Goal: Task Accomplishment & Management: Complete application form

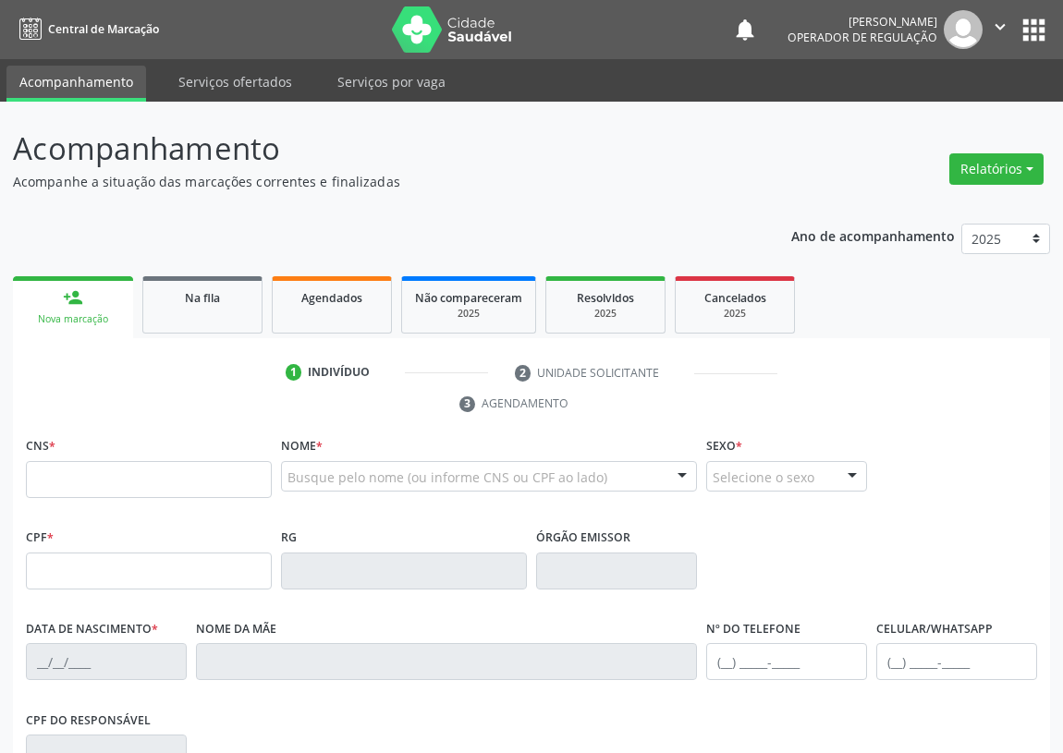
click at [71, 482] on input "text" at bounding box center [149, 479] width 246 height 37
click at [167, 475] on input "text" at bounding box center [149, 479] width 246 height 37
drag, startPoint x: 35, startPoint y: 472, endPoint x: 62, endPoint y: 438, distance: 43.4
click at [62, 438] on div "CNS *" at bounding box center [149, 466] width 246 height 66
type input "706 5043 2869 8590"
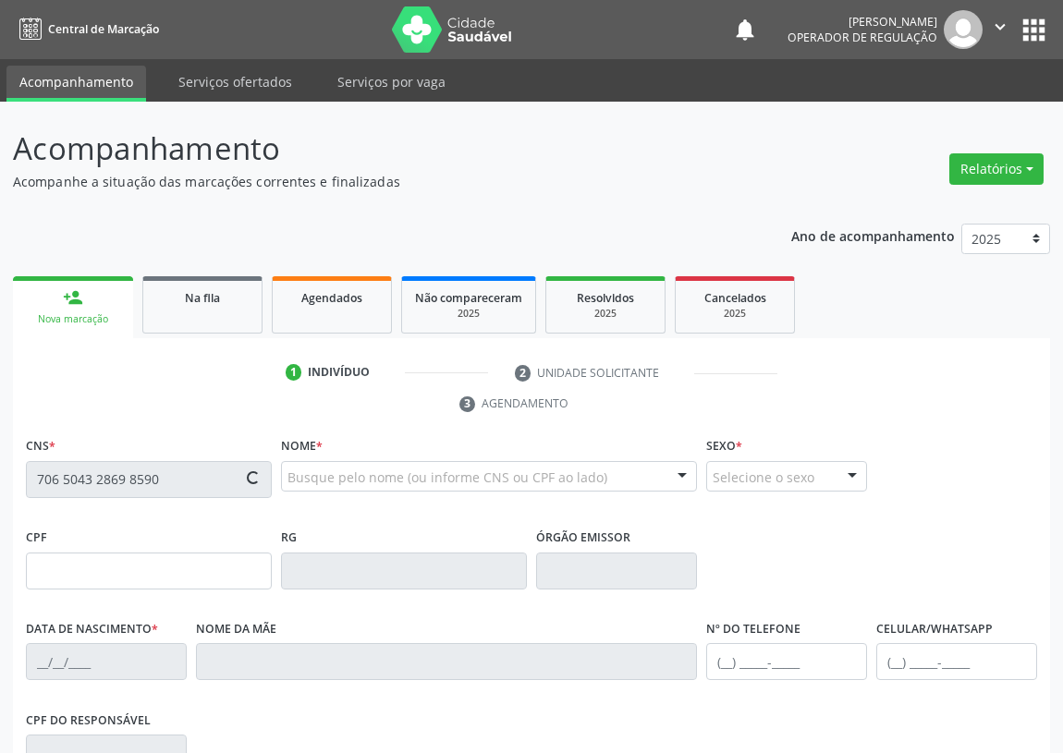
type input "21/01/2007"
type input "Ana Flávia Alves da Silva"
type input "(83) 97400-4882"
type input "(83) 99107-5173"
type input "084.717.984-25"
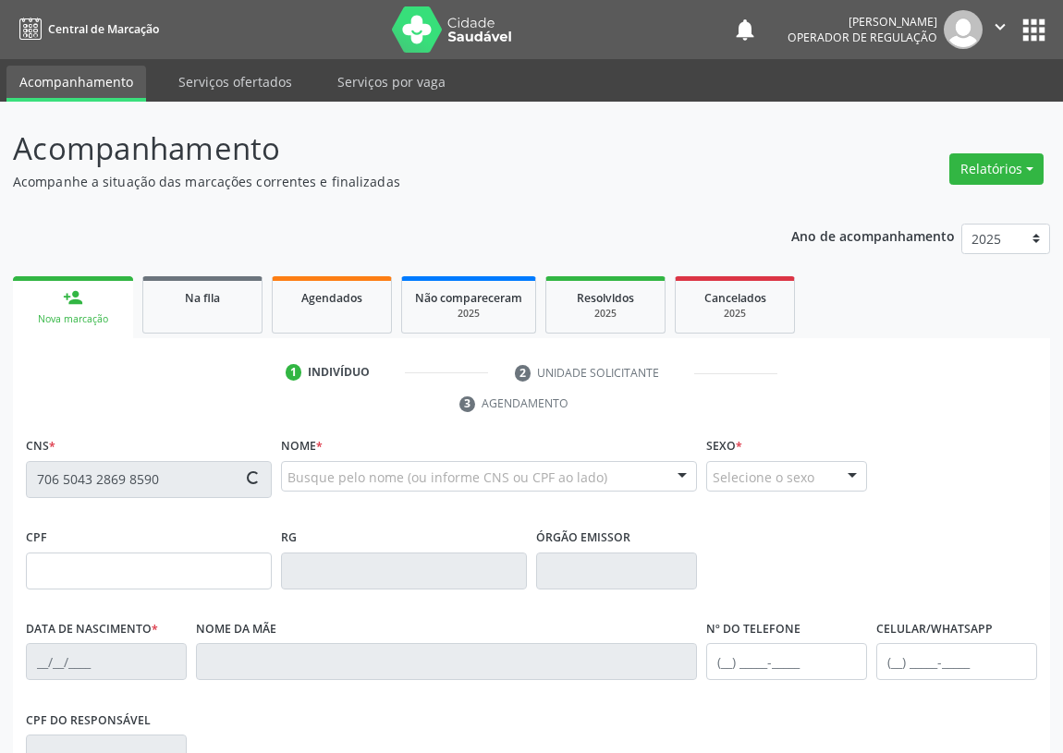
type input "S/N"
type input "149.632.384-03"
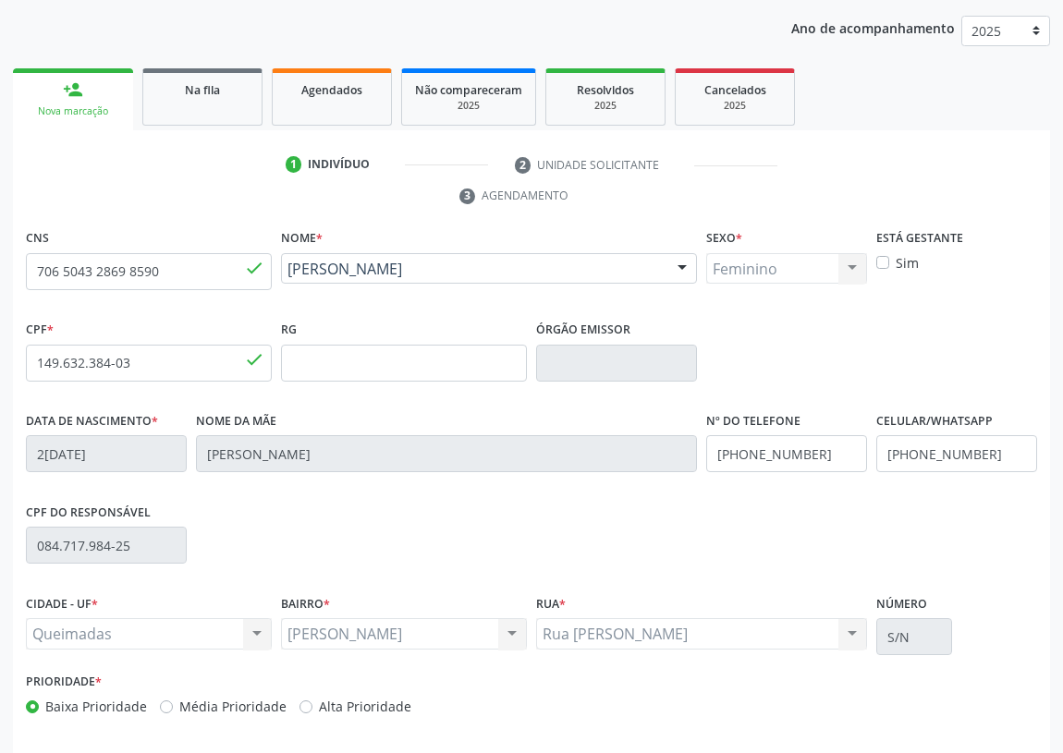
scroll to position [277, 0]
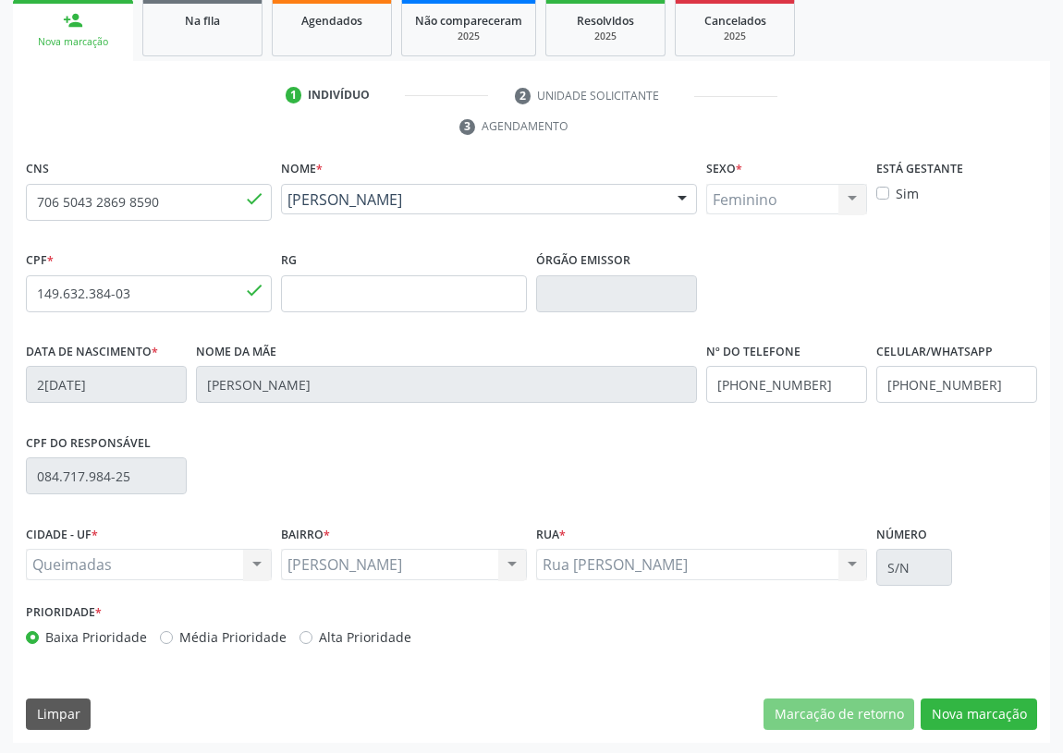
click at [981, 692] on div "CNS 706 5043 2869 8590 done Nome * Evelyn Flavia Alves Mendes Evelyn Flavia Alv…" at bounding box center [531, 449] width 1037 height 588
click at [944, 717] on button "Nova marcação" at bounding box center [978, 714] width 116 height 31
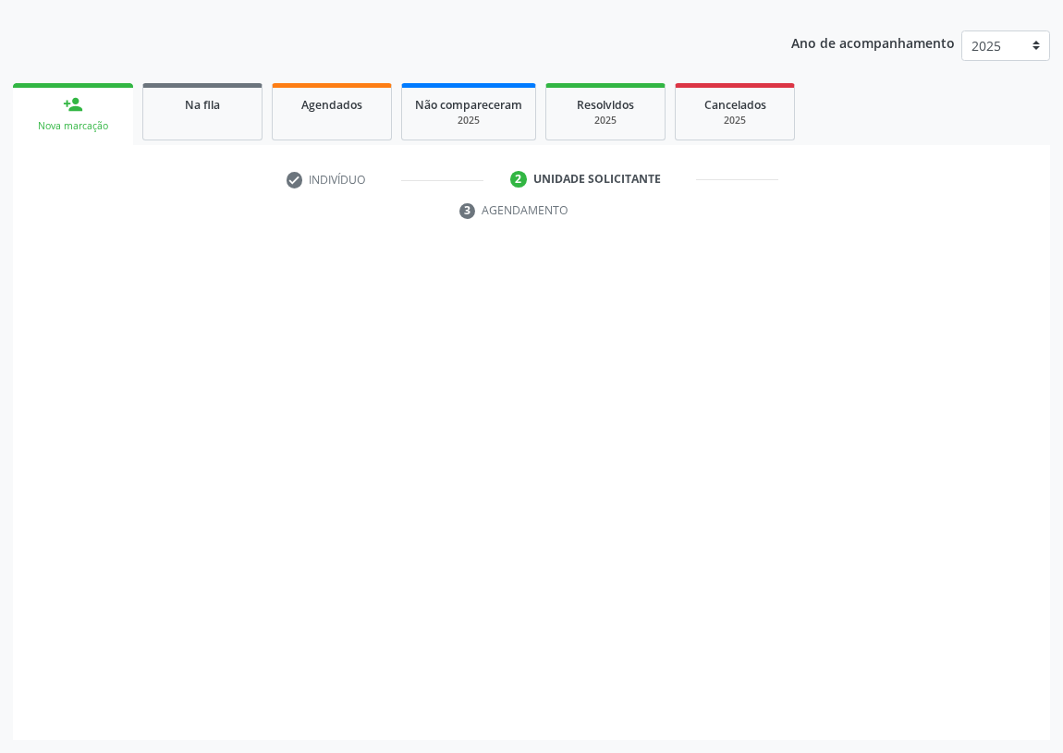
scroll to position [191, 0]
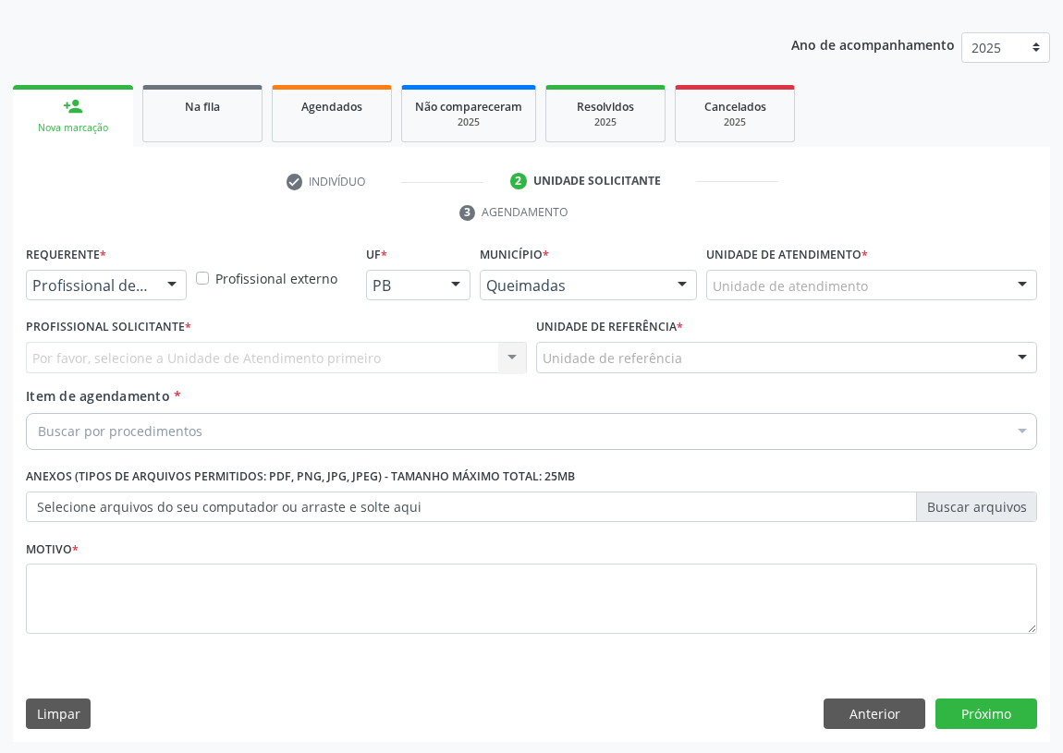
click at [174, 287] on div at bounding box center [172, 286] width 28 height 31
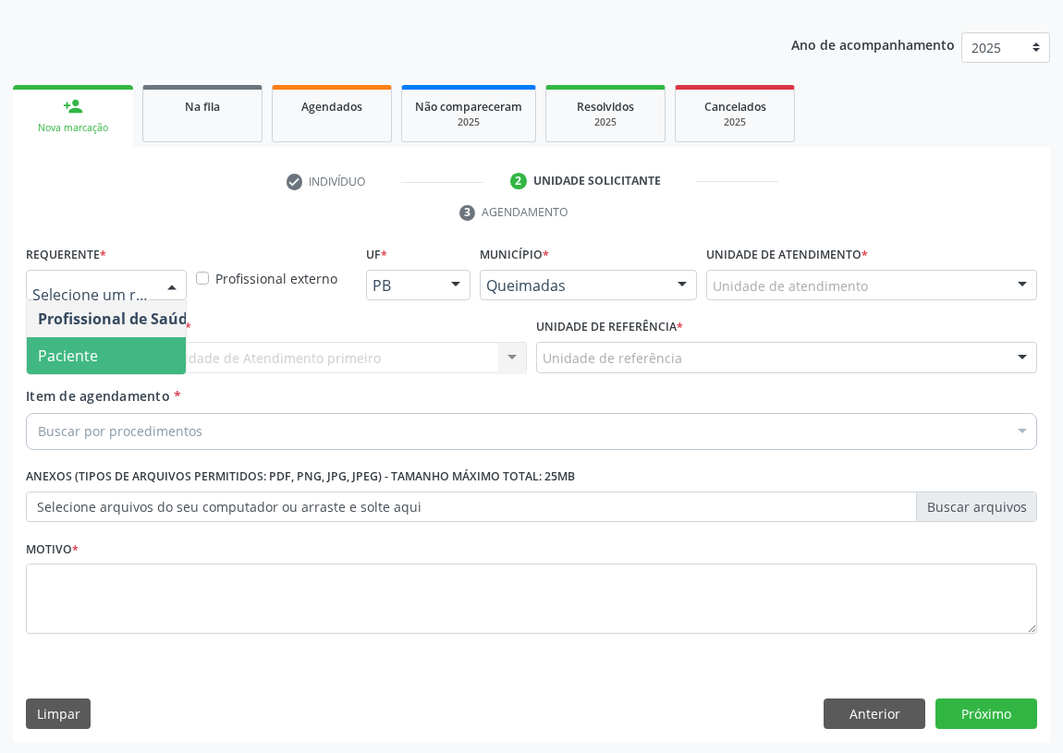
click at [152, 354] on span "Paciente" at bounding box center [117, 355] width 180 height 37
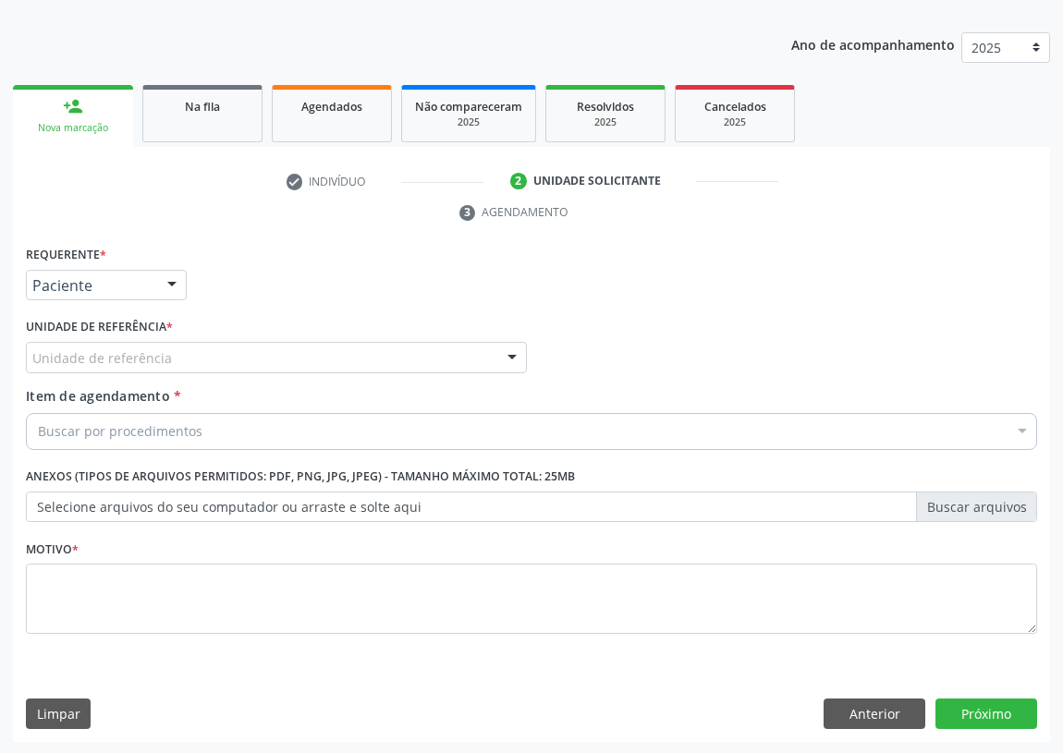
click at [509, 350] on div at bounding box center [512, 358] width 28 height 31
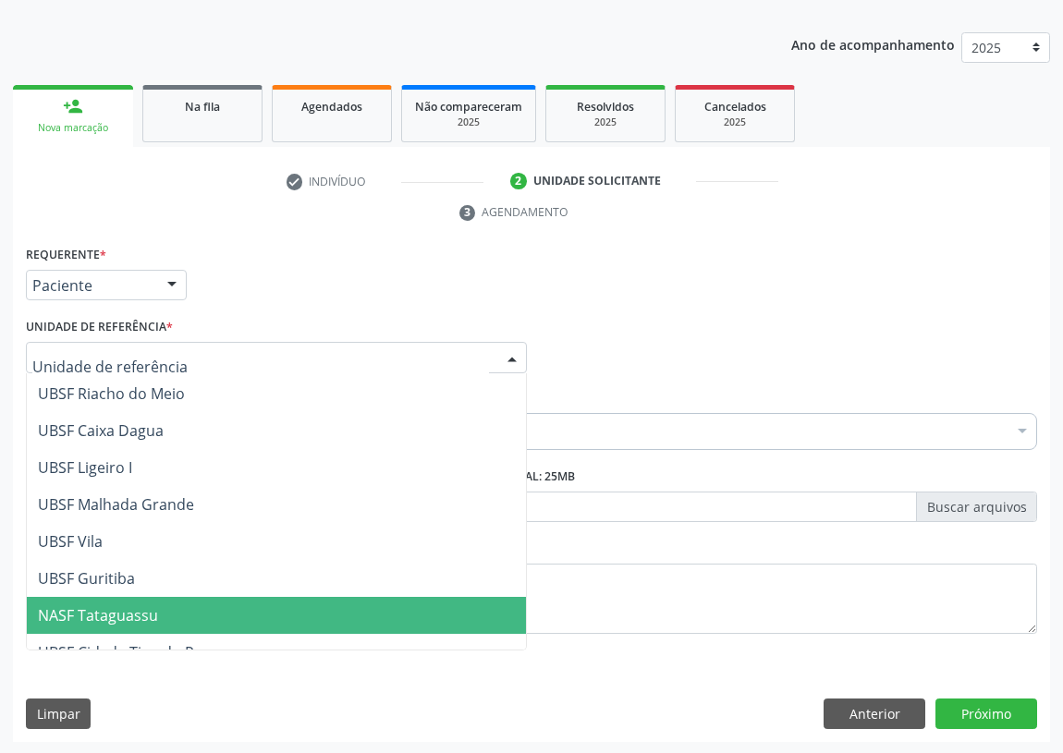
scroll to position [462, 0]
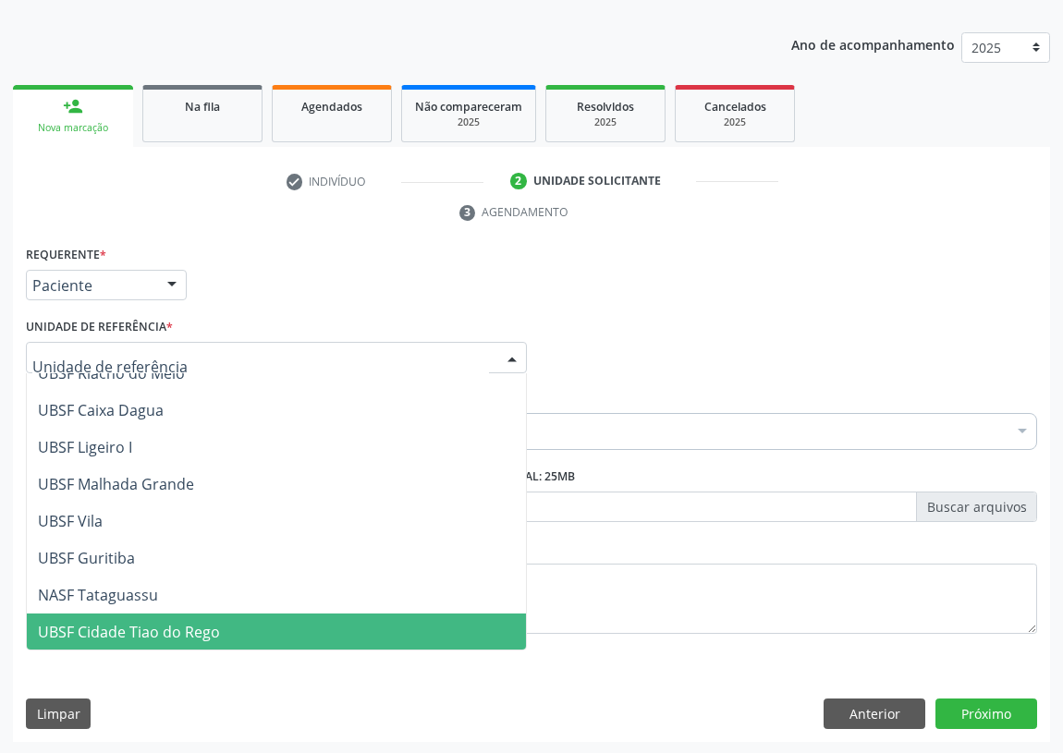
click at [120, 622] on span "UBSF Cidade Tiao do Rego" at bounding box center [129, 632] width 182 height 20
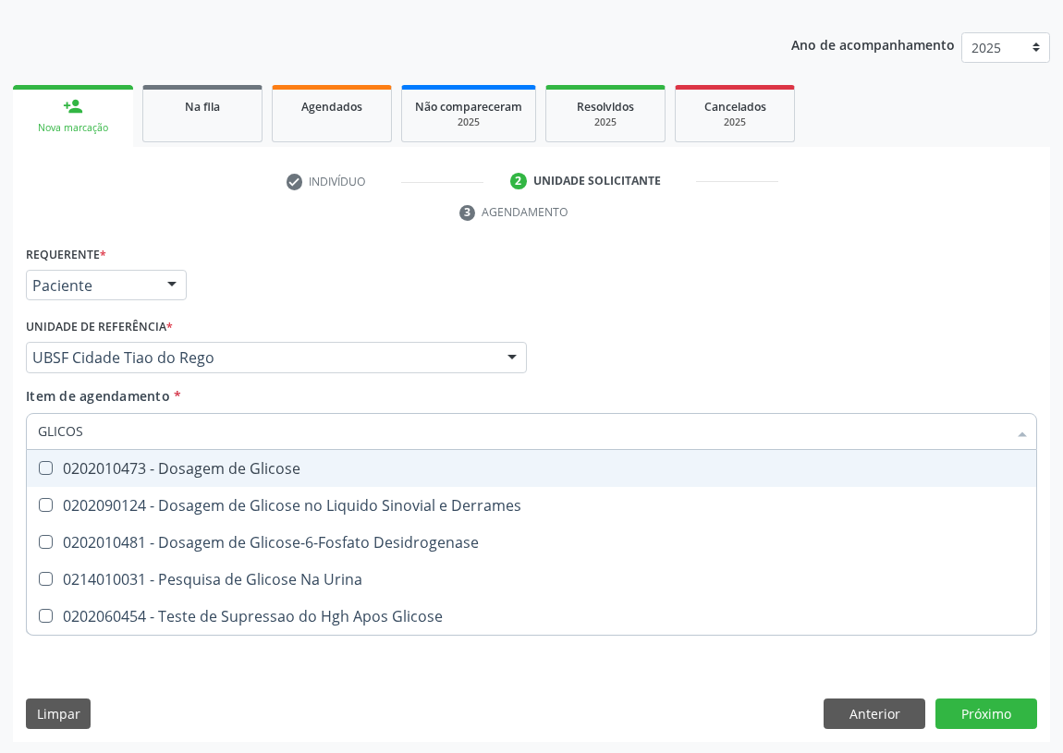
type input "GLICOSE"
drag, startPoint x: 45, startPoint y: 467, endPoint x: 83, endPoint y: 433, distance: 51.0
click at [46, 461] on Glicose at bounding box center [46, 468] width 14 height 14
click at [39, 462] on Glicose "checkbox" at bounding box center [33, 468] width 12 height 12
checkbox Glicose "true"
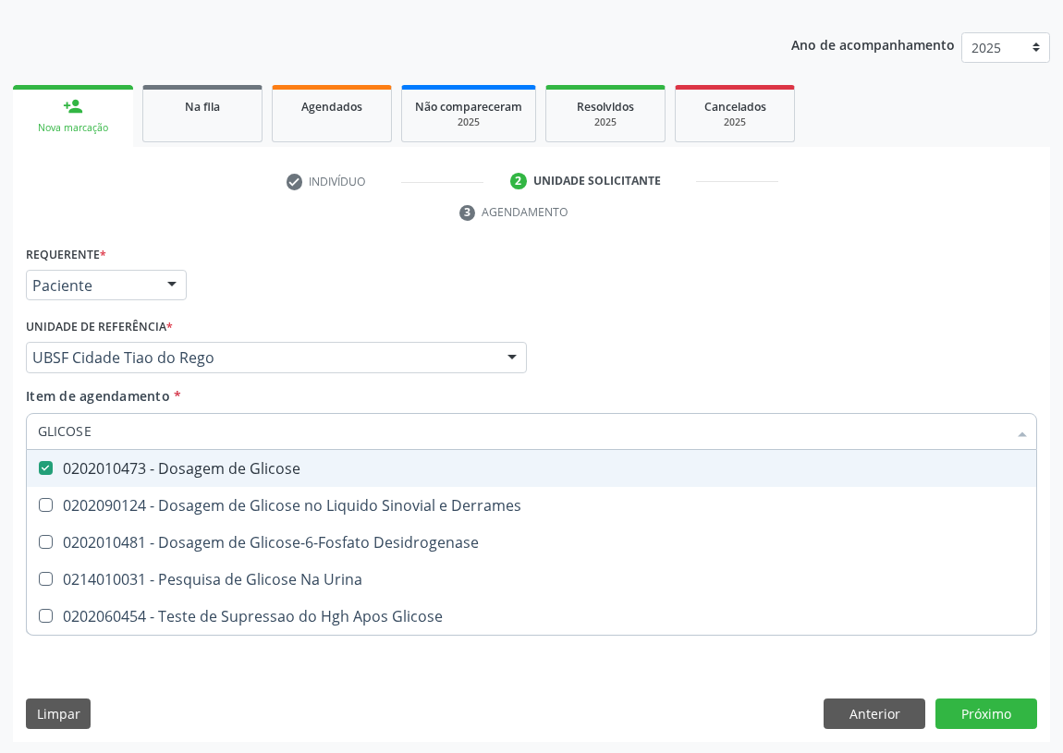
drag, startPoint x: 98, startPoint y: 425, endPoint x: 0, endPoint y: 433, distance: 98.3
click at [0, 433] on div "Acompanhamento Acompanhe a situação das marcações correntes e finalizadas Relat…" at bounding box center [531, 332] width 1063 height 845
type input "H"
checkbox Glicose "false"
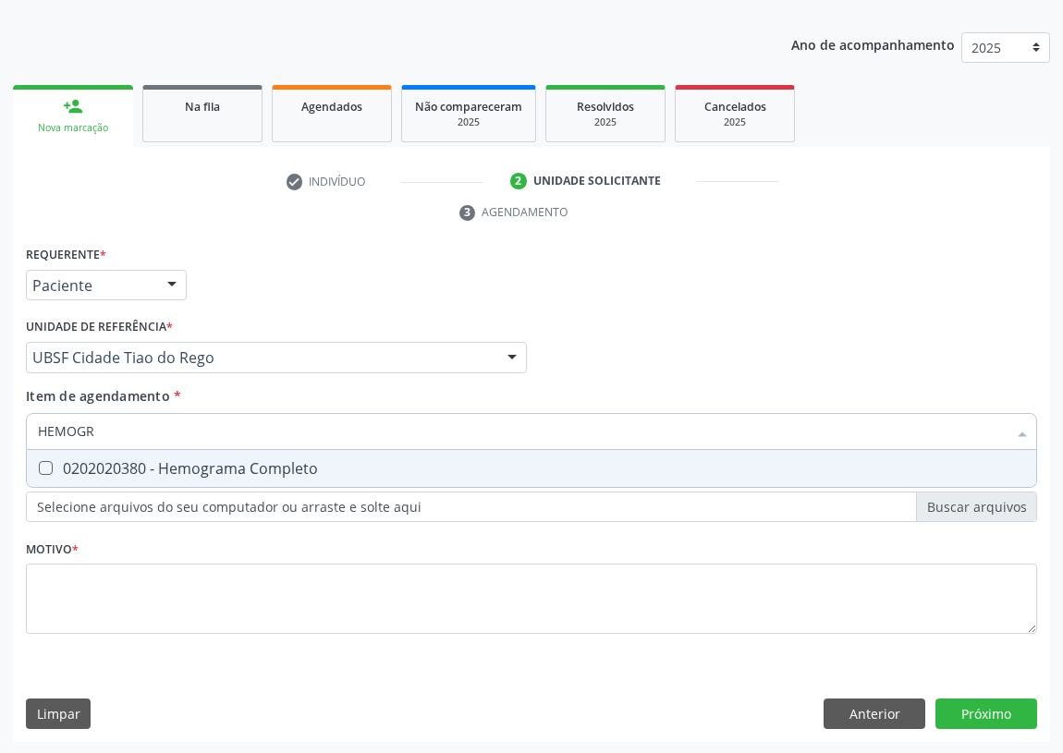
type input "HEMOGRA"
click at [53, 469] on div "0202020380 - Hemograma Completo" at bounding box center [531, 468] width 987 height 15
checkbox Completo "true"
drag, startPoint x: 32, startPoint y: 426, endPoint x: 0, endPoint y: 421, distance: 32.7
click at [0, 424] on div "Acompanhamento Acompanhe a situação das marcações correntes e finalizadas Relat…" at bounding box center [531, 332] width 1063 height 845
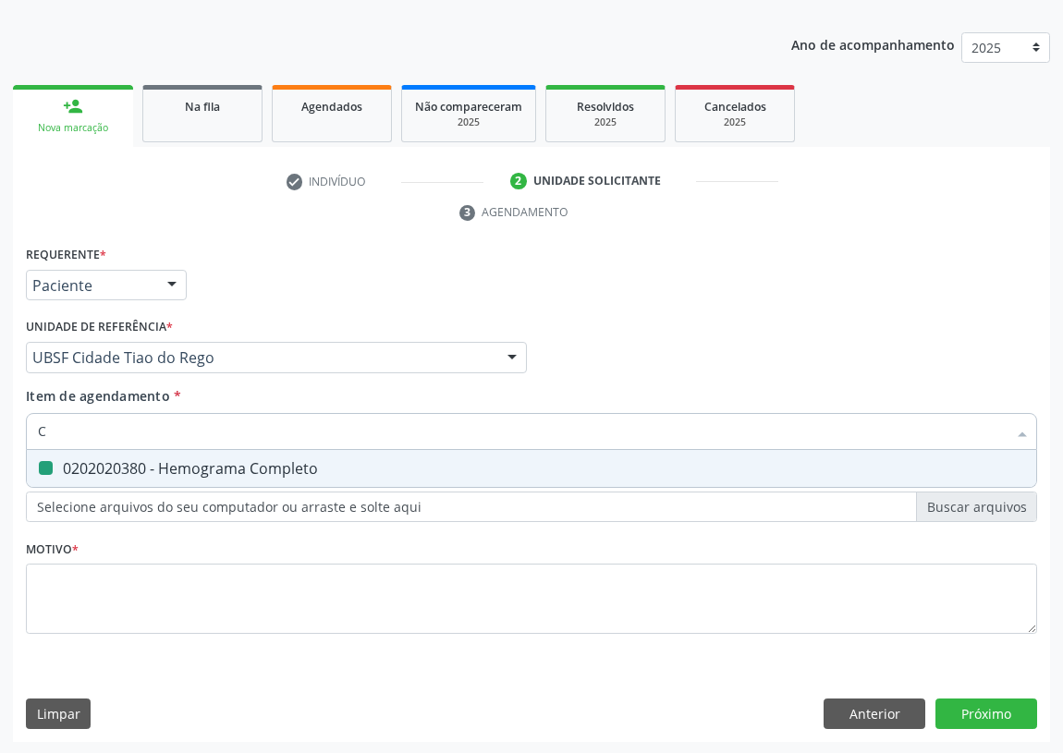
type input "CO"
checkbox Completo "false"
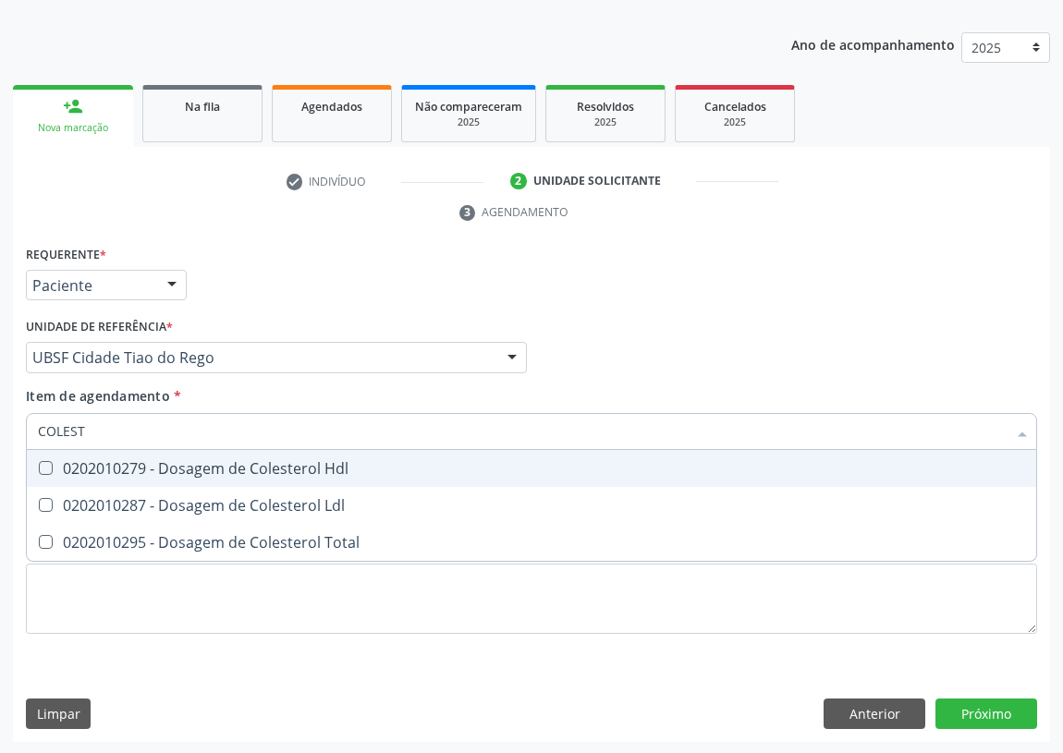
type input "COLESTE"
drag, startPoint x: 54, startPoint y: 468, endPoint x: 37, endPoint y: 483, distance: 22.9
click at [48, 467] on div "0202010279 - Dosagem de Colesterol Hdl" at bounding box center [531, 468] width 987 height 15
checkbox Hdl "true"
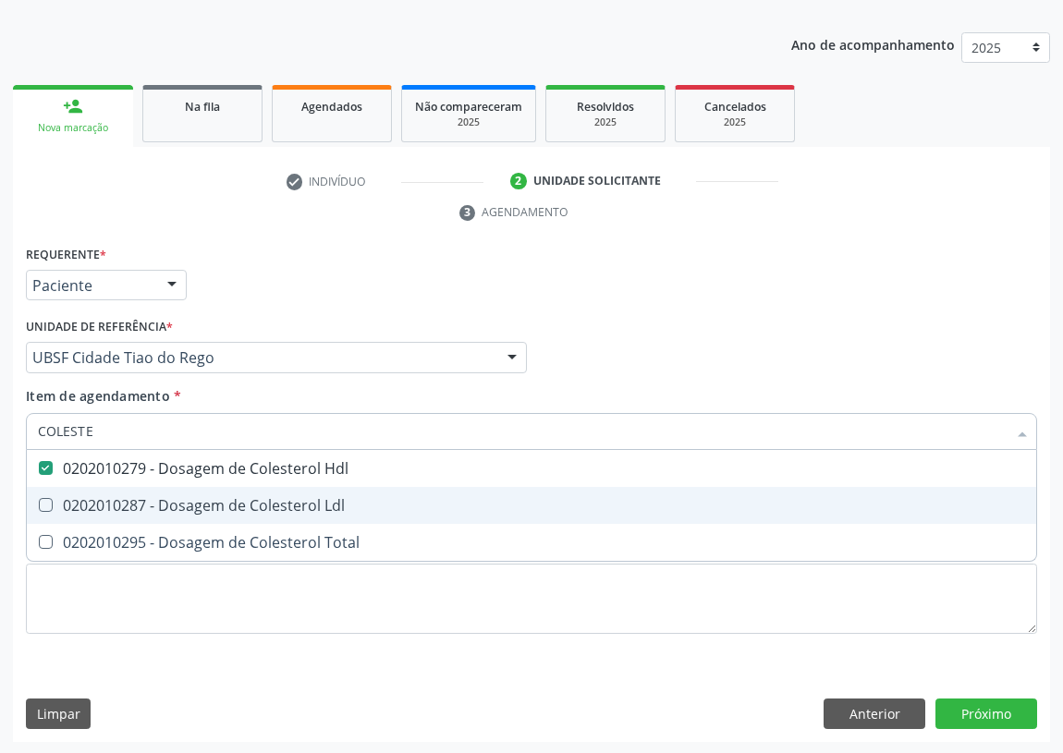
drag, startPoint x: 43, startPoint y: 498, endPoint x: 67, endPoint y: 461, distance: 44.1
click at [44, 498] on Ldl at bounding box center [46, 505] width 14 height 14
click at [39, 499] on Ldl "checkbox" at bounding box center [33, 505] width 12 height 12
checkbox Ldl "true"
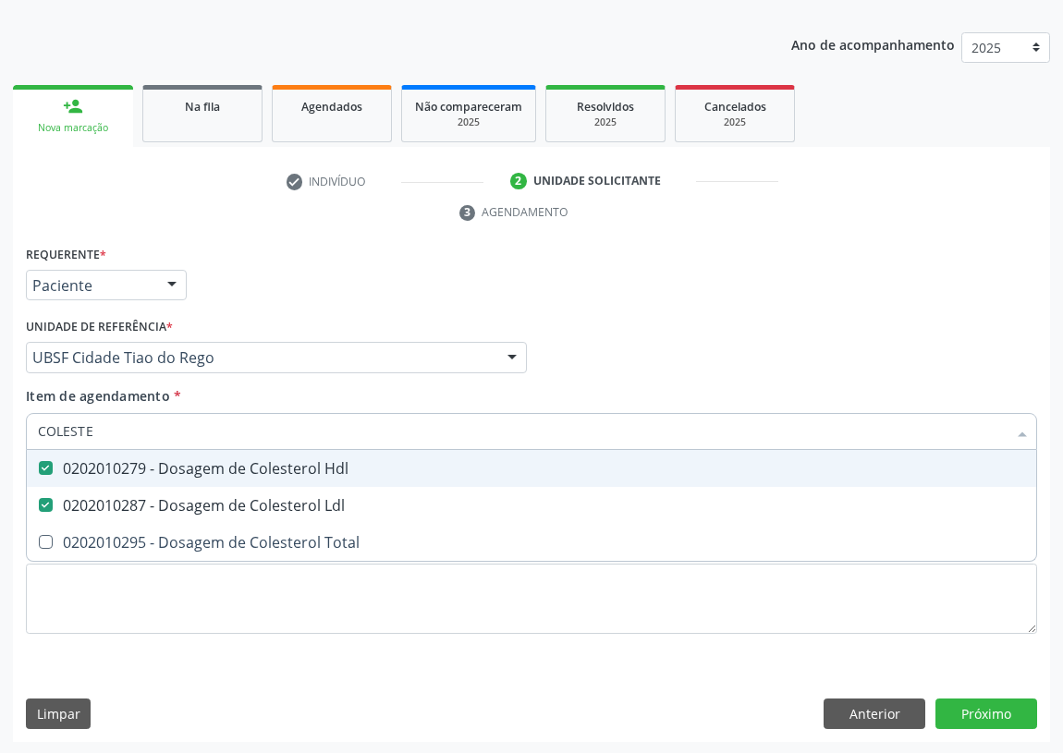
drag, startPoint x: 104, startPoint y: 438, endPoint x: 0, endPoint y: 438, distance: 103.5
click at [0, 438] on div "Acompanhamento Acompanhe a situação das marcações correntes e finalizadas Relat…" at bounding box center [531, 332] width 1063 height 845
type input "TR"
checkbox Hdl "false"
checkbox Ldl "false"
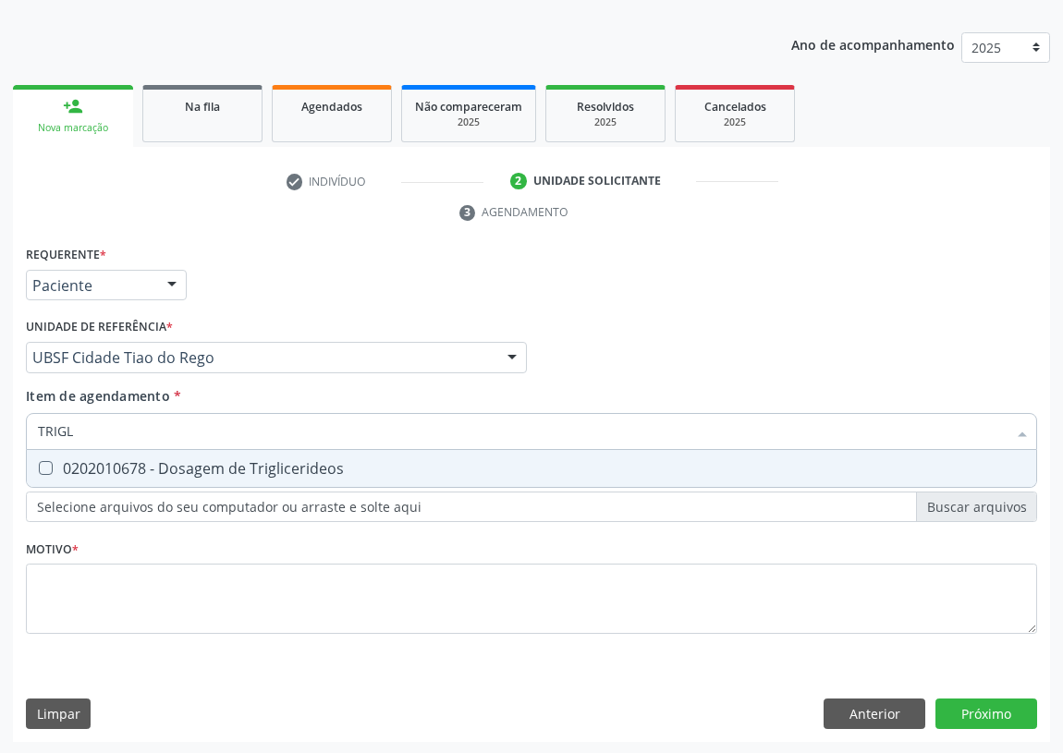
type input "TRIGLI"
click at [43, 476] on span "0202010678 - Dosagem de Triglicerideos" at bounding box center [531, 468] width 1009 height 37
checkbox Triglicerideos "true"
drag, startPoint x: 79, startPoint y: 425, endPoint x: 0, endPoint y: 414, distance: 79.3
click at [0, 418] on div "Acompanhamento Acompanhe a situação das marcações correntes e finalizadas Relat…" at bounding box center [531, 332] width 1063 height 845
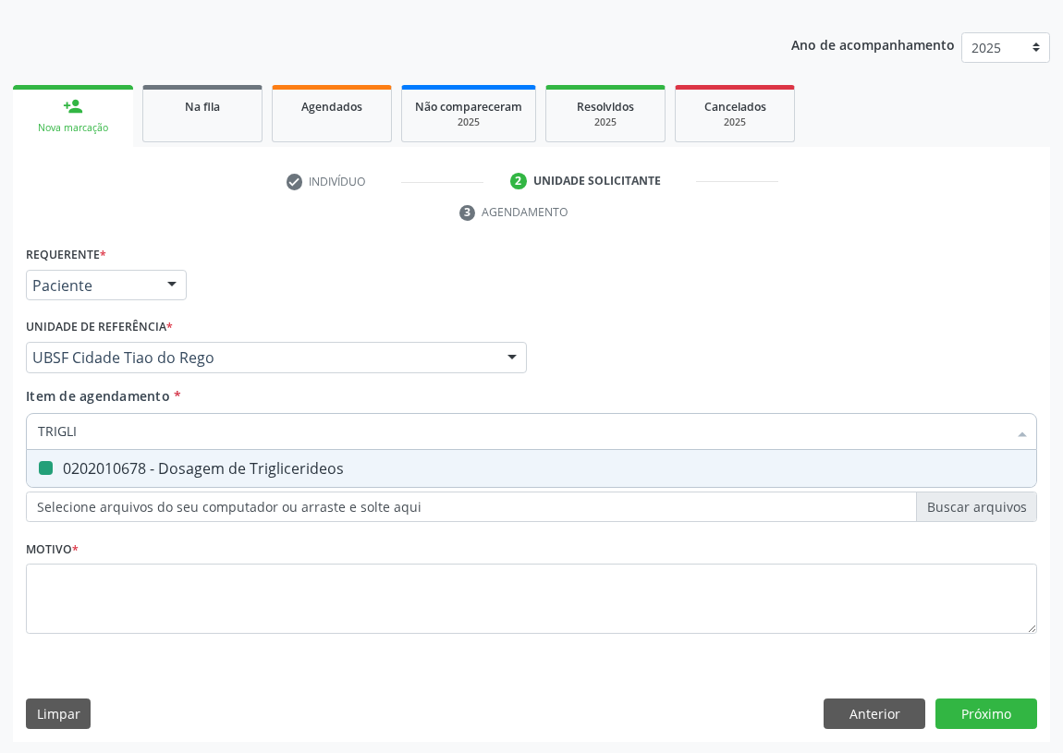
type input "U"
checkbox Triglicerideos "false"
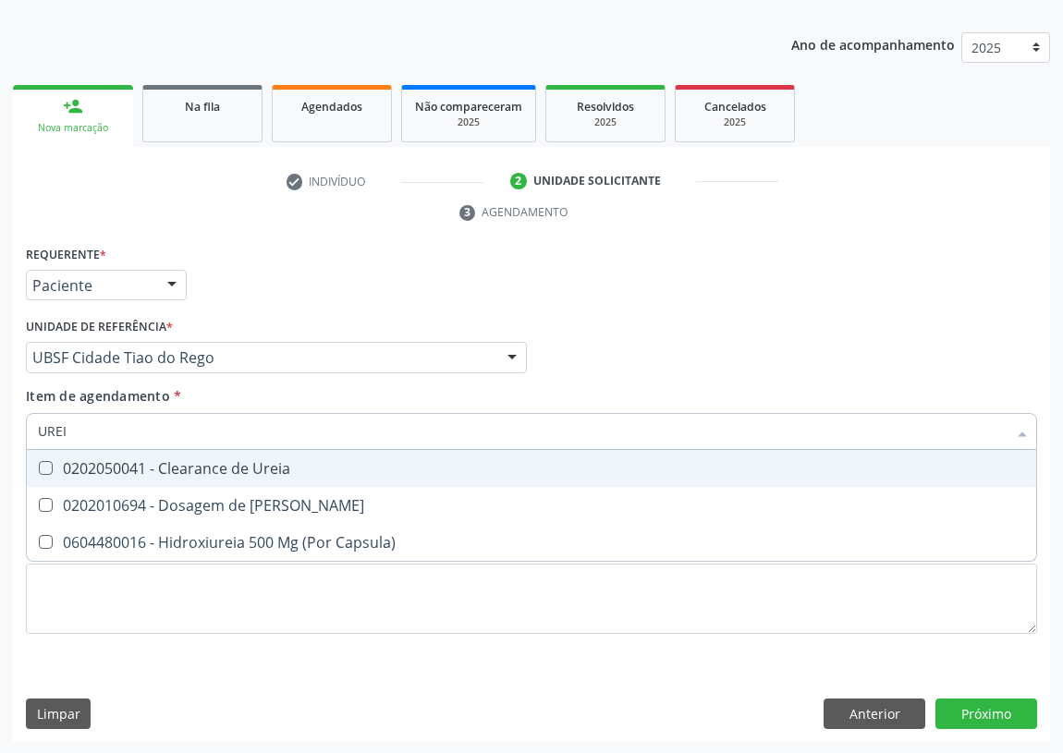
type input "UREIA"
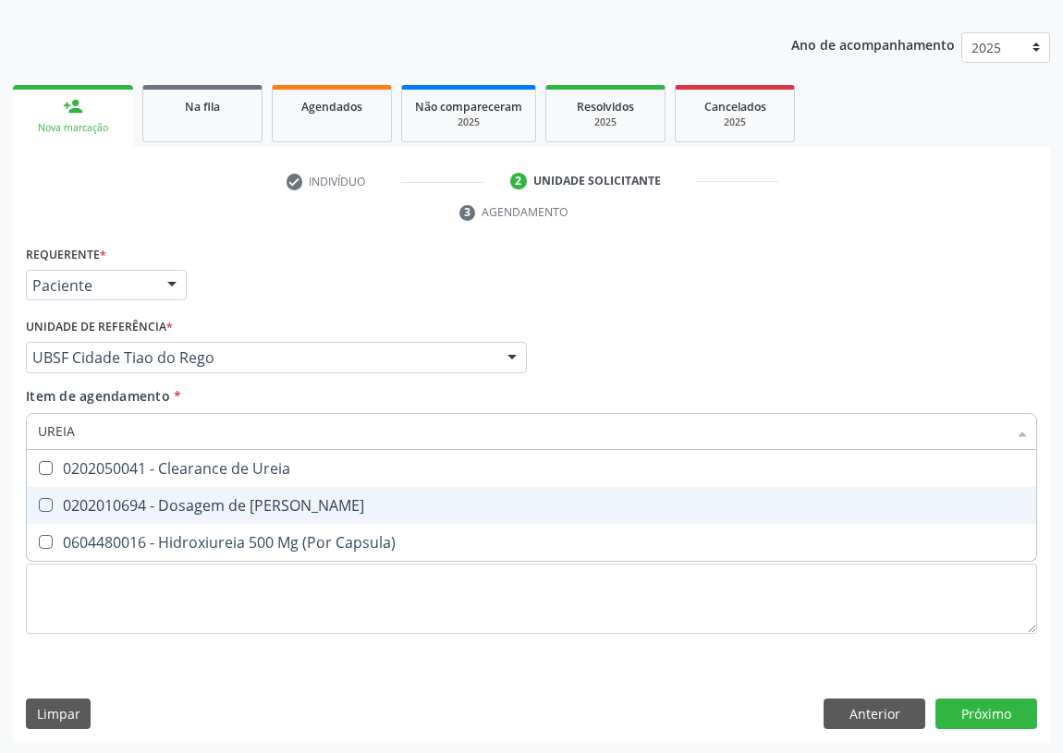
drag, startPoint x: 54, startPoint y: 503, endPoint x: 69, endPoint y: 452, distance: 53.2
click at [54, 498] on div "0202010694 - Dosagem de [PERSON_NAME]" at bounding box center [531, 505] width 987 height 15
checkbox Ureia "true"
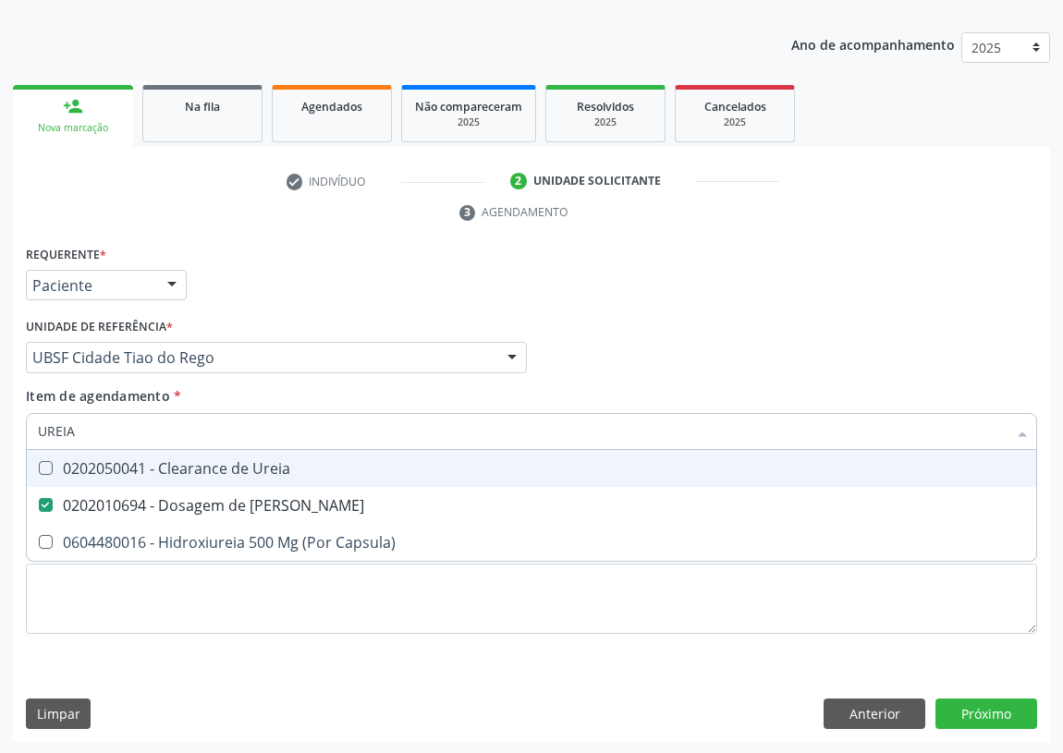
drag, startPoint x: 18, startPoint y: 429, endPoint x: 0, endPoint y: 433, distance: 18.8
click at [0, 433] on div "Acompanhamento Acompanhe a situação das marcações correntes e finalizadas Relat…" at bounding box center [531, 332] width 1063 height 845
type input "CR"
checkbox Ureia "false"
type input "CREATININA"
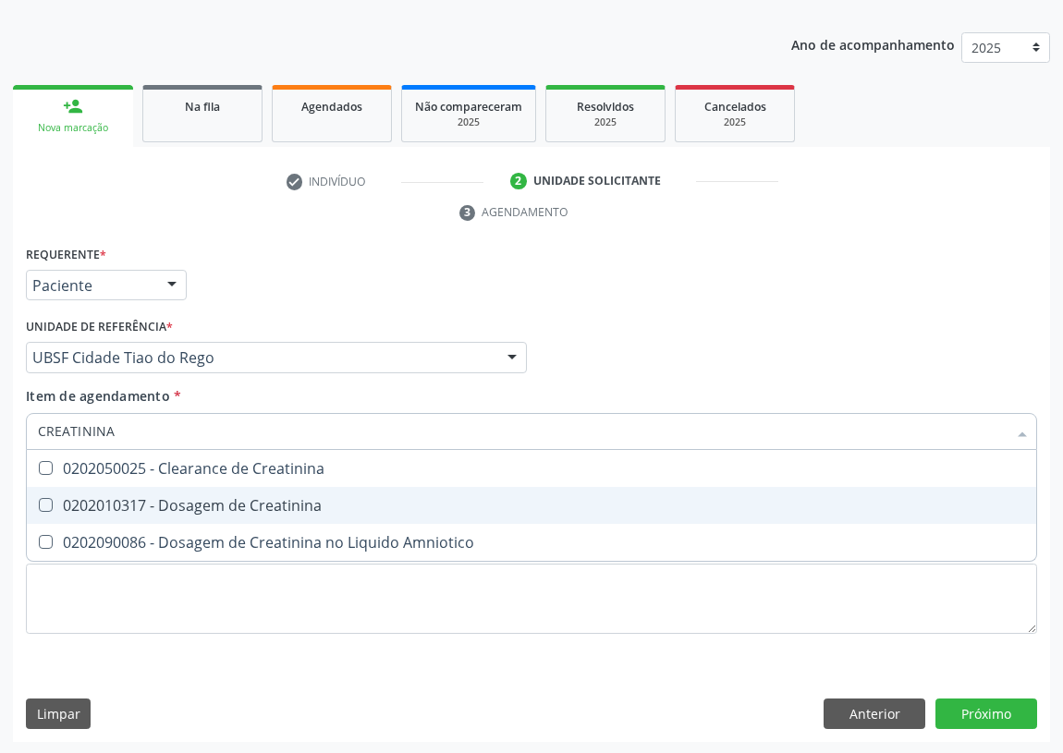
drag, startPoint x: 38, startPoint y: 499, endPoint x: 89, endPoint y: 479, distance: 54.7
click at [46, 503] on Creatinina at bounding box center [46, 505] width 14 height 14
click at [39, 503] on Creatinina "checkbox" at bounding box center [33, 505] width 12 height 12
checkbox Creatinina "true"
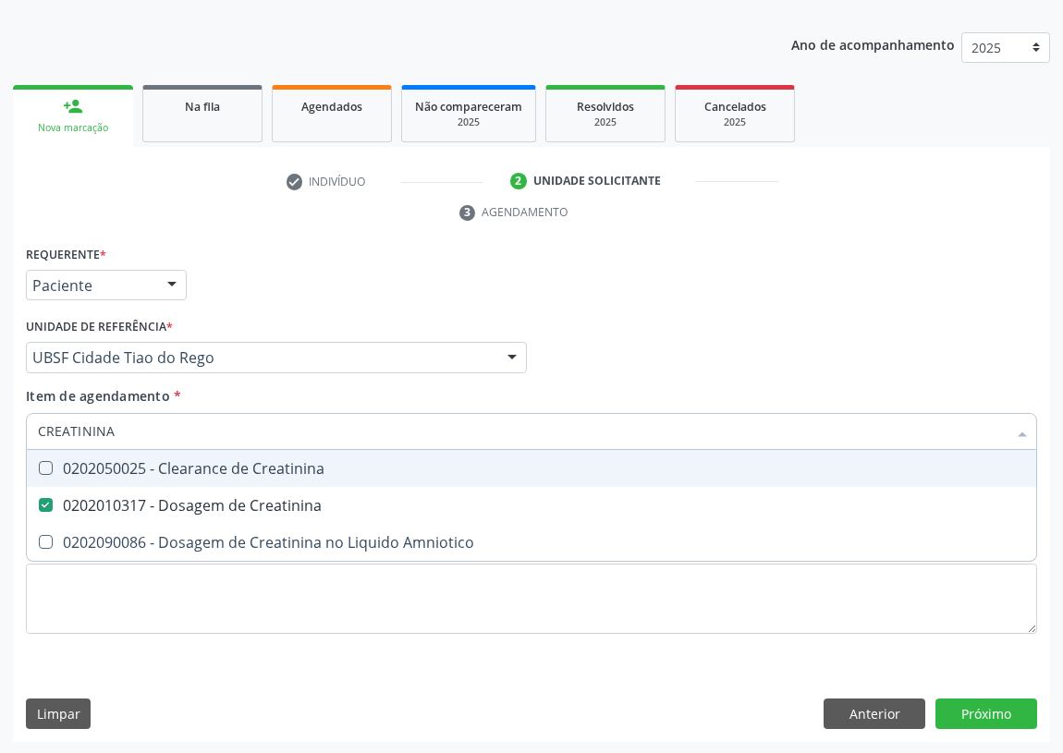
drag, startPoint x: 126, startPoint y: 429, endPoint x: 0, endPoint y: 442, distance: 126.4
click at [0, 442] on div "Acompanhamento Acompanhe a situação das marcações correntes e finalizadas Relat…" at bounding box center [531, 332] width 1063 height 845
type input "TG"
checkbox Creatinina "false"
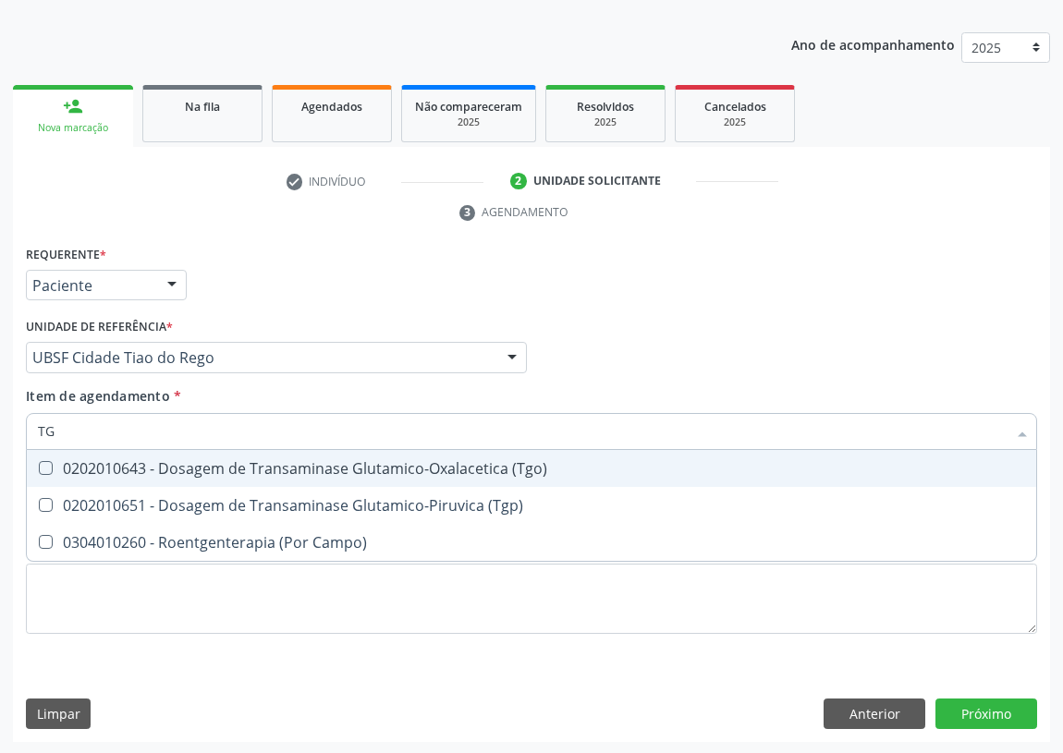
type input "TGO"
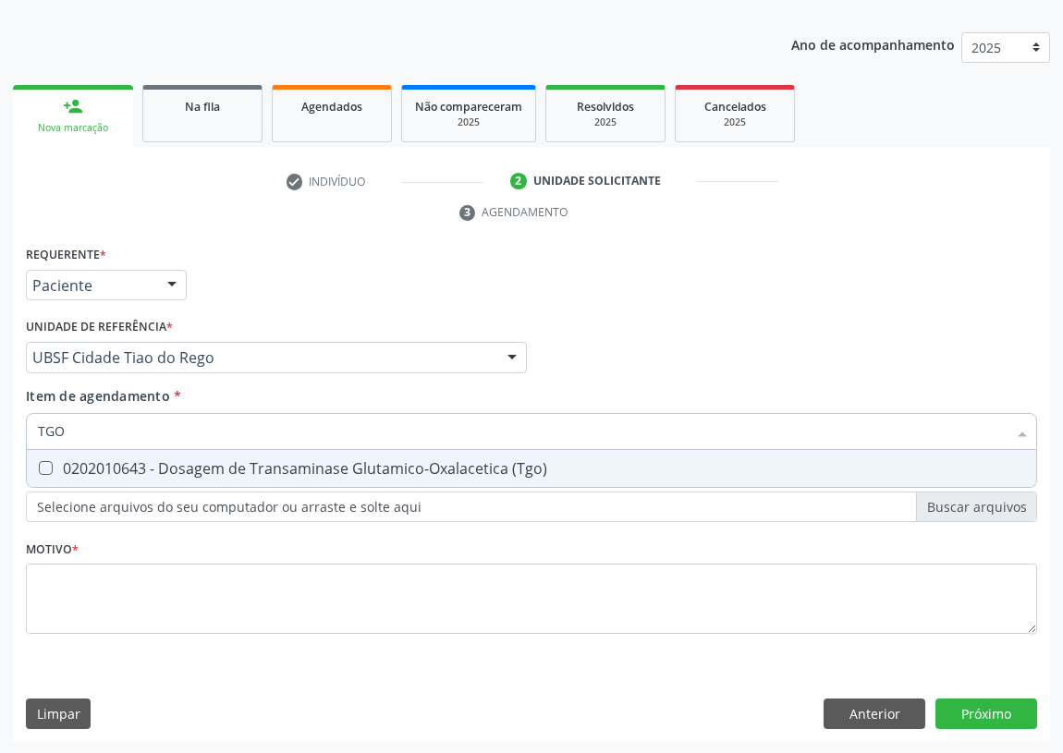
drag, startPoint x: 44, startPoint y: 461, endPoint x: 72, endPoint y: 443, distance: 33.3
click at [53, 461] on div "0202010643 - Dosagem de Transaminase Glutamico-Oxalacetica (Tgo)" at bounding box center [531, 468] width 987 height 15
checkbox \(Tgo\) "true"
drag, startPoint x: 31, startPoint y: 427, endPoint x: 0, endPoint y: 428, distance: 31.4
click at [0, 428] on div "Acompanhamento Acompanhe a situação das marcações correntes e finalizadas Relat…" at bounding box center [531, 332] width 1063 height 845
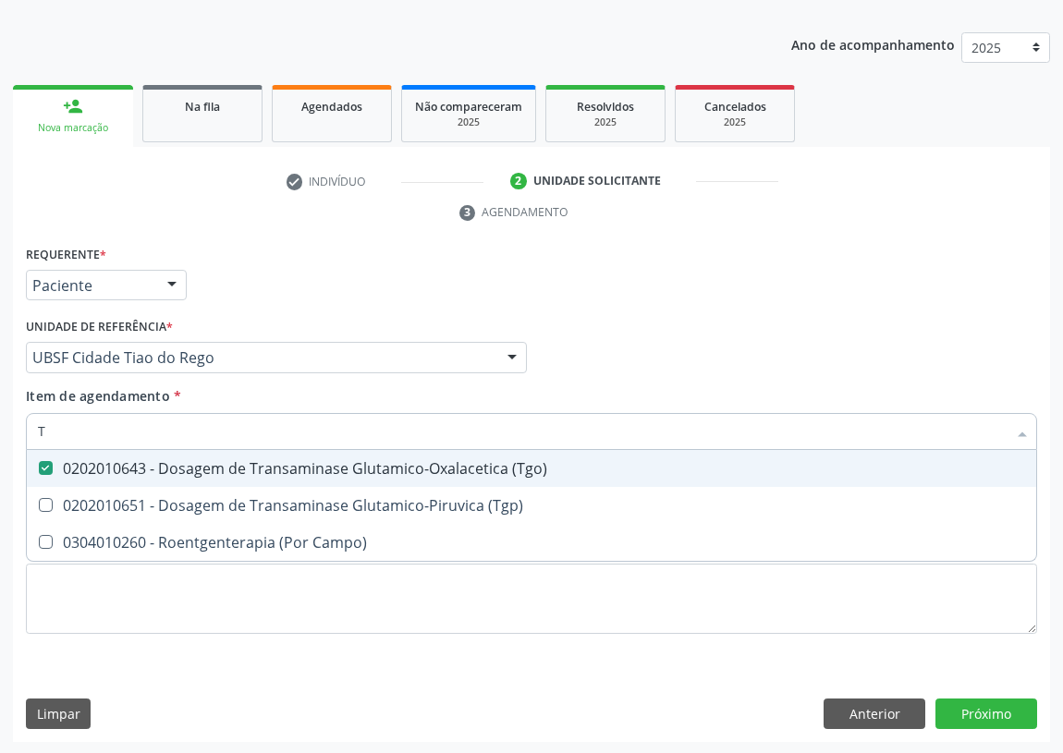
type input "TG"
checkbox \(Tgo\) "true"
type input "TGP"
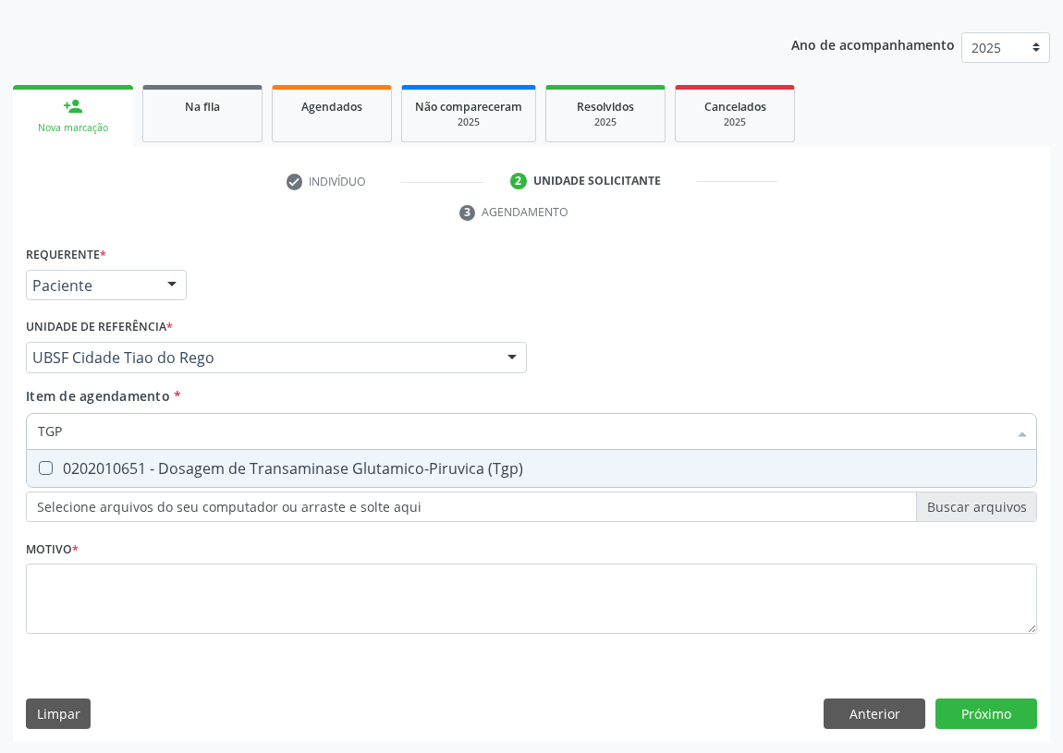
drag, startPoint x: 42, startPoint y: 471, endPoint x: 84, endPoint y: 411, distance: 73.6
click at [47, 457] on span "0202010651 - Dosagem de Transaminase Glutamico-Piruvica (Tgp)" at bounding box center [531, 468] width 1009 height 37
checkbox \(Tgp\) "true"
drag, startPoint x: 31, startPoint y: 429, endPoint x: 0, endPoint y: 431, distance: 31.5
click at [0, 433] on div "Acompanhamento Acompanhe a situação das marcações correntes e finalizadas Relat…" at bounding box center [531, 332] width 1063 height 845
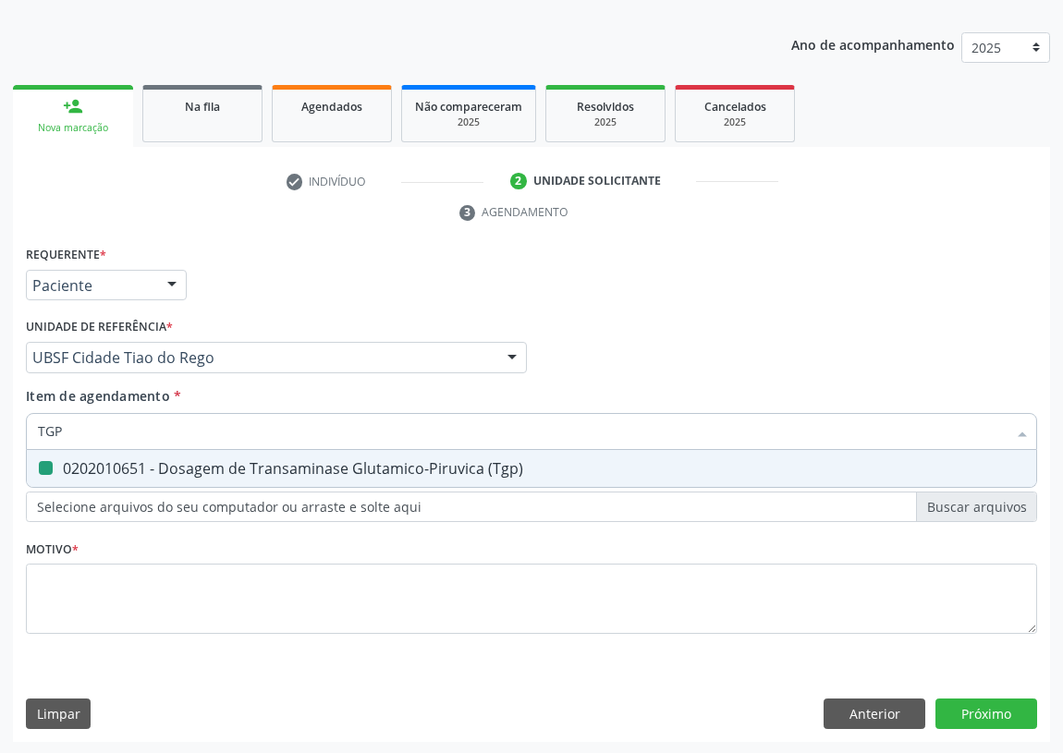
type input "T"
checkbox \(Tgp\) "false"
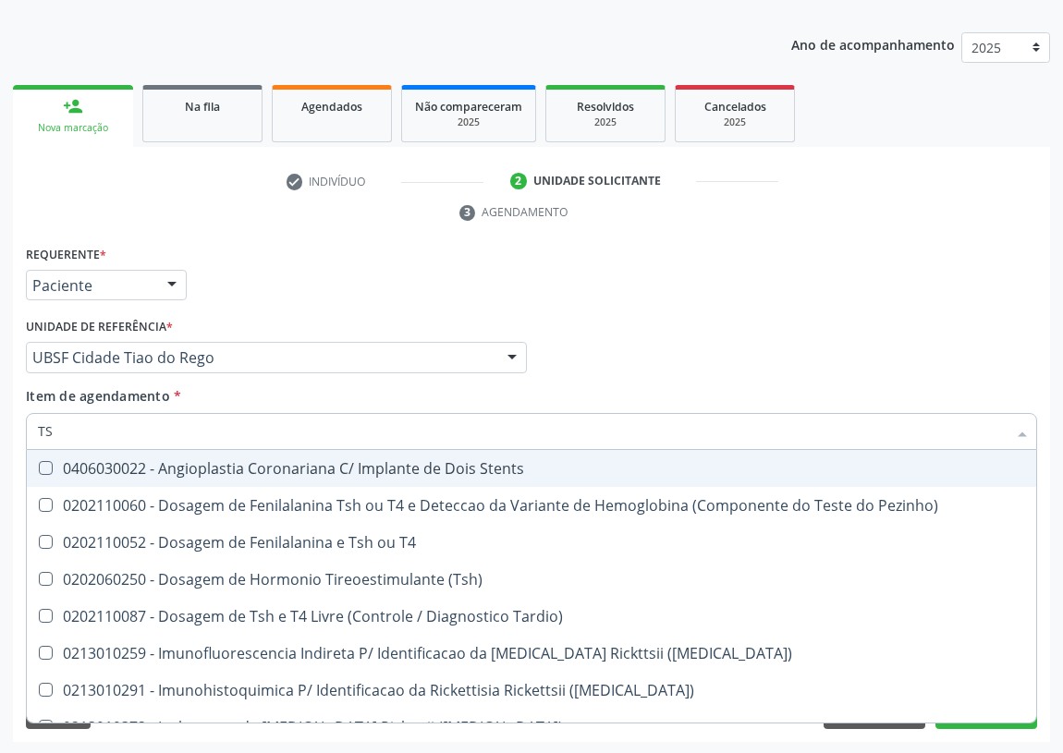
type input "TSH"
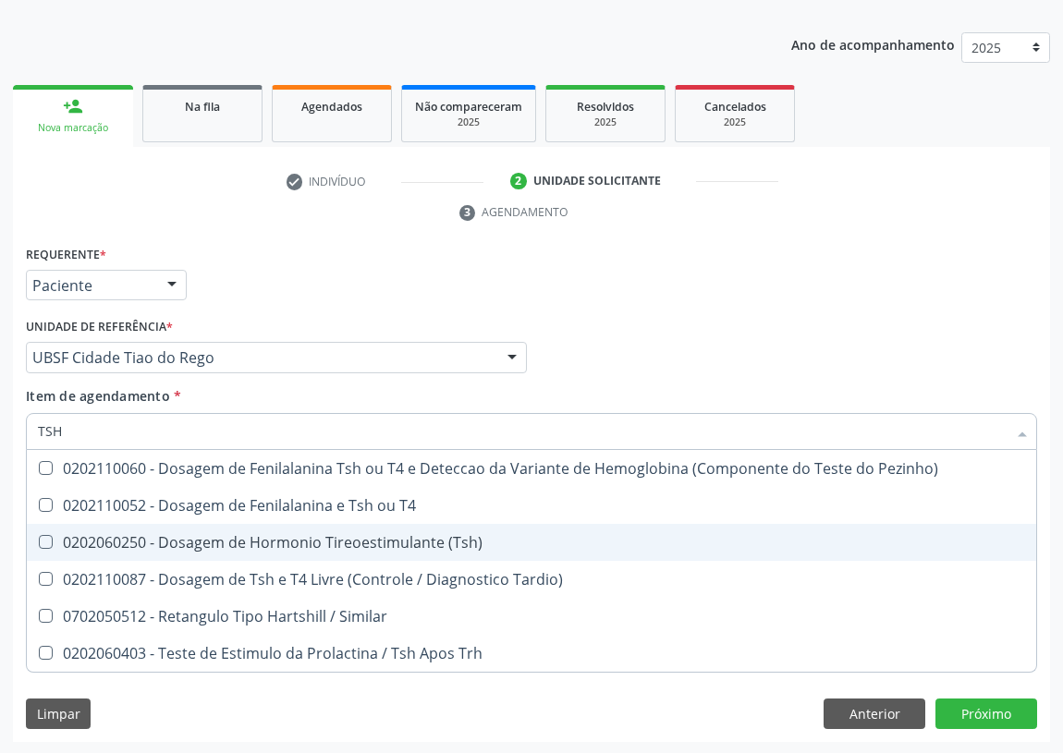
click at [47, 537] on \(Tsh\) at bounding box center [46, 542] width 14 height 14
click at [39, 537] on \(Tsh\) "checkbox" at bounding box center [33, 542] width 12 height 12
checkbox \(Tsh\) "true"
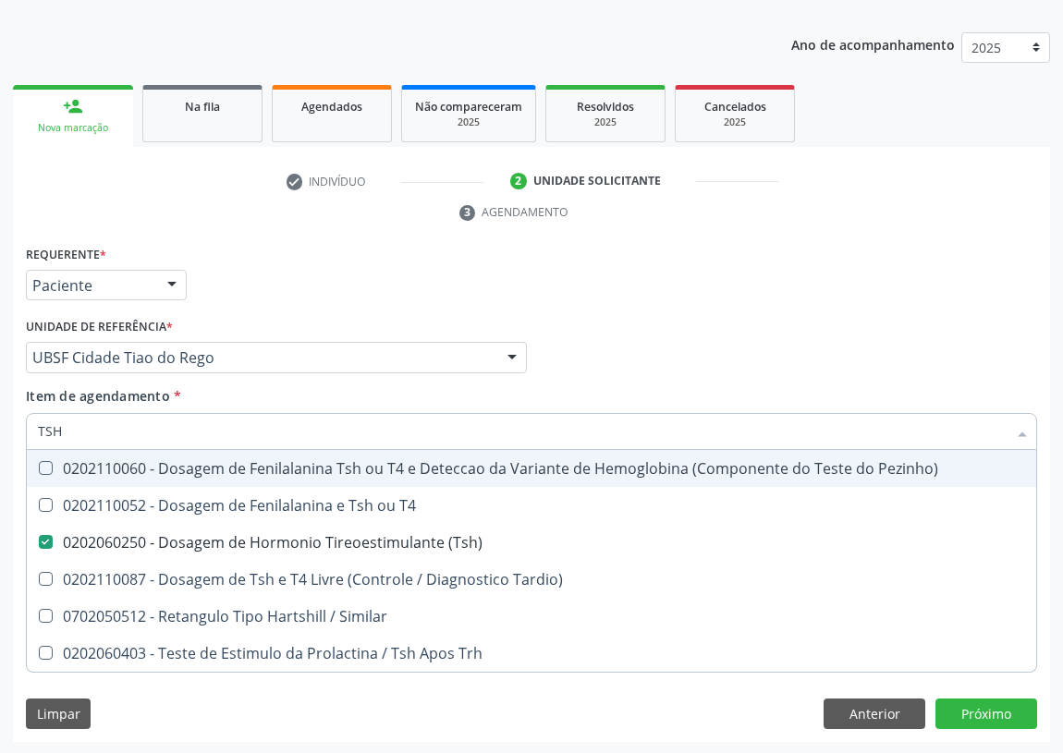
drag, startPoint x: 74, startPoint y: 436, endPoint x: 0, endPoint y: 429, distance: 74.3
click at [0, 433] on div "Acompanhamento Acompanhe a situação das marcações correntes e finalizadas Relat…" at bounding box center [531, 332] width 1063 height 845
type input "T"
checkbox \(Tsh\) "false"
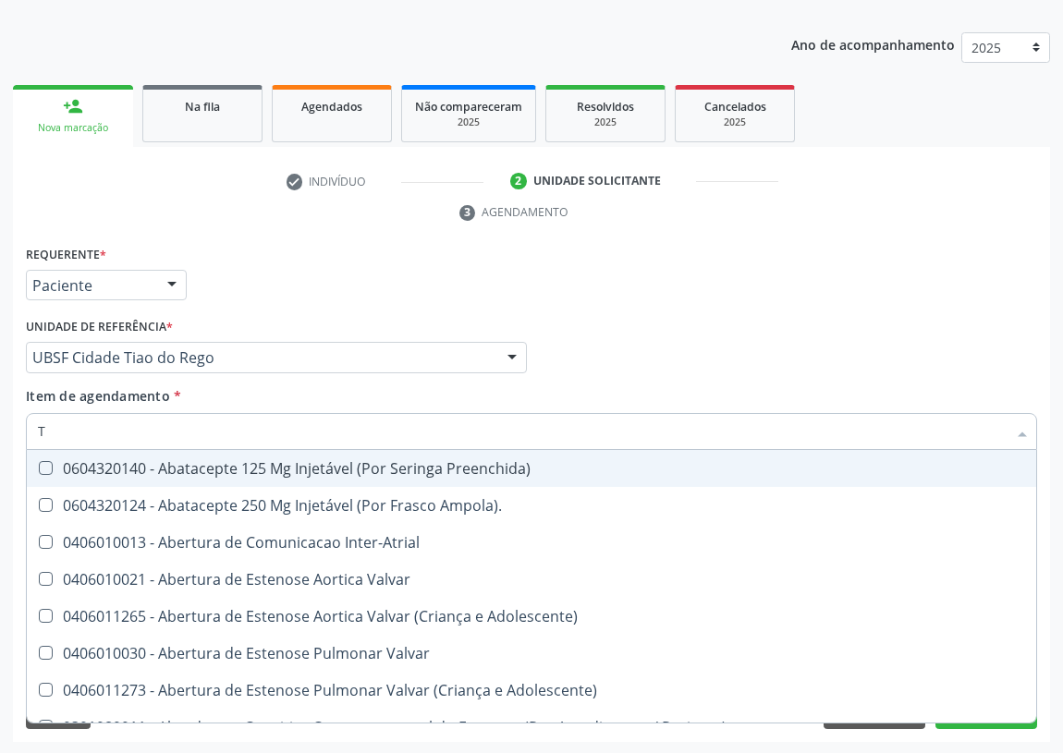
type input "T4"
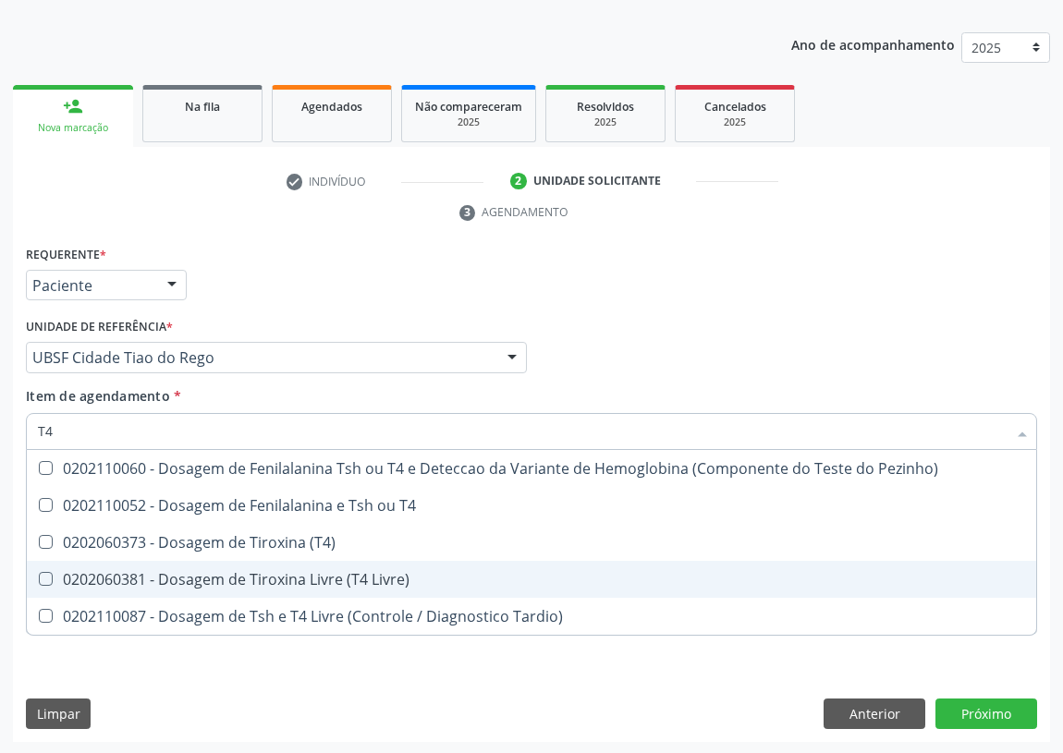
drag, startPoint x: 39, startPoint y: 576, endPoint x: 51, endPoint y: 545, distance: 32.8
click at [46, 565] on span "0202060381 - Dosagem de Tiroxina Livre (T4 Livre)" at bounding box center [531, 579] width 1009 height 37
checkbox Livre\) "true"
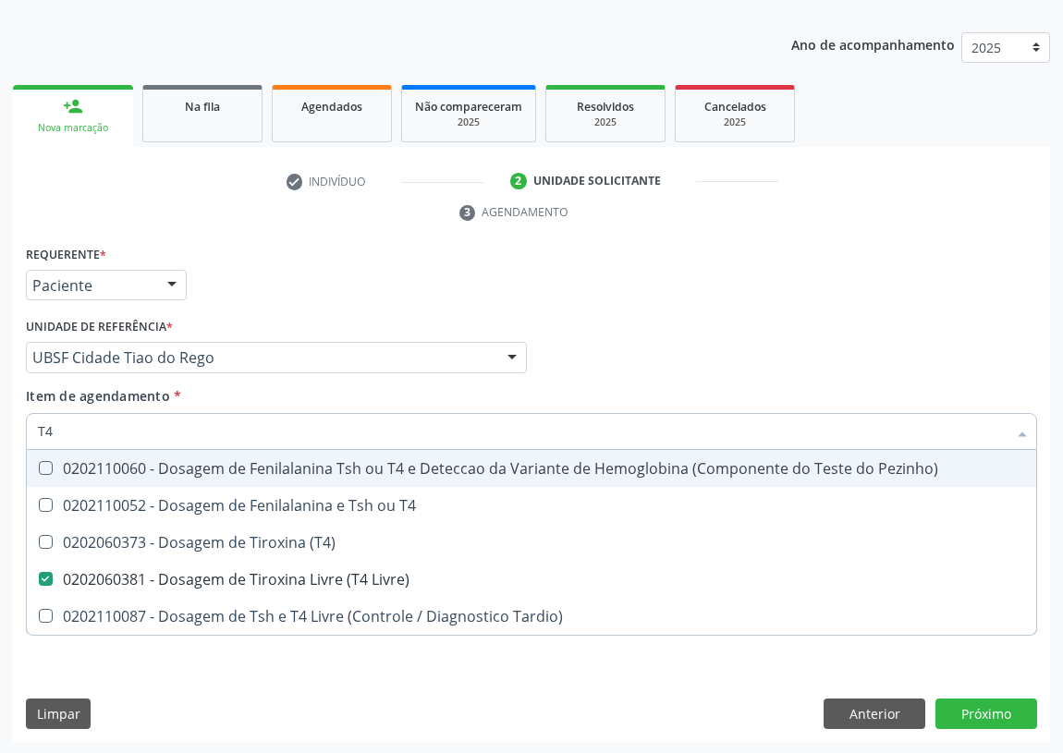
click at [0, 415] on div "Acompanhamento Acompanhe a situação das marcações correntes e finalizadas Relat…" at bounding box center [531, 332] width 1063 height 845
type input "02"
checkbox Livre\) "false"
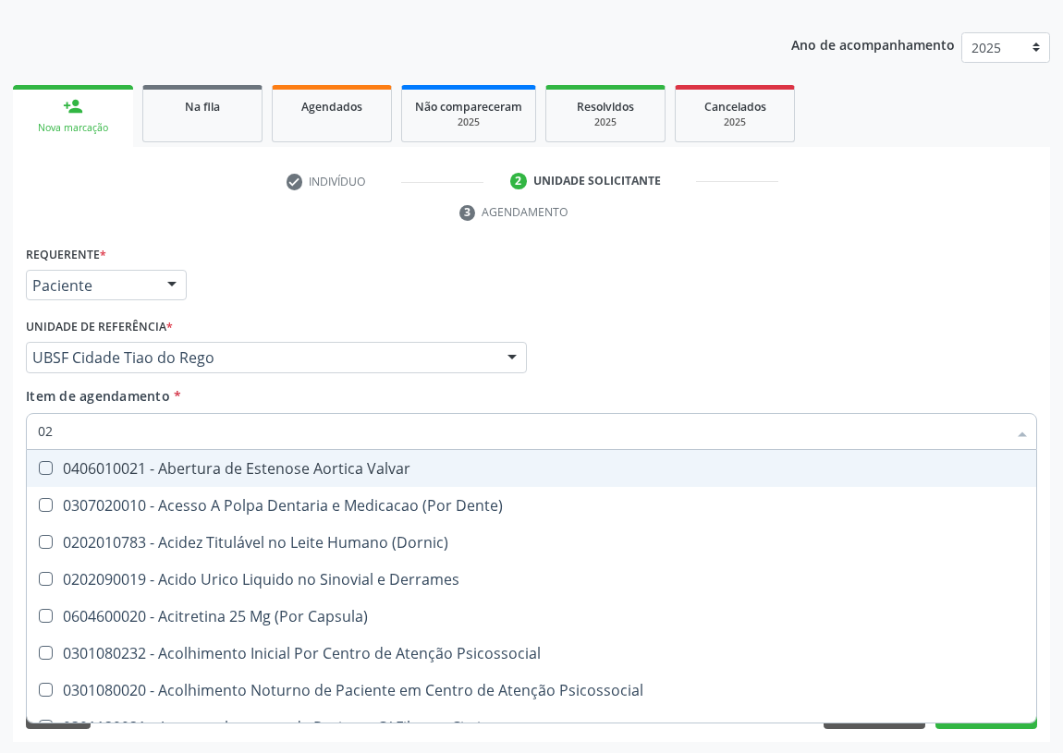
type input "020"
checkbox \(Pos-Pasteurização\) "true"
checkbox Debridamento "true"
checkbox Dacriocistografia "true"
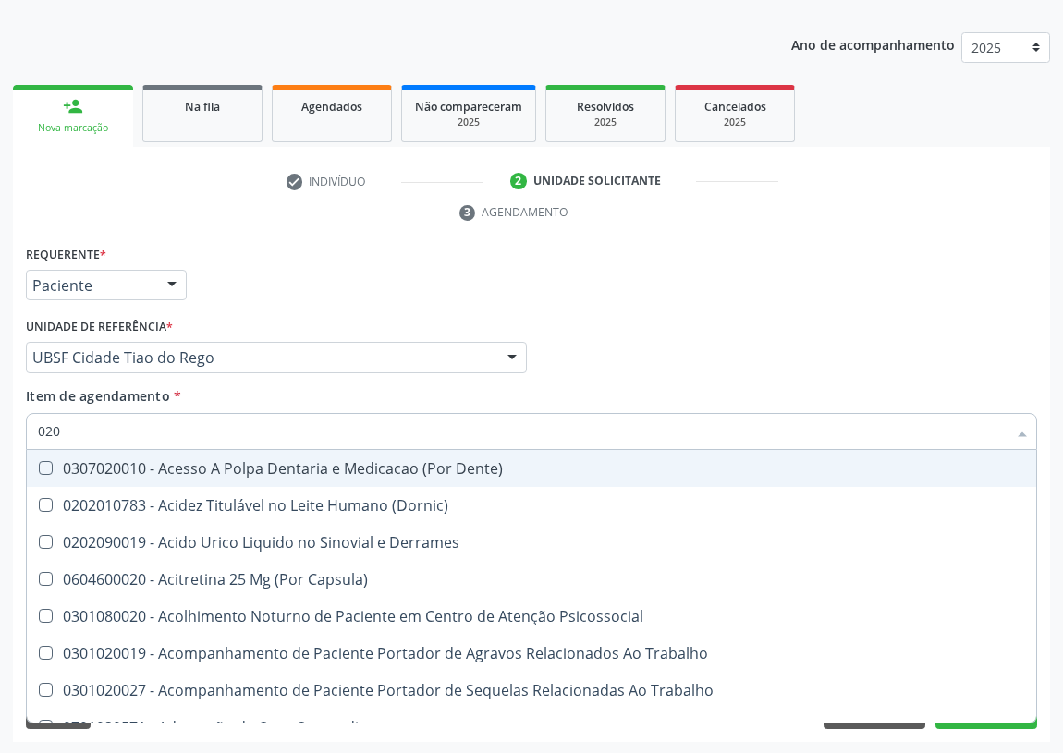
type input "0202"
checkbox Ocular "true"
checkbox Aberto\) "true"
checkbox Cortante "true"
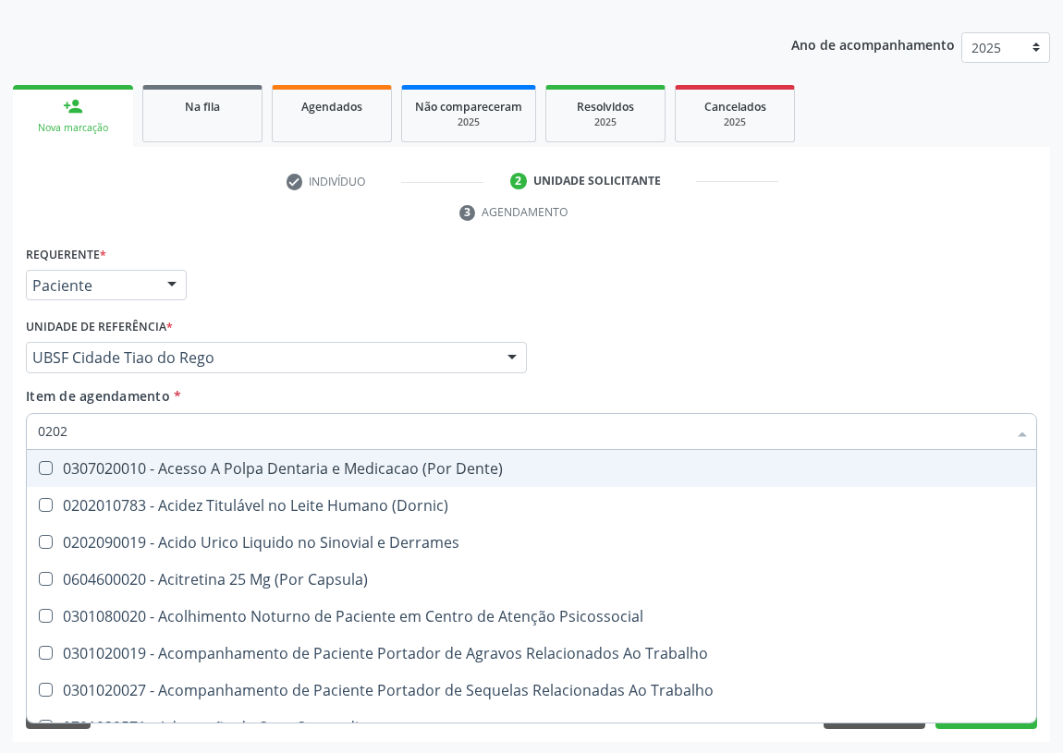
checkbox Reservatorio "true"
checkbox \(Spcto\) "true"
checkbox 67 "true"
checkbox Aspiracao "true"
checkbox Projecoes\) "true"
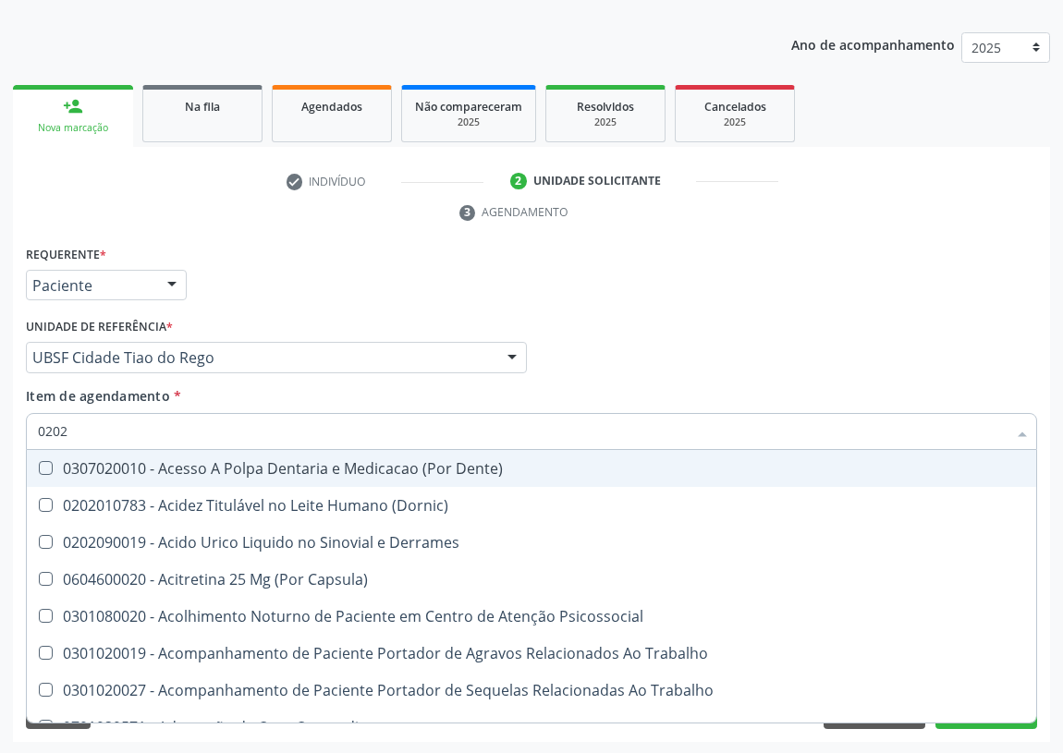
checkbox Captacao "true"
checkbox Revisao "true"
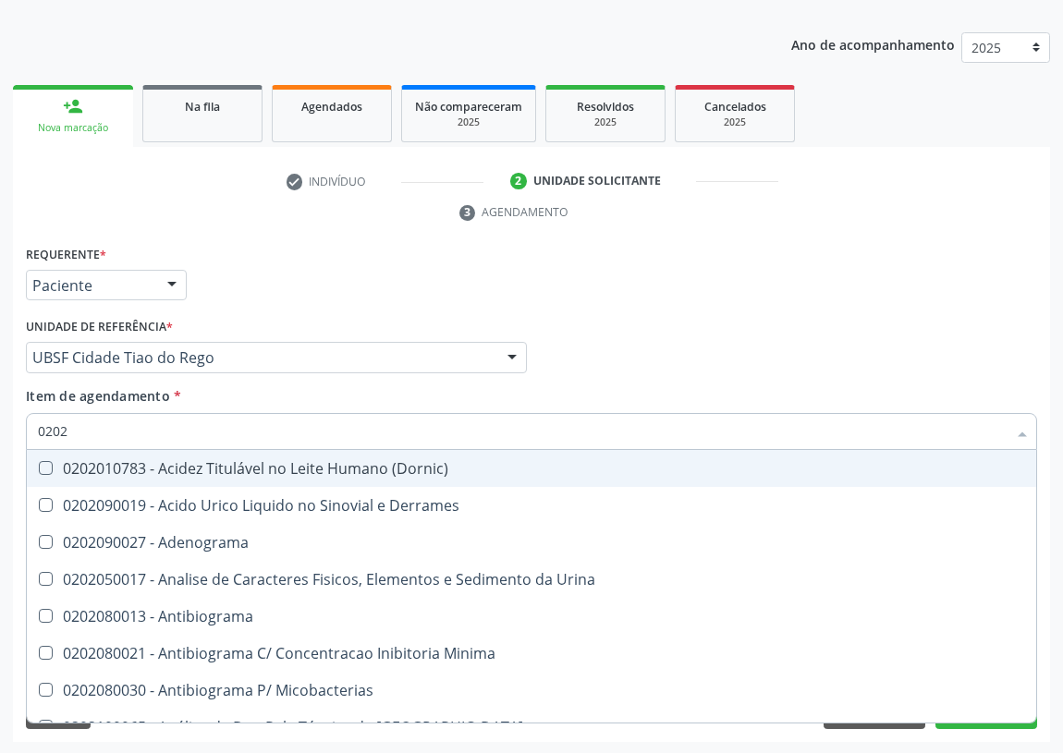
type input "02020"
checkbox Barbituratos "true"
checkbox Benzodiazepinicos "true"
checkbox Calcitonina "true"
checkbox Hdl "false"
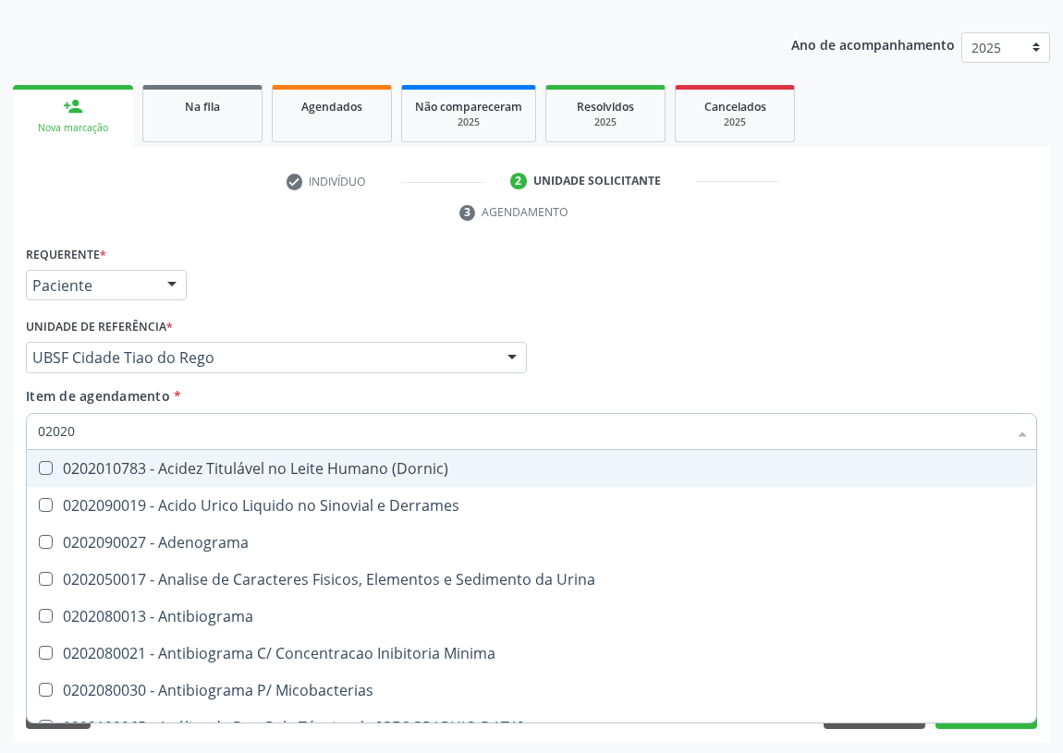
checkbox Ldl "false"
checkbox Creatinina "false"
checkbox Xiii "true"
checkbox Fosforo "true"
checkbox Glicose "false"
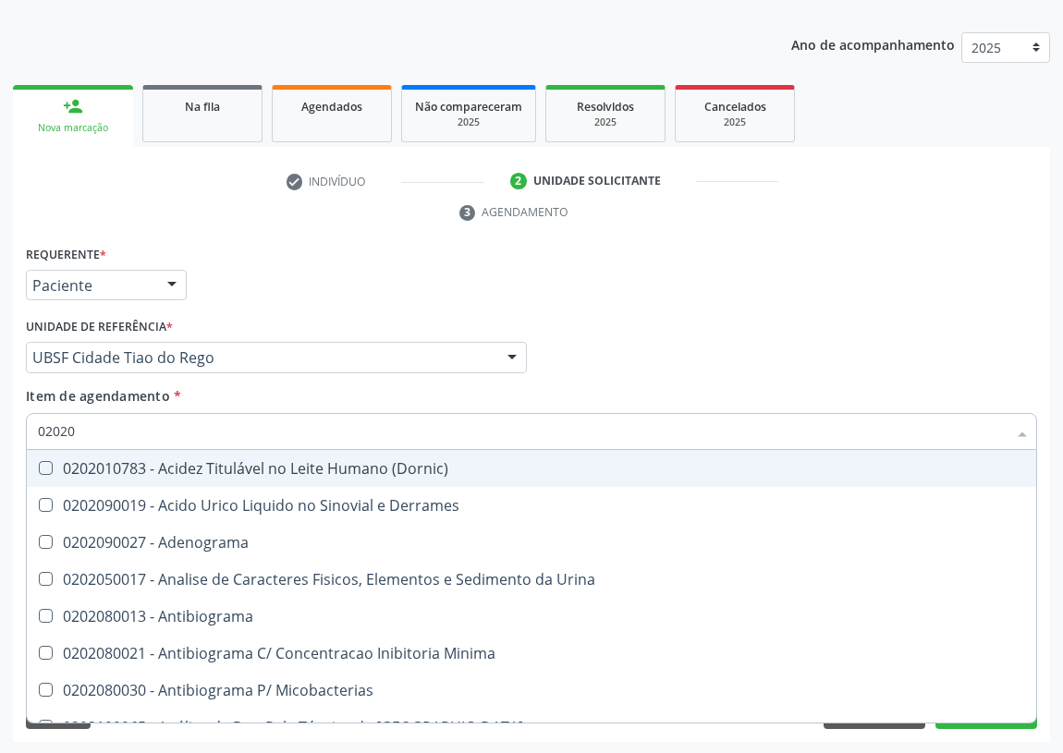
checkbox \(Tsh\) "false"
checkbox Potassio "true"
checkbox Progesterona "true"
checkbox Prolactina "true"
checkbox Horas\) "true"
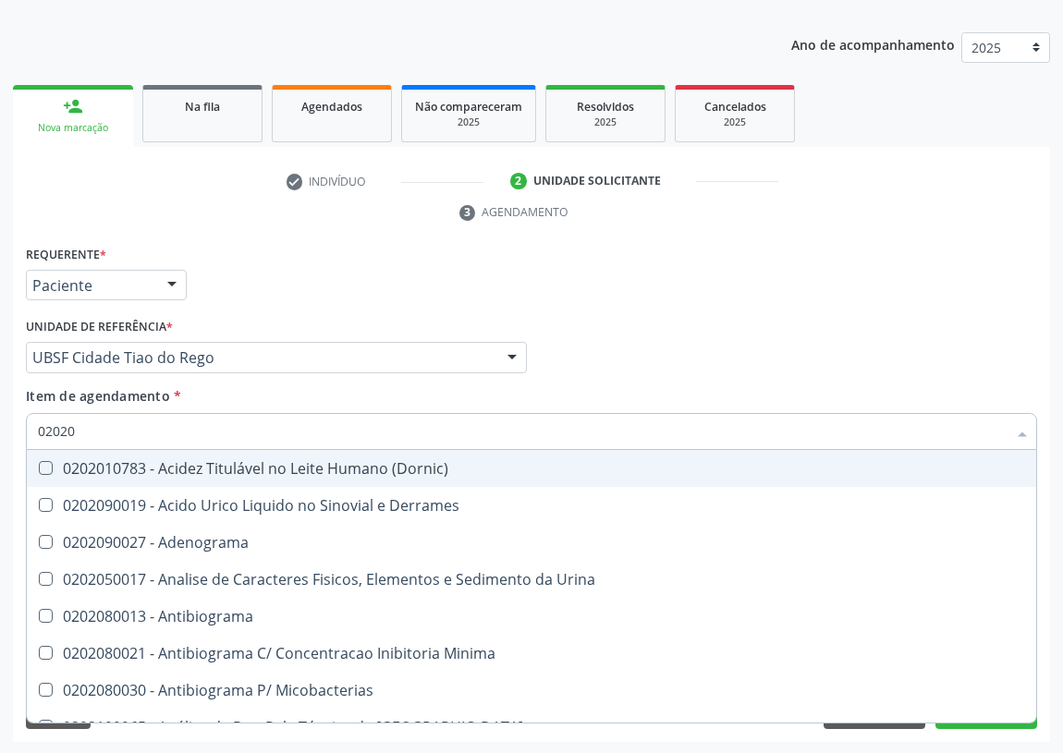
checkbox Quinidina "true"
checkbox Livre\) "false"
checkbox \(Tgo\) "false"
checkbox \(Tgp\) "false"
checkbox Triglicerideos "false"
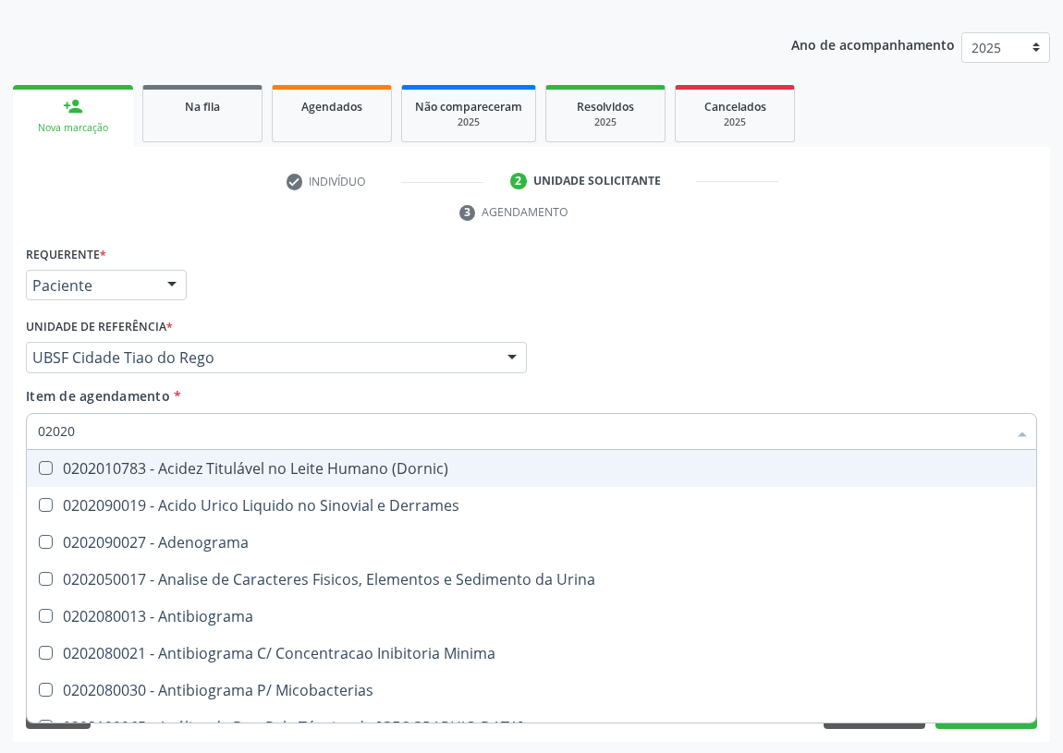
checkbox Ureia "false"
checkbox Zinco "true"
checkbox Completo "false"
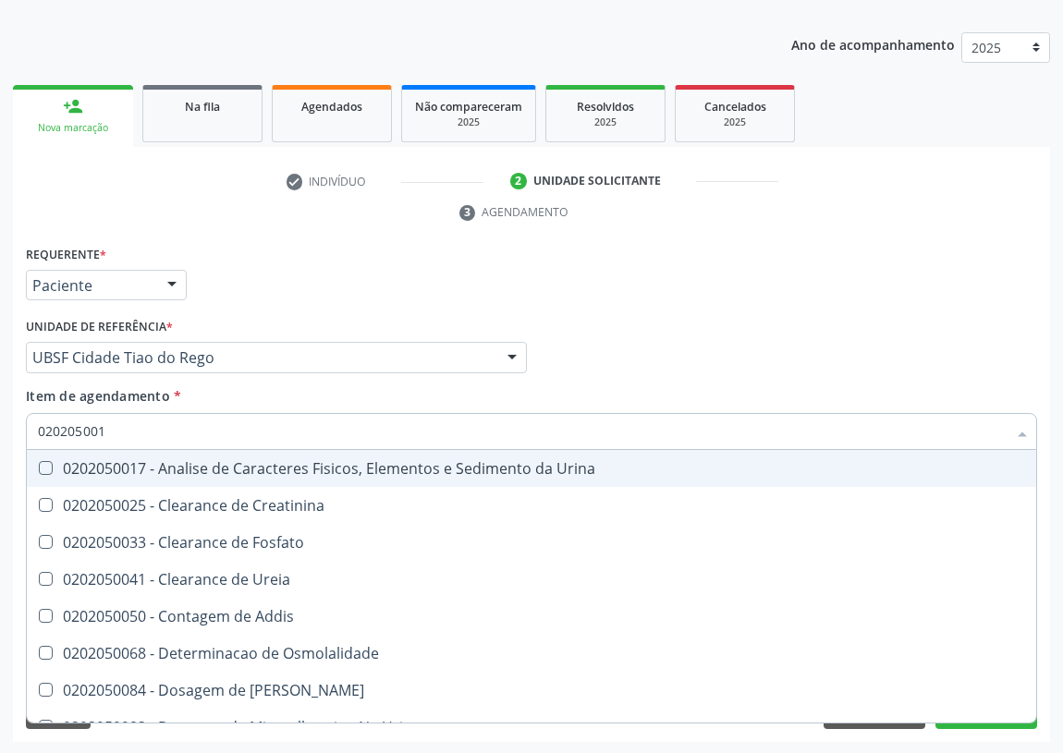
type input "0202050017"
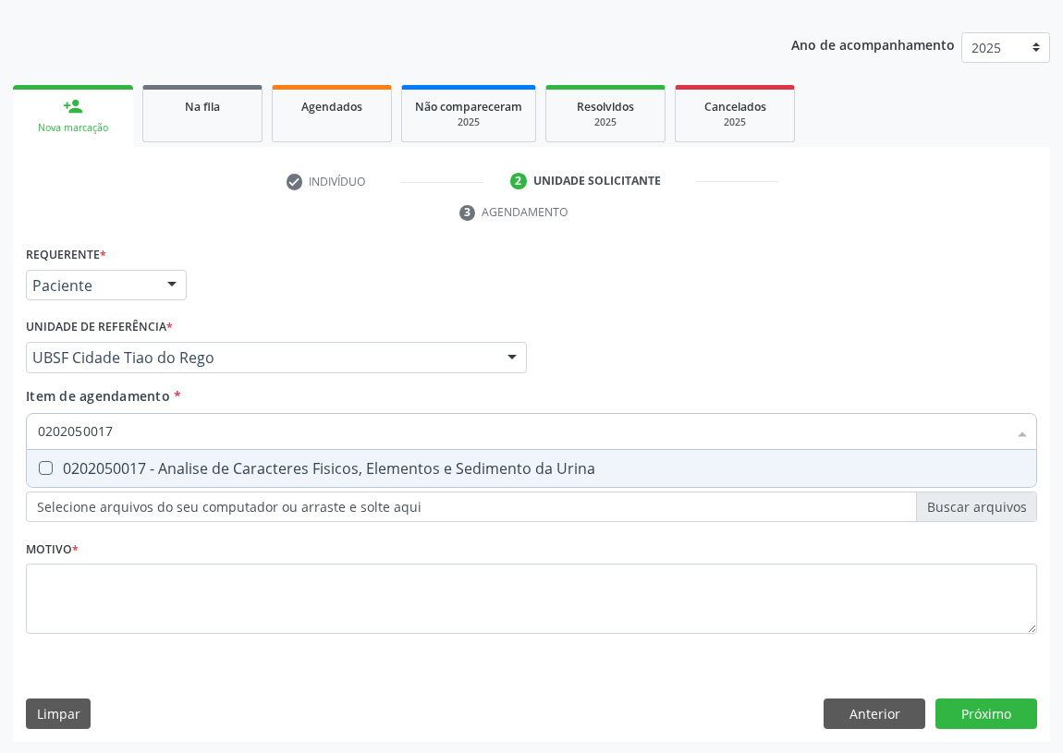
drag, startPoint x: 43, startPoint y: 467, endPoint x: 74, endPoint y: 445, distance: 37.2
click at [51, 463] on Urina at bounding box center [46, 468] width 14 height 14
click at [39, 463] on Urina "checkbox" at bounding box center [33, 468] width 12 height 12
checkbox Urina "true"
drag, startPoint x: 117, startPoint y: 427, endPoint x: 0, endPoint y: 414, distance: 118.1
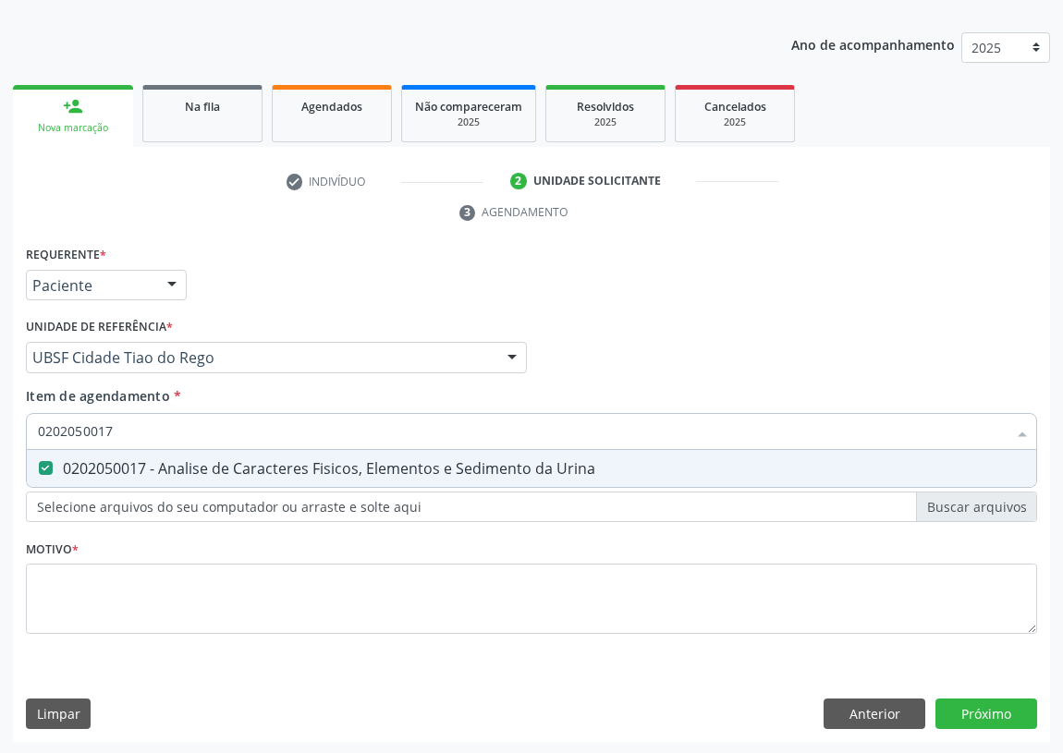
click at [0, 419] on div "Acompanhamento Acompanhe a situação das marcações correntes e finalizadas Relat…" at bounding box center [531, 332] width 1063 height 845
type input "FE"
checkbox Urina "false"
type input "FERRITINA"
drag, startPoint x: 49, startPoint y: 466, endPoint x: 69, endPoint y: 442, distance: 31.5
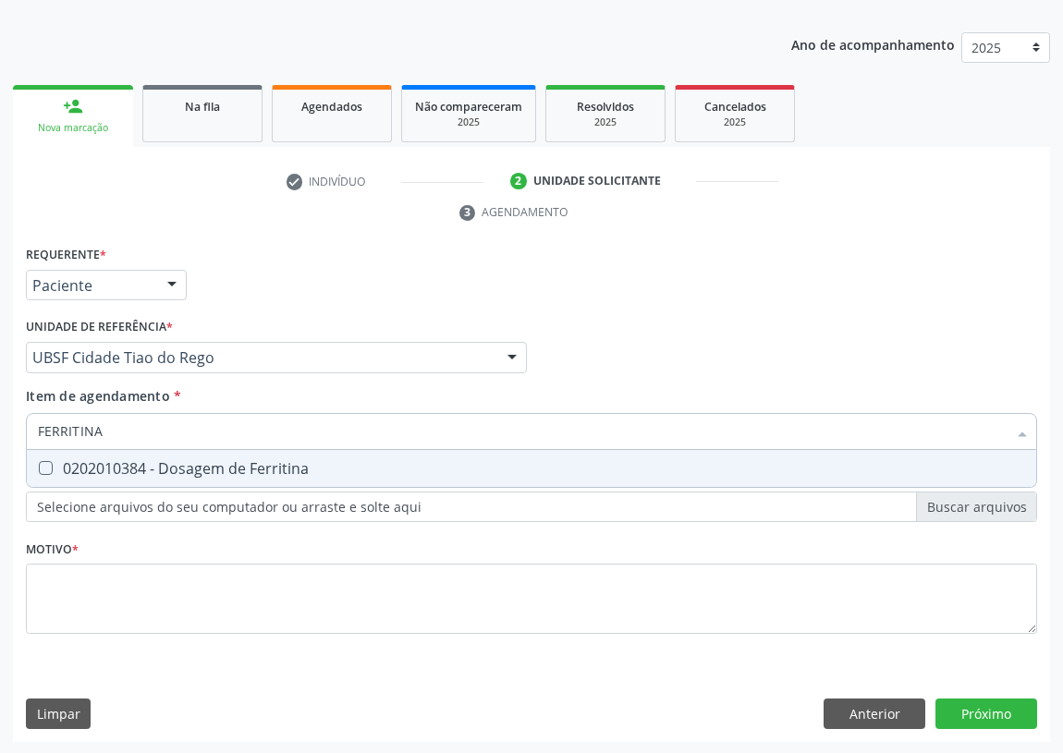
click at [49, 461] on Ferritina at bounding box center [46, 468] width 14 height 14
click at [39, 462] on Ferritina "checkbox" at bounding box center [33, 468] width 12 height 12
checkbox Ferritina "true"
drag, startPoint x: 12, startPoint y: 435, endPoint x: 0, endPoint y: 435, distance: 12.0
click at [0, 435] on div "Acompanhamento Acompanhe a situação das marcações correntes e finalizadas Relat…" at bounding box center [531, 332] width 1063 height 845
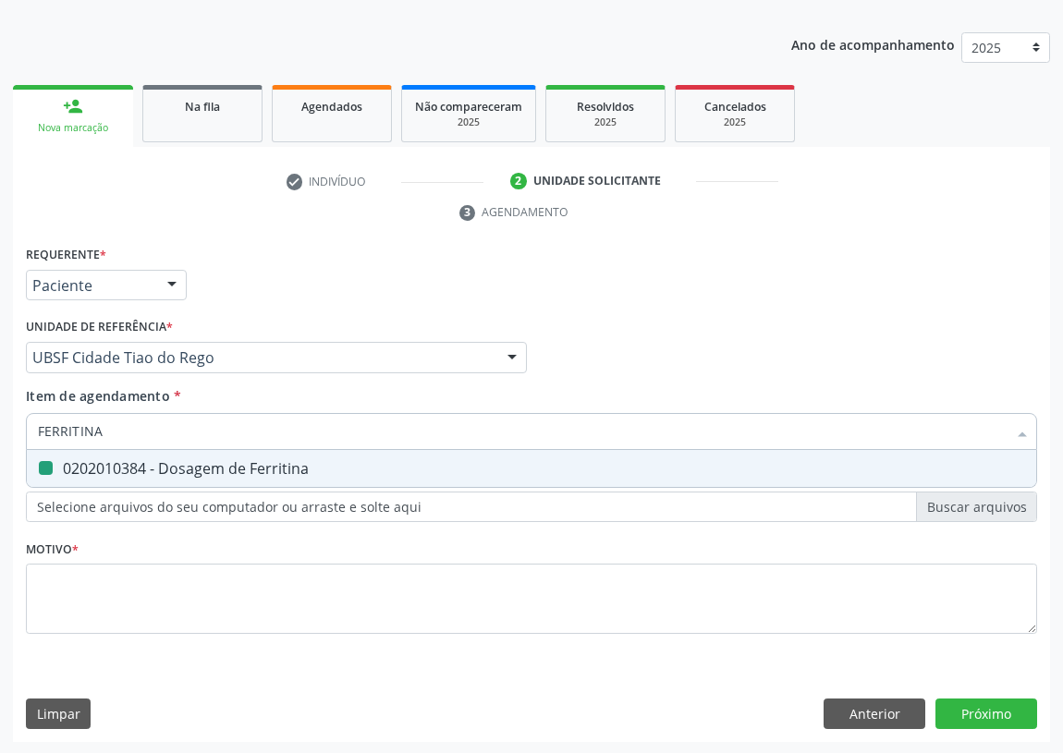
type input "B"
checkbox Ferritina "false"
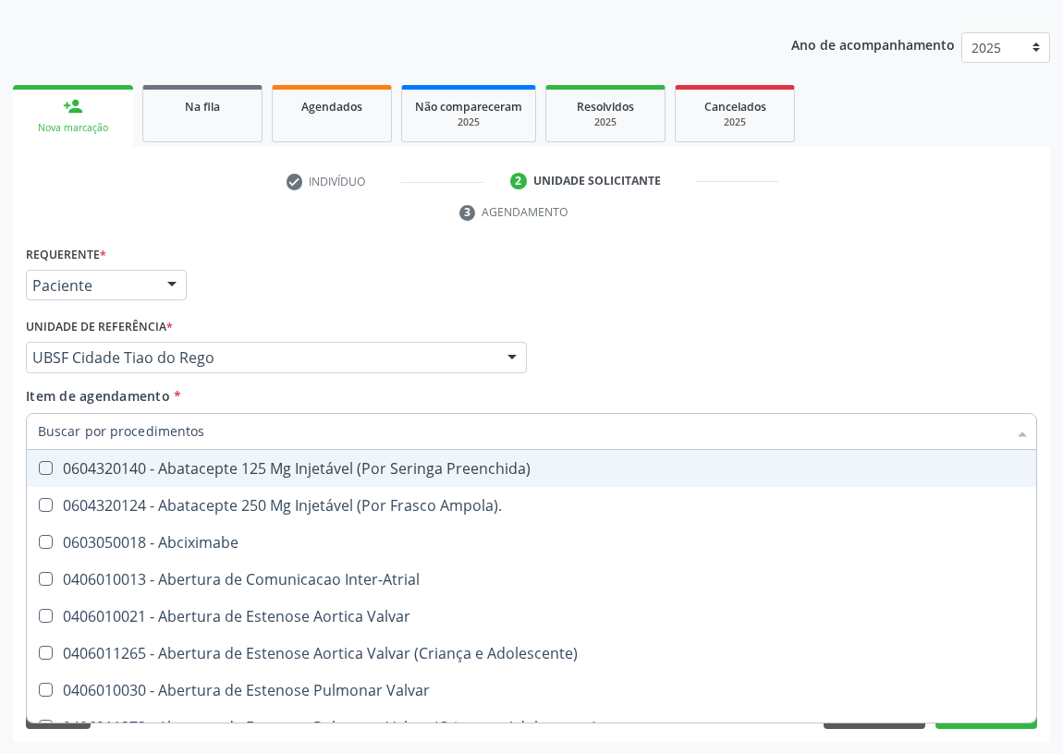
checkbox Campo\) "true"
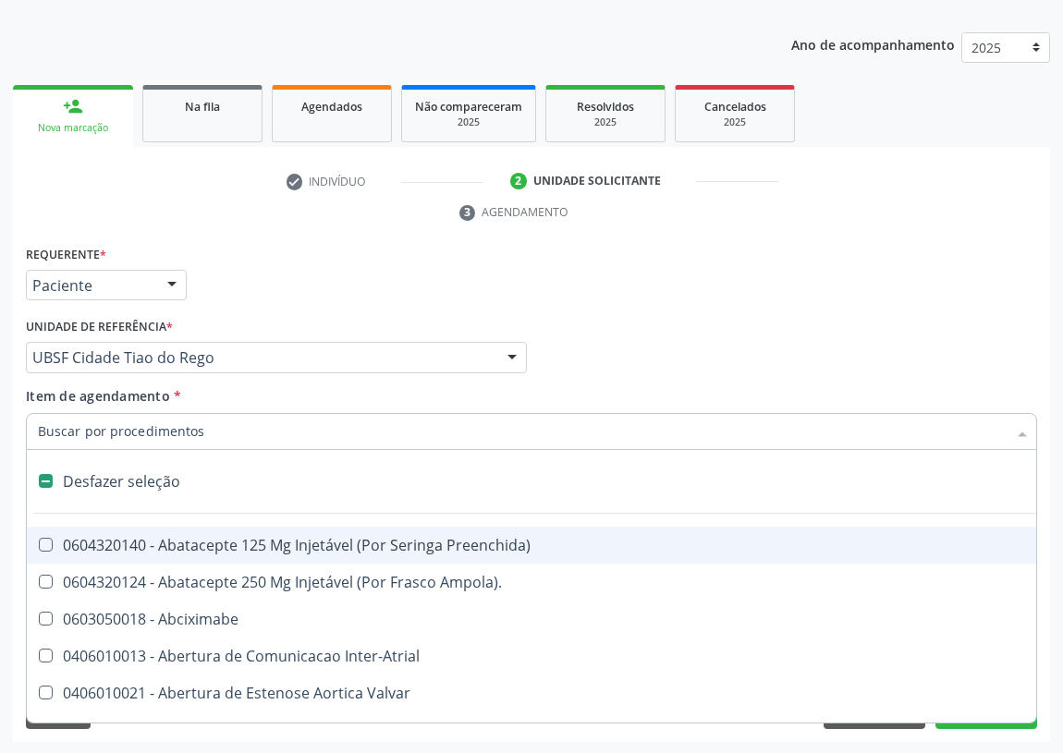
type input "V"
checkbox Urina "false"
checkbox \(Unilateral\) "true"
checkbox Cornea "true"
type input "VI"
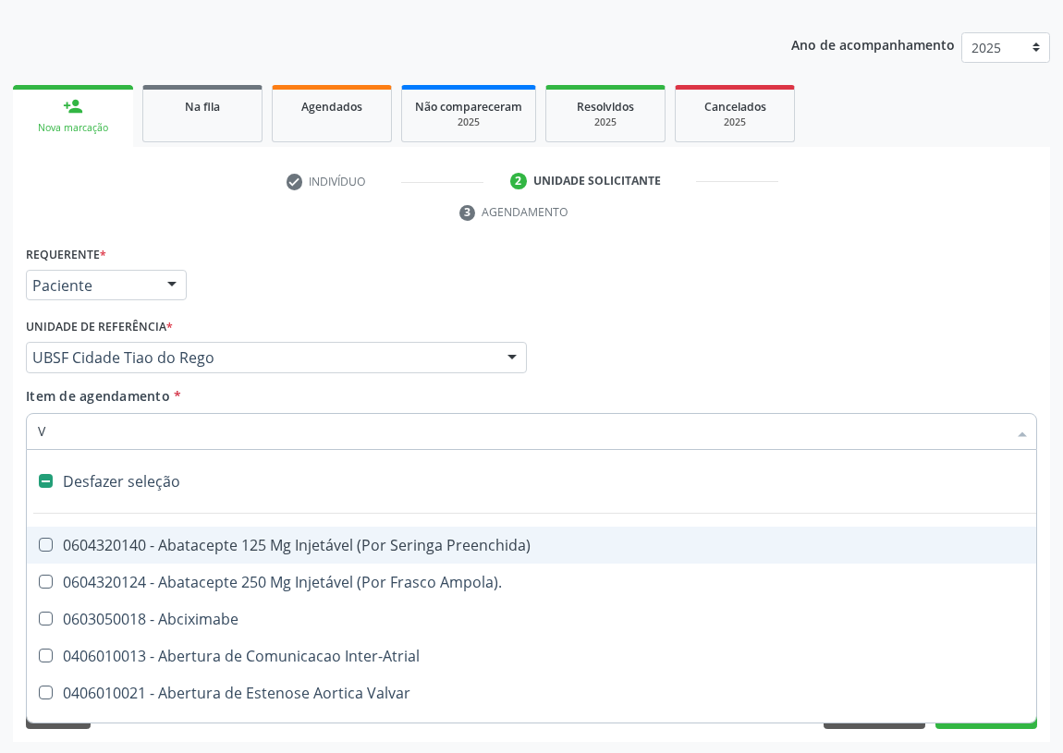
checkbox Ancora "true"
checkbox \(Unilateral\) "false"
checkbox Cornea "false"
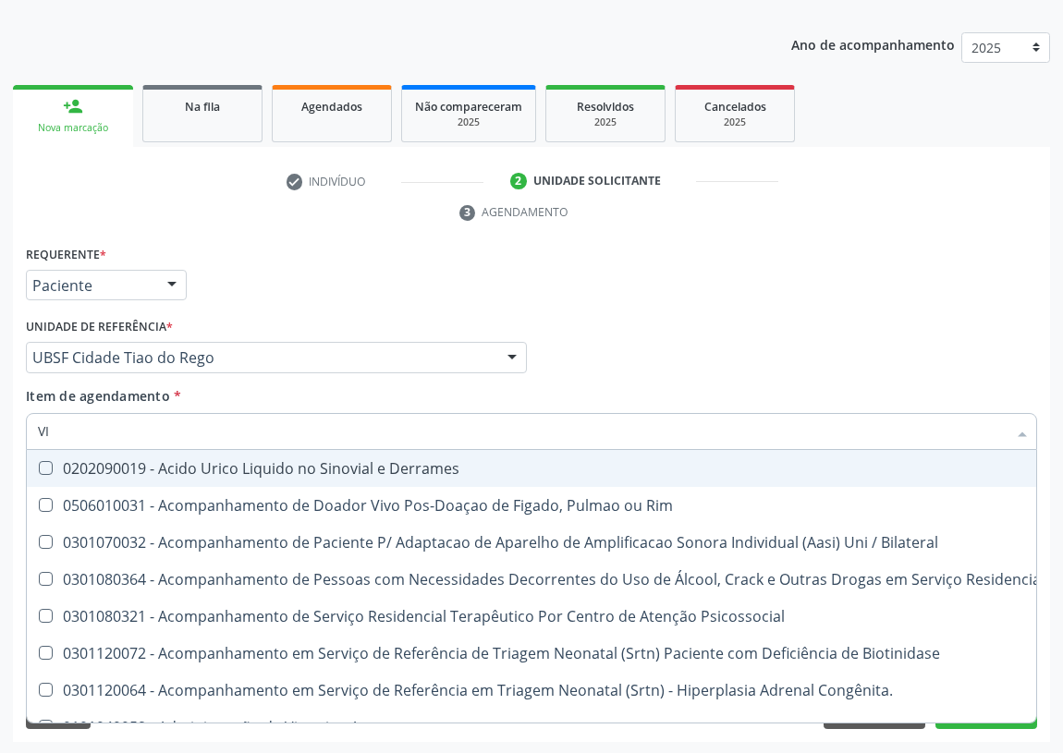
type input "VIT"
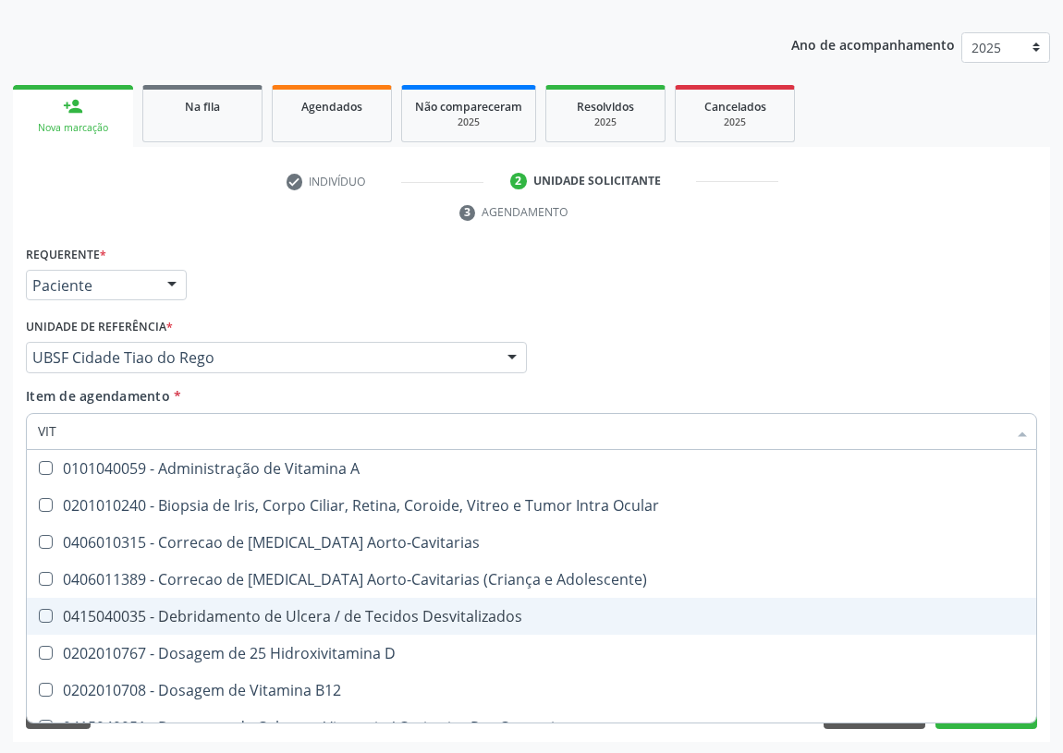
scroll to position [83, 0]
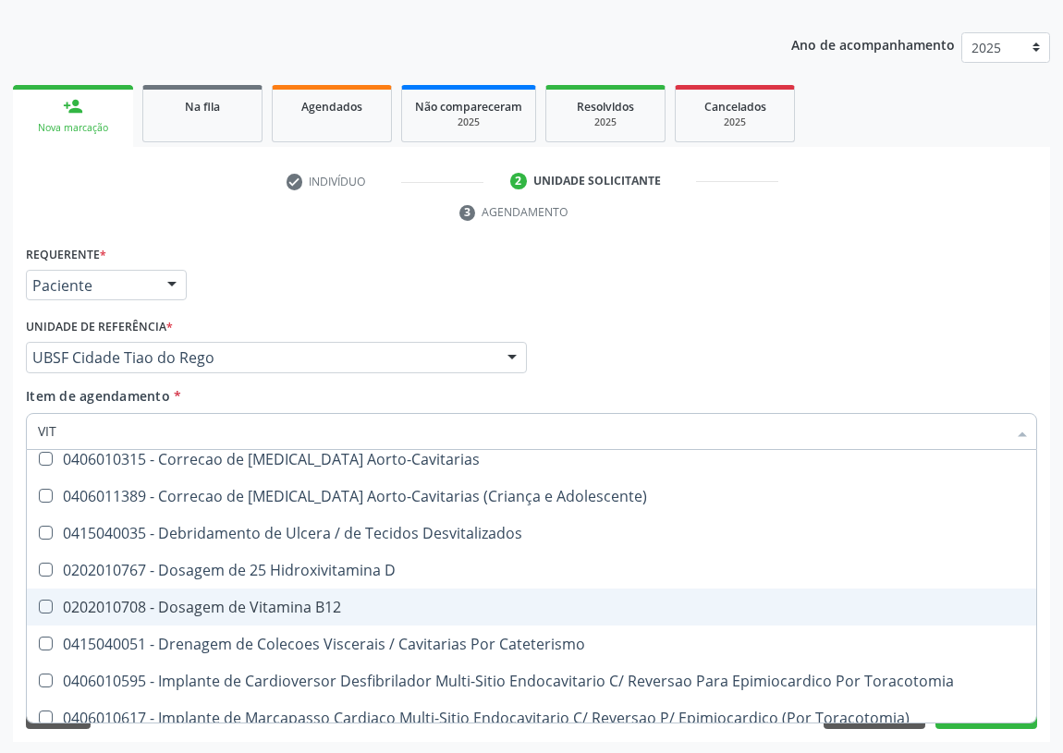
click at [333, 603] on div "0202010708 - Dosagem de Vitamina B12" at bounding box center [531, 607] width 987 height 15
checkbox B12 "true"
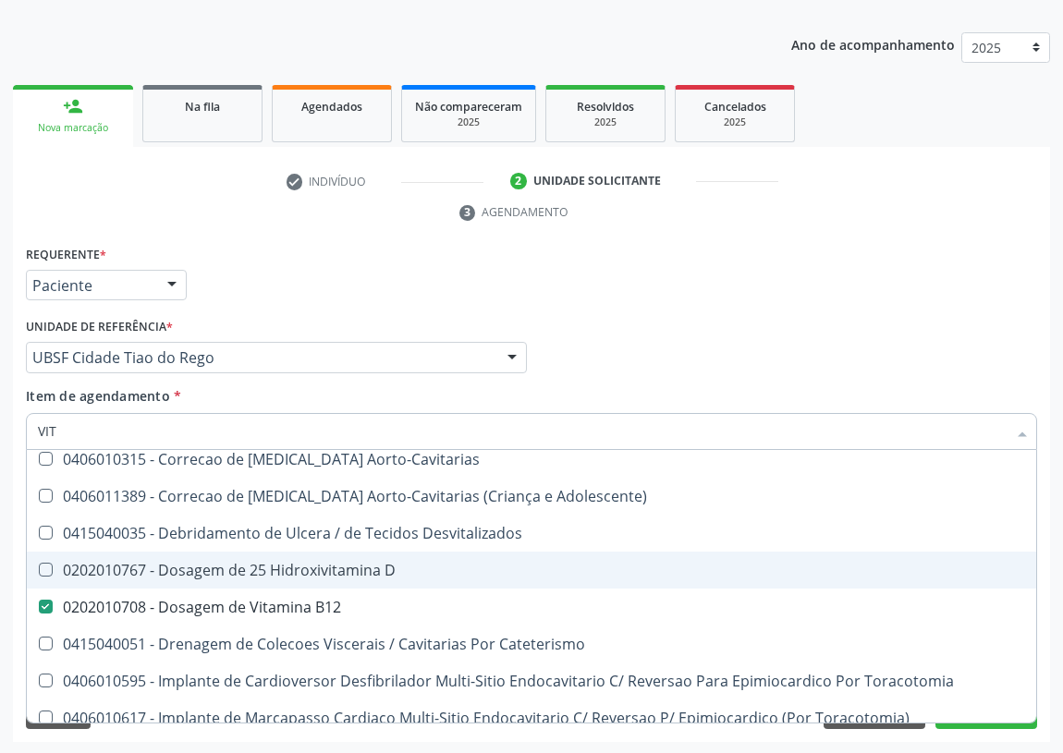
click at [336, 570] on div "0202010767 - Dosagem de 25 Hidroxivitamina D" at bounding box center [531, 570] width 987 height 15
checkbox D "true"
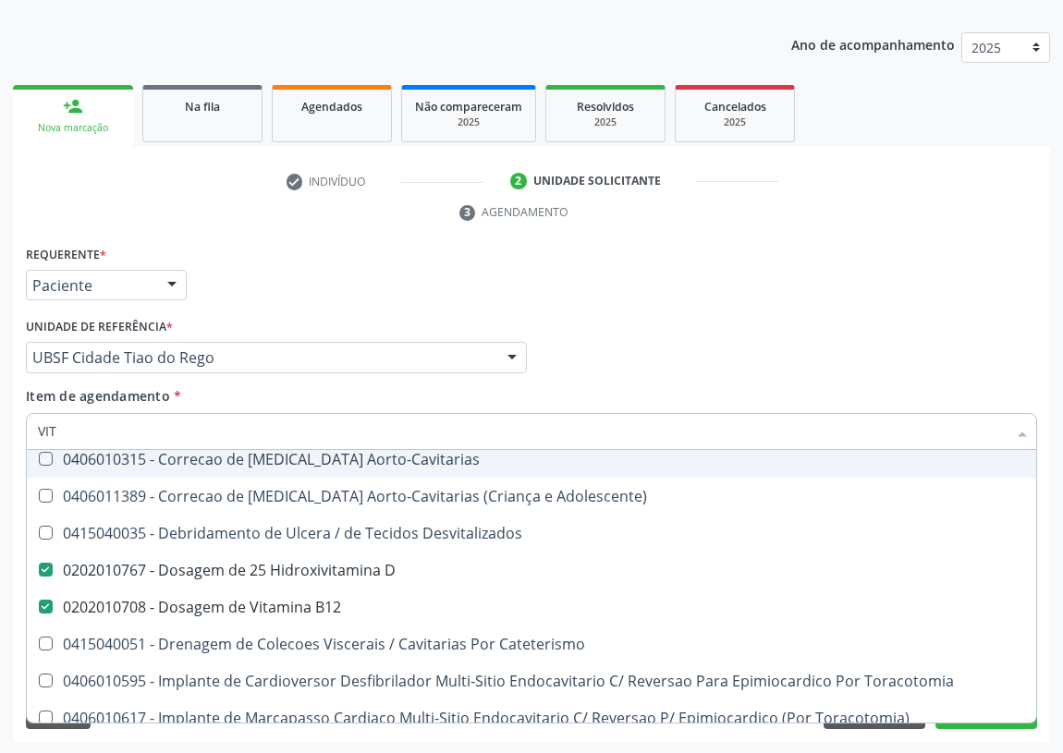
drag, startPoint x: 752, startPoint y: 317, endPoint x: 49, endPoint y: 627, distance: 768.4
click at [750, 316] on div "Profissional Solicitante Por favor, selecione a Unidade de Atendimento primeiro…" at bounding box center [531, 349] width 1020 height 72
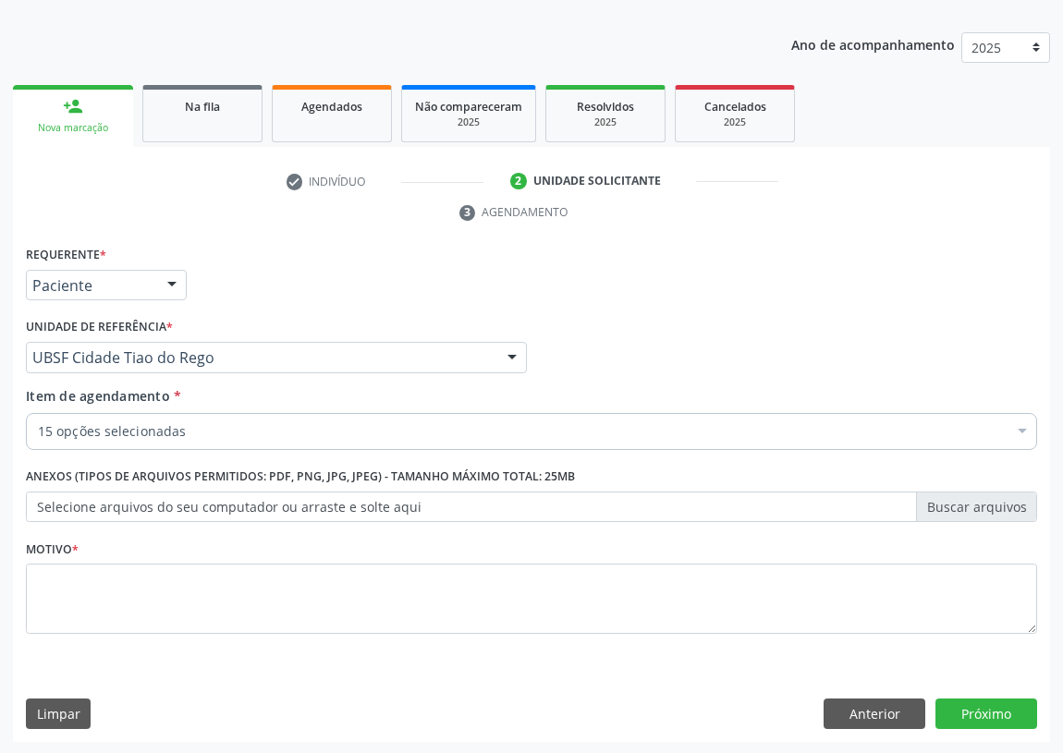
scroll to position [0, 0]
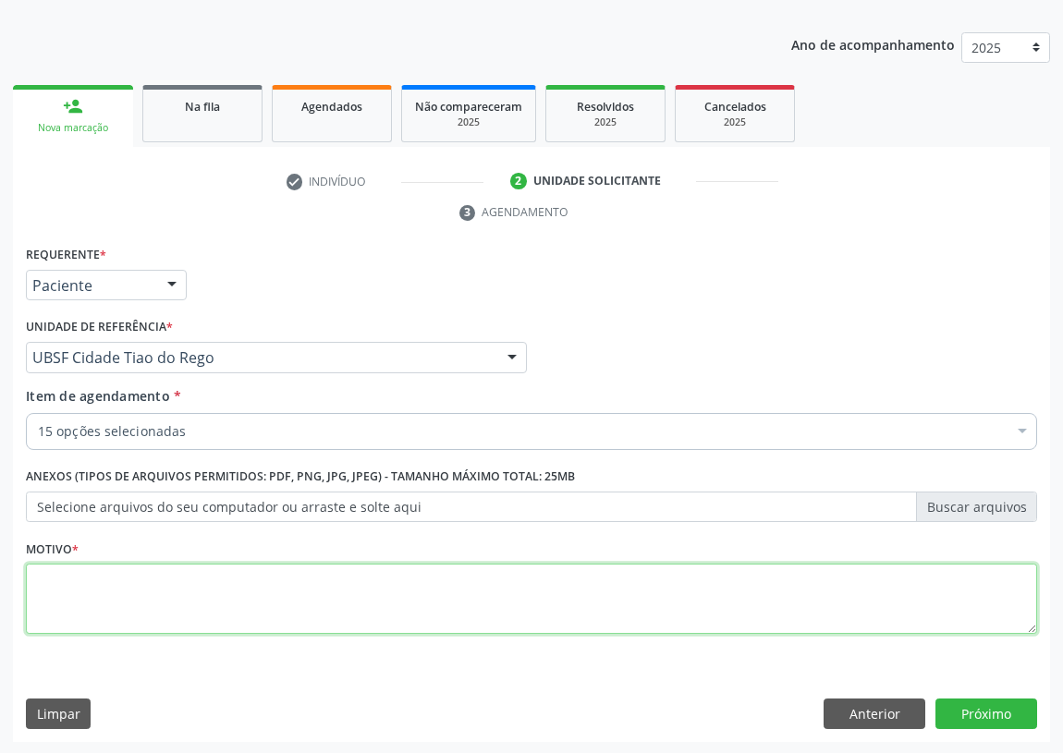
click at [101, 609] on textarea at bounding box center [531, 599] width 1011 height 70
type textarea "AVALIAÇÃO"
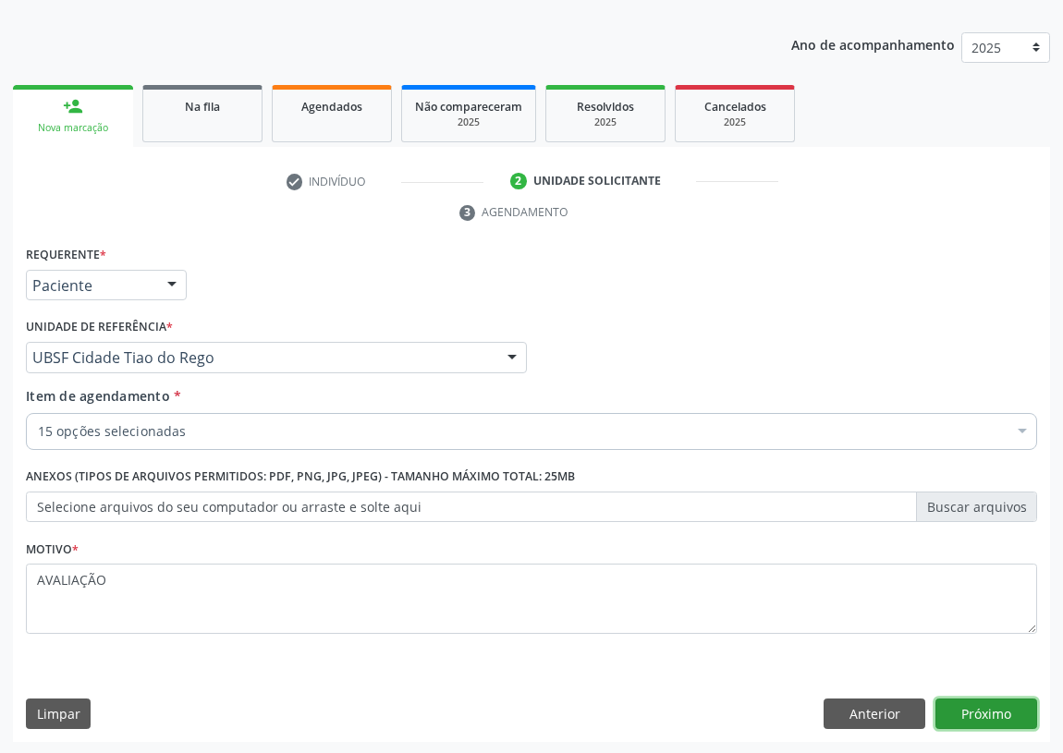
click at [977, 710] on button "Próximo" at bounding box center [986, 714] width 102 height 31
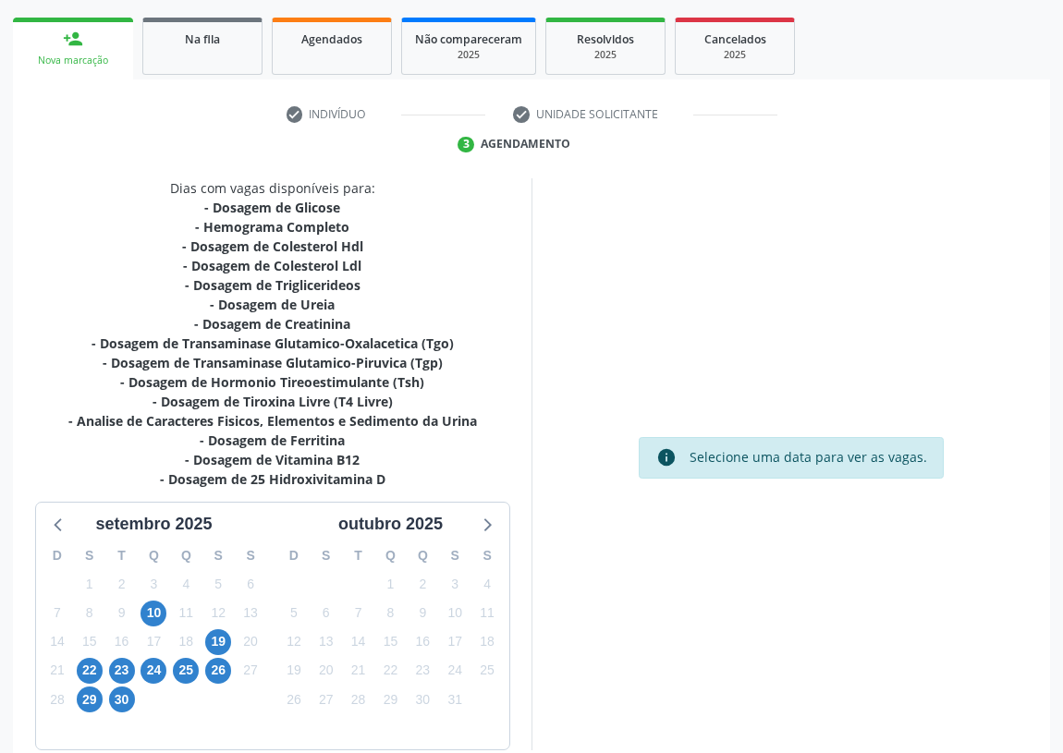
scroll to position [350, 0]
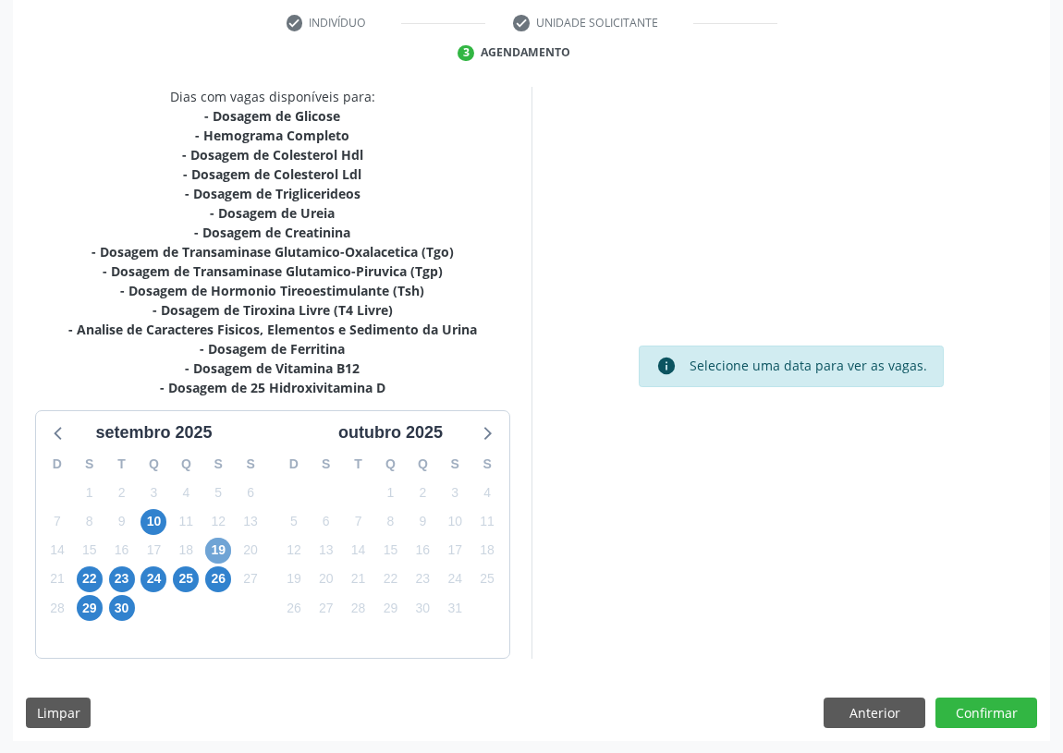
click at [225, 545] on span "19" at bounding box center [218, 551] width 26 height 26
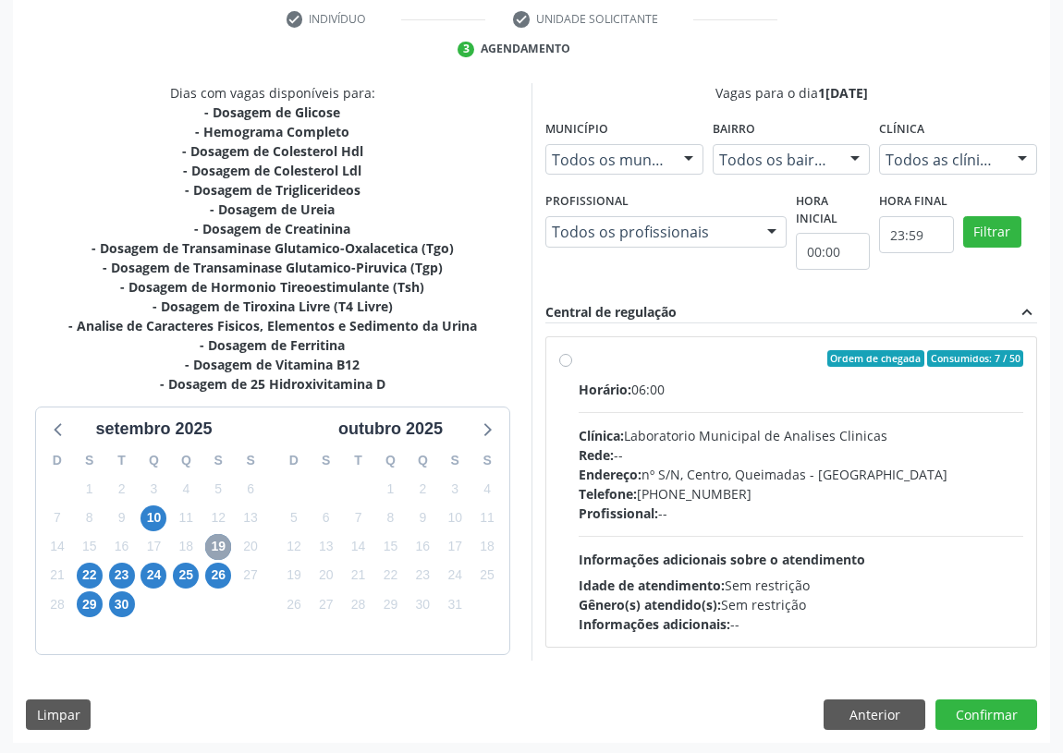
scroll to position [355, 0]
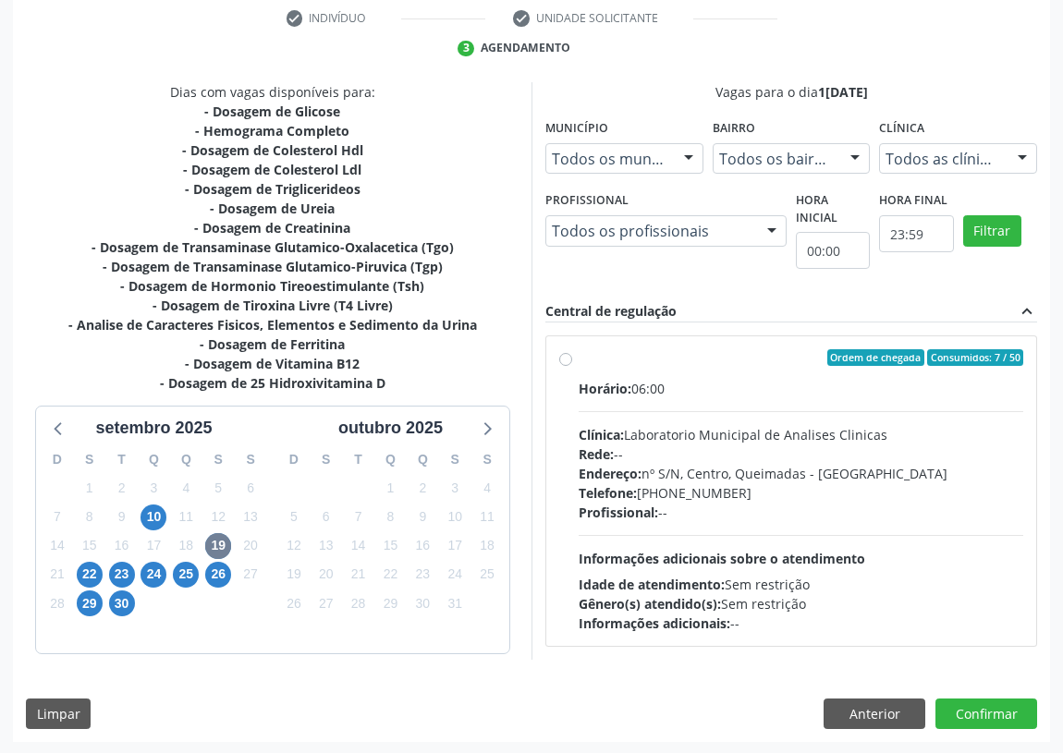
click at [579, 351] on label "Ordem de chegada Consumidos: 7 / 50 Horário: 06:00 Clínica: Laboratorio Municip…" at bounding box center [801, 491] width 445 height 284
click at [566, 351] on input "Ordem de chegada Consumidos: 7 / 50 Horário: 06:00 Clínica: Laboratorio Municip…" at bounding box center [565, 357] width 13 height 17
radio input "true"
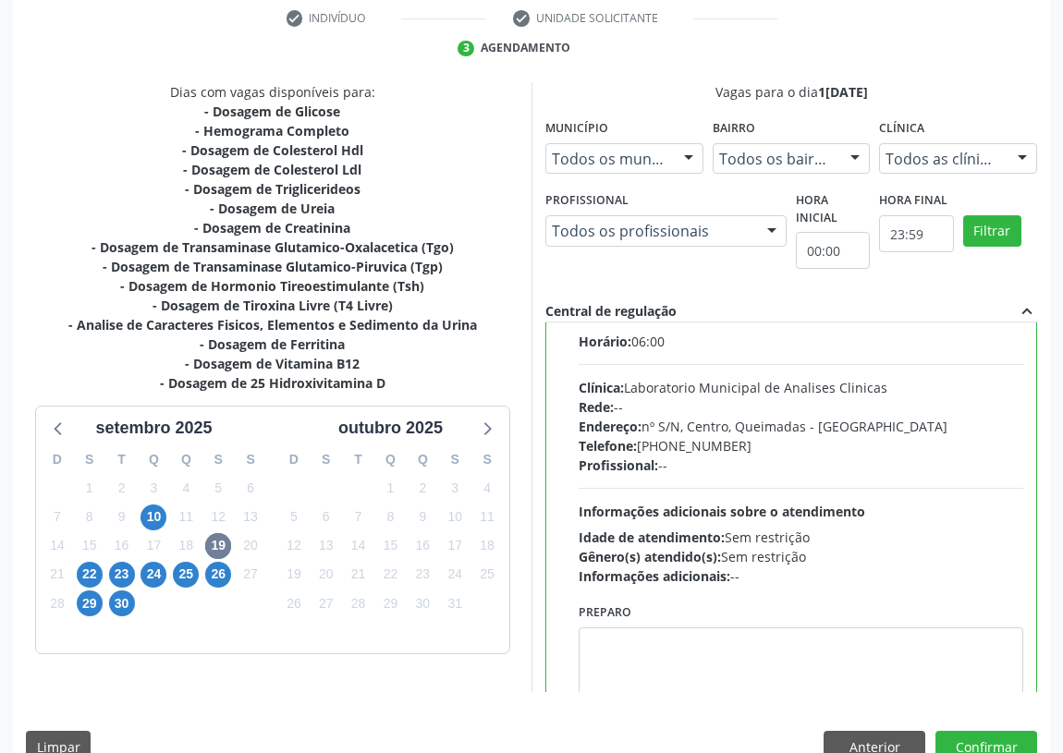
scroll to position [91, 0]
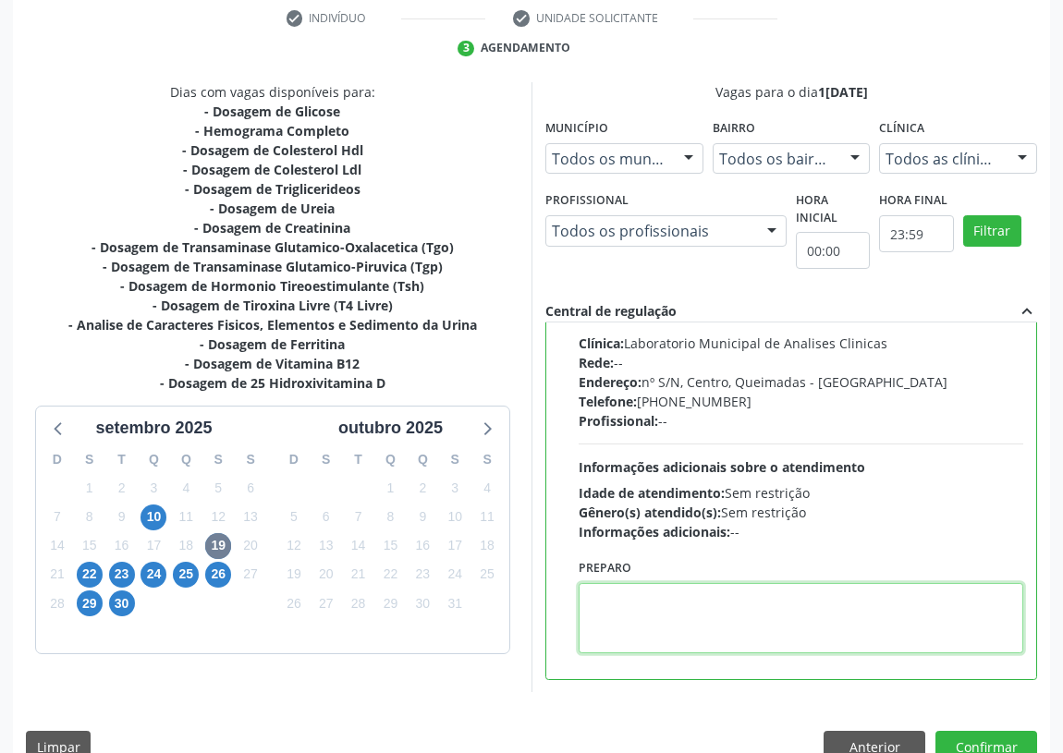
click at [638, 633] on textarea at bounding box center [801, 618] width 445 height 70
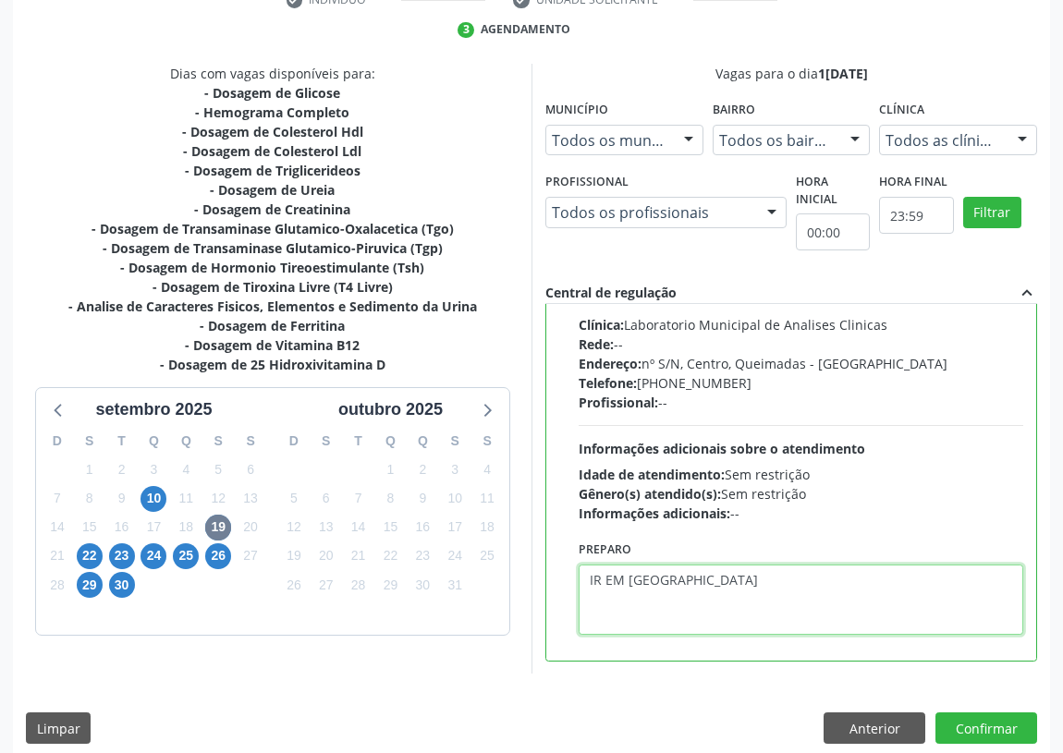
scroll to position [388, 0]
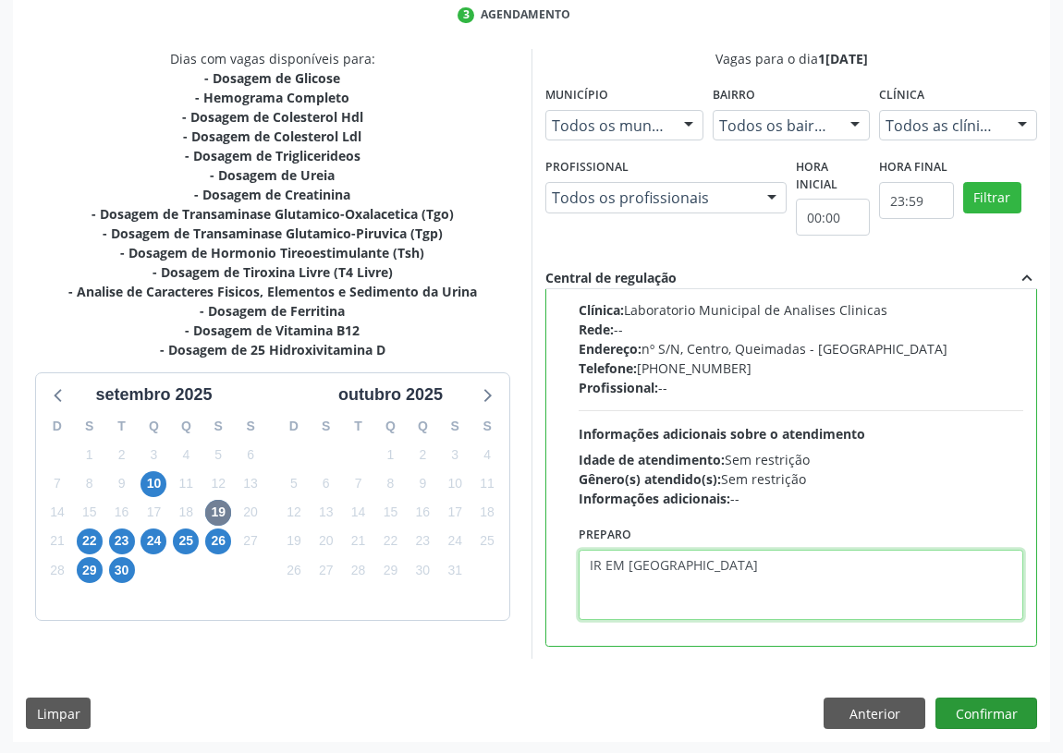
type textarea "IR EM [GEOGRAPHIC_DATA]"
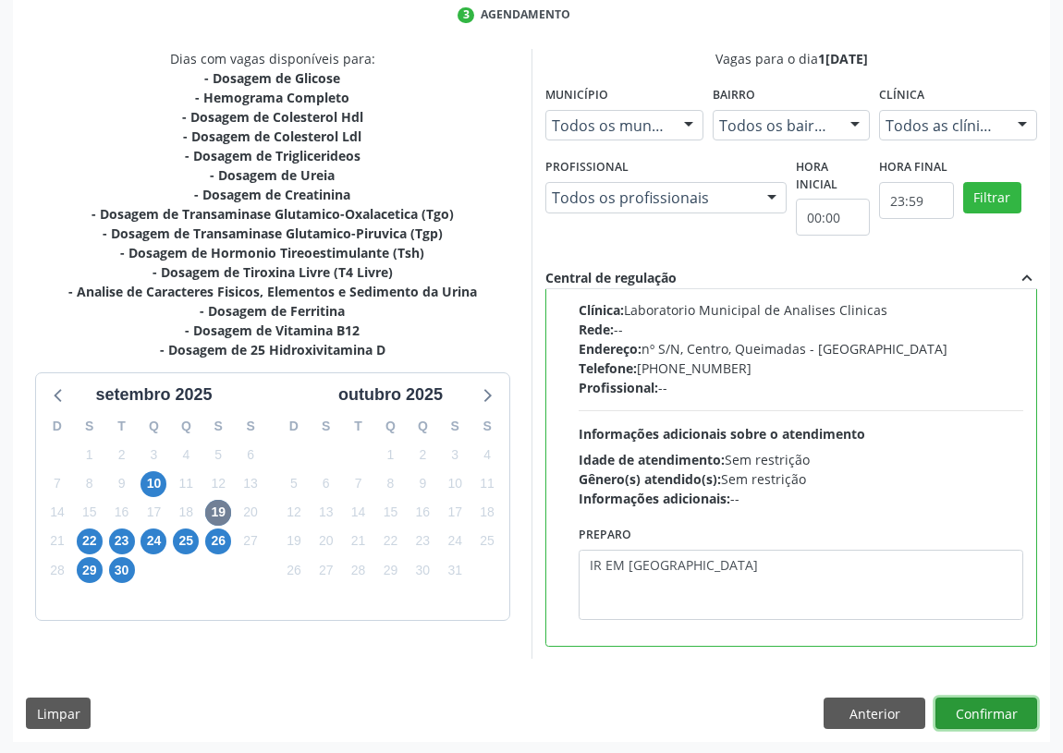
click at [985, 710] on button "Confirmar" at bounding box center [986, 713] width 102 height 31
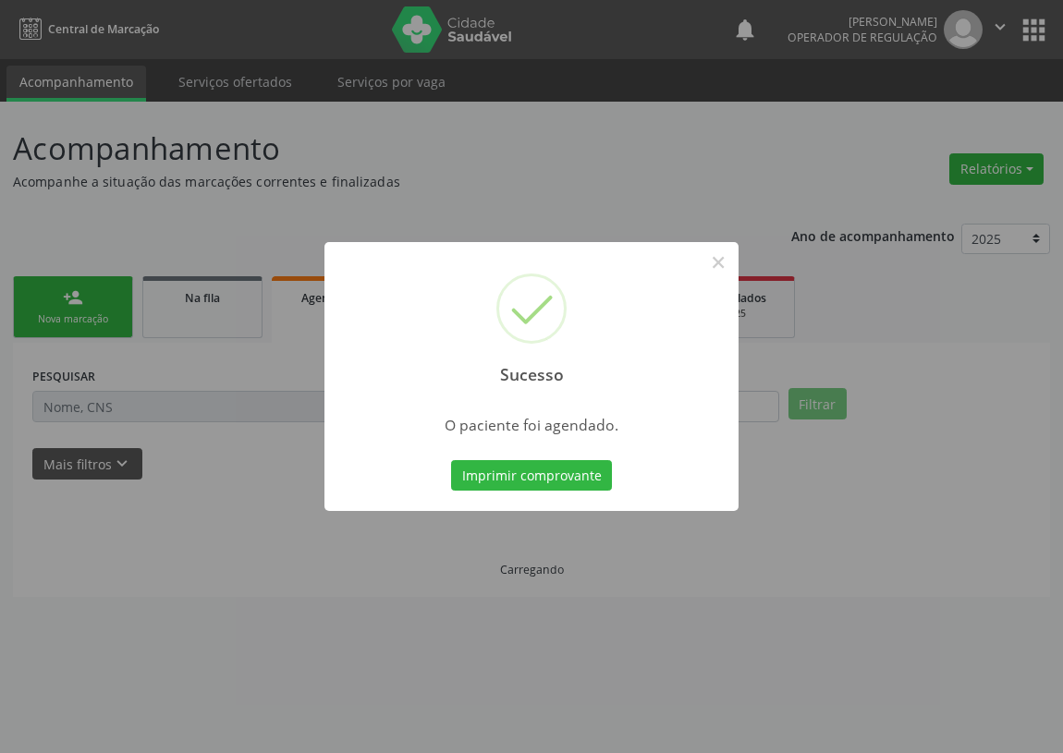
scroll to position [0, 0]
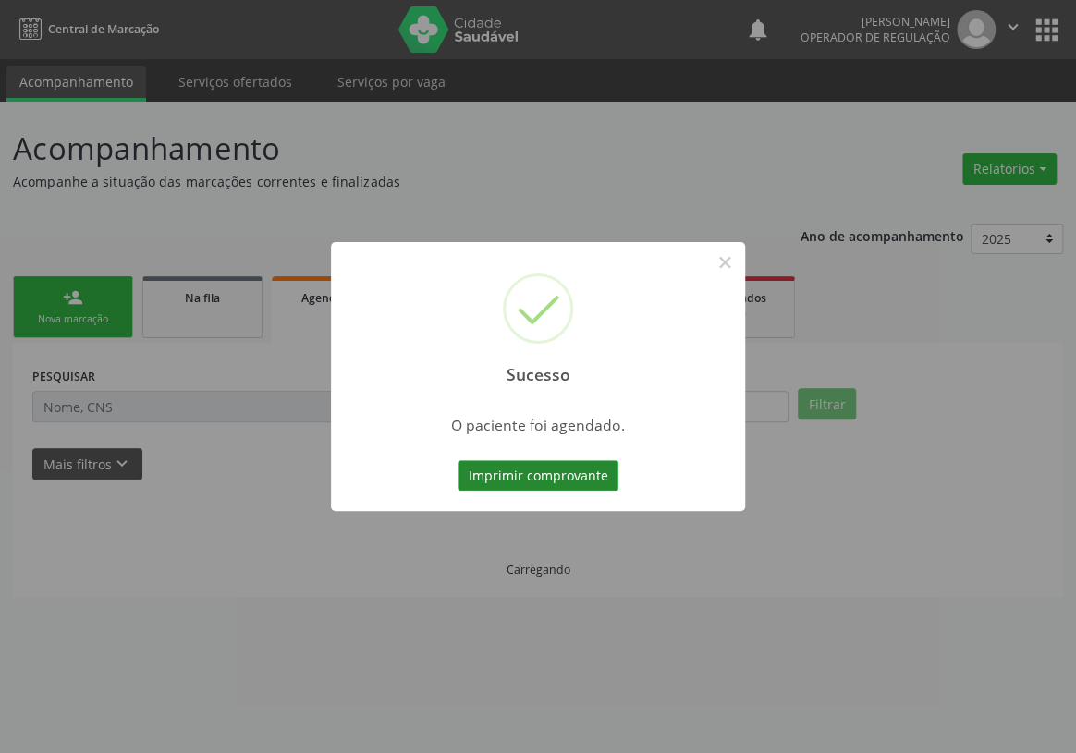
click at [590, 477] on button "Imprimir comprovante" at bounding box center [537, 475] width 161 height 31
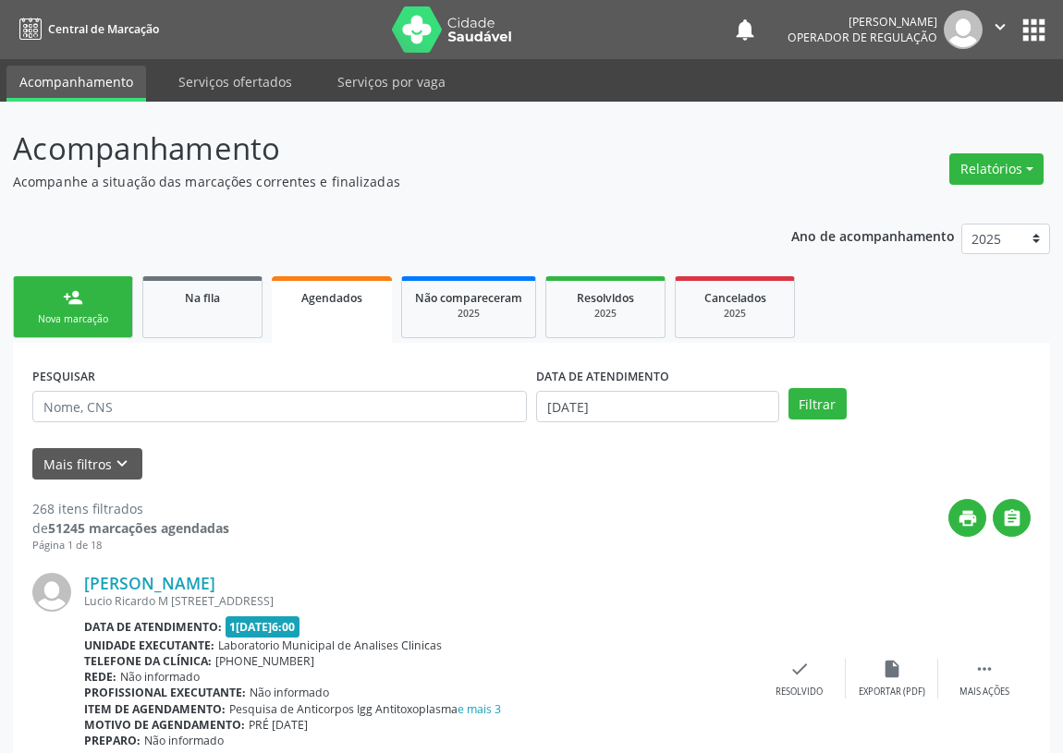
click at [87, 320] on div "Nova marcação" at bounding box center [73, 319] width 92 height 14
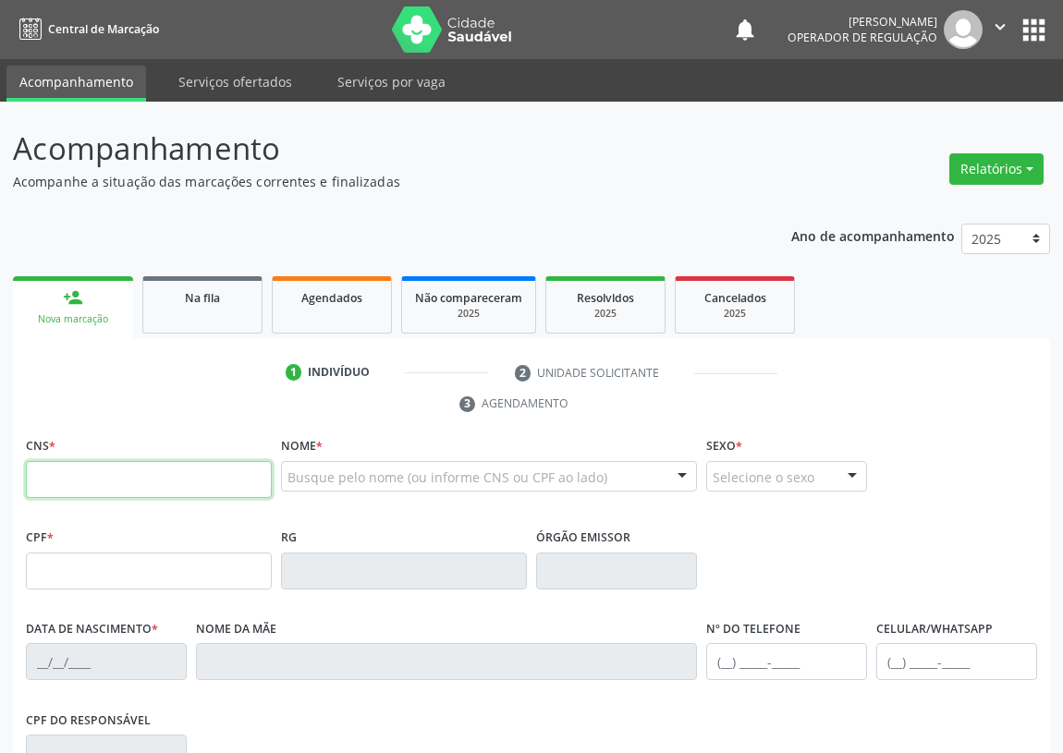
click at [37, 468] on input "text" at bounding box center [149, 479] width 246 height 37
click at [42, 470] on input "text" at bounding box center [149, 479] width 246 height 37
type input "702 3041 3276 1914"
type input "030.934.604-50"
type input "28/02/1978"
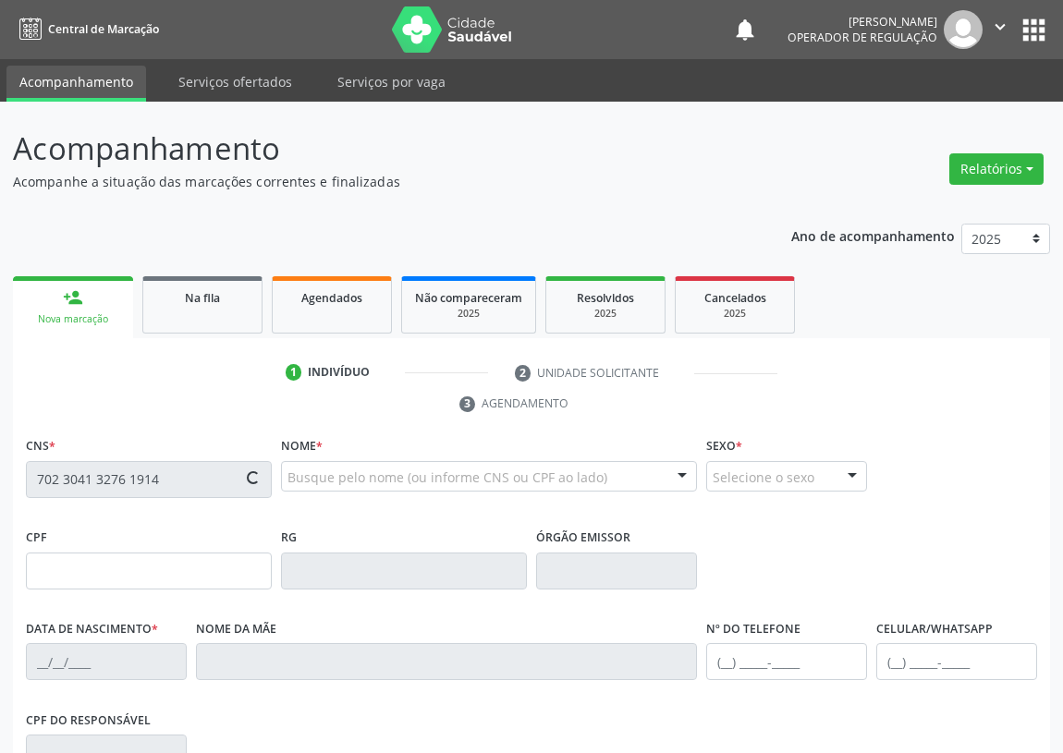
type input "Maria Francisca Cabral da Silva"
type input "(83) 99105-2032"
type input "94"
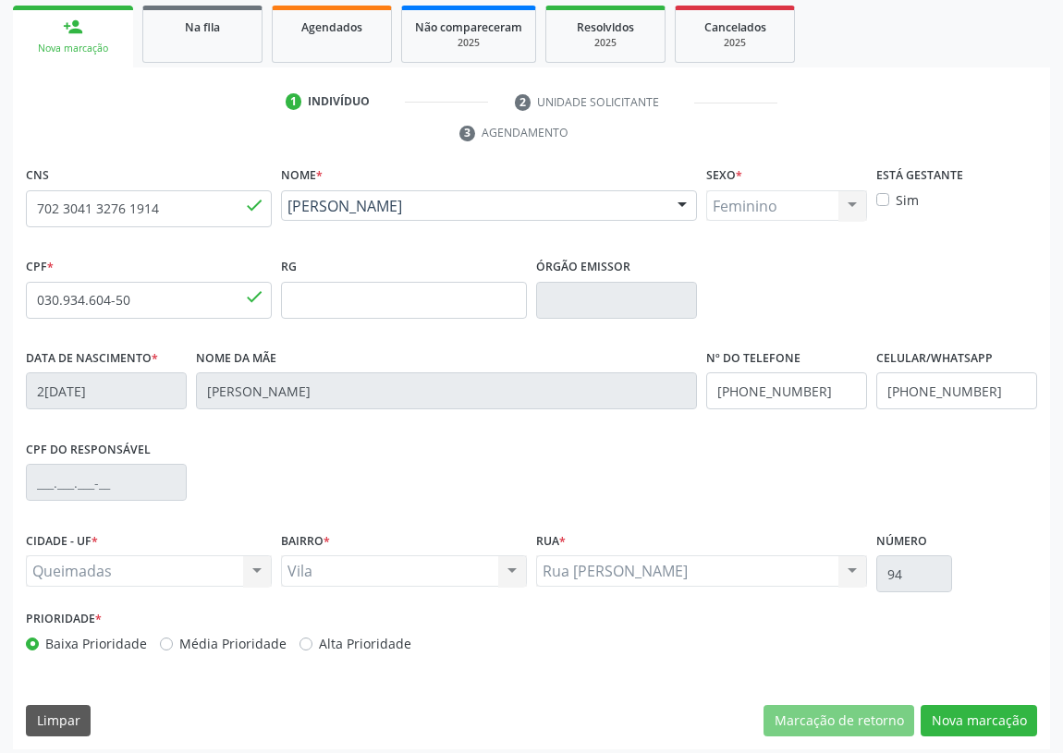
scroll to position [277, 0]
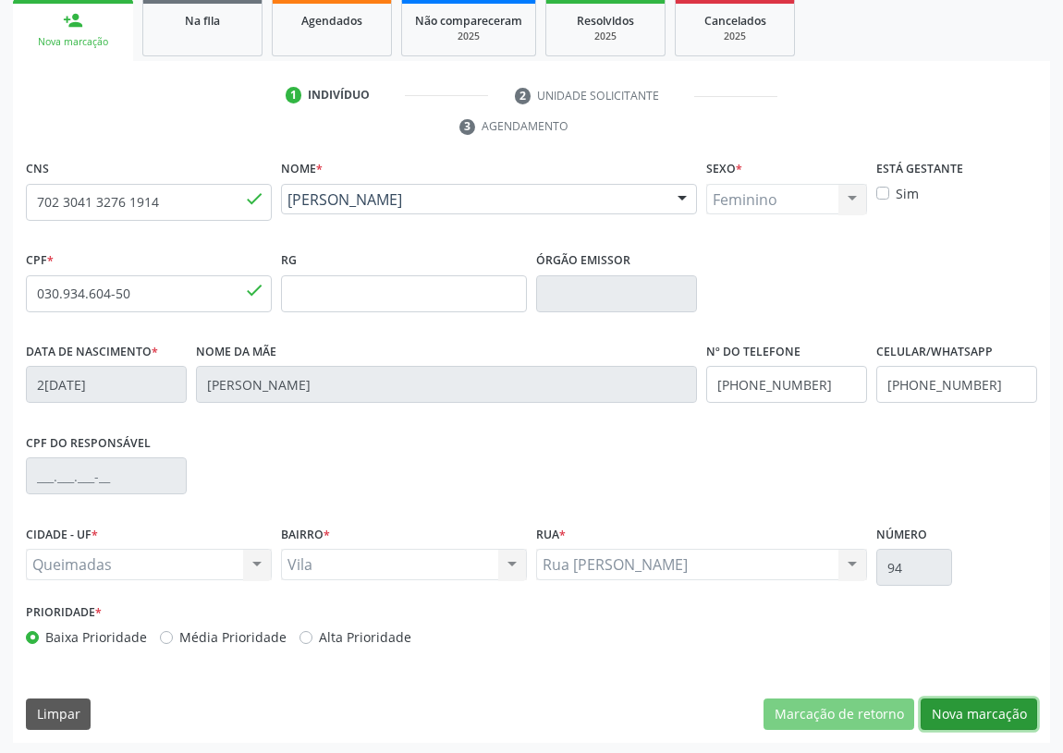
drag, startPoint x: 985, startPoint y: 706, endPoint x: 667, endPoint y: 600, distance: 335.2
click at [962, 701] on button "Nova marcação" at bounding box center [978, 714] width 116 height 31
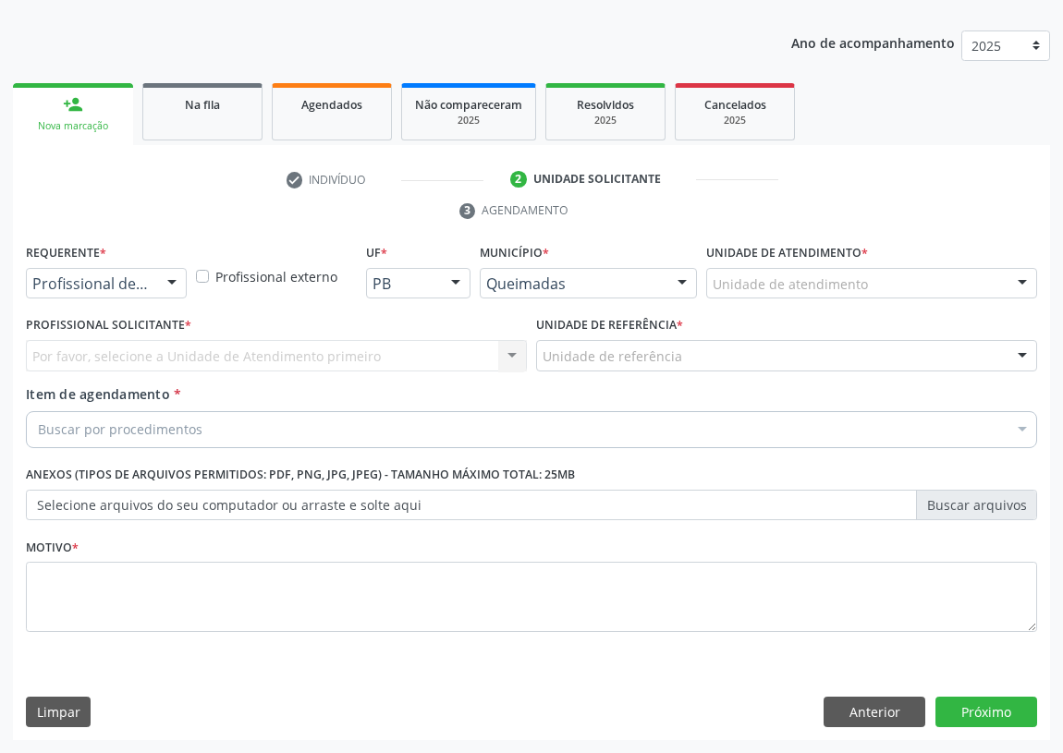
scroll to position [191, 0]
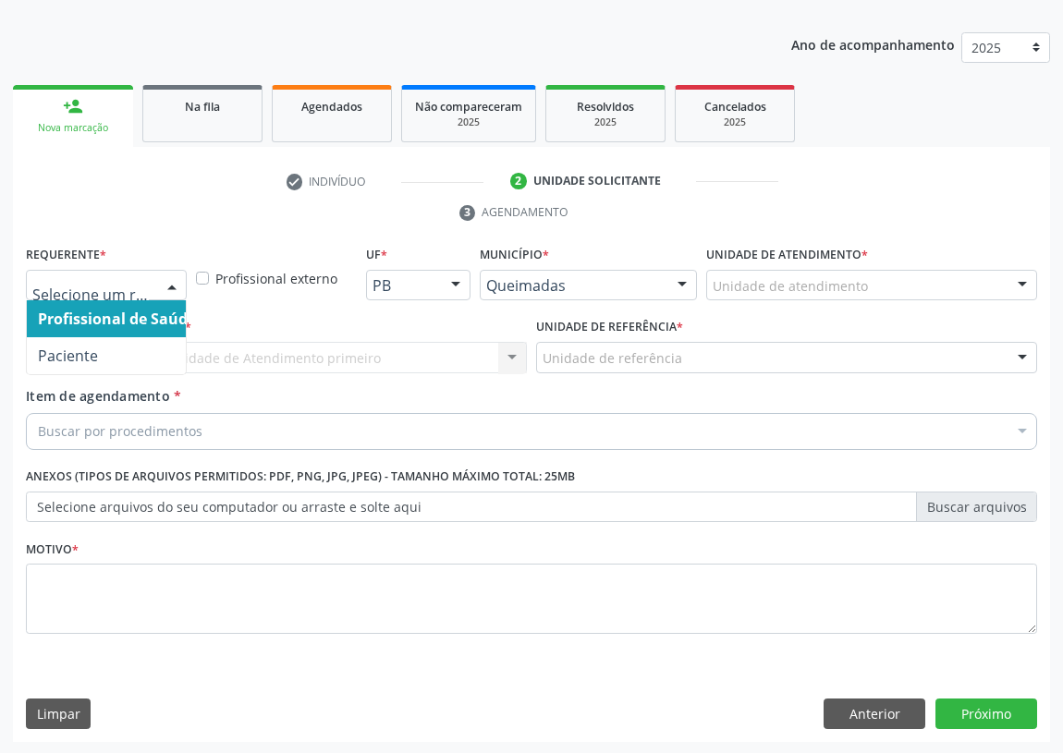
click at [172, 279] on div at bounding box center [172, 286] width 28 height 31
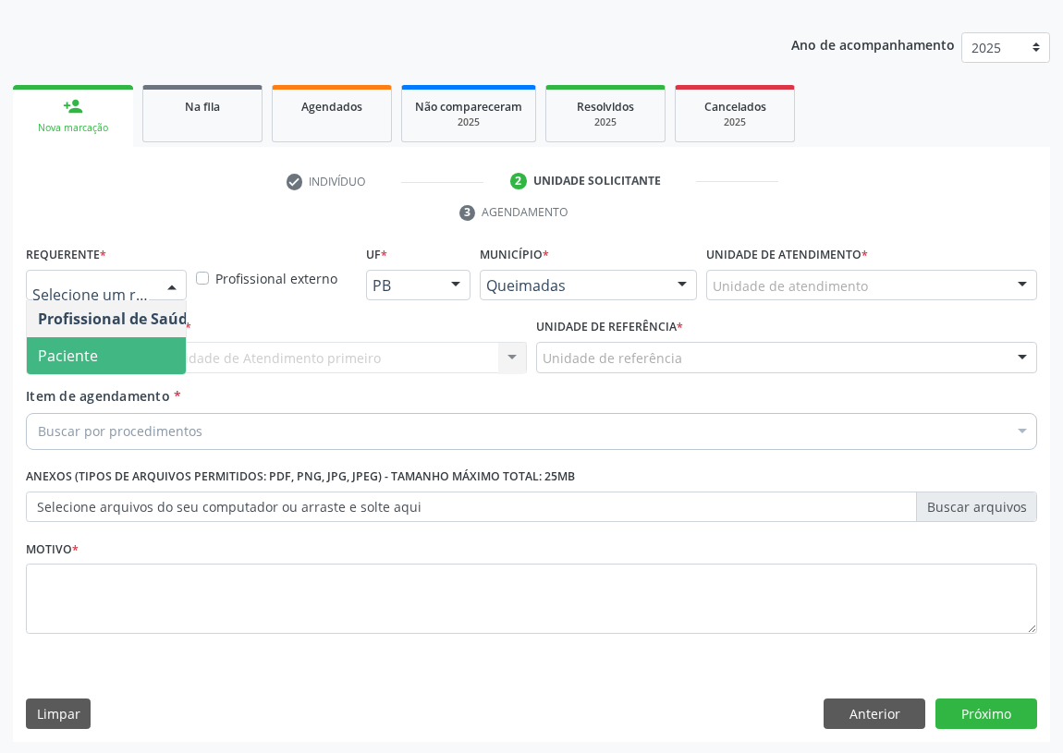
click at [142, 351] on span "Paciente" at bounding box center [117, 355] width 180 height 37
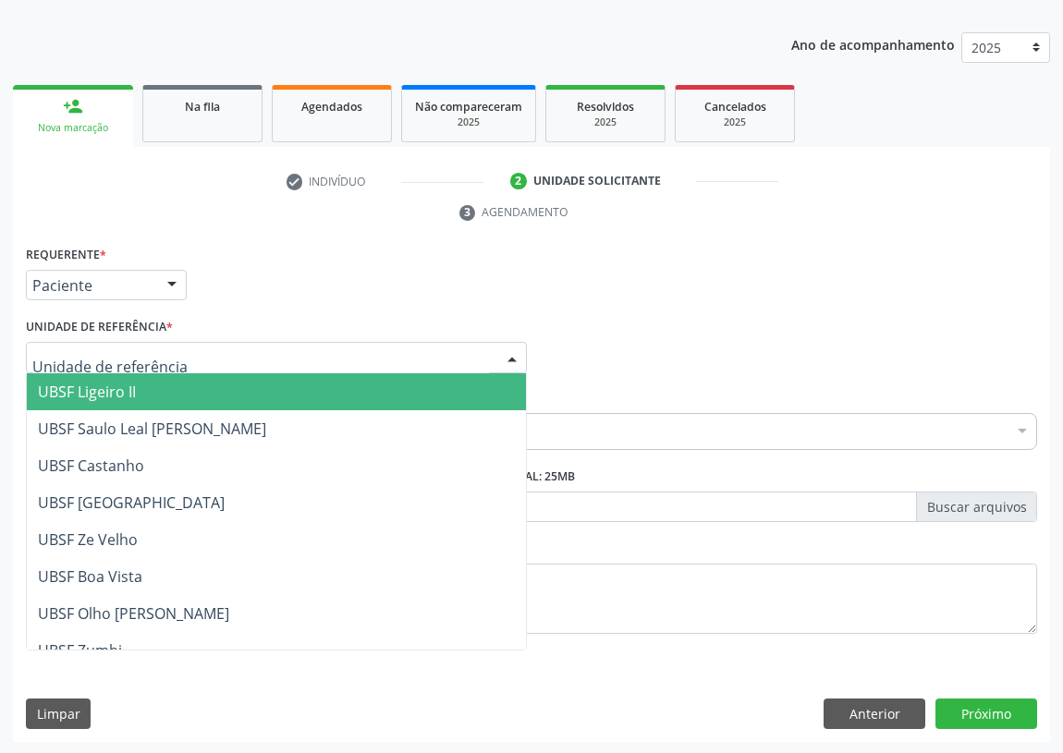
click at [487, 349] on div at bounding box center [276, 357] width 501 height 31
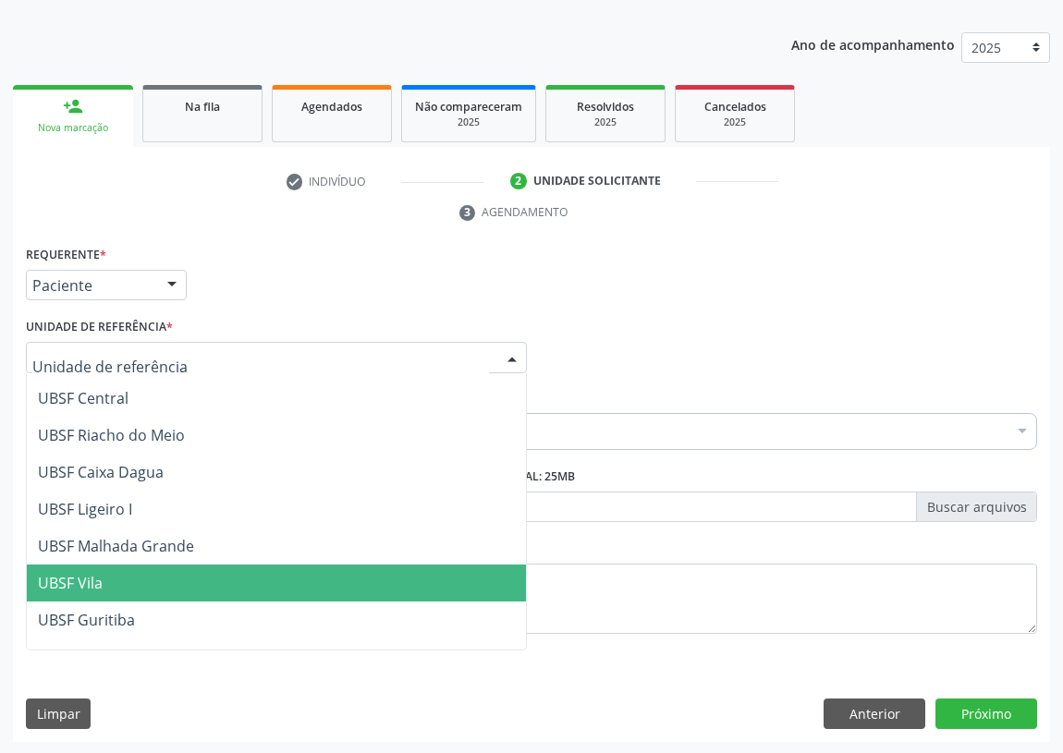
scroll to position [420, 0]
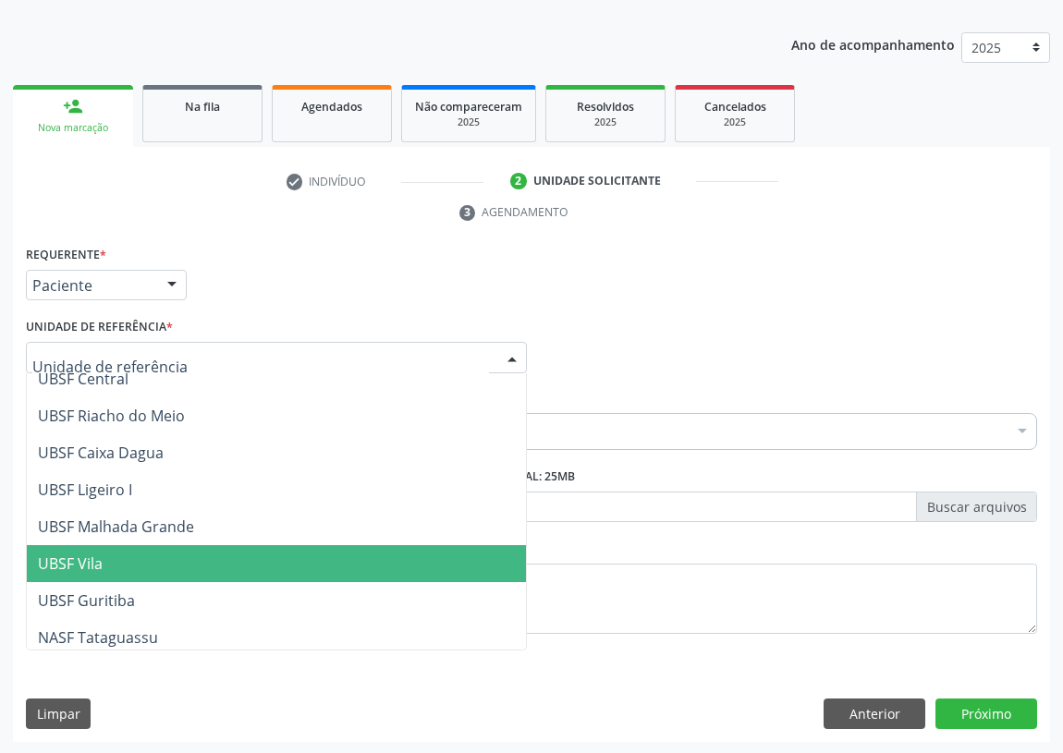
click at [99, 569] on span "UBSF Vila" at bounding box center [70, 564] width 65 height 20
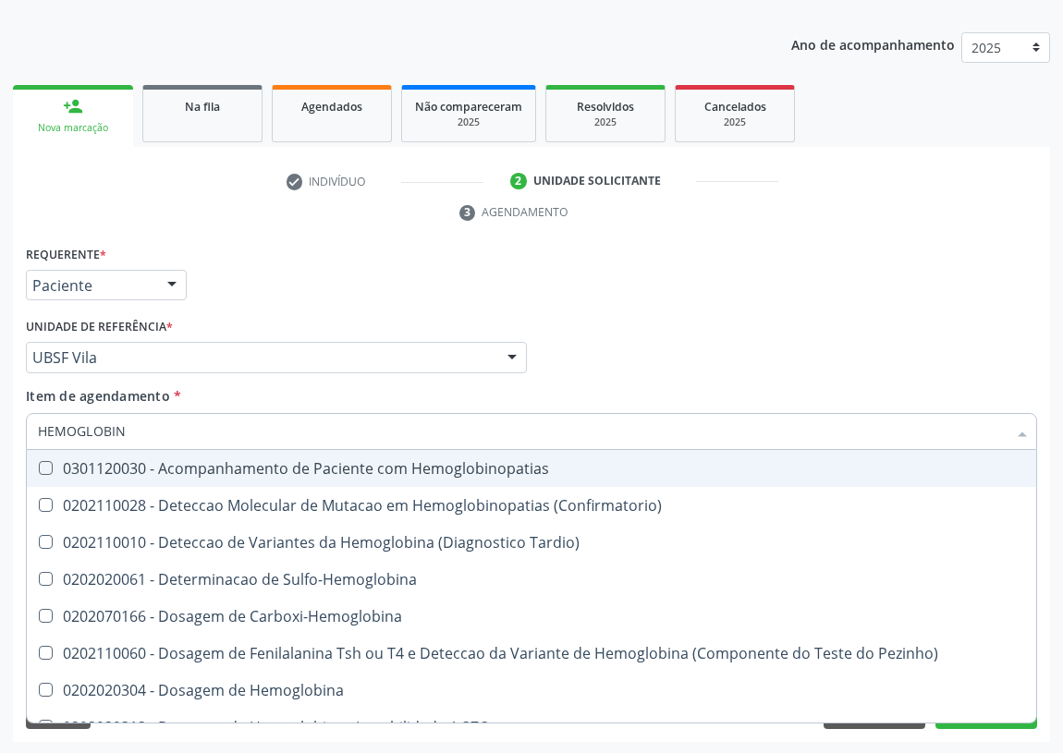
type input "HEMOGLOBINA"
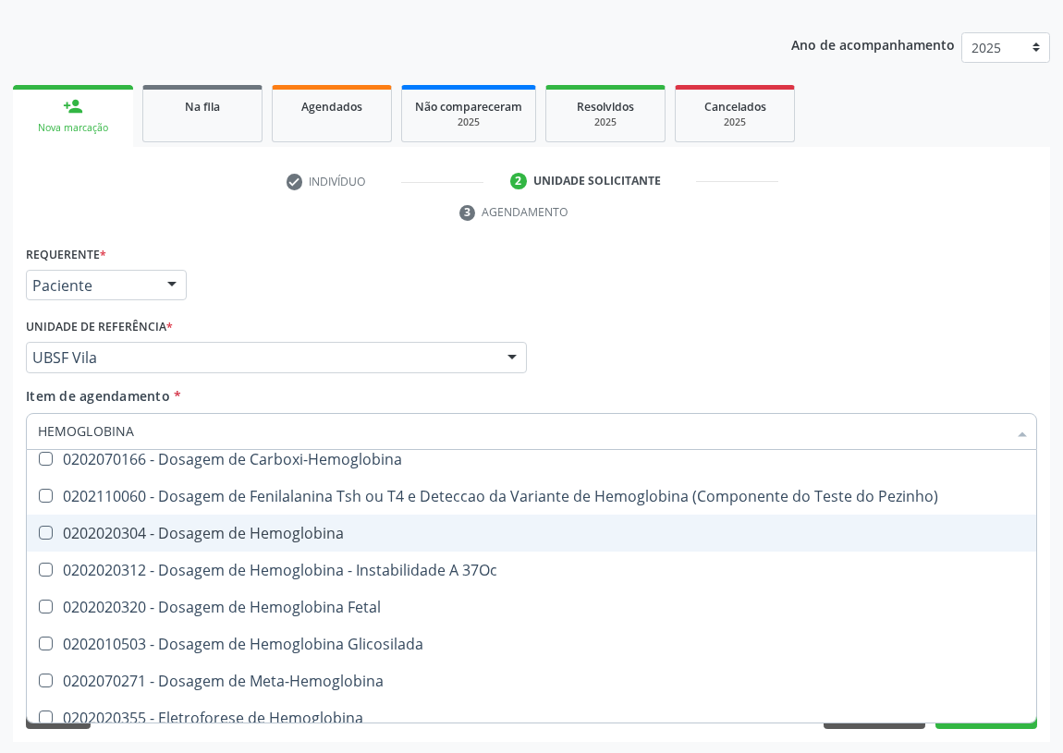
scroll to position [167, 0]
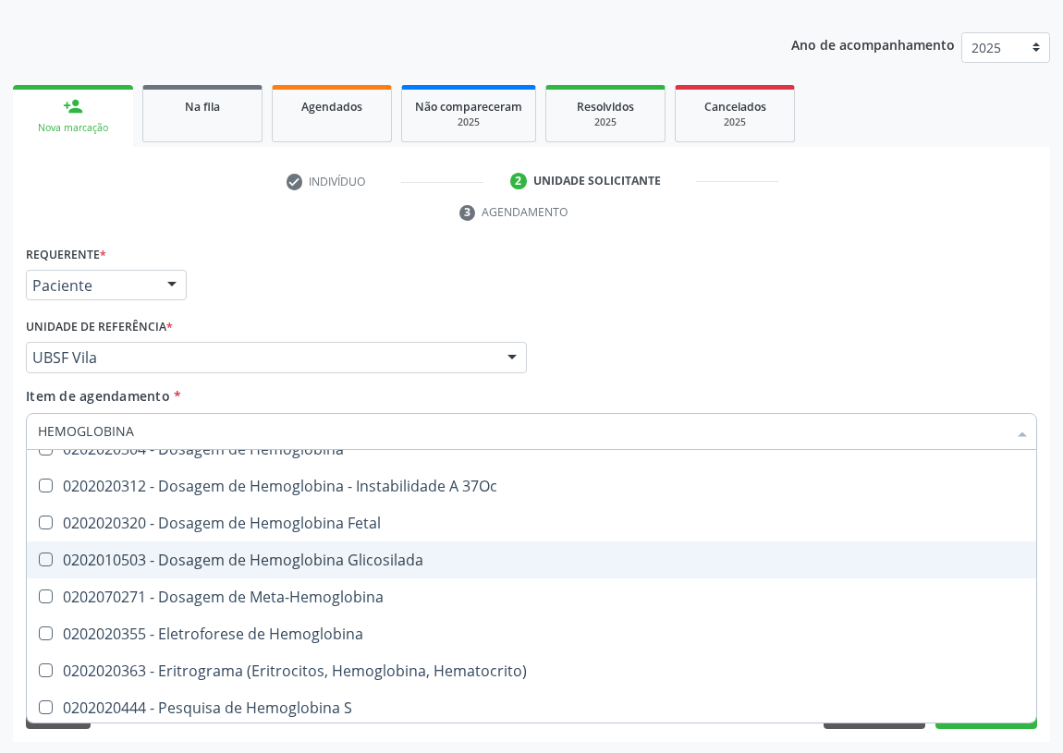
drag, startPoint x: 360, startPoint y: 555, endPoint x: 297, endPoint y: 544, distance: 64.6
click at [325, 553] on div "0202010503 - Dosagem de Hemoglobina Glicosilada" at bounding box center [531, 560] width 987 height 15
checkbox Glicosilada "true"
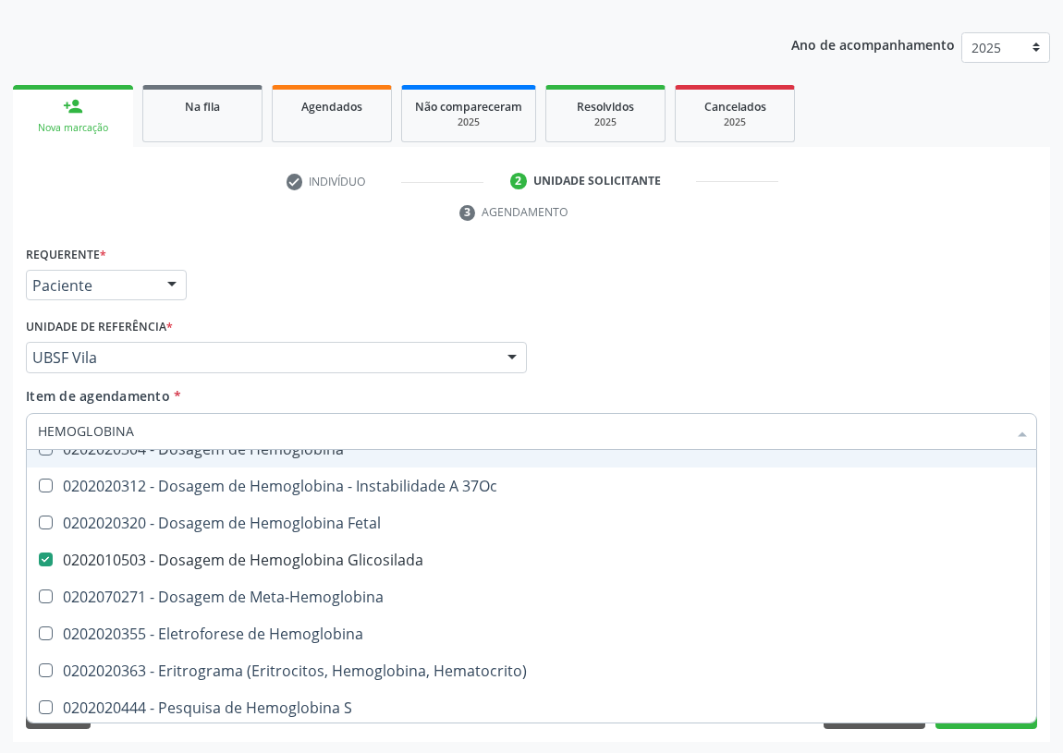
drag, startPoint x: 165, startPoint y: 427, endPoint x: 31, endPoint y: 452, distance: 136.3
click at [37, 445] on div "HEMOGLOBINA Desfazer seleção 0202110010 - Deteccao de Variantes da Hemoglobina …" at bounding box center [531, 428] width 1011 height 31
type input "H"
checkbox Glicosilada "false"
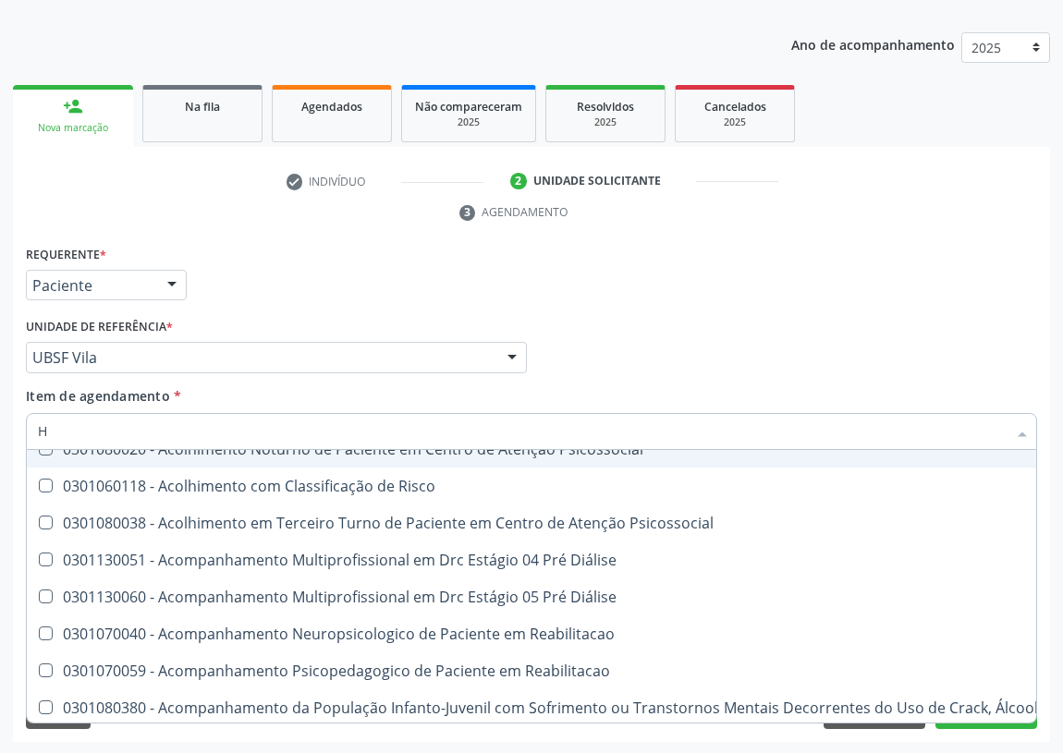
type input "HE"
checkbox Genético "true"
type input "HEM"
checkbox Órgãos "true"
checkbox Genético "false"
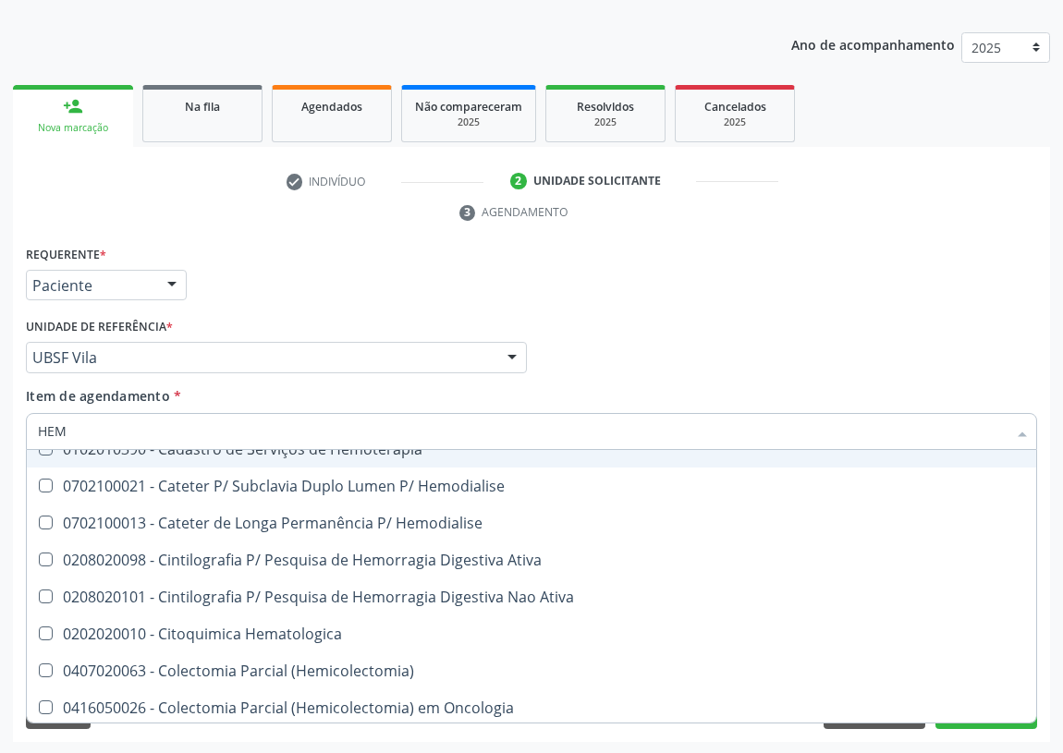
type input "HEMO"
checkbox Fase "true"
checkbox Glicosilada "false"
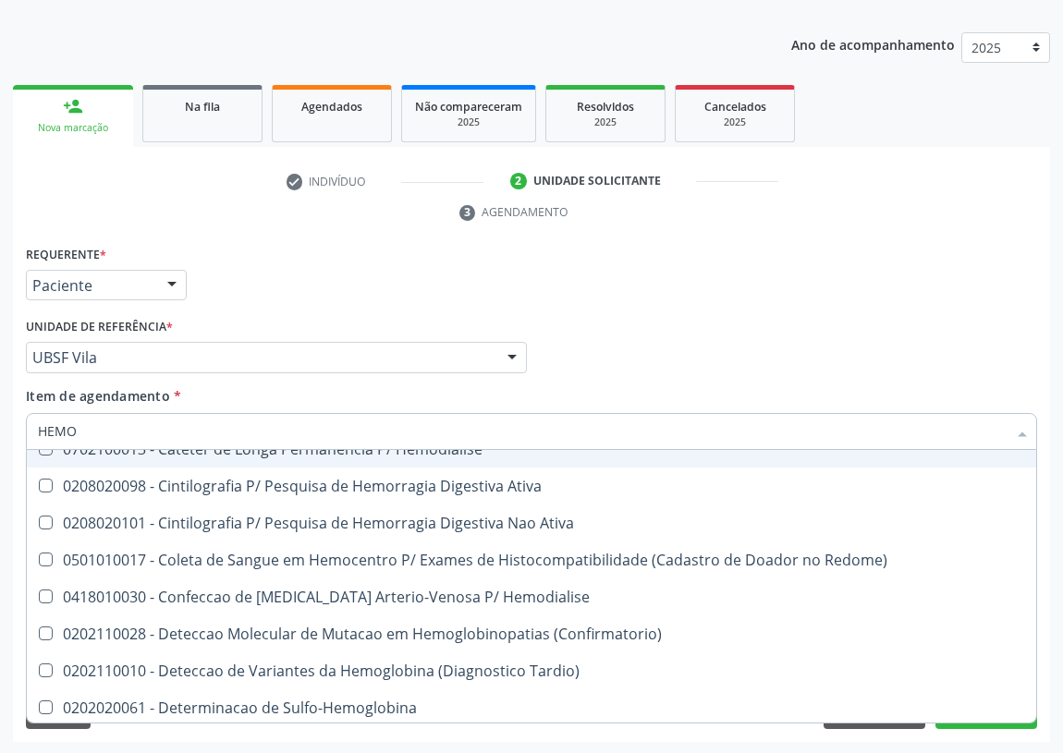
type input "HEMOG"
checkbox \(Confirmatorio\) "true"
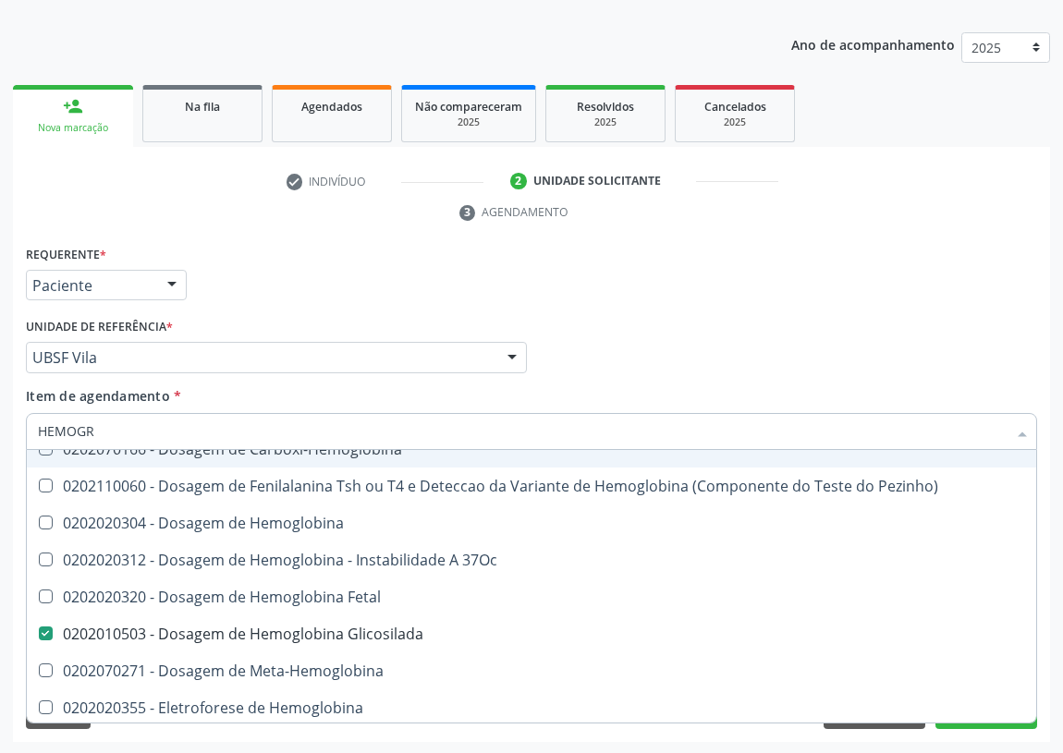
scroll to position [0, 0]
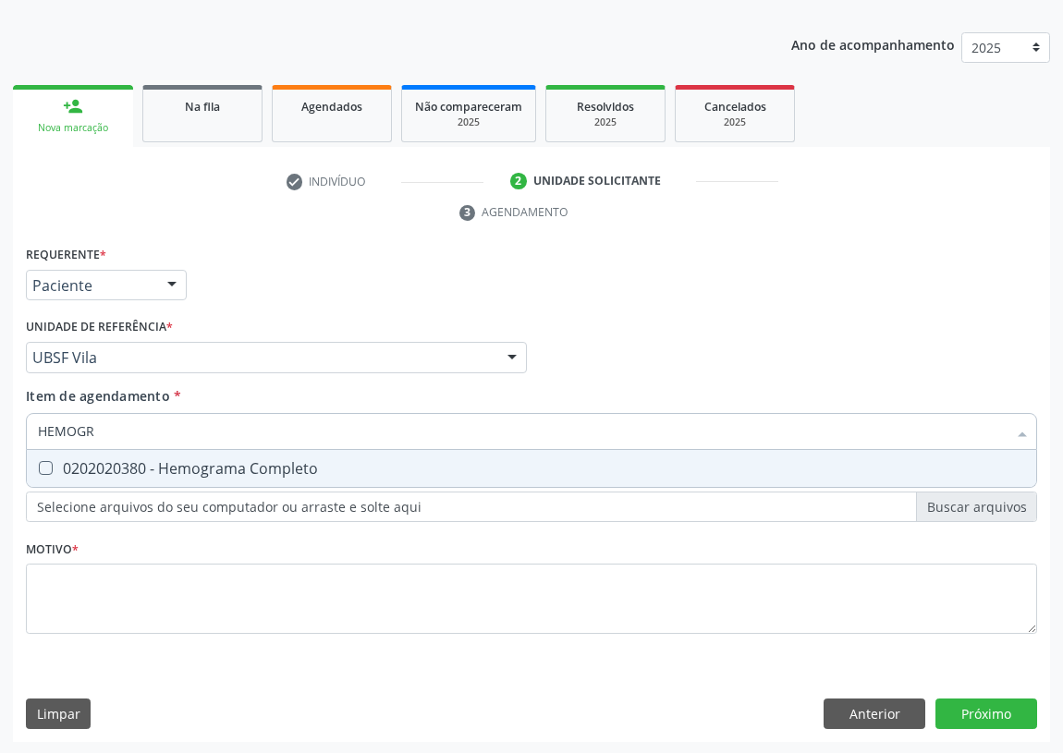
type input "HEMOGRA"
drag, startPoint x: 39, startPoint y: 464, endPoint x: 30, endPoint y: 492, distance: 29.2
click at [37, 465] on div at bounding box center [34, 468] width 14 height 15
checkbox Completo "true"
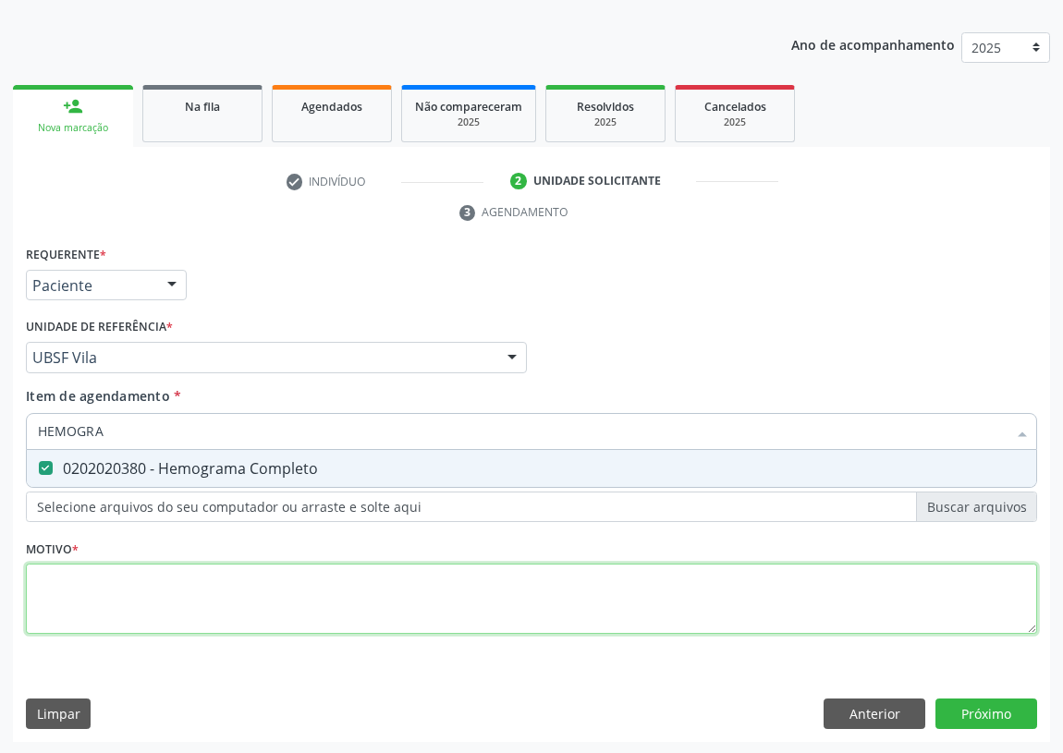
click at [37, 584] on div "Requerente * Paciente Profissional de Saúde Paciente Nenhum resultado encontrad…" at bounding box center [531, 450] width 1011 height 419
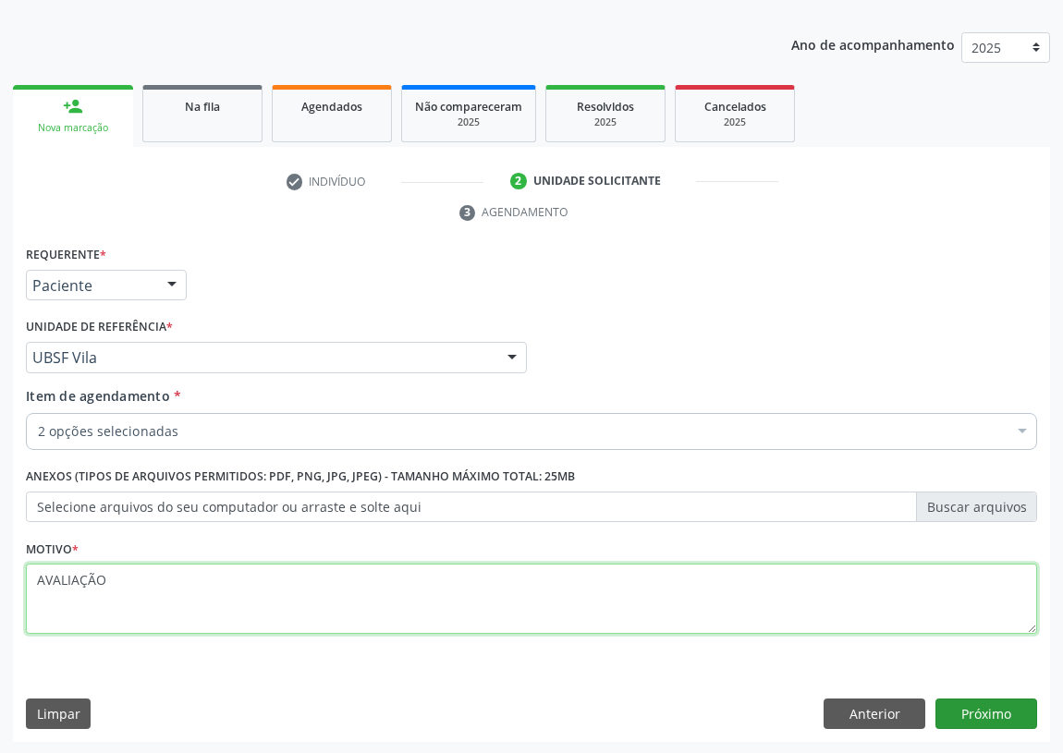
type textarea "AVALIAÇÃO"
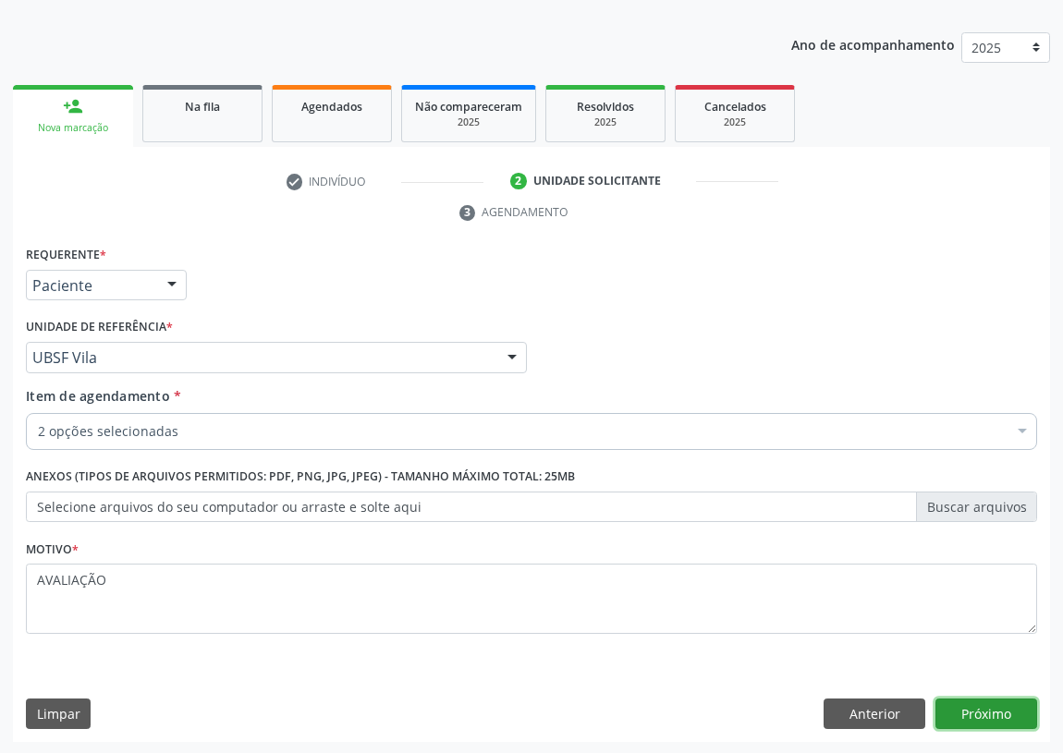
click at [989, 713] on button "Próximo" at bounding box center [986, 714] width 102 height 31
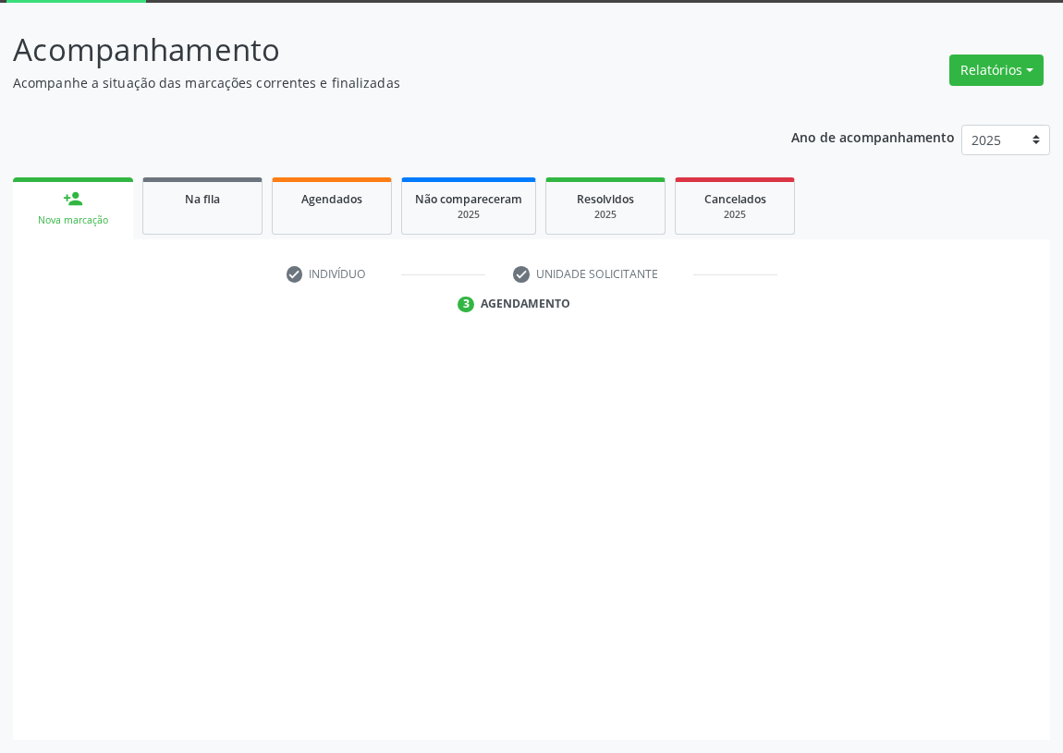
scroll to position [98, 0]
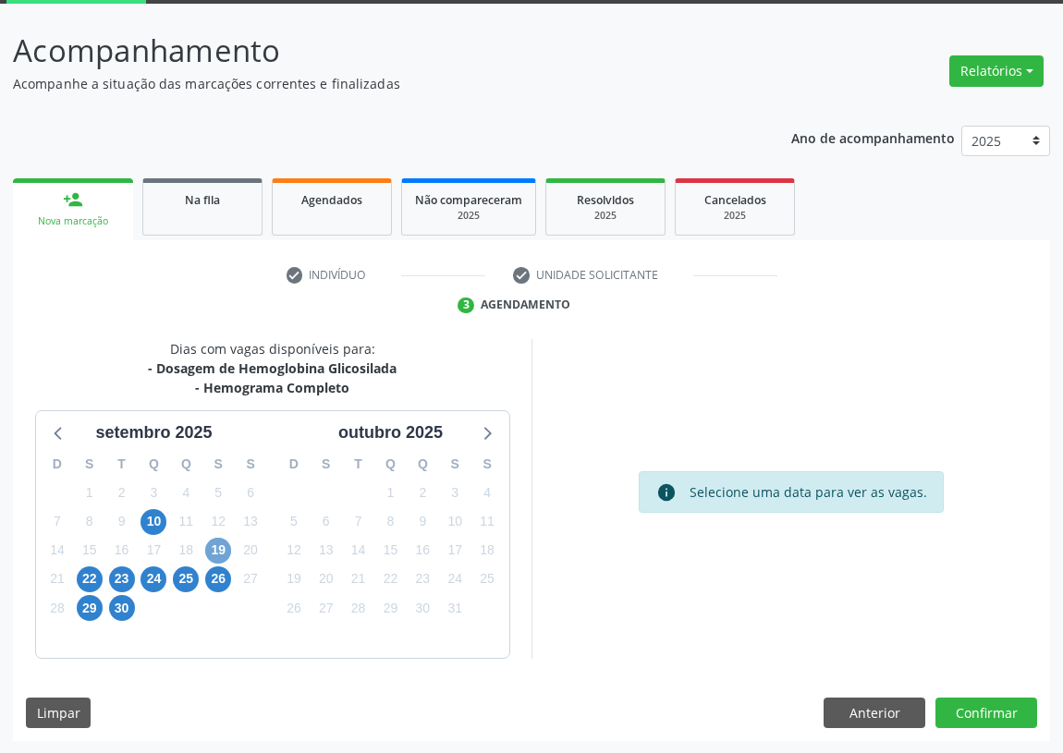
click at [227, 548] on span "19" at bounding box center [218, 551] width 26 height 26
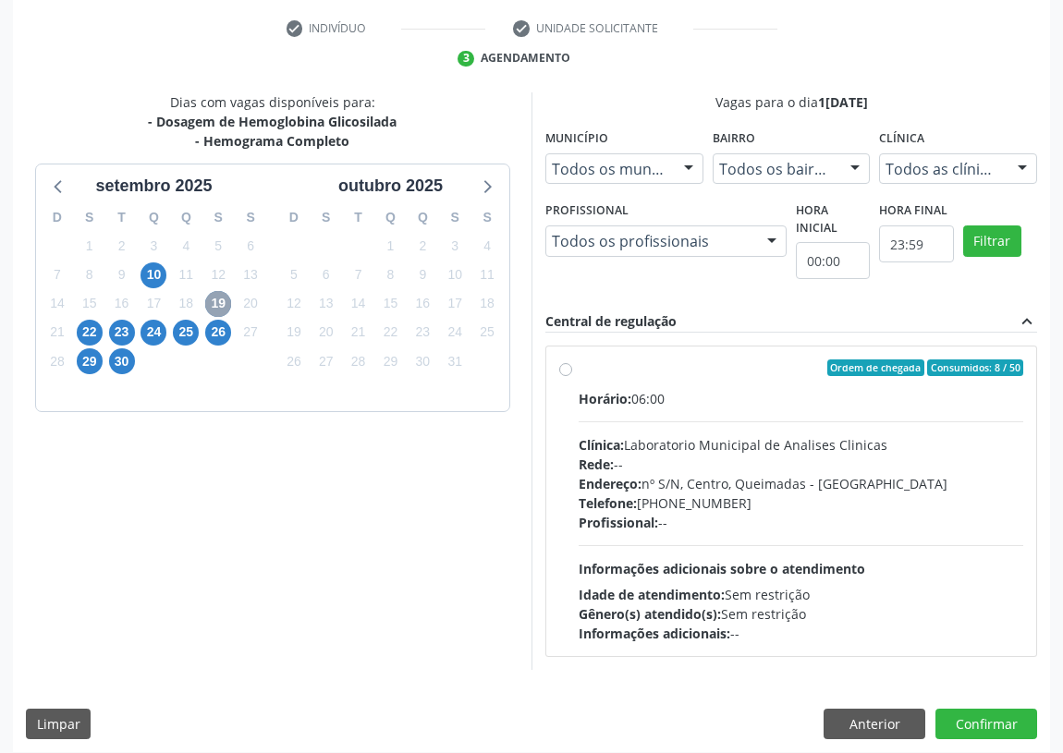
scroll to position [355, 0]
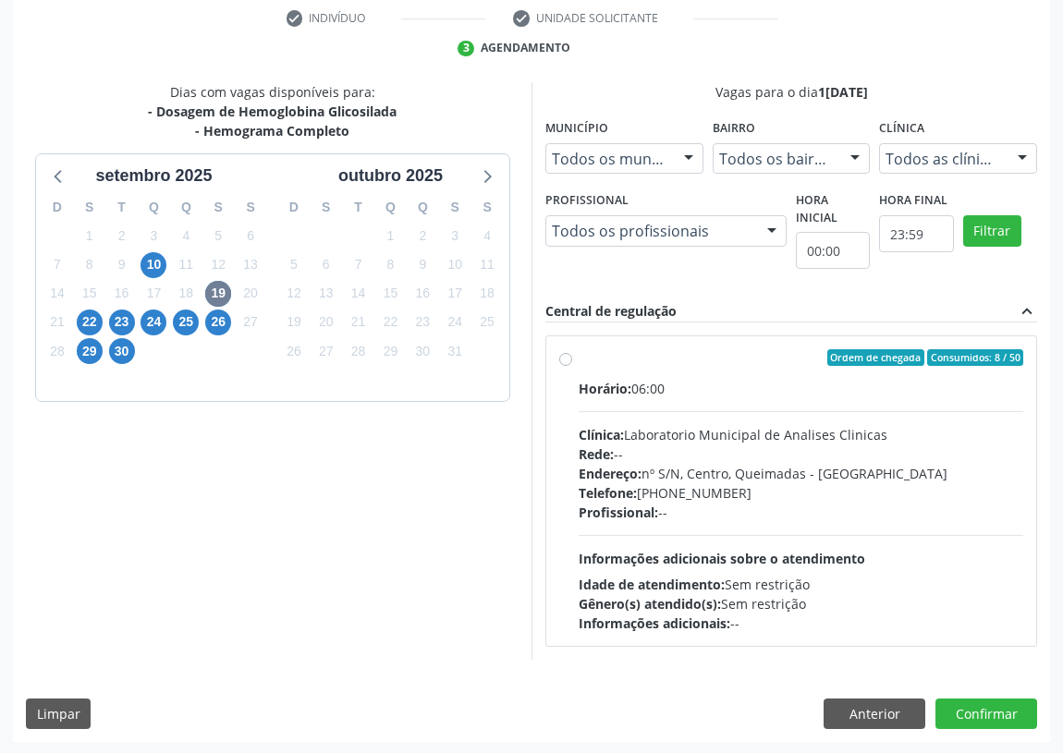
drag, startPoint x: 563, startPoint y: 357, endPoint x: 570, endPoint y: 455, distance: 98.2
click at [579, 357] on label "Ordem de chegada Consumidos: 8 / 50 Horário: 06:00 Clínica: Laboratorio Municip…" at bounding box center [801, 491] width 445 height 284
click at [561, 357] on input "Ordem de chegada Consumidos: 8 / 50 Horário: 06:00 Clínica: Laboratorio Municip…" at bounding box center [565, 357] width 13 height 17
radio input "true"
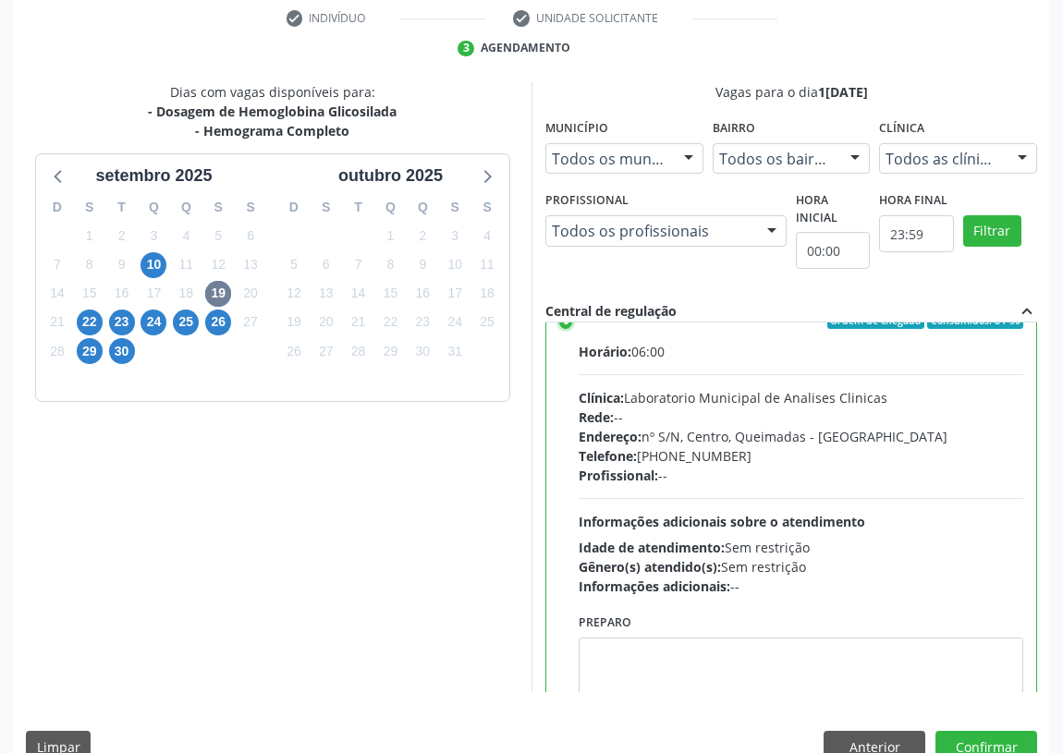
scroll to position [91, 0]
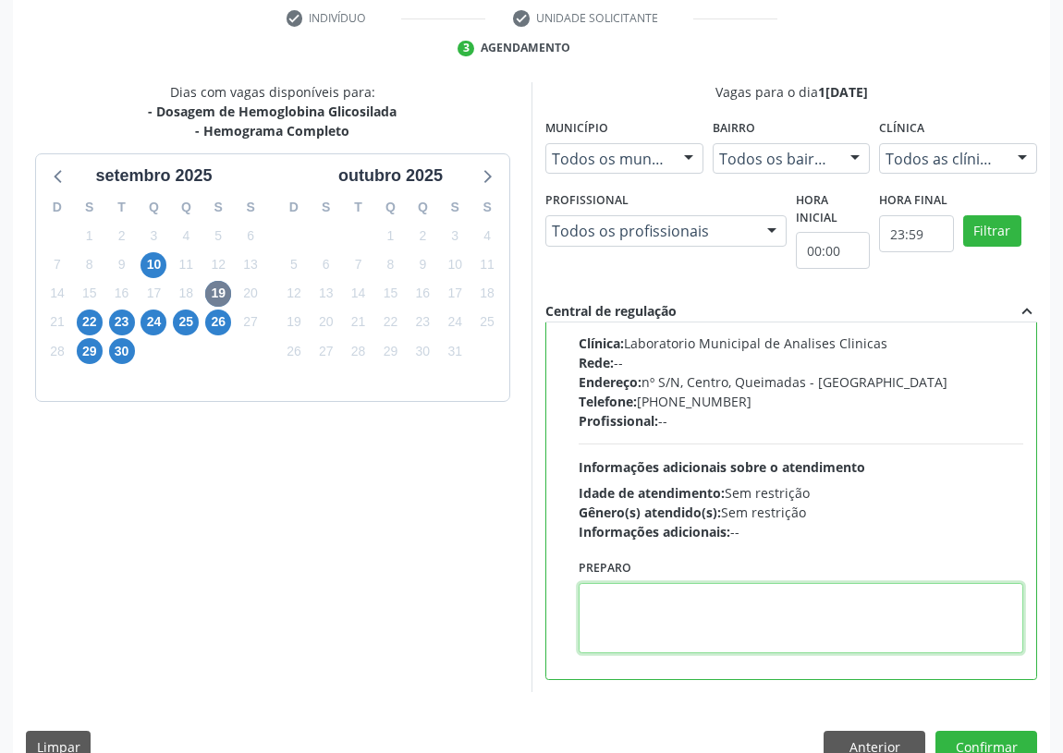
click at [606, 619] on textarea at bounding box center [801, 618] width 445 height 70
drag, startPoint x: 610, startPoint y: 596, endPoint x: 591, endPoint y: 598, distance: 18.6
click at [591, 598] on textarea "IEM EM JEJUM" at bounding box center [801, 618] width 445 height 70
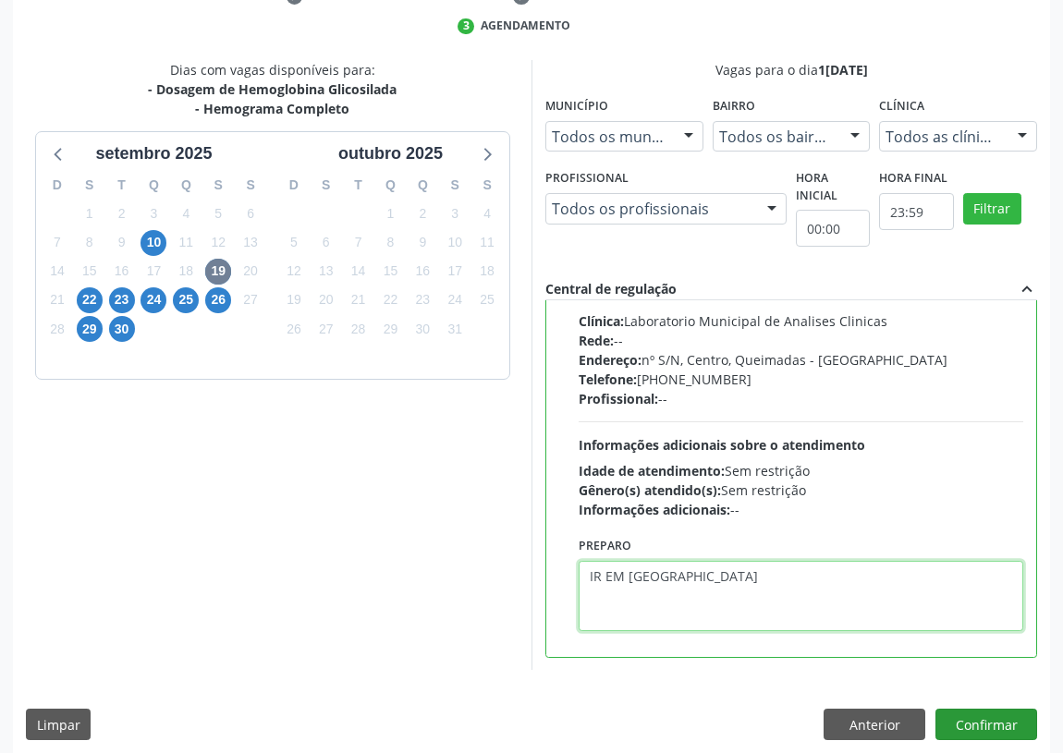
scroll to position [388, 0]
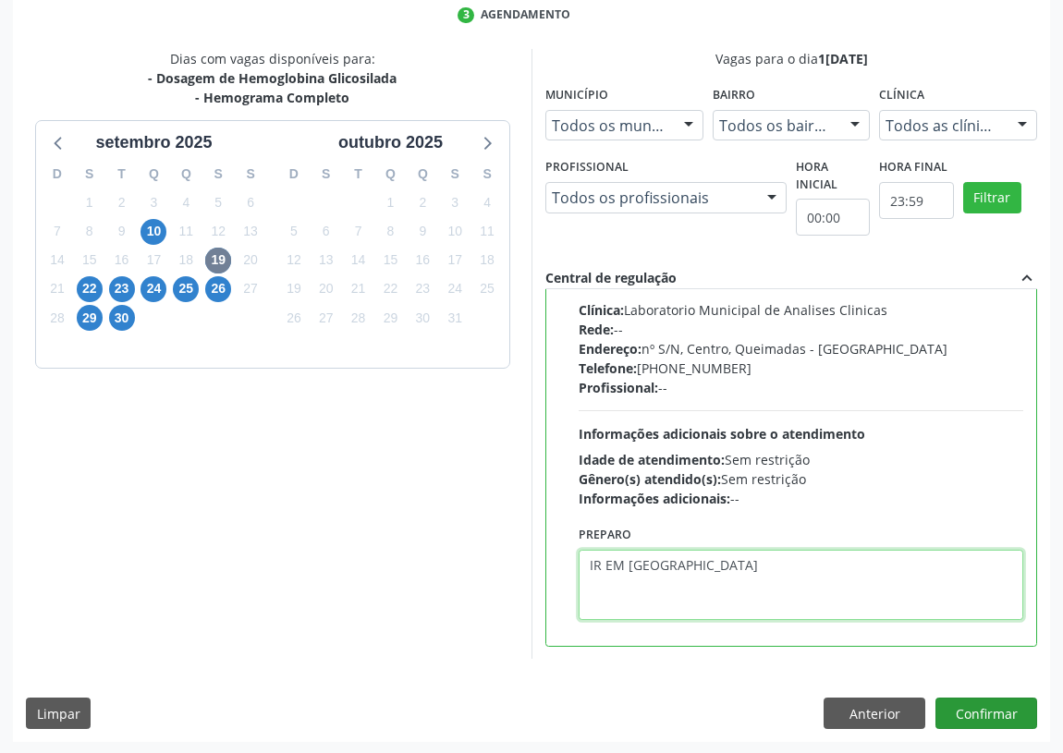
type textarea "IR EM [GEOGRAPHIC_DATA]"
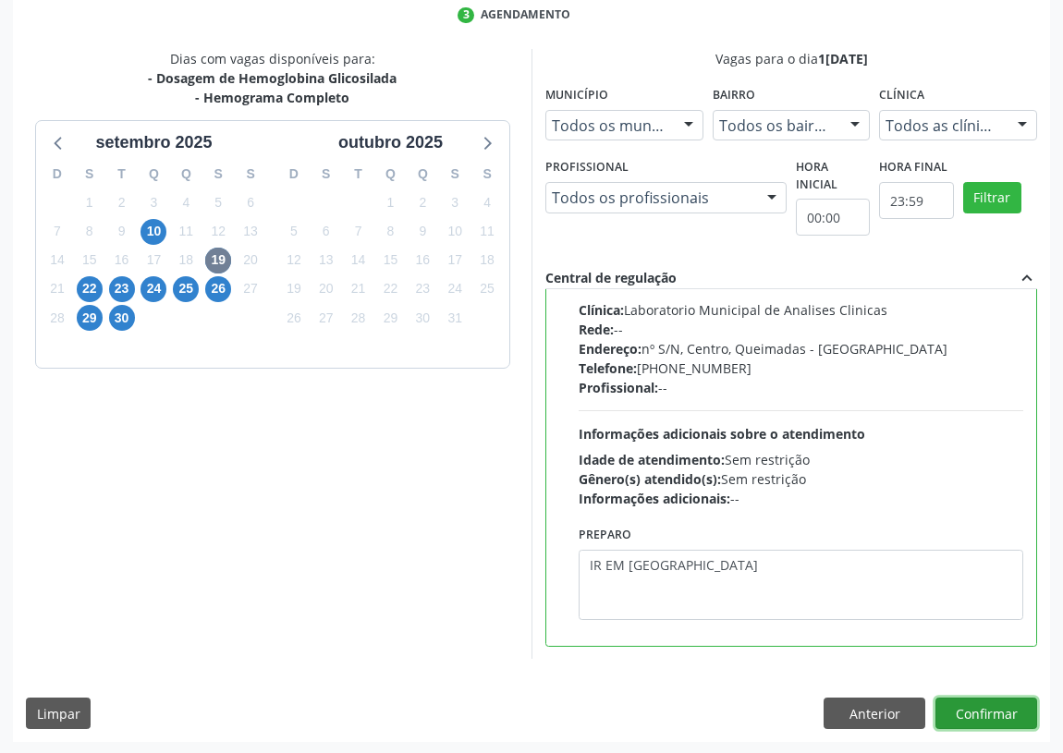
click at [991, 708] on button "Confirmar" at bounding box center [986, 713] width 102 height 31
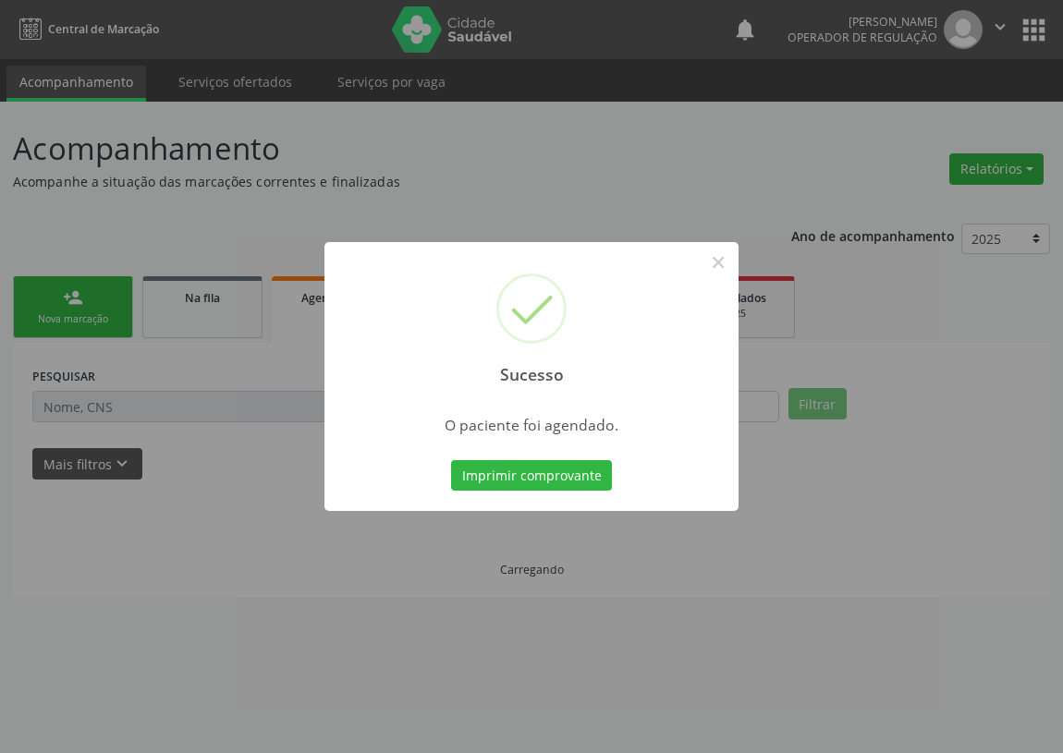
scroll to position [0, 0]
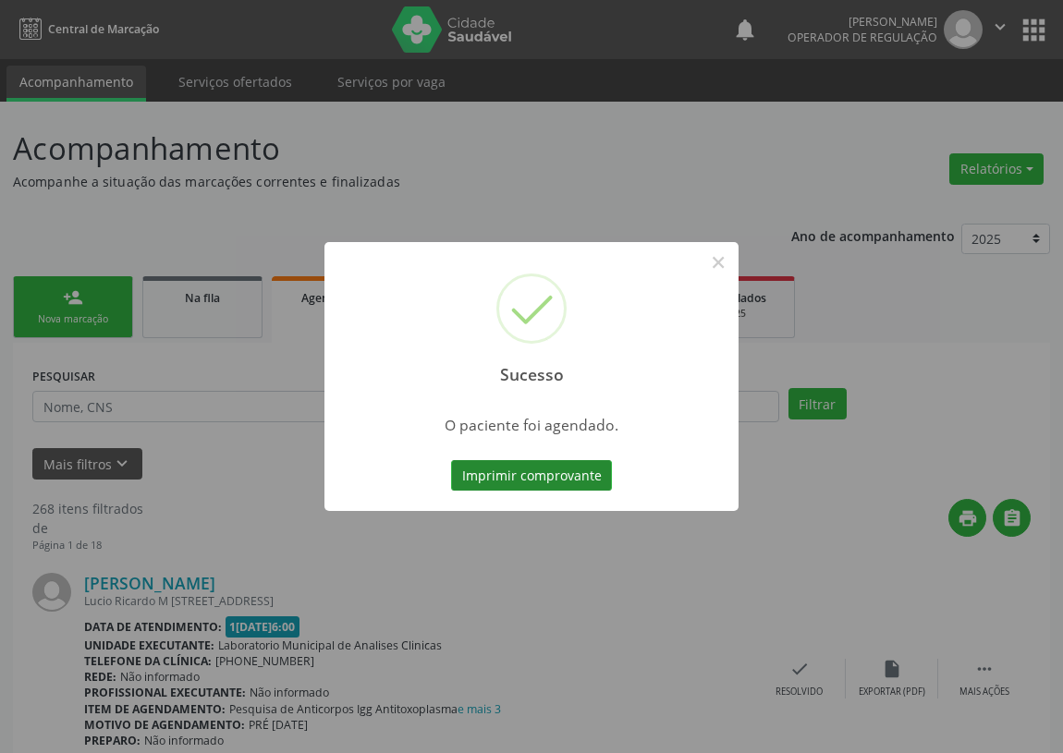
click at [525, 469] on button "Imprimir comprovante" at bounding box center [531, 475] width 161 height 31
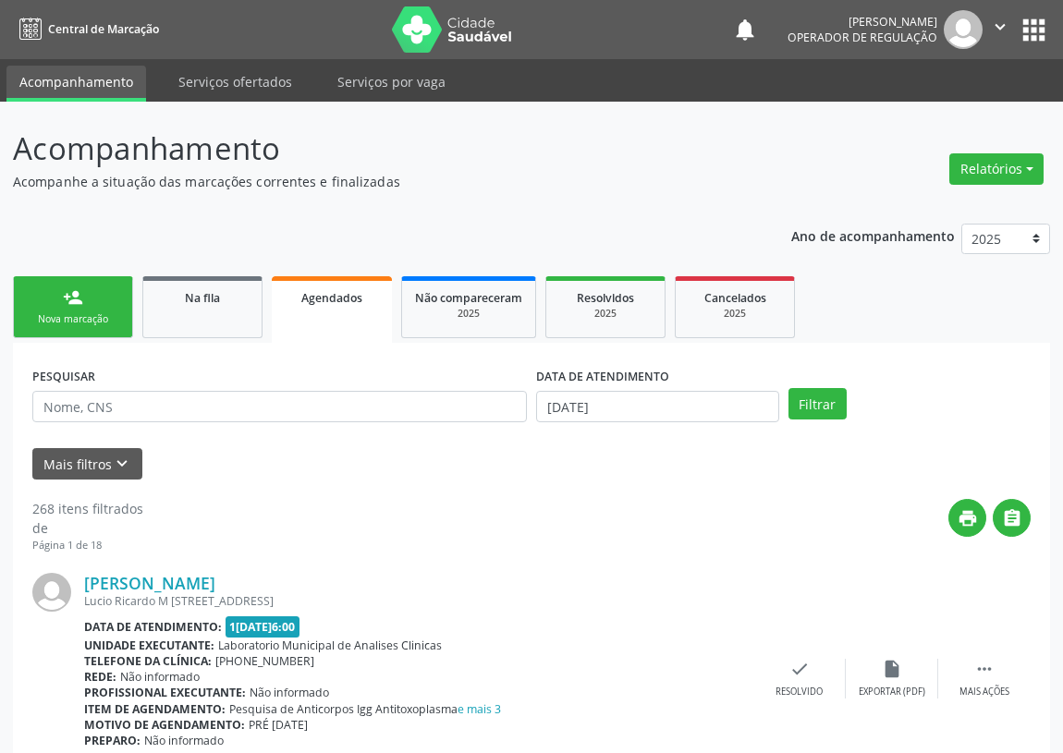
click at [46, 296] on link "person_add Nova marcação" at bounding box center [73, 307] width 120 height 62
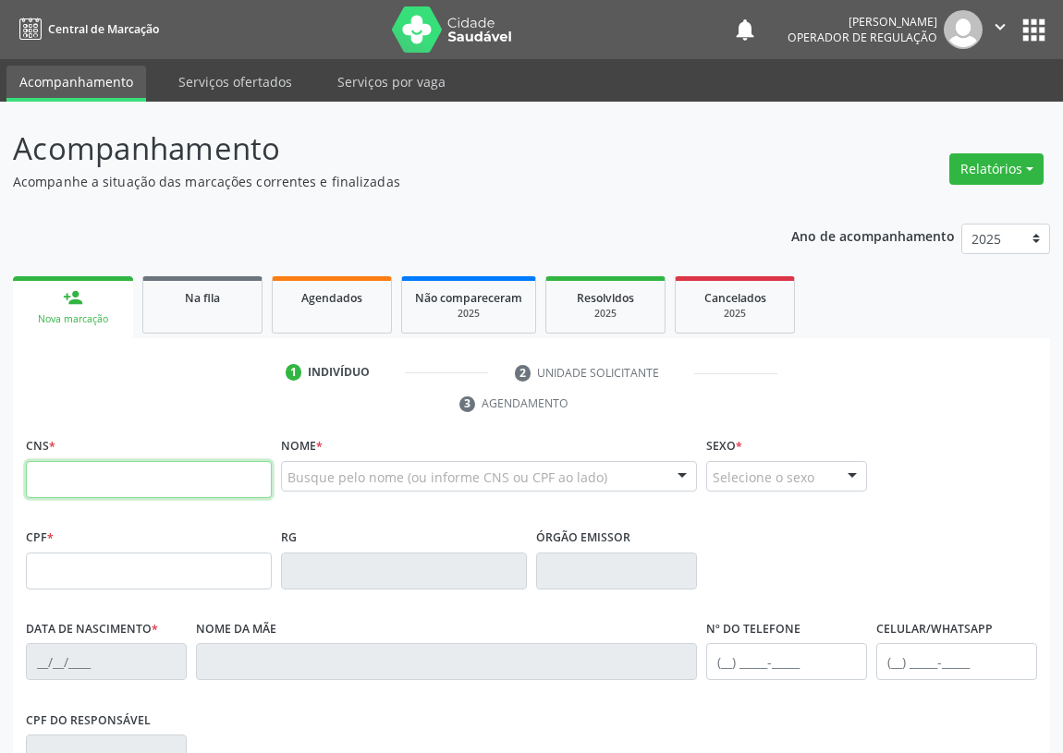
click at [55, 465] on input "text" at bounding box center [149, 479] width 246 height 37
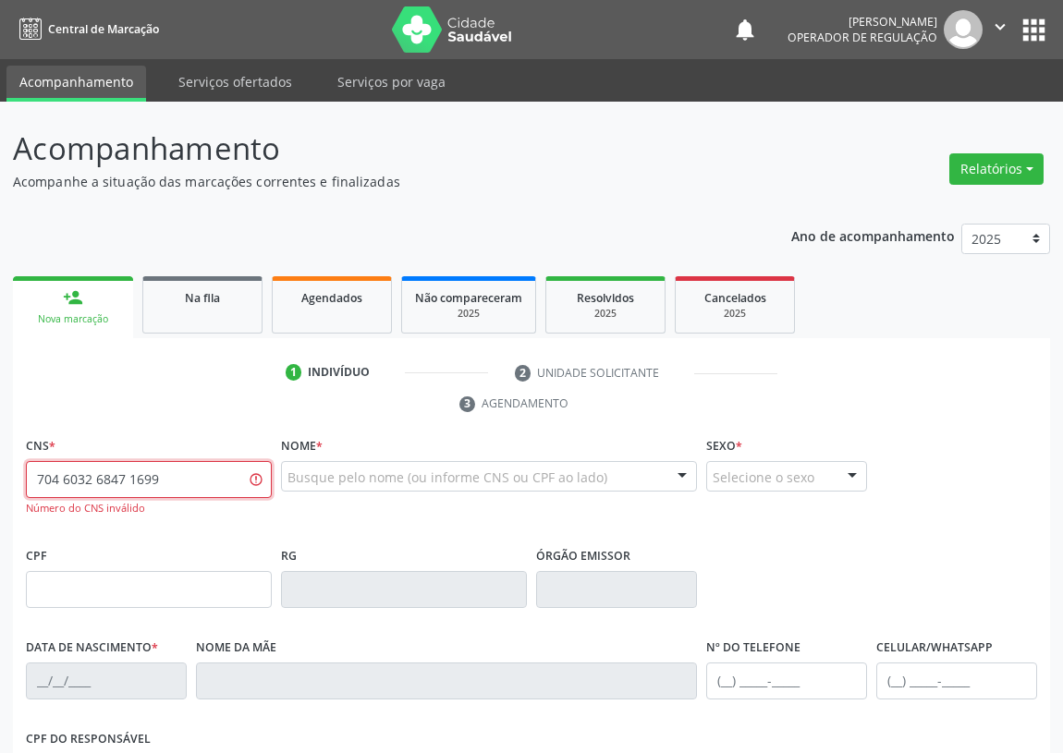
drag, startPoint x: 171, startPoint y: 483, endPoint x: 0, endPoint y: 478, distance: 171.1
click at [0, 478] on div "Acompanhamento Acompanhe a situação das marcações correntes e finalizadas Relat…" at bounding box center [531, 577] width 1063 height 950
type input "707 6032 6847 1699"
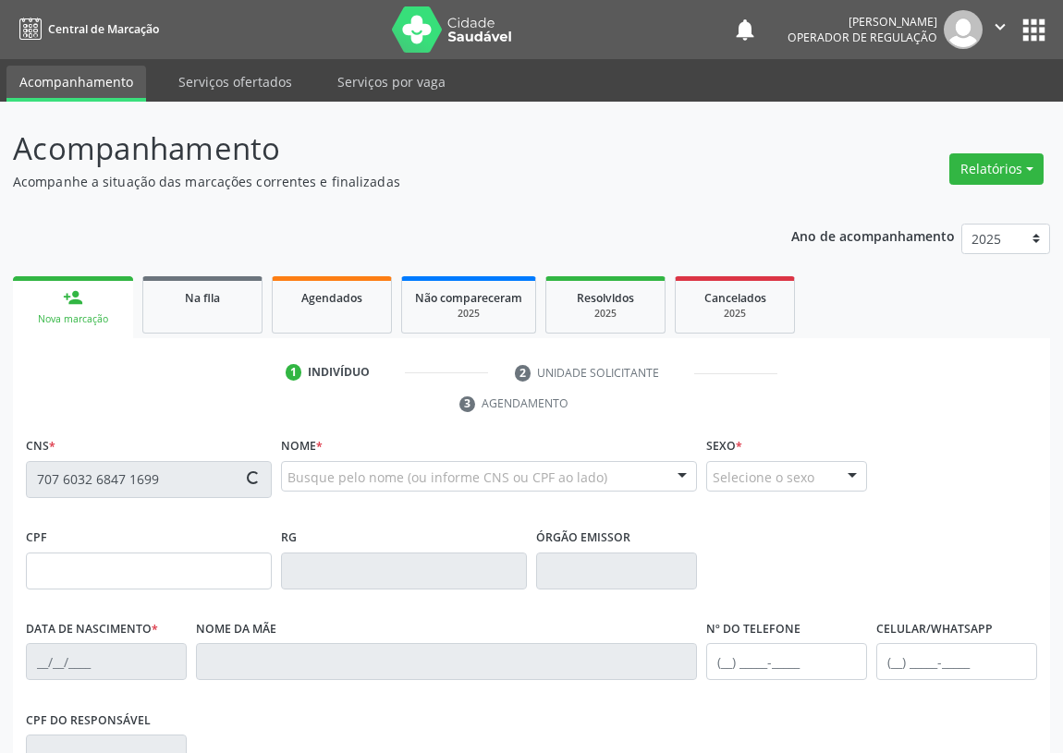
type input "025.233.804-98"
type input "18/08/1974"
type input "Severina Ferreira da Conceição"
type input "(83) 99198-0328"
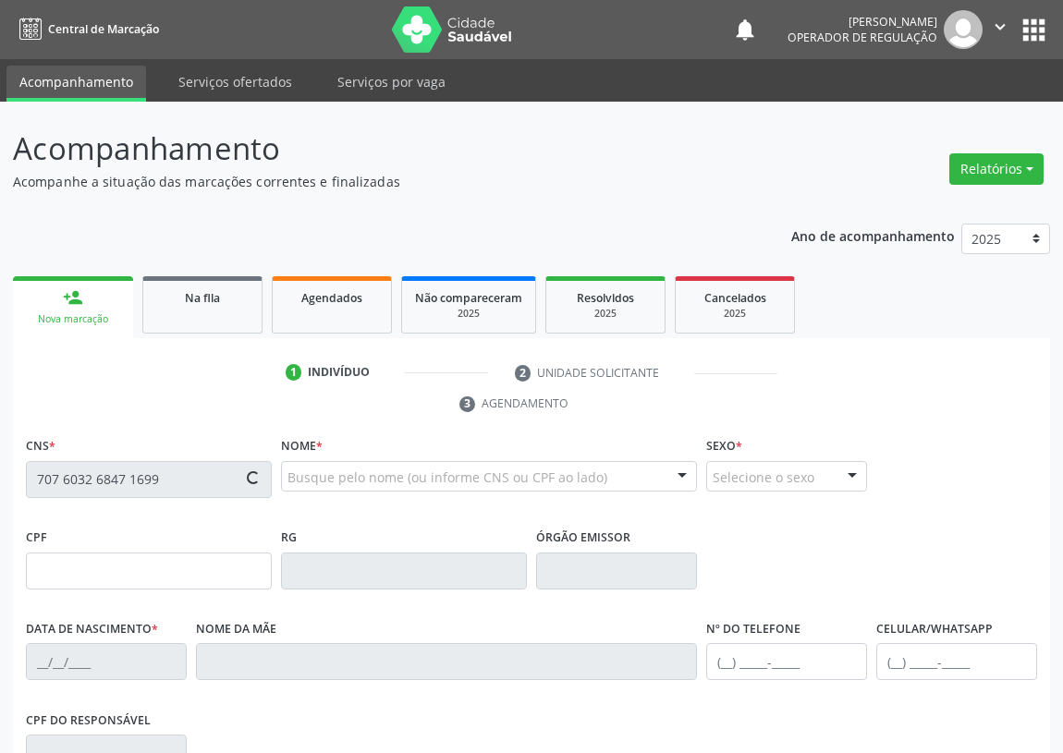
type input "151"
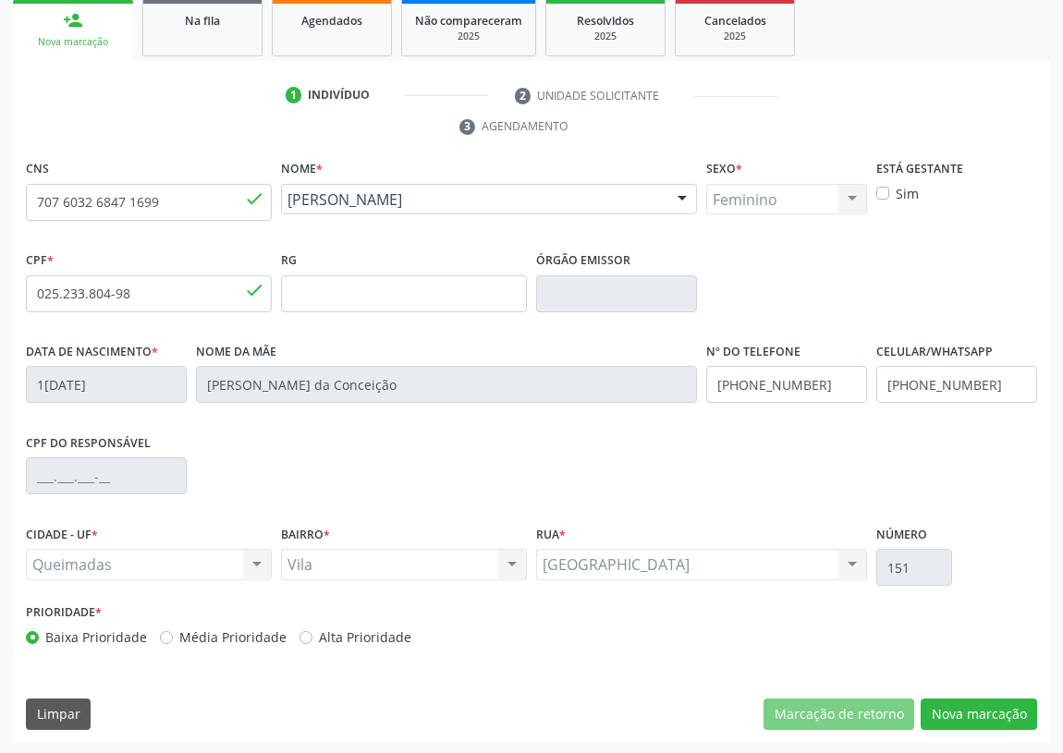
scroll to position [277, 0]
drag, startPoint x: 993, startPoint y: 716, endPoint x: 555, endPoint y: 601, distance: 452.1
click at [987, 712] on button "Nova marcação" at bounding box center [978, 714] width 116 height 31
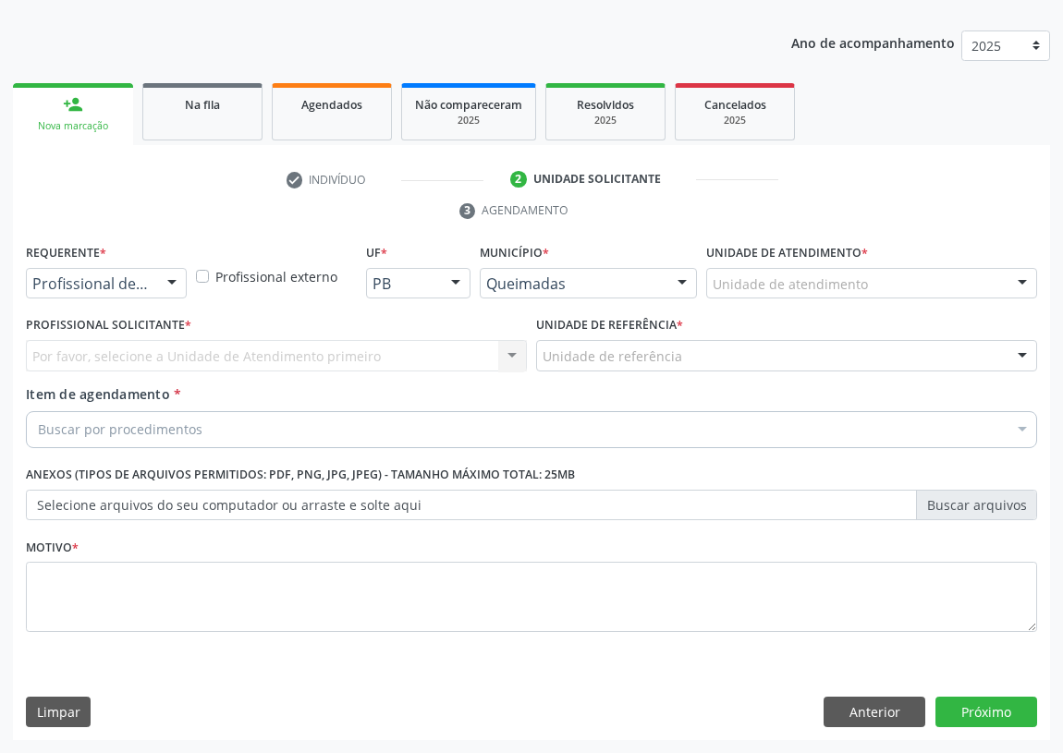
scroll to position [191, 0]
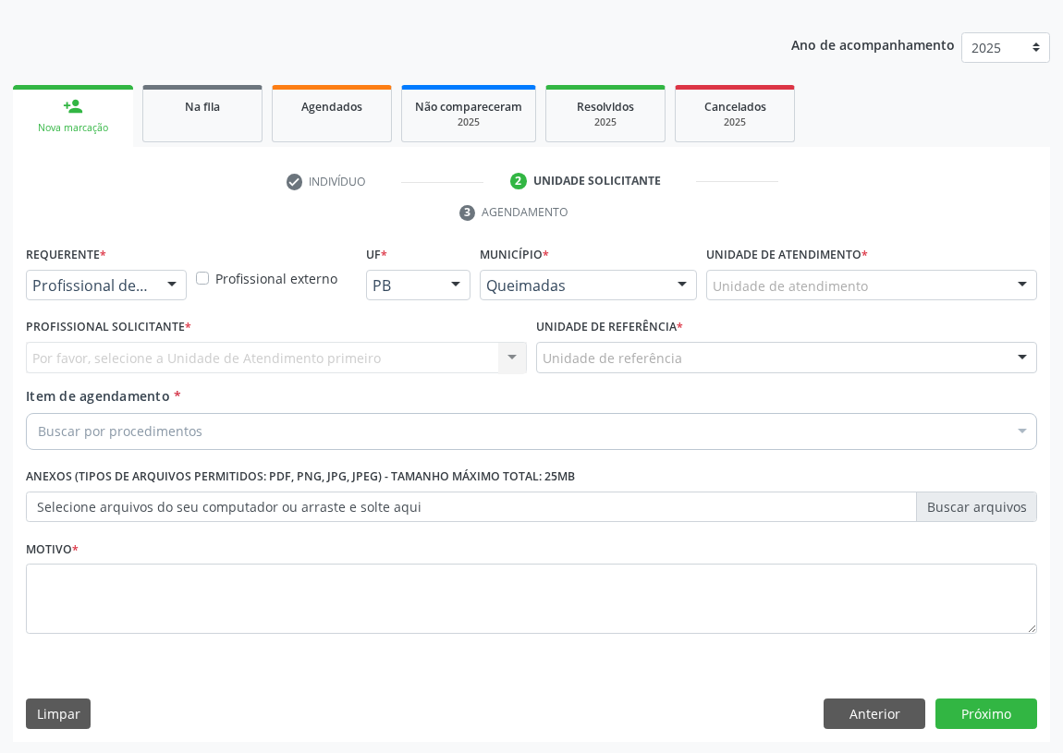
click at [176, 280] on div at bounding box center [172, 286] width 28 height 31
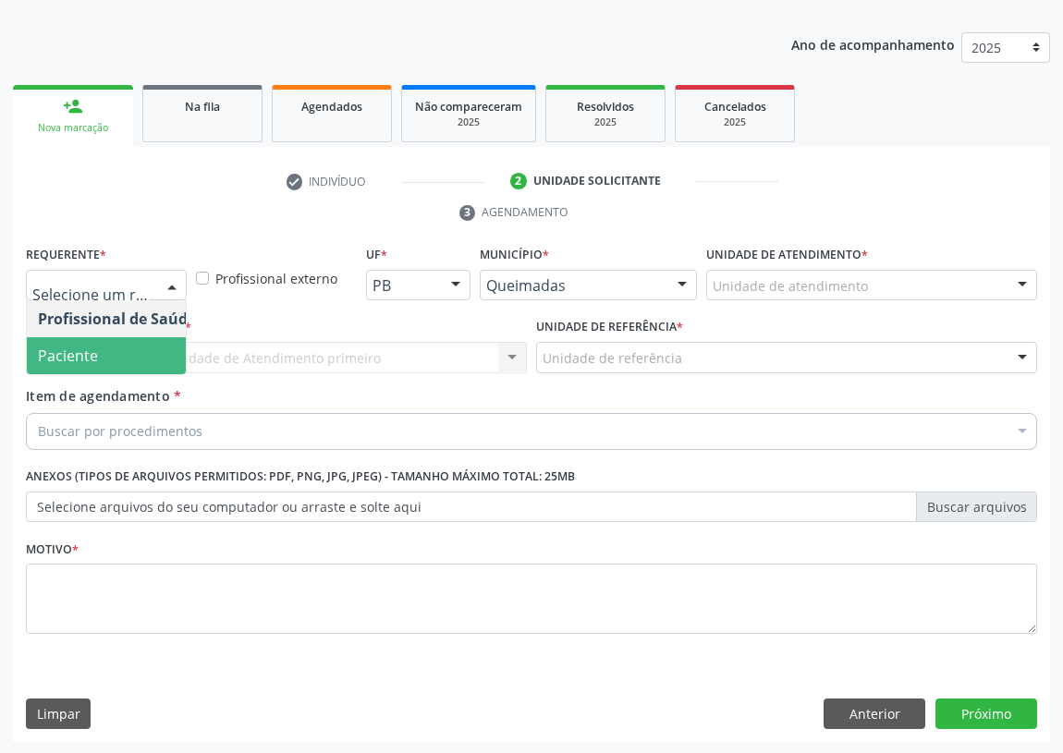
drag, startPoint x: 142, startPoint y: 369, endPoint x: 261, endPoint y: 371, distance: 118.3
click at [146, 367] on span "Paciente" at bounding box center [117, 355] width 180 height 37
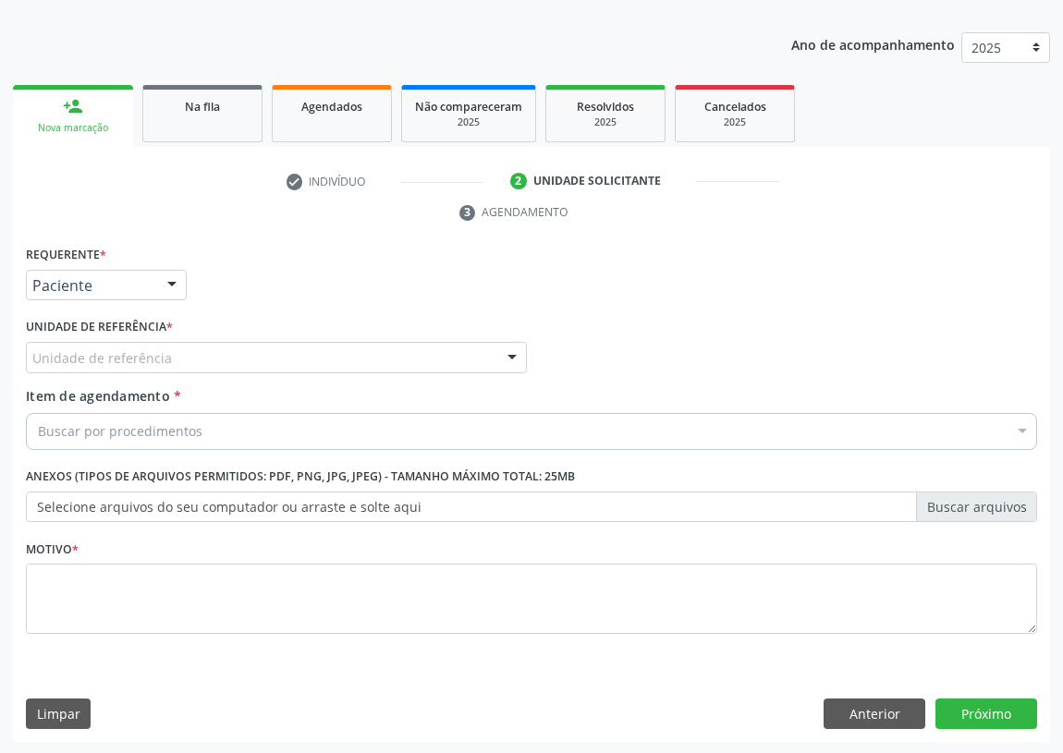
drag, startPoint x: 511, startPoint y: 356, endPoint x: 469, endPoint y: 373, distance: 46.0
click at [507, 356] on div at bounding box center [512, 358] width 28 height 31
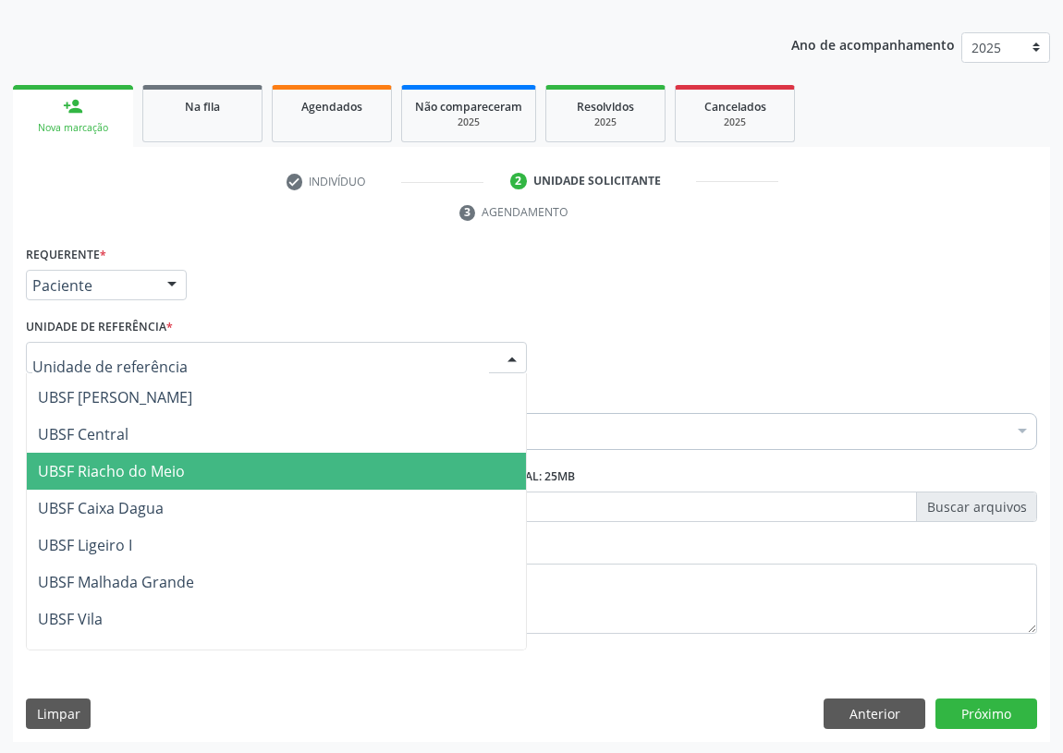
scroll to position [420, 0]
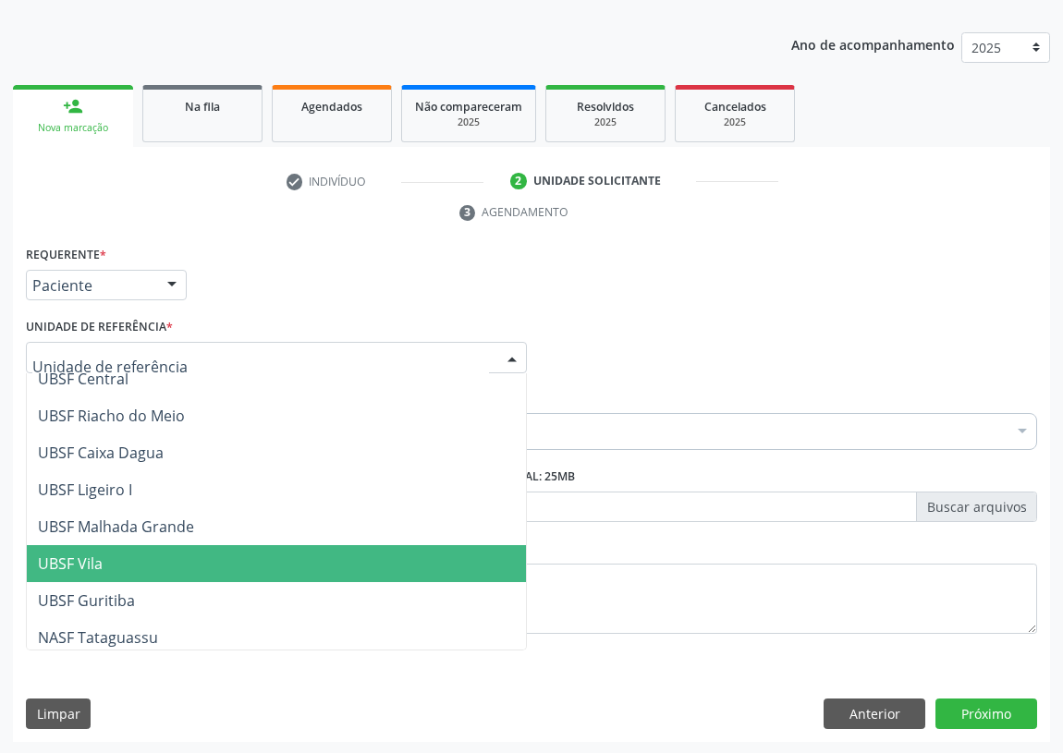
drag, startPoint x: 104, startPoint y: 566, endPoint x: 31, endPoint y: 530, distance: 80.6
click at [104, 564] on span "UBSF Vila" at bounding box center [276, 563] width 499 height 37
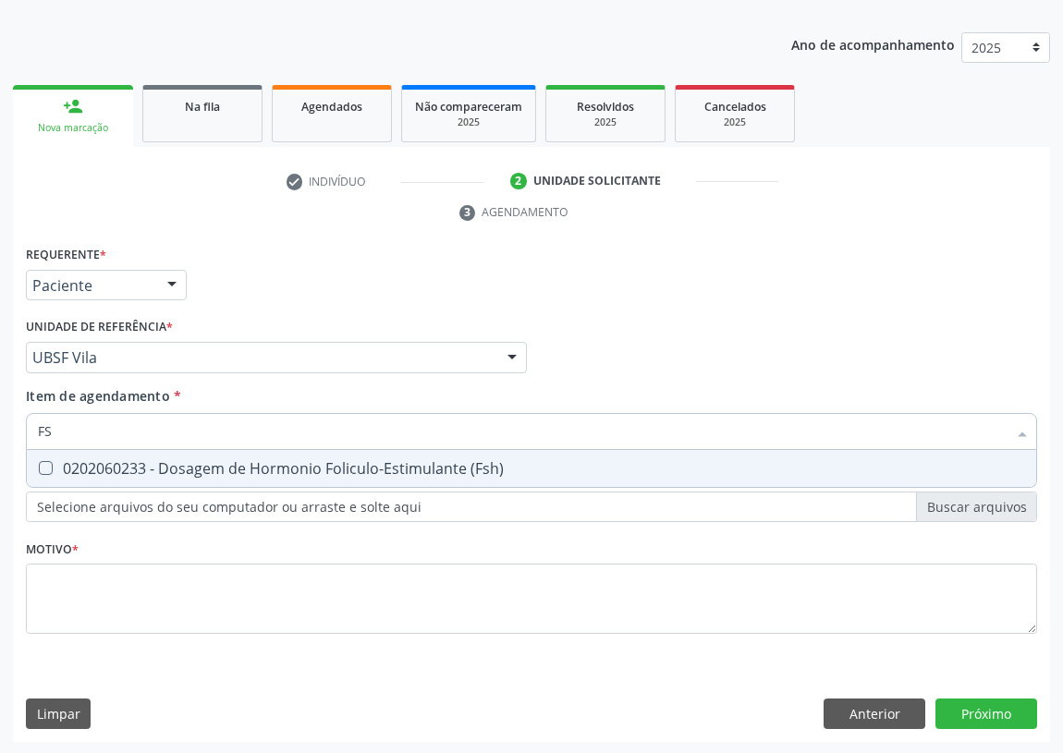
type input "FSH"
drag, startPoint x: 46, startPoint y: 471, endPoint x: 79, endPoint y: 443, distance: 43.9
click at [56, 463] on div "0202060233 - Dosagem de Hormonio Foliculo-Estimulante (Fsh)" at bounding box center [531, 468] width 987 height 15
checkbox \(Fsh\) "true"
drag, startPoint x: 85, startPoint y: 435, endPoint x: 7, endPoint y: 439, distance: 77.7
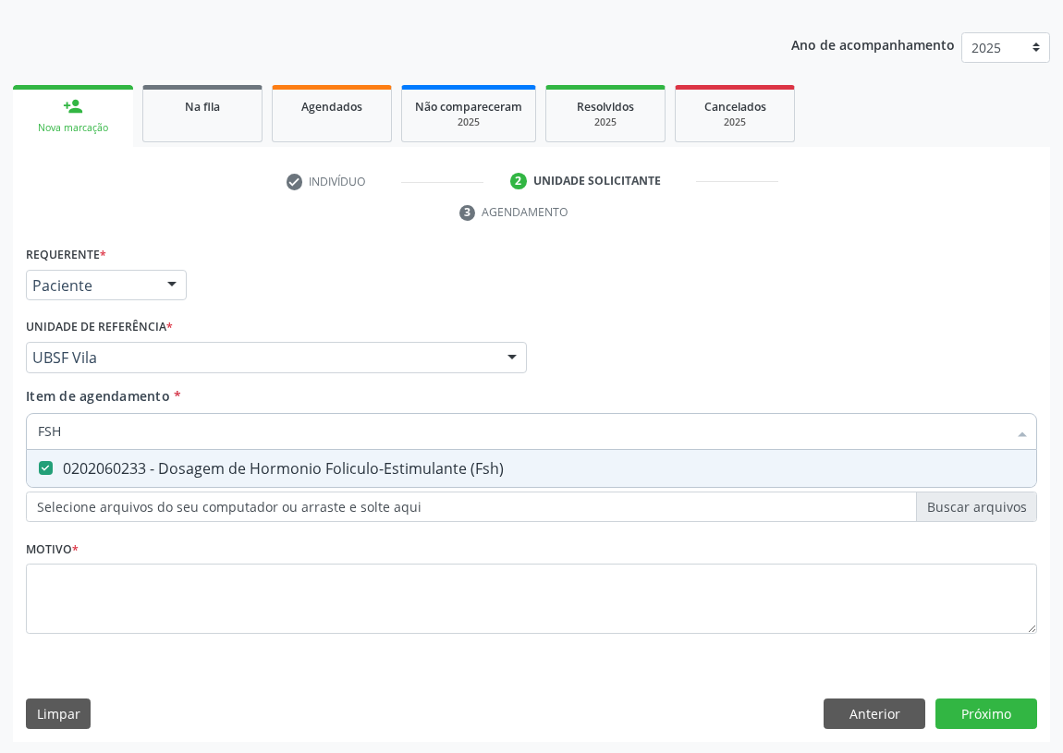
click at [9, 442] on div "Acompanhamento Acompanhe a situação das marcações correntes e finalizadas Relat…" at bounding box center [531, 332] width 1063 height 845
type input "E"
checkbox \(Fsh\) "false"
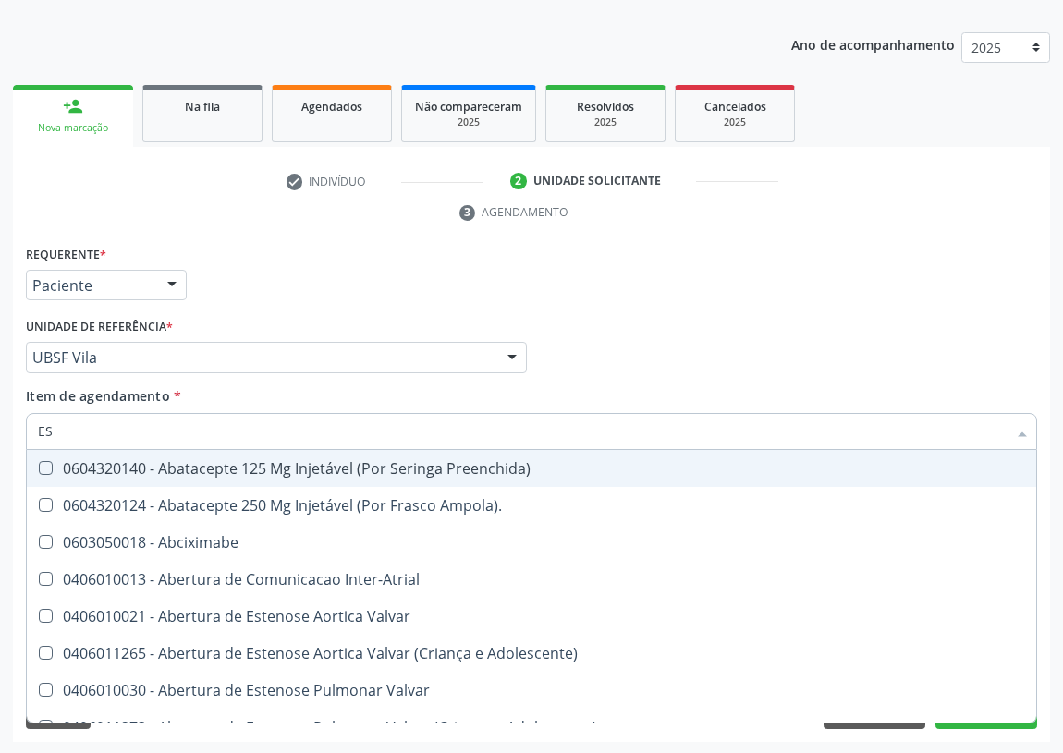
type input "EST"
checkbox Vaginal "true"
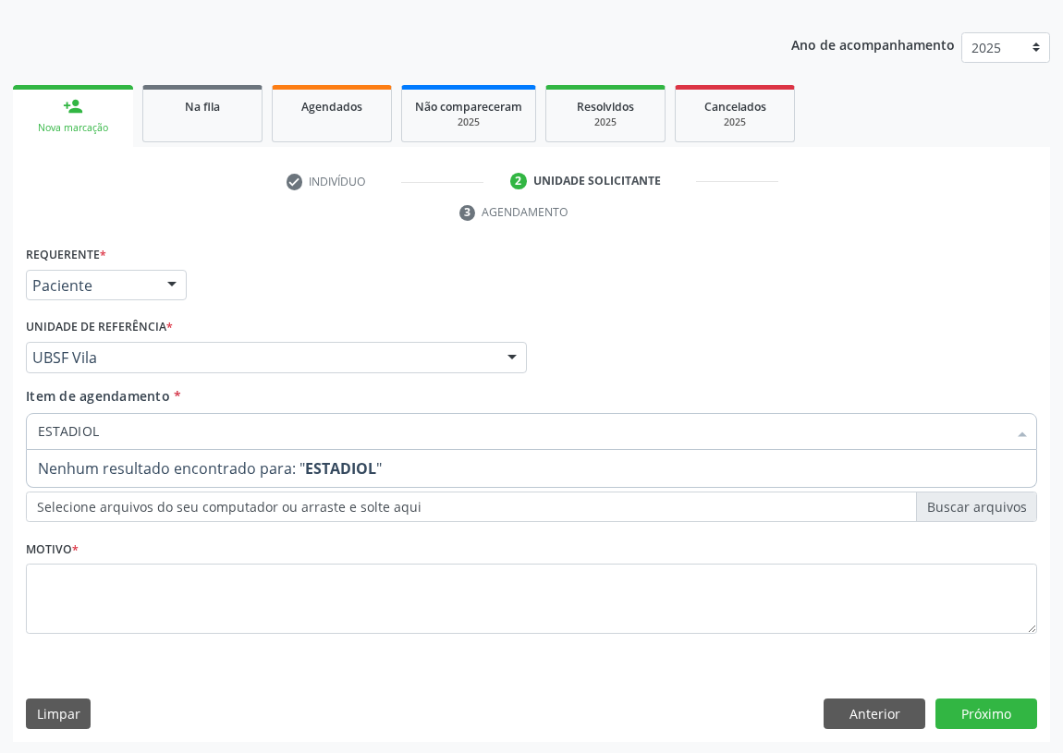
drag, startPoint x: 114, startPoint y: 431, endPoint x: 0, endPoint y: 449, distance: 115.2
click at [0, 449] on div "Acompanhamento Acompanhe a situação das marcações correntes e finalizadas Relat…" at bounding box center [531, 332] width 1063 height 845
type input "E"
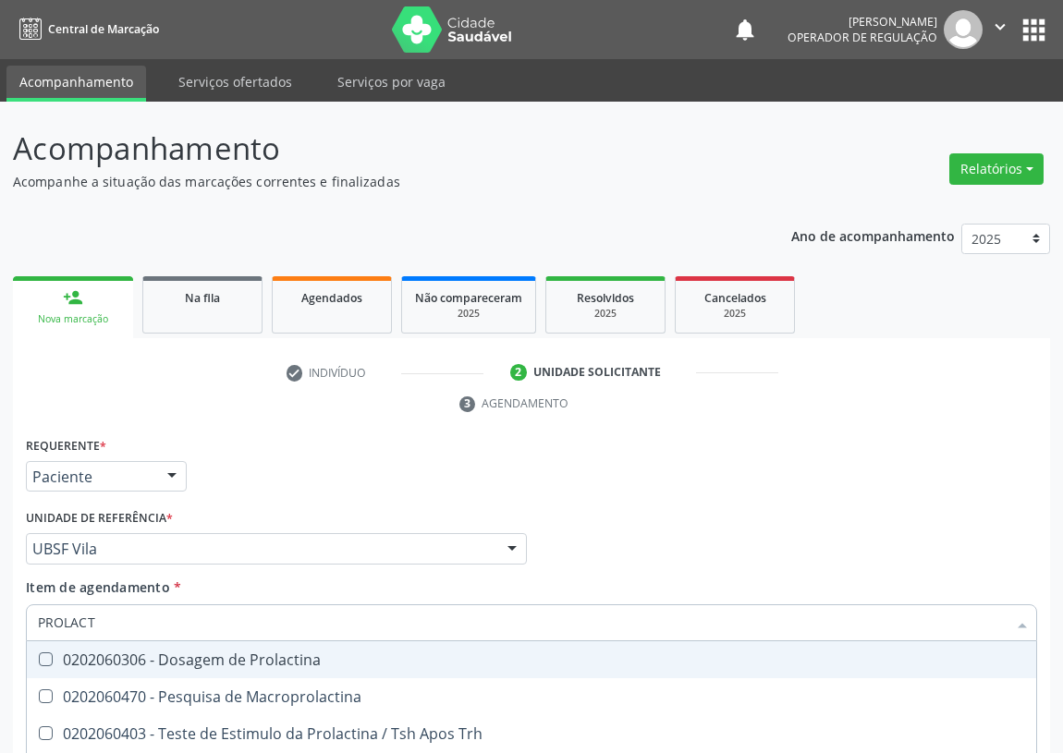
scroll to position [191, 0]
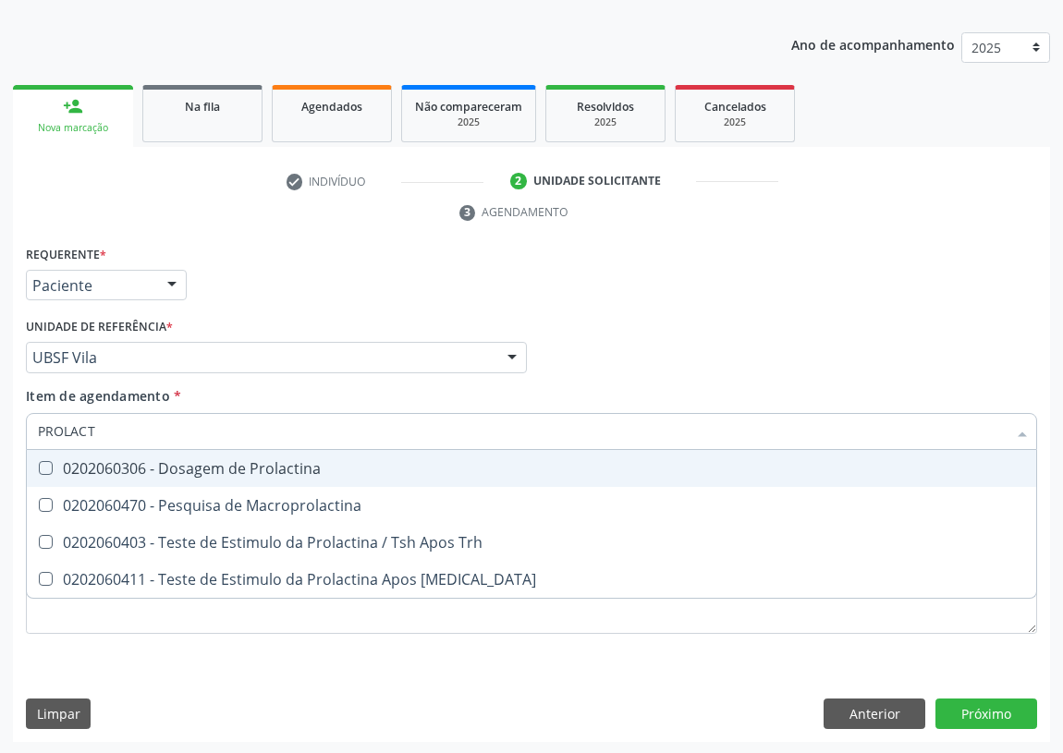
drag, startPoint x: 197, startPoint y: 465, endPoint x: 155, endPoint y: 480, distance: 44.1
click at [196, 465] on div "0202060306 - Dosagem de Prolactina" at bounding box center [531, 468] width 987 height 15
checkbox Prolactina "true"
drag, startPoint x: 615, startPoint y: 338, endPoint x: 0, endPoint y: 655, distance: 691.5
click at [596, 349] on div "Profissional Solicitante Por favor, selecione a Unidade de Atendimento primeiro…" at bounding box center [531, 349] width 1020 height 72
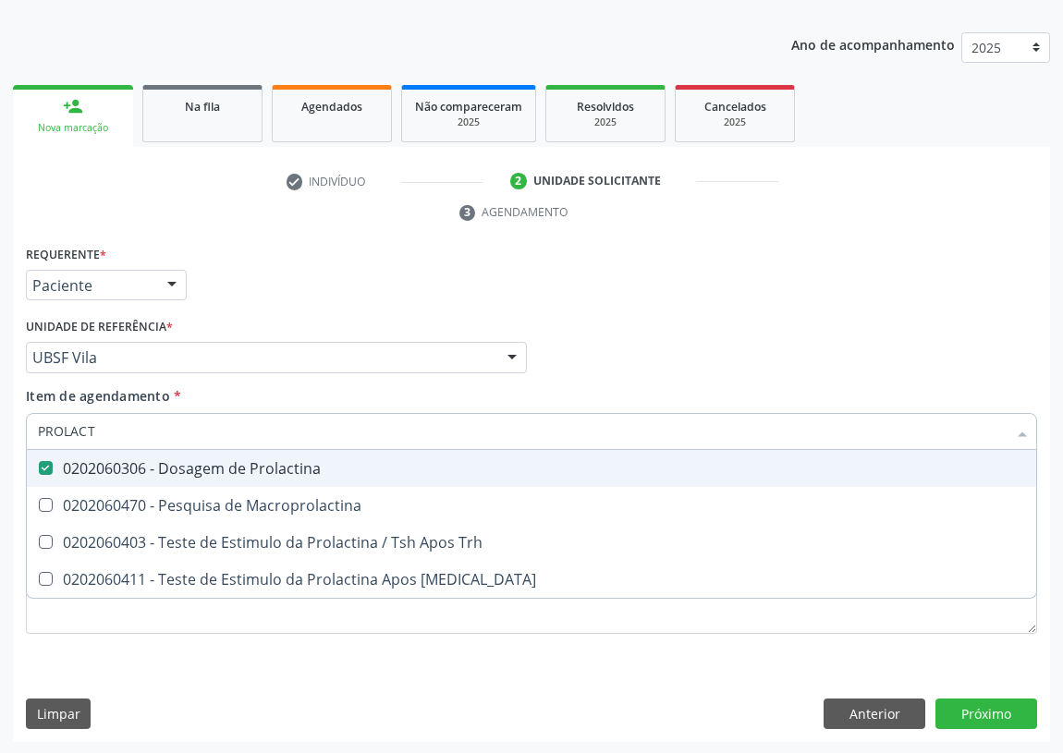
checkbox Macroprolactina "true"
checkbox Trh "true"
checkbox Clorpromazina "true"
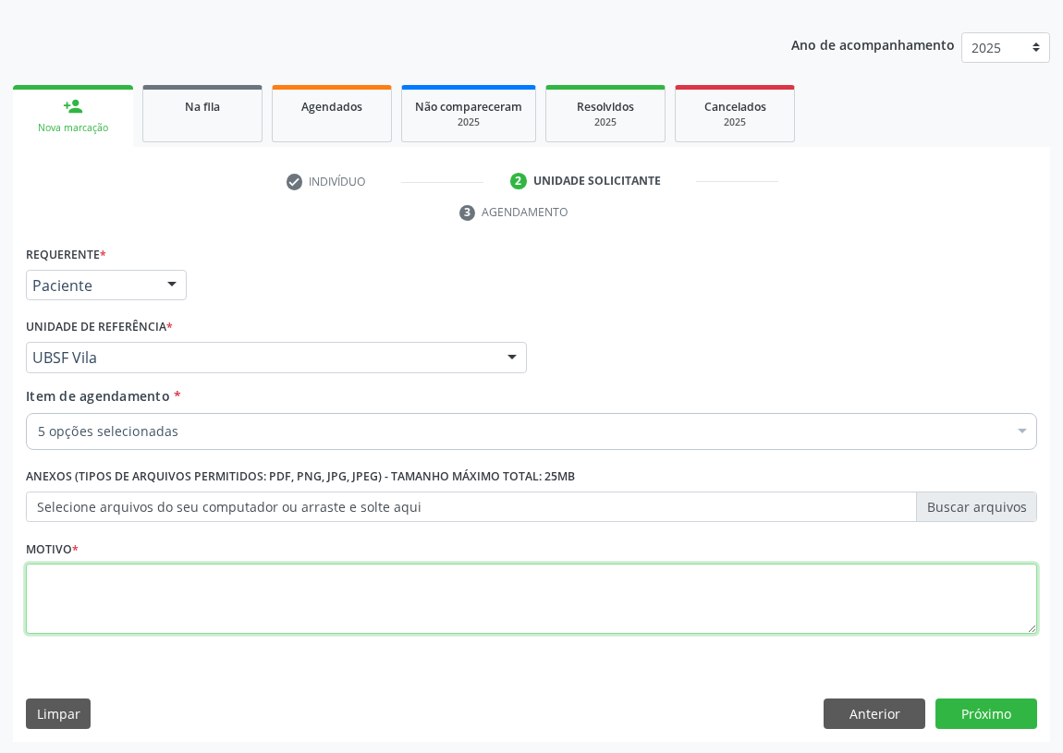
click at [213, 600] on textarea at bounding box center [531, 599] width 1011 height 70
type textarea "AVALIAÇÃO"
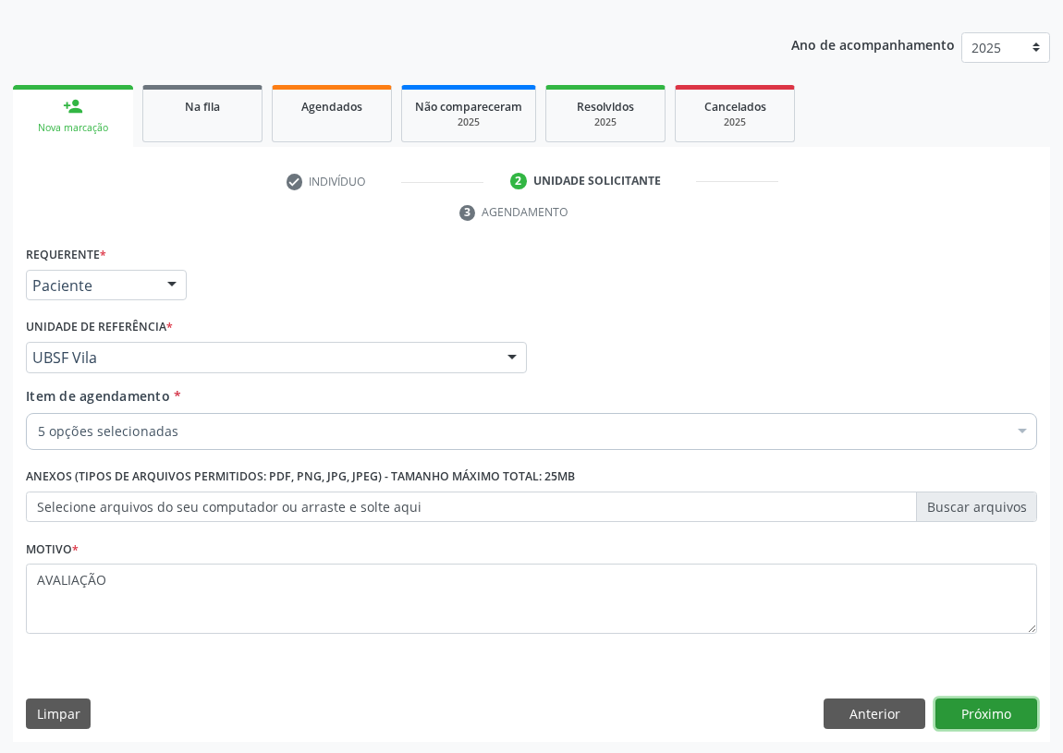
drag, startPoint x: 1016, startPoint y: 714, endPoint x: 1005, endPoint y: 710, distance: 12.0
click at [1005, 710] on button "Próximo" at bounding box center [986, 714] width 102 height 31
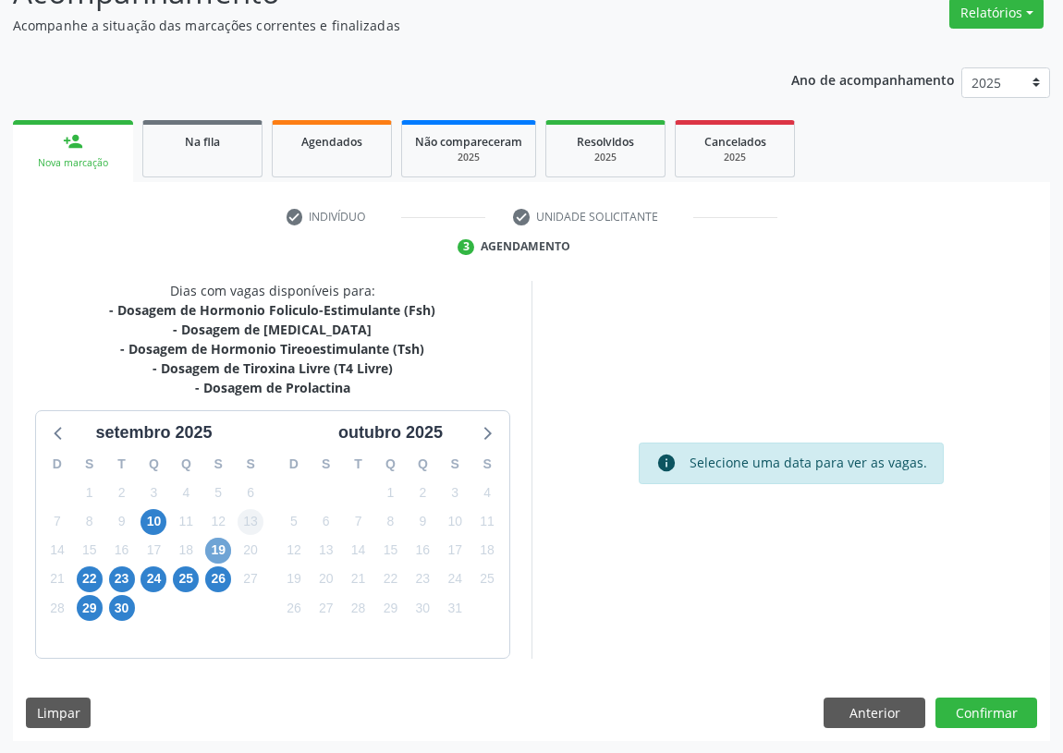
drag, startPoint x: 221, startPoint y: 552, endPoint x: 238, endPoint y: 518, distance: 37.2
click at [220, 549] on span "19" at bounding box center [218, 551] width 26 height 26
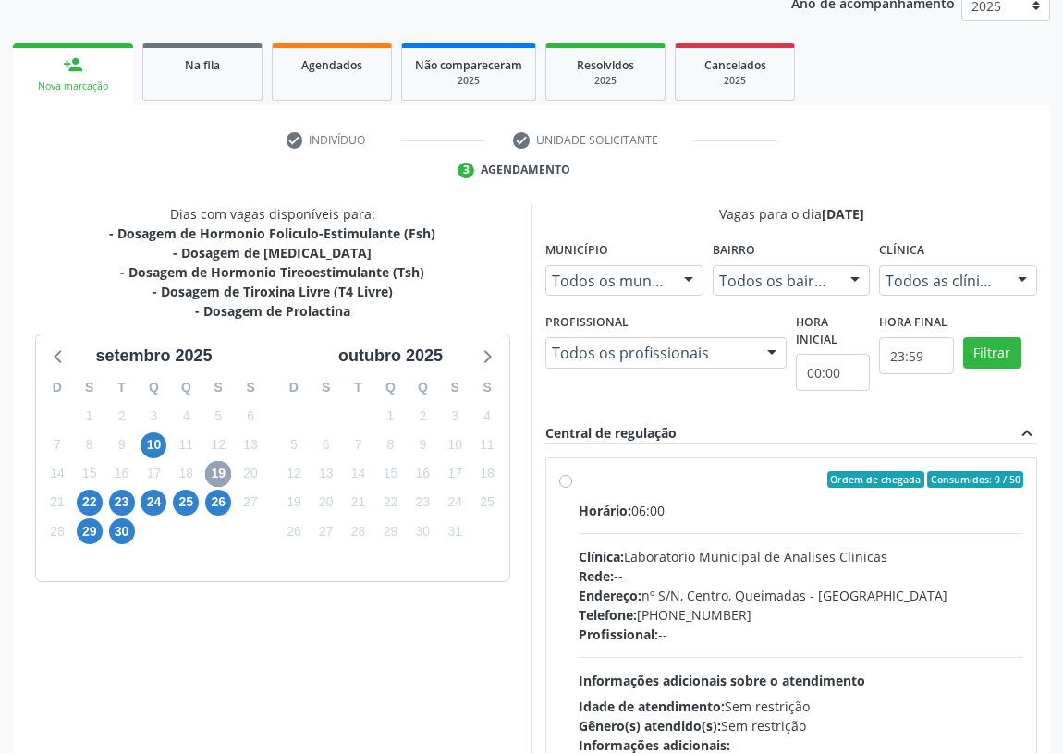
scroll to position [355, 0]
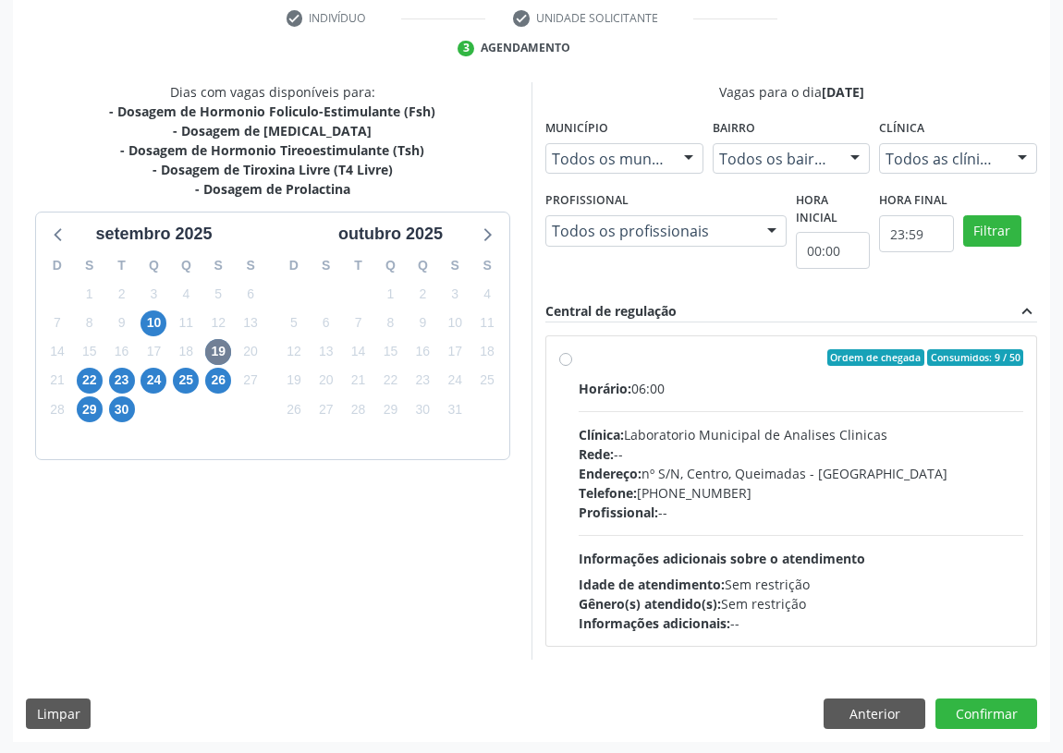
click at [579, 352] on label "Ordem de chegada Consumidos: 9 / 50 Horário: 06:00 Clínica: Laboratorio Municip…" at bounding box center [801, 491] width 445 height 284
click at [562, 352] on input "Ordem de chegada Consumidos: 9 / 50 Horário: 06:00 Clínica: Laboratorio Municip…" at bounding box center [565, 357] width 13 height 17
radio input "true"
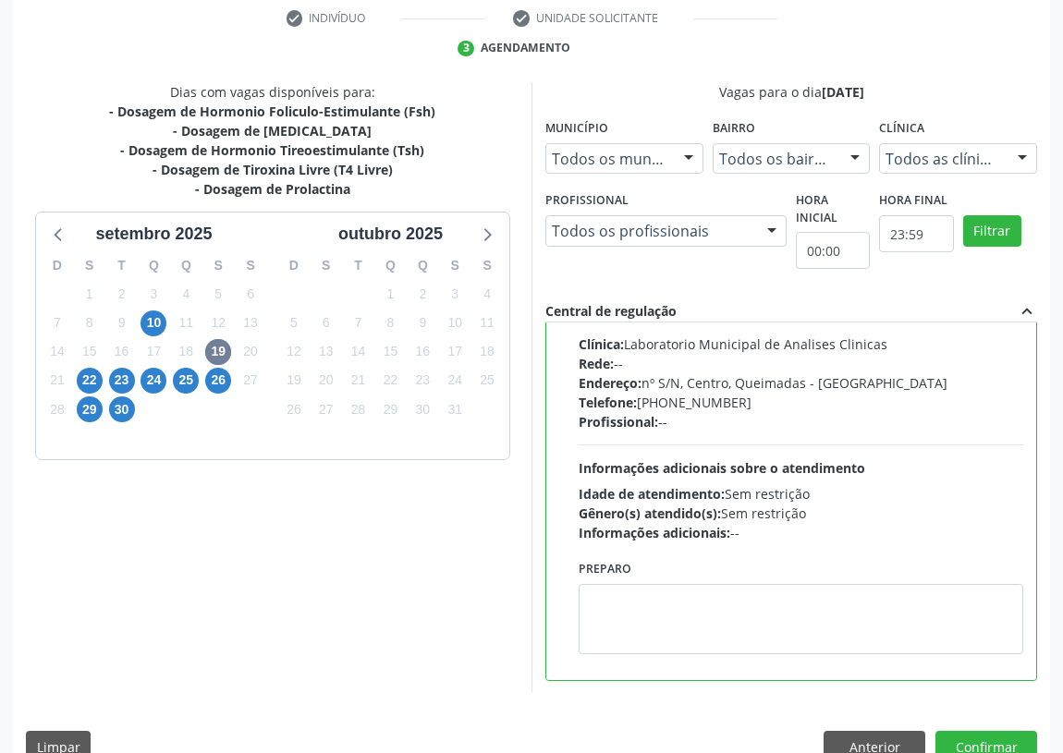
scroll to position [91, 0]
click at [649, 617] on textarea at bounding box center [801, 618] width 445 height 70
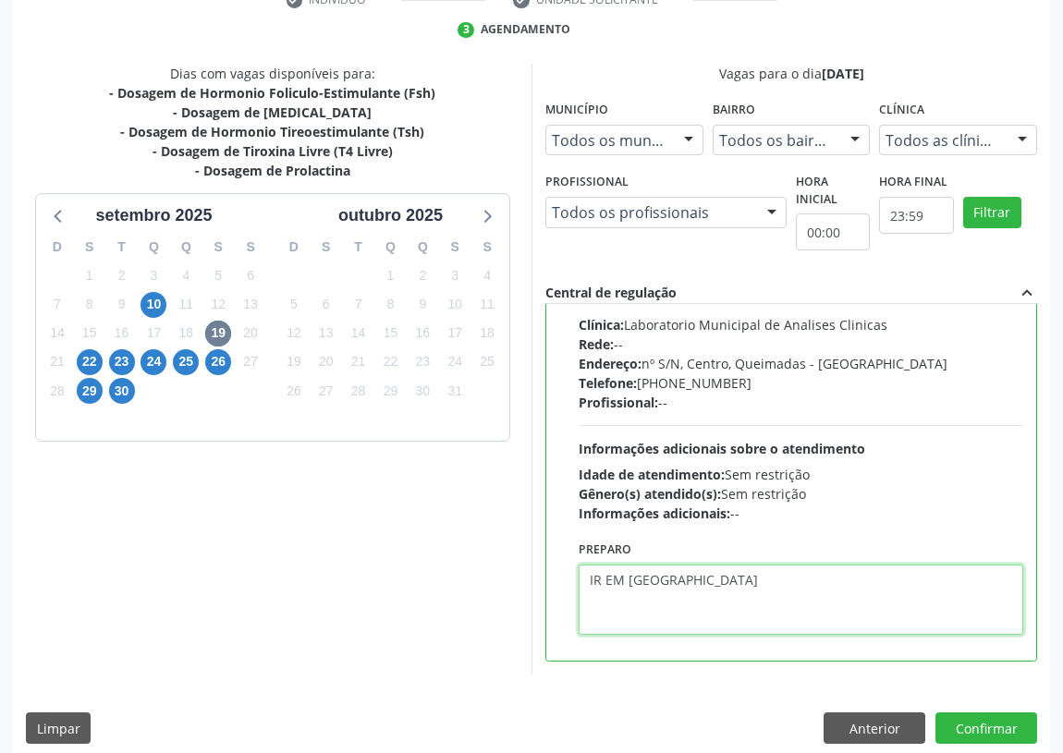
scroll to position [388, 0]
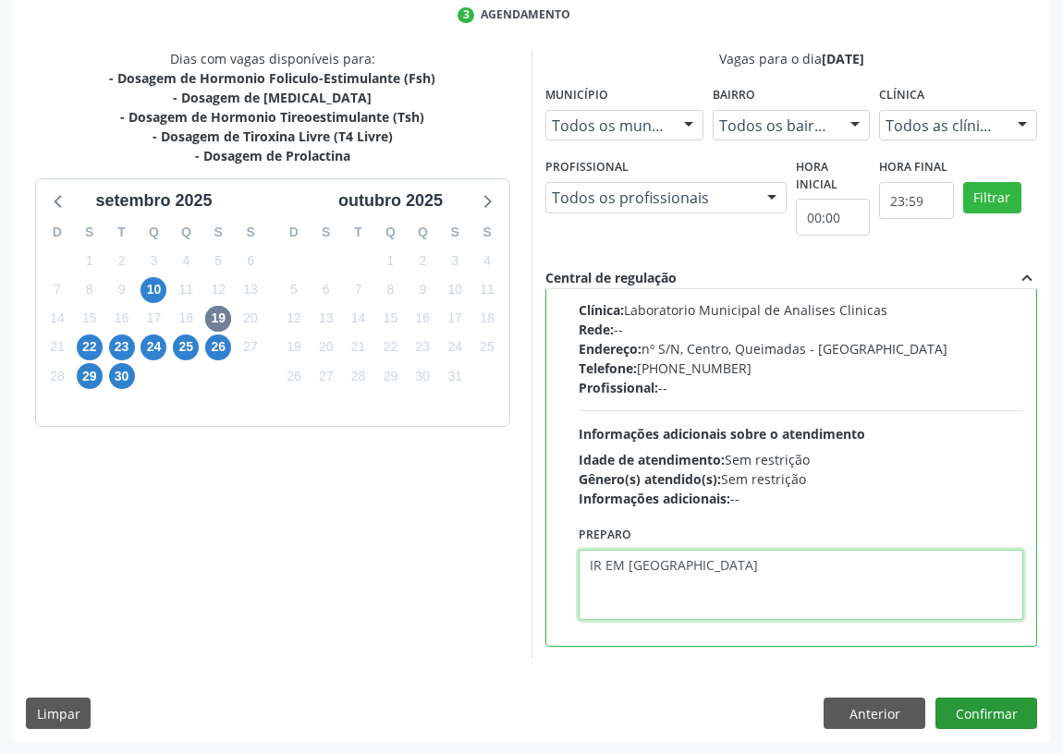
type textarea "IR EM [GEOGRAPHIC_DATA]"
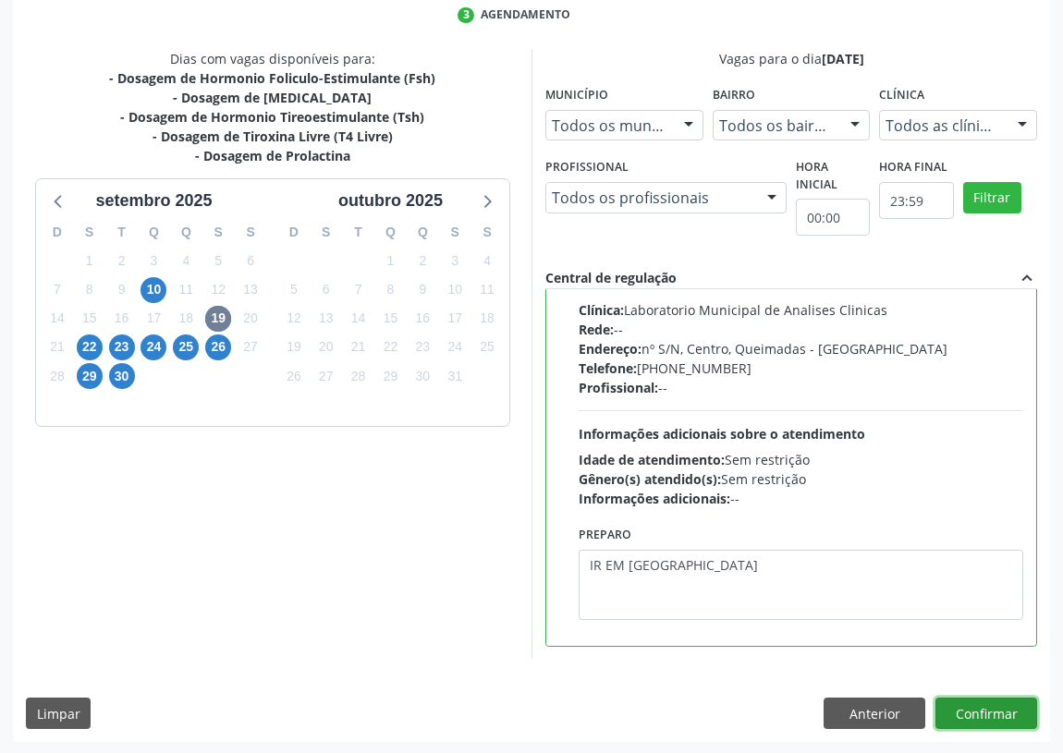
drag, startPoint x: 978, startPoint y: 710, endPoint x: 65, endPoint y: 539, distance: 929.0
click at [970, 707] on button "Confirmar" at bounding box center [986, 713] width 102 height 31
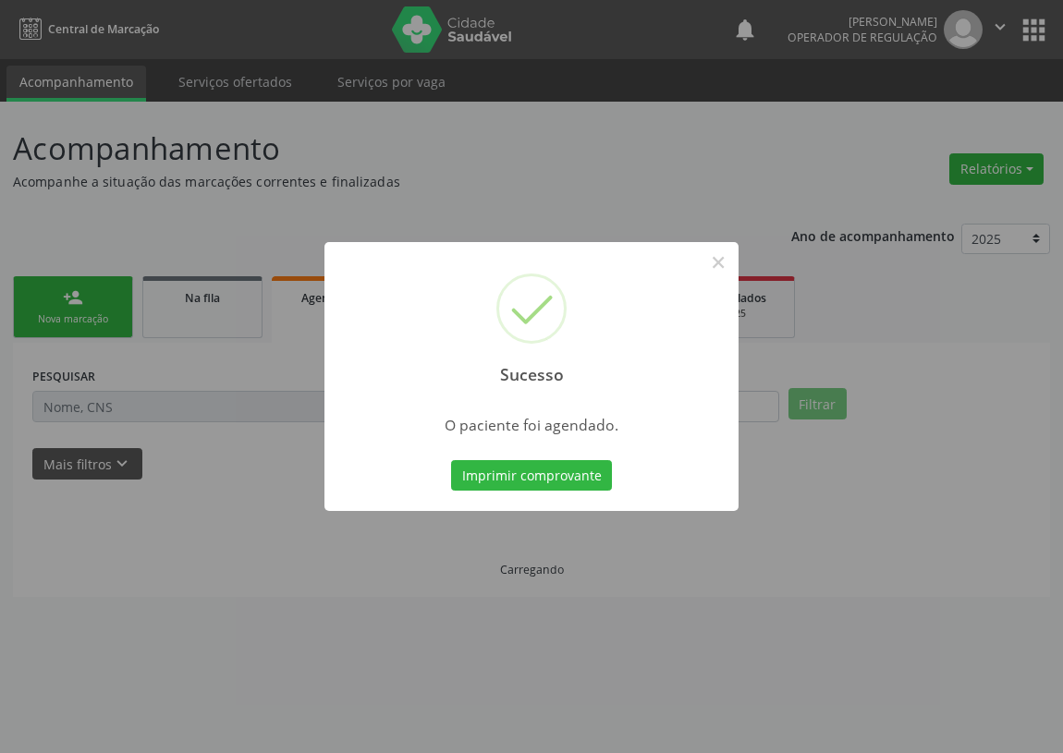
scroll to position [0, 0]
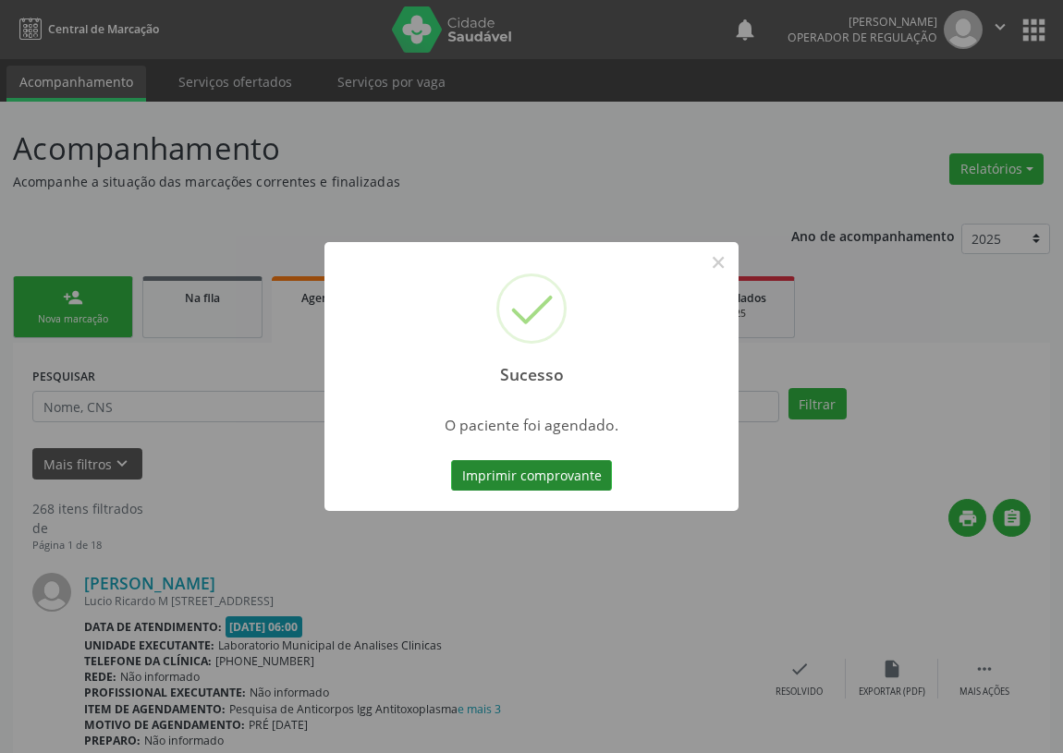
click at [553, 474] on button "Imprimir comprovante" at bounding box center [531, 475] width 161 height 31
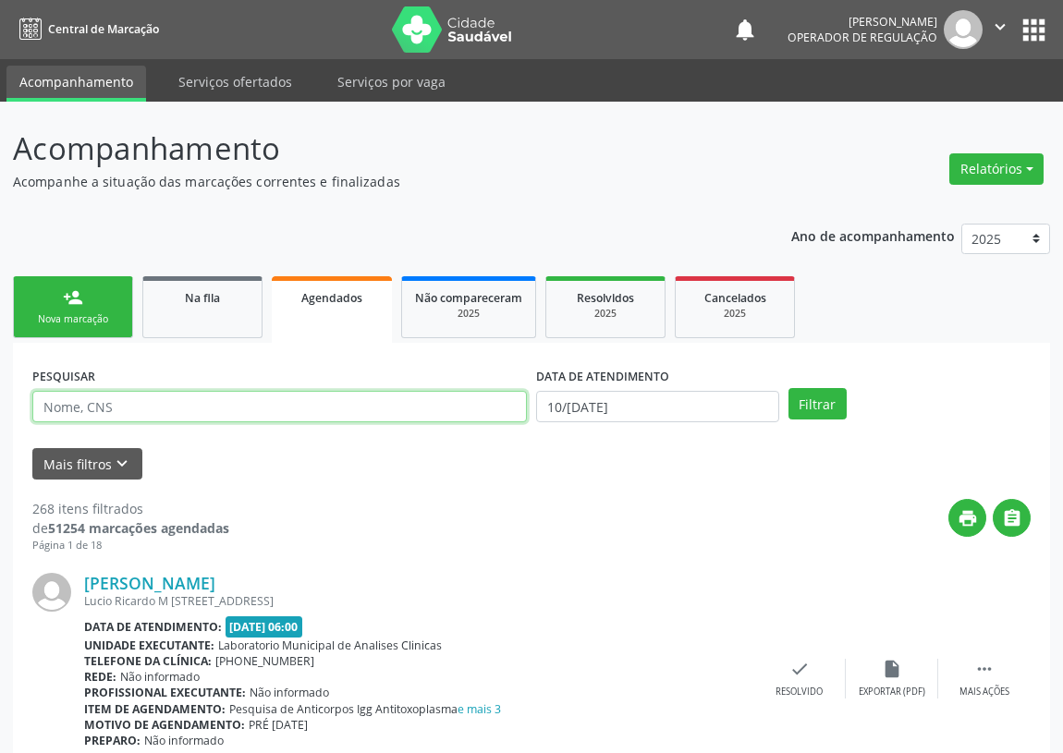
click at [58, 412] on input "text" at bounding box center [279, 406] width 494 height 31
click at [74, 314] on div "Nova marcação" at bounding box center [73, 319] width 92 height 14
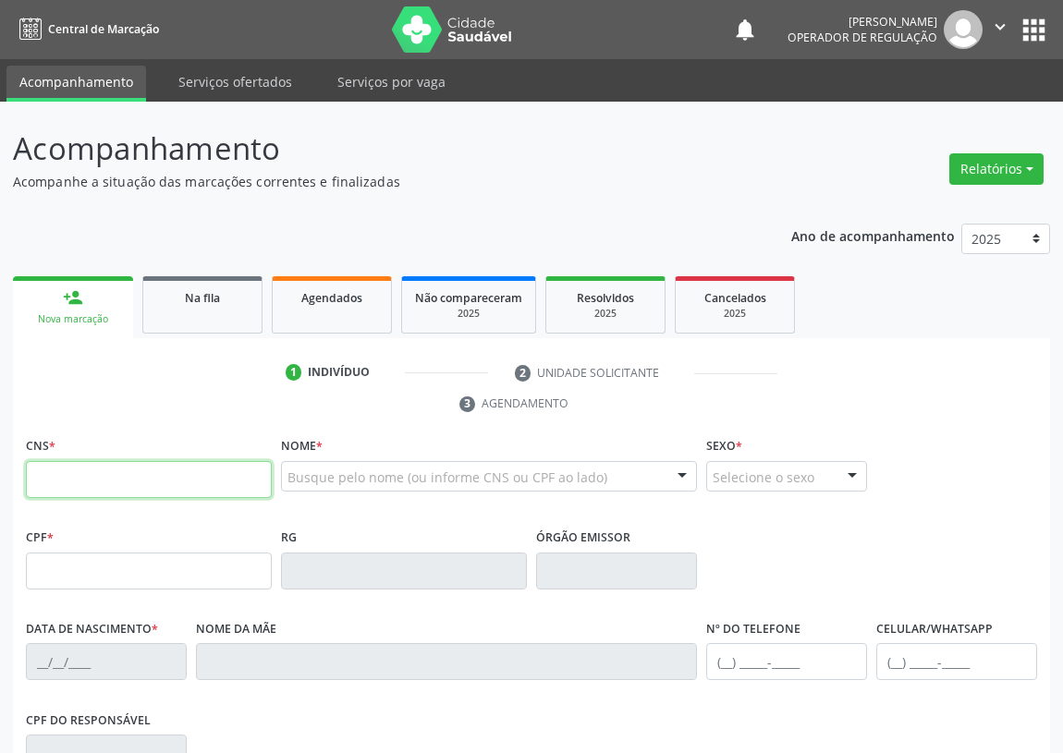
drag, startPoint x: 70, startPoint y: 485, endPoint x: 80, endPoint y: 477, distance: 13.1
click at [80, 478] on input "text" at bounding box center [149, 479] width 246 height 37
click at [57, 472] on input "text" at bounding box center [149, 479] width 246 height 37
type input "700 5009 4860 3054"
type input "147.265.844-21"
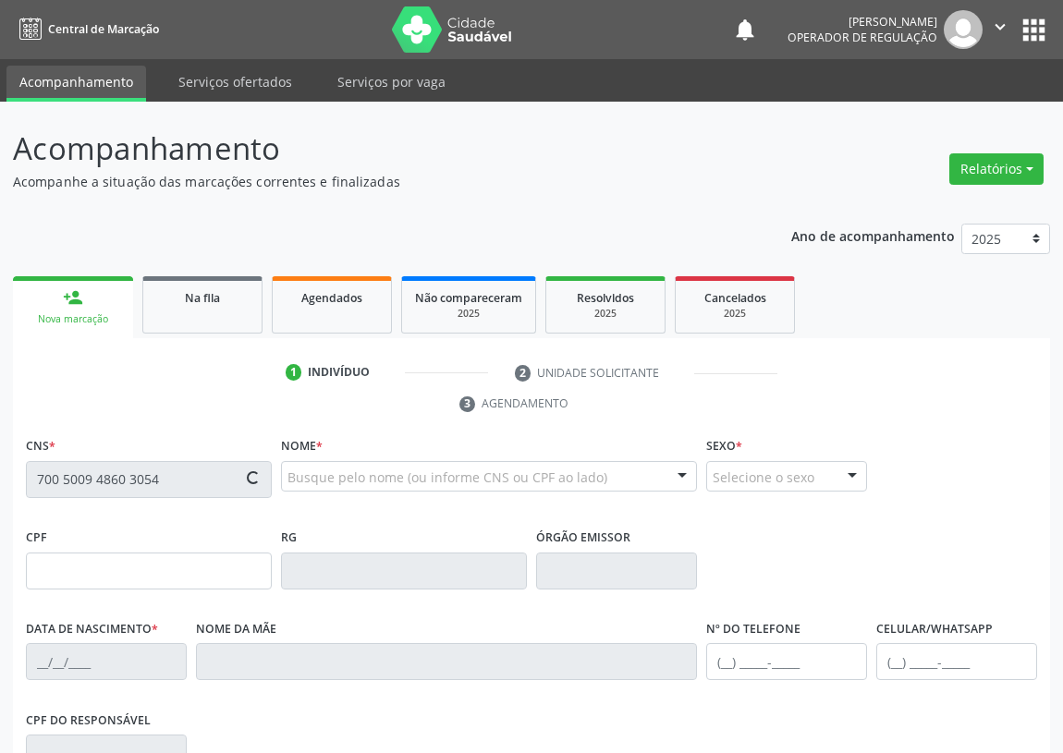
type input "03/01/2001"
type input "Maria das Neves Soares da Mota"
type input "(21) 99185-3935"
type input "087.439.518-64"
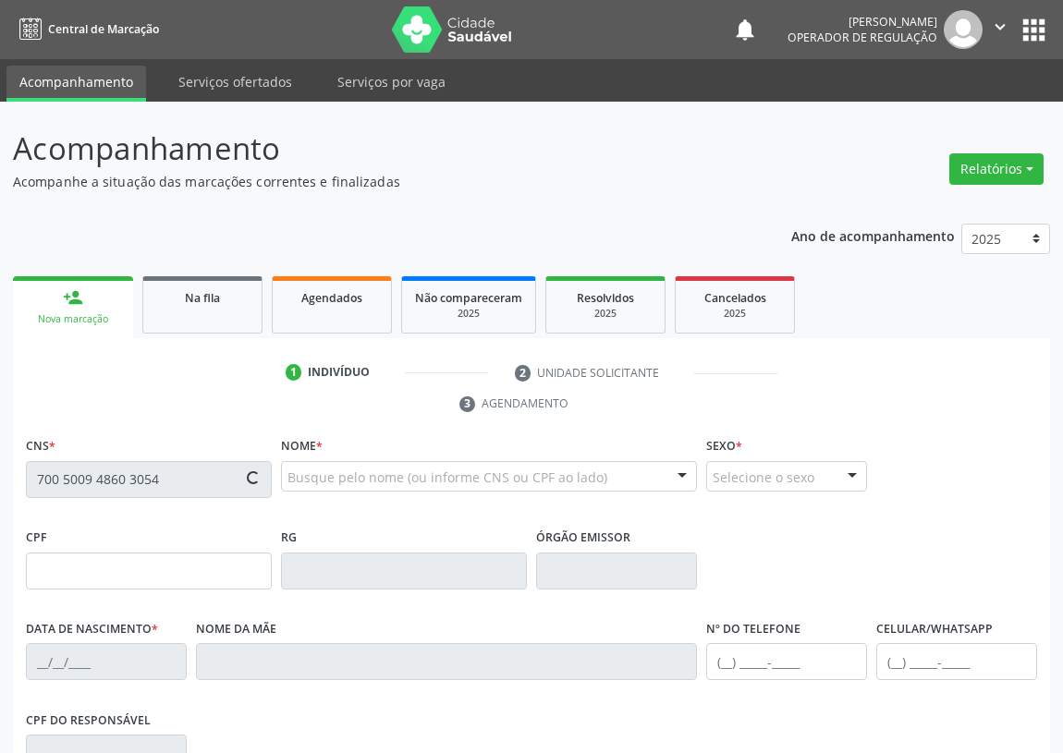
type input "71"
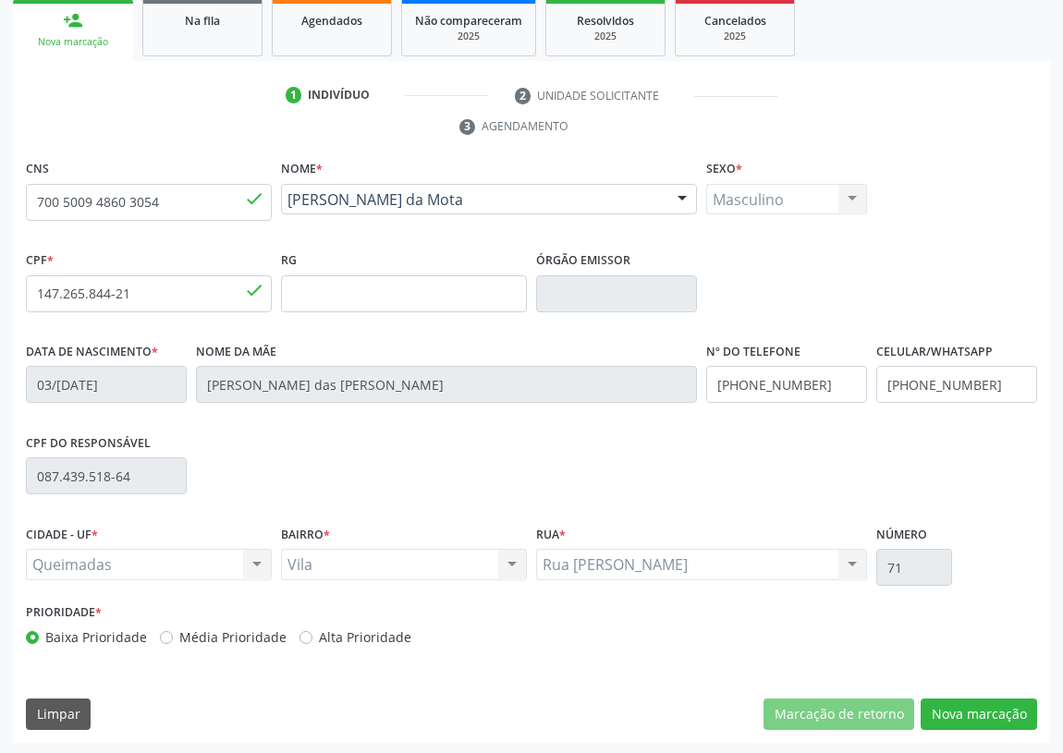
scroll to position [277, 0]
drag, startPoint x: 1006, startPoint y: 703, endPoint x: 333, endPoint y: 519, distance: 698.4
click at [974, 692] on div "CNS 700 5009 4860 3054 done Nome * Cristopher Soares da Mota Cristopher Soares …" at bounding box center [531, 449] width 1037 height 588
drag, startPoint x: 981, startPoint y: 713, endPoint x: 667, endPoint y: 628, distance: 325.3
click at [979, 711] on button "Nova marcação" at bounding box center [978, 714] width 116 height 31
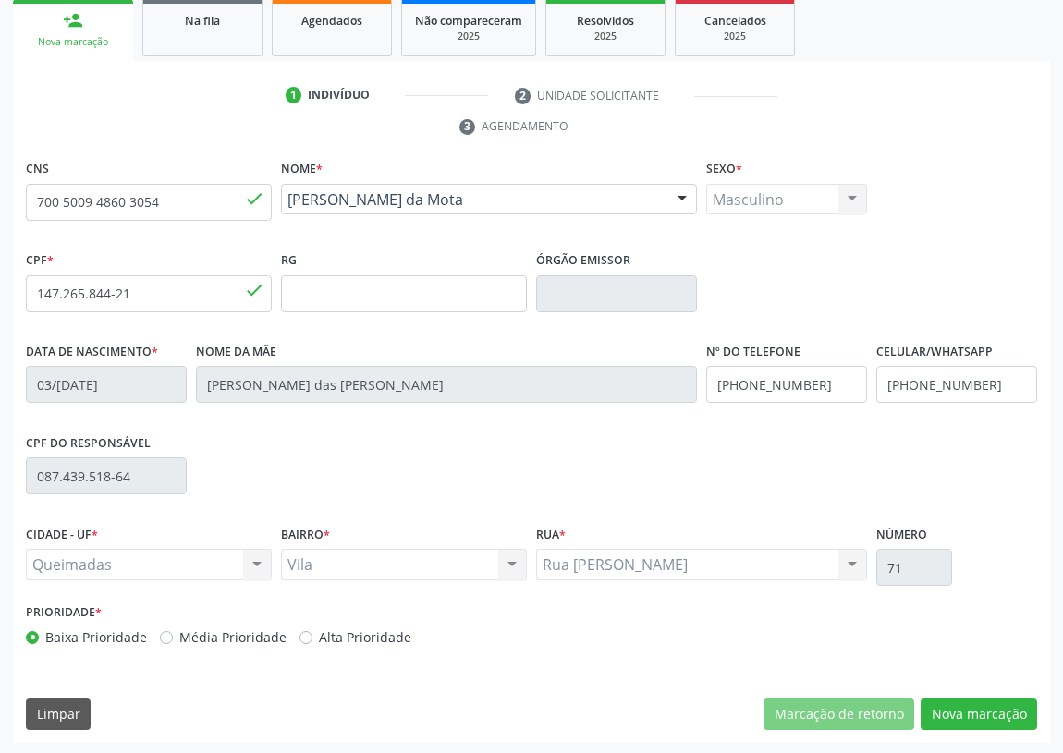
scroll to position [191, 0]
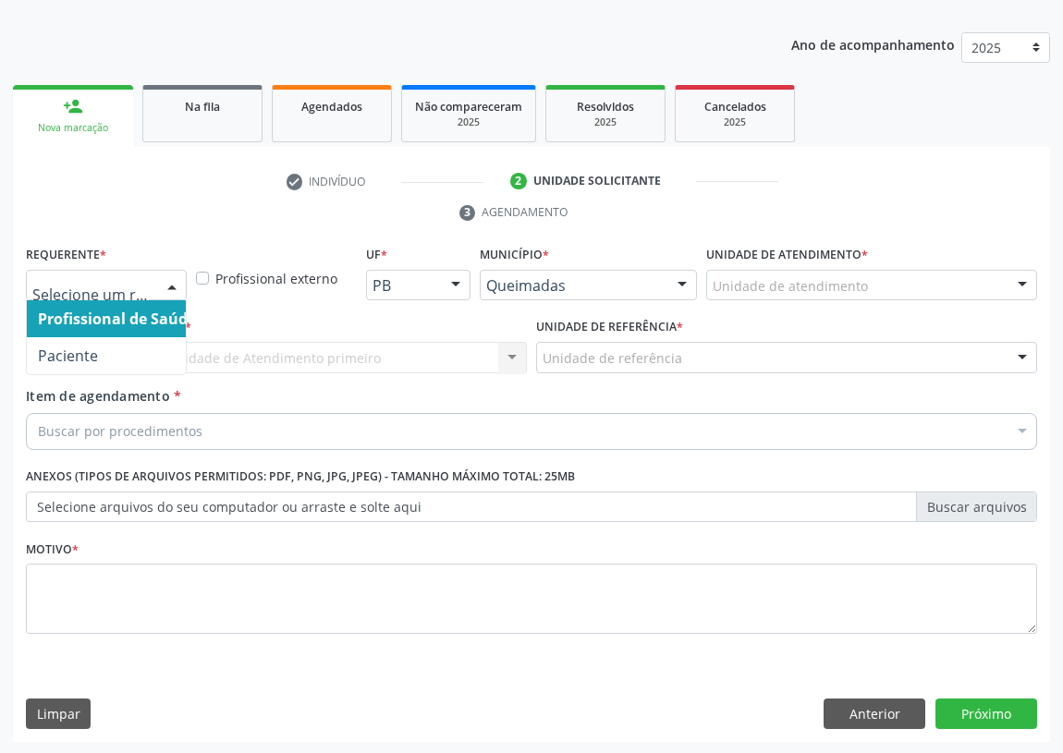
click at [166, 286] on div at bounding box center [172, 286] width 28 height 31
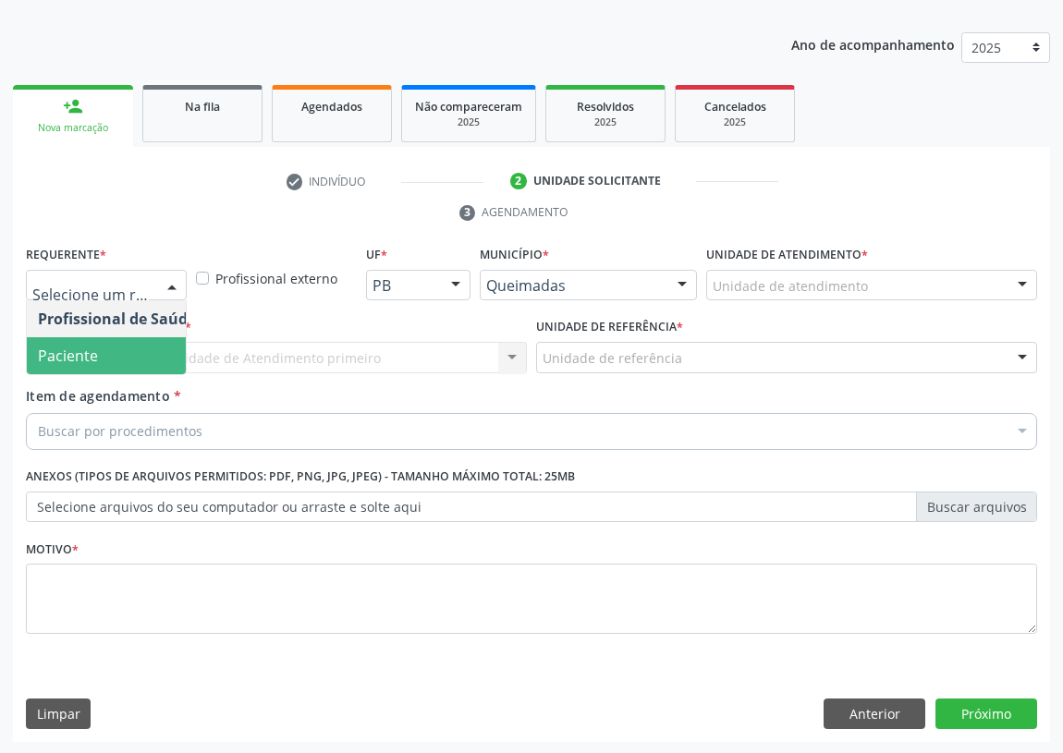
click at [145, 357] on span "Paciente" at bounding box center [117, 355] width 180 height 37
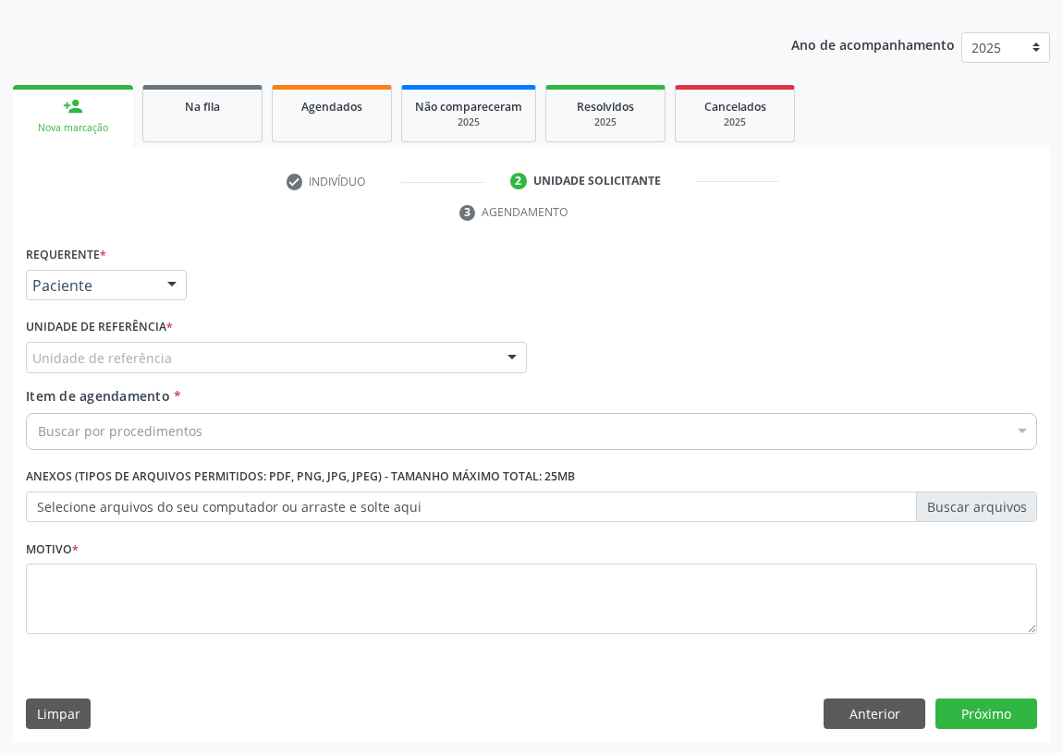
drag, startPoint x: 499, startPoint y: 349, endPoint x: 347, endPoint y: 443, distance: 178.8
click at [498, 349] on div at bounding box center [512, 358] width 28 height 31
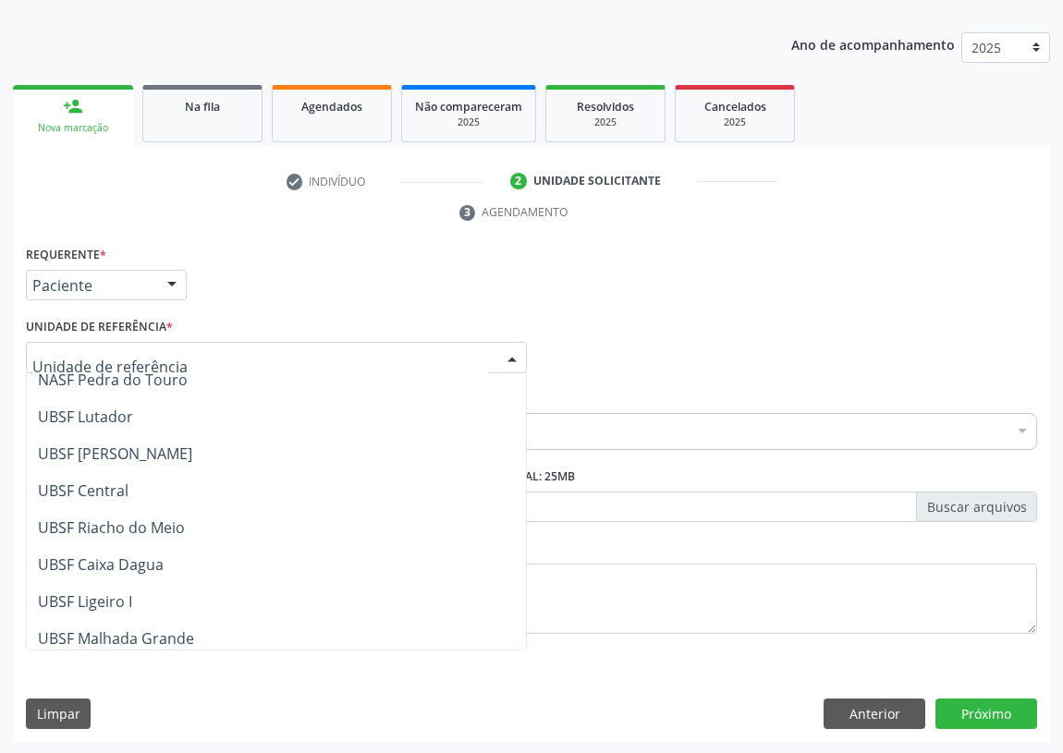
scroll to position [420, 0]
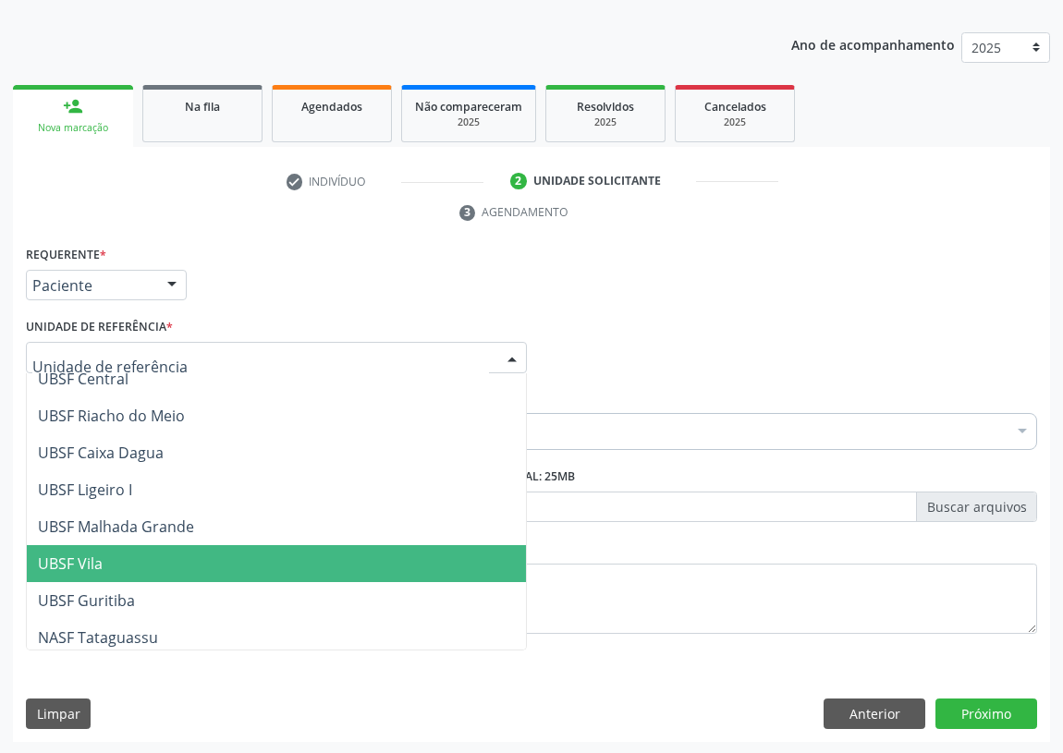
drag, startPoint x: 101, startPoint y: 559, endPoint x: 0, endPoint y: 511, distance: 111.6
click at [54, 556] on span "UBSF Vila" at bounding box center [70, 564] width 65 height 20
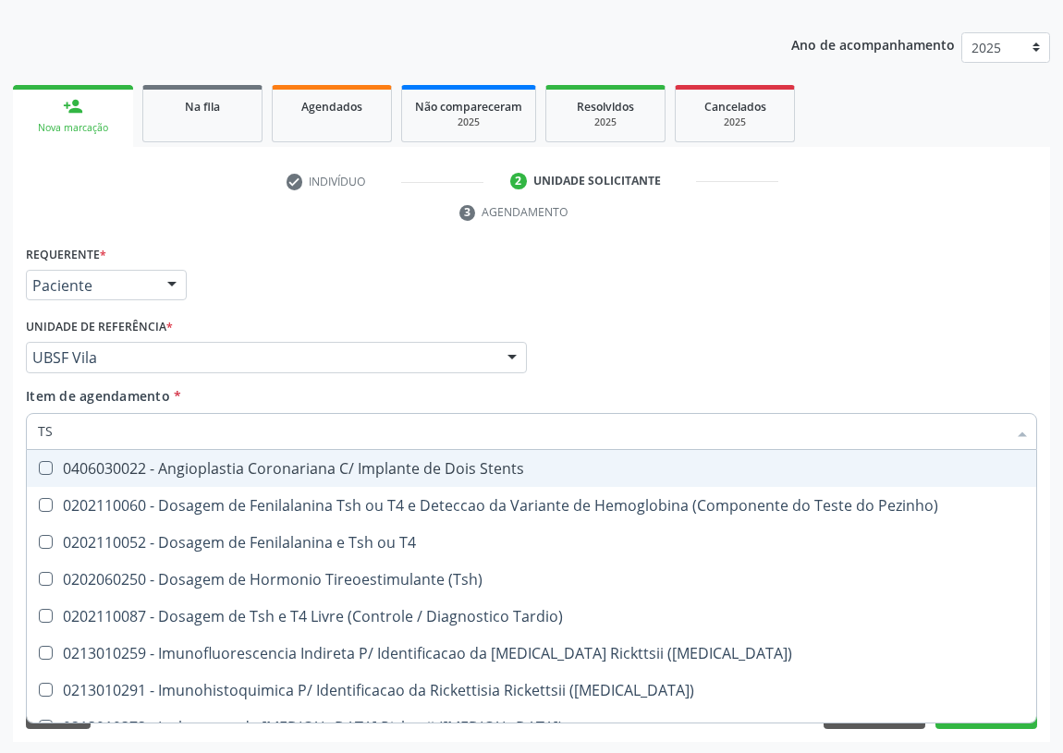
type input "TSH"
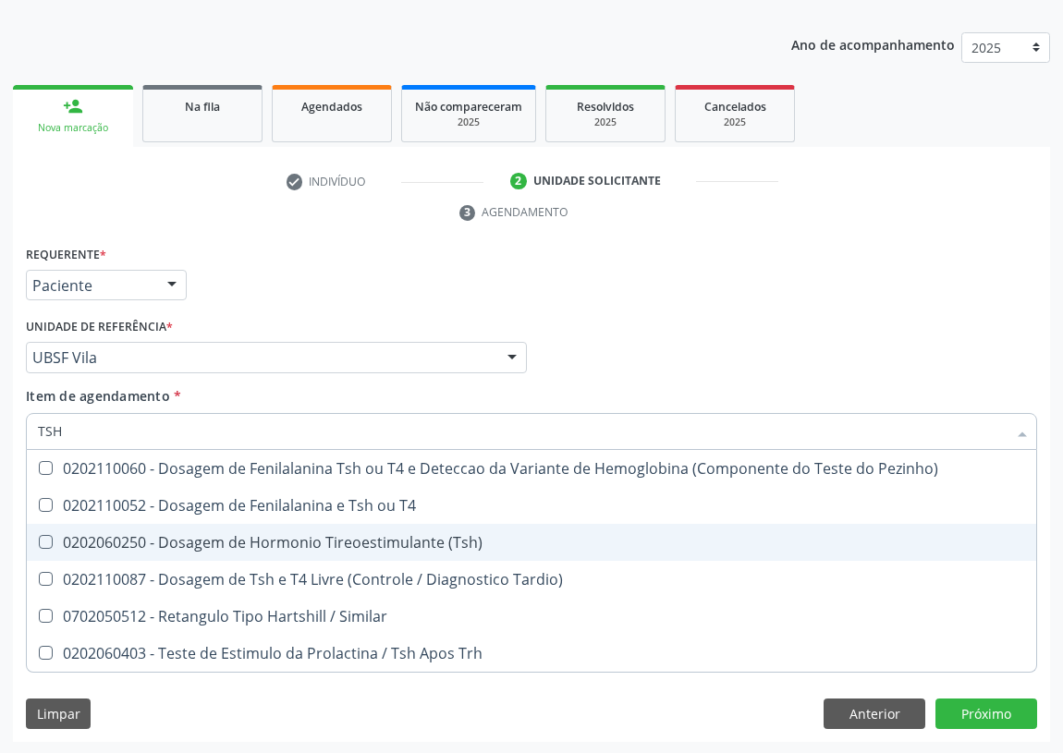
drag, startPoint x: 43, startPoint y: 538, endPoint x: 84, endPoint y: 463, distance: 85.6
click at [50, 530] on span "0202060250 - Dosagem de Hormonio Tireoestimulante (Tsh)" at bounding box center [531, 542] width 1009 height 37
checkbox \(Tsh\) "true"
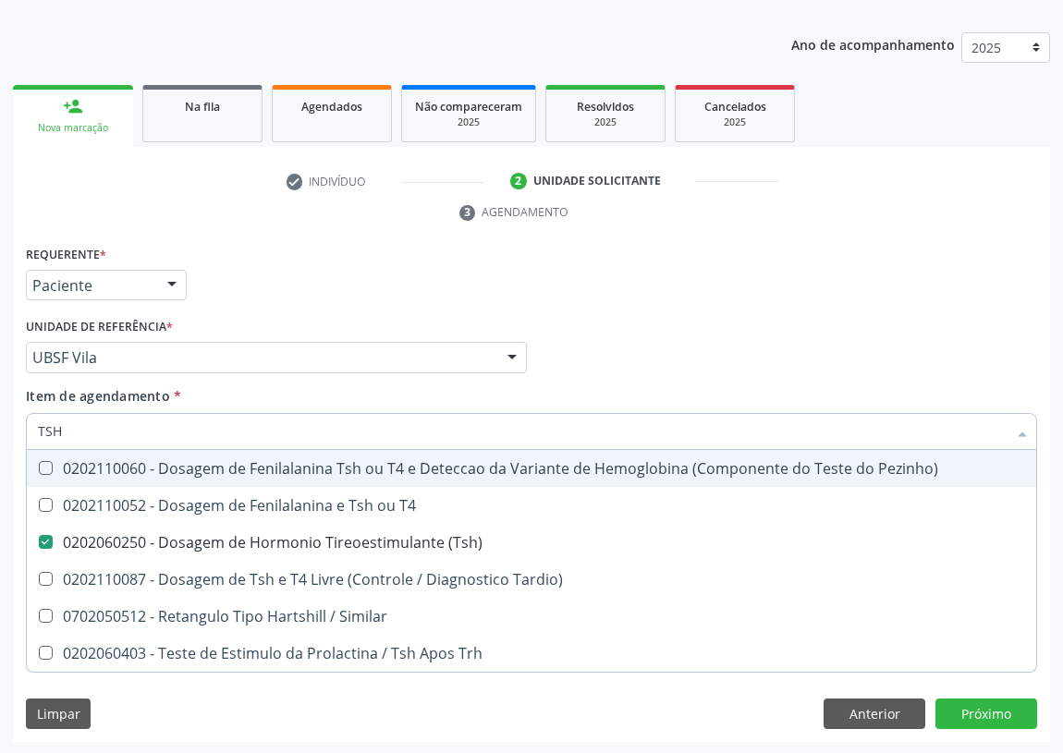
drag, startPoint x: 81, startPoint y: 430, endPoint x: 0, endPoint y: 405, distance: 85.1
click at [0, 406] on div "Acompanhamento Acompanhe a situação das marcações correntes e finalizadas Relat…" at bounding box center [531, 332] width 1063 height 845
type input "H"
checkbox \(Tsh\) "false"
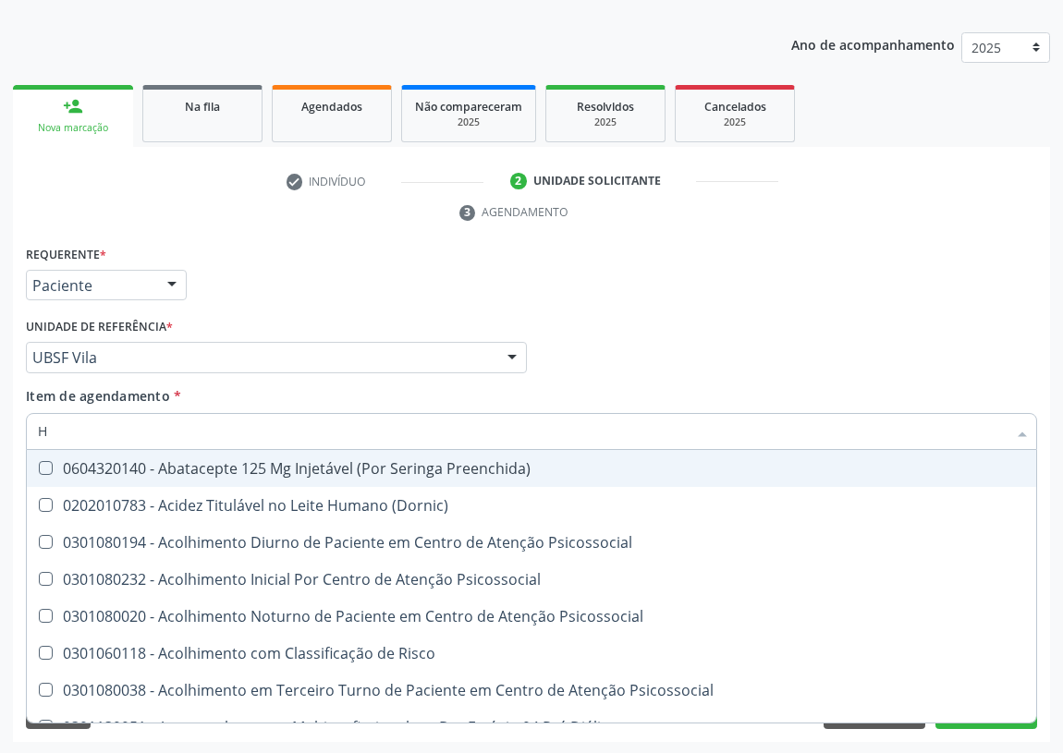
type input "HE"
checkbox \(Tsh\) "false"
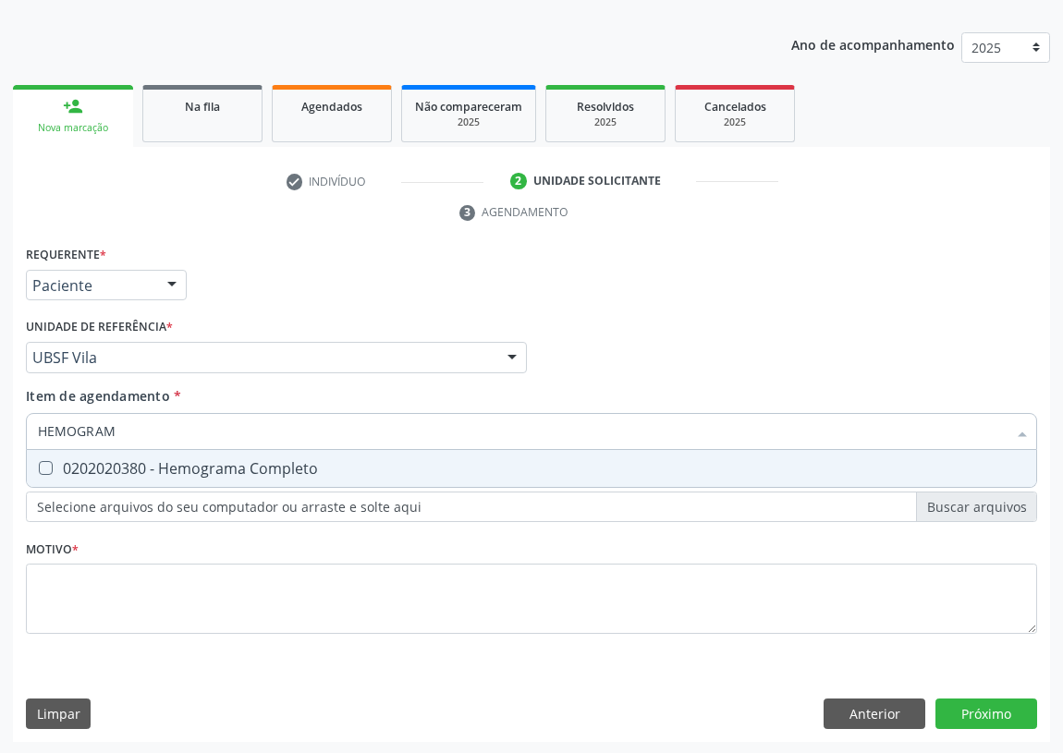
type input "HEMOGRAMA"
drag, startPoint x: 46, startPoint y: 464, endPoint x: 121, endPoint y: 439, distance: 78.9
click at [67, 461] on div "0202020380 - Hemograma Completo" at bounding box center [531, 468] width 987 height 15
checkbox Completo "true"
drag, startPoint x: 121, startPoint y: 427, endPoint x: 0, endPoint y: 439, distance: 121.7
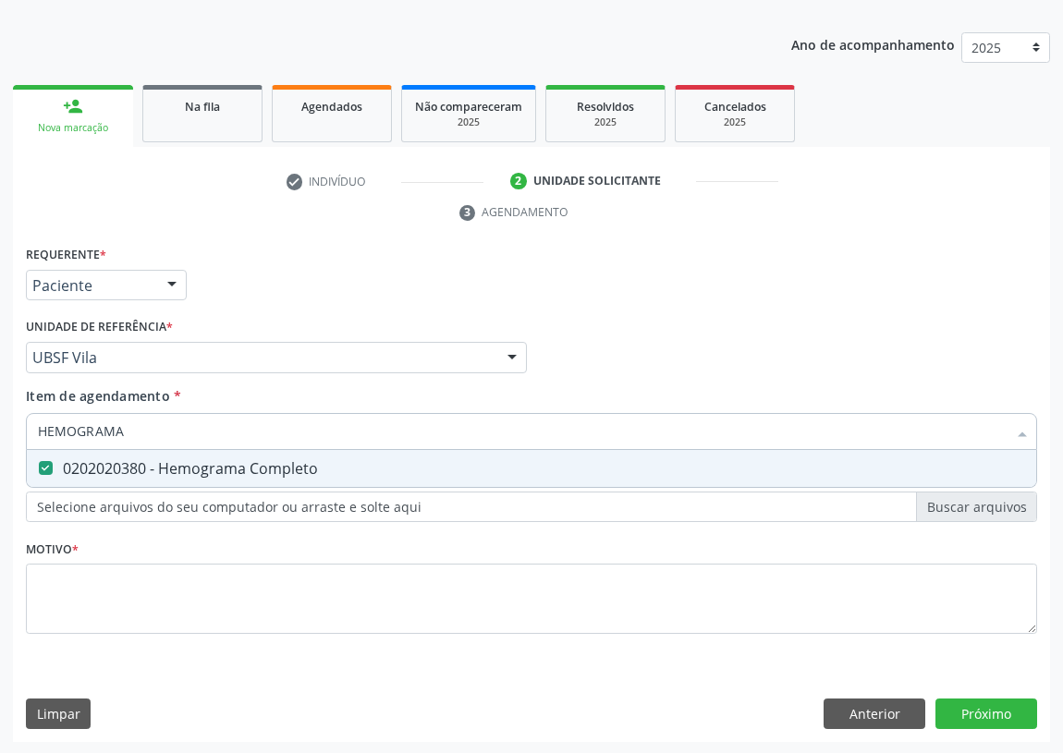
click at [0, 443] on div "Acompanhamento Acompanhe a situação das marcações correntes e finalizadas Relat…" at bounding box center [531, 332] width 1063 height 845
type input "V"
checkbox Completo "false"
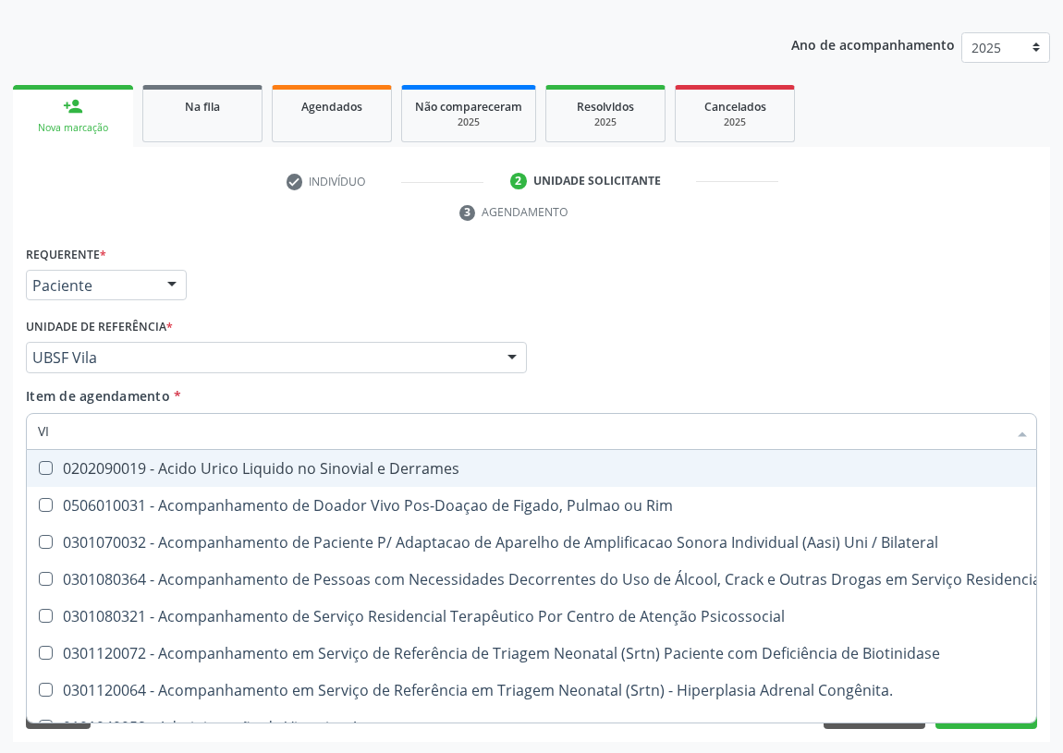
type input "VIT"
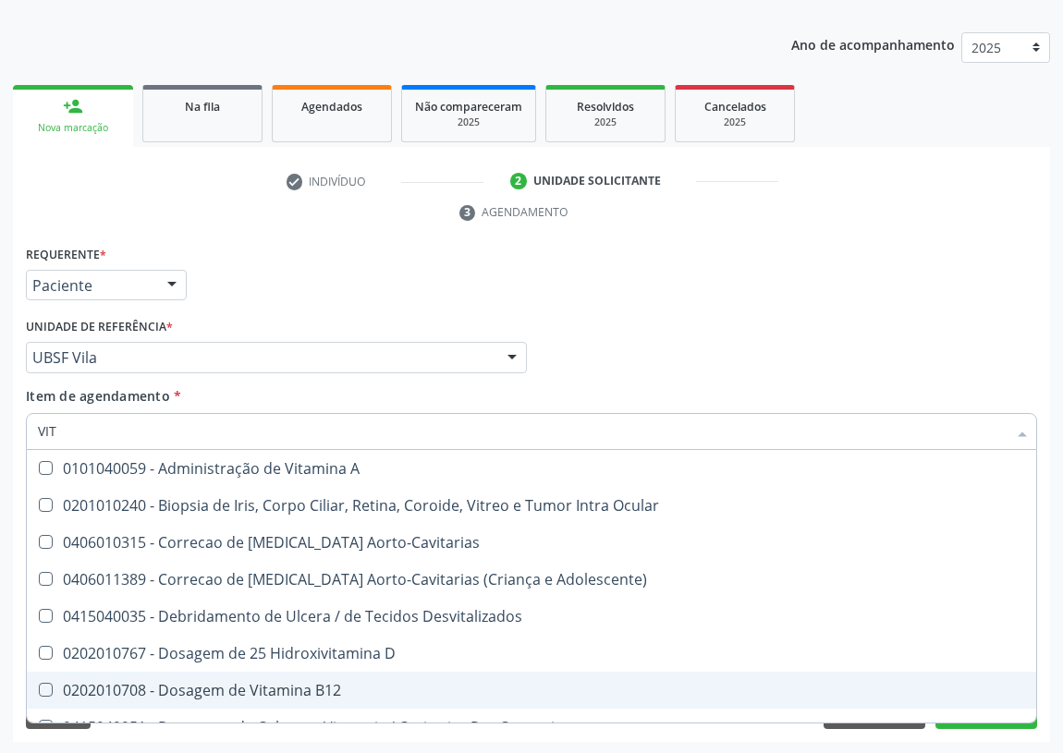
drag, startPoint x: 288, startPoint y: 681, endPoint x: 294, endPoint y: 664, distance: 17.5
click at [291, 675] on span "0202010708 - Dosagem de Vitamina B12" at bounding box center [531, 690] width 1009 height 37
checkbox B12 "true"
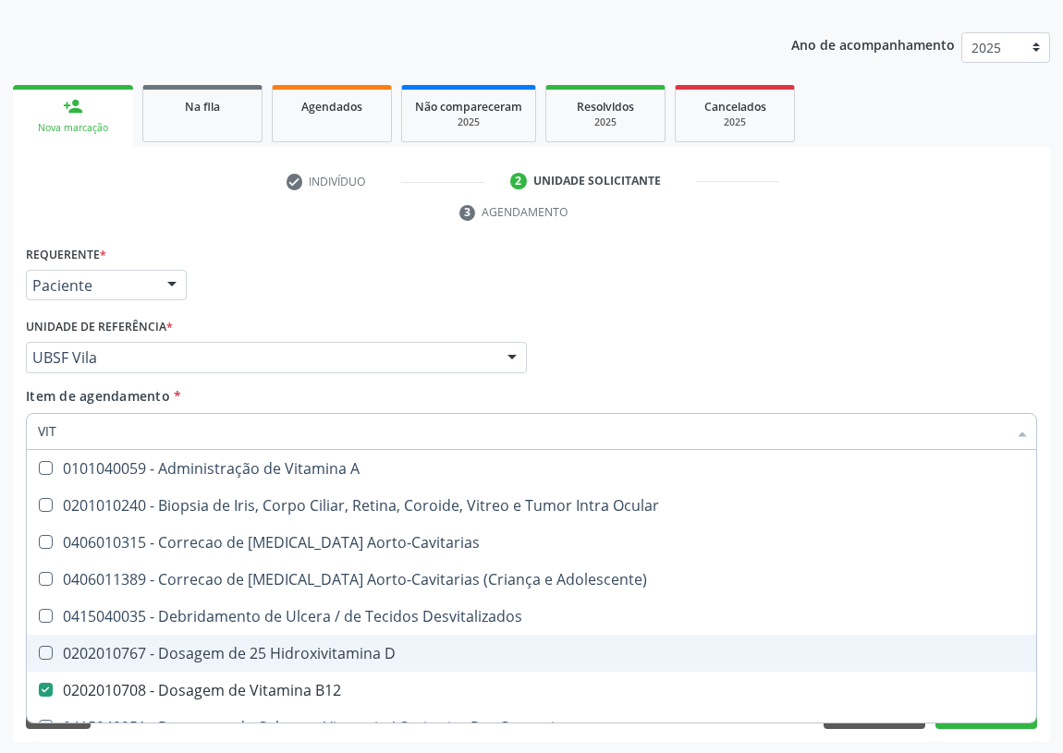
drag, startPoint x: 297, startPoint y: 645, endPoint x: 155, endPoint y: 529, distance: 183.2
click at [288, 646] on div "0202010767 - Dosagem de 25 Hidroxivitamina D" at bounding box center [531, 653] width 987 height 15
checkbox D "true"
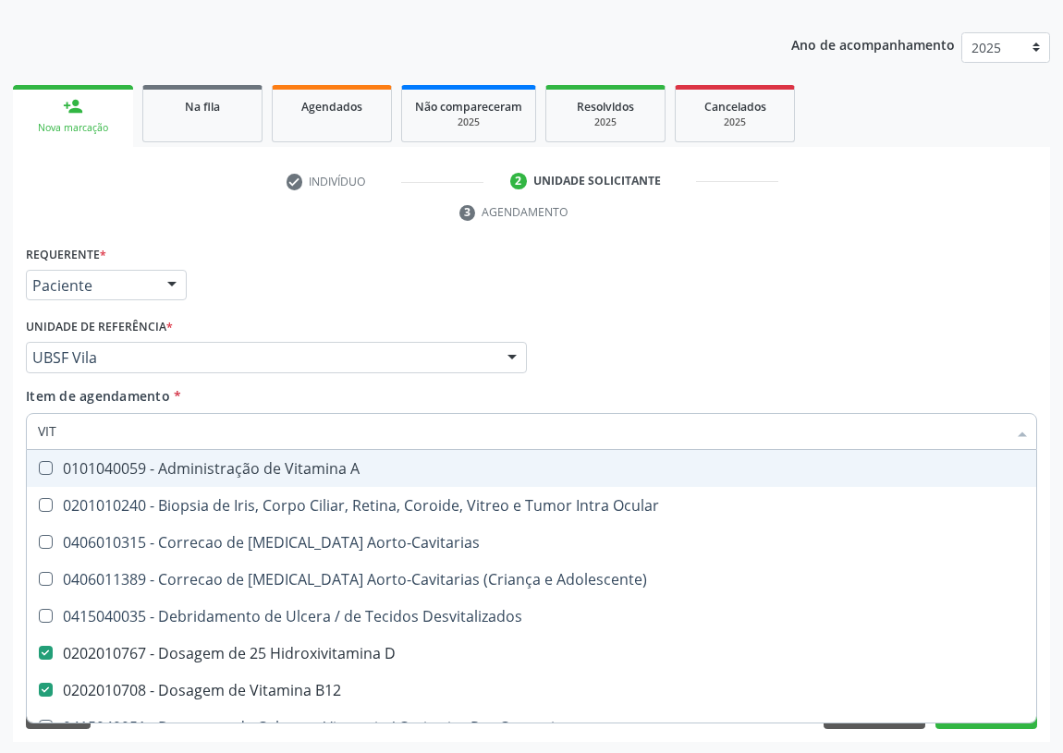
drag, startPoint x: 85, startPoint y: 433, endPoint x: 0, endPoint y: 424, distance: 85.5
click at [0, 429] on div "Acompanhamento Acompanhe a situação das marcações correntes e finalizadas Relat…" at bounding box center [531, 332] width 1063 height 845
type input "G"
checkbox D "false"
checkbox B12 "false"
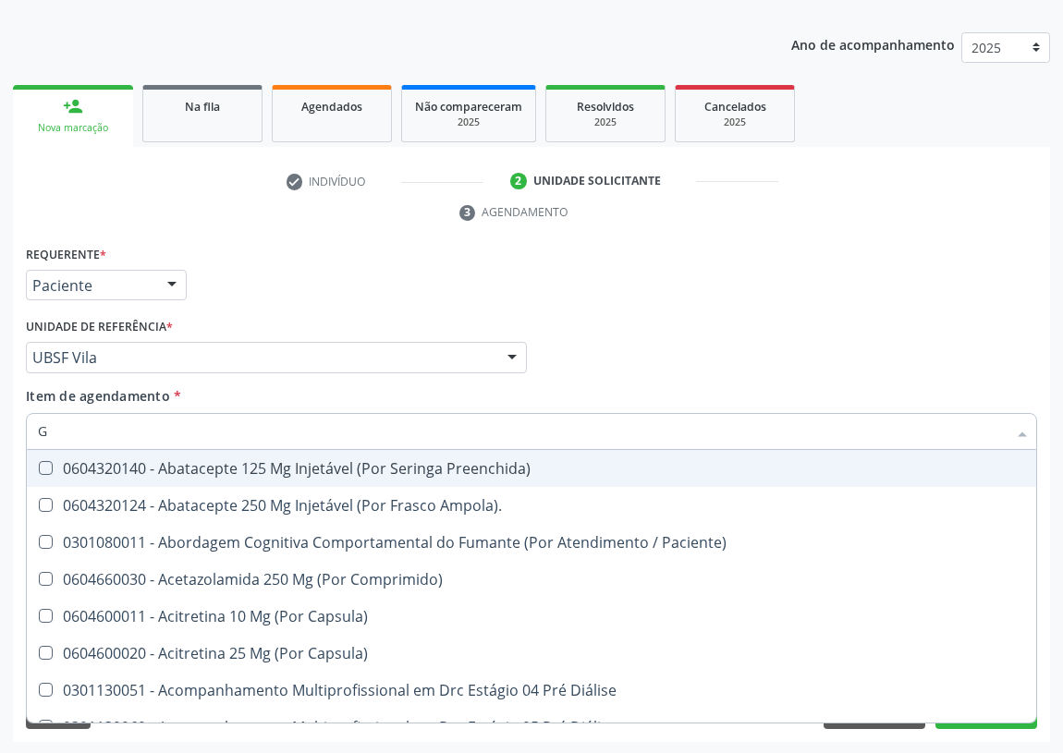
type input "GI"
checkbox D "false"
checkbox \(Tsh\) "false"
checkbox B12 "false"
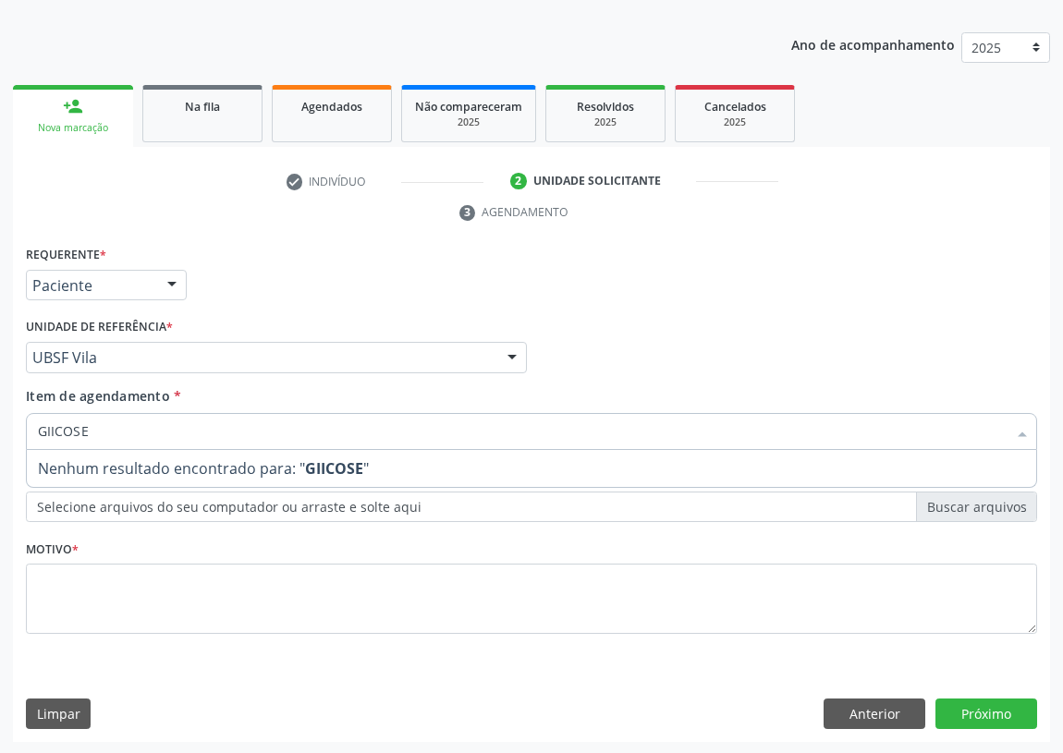
drag, startPoint x: 91, startPoint y: 429, endPoint x: 0, endPoint y: 435, distance: 90.8
click at [0, 435] on div "Acompanhamento Acompanhe a situação das marcações correntes e finalizadas Relat…" at bounding box center [531, 332] width 1063 height 845
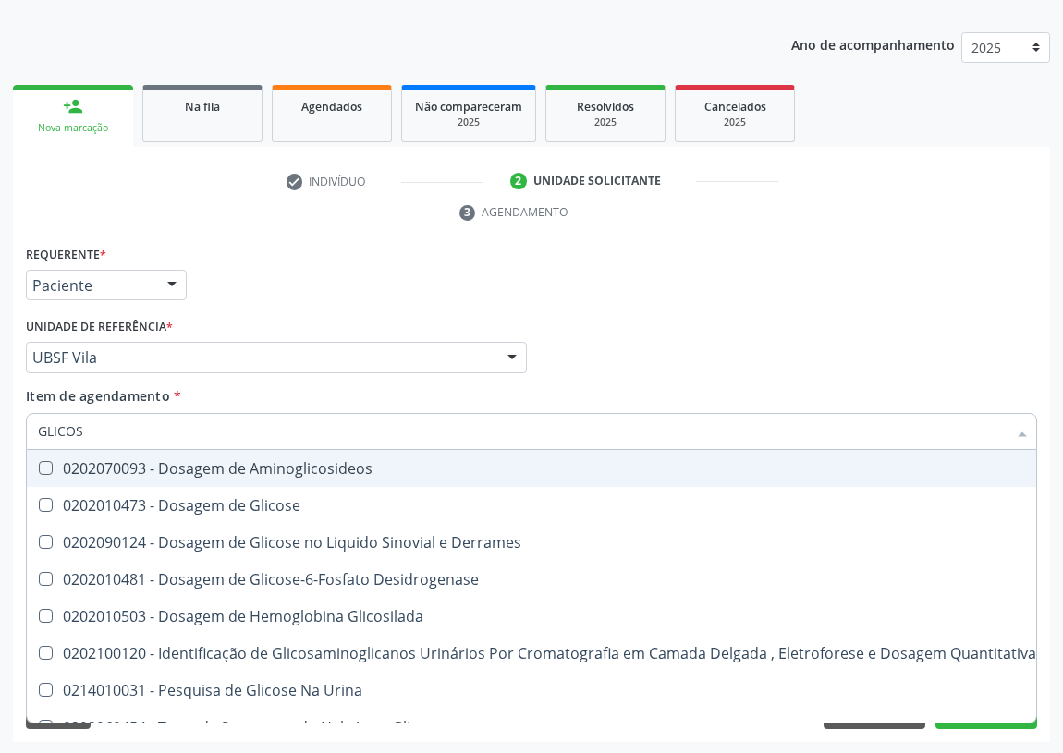
type input "GLICOSE"
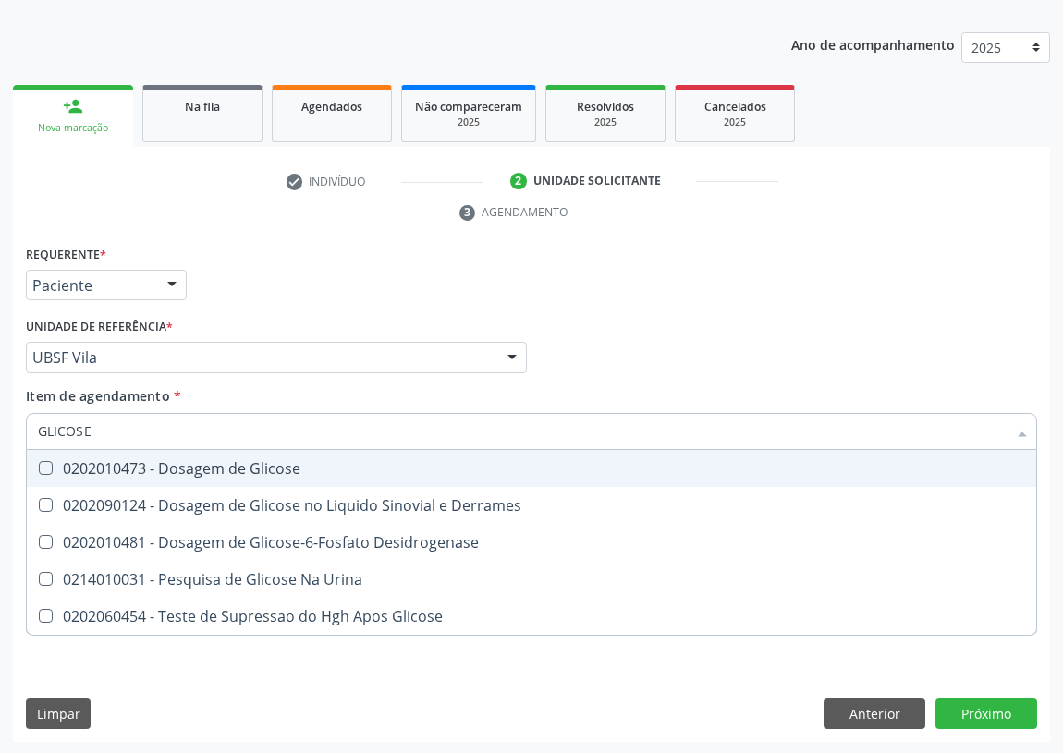
drag, startPoint x: 37, startPoint y: 470, endPoint x: 303, endPoint y: 370, distance: 284.6
click at [41, 467] on div at bounding box center [34, 468] width 14 height 15
checkbox Glicose "true"
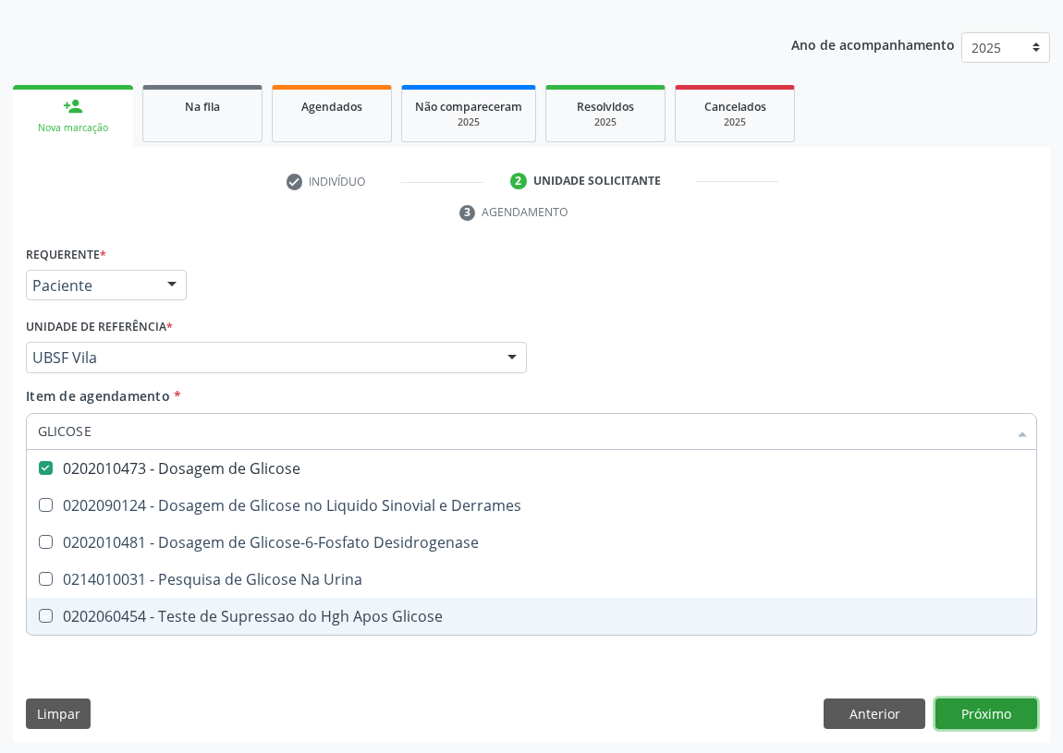
drag, startPoint x: 1007, startPoint y: 715, endPoint x: 12, endPoint y: 411, distance: 1040.8
click at [971, 710] on div "Requerente * Paciente Profissional de Saúde Paciente Nenhum resultado encontrad…" at bounding box center [531, 492] width 1037 height 502
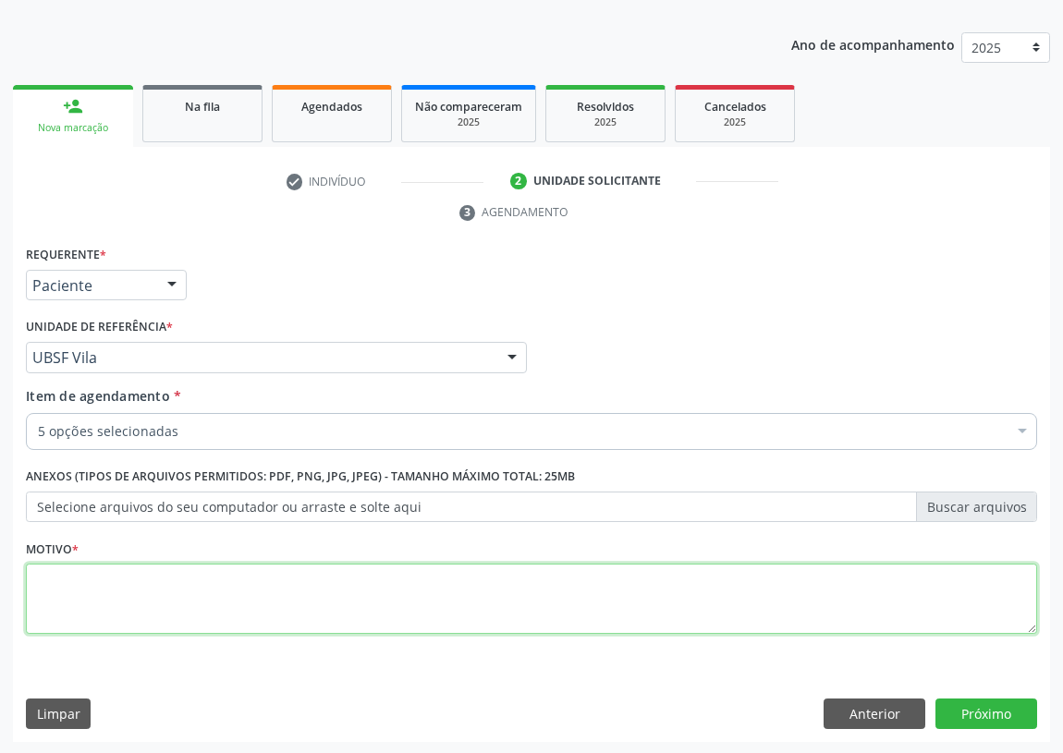
click at [59, 594] on textarea at bounding box center [531, 599] width 1011 height 70
type textarea "AVALIAÇÃO"
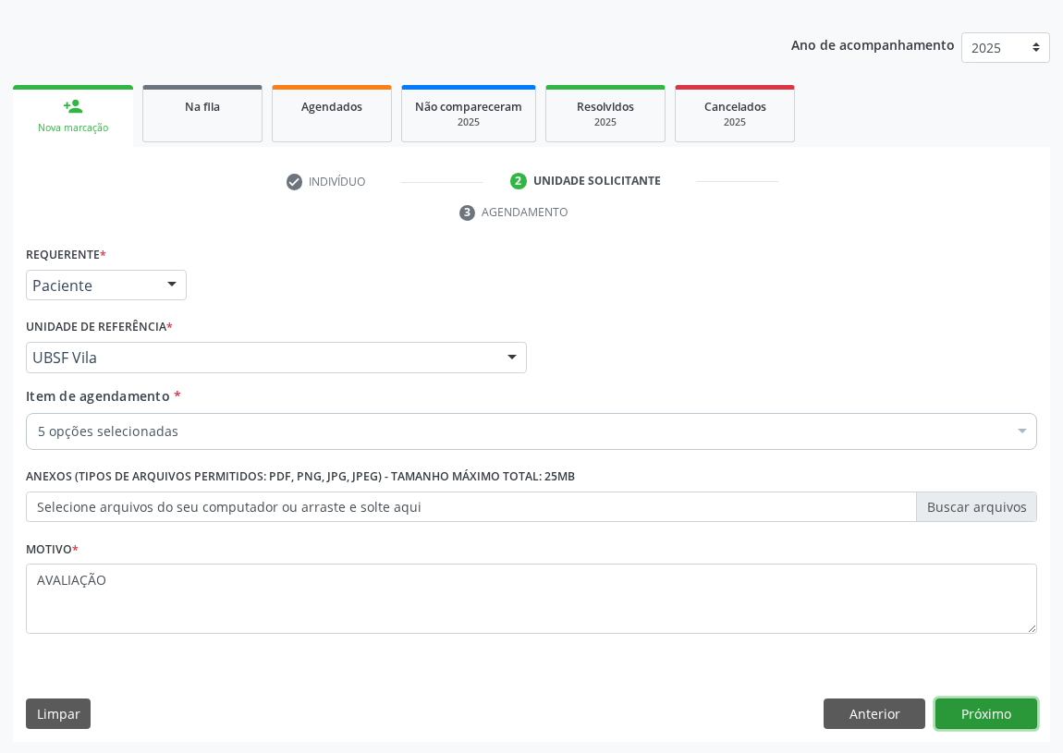
drag, startPoint x: 1012, startPoint y: 711, endPoint x: 0, endPoint y: 372, distance: 1067.0
click at [988, 705] on button "Próximo" at bounding box center [986, 714] width 102 height 31
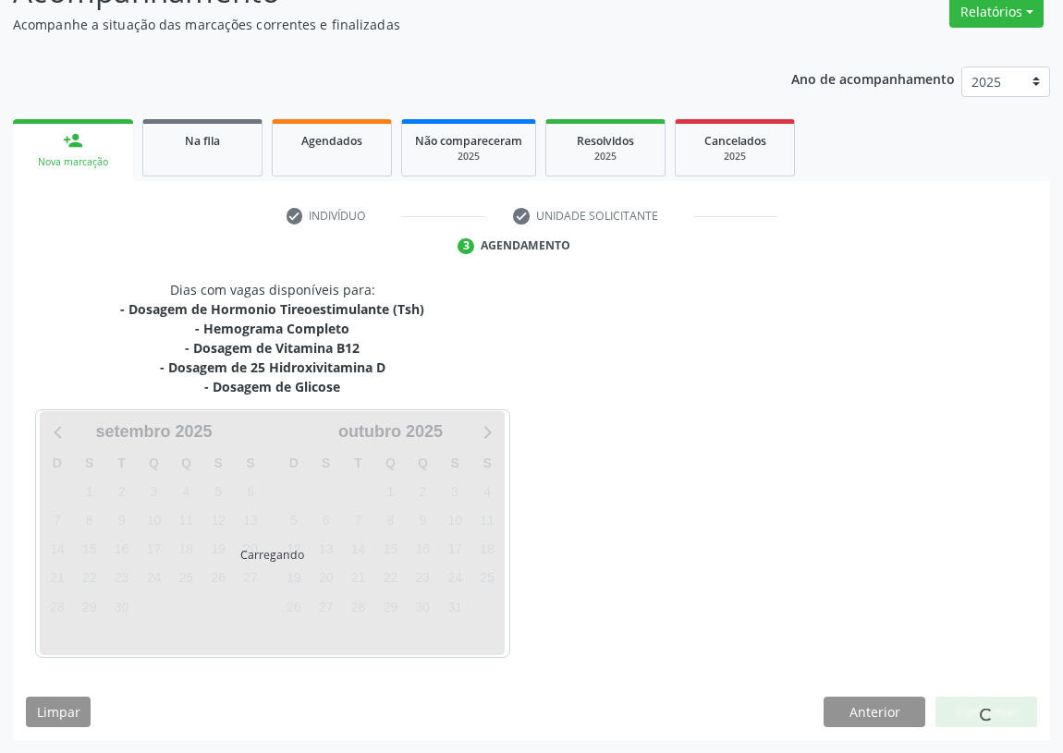
scroll to position [156, 0]
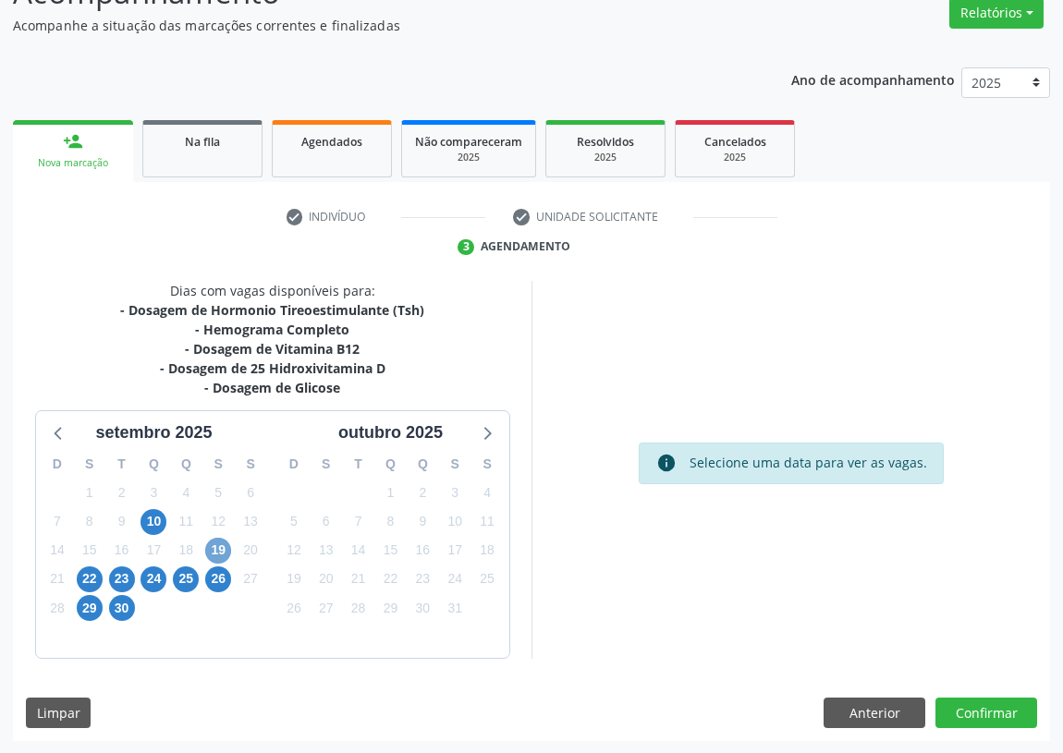
click at [218, 545] on span "19" at bounding box center [218, 551] width 26 height 26
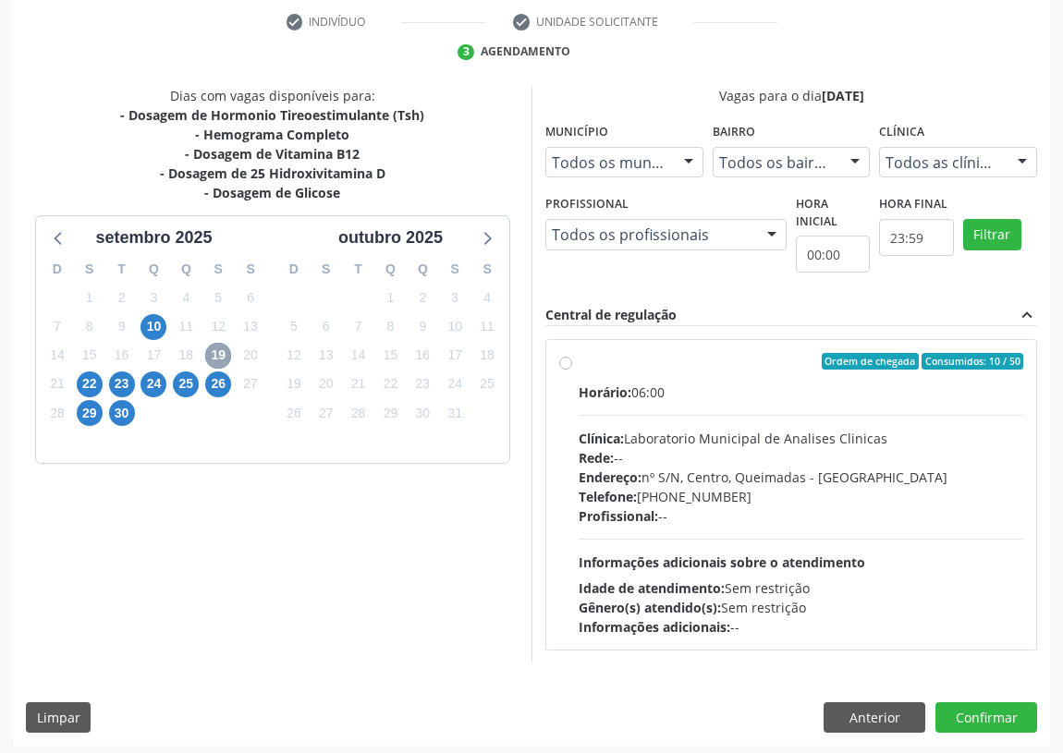
scroll to position [355, 0]
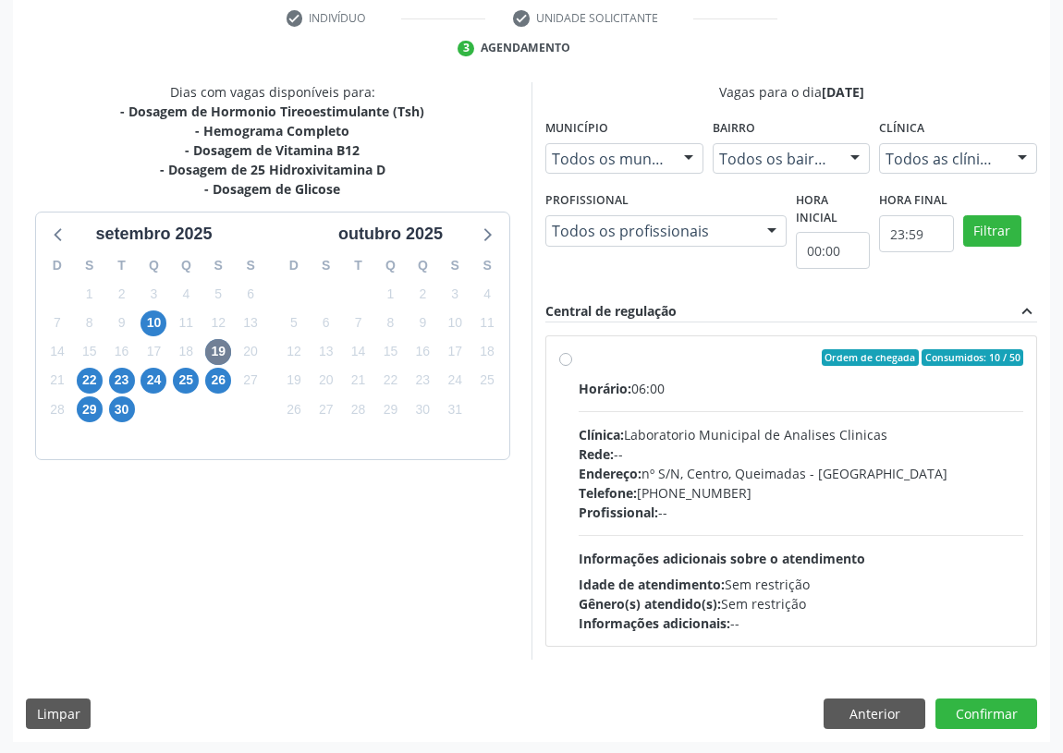
drag, startPoint x: 555, startPoint y: 351, endPoint x: 567, endPoint y: 356, distance: 12.0
click at [557, 351] on div "Ordem de chegada Consumidos: 10 / 50 Horário: 06:00 Clínica: Laboratorio Munici…" at bounding box center [791, 491] width 490 height 310
radio input "true"
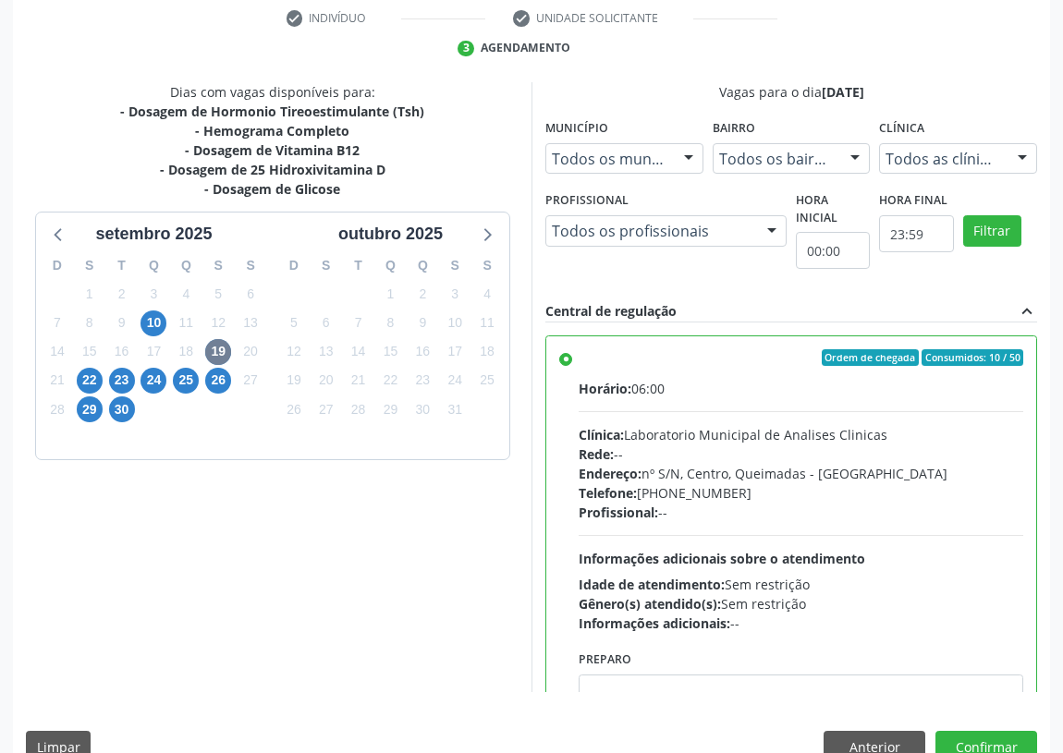
scroll to position [91, 0]
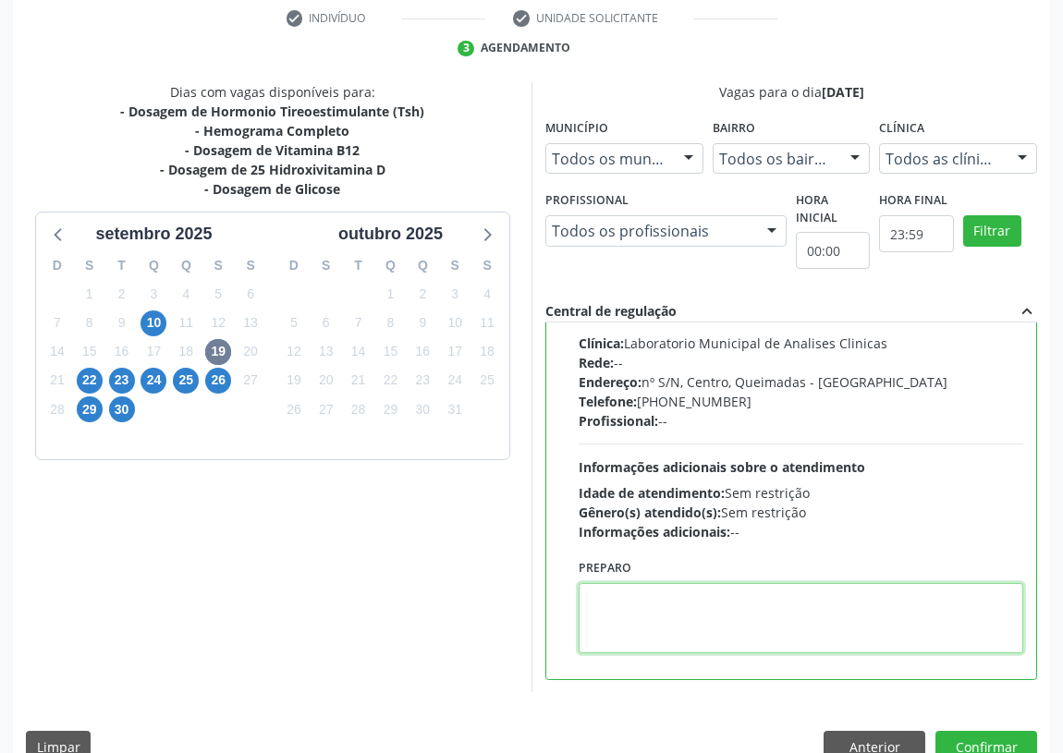
drag, startPoint x: 647, startPoint y: 639, endPoint x: 646, endPoint y: 624, distance: 14.8
click at [646, 637] on textarea at bounding box center [801, 618] width 445 height 70
click at [620, 597] on textarea "IR EMJEJUM" at bounding box center [801, 618] width 445 height 70
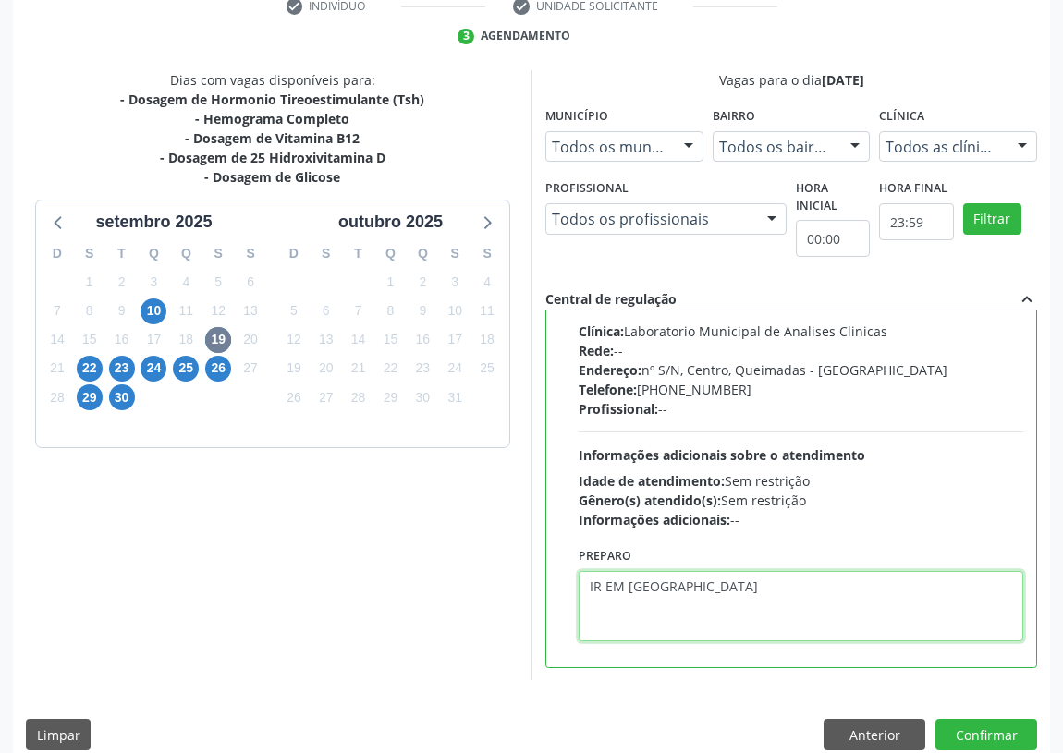
scroll to position [388, 0]
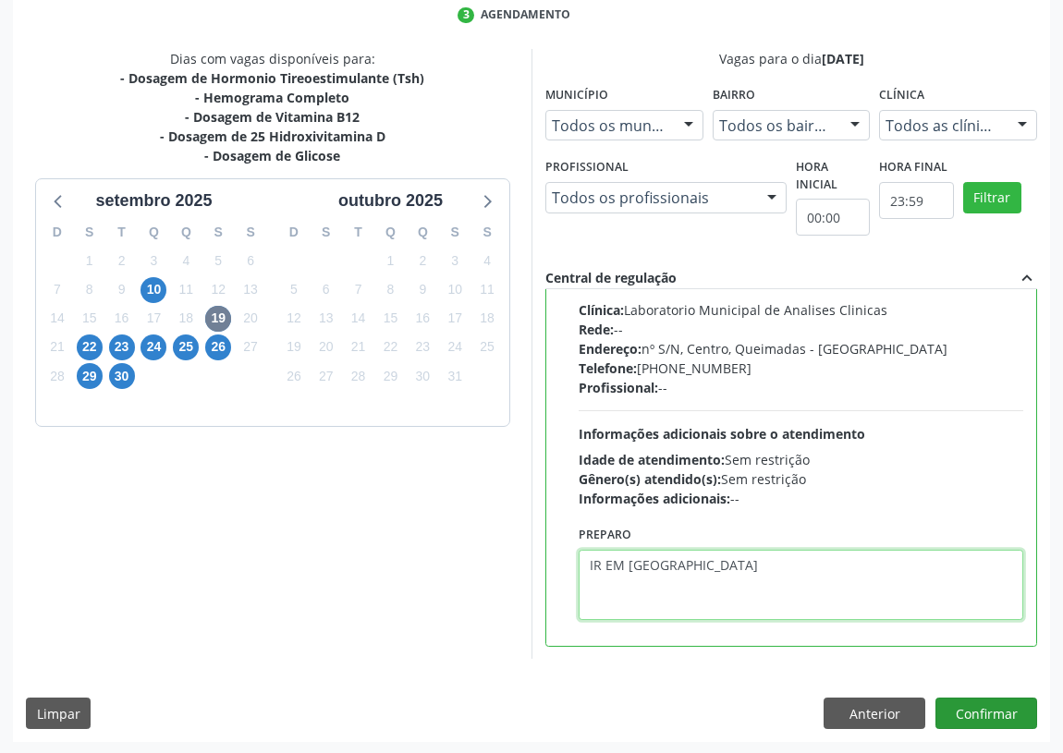
type textarea "IR EM [GEOGRAPHIC_DATA]"
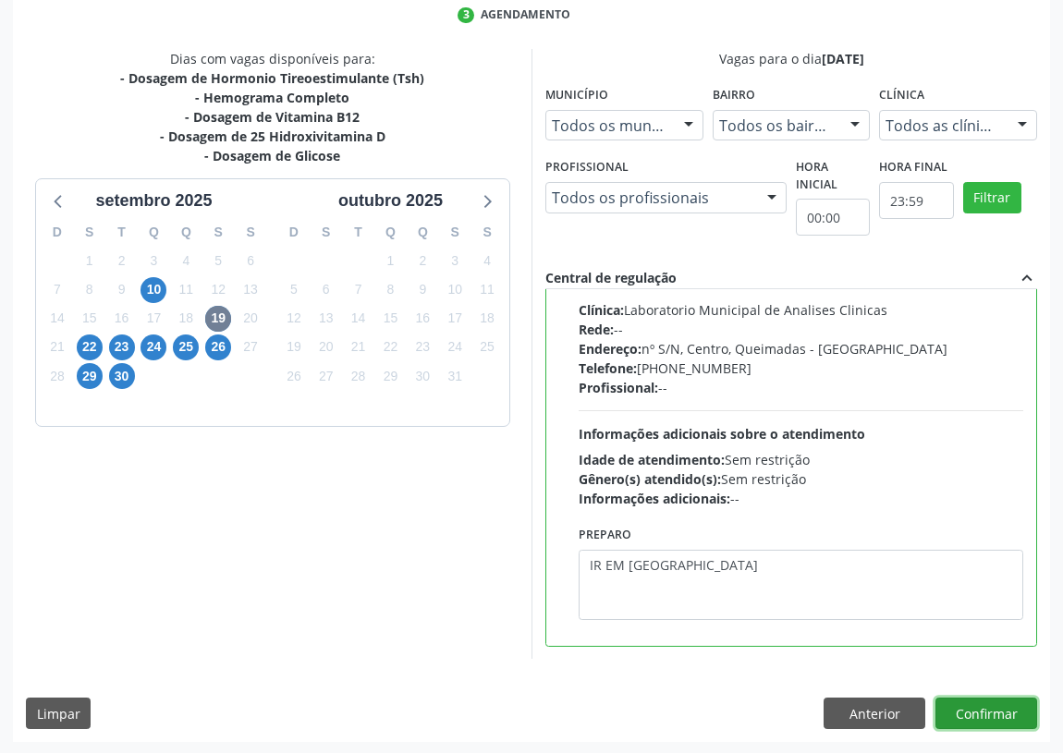
click at [963, 712] on button "Confirmar" at bounding box center [986, 713] width 102 height 31
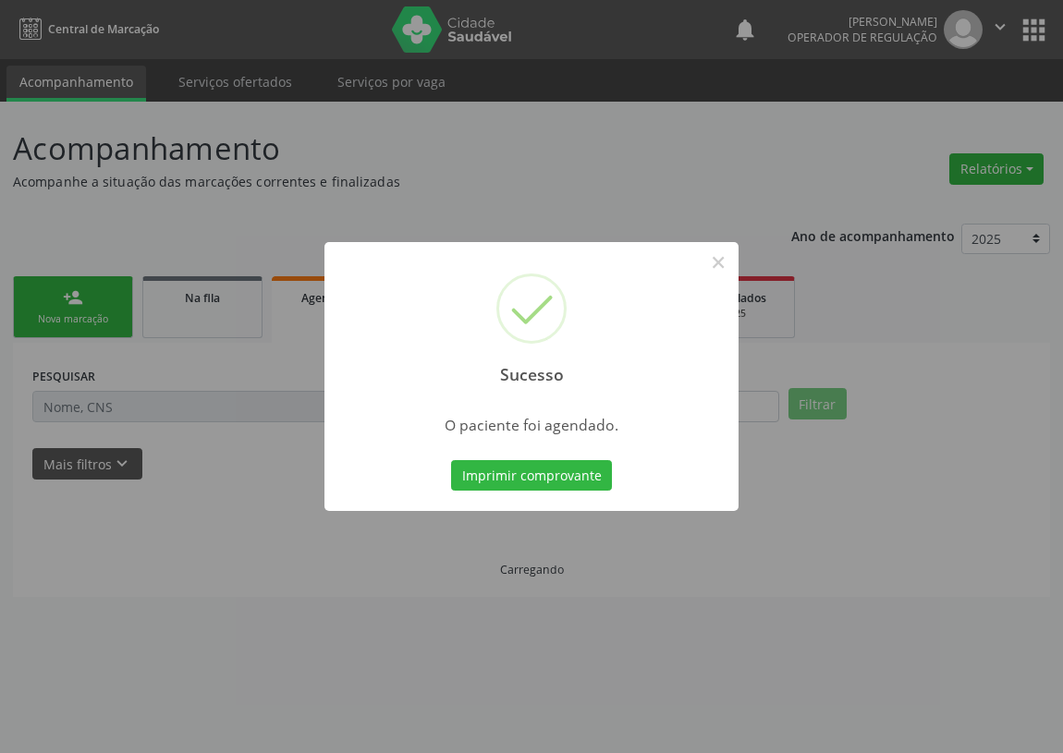
scroll to position [0, 0]
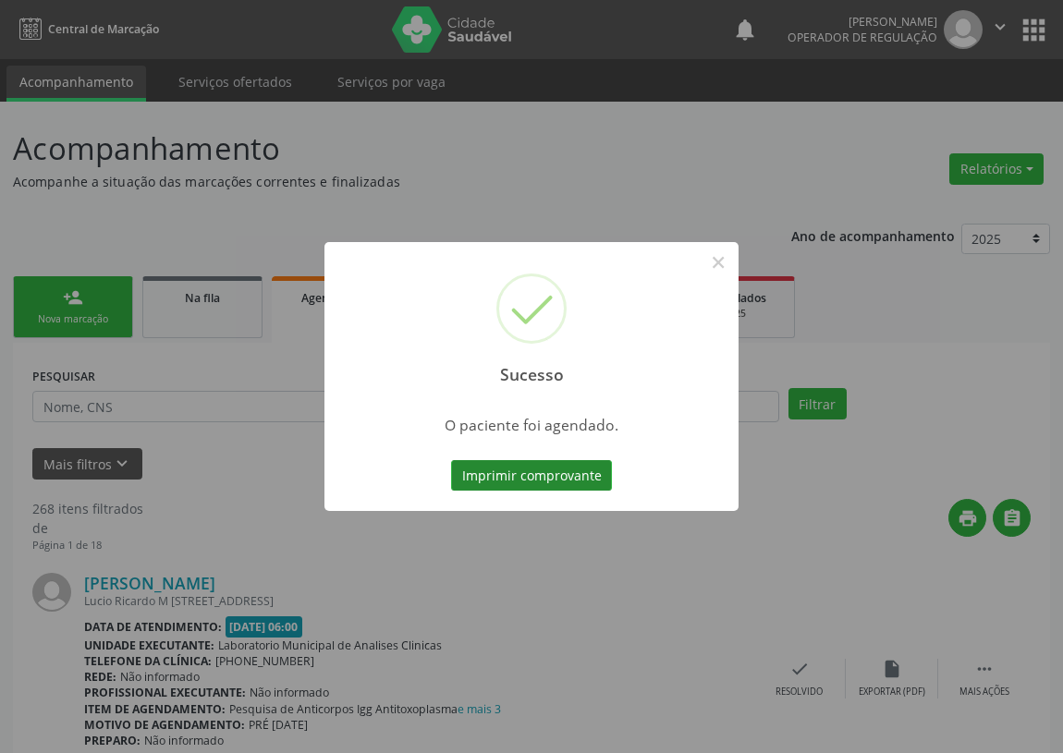
click at [550, 485] on button "Imprimir comprovante" at bounding box center [531, 475] width 161 height 31
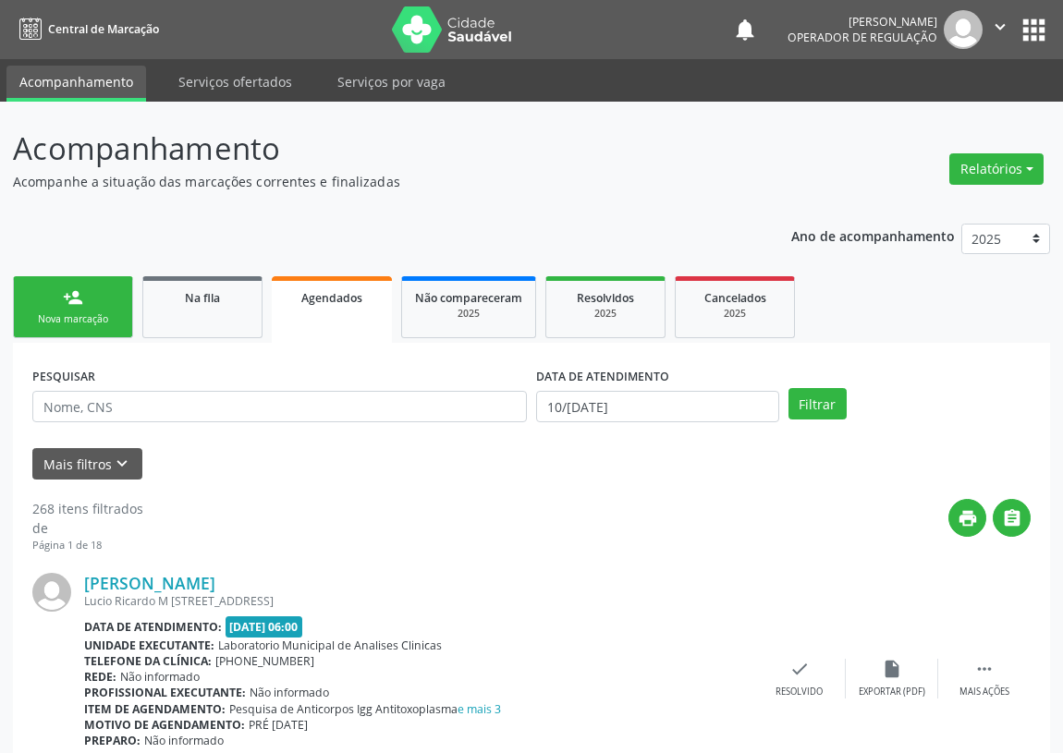
click at [72, 323] on div "Nova marcação" at bounding box center [73, 319] width 92 height 14
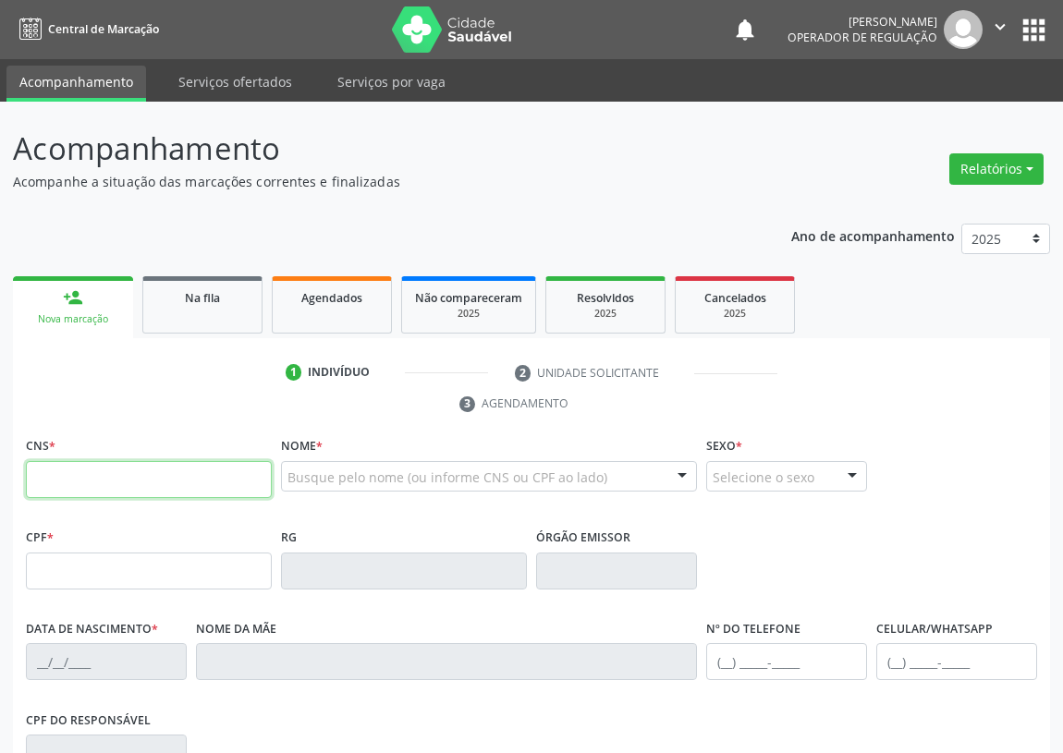
click at [55, 486] on input "text" at bounding box center [149, 479] width 246 height 37
click at [44, 482] on input "text" at bounding box center [149, 479] width 246 height 37
type input "703 0028 8538 6079"
type input "045.965.828-07"
type input "11/11/1964"
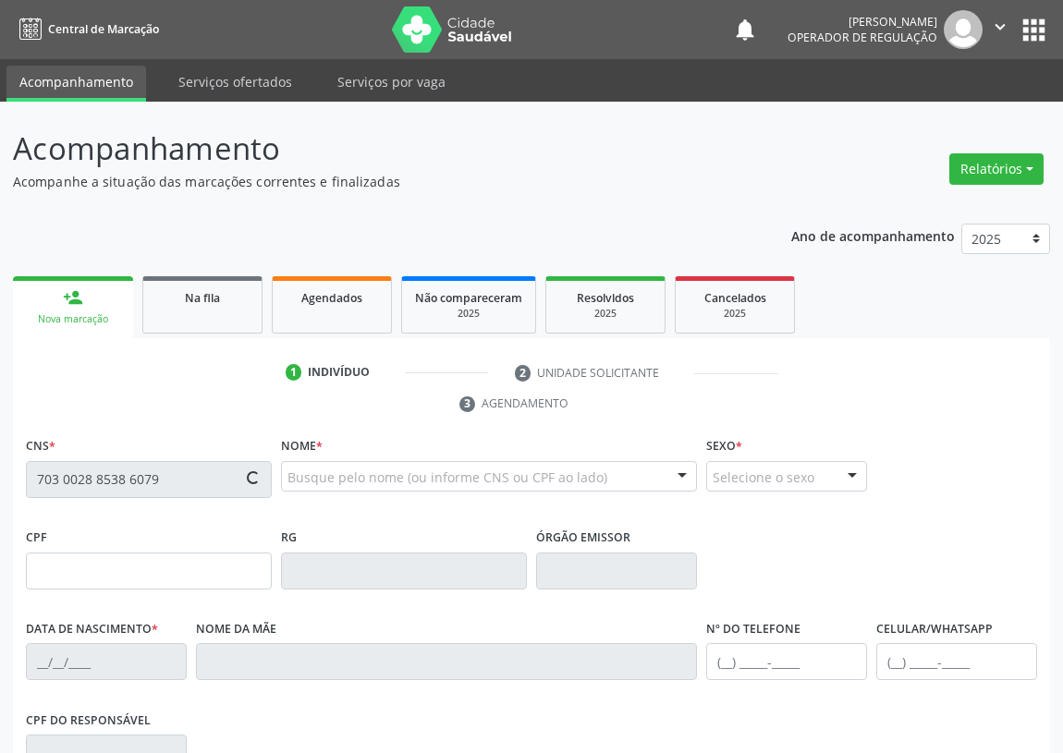
type input "Maria do Socorro de Lyra"
type input "(83) 99185-3935"
type input "087.439.518-64"
type input "71"
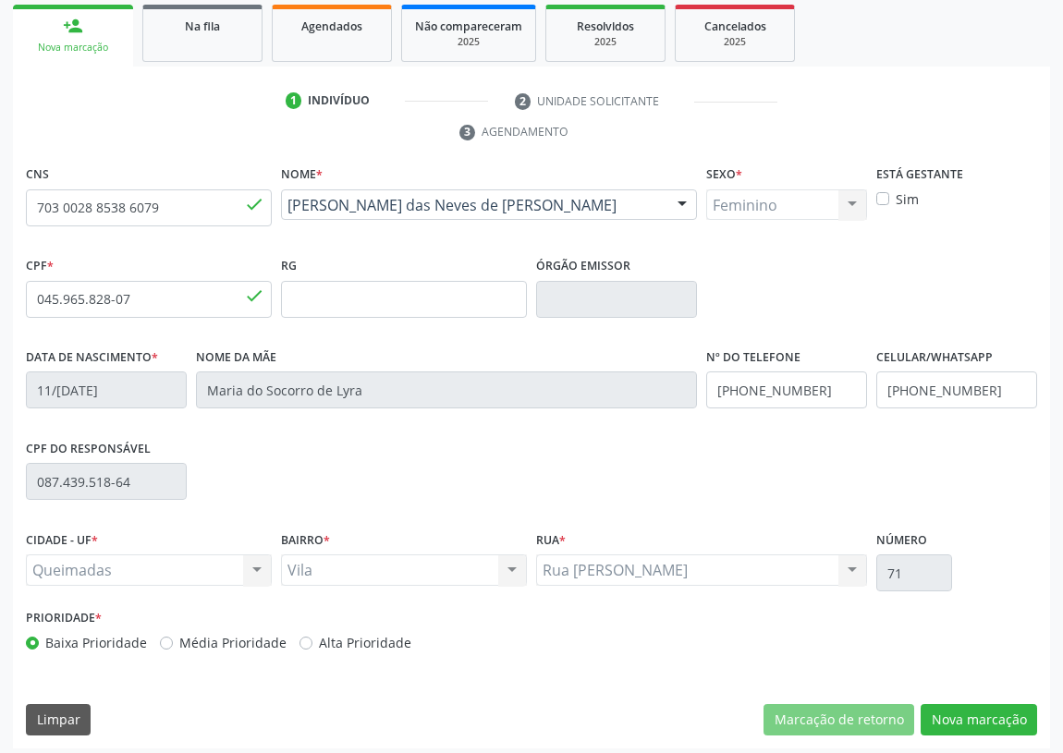
scroll to position [277, 0]
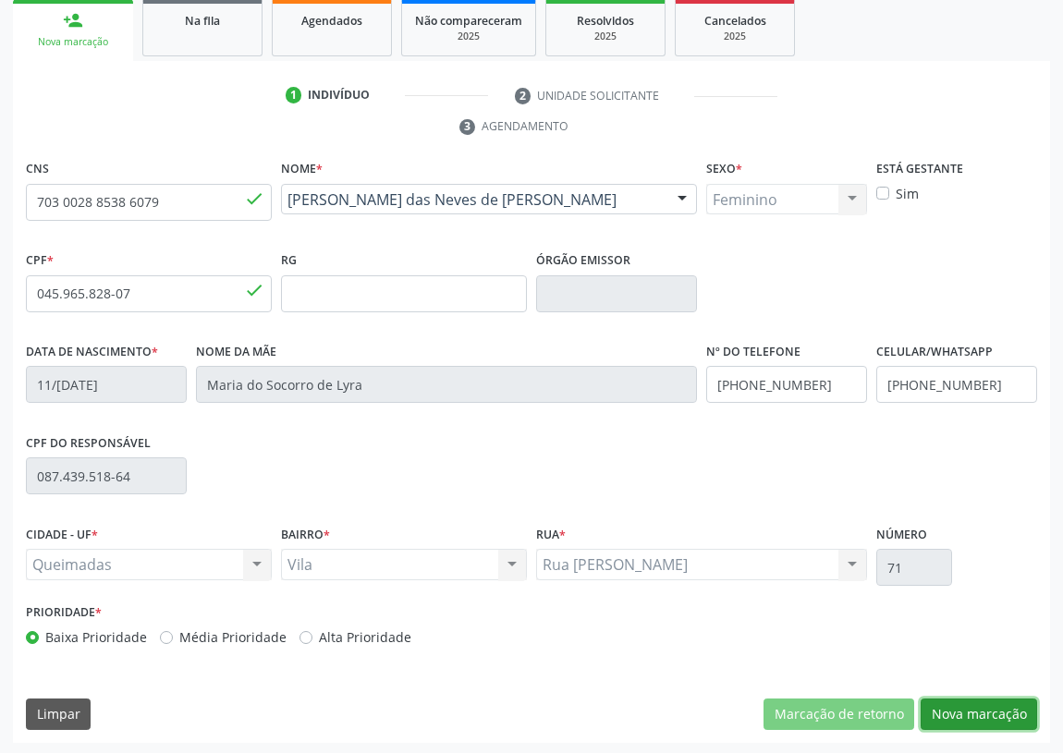
drag, startPoint x: 988, startPoint y: 705, endPoint x: 619, endPoint y: 663, distance: 371.2
click at [984, 707] on button "Nova marcação" at bounding box center [978, 714] width 116 height 31
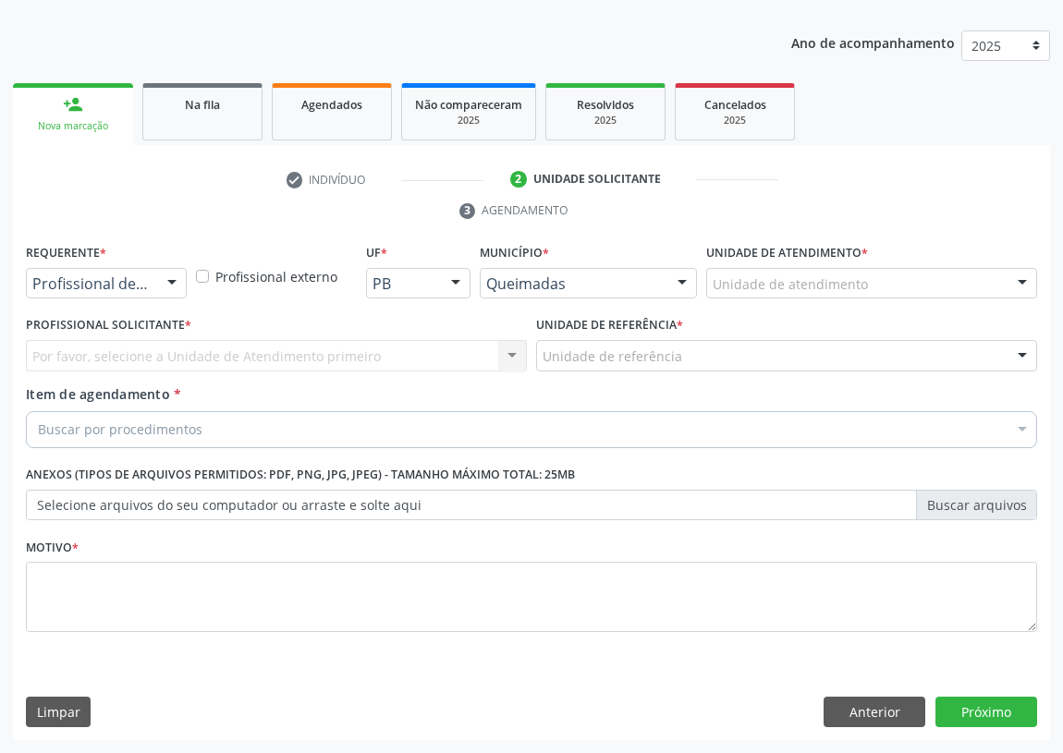
scroll to position [191, 0]
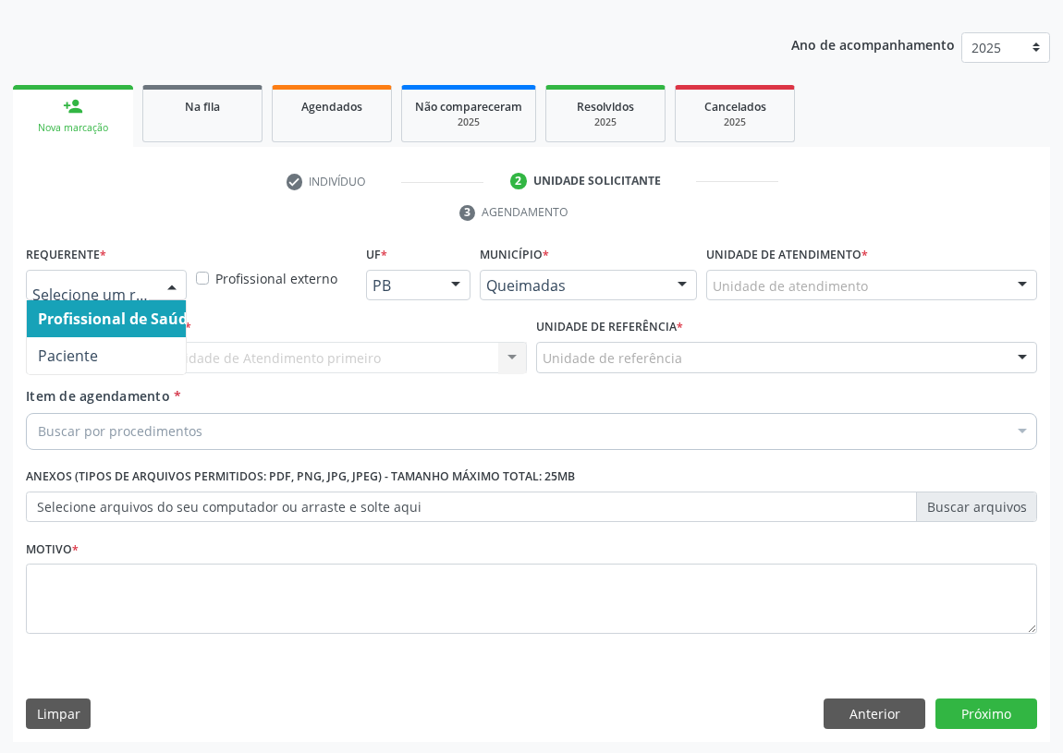
drag, startPoint x: 179, startPoint y: 277, endPoint x: 144, endPoint y: 405, distance: 132.3
click at [177, 282] on div at bounding box center [172, 286] width 28 height 31
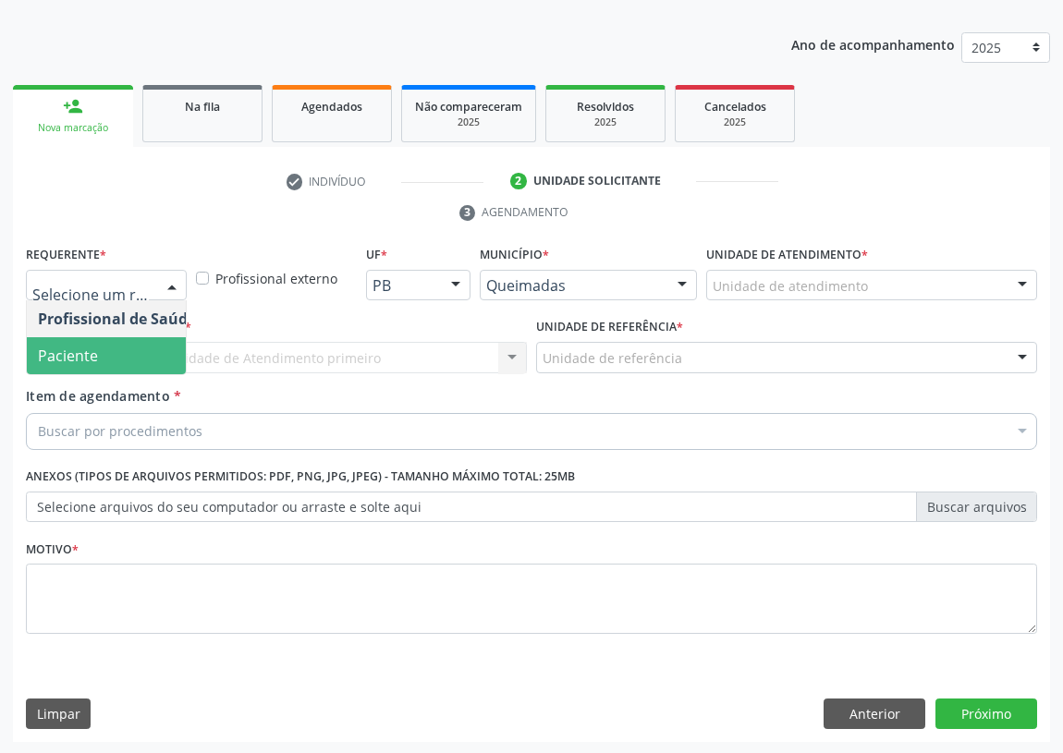
click at [164, 346] on span "Paciente" at bounding box center [117, 355] width 180 height 37
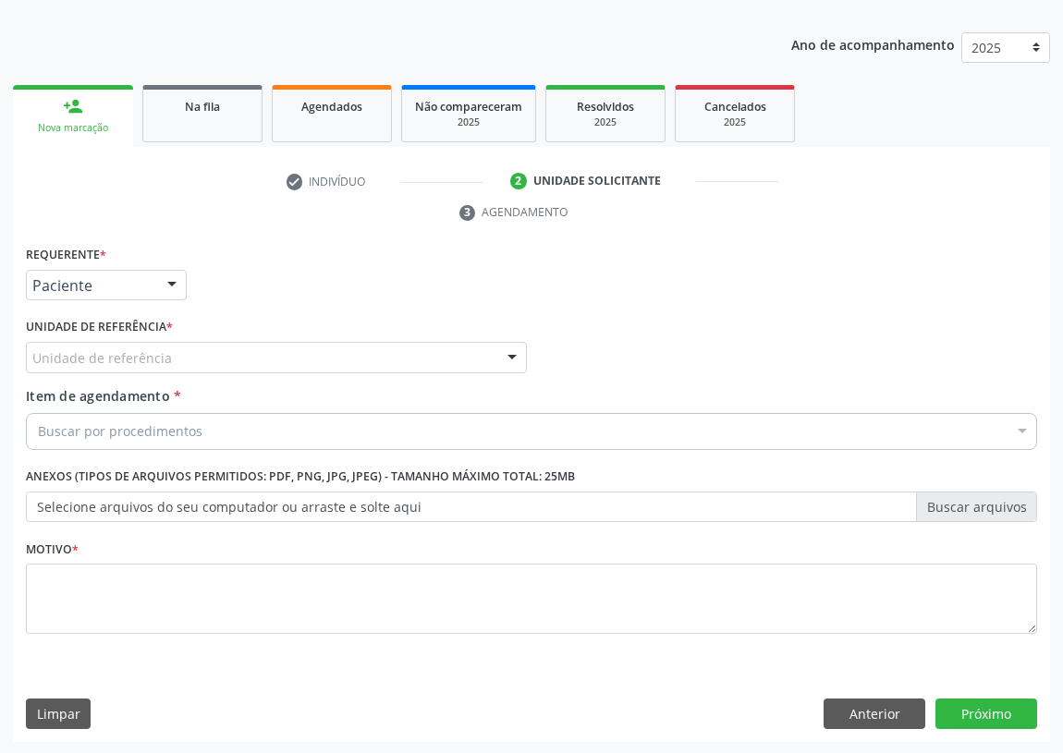
click at [522, 349] on div at bounding box center [512, 358] width 28 height 31
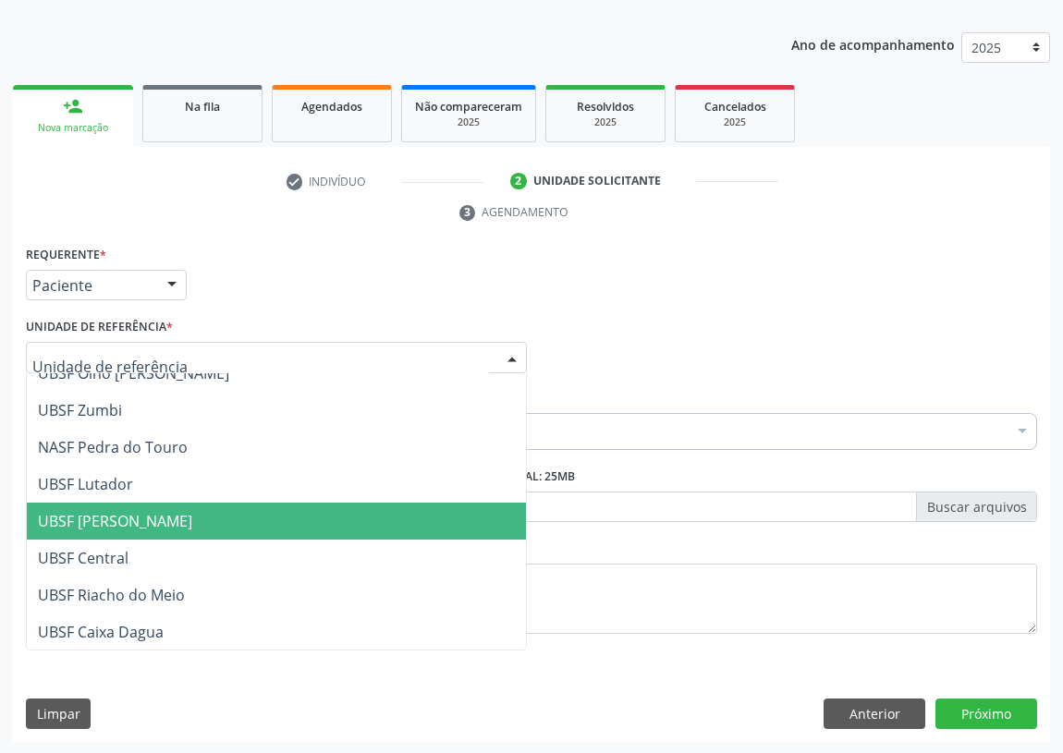
scroll to position [335, 0]
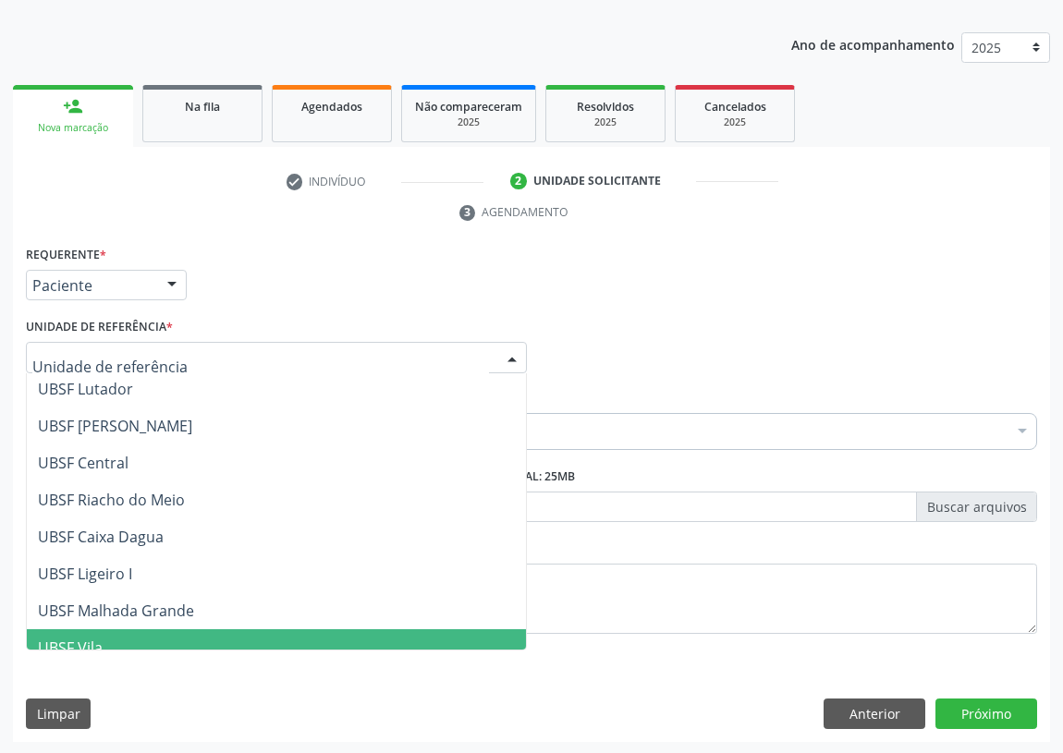
click at [96, 632] on span "UBSF Vila" at bounding box center [276, 647] width 499 height 37
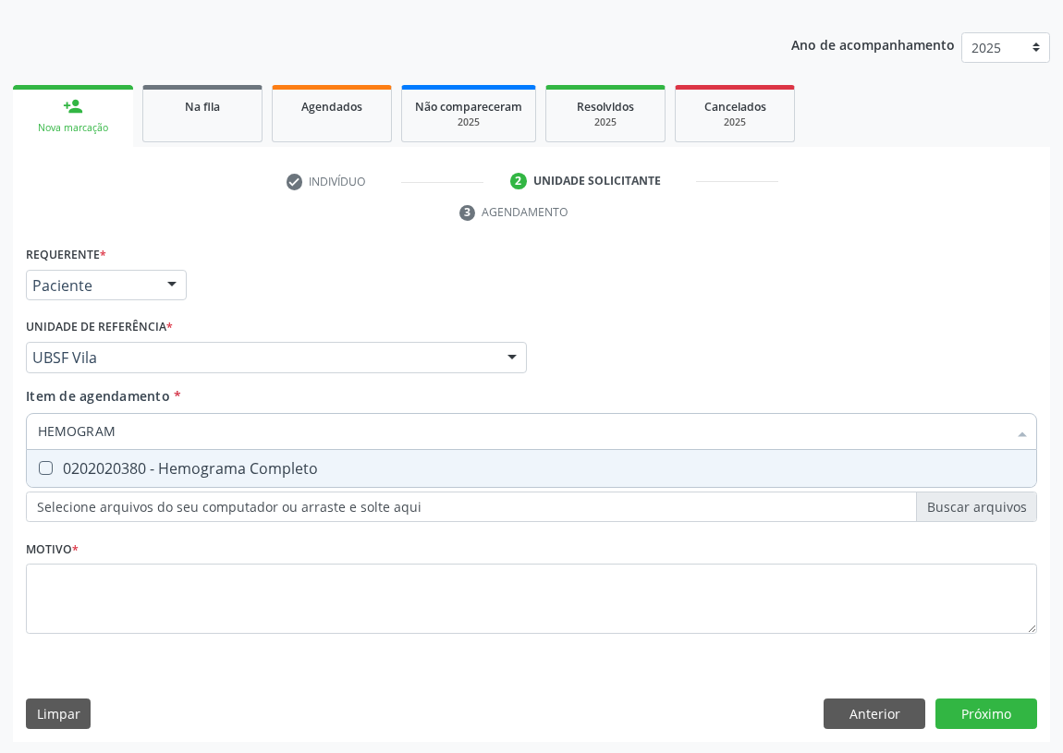
type input "HEMOGRAMA"
drag, startPoint x: 46, startPoint y: 467, endPoint x: 109, endPoint y: 425, distance: 75.4
click at [51, 462] on Completo at bounding box center [46, 468] width 14 height 14
click at [39, 462] on Completo "checkbox" at bounding box center [33, 468] width 12 height 12
checkbox Completo "true"
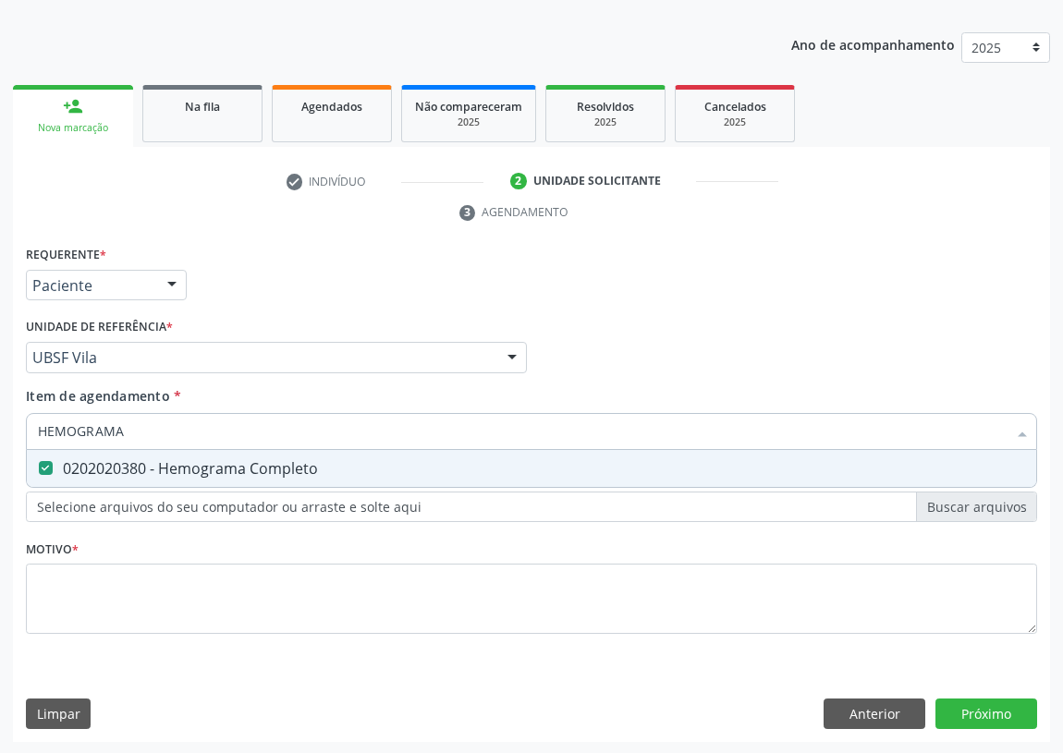
drag, startPoint x: 124, startPoint y: 423, endPoint x: 0, endPoint y: 437, distance: 124.6
click at [0, 437] on div "Acompanhamento Acompanhe a situação das marcações correntes e finalizadas Relat…" at bounding box center [531, 332] width 1063 height 845
type input "CO"
checkbox Completo "false"
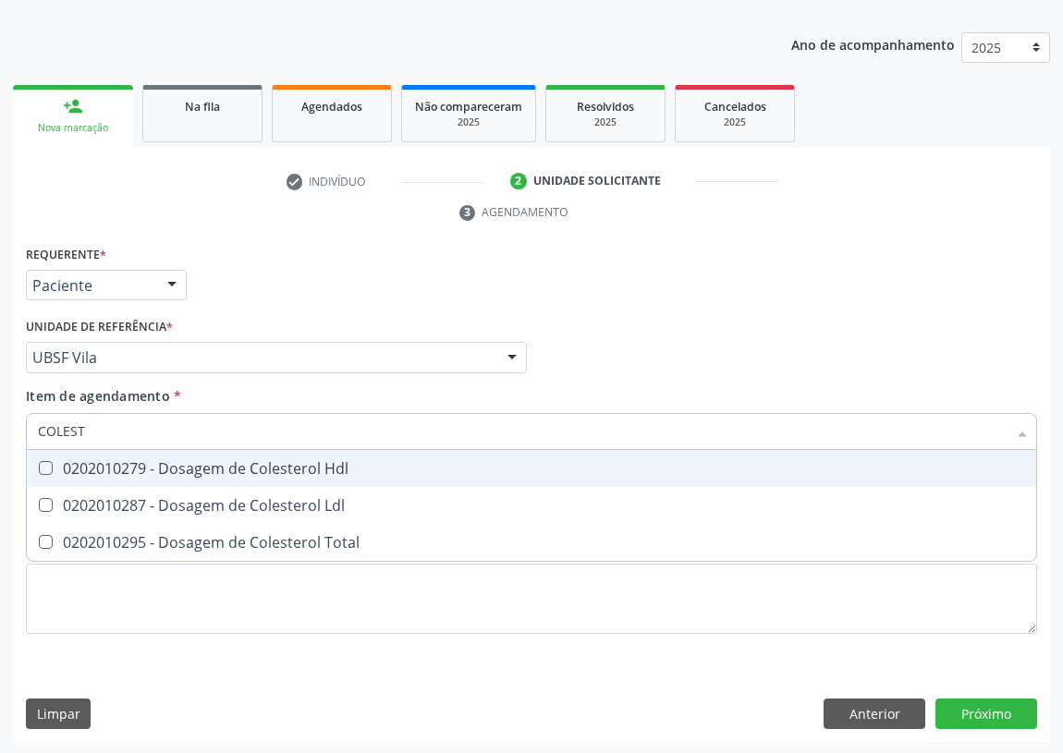
type input "COLESTE"
drag, startPoint x: 55, startPoint y: 462, endPoint x: 50, endPoint y: 481, distance: 19.1
click at [53, 475] on span "0202010279 - Dosagem de Colesterol Hdl" at bounding box center [531, 468] width 1009 height 37
checkbox Hdl "true"
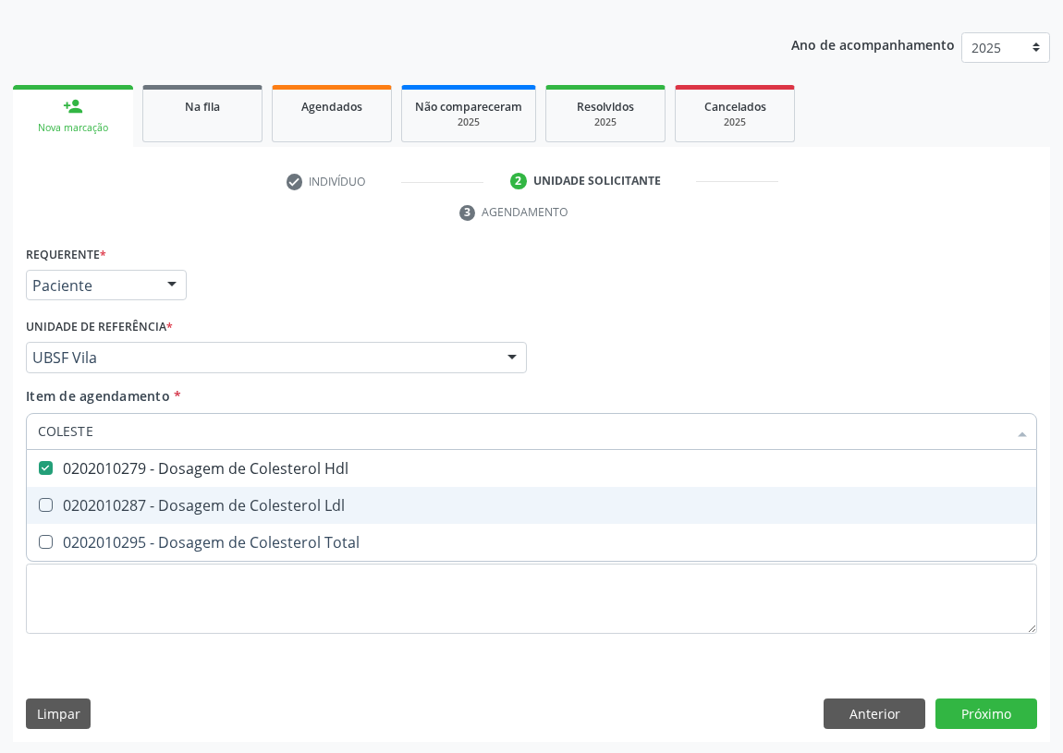
click at [49, 500] on span "0202010287 - Dosagem de Colesterol Ldl" at bounding box center [531, 505] width 1009 height 37
checkbox Ldl "true"
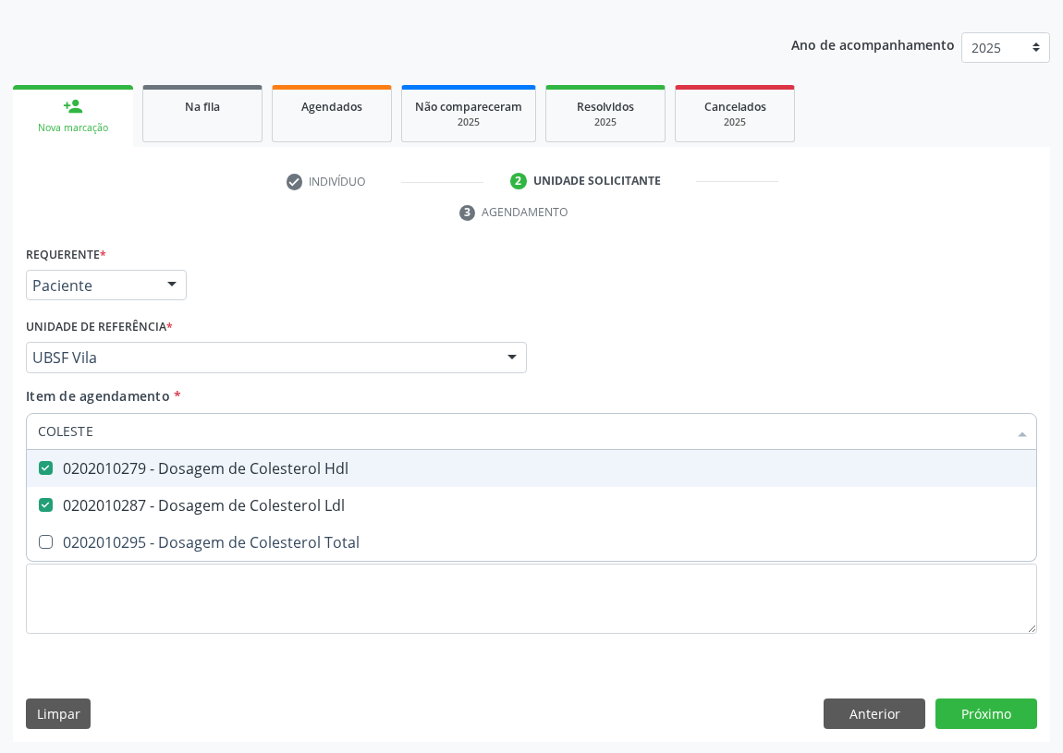
drag, startPoint x: 101, startPoint y: 437, endPoint x: 0, endPoint y: 437, distance: 100.7
click at [0, 437] on div "Acompanhamento Acompanhe a situação das marcações correntes e finalizadas Relat…" at bounding box center [531, 332] width 1063 height 845
type input "TR"
checkbox Hdl "false"
checkbox Ldl "false"
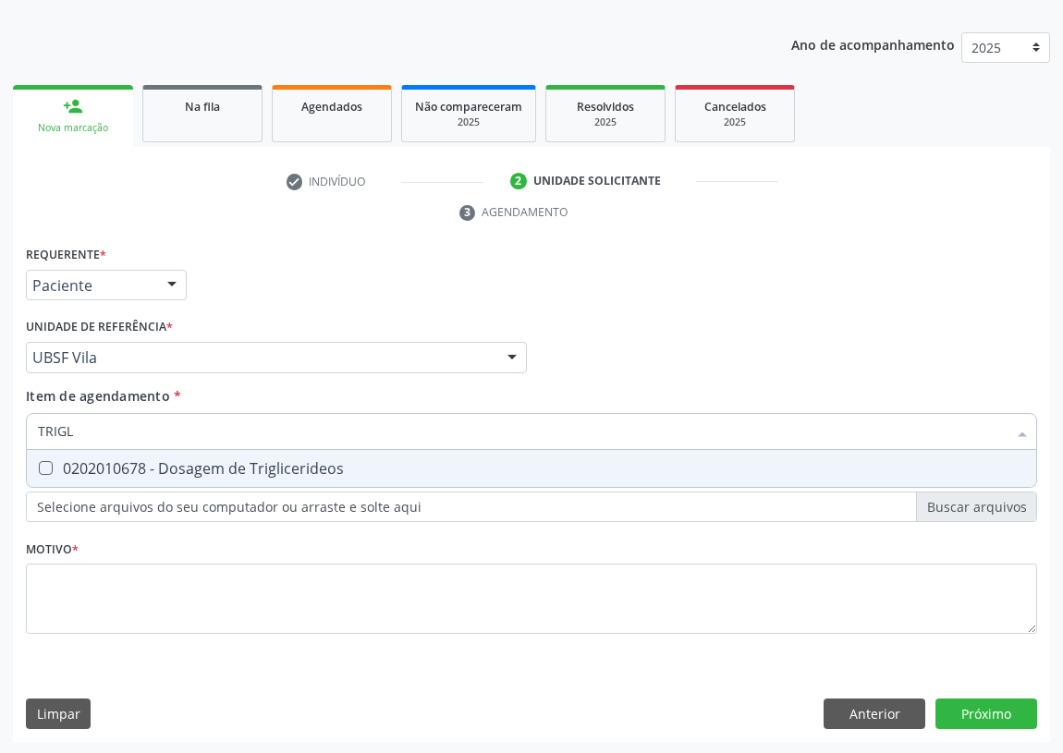
type input "TRIGLI"
click at [53, 469] on div "0202010678 - Dosagem de Triglicerideos" at bounding box center [531, 468] width 987 height 15
checkbox Triglicerideos "true"
drag, startPoint x: 80, startPoint y: 434, endPoint x: 3, endPoint y: 434, distance: 77.6
click at [3, 434] on div "Acompanhamento Acompanhe a situação das marcações correntes e finalizadas Relat…" at bounding box center [531, 332] width 1063 height 845
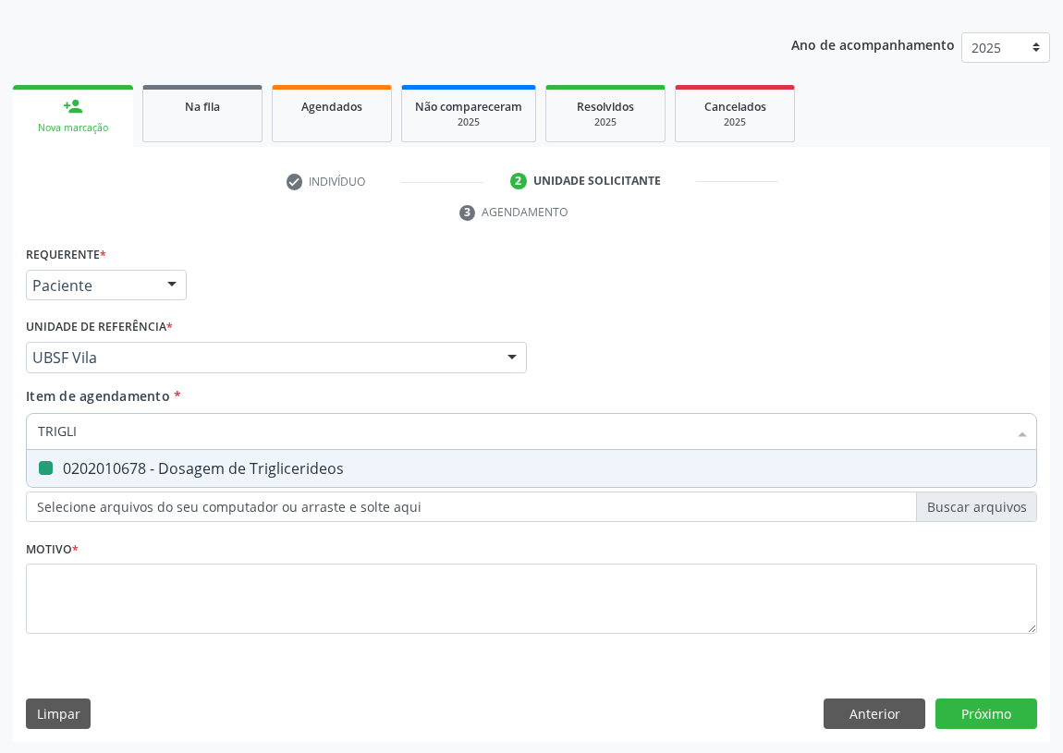
type input "U"
checkbox Triglicerideos "false"
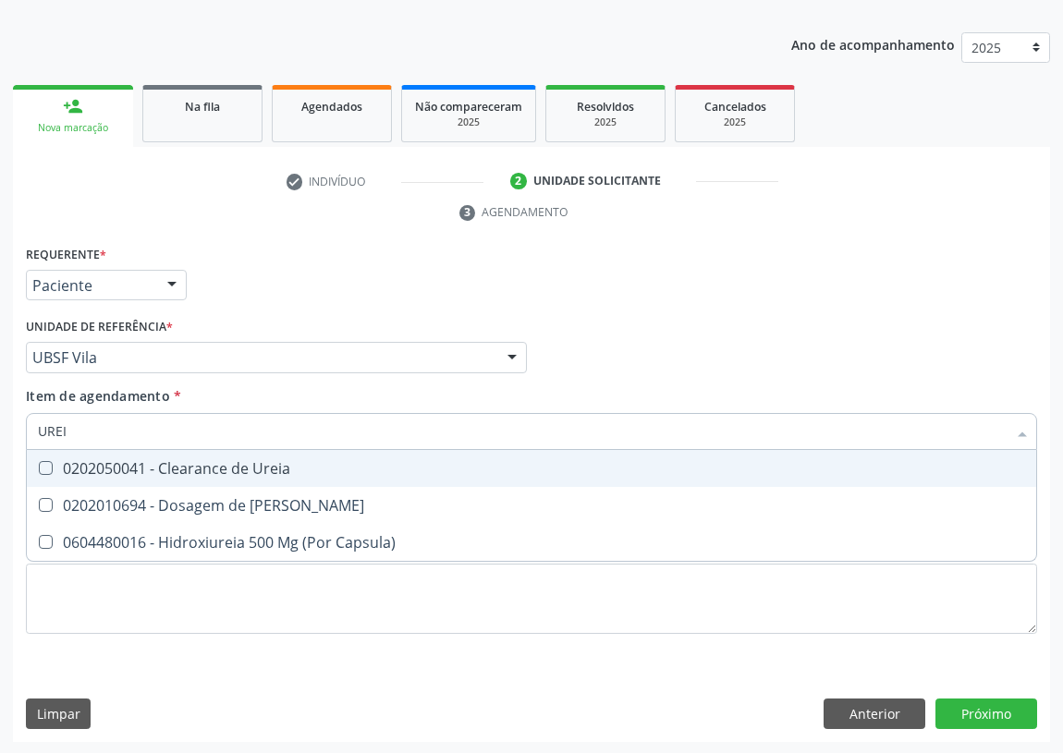
type input "UREIA"
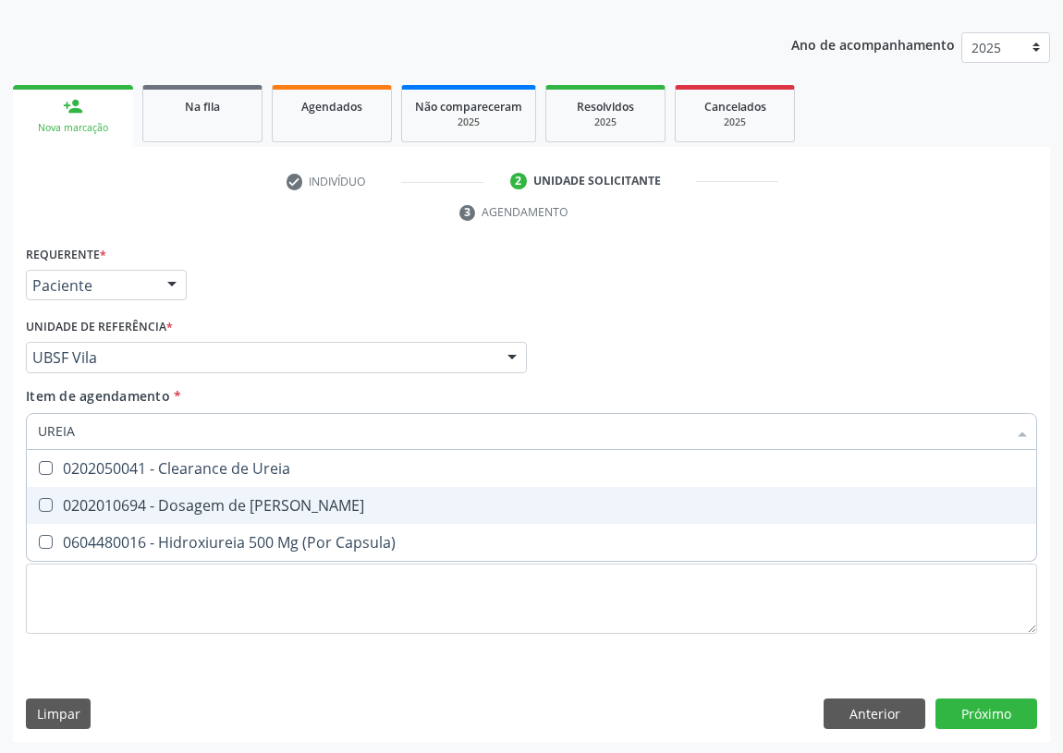
drag, startPoint x: 45, startPoint y: 501, endPoint x: 85, endPoint y: 445, distance: 69.0
click at [57, 487] on span "0202010694 - Dosagem de [PERSON_NAME]" at bounding box center [531, 505] width 1009 height 37
checkbox Ureia "true"
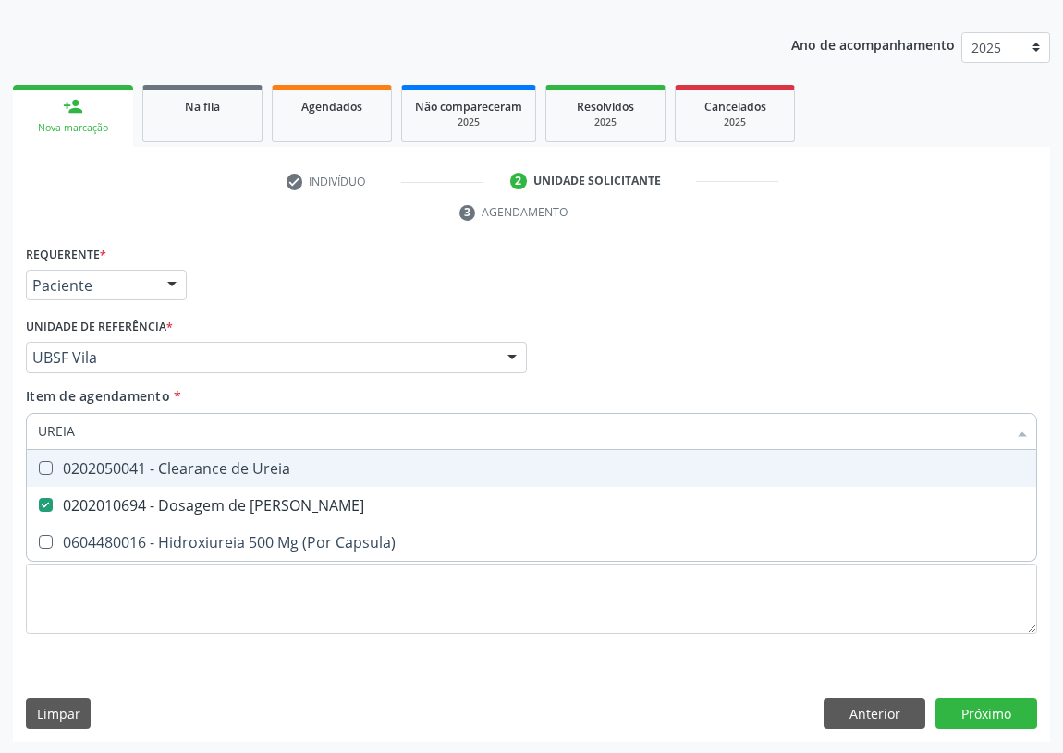
drag, startPoint x: 91, startPoint y: 433, endPoint x: 7, endPoint y: 431, distance: 83.2
click at [8, 433] on div "Acompanhamento Acompanhe a situação das marcações correntes e finalizadas Relat…" at bounding box center [531, 332] width 1063 height 845
type input "V"
checkbox Ureia "false"
type input "CREATININA"
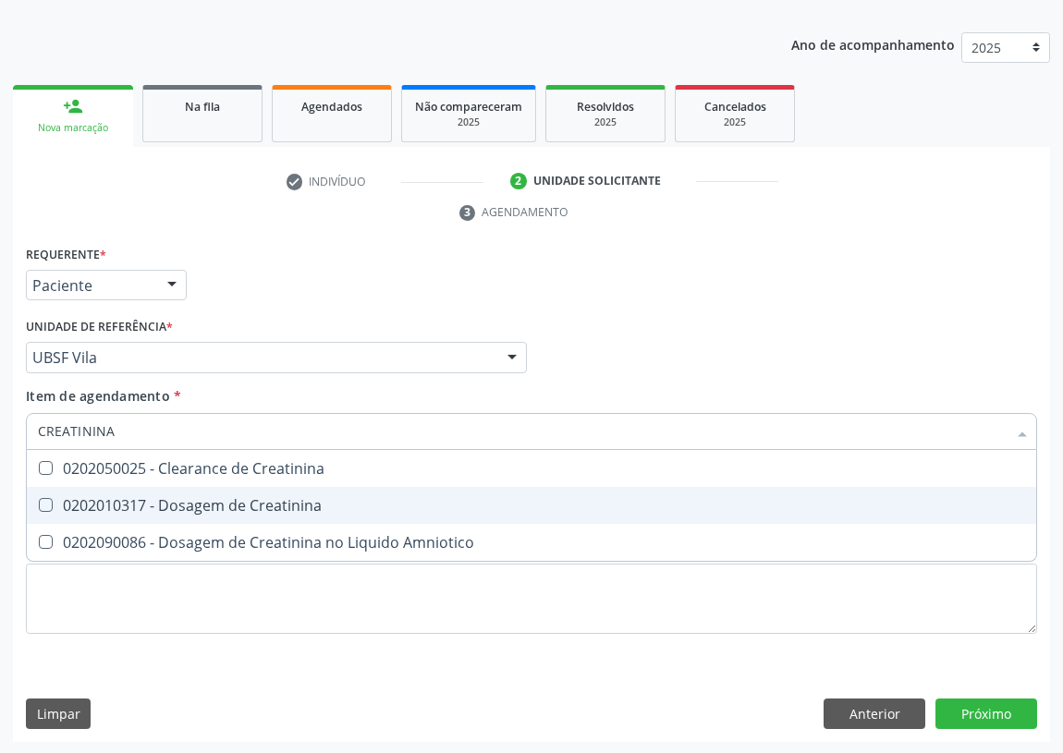
drag, startPoint x: 41, startPoint y: 506, endPoint x: 94, endPoint y: 452, distance: 75.8
click at [45, 500] on Creatinina at bounding box center [46, 505] width 14 height 14
click at [39, 500] on Creatinina "checkbox" at bounding box center [33, 505] width 12 height 12
checkbox Creatinina "true"
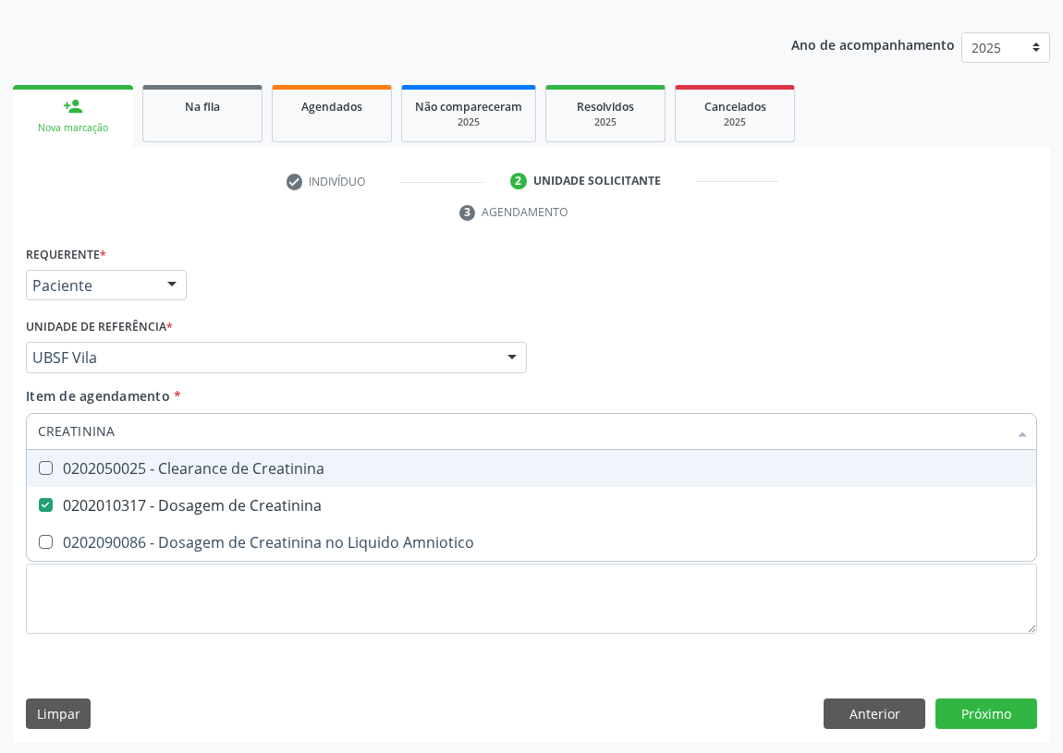
drag, startPoint x: 116, startPoint y: 428, endPoint x: 0, endPoint y: 443, distance: 117.4
click at [3, 445] on div "Acompanhamento Acompanhe a situação das marcações correntes e finalizadas Relat…" at bounding box center [531, 332] width 1063 height 845
type input "U"
checkbox Creatinina "false"
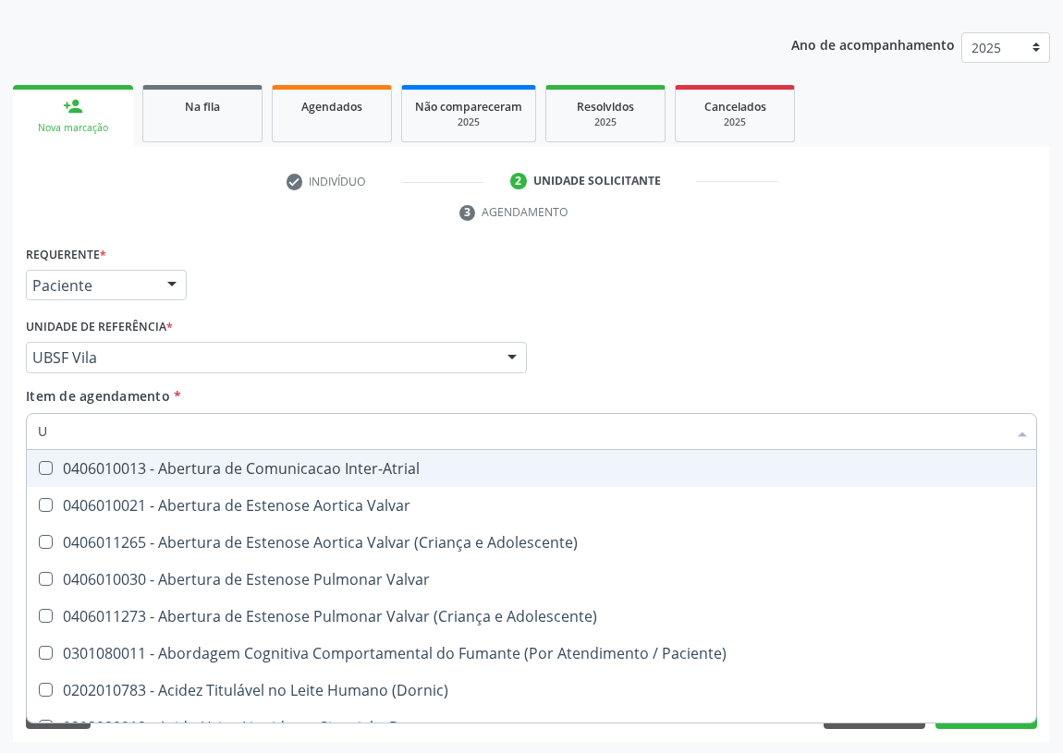
type input "UR"
checkbox Ureia "true"
type input "URE"
checkbox Agudizadas "true"
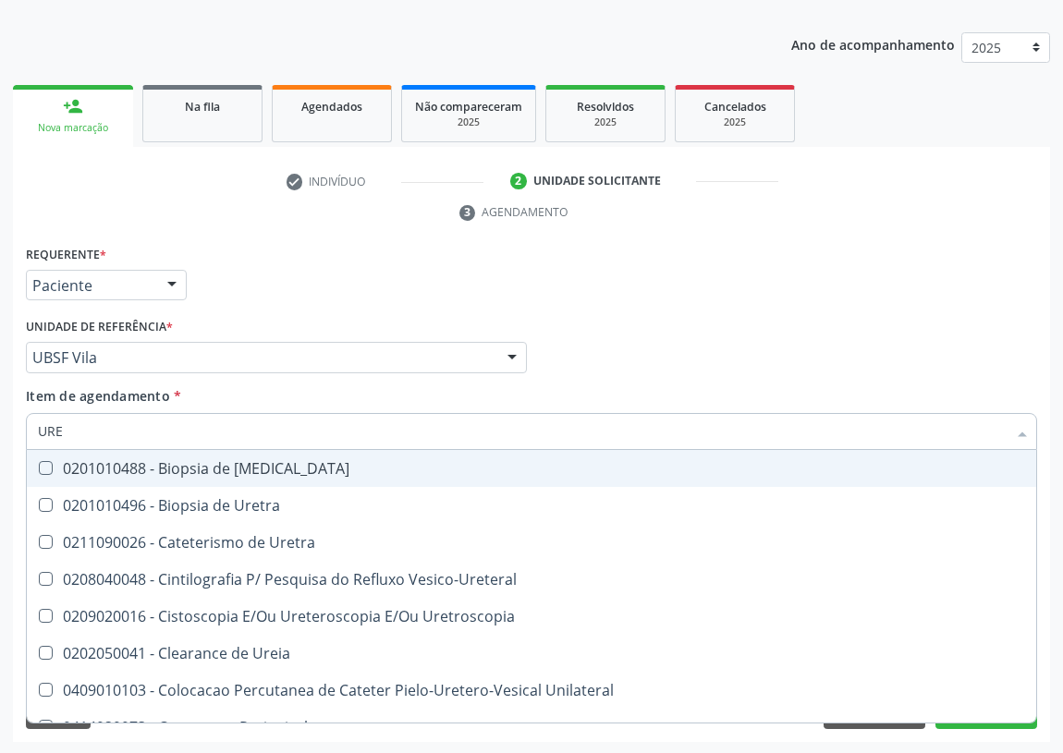
type input "UREI"
checkbox Uretra "true"
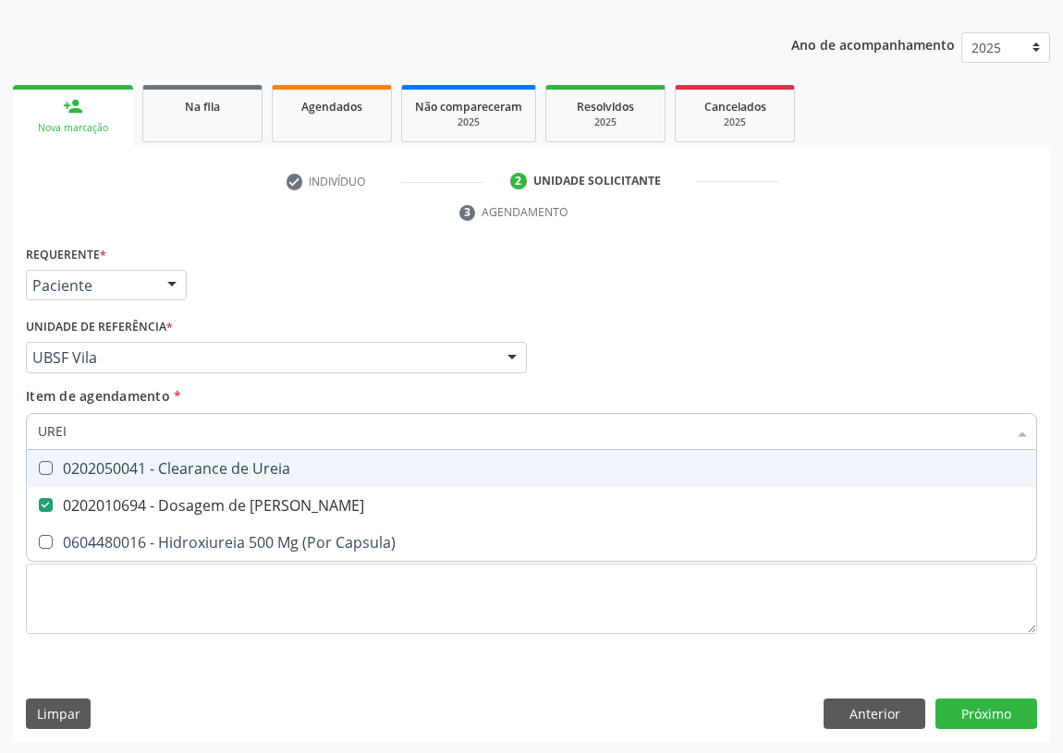
type input "URE"
checkbox Ureia "false"
type input "U"
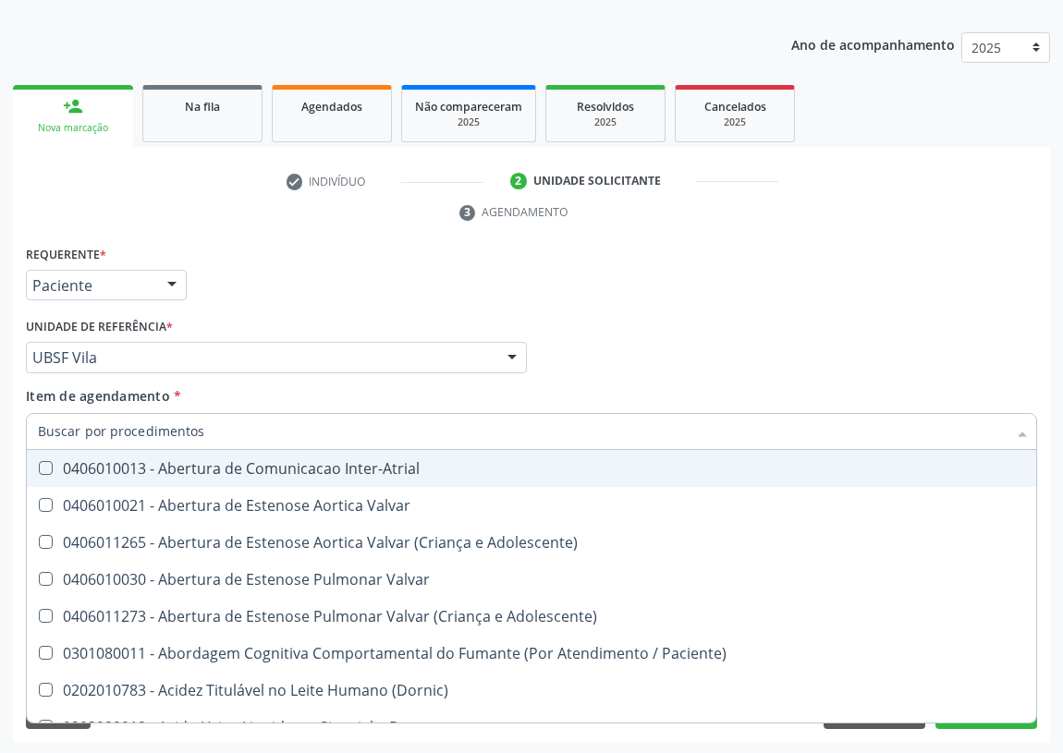
checkbox Ureia "false"
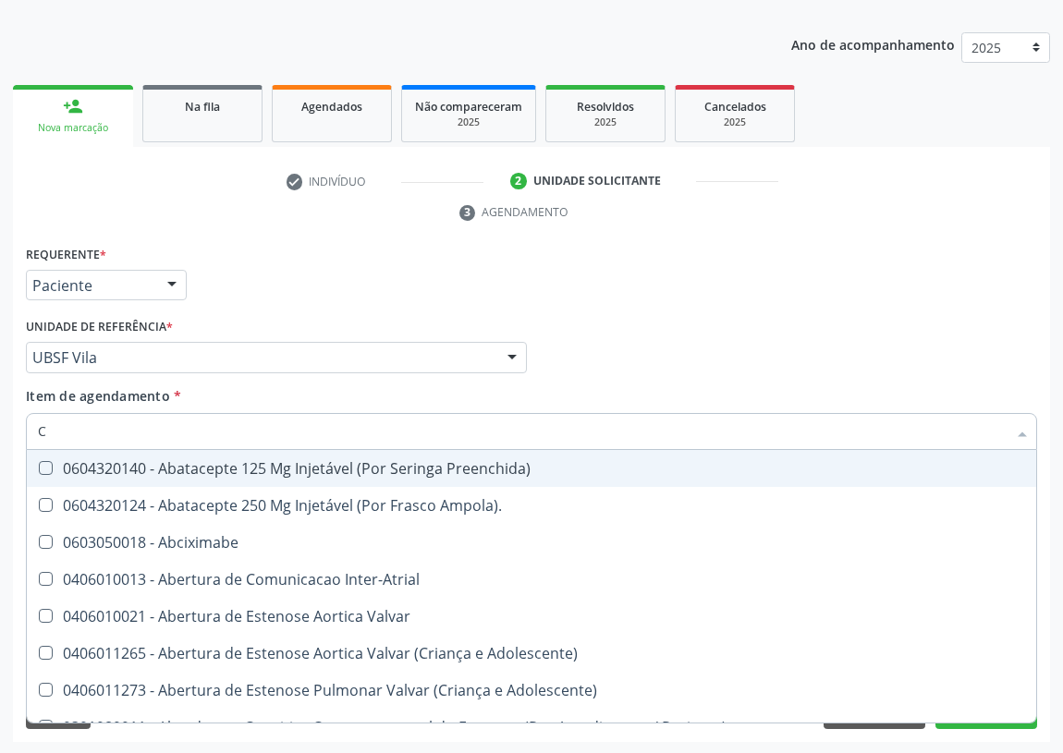
type input "CO"
checkbox Comprimido\) "true"
checkbox G\) "true"
checkbox Osseo "true"
type input "COL"
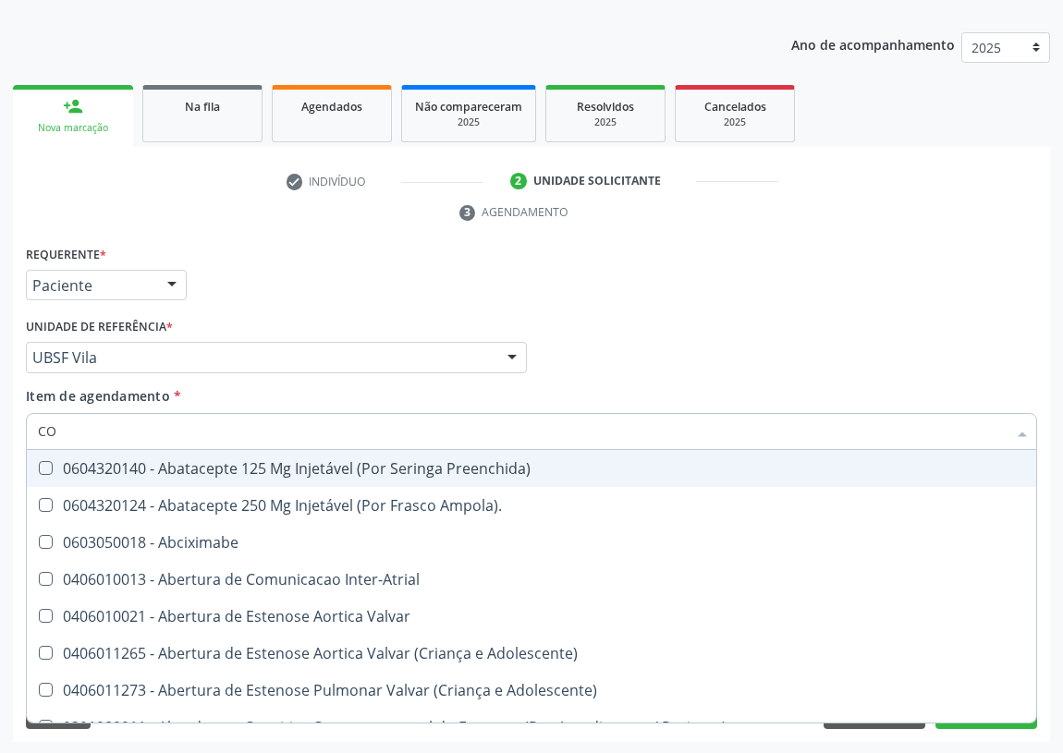
checkbox Ar "true"
checkbox Miotendinoso "true"
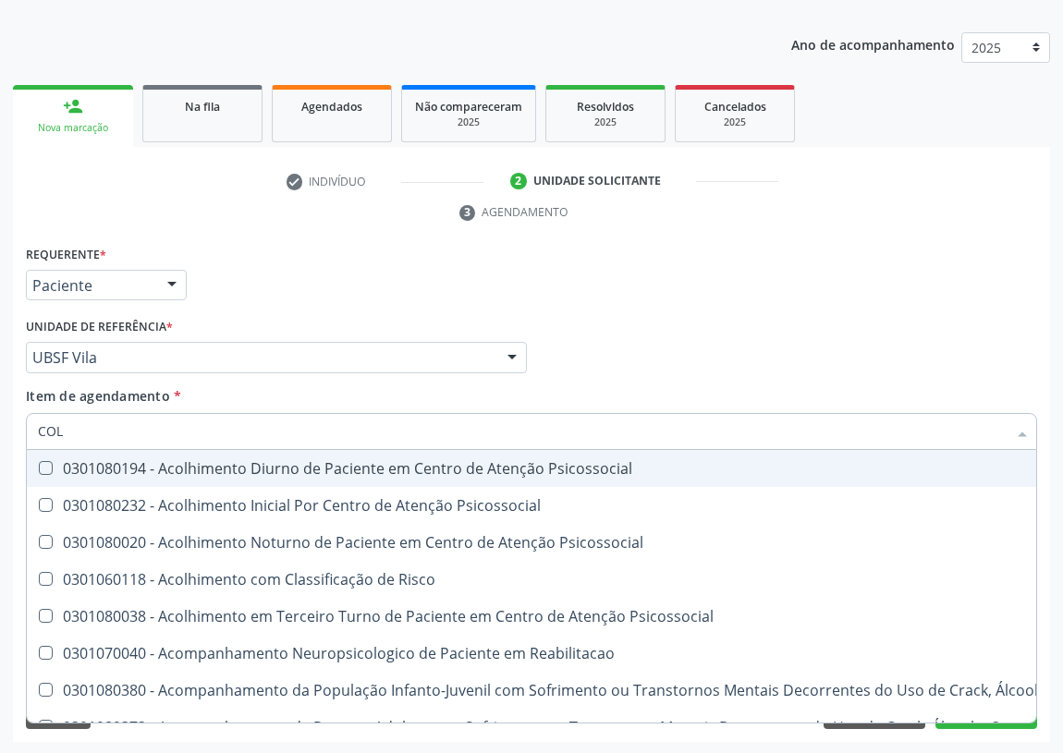
type input "COLE"
checkbox Mama "true"
checkbox Utero "true"
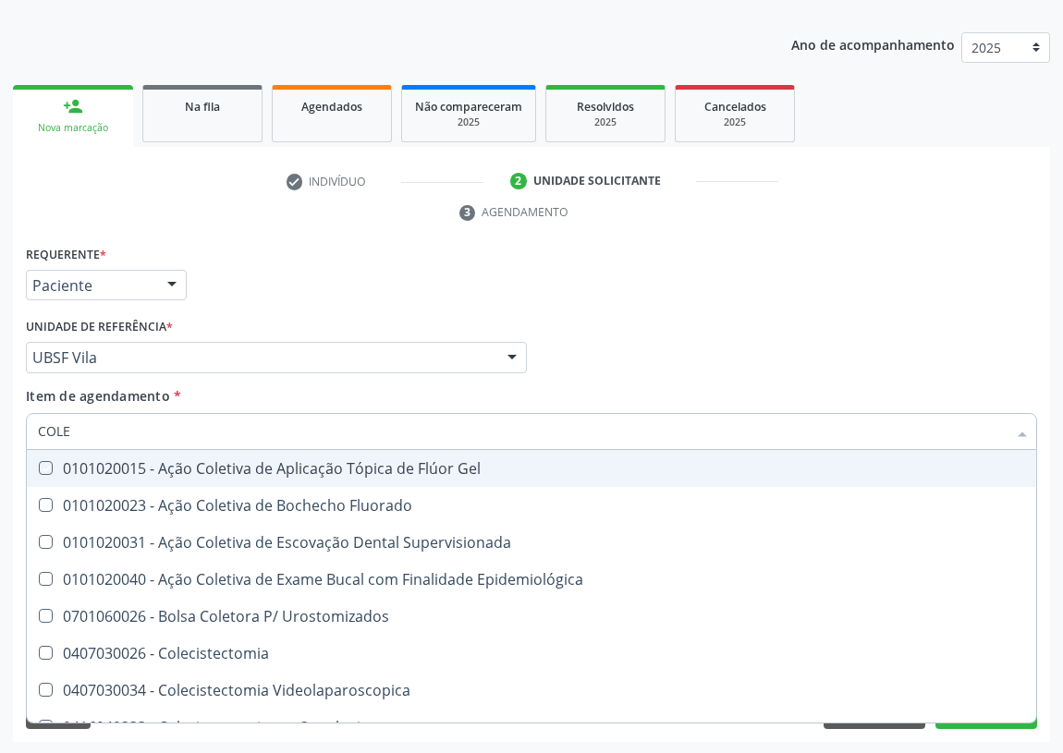
type input "COLES"
checkbox Gel "true"
checkbox Fluorado "true"
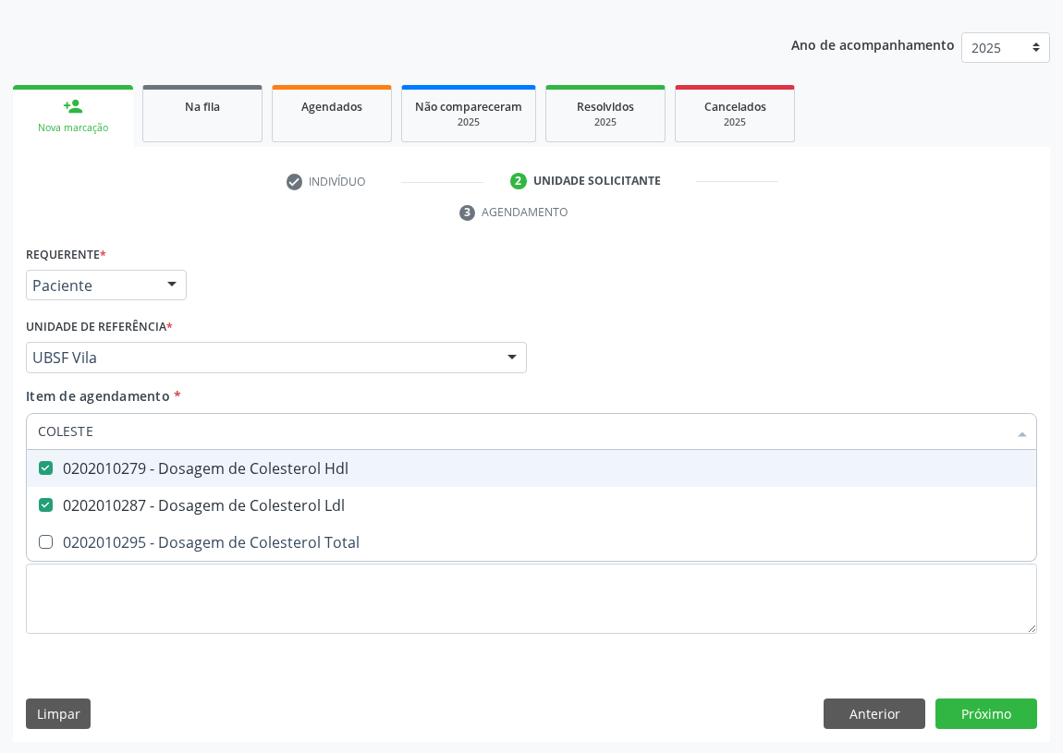
drag, startPoint x: 101, startPoint y: 430, endPoint x: 0, endPoint y: 445, distance: 101.8
click at [0, 445] on div "Acompanhamento Acompanhe a situação das marcações correntes e finalizadas Relat…" at bounding box center [531, 332] width 1063 height 845
type input "TR"
checkbox Hdl "false"
checkbox Ldl "false"
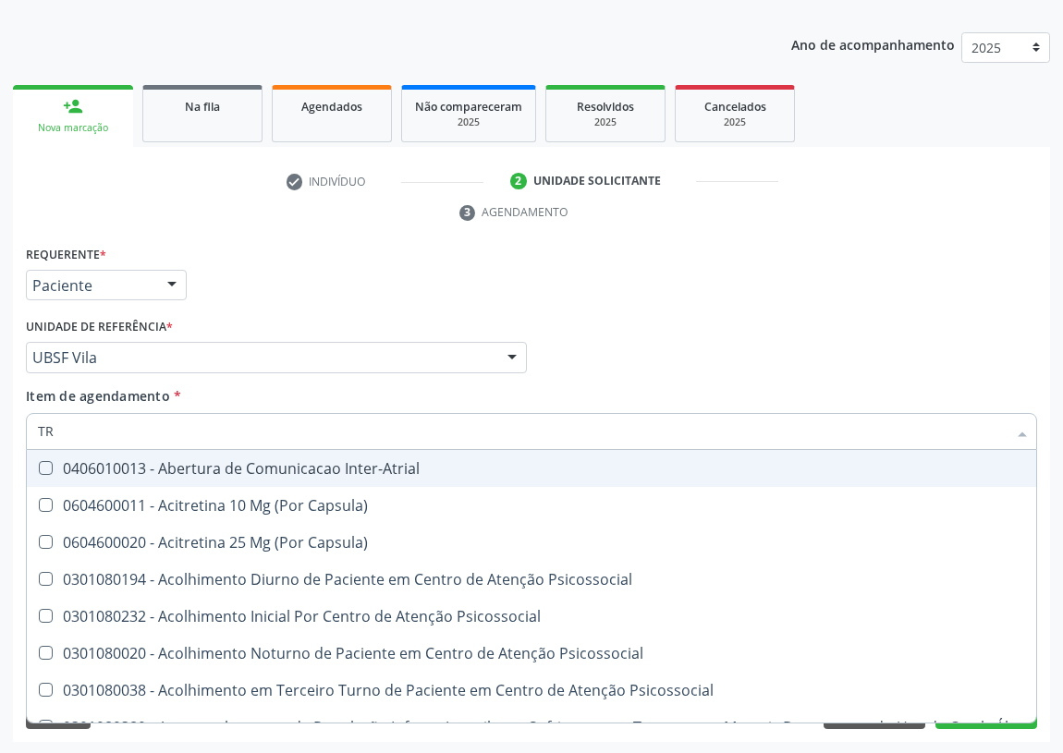
type input "TRI"
checkbox Níveis "true"
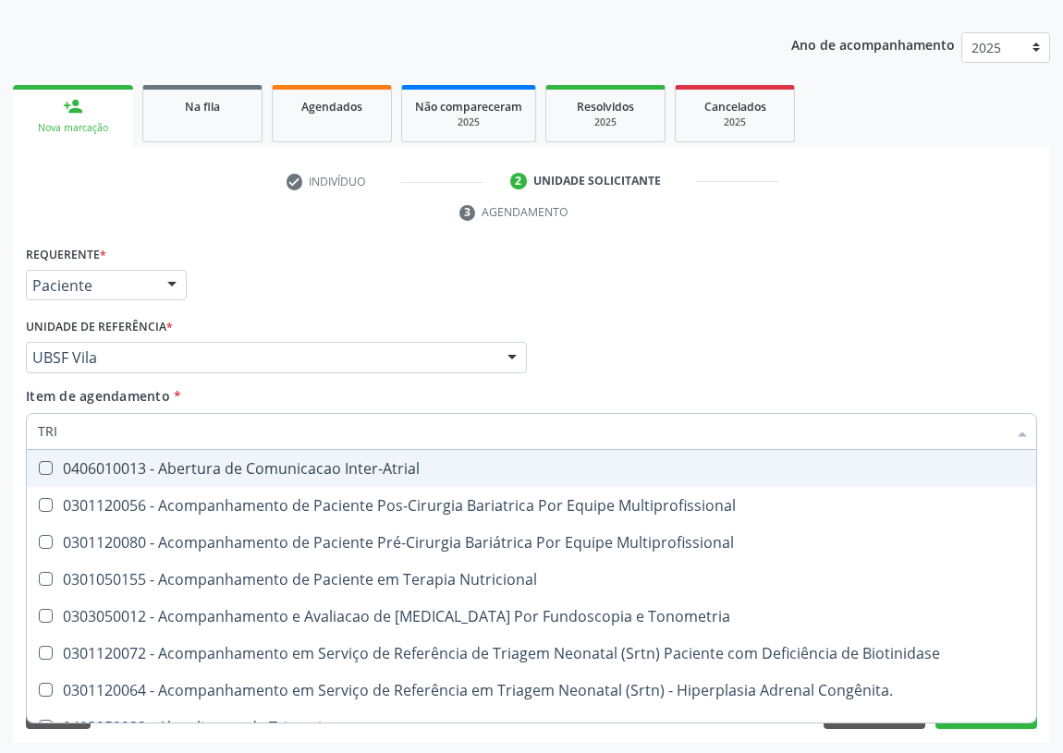
type input "TRIG"
checkbox Multiprofissional "true"
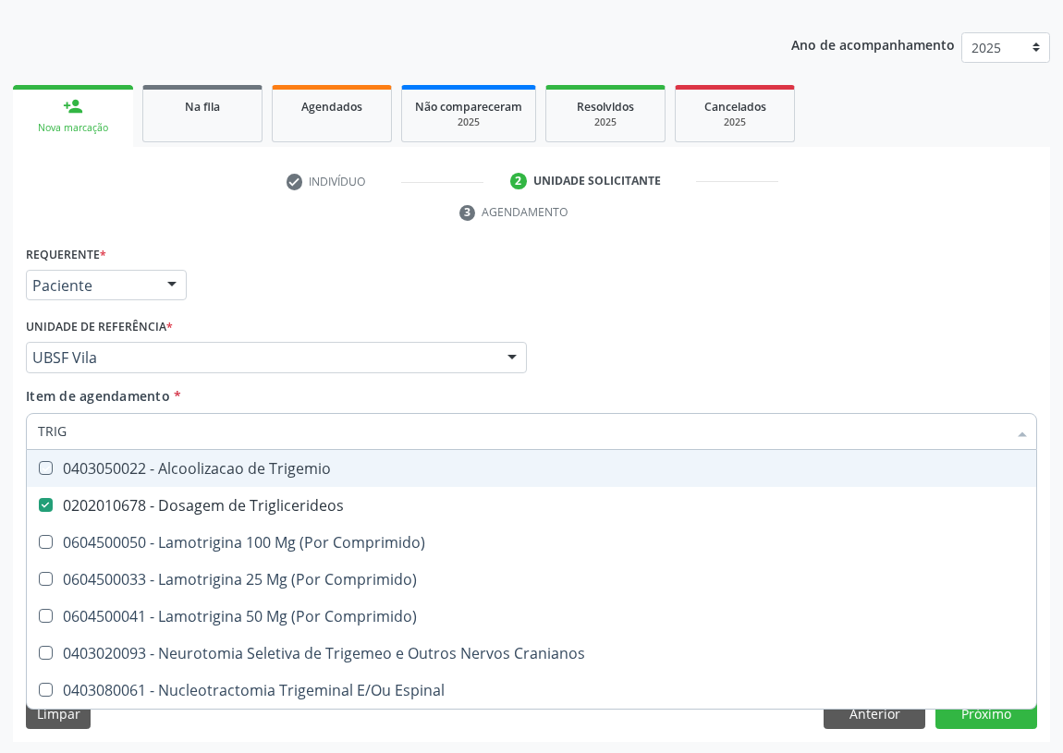
type input "TRIGL"
checkbox Trigemio "true"
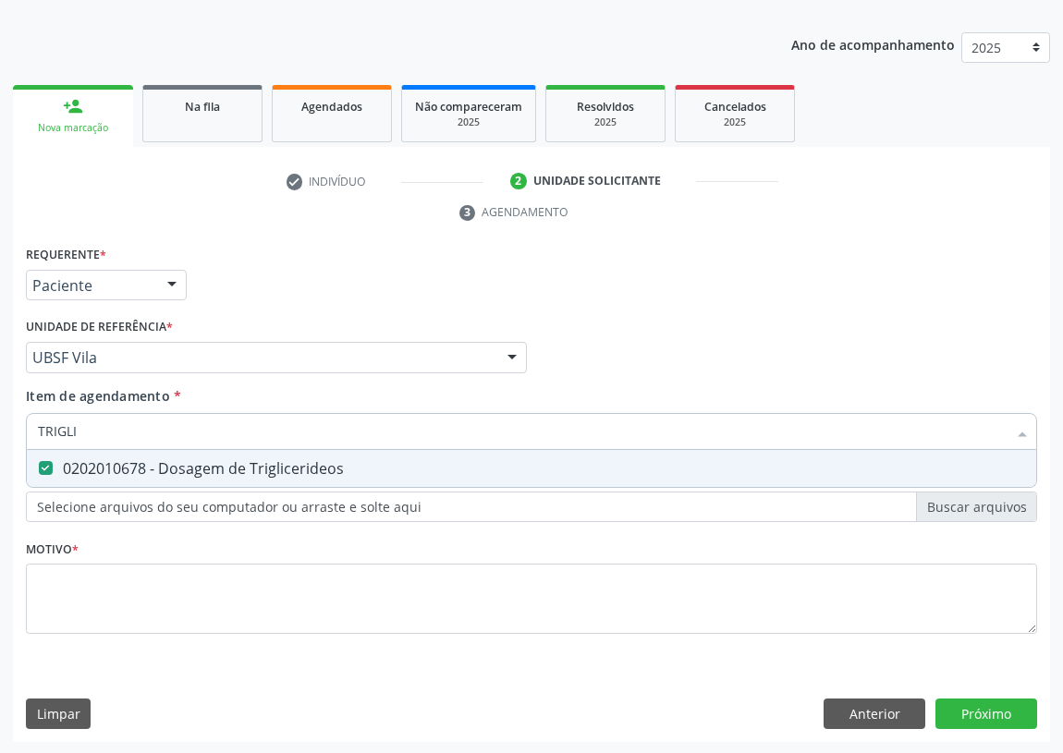
drag, startPoint x: 90, startPoint y: 433, endPoint x: 0, endPoint y: 430, distance: 89.7
click at [0, 431] on div "Acompanhamento Acompanhe a situação das marcações correntes e finalizadas Relat…" at bounding box center [531, 332] width 1063 height 845
type input "U"
checkbox Triglicerideos "false"
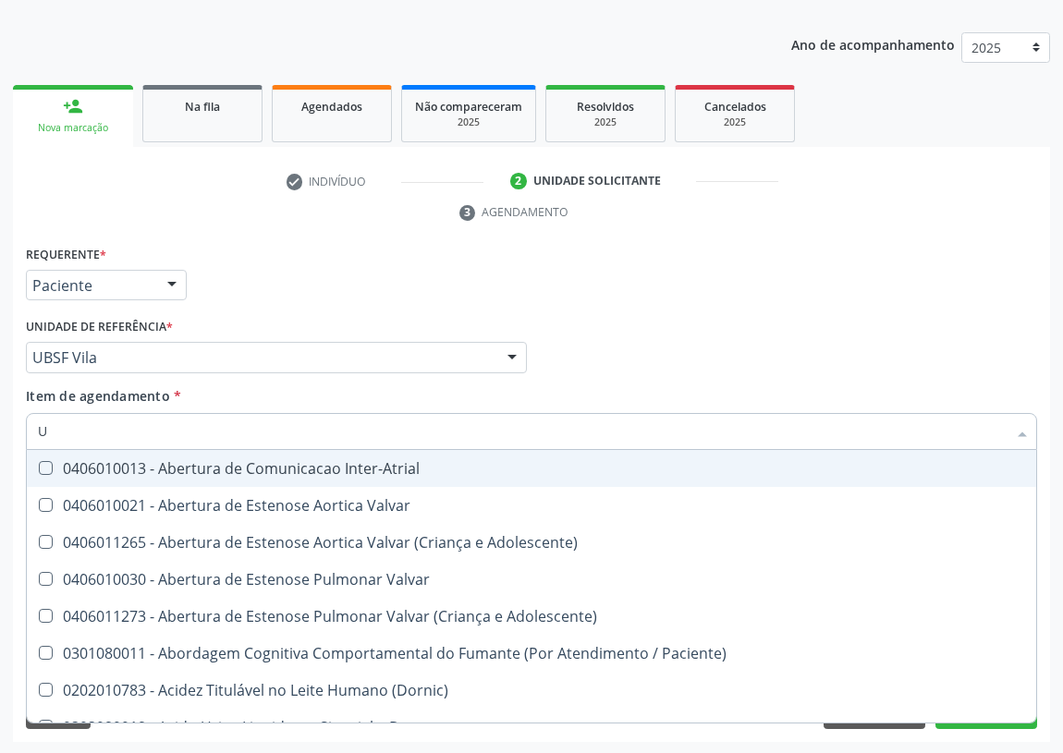
type input "UR"
checkbox Nivel "true"
type input "URE"
checkbox Agudizadas "true"
type input "UREI"
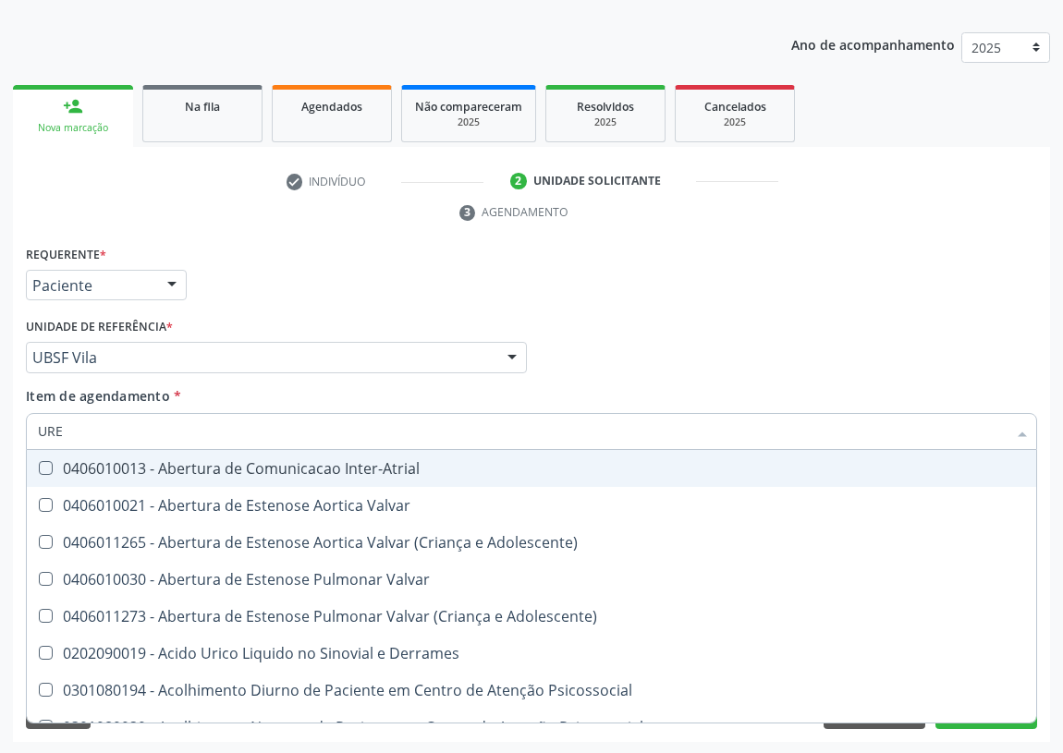
checkbox Valvar "true"
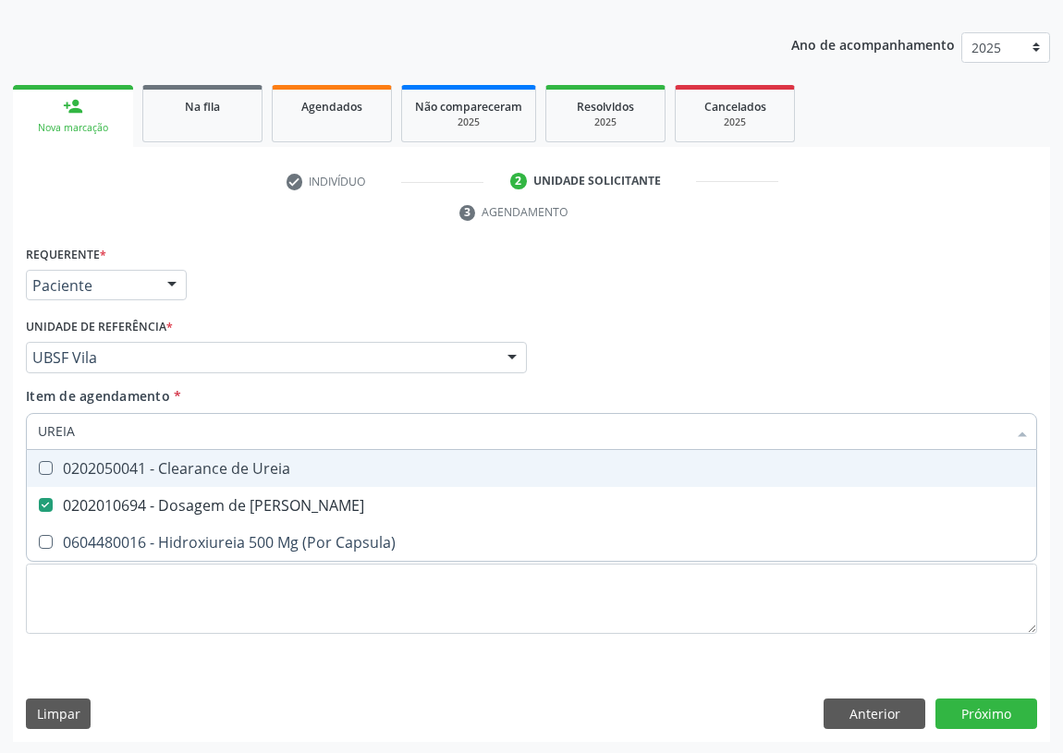
drag, startPoint x: 79, startPoint y: 424, endPoint x: 17, endPoint y: 443, distance: 64.6
click at [17, 443] on div "Requerente * Paciente Profissional de Saúde Paciente Nenhum resultado encontrad…" at bounding box center [531, 492] width 1037 height 502
type input "VI"
checkbox Ureia "false"
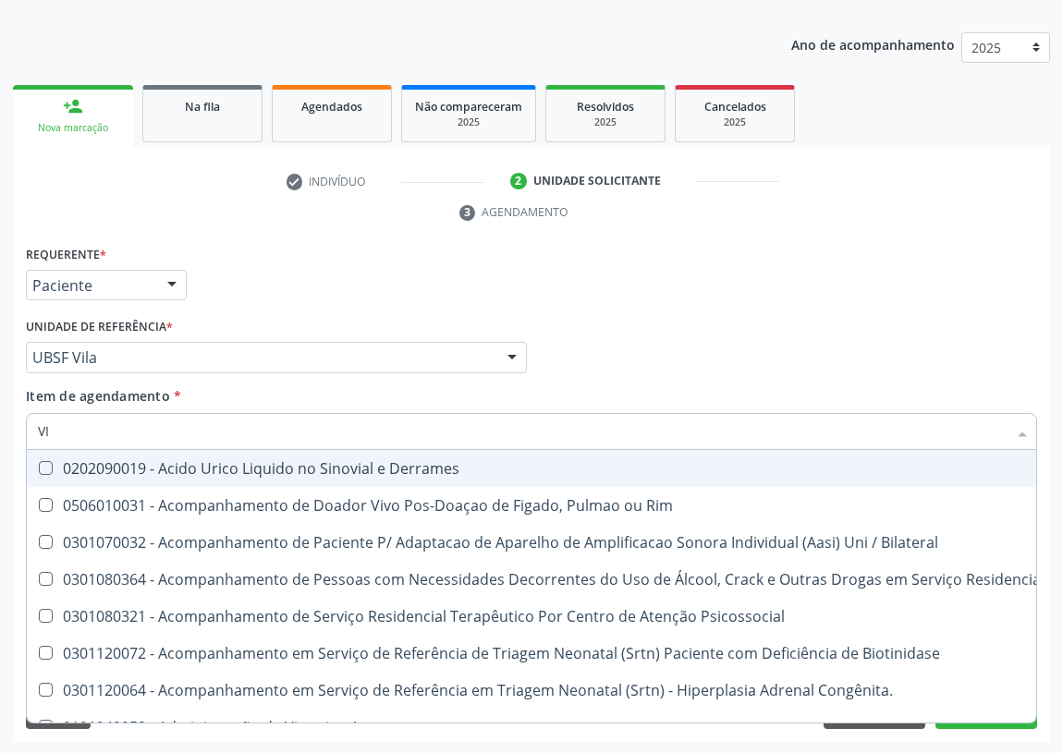
type input "VIT"
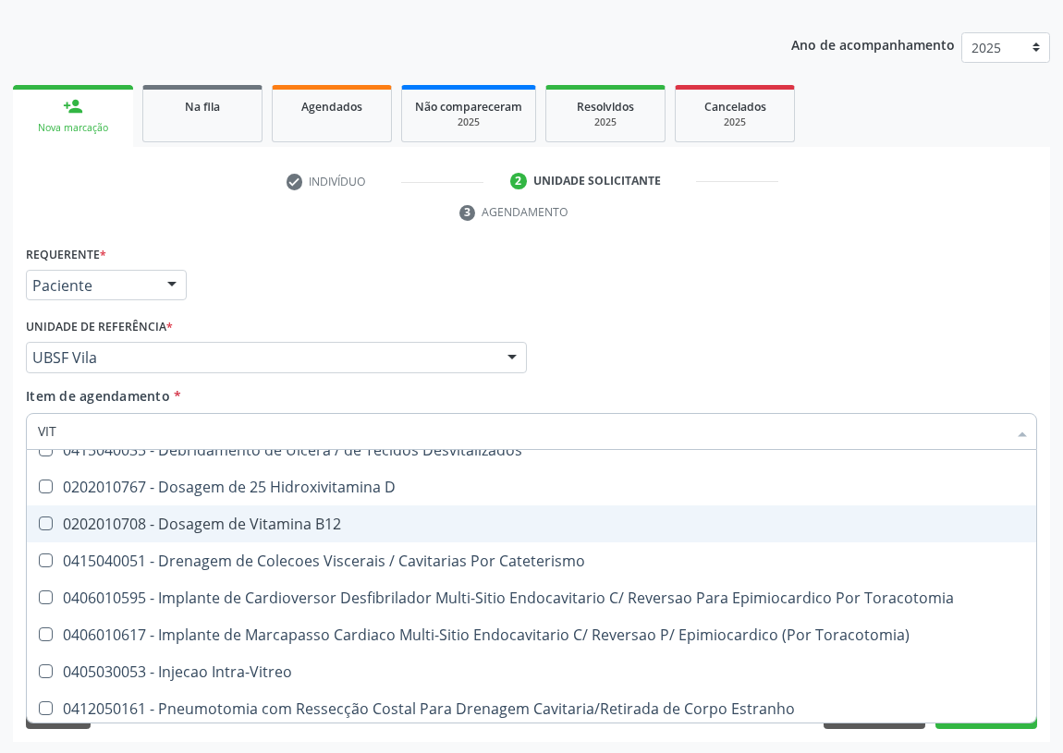
scroll to position [167, 0]
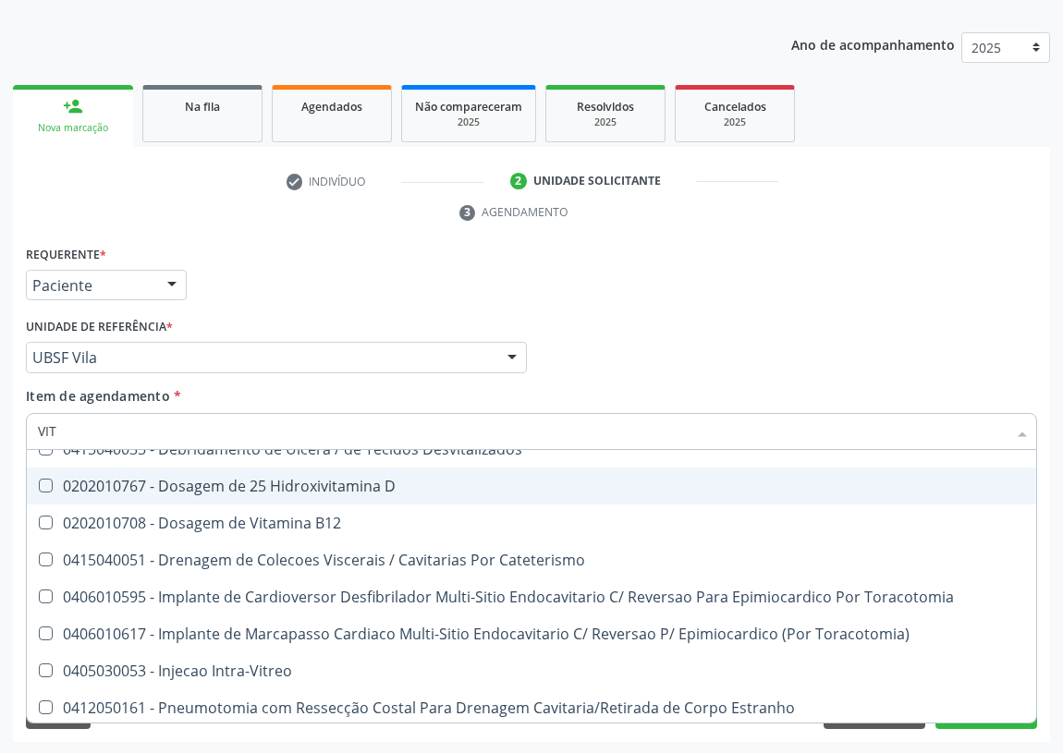
drag, startPoint x: 356, startPoint y: 482, endPoint x: 323, endPoint y: 509, distance: 43.3
click at [353, 482] on div "0202010767 - Dosagem de 25 Hidroxivitamina D" at bounding box center [531, 486] width 987 height 15
checkbox D "true"
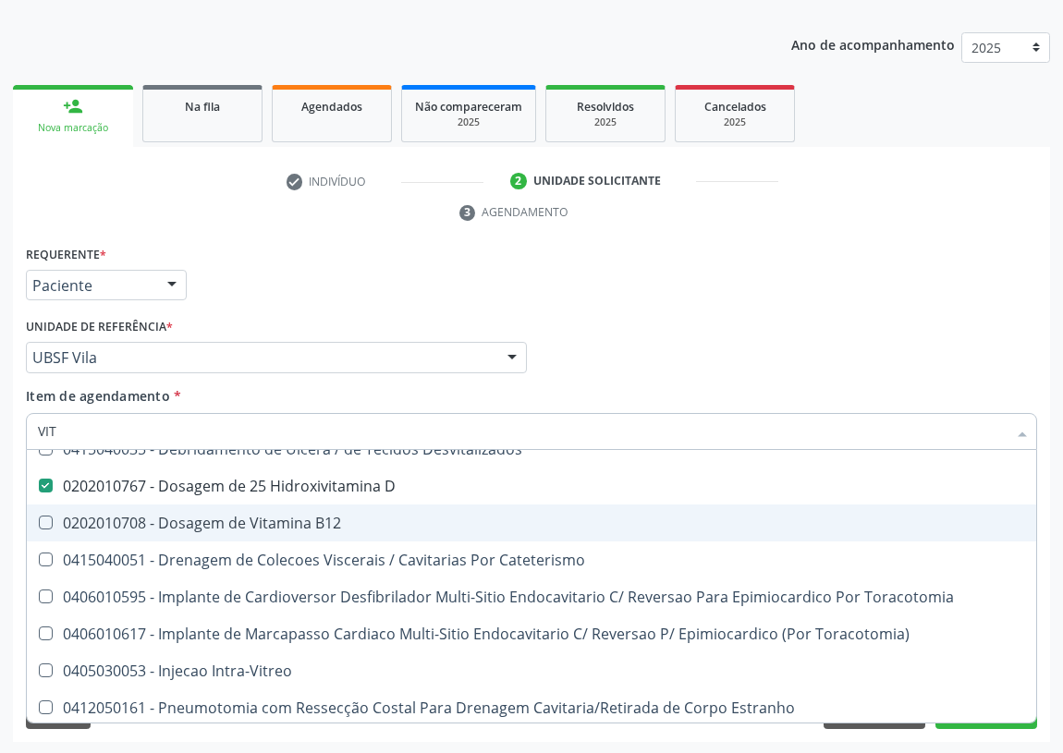
click at [312, 526] on div "0202010708 - Dosagem de Vitamina B12" at bounding box center [531, 523] width 987 height 15
checkbox B12 "true"
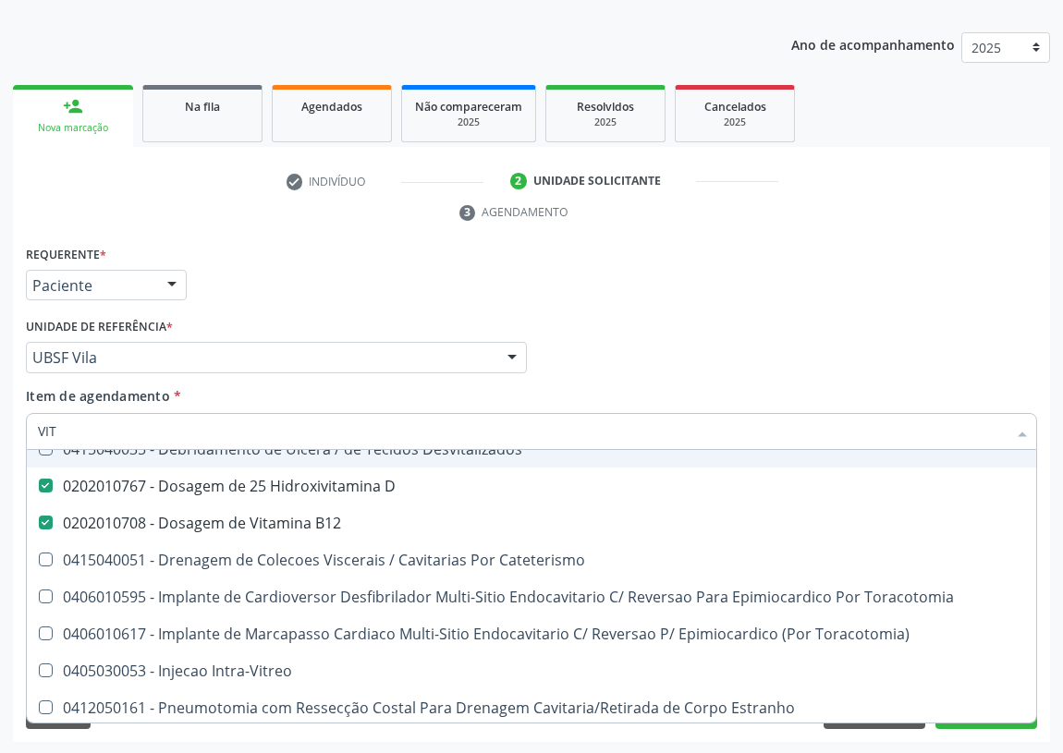
drag, startPoint x: 62, startPoint y: 424, endPoint x: 0, endPoint y: 436, distance: 63.1
click at [0, 436] on div "Acompanhamento Acompanhe a situação das marcações correntes e finalizadas Relat…" at bounding box center [531, 332] width 1063 height 845
type input "FE"
checkbox D "false"
checkbox B12 "false"
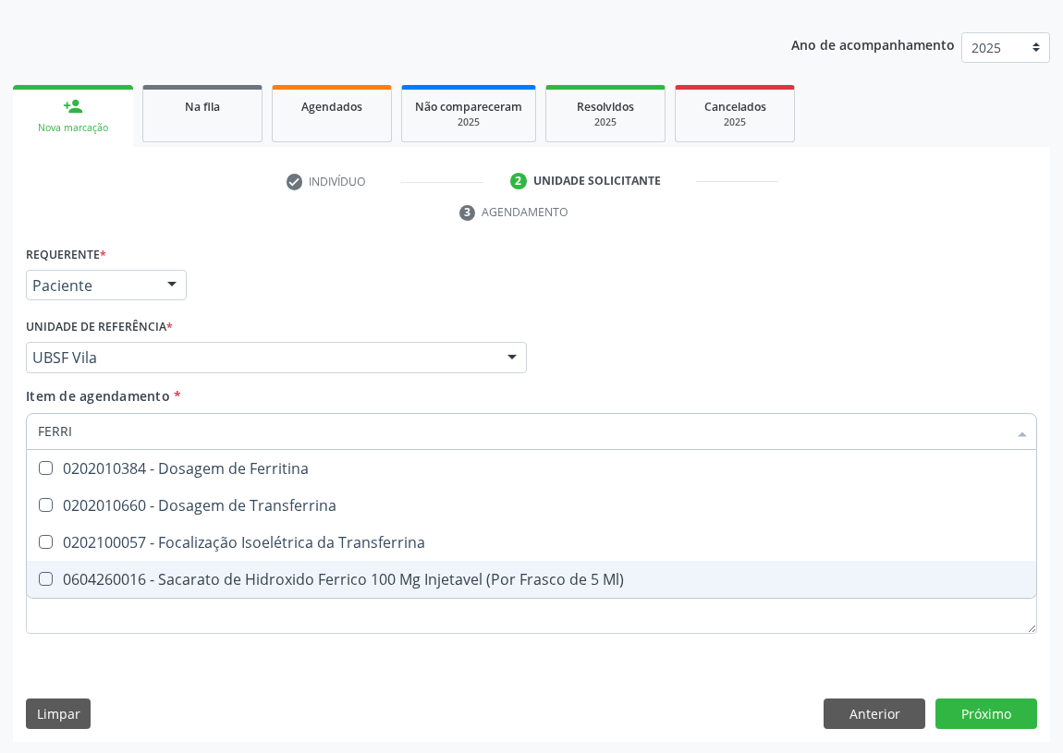
scroll to position [0, 0]
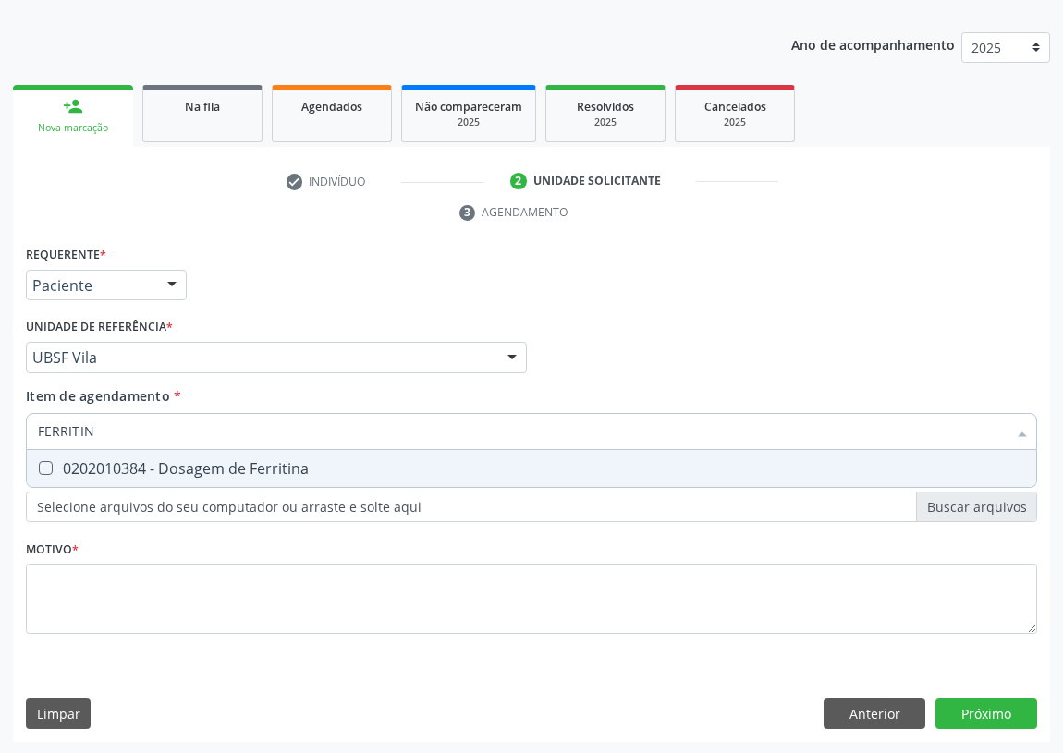
type input "FERRITINA"
click at [42, 463] on Ferritina at bounding box center [46, 468] width 14 height 14
click at [39, 463] on Ferritina "checkbox" at bounding box center [33, 468] width 12 height 12
checkbox Ferritina "true"
drag, startPoint x: 107, startPoint y: 432, endPoint x: 0, endPoint y: 379, distance: 119.4
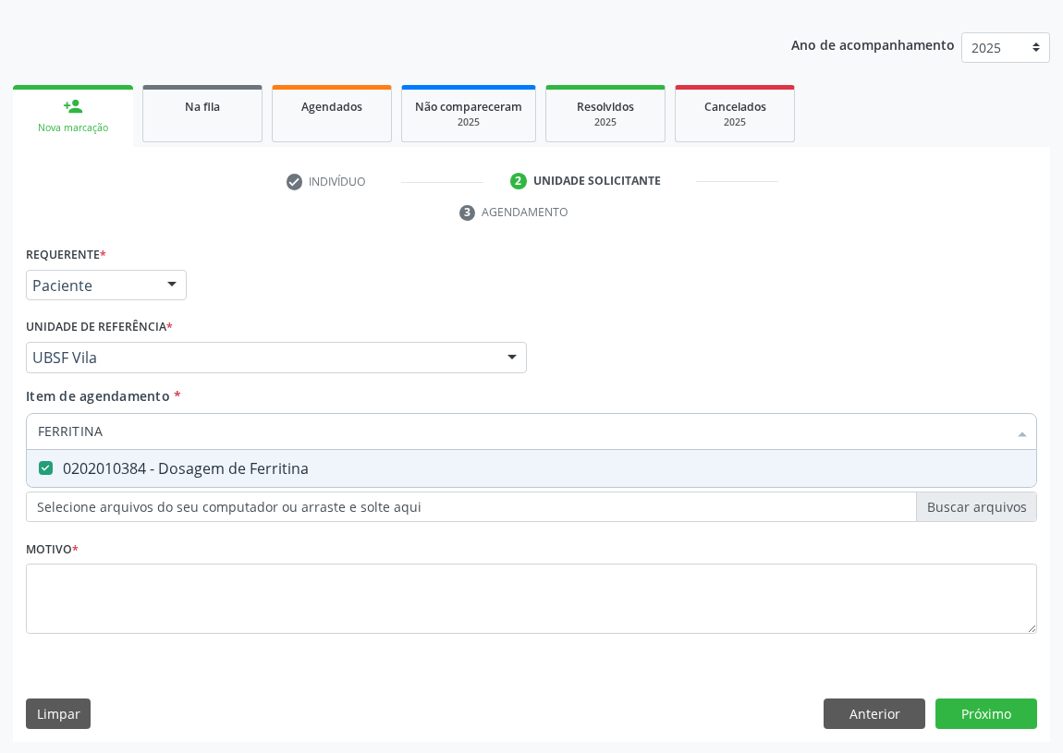
click at [0, 430] on div "Acompanhamento Acompanhe a situação das marcações correntes e finalizadas Relat…" at bounding box center [531, 332] width 1063 height 845
type input "02"
checkbox Ferritina "false"
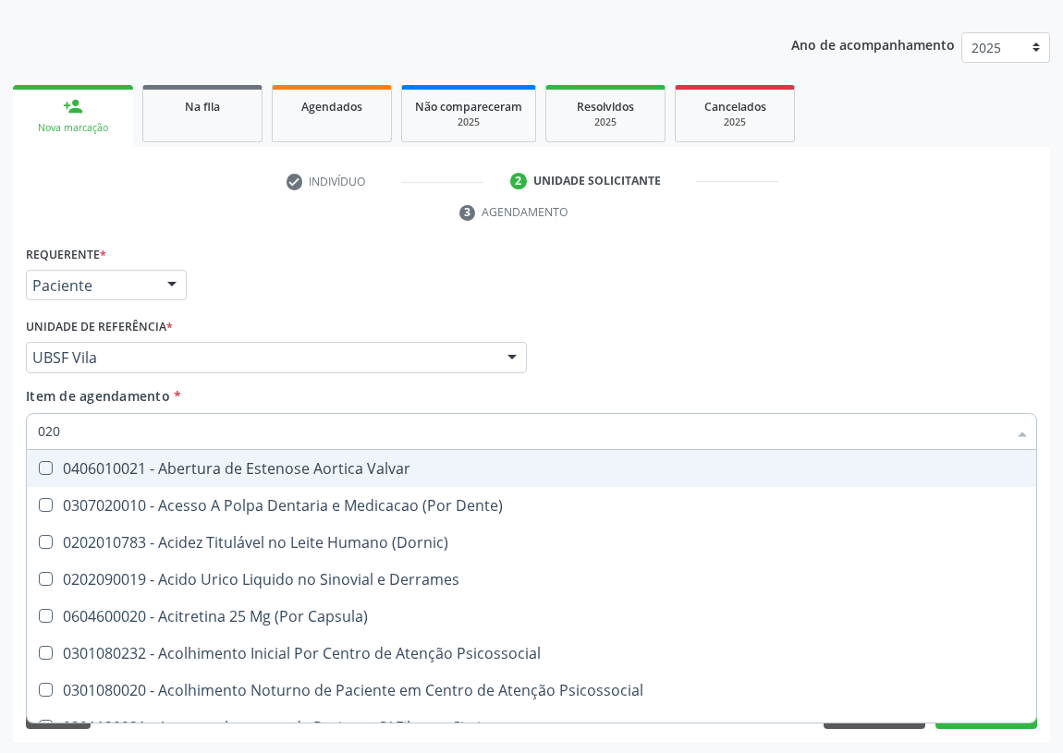
type input "0202"
checkbox Cervico-Toracica "true"
checkbox Sistêmicas "true"
checkbox Oncológica "true"
checkbox Sistêmicas "true"
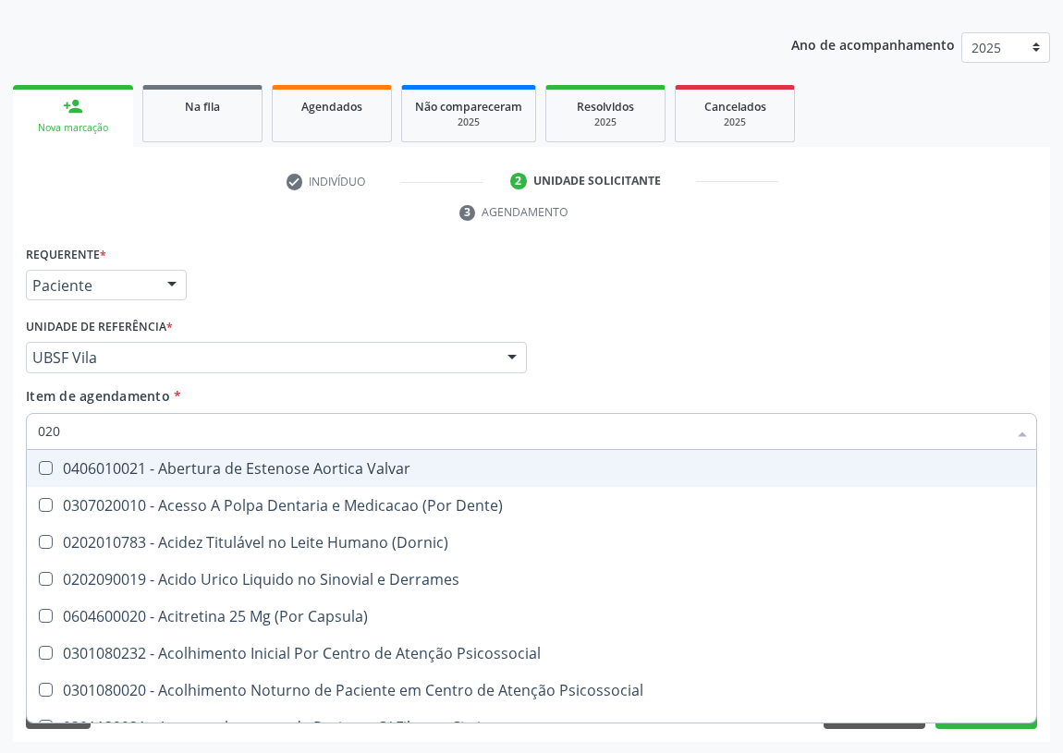
checkbox Leitura "true"
checkbox Vagina "true"
checkbox Urostomizados "true"
checkbox Drenavel "true"
checkbox Septostomia "true"
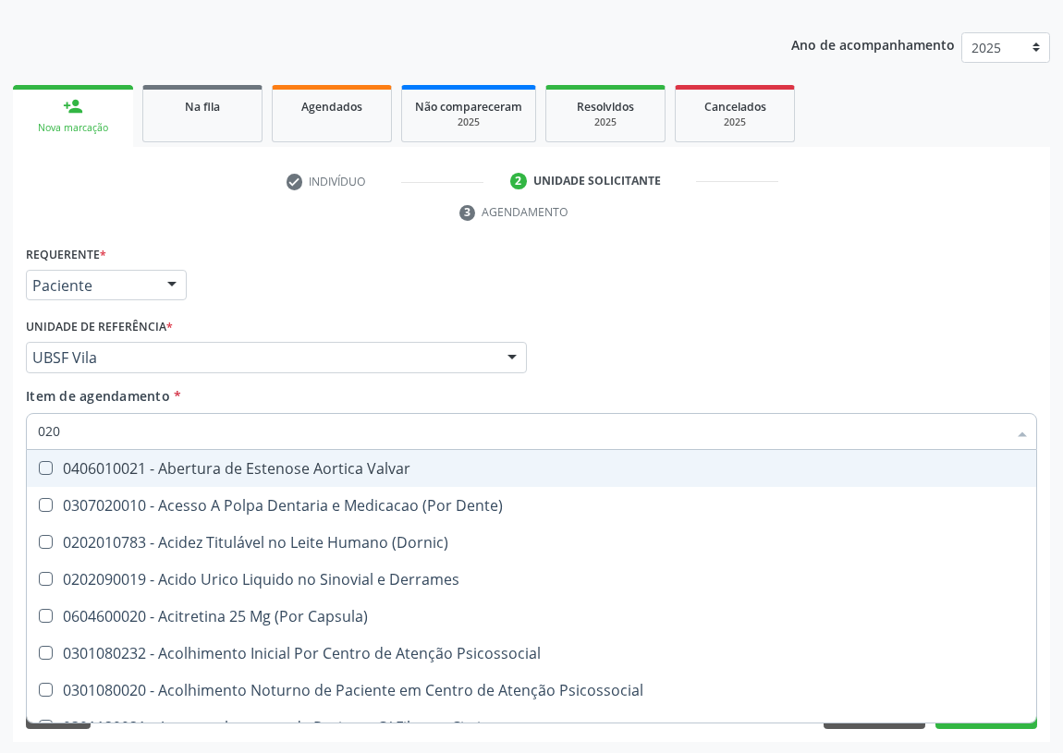
checkbox Cerebral "false"
checkbox \(Pos-Pasteurização\) "false"
checkbox Debridamento "false"
checkbox Dacriocistografia "false"
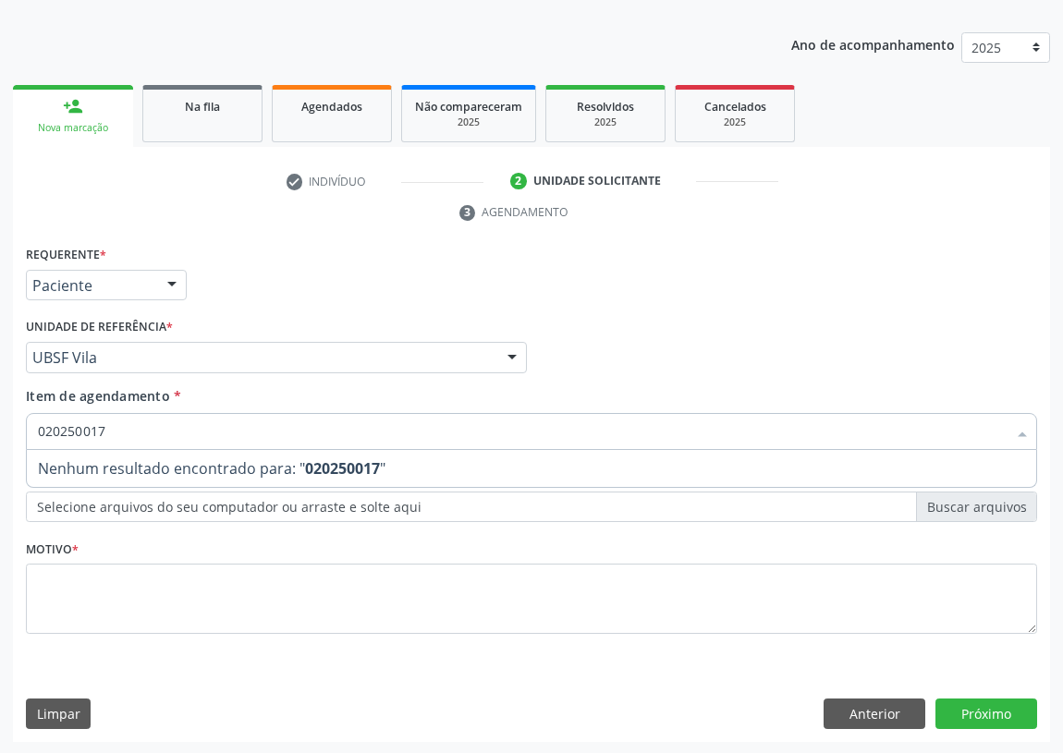
click at [66, 432] on input "020250017" at bounding box center [522, 431] width 969 height 37
type input "0202050017"
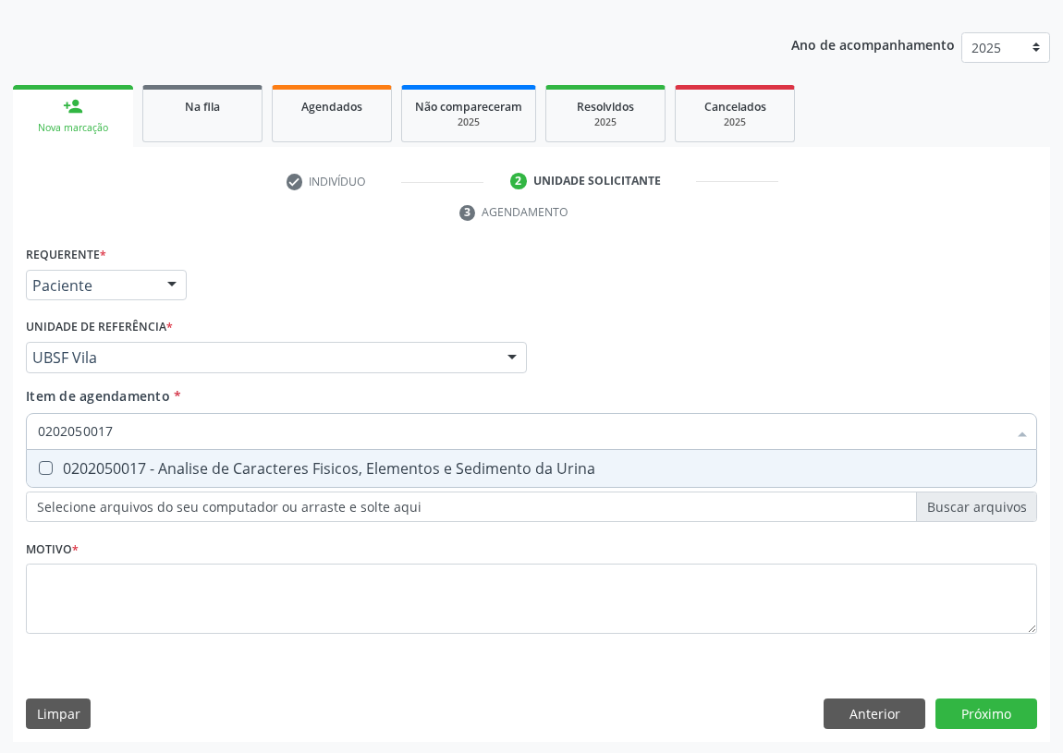
drag, startPoint x: 47, startPoint y: 461, endPoint x: 107, endPoint y: 445, distance: 62.3
click at [50, 461] on Urina at bounding box center [46, 468] width 14 height 14
click at [39, 462] on Urina "checkbox" at bounding box center [33, 468] width 12 height 12
checkbox Urina "true"
drag, startPoint x: 131, startPoint y: 427, endPoint x: 0, endPoint y: 433, distance: 131.4
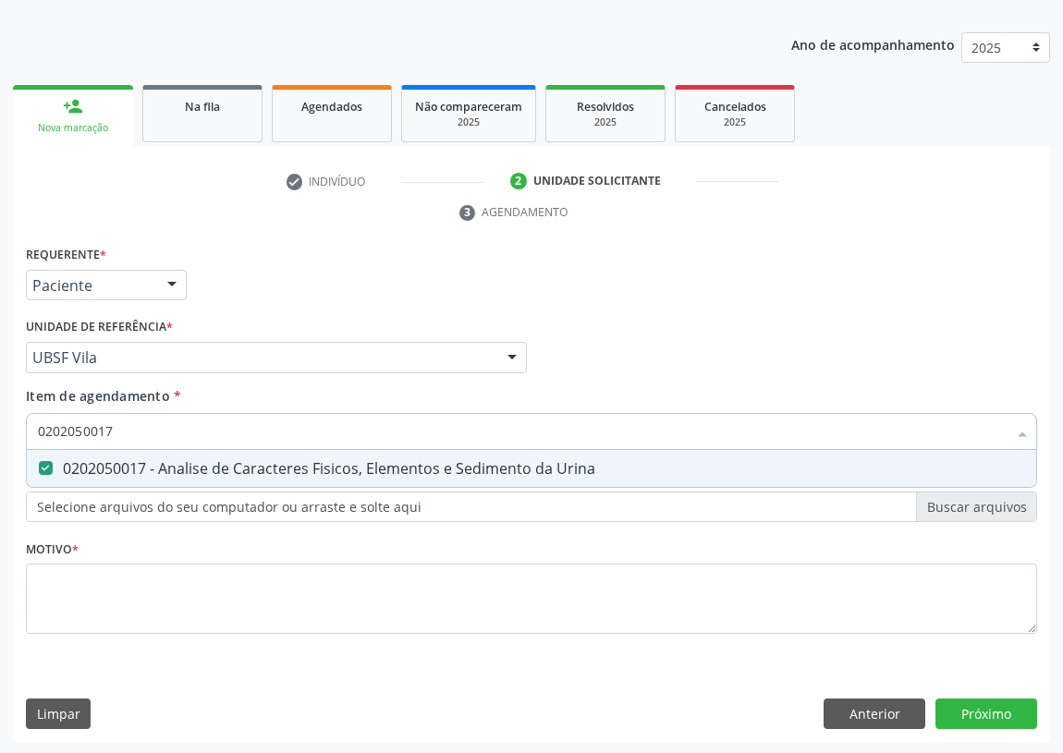
click at [0, 433] on div "Acompanhamento Acompanhe a situação das marcações correntes e finalizadas Relat…" at bounding box center [531, 332] width 1063 height 845
type input "0"
checkbox Urina "false"
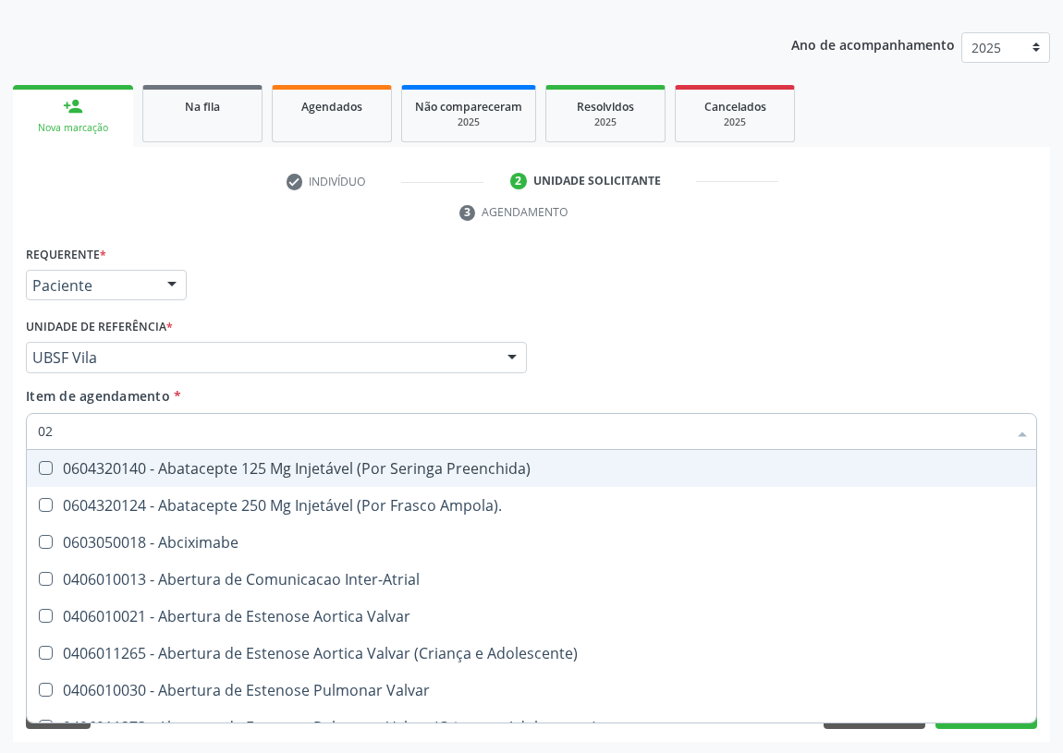
type input "020"
checkbox Rim "true"
checkbox Psicossocial "false"
checkbox Urina "false"
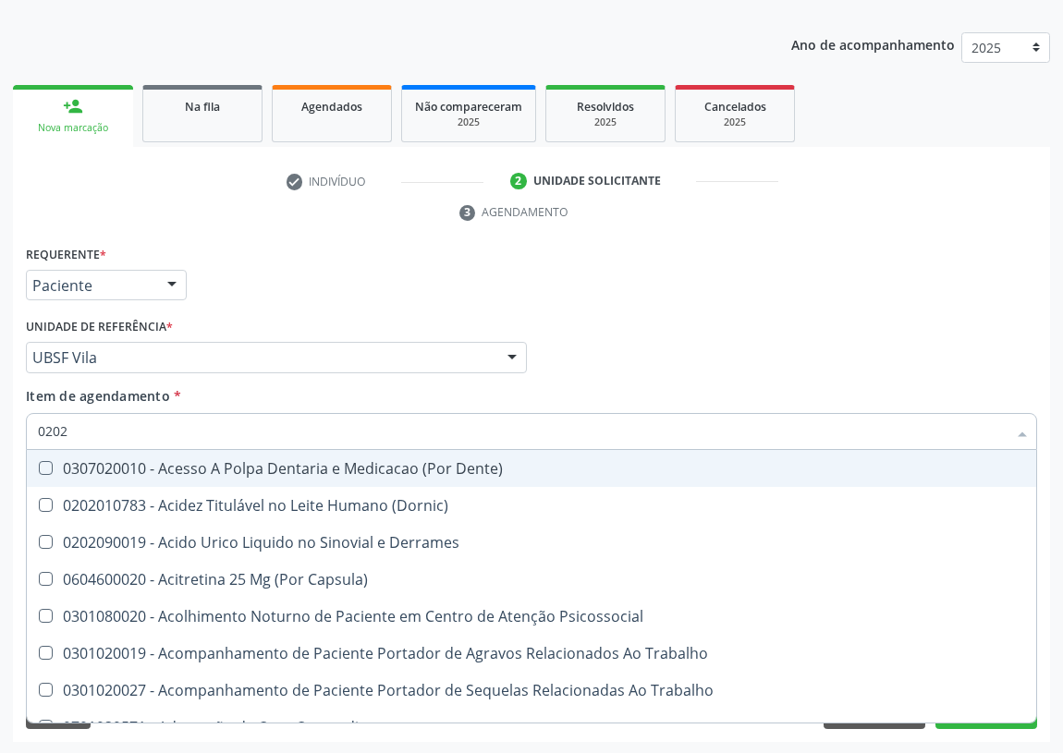
type input "02020"
checkbox Capsula\) "true"
checkbox Urina "false"
checkbox Queimado "true"
checkbox Esqueléticas "false"
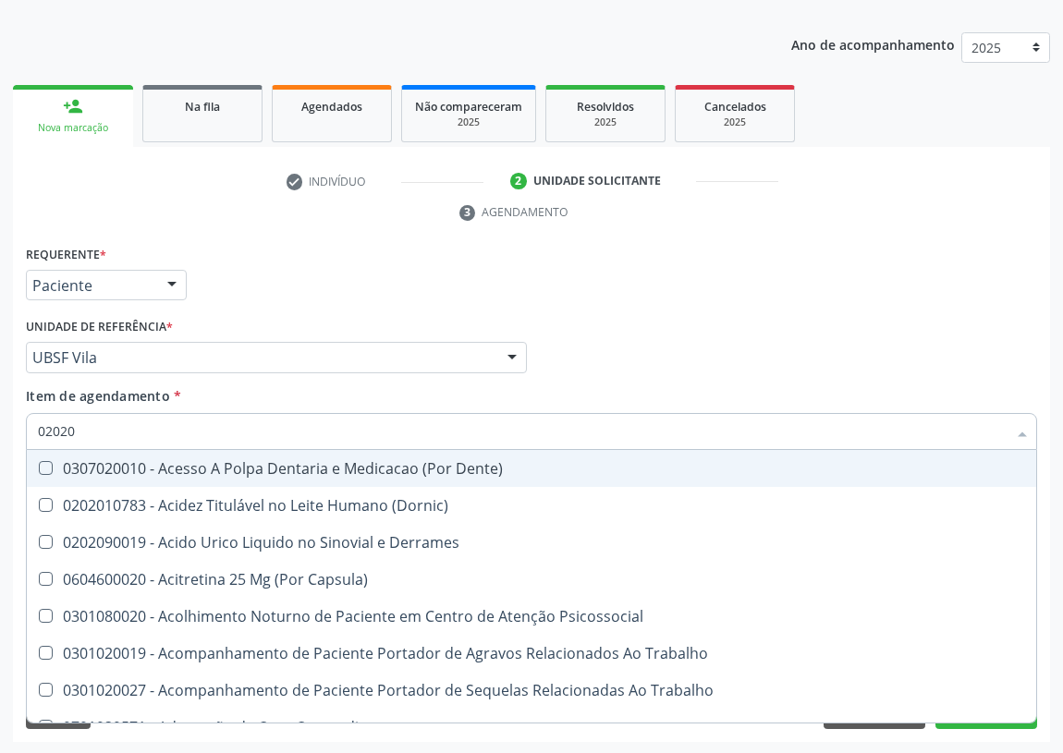
checkbox Anal "true"
checkbox Aspiracao "true"
checkbox Cornea "true"
checkbox Ocular "false"
checkbox Aberto\) "false"
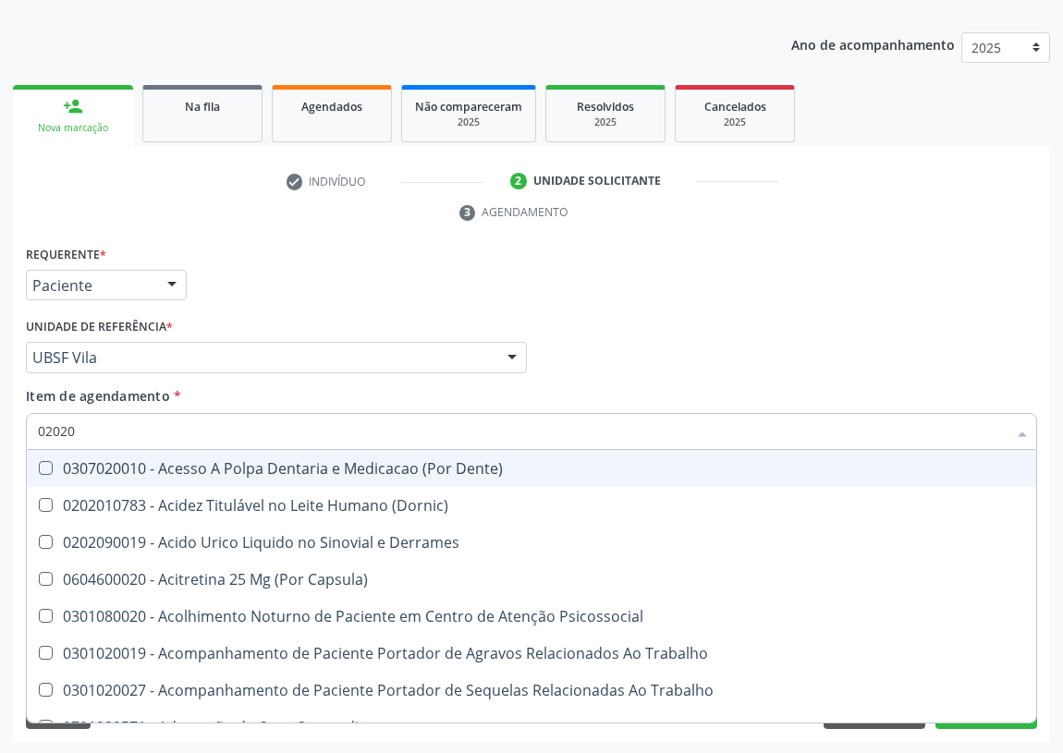
checkbox Aberto\) "false"
checkbox Puncao "true"
checkbox Farmacêuticos "false"
checkbox Quantitativa\) "true"
checkbox 67 "true"
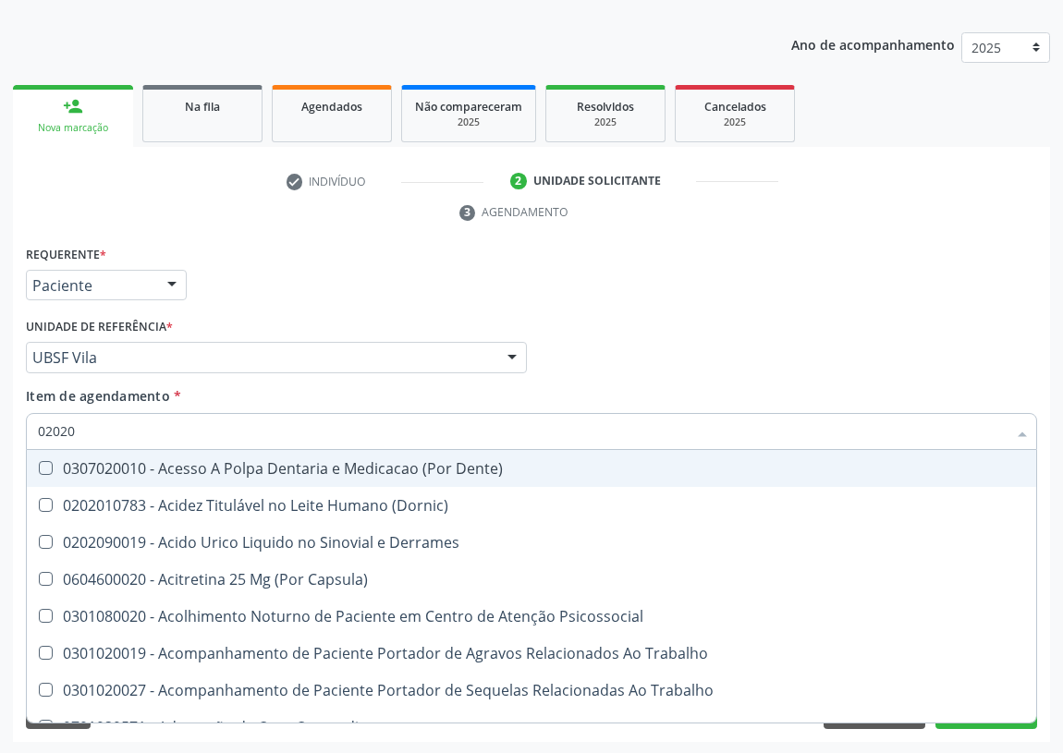
checkbox Neoplasias "true"
checkbox Projecoes\) "false"
checkbox Captacao "false"
checkbox \(Cantoplastia\) "false"
checkbox Liquorico\) "true"
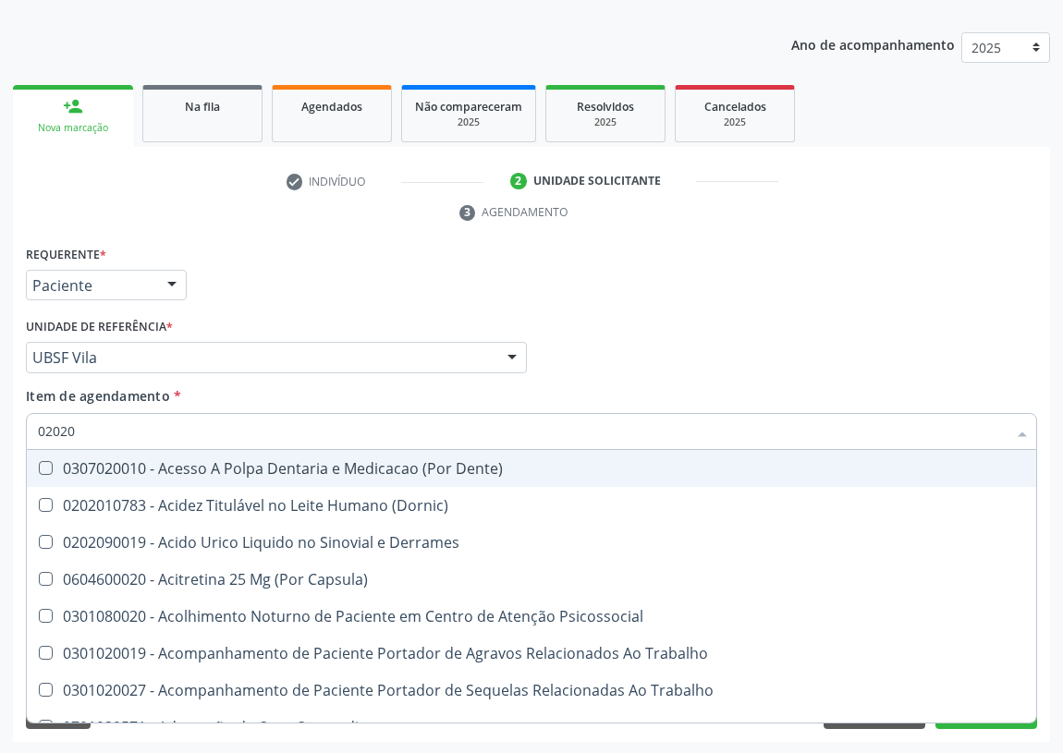
checkbox Revisao "false"
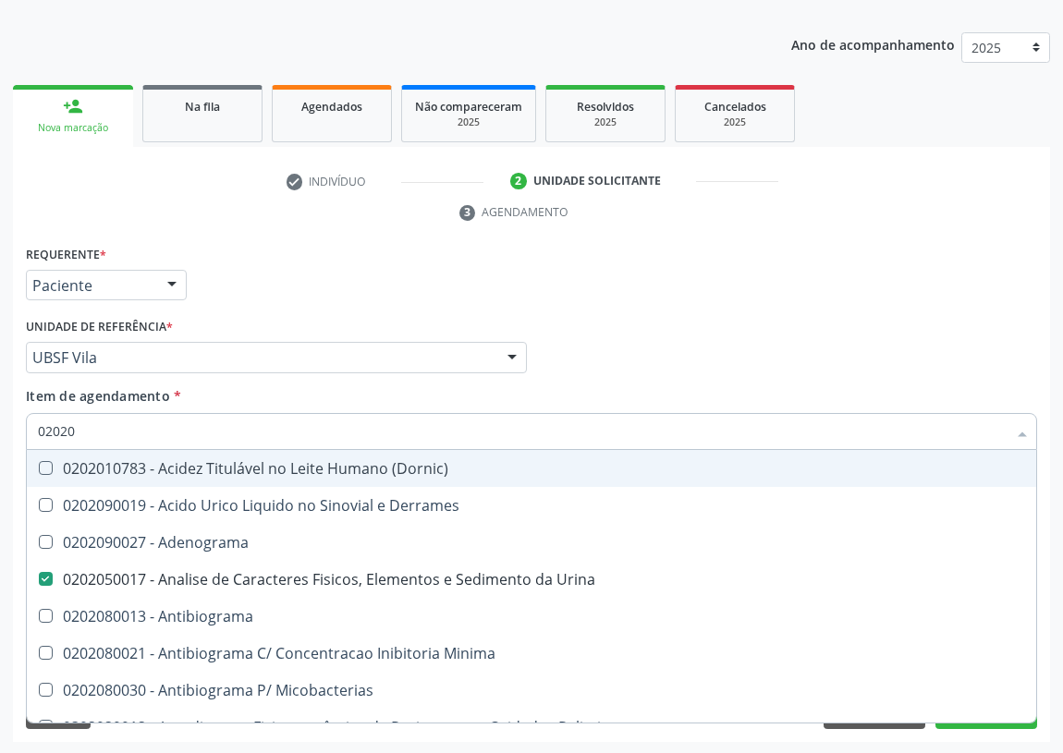
type input "020204"
checkbox Urina "false"
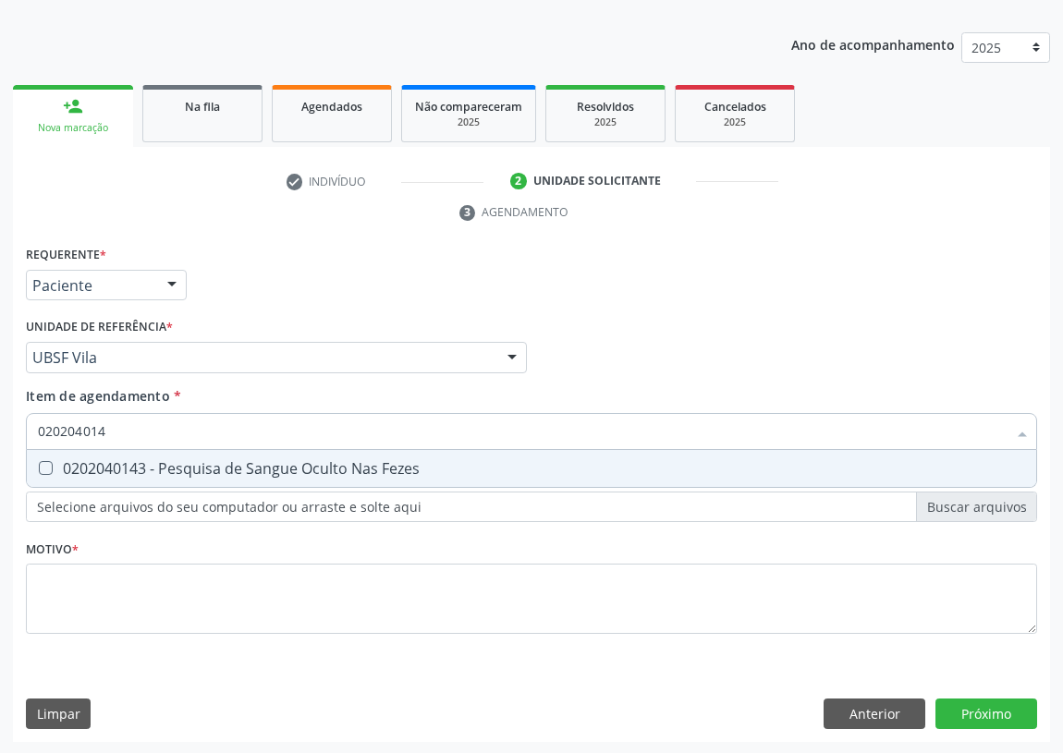
type input "0202040143"
drag, startPoint x: 44, startPoint y: 463, endPoint x: 46, endPoint y: 529, distance: 65.6
click at [44, 469] on Fezes at bounding box center [46, 468] width 14 height 14
click at [39, 469] on Fezes "checkbox" at bounding box center [33, 468] width 12 height 12
checkbox Fezes "true"
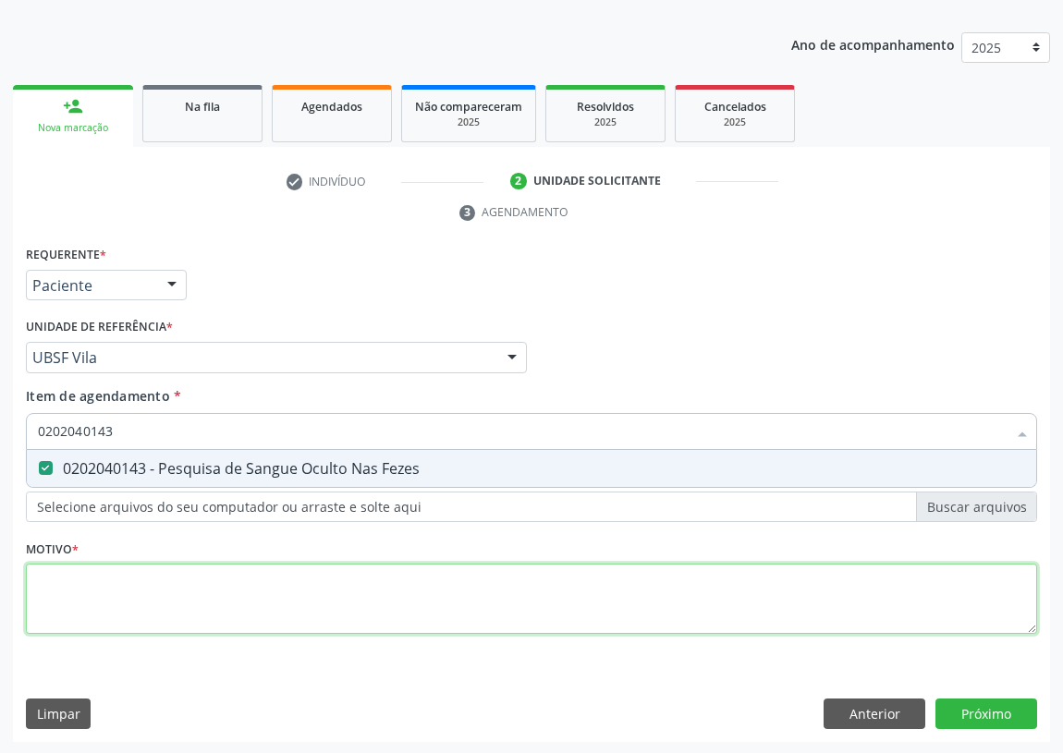
click at [69, 582] on div "Requerente * Paciente Profissional de Saúde Paciente Nenhum resultado encontrad…" at bounding box center [531, 450] width 1011 height 419
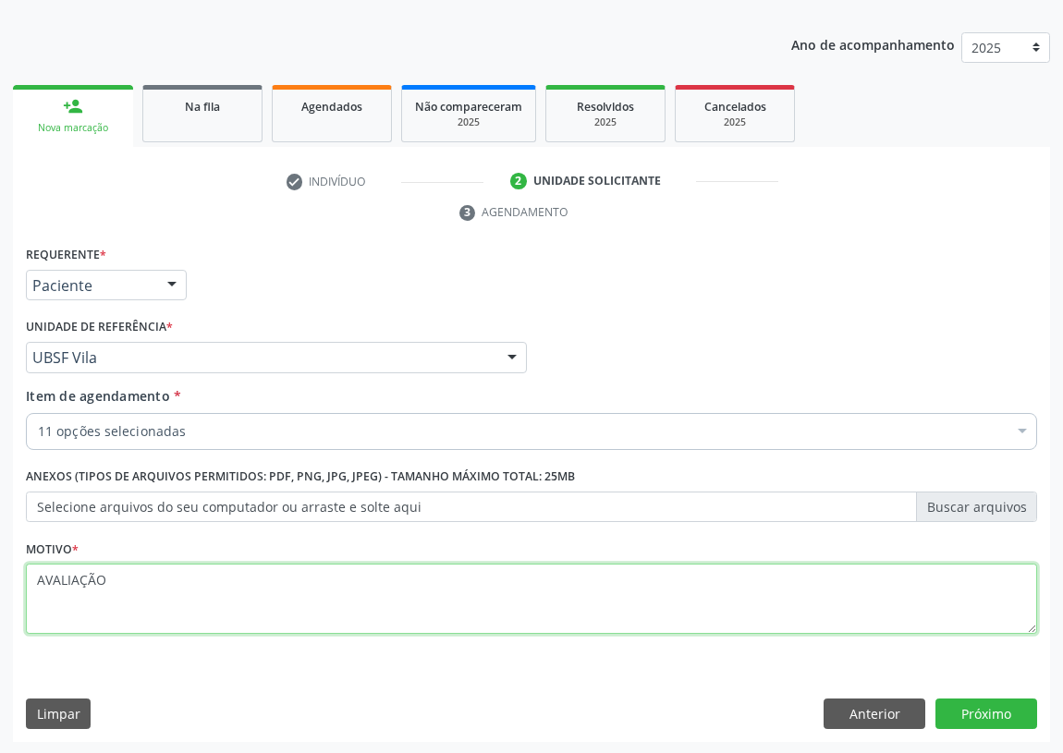
type textarea "AVALIAÇÃO"
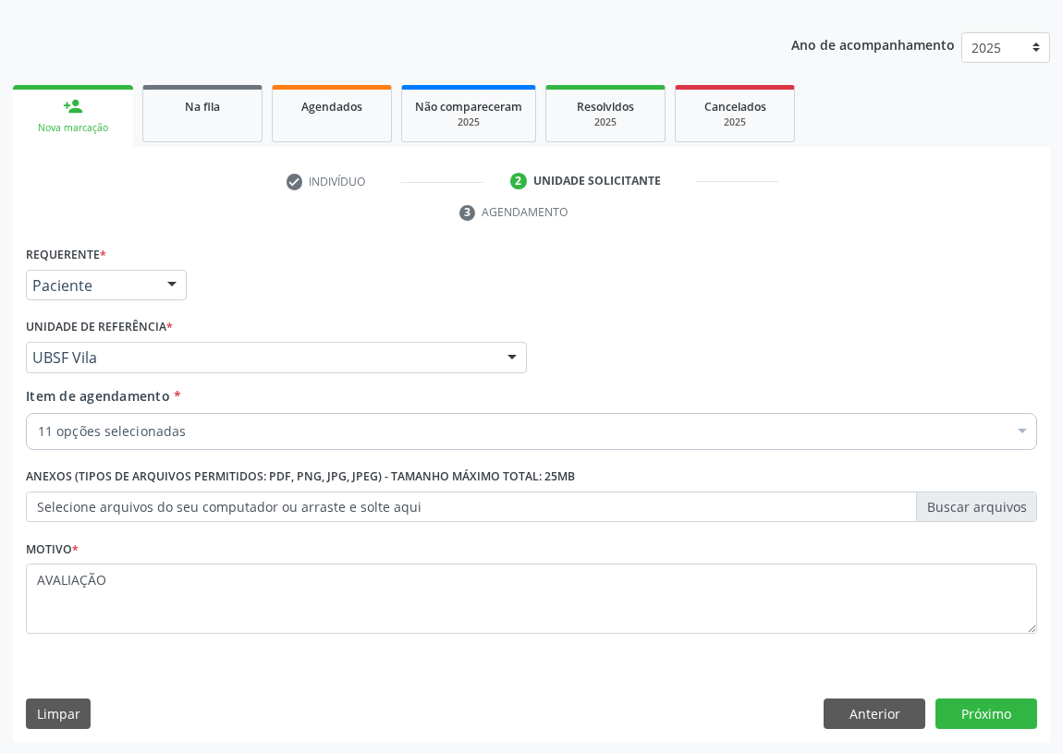
drag, startPoint x: 992, startPoint y: 693, endPoint x: 922, endPoint y: 716, distance: 73.1
click at [989, 693] on div "Requerente * Paciente Profissional de Saúde Paciente Nenhum resultado encontrad…" at bounding box center [531, 492] width 1037 height 502
drag, startPoint x: 991, startPoint y: 711, endPoint x: 0, endPoint y: 469, distance: 1019.9
click at [985, 710] on button "Próximo" at bounding box center [986, 714] width 102 height 31
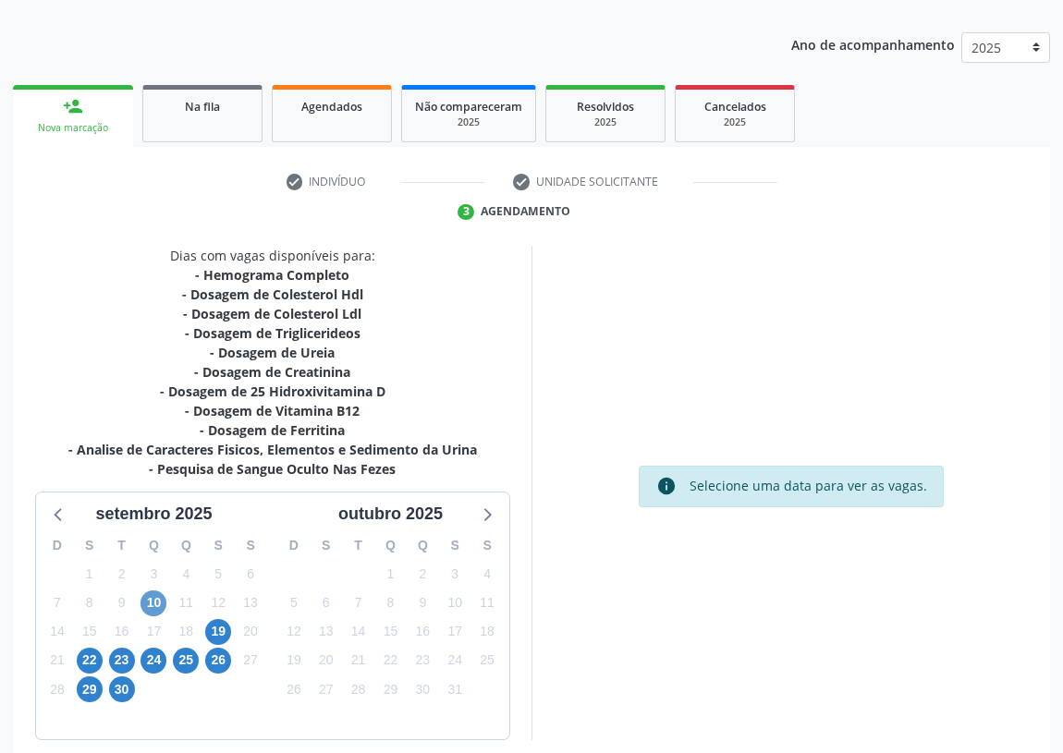
scroll to position [273, 0]
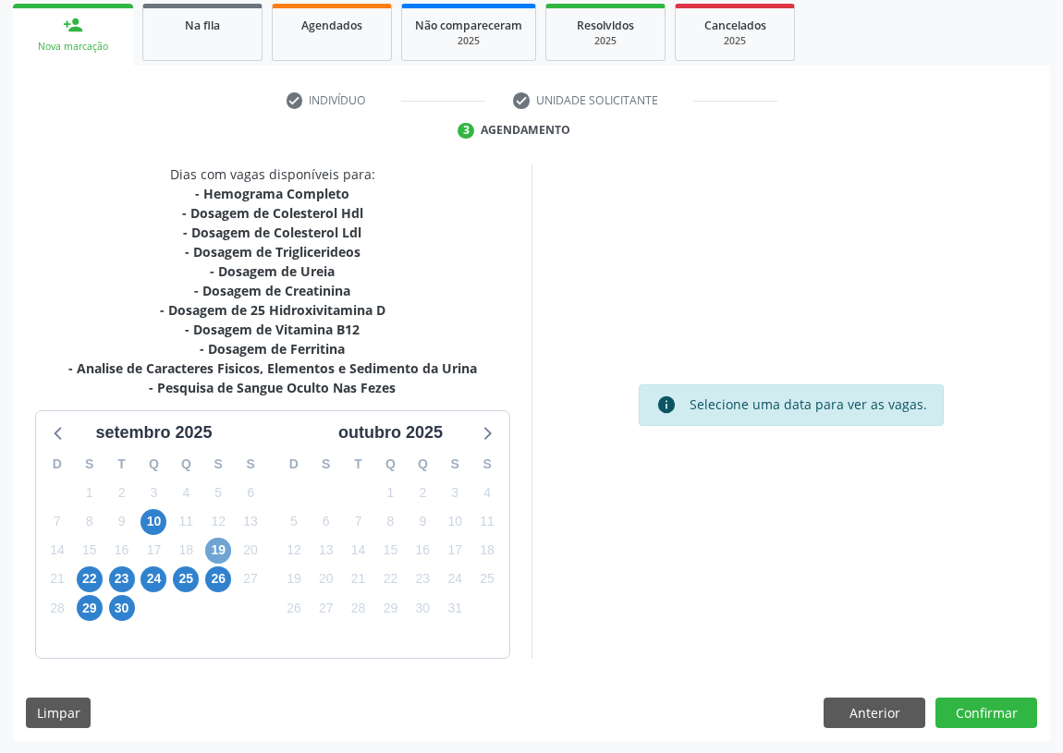
click at [222, 553] on span "19" at bounding box center [218, 551] width 26 height 26
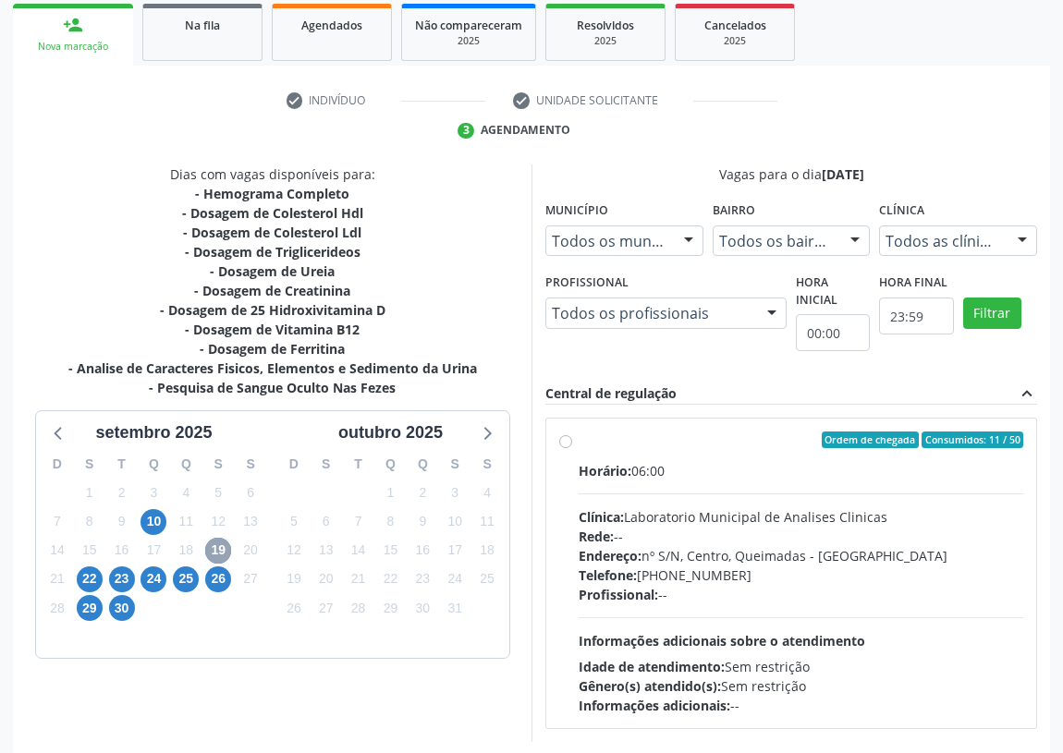
scroll to position [355, 0]
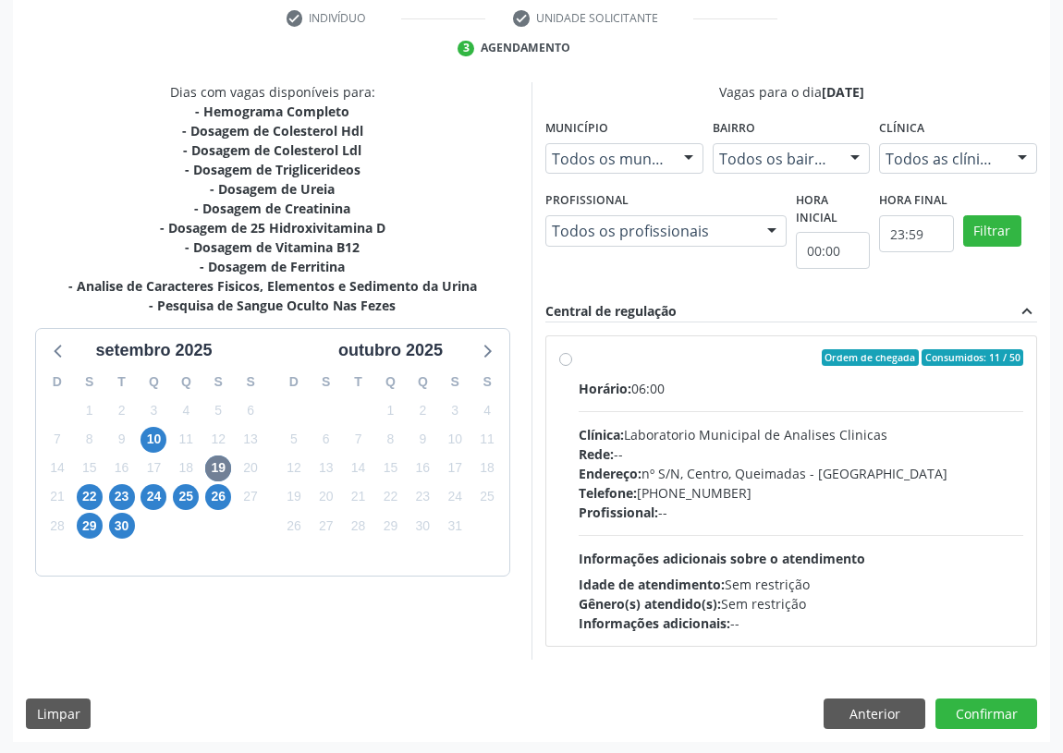
click at [579, 357] on label "Ordem de chegada Consumidos: 11 / 50 Horário: 06:00 Clínica: Laboratorio Munici…" at bounding box center [801, 491] width 445 height 284
click at [564, 357] on input "Ordem de chegada Consumidos: 11 / 50 Horário: 06:00 Clínica: Laboratorio Munici…" at bounding box center [565, 357] width 13 height 17
radio input "true"
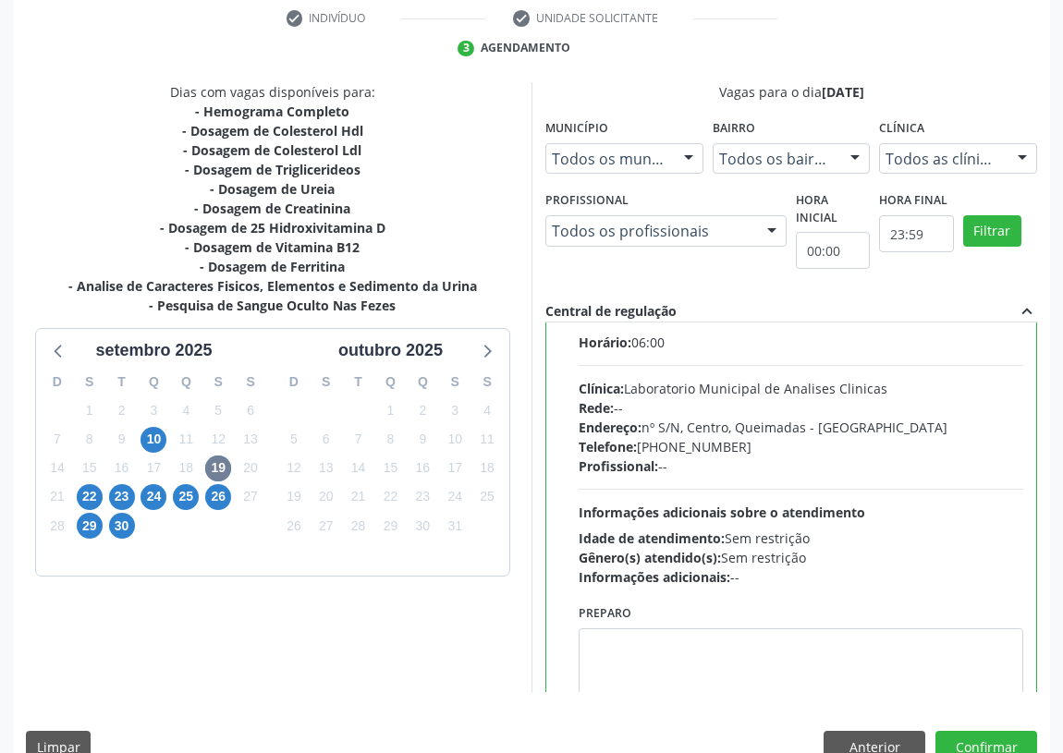
scroll to position [91, 0]
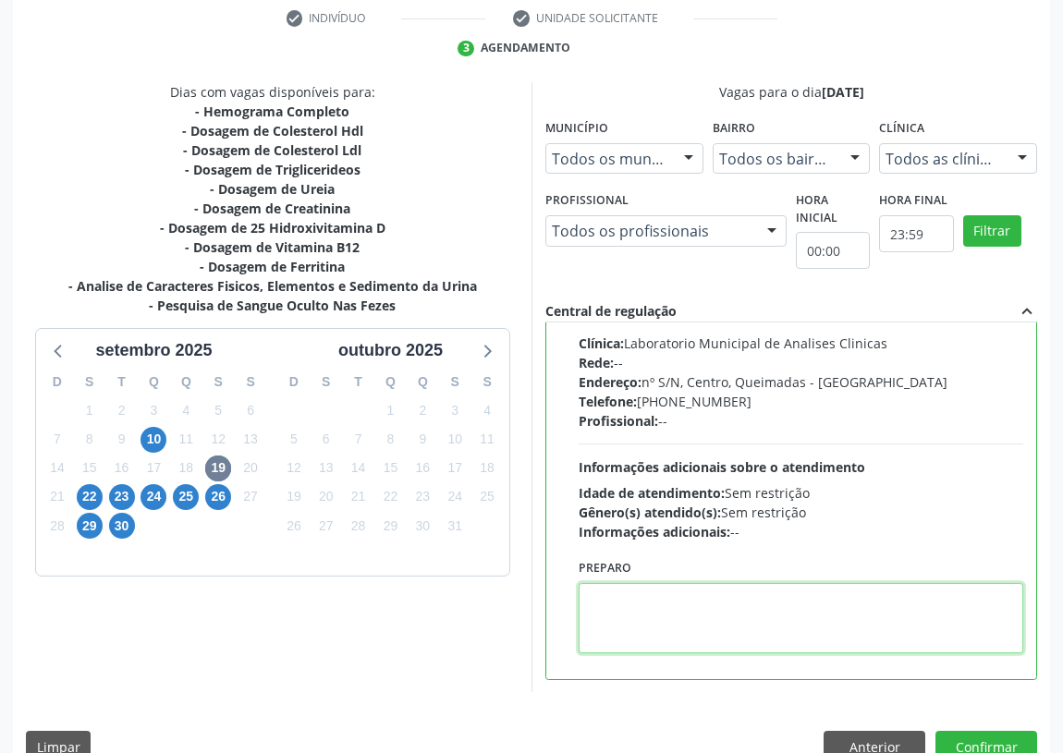
drag, startPoint x: 622, startPoint y: 610, endPoint x: 626, endPoint y: 591, distance: 18.8
click at [624, 597] on textarea at bounding box center [801, 618] width 445 height 70
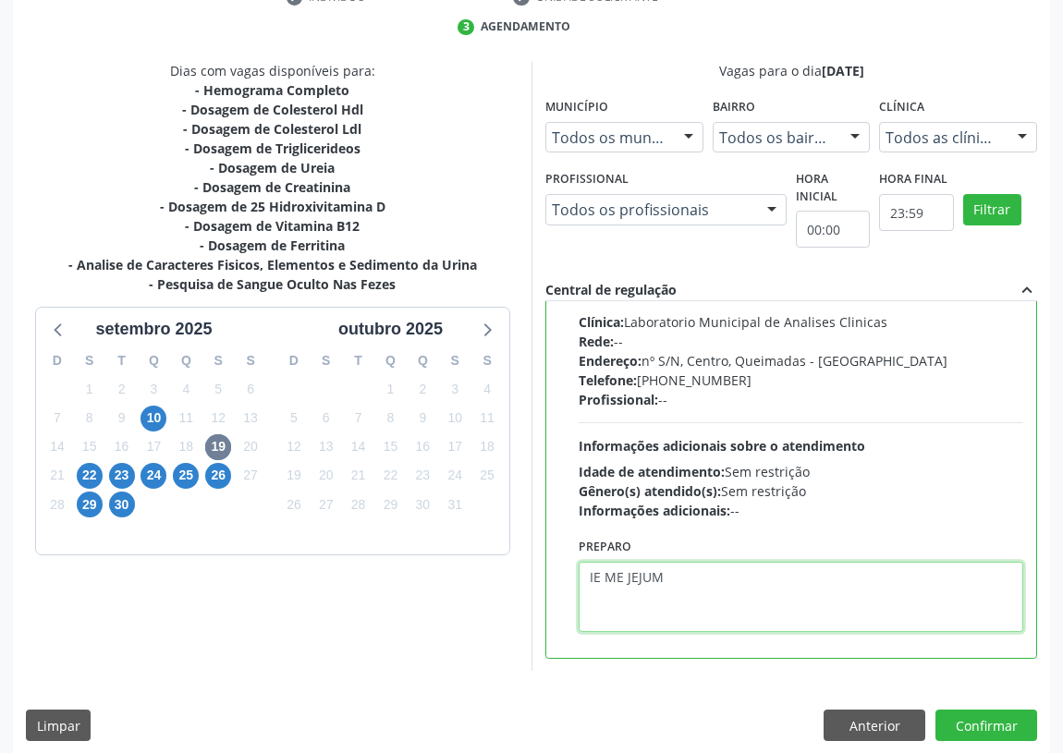
scroll to position [388, 0]
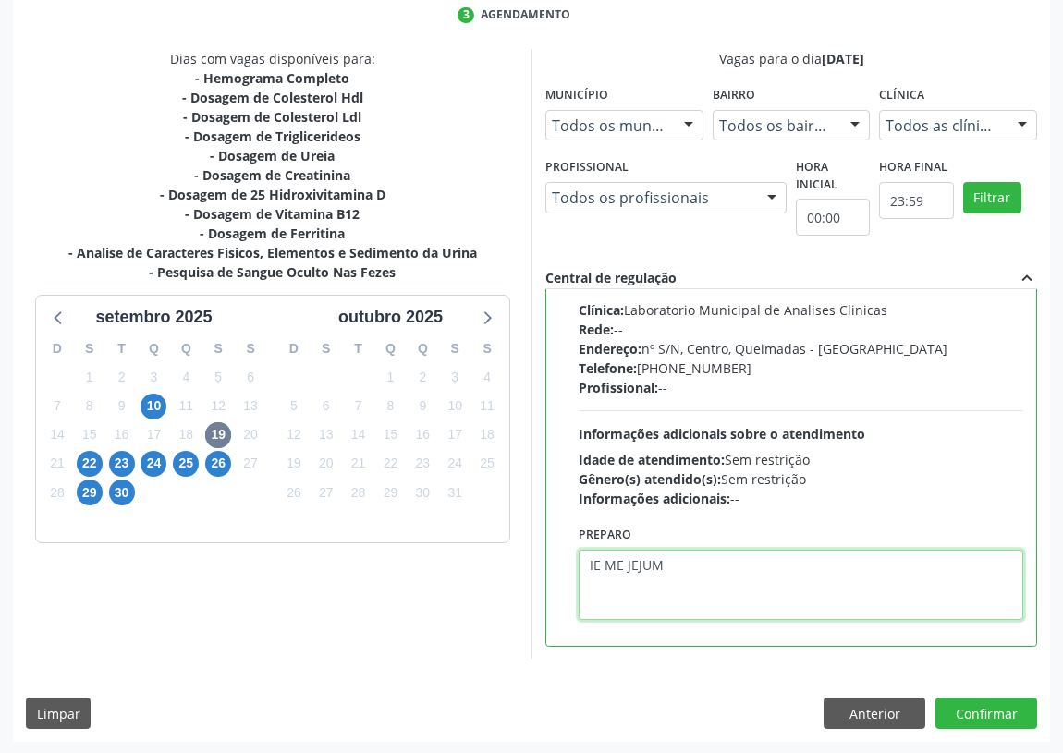
drag, startPoint x: 621, startPoint y: 561, endPoint x: 592, endPoint y: 570, distance: 30.1
click at [584, 570] on textarea "IE ME JEJUM" at bounding box center [801, 585] width 445 height 70
type textarea "IR EM [GEOGRAPHIC_DATA]"
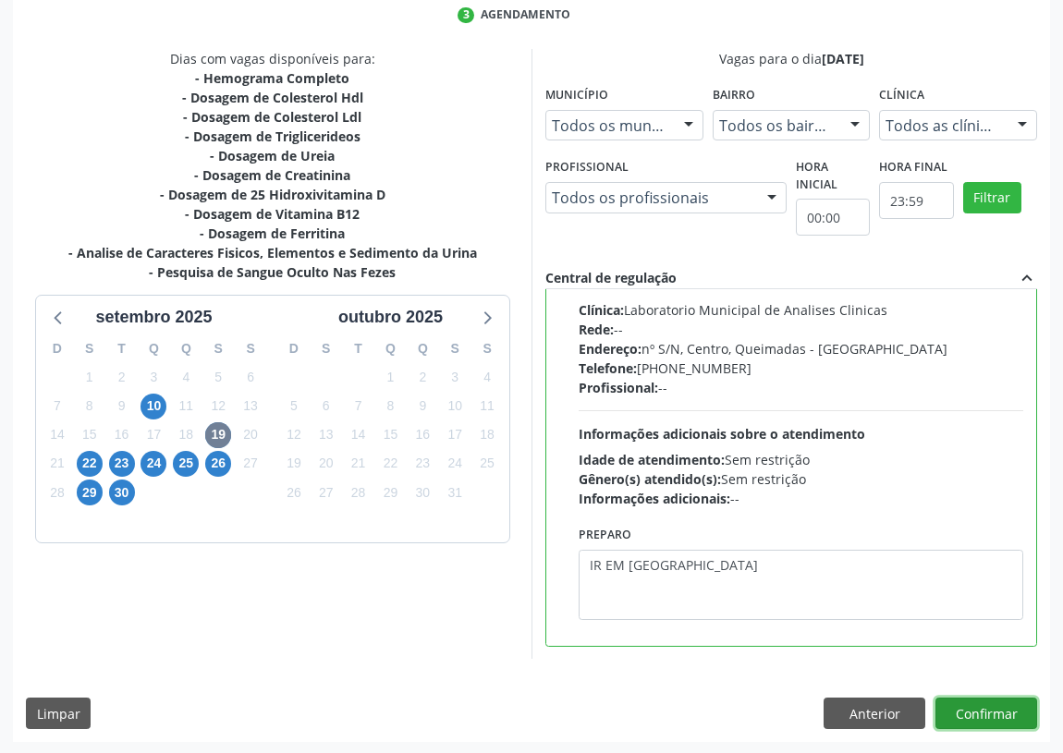
drag, startPoint x: 982, startPoint y: 706, endPoint x: 573, endPoint y: 628, distance: 416.9
click at [969, 706] on button "Confirmar" at bounding box center [986, 713] width 102 height 31
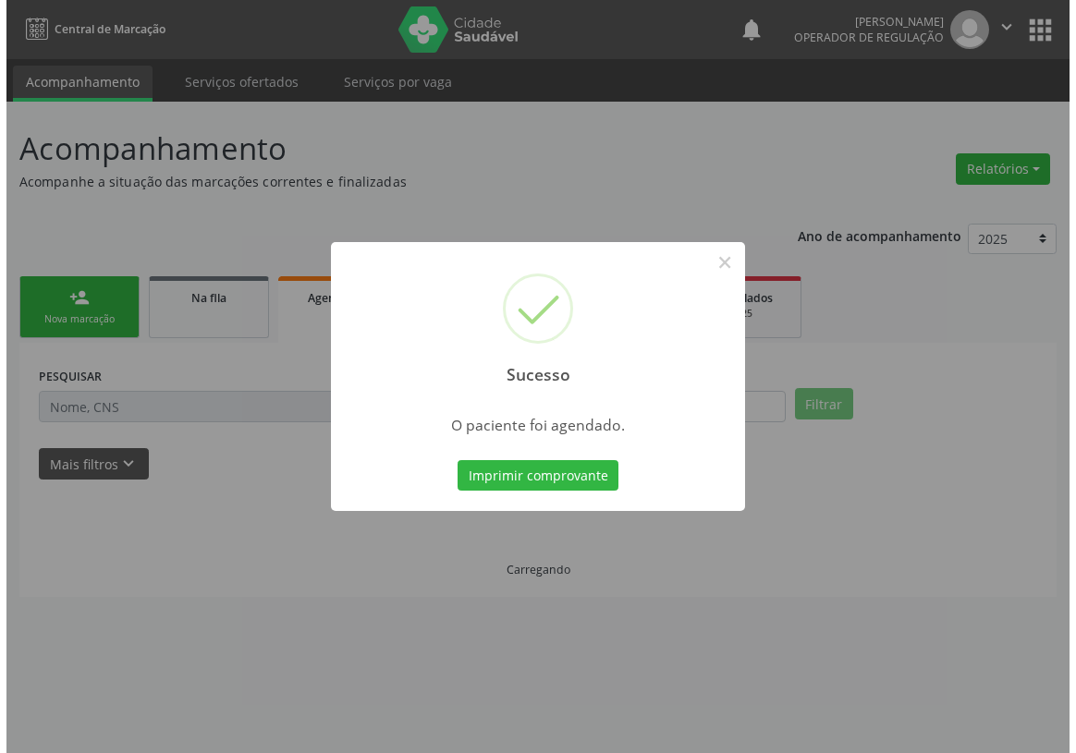
scroll to position [0, 0]
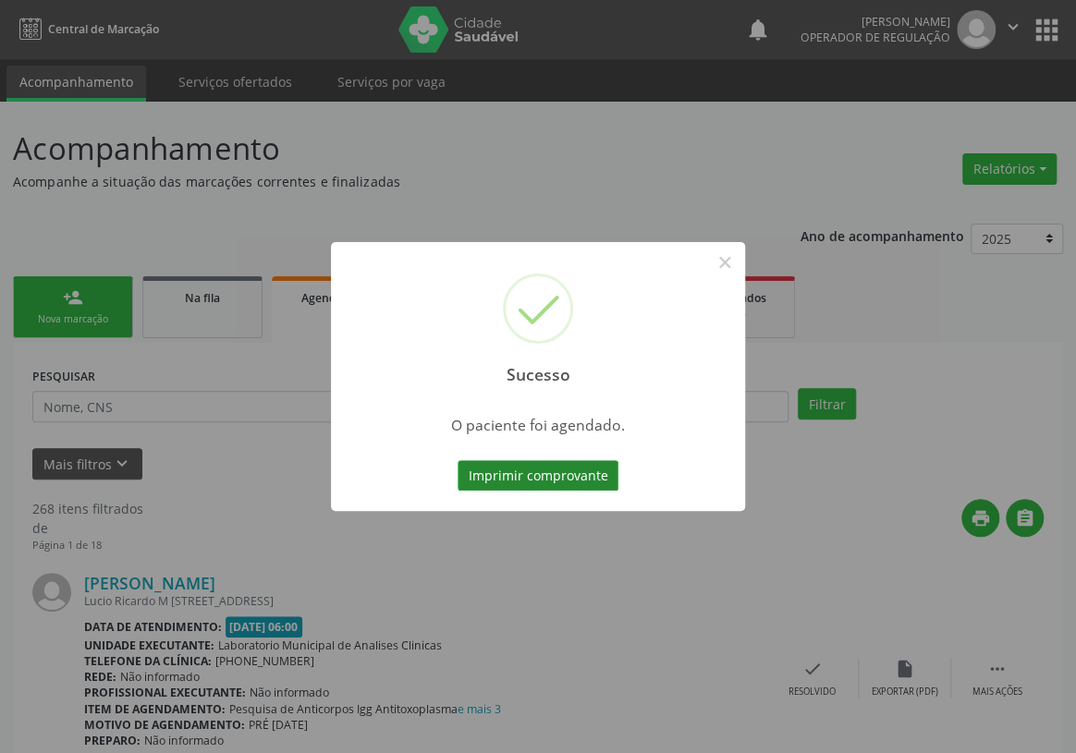
click at [571, 470] on button "Imprimir comprovante" at bounding box center [537, 475] width 161 height 31
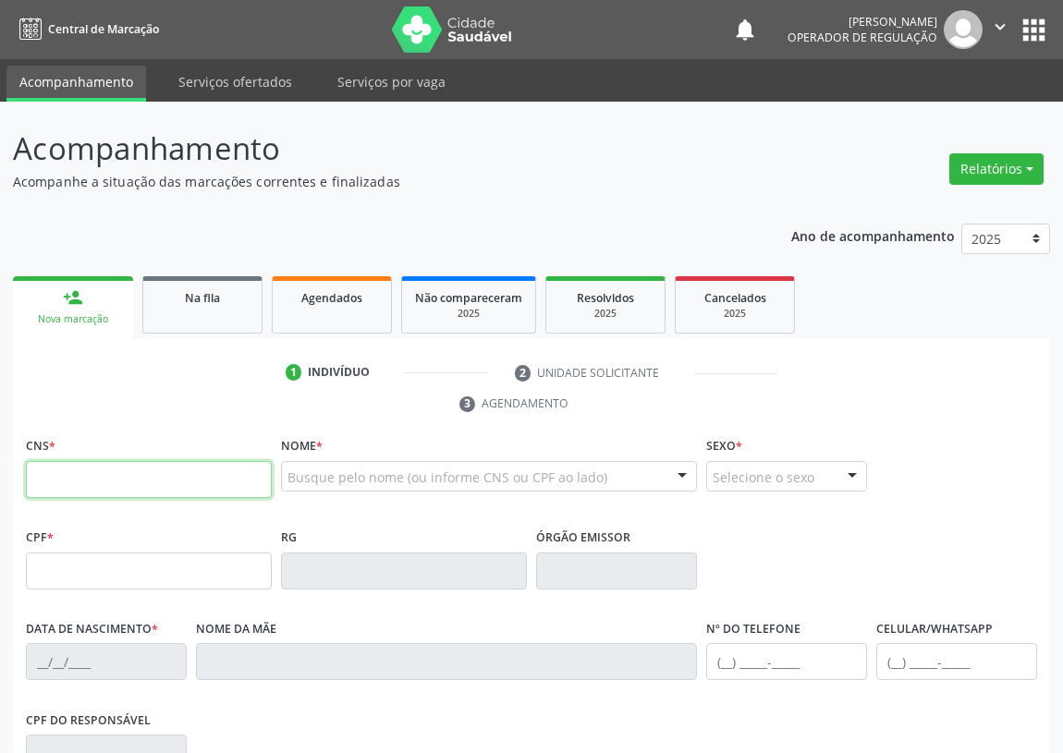
drag, startPoint x: 0, startPoint y: 0, endPoint x: 33, endPoint y: 475, distance: 476.2
click at [33, 475] on input "text" at bounding box center [149, 479] width 246 height 37
click at [34, 478] on input "text" at bounding box center [149, 479] width 246 height 37
type input "705 2004 7717 6775"
type input "131.750.367-83"
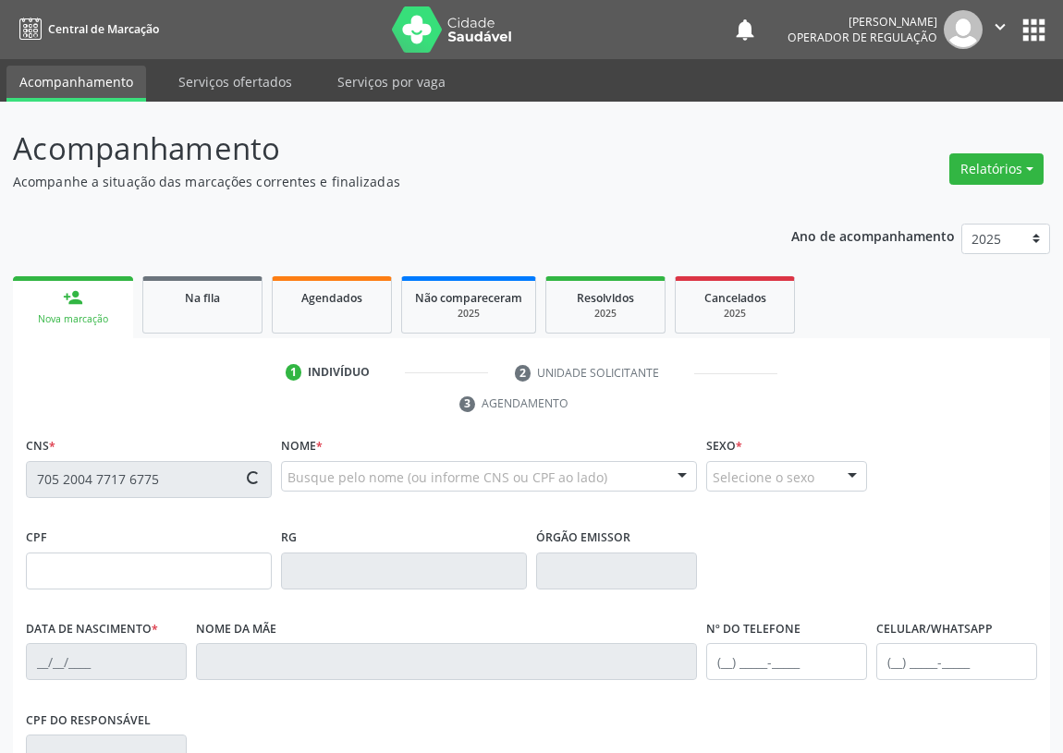
type input "12/12/1987"
type input "Maria Viones dos Santos"
type input "(83) 99392-9087"
type input "44"
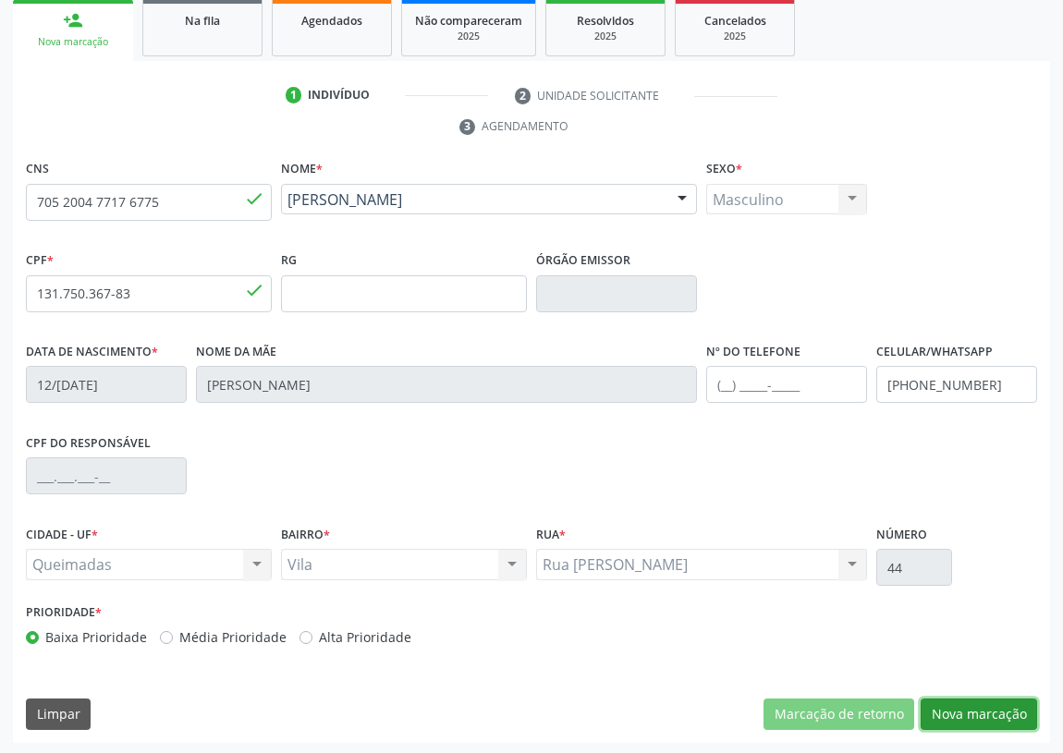
drag, startPoint x: 987, startPoint y: 710, endPoint x: 414, endPoint y: 617, distance: 580.4
click at [951, 709] on button "Nova marcação" at bounding box center [978, 714] width 116 height 31
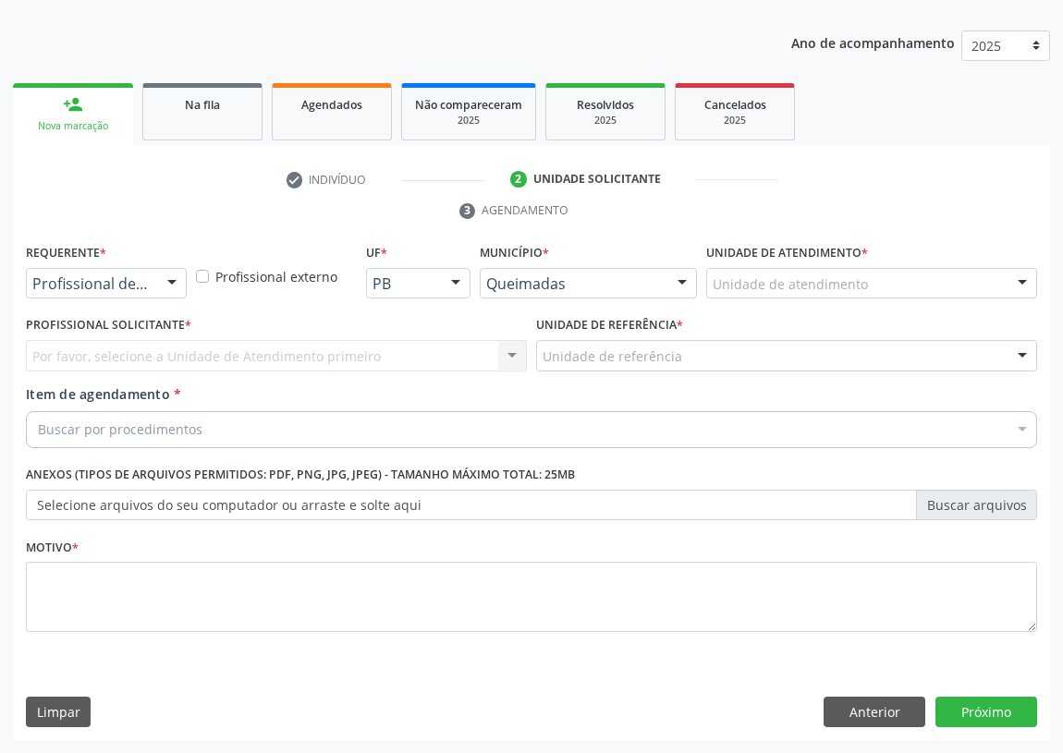
scroll to position [191, 0]
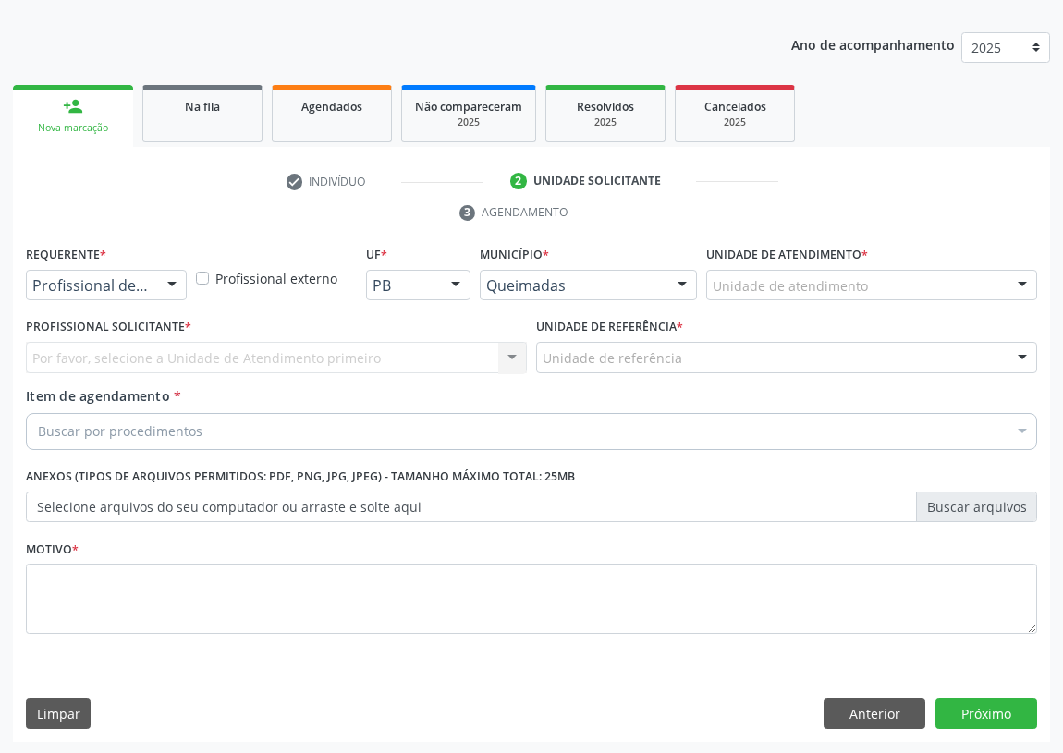
click at [169, 279] on div at bounding box center [172, 286] width 28 height 31
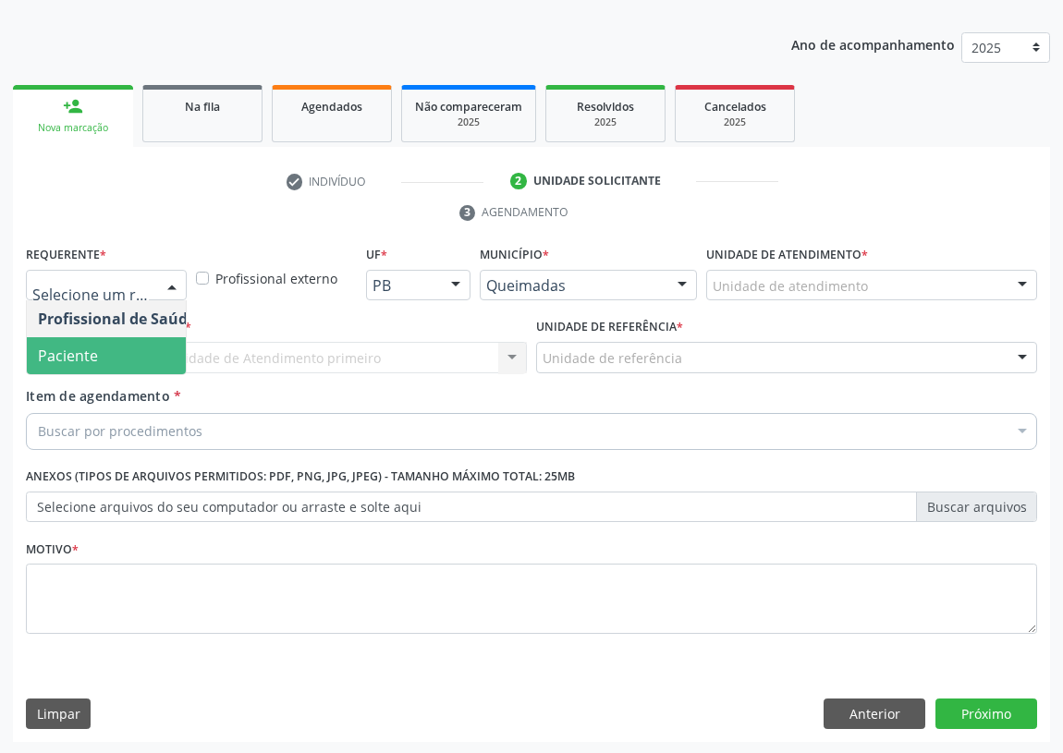
click at [160, 352] on span "Paciente" at bounding box center [117, 355] width 180 height 37
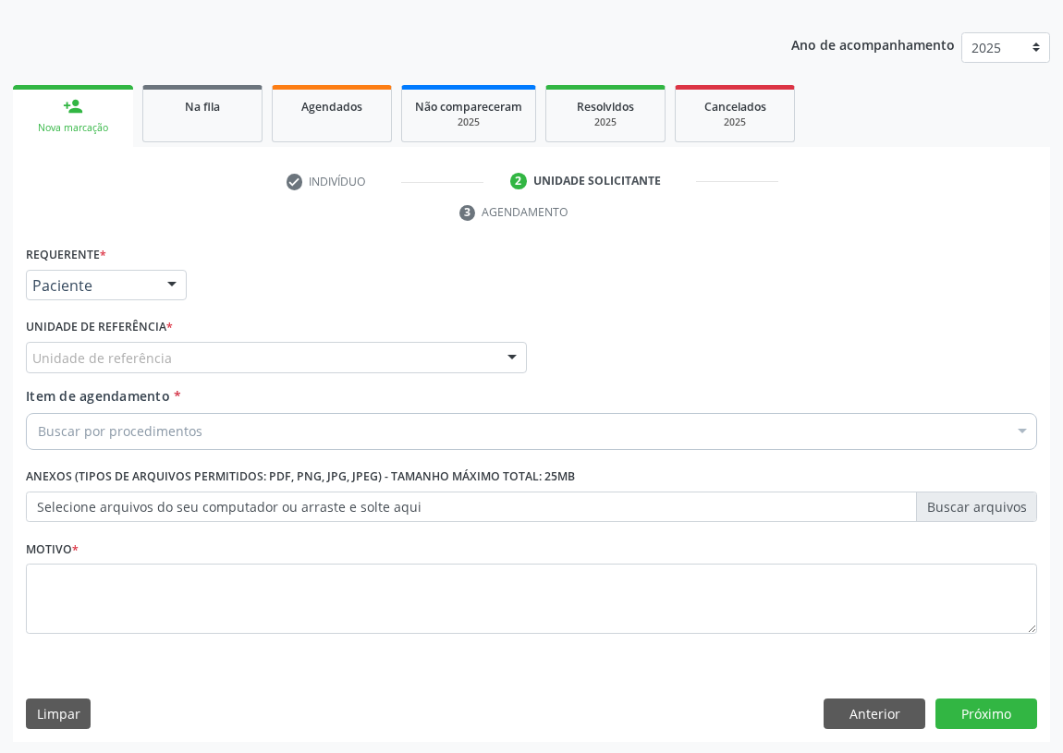
drag, startPoint x: 488, startPoint y: 351, endPoint x: 246, endPoint y: 516, distance: 292.7
click at [480, 353] on div "Unidade de referência" at bounding box center [276, 357] width 501 height 31
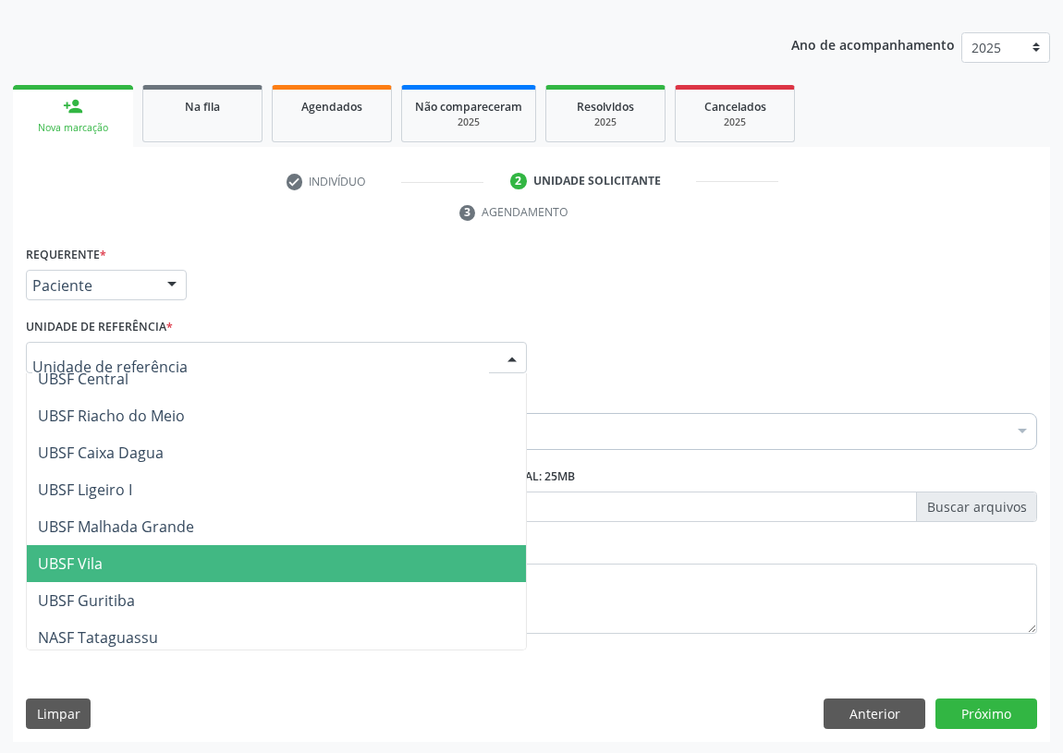
scroll to position [462, 0]
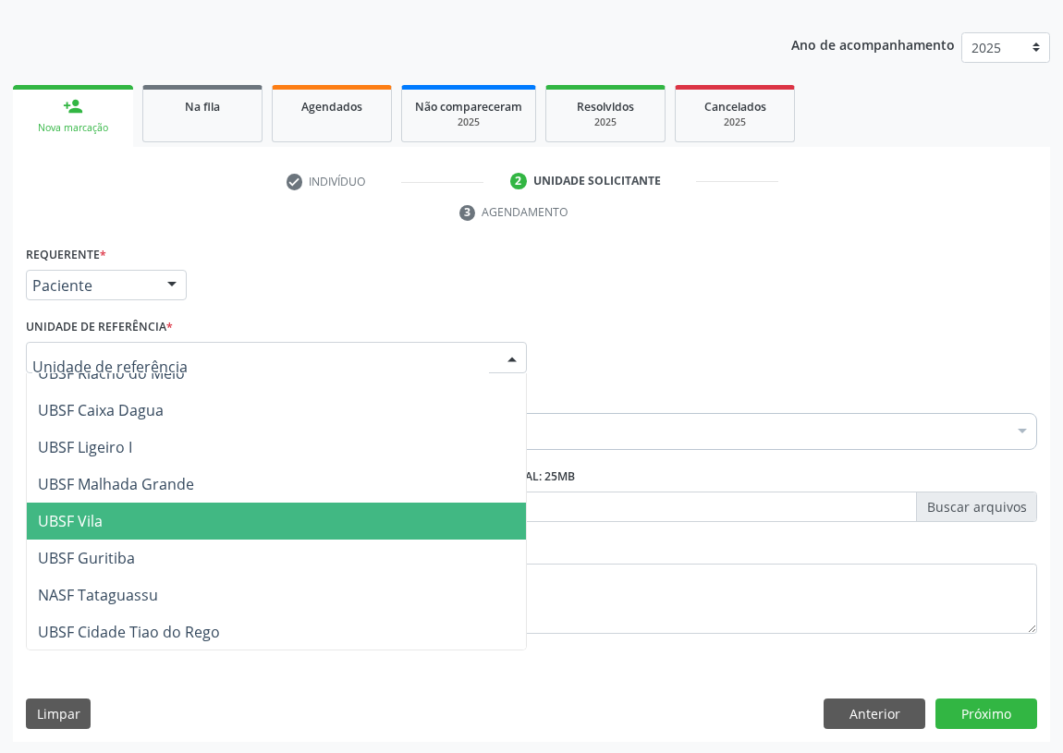
click at [69, 519] on span "UBSF Vila" at bounding box center [70, 521] width 65 height 20
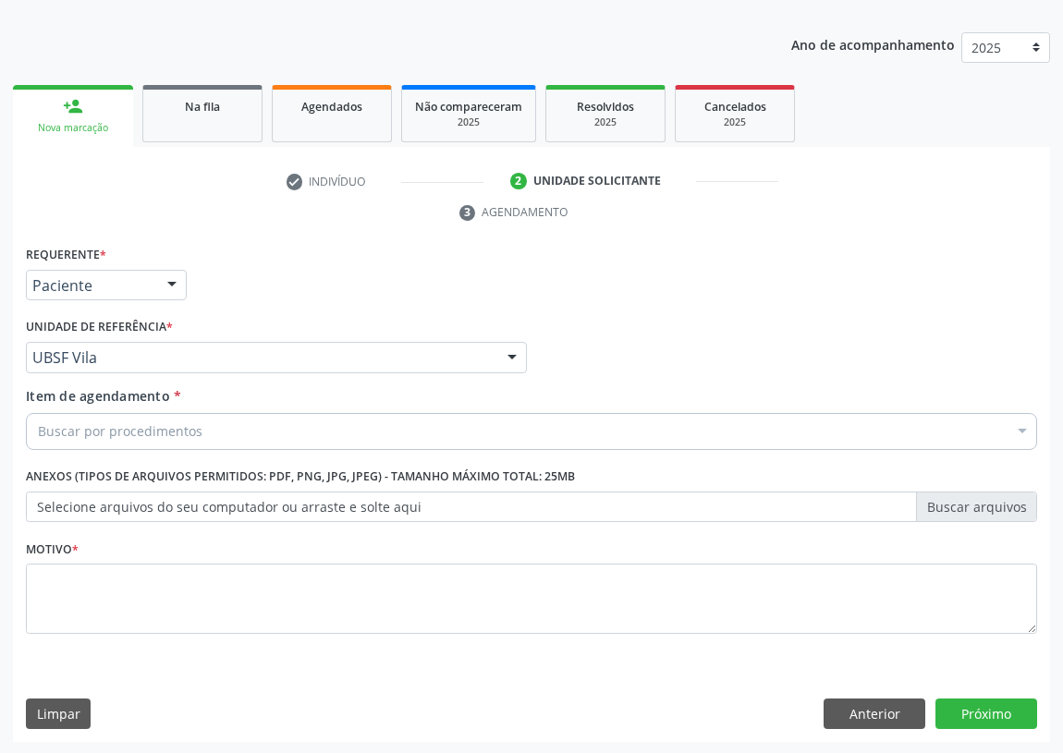
click at [63, 442] on div "Buscar por procedimentos" at bounding box center [531, 431] width 1011 height 37
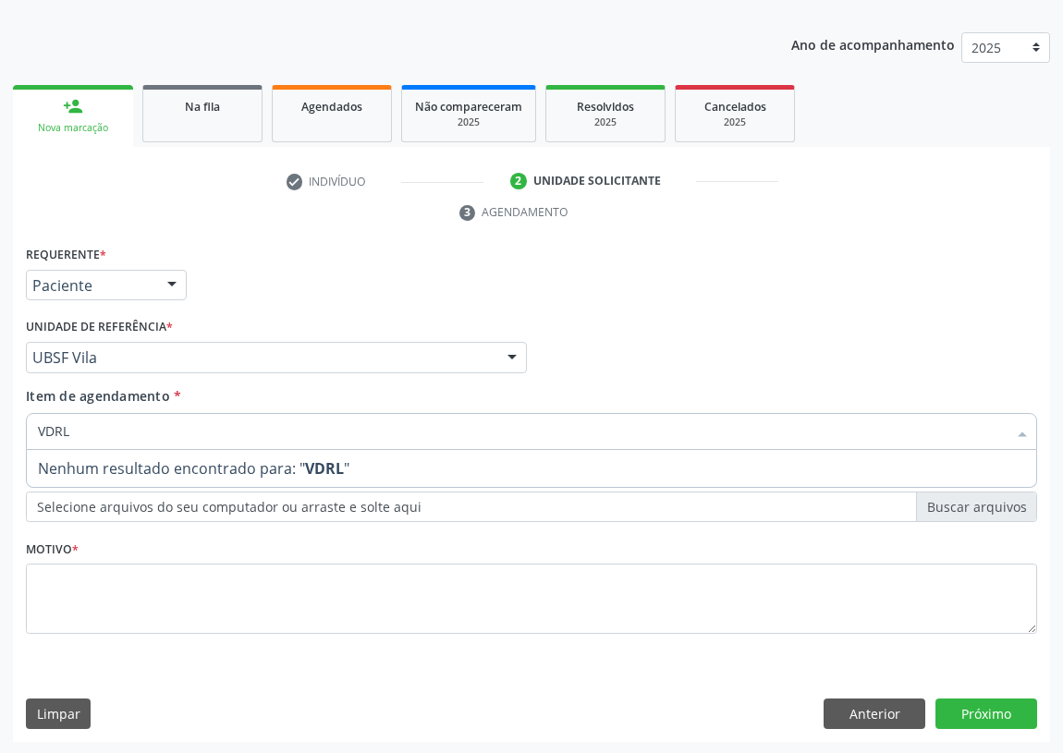
drag, startPoint x: 71, startPoint y: 423, endPoint x: 0, endPoint y: 441, distance: 73.3
click at [0, 441] on div "Acompanhamento Acompanhe a situação das marcações correntes e finalizadas Relat…" at bounding box center [531, 332] width 1063 height 845
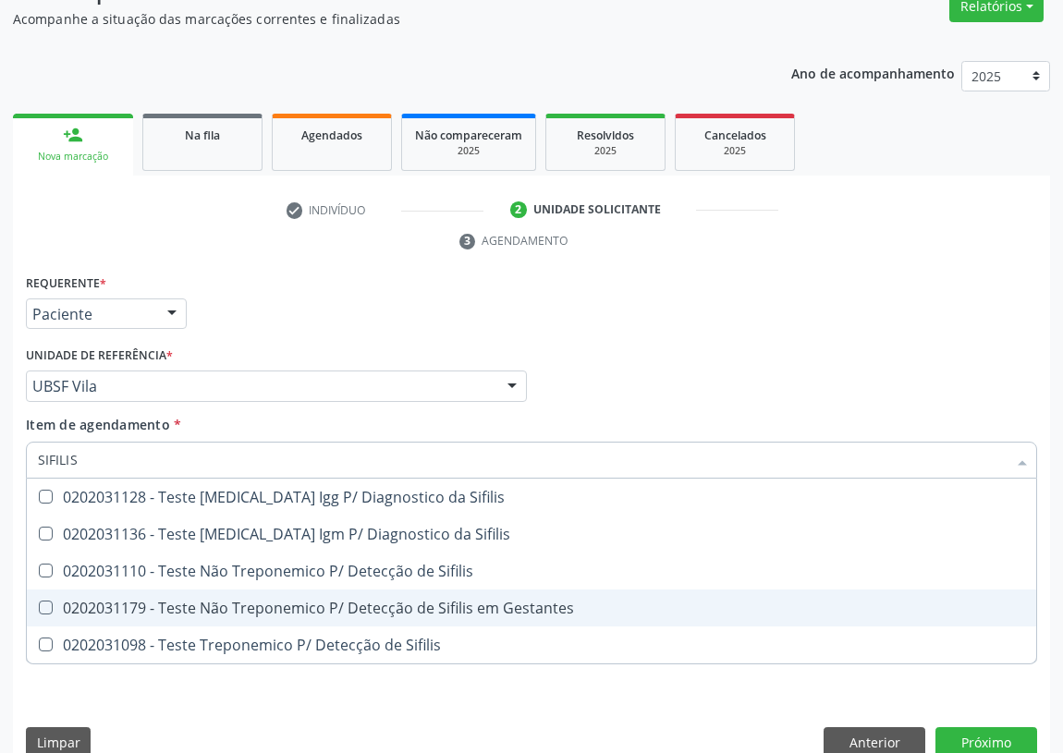
scroll to position [191, 0]
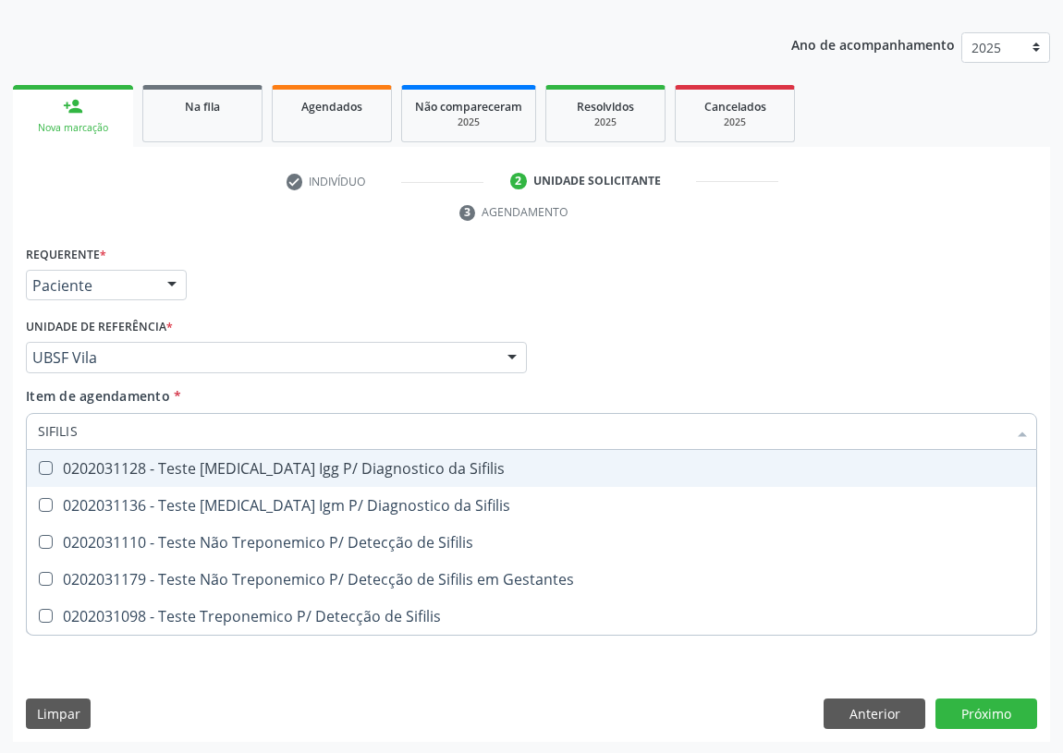
drag, startPoint x: 93, startPoint y: 435, endPoint x: 0, endPoint y: 441, distance: 93.5
click at [0, 441] on div "Acompanhamento Acompanhe a situação das marcações correntes e finalizadas Relat…" at bounding box center [531, 332] width 1063 height 845
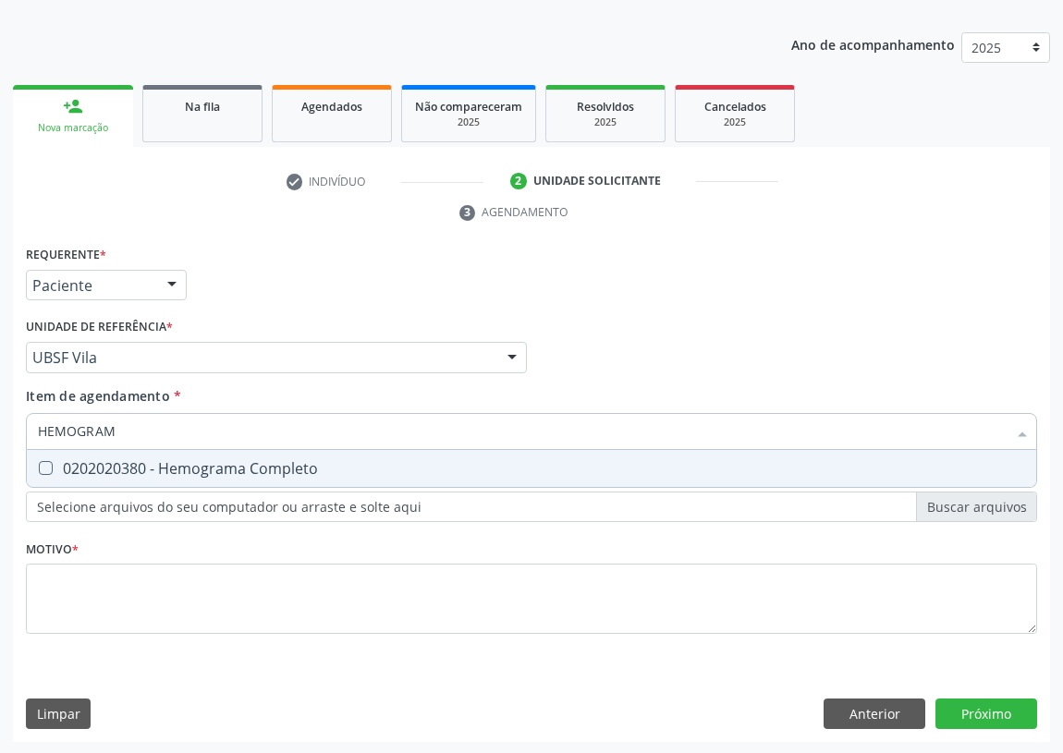
type input "HEMOGRAMA"
drag, startPoint x: 46, startPoint y: 473, endPoint x: 53, endPoint y: 494, distance: 21.3
click at [46, 473] on div "0202020380 - Hemograma Completo" at bounding box center [531, 468] width 987 height 15
checkbox Completo "true"
type input "HEMOGRAMA"
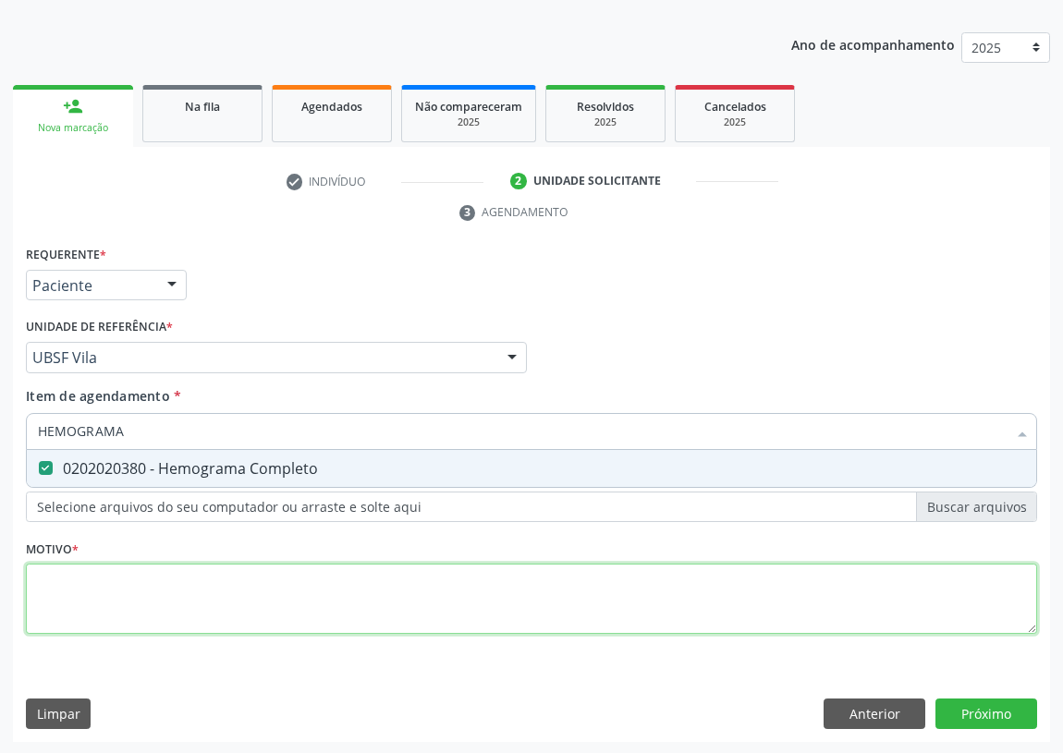
click at [73, 584] on div "Requerente * Paciente Profissional de Saúde Paciente Nenhum resultado encontrad…" at bounding box center [531, 450] width 1011 height 419
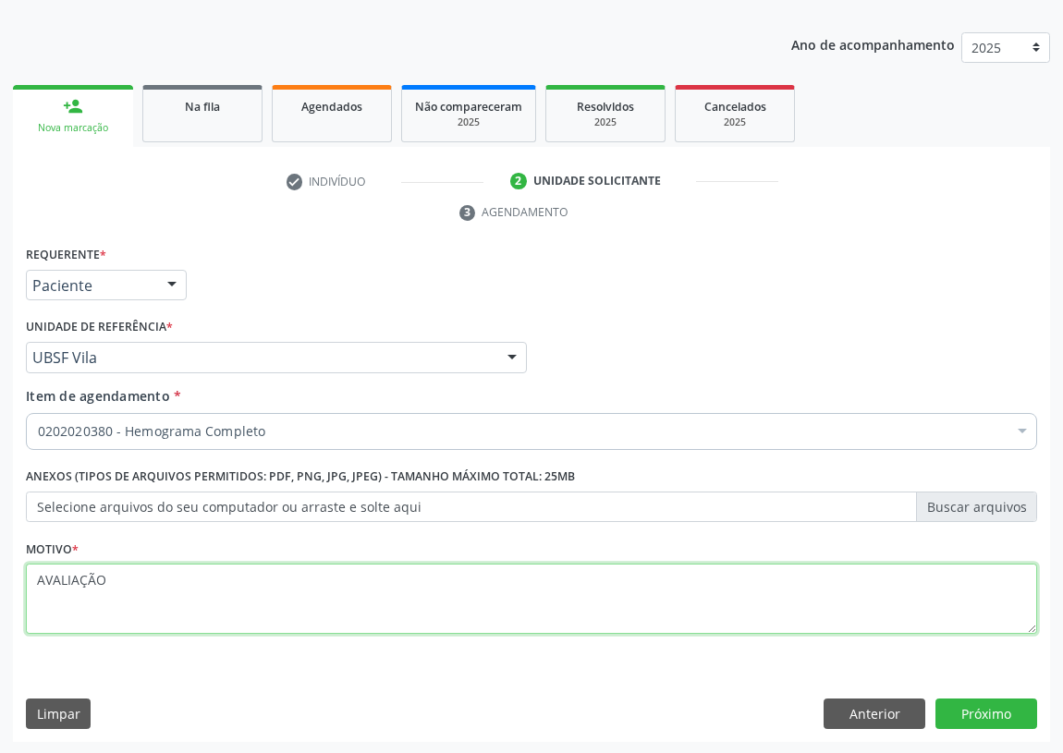
type textarea "AVALIAÇÃO"
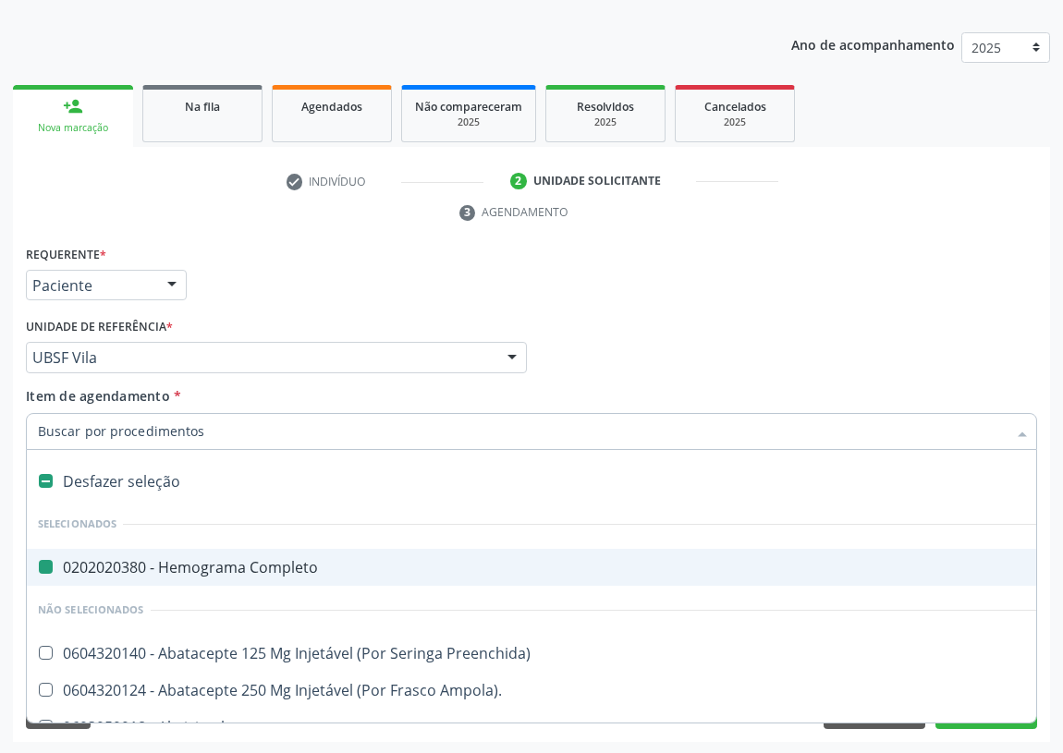
type input "Q"
checkbox Completo "false"
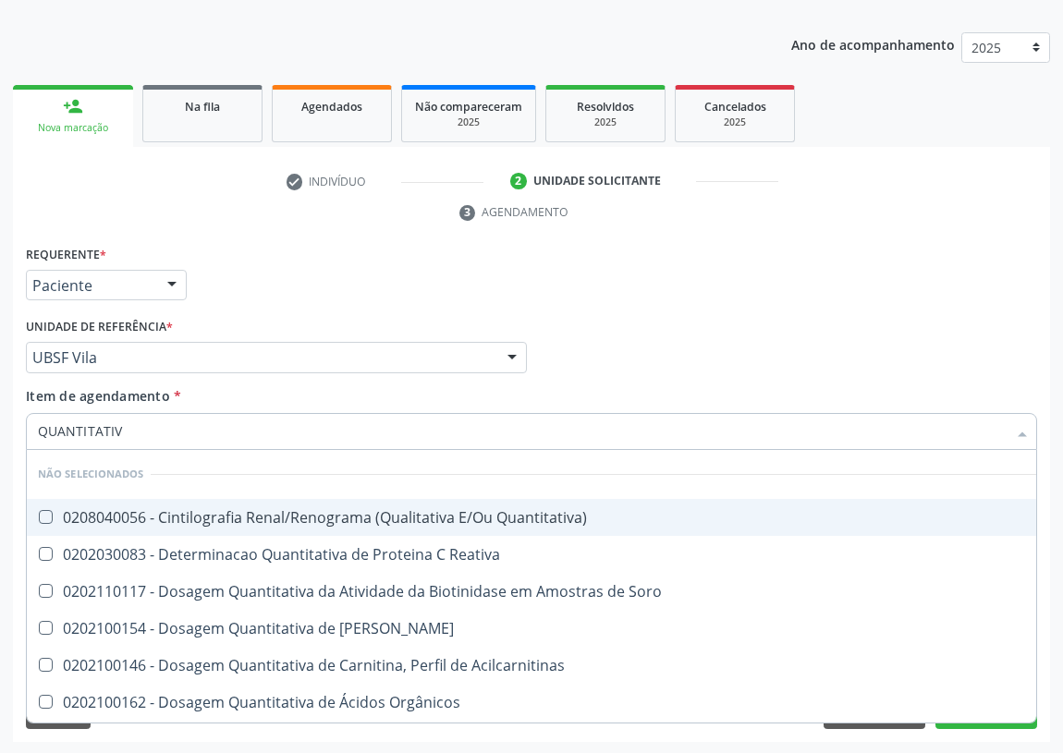
type input "QUANTITATIVO"
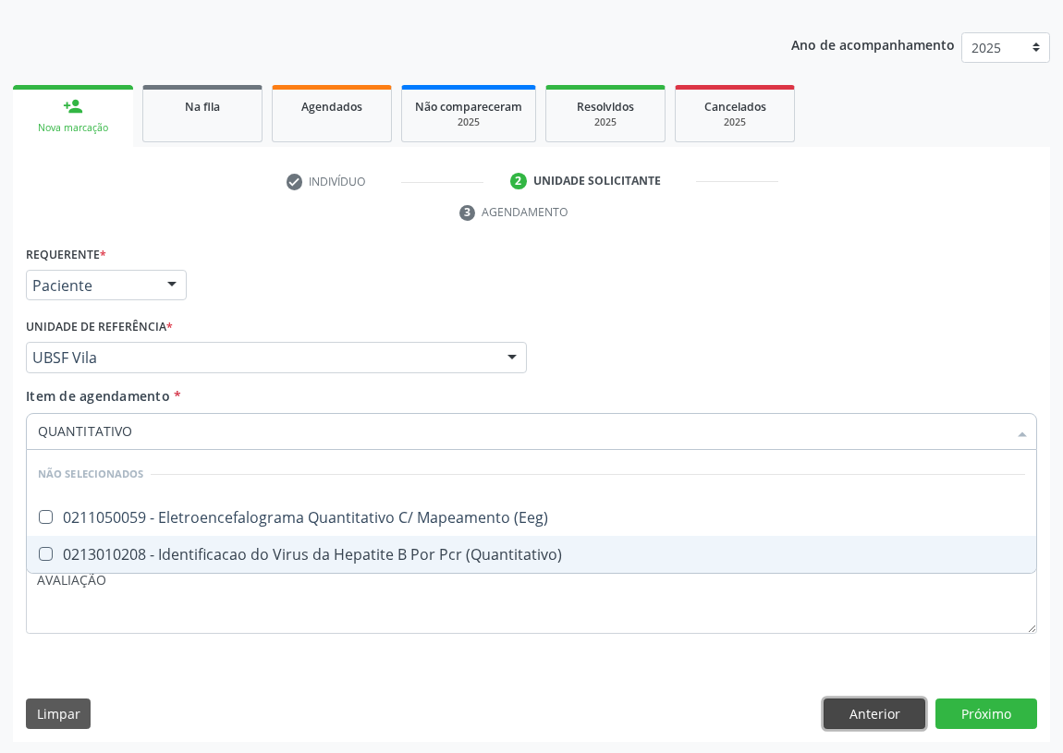
drag, startPoint x: 890, startPoint y: 713, endPoint x: 65, endPoint y: 536, distance: 844.2
click at [886, 712] on div "Requerente * Paciente Profissional de Saúde Paciente Nenhum resultado encontrad…" at bounding box center [531, 492] width 1037 height 502
checkbox \(Eeg\) "true"
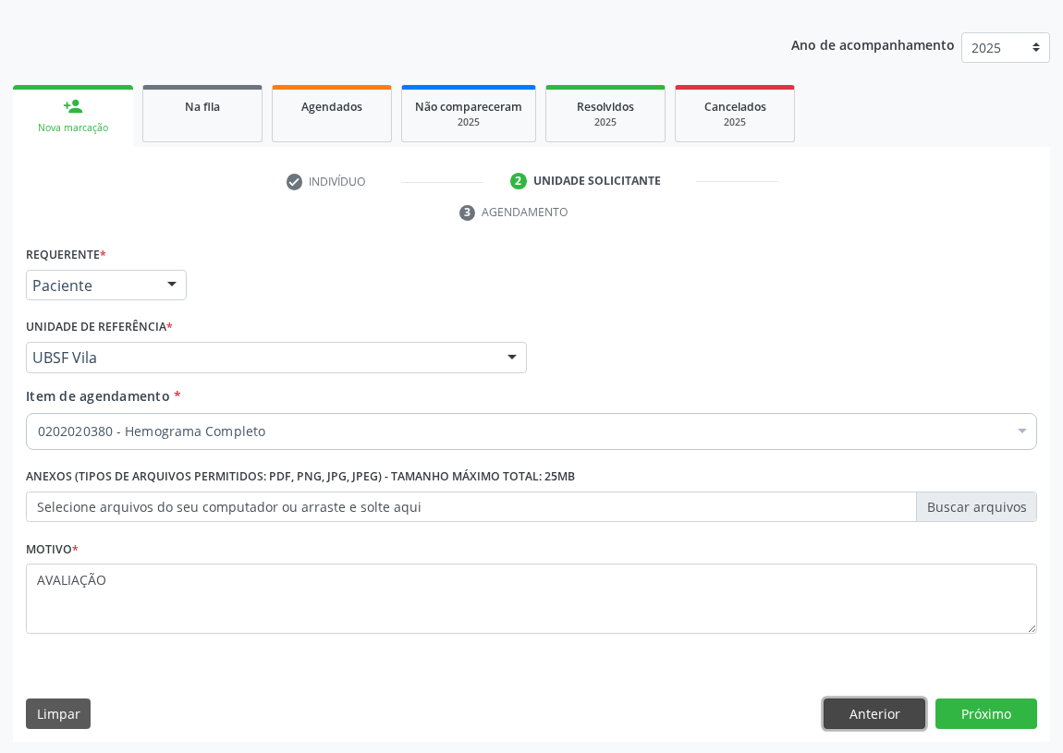
drag, startPoint x: 878, startPoint y: 711, endPoint x: 810, endPoint y: 702, distance: 68.9
click at [877, 711] on button "Anterior" at bounding box center [874, 714] width 102 height 31
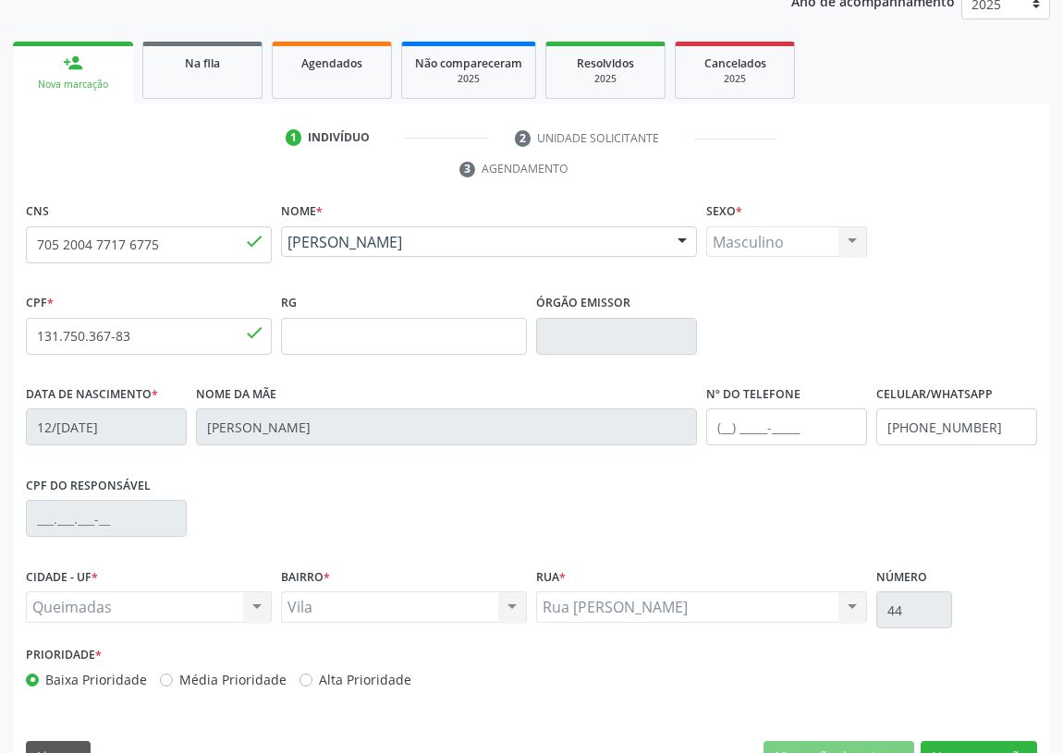
scroll to position [277, 0]
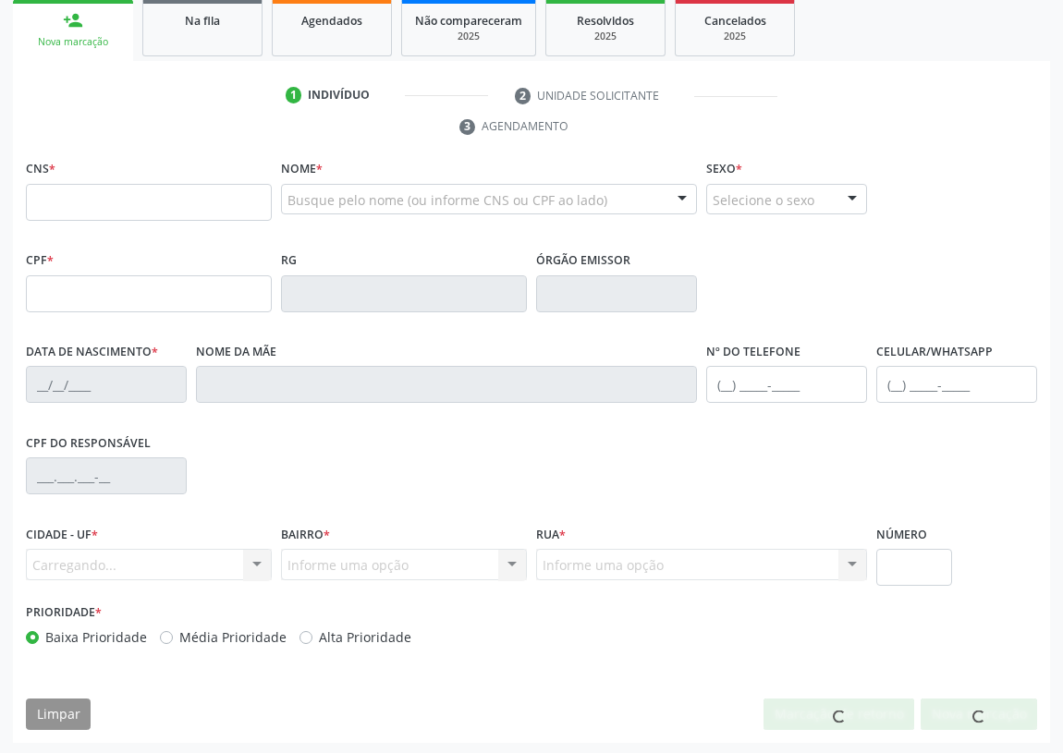
scroll to position [277, 0]
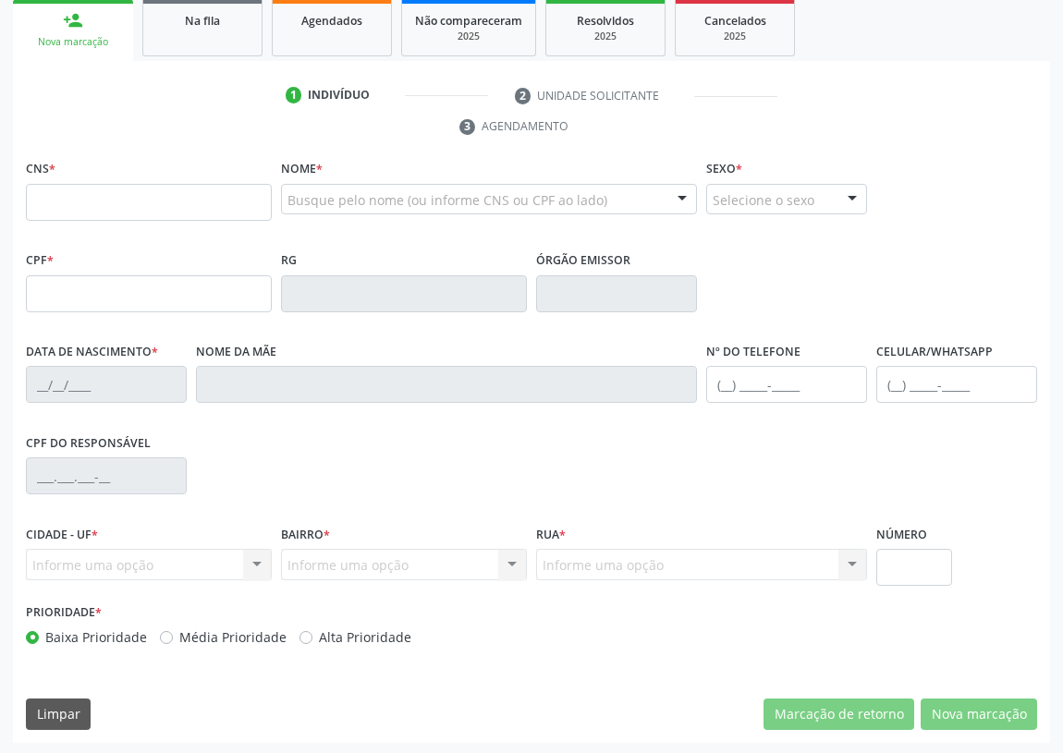
click at [68, 203] on input "text" at bounding box center [149, 202] width 246 height 37
type input "700 5083 0998 0558"
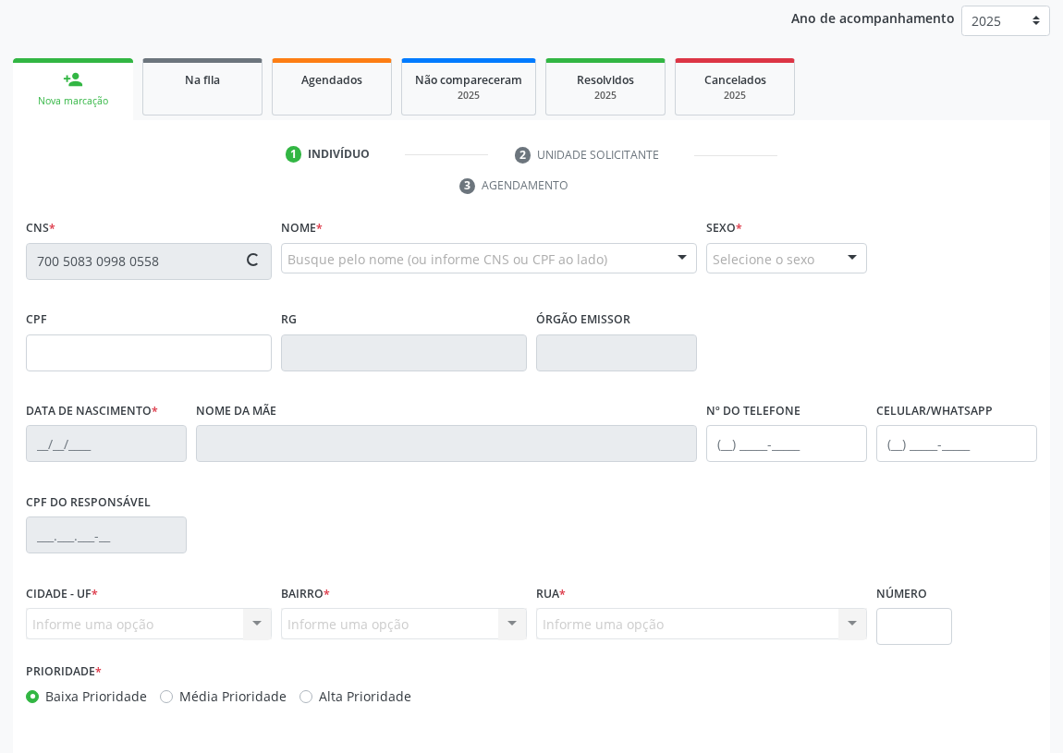
scroll to position [108, 0]
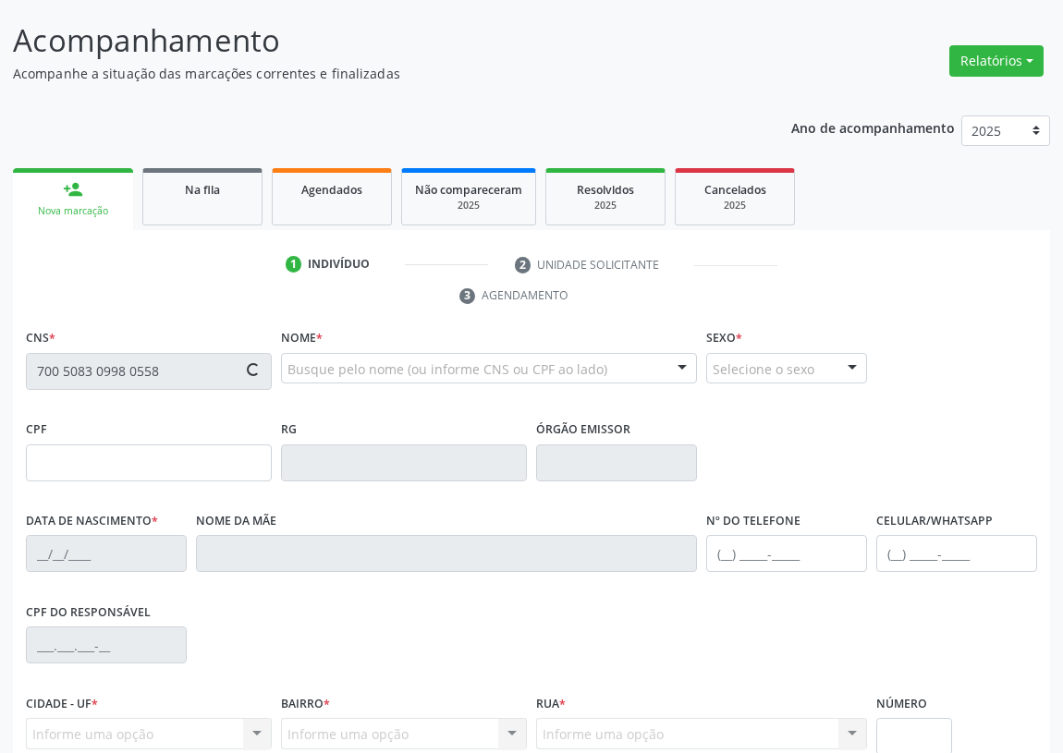
type input "153.651.957-01"
type input "20/08/2009"
type input "Erizoneide da Silva"
type input "(83) 99339-5047"
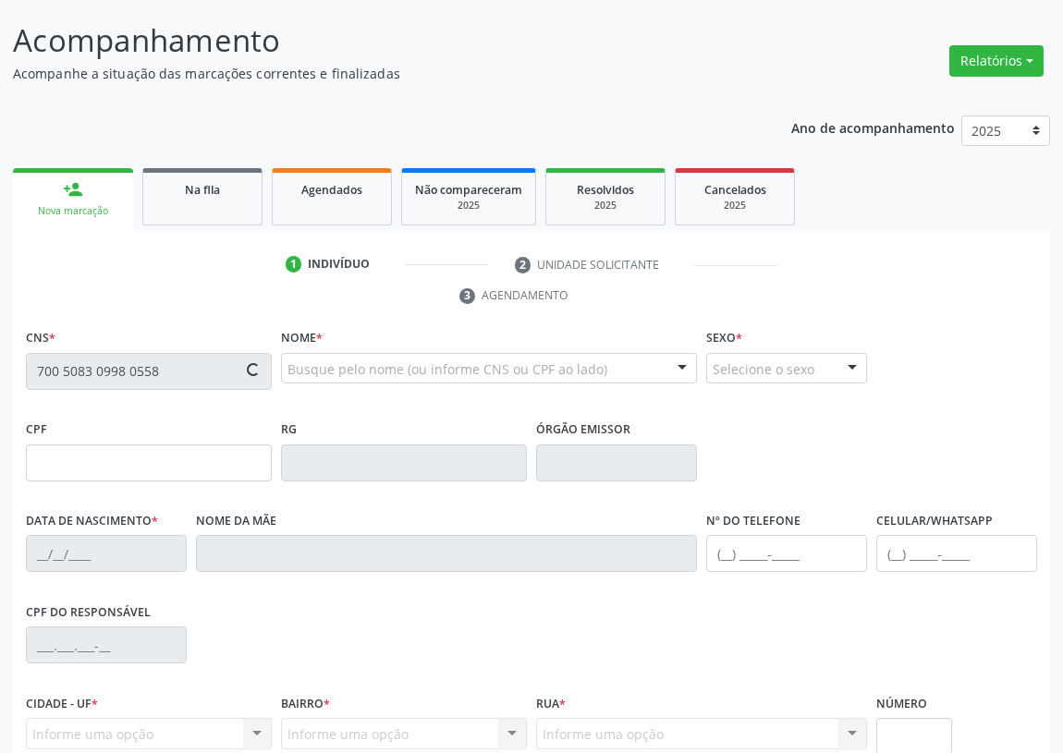
type input "083.708.597-71"
type input "58"
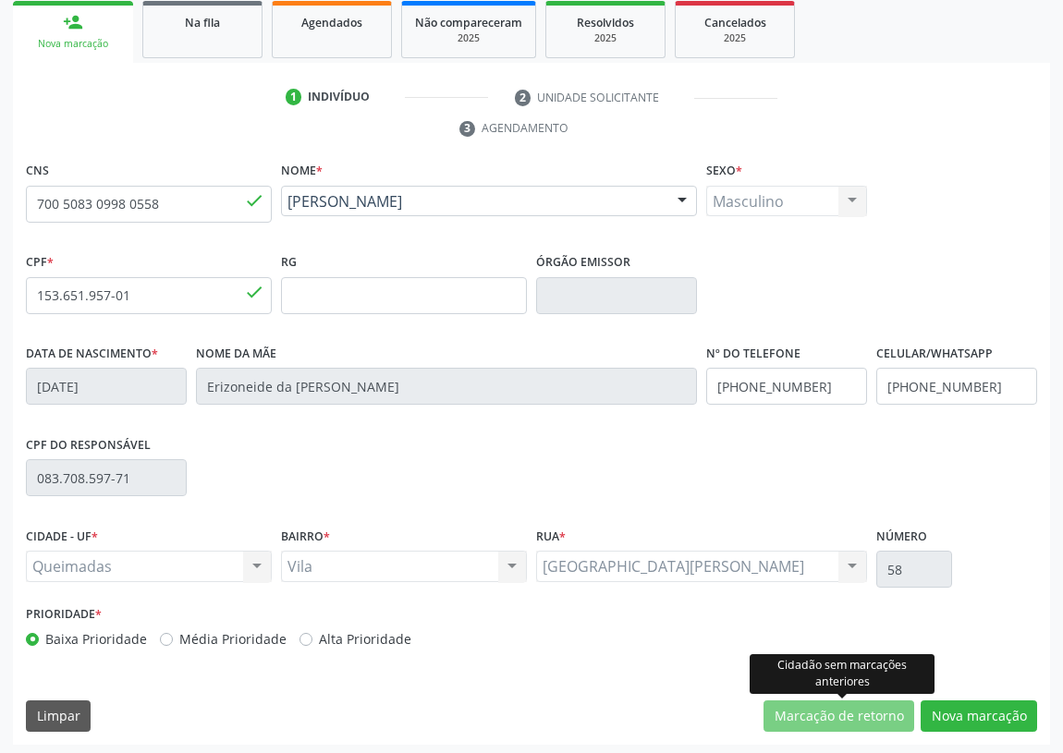
scroll to position [277, 0]
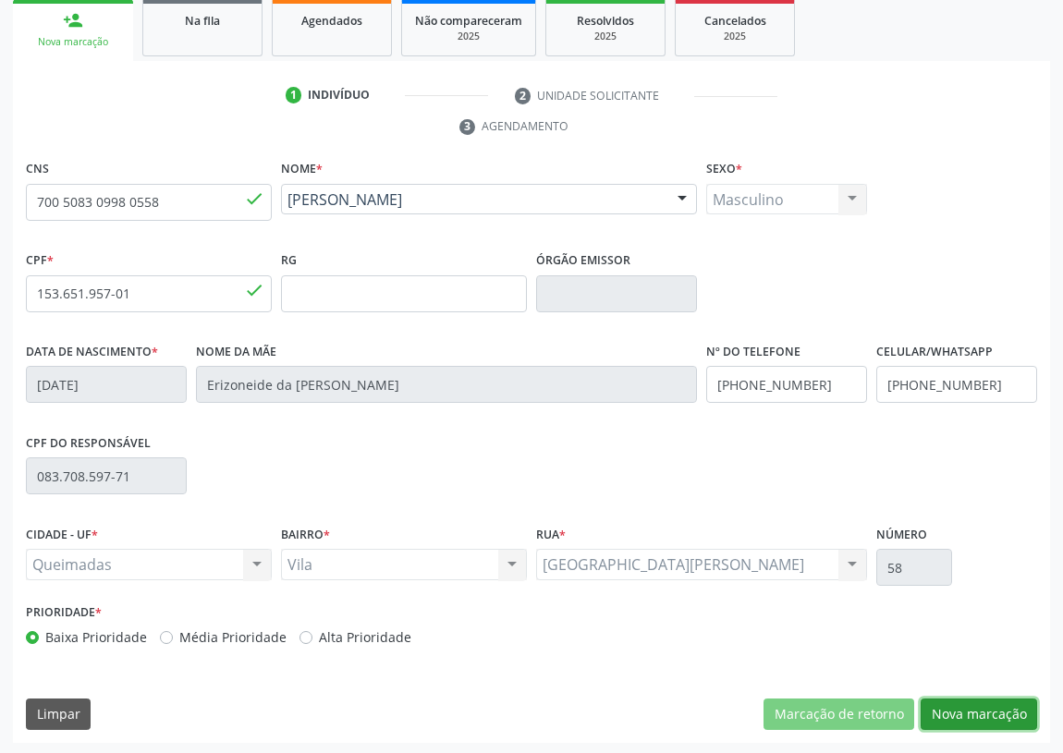
drag, startPoint x: 1009, startPoint y: 711, endPoint x: 507, endPoint y: 580, distance: 518.5
click at [989, 704] on button "Nova marcação" at bounding box center [978, 714] width 116 height 31
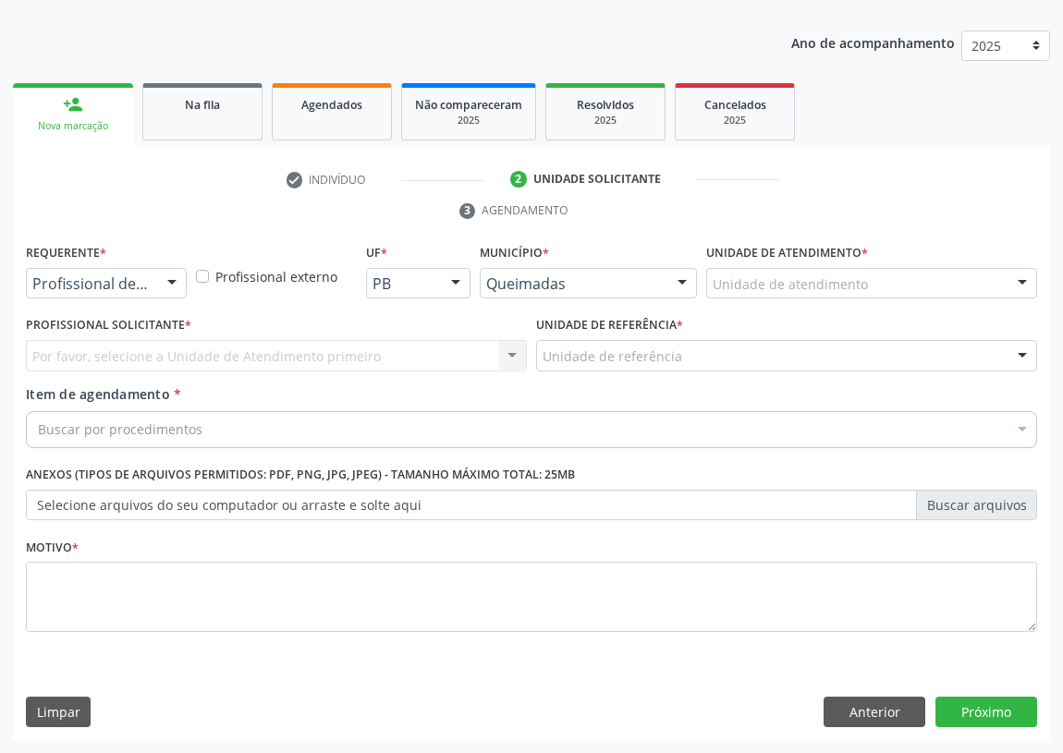
scroll to position [191, 0]
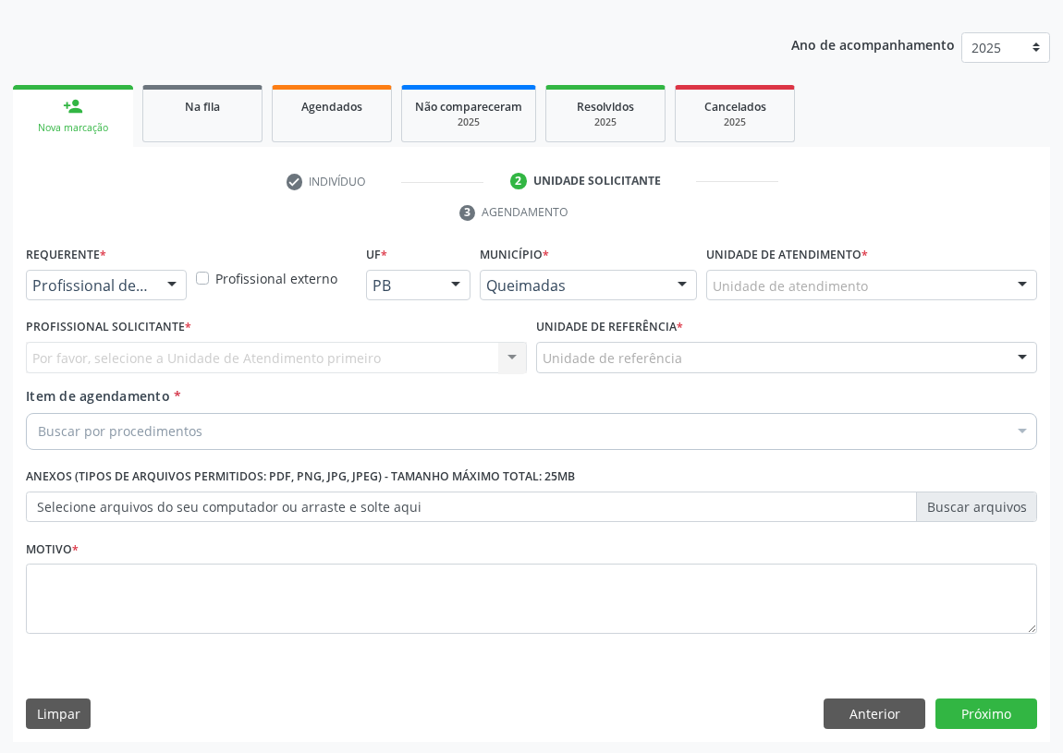
drag, startPoint x: 181, startPoint y: 284, endPoint x: 172, endPoint y: 297, distance: 15.9
click at [176, 290] on div at bounding box center [172, 286] width 28 height 31
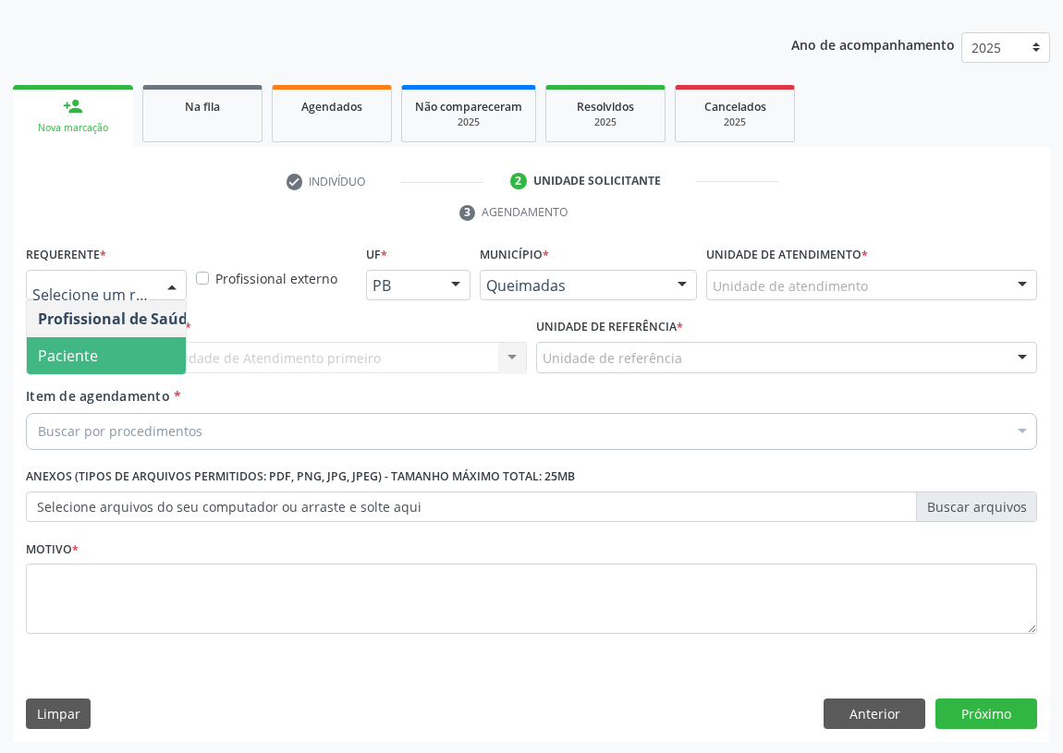
click at [173, 355] on span "Paciente" at bounding box center [117, 355] width 180 height 37
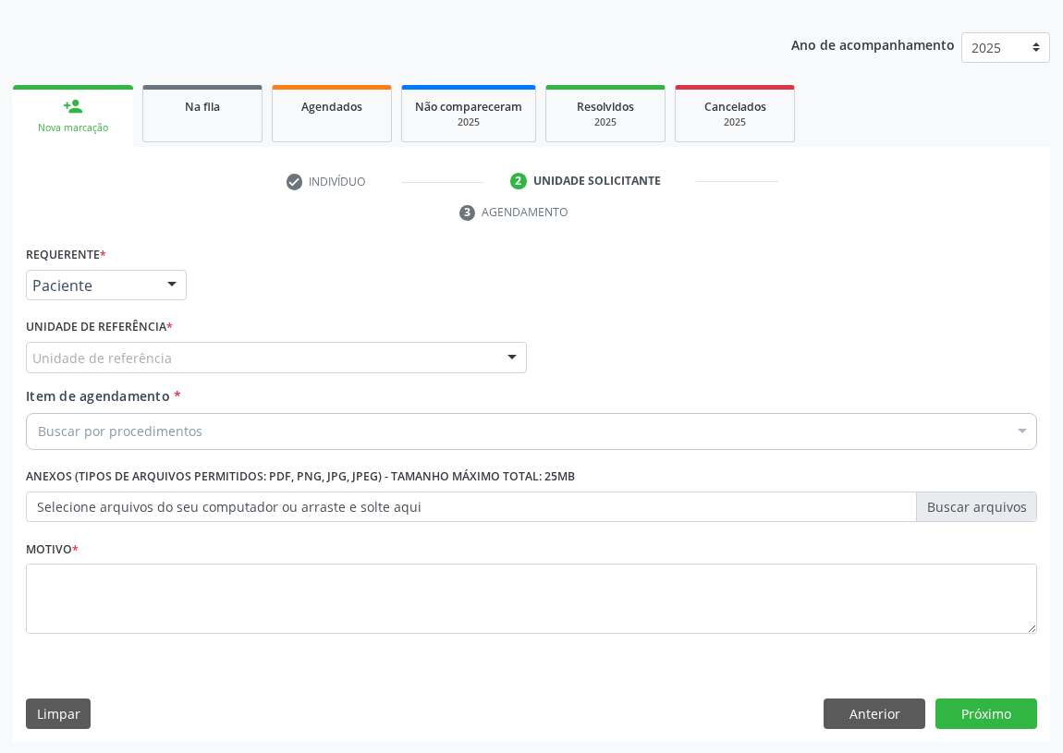
click at [487, 354] on div "Unidade de referência" at bounding box center [276, 357] width 501 height 31
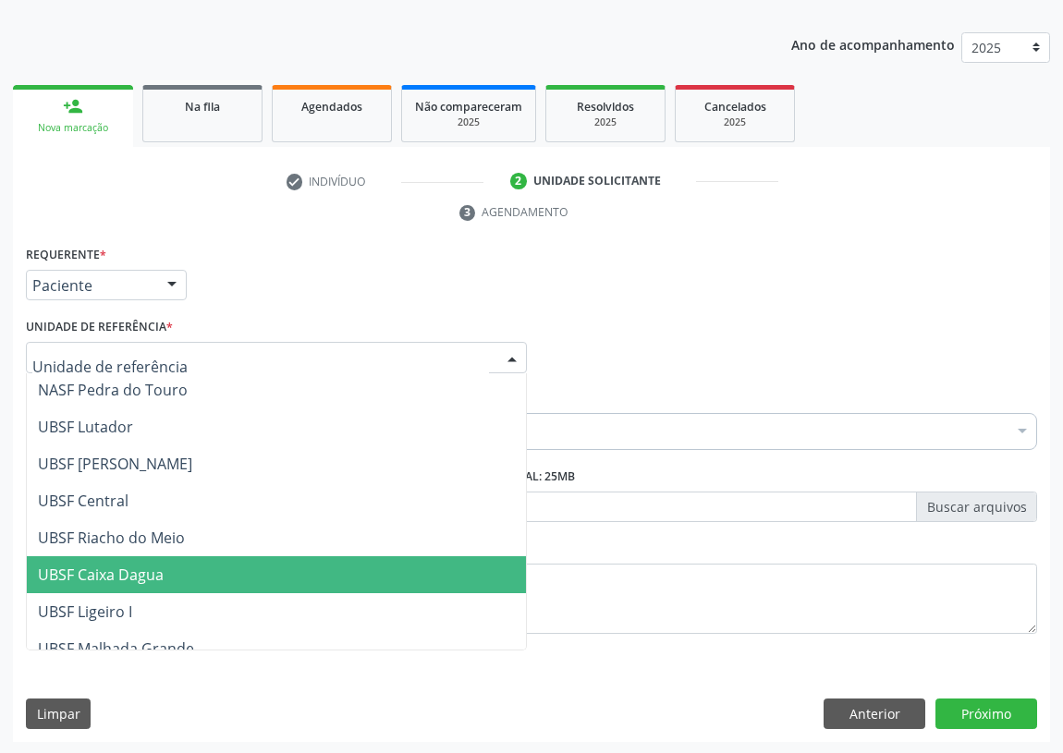
scroll to position [420, 0]
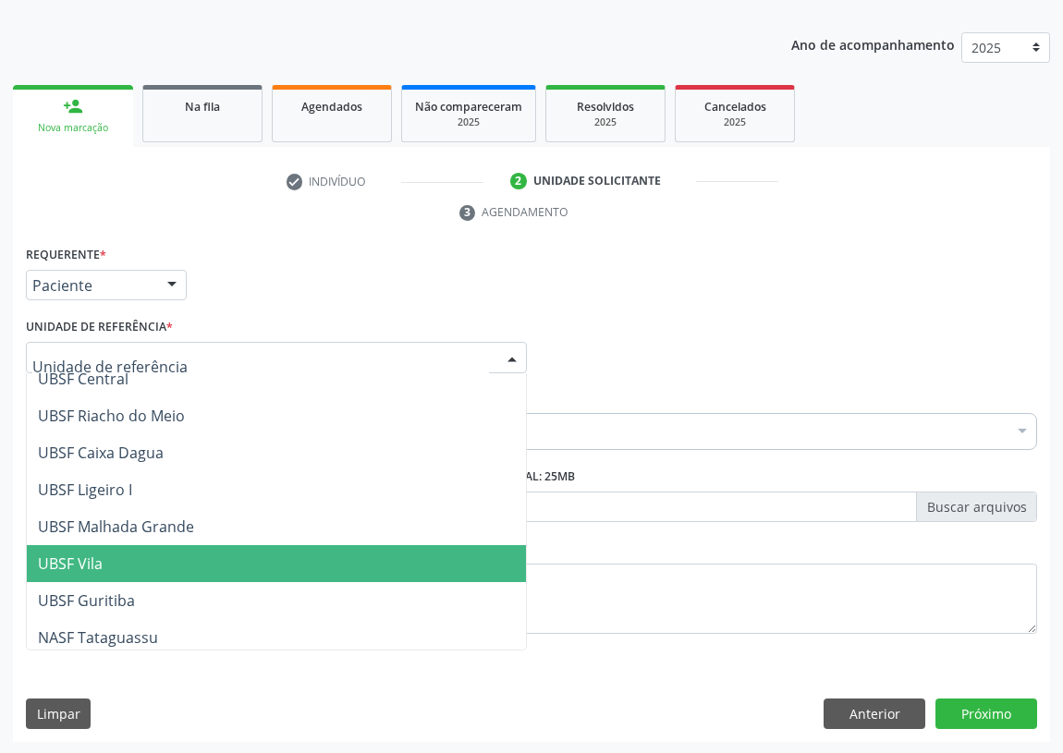
click at [92, 556] on span "UBSF Vila" at bounding box center [70, 564] width 65 height 20
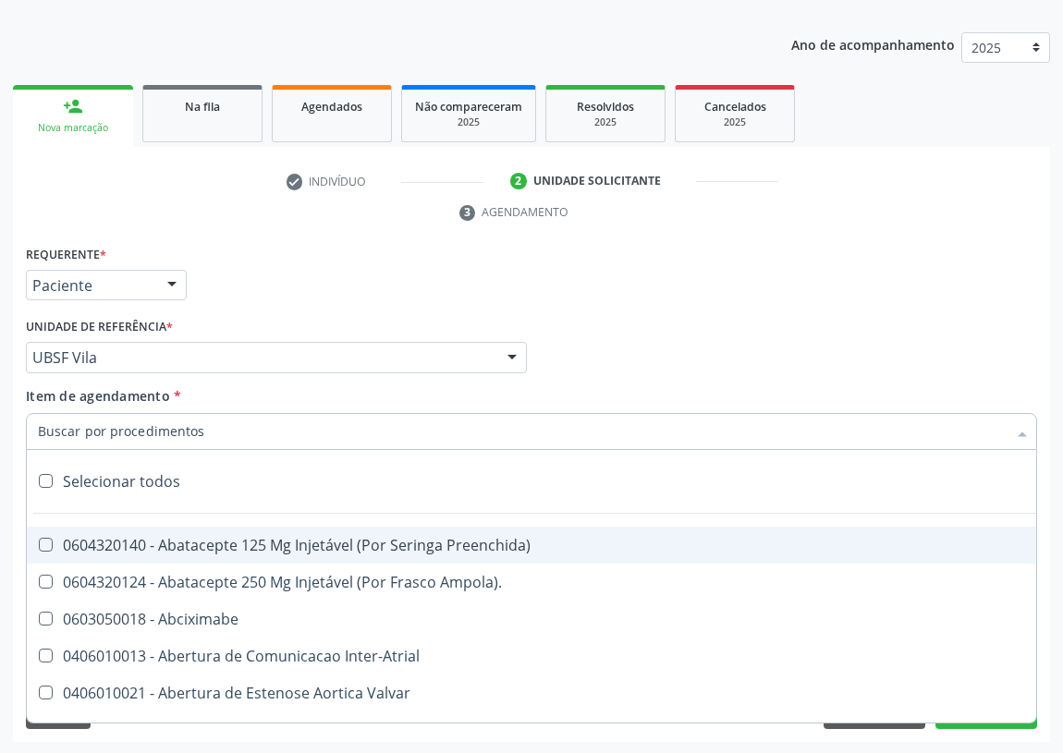
type input "E"
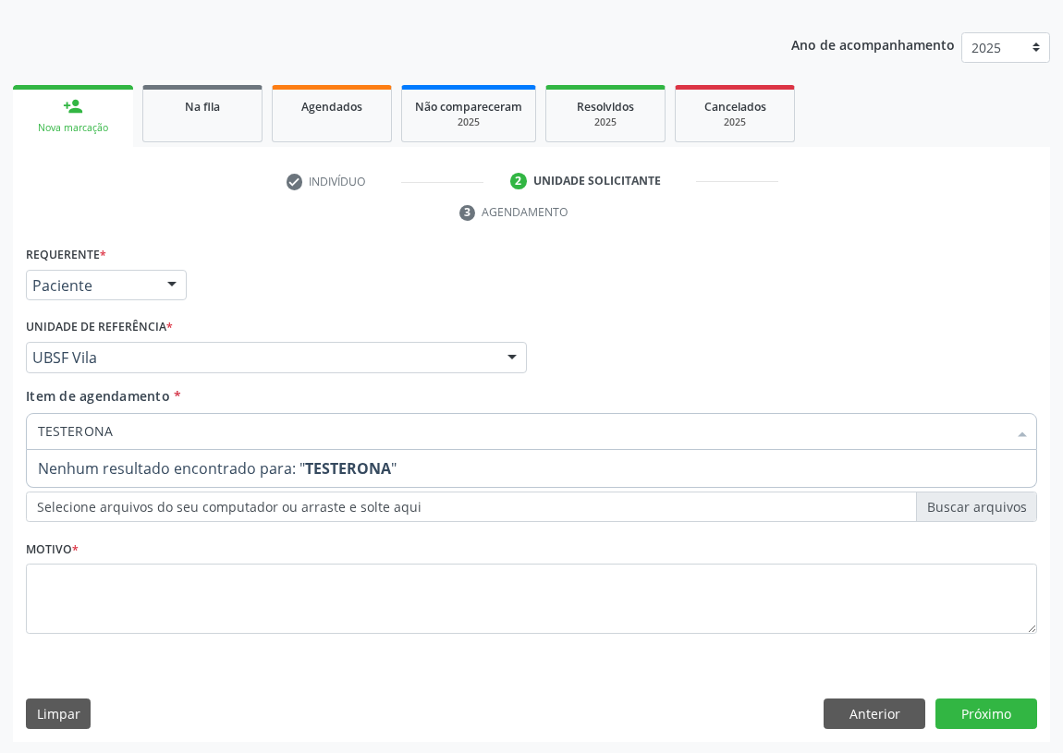
click at [74, 425] on input "TESTERONA" at bounding box center [522, 431] width 969 height 37
click at [120, 426] on input "TESTOSRONA" at bounding box center [522, 431] width 969 height 37
type input "TESTOS"
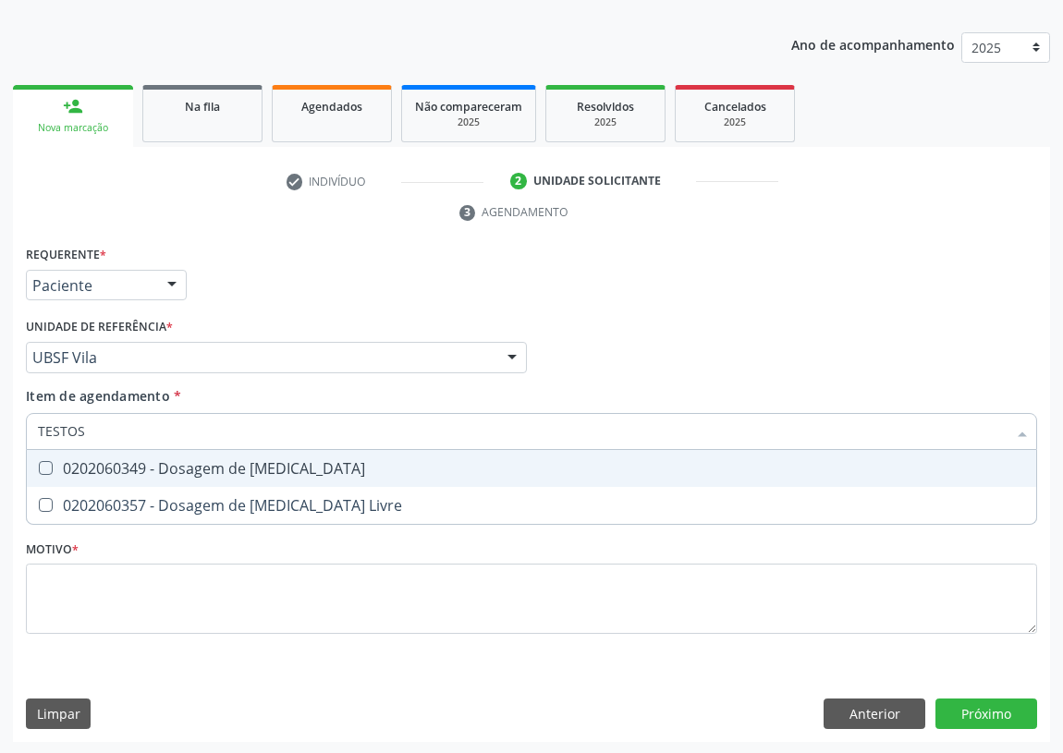
click at [185, 463] on div "0202060349 - Dosagem de [MEDICAL_DATA]" at bounding box center [531, 468] width 987 height 15
checkbox Testosterona "true"
drag, startPoint x: 114, startPoint y: 442, endPoint x: 6, endPoint y: 439, distance: 108.2
click at [6, 440] on div "Acompanhamento Acompanhe a situação das marcações correntes e finalizadas Relat…" at bounding box center [531, 332] width 1063 height 845
type input "V"
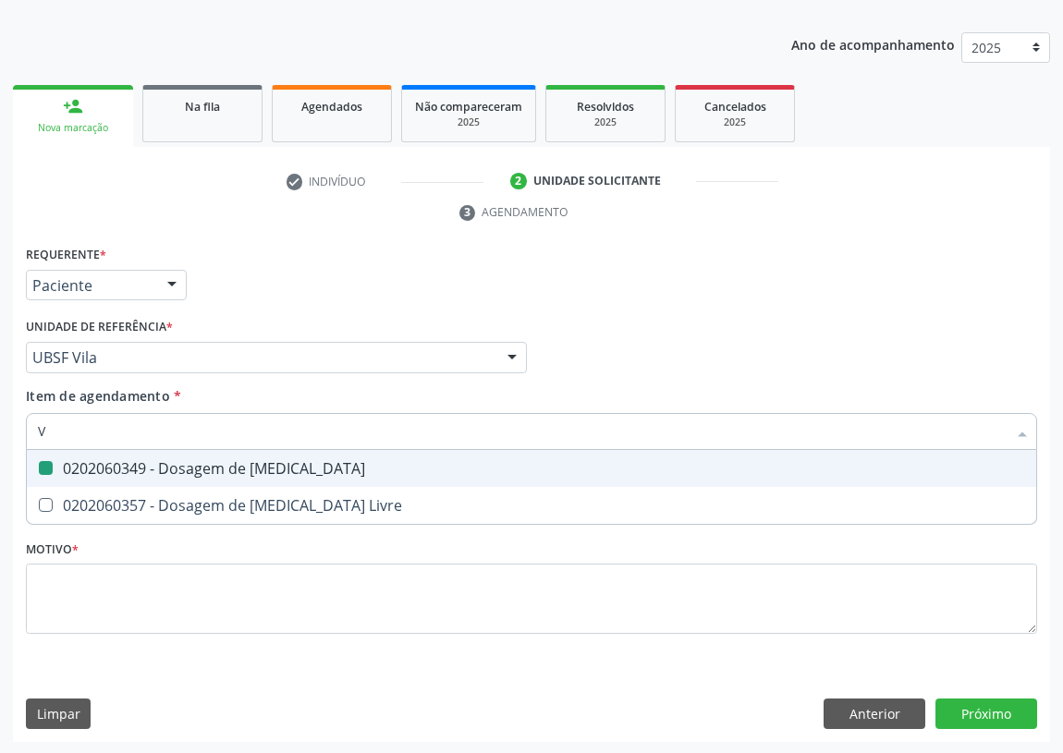
checkbox Testosterona "false"
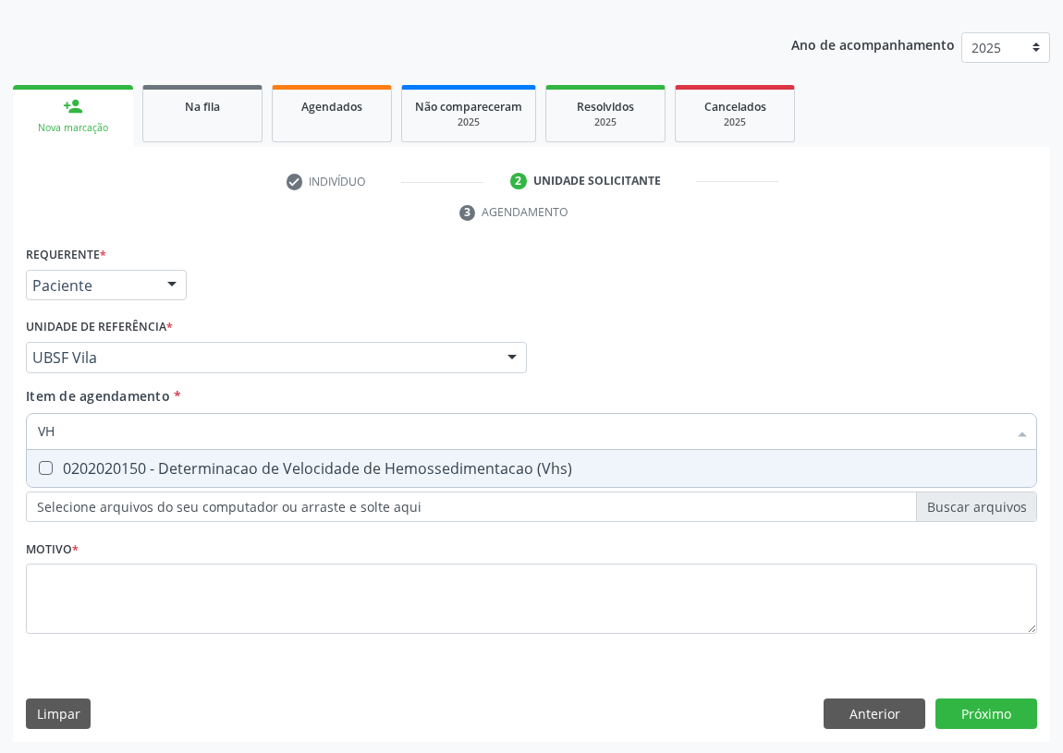
type input "VHS"
drag, startPoint x: 48, startPoint y: 463, endPoint x: 76, endPoint y: 424, distance: 47.7
click at [55, 456] on span "0202020150 - Determinacao de Velocidade de Hemossedimentacao (Vhs)" at bounding box center [531, 468] width 1009 height 37
checkbox \(Vhs\) "true"
drag, startPoint x: 79, startPoint y: 423, endPoint x: 17, endPoint y: 431, distance: 62.4
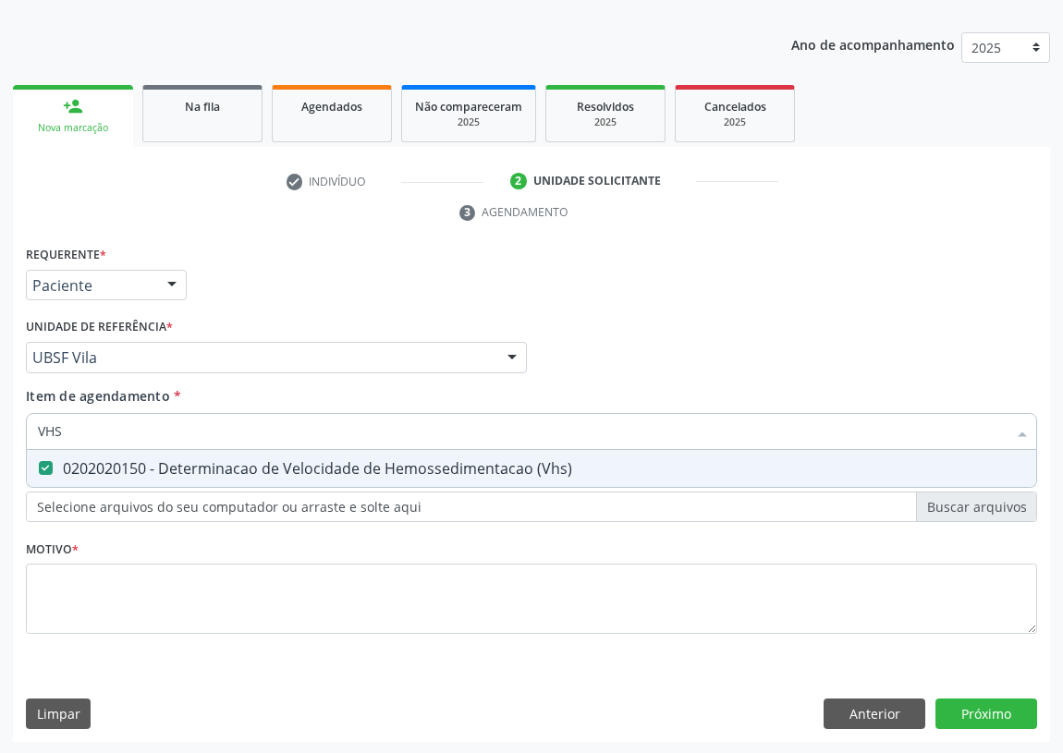
click at [22, 433] on div "Item de agendamento * VHS Desfazer seleção 0202020150 - Determinacao de Velocid…" at bounding box center [531, 421] width 1020 height 71
type input "T"
checkbox \(Vhs\) "false"
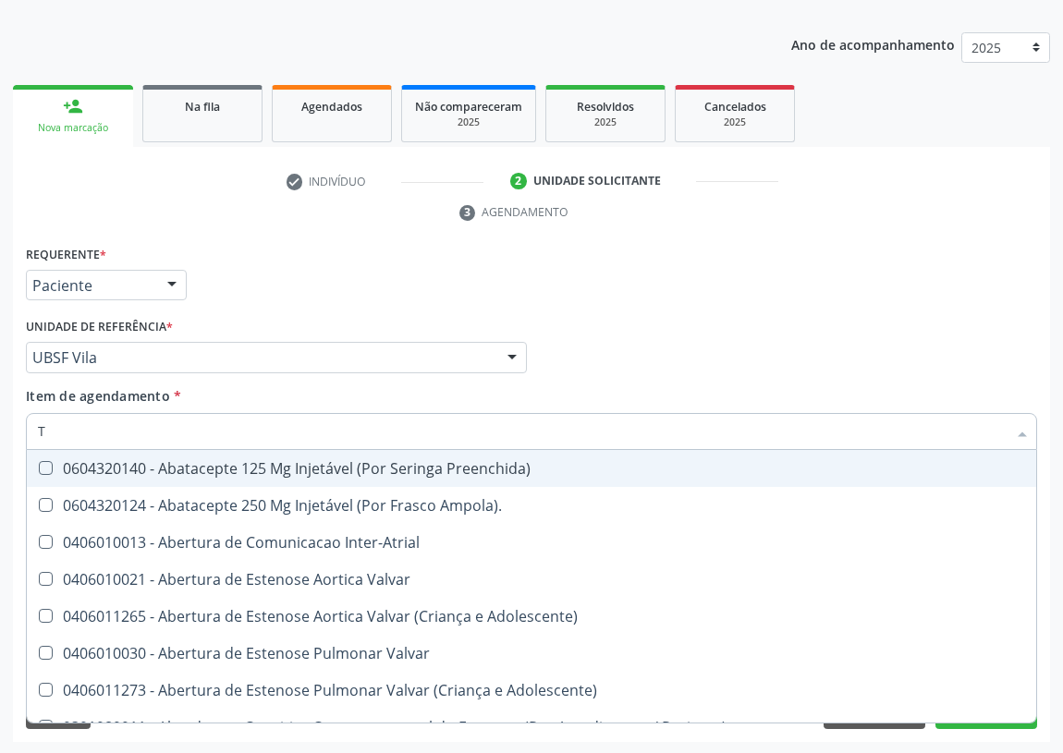
type input "T4"
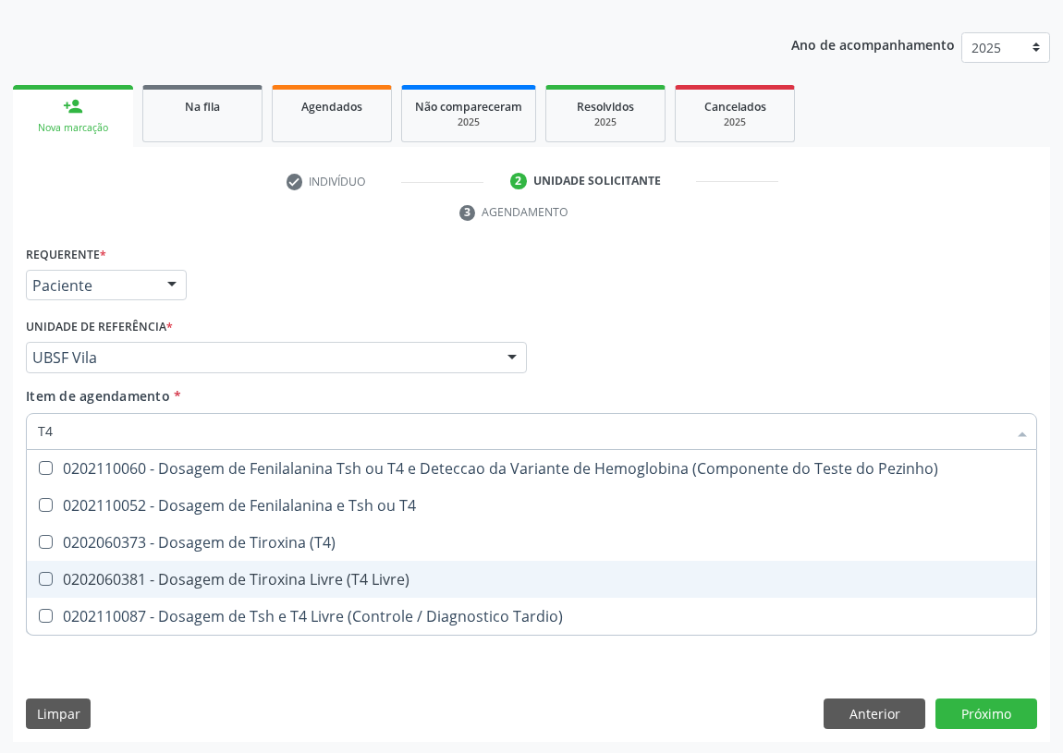
click at [46, 572] on Livre\) at bounding box center [46, 579] width 14 height 14
click at [39, 573] on Livre\) "checkbox" at bounding box center [33, 579] width 12 height 12
checkbox Livre\) "true"
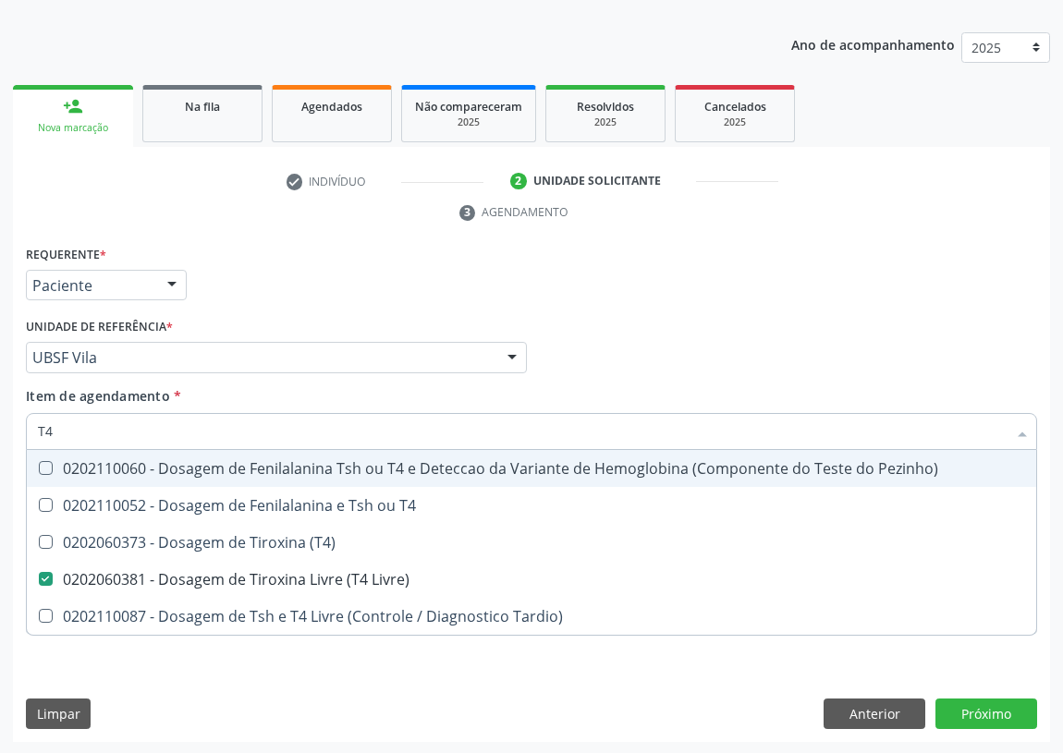
drag, startPoint x: 64, startPoint y: 431, endPoint x: 0, endPoint y: 426, distance: 63.9
click at [0, 428] on div "Acompanhamento Acompanhe a situação das marcações correntes e finalizadas Relat…" at bounding box center [531, 332] width 1063 height 845
type input "V"
checkbox Livre\) "false"
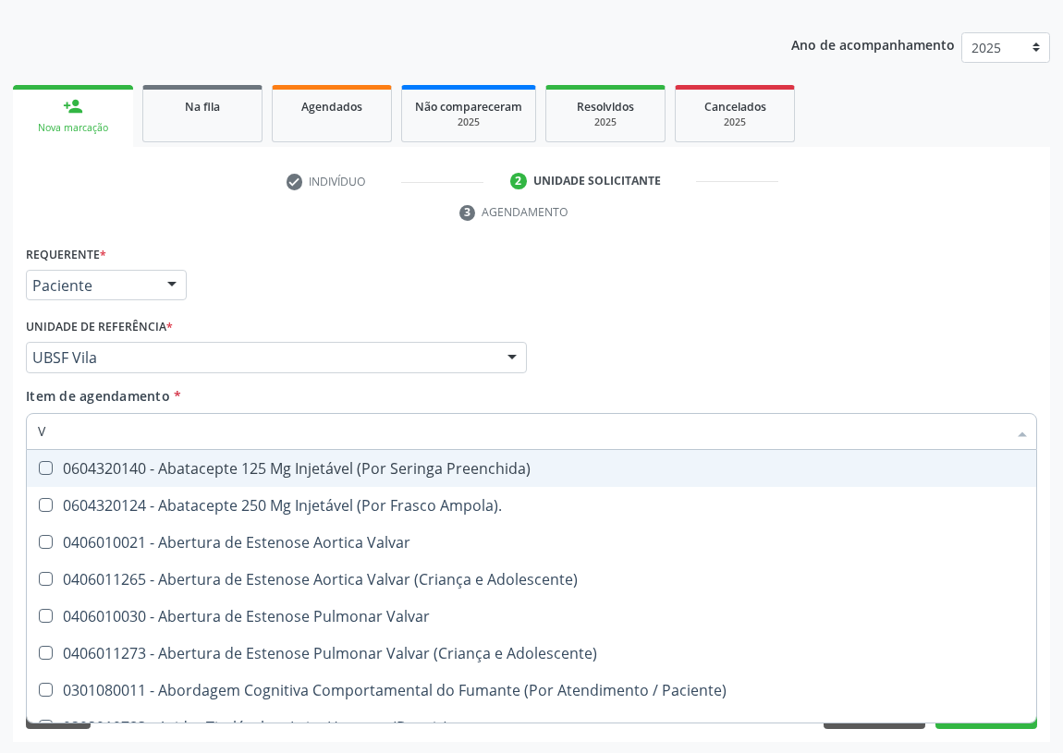
type input "VI"
checkbox \(Vhs\) "false"
checkbox Livre\) "false"
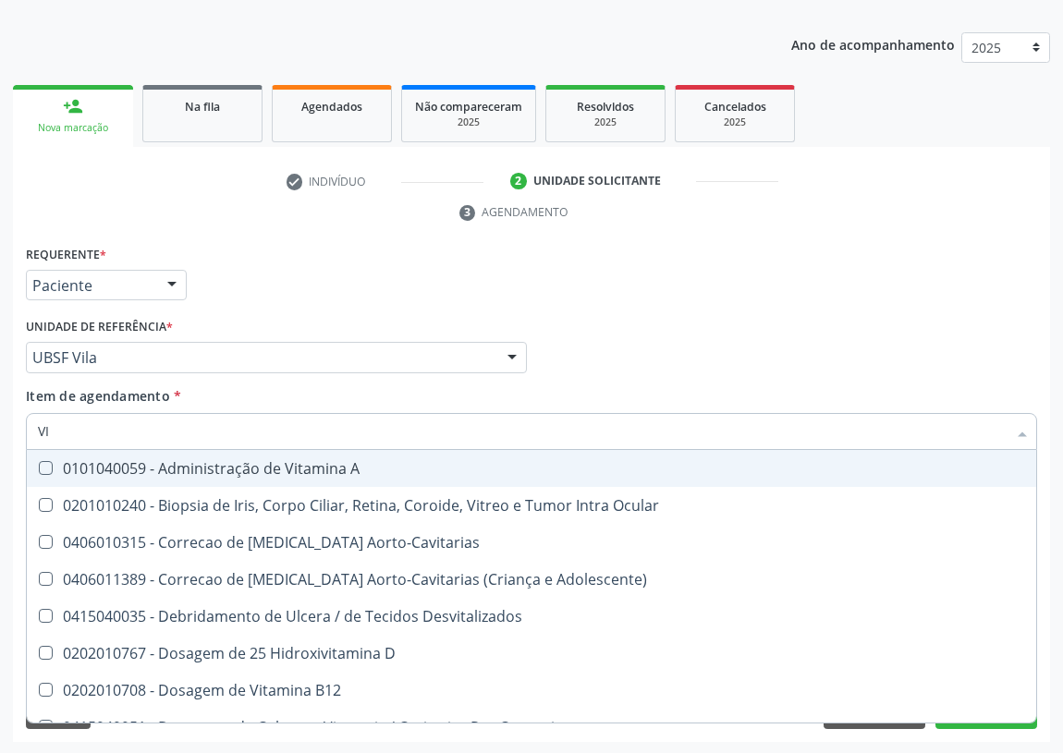
type input "VIT"
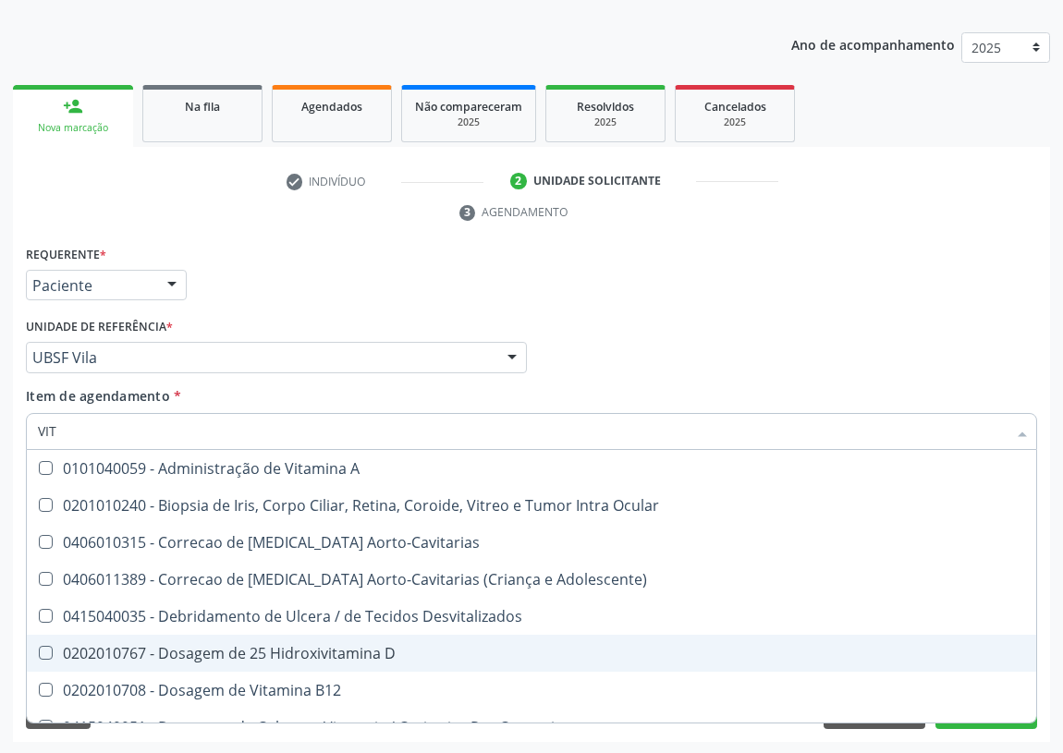
click at [292, 637] on span "0202010767 - Dosagem de 25 Hidroxivitamina D" at bounding box center [531, 653] width 1009 height 37
checkbox D "true"
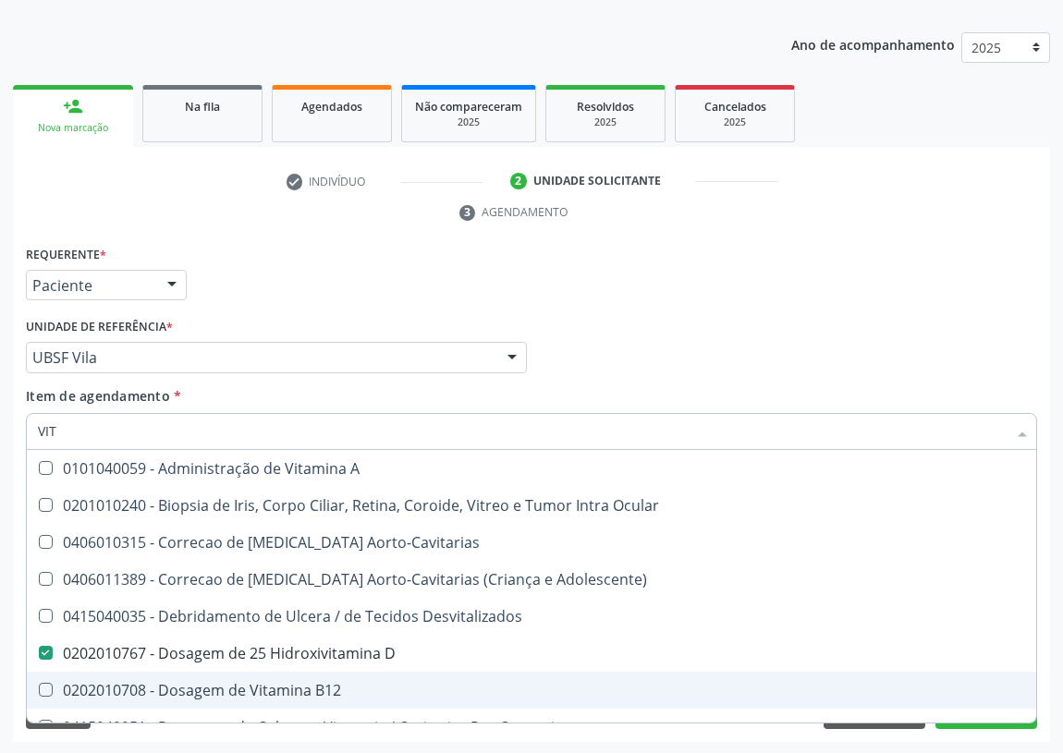
drag, startPoint x: 277, startPoint y: 692, endPoint x: 201, endPoint y: 659, distance: 83.6
click at [277, 689] on div "0202010708 - Dosagem de Vitamina B12" at bounding box center [531, 690] width 987 height 15
checkbox B12 "true"
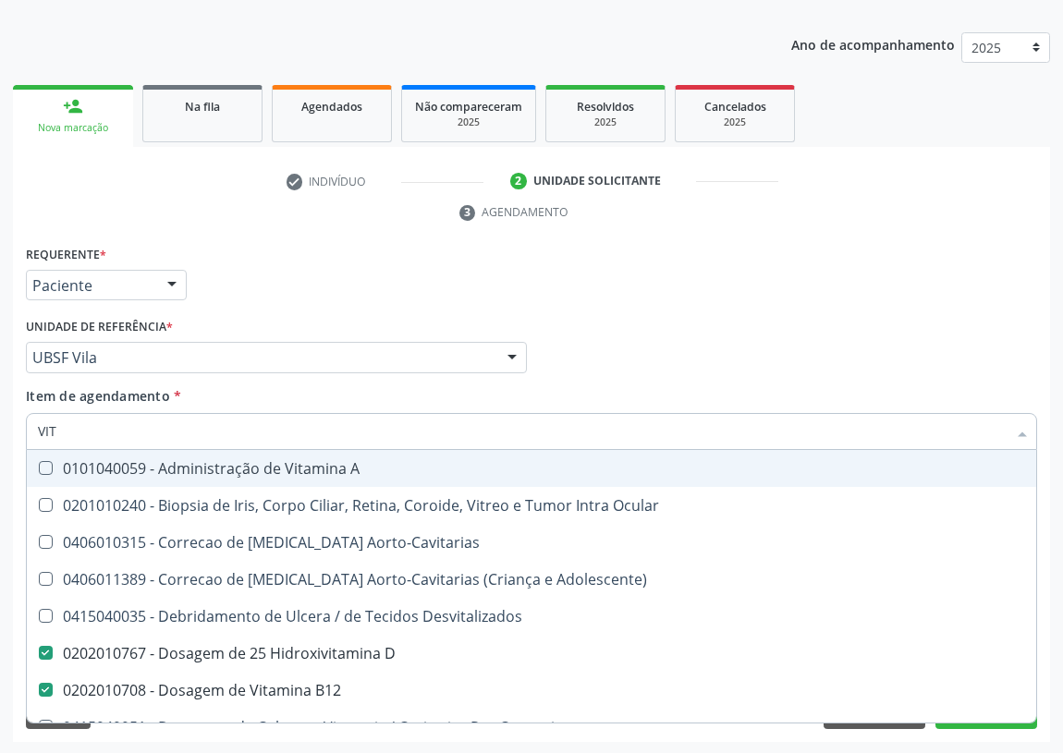
drag, startPoint x: 91, startPoint y: 430, endPoint x: 1, endPoint y: 419, distance: 90.3
click at [0, 423] on div "Acompanhamento Acompanhe a situação das marcações correntes e finalizadas Relat…" at bounding box center [531, 332] width 1063 height 845
type input "F"
checkbox D "false"
checkbox B12 "false"
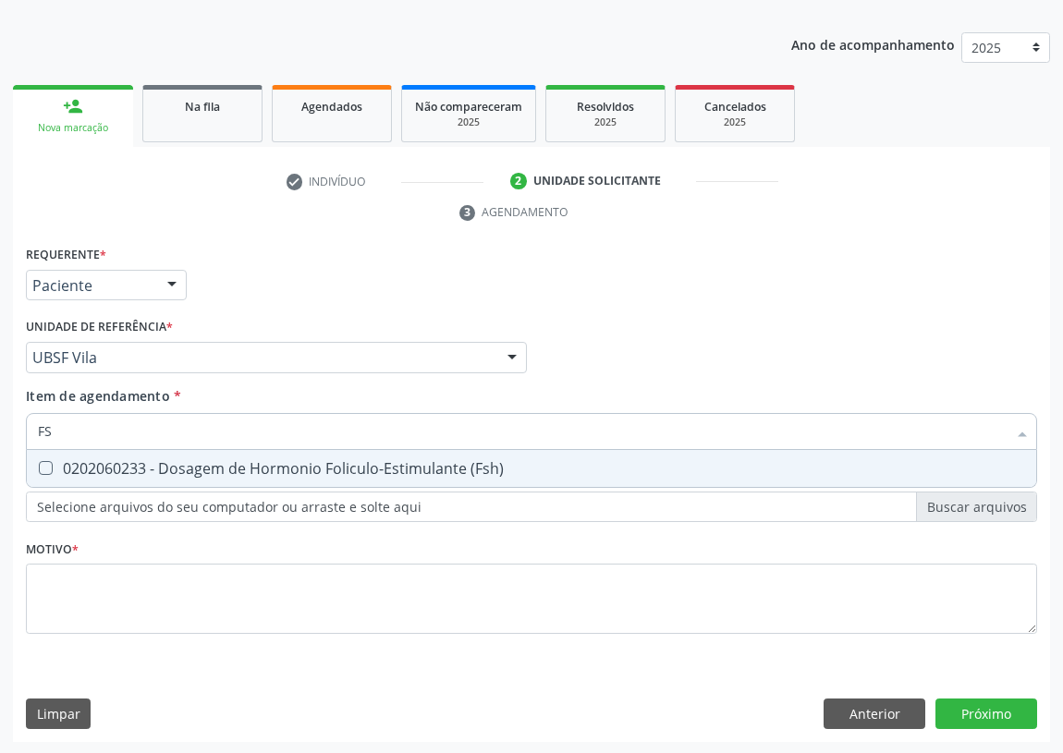
type input "FSH"
click at [39, 458] on span "0202060233 - Dosagem de Hormonio Foliculo-Estimulante (Fsh)" at bounding box center [531, 468] width 1009 height 37
checkbox \(Fsh\) "true"
drag, startPoint x: 68, startPoint y: 432, endPoint x: 18, endPoint y: 438, distance: 51.2
click at [18, 439] on div "Requerente * Paciente Profissional de Saúde Paciente Nenhum resultado encontrad…" at bounding box center [531, 492] width 1037 height 502
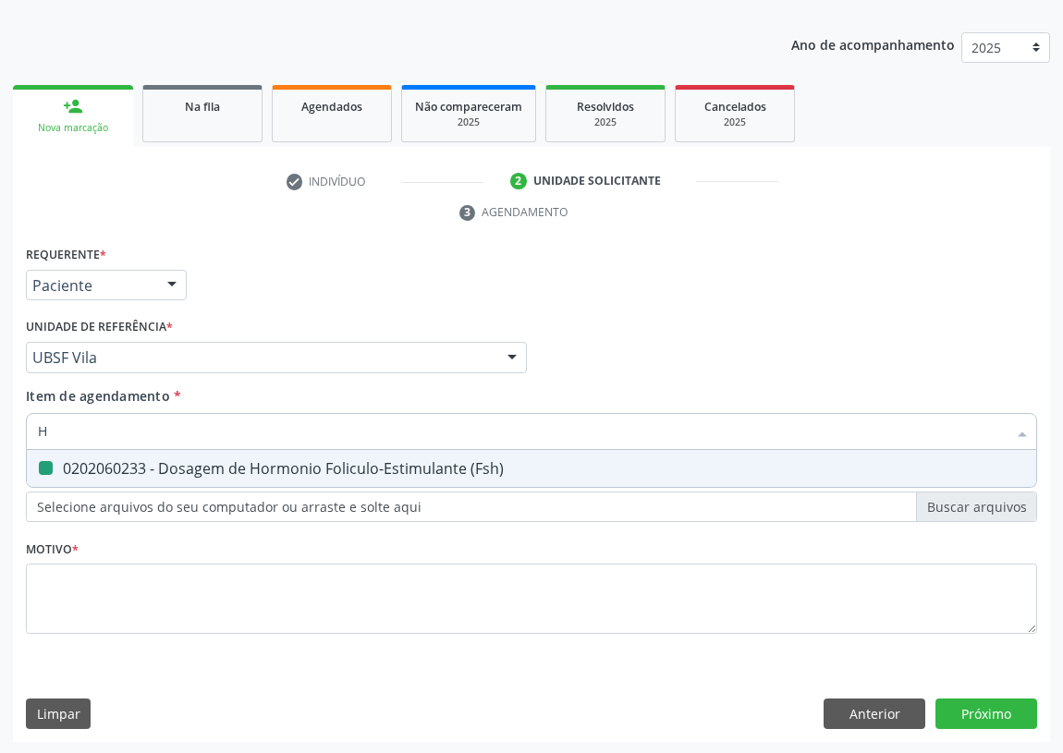
type input "HE"
checkbox \(Fsh\) "false"
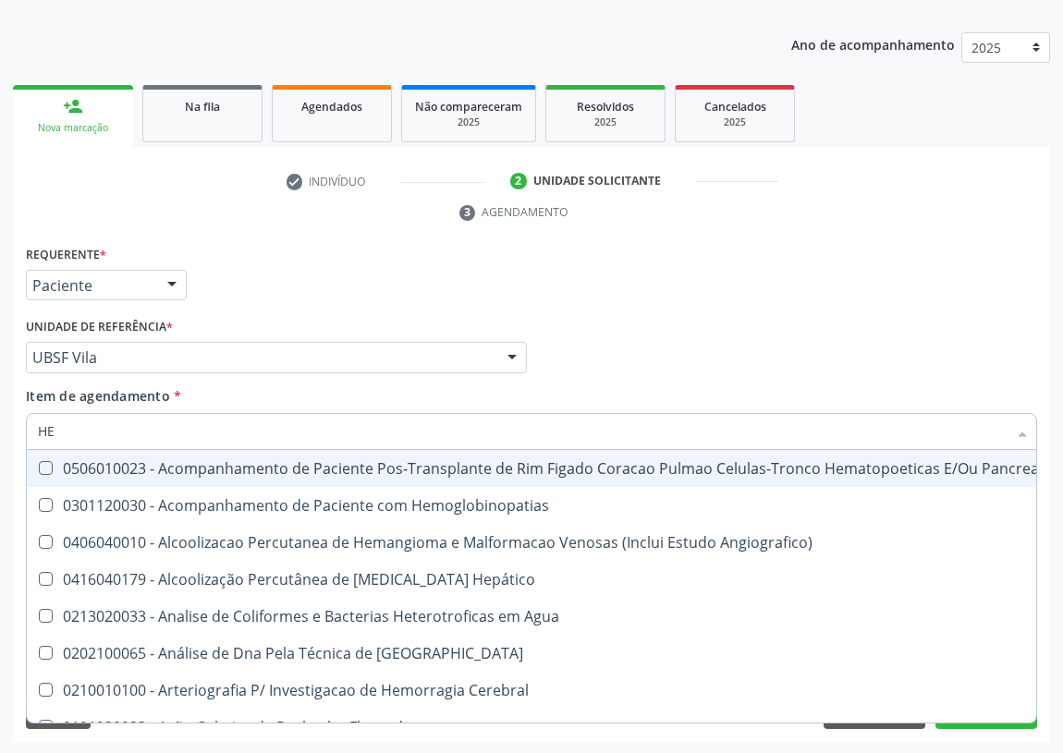
type input "HEM"
checkbox Herpesvirus "true"
checkbox \(Vhs\) "false"
type input "HEMO"
checkbox Redome\) "true"
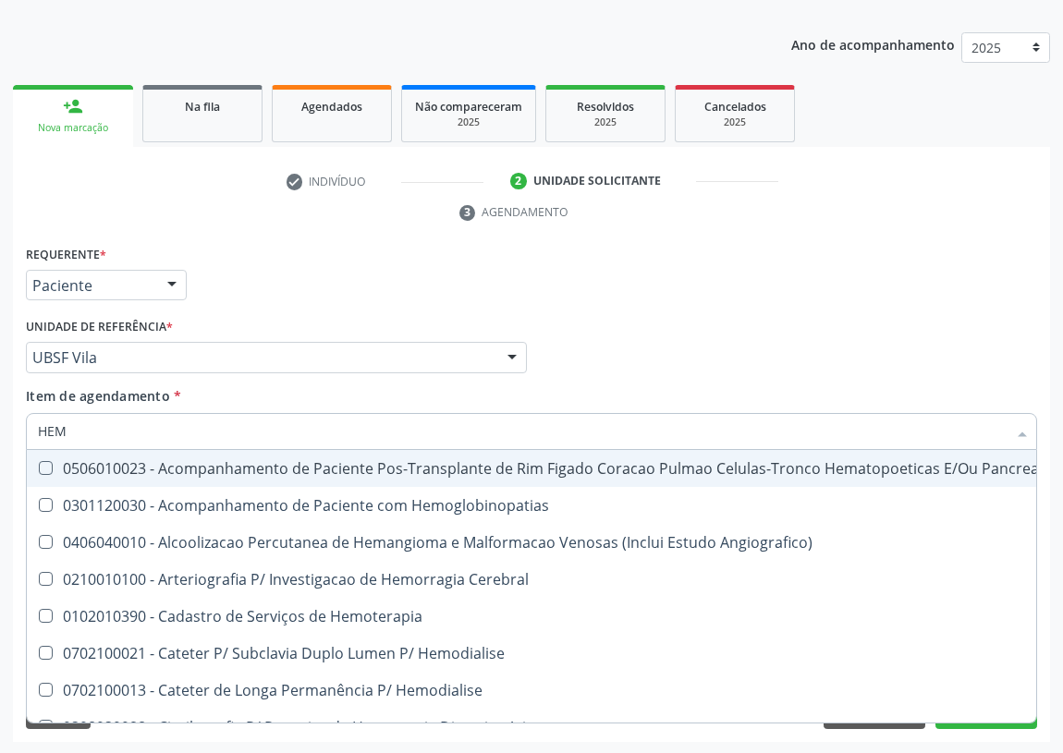
checkbox \(Vhs\) "false"
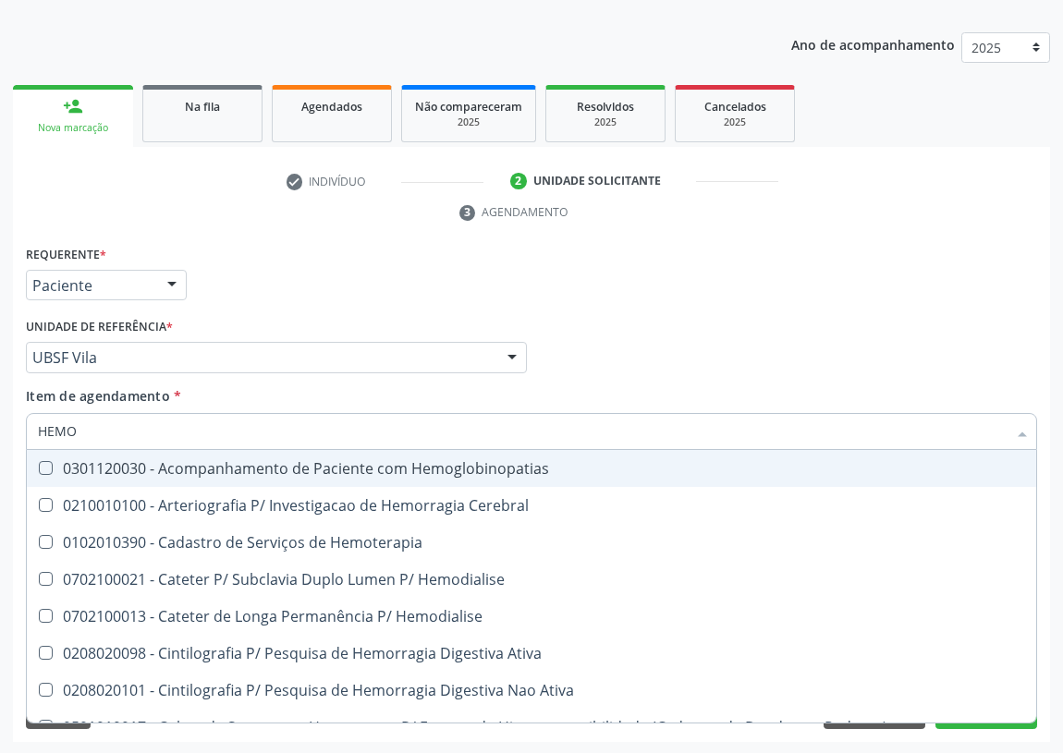
type input "HEMOG"
checkbox \(Vhs\) "false"
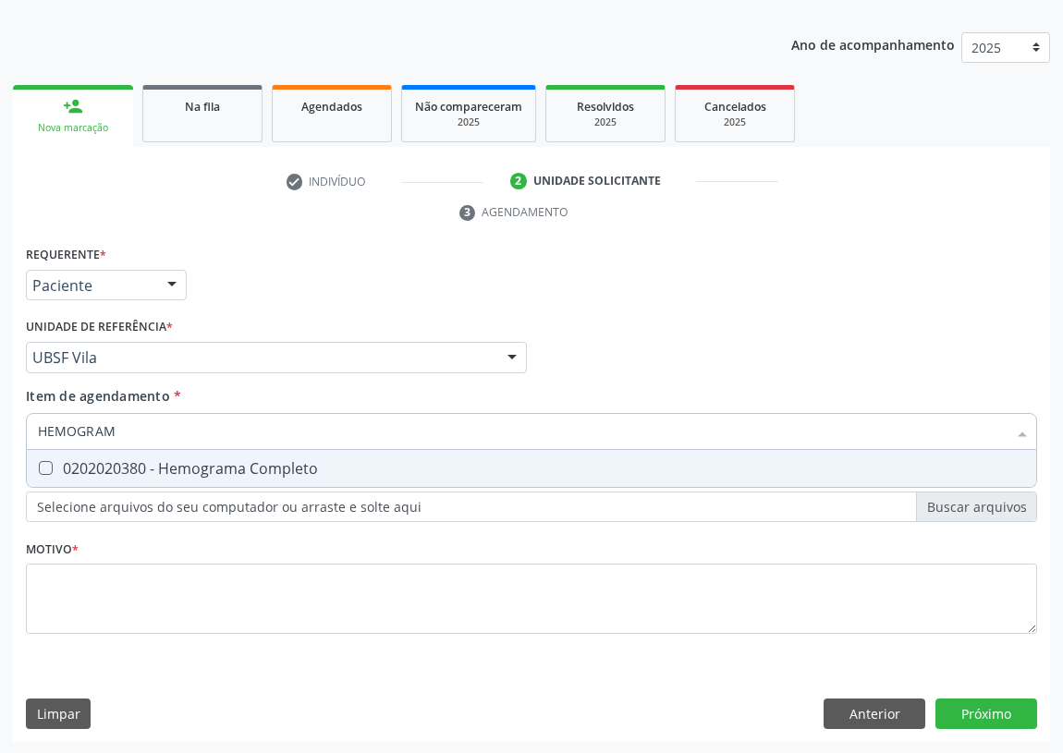
type input "HEMOGRAMA"
drag, startPoint x: 45, startPoint y: 469, endPoint x: 120, endPoint y: 424, distance: 87.0
click at [61, 455] on span "0202020380 - Hemograma Completo" at bounding box center [531, 468] width 1009 height 37
checkbox Completo "true"
drag, startPoint x: 144, startPoint y: 429, endPoint x: 0, endPoint y: 424, distance: 144.2
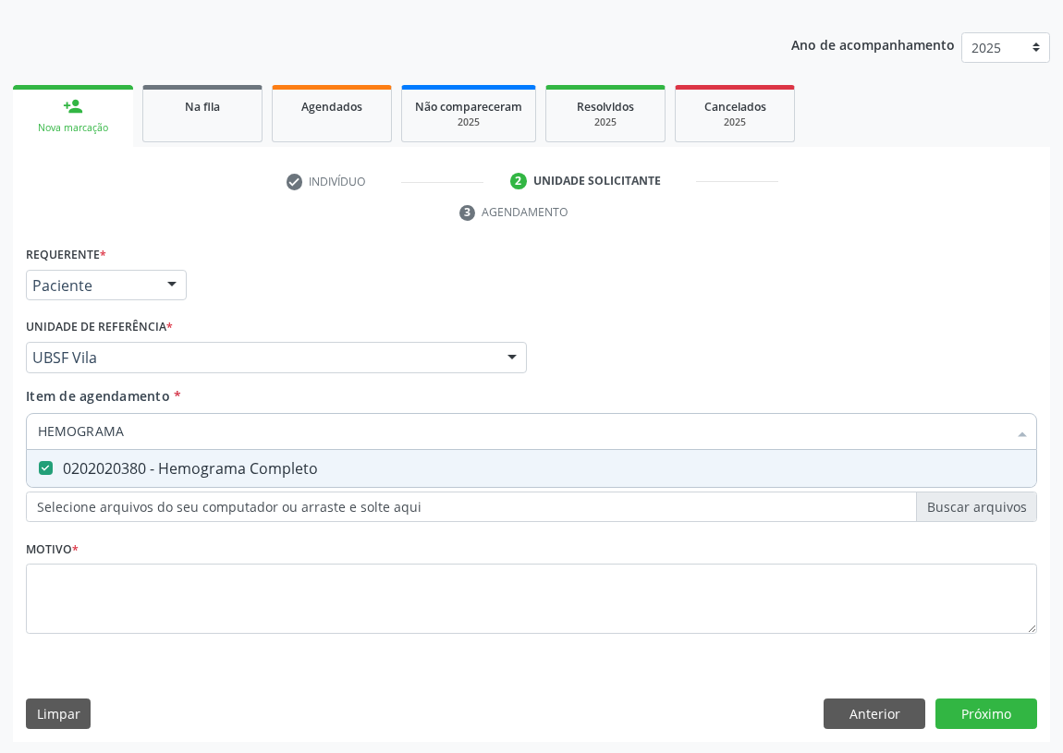
click at [0, 424] on div "Acompanhamento Acompanhe a situação das marcações correntes e finalizadas Relat…" at bounding box center [531, 332] width 1063 height 845
type input "V"
checkbox Completo "false"
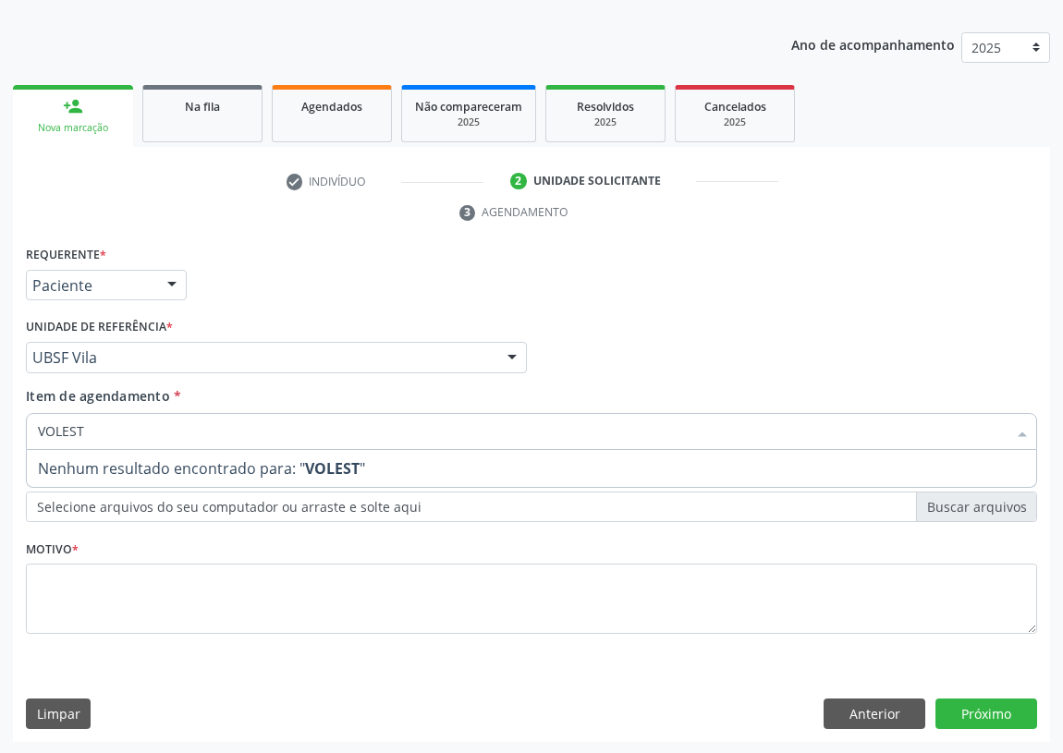
drag, startPoint x: 88, startPoint y: 432, endPoint x: 0, endPoint y: 429, distance: 87.8
click at [0, 433] on div "Acompanhamento Acompanhe a situação das marcações correntes e finalizadas Relat…" at bounding box center [531, 332] width 1063 height 845
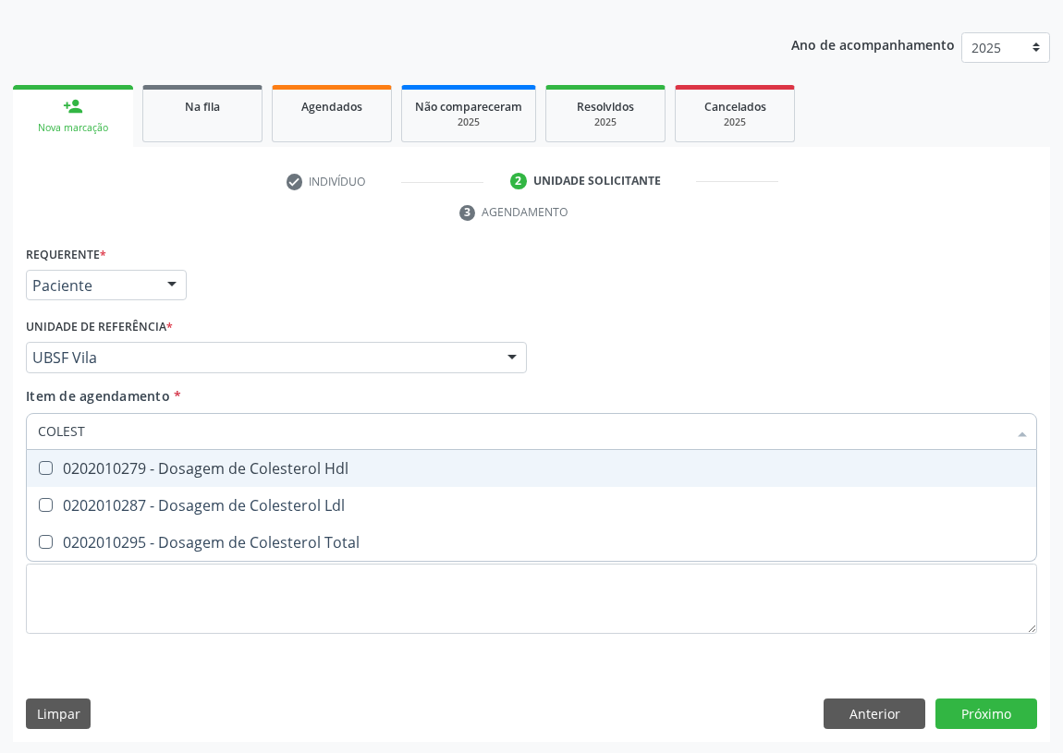
type input "COLESTE"
drag, startPoint x: 46, startPoint y: 469, endPoint x: 52, endPoint y: 493, distance: 24.7
click at [52, 482] on span "0202010279 - Dosagem de Colesterol Hdl" at bounding box center [531, 468] width 1009 height 37
checkbox Hdl "true"
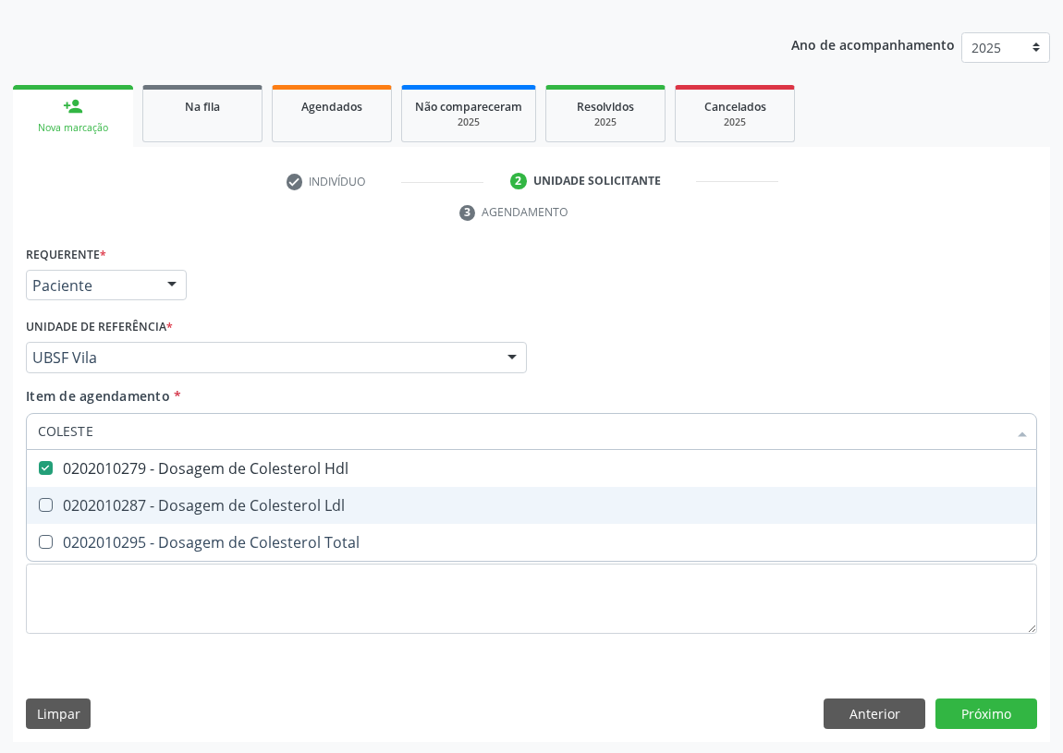
click at [52, 494] on span "0202010287 - Dosagem de Colesterol Ldl" at bounding box center [531, 505] width 1009 height 37
checkbox Ldl "true"
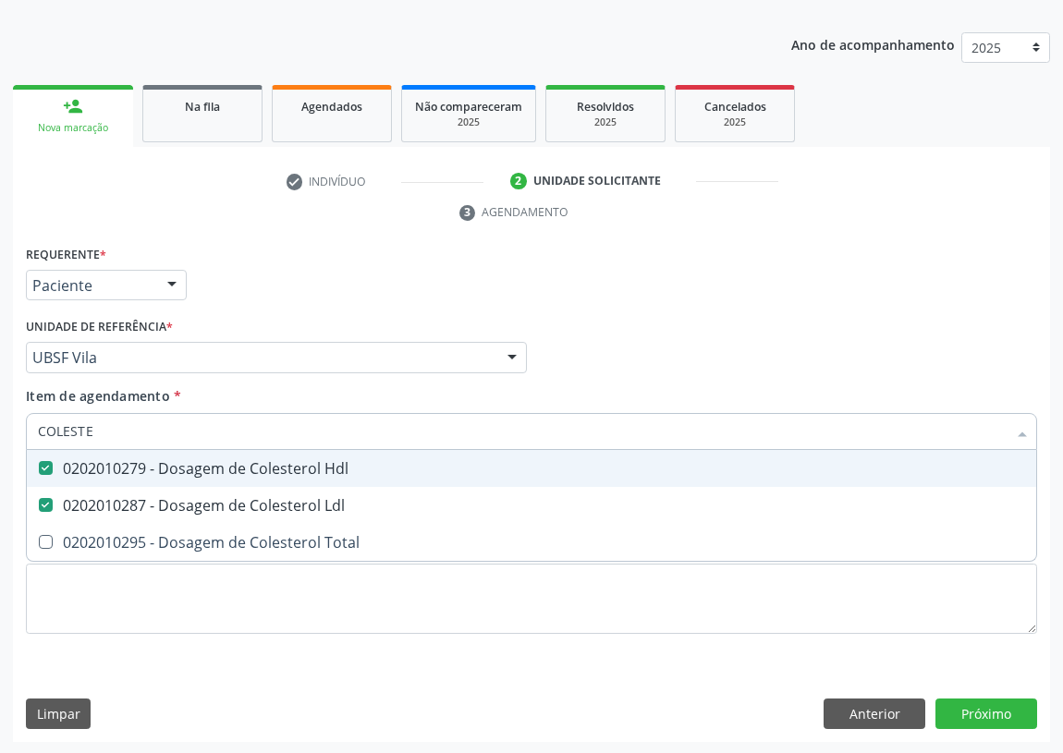
drag, startPoint x: 101, startPoint y: 427, endPoint x: 0, endPoint y: 420, distance: 101.0
click at [0, 424] on div "Acompanhamento Acompanhe a situação das marcações correntes e finalizadas Relat…" at bounding box center [531, 332] width 1063 height 845
type input "TR"
checkbox Hdl "false"
checkbox Ldl "false"
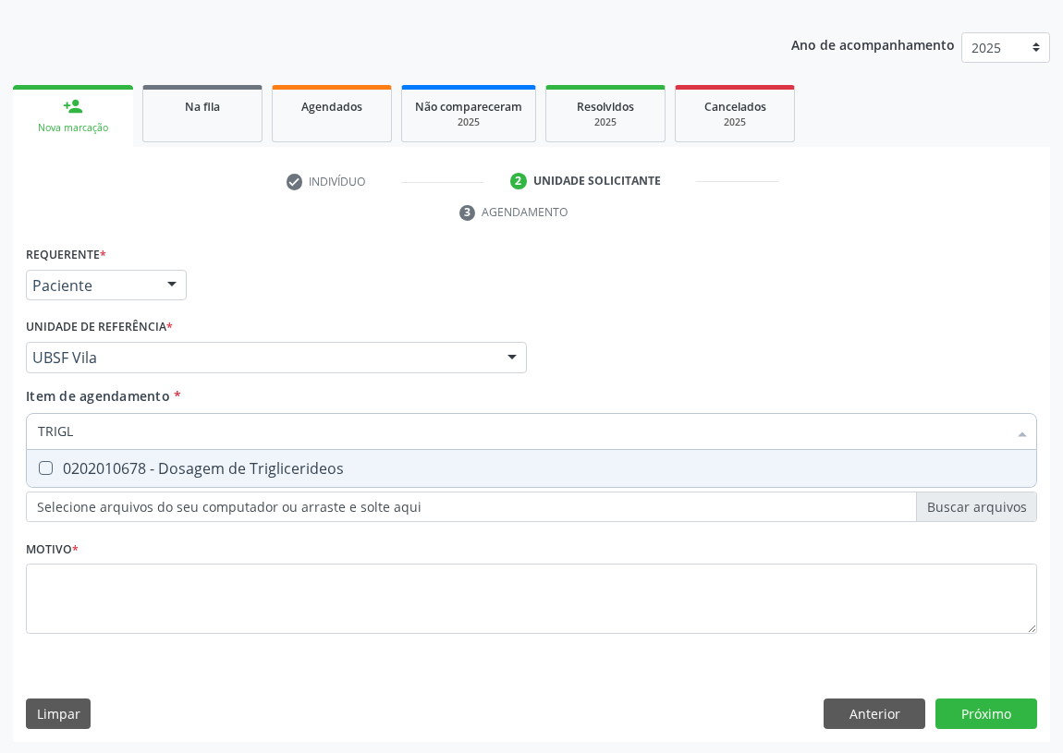
type input "TRIGLI"
drag, startPoint x: 37, startPoint y: 465, endPoint x: 62, endPoint y: 460, distance: 25.4
click at [41, 465] on div at bounding box center [34, 468] width 14 height 15
checkbox Triglicerideos "true"
drag, startPoint x: 43, startPoint y: 433, endPoint x: 17, endPoint y: 434, distance: 25.9
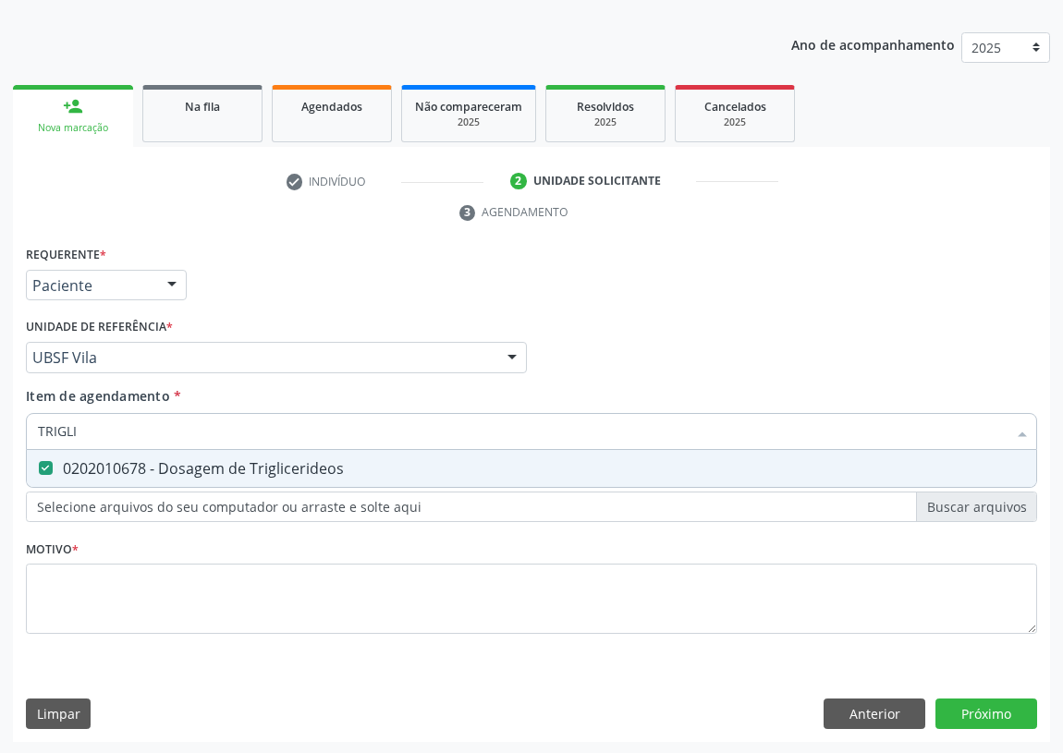
click at [17, 434] on div "Requerente * Paciente Profissional de Saúde Paciente Nenhum resultado encontrad…" at bounding box center [531, 492] width 1037 height 502
type input "G"
checkbox Triglicerideos "false"
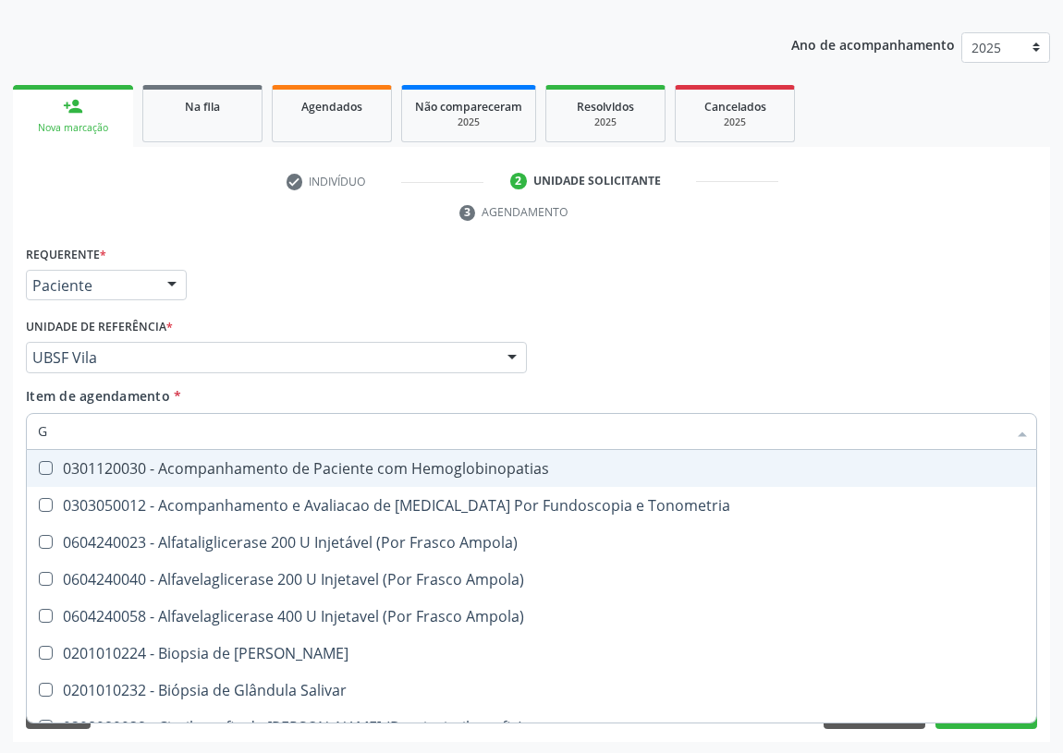
type input "GL"
checkbox Triglicerideos "true"
type input "GLI"
checkbox Dosagens\) "true"
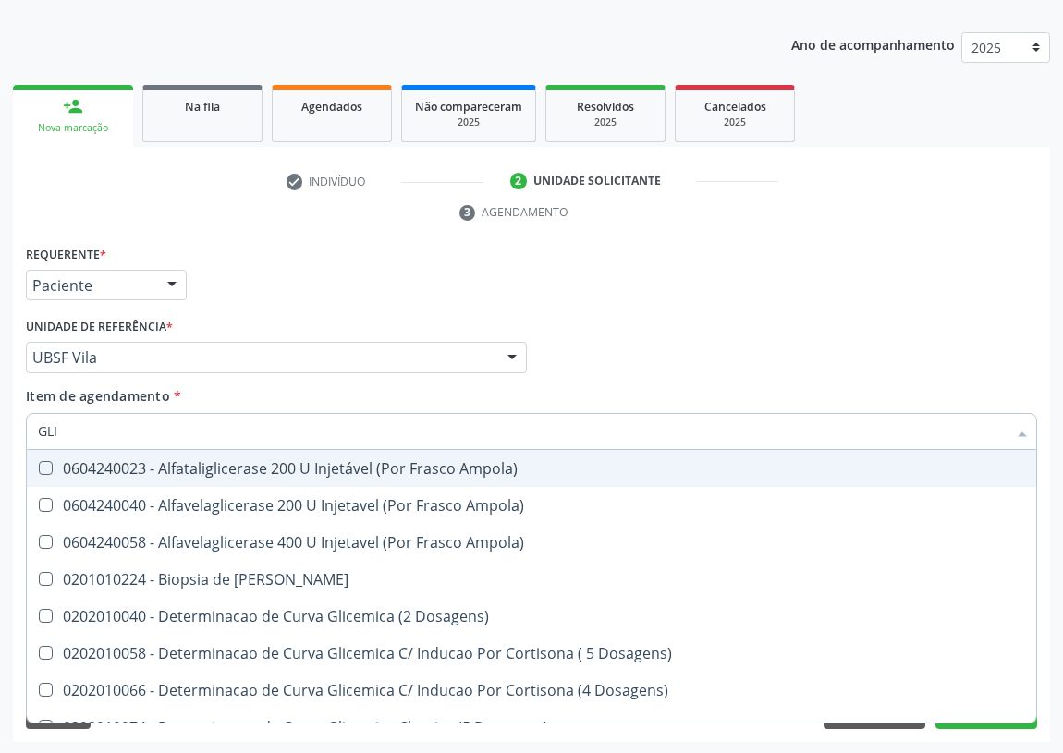
type input "GLIC"
checkbox Glicosilada "true"
checkbox Triglicerideos "false"
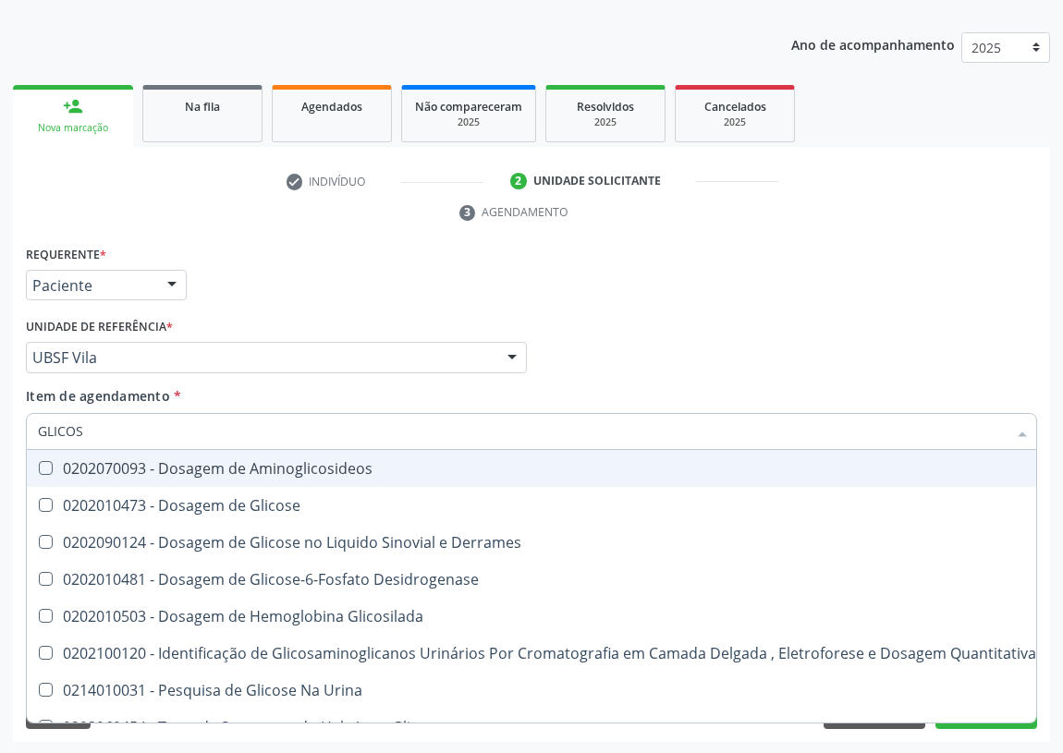
type input "GLICOSE"
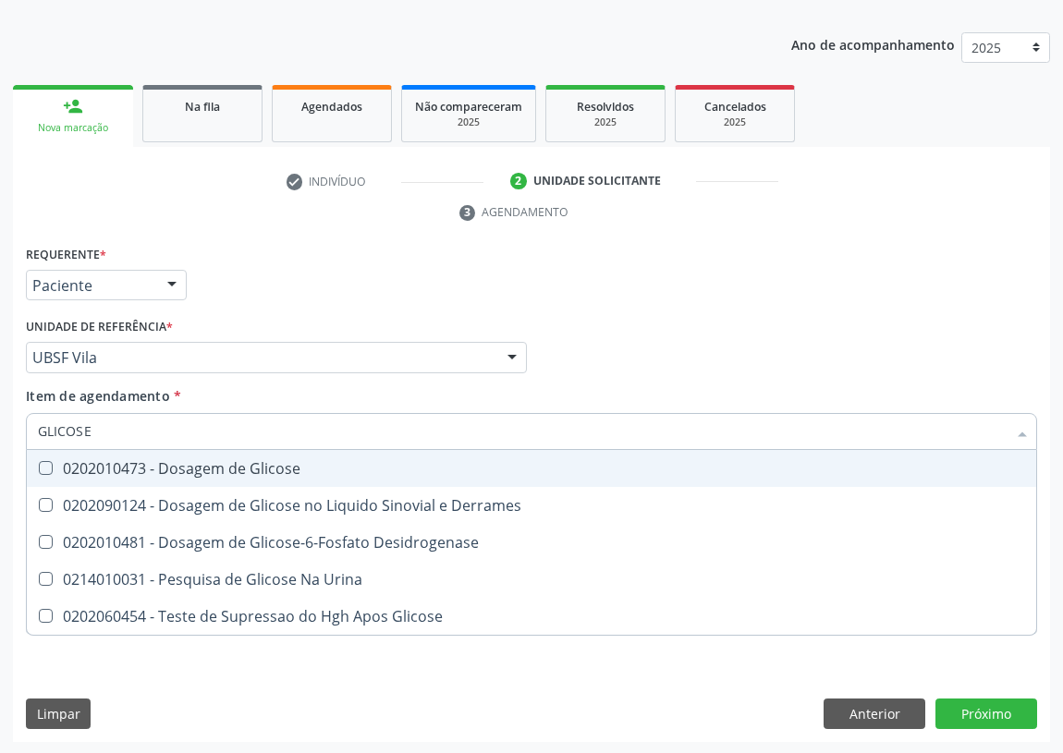
drag, startPoint x: 47, startPoint y: 466, endPoint x: 100, endPoint y: 430, distance: 63.8
click at [60, 457] on span "0202010473 - Dosagem de Glicose" at bounding box center [531, 468] width 1009 height 37
checkbox Glicose "true"
drag, startPoint x: 114, startPoint y: 423, endPoint x: 0, endPoint y: 424, distance: 113.7
click at [0, 441] on div "Acompanhamento Acompanhe a situação das marcações correntes e finalizadas Relat…" at bounding box center [531, 332] width 1063 height 845
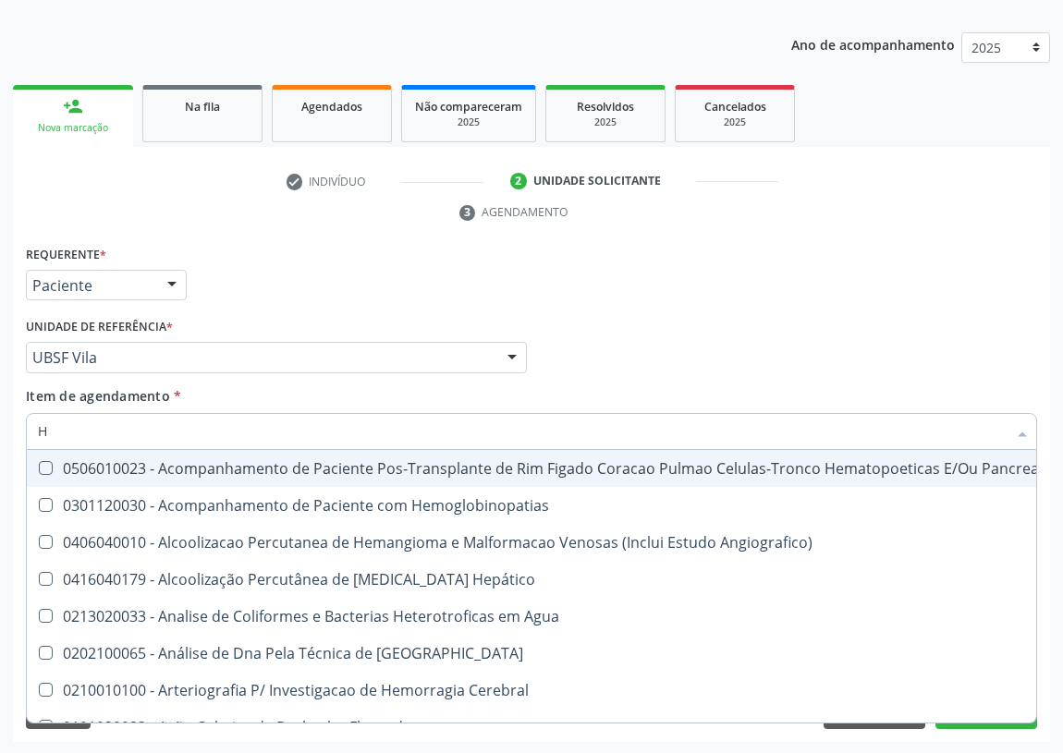
type input "HE"
checkbox Pancreas "false"
type input "HEM"
checkbox Herpesvirus "true"
checkbox \(Vhs\) "false"
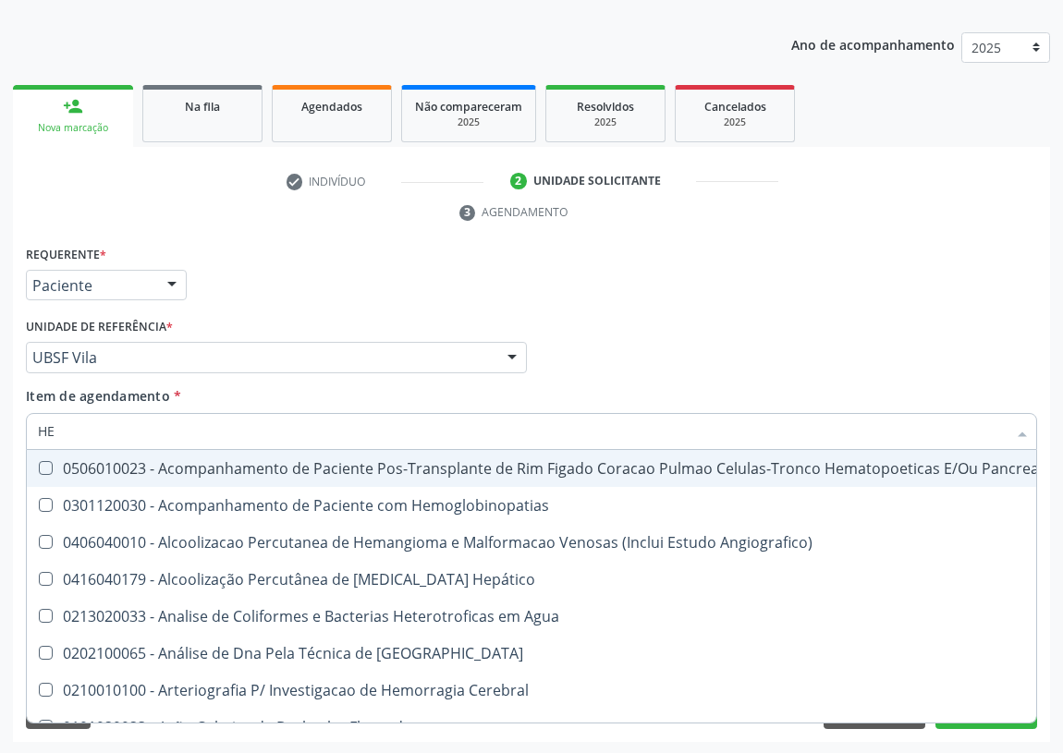
checkbox Transplante "true"
checkbox Completo "false"
type input "HEMO"
checkbox Redome\) "true"
checkbox \(Vhs\) "false"
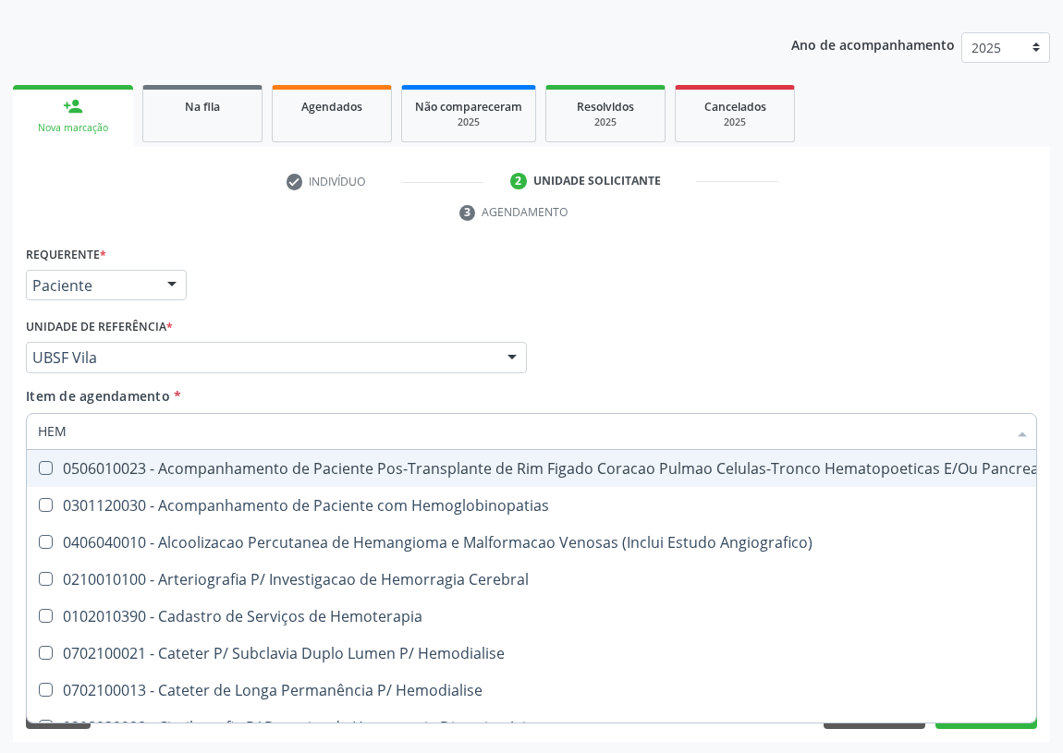
checkbox Retro-Retal "true"
checkbox Completo "false"
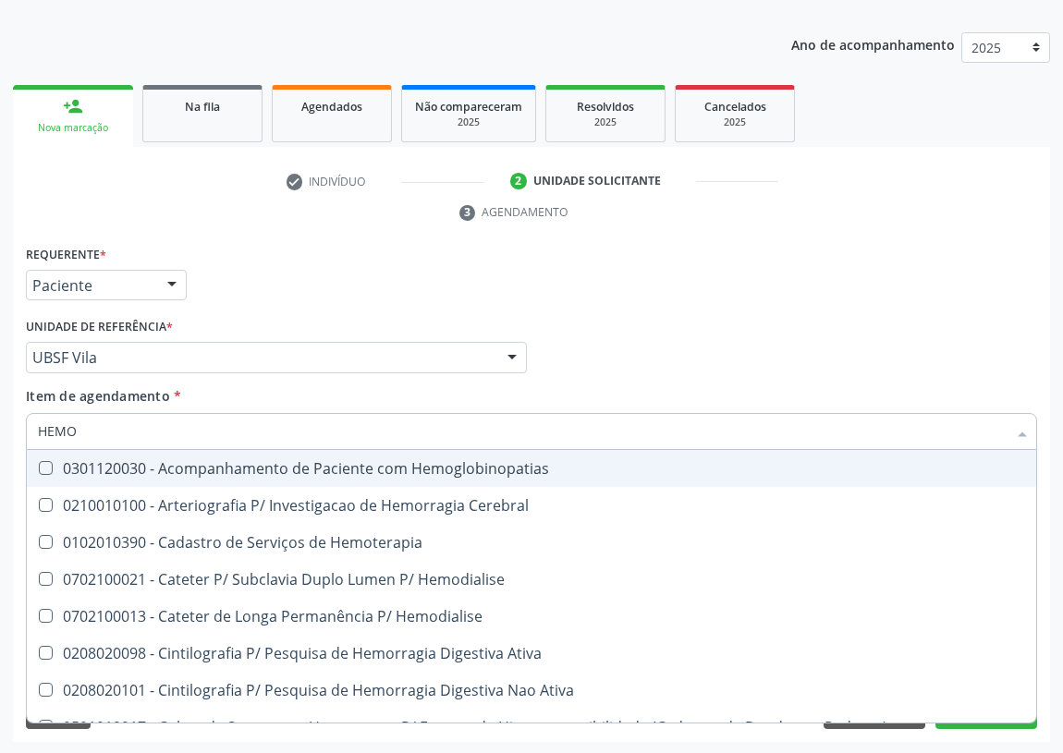
type input "HEMOG"
checkbox \(Vhs\) "false"
checkbox Carboxi-Hemoglobina "true"
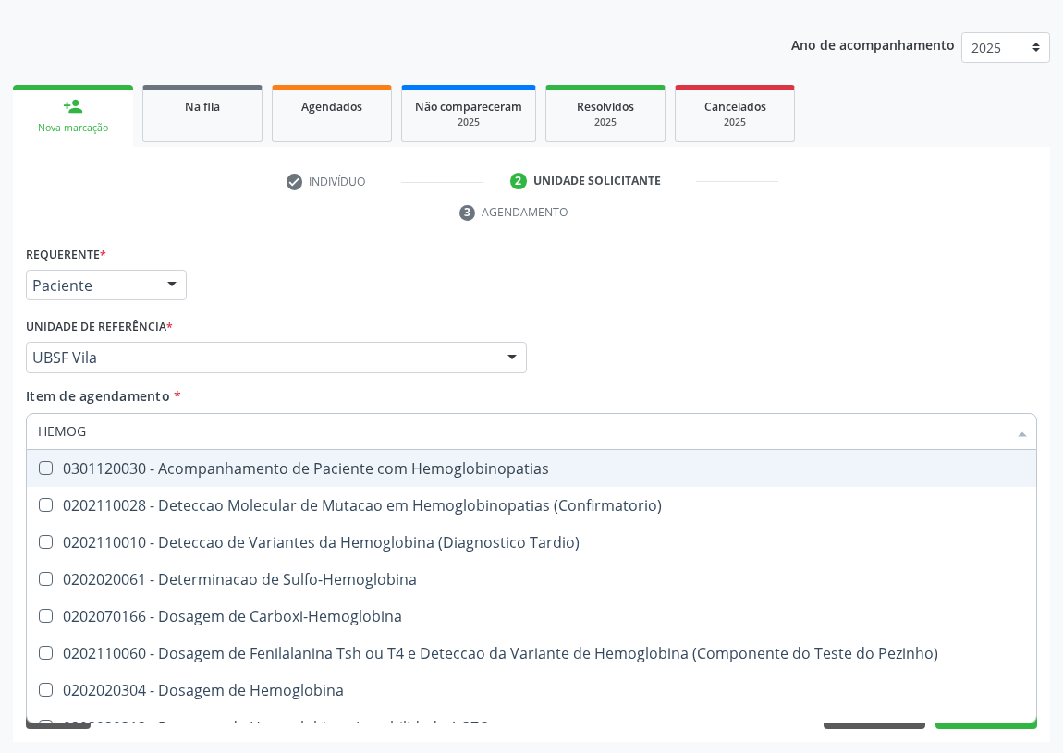
type input "HEMOGL"
checkbox Completo "false"
type input "HEMOGLOBINA"
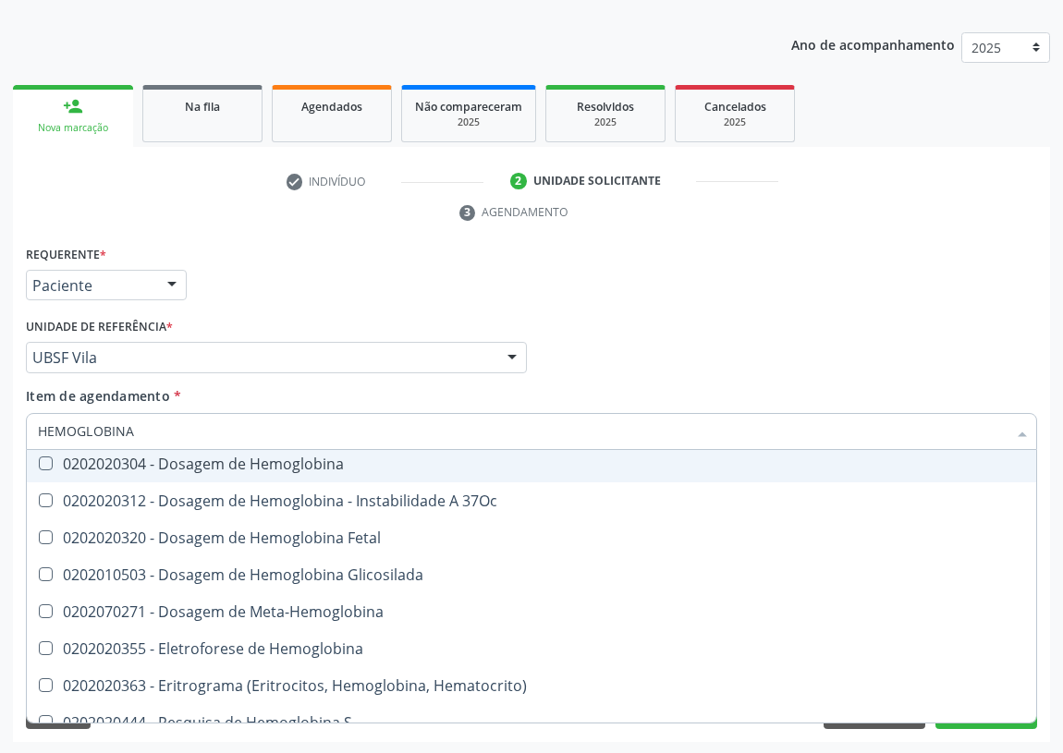
scroll to position [167, 0]
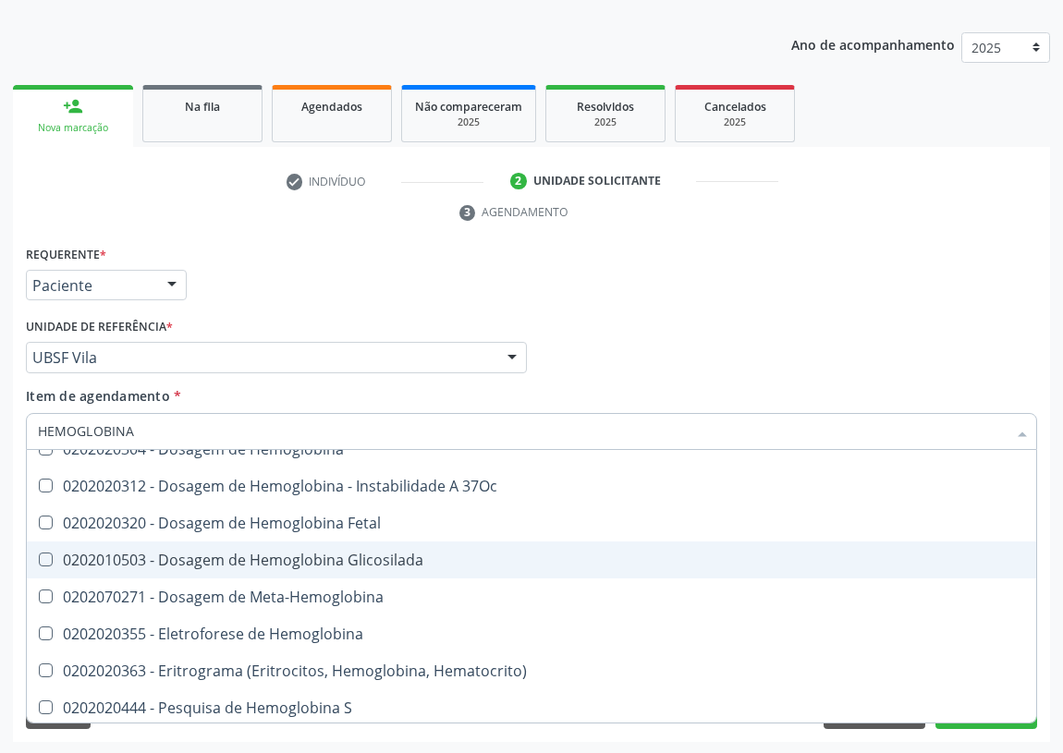
drag, startPoint x: 270, startPoint y: 556, endPoint x: 129, endPoint y: 511, distance: 147.6
click at [261, 554] on div "0202010503 - Dosagem de Hemoglobina Glicosilada" at bounding box center [531, 560] width 987 height 15
checkbox Glicosilada "true"
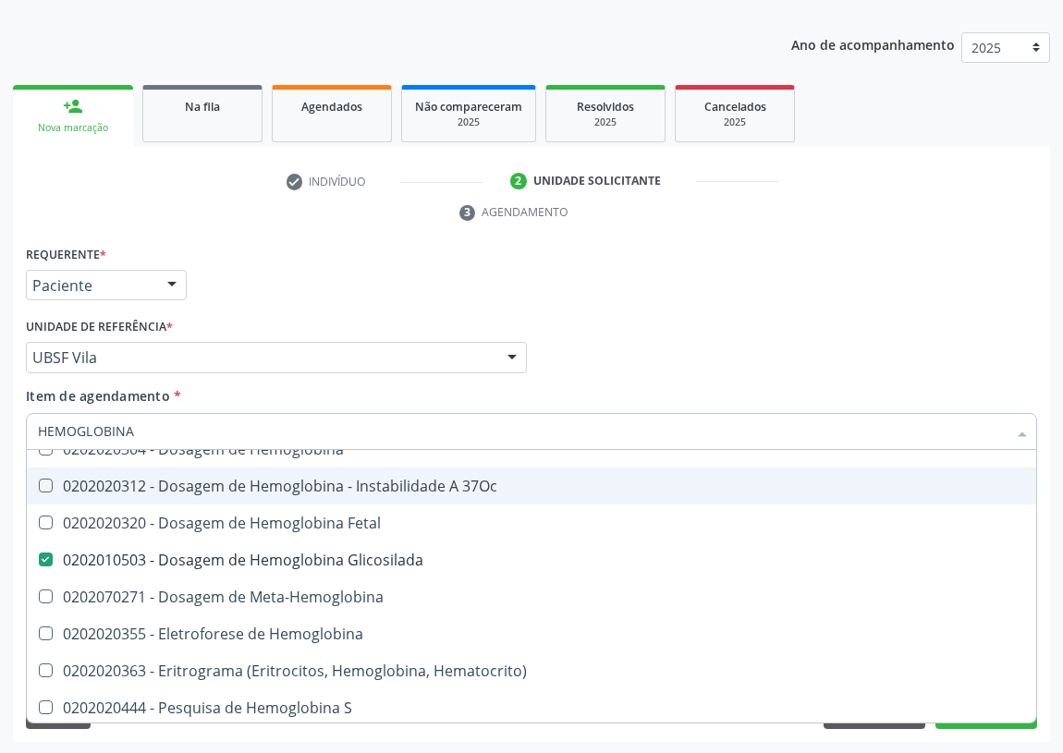
drag, startPoint x: 86, startPoint y: 438, endPoint x: 0, endPoint y: 398, distance: 94.7
click at [0, 435] on div "Acompanhamento Acompanhe a situação das marcações correntes e finalizadas Relat…" at bounding box center [531, 332] width 1063 height 845
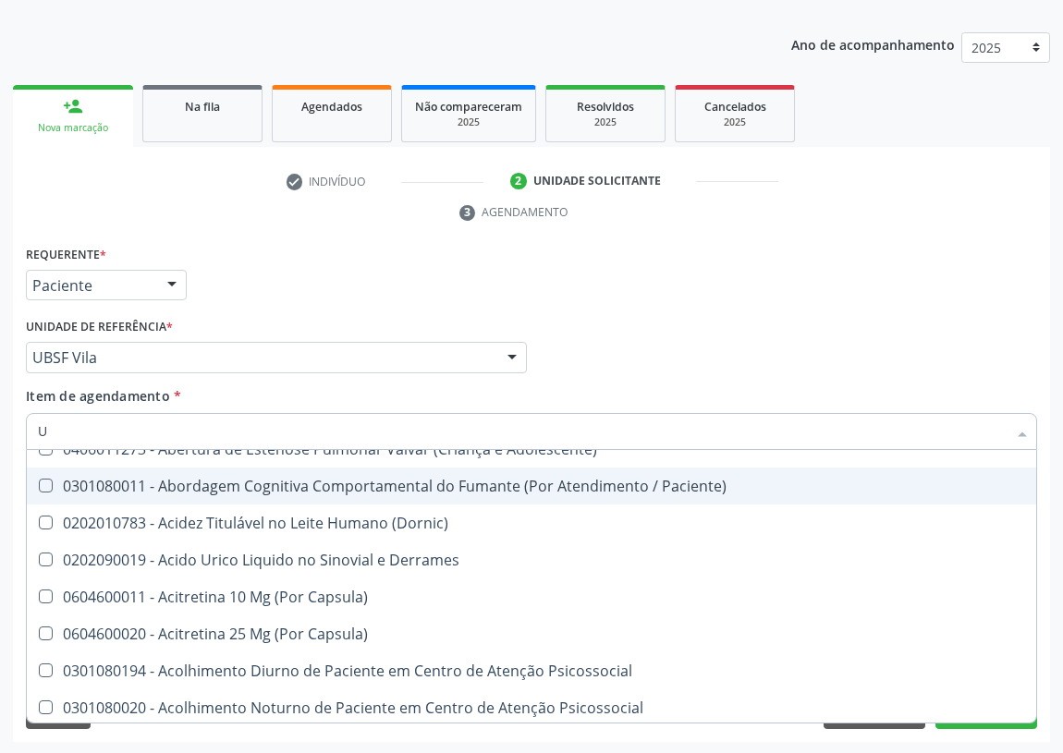
type input "UR"
checkbox Derrames "false"
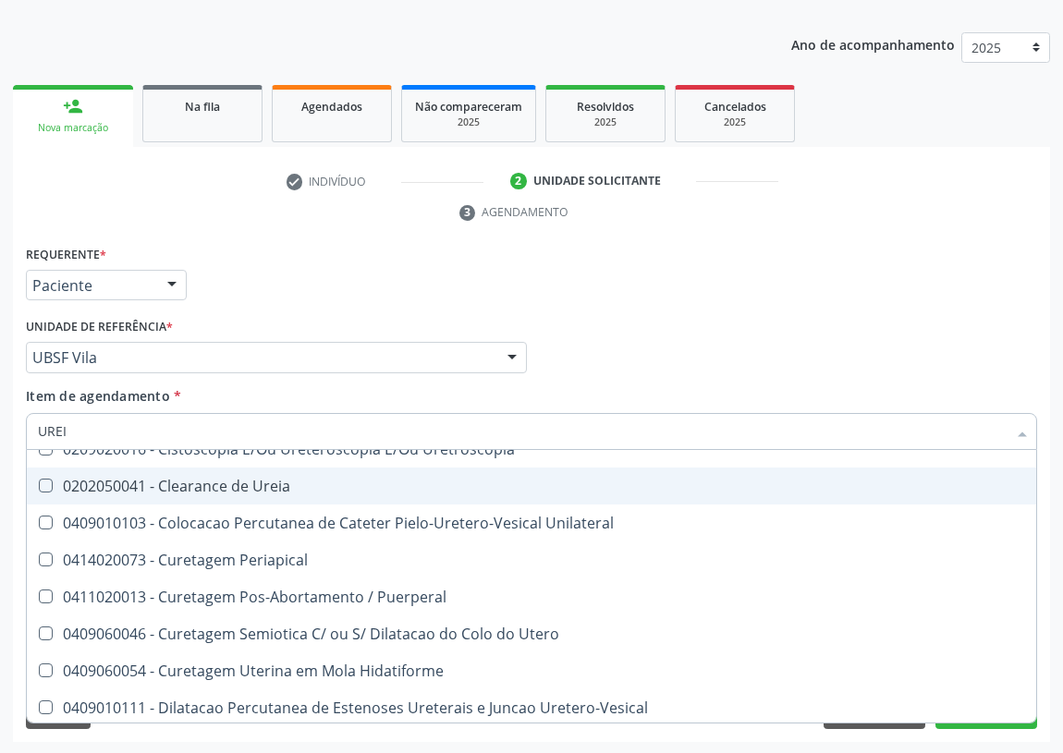
scroll to position [0, 0]
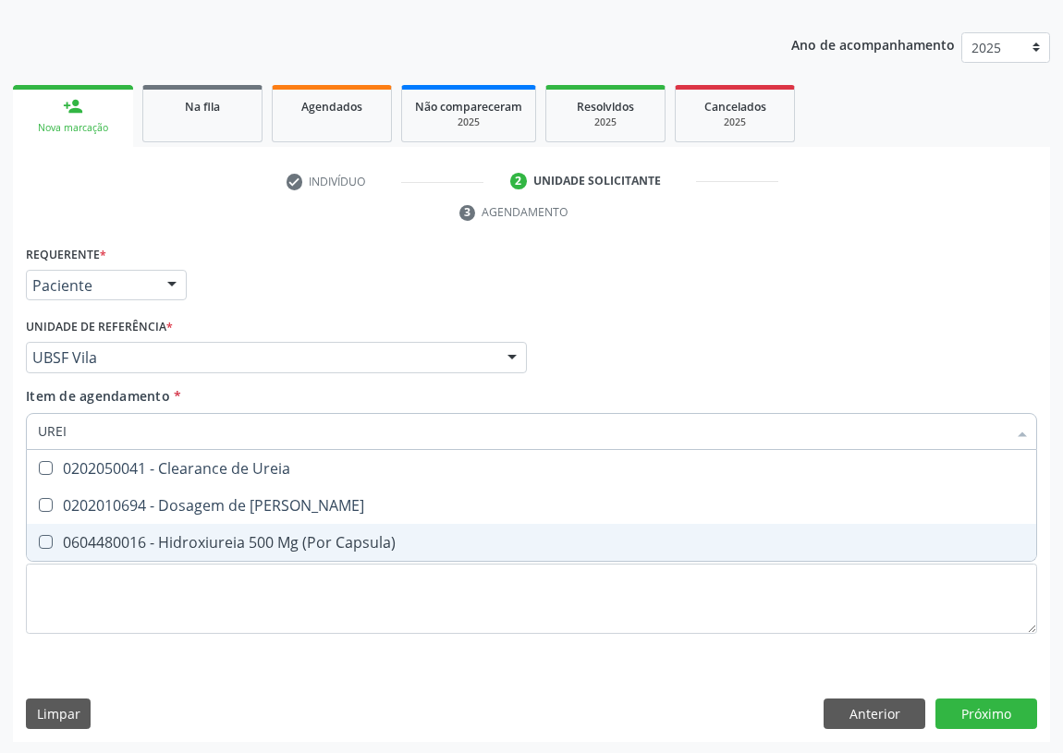
type input "UREIA"
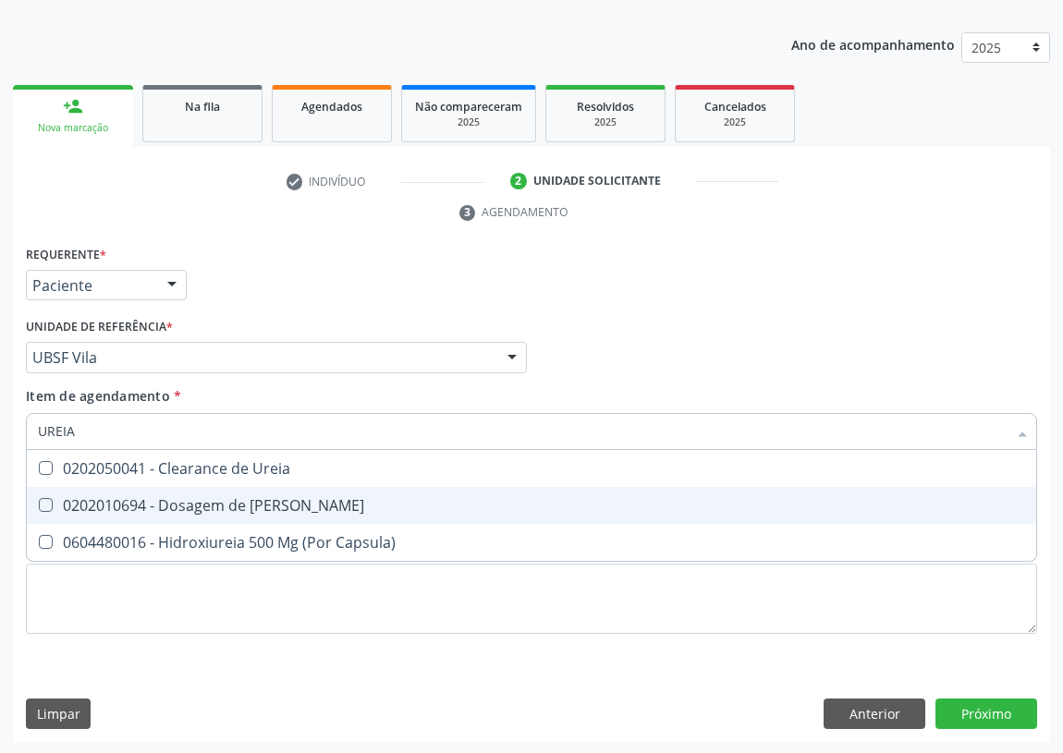
drag, startPoint x: 47, startPoint y: 507, endPoint x: 73, endPoint y: 462, distance: 52.2
click at [53, 498] on div "0202010694 - Dosagem de [PERSON_NAME]" at bounding box center [531, 505] width 987 height 15
checkbox Ureia "true"
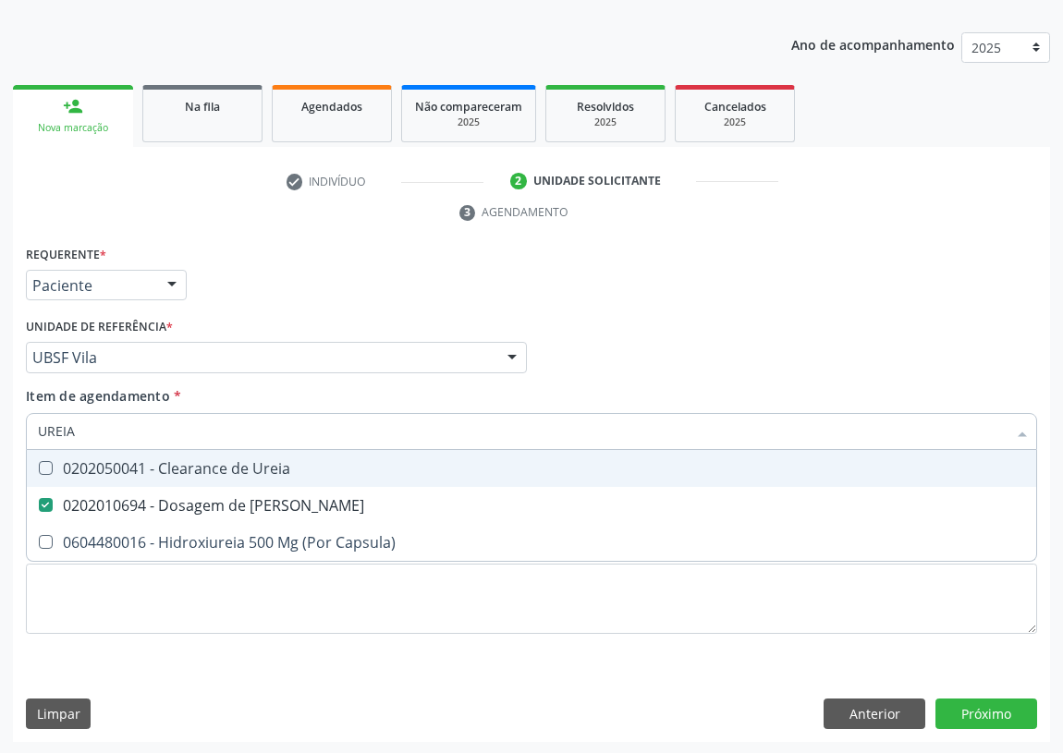
drag, startPoint x: 96, startPoint y: 431, endPoint x: 10, endPoint y: 429, distance: 86.0
click at [11, 430] on div "Acompanhamento Acompanhe a situação das marcações correntes e finalizadas Relat…" at bounding box center [531, 332] width 1063 height 845
type input "V"
checkbox Ureia "false"
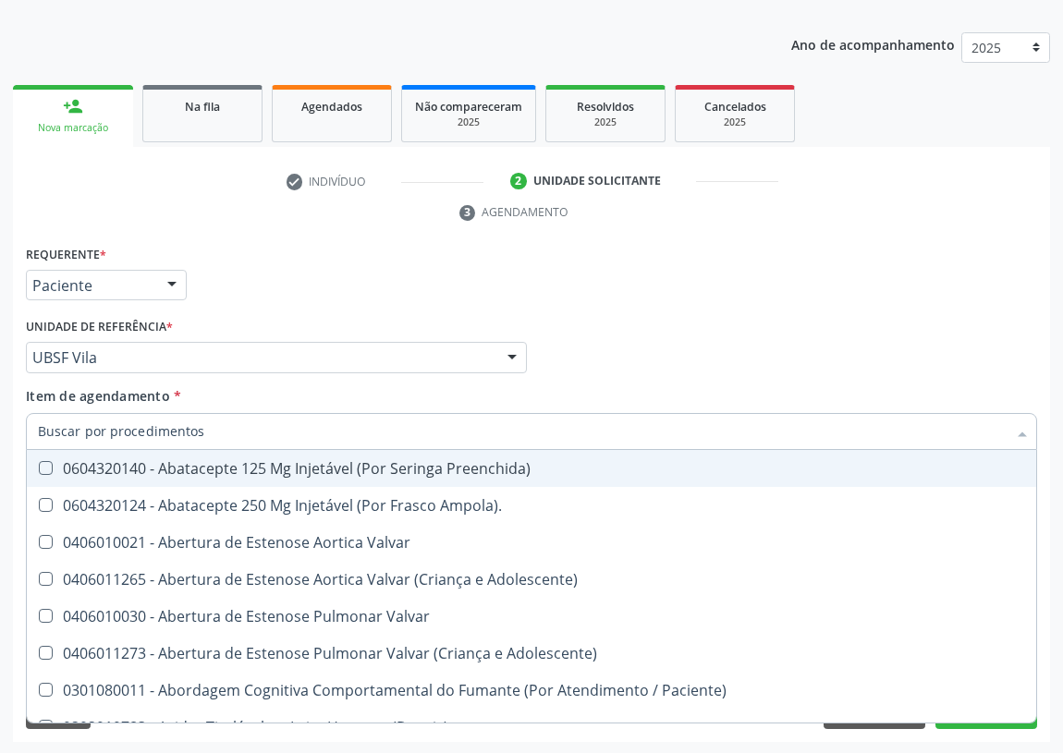
checkbox \(Vhs\) "false"
checkbox D "false"
checkbox Livre\) "false"
checkbox B12 "false"
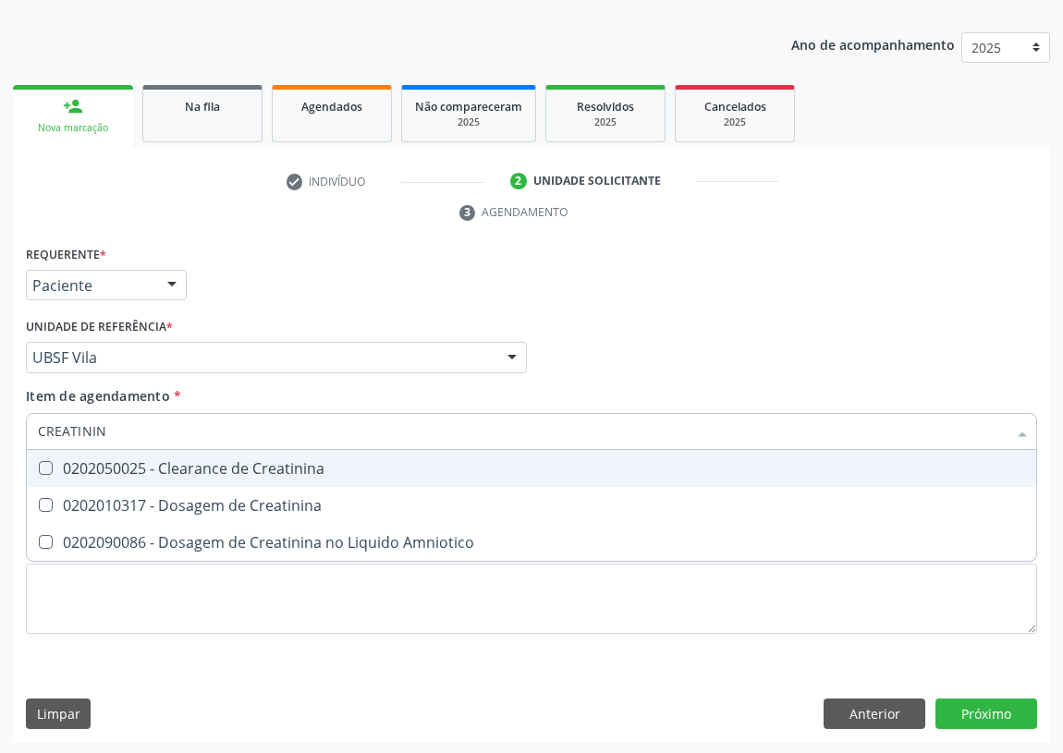
type input "CREATININA"
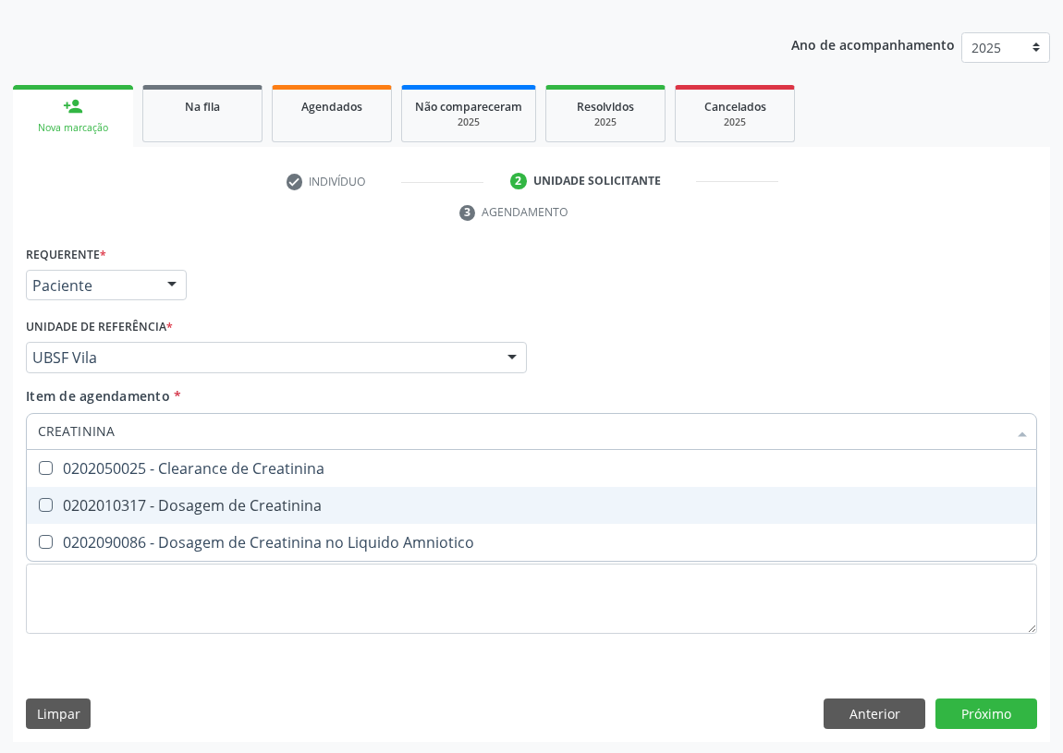
drag, startPoint x: 40, startPoint y: 509, endPoint x: 117, endPoint y: 428, distance: 112.4
click at [63, 487] on span "0202010317 - Dosagem de Creatinina" at bounding box center [531, 505] width 1009 height 37
checkbox Creatinina "true"
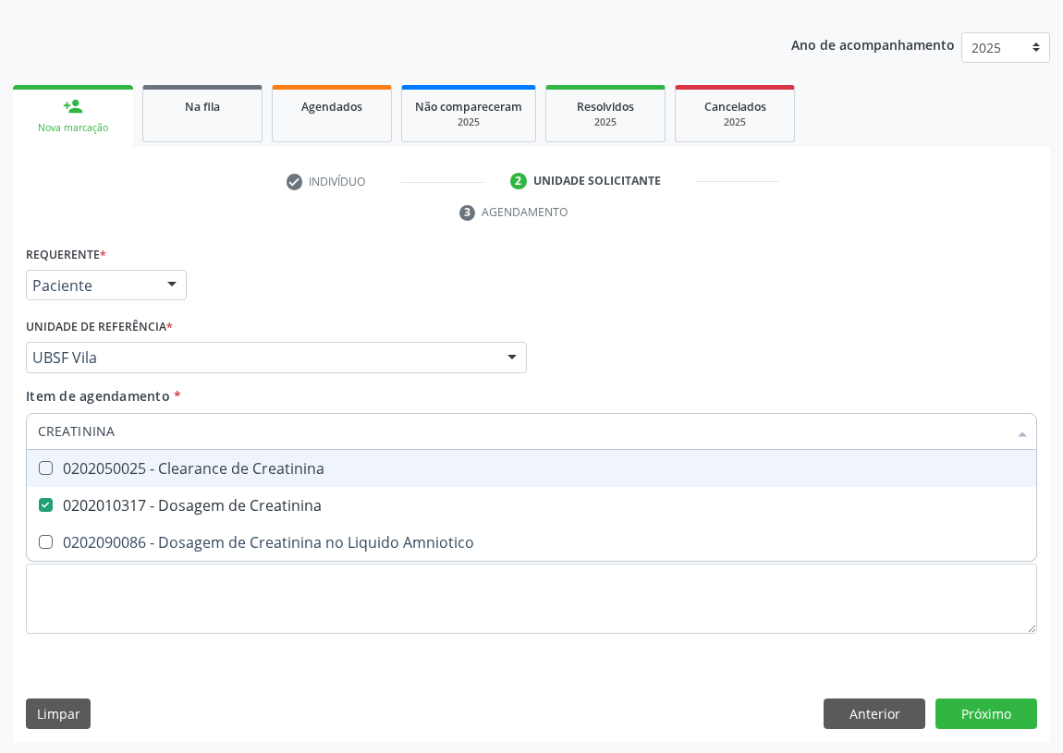
drag, startPoint x: 113, startPoint y: 431, endPoint x: 0, endPoint y: 403, distance: 116.1
click at [0, 430] on div "Acompanhamento Acompanhe a situação das marcações correntes e finalizadas Relat…" at bounding box center [531, 332] width 1063 height 845
type input "A"
checkbox Creatinina "false"
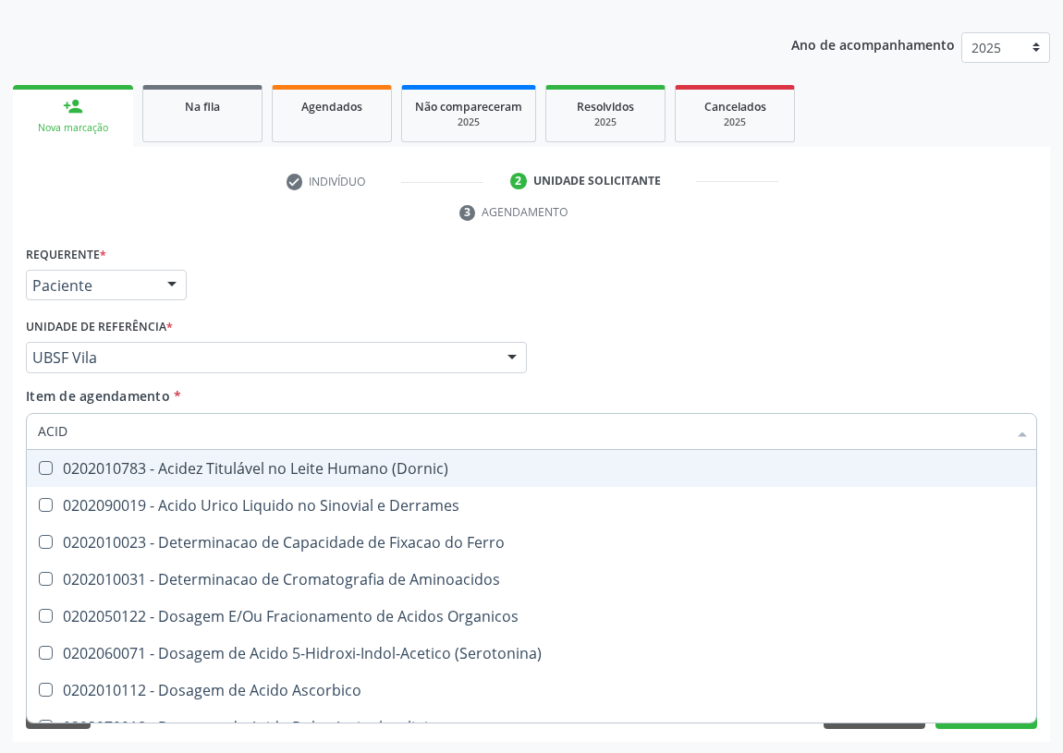
type input "ACIDO"
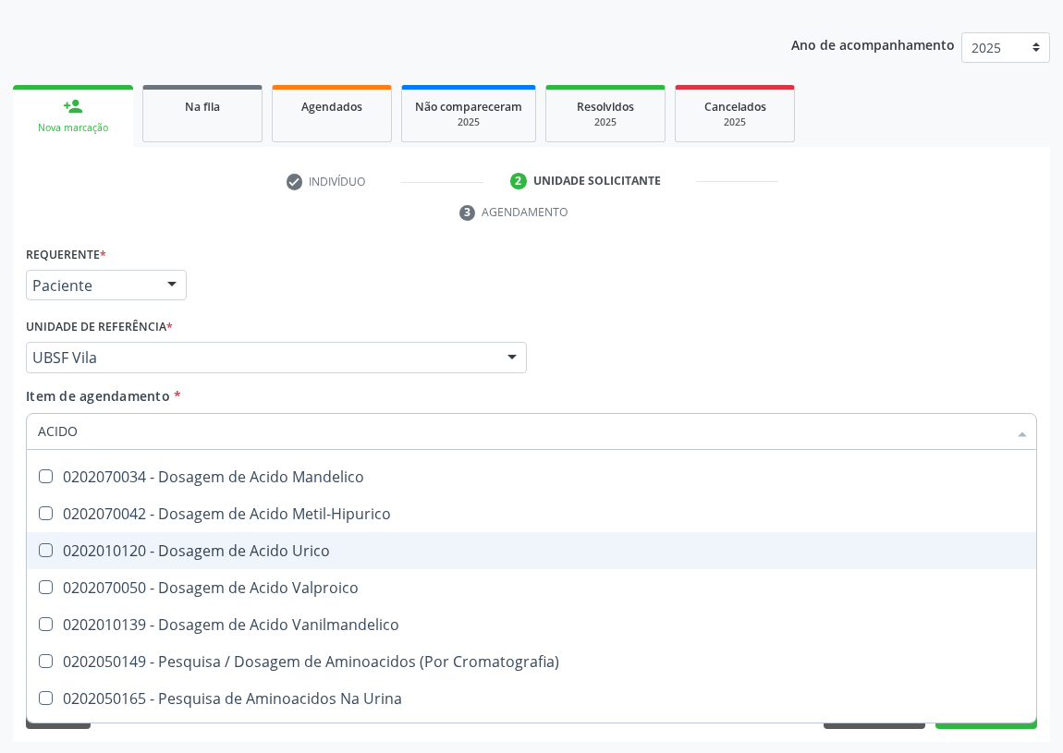
scroll to position [251, 0]
drag, startPoint x: 253, startPoint y: 553, endPoint x: 0, endPoint y: 490, distance: 260.9
click at [237, 547] on div "0202010120 - Dosagem de Acido Urico" at bounding box center [531, 549] width 987 height 15
checkbox Urico "true"
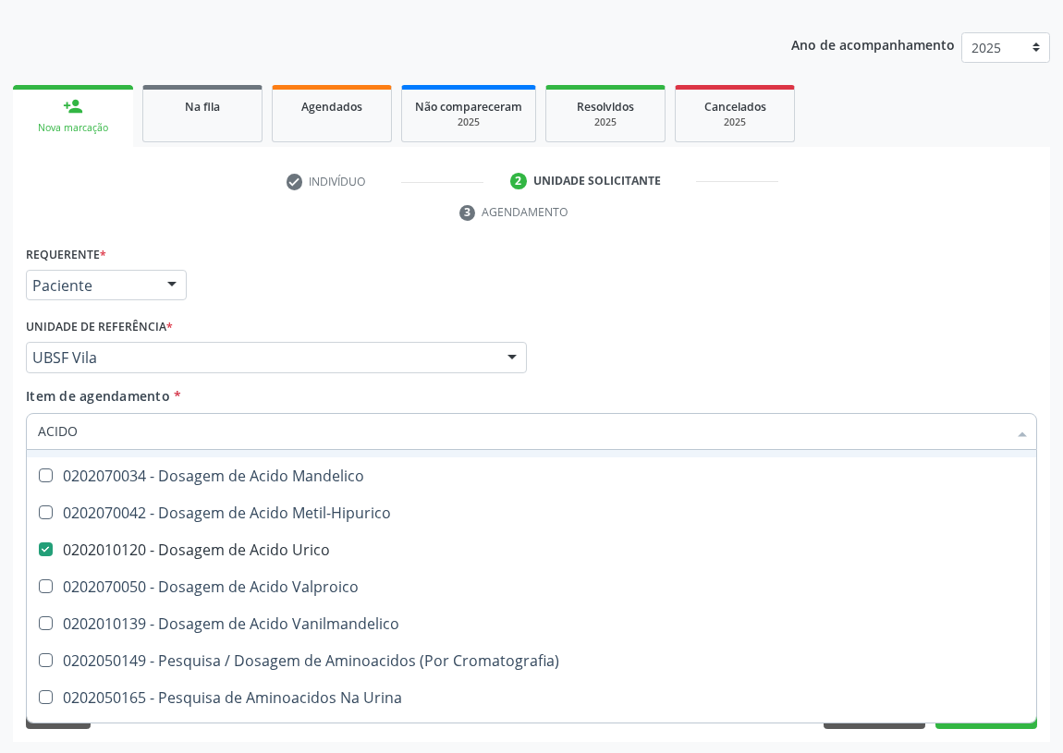
drag, startPoint x: 86, startPoint y: 429, endPoint x: 1, endPoint y: 443, distance: 86.1
click at [1, 443] on div "Acompanhamento Acompanhe a situação das marcações correntes e finalizadas Relat…" at bounding box center [531, 332] width 1063 height 845
type input "PO"
checkbox Urico "false"
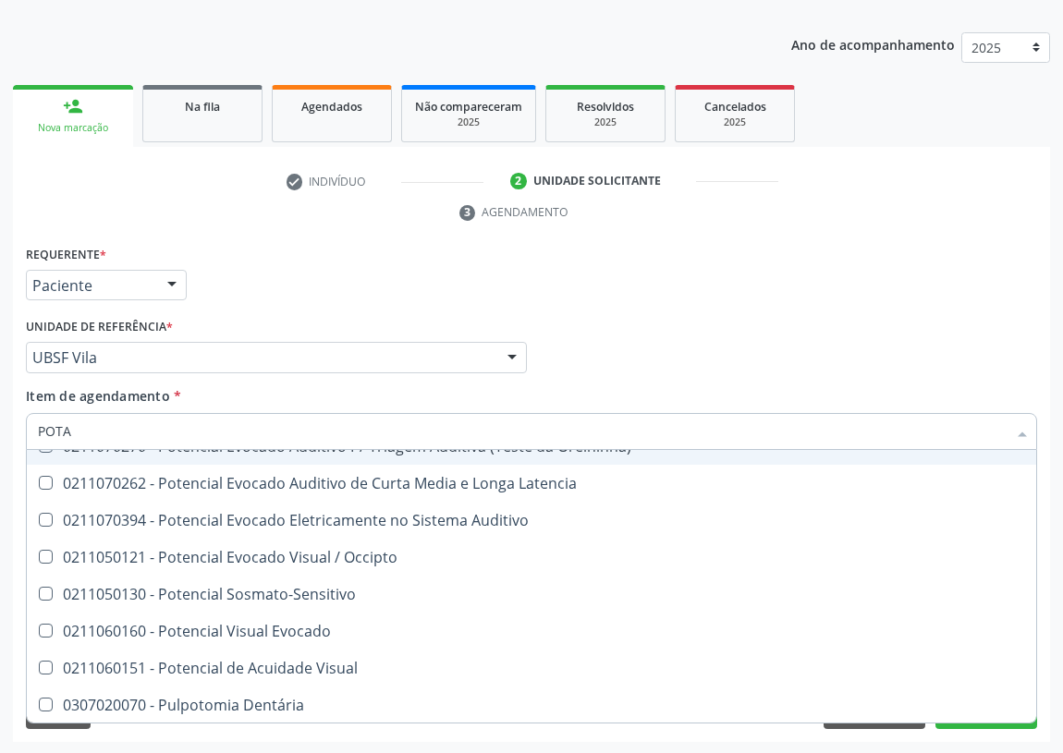
scroll to position [0, 0]
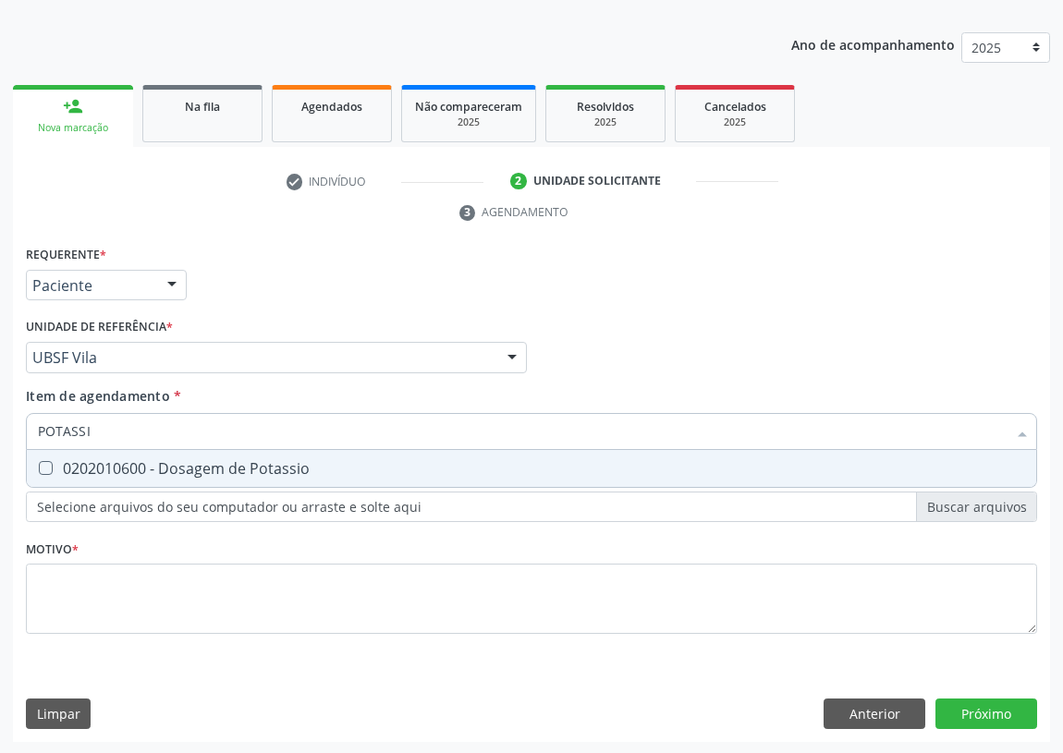
type input "POTASSIO"
drag, startPoint x: 41, startPoint y: 470, endPoint x: 109, endPoint y: 429, distance: 80.0
click at [56, 457] on span "0202010600 - Dosagem de Potassio" at bounding box center [531, 468] width 1009 height 37
checkbox Potassio "true"
drag, startPoint x: 118, startPoint y: 424, endPoint x: 0, endPoint y: 438, distance: 119.1
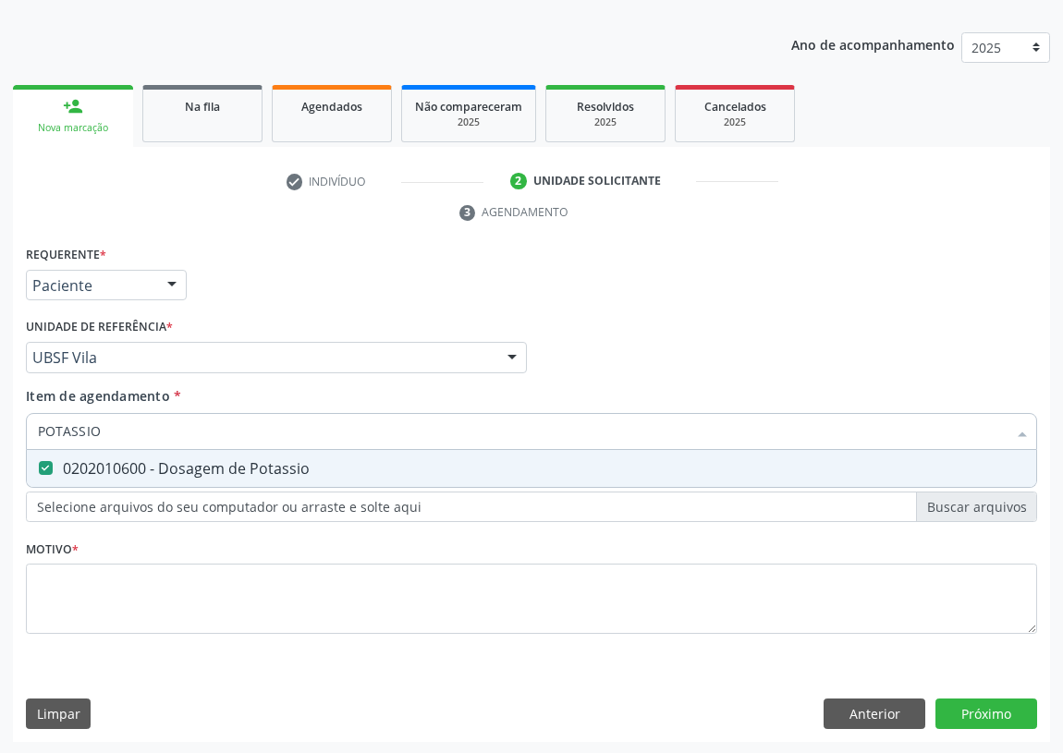
click at [0, 438] on div "Acompanhamento Acompanhe a situação das marcações correntes e finalizadas Relat…" at bounding box center [531, 332] width 1063 height 845
type input "02"
checkbox Potassio "false"
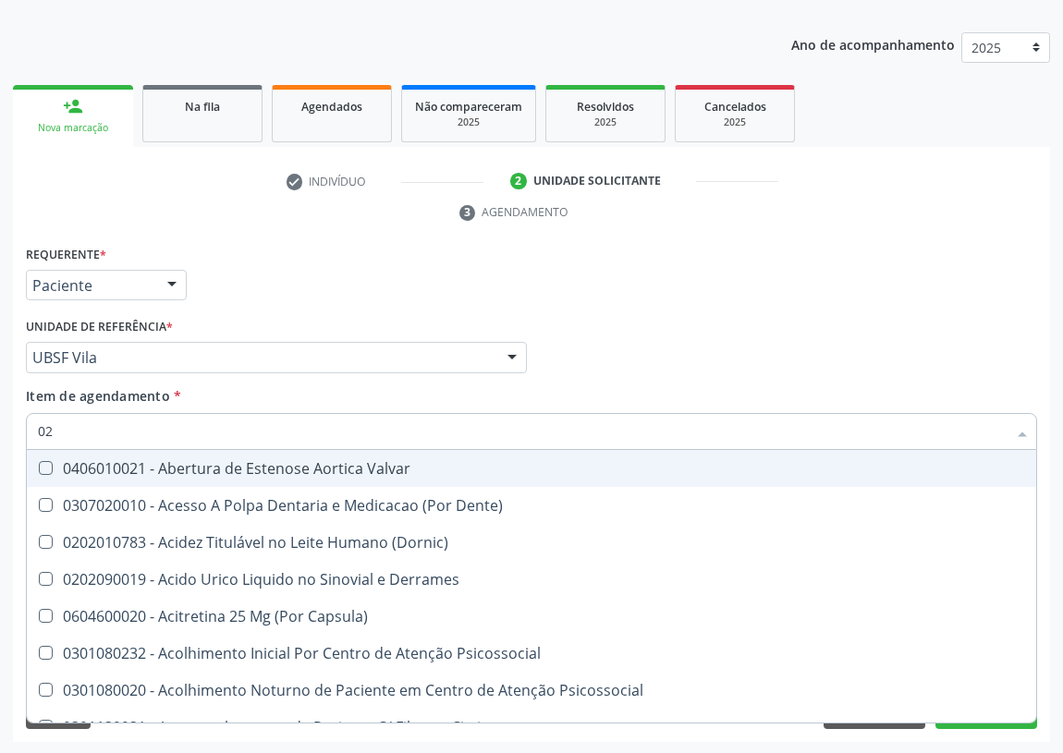
type input "020"
checkbox Colposcopia "true"
checkbox Cerebral "true"
checkbox Parceiro "true"
checkbox \(Pos-Pasteurização\) "true"
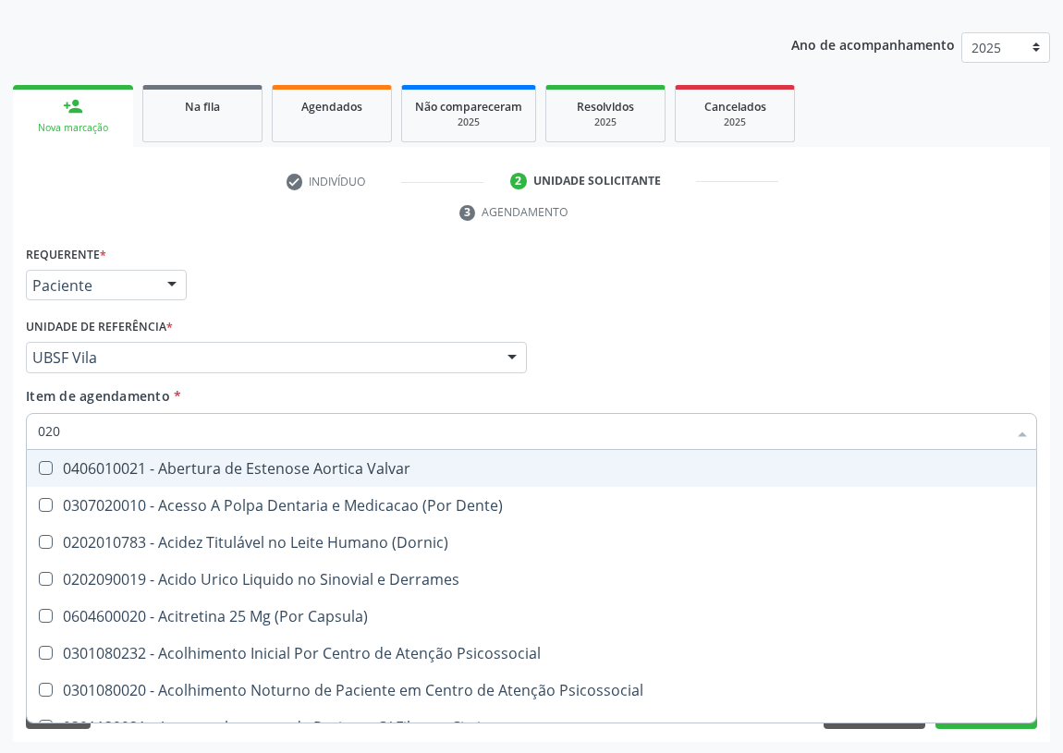
checkbox Debridamento "true"
checkbox Dacriocistografia "true"
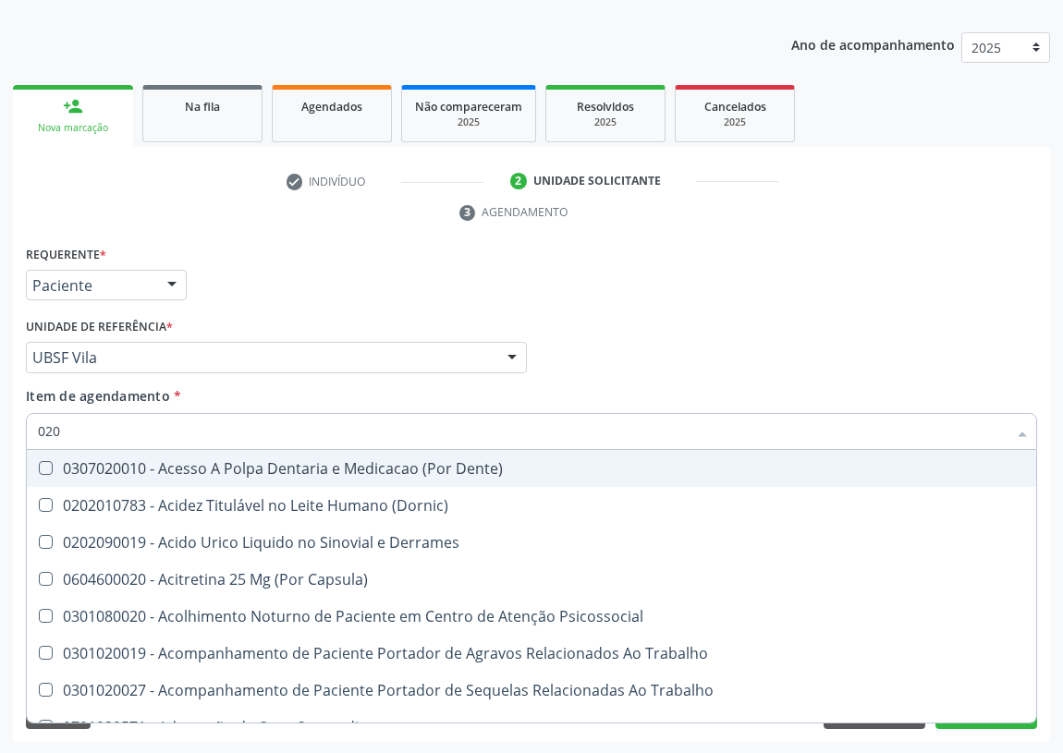
type input "0202"
checkbox Periféricas "true"
checkbox Esqueléticas "true"
checkbox Medicamentos "true"
checkbox Ocular "true"
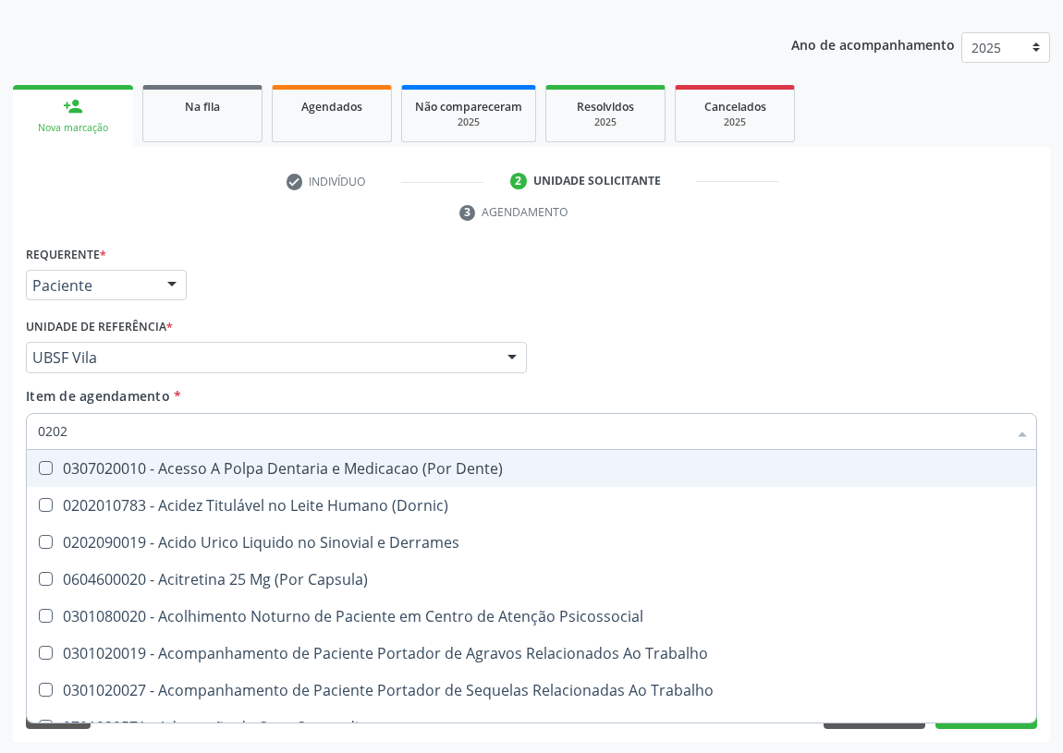
checkbox Aberto\) "true"
checkbox Cortante "true"
checkbox Drogas "true"
checkbox Lumen "true"
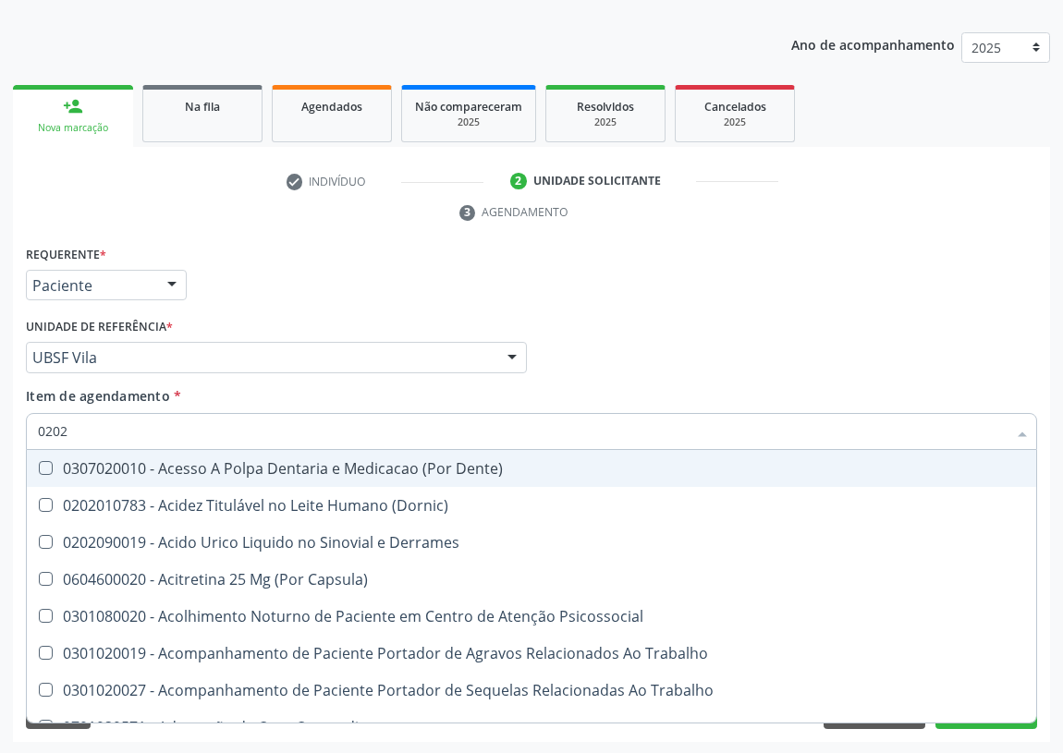
checkbox Gastro-Esofagico "true"
checkbox Projecoes\) "true"
checkbox \(Spcto\) "true"
checkbox Projecoes\) "true"
checkbox Captacao "true"
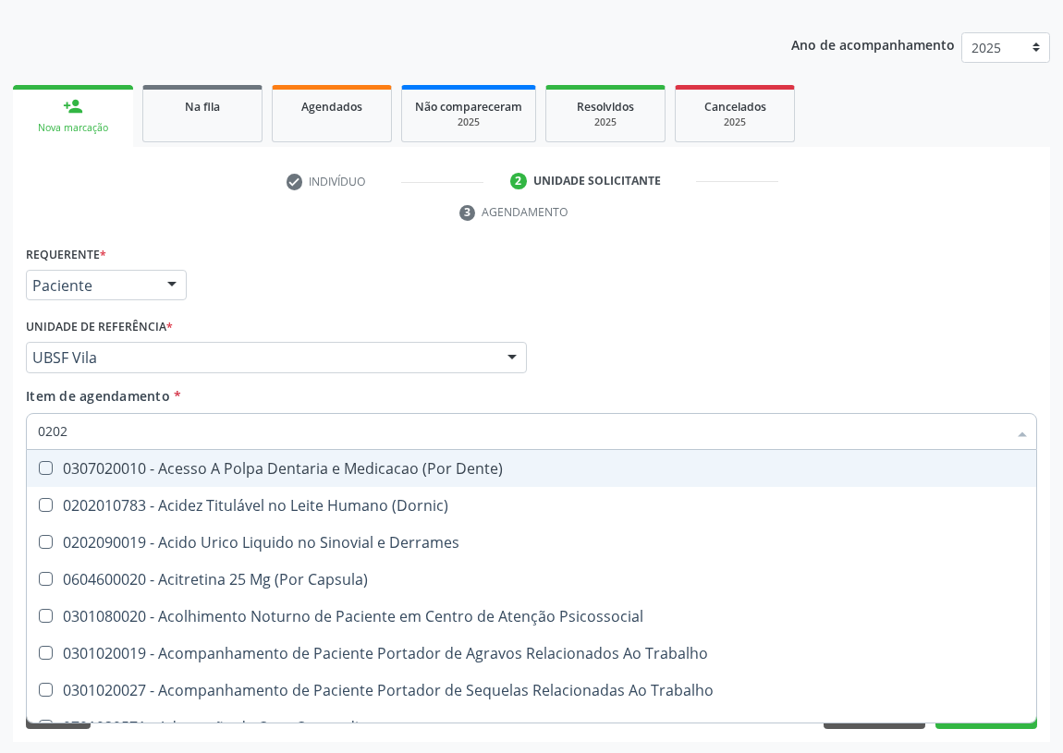
checkbox \(Cantoplastia\) "true"
checkbox Revisao "true"
checkbox \(Vhs\) "false"
checkbox D "false"
checkbox Urico "false"
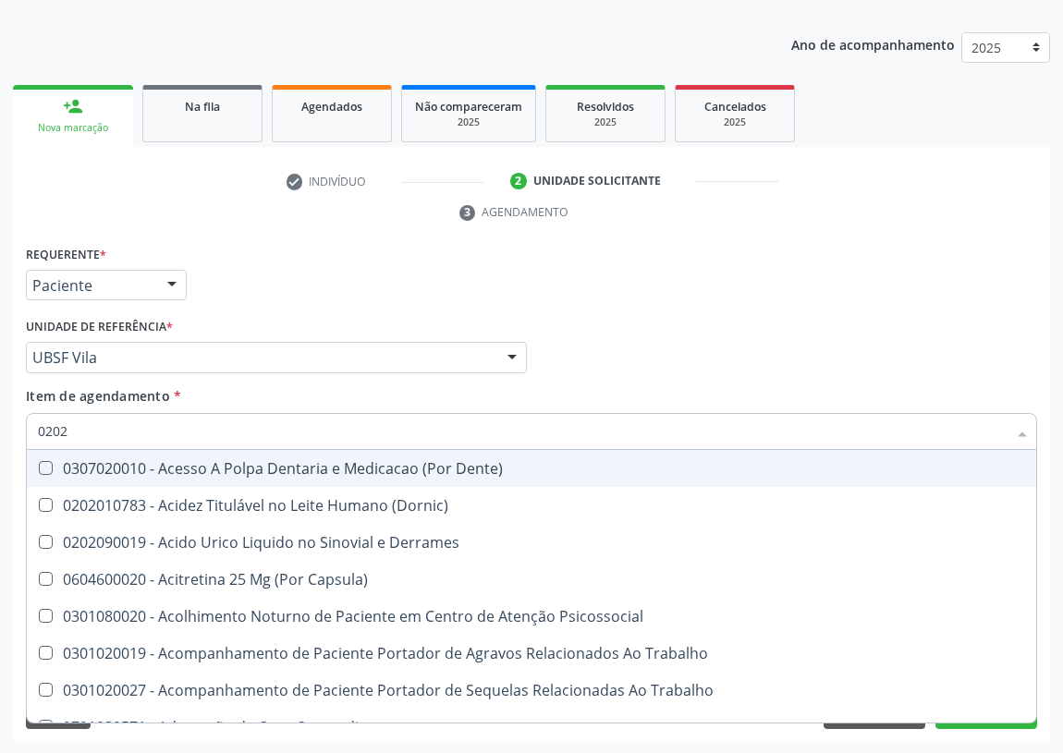
checkbox Hdl "false"
checkbox Ldl "false"
checkbox Creatinina "false"
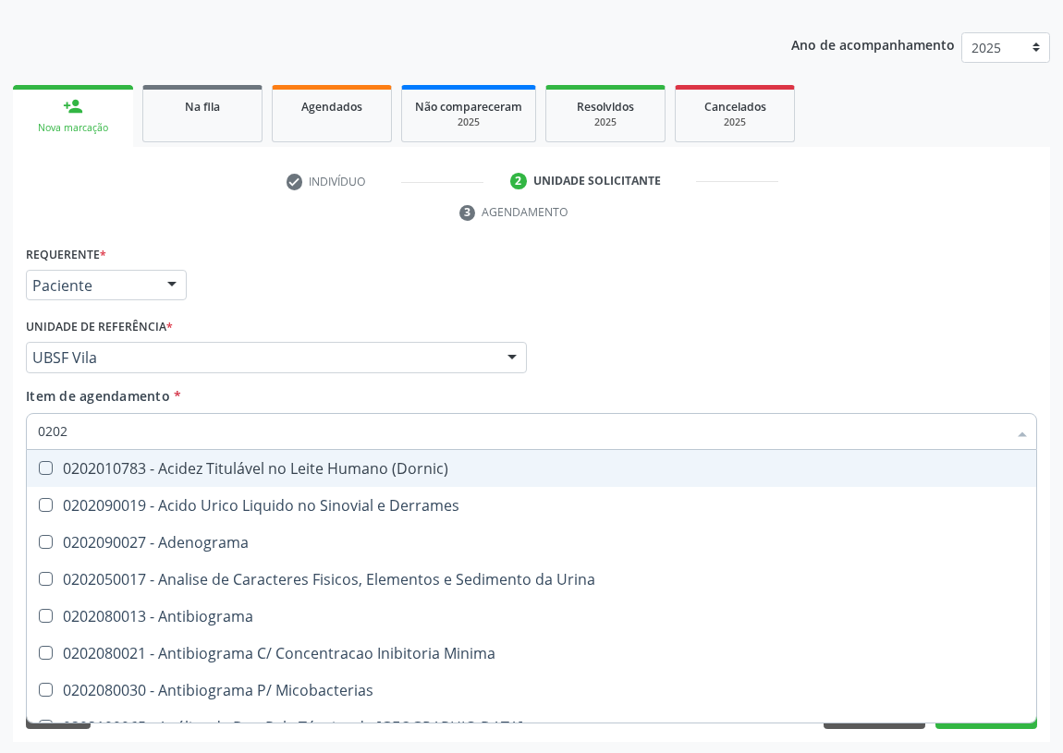
type input "02020"
checkbox Osmolaridade "true"
checkbox Ivy "true"
checkbox \(Vhs\) "false"
checkbox Aminoácidos "true"
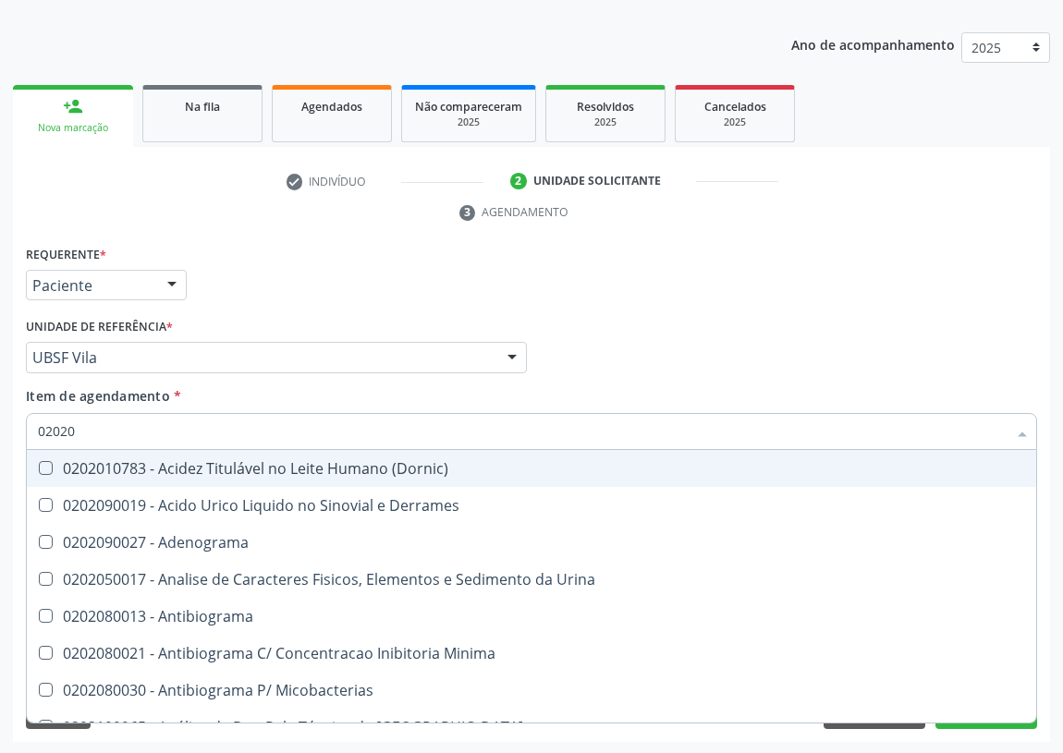
checkbox D "false"
checkbox Urico "false"
checkbox Barbituratos "true"
checkbox Benzodiazepinicos "true"
checkbox Calcitonina "true"
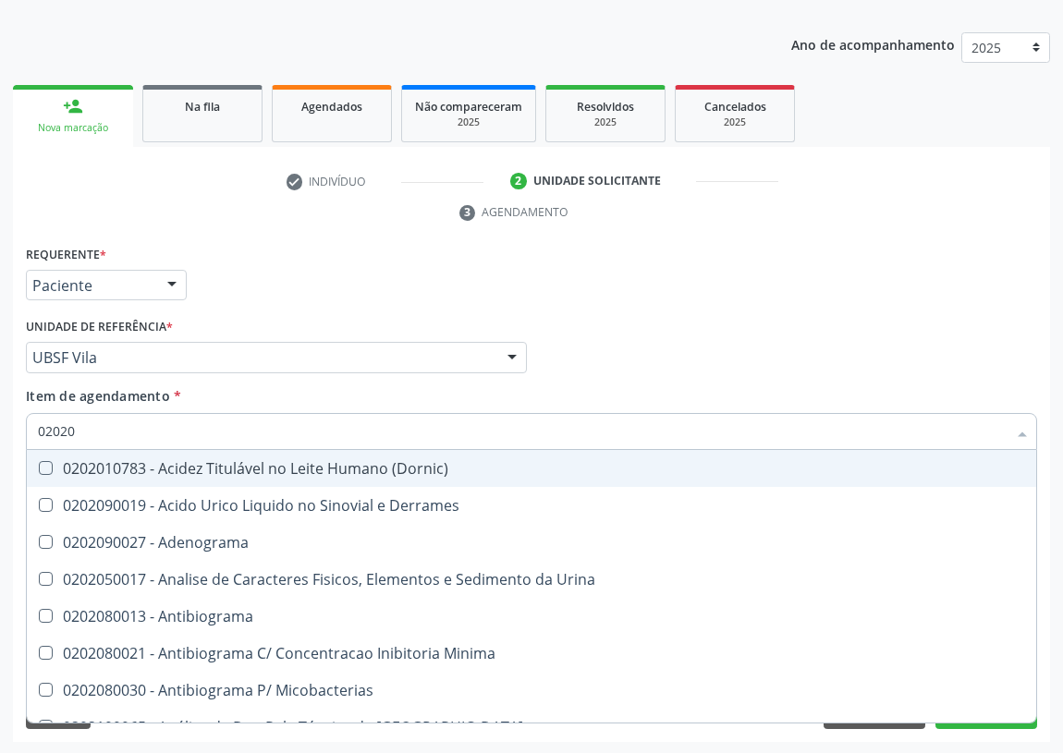
checkbox Hdl "false"
checkbox Ldl "false"
checkbox Creatinina "false"
checkbox Xiii "true"
checkbox Formaldeido "true"
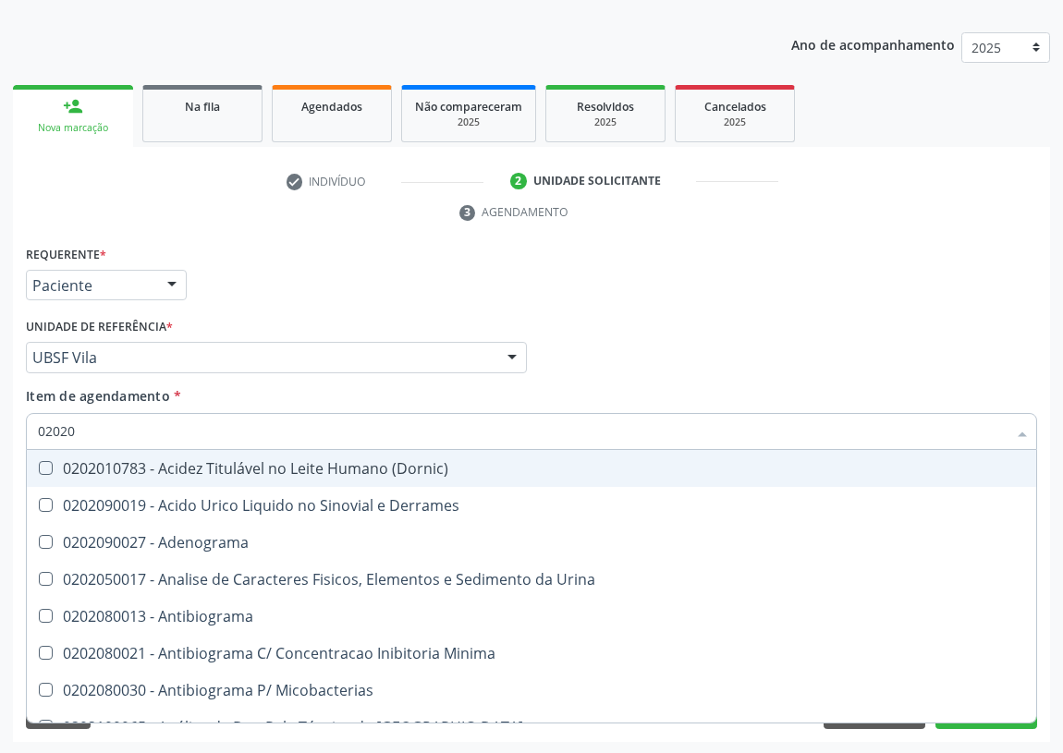
checkbox Esperma "true"
checkbox Glicose "false"
checkbox Glicosilada "false"
checkbox \(Fsh\) "false"
checkbox \(Igm\) "true"
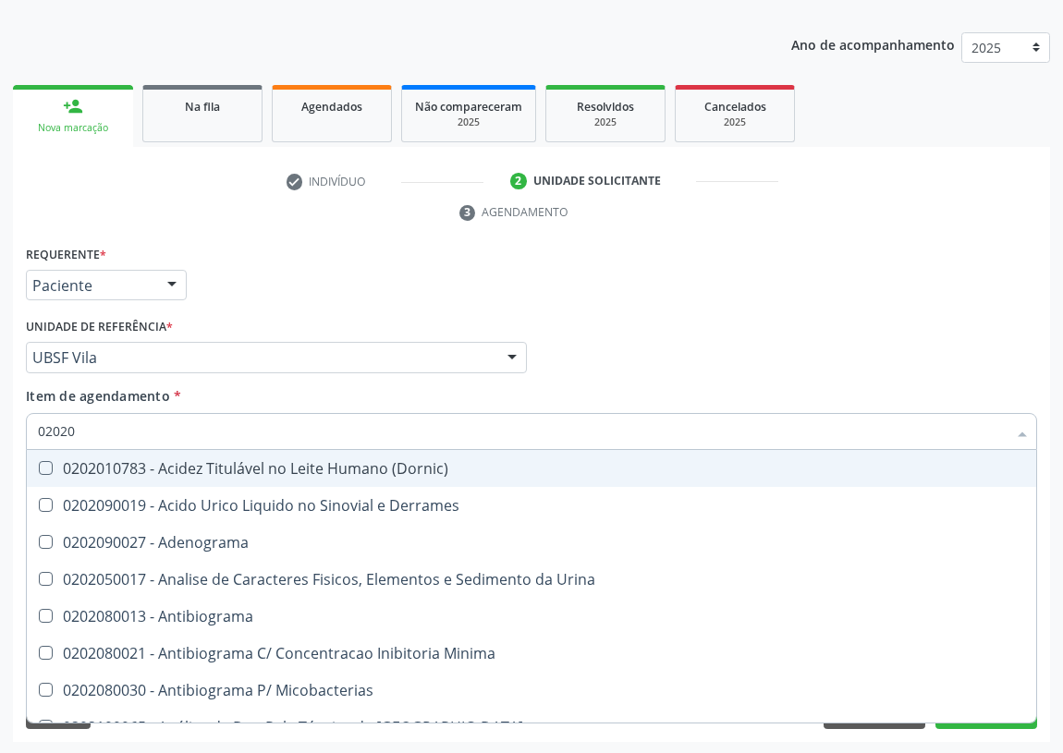
checkbox Paratormonio "true"
checkbox Horas\) "true"
checkbox Quinidina "true"
checkbox Renina "true"
checkbox Testosterona "false"
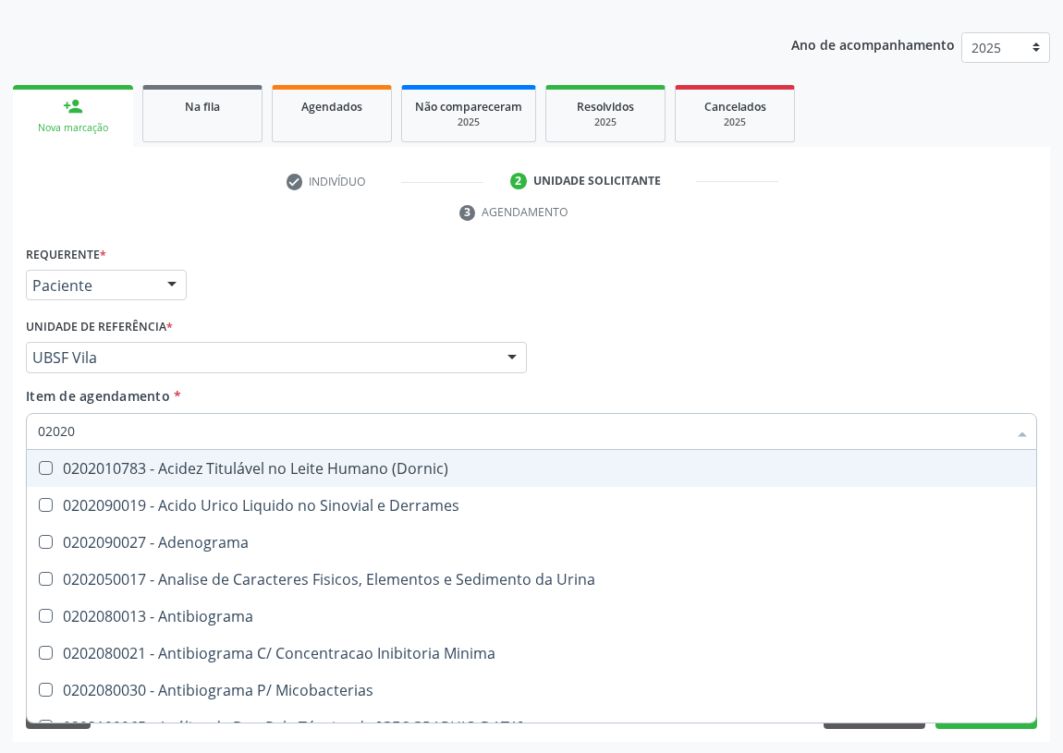
checkbox Livre\) "false"
checkbox Triglicerideos "false"
checkbox Ureia "false"
checkbox B12 "false"
checkbox Zinco "true"
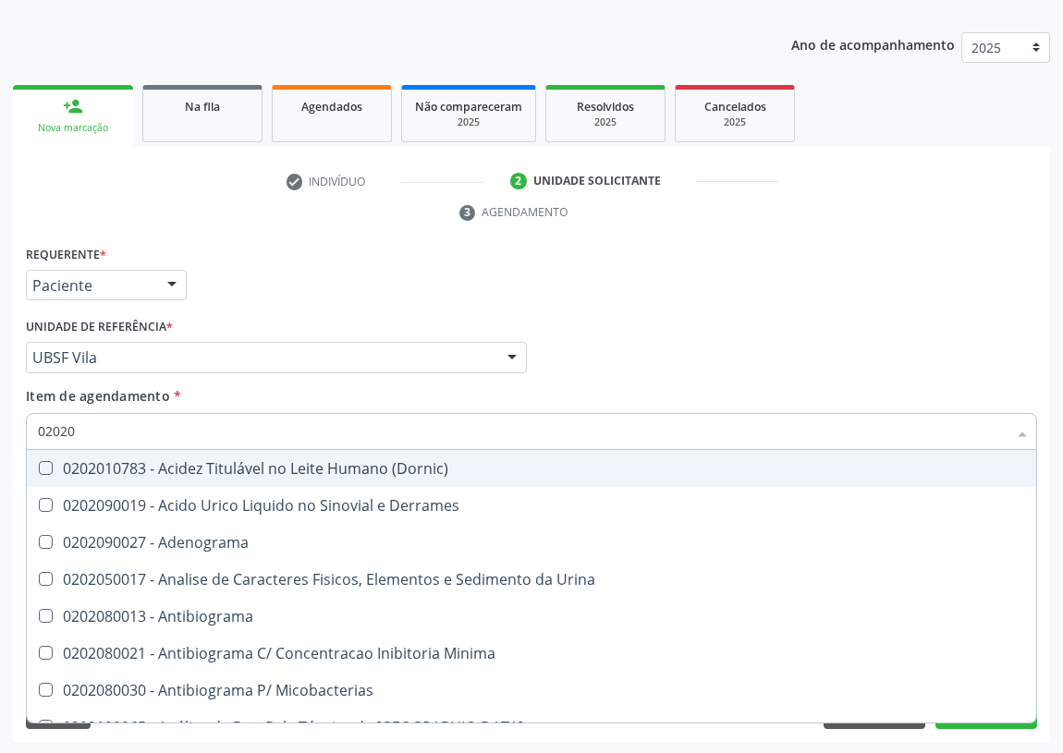
checkbox Completo "false"
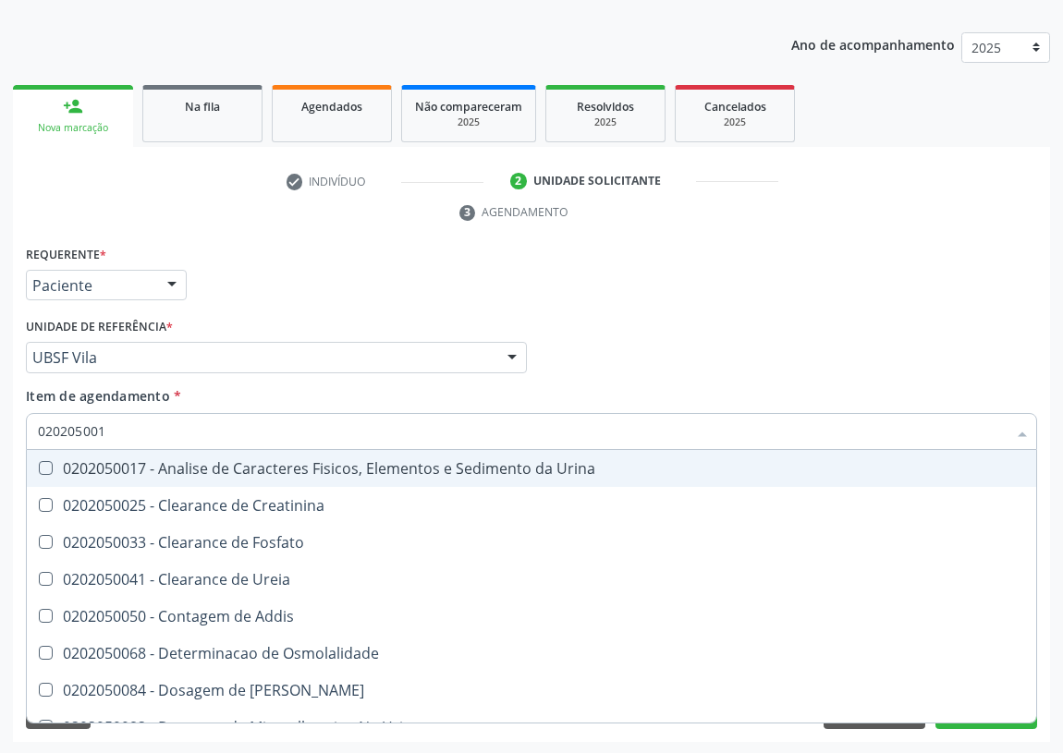
type input "0202050017"
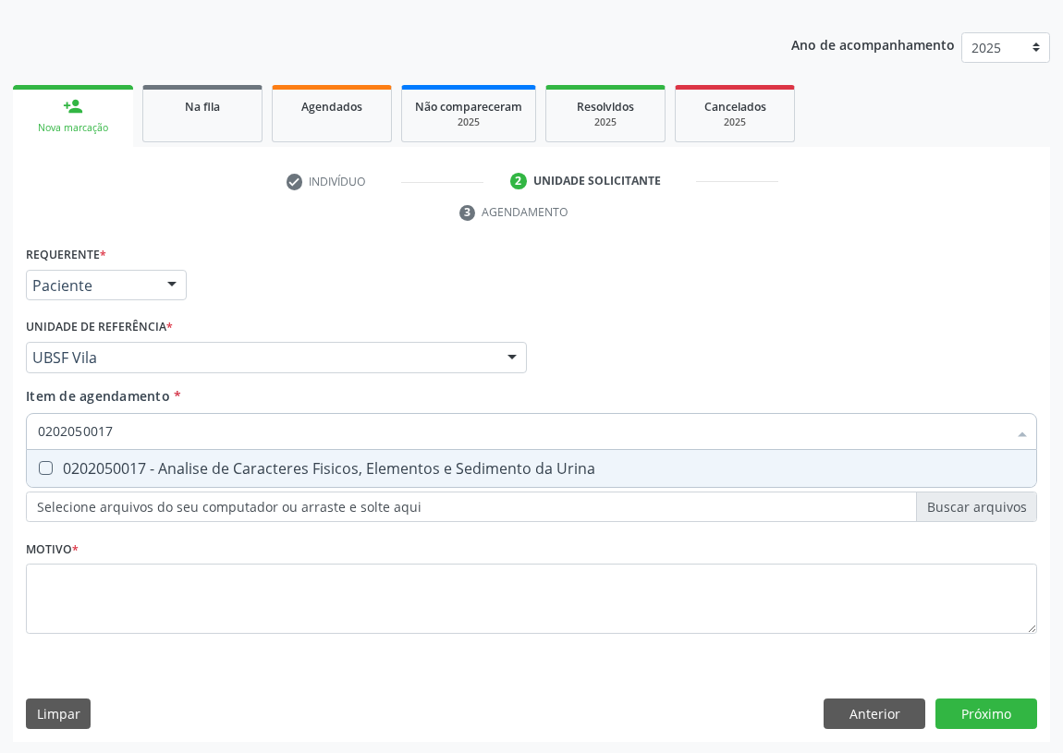
drag, startPoint x: 38, startPoint y: 462, endPoint x: 108, endPoint y: 432, distance: 76.6
click at [56, 461] on div "0202050017 - Analise de Caracteres Fisicos, Elementos e Sedimento da Urina" at bounding box center [531, 468] width 987 height 15
checkbox Urina "true"
drag, startPoint x: 126, startPoint y: 424, endPoint x: 0, endPoint y: 437, distance: 126.4
click at [0, 437] on div "Acompanhamento Acompanhe a situação das marcações correntes e finalizadas Relat…" at bounding box center [531, 332] width 1063 height 845
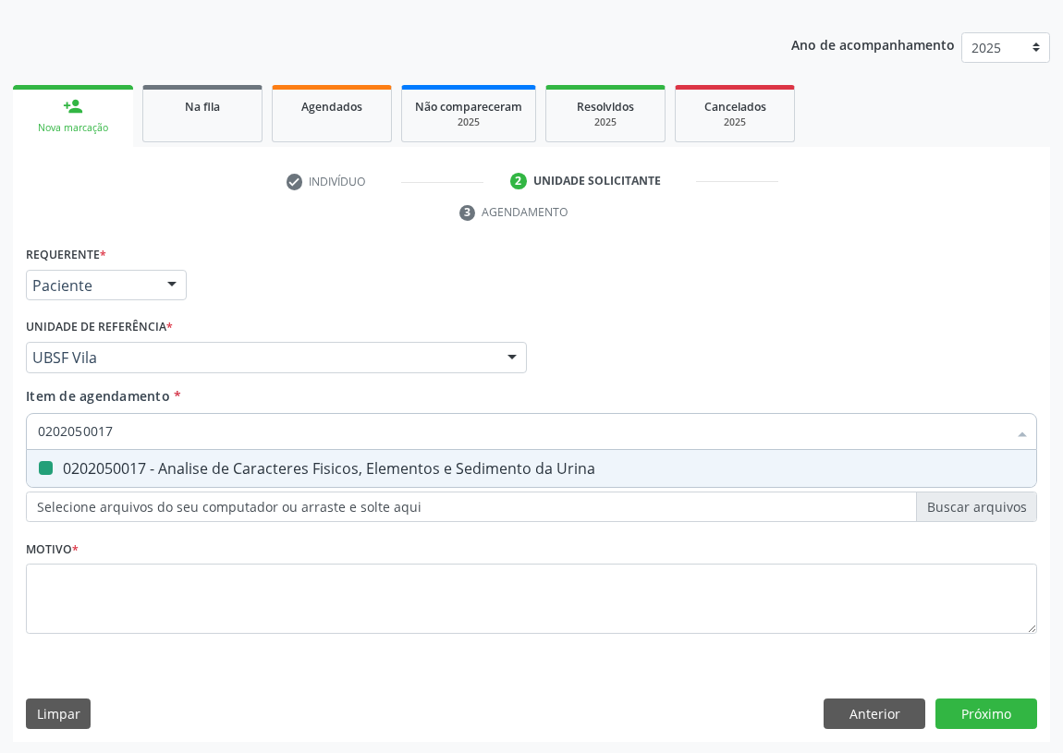
type input "C"
checkbox Urina "false"
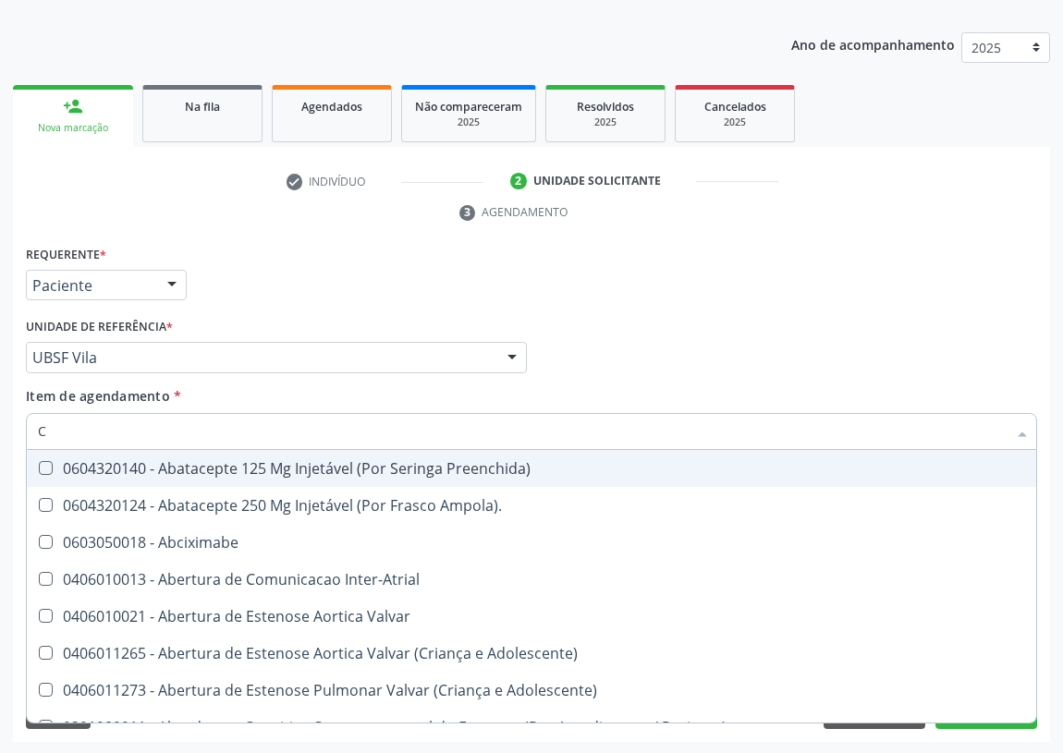
type input "CO"
checkbox Frasco-Ampola\) "true"
checkbox Urina "false"
checkbox Simples "true"
checkbox Comprimido\) "true"
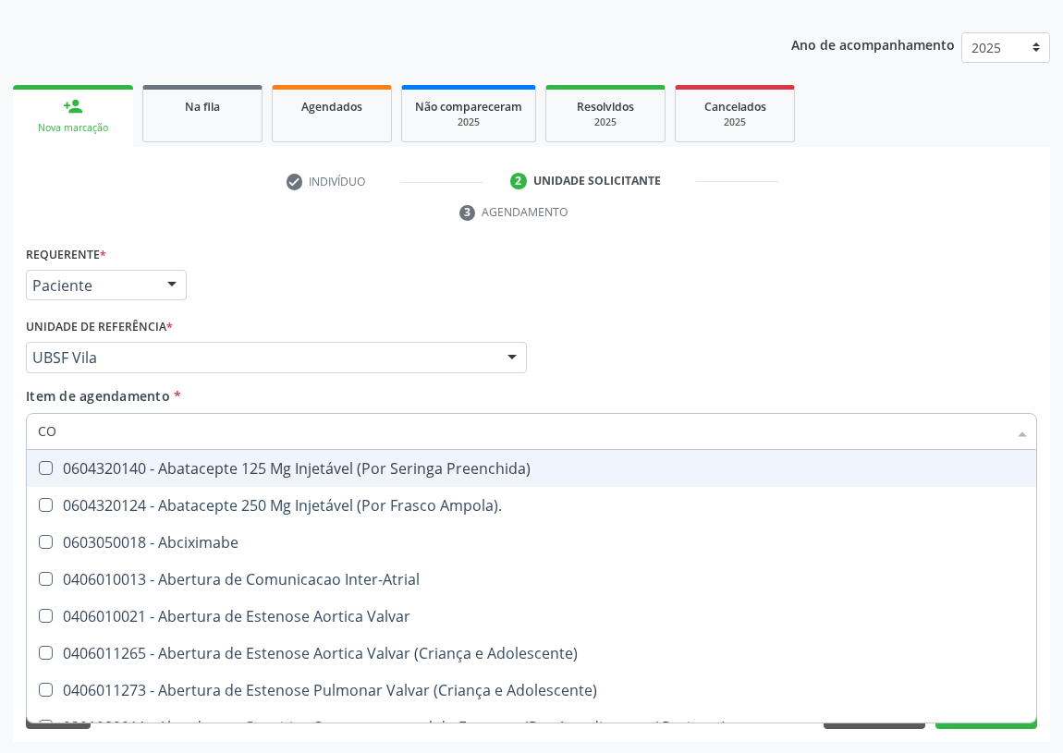
checkbox G\) "true"
checkbox Comprimido\) "true"
checkbox Transcutanea "true"
checkbox Osseo "true"
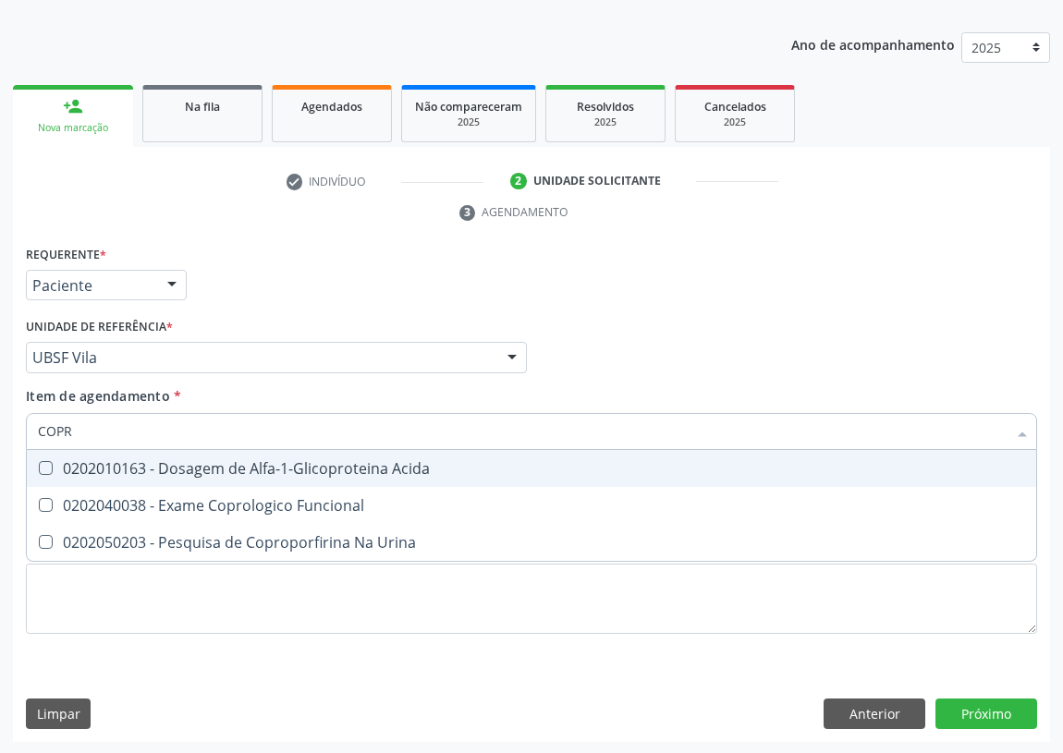
type input "COPRO"
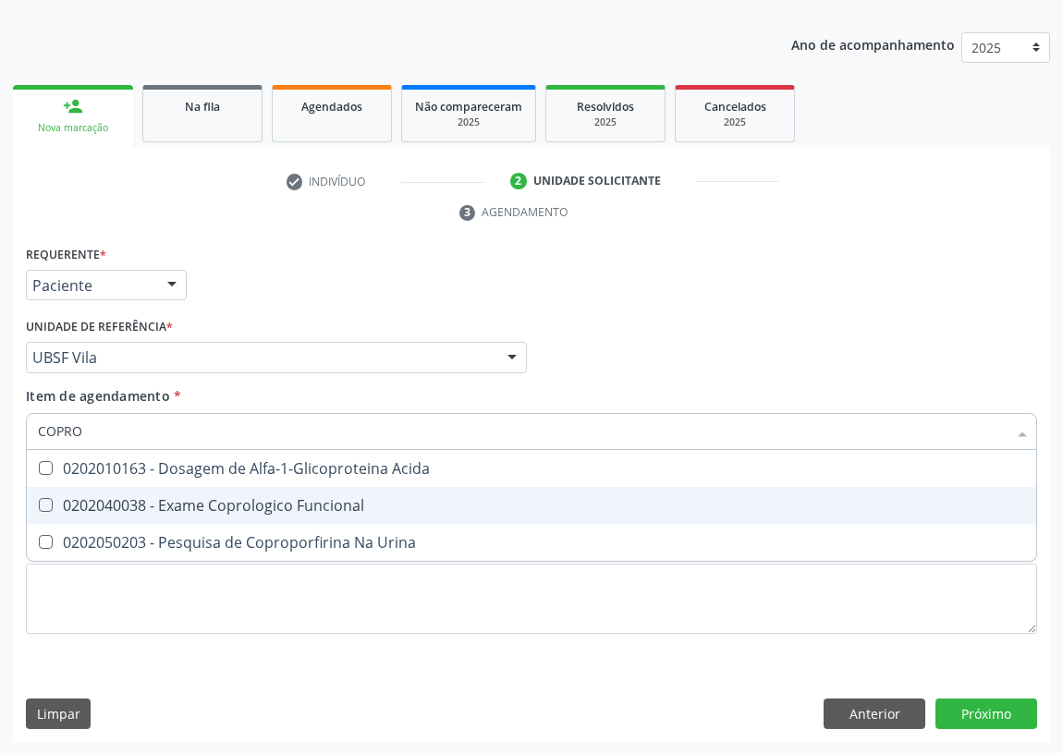
drag, startPoint x: 189, startPoint y: 504, endPoint x: 96, endPoint y: 587, distance: 125.0
click at [184, 506] on div "0202040038 - Exame Coprologico Funcional" at bounding box center [531, 505] width 987 height 15
checkbox Funcional "true"
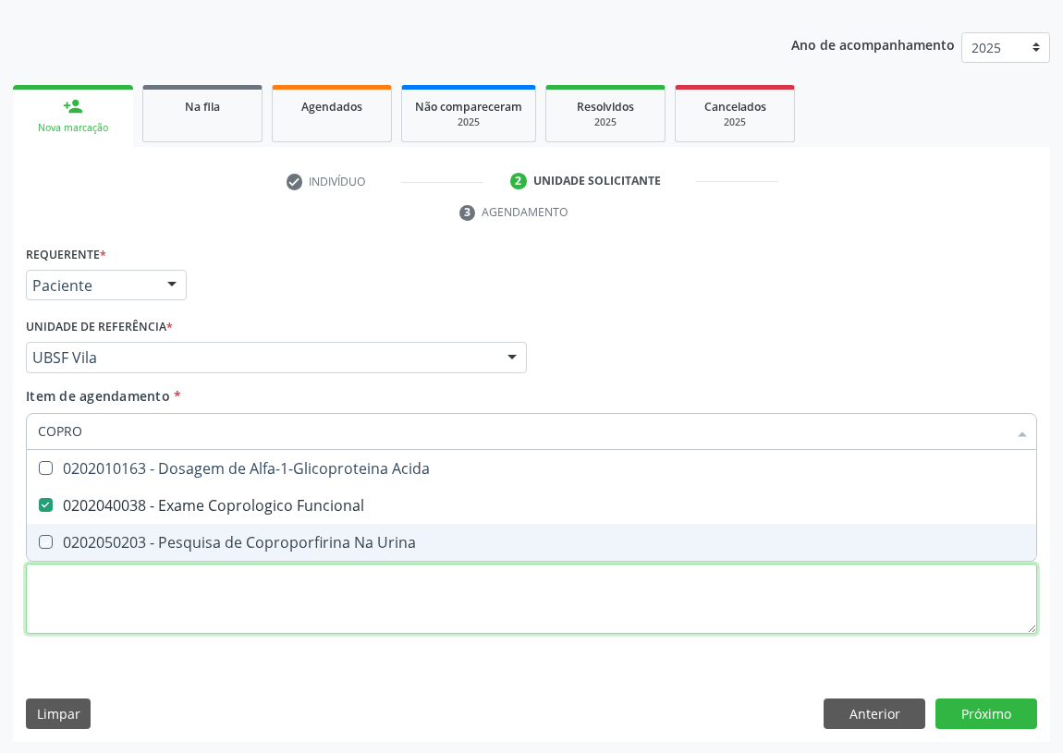
click at [113, 579] on div "Requerente * Paciente Profissional de Saúde Paciente Nenhum resultado encontrad…" at bounding box center [531, 450] width 1011 height 419
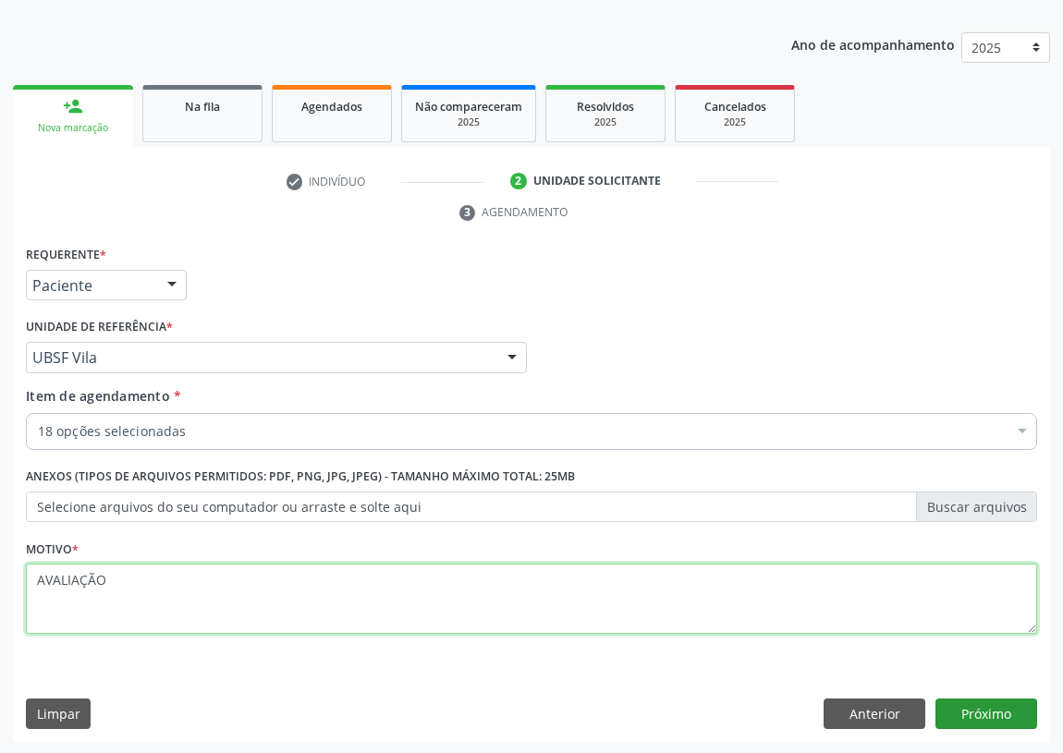
type textarea "AVALIAÇÃO"
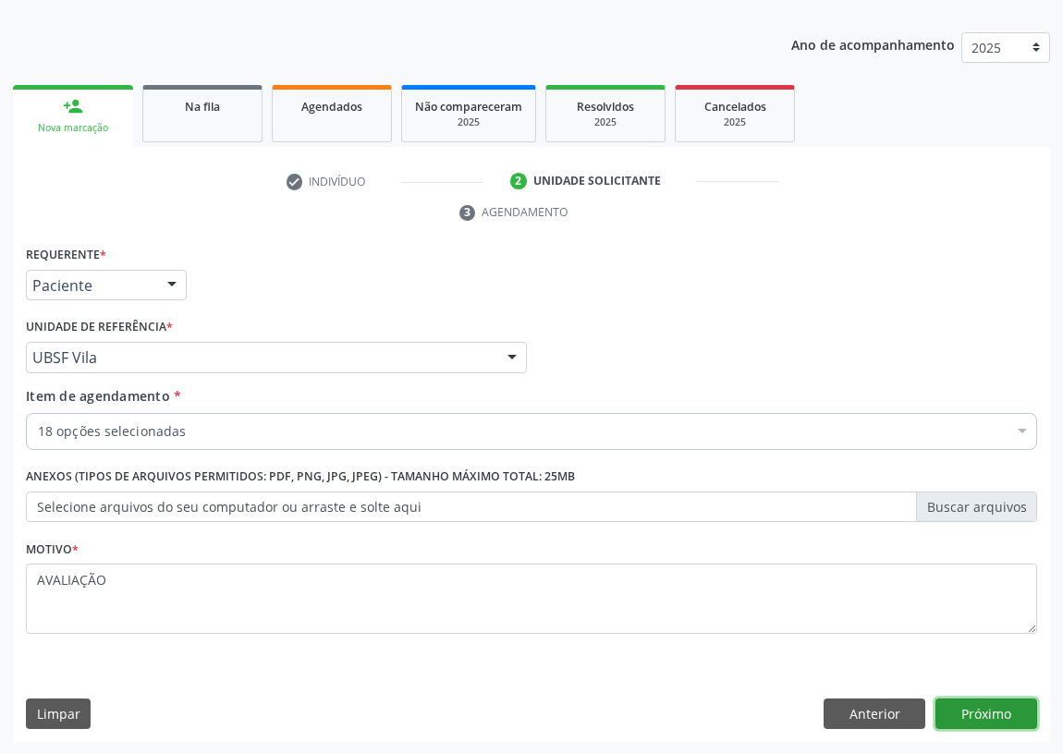
drag, startPoint x: 974, startPoint y: 706, endPoint x: 0, endPoint y: 464, distance: 1003.7
click at [964, 704] on button "Próximo" at bounding box center [986, 714] width 102 height 31
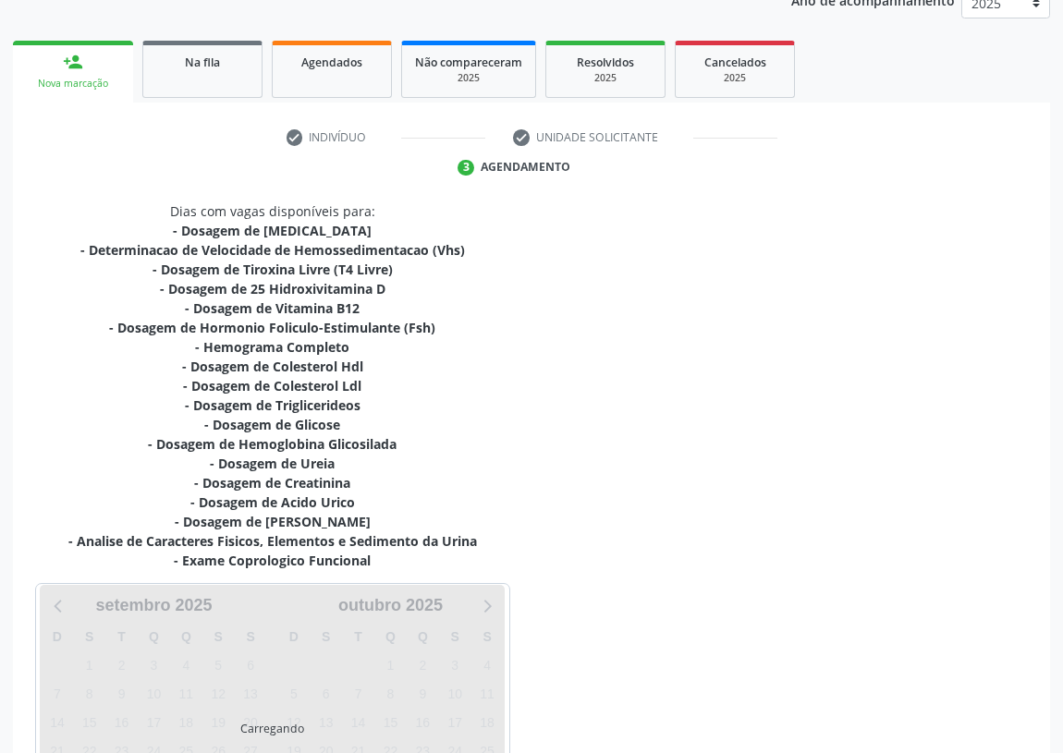
scroll to position [408, 0]
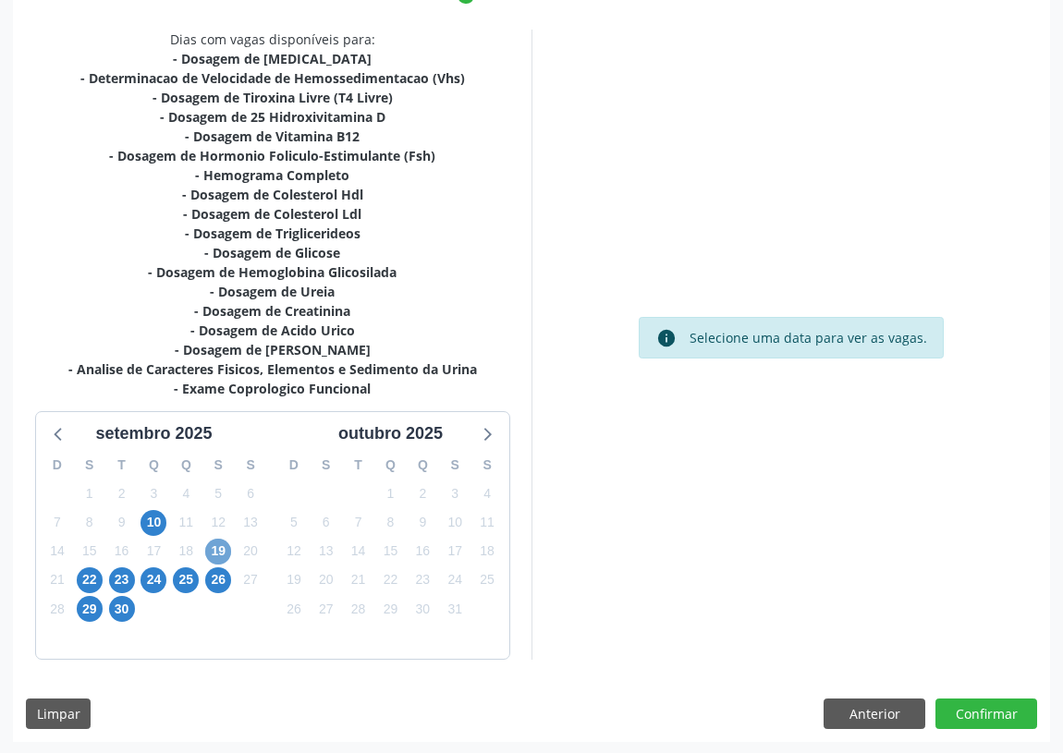
click at [224, 546] on span "19" at bounding box center [218, 552] width 26 height 26
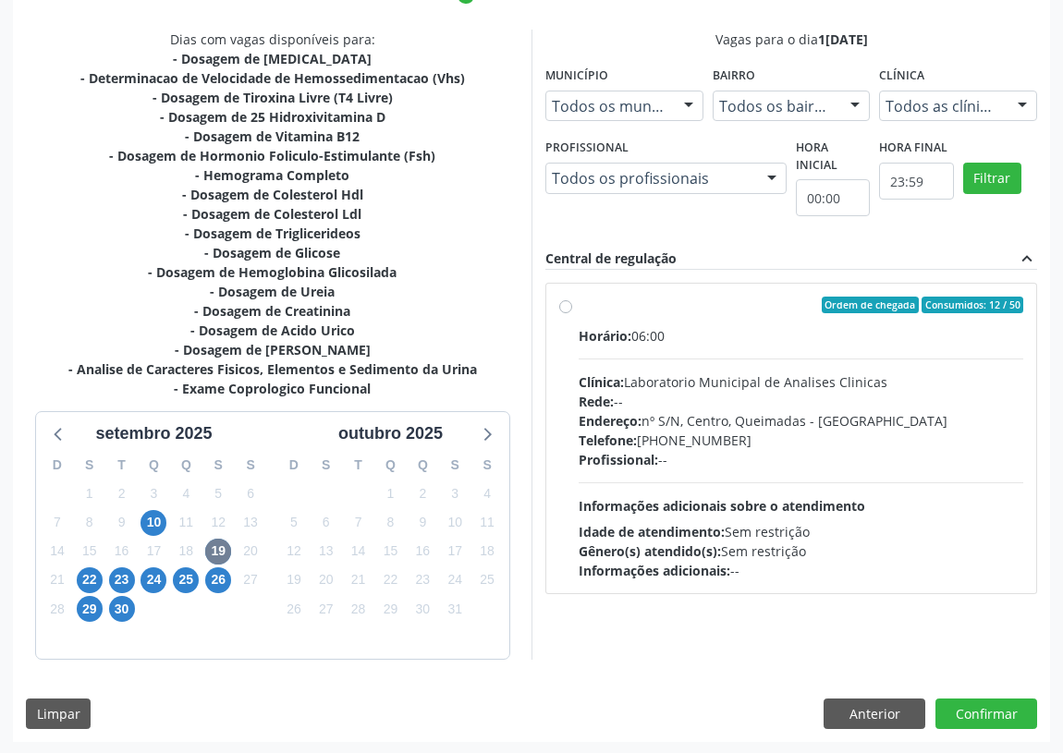
click at [579, 303] on label "Ordem de chegada Consumidos: 12 / 50 Horário: 06:00 Clínica: Laboratorio Munici…" at bounding box center [801, 439] width 445 height 284
click at [568, 303] on input "Ordem de chegada Consumidos: 12 / 50 Horário: 06:00 Clínica: Laboratorio Munici…" at bounding box center [565, 305] width 13 height 17
radio input "true"
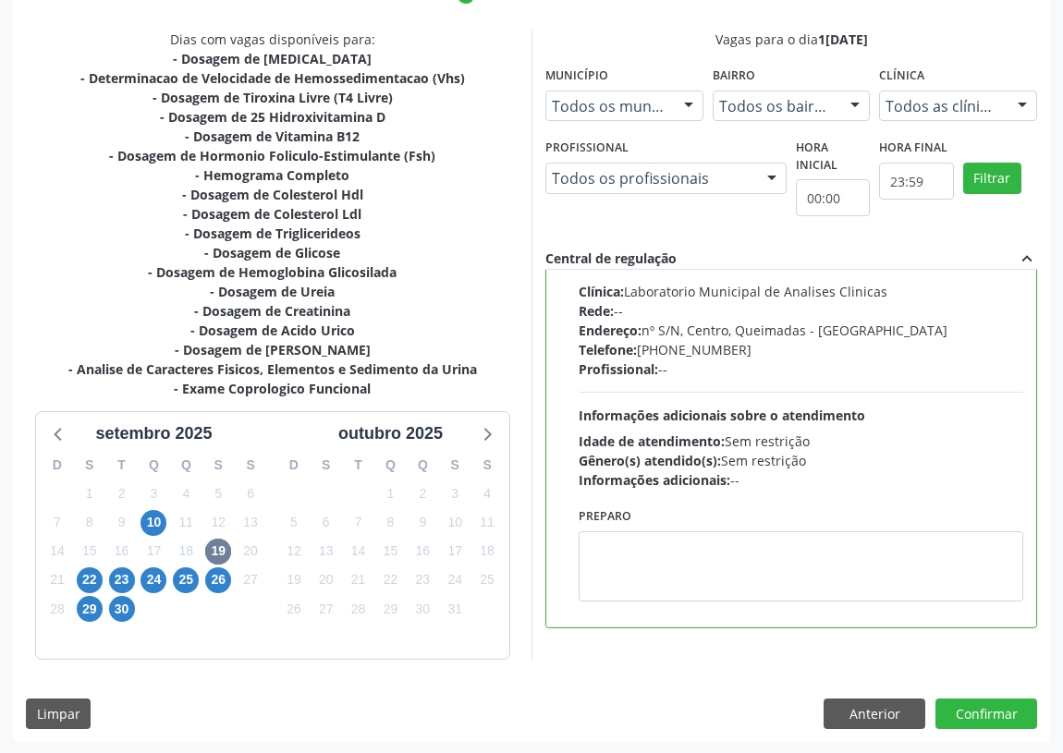
scroll to position [91, 0]
click at [628, 562] on textarea at bounding box center [801, 565] width 445 height 70
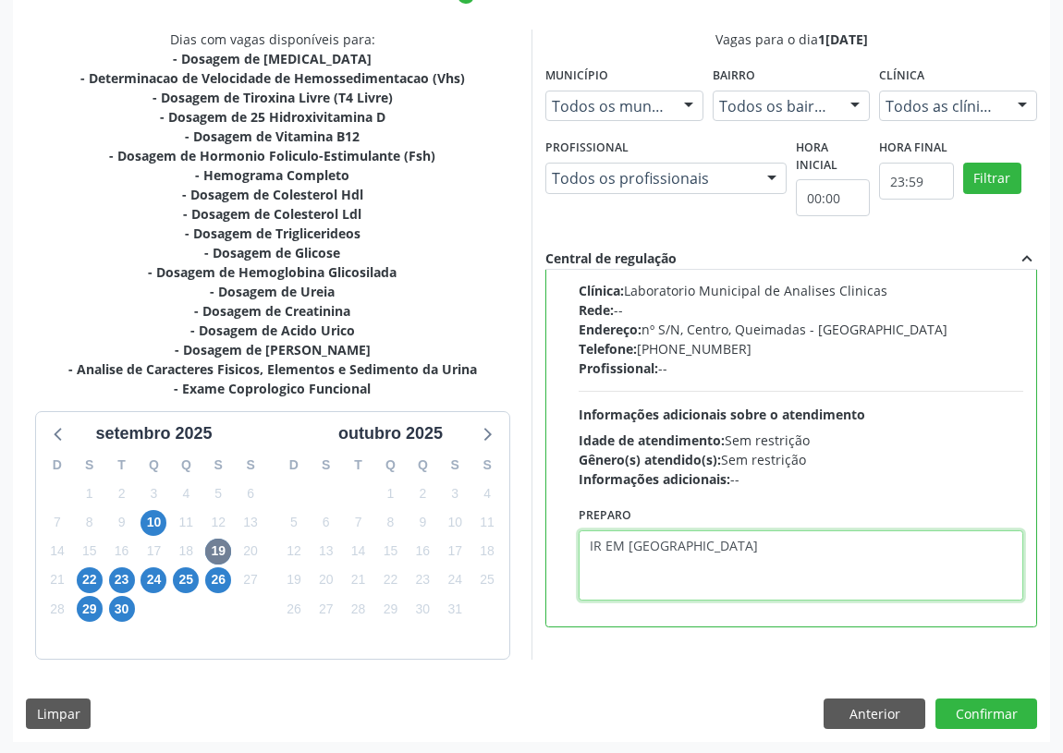
drag, startPoint x: 721, startPoint y: 529, endPoint x: 630, endPoint y: 532, distance: 90.6
click at [628, 534] on textarea "IR EM MEJUJ" at bounding box center [801, 565] width 445 height 70
type textarea "IR EM [GEOGRAPHIC_DATA]"
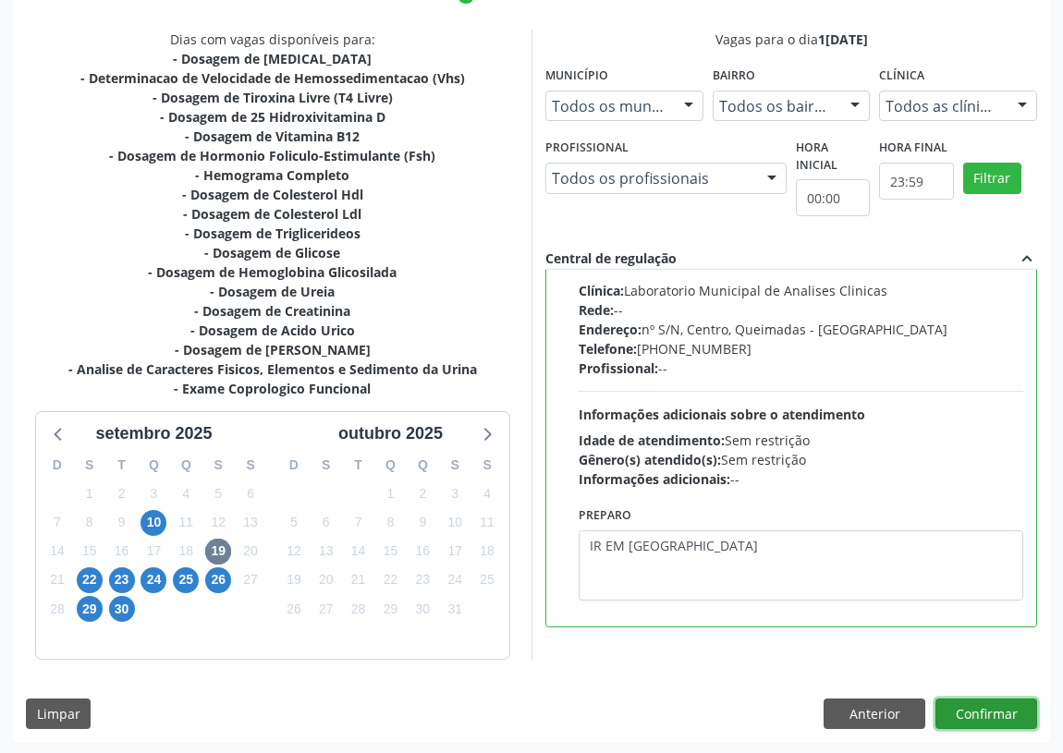
drag, startPoint x: 992, startPoint y: 712, endPoint x: 567, endPoint y: 655, distance: 427.9
click at [991, 712] on button "Confirmar" at bounding box center [986, 714] width 102 height 31
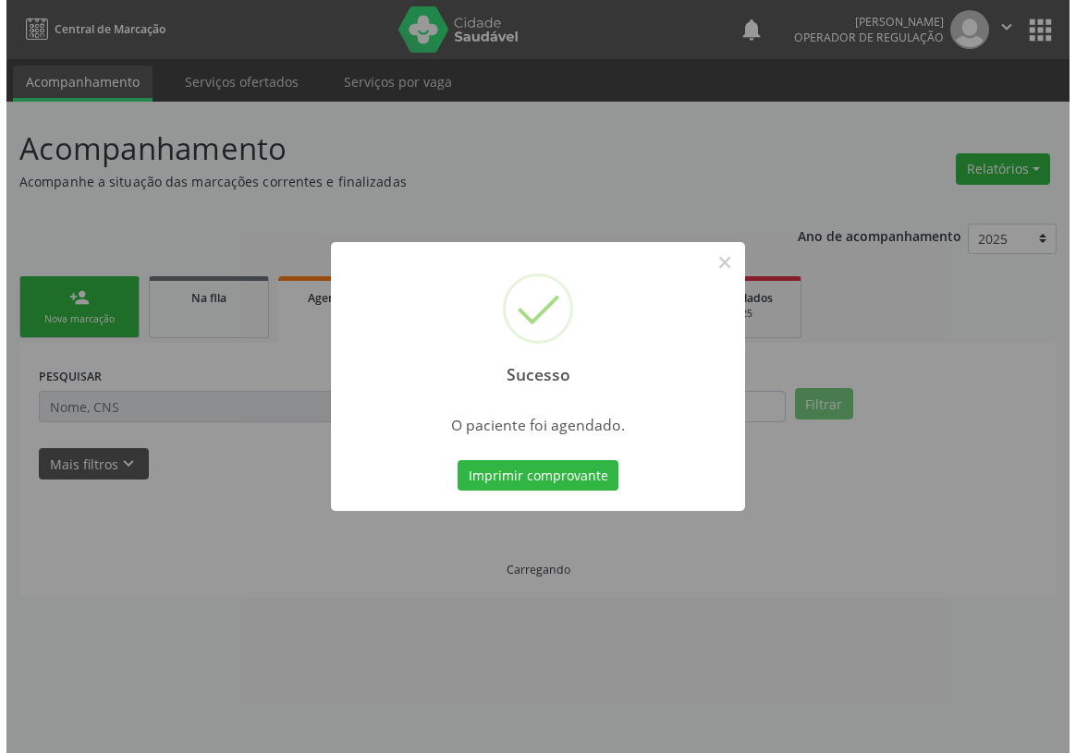
scroll to position [0, 0]
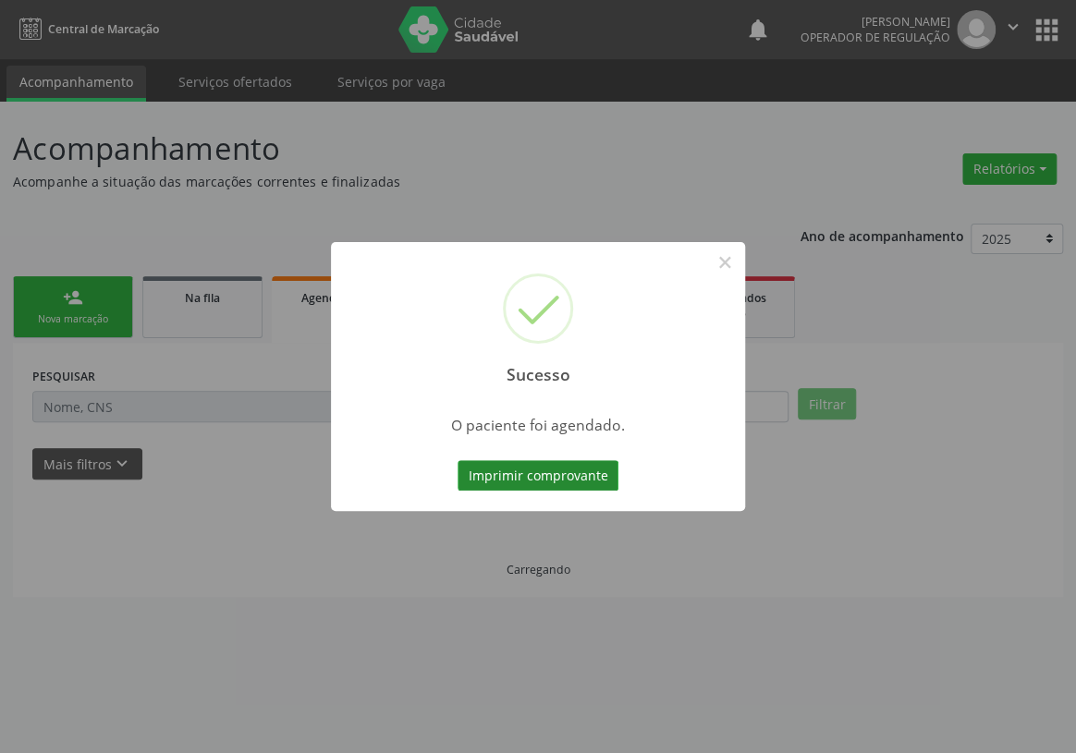
click at [518, 472] on button "Imprimir comprovante" at bounding box center [537, 475] width 161 height 31
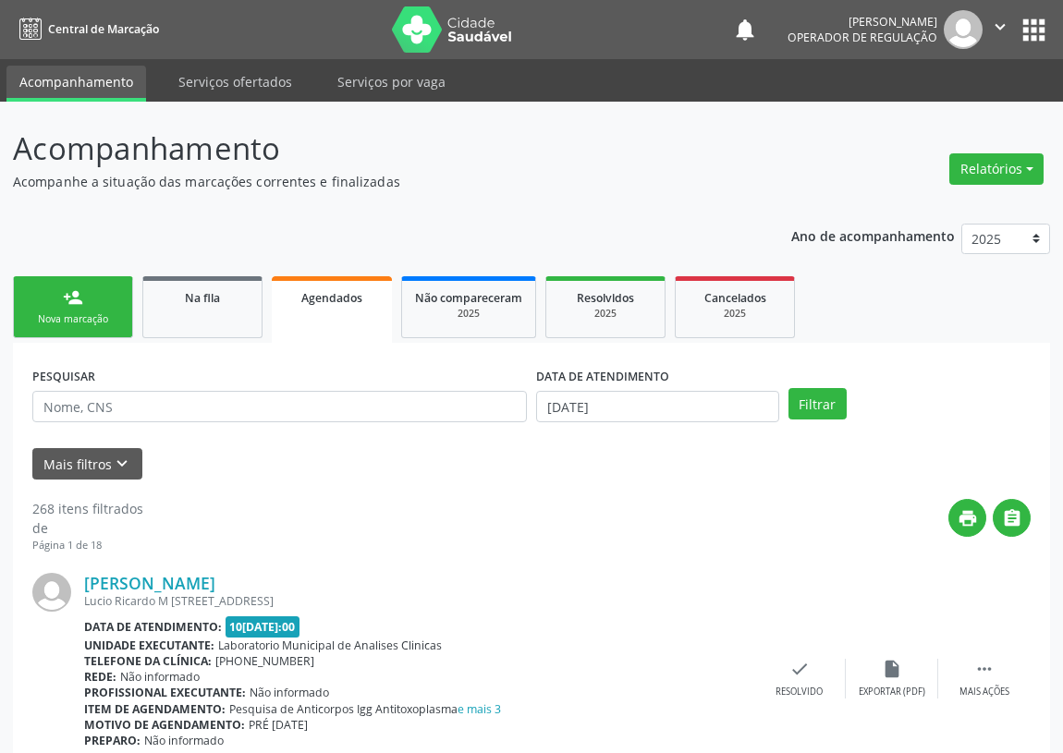
click at [83, 307] on link "person_add Nova marcação" at bounding box center [73, 307] width 120 height 62
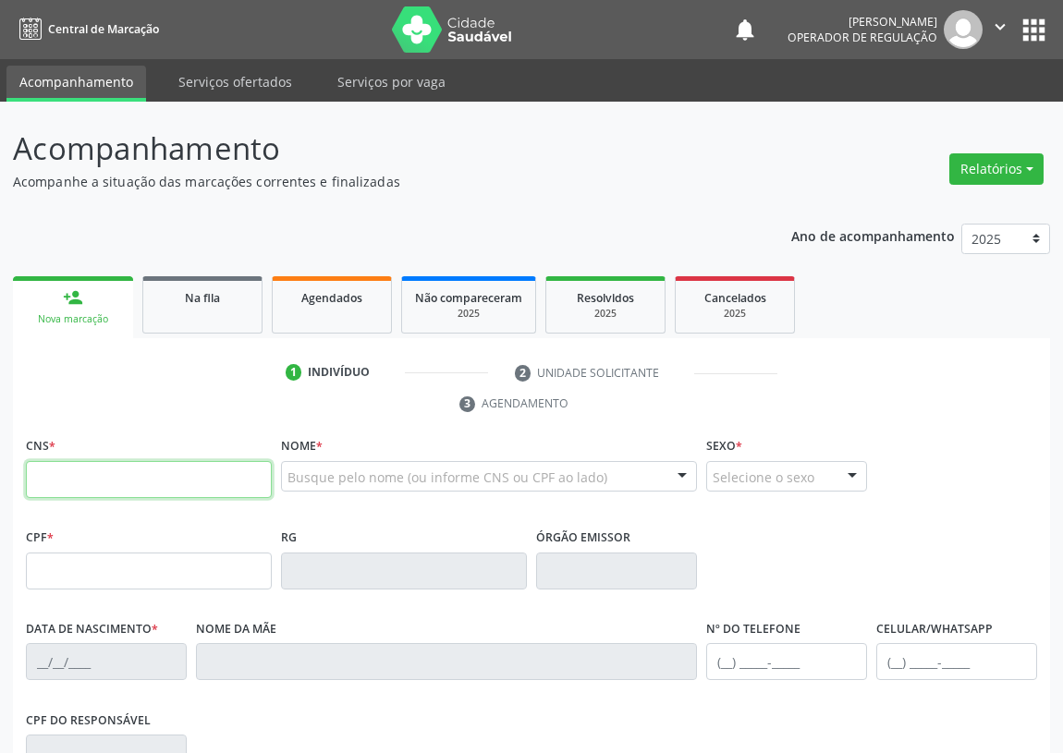
click at [46, 461] on input "text" at bounding box center [149, 479] width 246 height 37
drag, startPoint x: 31, startPoint y: 464, endPoint x: 33, endPoint y: 453, distance: 11.2
click at [33, 458] on div "CNS *" at bounding box center [149, 466] width 246 height 66
type input "706 0023 0137 8148"
type input "720.590.364-53"
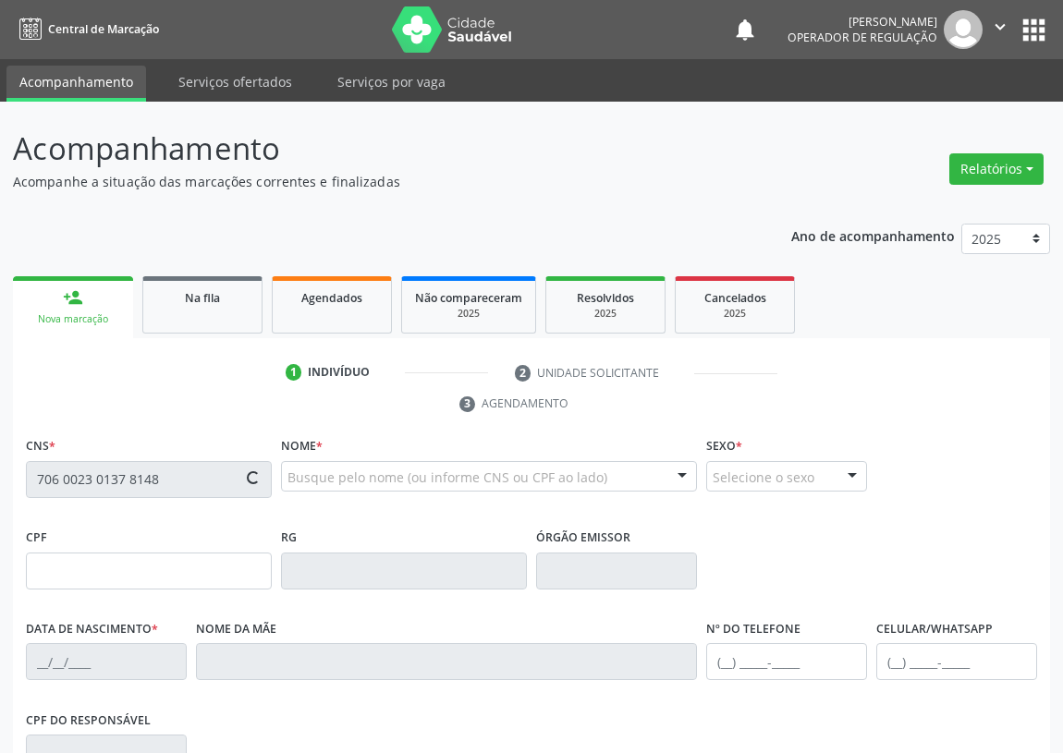
type input "[DATE]"
type input "[PERSON_NAME] da Conceição"
type input "[PHONE_NUMBER]"
type input "21"
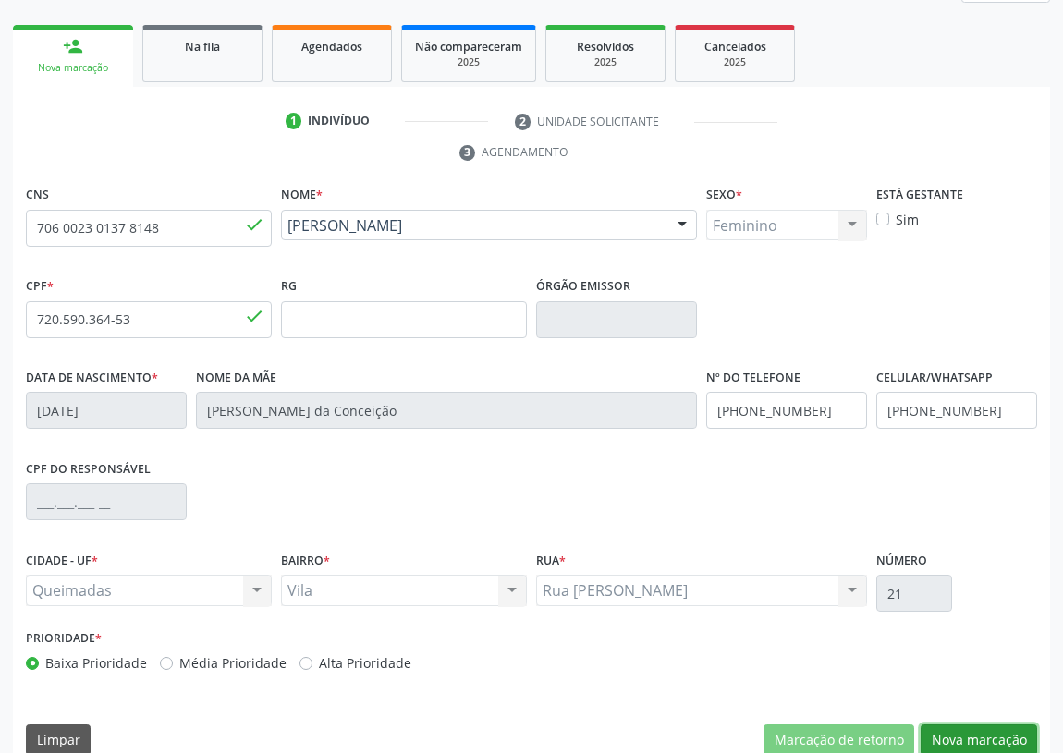
drag, startPoint x: 988, startPoint y: 725, endPoint x: 288, endPoint y: 549, distance: 721.5
click at [985, 725] on button "Nova marcação" at bounding box center [978, 740] width 116 height 31
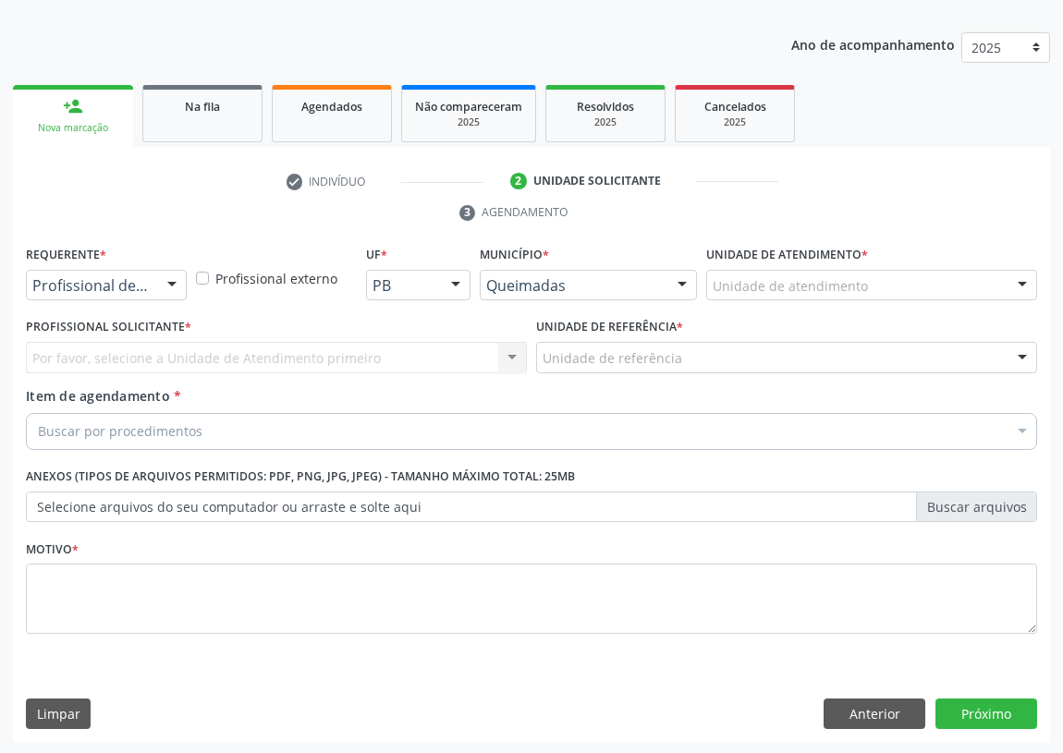
click at [166, 278] on div at bounding box center [172, 286] width 28 height 31
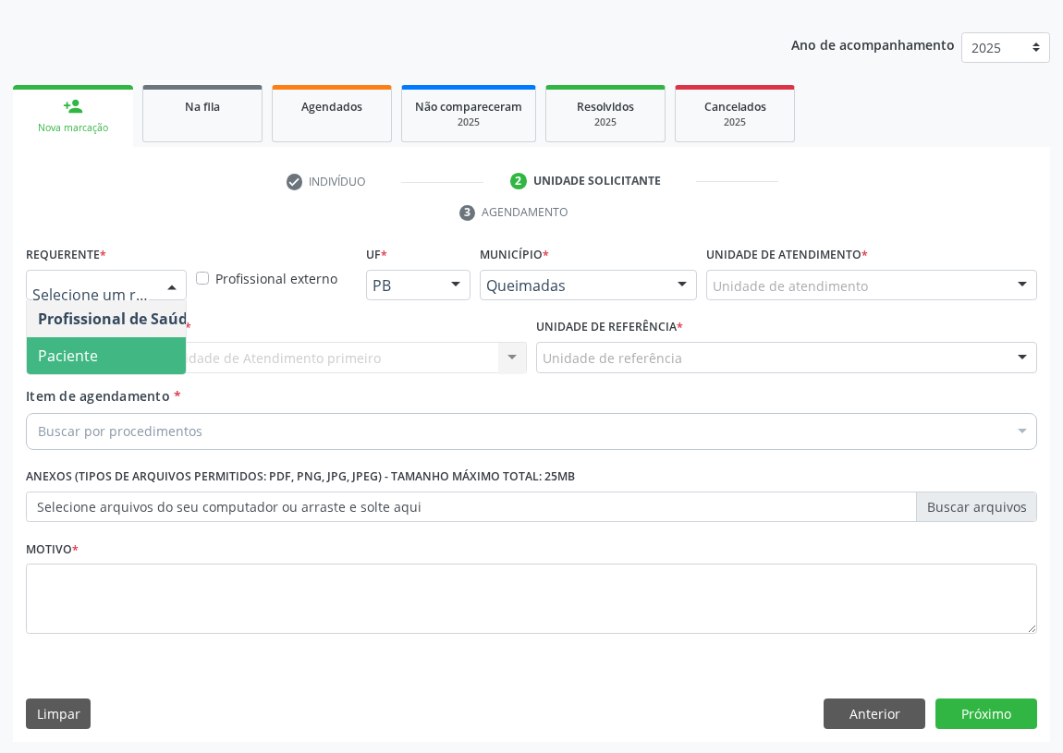
drag, startPoint x: 158, startPoint y: 358, endPoint x: 326, endPoint y: 330, distance: 170.5
click at [161, 358] on span "Paciente" at bounding box center [117, 355] width 180 height 37
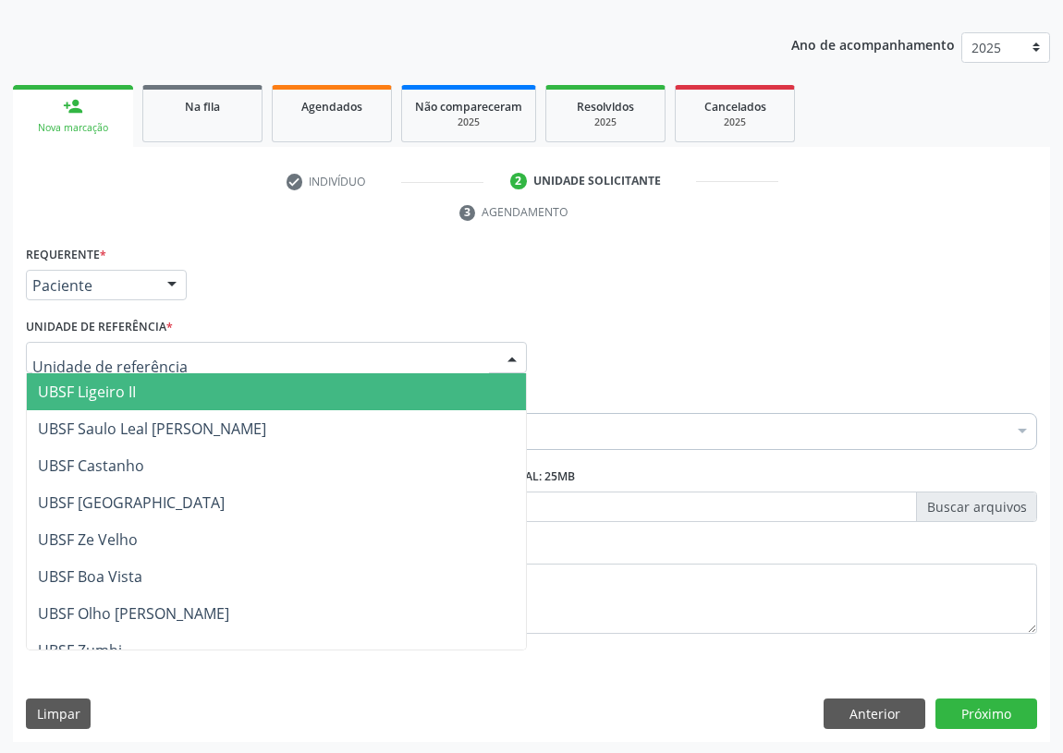
drag, startPoint x: 512, startPoint y: 358, endPoint x: 342, endPoint y: 508, distance: 227.2
click at [507, 366] on div at bounding box center [512, 358] width 28 height 31
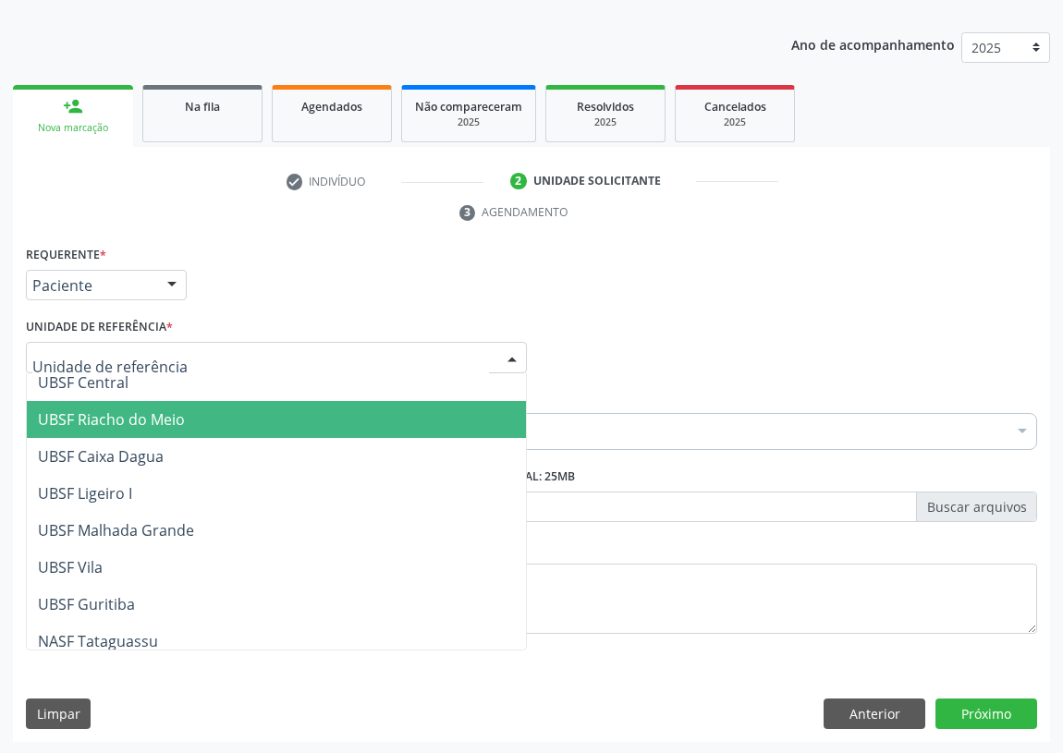
scroll to position [420, 0]
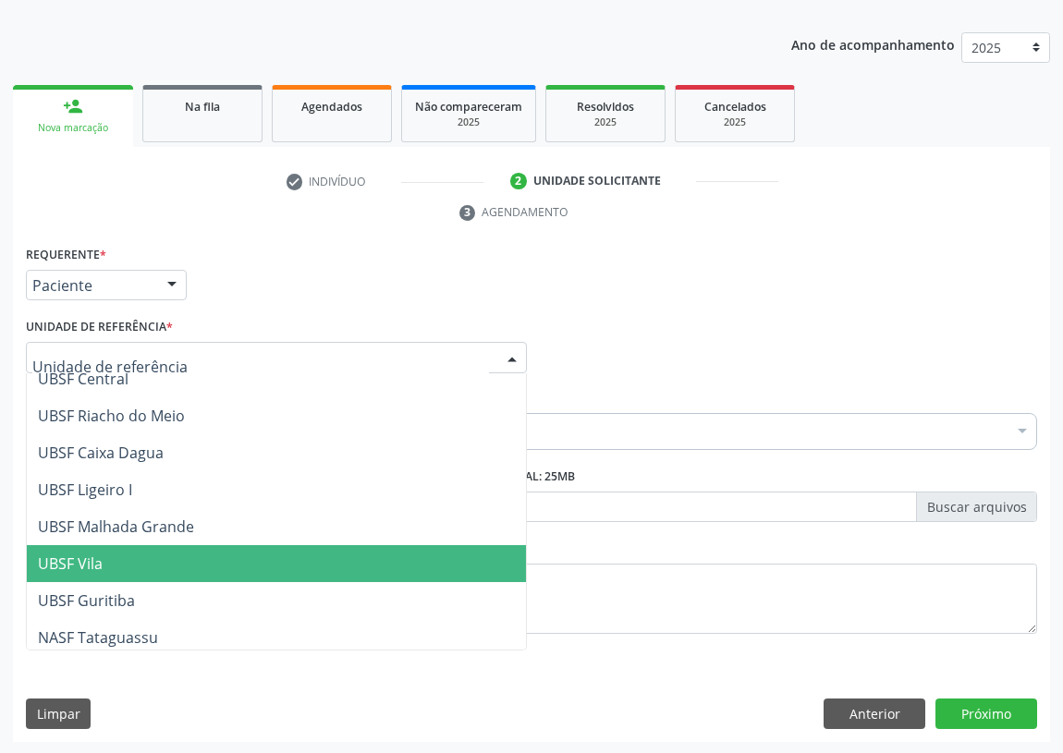
drag, startPoint x: 104, startPoint y: 559, endPoint x: 68, endPoint y: 520, distance: 53.0
click at [104, 558] on span "UBSF Vila" at bounding box center [276, 563] width 499 height 37
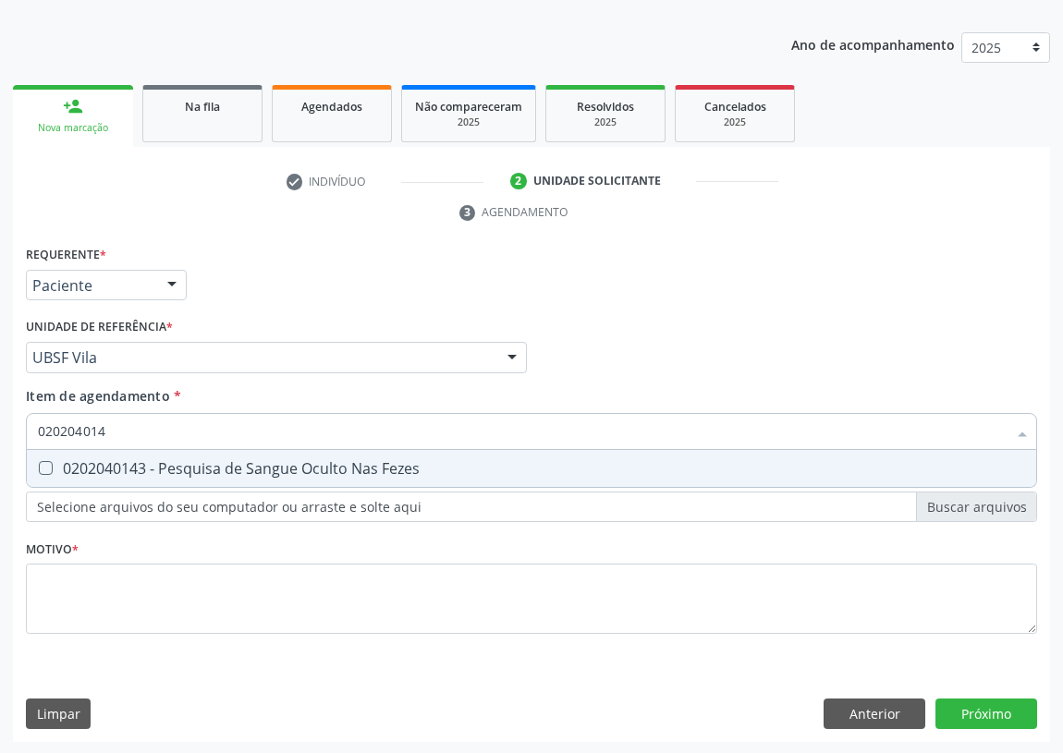
type input "0202040143"
drag, startPoint x: 49, startPoint y: 461, endPoint x: 54, endPoint y: 606, distance: 145.2
click at [48, 466] on Fezes at bounding box center [46, 468] width 14 height 14
click at [39, 466] on Fezes "checkbox" at bounding box center [33, 468] width 12 height 12
checkbox Fezes "true"
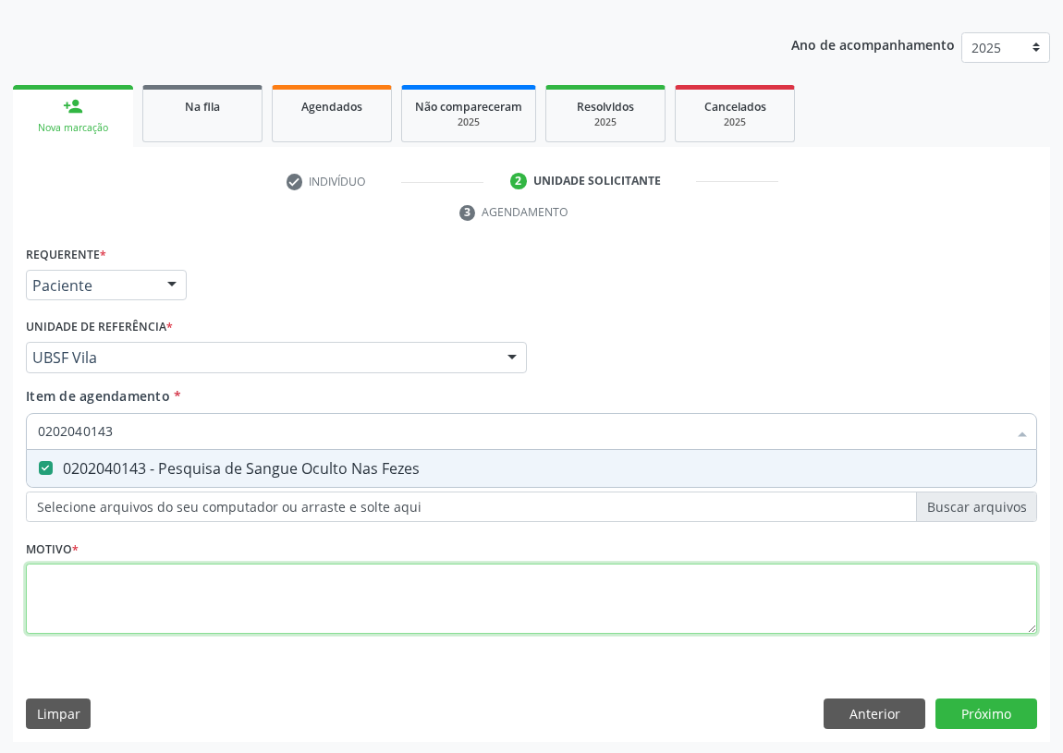
click at [55, 606] on div "Requerente * Paciente Profissional de Saúde Paciente Nenhum resultado encontrad…" at bounding box center [531, 450] width 1011 height 419
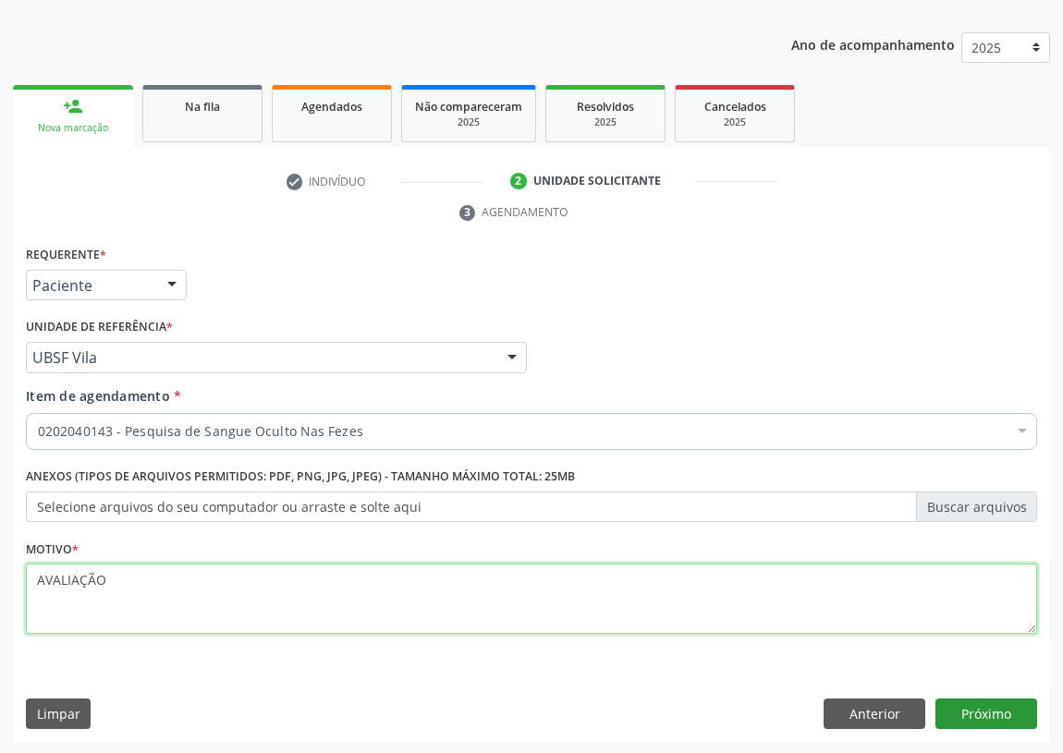
type textarea "AVALIAÇÃO"
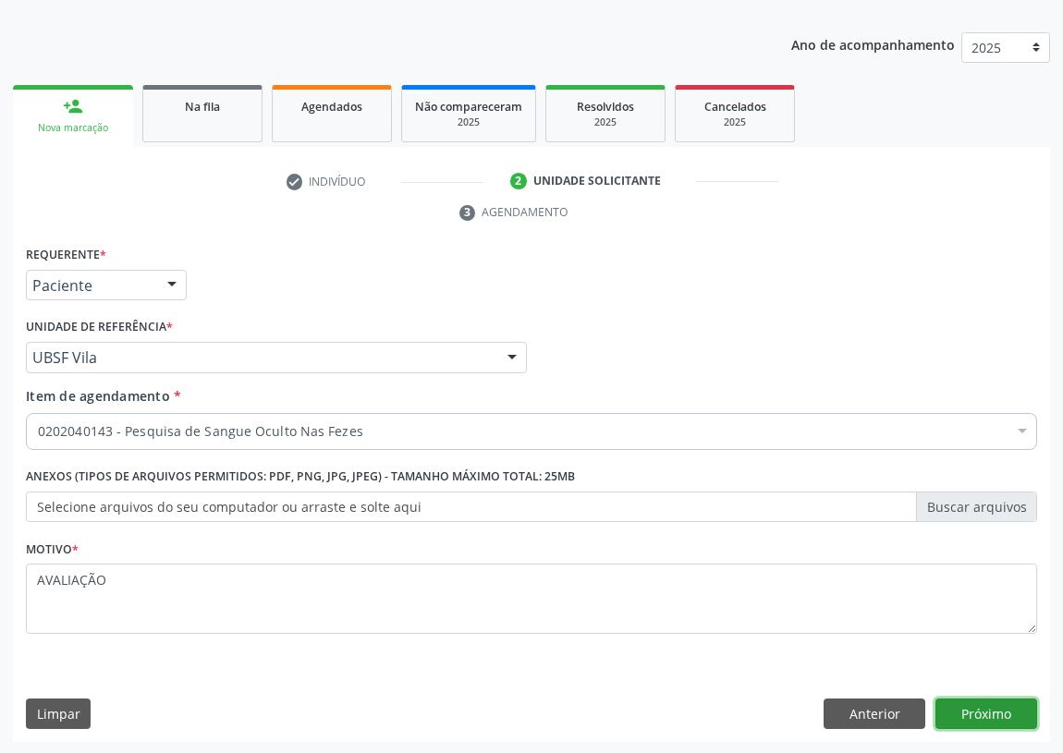
drag, startPoint x: 999, startPoint y: 718, endPoint x: 984, endPoint y: 712, distance: 16.1
click at [984, 712] on button "Próximo" at bounding box center [986, 714] width 102 height 31
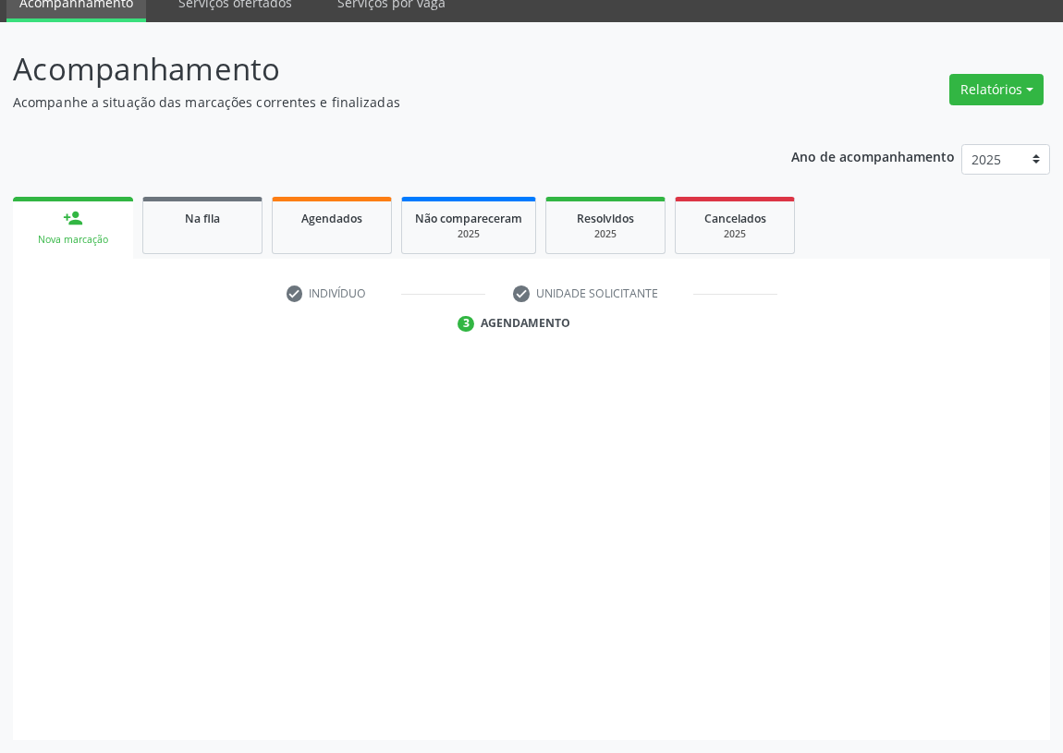
scroll to position [78, 0]
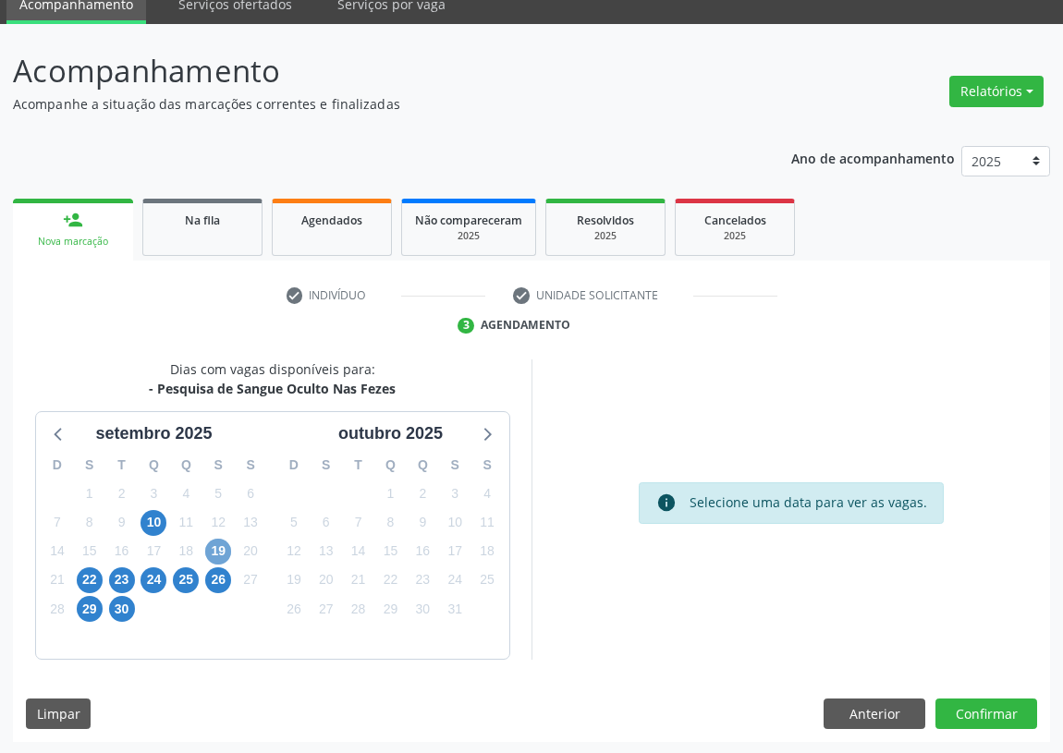
drag, startPoint x: 213, startPoint y: 554, endPoint x: 436, endPoint y: 482, distance: 234.1
click at [214, 548] on span "19" at bounding box center [218, 552] width 26 height 26
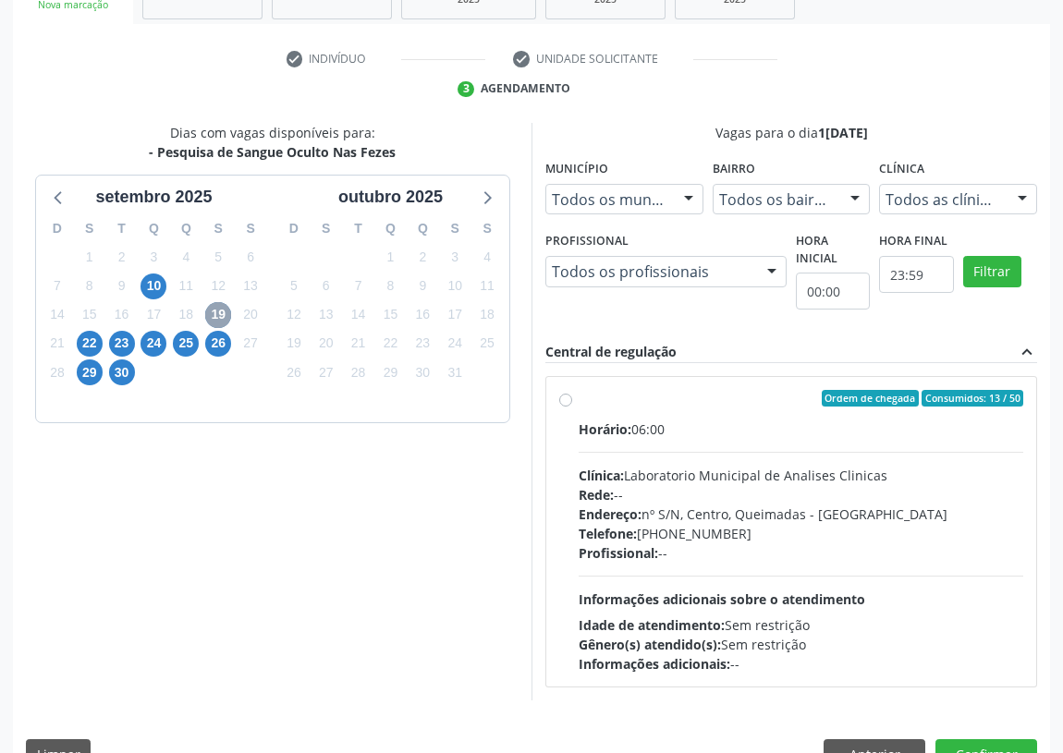
scroll to position [355, 0]
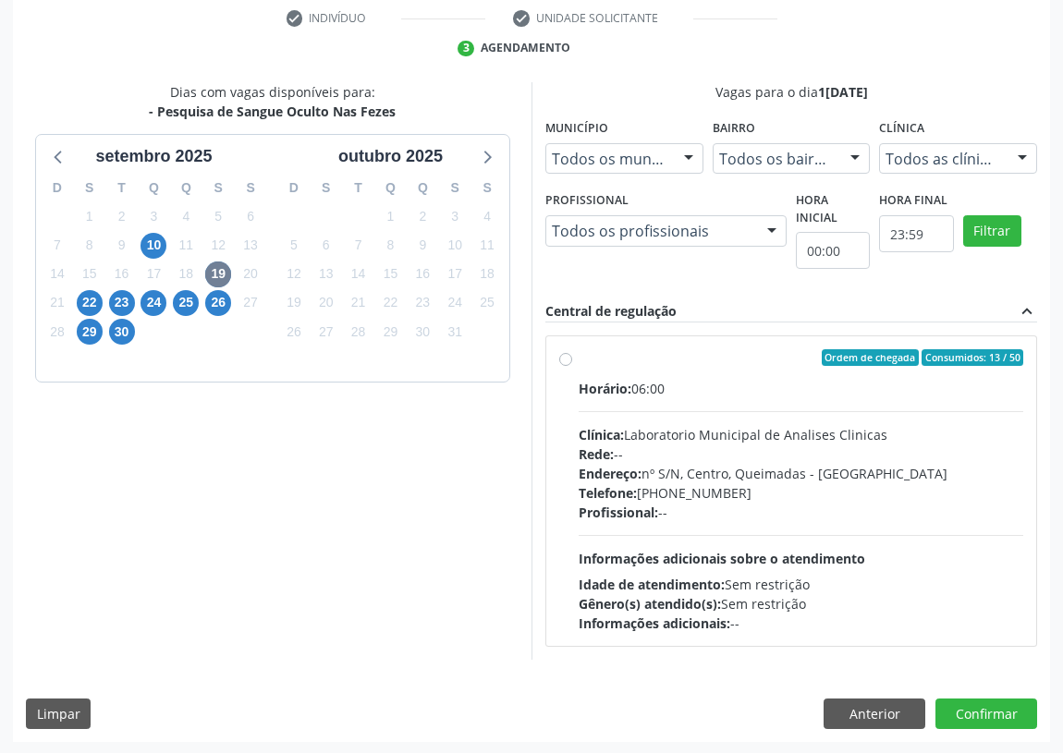
click at [579, 355] on label "Ordem de chegada Consumidos: 13 / 50 Horário: 06:00 Clínica: Laboratorio Munici…" at bounding box center [801, 491] width 445 height 284
click at [564, 355] on input "Ordem de chegada Consumidos: 13 / 50 Horário: 06:00 Clínica: Laboratorio Munici…" at bounding box center [565, 357] width 13 height 17
radio input "true"
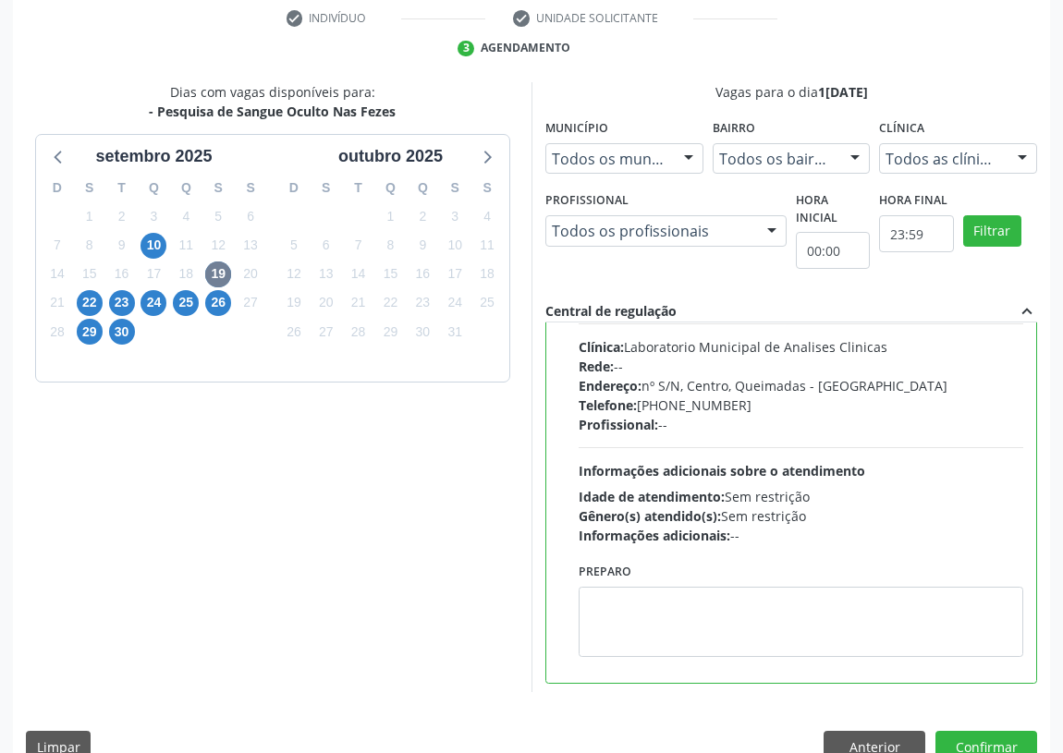
scroll to position [91, 0]
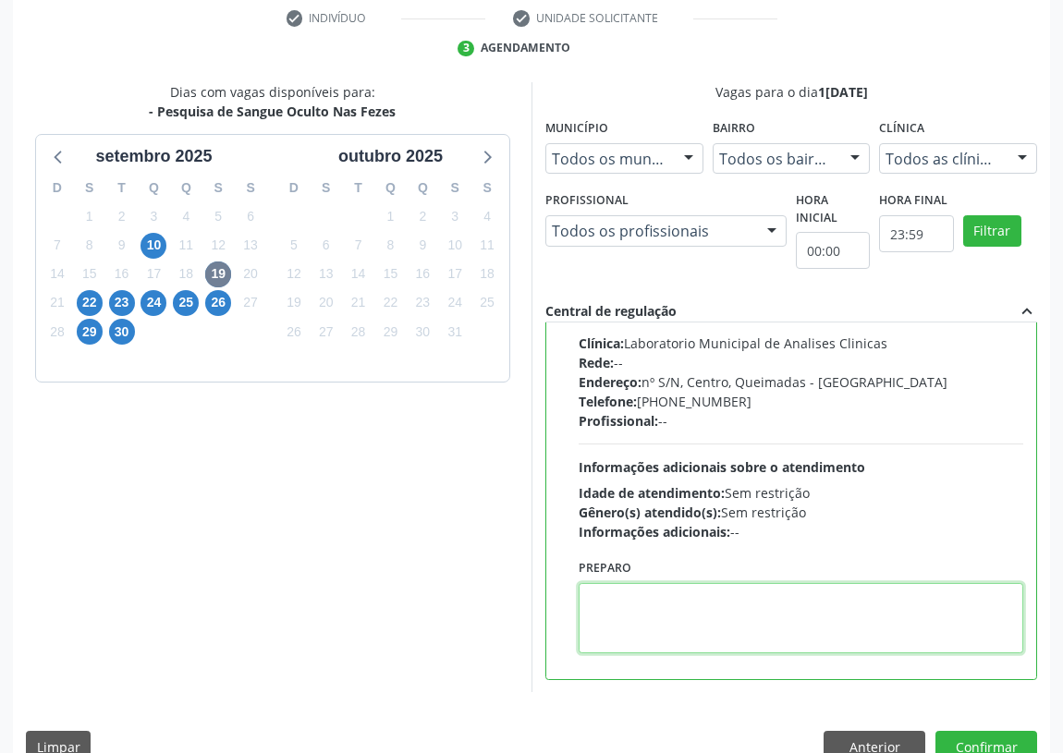
click at [689, 636] on textarea at bounding box center [801, 618] width 445 height 70
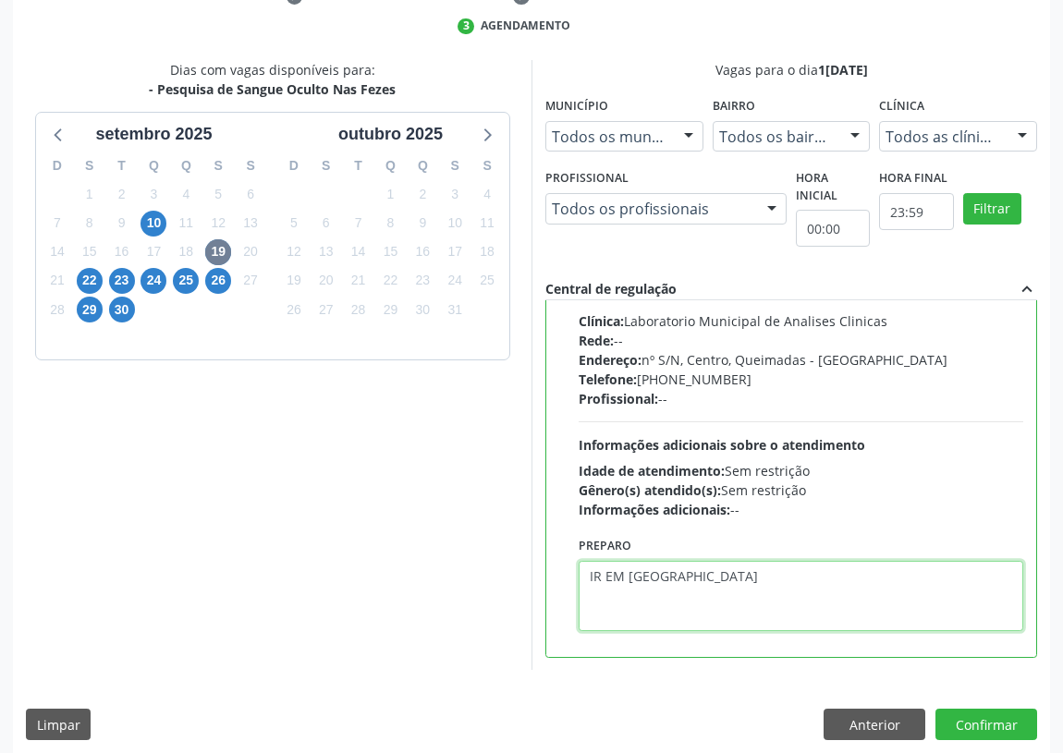
scroll to position [388, 0]
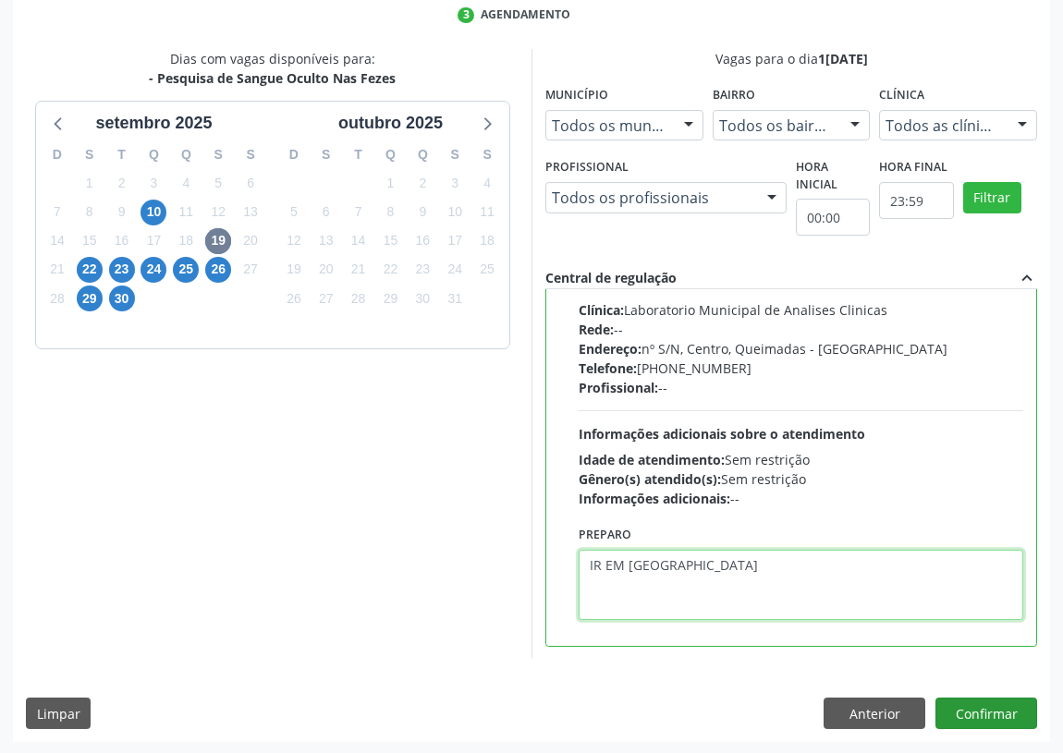
type textarea "IR EM [GEOGRAPHIC_DATA]"
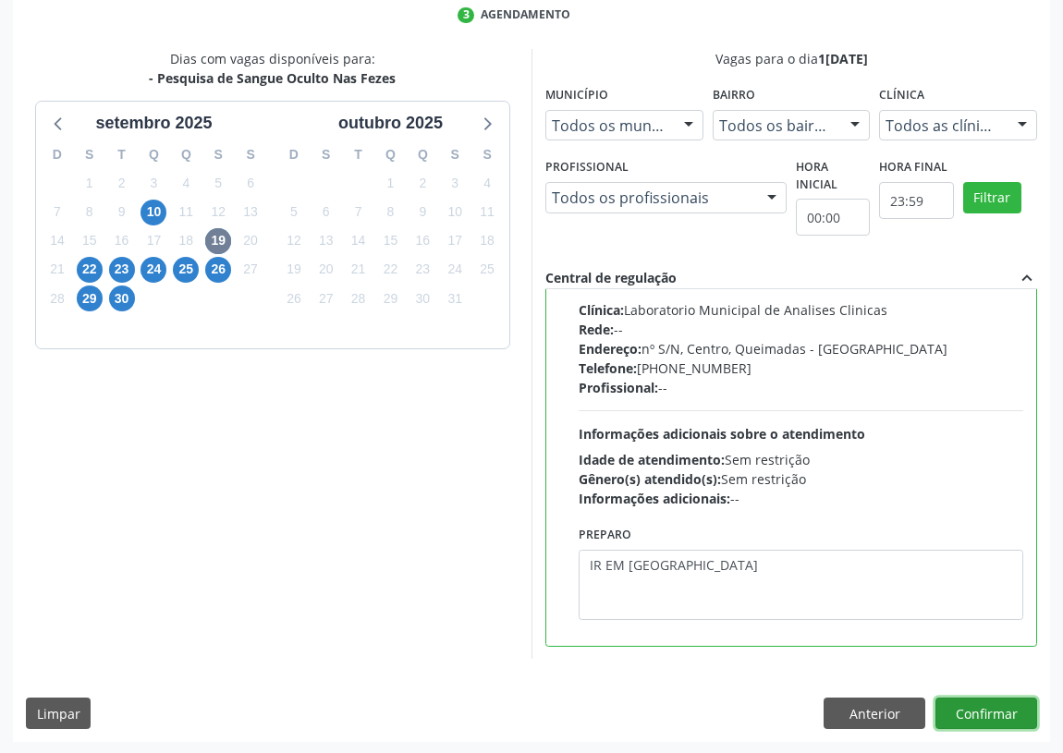
click at [976, 713] on button "Confirmar" at bounding box center [986, 713] width 102 height 31
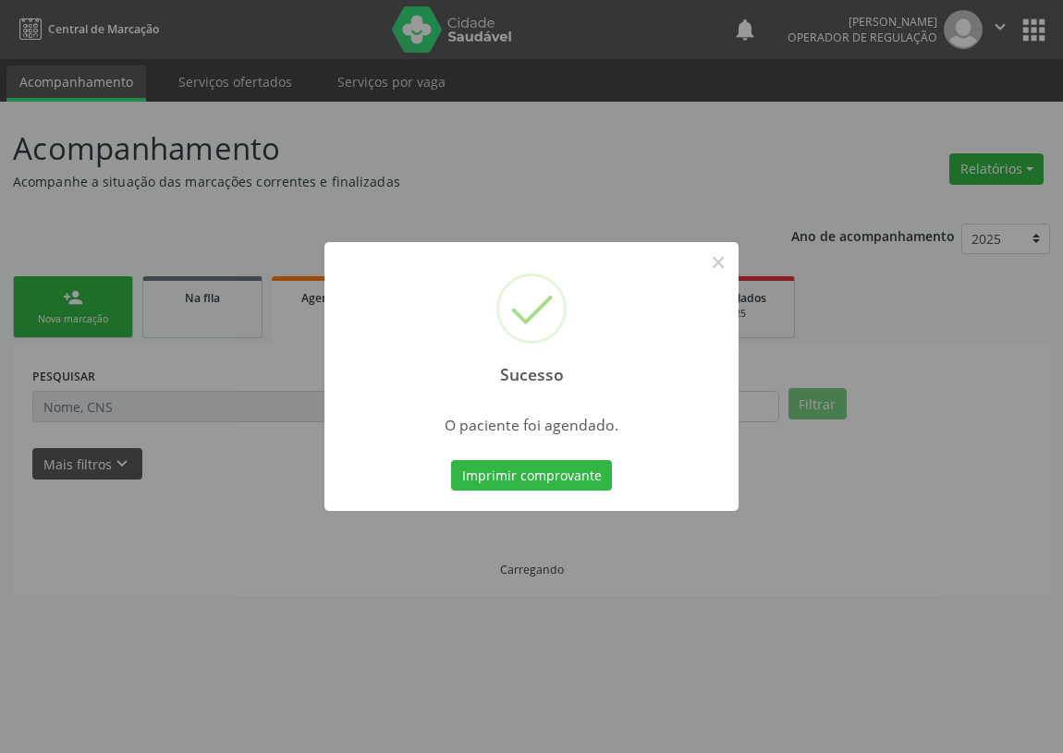
scroll to position [0, 0]
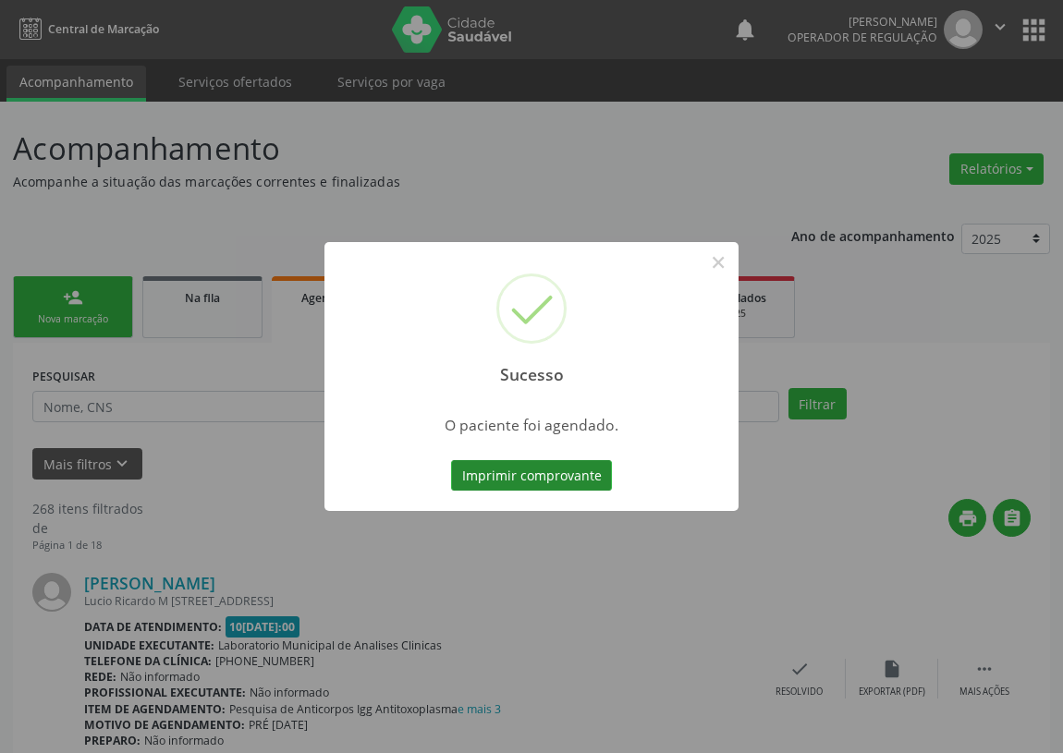
click at [582, 470] on button "Imprimir comprovante" at bounding box center [531, 475] width 161 height 31
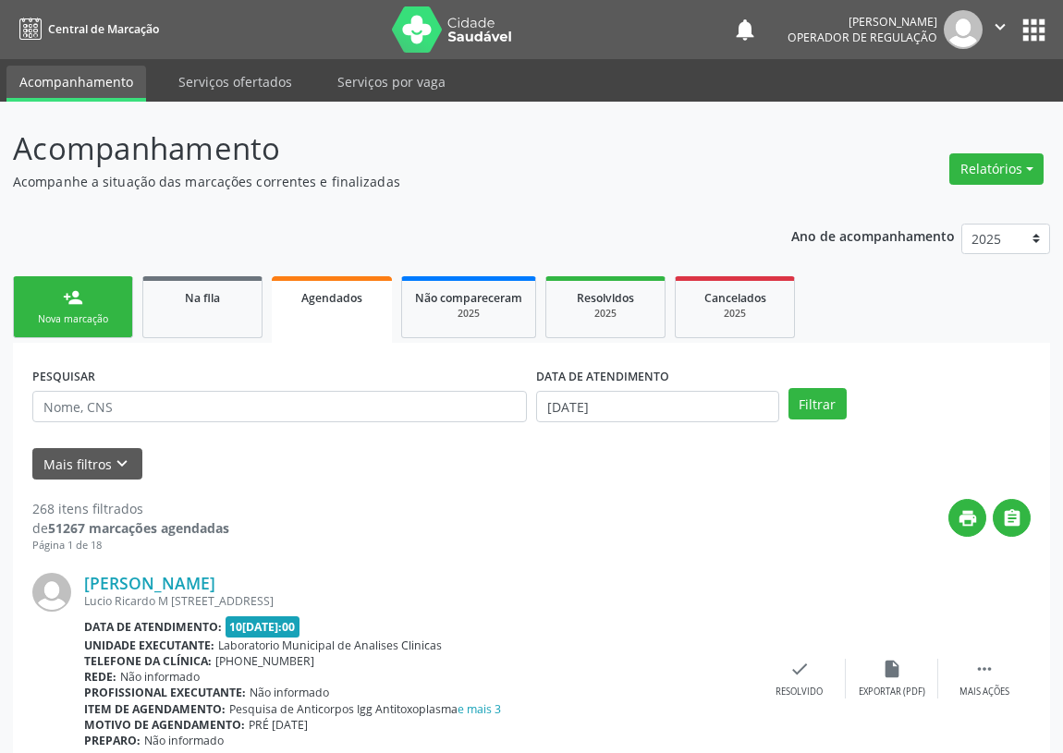
click at [28, 310] on link "person_add Nova marcação" at bounding box center [73, 307] width 120 height 62
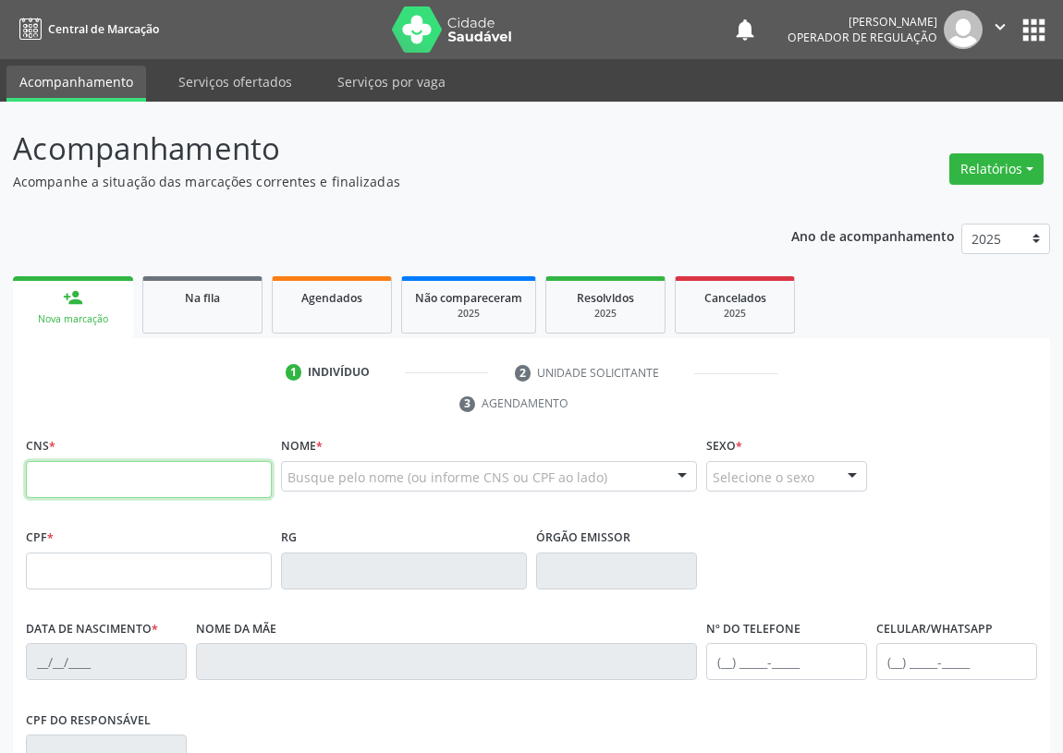
click at [58, 462] on input "text" at bounding box center [149, 479] width 246 height 37
click at [43, 482] on input "text" at bounding box center [149, 479] width 246 height 37
type input "708 9097 7124 6218"
type input "738.342.894-34"
type input "3[DATE]"
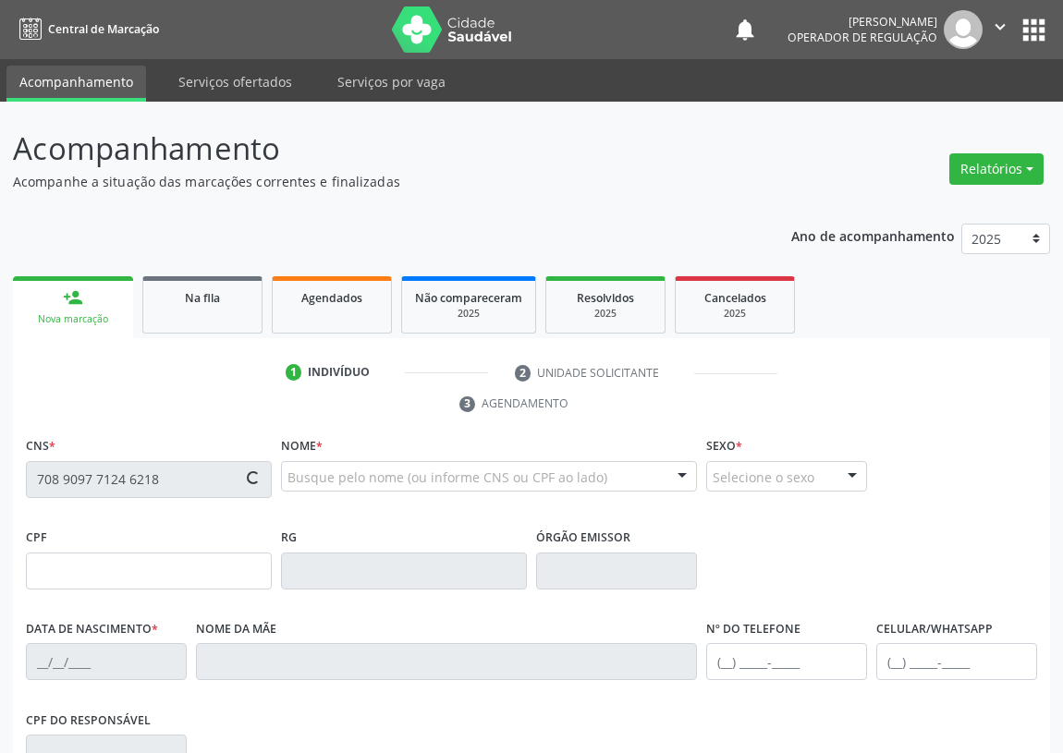
type input "[PERSON_NAME]"
type input "[PHONE_NUMBER]"
type input "7"
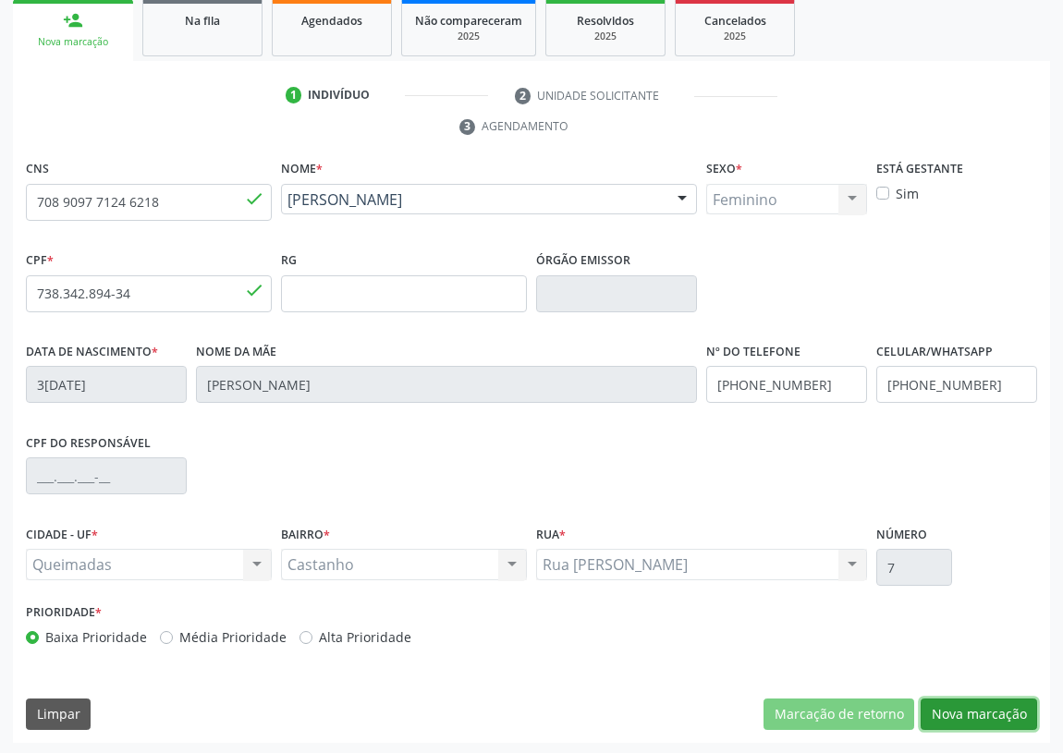
drag, startPoint x: 984, startPoint y: 705, endPoint x: 176, endPoint y: 439, distance: 851.3
click at [977, 704] on button "Nova marcação" at bounding box center [978, 714] width 116 height 31
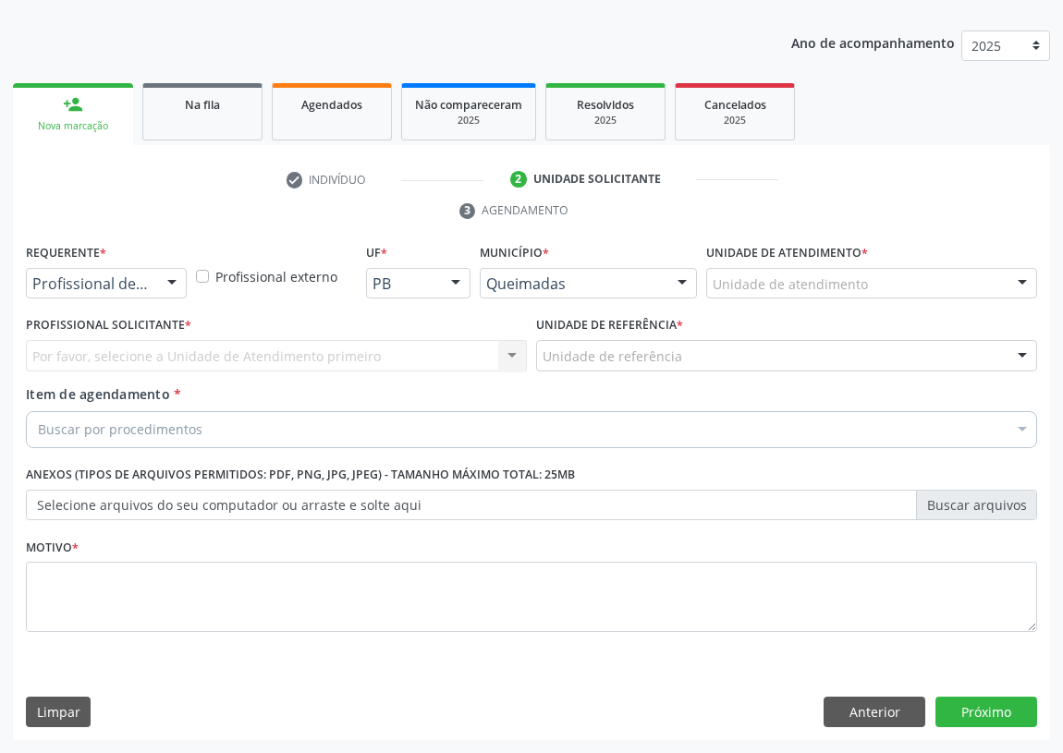
scroll to position [191, 0]
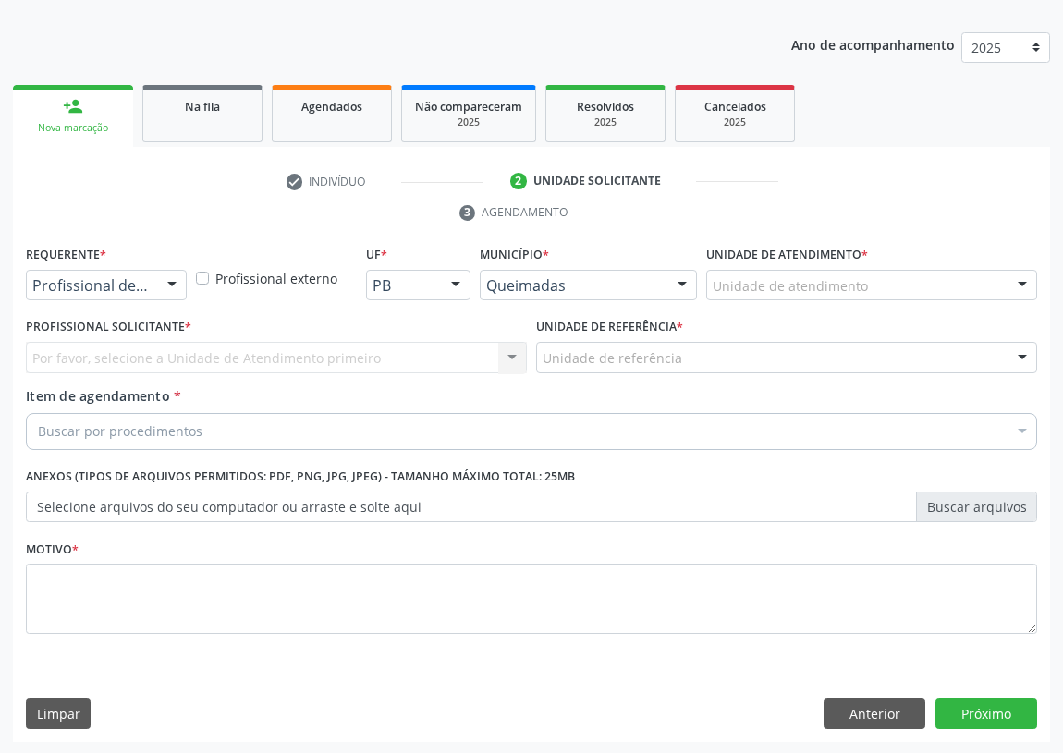
drag, startPoint x: 176, startPoint y: 284, endPoint x: 169, endPoint y: 291, distance: 9.8
click at [176, 284] on div at bounding box center [172, 286] width 28 height 31
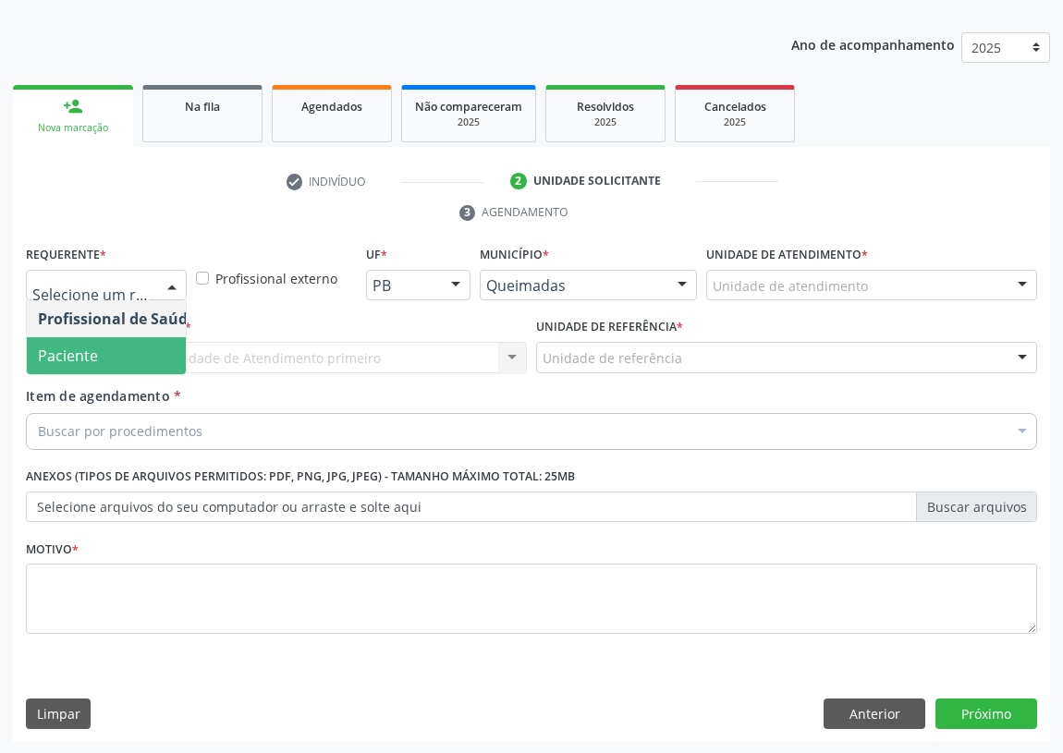
click at [147, 347] on span "Paciente" at bounding box center [117, 355] width 180 height 37
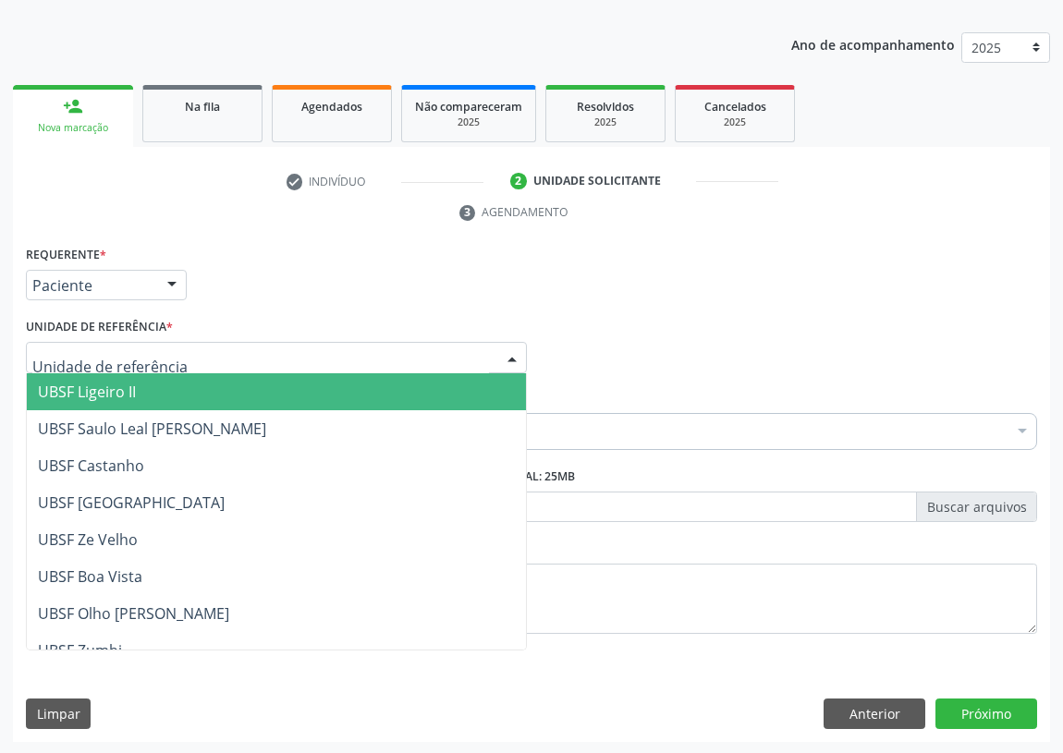
drag, startPoint x: 505, startPoint y: 366, endPoint x: 148, endPoint y: 440, distance: 364.3
click at [500, 366] on div at bounding box center [512, 358] width 28 height 31
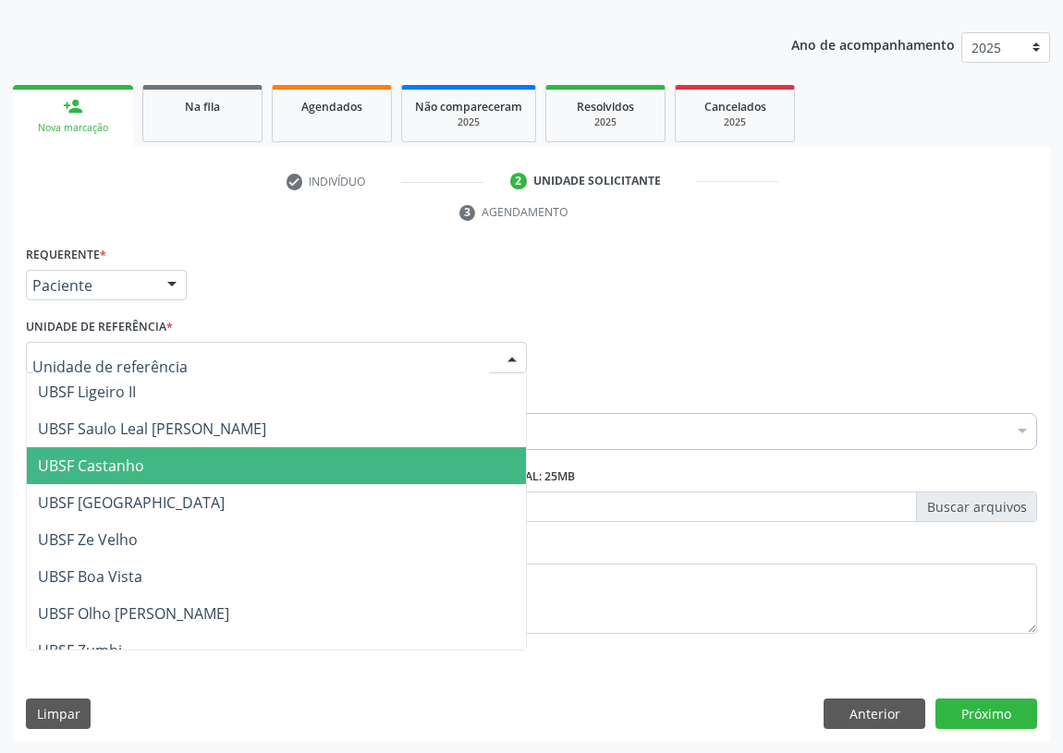
click at [118, 465] on span "UBSF Castanho" at bounding box center [91, 466] width 106 height 20
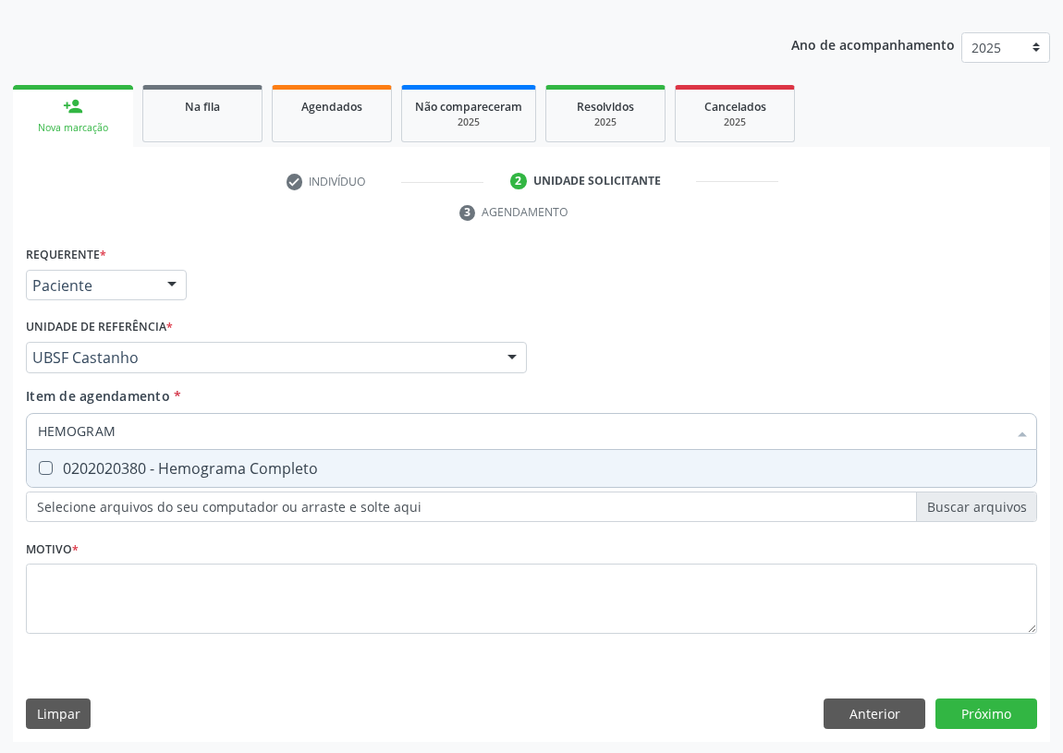
type input "HEMOGRAMA"
drag, startPoint x: 44, startPoint y: 462, endPoint x: 129, endPoint y: 417, distance: 96.3
click at [53, 461] on div "0202020380 - Hemograma Completo" at bounding box center [531, 468] width 987 height 15
checkbox Completo "true"
drag, startPoint x: 138, startPoint y: 420, endPoint x: 17, endPoint y: 435, distance: 122.1
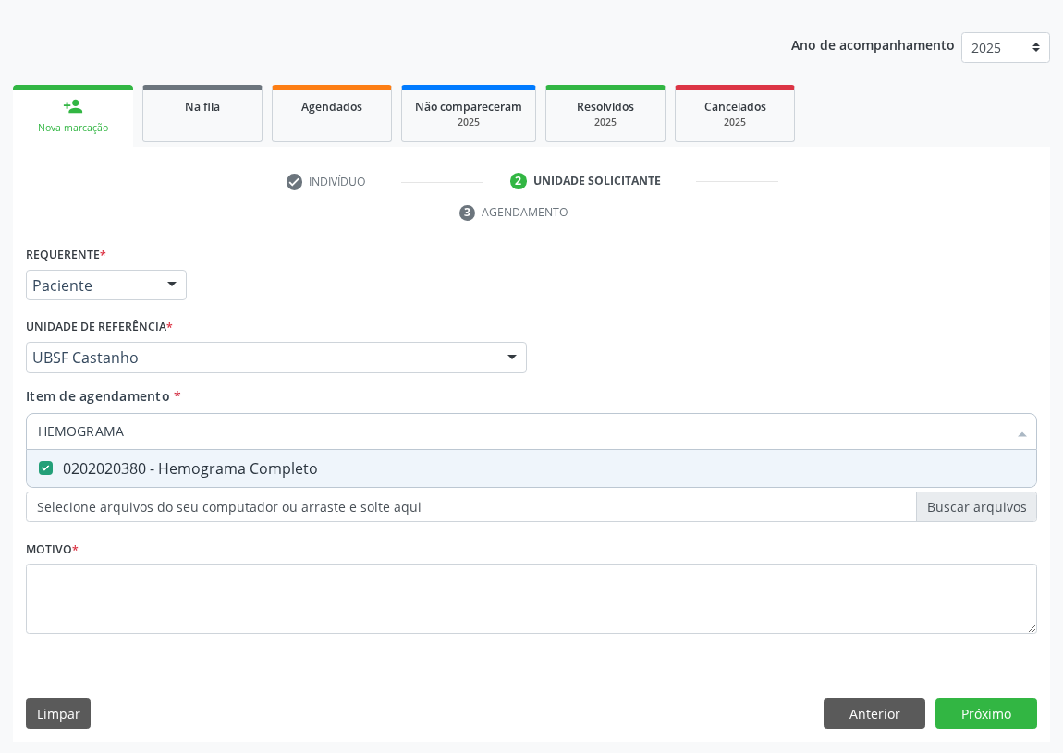
click at [18, 437] on div "Requerente * Paciente Profissional de Saúde Paciente Nenhum resultado encontrad…" at bounding box center [531, 492] width 1037 height 502
type input "G"
checkbox Completo "false"
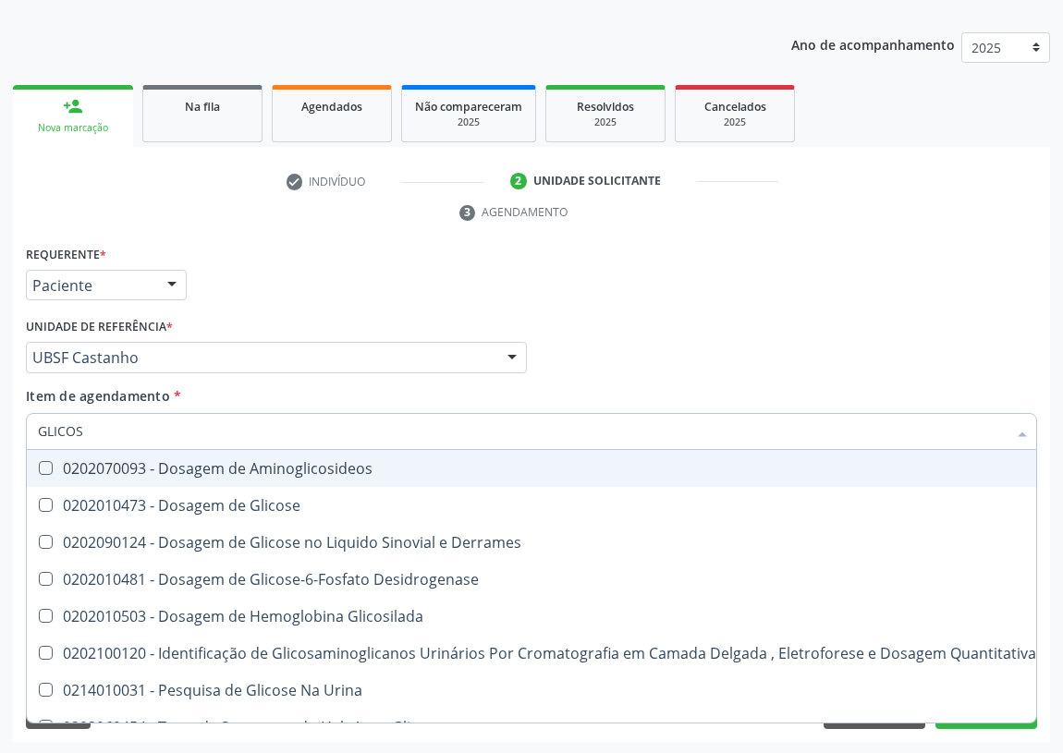
type input "GLICOSE"
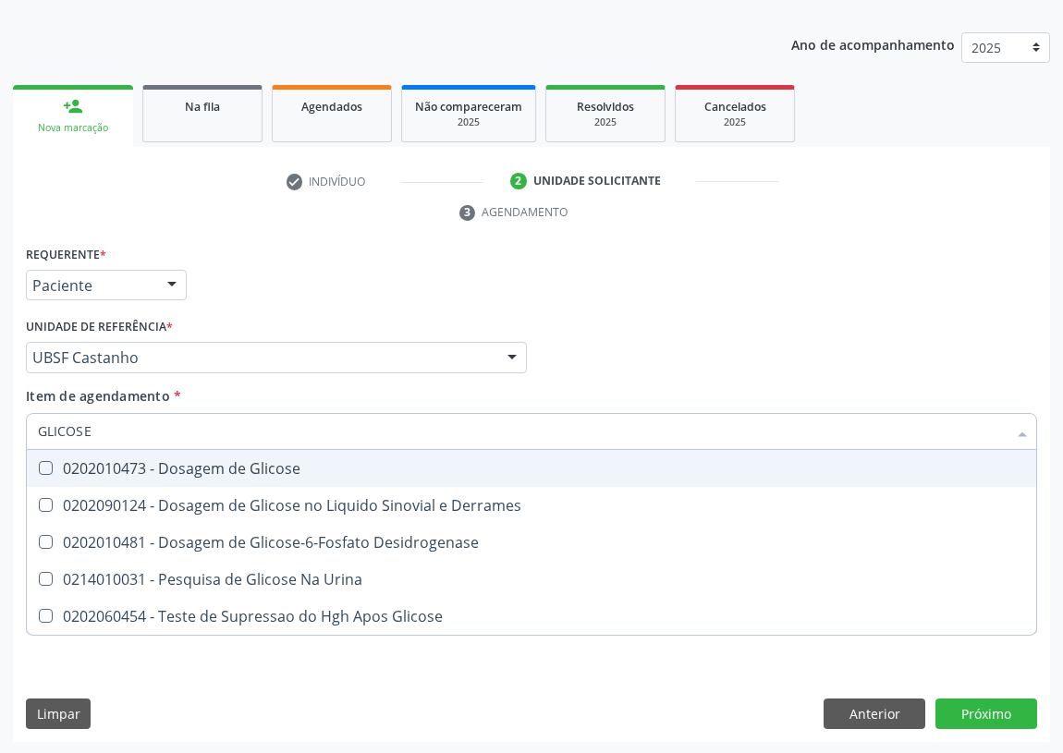
drag, startPoint x: 48, startPoint y: 462, endPoint x: 91, endPoint y: 429, distance: 54.7
click at [53, 461] on div "0202010473 - Dosagem de Glicose" at bounding box center [531, 468] width 987 height 15
checkbox Glicose "true"
drag, startPoint x: 94, startPoint y: 429, endPoint x: 49, endPoint y: 435, distance: 45.7
click at [49, 435] on input "GLICOSE" at bounding box center [522, 431] width 969 height 37
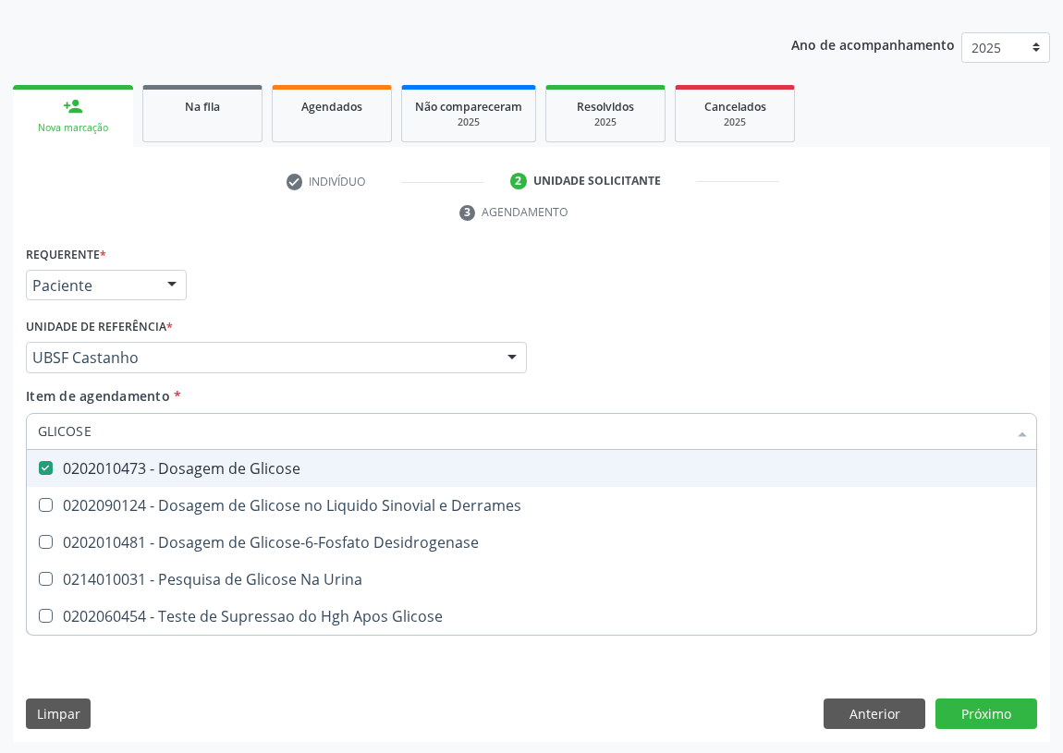
click at [43, 435] on input "GLICOSE" at bounding box center [522, 431] width 969 height 37
type input "G"
checkbox Glicose "false"
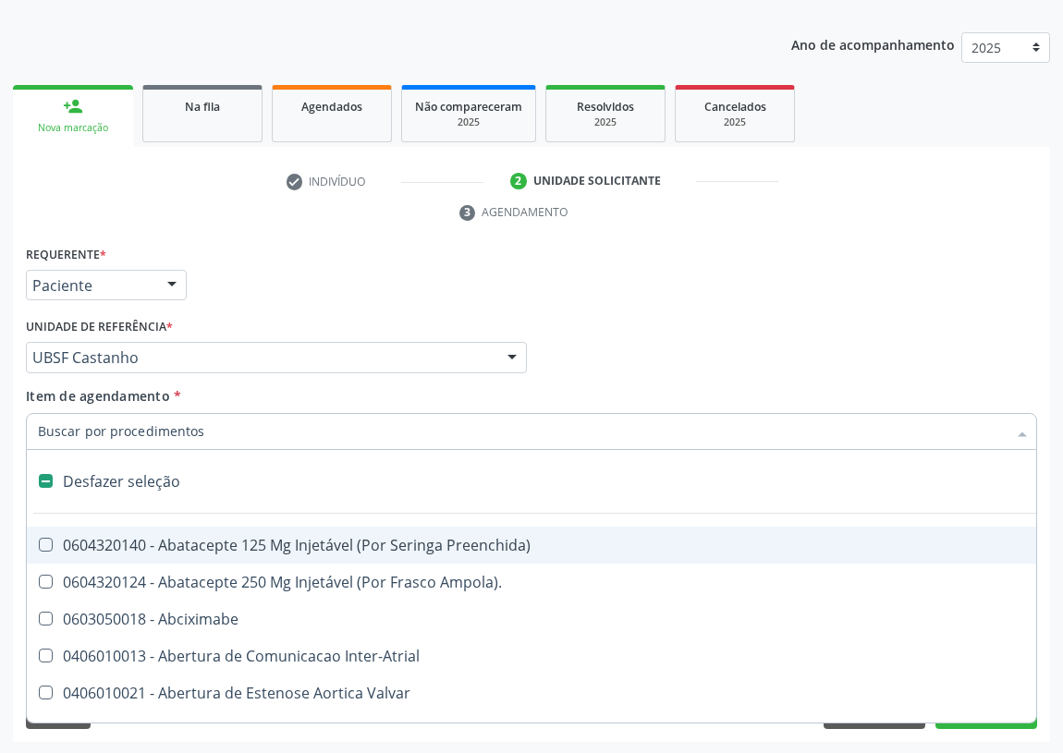
type input "H"
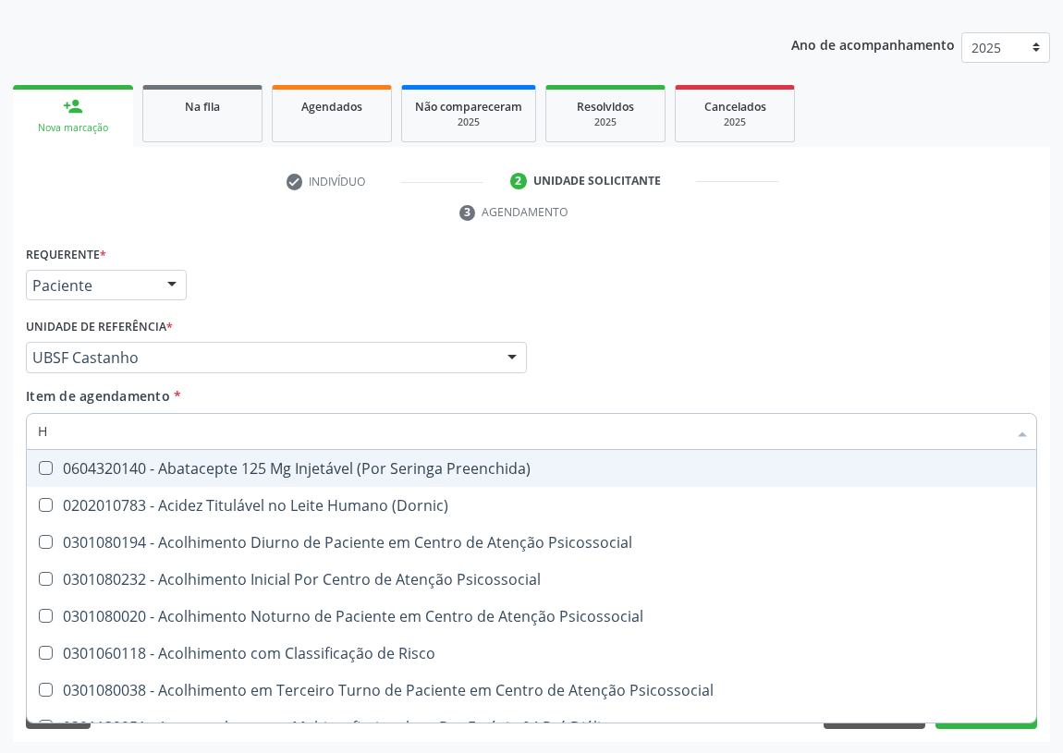
checkbox Completo "true"
type input "HE"
checkbox C "true"
type input "HEM"
checkbox Fixo "true"
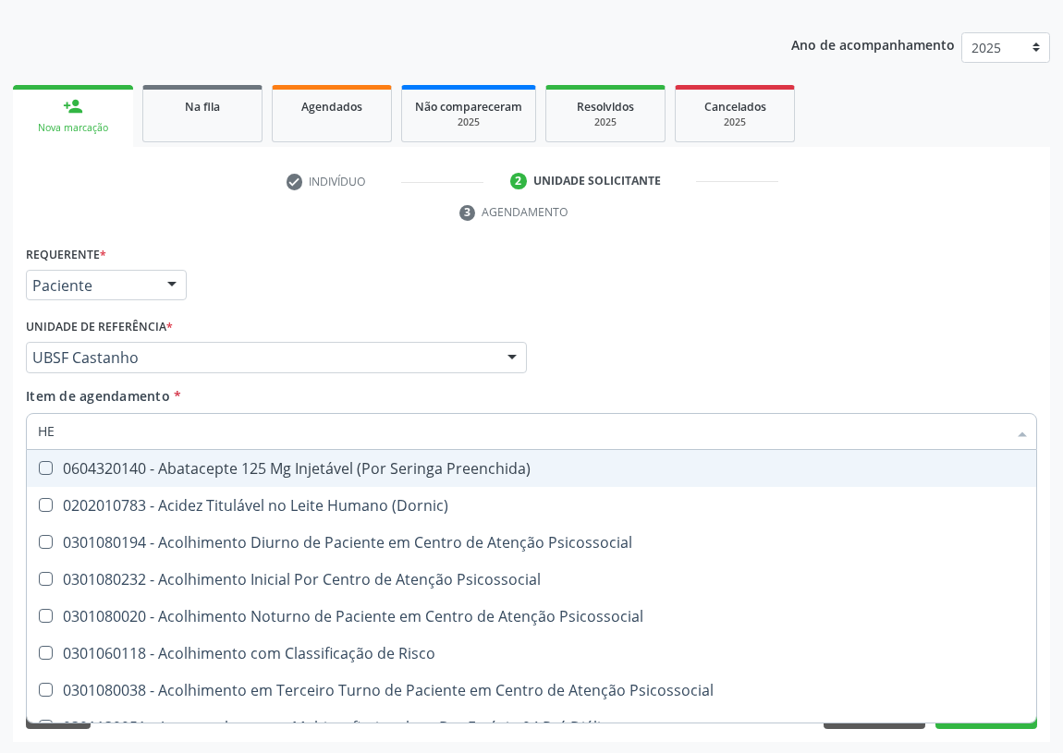
checkbox C "false"
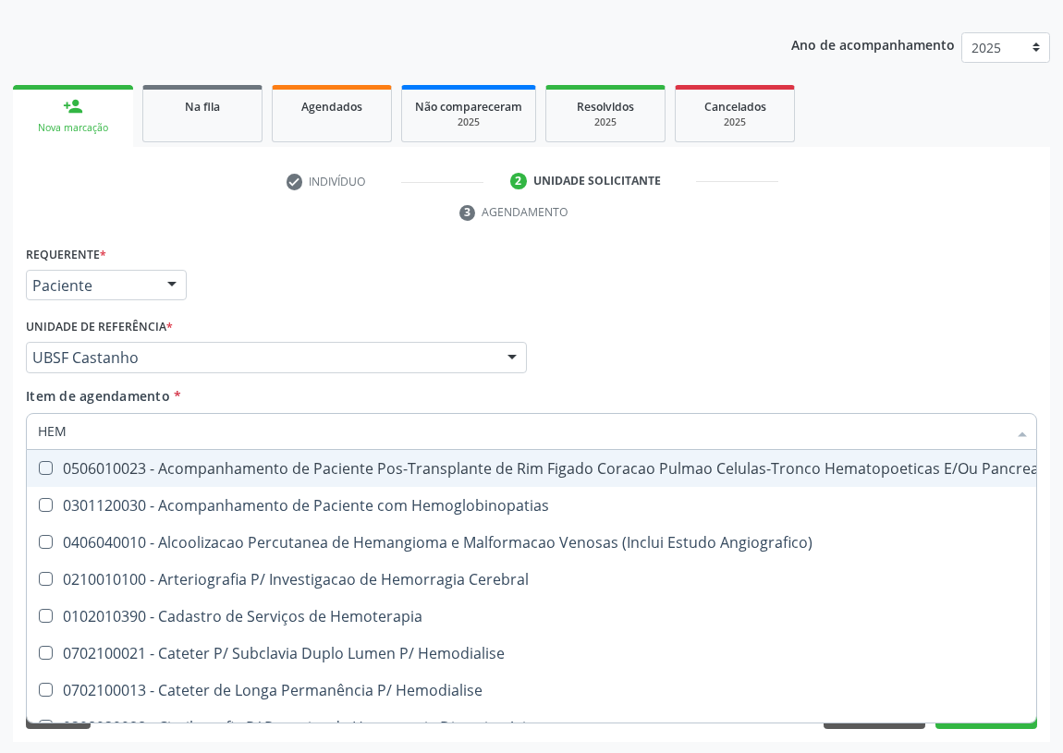
type input "HEMO"
checkbox Retro-Retal "true"
checkbox Completo "false"
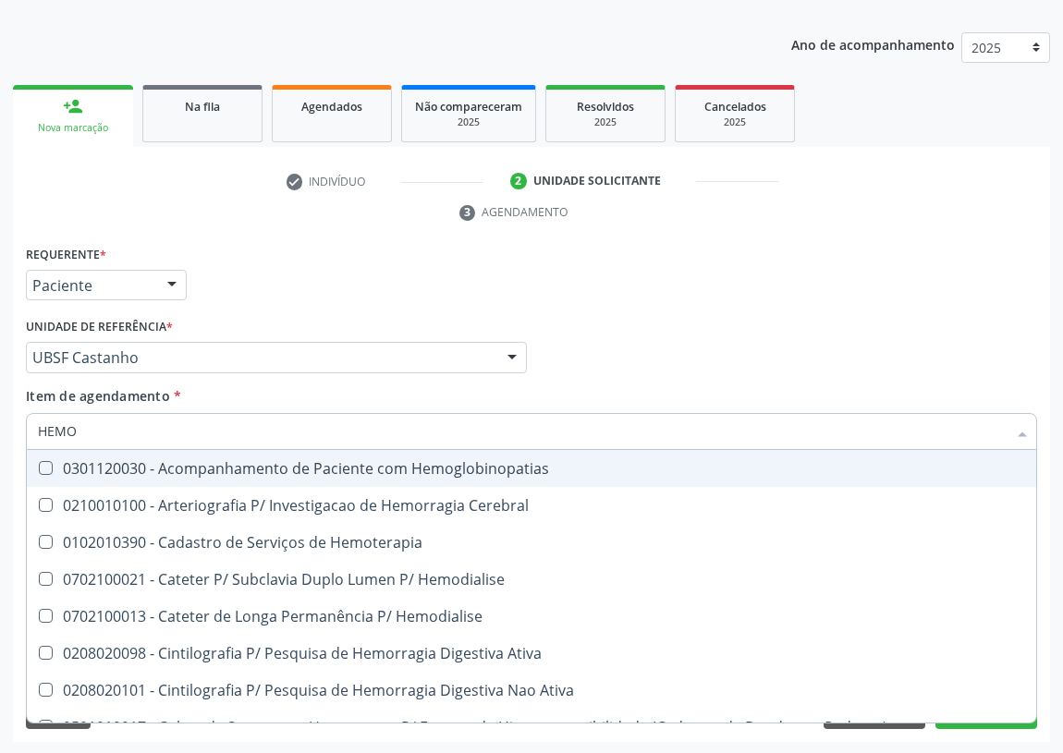
type input "HEMOG"
checkbox Carboxi-Hemoglobina "true"
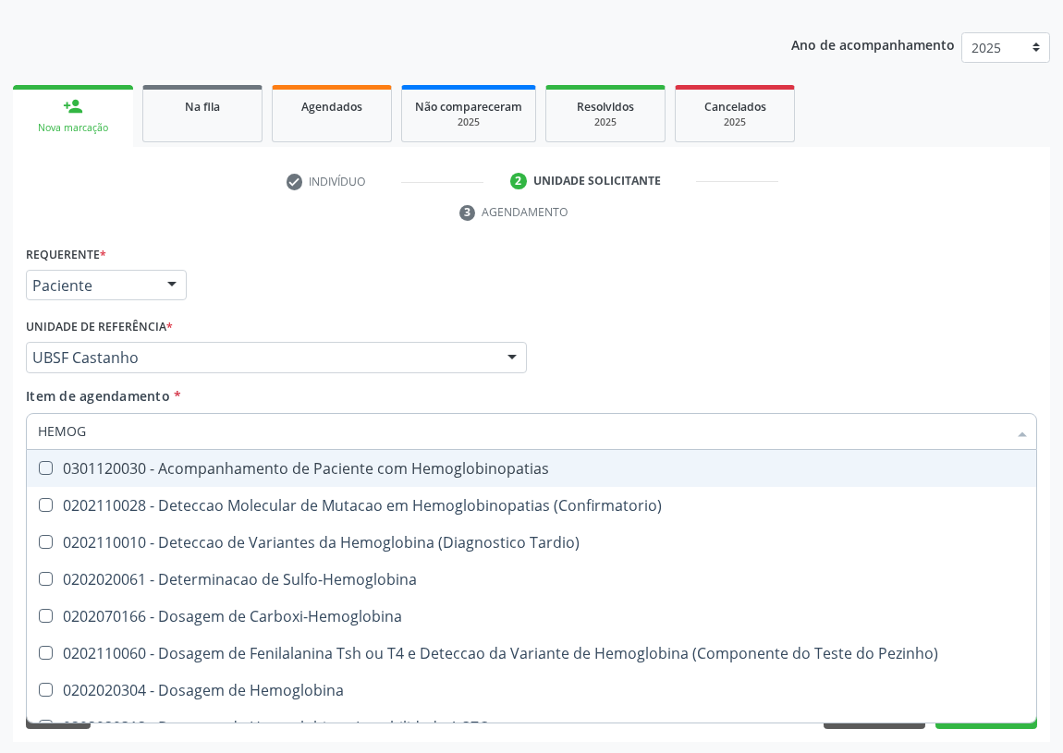
type input "HEMOGL"
checkbox Completo "false"
type input "HEMOGLOBINA"
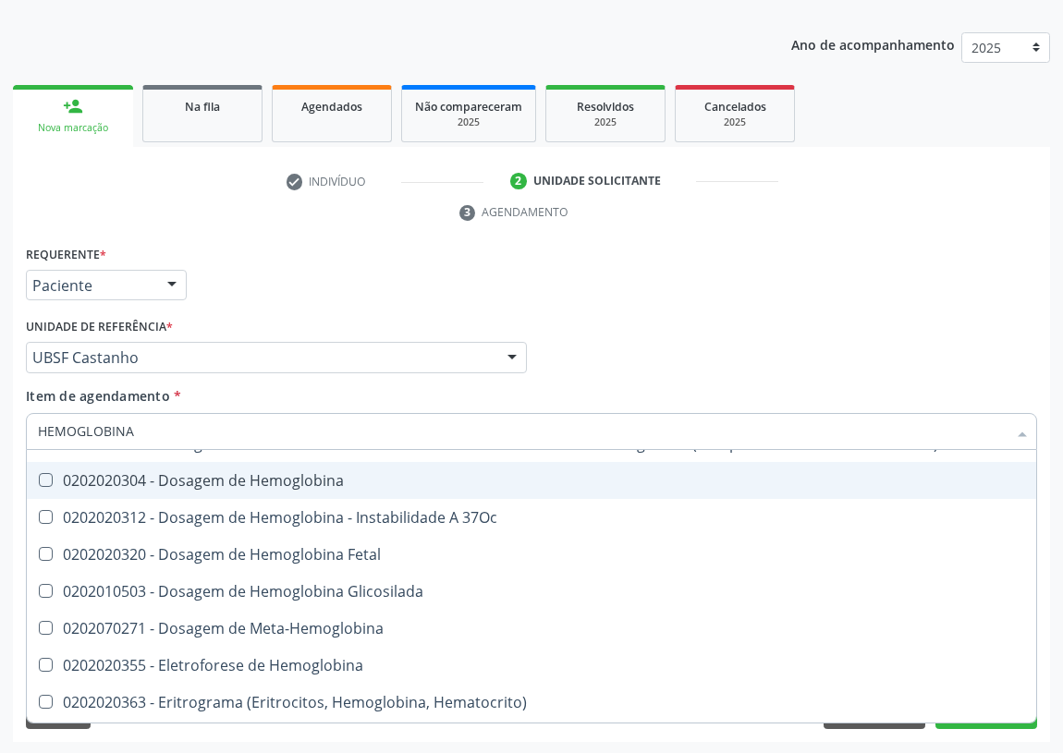
scroll to position [170, 0]
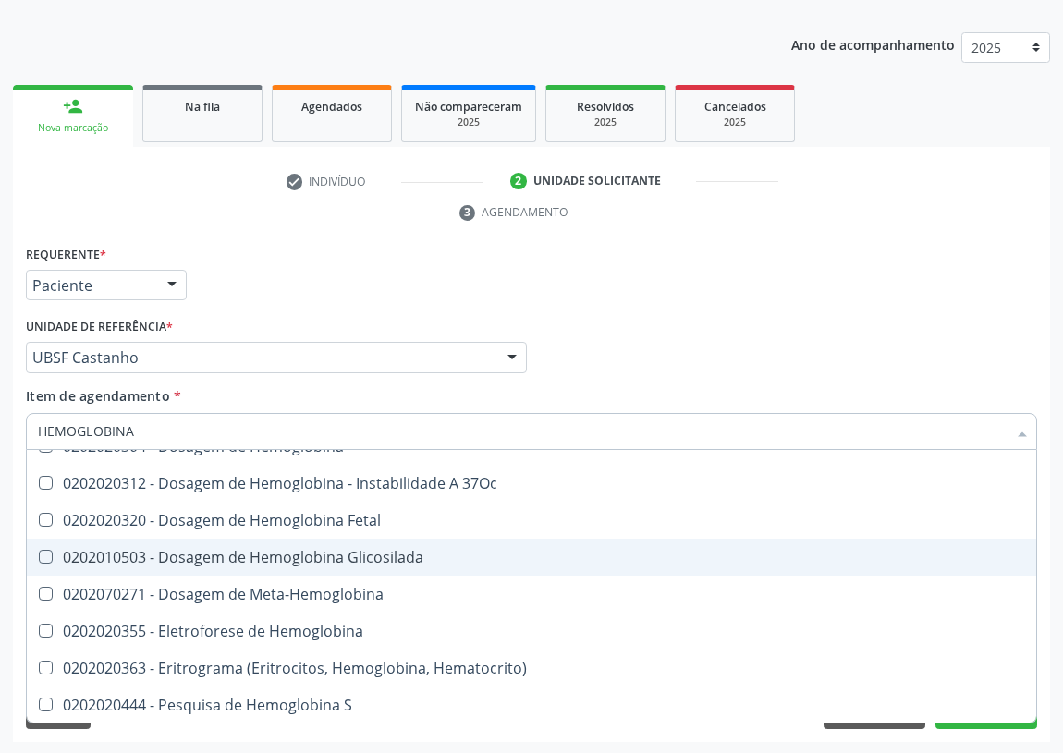
click at [277, 541] on span "0202010503 - Dosagem de Hemoglobina Glicosilada" at bounding box center [531, 557] width 1009 height 37
checkbox Glicosilada "true"
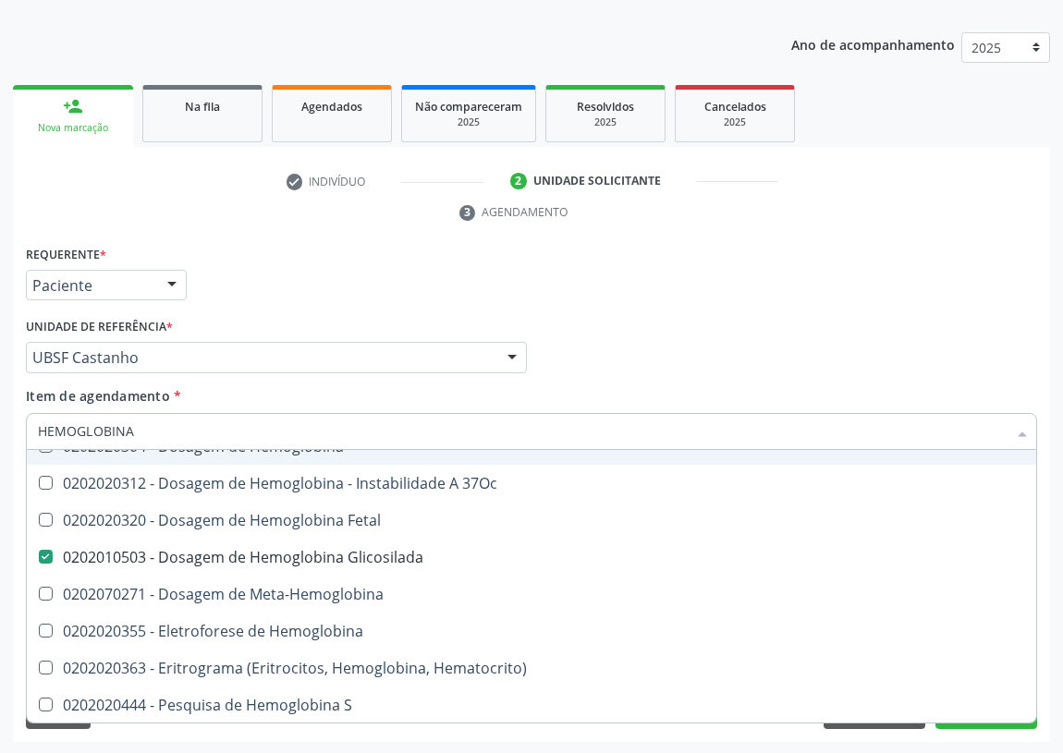
drag, startPoint x: 148, startPoint y: 427, endPoint x: 23, endPoint y: 433, distance: 124.9
click at [23, 433] on div "Item de agendamento * HEMOGLOBINA Desfazer seleção 0202110010 - Deteccao de Var…" at bounding box center [531, 421] width 1020 height 71
type input "COL"
checkbox Glicosilada "false"
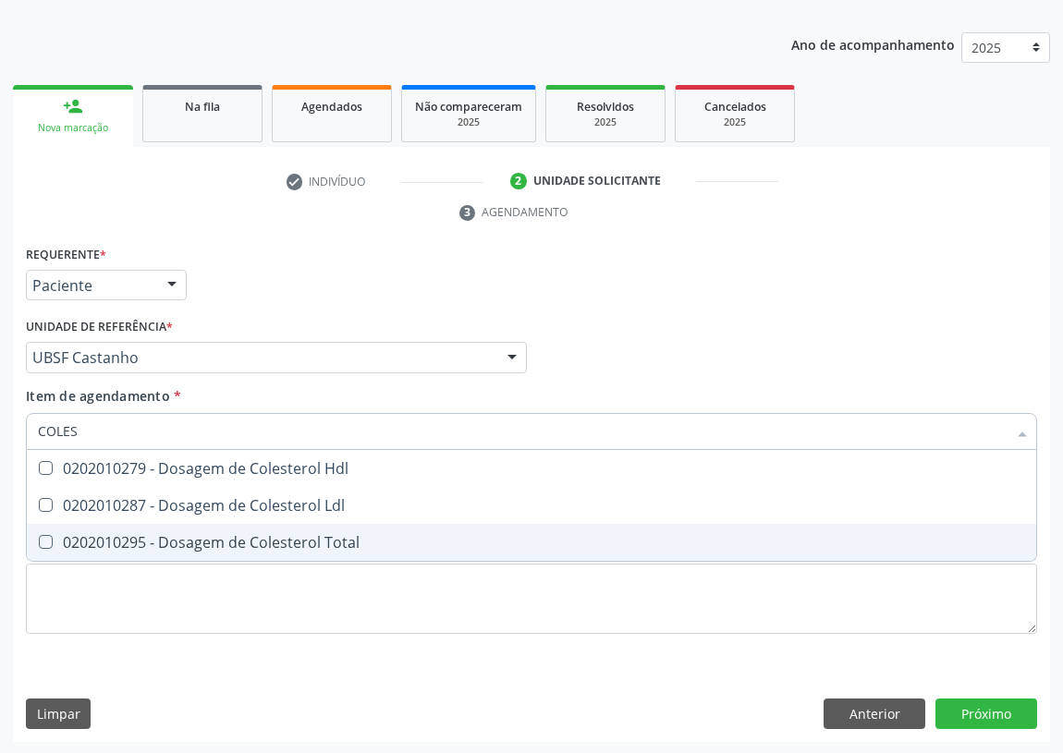
scroll to position [0, 0]
type input "COLEST"
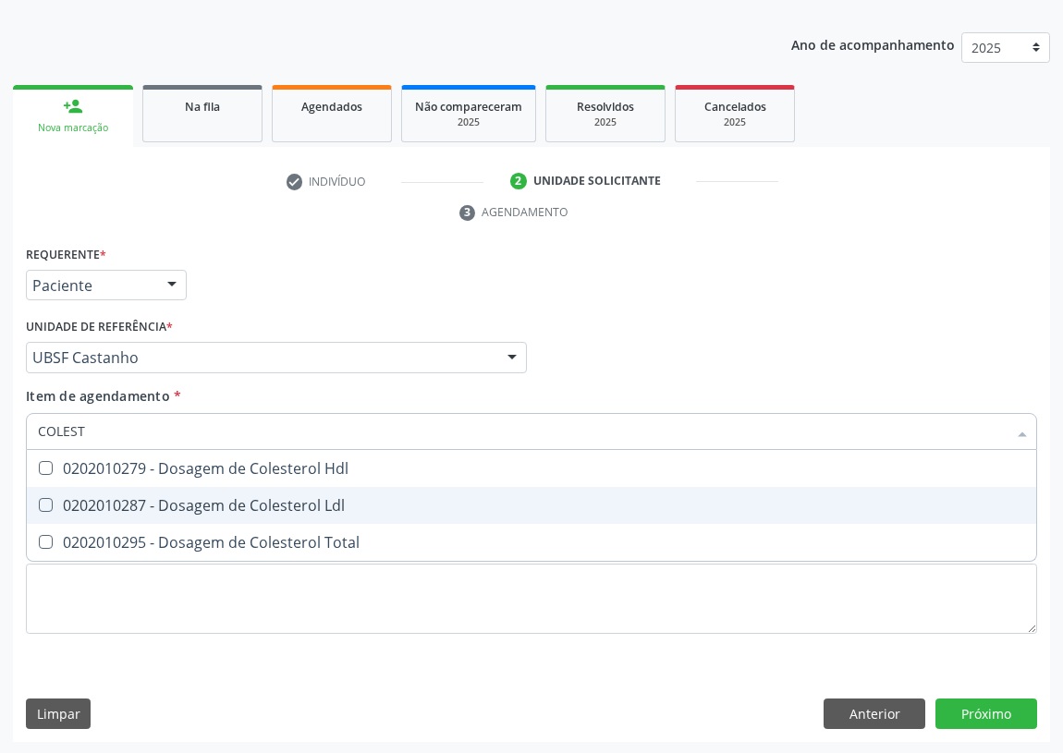
drag, startPoint x: 46, startPoint y: 461, endPoint x: 49, endPoint y: 474, distance: 13.2
click at [45, 493] on ul "Desfazer seleção 0202010279 - Dosagem de Colesterol Hdl 0202010287 - Dosagem de…" at bounding box center [531, 505] width 1009 height 111
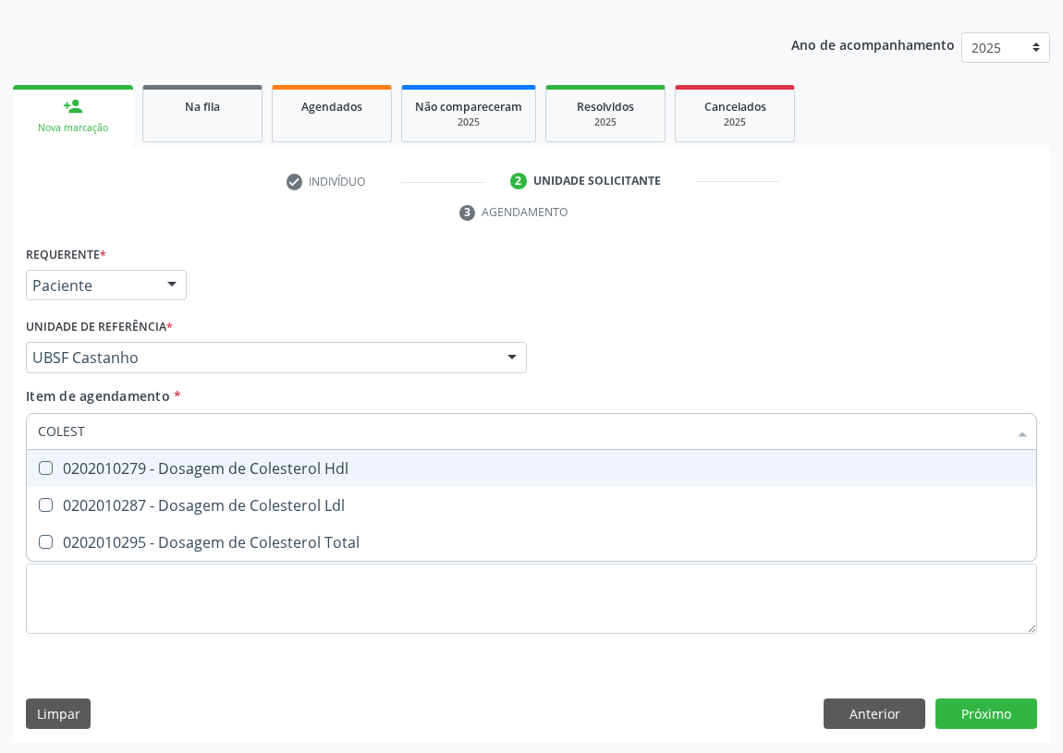
drag, startPoint x: 43, startPoint y: 464, endPoint x: 55, endPoint y: 462, distance: 11.2
click at [49, 467] on Hdl at bounding box center [46, 468] width 14 height 14
click at [39, 467] on Hdl "checkbox" at bounding box center [33, 468] width 12 height 12
checkbox Hdl "true"
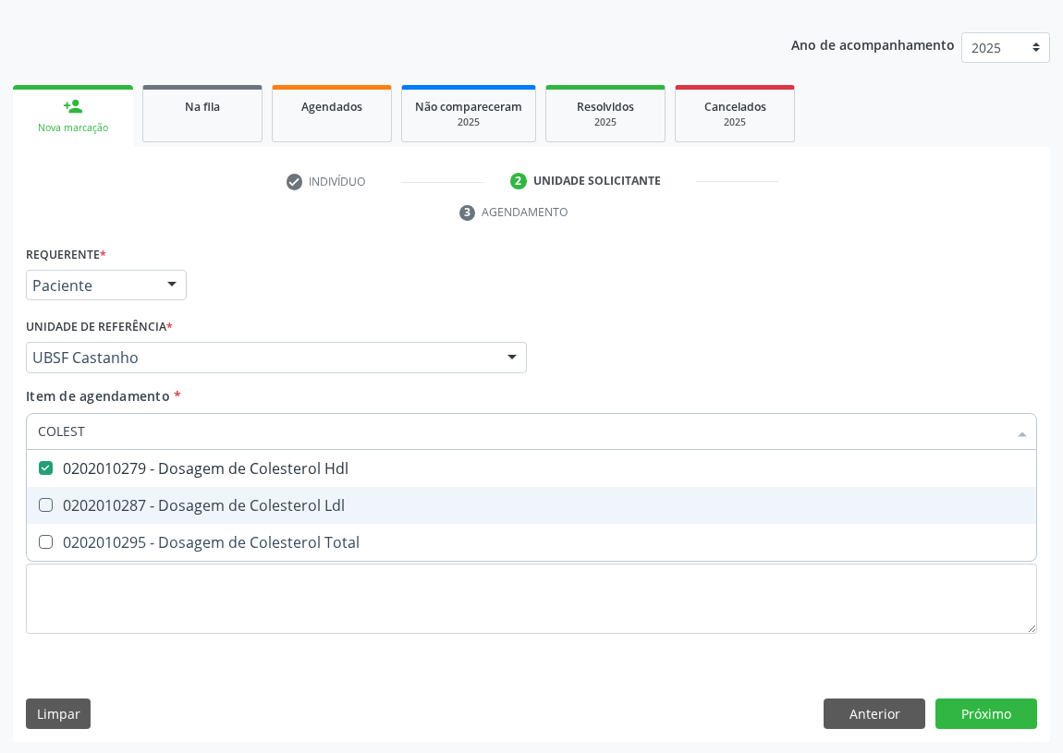
drag, startPoint x: 49, startPoint y: 496, endPoint x: 74, endPoint y: 477, distance: 31.6
click at [48, 494] on span "0202010287 - Dosagem de Colesterol Ldl" at bounding box center [531, 505] width 1009 height 37
checkbox Ldl "true"
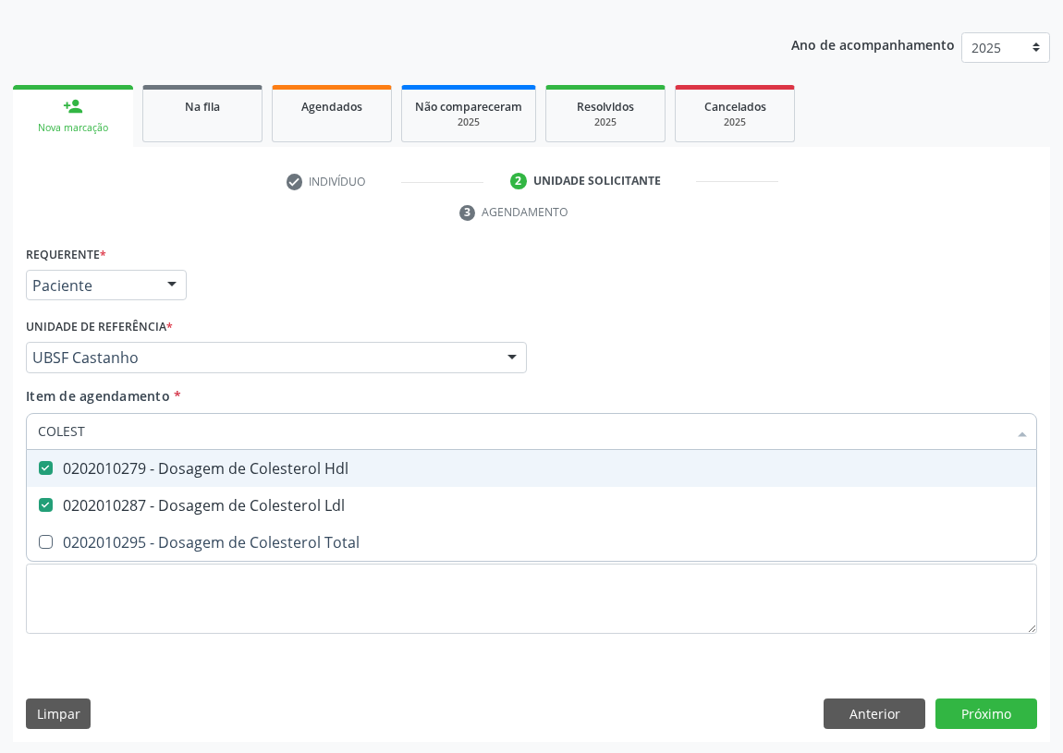
drag, startPoint x: 99, startPoint y: 433, endPoint x: 6, endPoint y: 429, distance: 92.5
click at [9, 430] on div "Acompanhamento Acompanhe a situação das marcações correntes e finalizadas Relat…" at bounding box center [531, 332] width 1063 height 845
type input "TR"
checkbox Hdl "false"
checkbox Ldl "false"
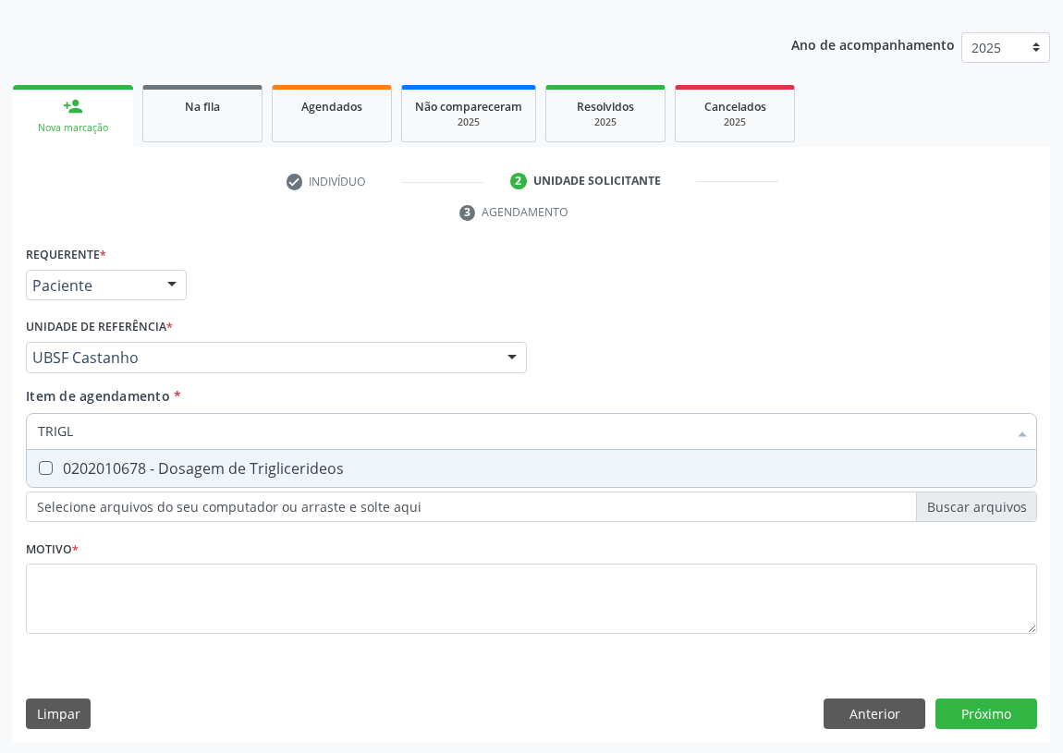
type input "TRIGLI"
drag, startPoint x: 45, startPoint y: 465, endPoint x: 67, endPoint y: 433, distance: 38.5
click at [45, 462] on Triglicerideos at bounding box center [46, 468] width 14 height 14
click at [39, 462] on Triglicerideos "checkbox" at bounding box center [33, 468] width 12 height 12
checkbox Triglicerideos "true"
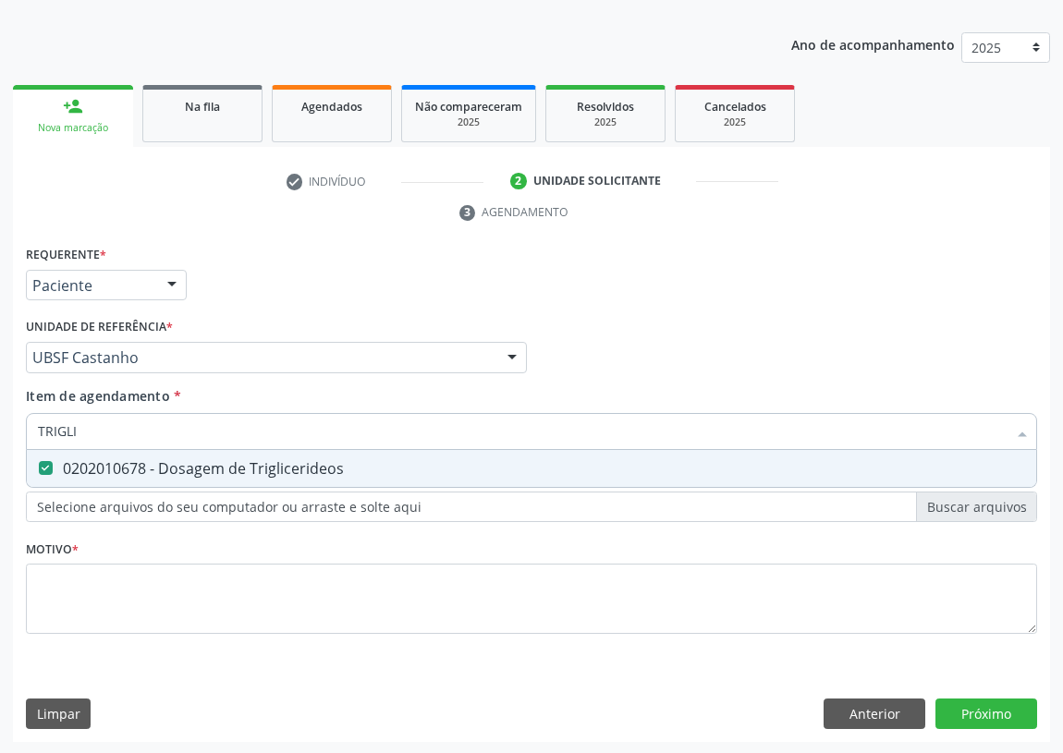
drag, startPoint x: 18, startPoint y: 442, endPoint x: 0, endPoint y: 441, distance: 18.5
click at [0, 442] on div "Acompanhamento Acompanhe a situação das marcações correntes e finalizadas Relat…" at bounding box center [531, 332] width 1063 height 845
type input "TG"
checkbox Triglicerideos "false"
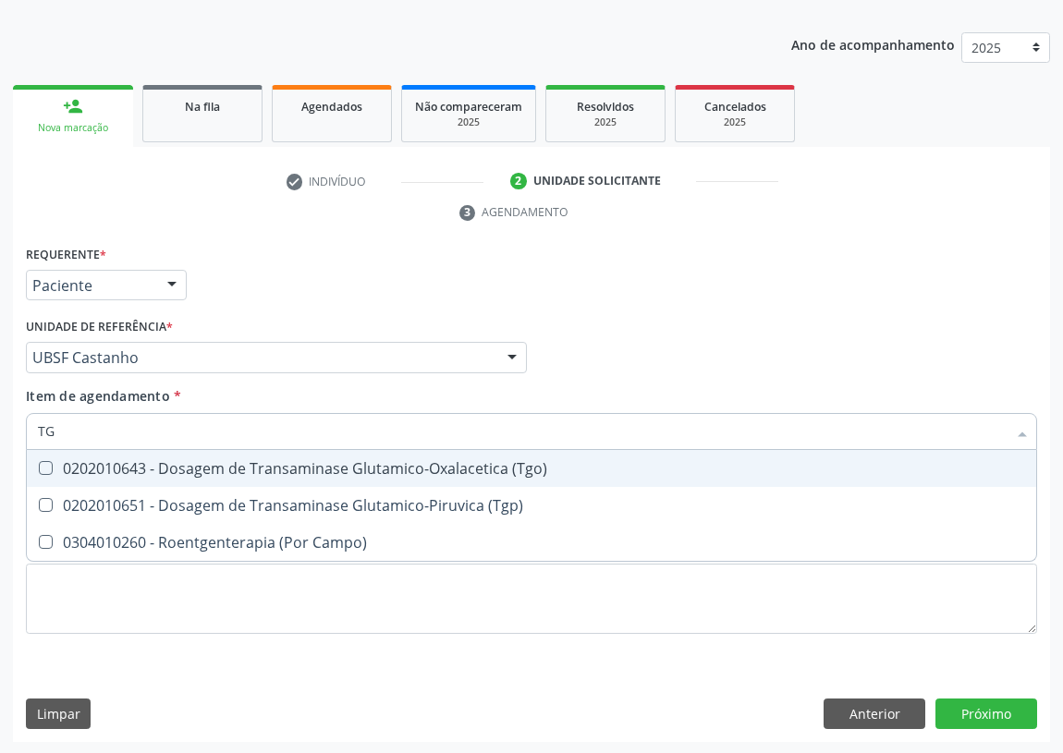
type input "TGO"
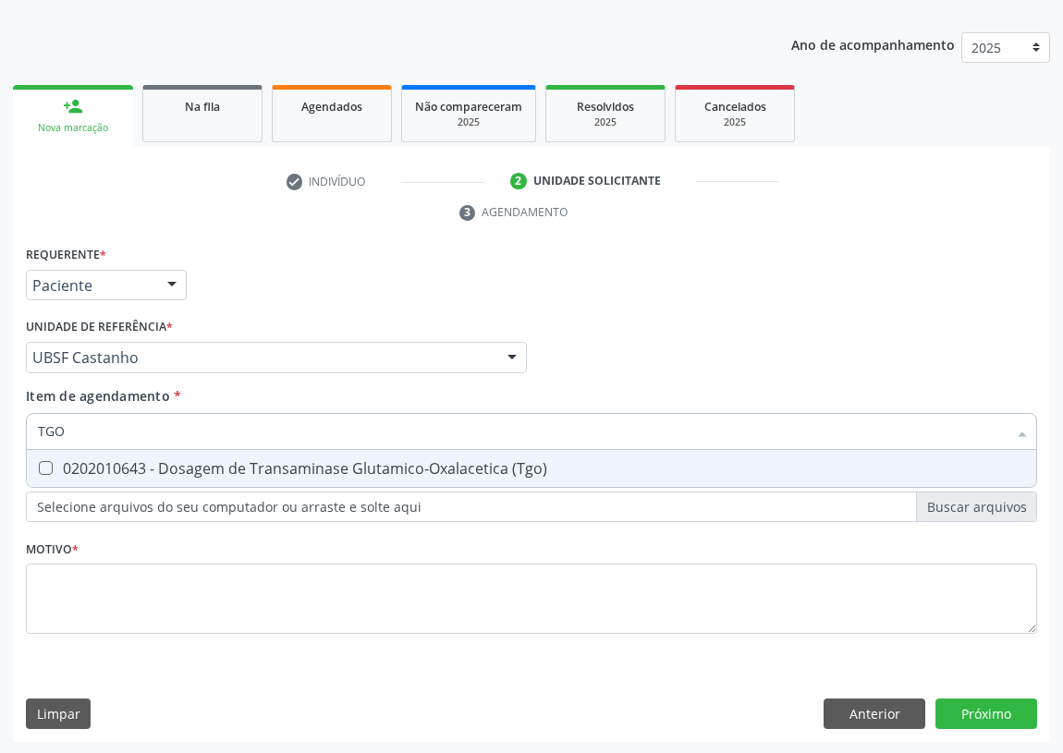
drag, startPoint x: 42, startPoint y: 468, endPoint x: 77, endPoint y: 440, distance: 44.7
click at [50, 456] on span "0202010643 - Dosagem de Transaminase Glutamico-Oxalacetica (Tgo)" at bounding box center [531, 468] width 1009 height 37
checkbox \(Tgo\) "true"
drag, startPoint x: 43, startPoint y: 439, endPoint x: 0, endPoint y: 433, distance: 42.9
click at [0, 433] on div "Acompanhamento Acompanhe a situação das marcações correntes e finalizadas Relat…" at bounding box center [531, 332] width 1063 height 845
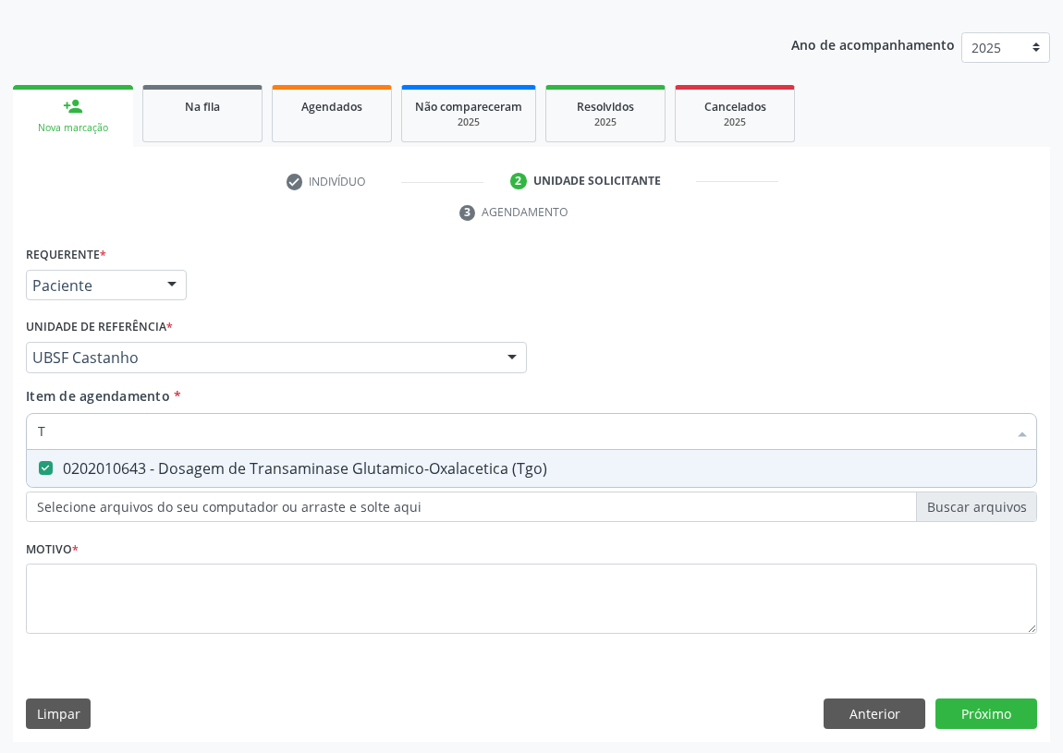
type input "TG"
checkbox \(Tgo\) "true"
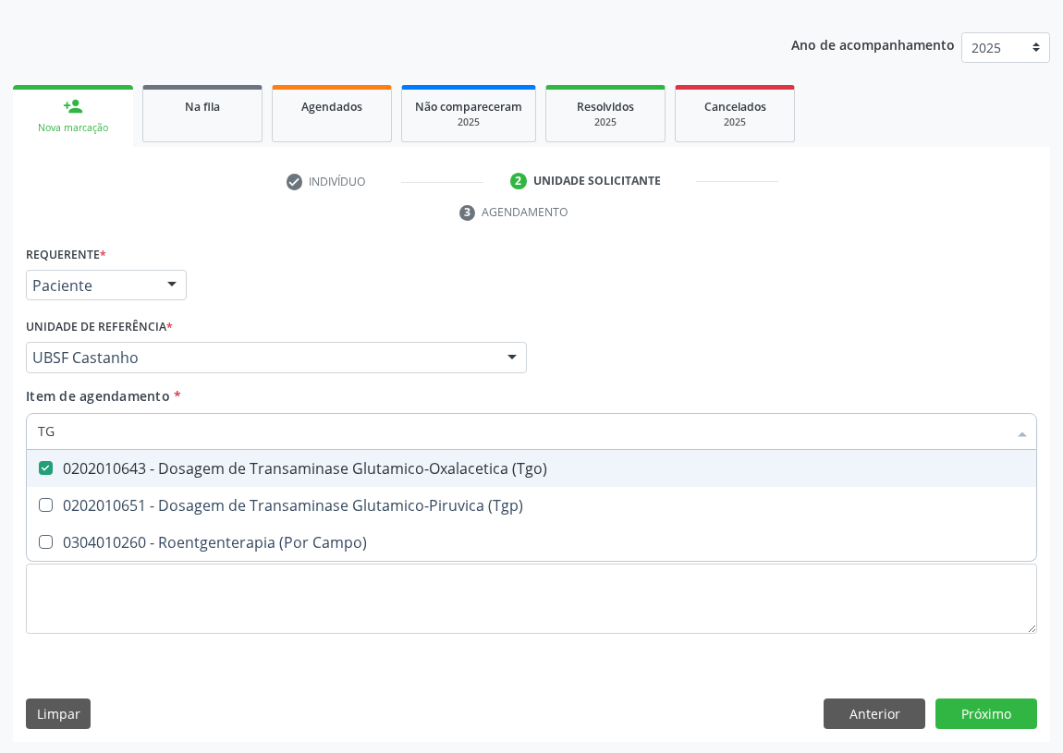
type input "TGP"
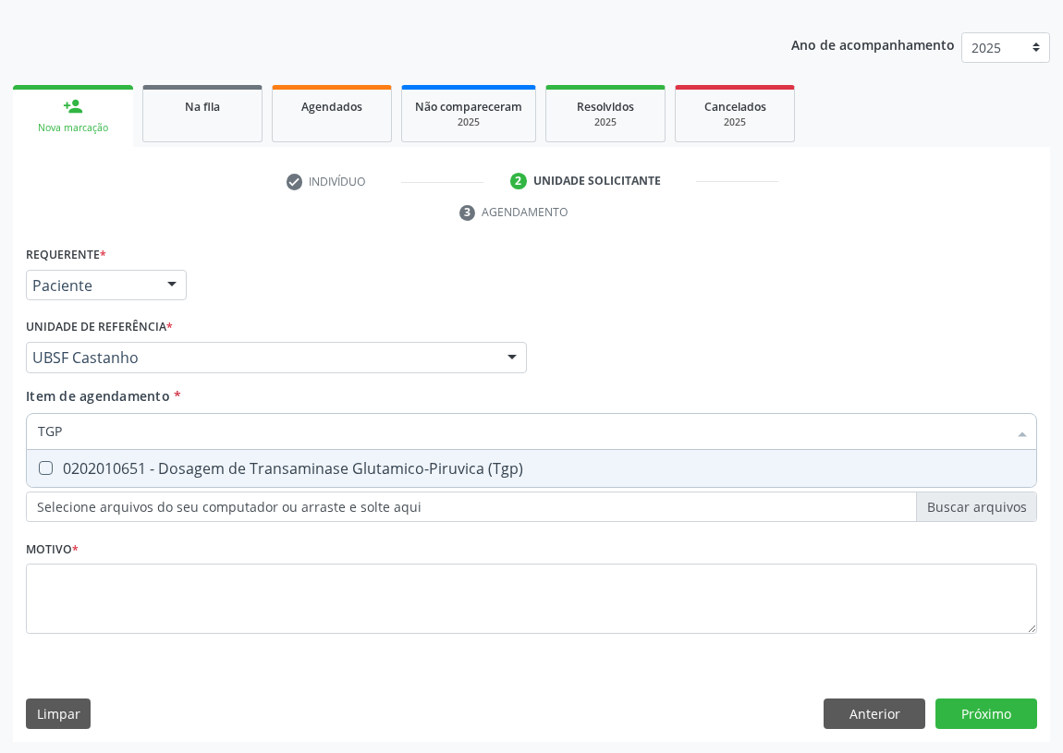
drag, startPoint x: 44, startPoint y: 470, endPoint x: 53, endPoint y: 447, distance: 24.6
click at [47, 457] on span "0202010651 - Dosagem de Transaminase Glutamico-Piruvica (Tgp)" at bounding box center [531, 468] width 1009 height 37
checkbox \(Tgp\) "true"
drag, startPoint x: 79, startPoint y: 429, endPoint x: 18, endPoint y: 428, distance: 61.0
click at [19, 428] on div "Requerente * Paciente Profissional de Saúde Paciente Nenhum resultado encontrad…" at bounding box center [531, 492] width 1037 height 502
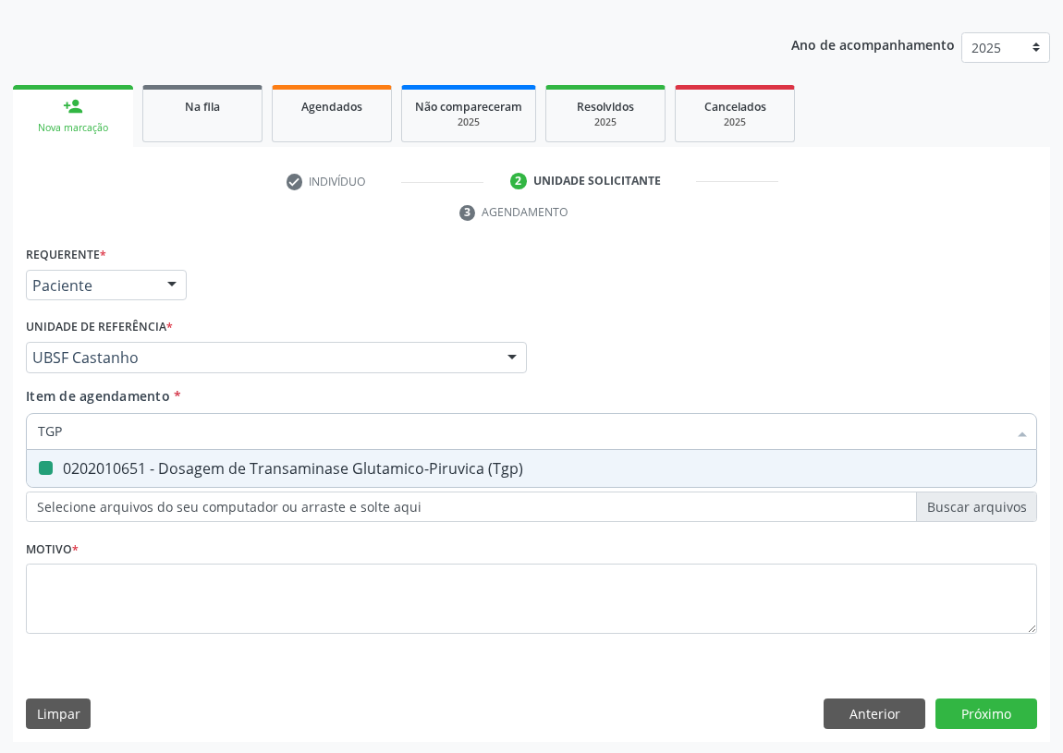
type input "U"
checkbox \(Tgp\) "false"
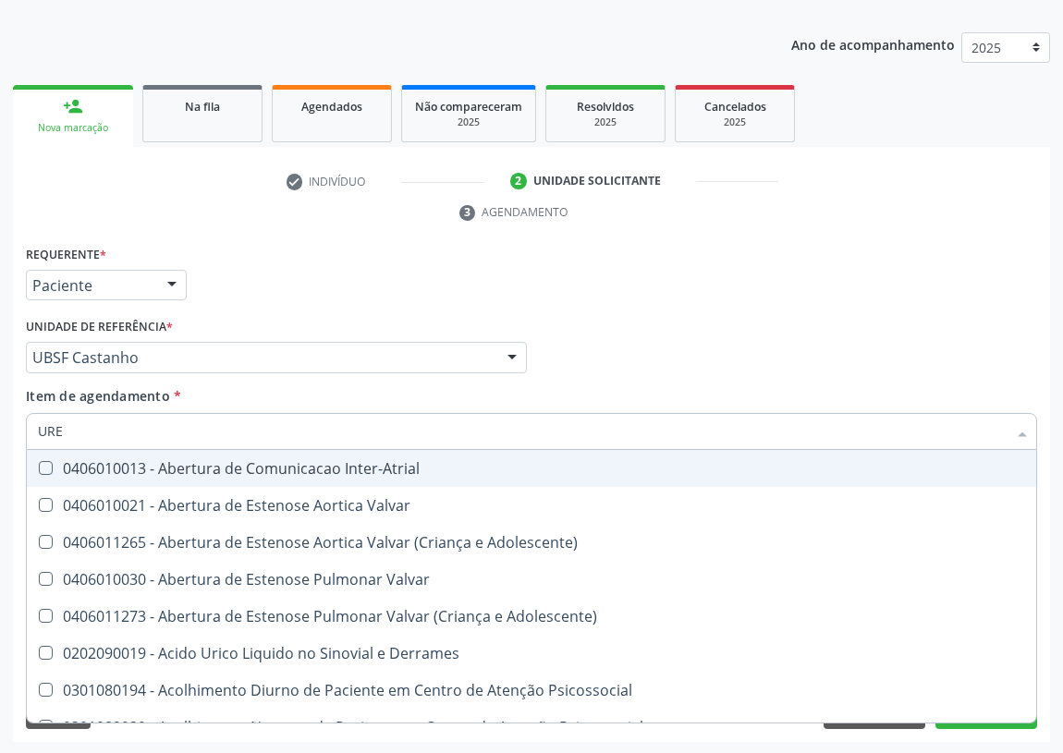
type input "UREI"
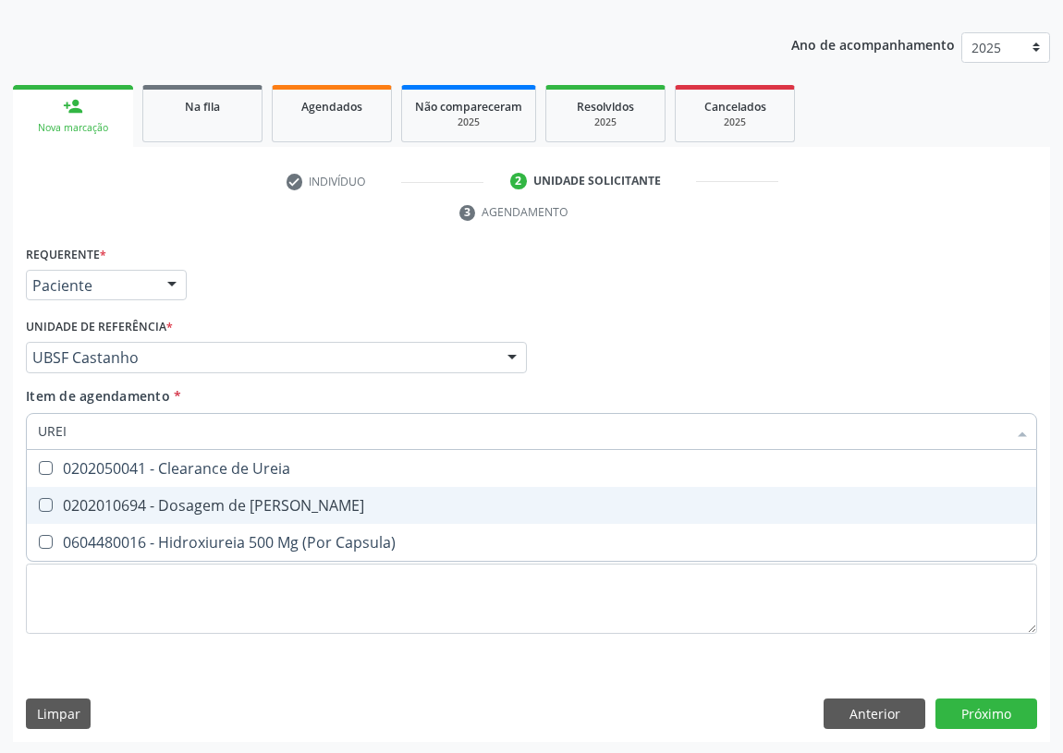
drag, startPoint x: 184, startPoint y: 502, endPoint x: 30, endPoint y: 443, distance: 165.3
click at [157, 498] on div "0202010694 - Dosagem de [PERSON_NAME]" at bounding box center [531, 505] width 987 height 15
checkbox Ureia "true"
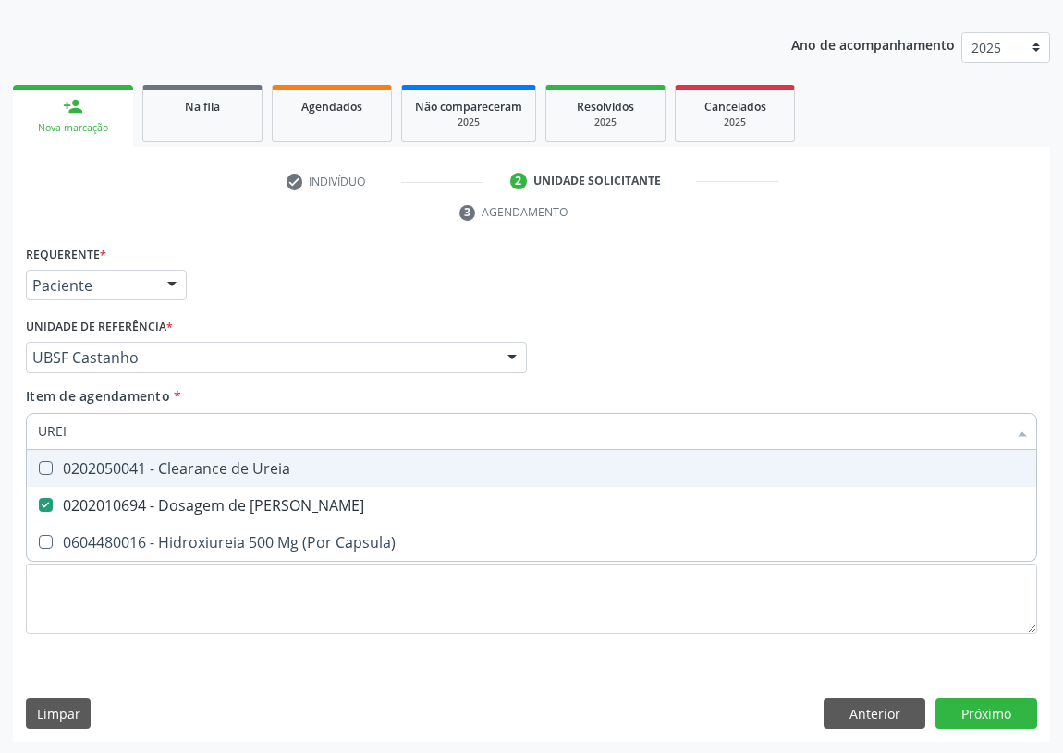
click at [0, 428] on div "Acompanhamento Acompanhe a situação das marcações correntes e finalizadas Relat…" at bounding box center [531, 332] width 1063 height 845
type input "CR"
checkbox Ureia "false"
type input "CREATININA"
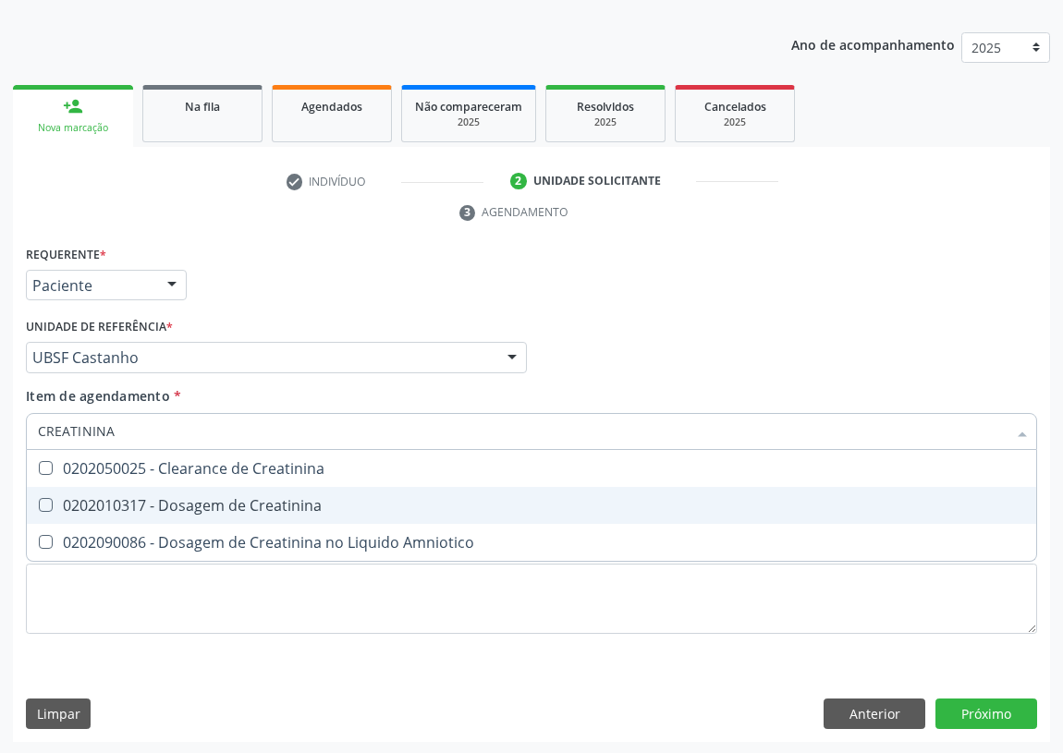
drag, startPoint x: 185, startPoint y: 506, endPoint x: 113, endPoint y: 470, distance: 80.2
click at [180, 501] on div "0202010317 - Dosagem de Creatinina" at bounding box center [531, 505] width 987 height 15
checkbox Creatinina "true"
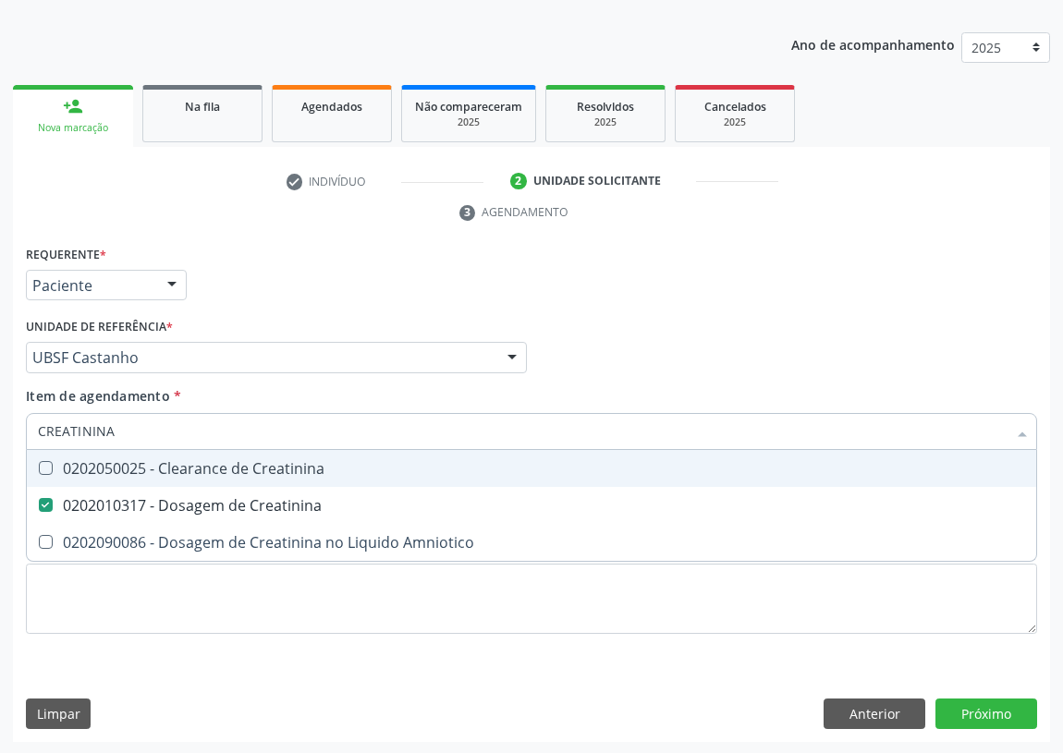
drag, startPoint x: 139, startPoint y: 441, endPoint x: 0, endPoint y: 419, distance: 140.4
click at [0, 421] on div "Acompanhamento Acompanhe a situação das marcações correntes e finalizadas Relat…" at bounding box center [531, 332] width 1063 height 845
type input "T"
checkbox Creatinina "false"
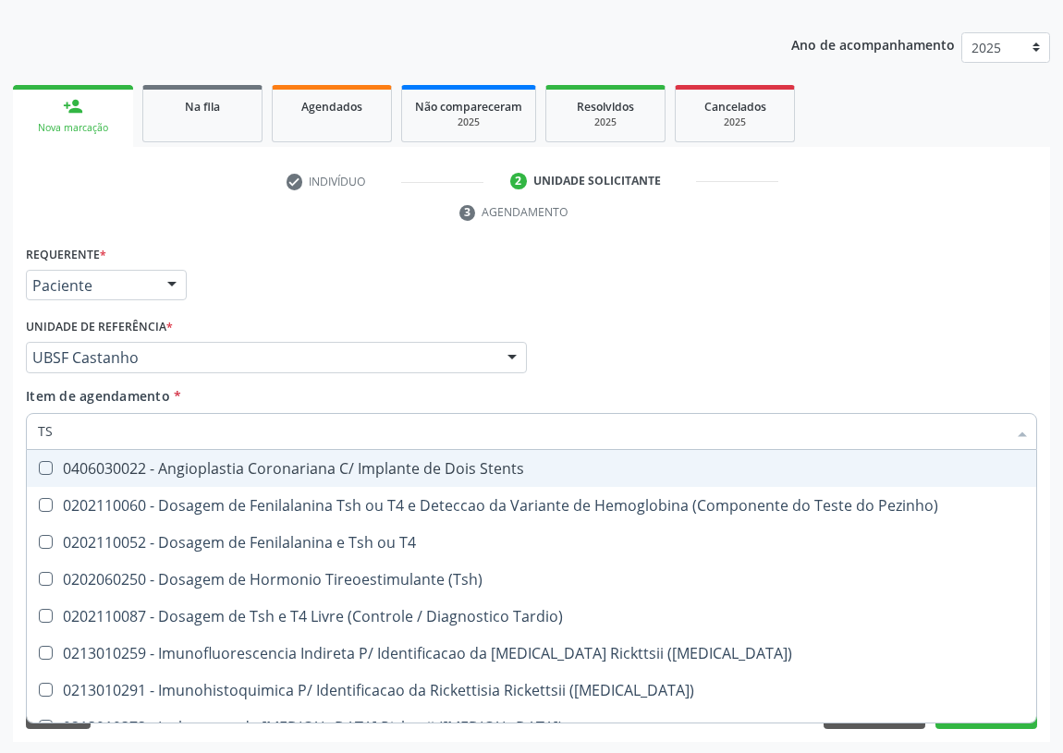
type input "TSH"
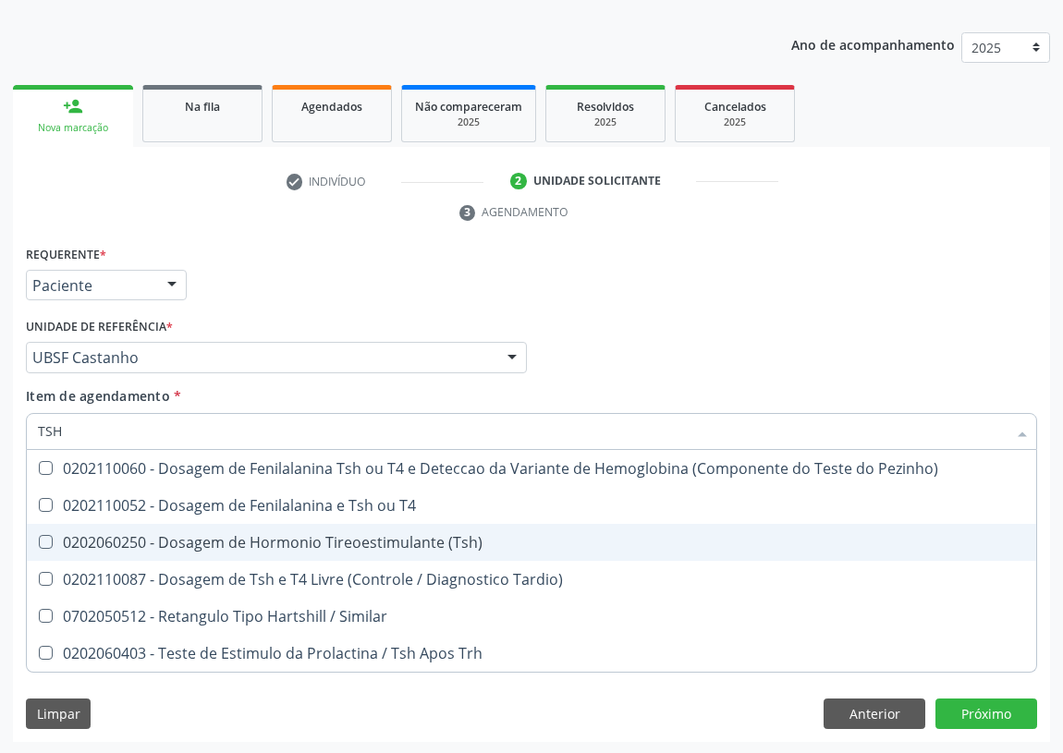
drag, startPoint x: 381, startPoint y: 540, endPoint x: 0, endPoint y: 386, distance: 410.5
click at [355, 529] on span "0202060250 - Dosagem de Hormonio Tireoestimulante (Tsh)" at bounding box center [531, 542] width 1009 height 37
checkbox \(Tsh\) "true"
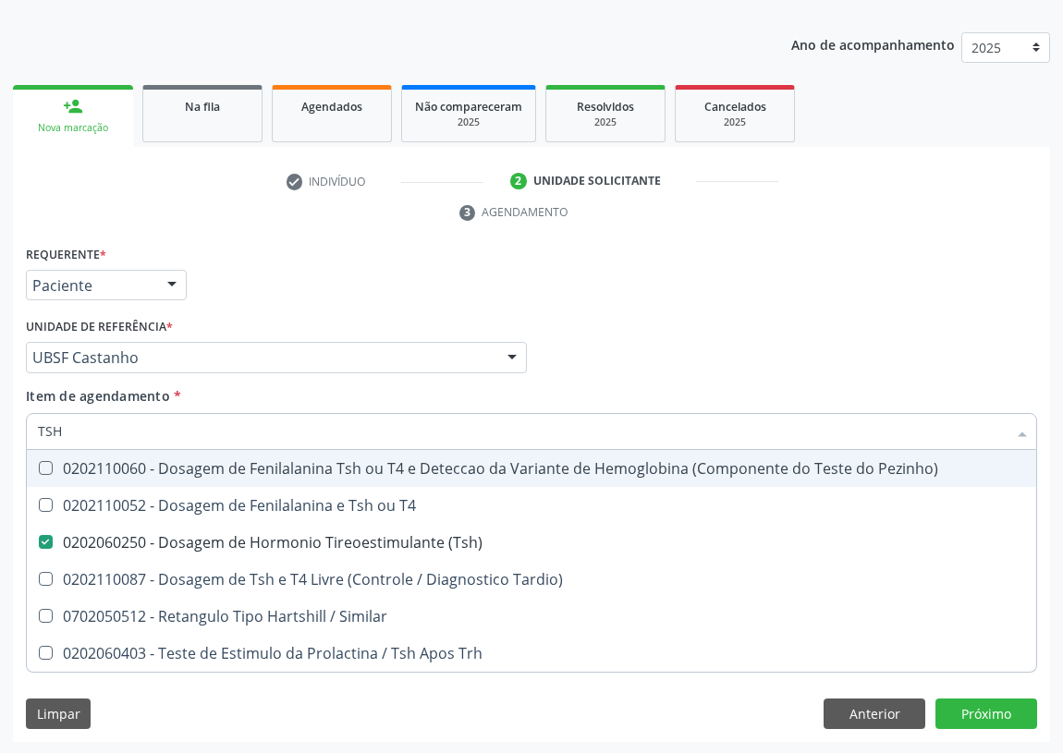
drag, startPoint x: 74, startPoint y: 430, endPoint x: 0, endPoint y: 363, distance: 99.5
click at [0, 411] on div "Acompanhamento Acompanhe a situação das marcações correntes e finalizadas Relat…" at bounding box center [531, 332] width 1063 height 845
type input "T"
checkbox \(Tsh\) "false"
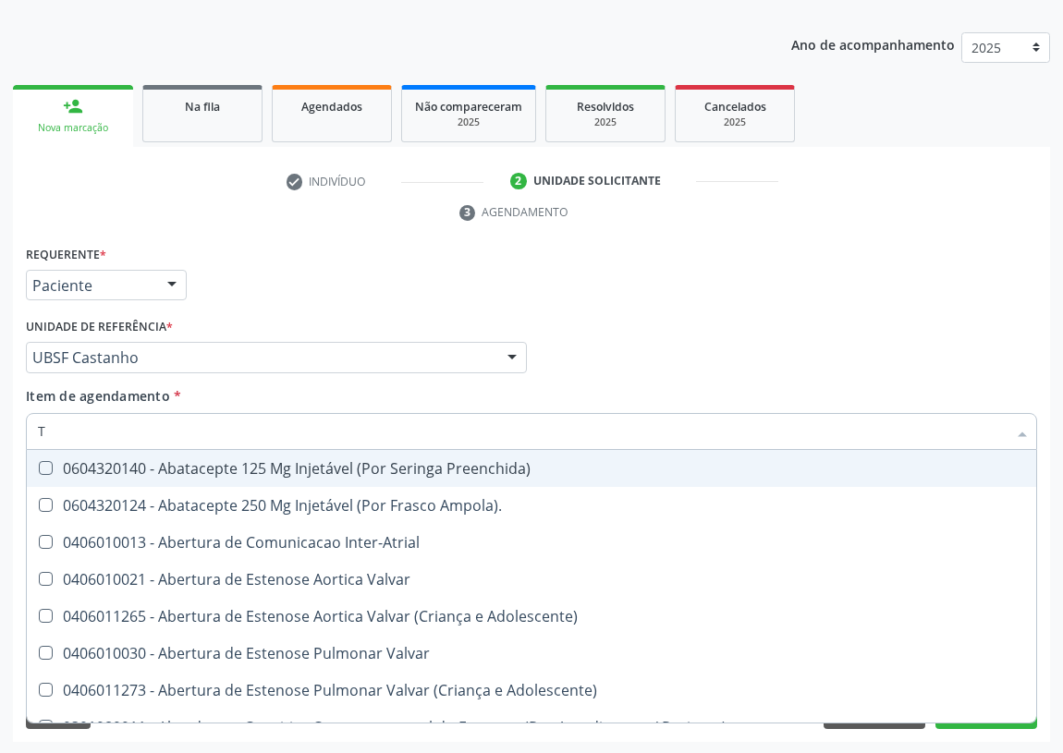
type input "T4"
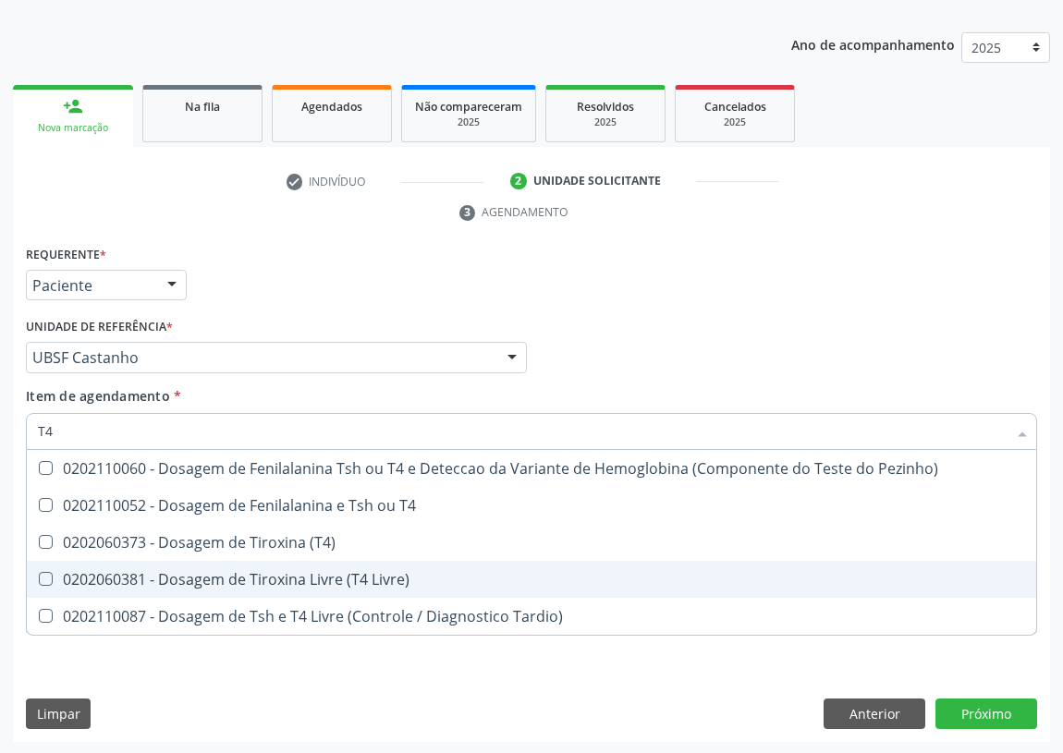
drag, startPoint x: 344, startPoint y: 577, endPoint x: 55, endPoint y: 512, distance: 296.4
click at [343, 576] on div "0202060381 - Dosagem de Tiroxina Livre (T4 Livre)" at bounding box center [531, 579] width 987 height 15
checkbox Livre\) "true"
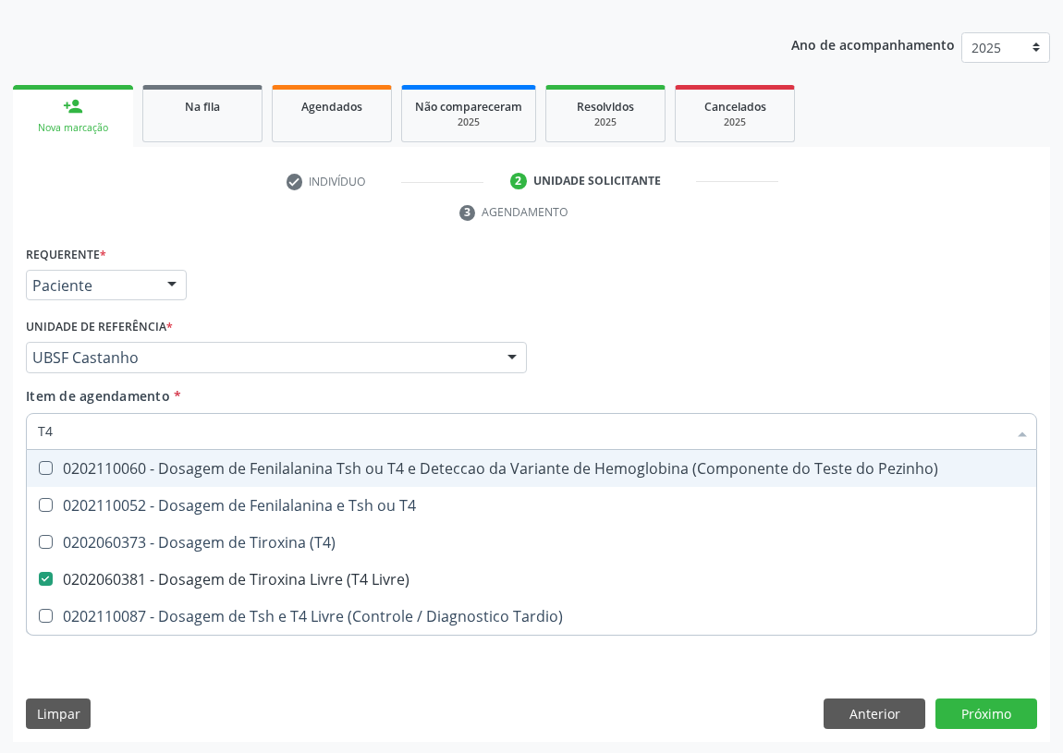
drag, startPoint x: 65, startPoint y: 433, endPoint x: 26, endPoint y: 439, distance: 39.4
click at [28, 439] on div "T4" at bounding box center [531, 431] width 1011 height 37
type input "02"
checkbox Livre\) "false"
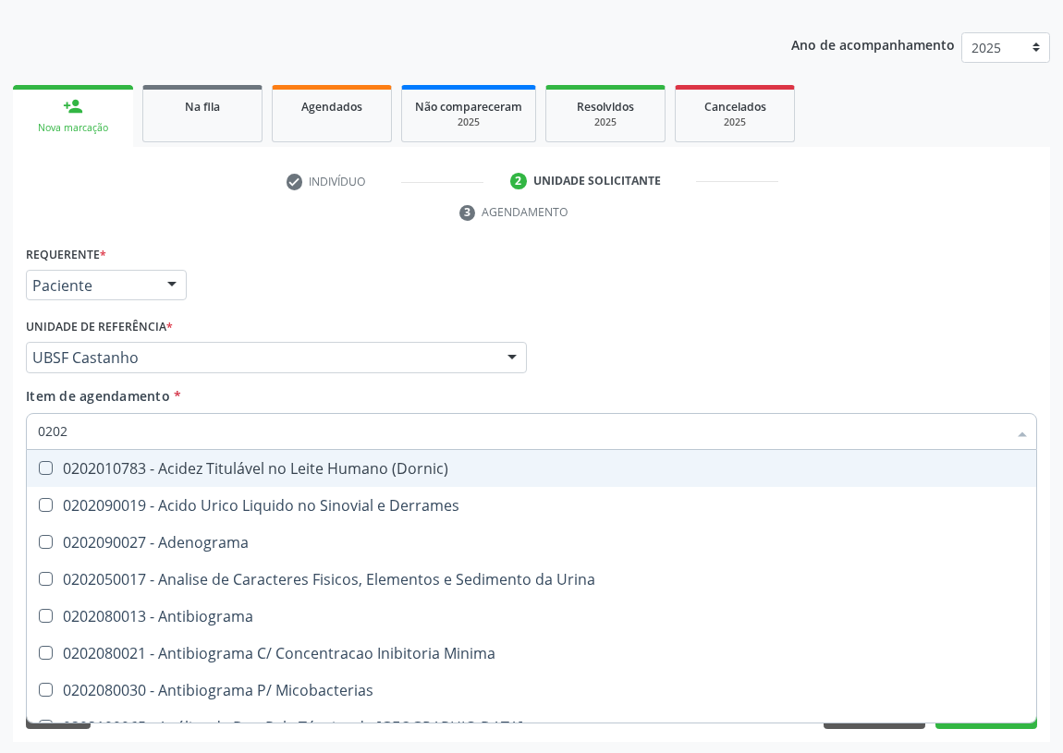
type input "02020"
checkbox Barbituratos "true"
checkbox Benzodiazepinicos "true"
checkbox Calcitonina "true"
checkbox Hdl "false"
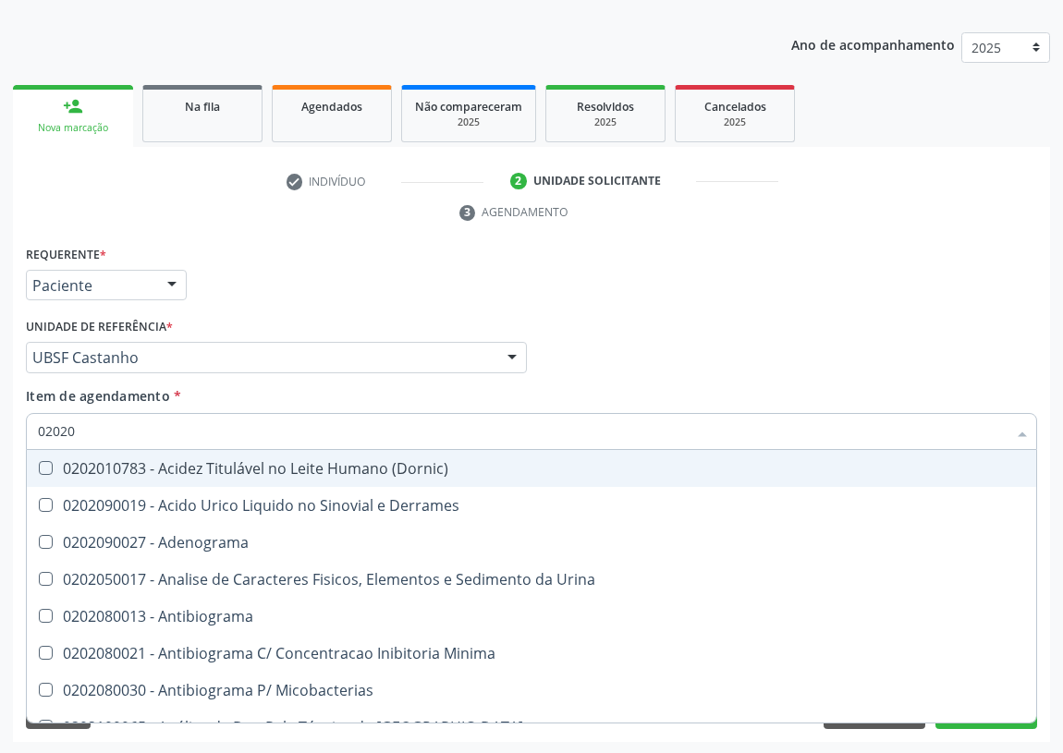
checkbox Ldl "false"
checkbox Creatinina "false"
checkbox Xiii "true"
checkbox Formaldeido "true"
checkbox Fosforo "true"
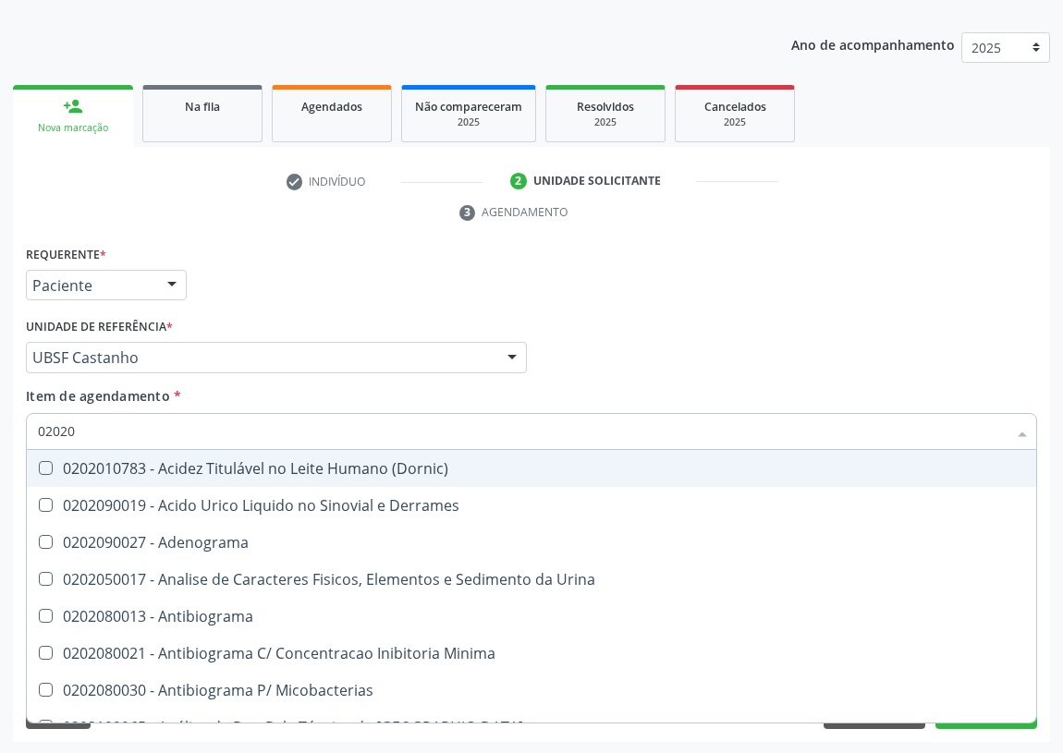
checkbox Glicose "false"
checkbox Glicosilada "false"
checkbox \(Tsh\) "false"
checkbox Potassio "true"
checkbox Progesterona "true"
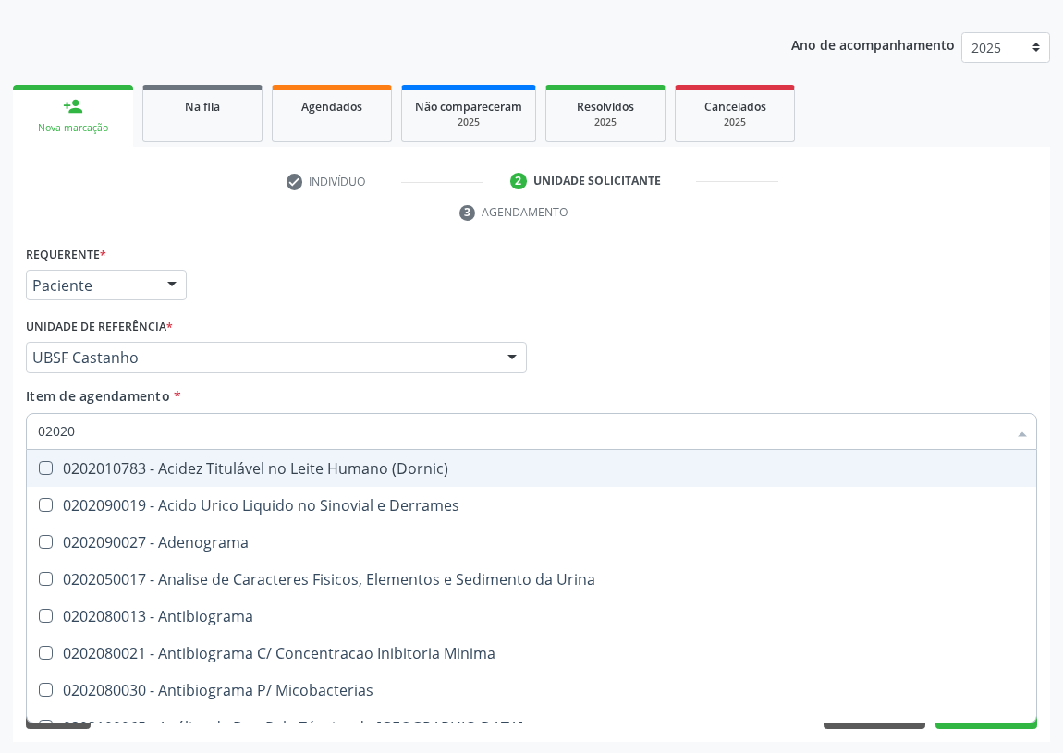
checkbox Prolactina "true"
checkbox Horas\) "true"
checkbox Quinidina "true"
checkbox Livre\) "false"
checkbox \(Tgo\) "false"
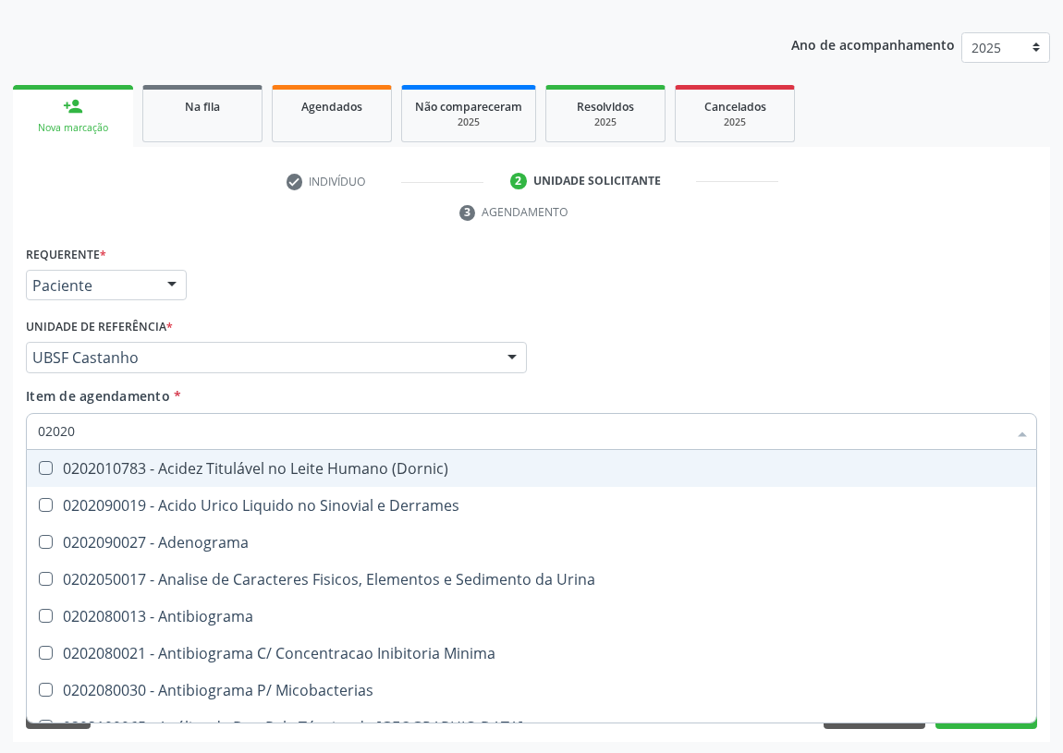
checkbox \(Tgp\) "false"
checkbox Triglicerideos "false"
checkbox Ureia "false"
checkbox Zinco "true"
checkbox Completo "false"
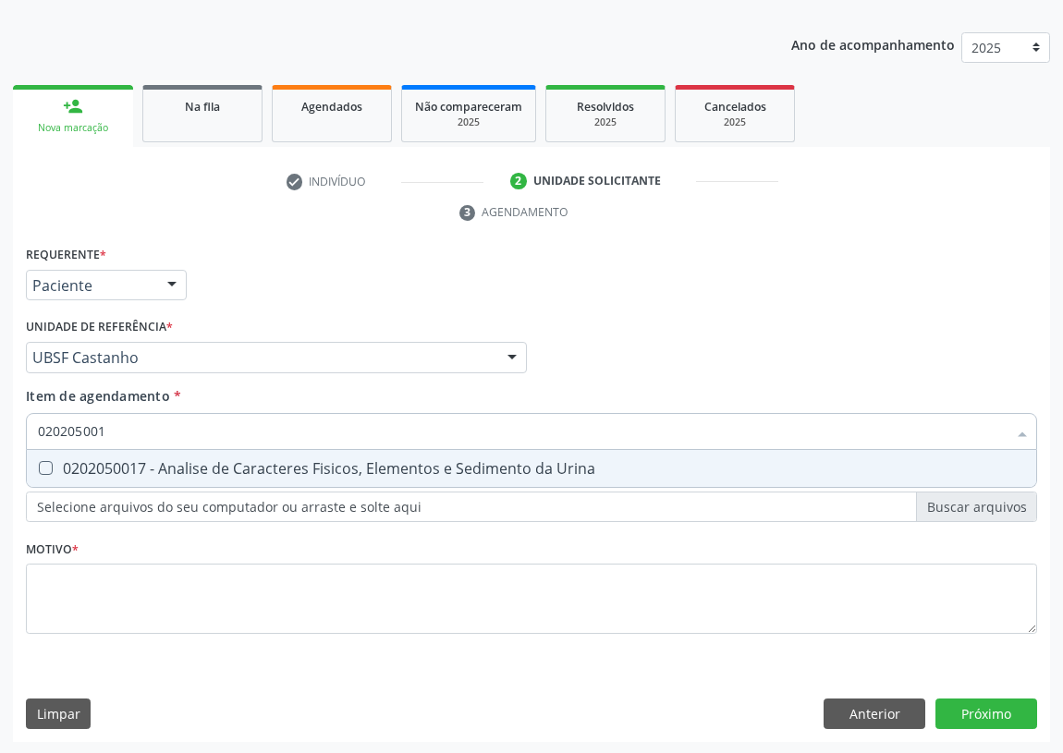
type input "0202050017"
drag, startPoint x: 38, startPoint y: 457, endPoint x: 120, endPoint y: 424, distance: 88.7
click at [52, 450] on span "0202050017 - Analise de Caracteres Fisicos, Elementos e Sedimento da Urina" at bounding box center [531, 468] width 1009 height 37
checkbox Urina "true"
drag, startPoint x: 65, startPoint y: 427, endPoint x: 10, endPoint y: 430, distance: 54.6
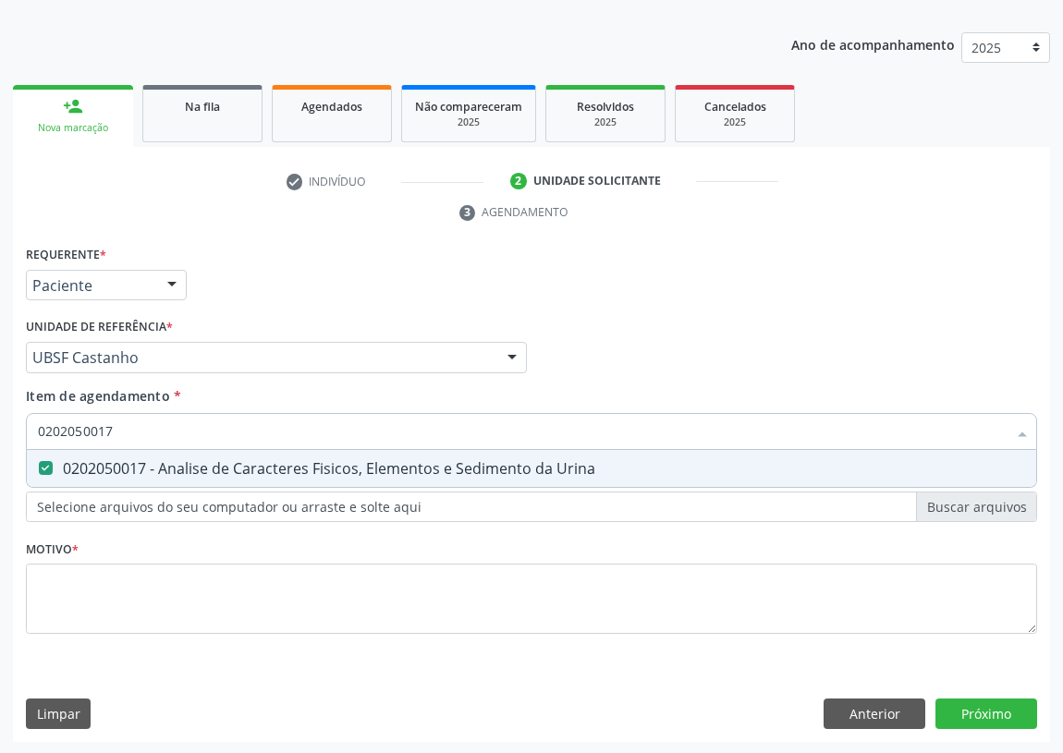
click at [17, 431] on div "Requerente * Paciente Profissional de Saúde Paciente Nenhum resultado encontrad…" at bounding box center [531, 492] width 1037 height 502
type input "V"
checkbox Urina "false"
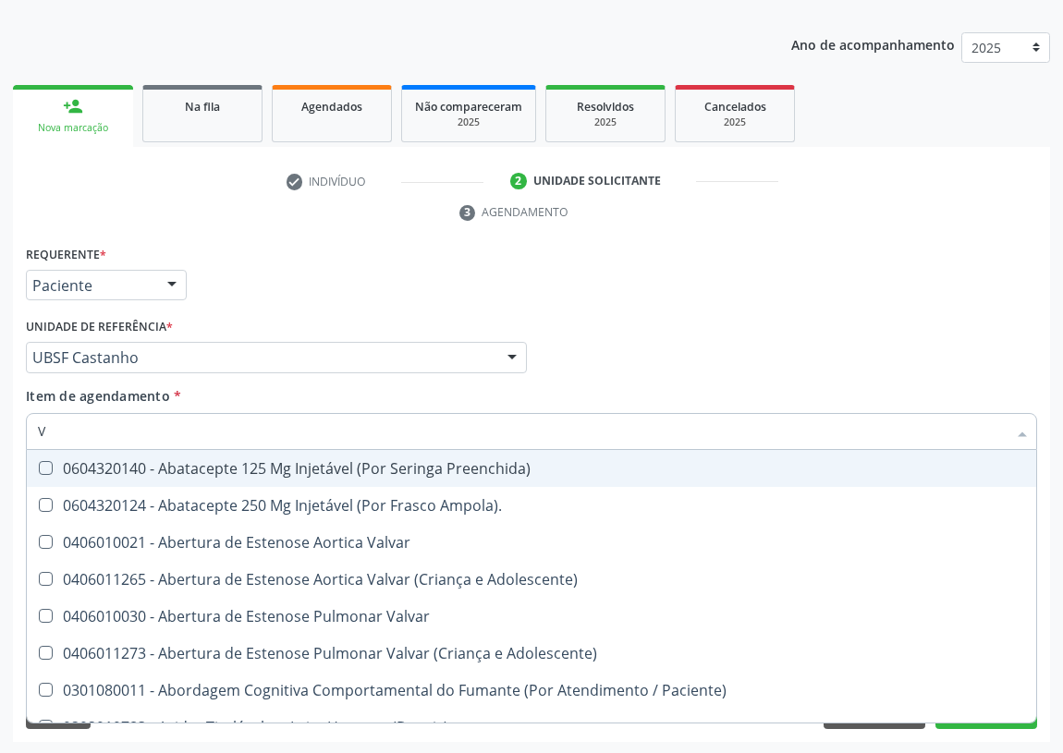
type input "VI"
checkbox Psicoterapia "true"
checkbox Livre\) "false"
checkbox \(Tgp\) "false"
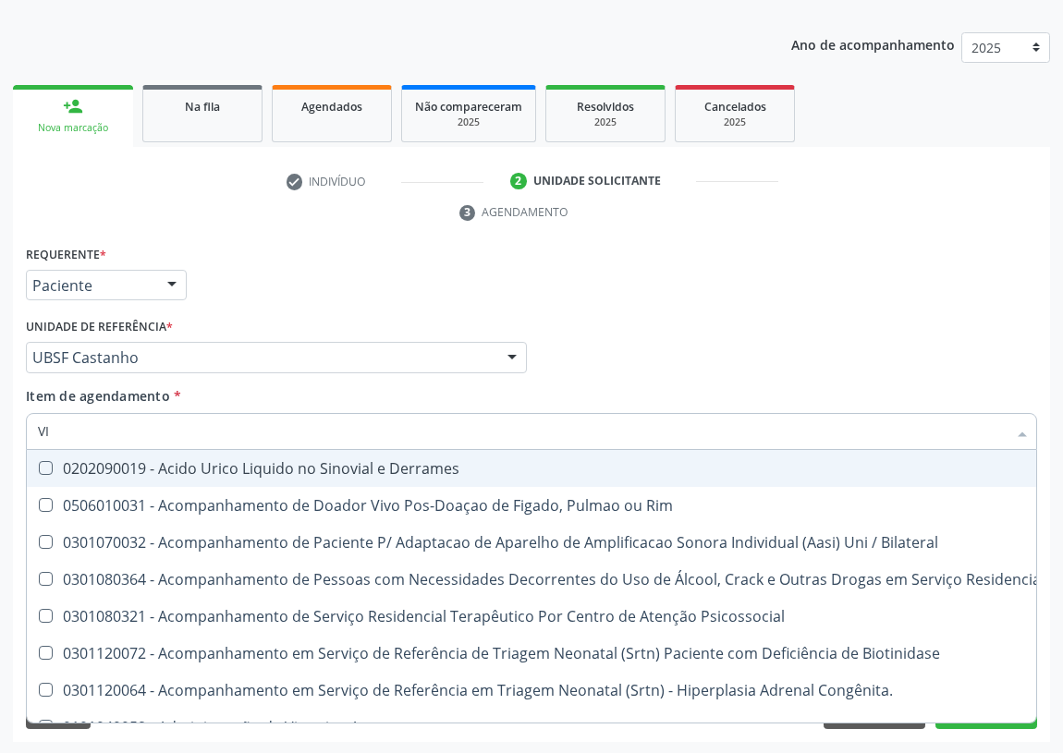
type input "VIT"
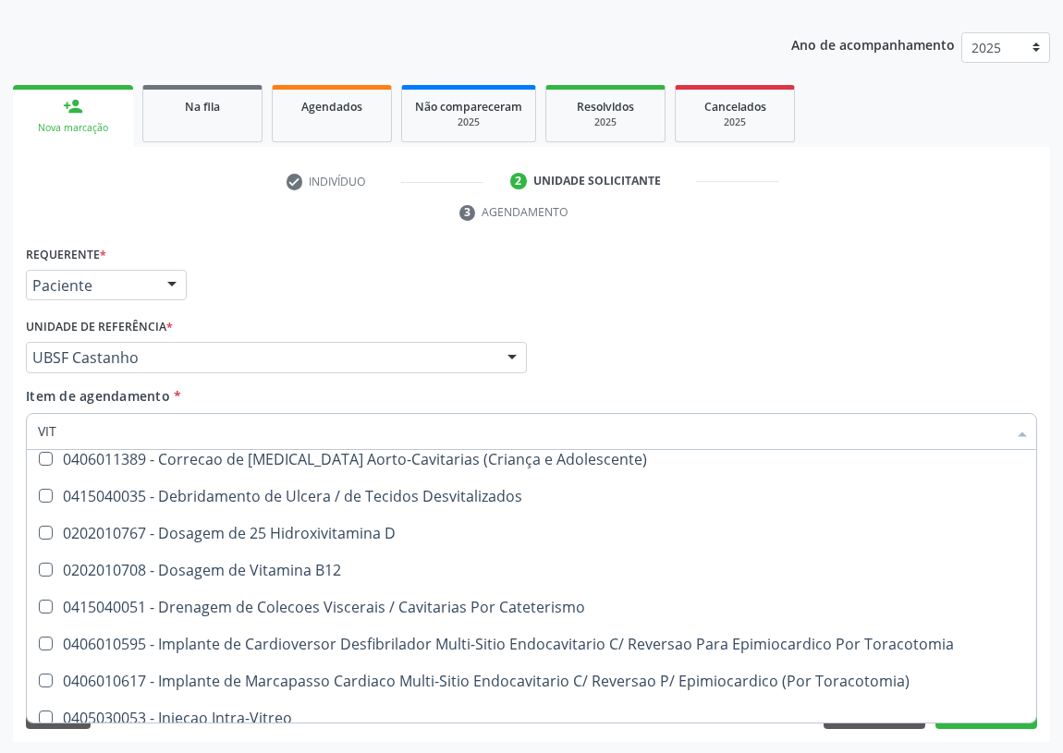
scroll to position [83, 0]
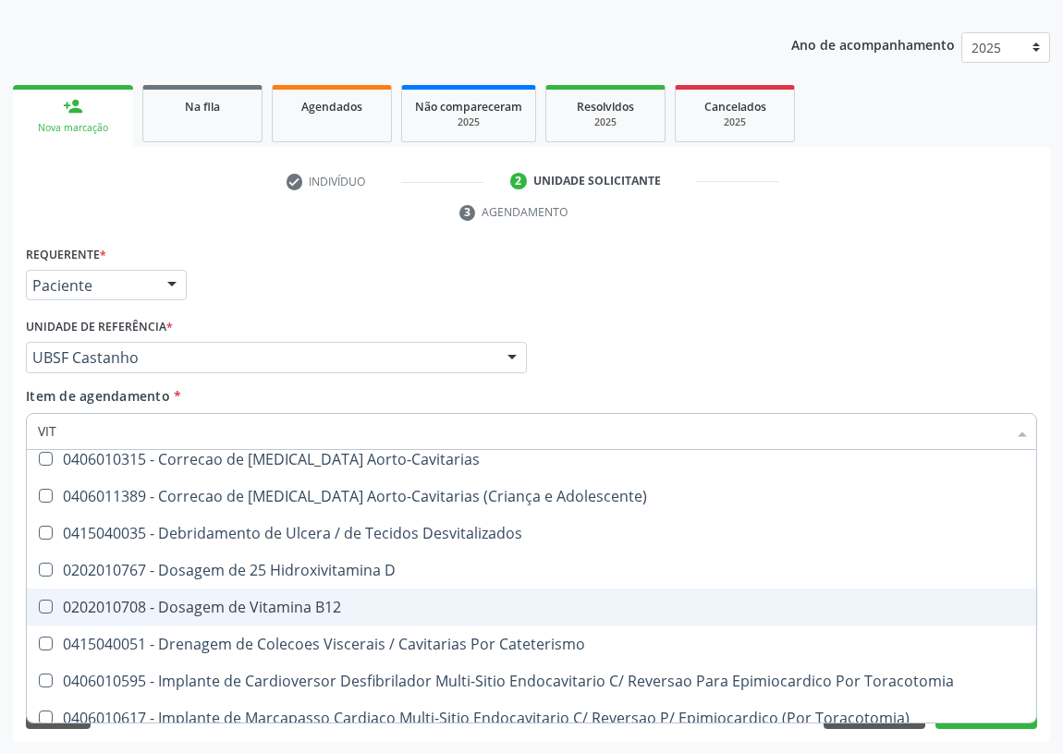
drag, startPoint x: 333, startPoint y: 601, endPoint x: 351, endPoint y: 569, distance: 36.5
click at [333, 600] on div "0202010708 - Dosagem de Vitamina B12" at bounding box center [531, 607] width 987 height 15
checkbox B12 "true"
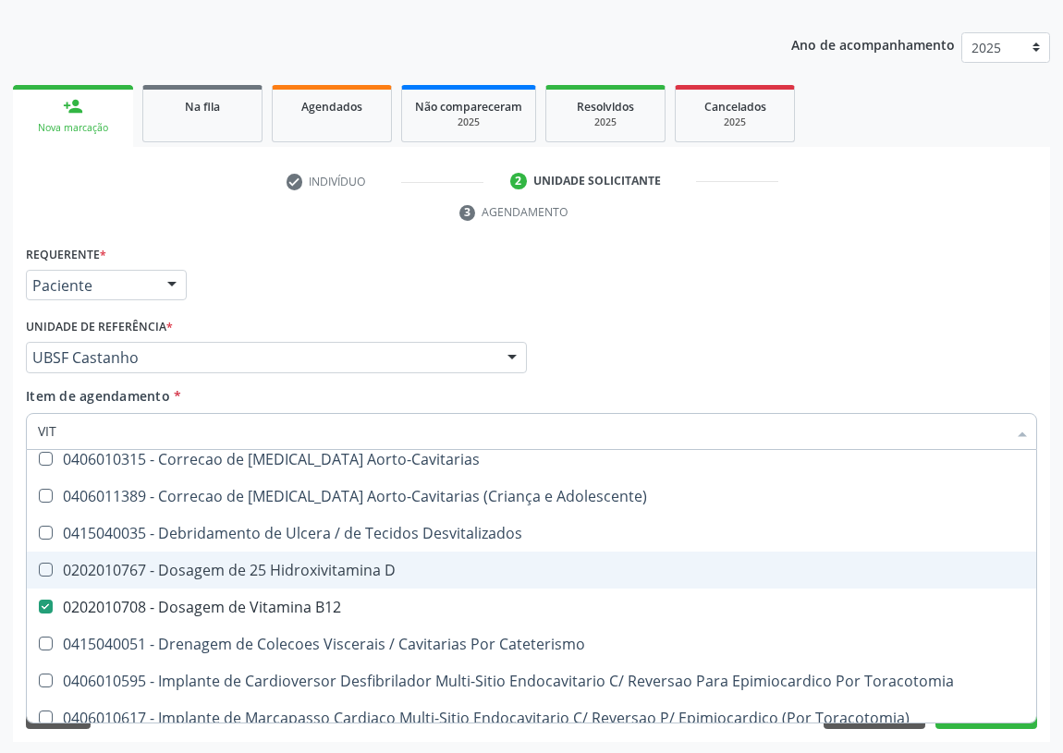
drag, startPoint x: 351, startPoint y: 569, endPoint x: 160, endPoint y: 476, distance: 212.9
click at [351, 568] on div "0202010767 - Dosagem de 25 Hidroxivitamina D" at bounding box center [531, 570] width 987 height 15
checkbox D "true"
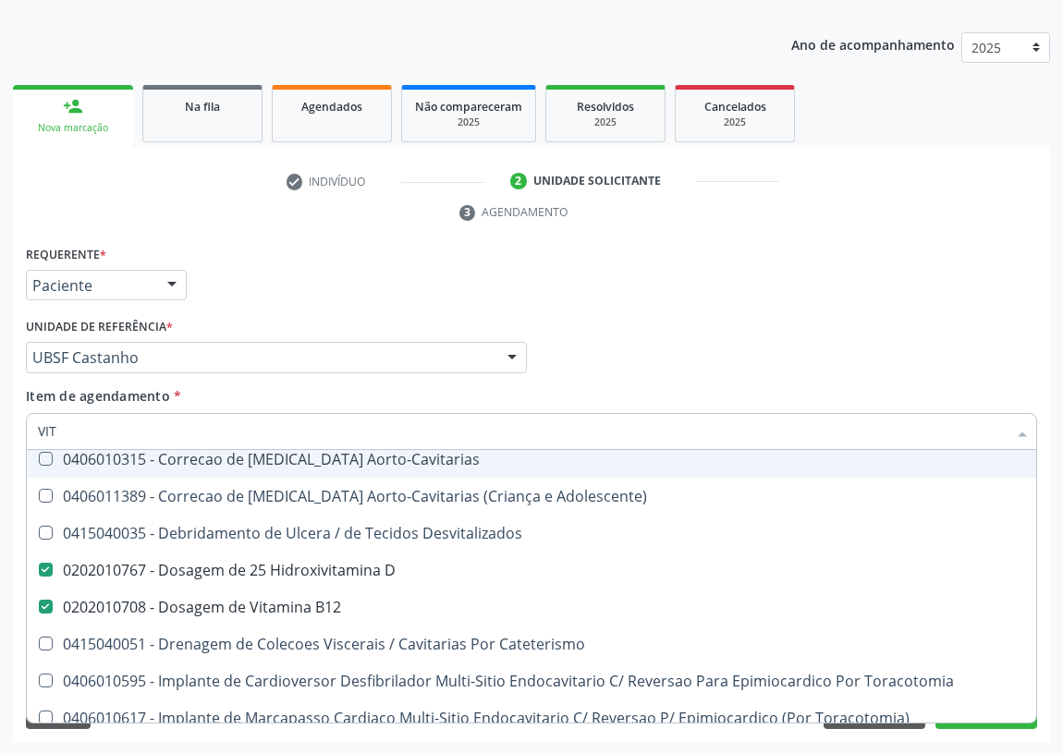
drag, startPoint x: 110, startPoint y: 423, endPoint x: 0, endPoint y: 434, distance: 110.5
click at [0, 437] on div "Acompanhamento Acompanhe a situação das marcações correntes e finalizadas Relat…" at bounding box center [531, 332] width 1063 height 845
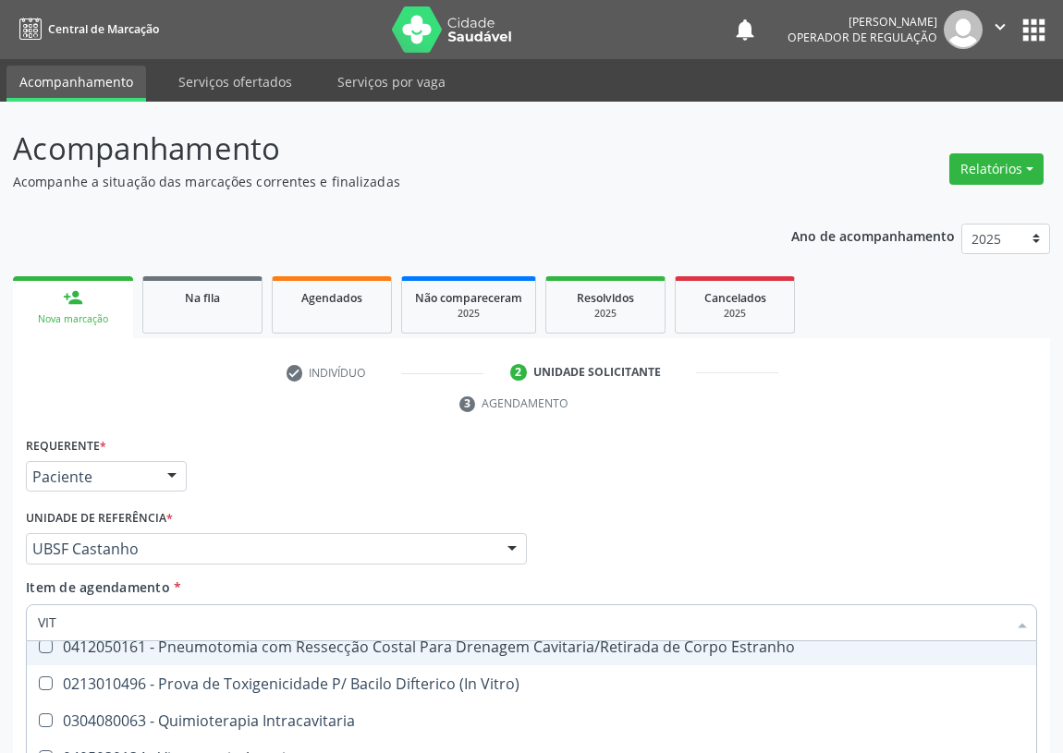
scroll to position [0, 0]
click at [70, 616] on input "VIT" at bounding box center [522, 622] width 969 height 37
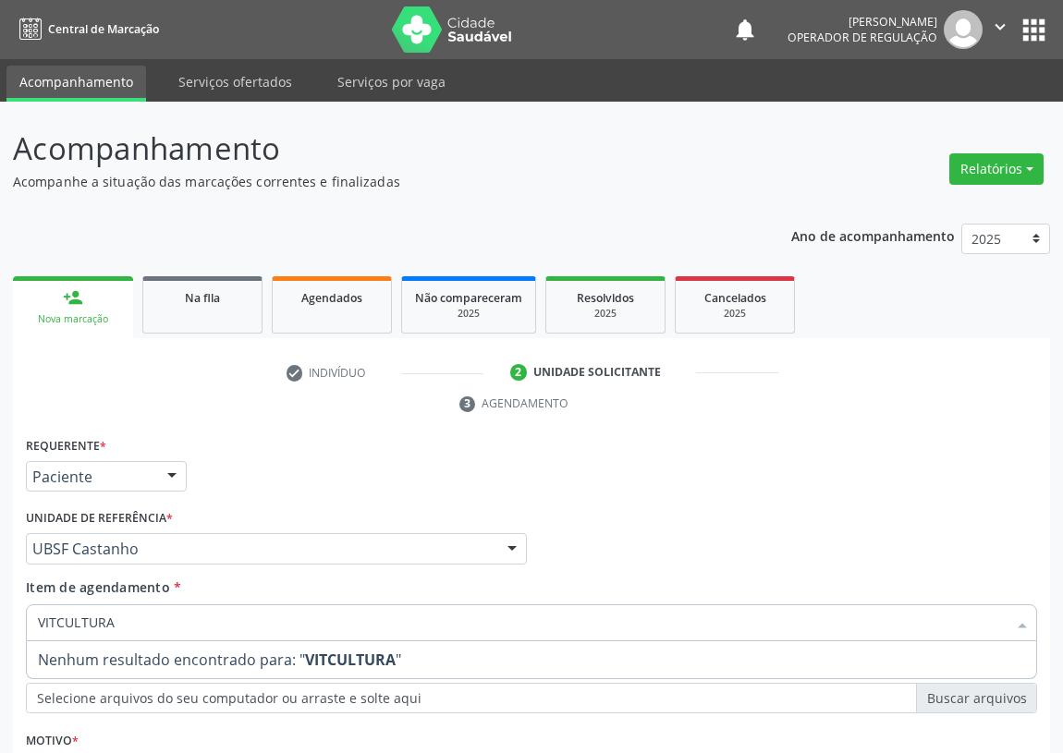
click at [55, 623] on input "VITCULTURA" at bounding box center [522, 622] width 969 height 37
type input "CULTURA"
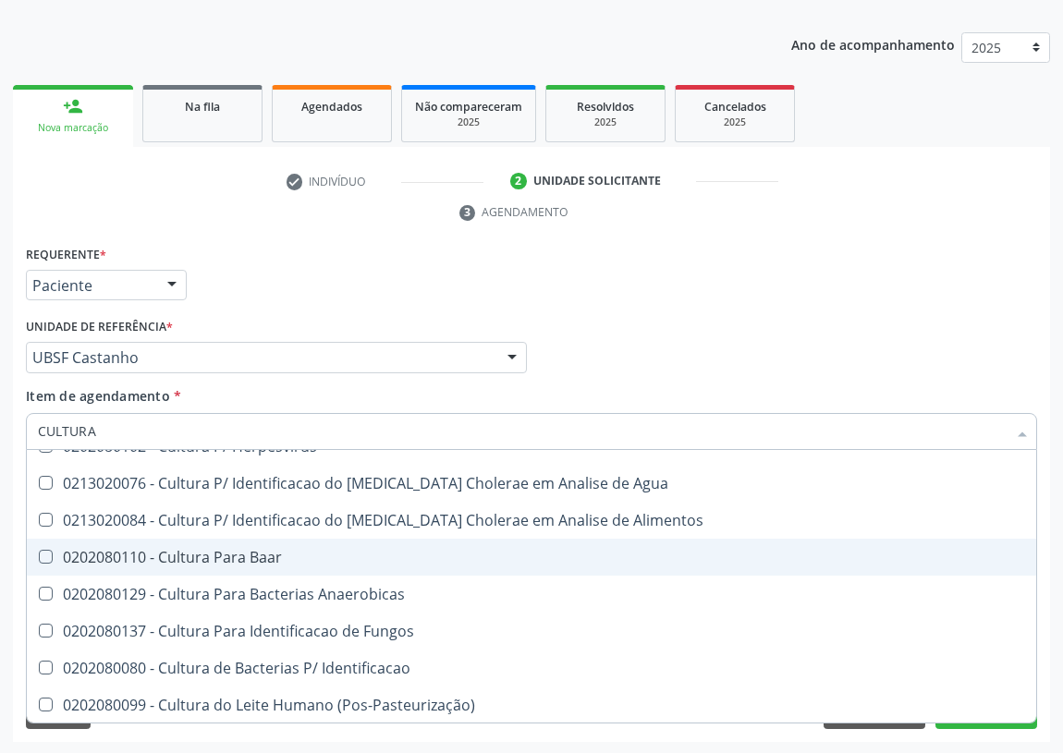
scroll to position [133, 0]
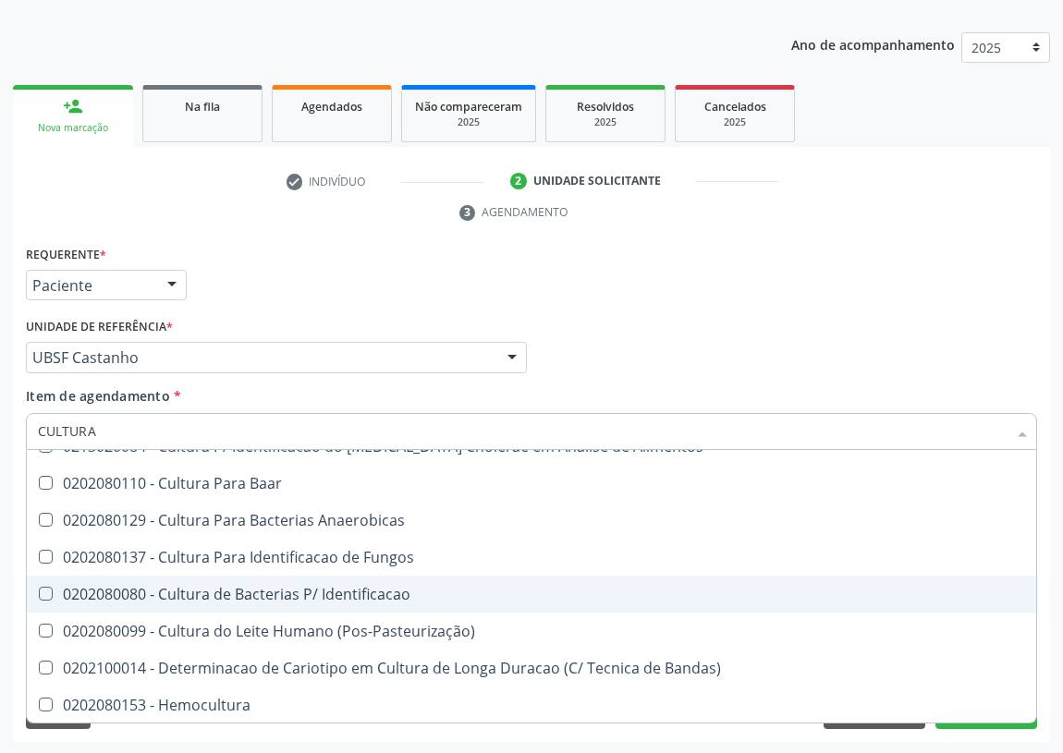
click at [268, 595] on div "0202080080 - Cultura de Bacterias P/ Identificacao" at bounding box center [531, 594] width 987 height 15
checkbox Identificacao "true"
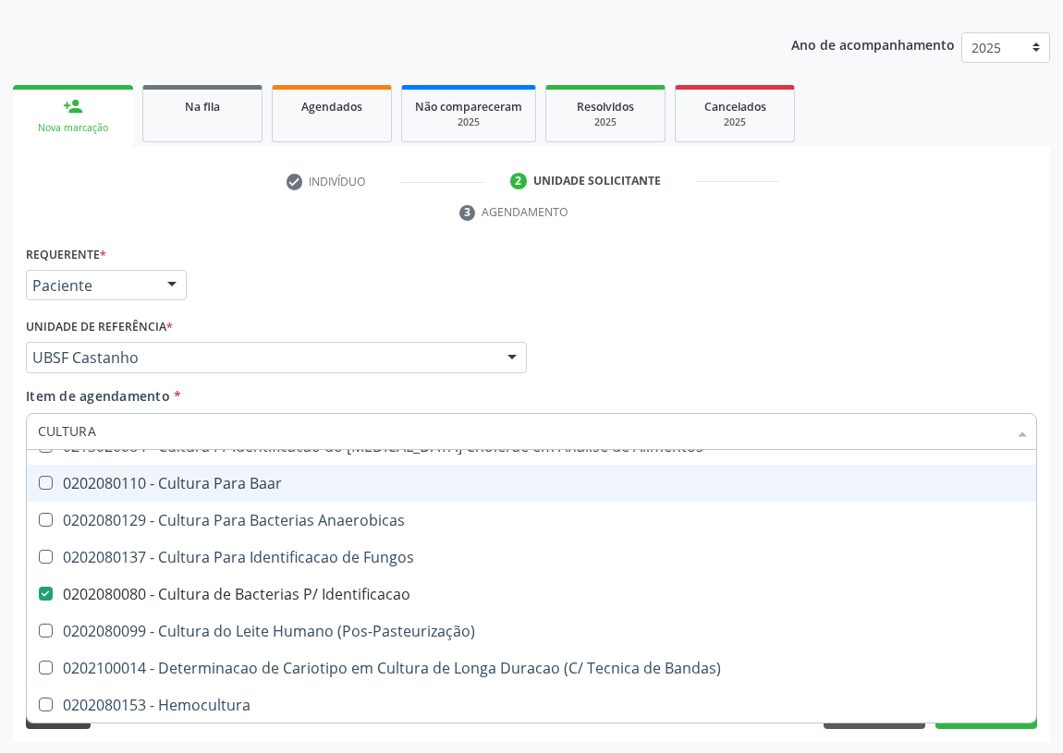
drag, startPoint x: 693, startPoint y: 338, endPoint x: 88, endPoint y: 724, distance: 717.6
click at [689, 340] on div "Profissional Solicitante Por favor, selecione a Unidade de Atendimento primeiro…" at bounding box center [531, 349] width 1020 height 72
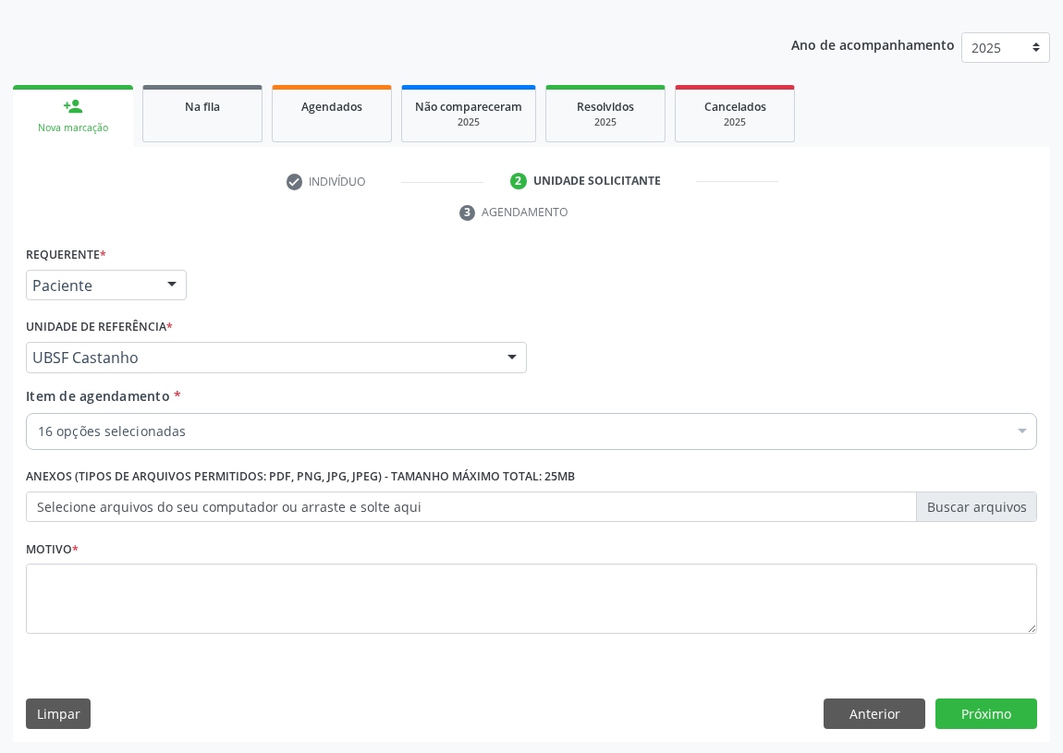
scroll to position [0, 0]
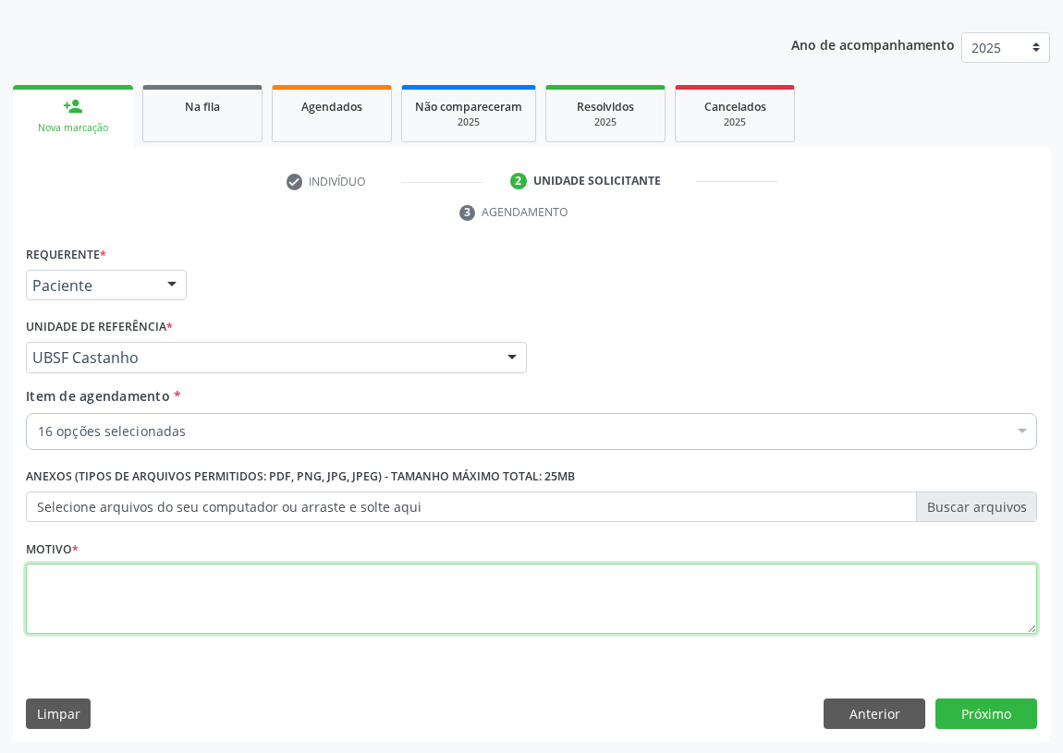
click at [116, 610] on textarea at bounding box center [531, 599] width 1011 height 70
type textarea "AVALIAÇÃO"
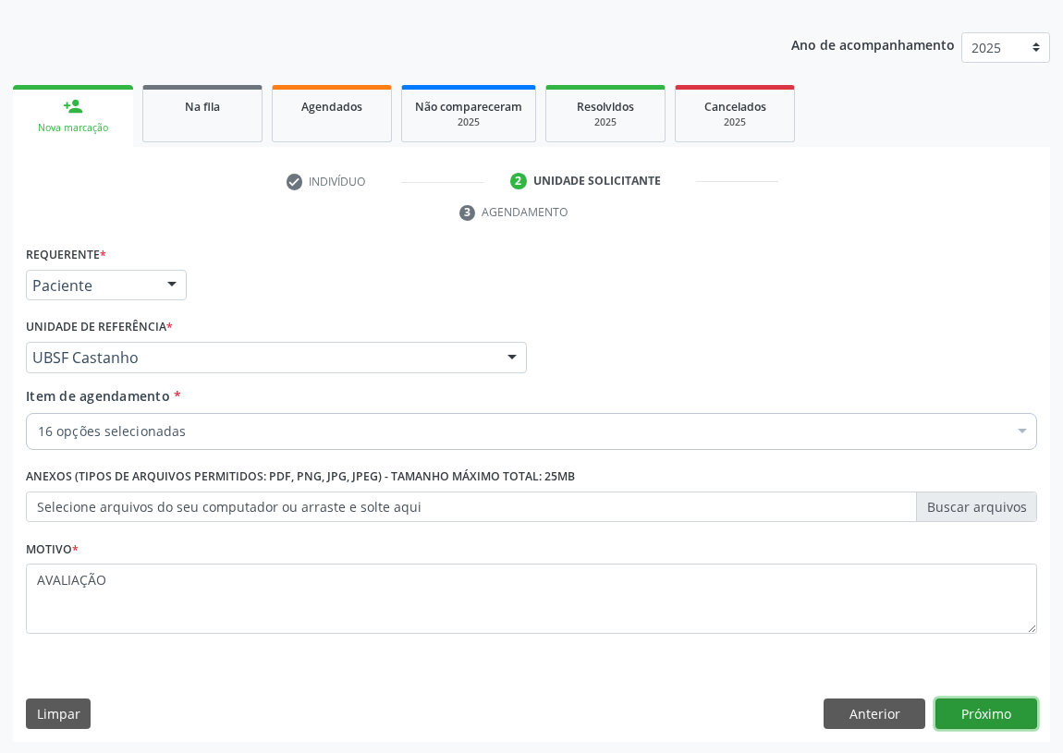
drag, startPoint x: 979, startPoint y: 708, endPoint x: 969, endPoint y: 705, distance: 9.6
click at [969, 705] on button "Próximo" at bounding box center [986, 714] width 102 height 31
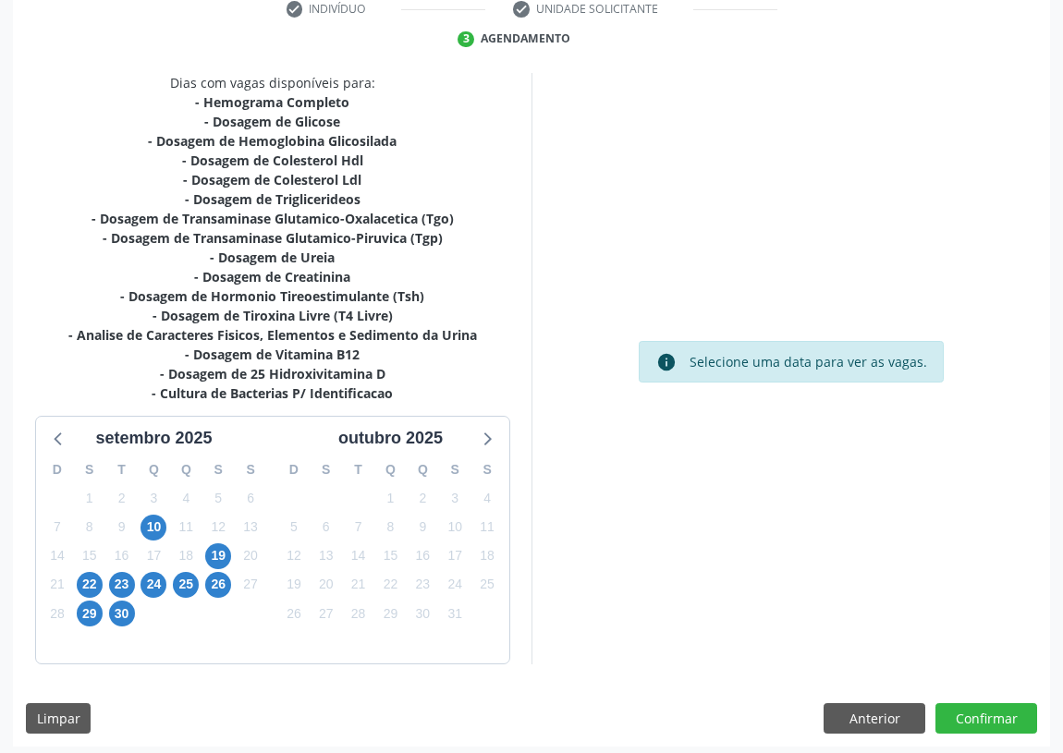
scroll to position [370, 0]
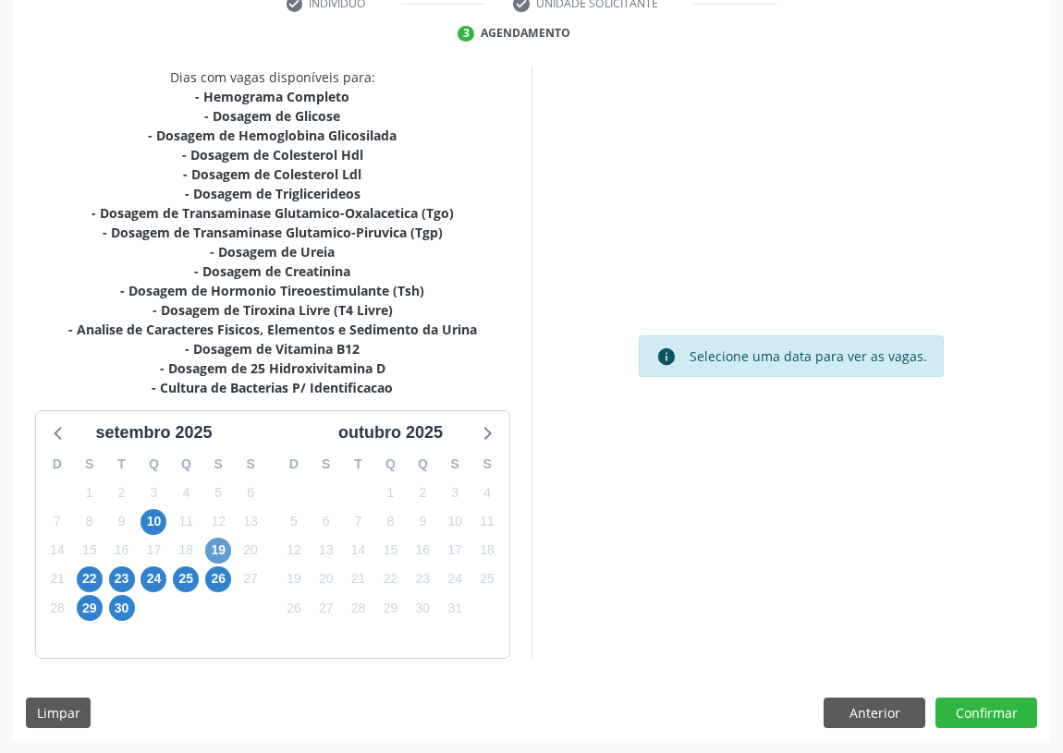
drag, startPoint x: 230, startPoint y: 535, endPoint x: 220, endPoint y: 545, distance: 14.4
click at [221, 544] on div "19" at bounding box center [218, 550] width 26 height 29
click at [224, 546] on span "19" at bounding box center [218, 551] width 26 height 26
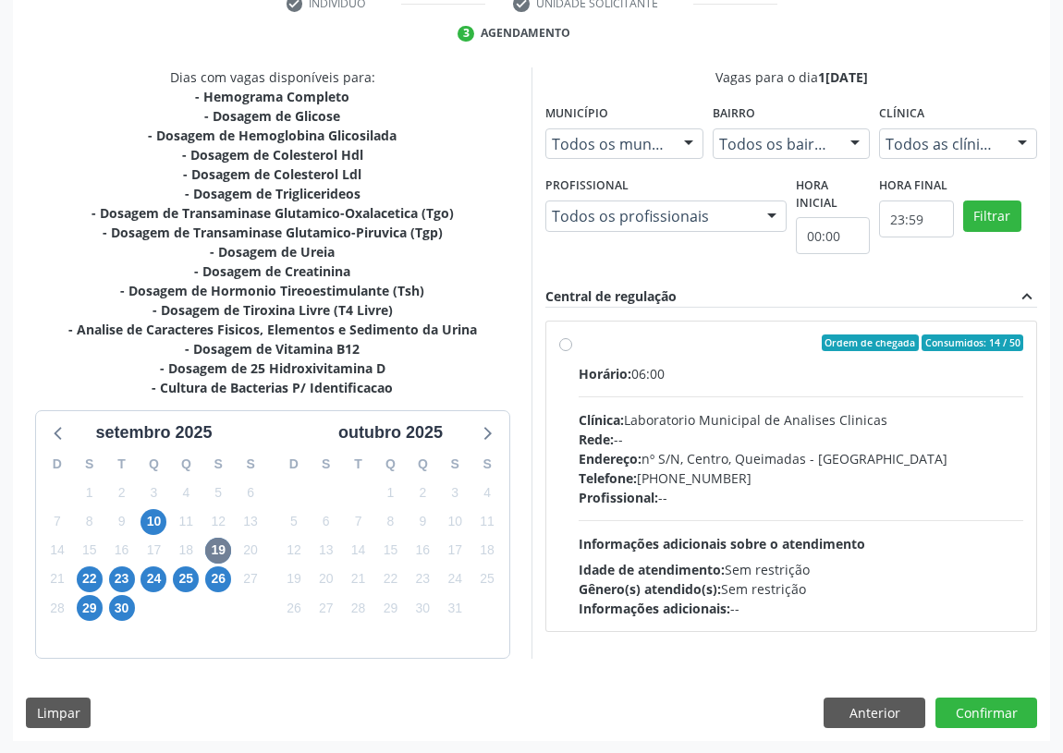
click at [567, 350] on div "Ordem de chegada Consumidos: 14 / 50 Horário: 06:00 Clínica: Laboratorio Munici…" at bounding box center [791, 477] width 464 height 284
radio input "true"
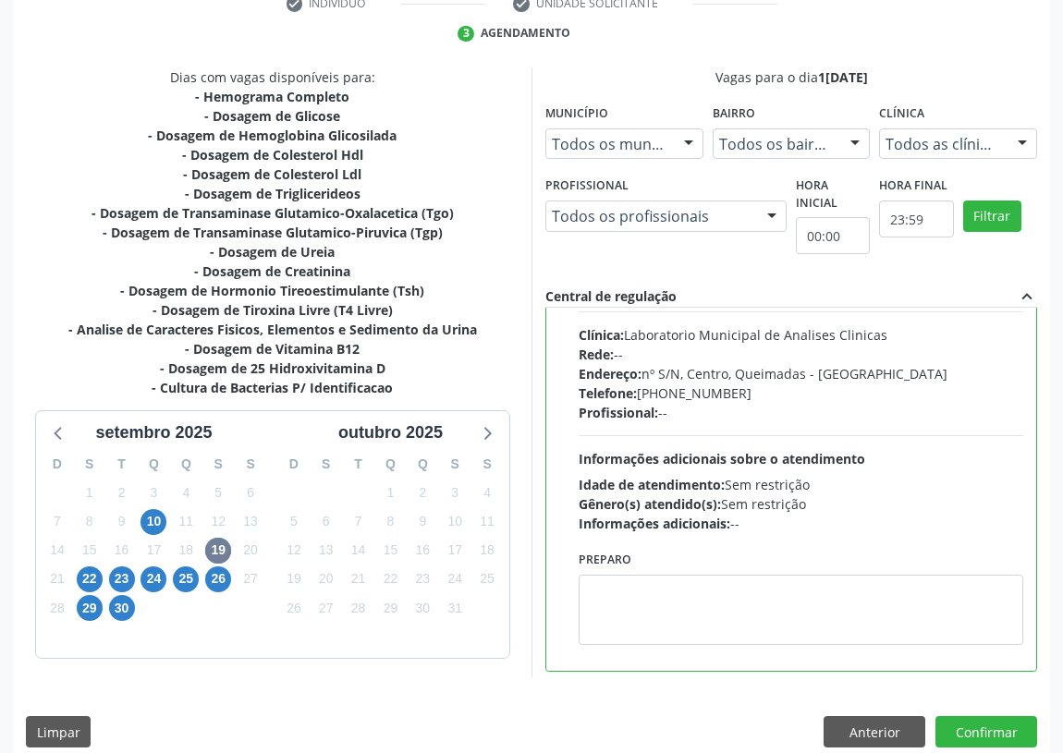
scroll to position [91, 0]
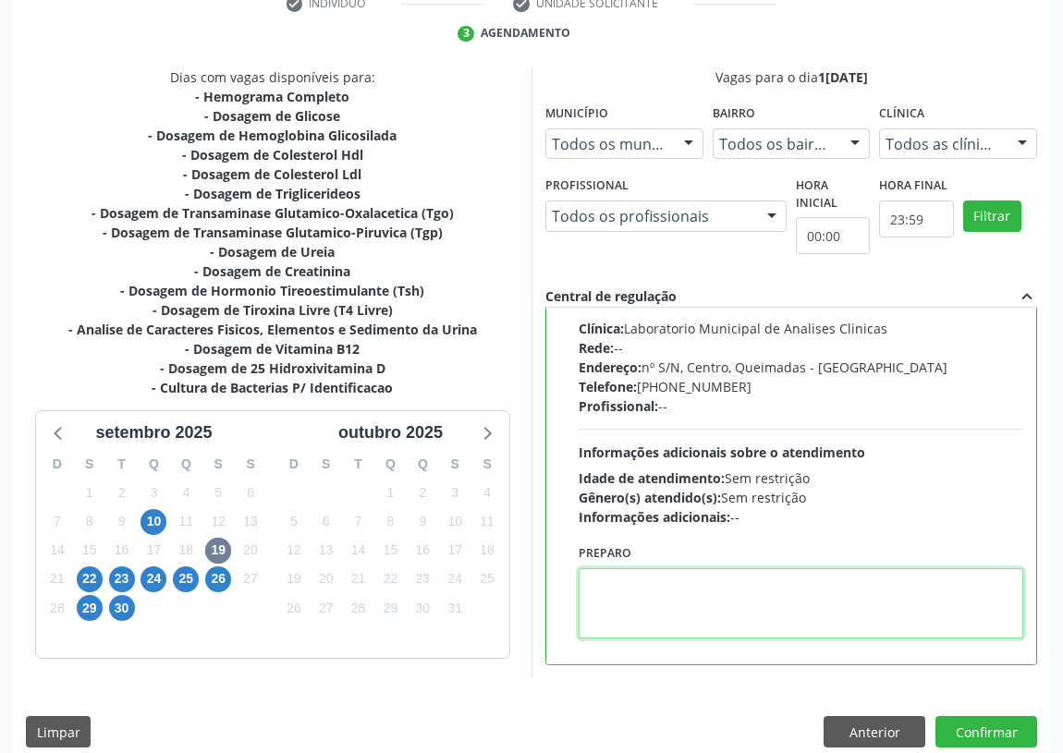
drag, startPoint x: 638, startPoint y: 620, endPoint x: 640, endPoint y: 602, distance: 18.6
click at [638, 609] on textarea at bounding box center [801, 603] width 445 height 70
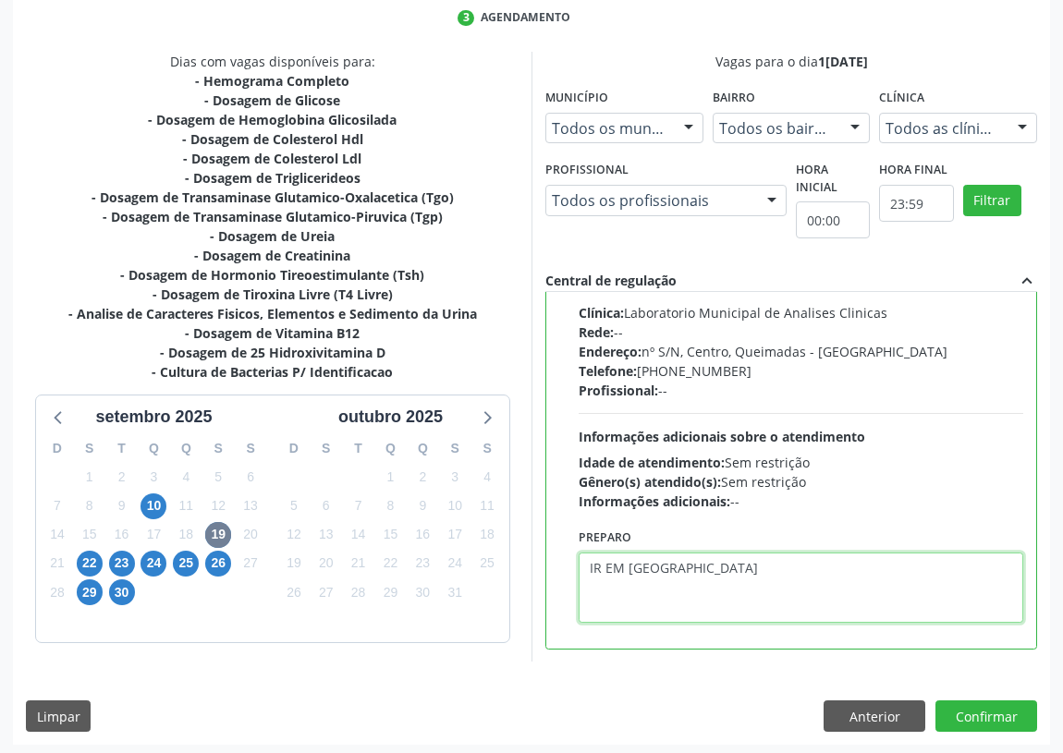
scroll to position [388, 0]
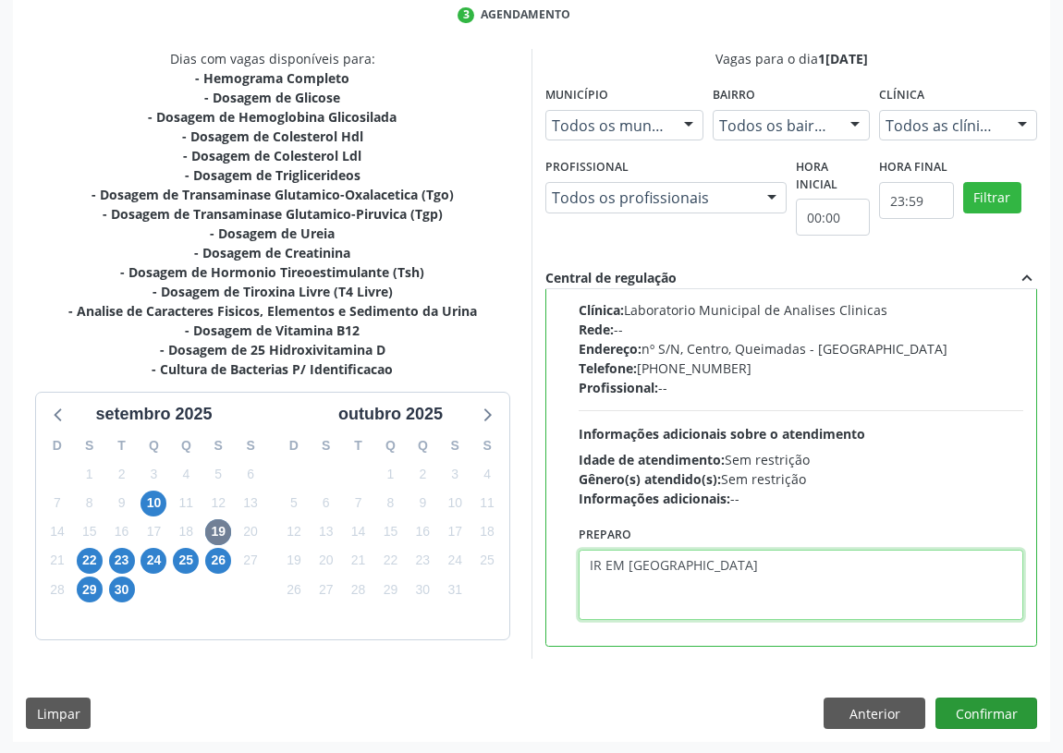
type textarea "IR EM [GEOGRAPHIC_DATA]"
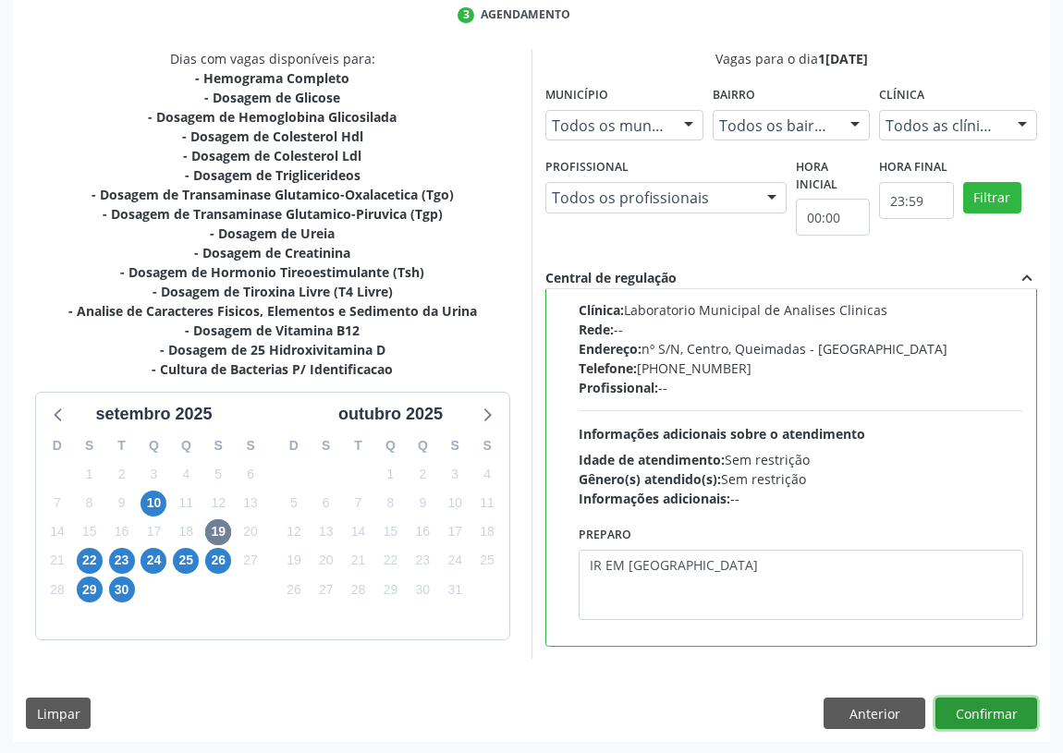
click at [965, 709] on button "Confirmar" at bounding box center [986, 713] width 102 height 31
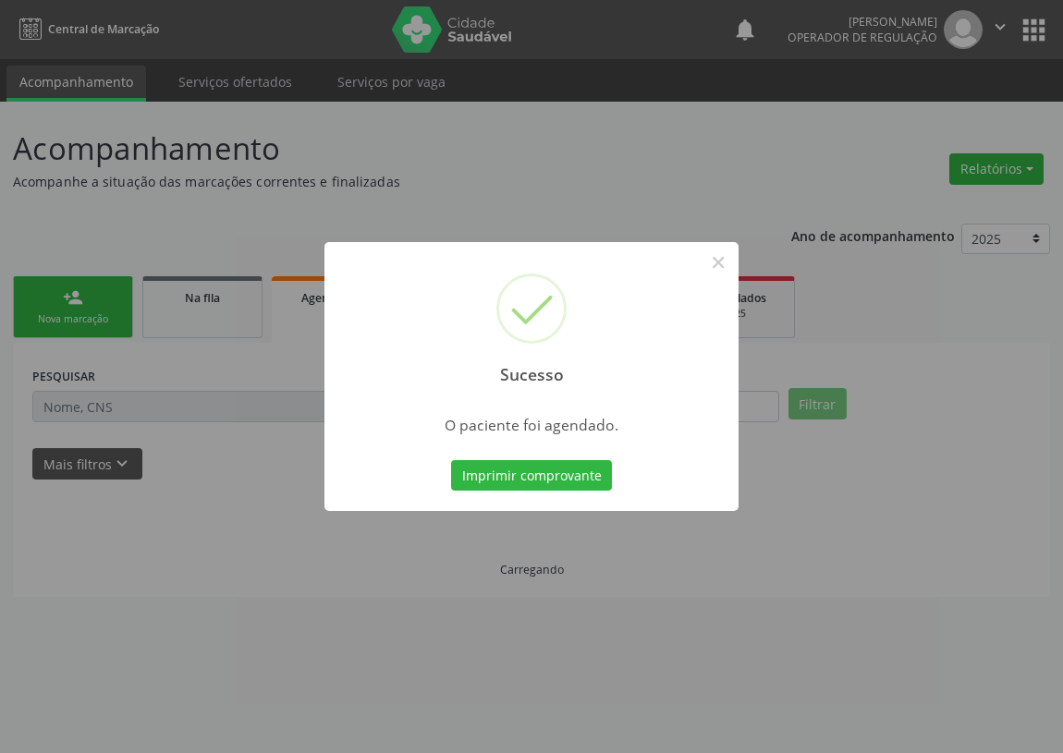
scroll to position [0, 0]
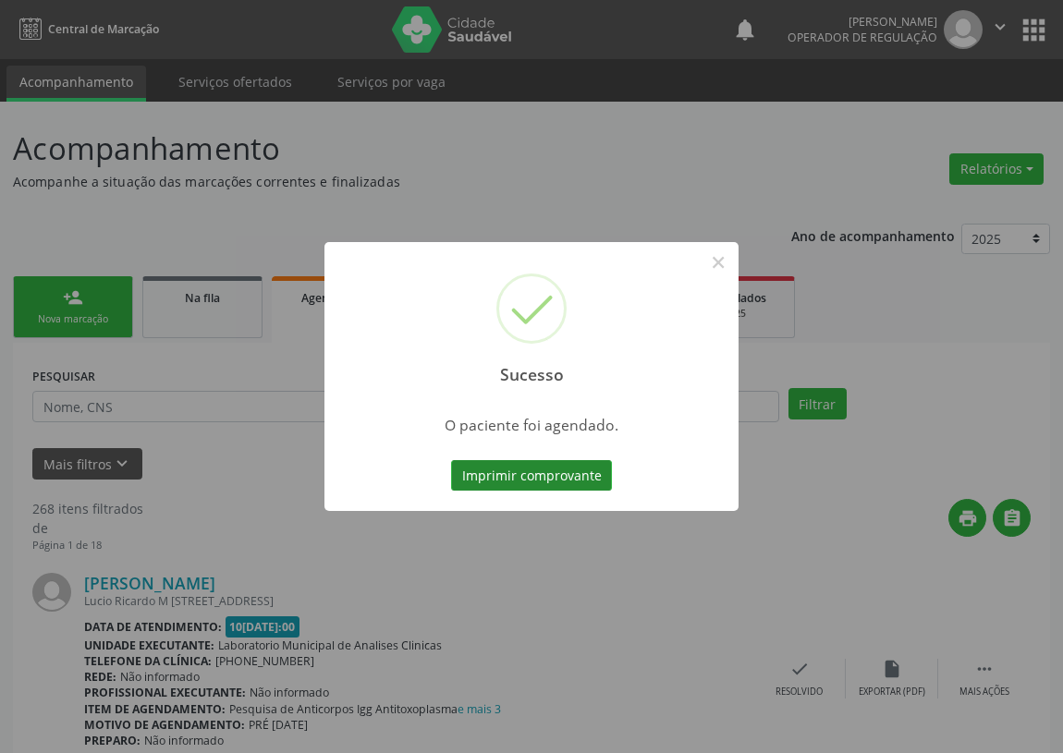
click at [550, 460] on button "Imprimir comprovante" at bounding box center [531, 475] width 161 height 31
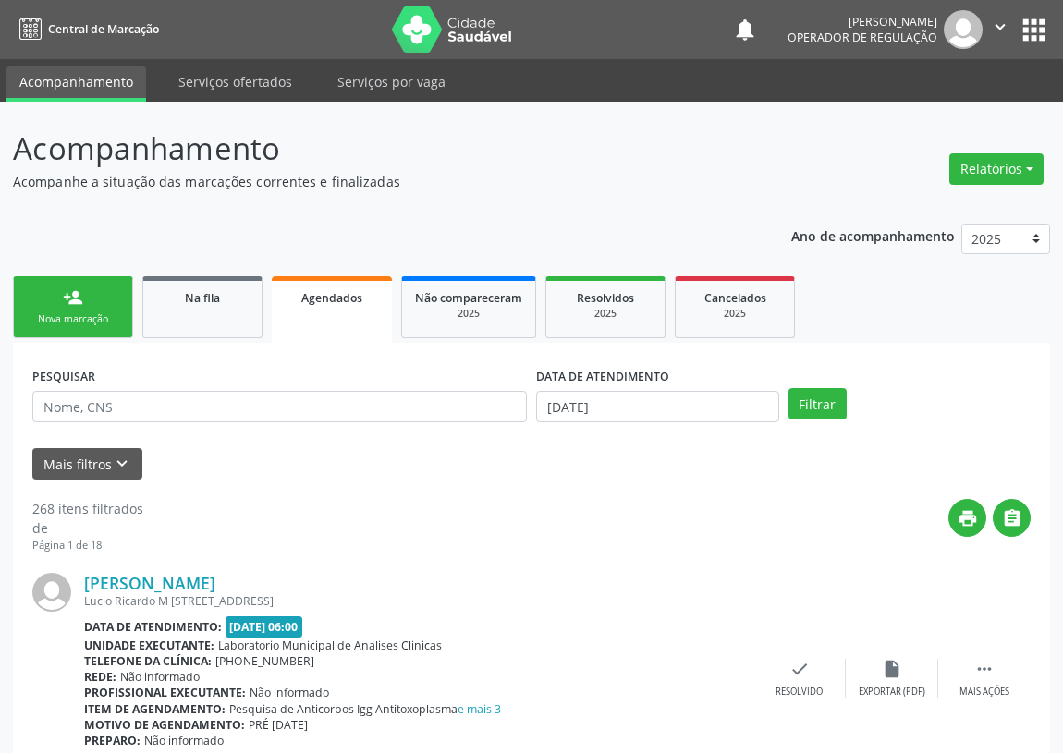
click at [63, 298] on div "person_add" at bounding box center [73, 297] width 20 height 20
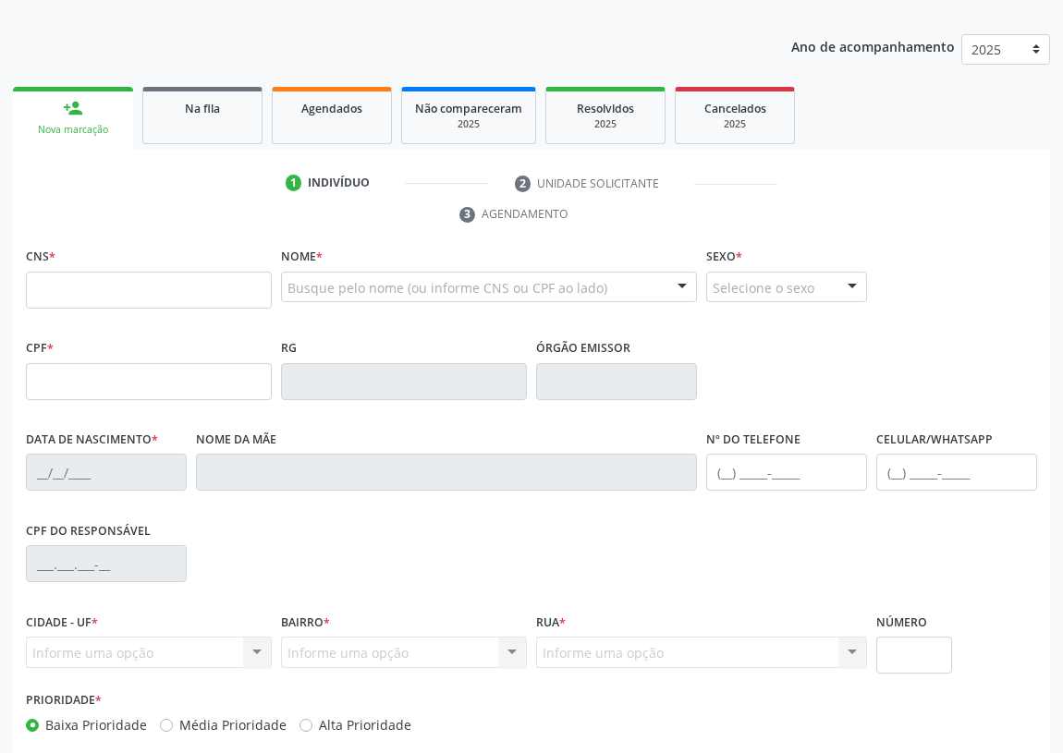
scroll to position [167, 0]
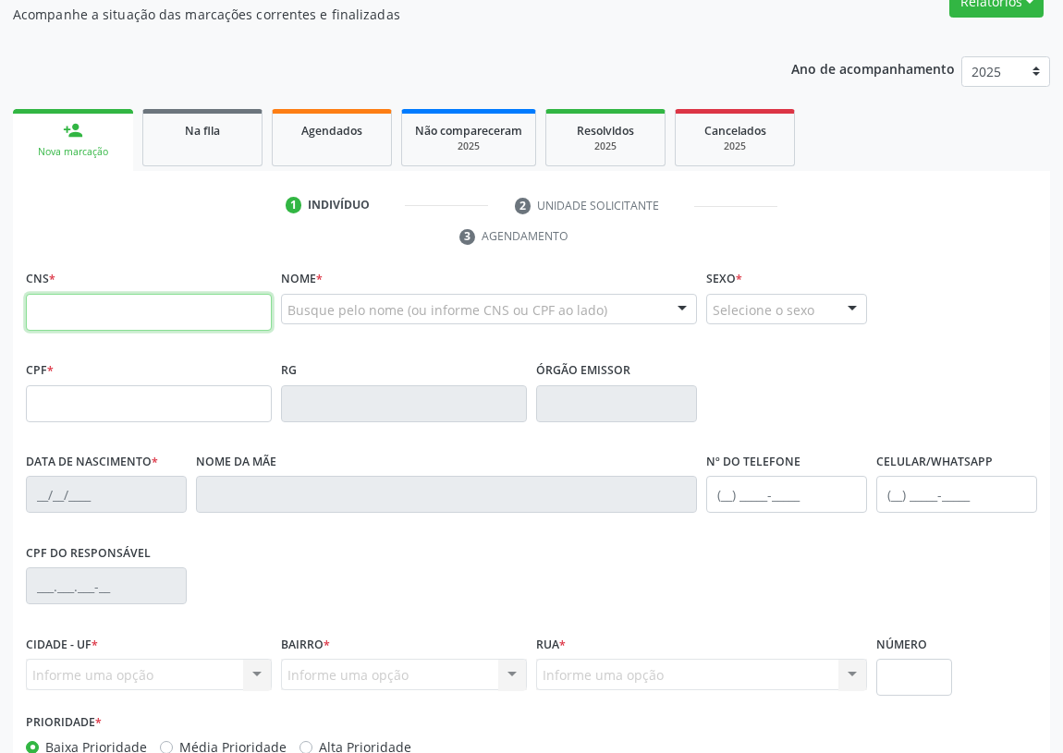
click at [55, 309] on input "text" at bounding box center [149, 312] width 246 height 37
click at [51, 303] on input "text" at bounding box center [149, 312] width 246 height 37
click at [38, 316] on input "text" at bounding box center [149, 312] width 246 height 37
type input "706 5043 4147 4196"
type input "149.620.284-80"
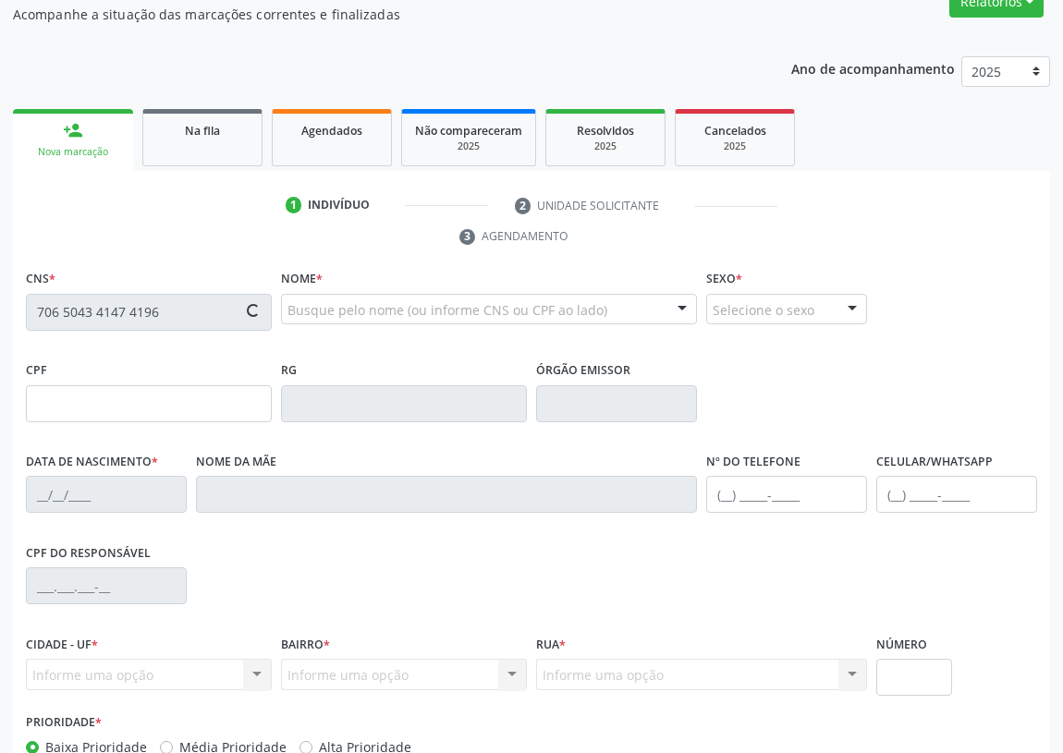
type input "[DATE]"
type input "[PERSON_NAME]"
type input "[PHONE_NUMBER]"
type input "089.129.564-00"
type input "38"
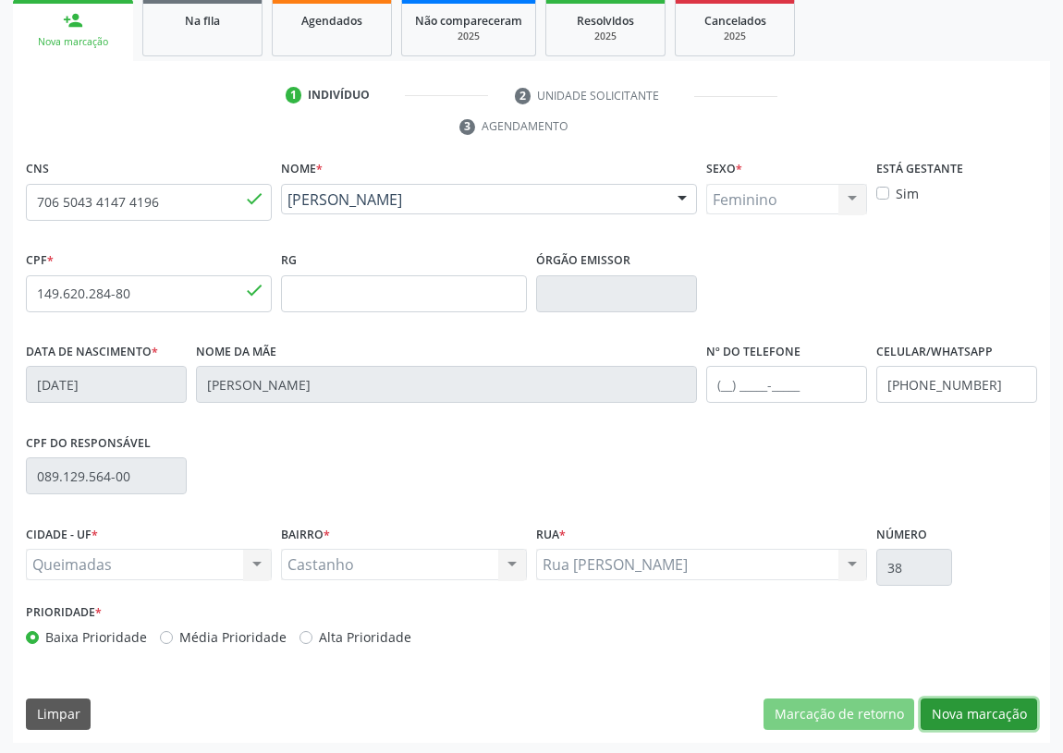
drag, startPoint x: 999, startPoint y: 702, endPoint x: 254, endPoint y: 541, distance: 762.3
click at [996, 702] on button "Nova marcação" at bounding box center [978, 714] width 116 height 31
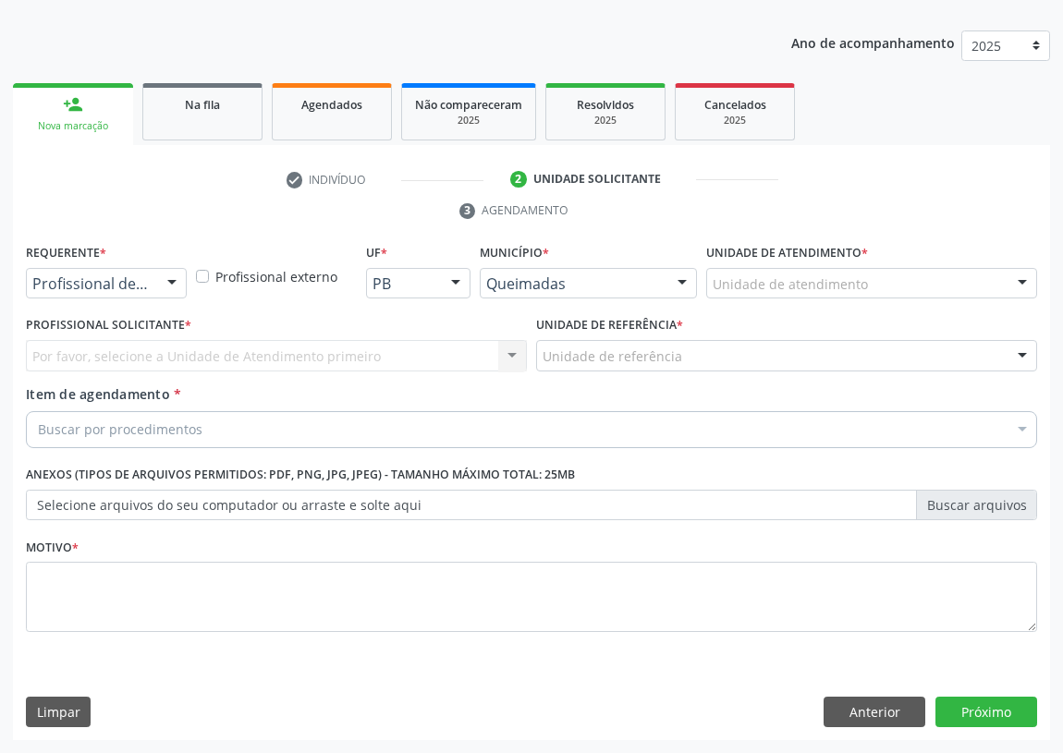
scroll to position [191, 0]
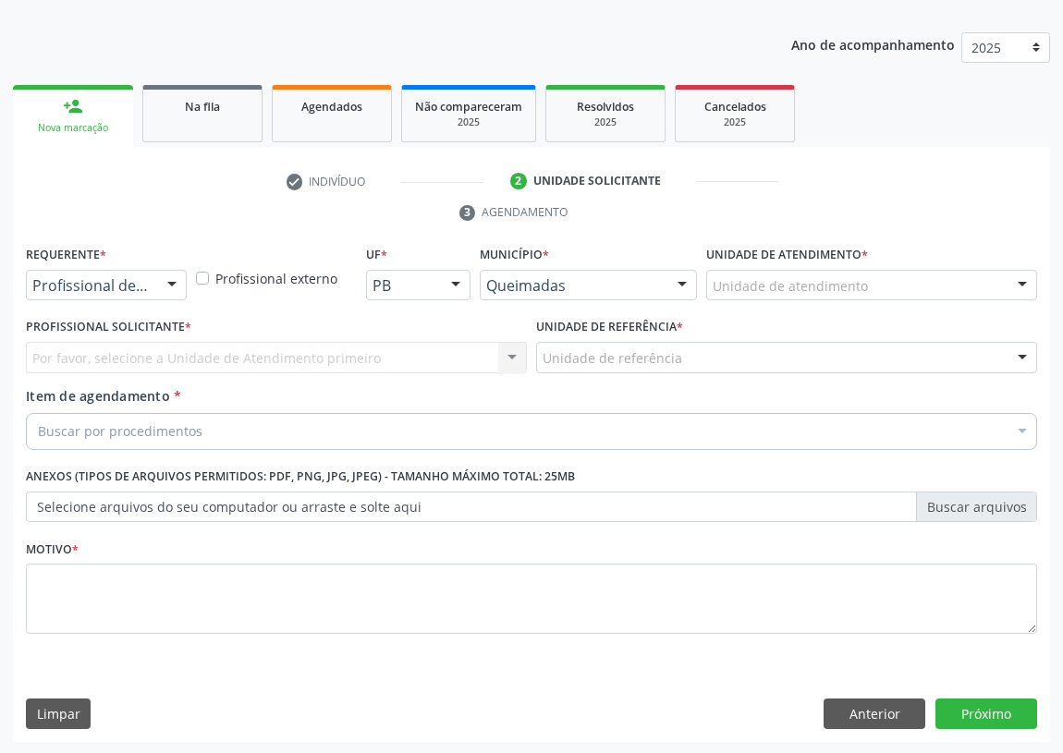
drag, startPoint x: 178, startPoint y: 275, endPoint x: 143, endPoint y: 331, distance: 65.6
click at [173, 279] on div at bounding box center [172, 286] width 28 height 31
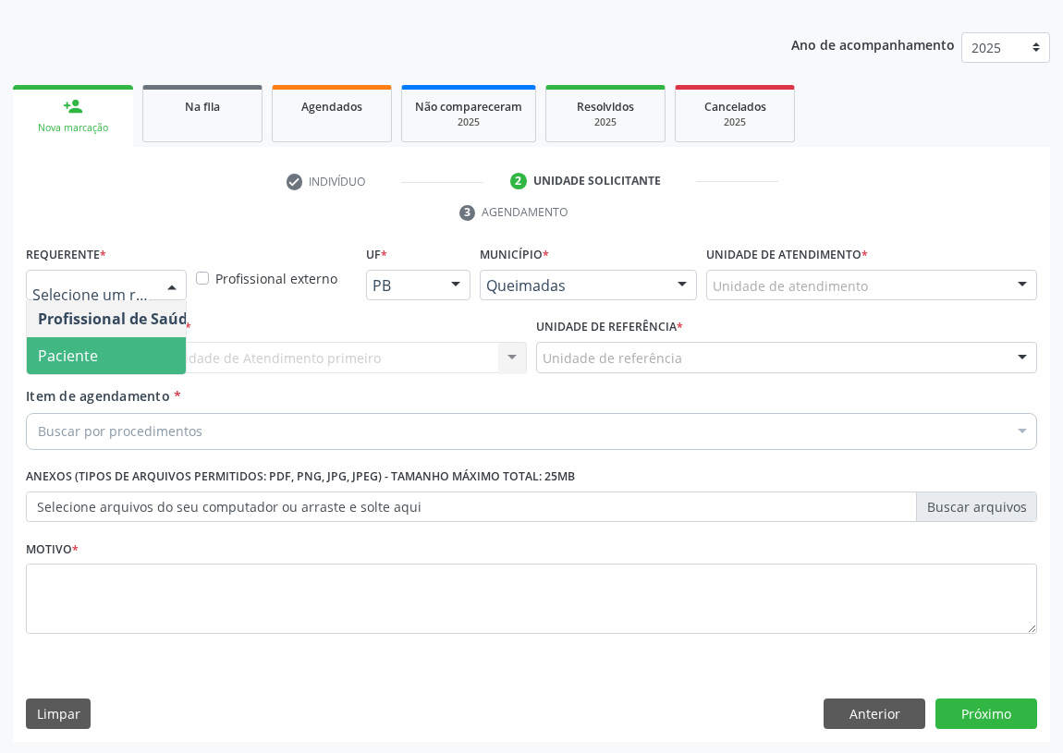
click at [152, 360] on span "Paciente" at bounding box center [117, 355] width 180 height 37
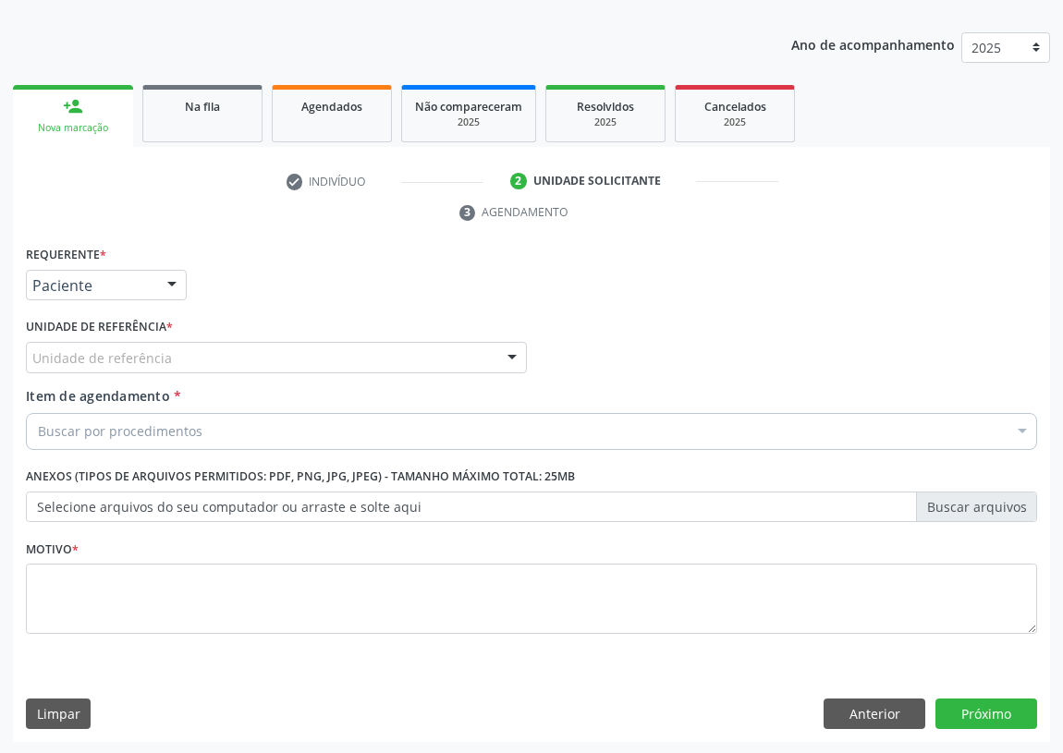
drag, startPoint x: 486, startPoint y: 347, endPoint x: 212, endPoint y: 431, distance: 286.8
click at [480, 353] on div "Unidade de referência" at bounding box center [276, 357] width 501 height 31
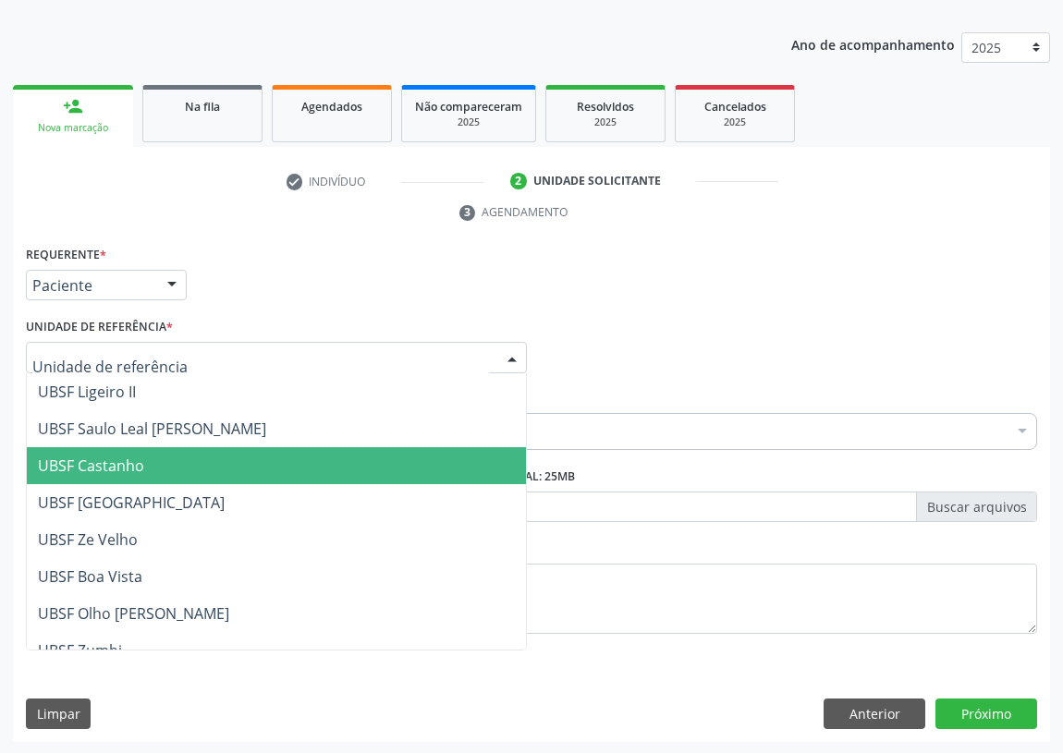
click at [67, 466] on span "UBSF Castanho" at bounding box center [91, 466] width 106 height 20
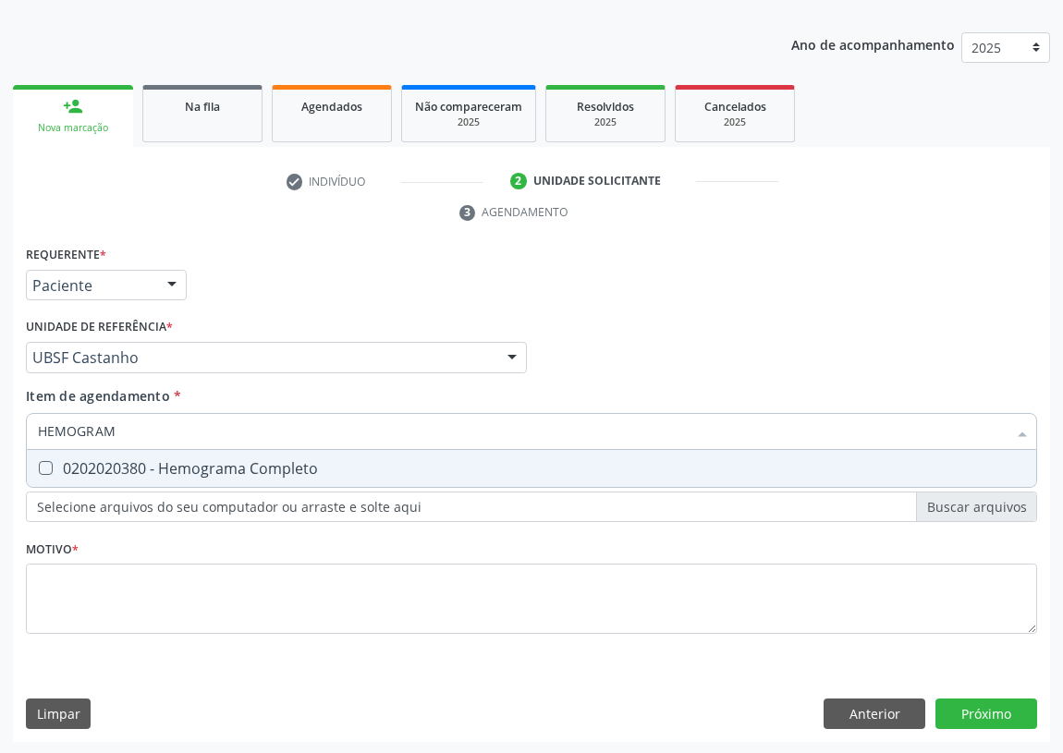
type input "HEMOGRAMA"
drag, startPoint x: 43, startPoint y: 467, endPoint x: 100, endPoint y: 428, distance: 68.4
click at [50, 455] on span "0202020380 - Hemograma Completo" at bounding box center [531, 468] width 1009 height 37
checkbox Completo "true"
drag, startPoint x: 102, startPoint y: 433, endPoint x: 0, endPoint y: 427, distance: 101.9
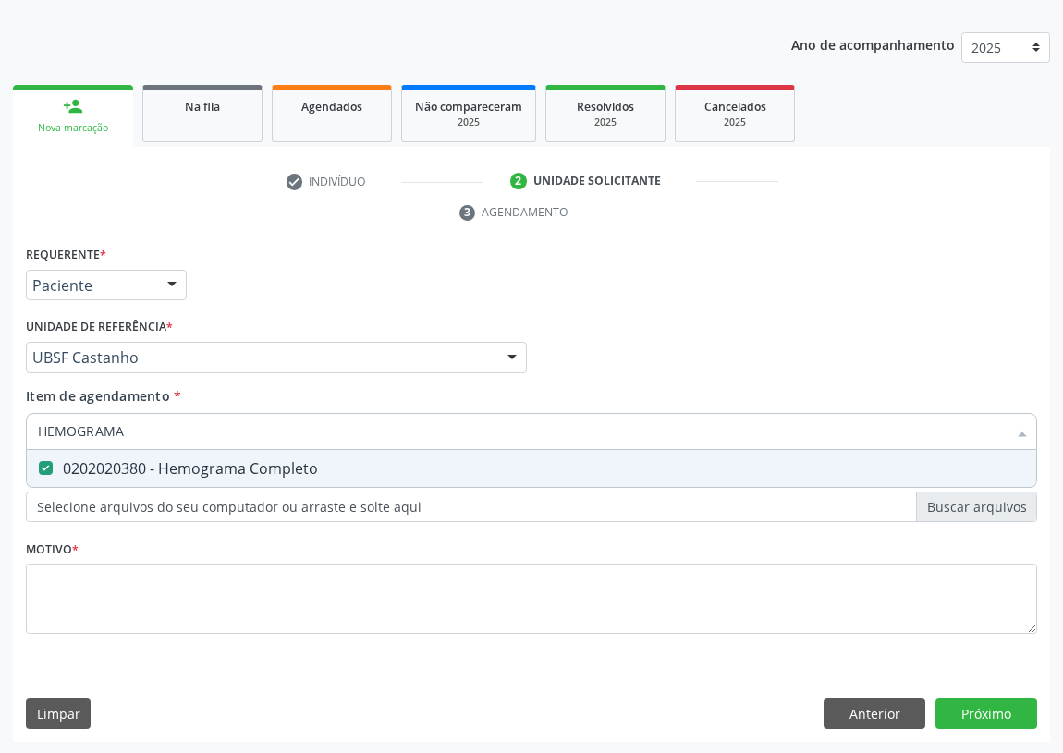
click at [0, 428] on div "Acompanhamento Acompanhe a situação das marcações correntes e finalizadas Relat…" at bounding box center [531, 332] width 1063 height 845
type input "U"
checkbox Completo "false"
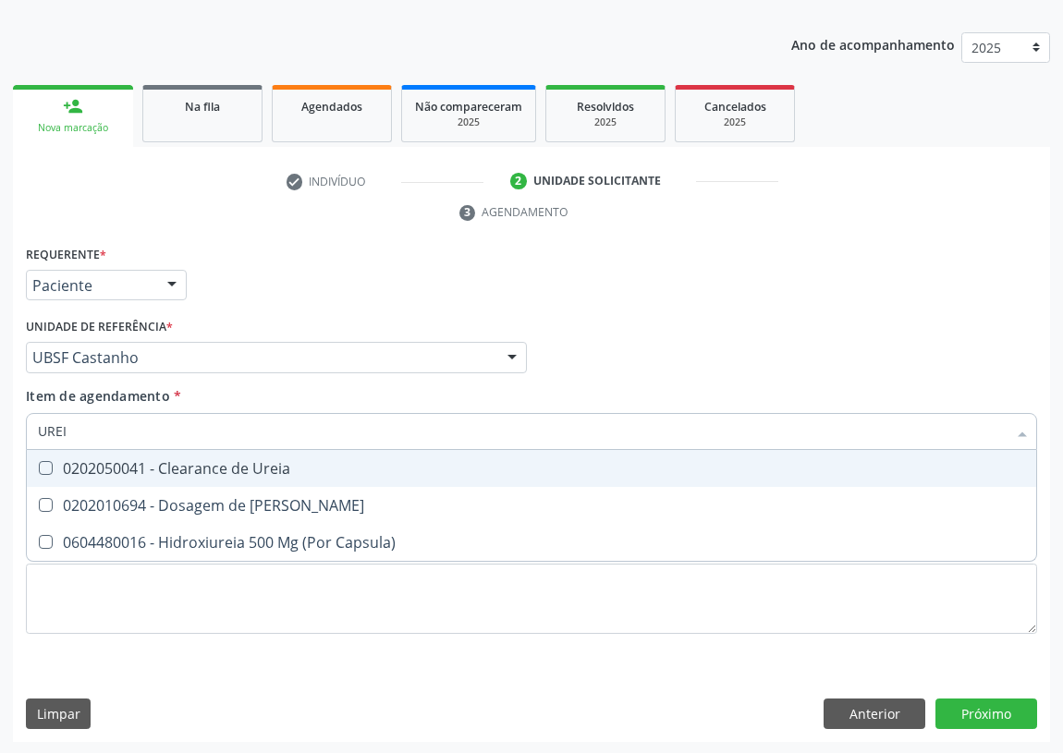
type input "UREIA"
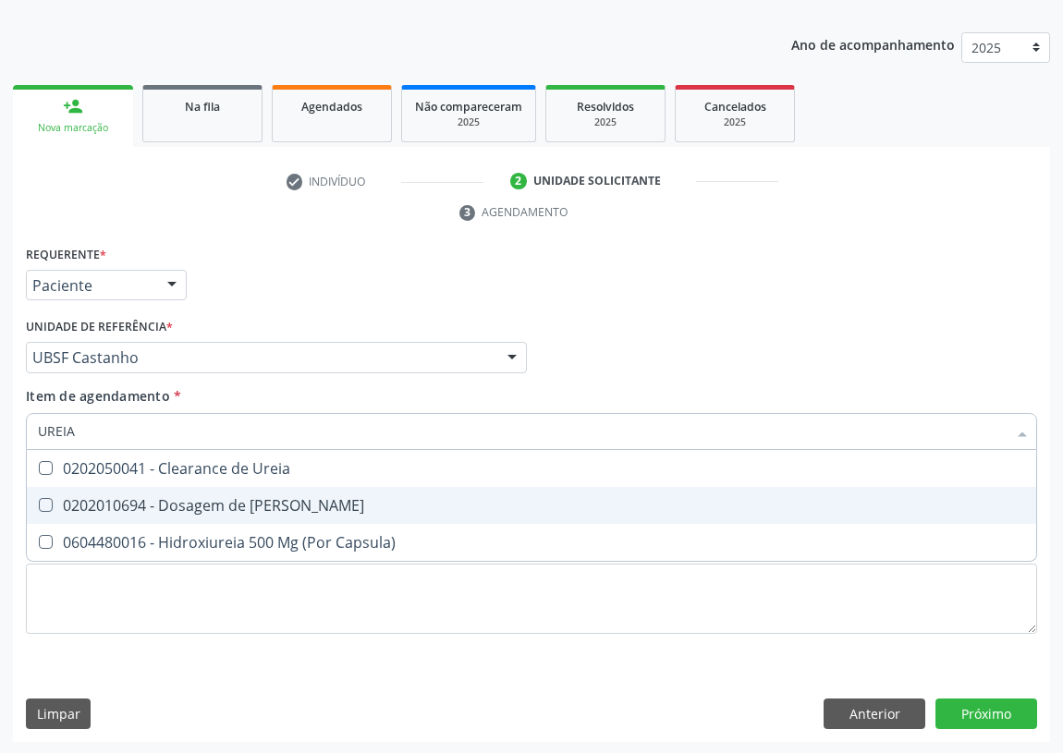
drag, startPoint x: 40, startPoint y: 499, endPoint x: 80, endPoint y: 451, distance: 63.0
click at [51, 487] on span "0202010694 - Dosagem de [PERSON_NAME]" at bounding box center [531, 505] width 1009 height 37
checkbox Ureia "true"
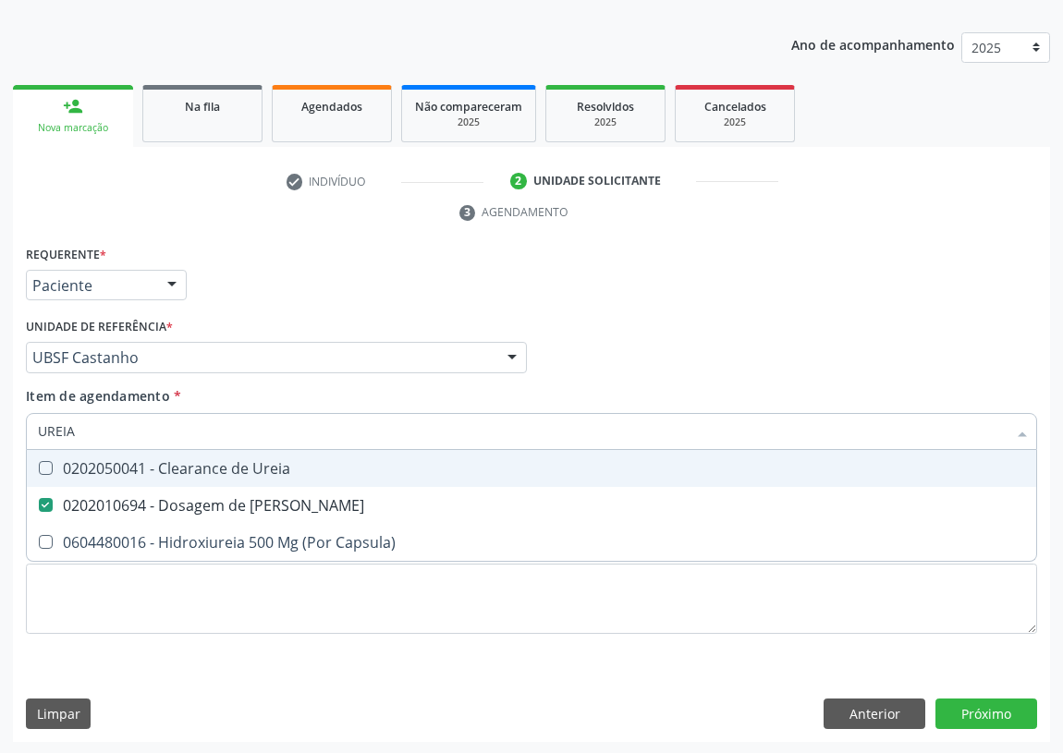
drag, startPoint x: 86, startPoint y: 429, endPoint x: 0, endPoint y: 427, distance: 86.0
click at [0, 427] on div "Acompanhamento Acompanhe a situação das marcações correntes e finalizadas Relat…" at bounding box center [531, 332] width 1063 height 845
type input "C"
checkbox Ureia "false"
type input "CREATININA"
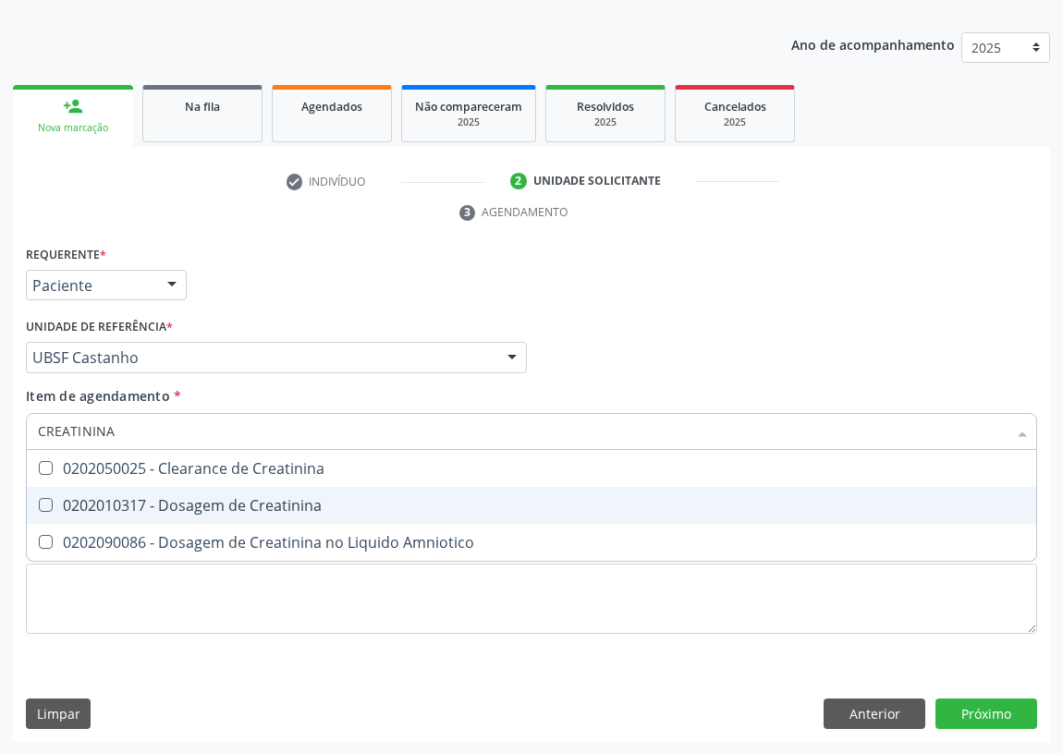
drag, startPoint x: 43, startPoint y: 500, endPoint x: 55, endPoint y: 476, distance: 26.9
click at [44, 491] on span "0202010317 - Dosagem de Creatinina" at bounding box center [531, 505] width 1009 height 37
checkbox Creatinina "true"
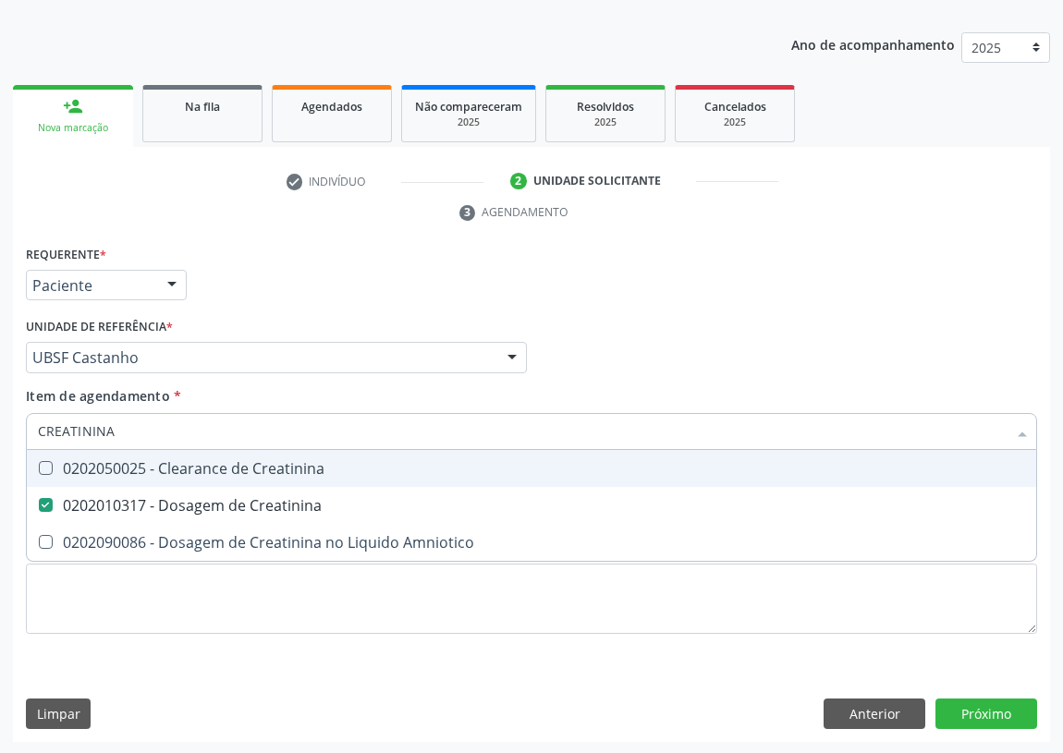
drag, startPoint x: 50, startPoint y: 445, endPoint x: 0, endPoint y: 443, distance: 50.0
click at [0, 443] on div "Acompanhamento Acompanhe a situação das marcações correntes e finalizadas Relat…" at bounding box center [531, 332] width 1063 height 845
type input "CO"
checkbox Creatinina "false"
type input "COLESTE"
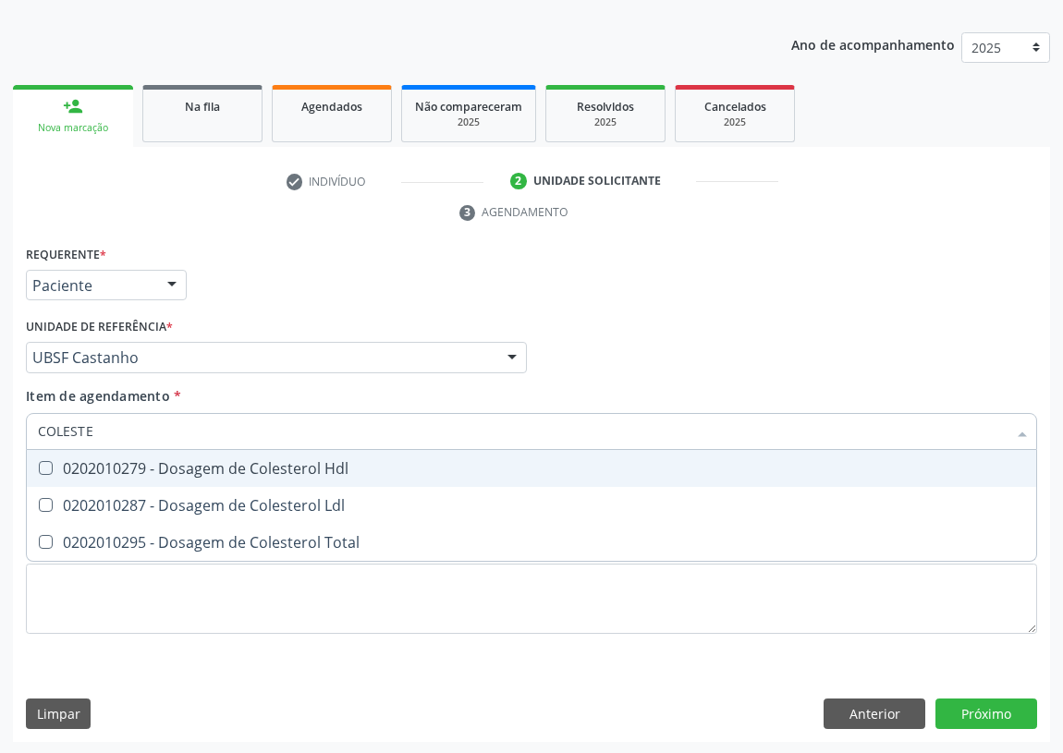
drag, startPoint x: 48, startPoint y: 463, endPoint x: 44, endPoint y: 487, distance: 24.3
click at [44, 487] on ul "Desfazer seleção 0202010279 - Dosagem de Colesterol Hdl 0202010287 - Dosagem de…" at bounding box center [531, 505] width 1009 height 111
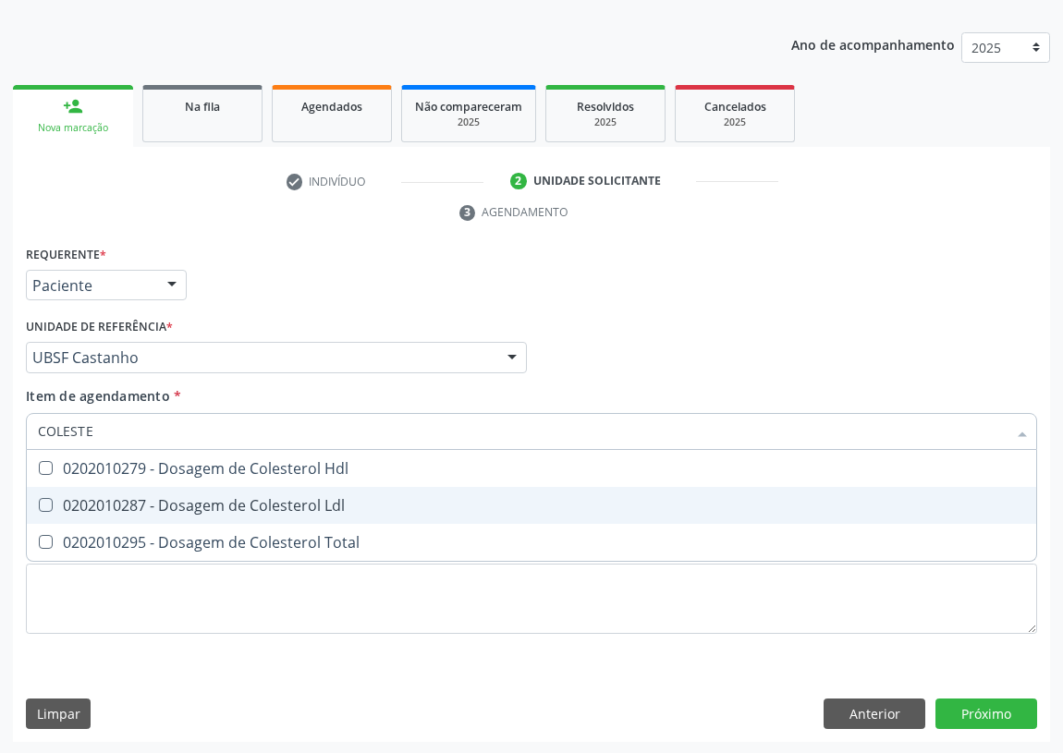
drag, startPoint x: 53, startPoint y: 498, endPoint x: 95, endPoint y: 444, distance: 69.1
click at [65, 481] on ul "Desfazer seleção 0202010279 - Dosagem de Colesterol Hdl 0202010287 - Dosagem de…" at bounding box center [531, 505] width 1009 height 111
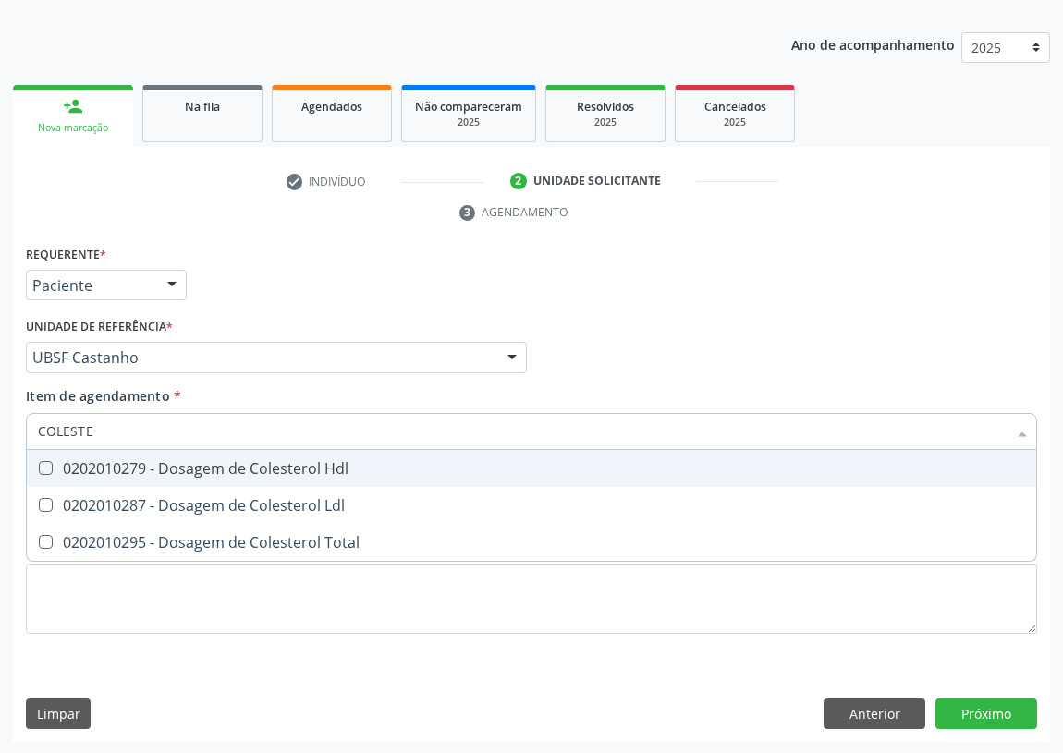
drag, startPoint x: 43, startPoint y: 461, endPoint x: 44, endPoint y: 477, distance: 15.7
click at [44, 461] on Hdl at bounding box center [46, 468] width 14 height 14
click at [39, 462] on Hdl "checkbox" at bounding box center [33, 468] width 12 height 12
checkbox Hdl "true"
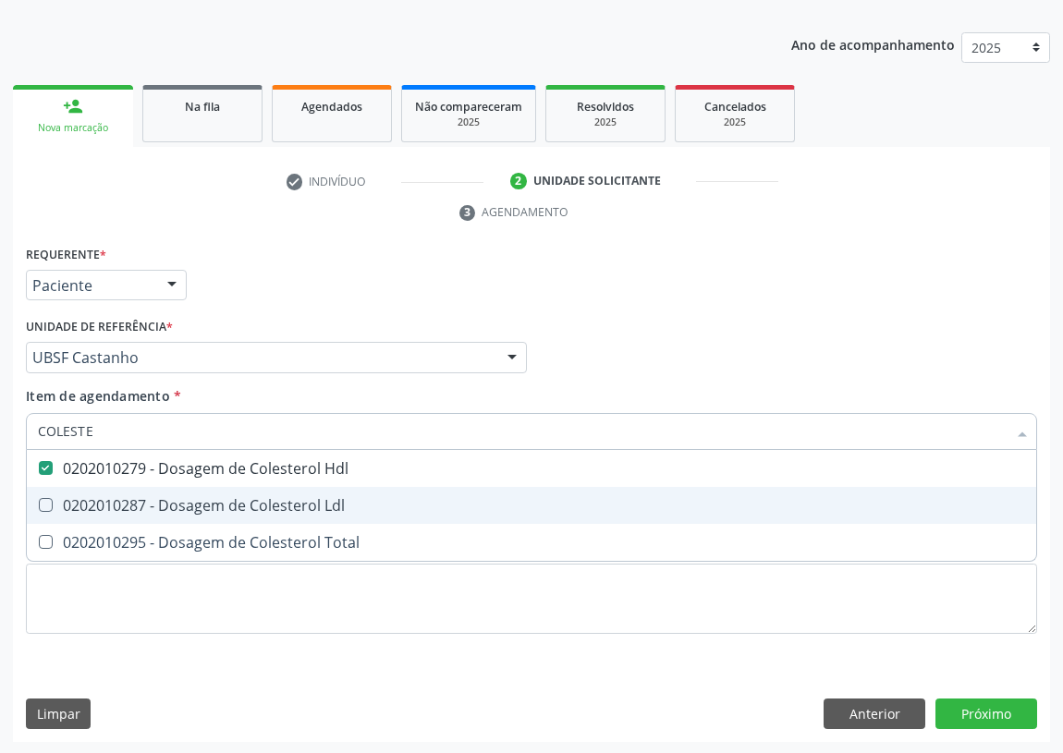
drag, startPoint x: 45, startPoint y: 500, endPoint x: 92, endPoint y: 447, distance: 70.7
click at [65, 492] on span "0202010287 - Dosagem de Colesterol Ldl" at bounding box center [531, 505] width 1009 height 37
checkbox Ldl "true"
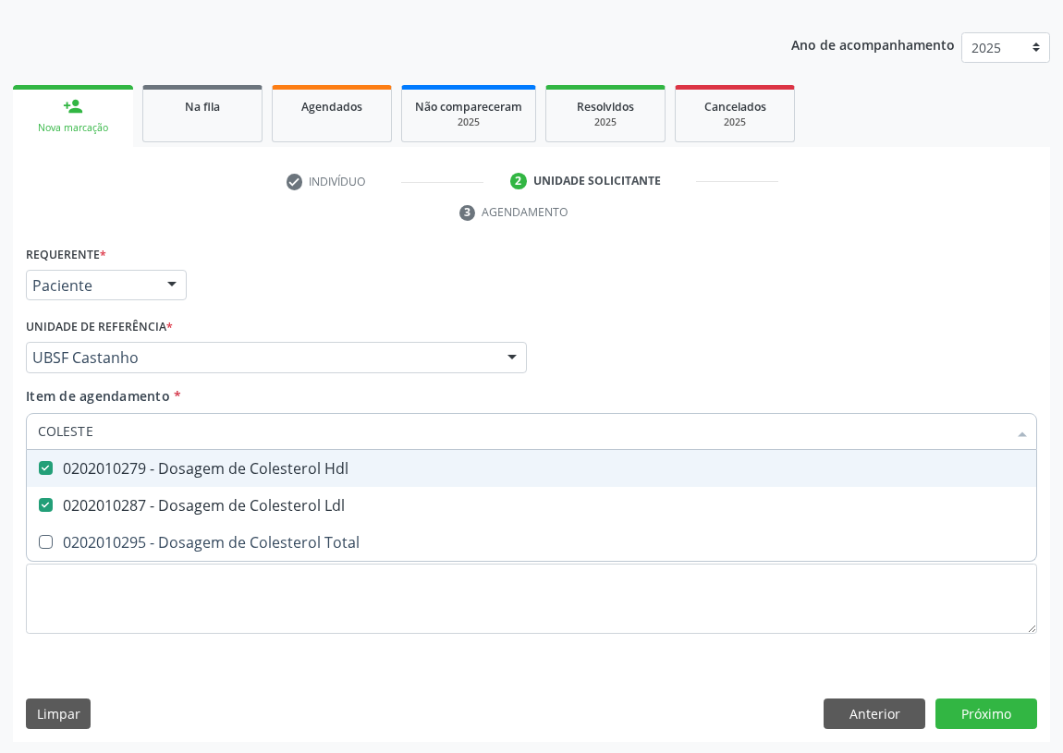
drag, startPoint x: 98, startPoint y: 441, endPoint x: 0, endPoint y: 439, distance: 98.0
click at [0, 439] on div "Acompanhamento Acompanhe a situação das marcações correntes e finalizadas Relat…" at bounding box center [531, 332] width 1063 height 845
type input "TR"
checkbox Hdl "false"
checkbox Ldl "false"
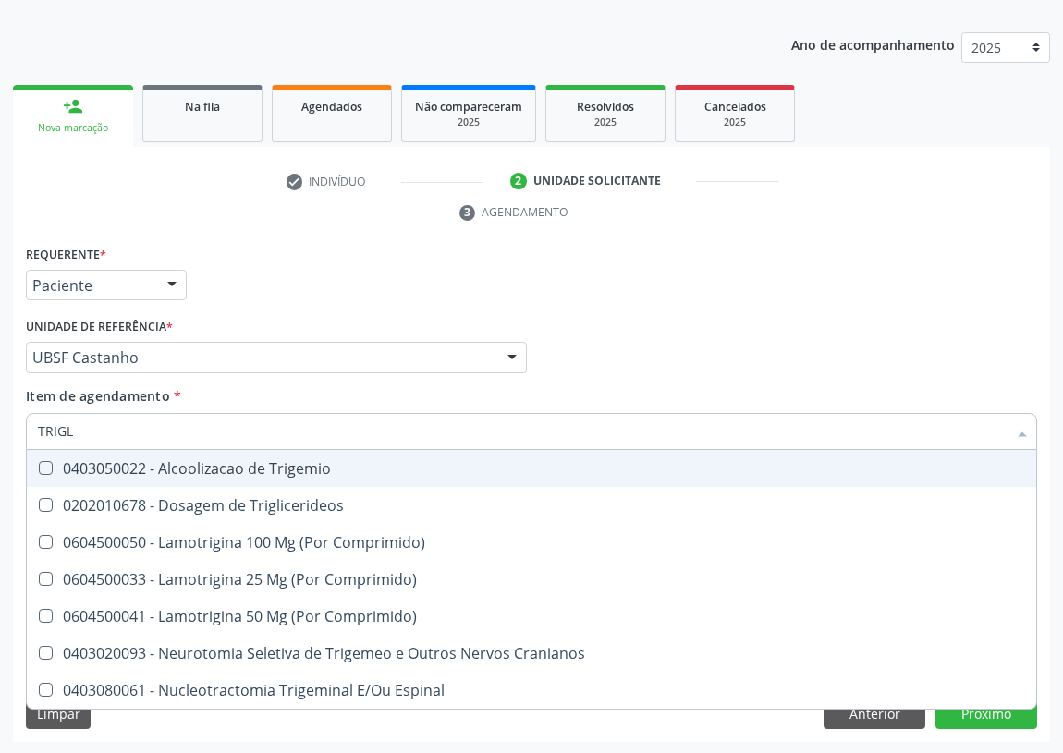
type input "TRIGLI"
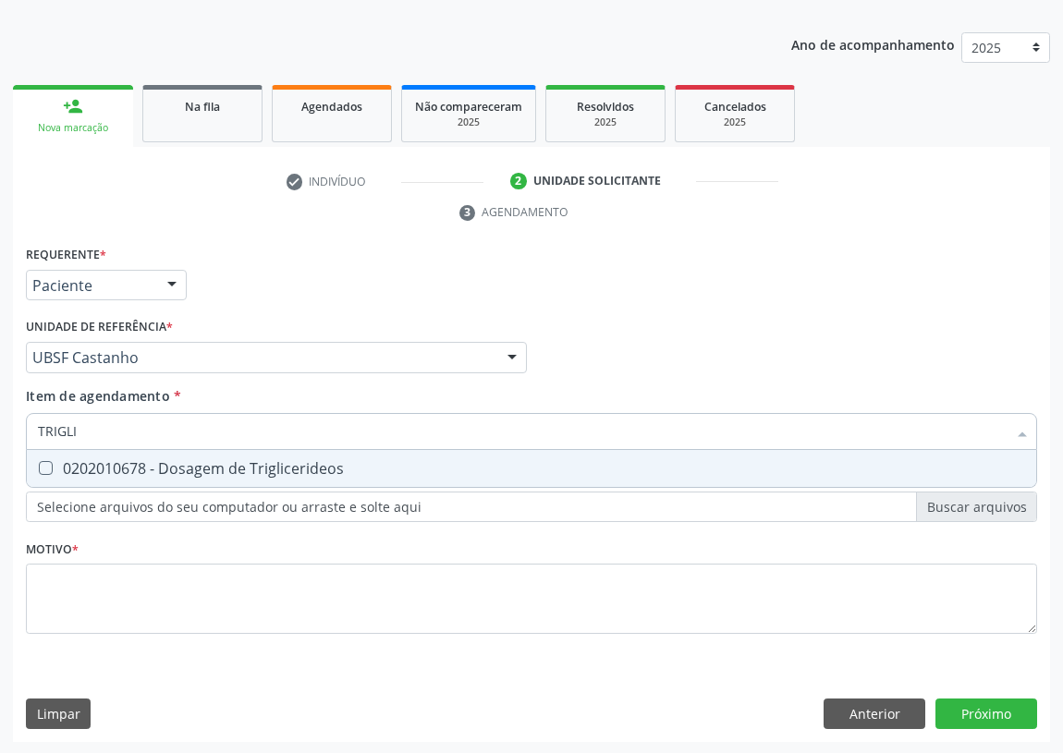
click at [47, 462] on Triglicerideos at bounding box center [46, 468] width 14 height 14
click at [39, 462] on Triglicerideos "checkbox" at bounding box center [33, 468] width 12 height 12
checkbox Triglicerideos "true"
drag, startPoint x: 96, startPoint y: 435, endPoint x: 0, endPoint y: 427, distance: 96.5
click at [0, 428] on div "Acompanhamento Acompanhe a situação das marcações correntes e finalizadas Relat…" at bounding box center [531, 332] width 1063 height 845
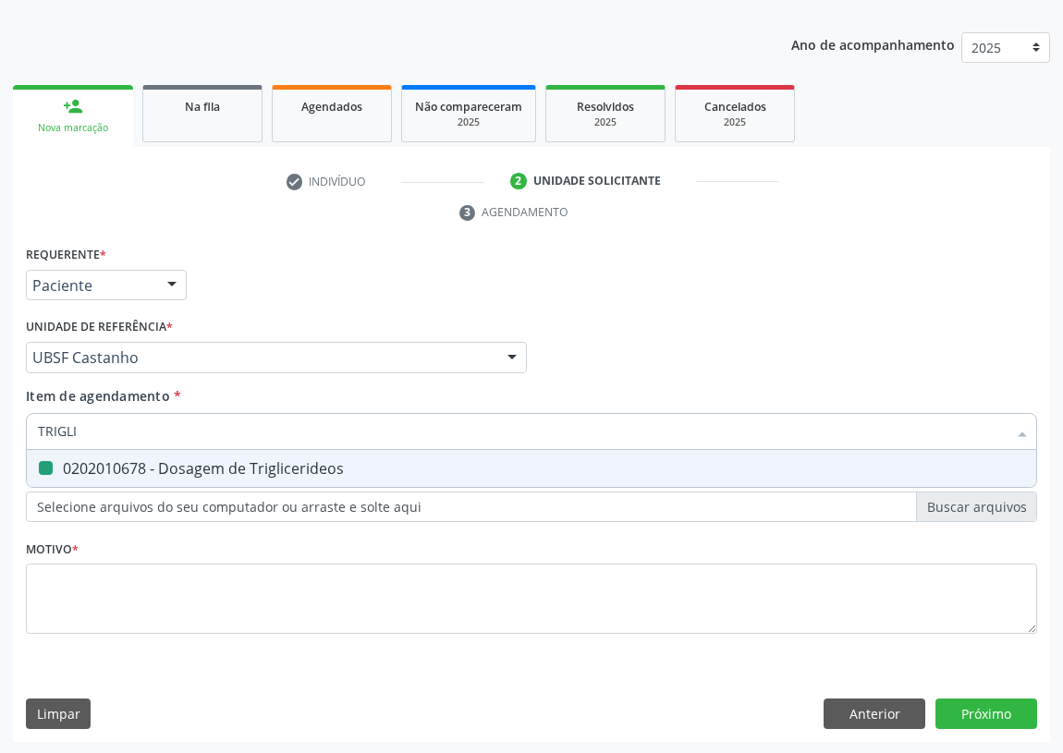
type input "T"
checkbox Triglicerideos "false"
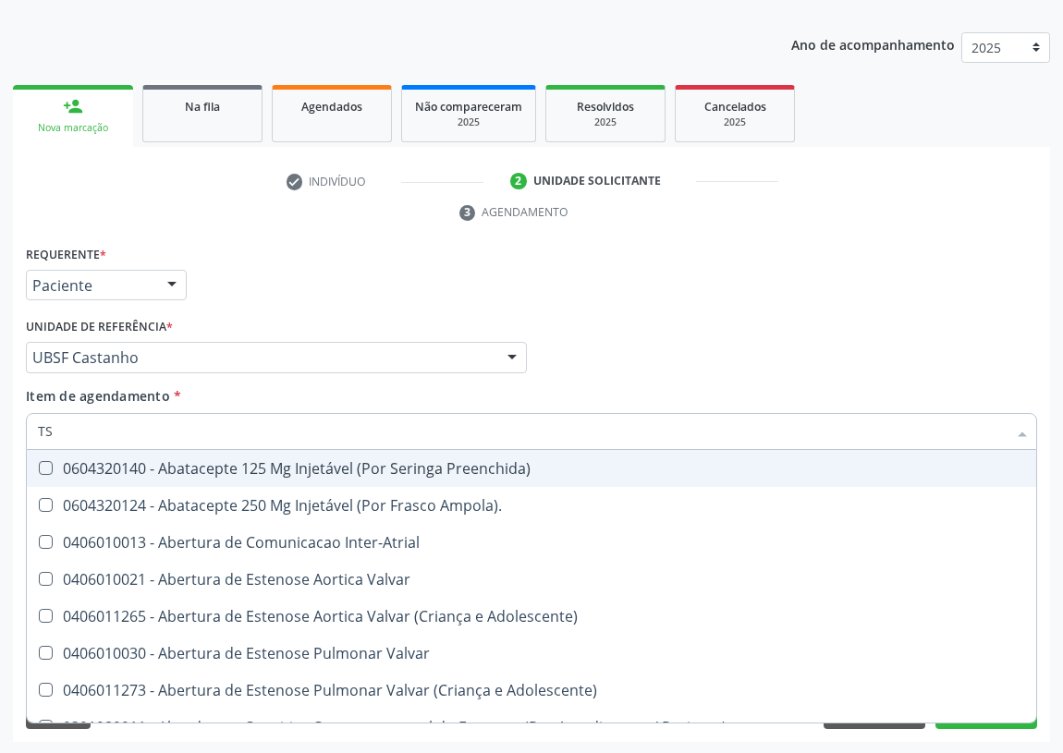
type input "TSH"
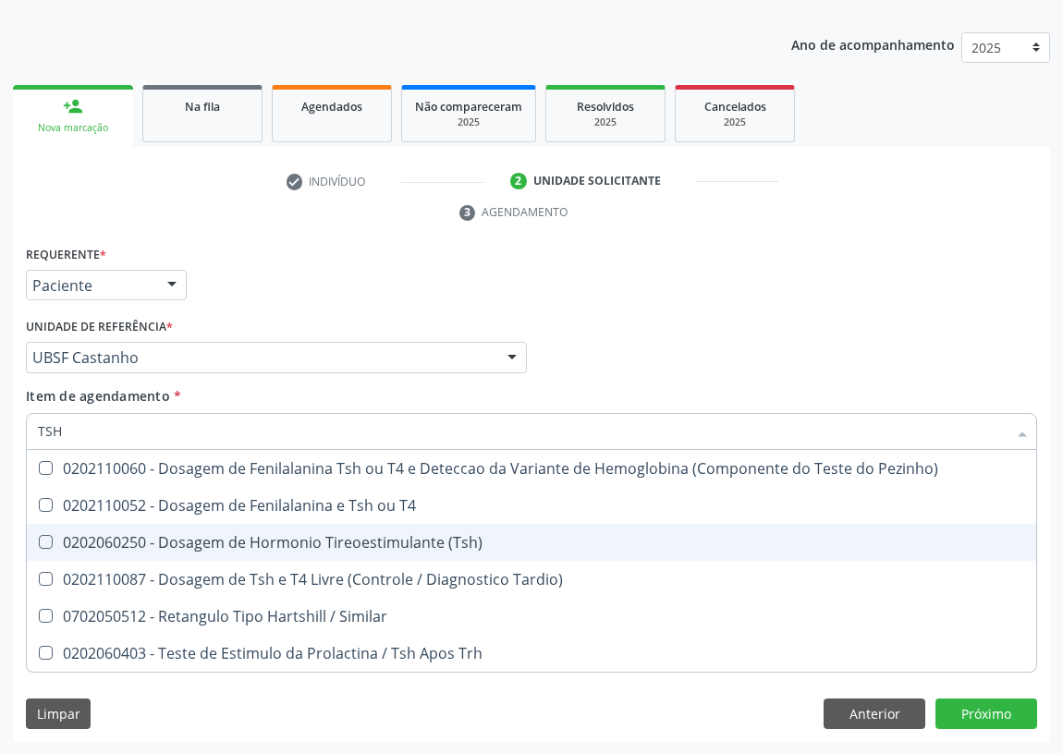
drag, startPoint x: 42, startPoint y: 542, endPoint x: 68, endPoint y: 446, distance: 98.9
click at [42, 524] on span "0202060250 - Dosagem de Hormonio Tireoestimulante (Tsh)" at bounding box center [531, 542] width 1009 height 37
checkbox \(Tsh\) "true"
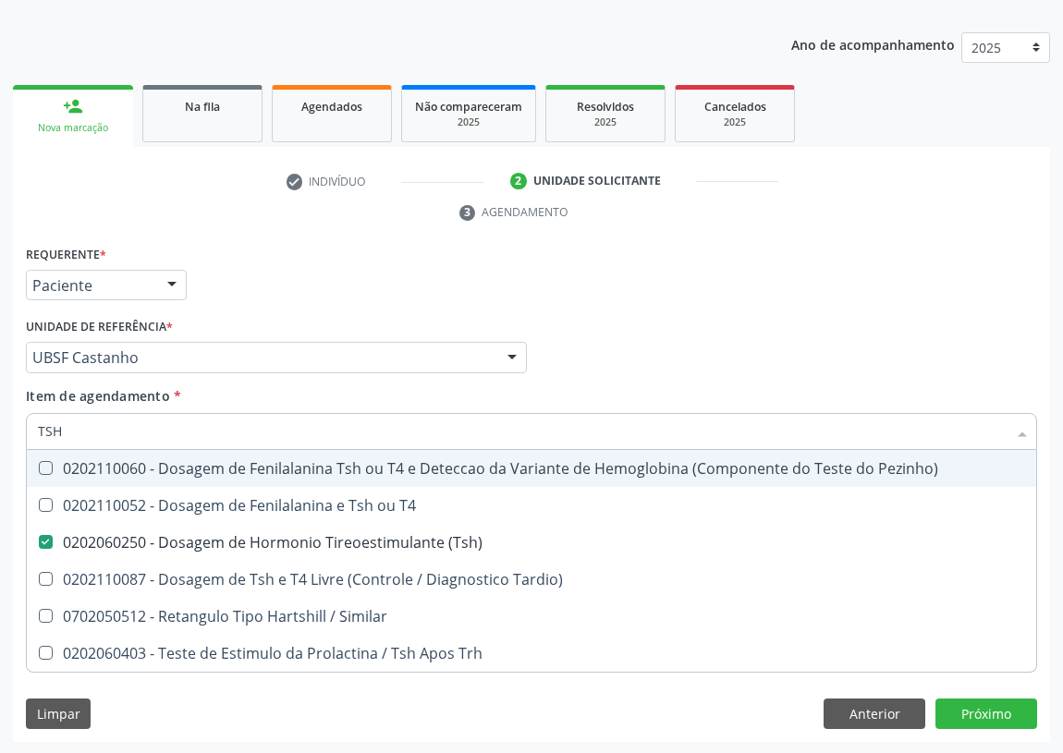
drag, startPoint x: 75, startPoint y: 433, endPoint x: 25, endPoint y: 431, distance: 49.9
click at [26, 431] on div "TSH" at bounding box center [531, 431] width 1011 height 37
type input "T"
checkbox \(Tsh\) "false"
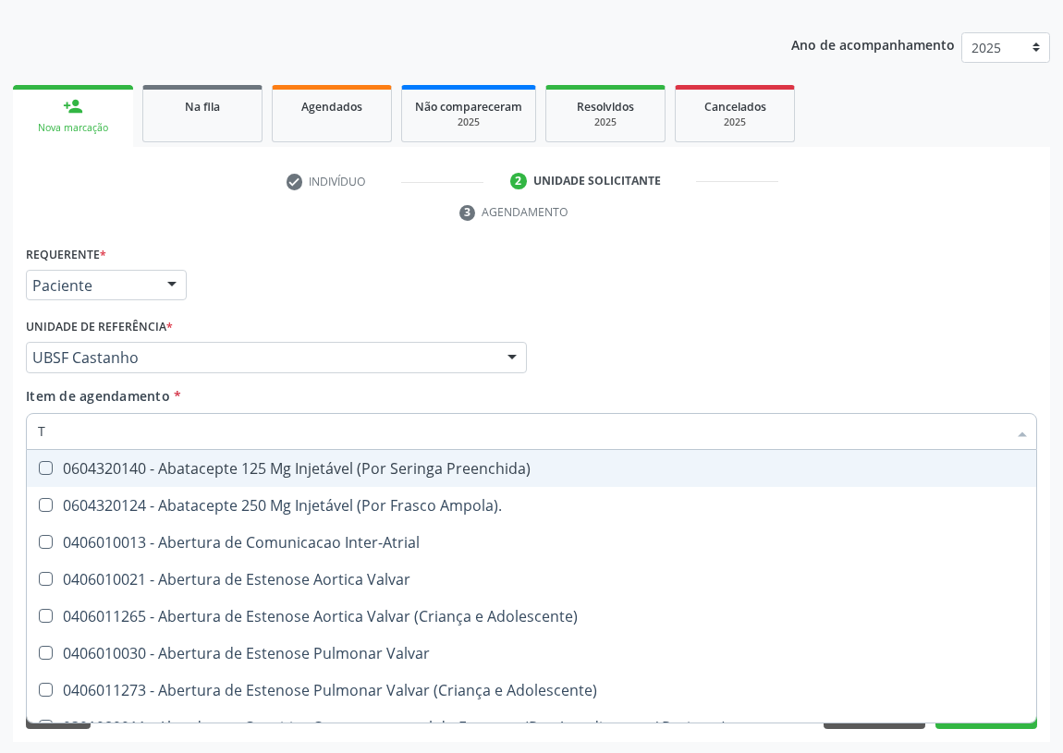
type input "T4"
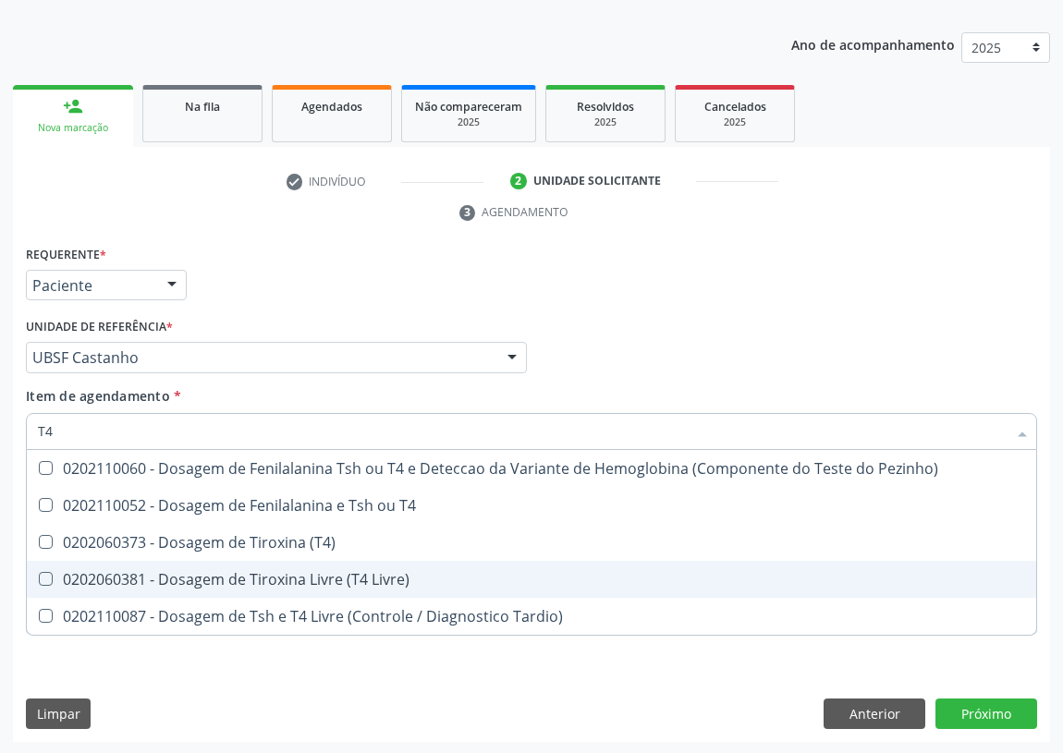
drag, startPoint x: 37, startPoint y: 576, endPoint x: 51, endPoint y: 546, distance: 32.7
click at [41, 572] on div at bounding box center [34, 579] width 14 height 15
checkbox Livre\) "true"
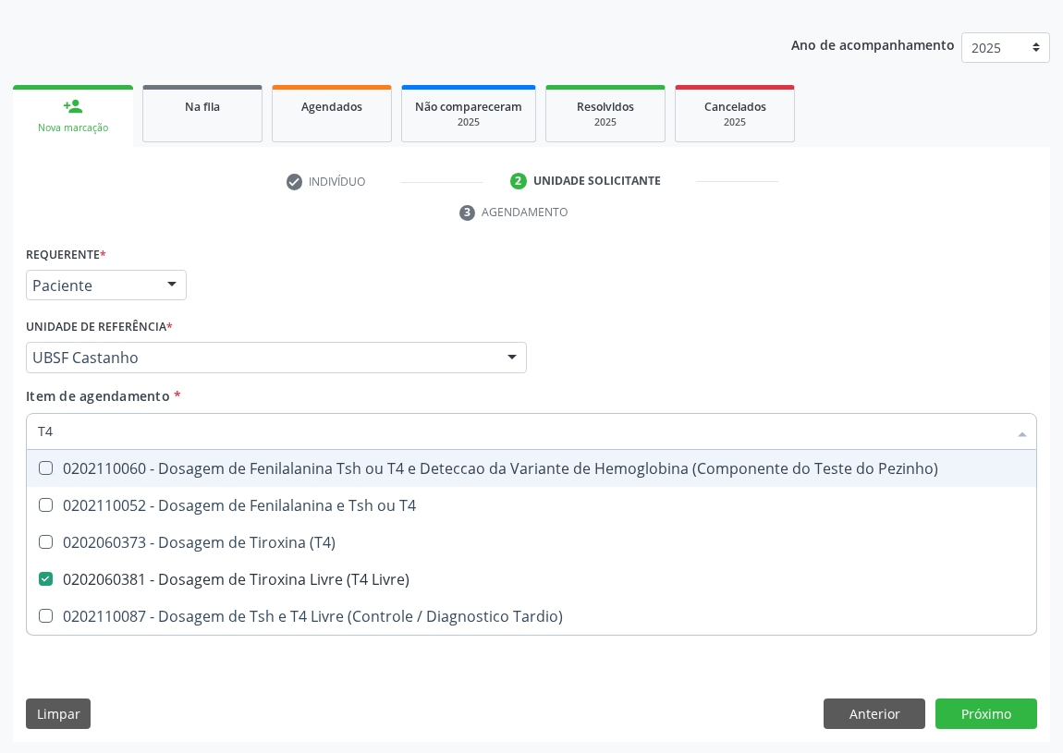
drag, startPoint x: 68, startPoint y: 430, endPoint x: 0, endPoint y: 428, distance: 68.4
click at [0, 428] on div "Acompanhamento Acompanhe a situação das marcações correntes e finalizadas Relat…" at bounding box center [531, 332] width 1063 height 845
type input "G"
checkbox Livre\) "false"
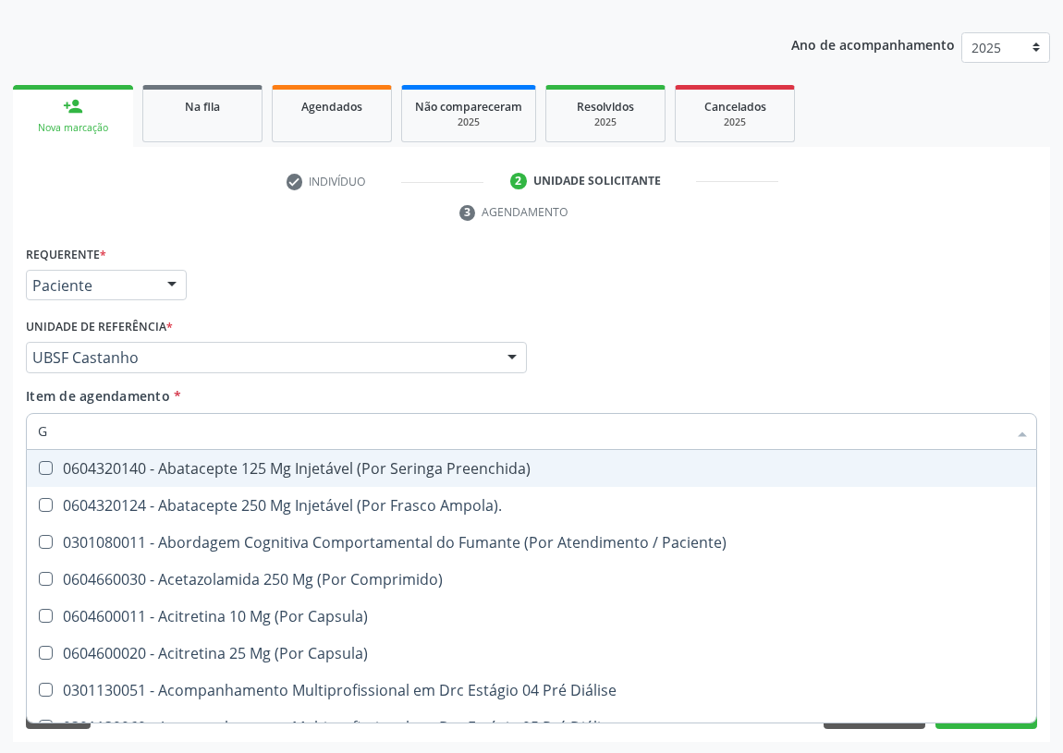
type input "GL"
checkbox Bucomaxilofacial "true"
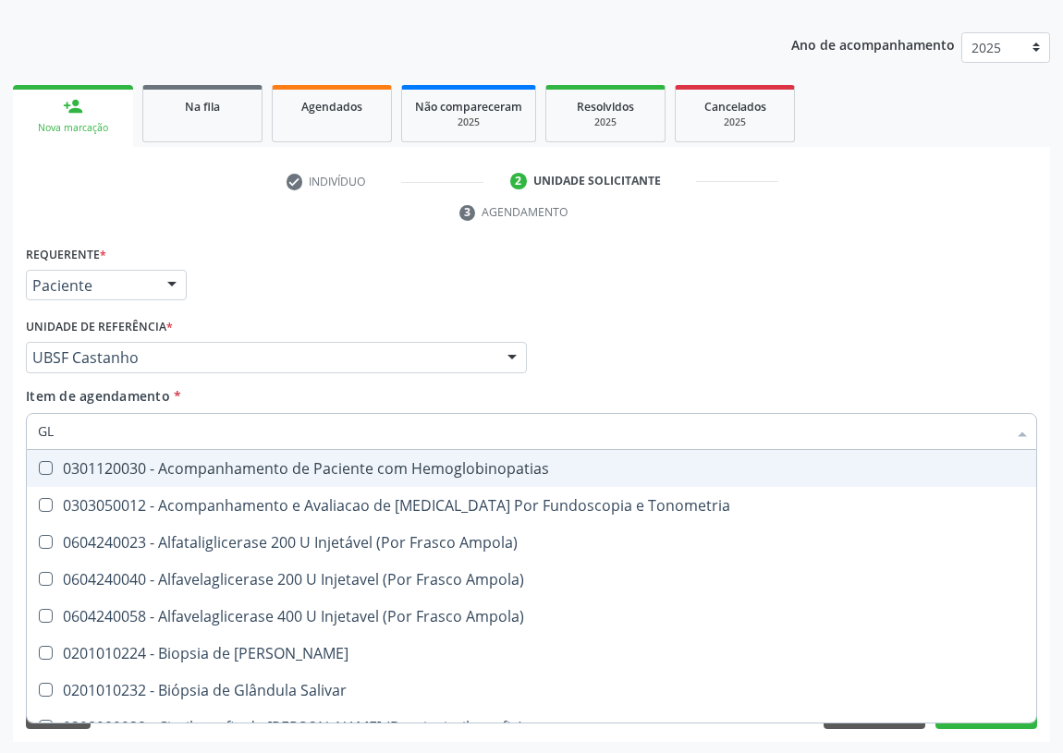
type input "GLI"
checkbox Dosagens\) "true"
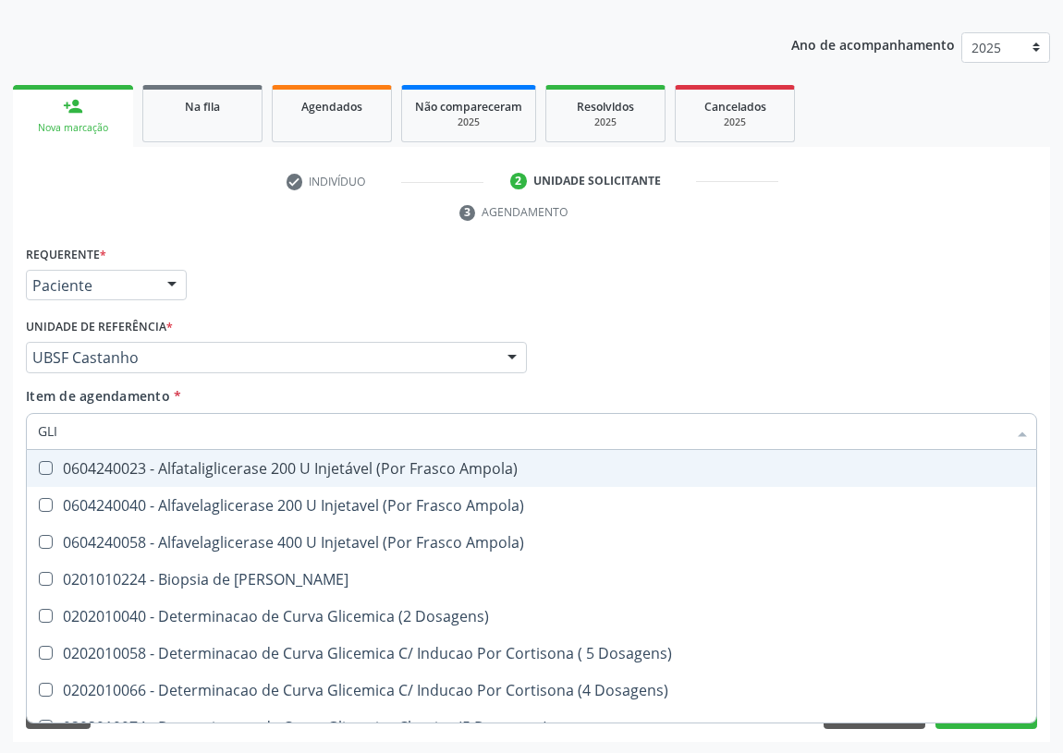
type input "GLIC"
checkbox Glicosilada "true"
checkbox Triglicerideos "false"
type input "GLICO"
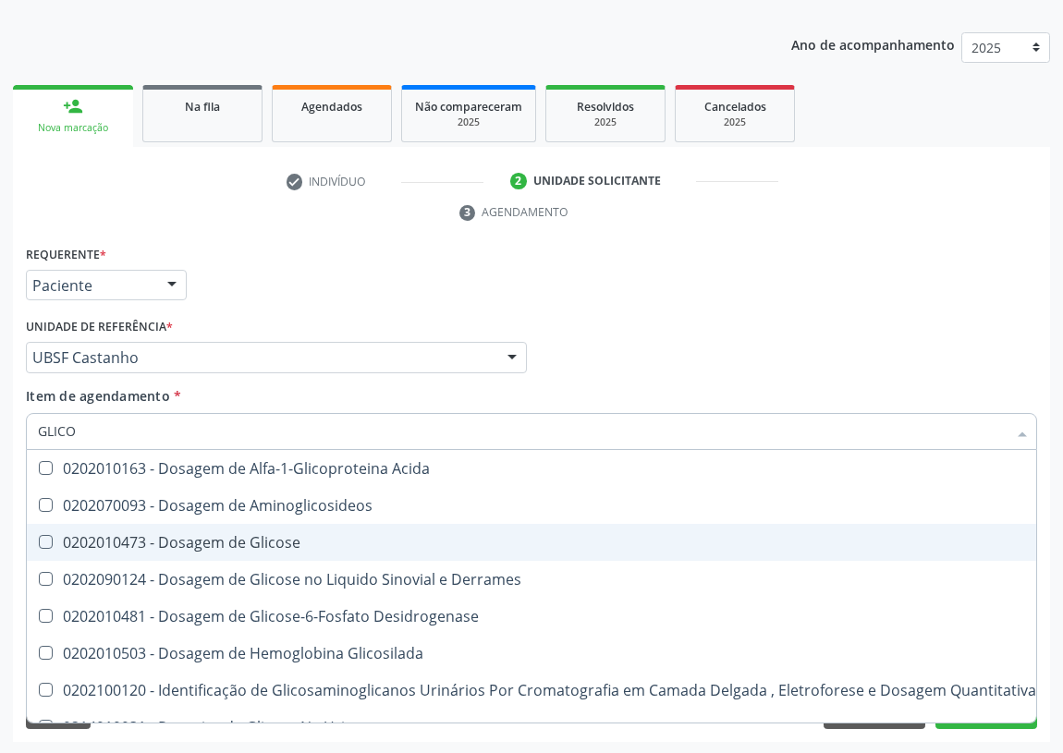
drag, startPoint x: 175, startPoint y: 540, endPoint x: 74, endPoint y: 479, distance: 117.8
click at [168, 539] on div "0202010473 - Dosagem de Glicose" at bounding box center [537, 542] width 998 height 15
checkbox Glicose "true"
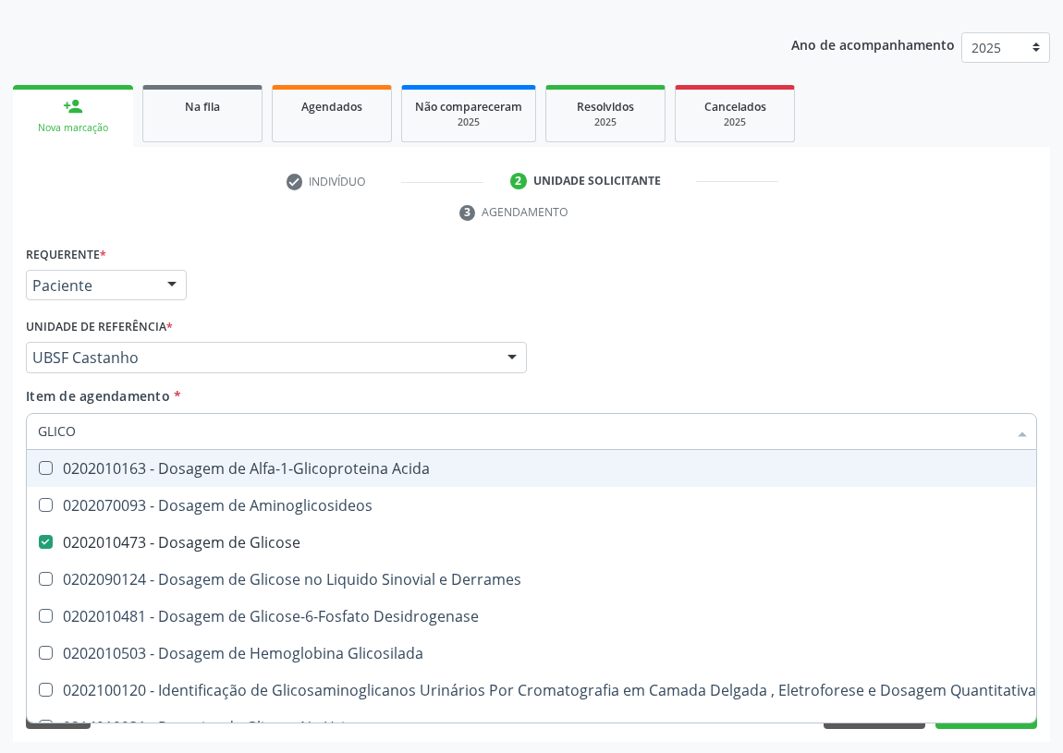
drag, startPoint x: 91, startPoint y: 432, endPoint x: 24, endPoint y: 416, distance: 68.4
click at [24, 416] on div "Item de agendamento * GLICO Desfazer seleção 0202010163 - Dosagem de Alfa-1-Gli…" at bounding box center [531, 421] width 1020 height 71
type input "PO"
checkbox Glicose "false"
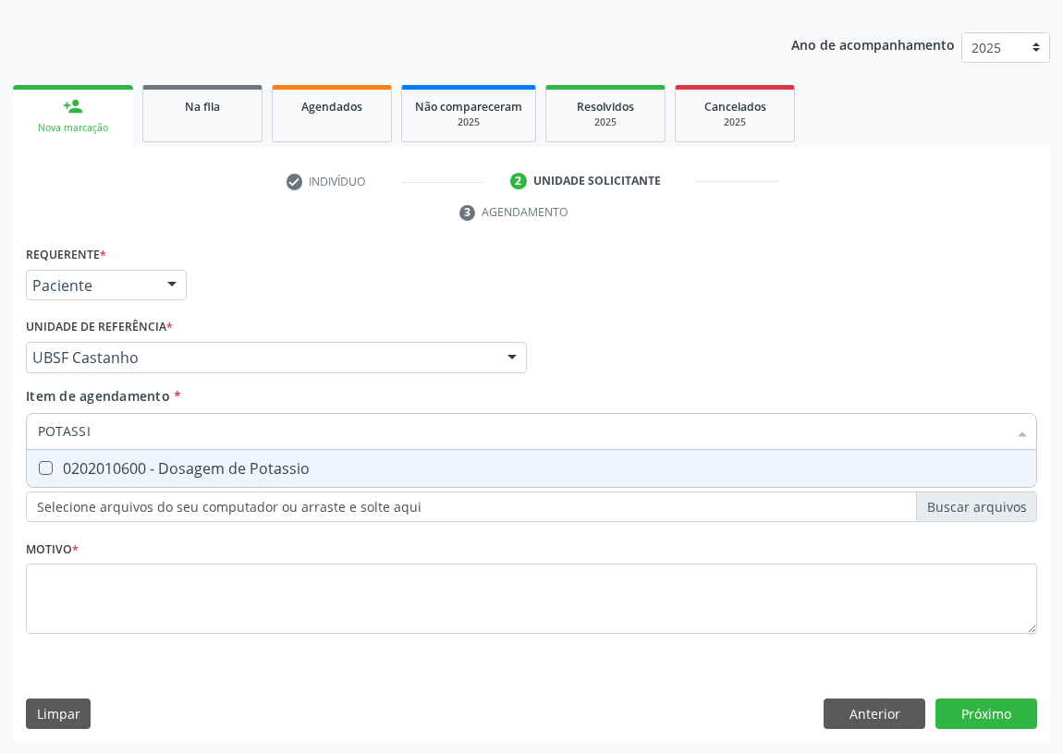
type input "POTASSIO"
drag, startPoint x: 44, startPoint y: 466, endPoint x: 62, endPoint y: 452, distance: 22.4
click at [57, 456] on span "0202010600 - Dosagem de Potassio" at bounding box center [531, 468] width 1009 height 37
checkbox Potassio "true"
drag, startPoint x: 110, startPoint y: 433, endPoint x: 0, endPoint y: 426, distance: 110.2
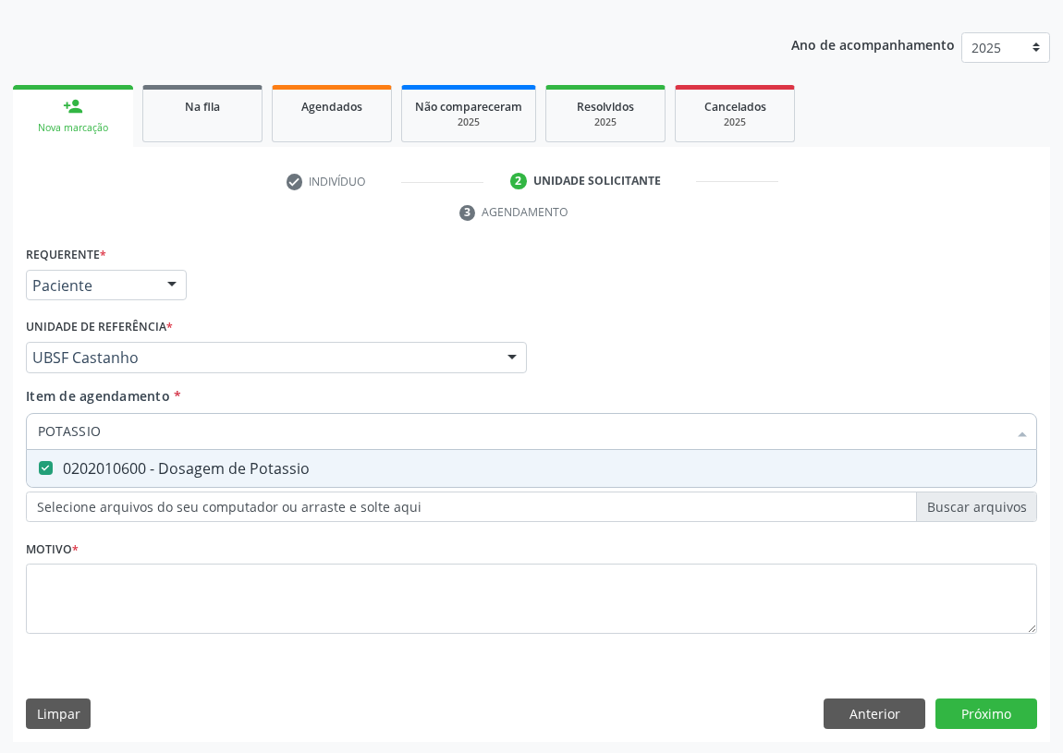
click at [0, 433] on div "Acompanhamento Acompanhe a situação das marcações correntes e finalizadas Relat…" at bounding box center [531, 332] width 1063 height 845
type input "H"
checkbox Potassio "false"
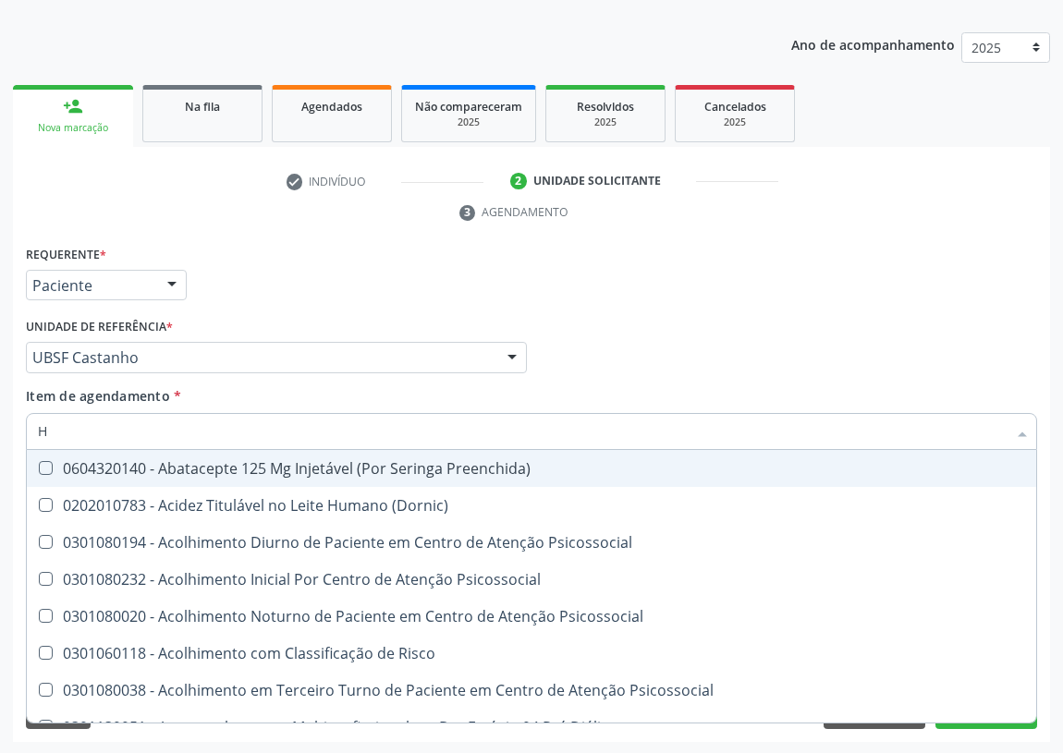
type input "HE"
checkbox C "true"
checkbox Hdl "false"
checkbox \(Tsh\) "false"
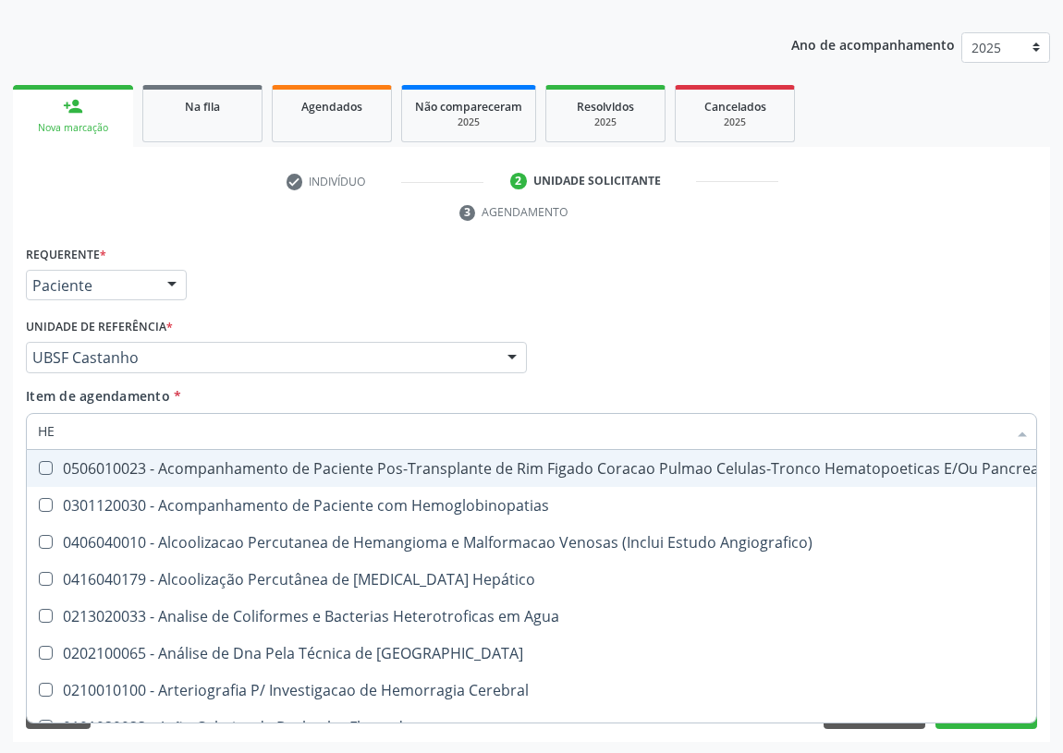
type input "HEM"
checkbox Transplante "true"
checkbox Completo "false"
type input "HEMO"
checkbox Retro-Retal "true"
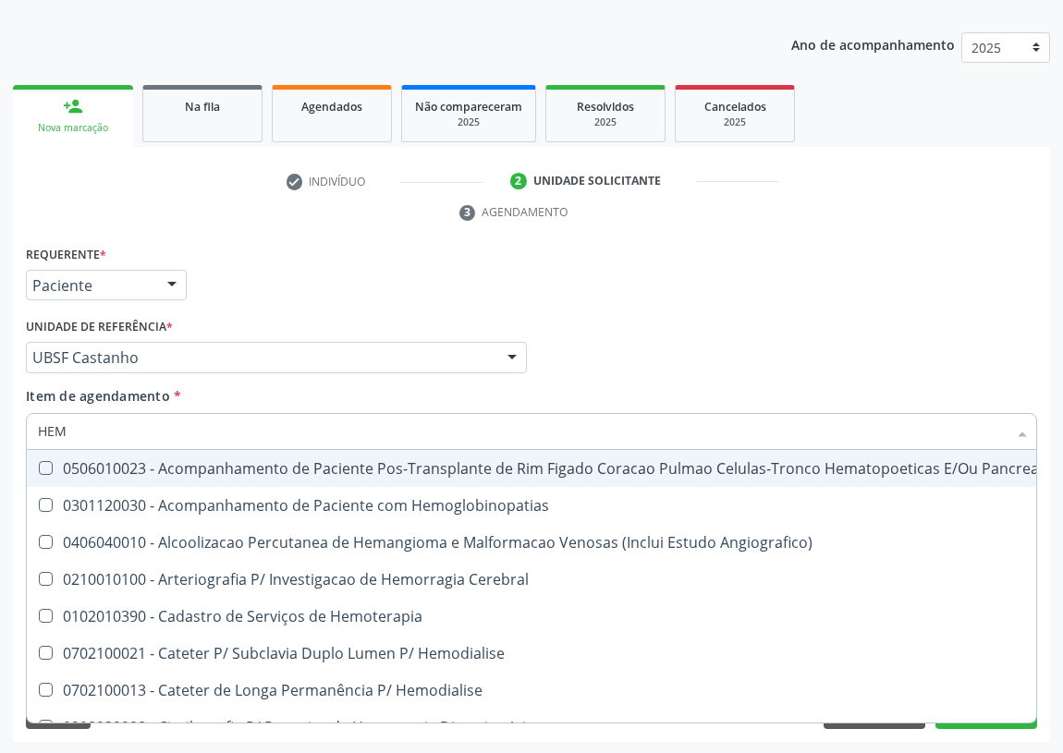
checkbox Completo "false"
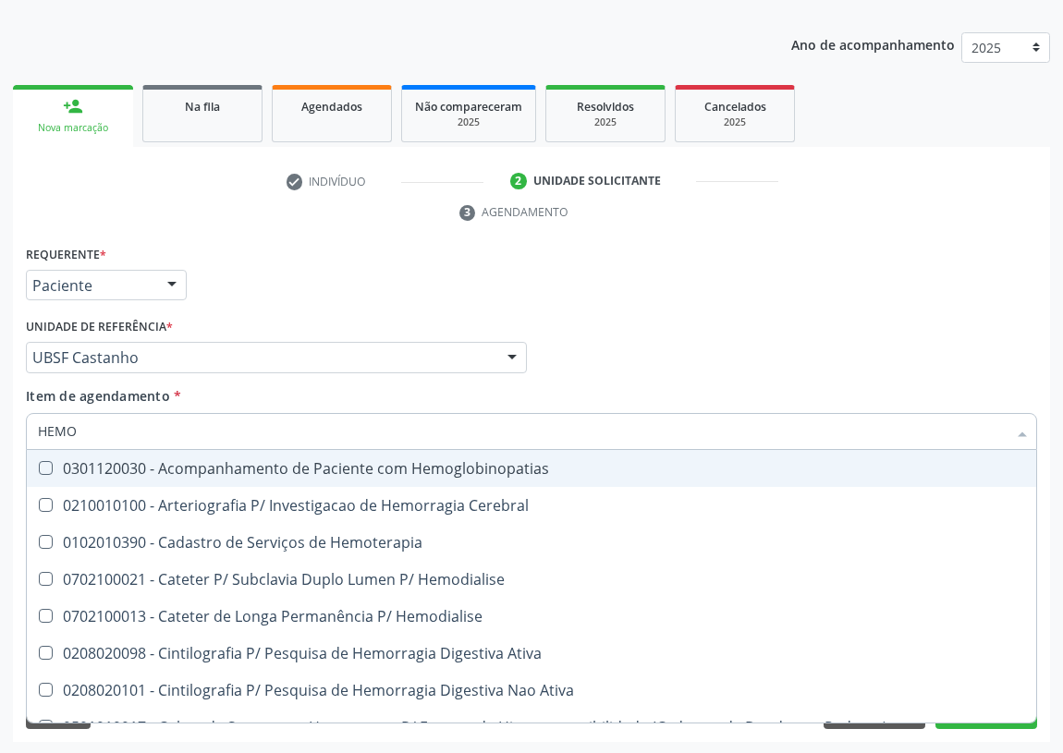
type input "HEMOG"
checkbox Carboxi-Hemoglobina "true"
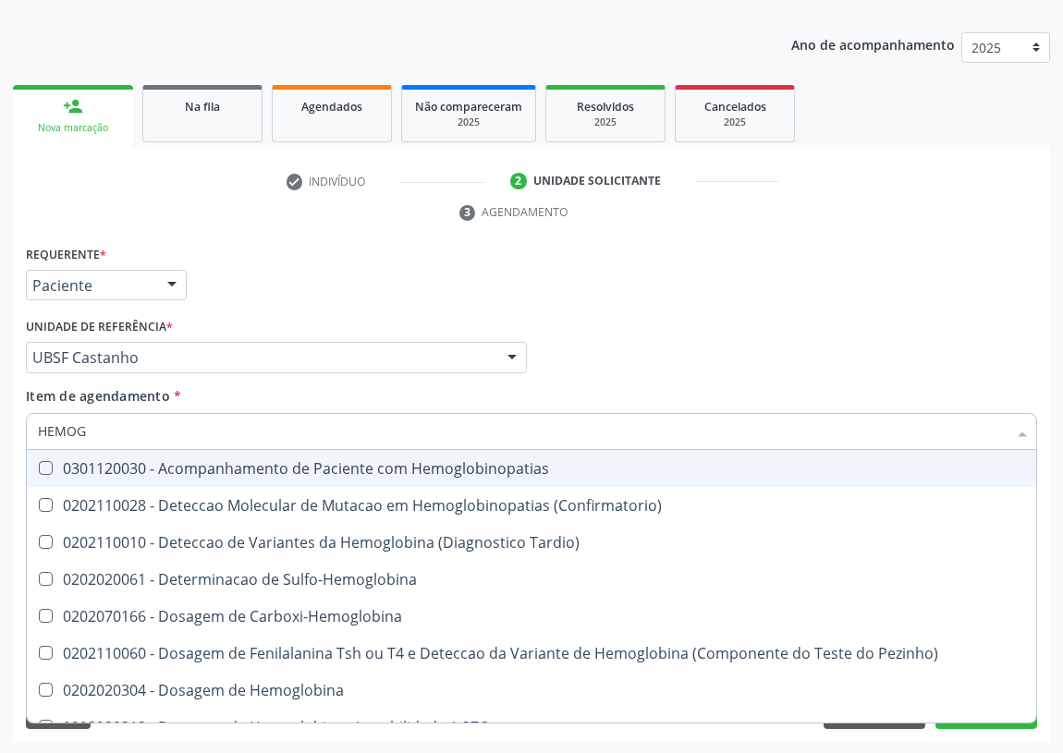
type input "HEMOGL"
checkbox Completo "false"
type input "HEMOGLOBINA"
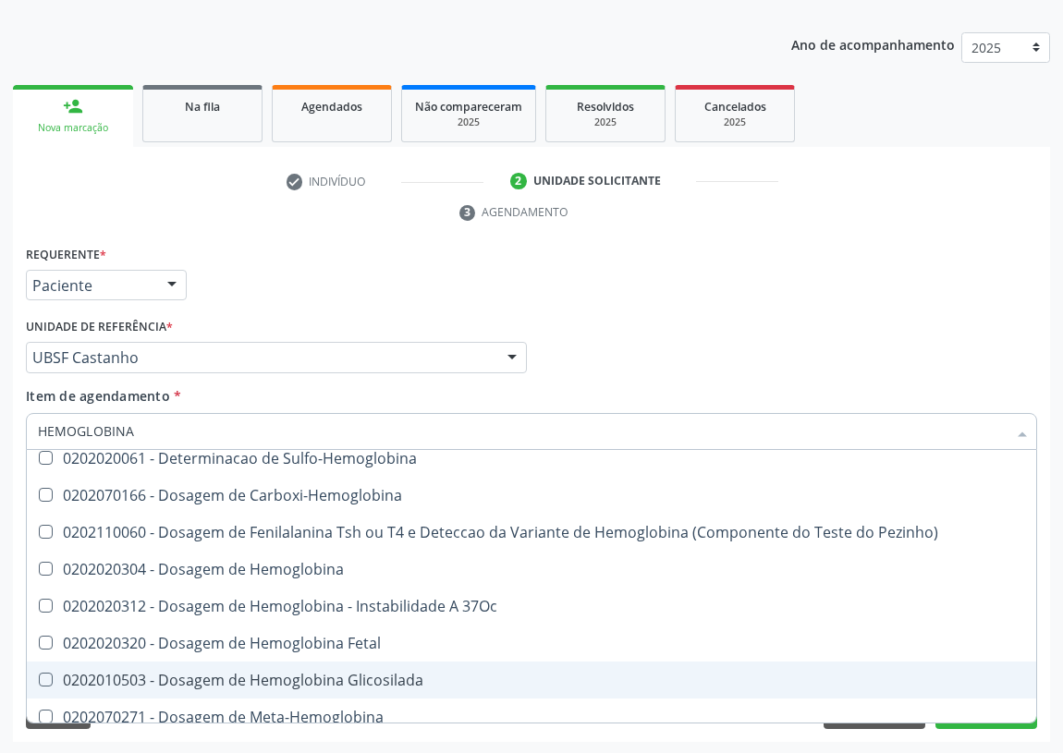
scroll to position [83, 0]
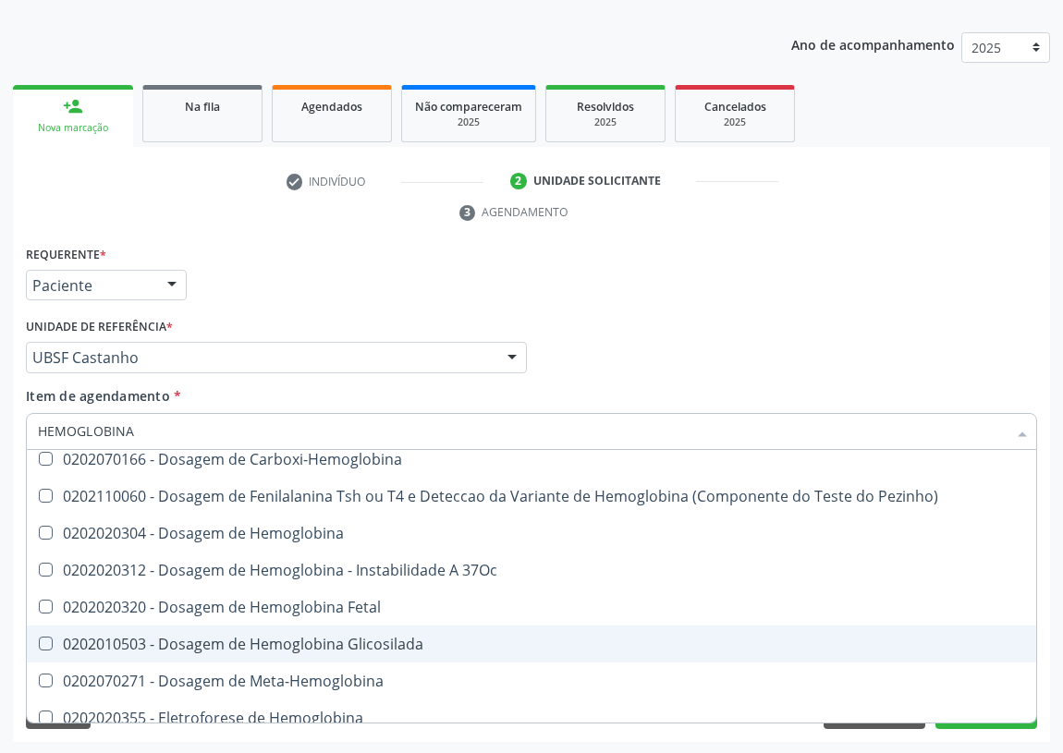
drag, startPoint x: 342, startPoint y: 635, endPoint x: 24, endPoint y: 583, distance: 322.1
click at [296, 638] on div "0202010503 - Dosagem de Hemoglobina Glicosilada" at bounding box center [531, 644] width 987 height 15
checkbox Glicosilada "true"
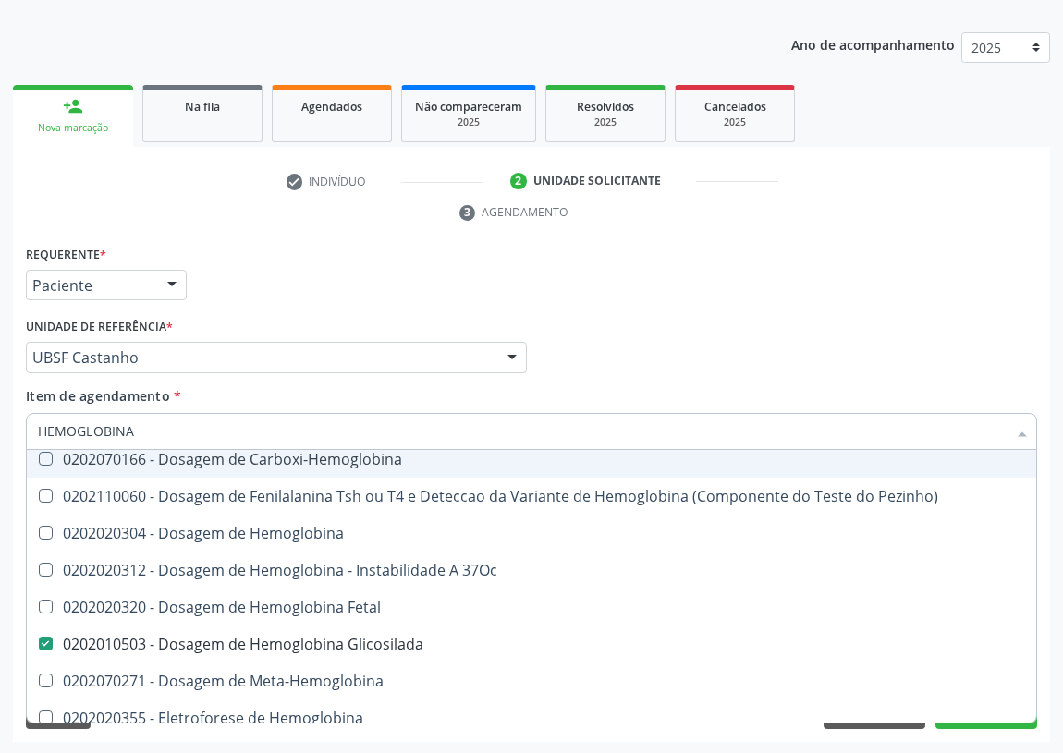
drag, startPoint x: 140, startPoint y: 420, endPoint x: 0, endPoint y: 438, distance: 140.8
click at [0, 438] on div "Acompanhamento Acompanhe a situação das marcações correntes e finalizadas Relat…" at bounding box center [531, 332] width 1063 height 845
type input "D"
checkbox Glicosilada "false"
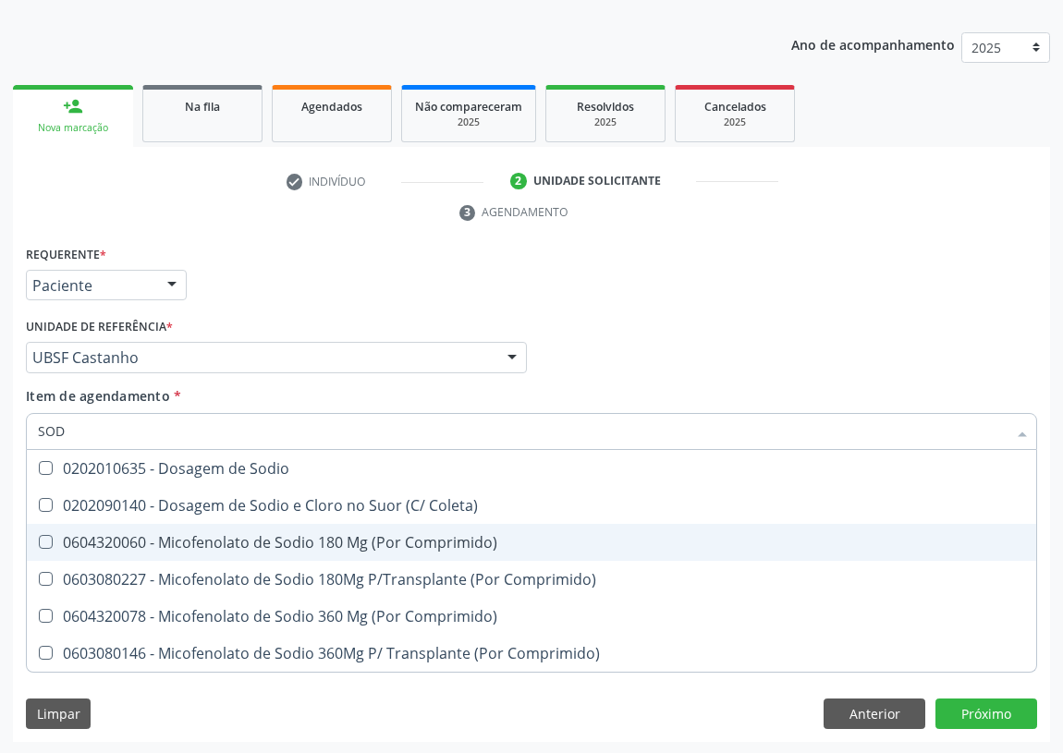
scroll to position [0, 0]
type input "SODIO"
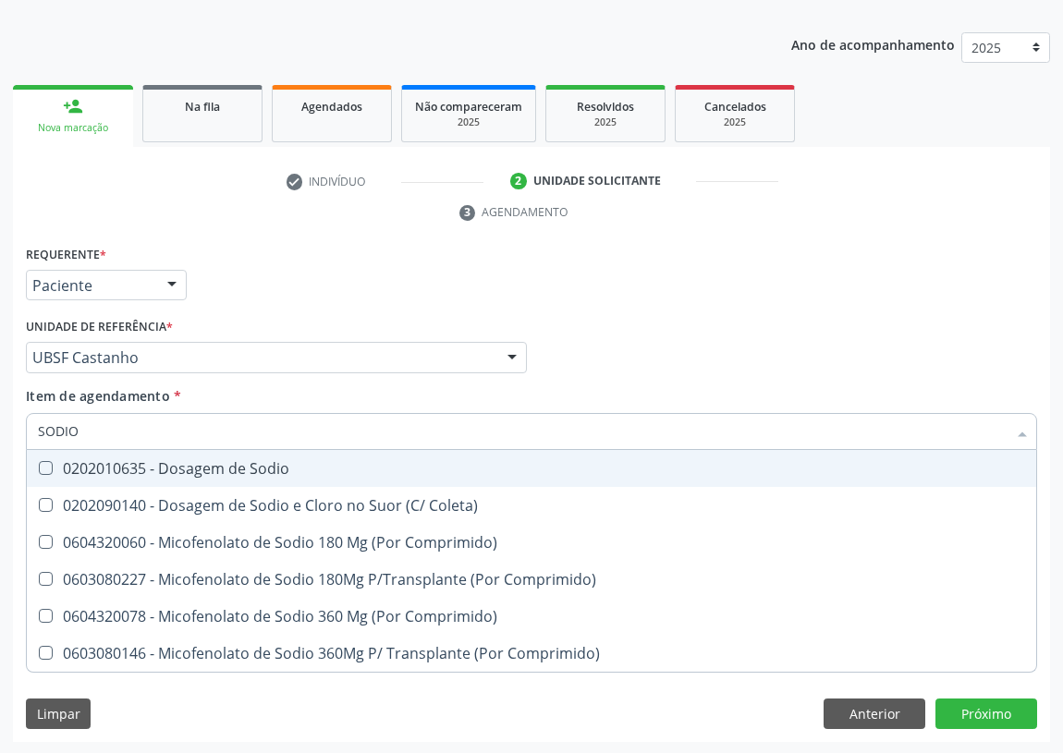
drag, startPoint x: 52, startPoint y: 462, endPoint x: 80, endPoint y: 443, distance: 34.6
click at [55, 462] on div "0202010635 - Dosagem de Sodio" at bounding box center [531, 468] width 987 height 15
checkbox Sodio "true"
drag, startPoint x: 91, startPoint y: 433, endPoint x: 0, endPoint y: 428, distance: 91.7
click at [0, 428] on div "Acompanhamento Acompanhe a situação das marcações correntes e finalizadas Relat…" at bounding box center [531, 332] width 1063 height 845
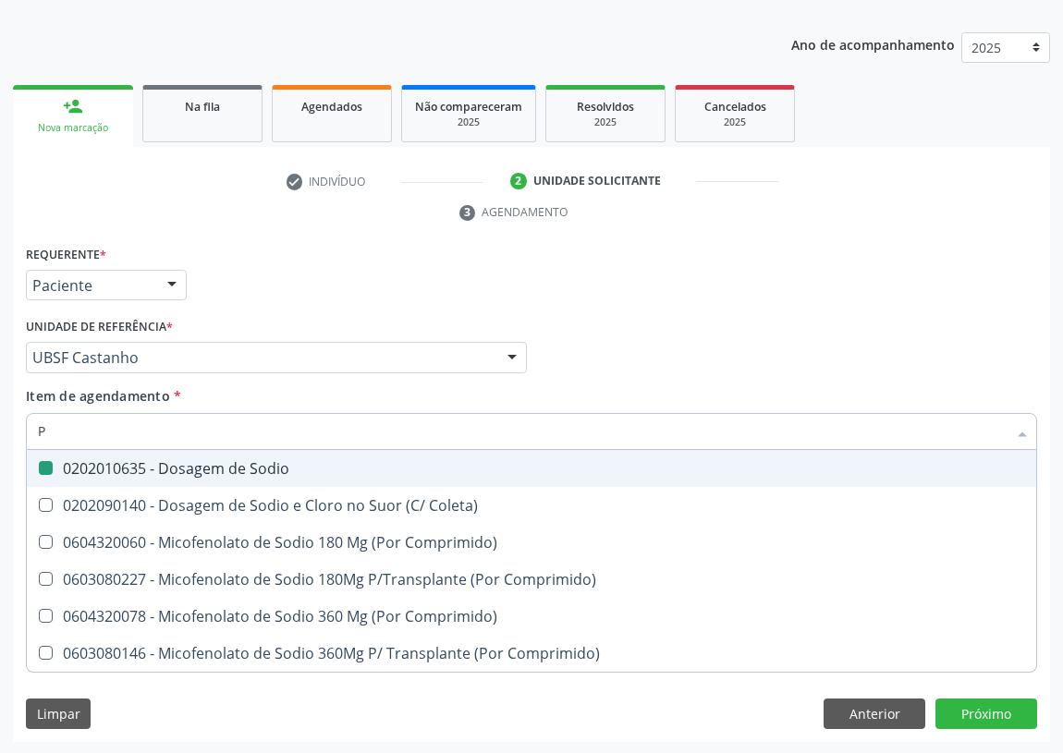
type input "PO"
checkbox Sodio "false"
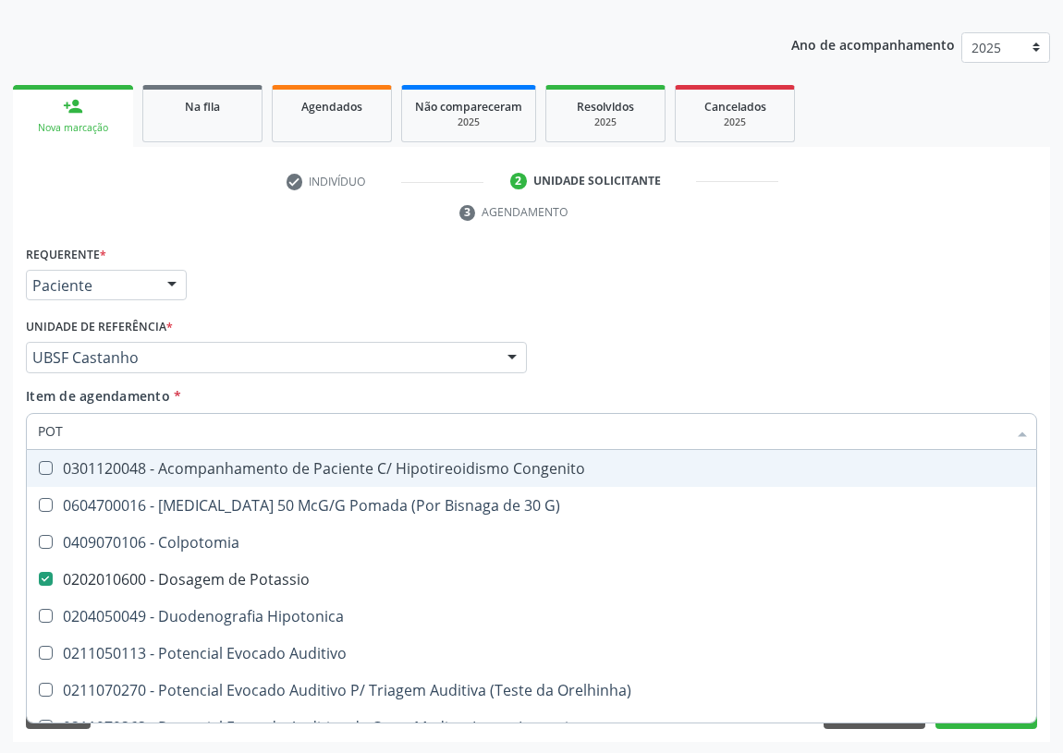
type input "POTA"
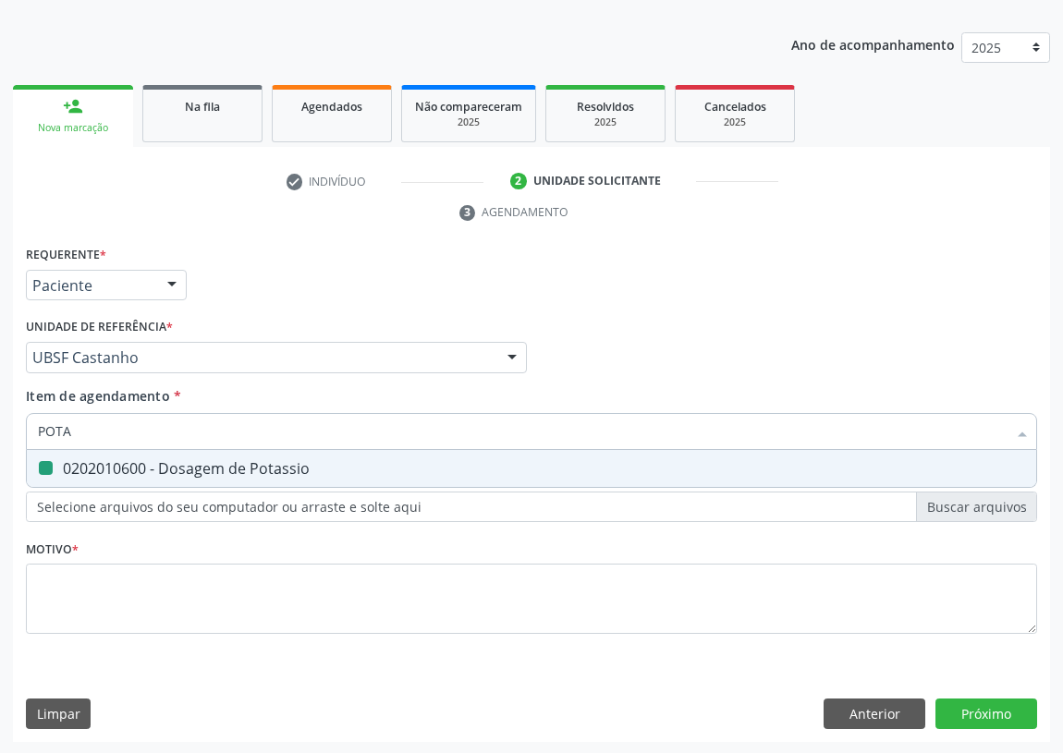
checkbox Potassio "true"
drag, startPoint x: 99, startPoint y: 419, endPoint x: 0, endPoint y: 442, distance: 101.6
click at [0, 442] on div "Acompanhamento Acompanhe a situação das marcações correntes e finalizadas Relat…" at bounding box center [531, 332] width 1063 height 845
type input "TG"
checkbox Potassio "false"
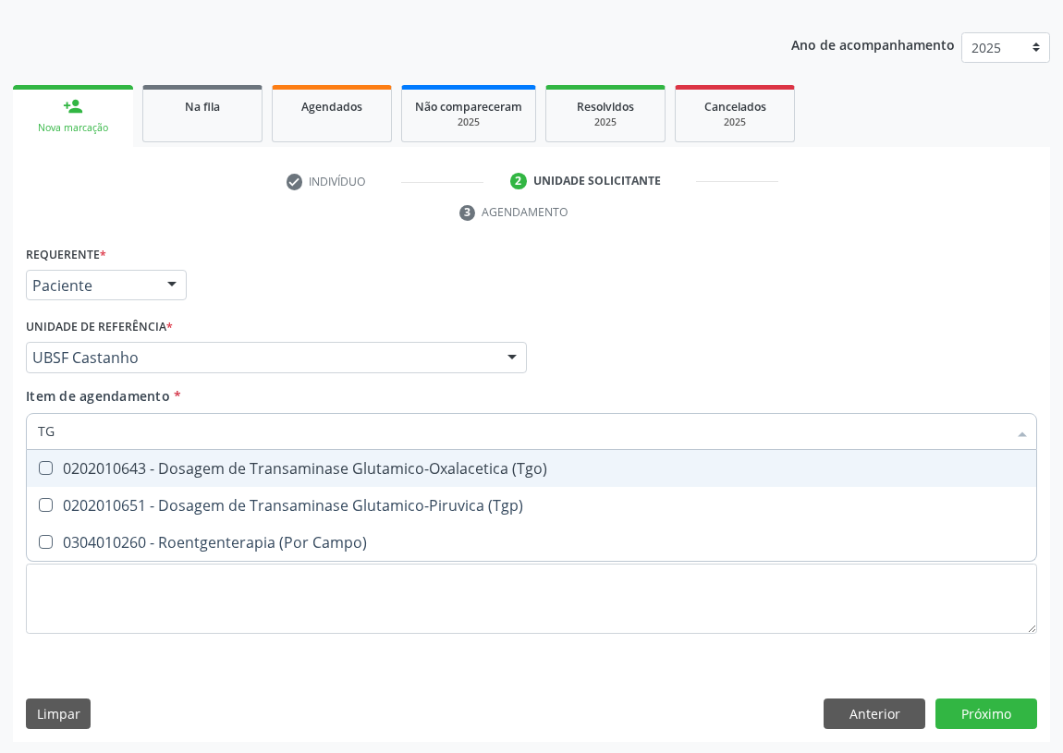
type input "TGO"
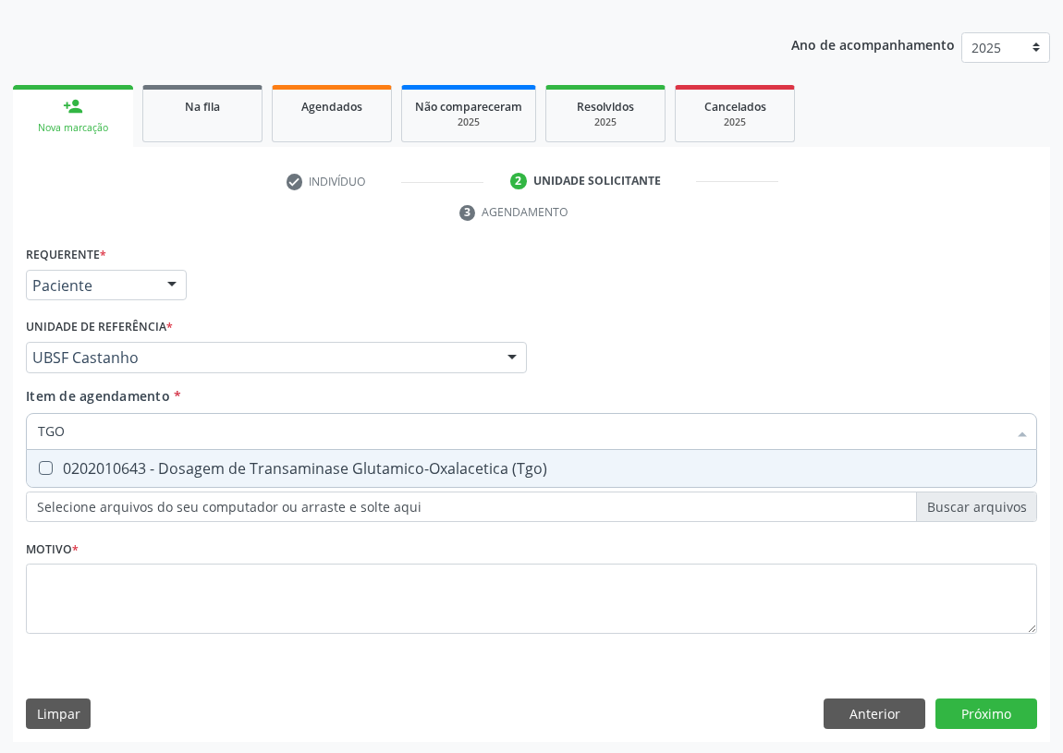
drag, startPoint x: 40, startPoint y: 461, endPoint x: 85, endPoint y: 441, distance: 49.6
click at [53, 461] on div "0202010643 - Dosagem de Transaminase Glutamico-Oxalacetica (Tgo)" at bounding box center [531, 468] width 987 height 15
checkbox \(Tgo\) "true"
drag, startPoint x: 46, startPoint y: 435, endPoint x: 21, endPoint y: 432, distance: 25.2
click at [26, 435] on div "TGO" at bounding box center [531, 431] width 1011 height 37
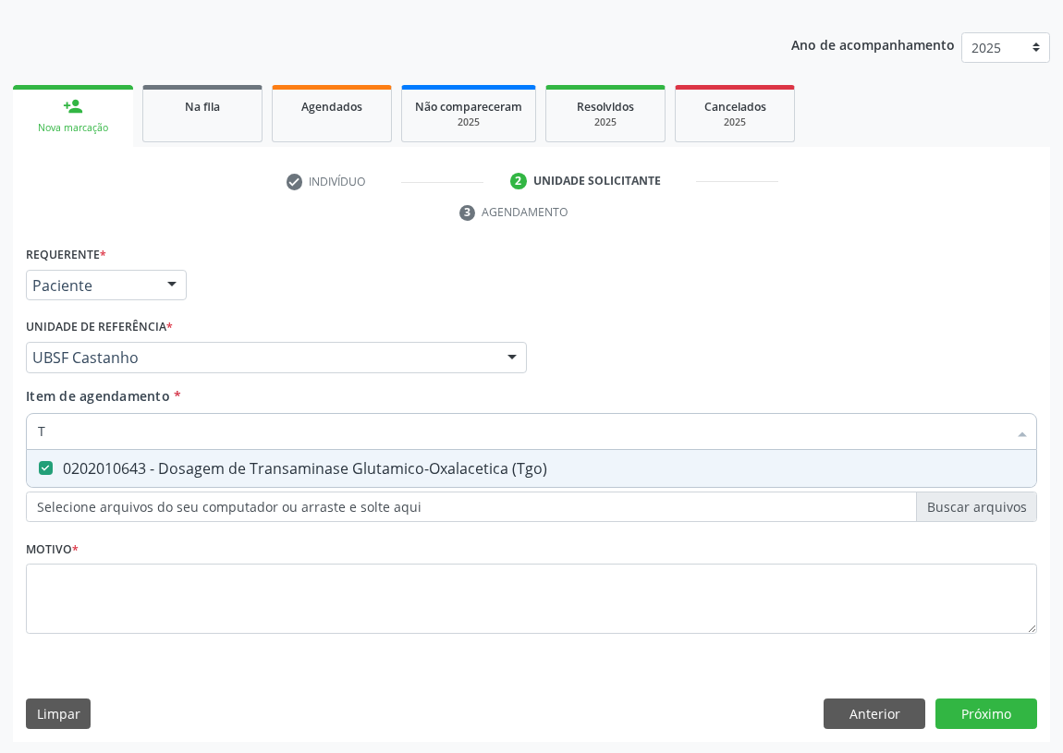
type input "TG"
checkbox \(Tgo\) "true"
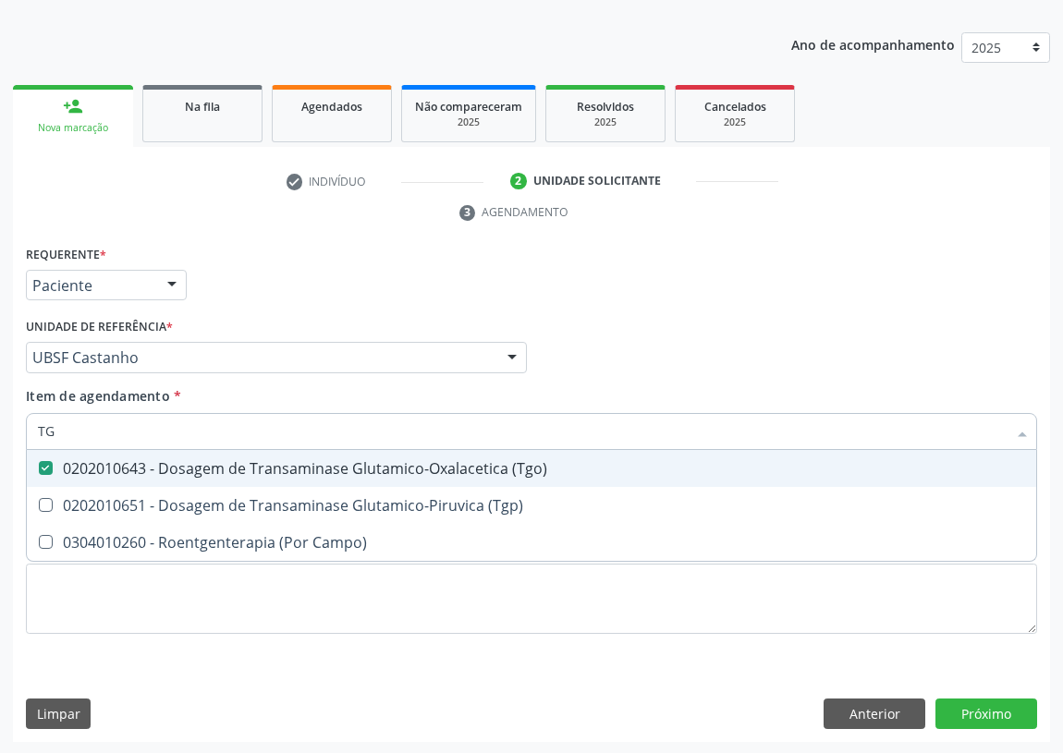
type input "TGP"
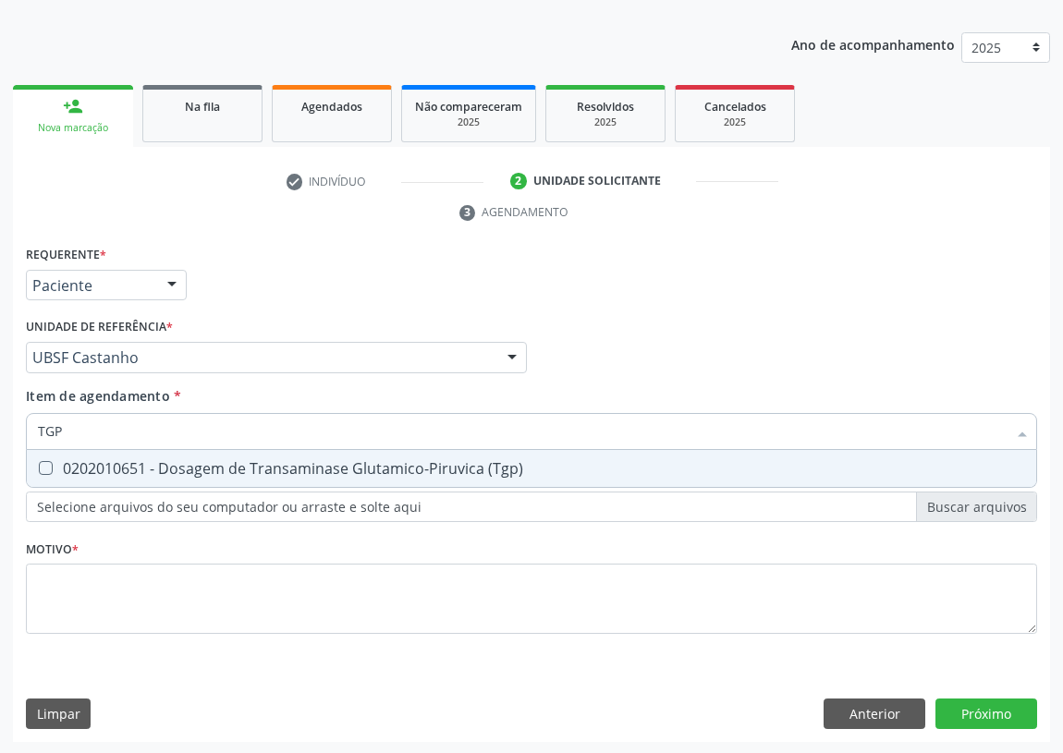
drag, startPoint x: 43, startPoint y: 469, endPoint x: 66, endPoint y: 437, distance: 38.5
click at [50, 461] on \(Tgp\) at bounding box center [46, 468] width 14 height 14
click at [39, 462] on \(Tgp\) "checkbox" at bounding box center [33, 468] width 12 height 12
checkbox \(Tgp\) "true"
drag, startPoint x: 86, startPoint y: 418, endPoint x: 14, endPoint y: 429, distance: 72.9
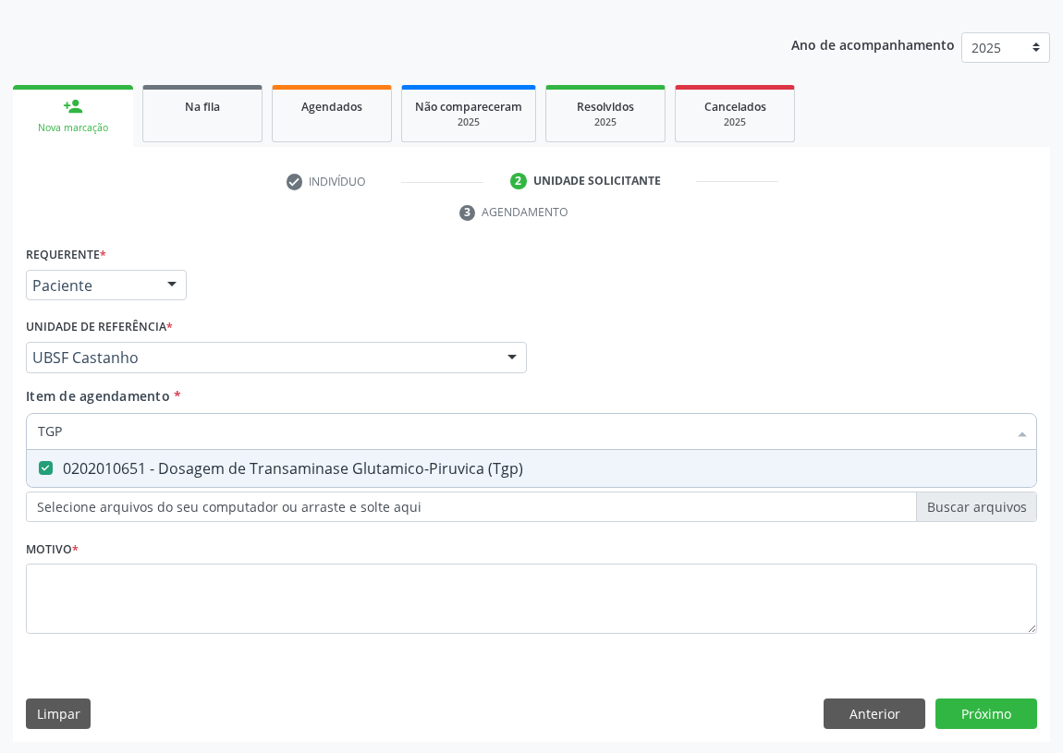
click at [16, 432] on div "Requerente * Paciente Profissional de Saúde Paciente Nenhum resultado encontrad…" at bounding box center [531, 492] width 1037 height 502
type input "02"
checkbox \(Tgp\) "false"
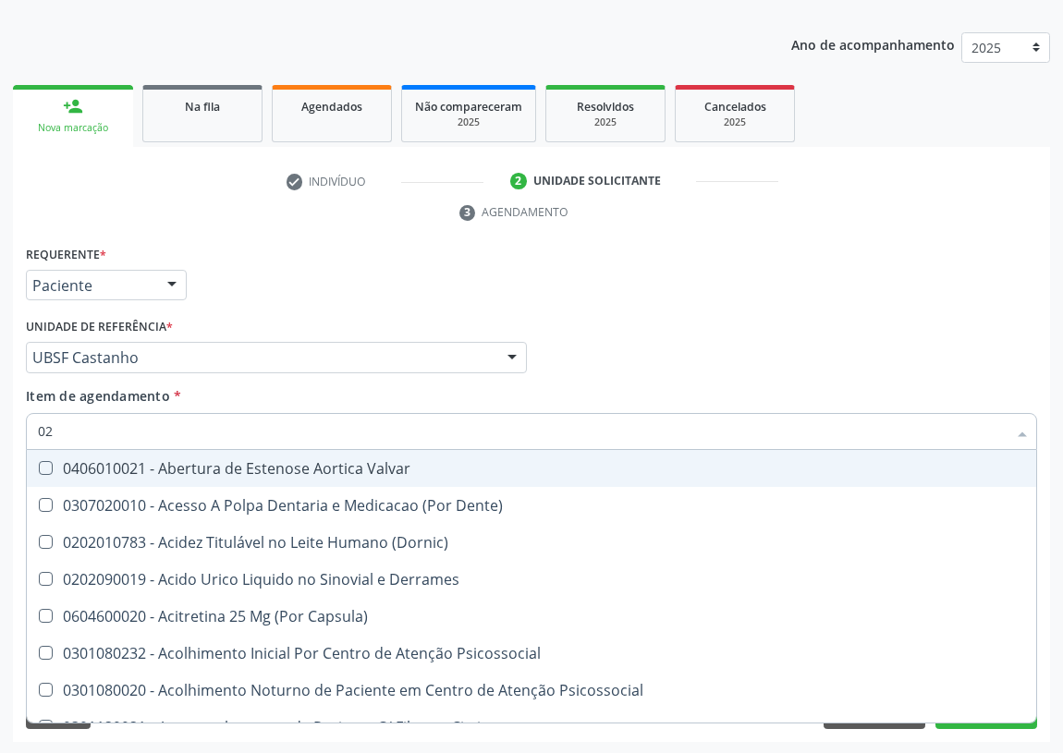
type input "020"
checkbox \(Pos-Pasteurização\) "true"
checkbox Debridamento "true"
checkbox Dacriocistografia "true"
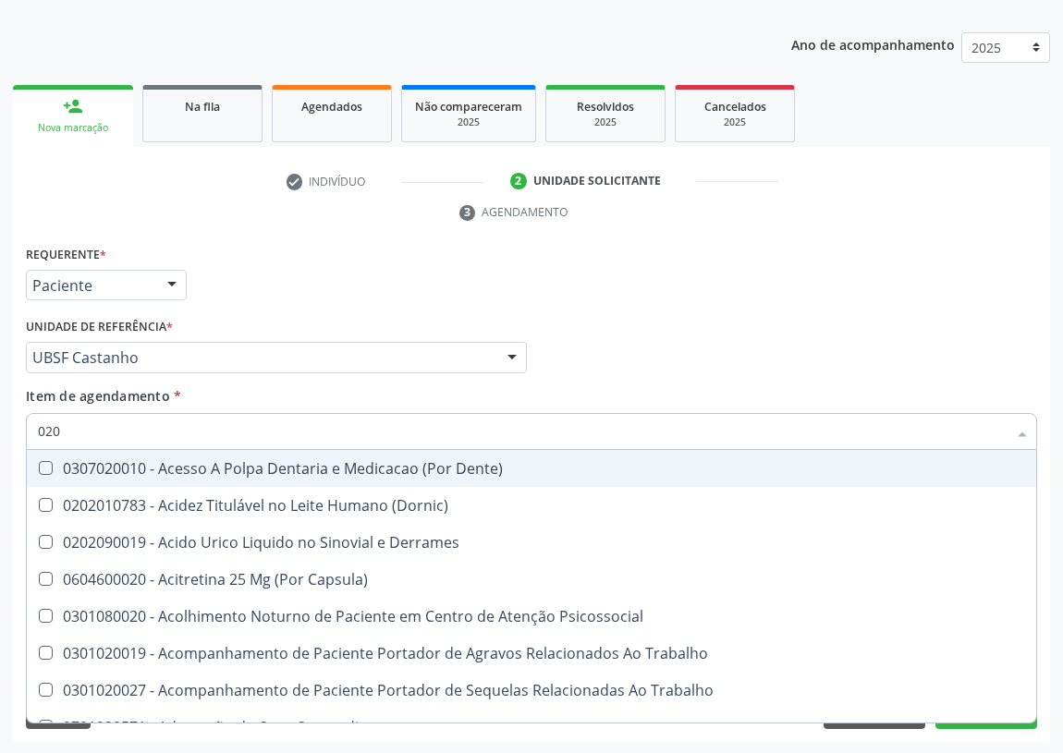
type input "0202"
checkbox Ocular "true"
checkbox Aberto\) "true"
checkbox Cortante "true"
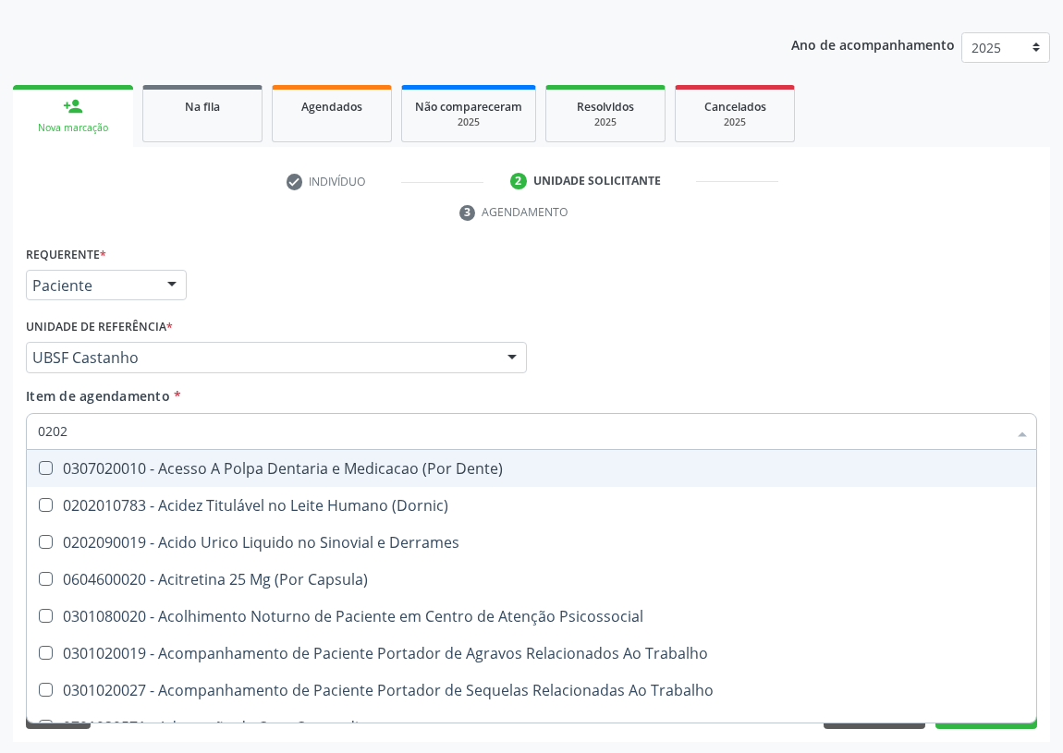
checkbox Drogas "true"
checkbox Reservatorio "true"
checkbox Gastro-Esofagico "true"
checkbox Imagens\) "true"
checkbox \(Spcto\) "true"
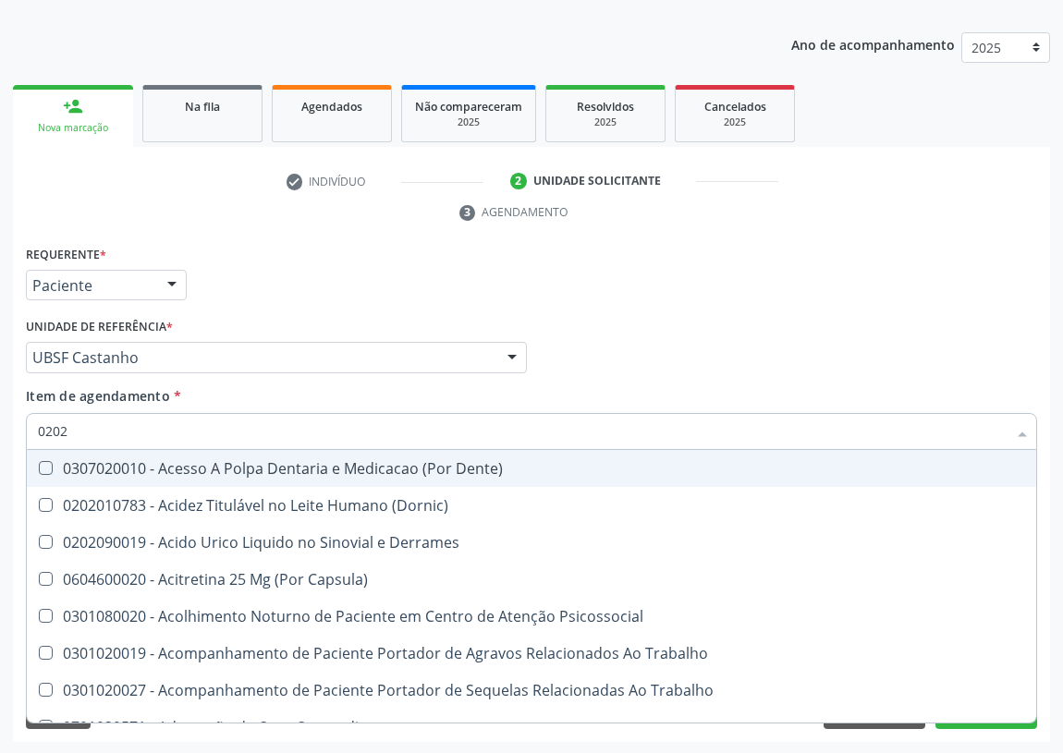
checkbox 67 "true"
checkbox Aspiracao "true"
checkbox Projecoes\) "true"
checkbox Captacao "true"
checkbox Revisao "true"
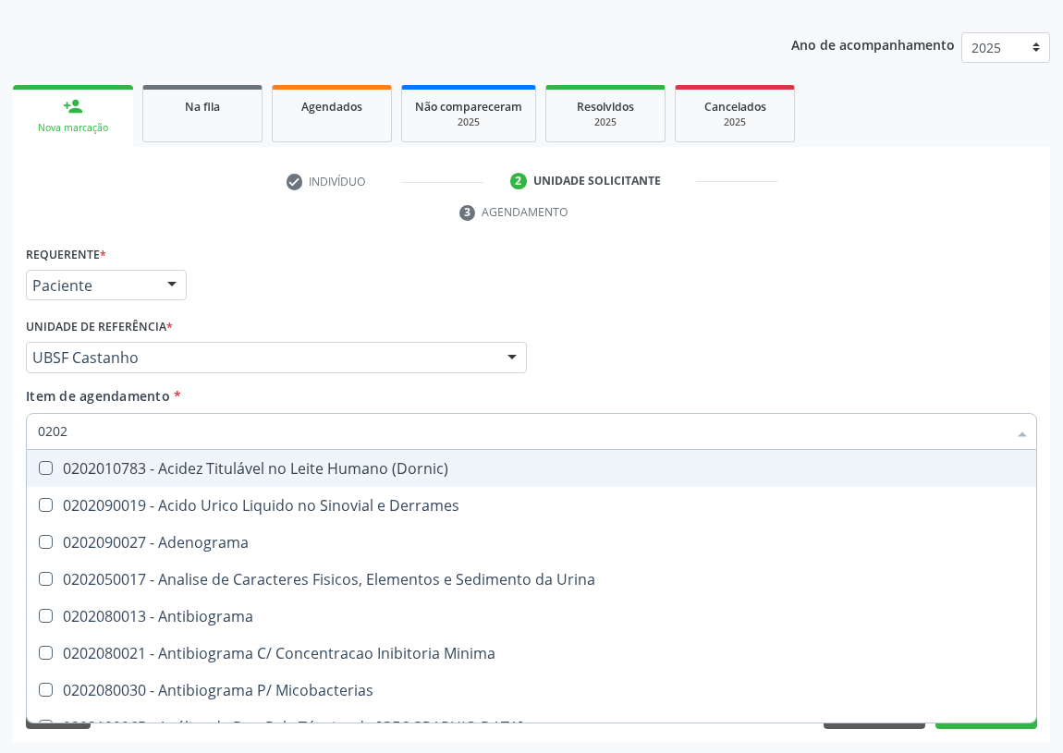
type input "02020"
checkbox Barbituratos "true"
checkbox Benzodiazepinicos "true"
checkbox Calcitonina "true"
checkbox Hdl "false"
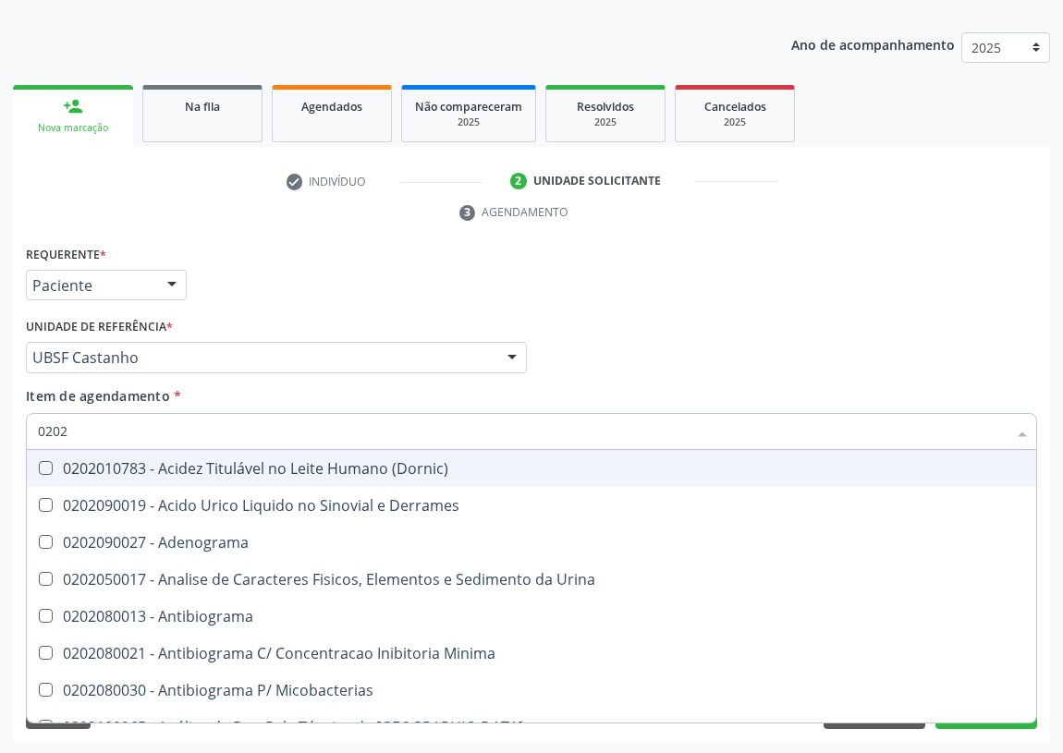
checkbox Ldl "false"
checkbox Creatinina "false"
checkbox Xiii "true"
checkbox Formaldeido "true"
checkbox Fosforo "true"
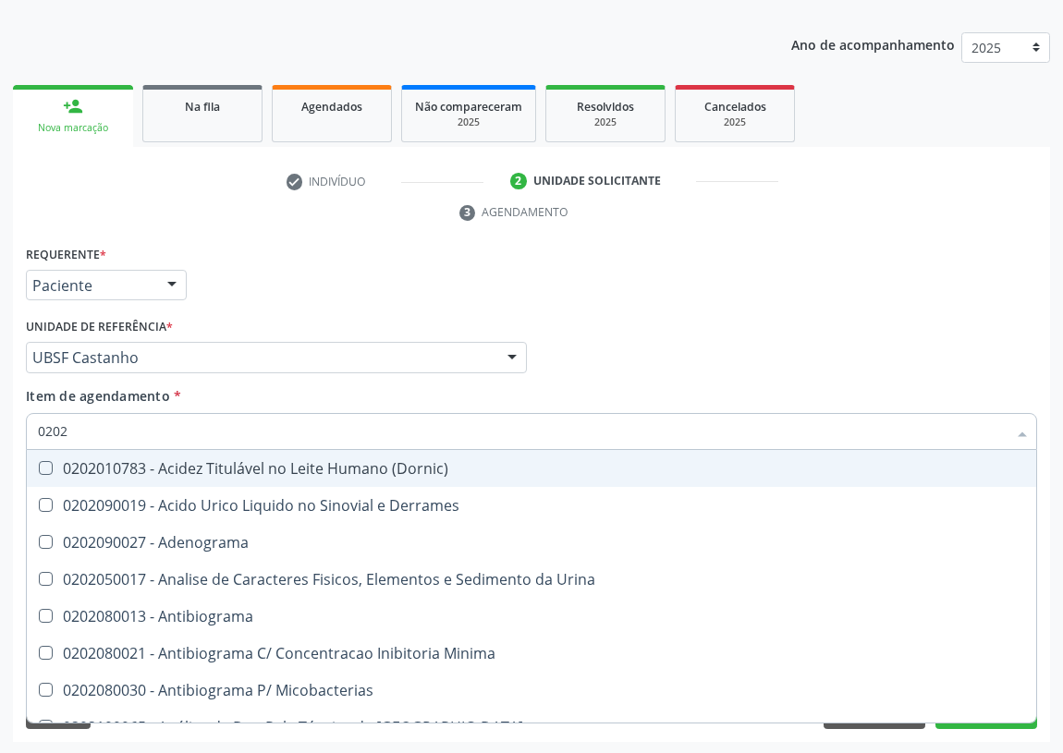
checkbox Glicose "false"
checkbox Glicosilada "false"
checkbox \(Tsh\) "false"
checkbox \(Igm\) "true"
checkbox Meta-Hemoglobina "true"
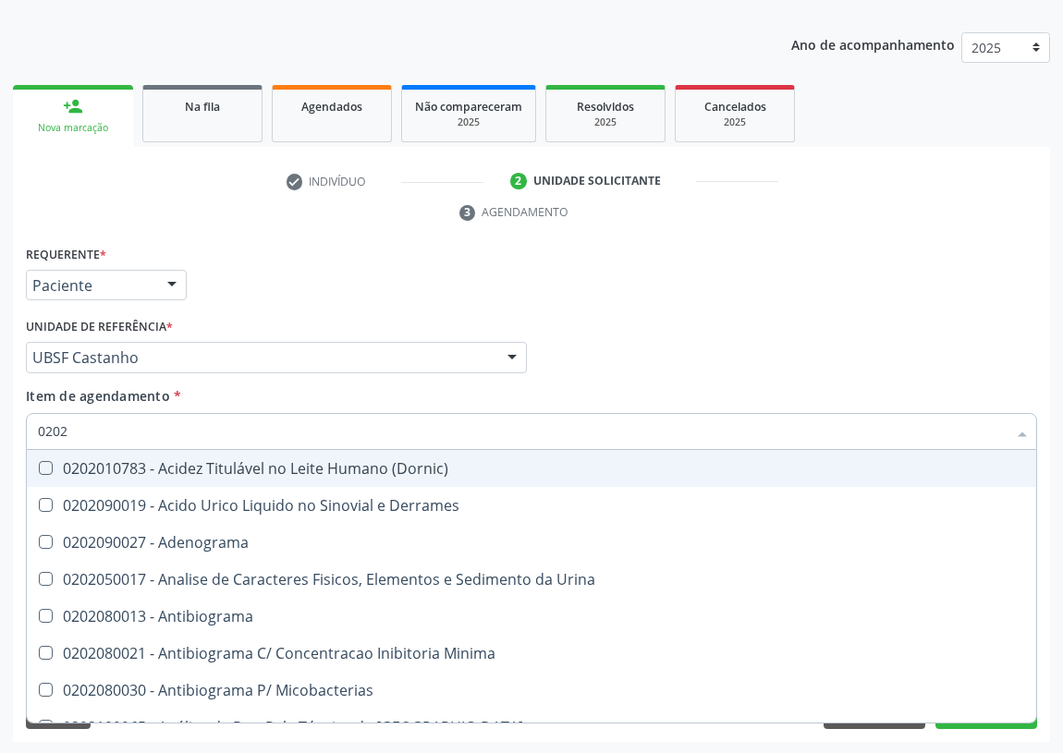
checkbox Progesterona "true"
checkbox Prolactina "true"
checkbox Horas\) "true"
checkbox Quinidina "true"
checkbox Sodio "false"
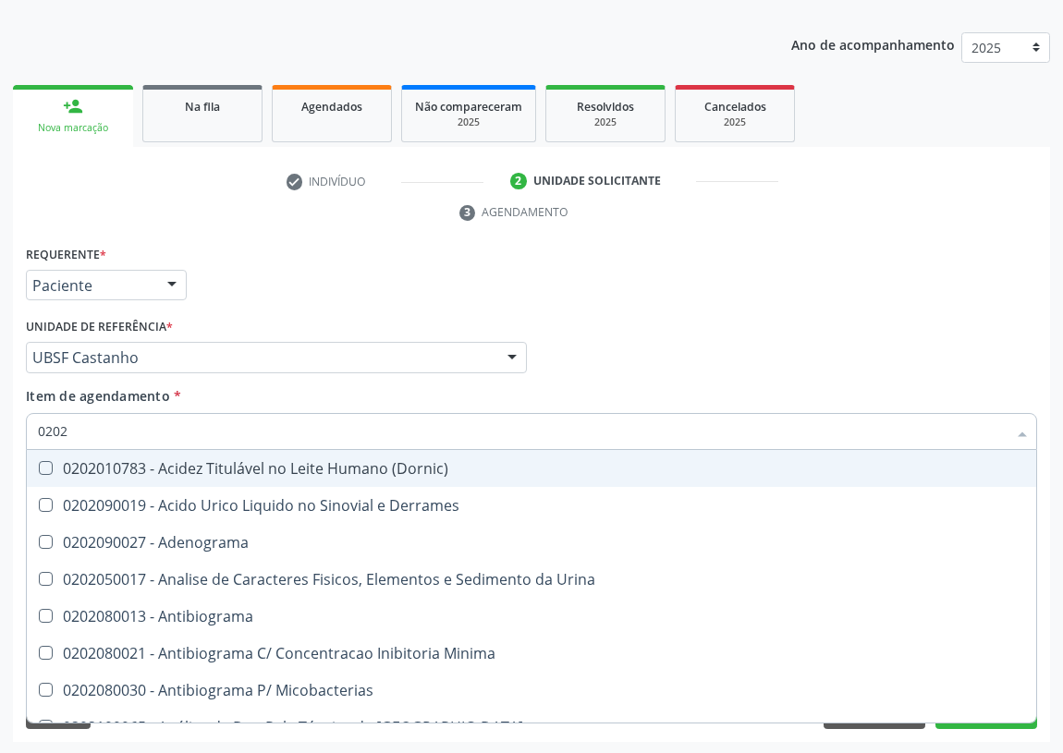
checkbox Livre\) "false"
checkbox \(Tgo\) "false"
checkbox \(Tgp\) "false"
checkbox Triglicerideos "false"
checkbox Ureia "false"
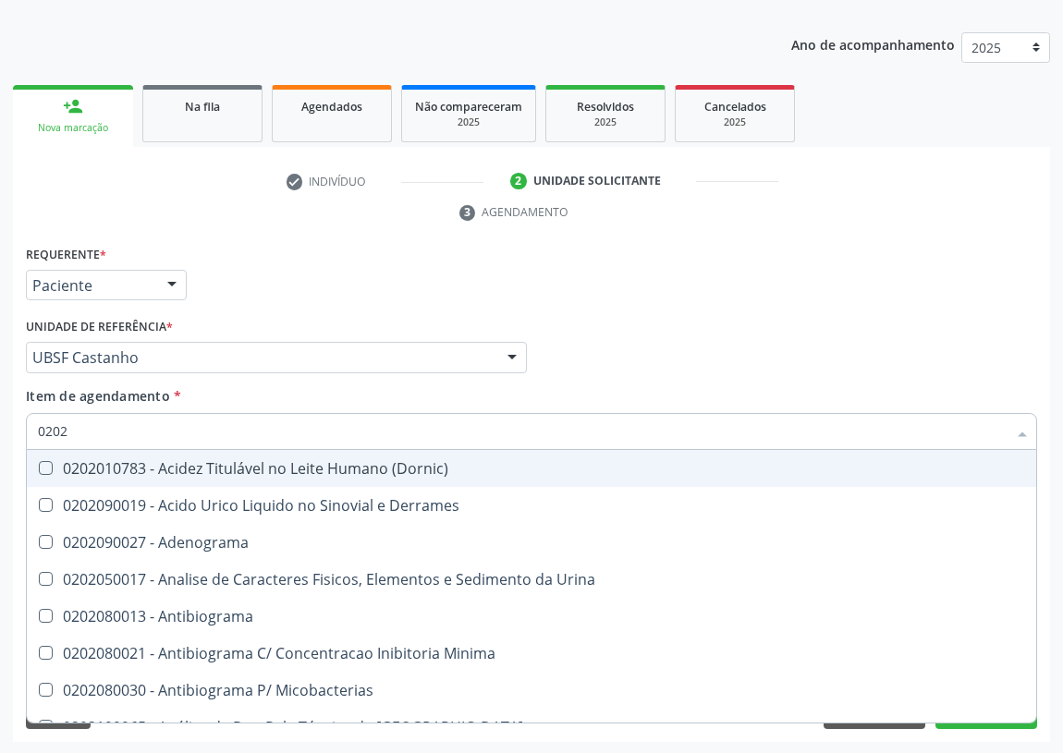
checkbox Zinco "true"
checkbox Completo "false"
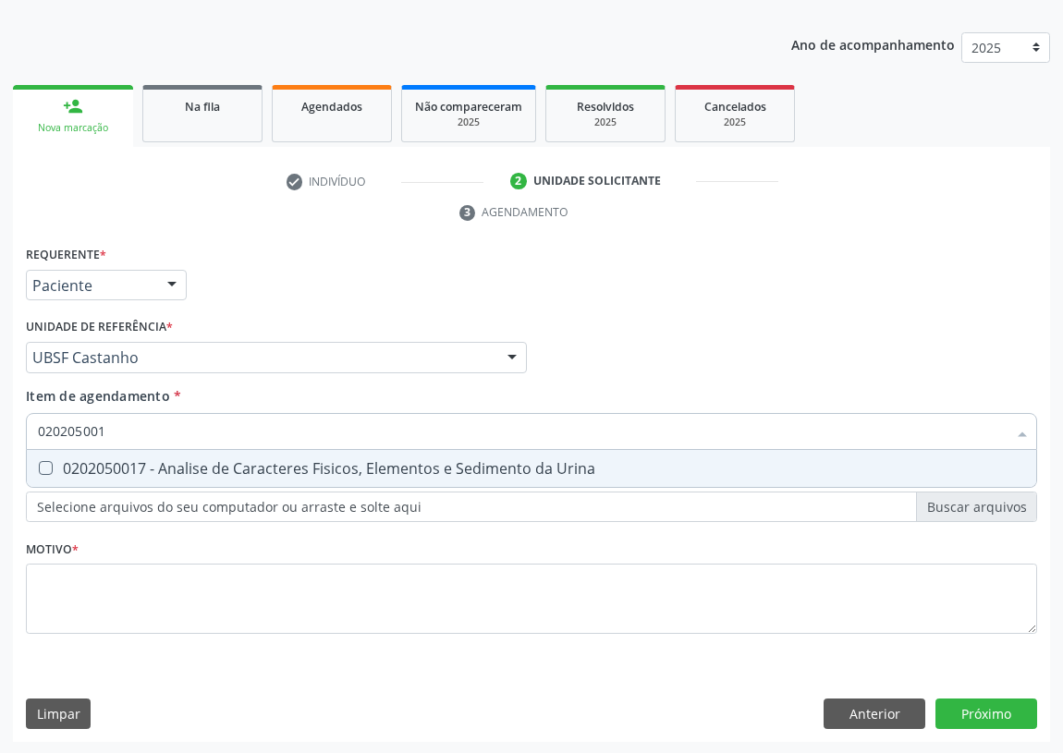
type input "0202050017"
drag, startPoint x: 46, startPoint y: 462, endPoint x: 120, endPoint y: 437, distance: 78.0
click at [73, 464] on div "0202050017 - Analise de Caracteres Fisicos, Elementos e Sedimento da Urina" at bounding box center [531, 468] width 987 height 15
checkbox Urina "true"
drag, startPoint x: 124, startPoint y: 425, endPoint x: 13, endPoint y: 434, distance: 111.3
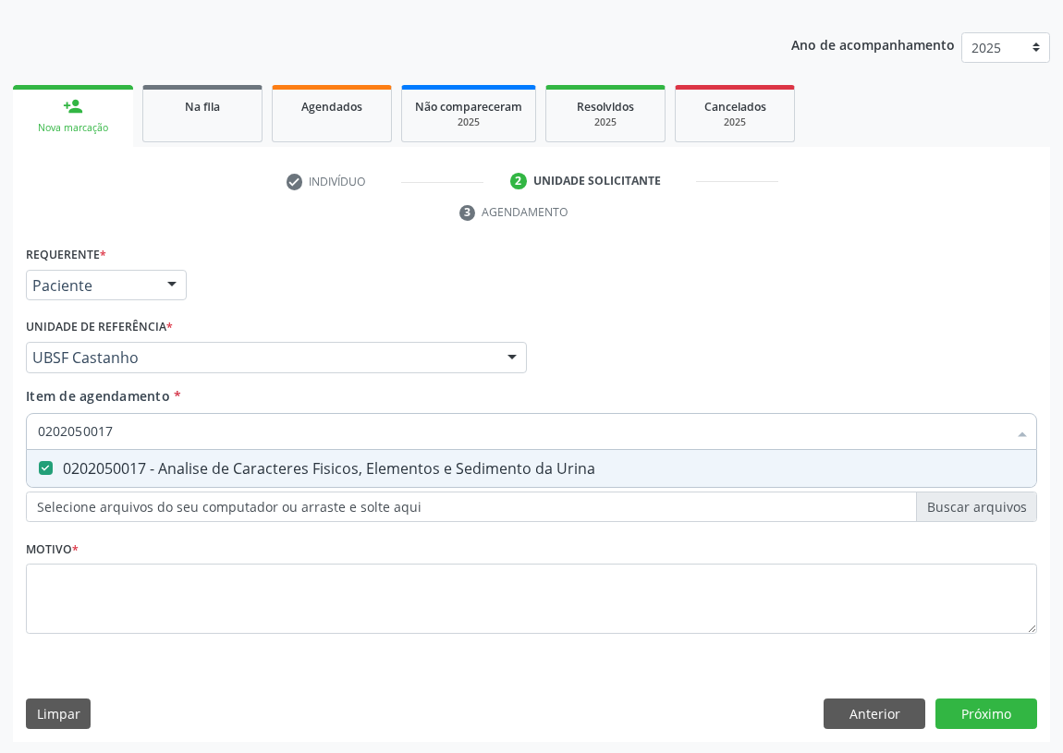
click at [13, 434] on div "Requerente * Paciente Profissional de Saúde Paciente Nenhum resultado encontrad…" at bounding box center [531, 492] width 1037 height 502
type input "C"
checkbox Urina "false"
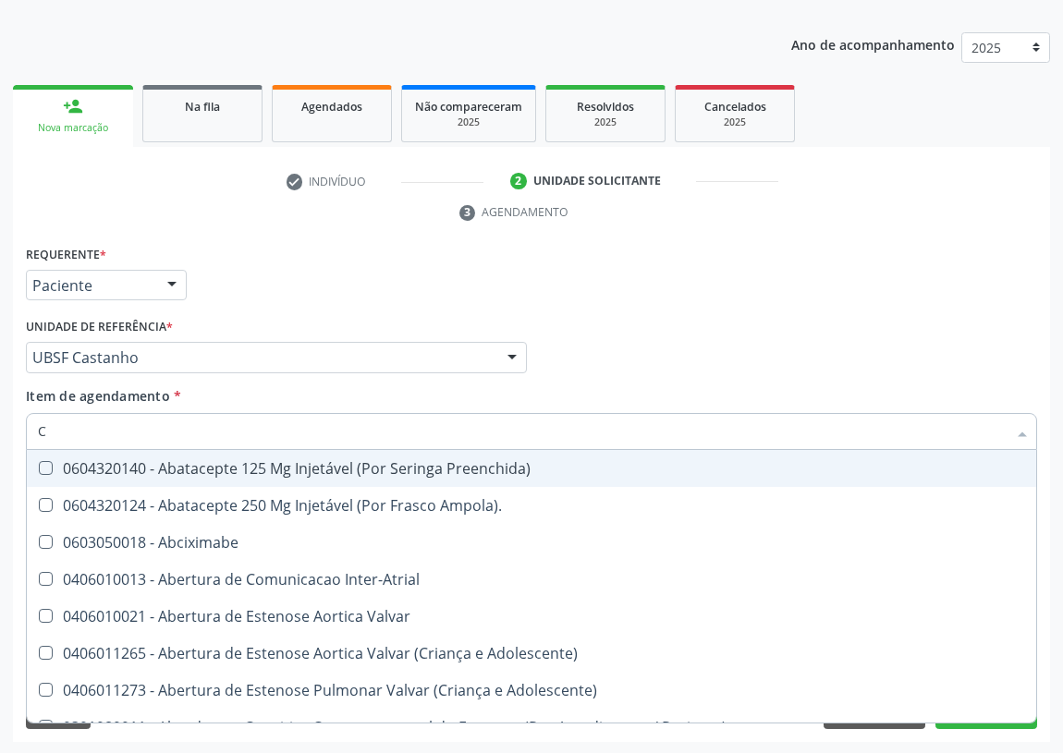
type input "CO"
checkbox Frasco-Ampola\) "true"
checkbox Urina "false"
checkbox Comprimido\) "true"
checkbox G\) "true"
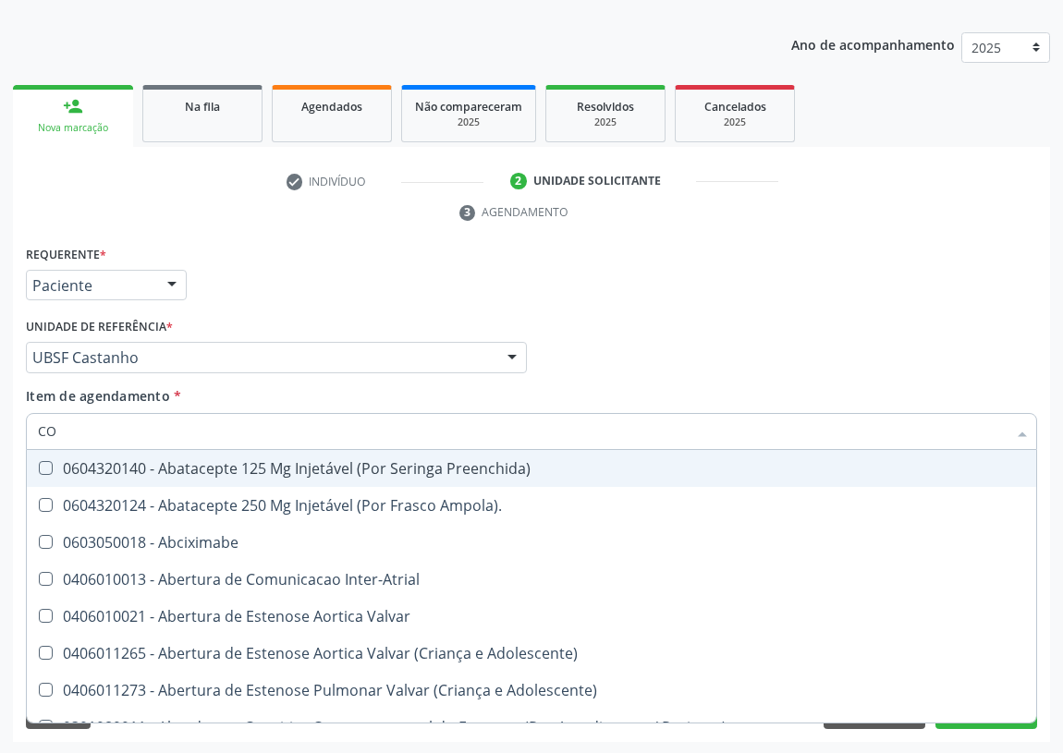
checkbox Comprimido\) "true"
checkbox Transcutanea "true"
checkbox Colecistostomia "true"
checkbox \(Hemicolectomia\) "true"
checkbox Osseo "true"
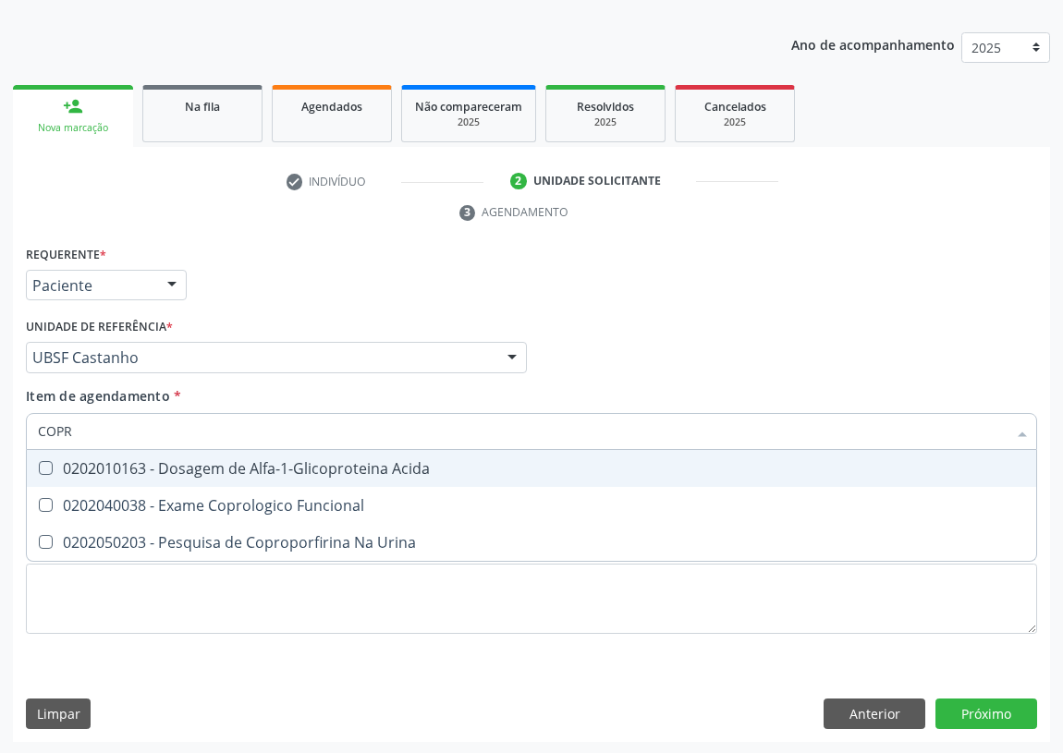
type input "COPRO"
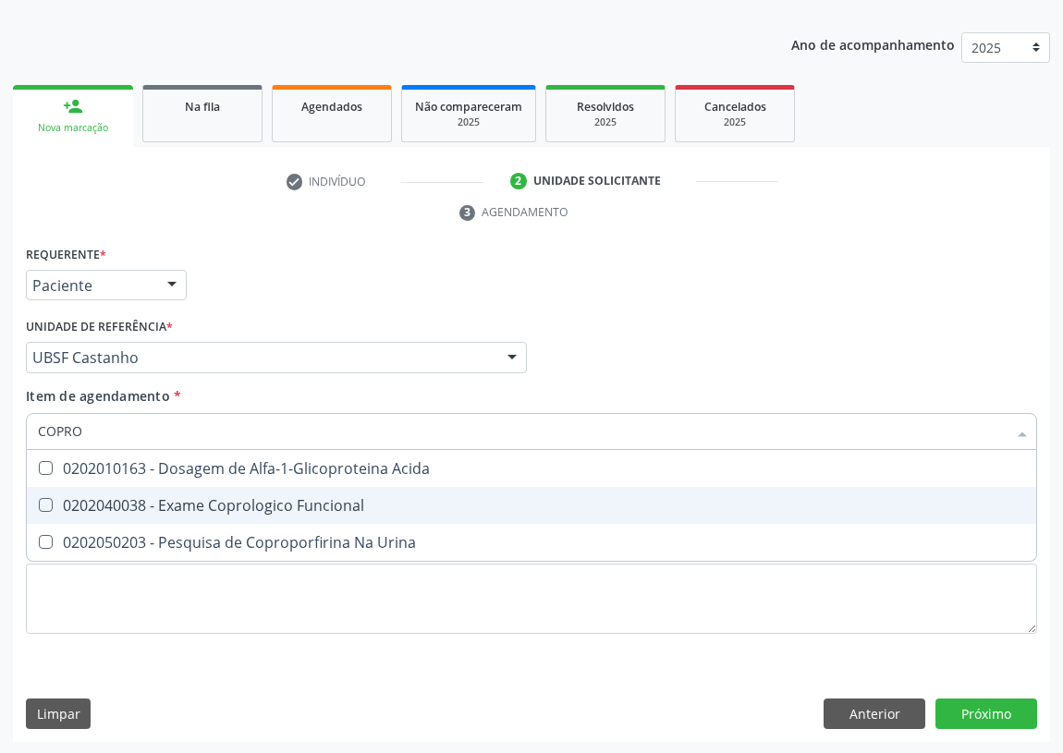
drag, startPoint x: 177, startPoint y: 507, endPoint x: 82, endPoint y: 500, distance: 95.5
click at [166, 505] on div "0202040038 - Exame Coprologico Funcional" at bounding box center [531, 505] width 987 height 15
checkbox Funcional "true"
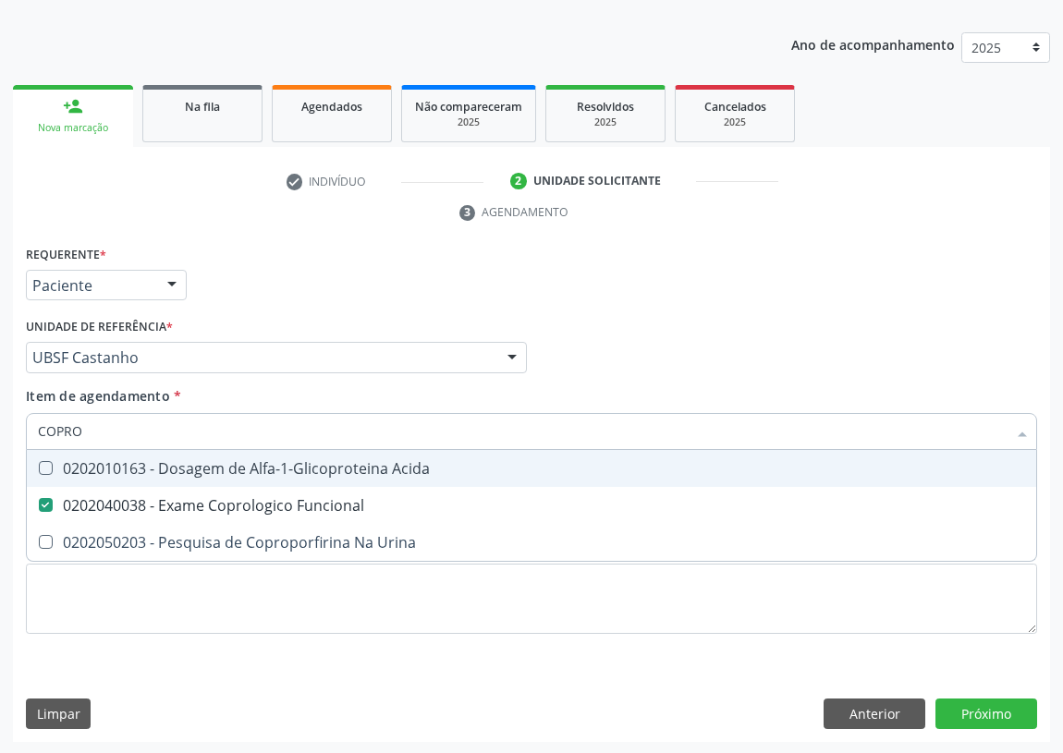
drag, startPoint x: 101, startPoint y: 429, endPoint x: 0, endPoint y: 436, distance: 101.0
click at [0, 436] on div "Acompanhamento Acompanhe a situação das marcações correntes e finalizadas Relat…" at bounding box center [531, 332] width 1063 height 845
type input "FE"
checkbox Funcional "false"
type input "FERRO"
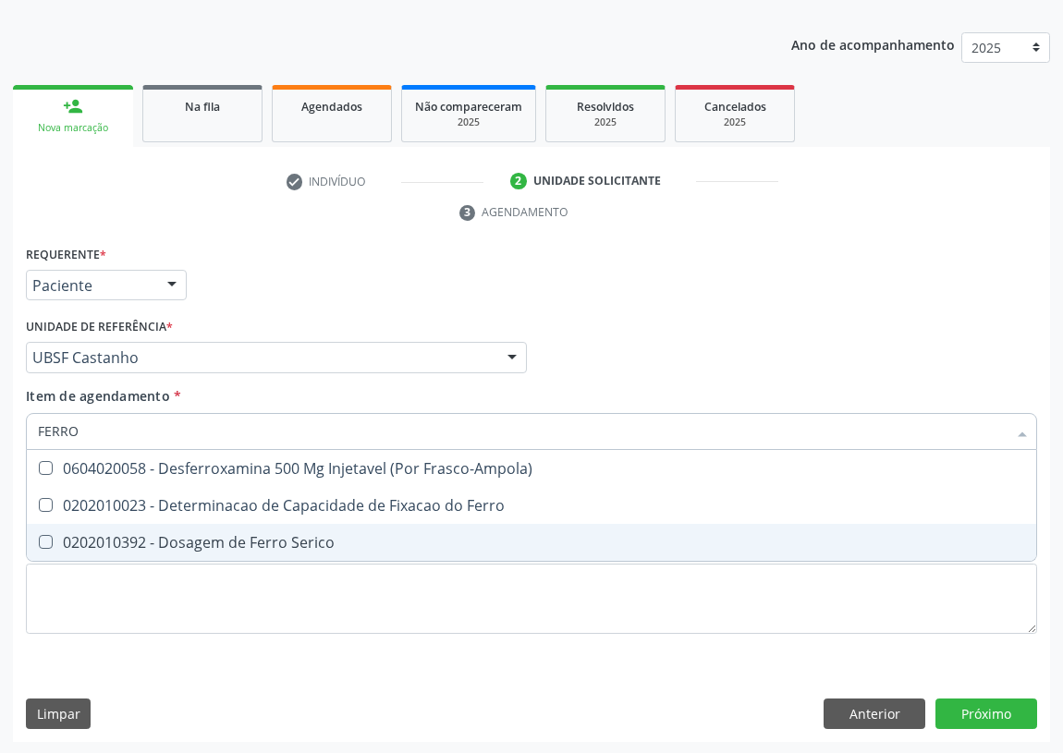
click at [222, 540] on div "0202010392 - Dosagem de Ferro Serico" at bounding box center [531, 542] width 987 height 15
checkbox Serico "true"
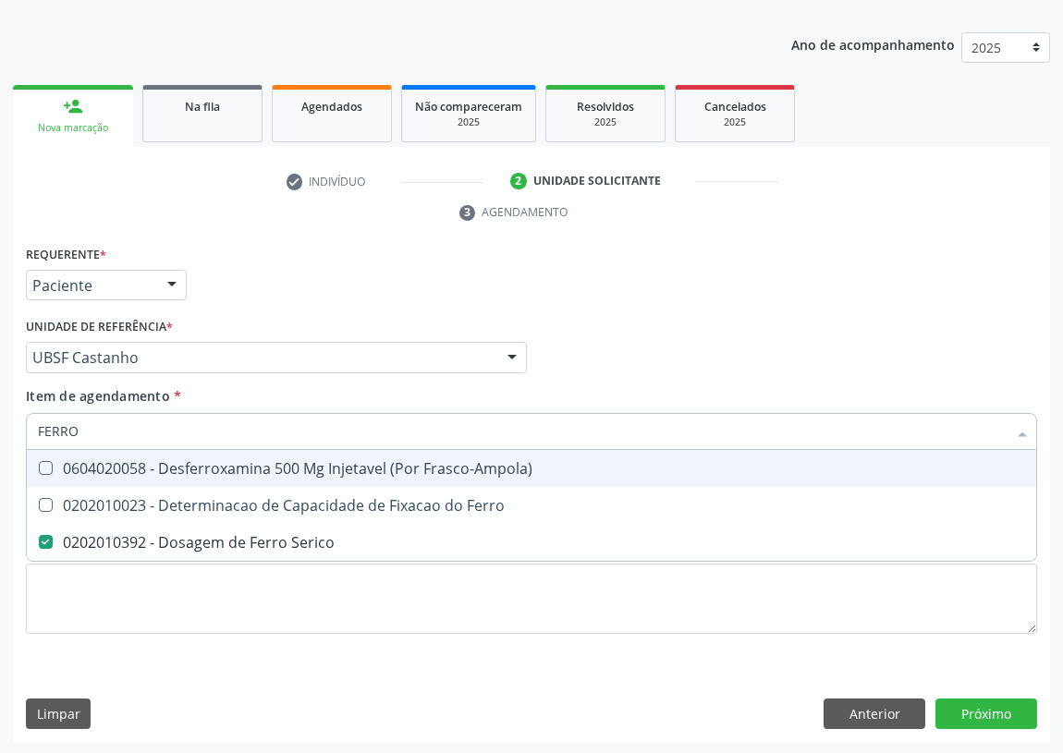
drag, startPoint x: 113, startPoint y: 433, endPoint x: 0, endPoint y: 410, distance: 114.9
click at [0, 416] on div "Acompanhamento Acompanhe a situação das marcações correntes e finalizadas Relat…" at bounding box center [531, 332] width 1063 height 845
type input "FE"
checkbox Serico "false"
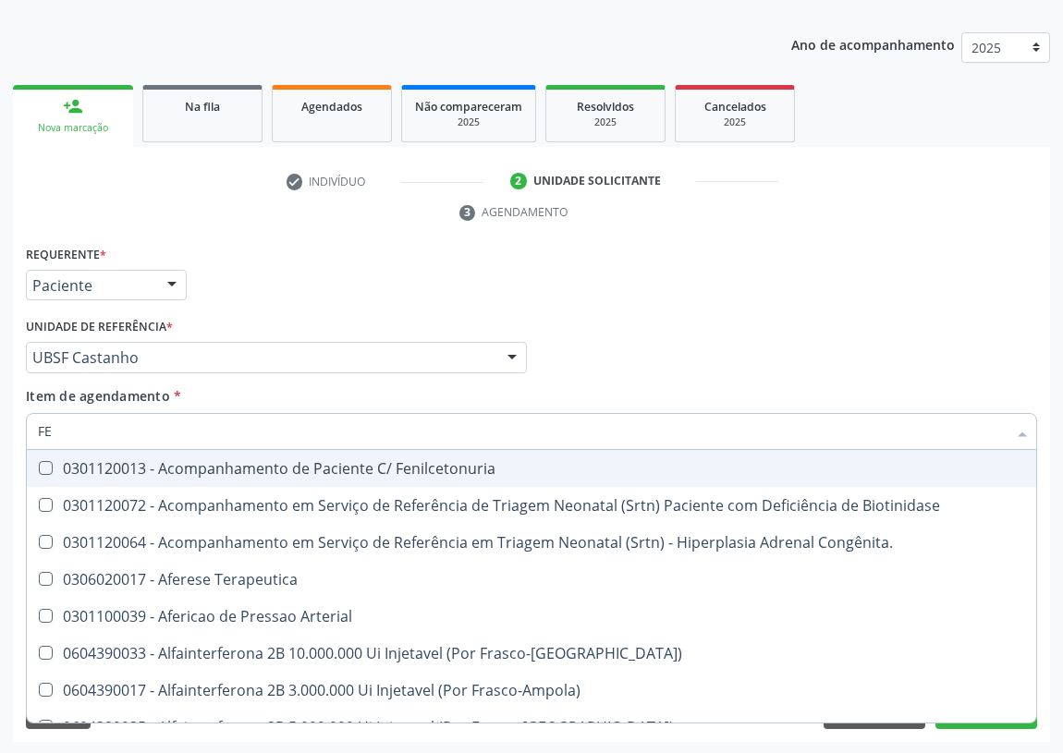
type input "FER"
checkbox Primario "true"
checkbox Serico "false"
type input "FERR"
checkbox Terapeutica "true"
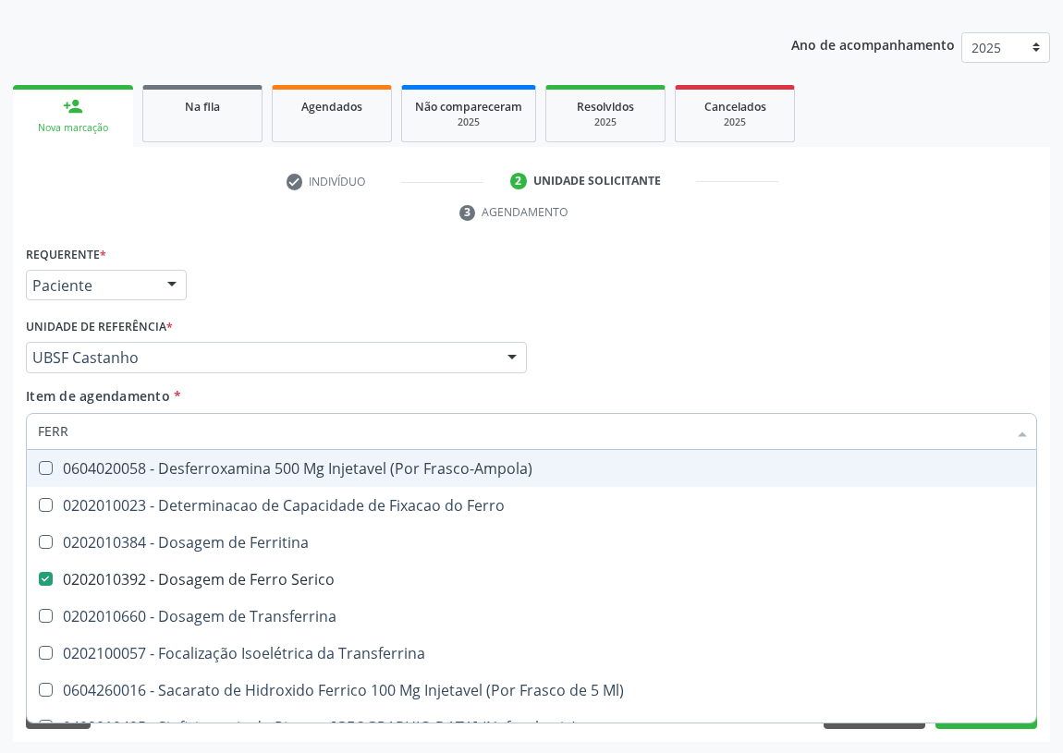
type input "FERRI"
checkbox Serico "false"
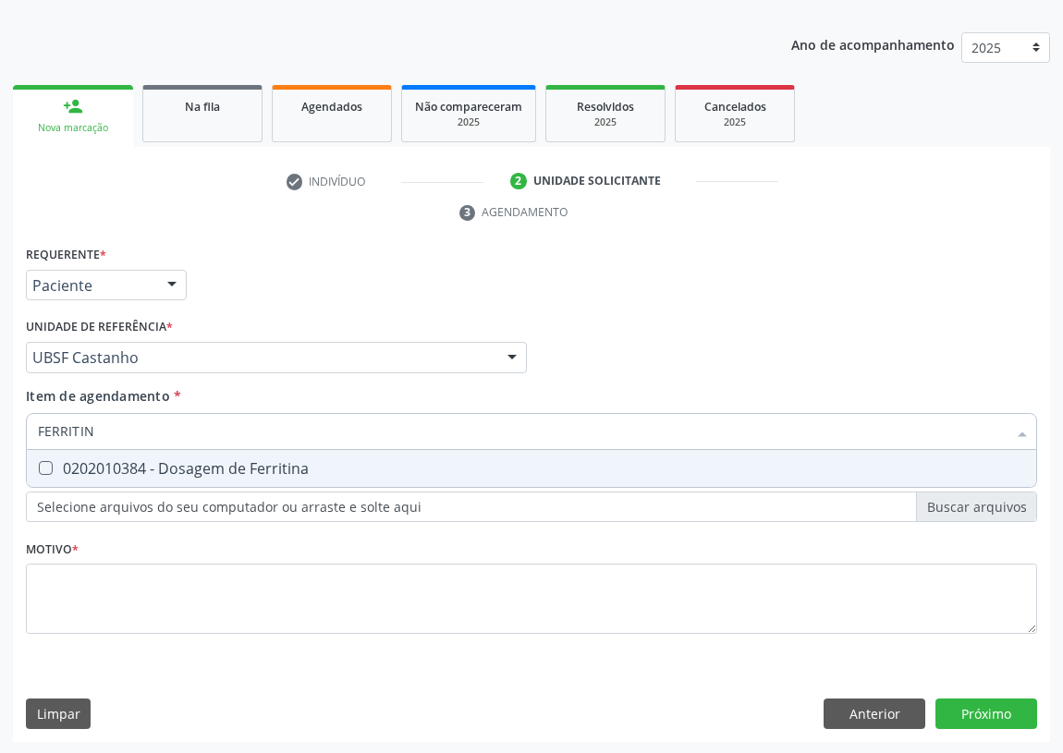
type input "FERRITINA"
drag, startPoint x: 44, startPoint y: 467, endPoint x: 60, endPoint y: 442, distance: 29.5
click at [46, 465] on Ferritina at bounding box center [46, 468] width 14 height 14
click at [39, 465] on Ferritina "checkbox" at bounding box center [33, 468] width 12 height 12
checkbox Ferritina "true"
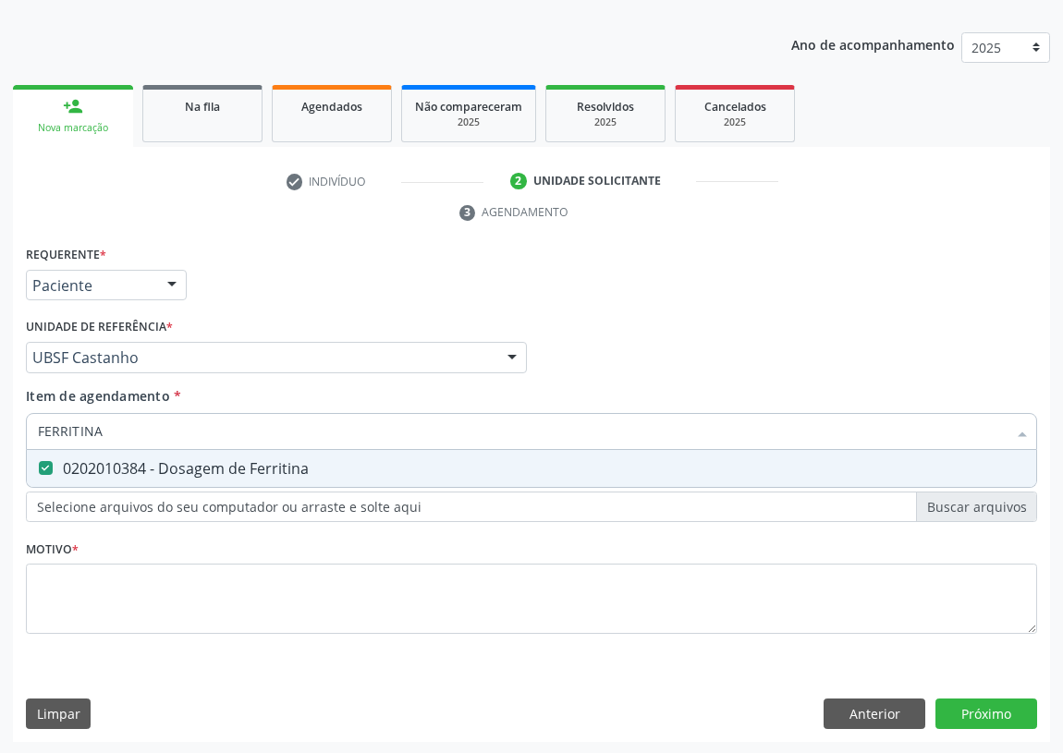
drag, startPoint x: 71, startPoint y: 433, endPoint x: 0, endPoint y: 434, distance: 71.2
click at [0, 434] on div "Acompanhamento Acompanhe a situação das marcações correntes e finalizadas Relat…" at bounding box center [531, 332] width 1063 height 845
type input "TR"
checkbox Ferritina "false"
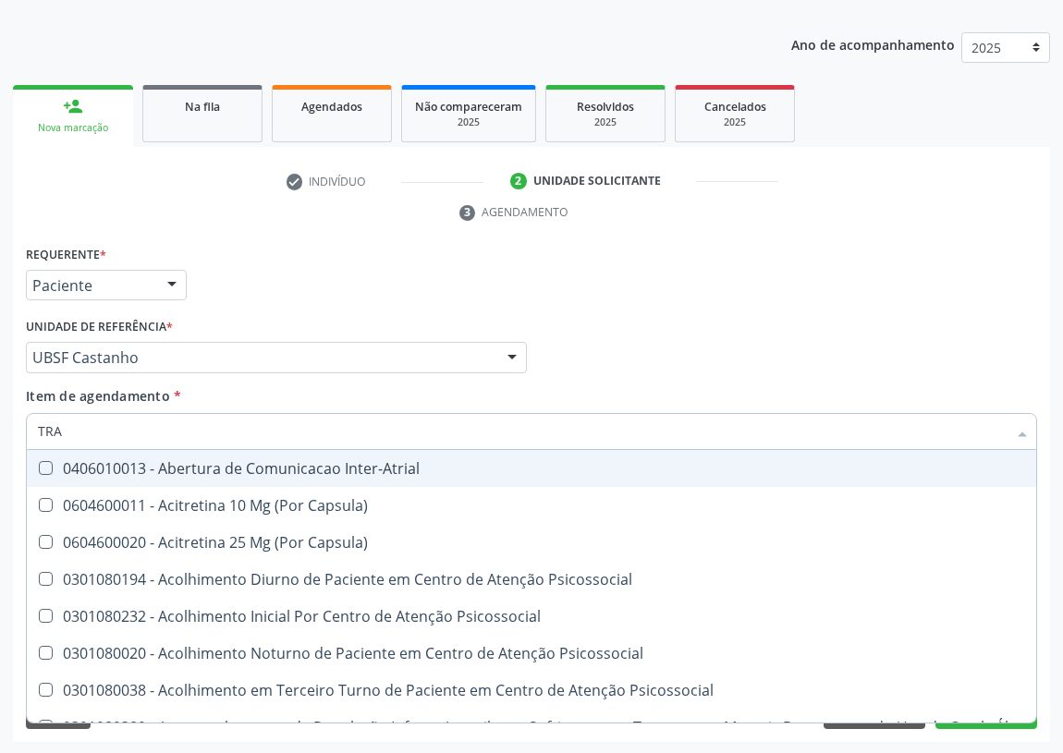
type input "TRAN"
checkbox Lactente\) "true"
checkbox A "true"
checkbox Lineares "false"
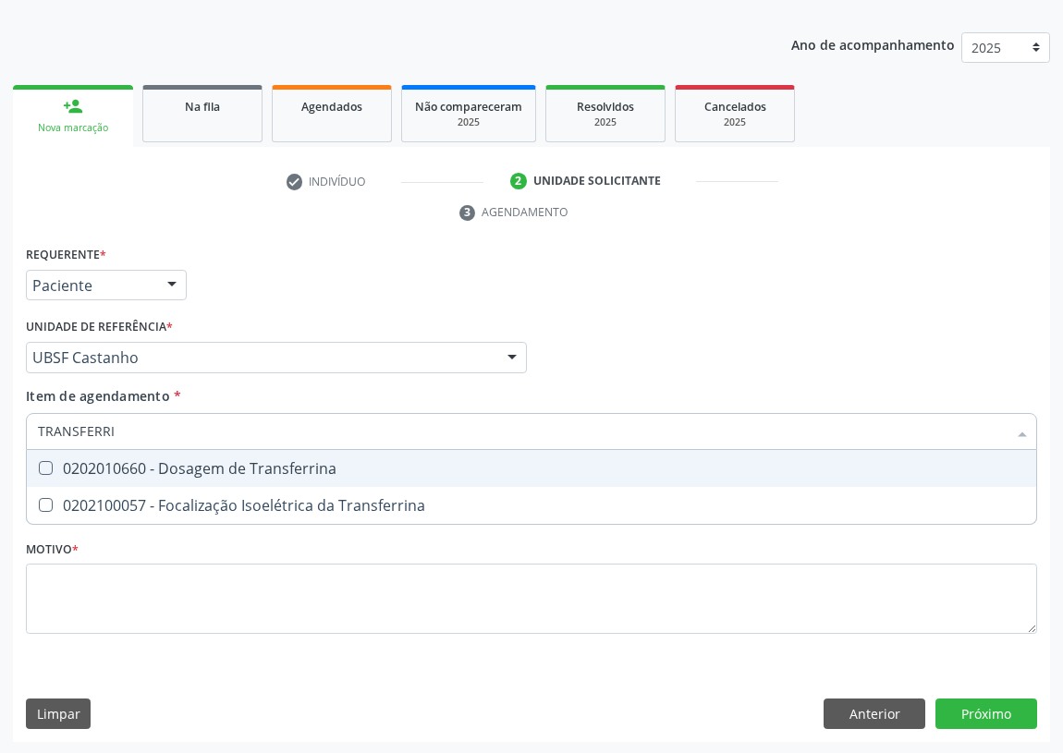
type input "TRANSFERRIN"
drag, startPoint x: 240, startPoint y: 470, endPoint x: 54, endPoint y: 433, distance: 190.3
click at [217, 467] on div "0202010660 - Dosagem de Transferrina" at bounding box center [531, 468] width 987 height 15
checkbox Transferrina "true"
drag, startPoint x: 133, startPoint y: 430, endPoint x: 0, endPoint y: 452, distance: 134.9
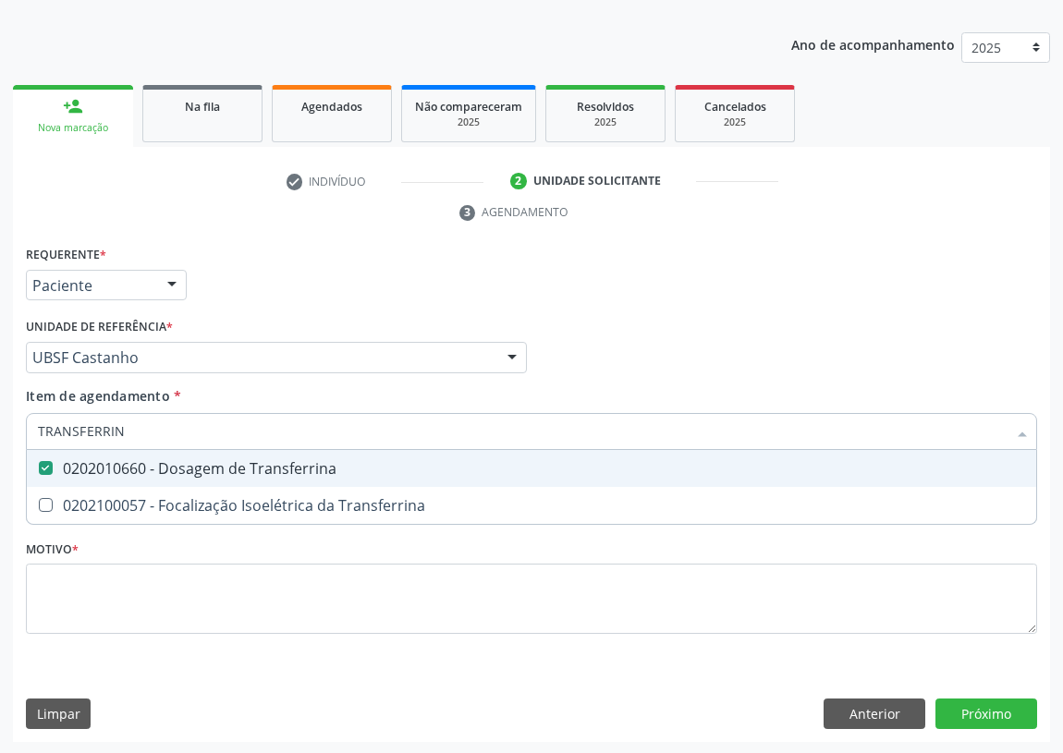
click at [0, 452] on div "Acompanhamento Acompanhe a situação das marcações correntes e finalizadas Relat…" at bounding box center [531, 332] width 1063 height 845
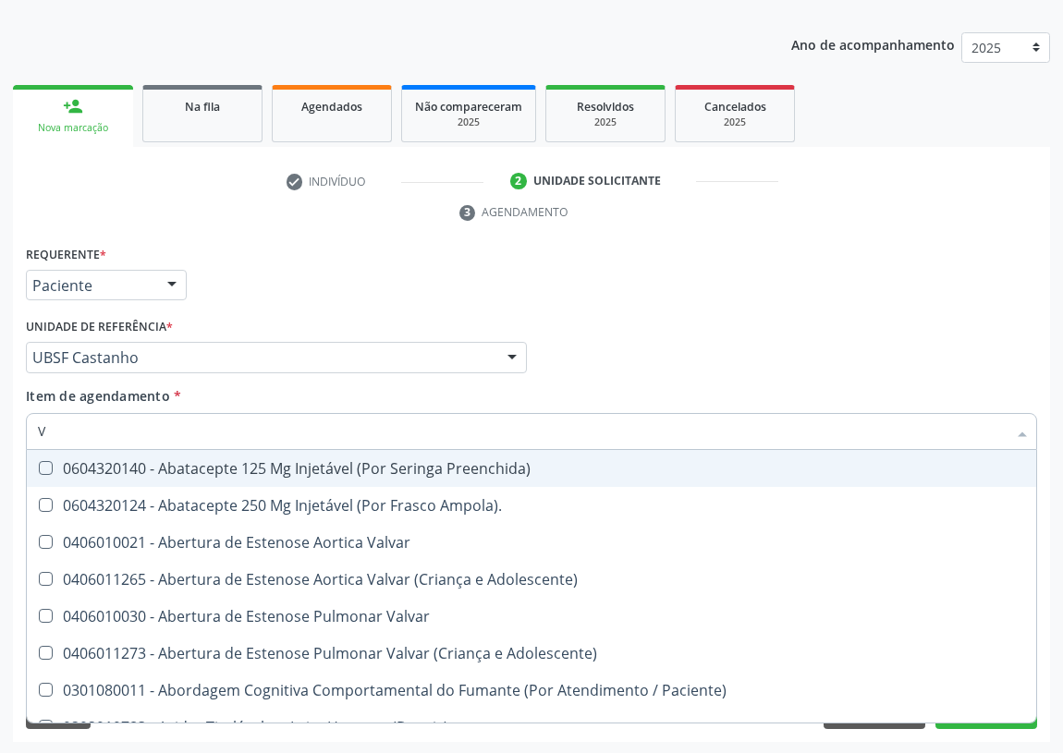
type input "VI"
checkbox Preenchida\) "false"
checkbox Psicoterapia "true"
checkbox Livre\) "false"
checkbox \(Tgp\) "false"
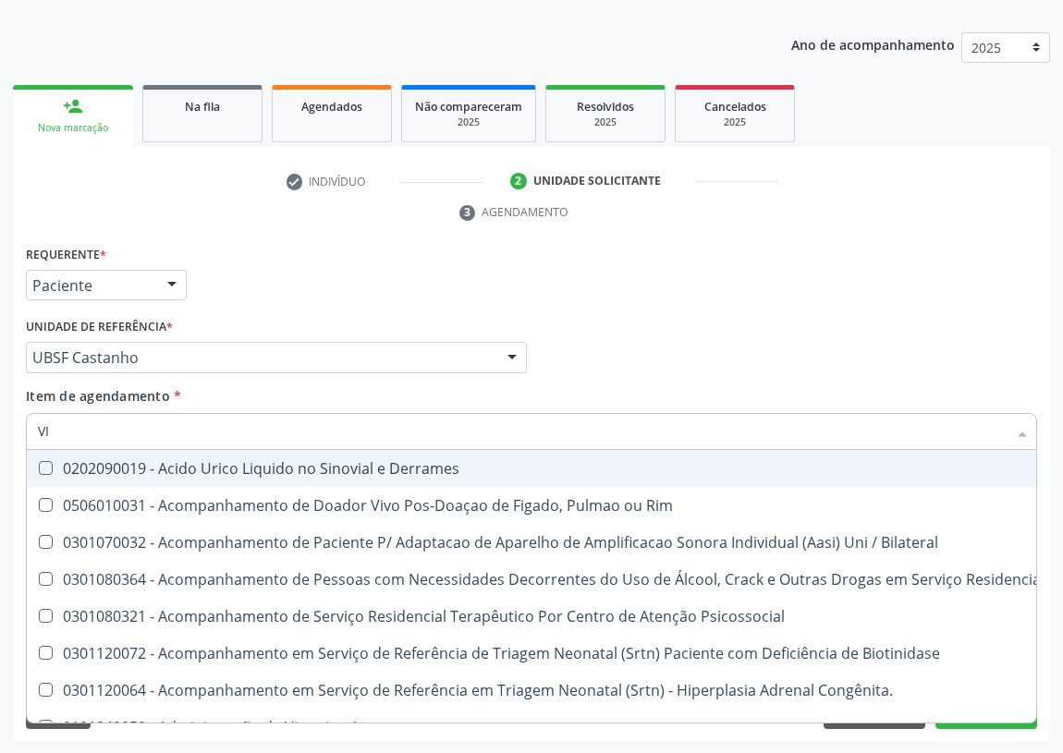
type input "VIT"
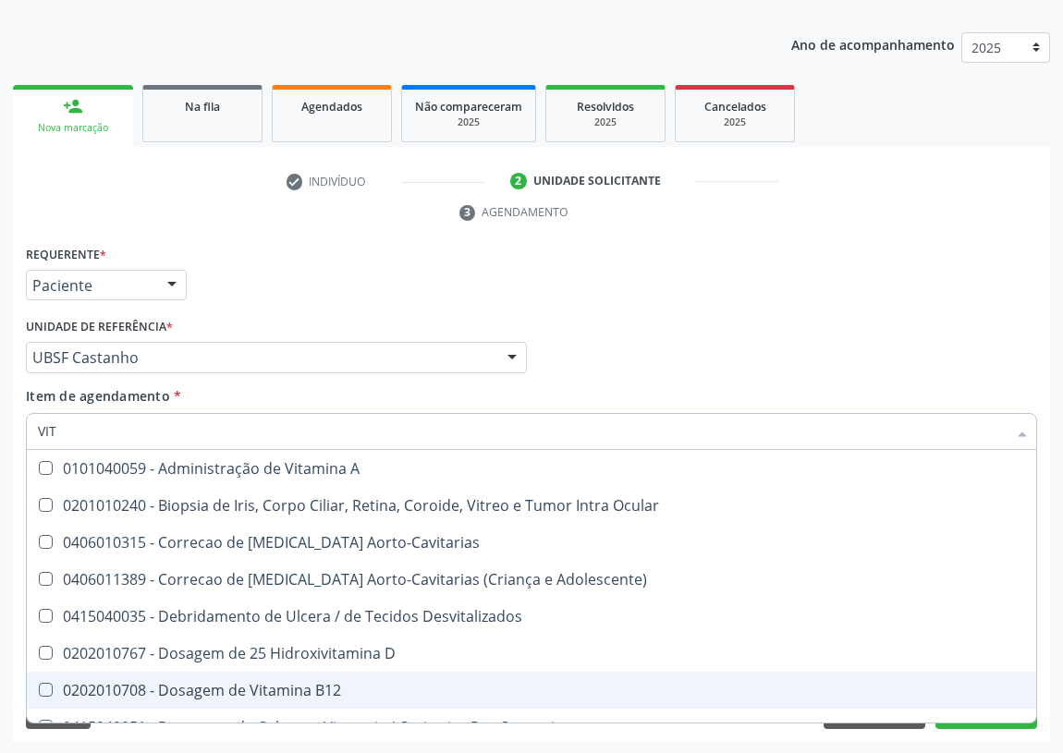
drag, startPoint x: 276, startPoint y: 693, endPoint x: 280, endPoint y: 666, distance: 27.1
click at [276, 683] on div "0202010708 - Dosagem de Vitamina B12" at bounding box center [531, 690] width 987 height 15
checkbox B12 "true"
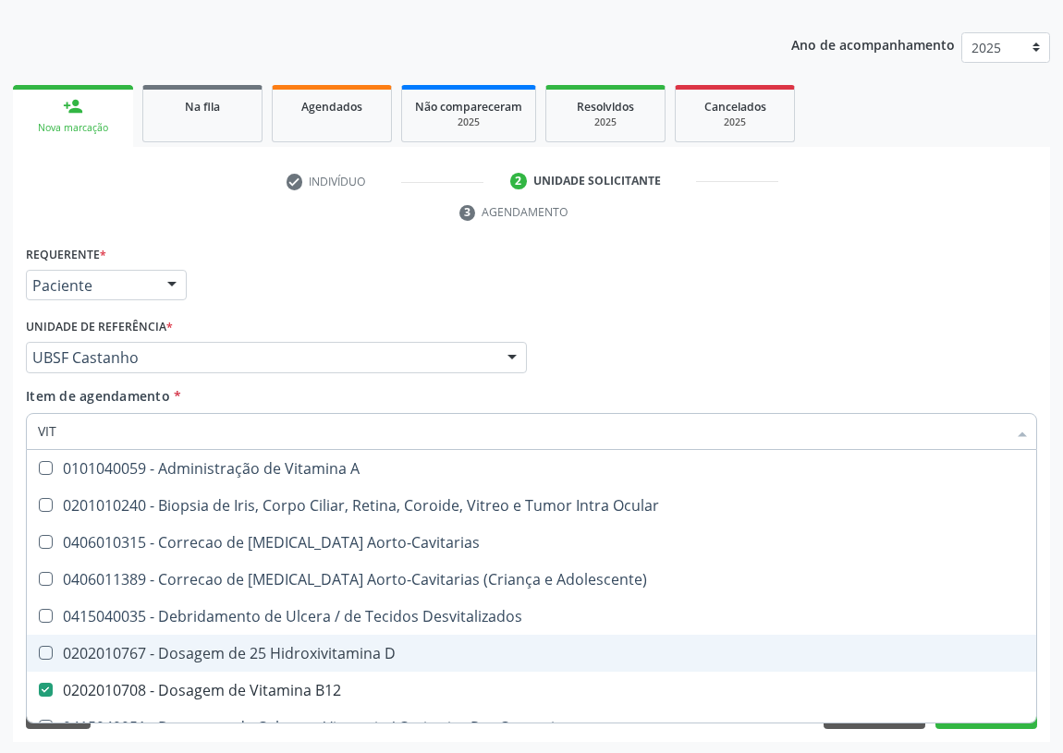
drag, startPoint x: 282, startPoint y: 651, endPoint x: 259, endPoint y: 656, distance: 23.8
click at [276, 651] on div "0202010767 - Dosagem de 25 Hidroxivitamina D" at bounding box center [531, 653] width 987 height 15
checkbox D "true"
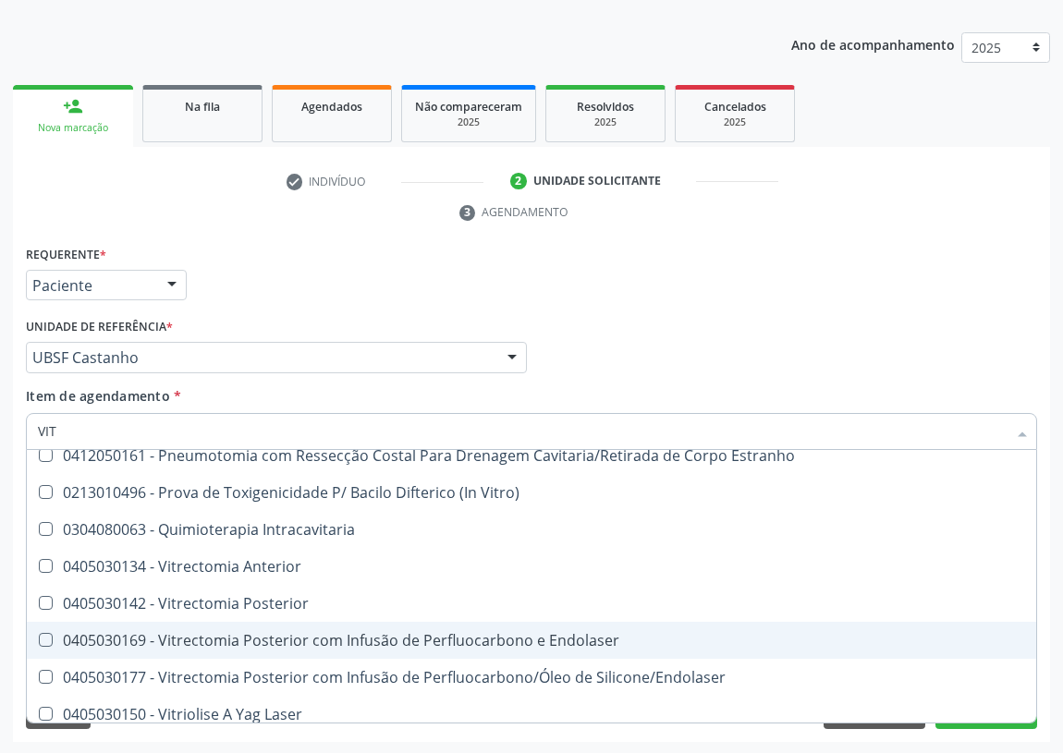
scroll to position [429, 0]
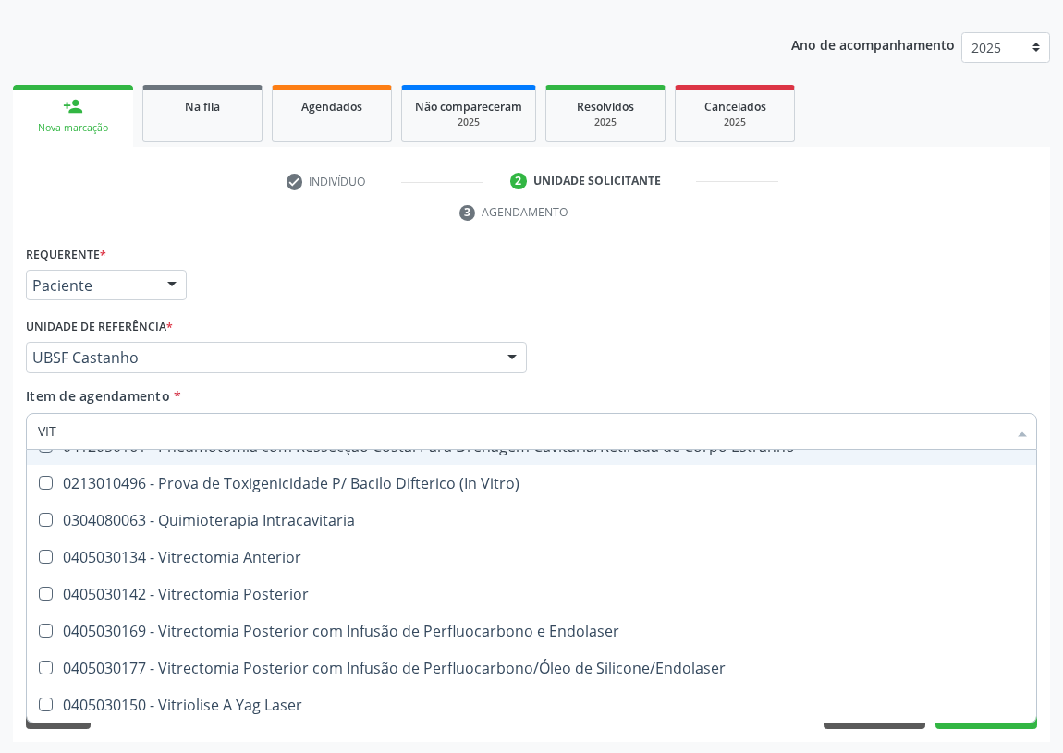
click at [702, 293] on div "Requerente * Paciente Profissional de Saúde Paciente Nenhum resultado encontrad…" at bounding box center [531, 277] width 1020 height 72
checkbox Ocular "true"
checkbox Aorto-Cavitarias "true"
checkbox Adolescente\) "true"
checkbox Desvitalizados "true"
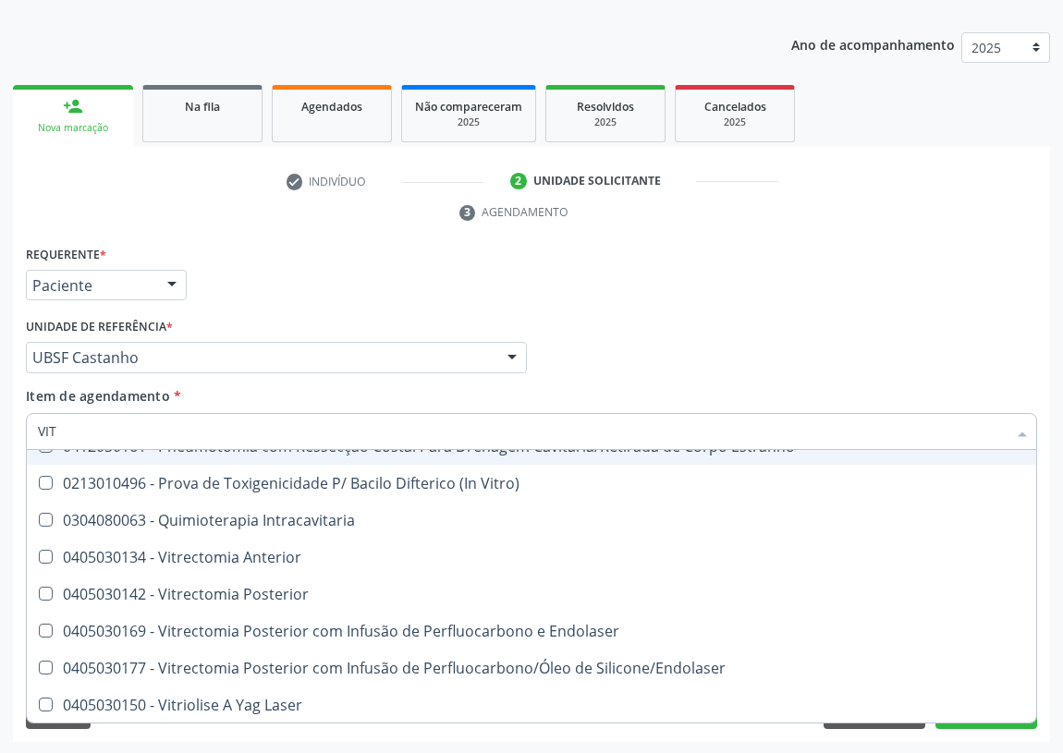
checkbox Cateterismo "true"
checkbox Toracotomia "true"
checkbox Toracotomia\) "true"
checkbox Intra-Vitreo "true"
checkbox Estranho "true"
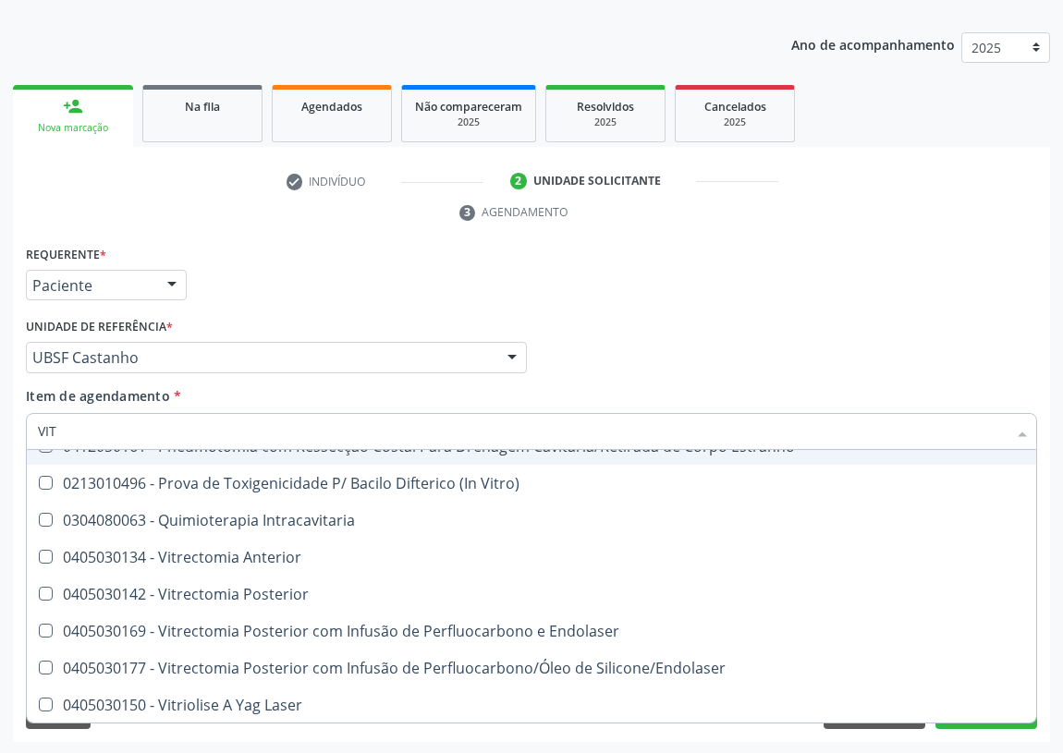
checkbox Vitro\) "true"
checkbox Intracavitaria "true"
checkbox Anterior "true"
checkbox Posterior "true"
checkbox Endolaser "true"
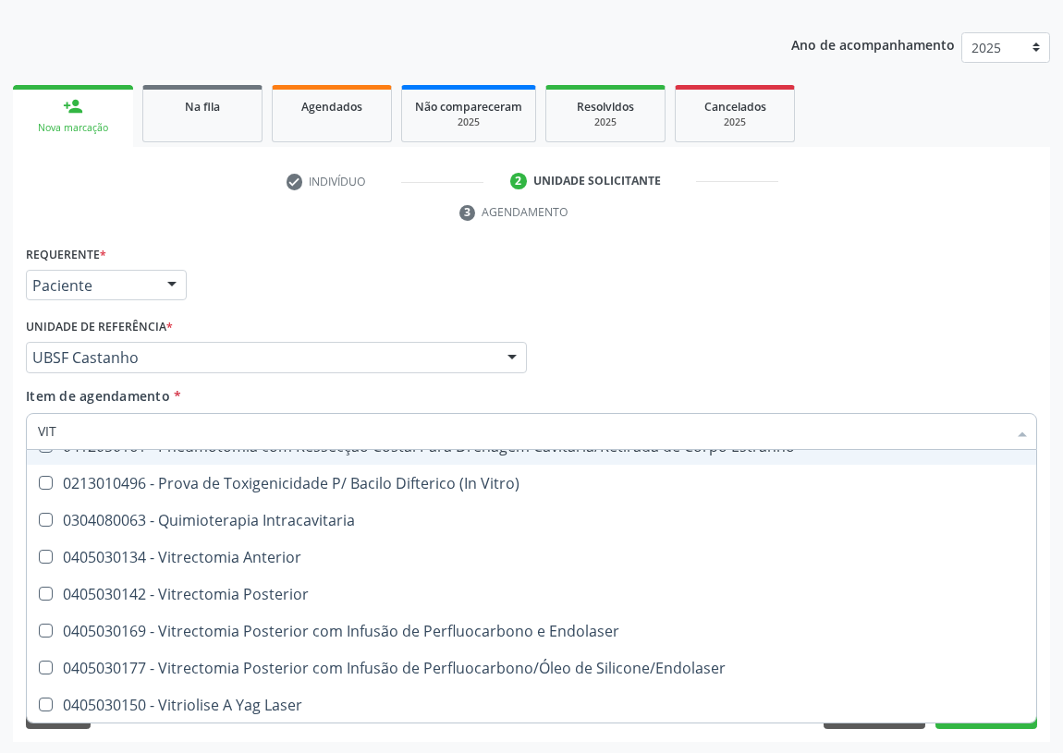
checkbox Silicone\/Endolaser "true"
checkbox Laser "true"
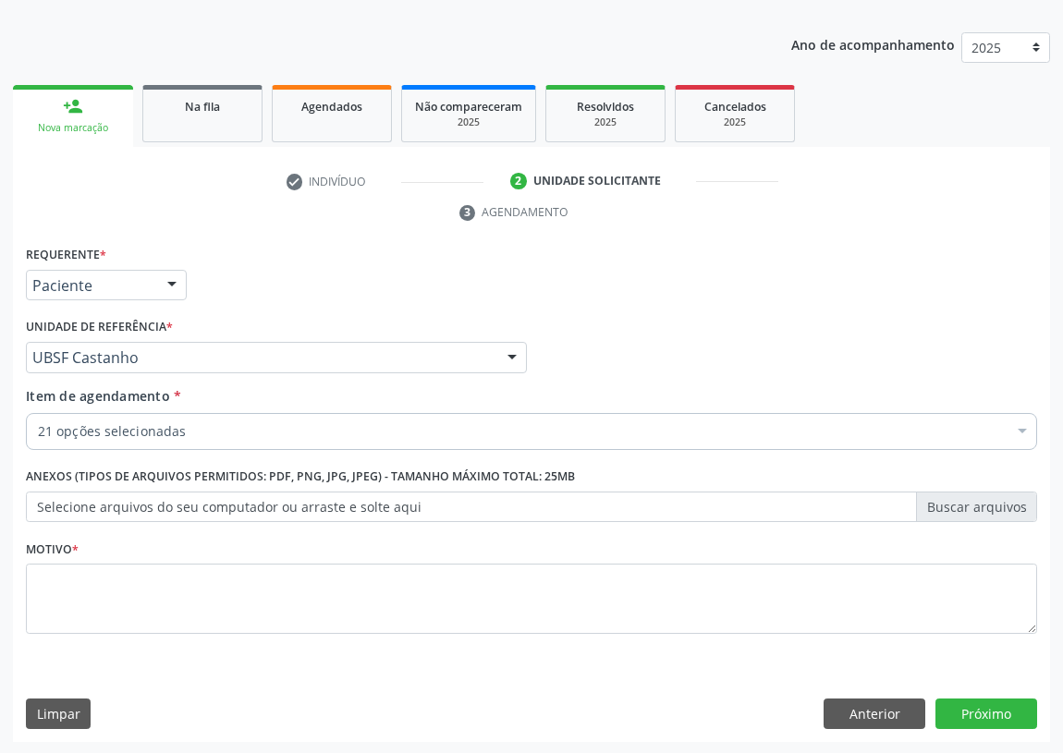
scroll to position [0, 0]
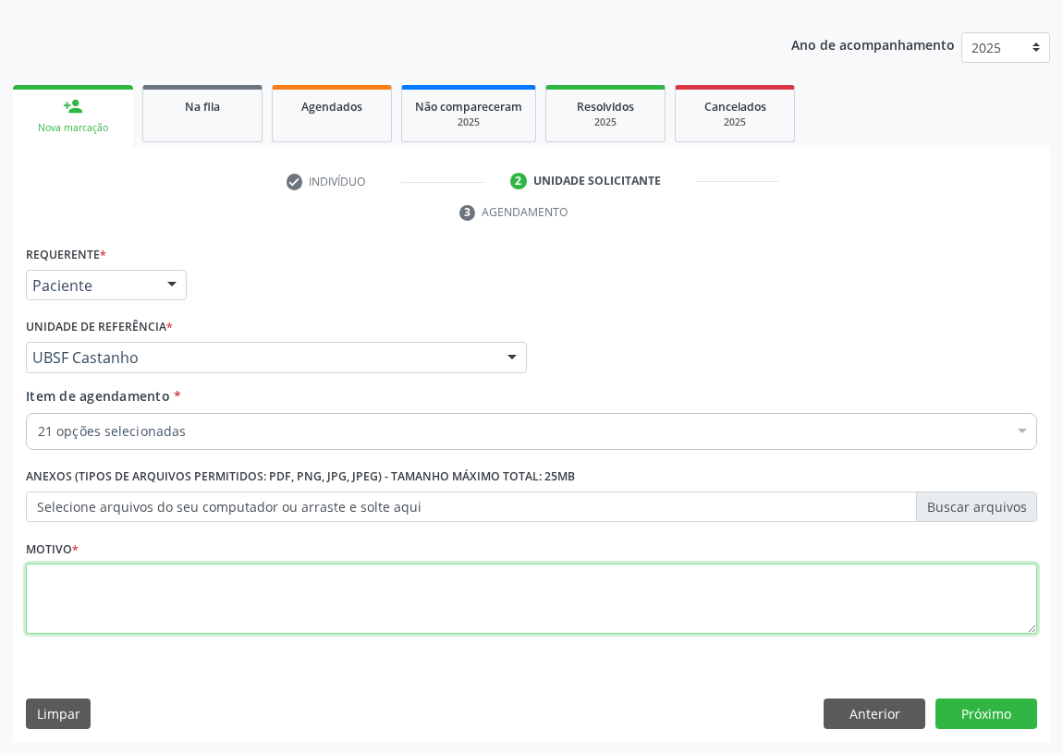
click at [88, 616] on textarea at bounding box center [531, 599] width 1011 height 70
type textarea "AVALIAÇÃO"
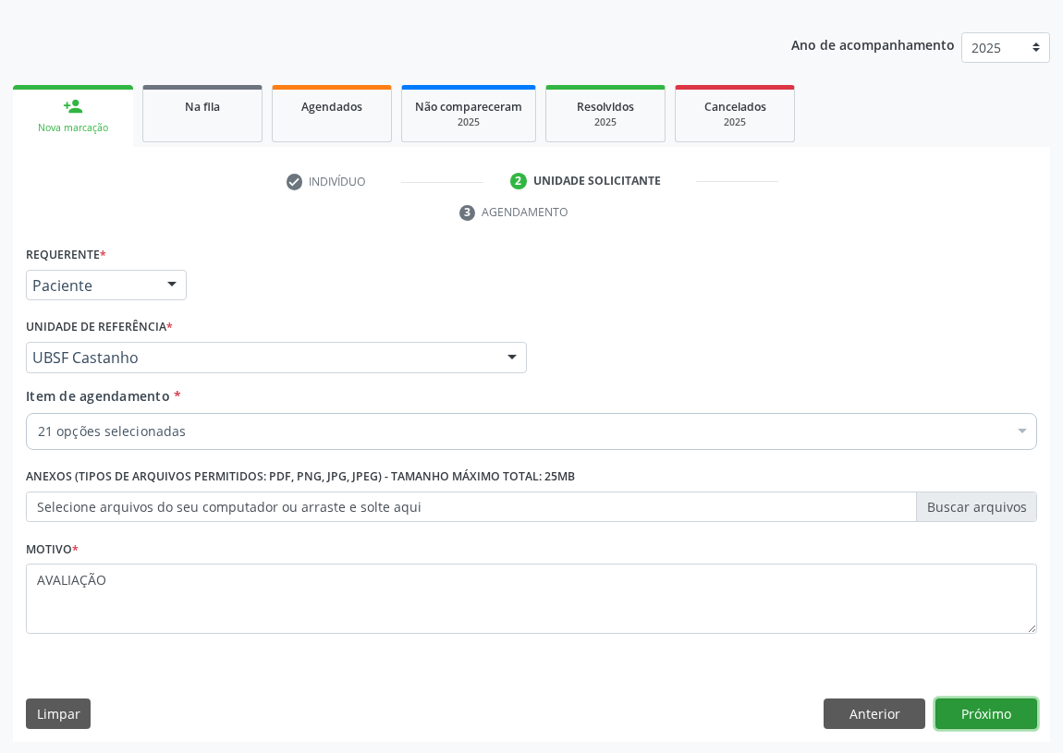
click at [986, 712] on button "Próximo" at bounding box center [986, 714] width 102 height 31
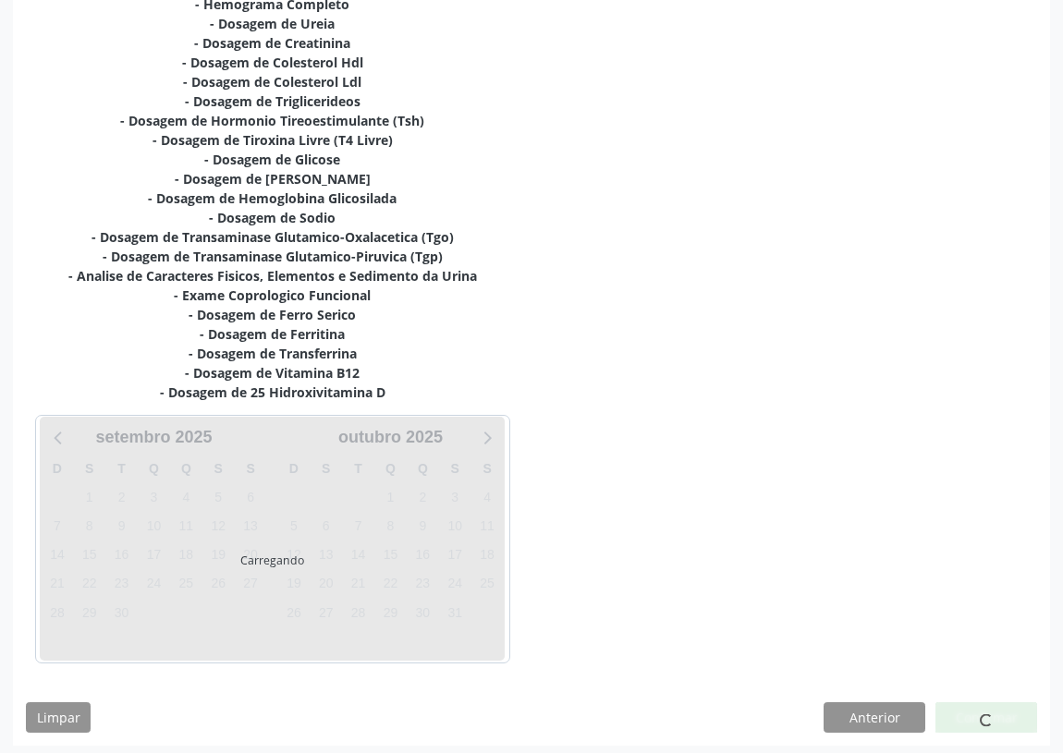
scroll to position [467, 0]
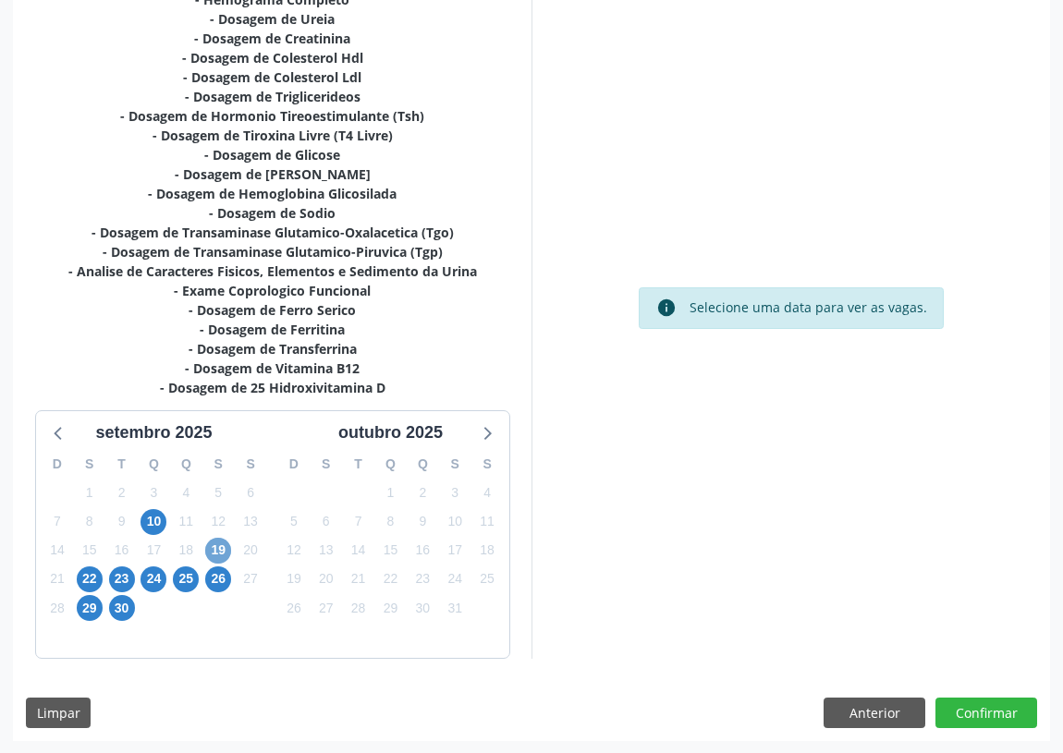
click at [214, 549] on span "19" at bounding box center [218, 551] width 26 height 26
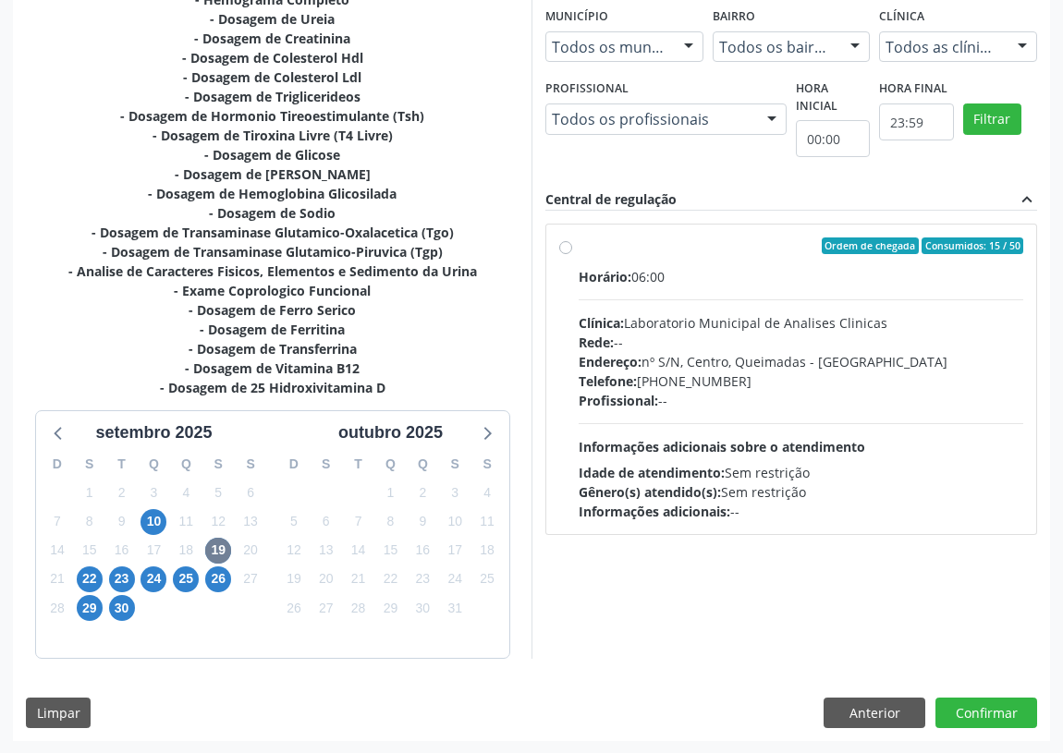
drag, startPoint x: 566, startPoint y: 242, endPoint x: 635, endPoint y: 386, distance: 160.0
click at [579, 242] on label "Ordem de chegada Consumidos: 15 / 50 Horário: 06:00 Clínica: Laboratorio Munici…" at bounding box center [801, 380] width 445 height 284
click at [567, 242] on input "Ordem de chegada Consumidos: 15 / 50 Horário: 06:00 Clínica: Laboratorio Munici…" at bounding box center [565, 246] width 13 height 17
radio input "true"
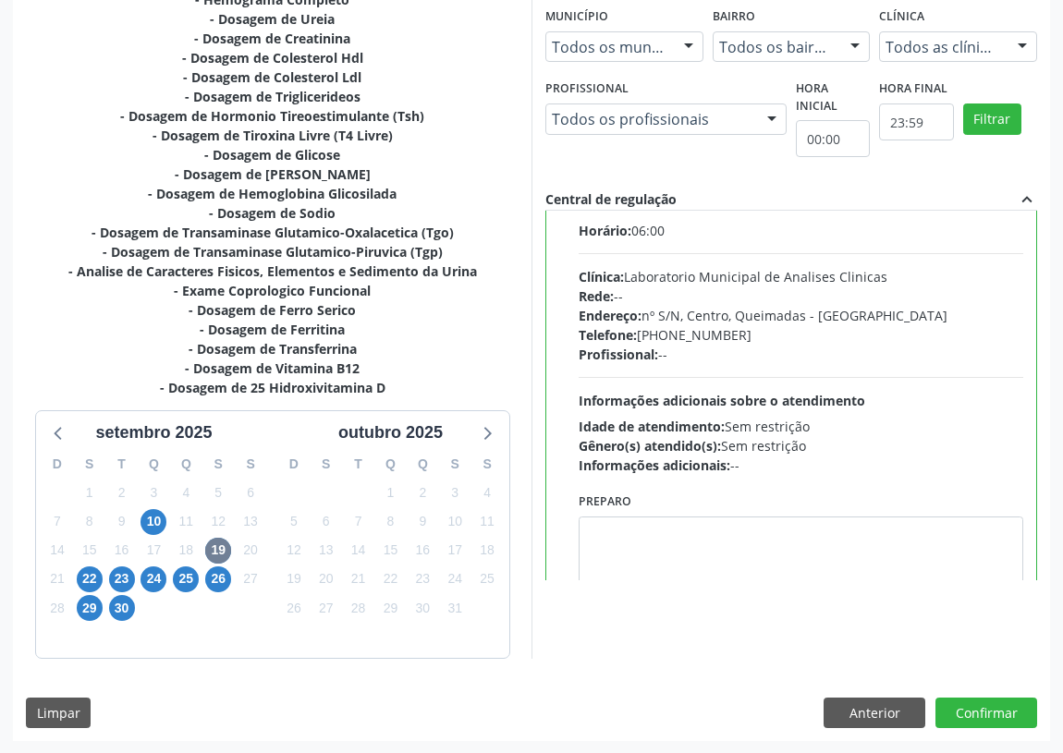
scroll to position [91, 0]
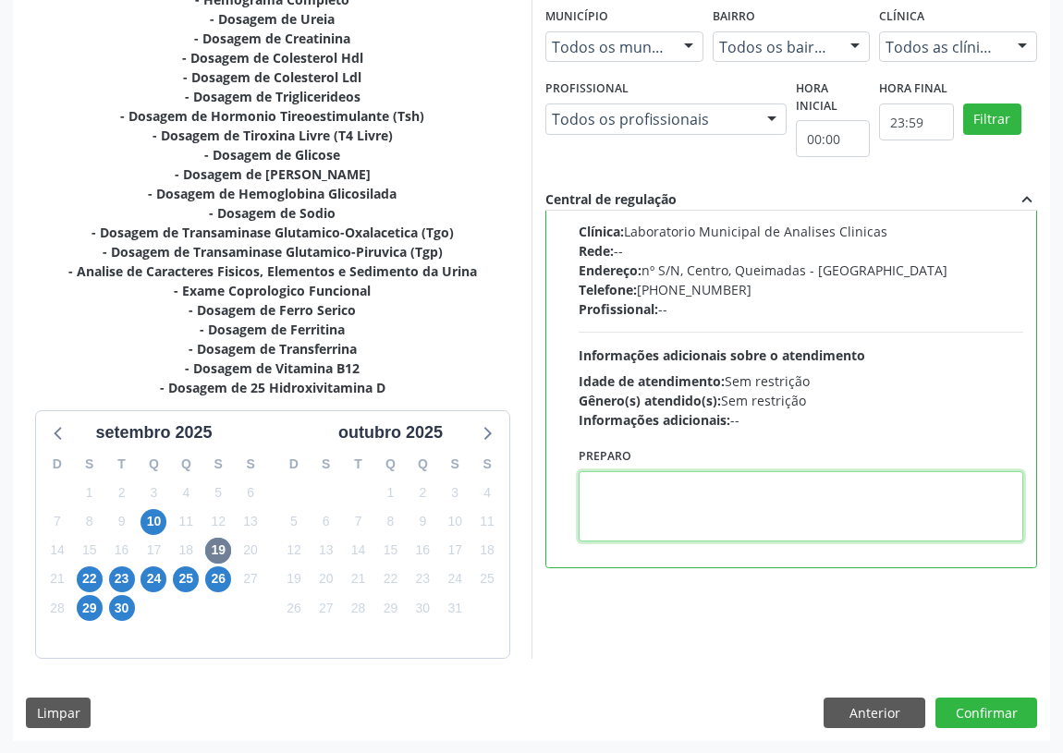
click at [671, 476] on textarea at bounding box center [801, 506] width 445 height 70
type textarea "IR EM [GEOGRAPHIC_DATA]"
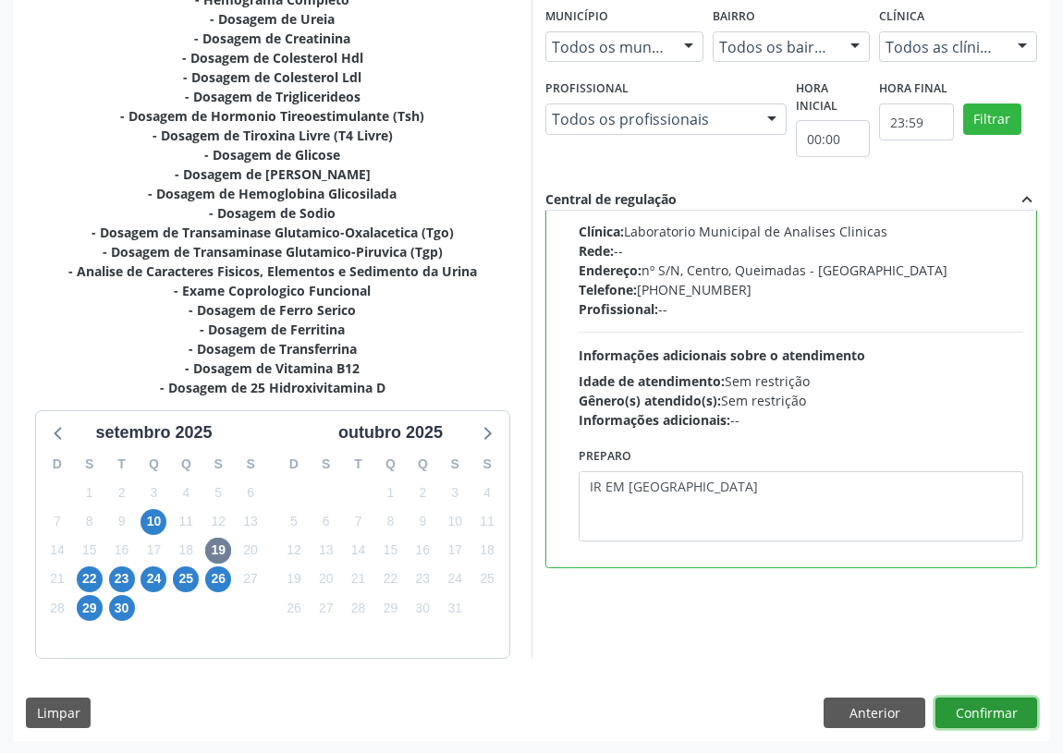
drag, startPoint x: 998, startPoint y: 713, endPoint x: 571, endPoint y: 652, distance: 431.2
click at [989, 713] on button "Confirmar" at bounding box center [986, 713] width 102 height 31
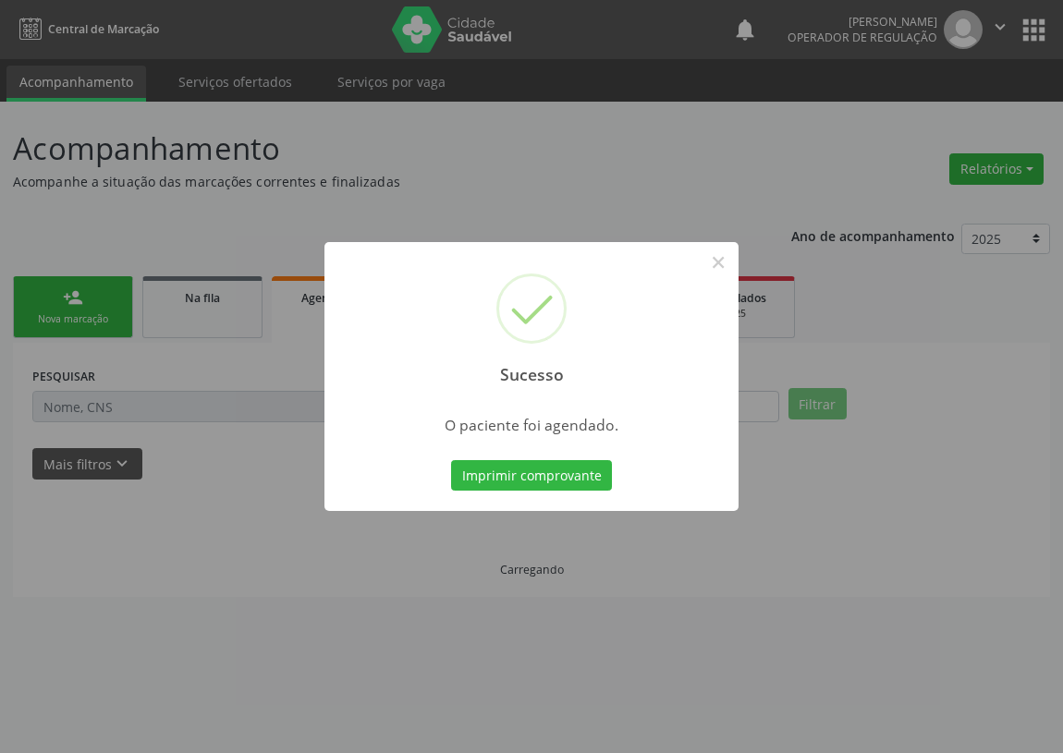
scroll to position [0, 0]
click at [529, 463] on button "Imprimir comprovante" at bounding box center [531, 475] width 161 height 31
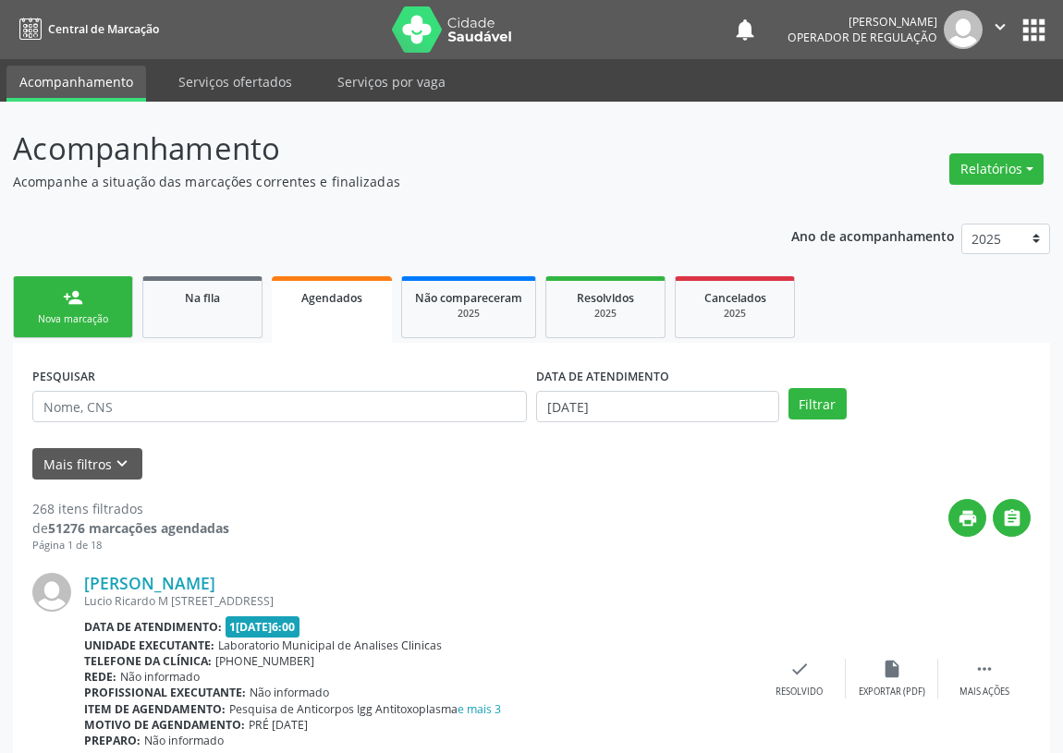
click at [55, 311] on link "person_add Nova marcação" at bounding box center [73, 307] width 120 height 62
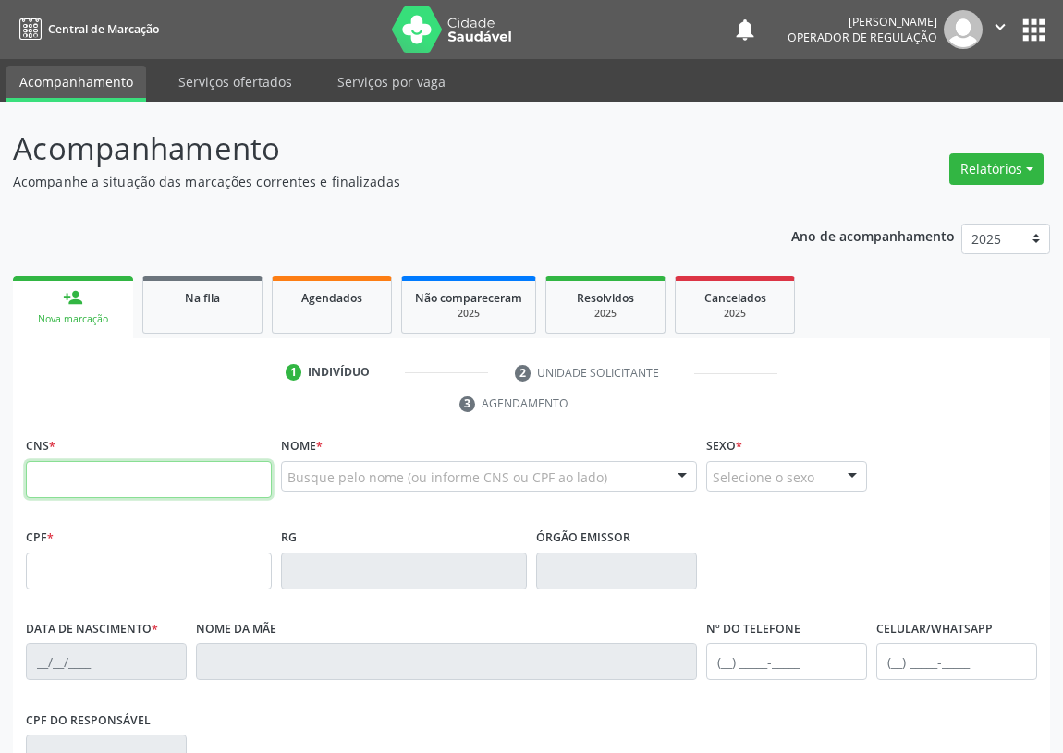
click at [55, 471] on input "text" at bounding box center [149, 479] width 246 height 37
click at [46, 491] on input "text" at bounding box center [149, 479] width 246 height 37
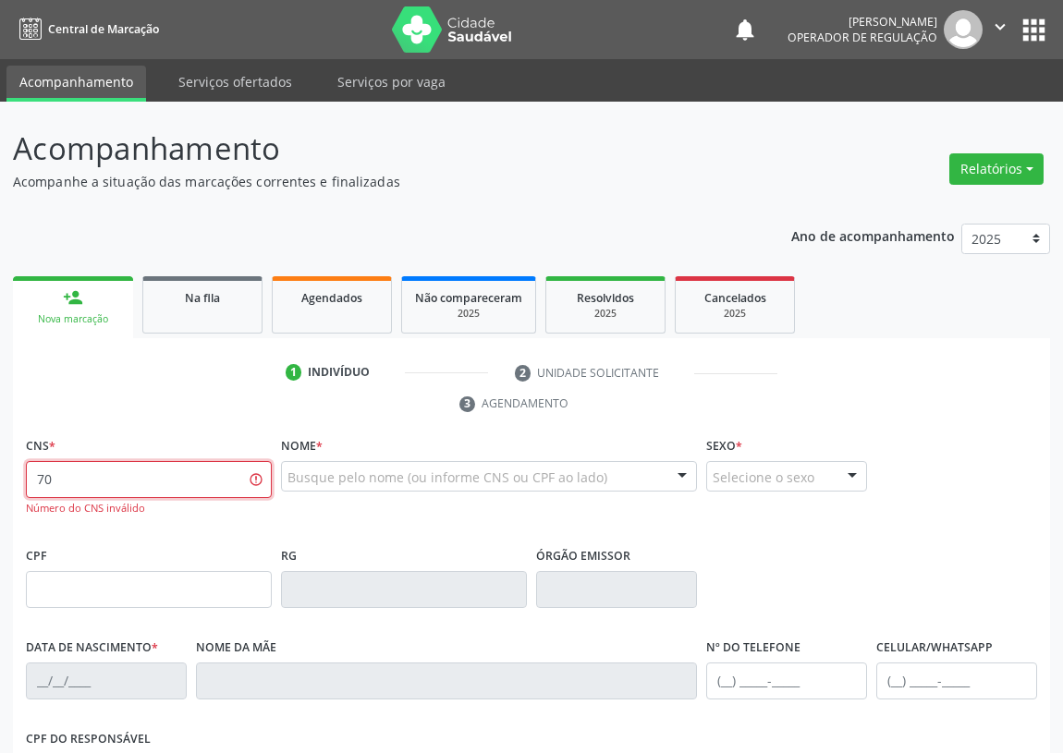
type input "7"
type input "706 5033 7628 9599"
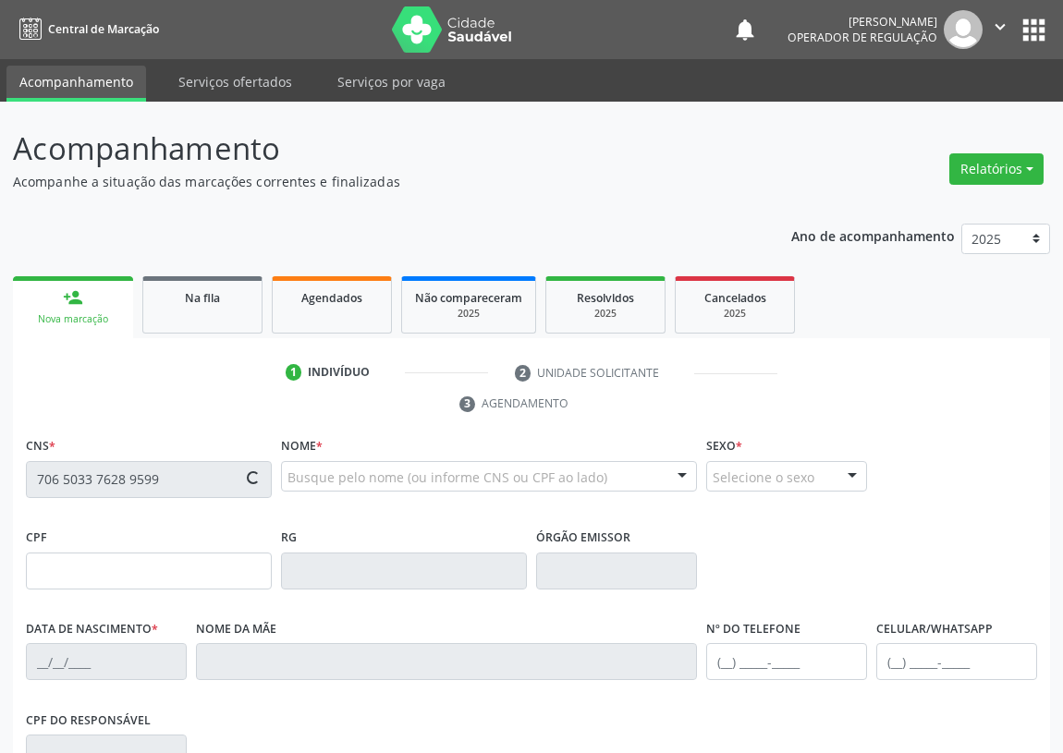
type input "437.220.834-00"
type input "15/05/1942"
type input "Alexandrina Ribeiro da Silva"
type input "(21) 98135-4008"
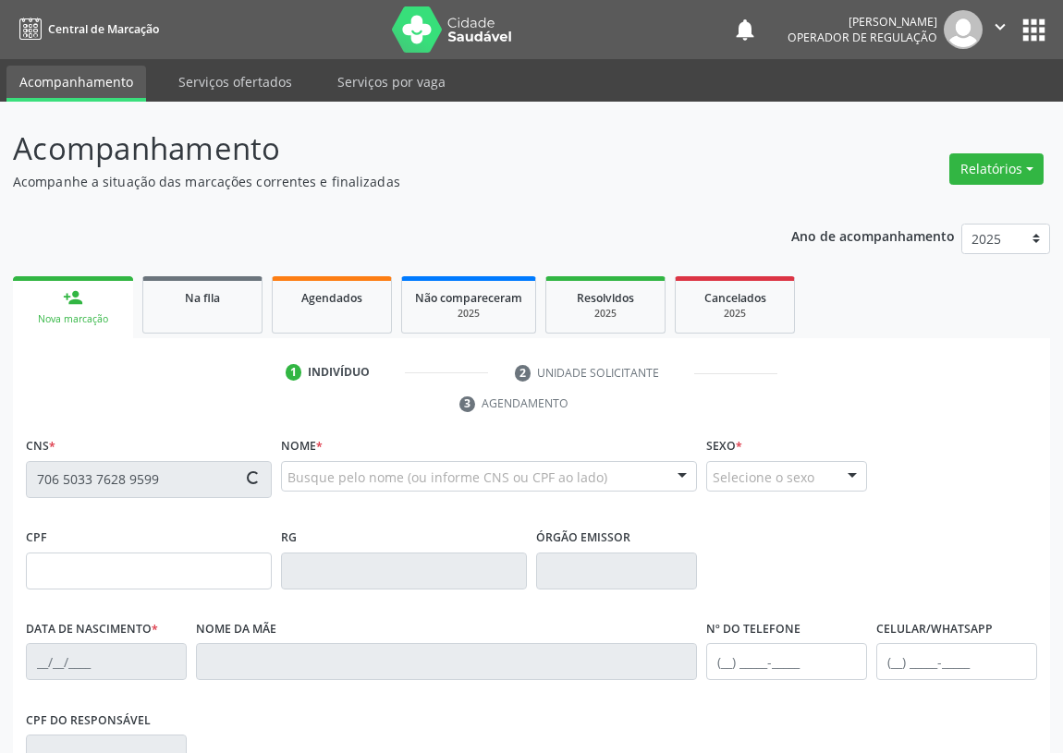
type input "036.096.254-81"
type input "73"
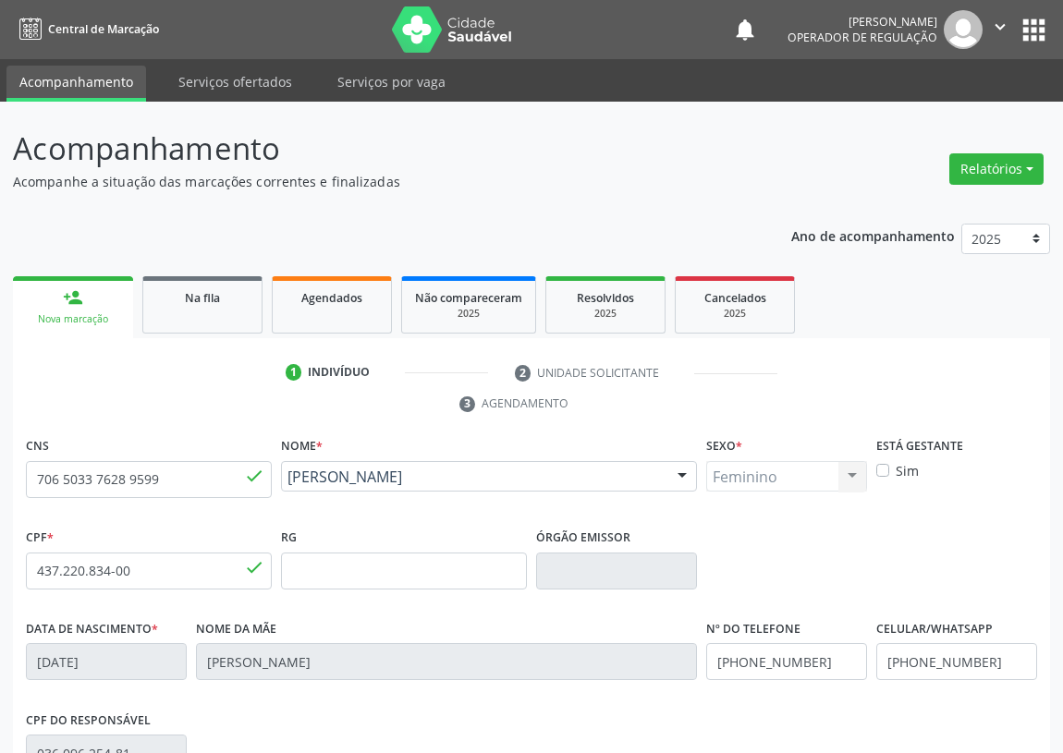
scroll to position [277, 0]
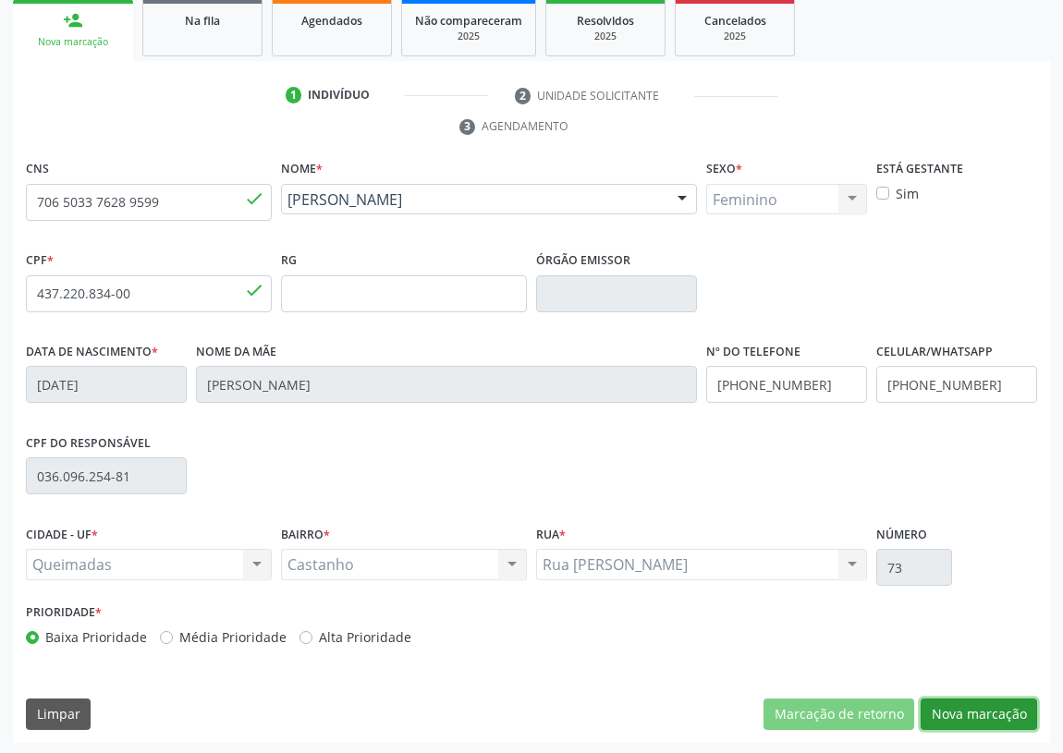
drag, startPoint x: 993, startPoint y: 718, endPoint x: 931, endPoint y: 688, distance: 69.0
click at [992, 718] on button "Nova marcação" at bounding box center [978, 714] width 116 height 31
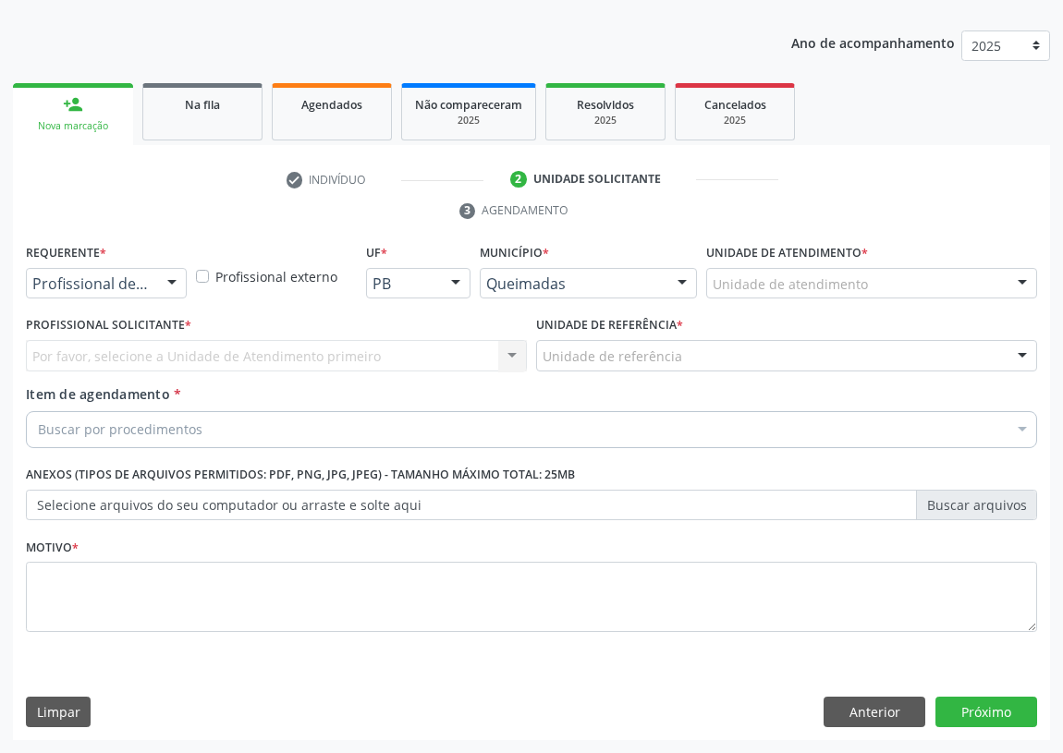
scroll to position [191, 0]
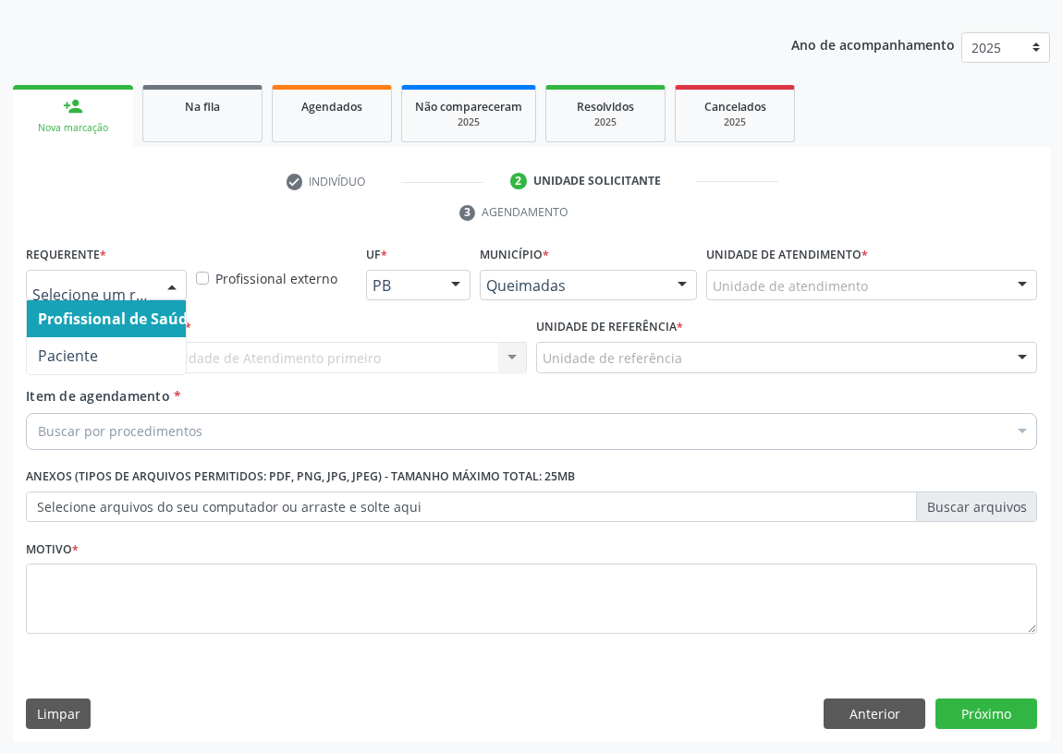
drag, startPoint x: 172, startPoint y: 277, endPoint x: 134, endPoint y: 335, distance: 69.5
click at [168, 286] on div at bounding box center [172, 286] width 28 height 31
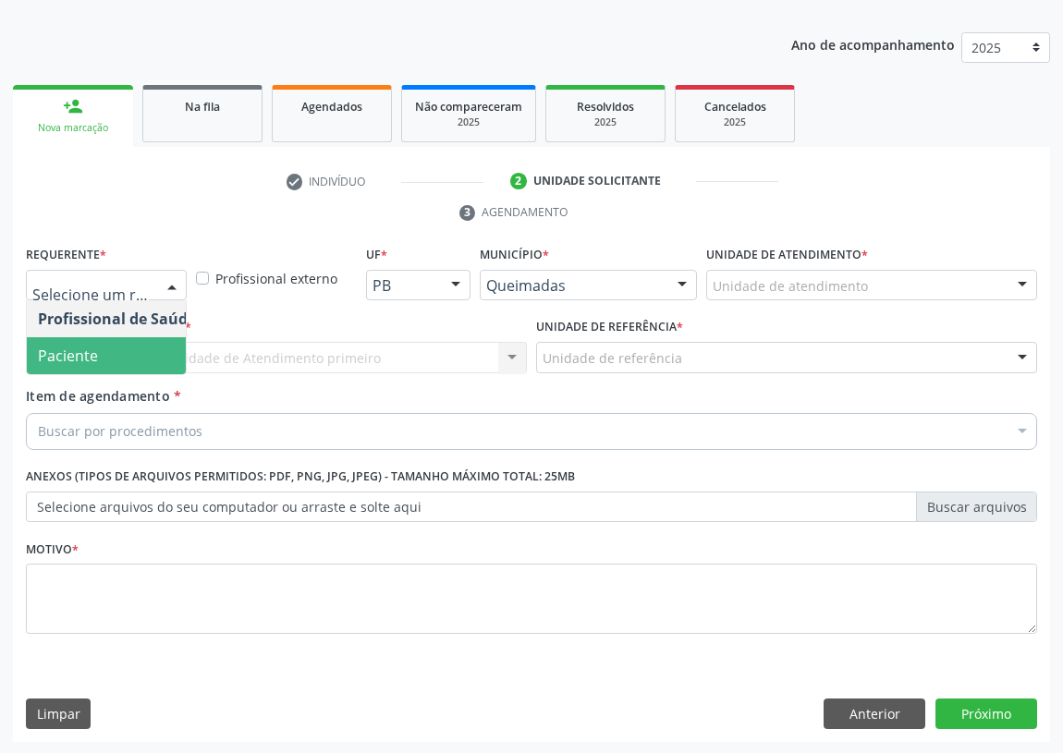
drag, startPoint x: 135, startPoint y: 351, endPoint x: 584, endPoint y: 369, distance: 449.5
click at [169, 347] on span "Paciente" at bounding box center [117, 355] width 180 height 37
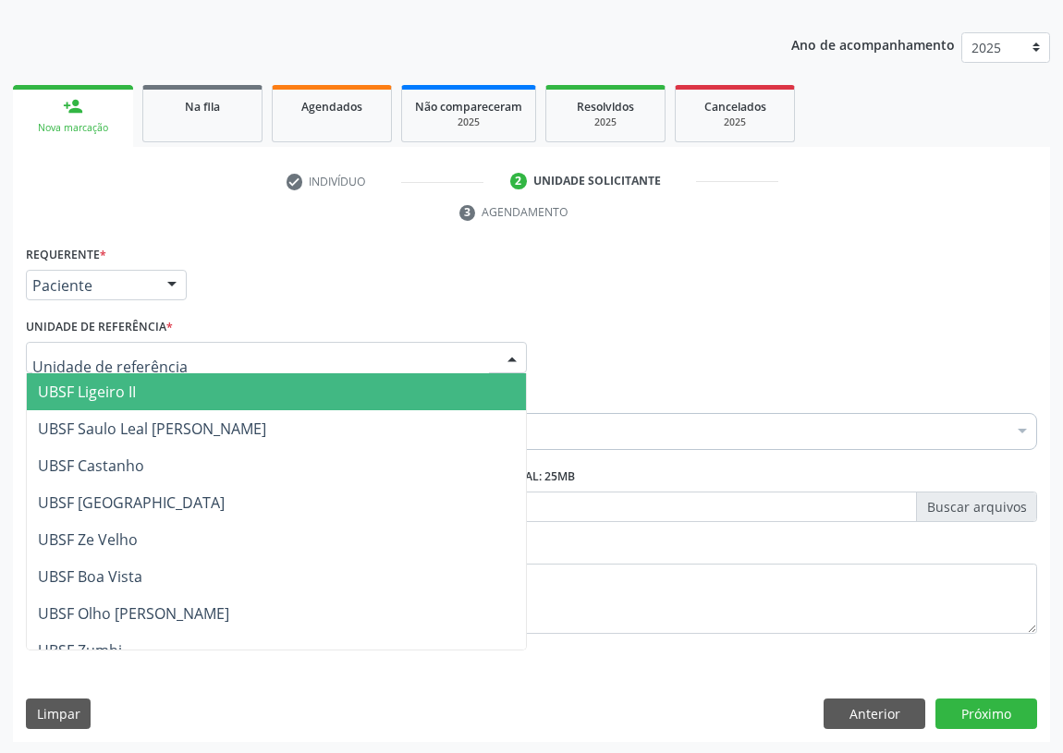
drag, startPoint x: 510, startPoint y: 356, endPoint x: 132, endPoint y: 439, distance: 387.0
click at [498, 358] on div at bounding box center [512, 358] width 28 height 31
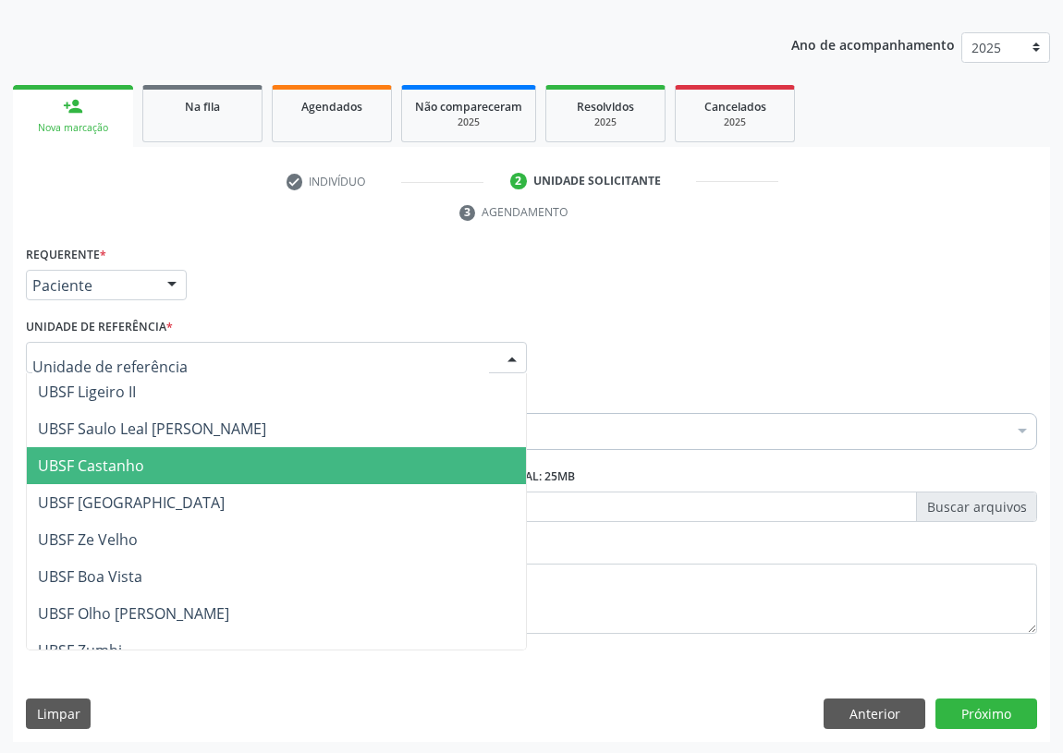
click at [136, 461] on span "UBSF Castanho" at bounding box center [91, 466] width 106 height 20
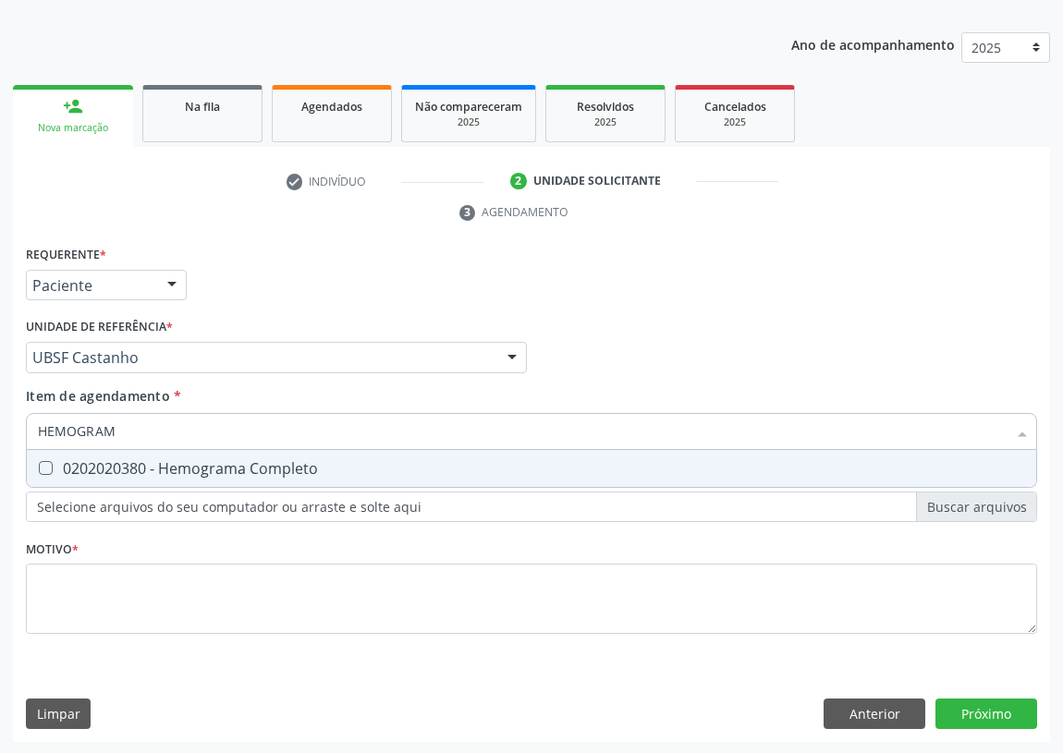
type input "HEMOGRAMA"
drag, startPoint x: 46, startPoint y: 464, endPoint x: 118, endPoint y: 413, distance: 88.2
click at [52, 461] on Completo at bounding box center [46, 468] width 14 height 14
click at [39, 462] on Completo "checkbox" at bounding box center [33, 468] width 12 height 12
checkbox Completo "true"
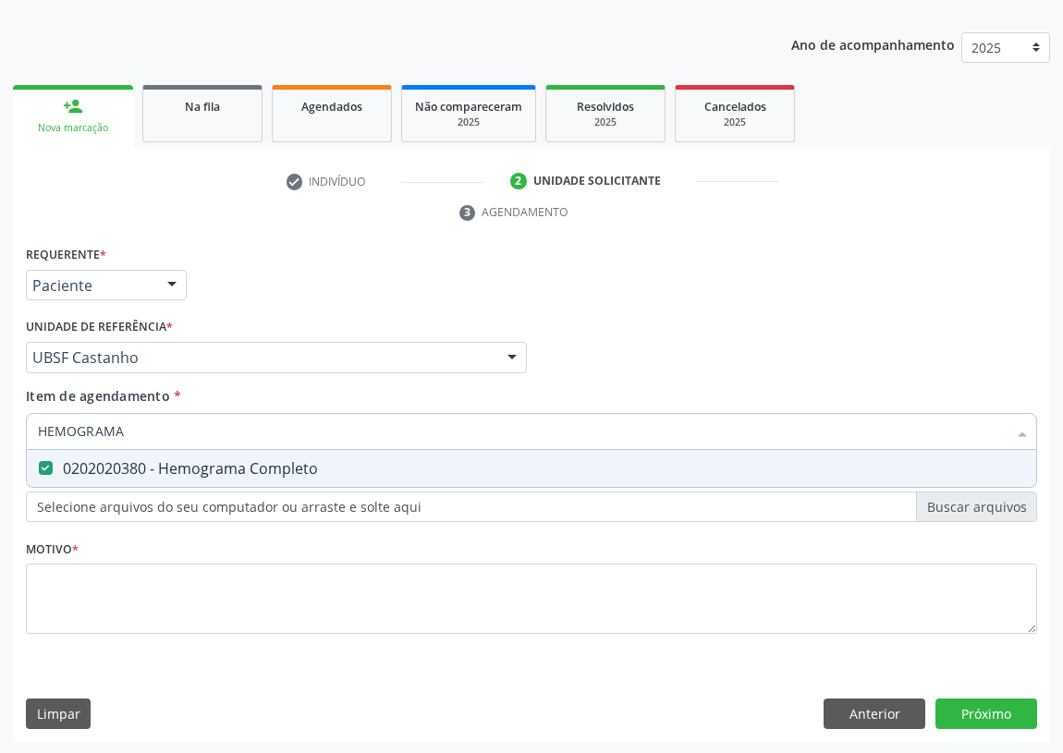
drag, startPoint x: 129, startPoint y: 415, endPoint x: 0, endPoint y: 389, distance: 131.9
click at [0, 390] on div "Acompanhamento Acompanhe a situação das marcações correntes e finalizadas Relat…" at bounding box center [531, 332] width 1063 height 845
type input "G"
checkbox Completo "false"
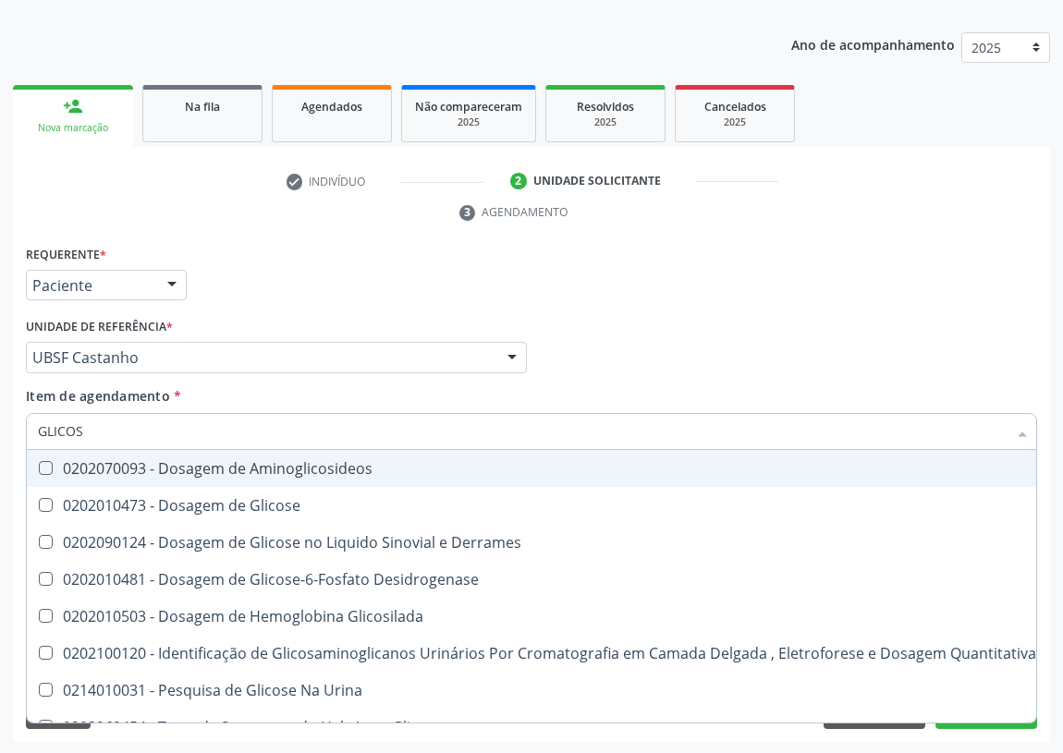
type input "GLICOSE"
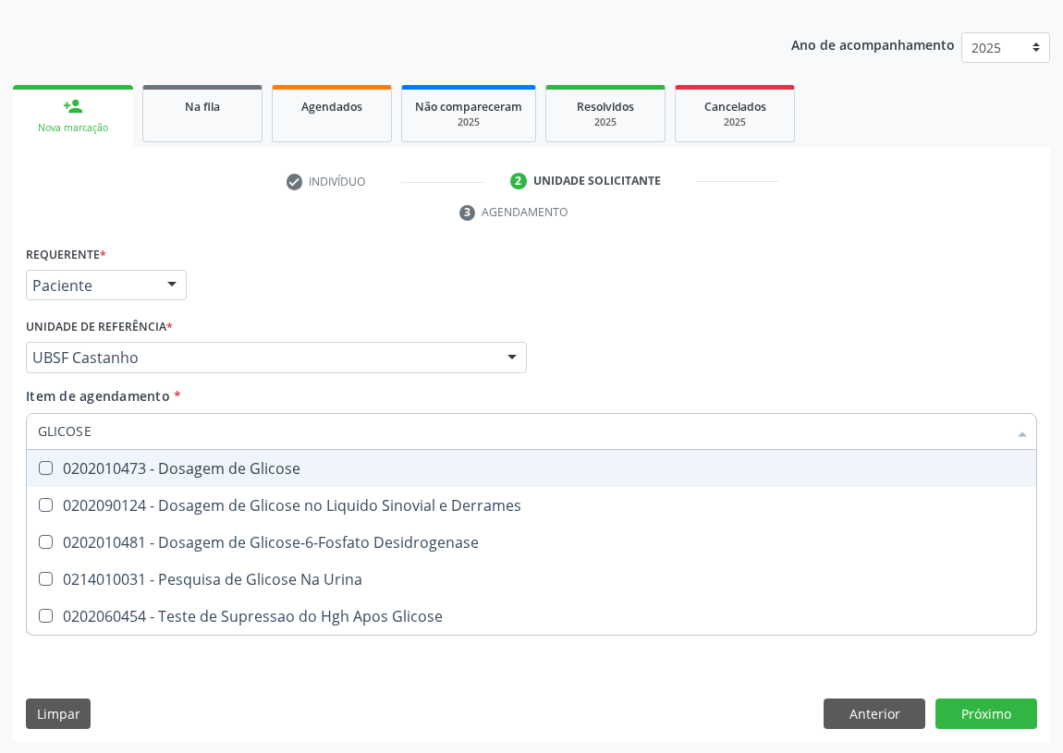
drag, startPoint x: 230, startPoint y: 469, endPoint x: 221, endPoint y: 461, distance: 12.4
click at [230, 469] on div "0202010473 - Dosagem de Glicose" at bounding box center [531, 468] width 987 height 15
checkbox Glicose "true"
drag, startPoint x: 104, startPoint y: 423, endPoint x: 0, endPoint y: 418, distance: 103.7
click at [0, 429] on div "Acompanhamento Acompanhe a situação das marcações correntes e finalizadas Relat…" at bounding box center [531, 332] width 1063 height 845
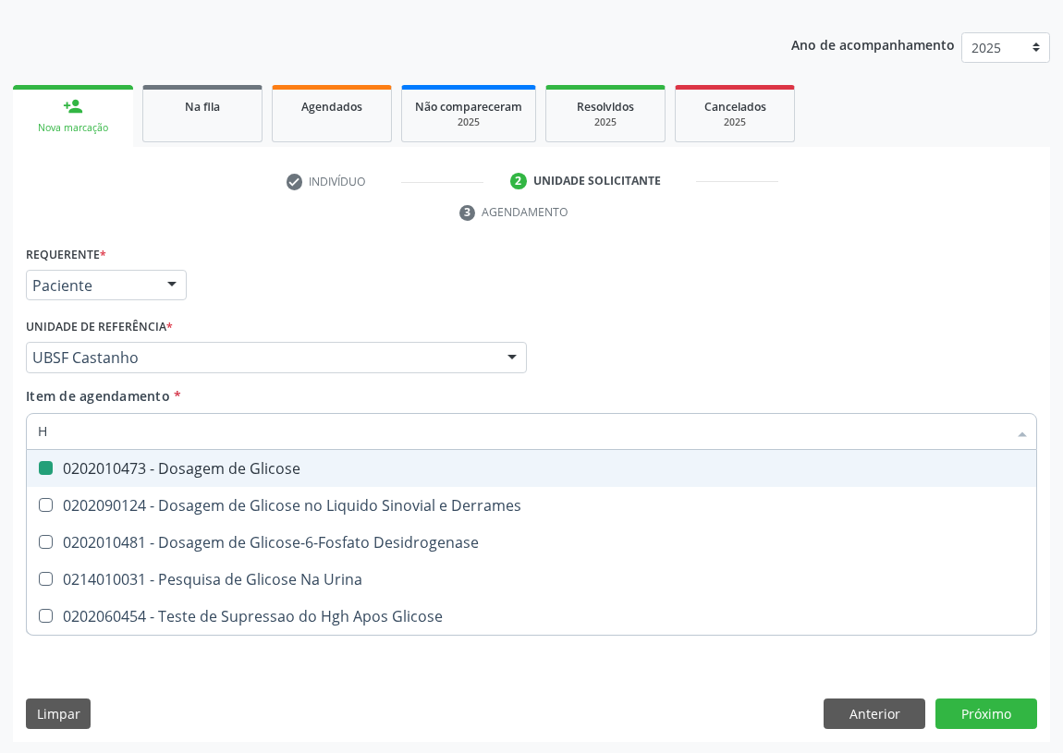
type input "HE"
checkbox Glicose "false"
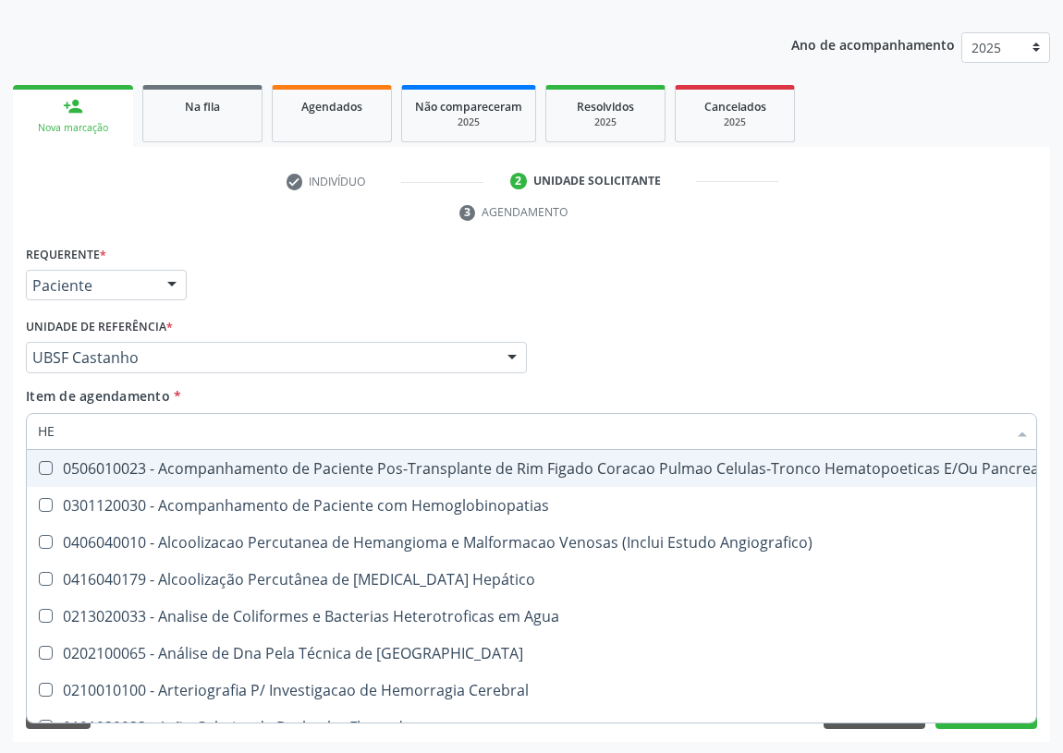
type input "HEM"
checkbox Transplante "true"
checkbox Completo "false"
type input "HEMO"
checkbox Retro-Retal "true"
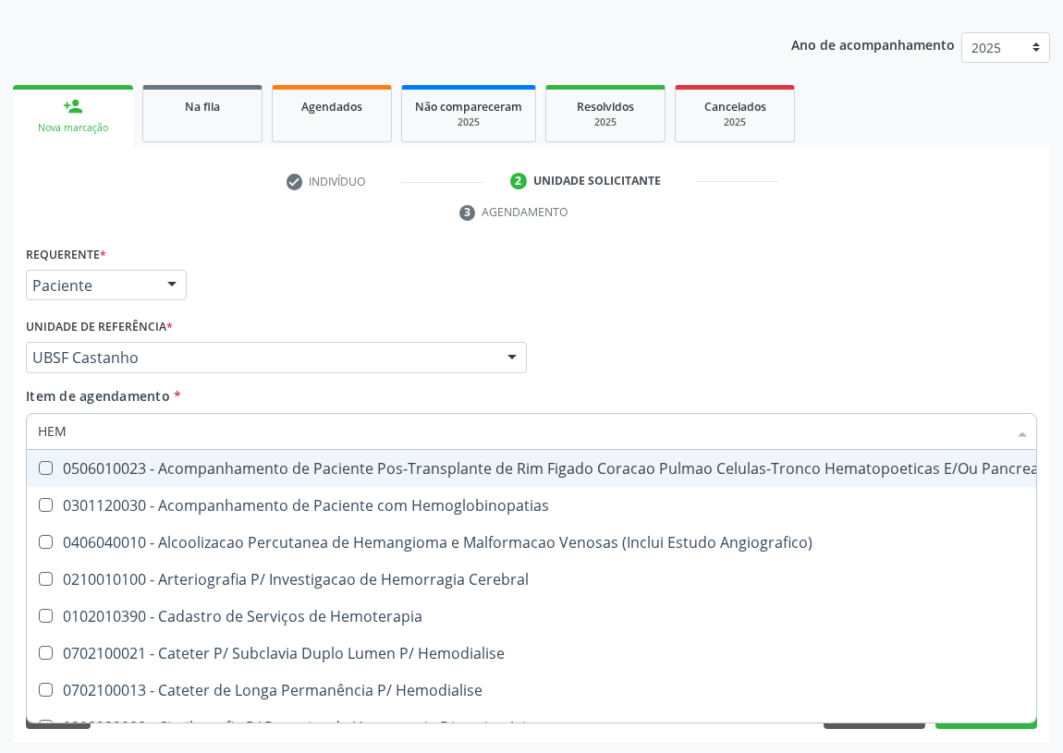
checkbox Completo "false"
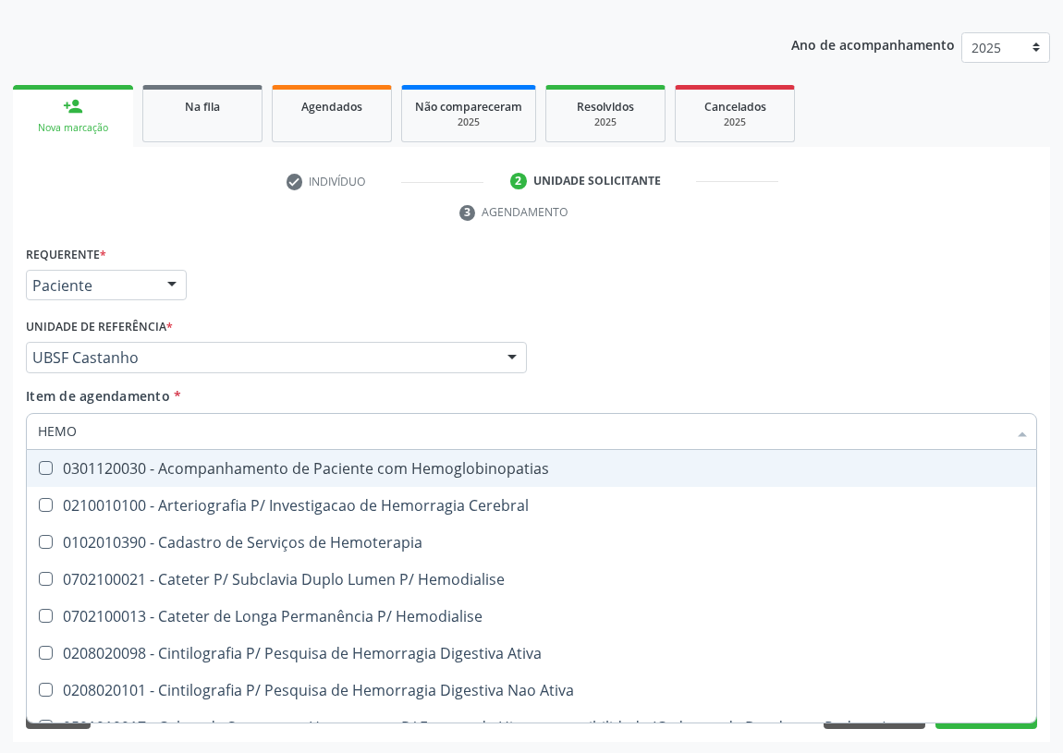
type input "HEMOG"
checkbox Carboxi-Hemoglobina "true"
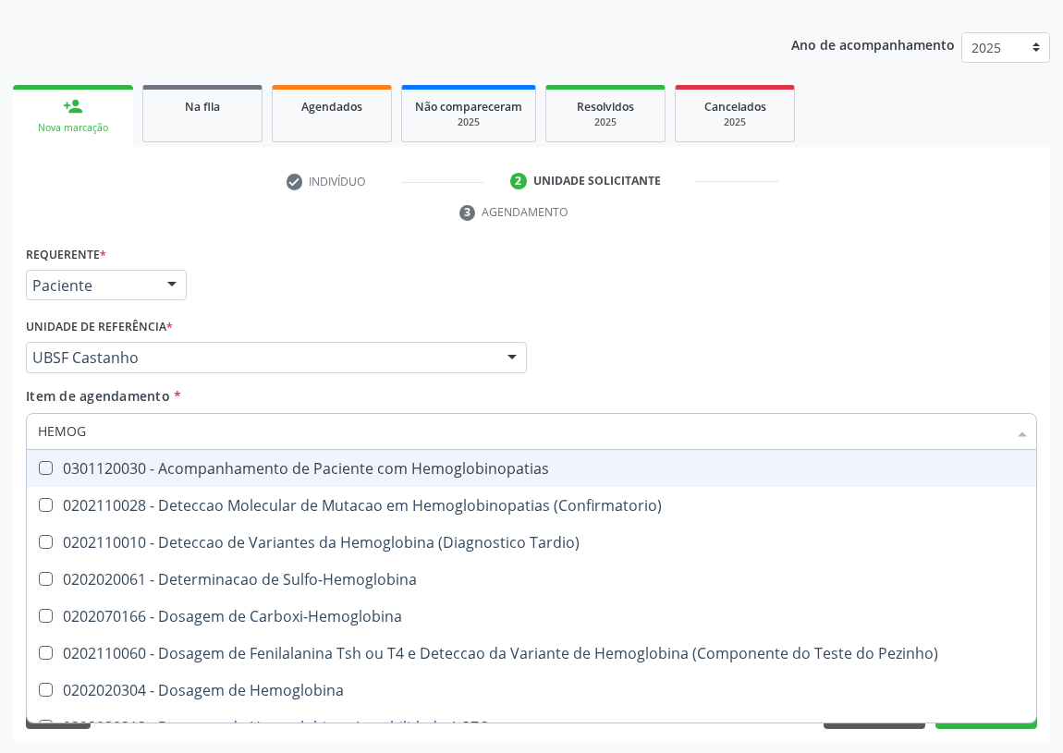
type input "HEMOGL"
checkbox Completo "false"
type input "HEMOGLOBINA"
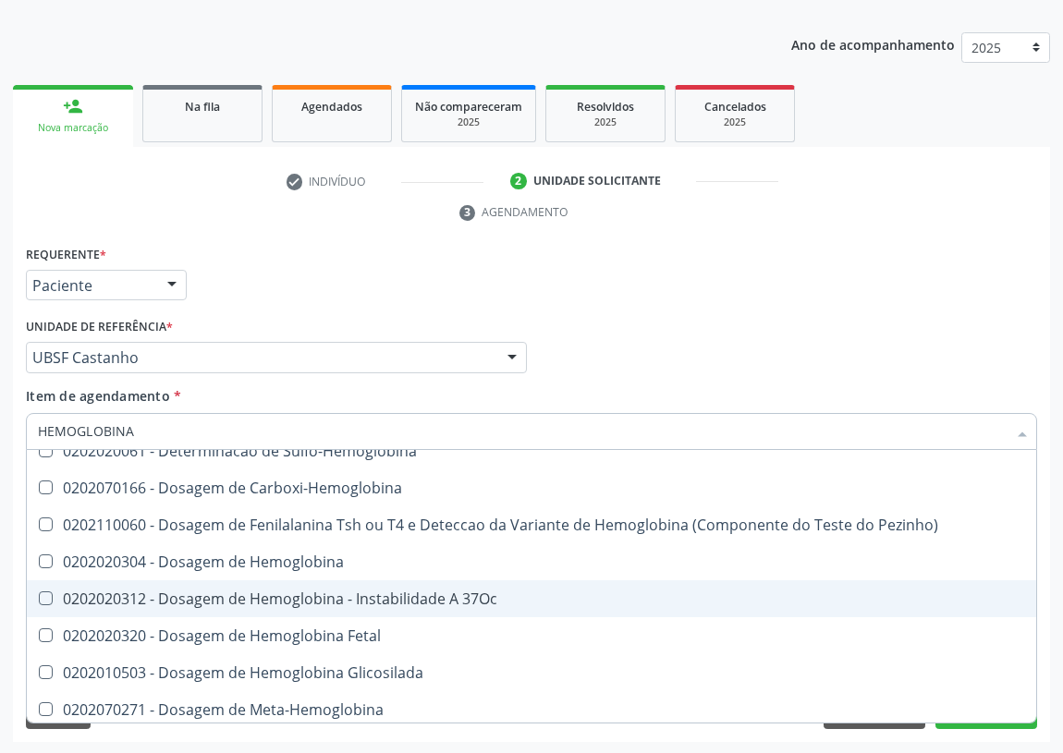
scroll to position [83, 0]
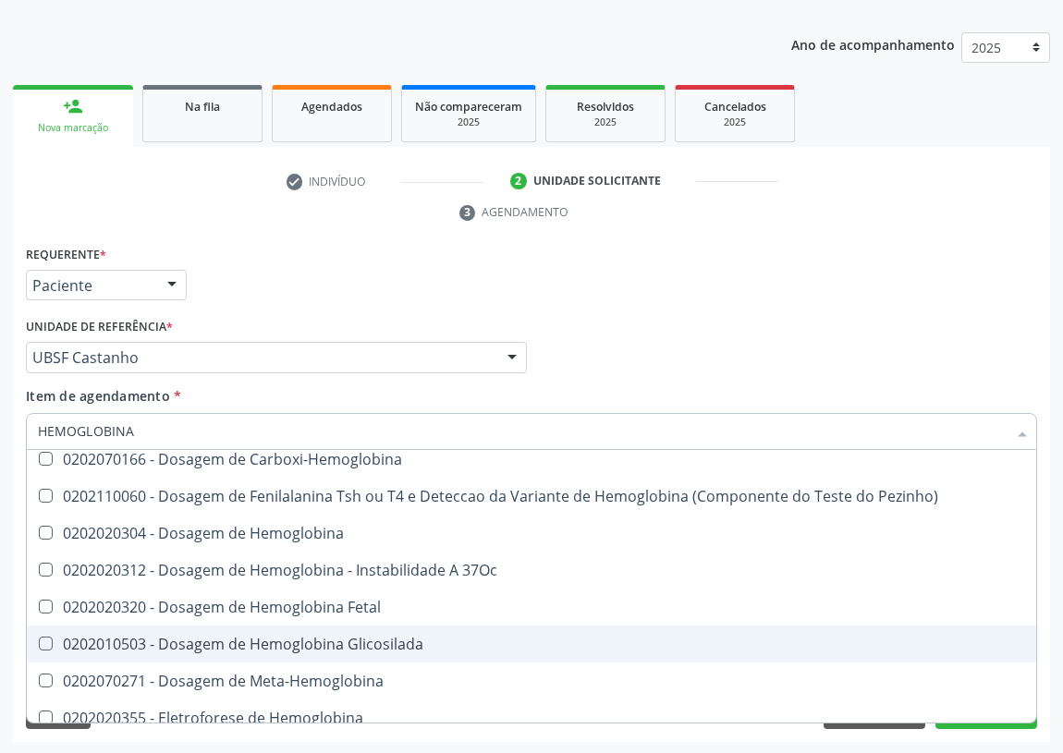
drag, startPoint x: 342, startPoint y: 648, endPoint x: 163, endPoint y: 562, distance: 198.8
click at [342, 647] on div "0202010503 - Dosagem de Hemoglobina Glicosilada" at bounding box center [531, 644] width 987 height 15
checkbox Glicosilada "true"
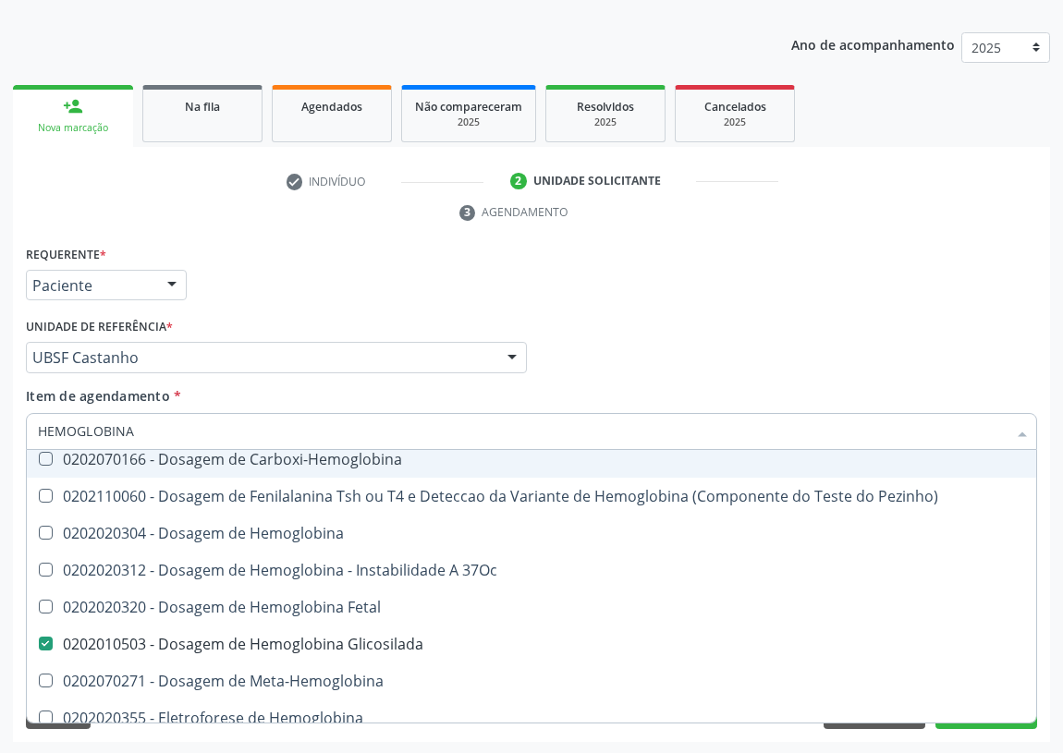
drag, startPoint x: 157, startPoint y: 436, endPoint x: 64, endPoint y: 415, distance: 95.7
click at [64, 415] on input "HEMOGLOBINA" at bounding box center [522, 431] width 969 height 37
type input "HEM"
checkbox Glicosilada "false"
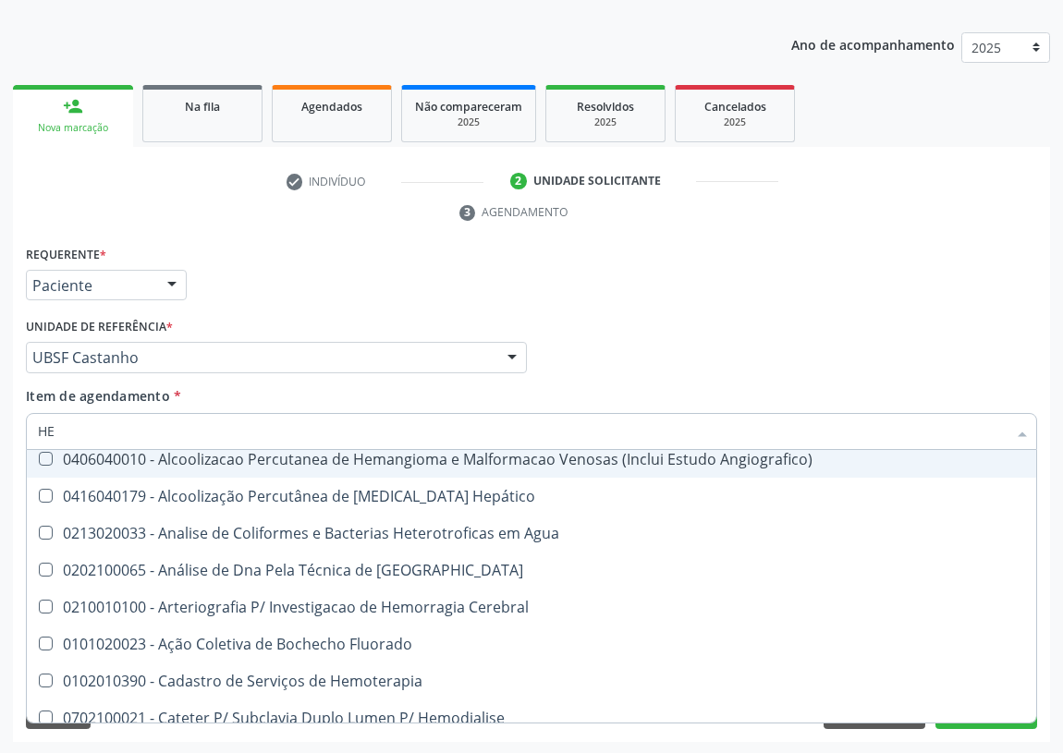
type input "H"
checkbox Glicosilada "false"
checkbox Completo "false"
checkbox Radiofrequência "true"
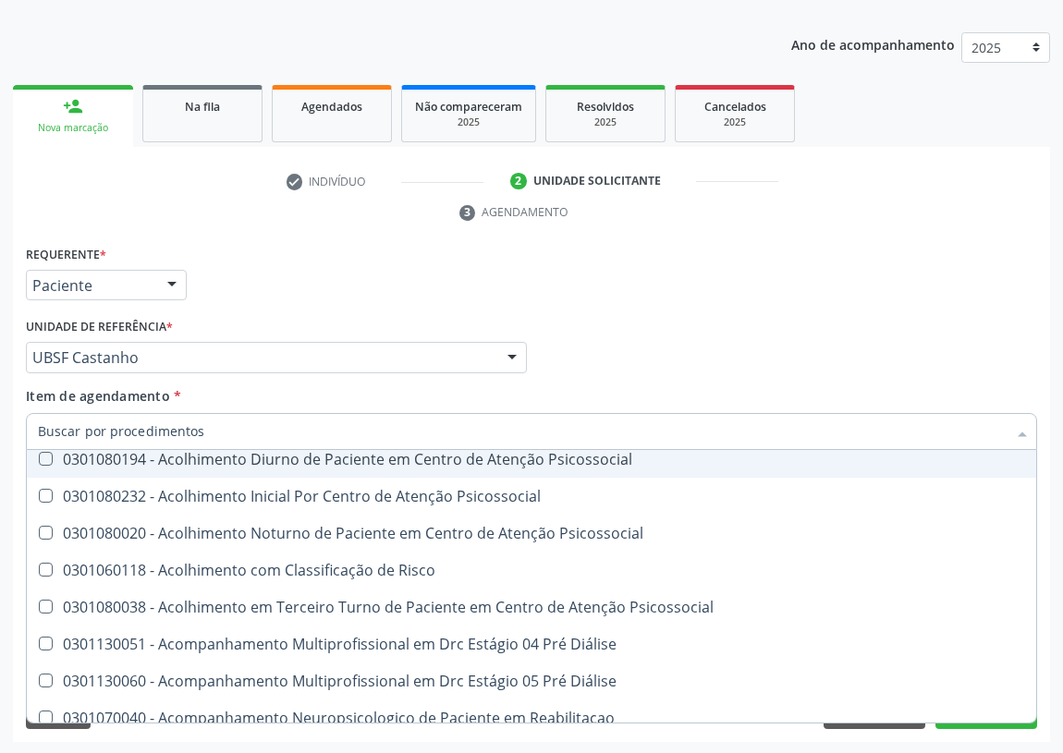
checkbox Glicosilada "false"
checkbox Completo "false"
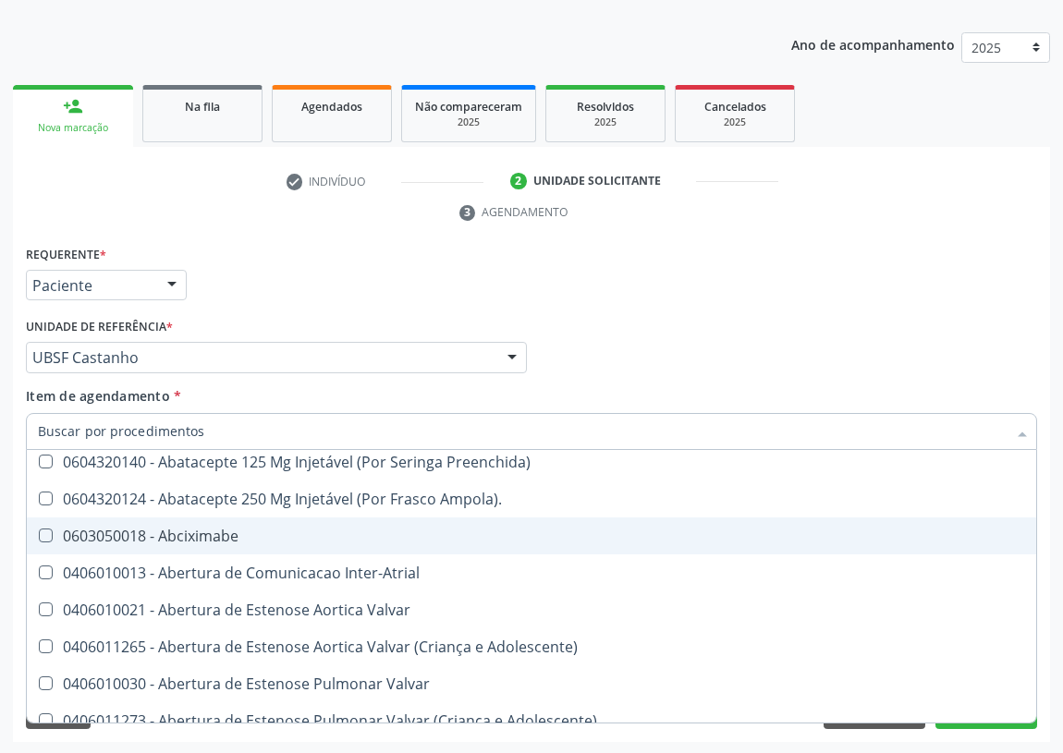
scroll to position [160, 0]
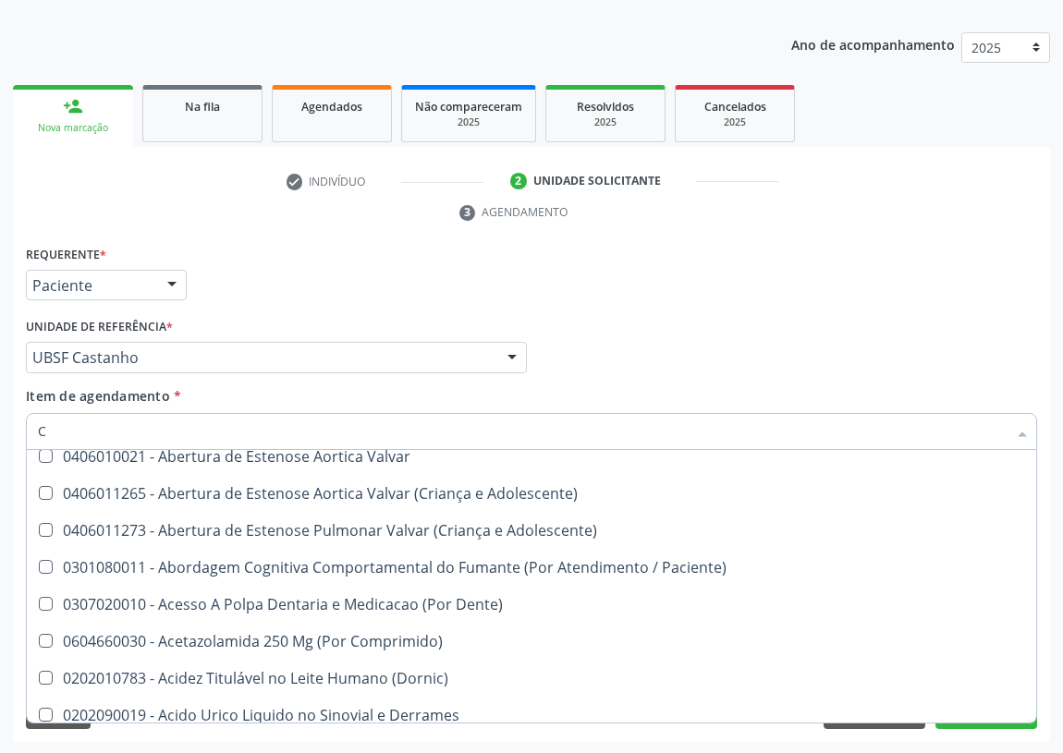
type input "CO"
checkbox Comprimido\) "true"
checkbox Transcutanea "true"
checkbox Osseo "true"
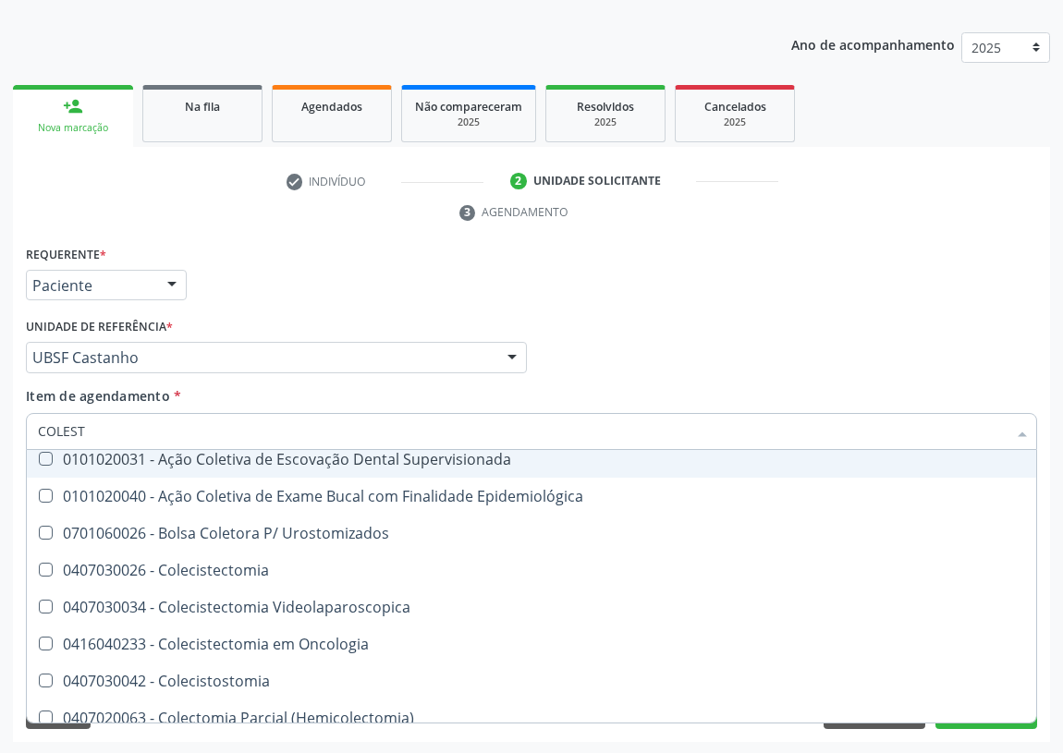
scroll to position [0, 0]
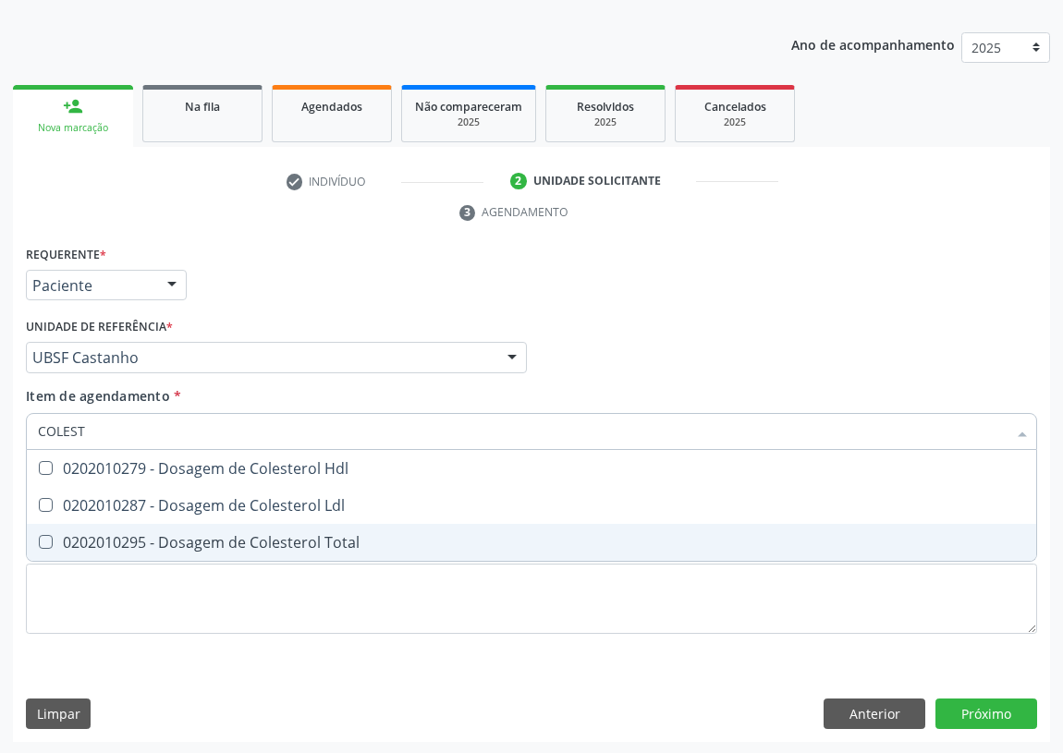
type input "COLESTE"
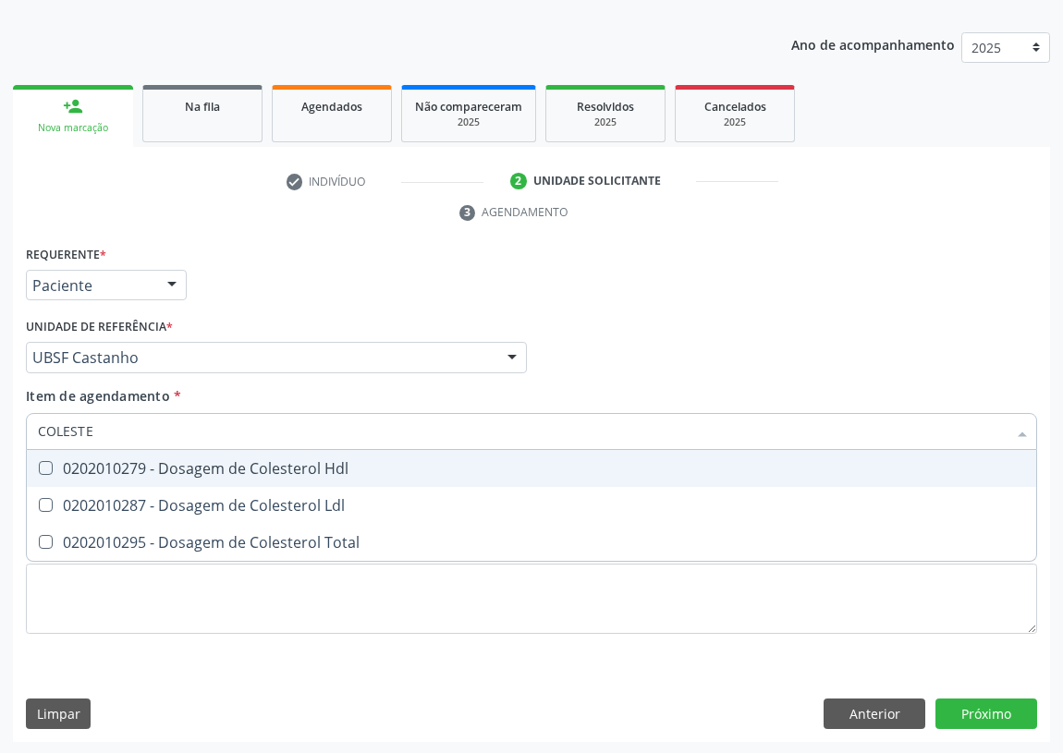
drag, startPoint x: 52, startPoint y: 468, endPoint x: 31, endPoint y: 494, distance: 32.9
click at [42, 476] on span "0202010279 - Dosagem de Colesterol Hdl" at bounding box center [531, 468] width 1009 height 37
checkbox Hdl "true"
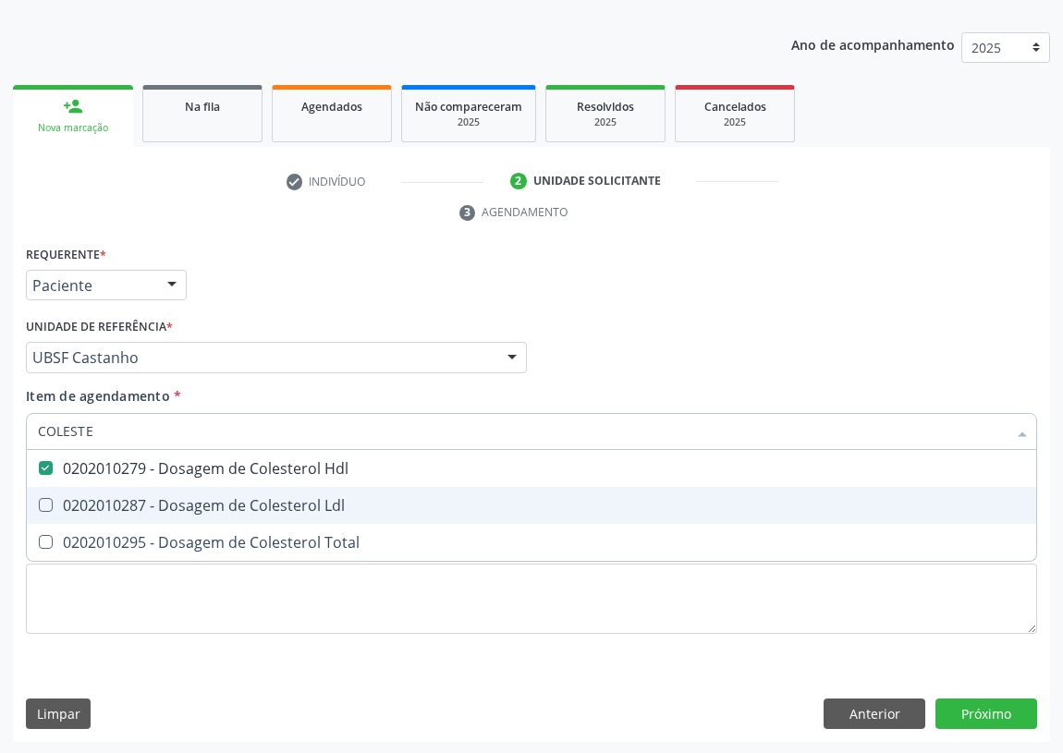
drag, startPoint x: 45, startPoint y: 503, endPoint x: 80, endPoint y: 419, distance: 91.1
click at [58, 487] on span "0202010287 - Dosagem de Colesterol Ldl" at bounding box center [531, 505] width 1009 height 37
checkbox Ldl "true"
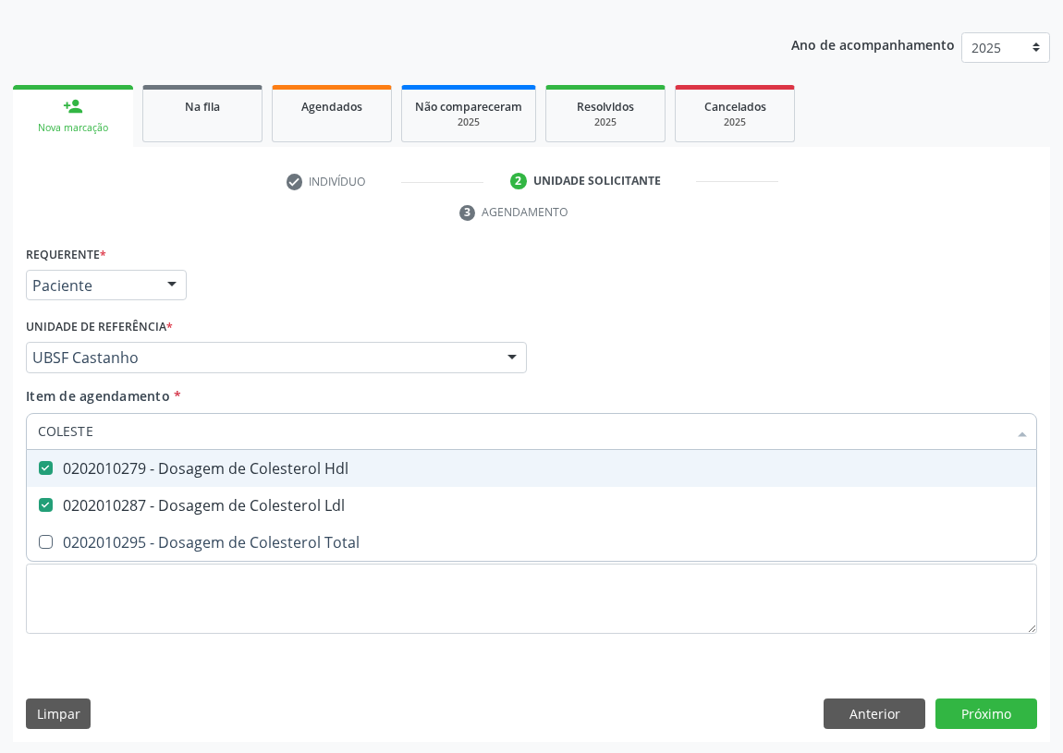
drag, startPoint x: 33, startPoint y: 436, endPoint x: 0, endPoint y: 421, distance: 36.8
click at [4, 429] on div "Acompanhamento Acompanhe a situação das marcações correntes e finalizadas Relat…" at bounding box center [531, 332] width 1063 height 845
type input "TR"
checkbox Hdl "false"
checkbox Ldl "false"
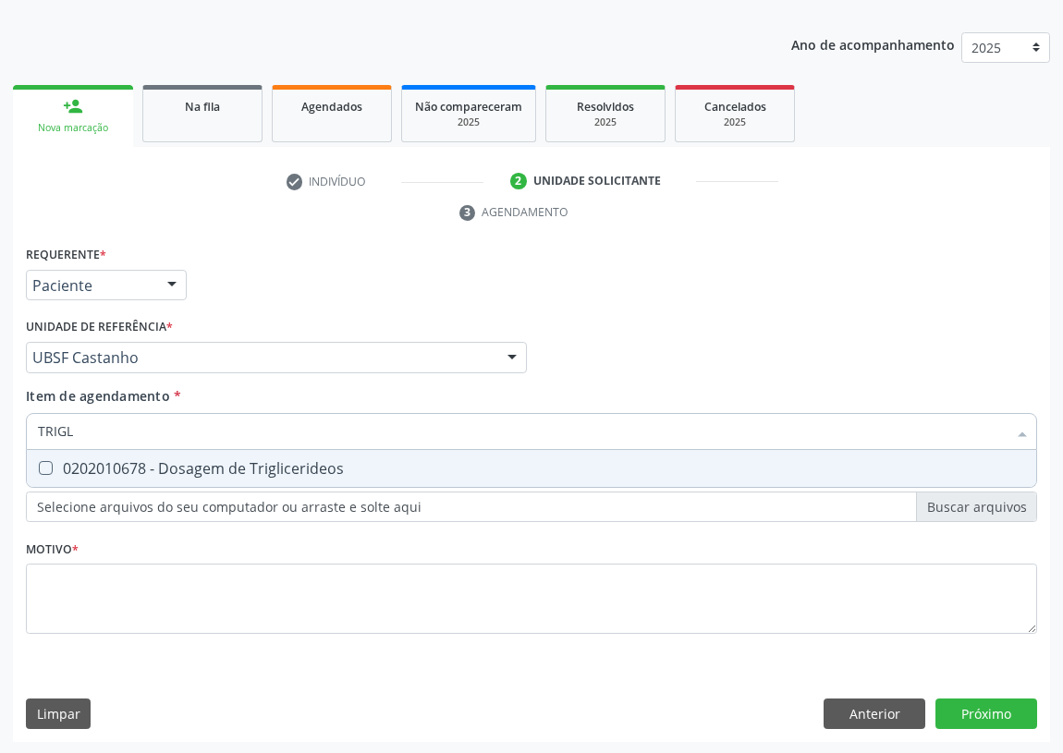
type input "TRIGLI"
drag, startPoint x: 46, startPoint y: 469, endPoint x: 83, endPoint y: 428, distance: 55.0
click at [57, 457] on span "0202010678 - Dosagem de Triglicerideos" at bounding box center [531, 468] width 1009 height 37
checkbox Triglicerideos "true"
drag, startPoint x: 84, startPoint y: 428, endPoint x: 31, endPoint y: 422, distance: 53.0
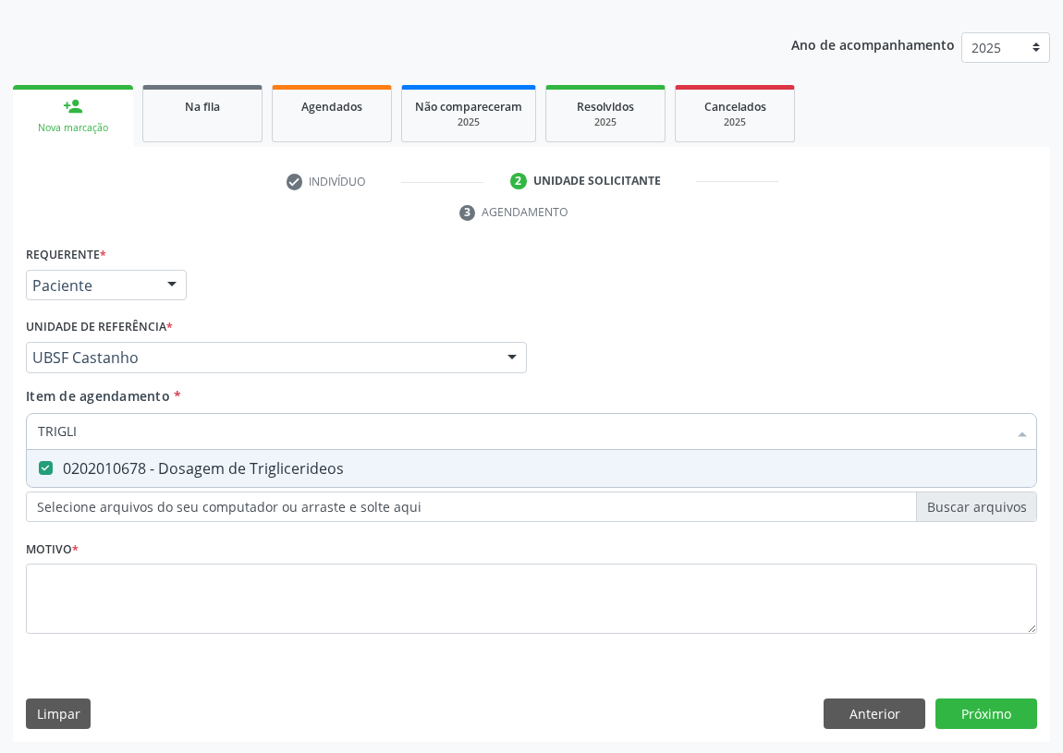
click at [31, 422] on div "TRIGLI" at bounding box center [531, 431] width 1011 height 37
type input "TG"
checkbox Triglicerideos "false"
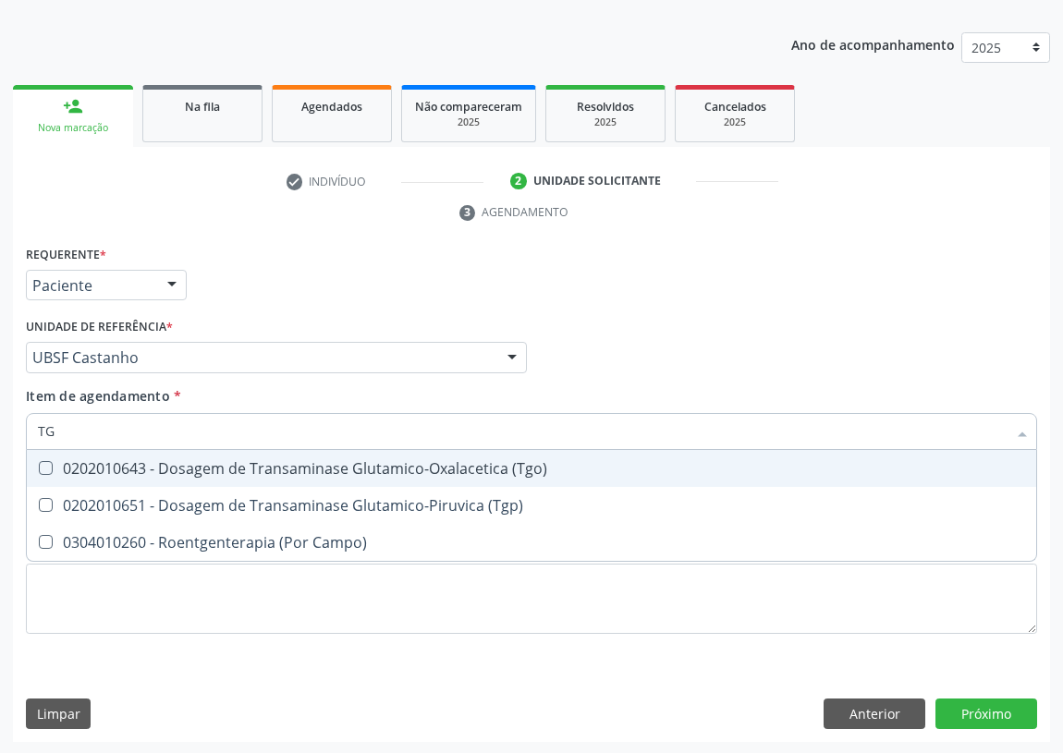
type input "TGO"
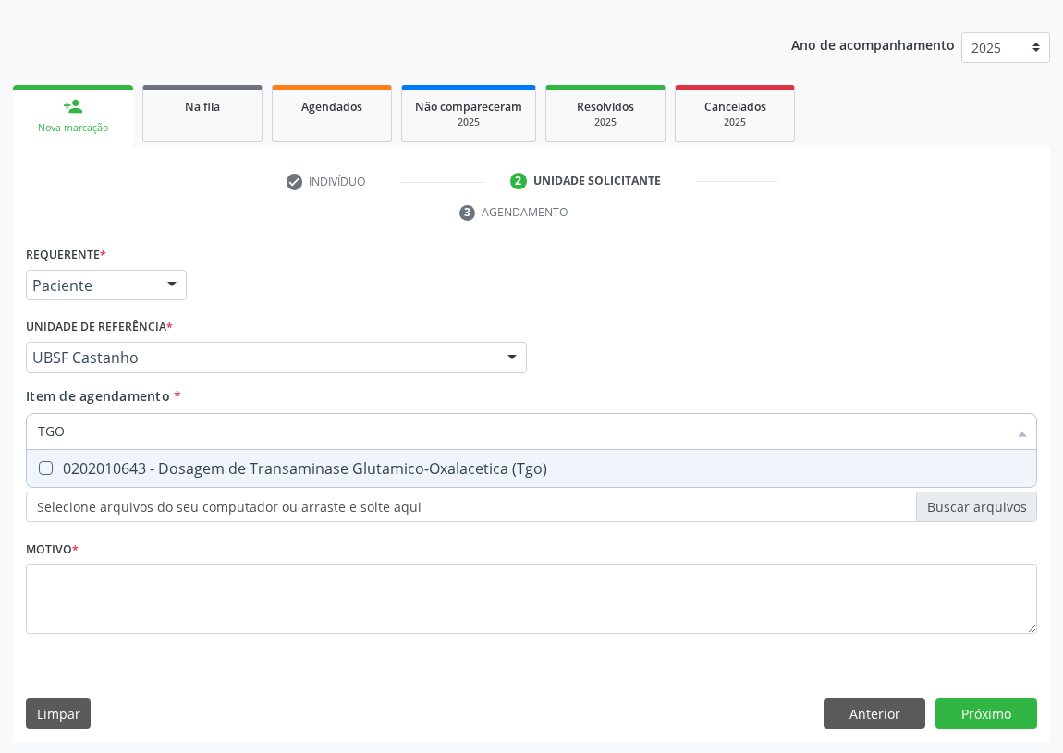
drag, startPoint x: 43, startPoint y: 470, endPoint x: 75, endPoint y: 443, distance: 41.9
click at [56, 461] on div "0202010643 - Dosagem de Transaminase Glutamico-Oxalacetica (Tgo)" at bounding box center [531, 468] width 987 height 15
checkbox \(Tgo\) "true"
drag, startPoint x: 76, startPoint y: 433, endPoint x: 21, endPoint y: 423, distance: 55.3
click at [21, 424] on div "Item de agendamento * TGO Desfazer seleção 0202010643 - Dosagem de Transaminase…" at bounding box center [531, 421] width 1020 height 71
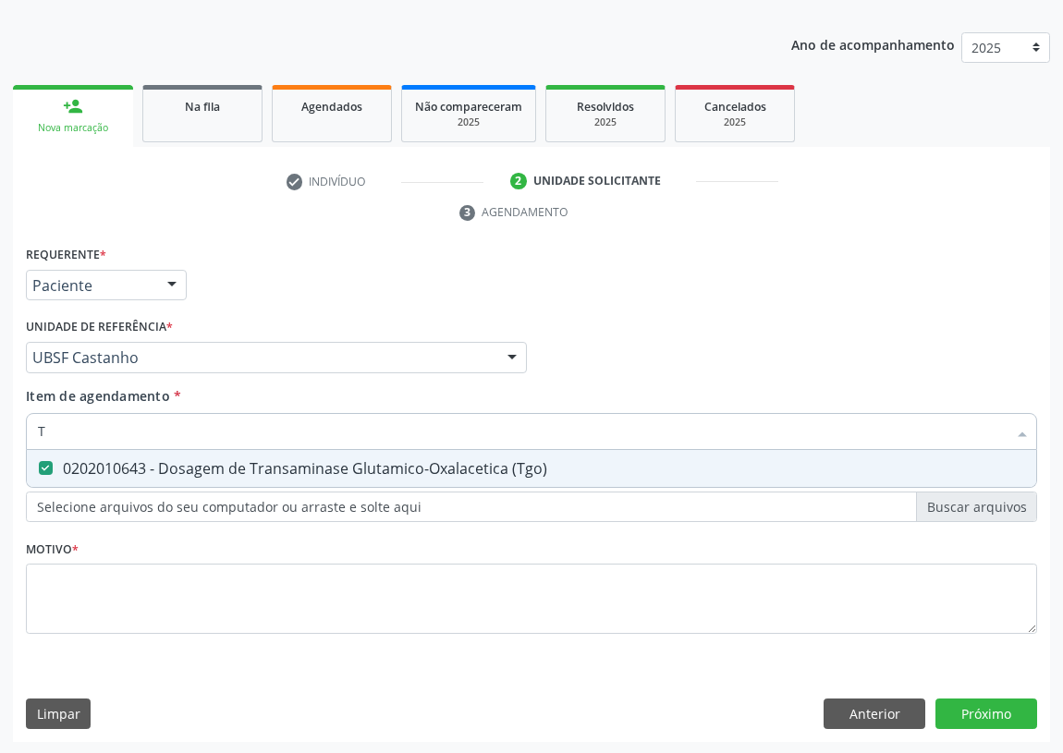
type input "TG"
checkbox \(Tgo\) "true"
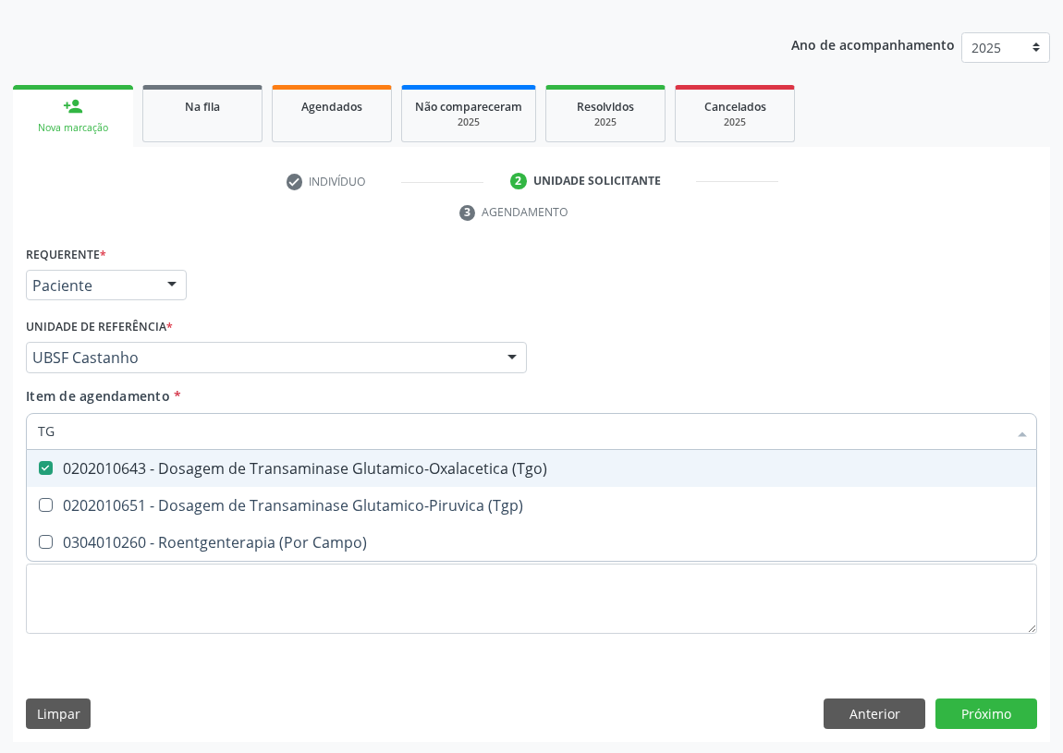
type input "TGP"
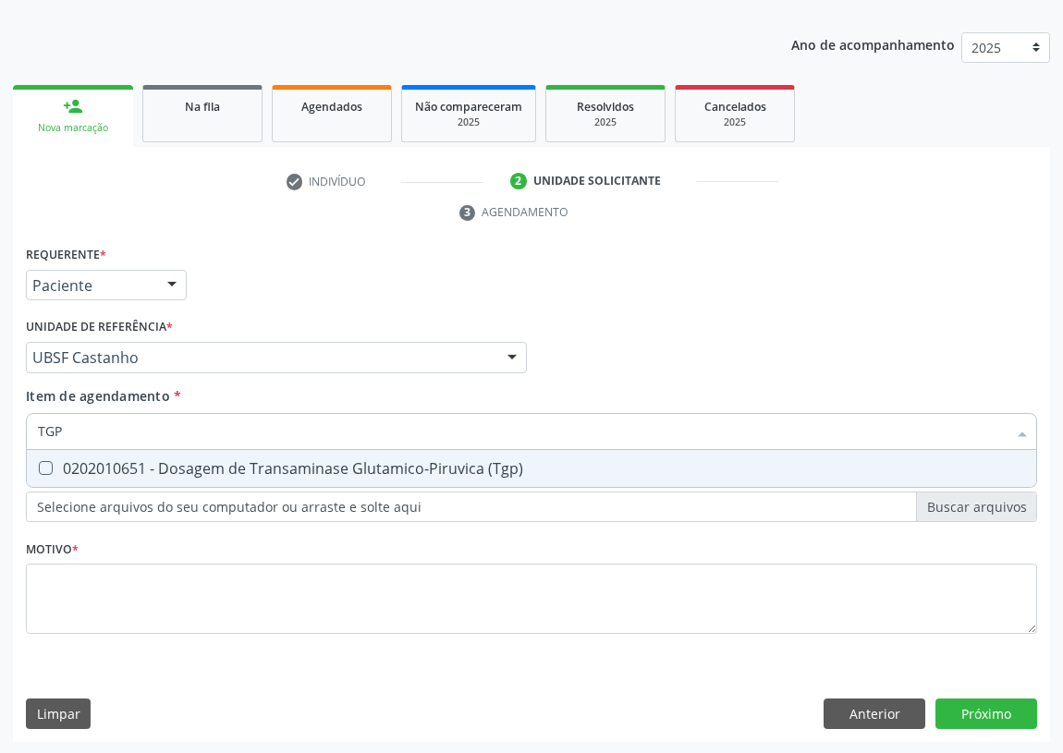
drag, startPoint x: 46, startPoint y: 458, endPoint x: 88, endPoint y: 430, distance: 50.5
click at [60, 454] on span "0202010651 - Dosagem de Transaminase Glutamico-Piruvica (Tgp)" at bounding box center [531, 468] width 1009 height 37
checkbox \(Tgp\) "true"
drag, startPoint x: 90, startPoint y: 427, endPoint x: 2, endPoint y: 404, distance: 90.8
click at [7, 412] on div "Acompanhamento Acompanhe a situação das marcações correntes e finalizadas Relat…" at bounding box center [531, 332] width 1063 height 845
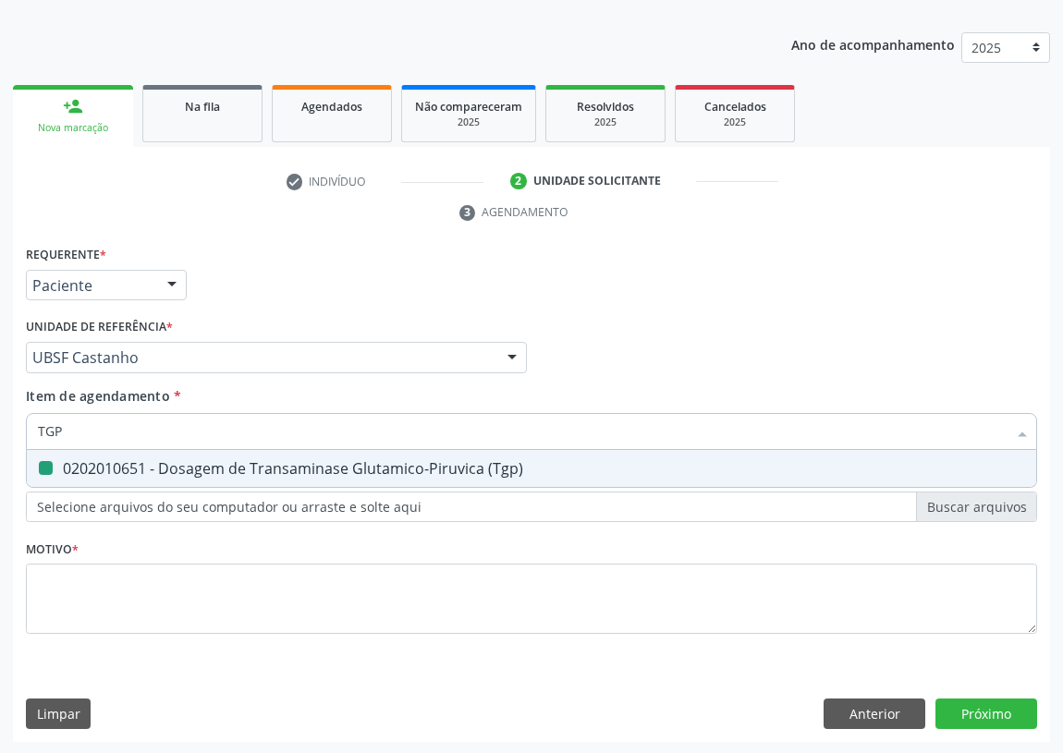
type input "V"
checkbox \(Tgp\) "false"
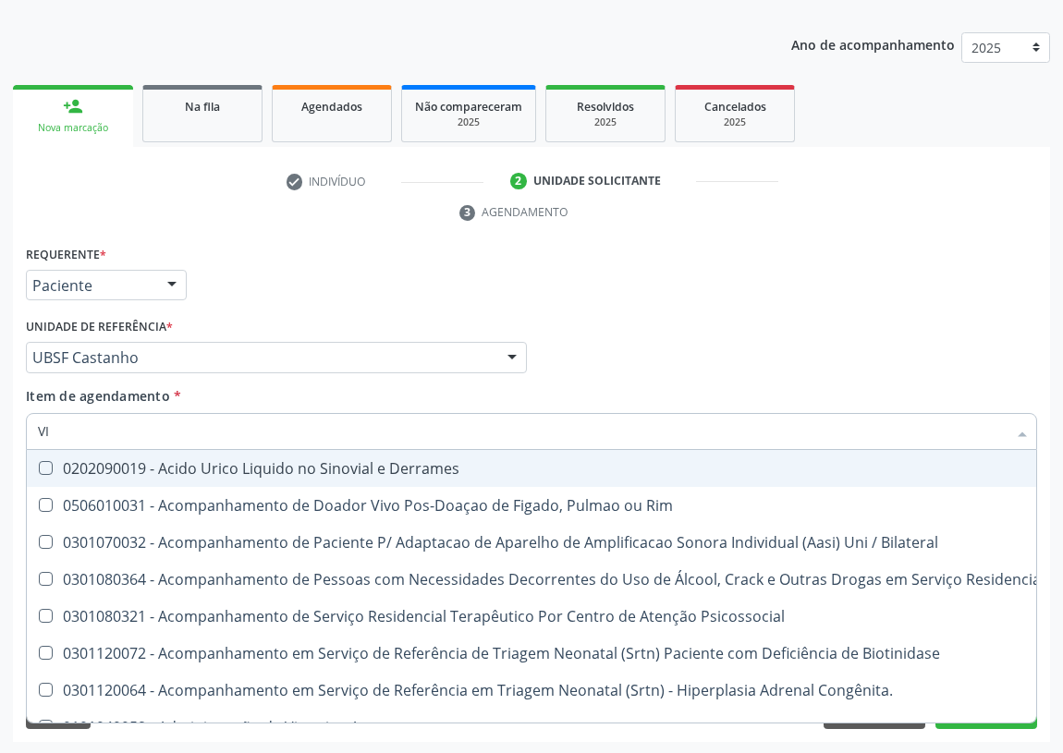
type input "VIT"
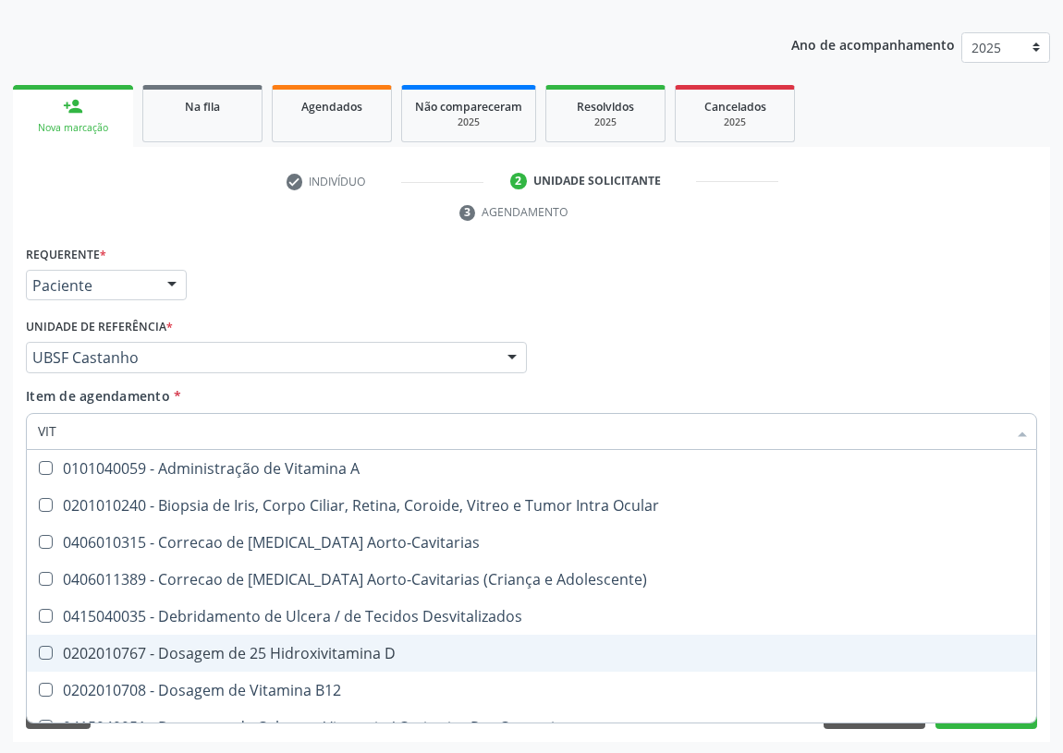
drag, startPoint x: 221, startPoint y: 649, endPoint x: 217, endPoint y: 658, distance: 10.0
click at [219, 654] on div "0202010767 - Dosagem de 25 Hidroxivitamina D" at bounding box center [531, 653] width 987 height 15
checkbox D "true"
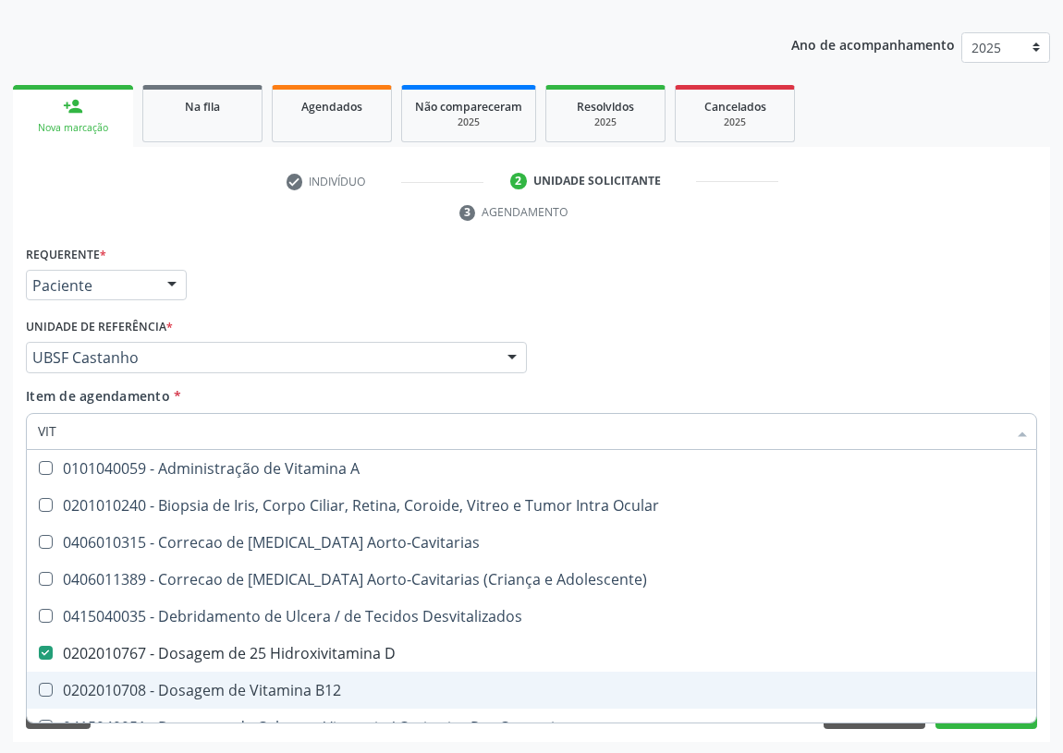
click at [209, 690] on div "0202010708 - Dosagem de Vitamina B12" at bounding box center [531, 690] width 987 height 15
checkbox B12 "true"
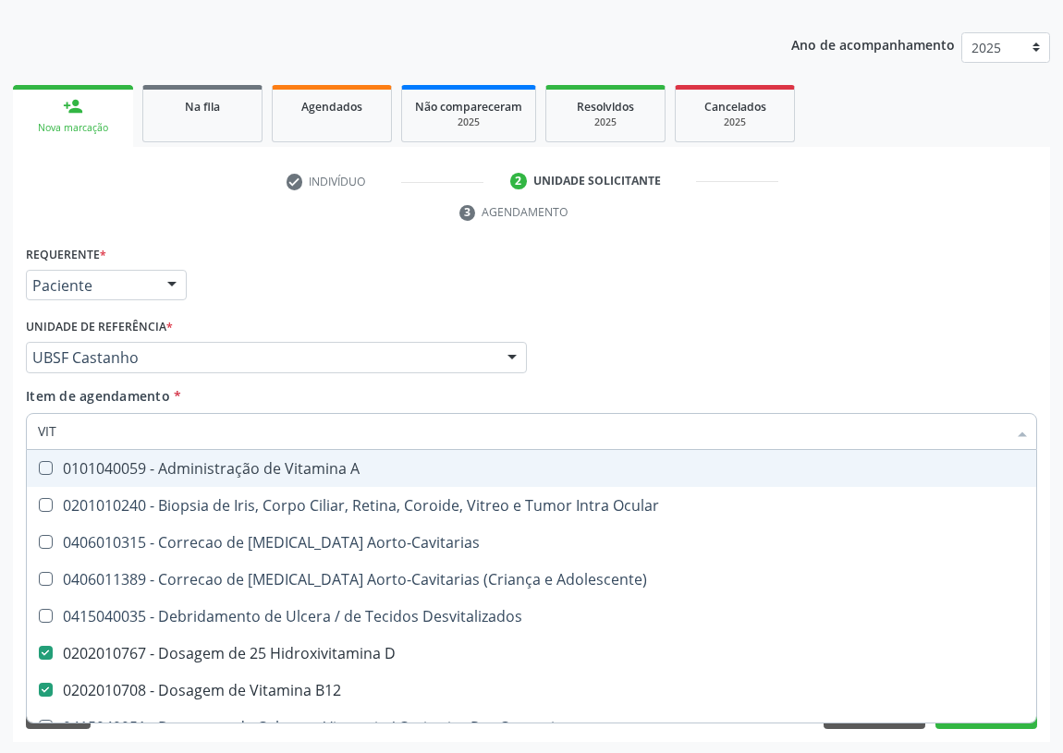
drag, startPoint x: 67, startPoint y: 430, endPoint x: 23, endPoint y: 421, distance: 44.2
click at [23, 421] on div "Item de agendamento * VIT Desfazer seleção 0101040059 - Administração de Vitami…" at bounding box center [531, 421] width 1020 height 71
type input "C"
checkbox D "false"
checkbox B12 "false"
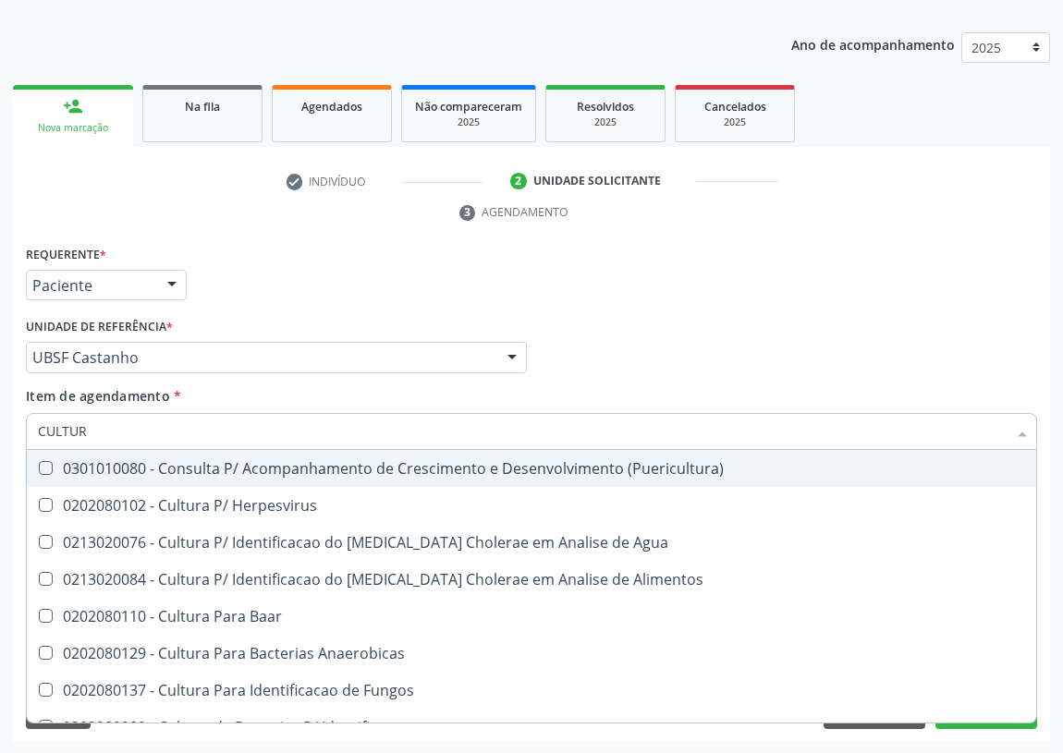
type input "CULTURA"
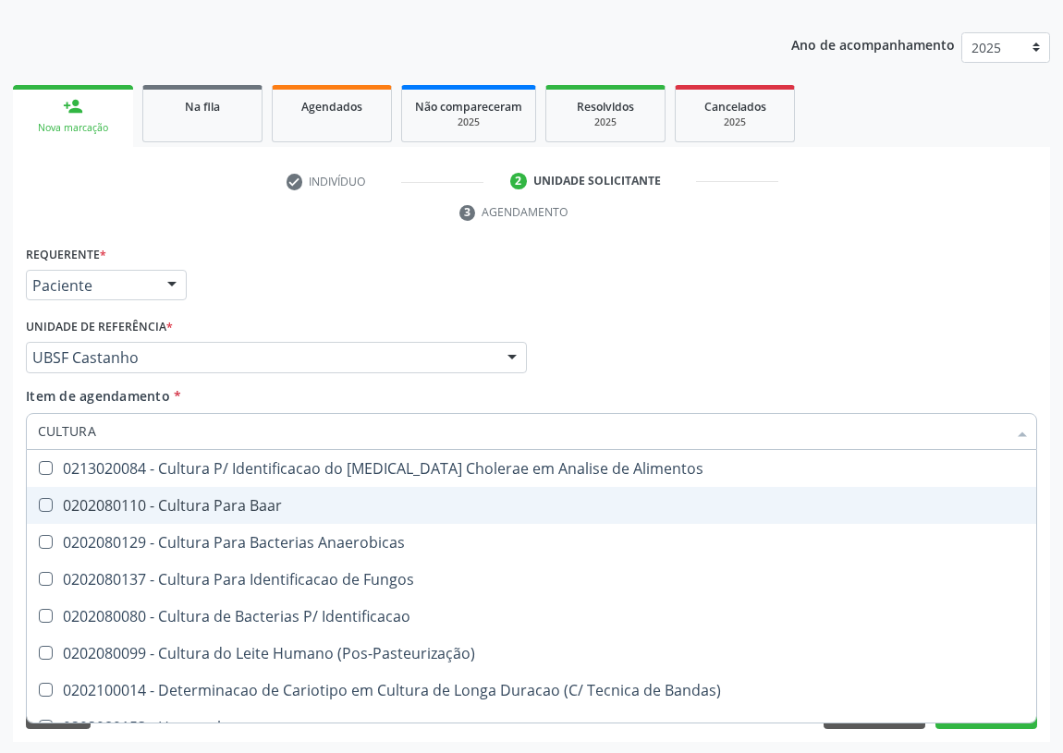
scroll to position [133, 0]
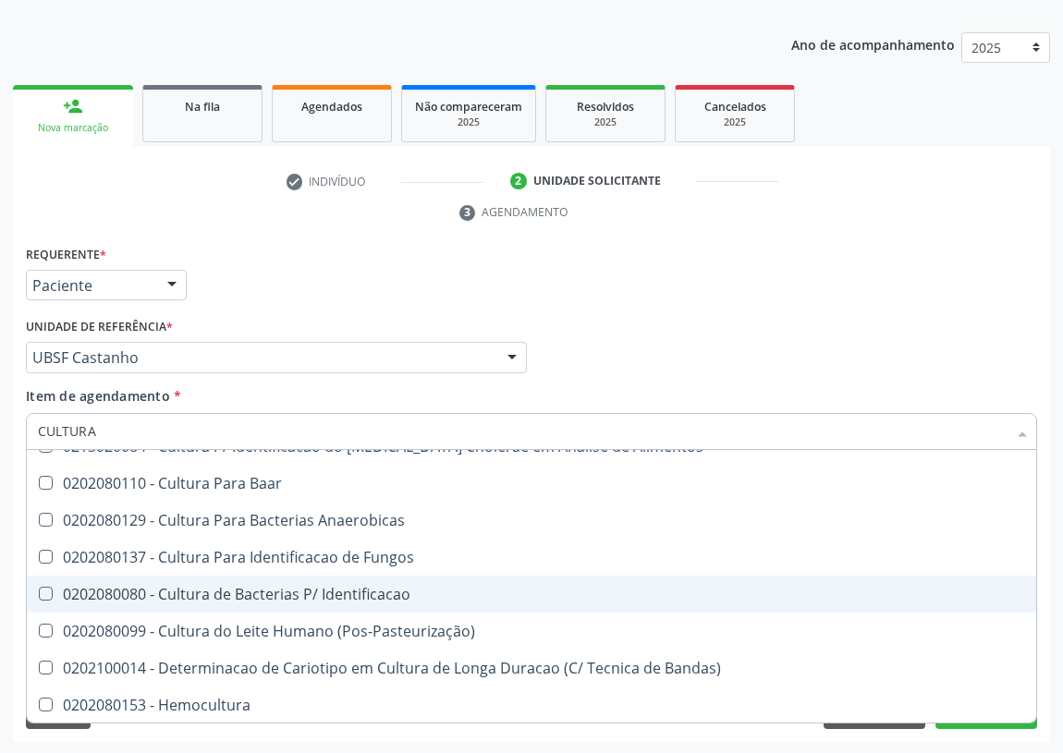
click at [286, 597] on div "0202080080 - Cultura de Bacterias P/ Identificacao" at bounding box center [531, 594] width 987 height 15
checkbox Identificacao "true"
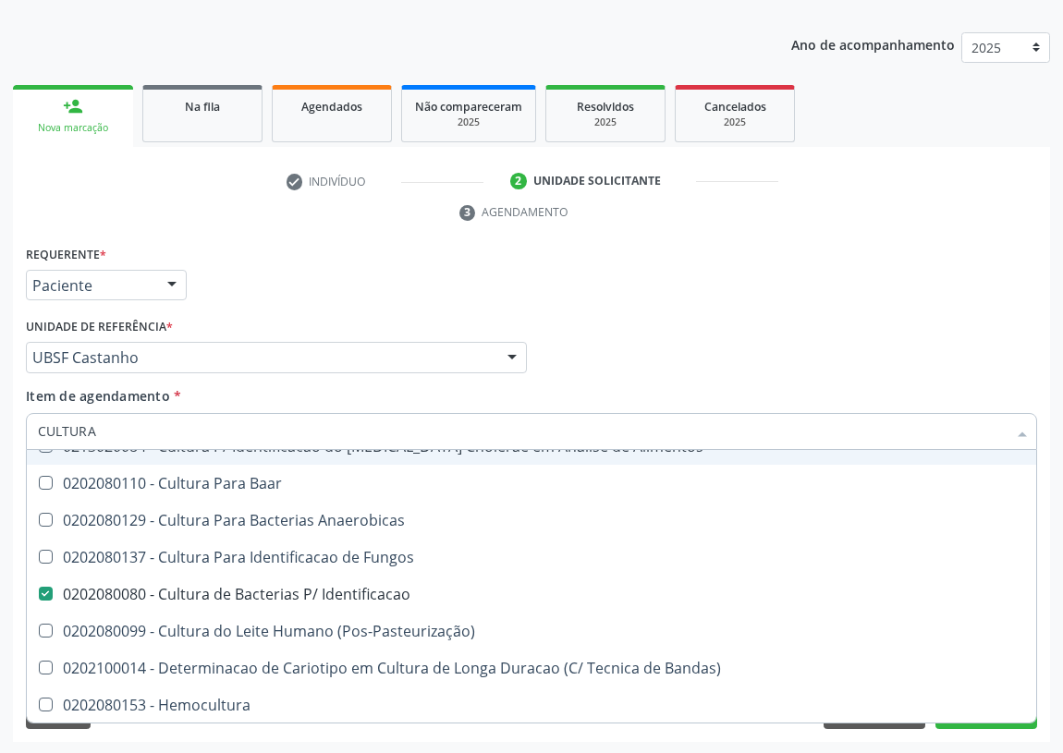
drag, startPoint x: 65, startPoint y: 422, endPoint x: 0, endPoint y: 422, distance: 64.7
click at [0, 422] on div "Acompanhamento Acompanhe a situação das marcações correntes e finalizadas Relat…" at bounding box center [531, 332] width 1063 height 845
type input "02"
checkbox Identificacao "false"
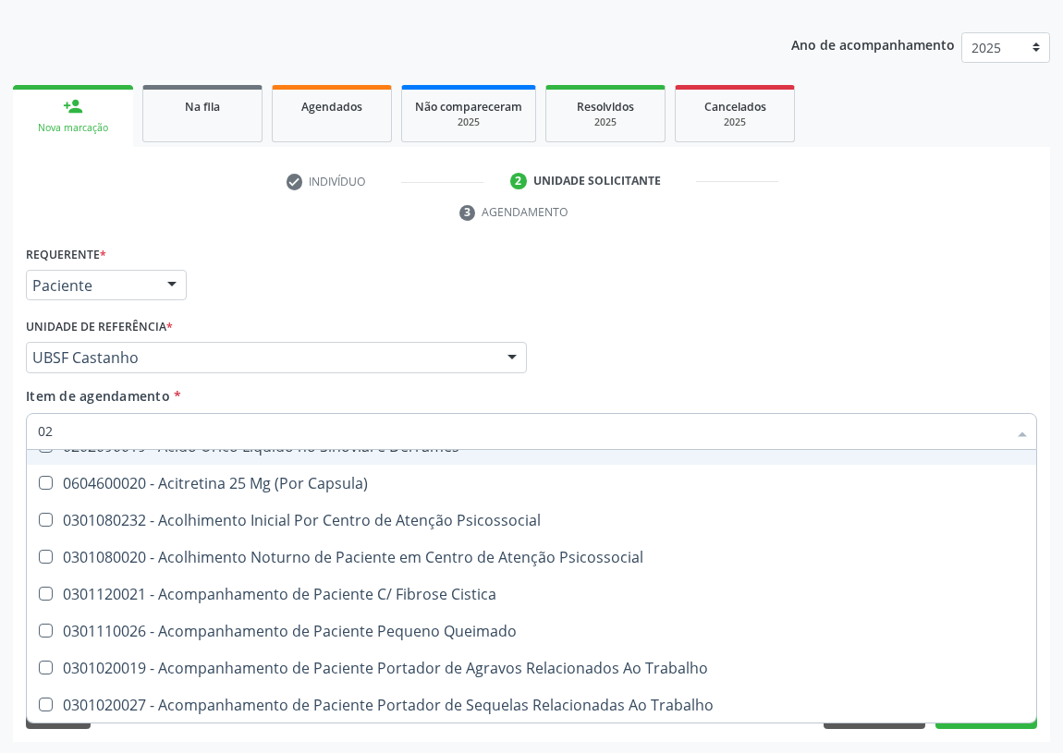
type input "020"
checkbox \(Spcto\) "true"
checkbox Cerebral "true"
checkbox Identificacao "false"
checkbox \(Pos-Pasteurização\) "true"
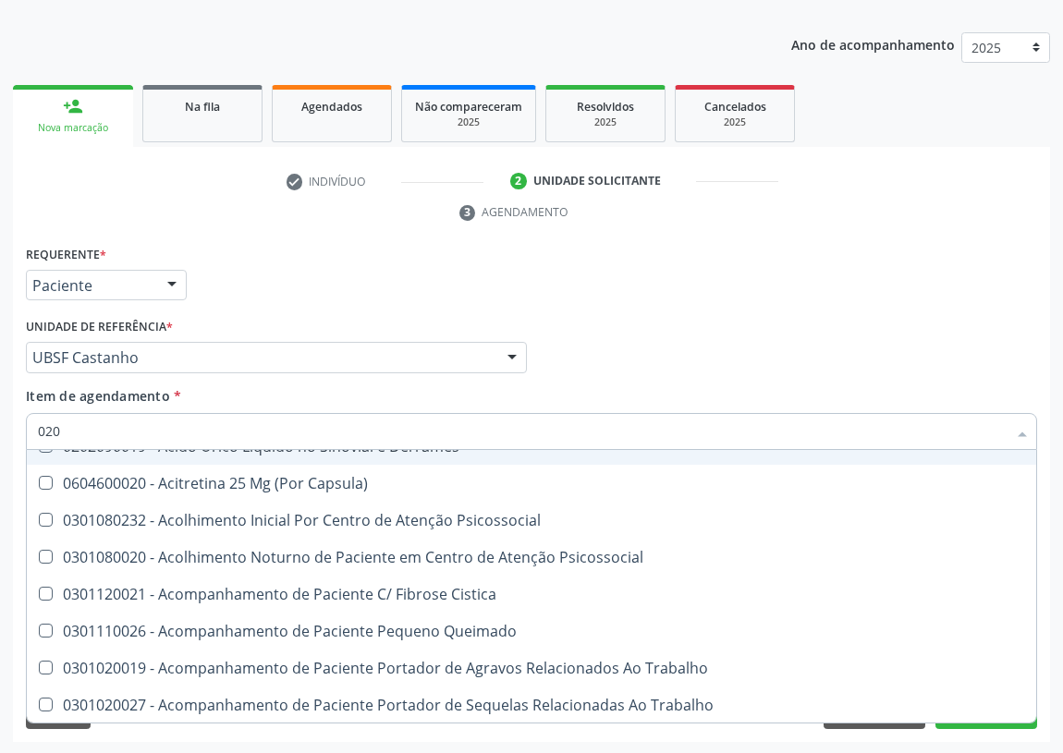
checkbox Debridamento "true"
checkbox Osmolaridade "true"
checkbox Ivy "true"
checkbox 17-Hidroxicorticosteroides "true"
checkbox Acetona "true"
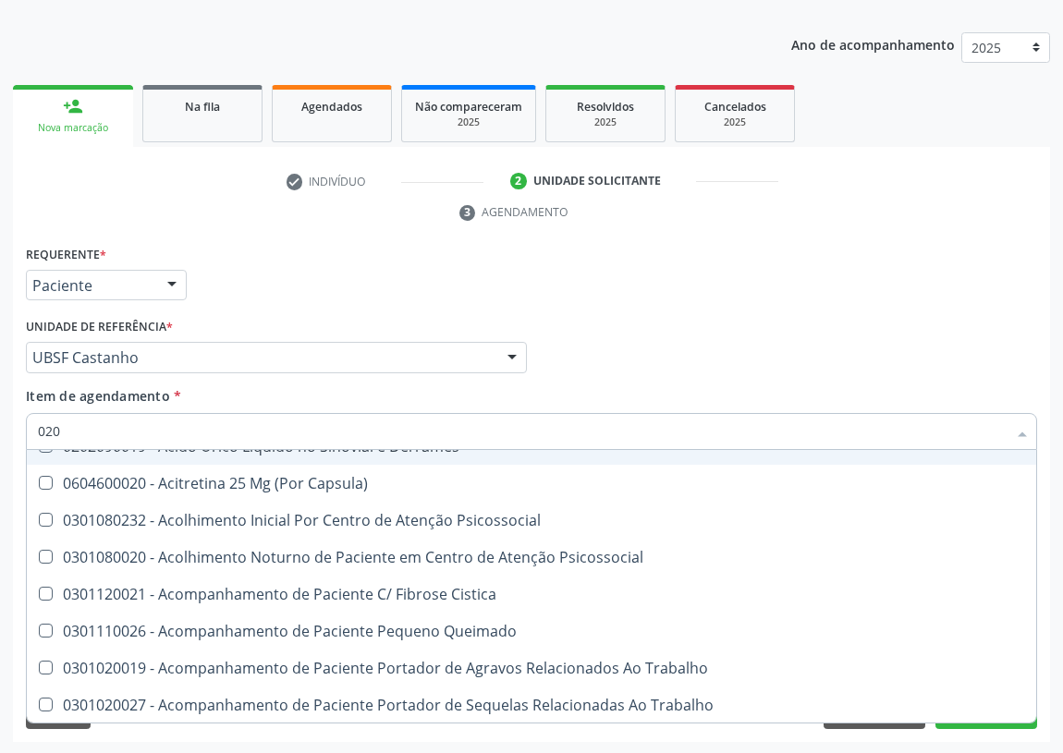
checkbox Urico "true"
checkbox Hdl "false"
checkbox Ldl "false"
checkbox Glicose "false"
checkbox Glicosilada "false"
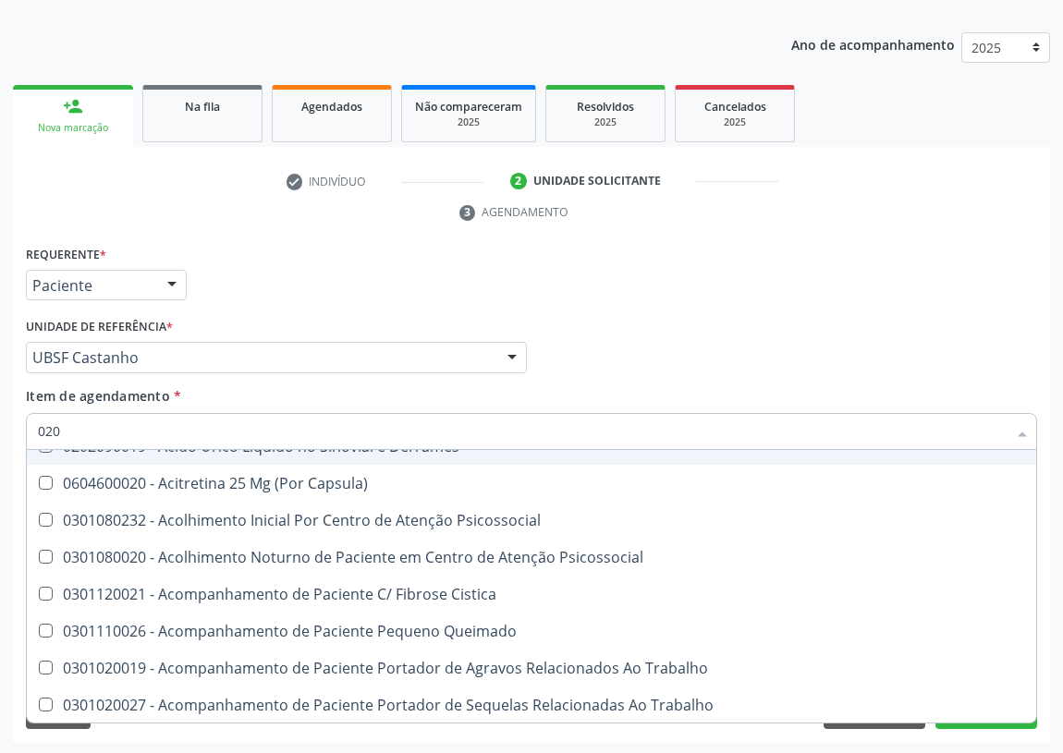
checkbox \(Tgo\) "false"
checkbox \(Tgp\) "false"
checkbox Triglicerideos "false"
checkbox B12 "false"
checkbox Eletro-Oculografia "true"
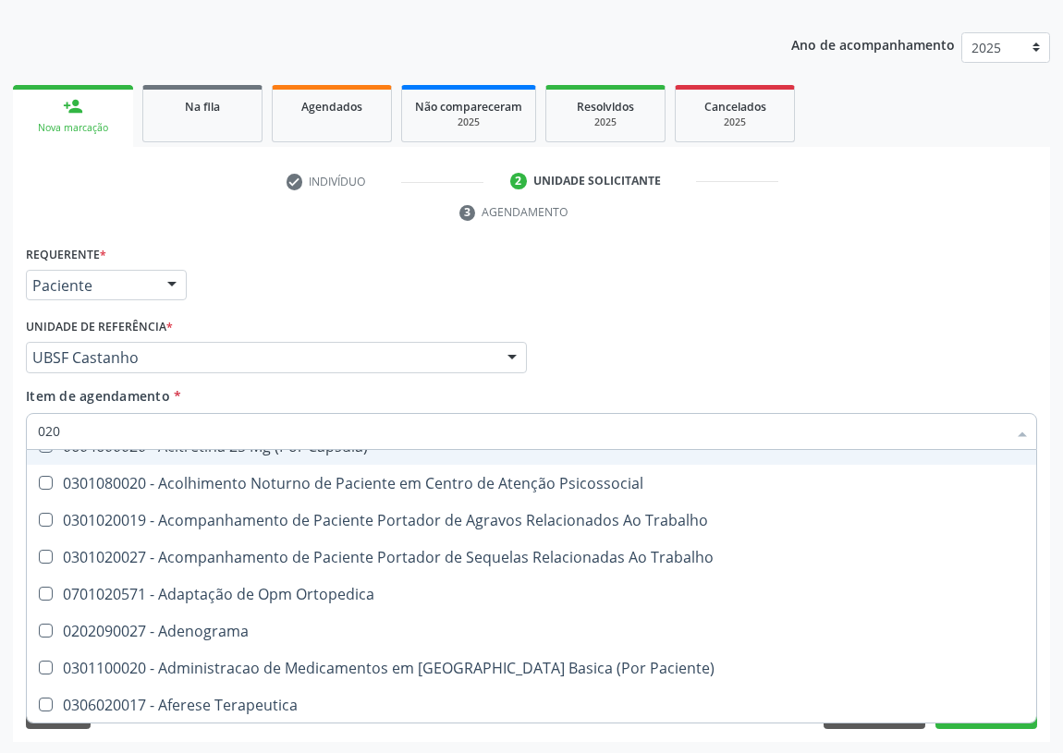
type input "0202"
checkbox Cerebral "true"
checkbox Esqueléticas "true"
checkbox Ocular "true"
checkbox Aberto\) "true"
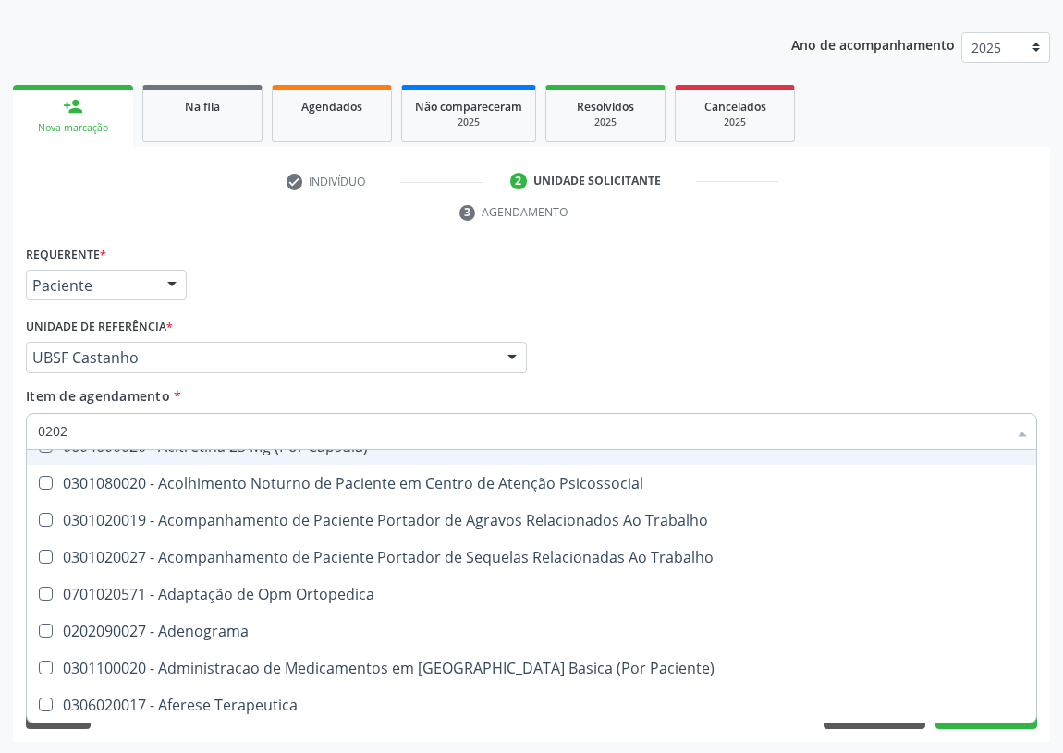
checkbox Cortante "true"
checkbox Drogas "true"
checkbox 67 "true"
checkbox Aspiracao "true"
checkbox Projecoes\) "true"
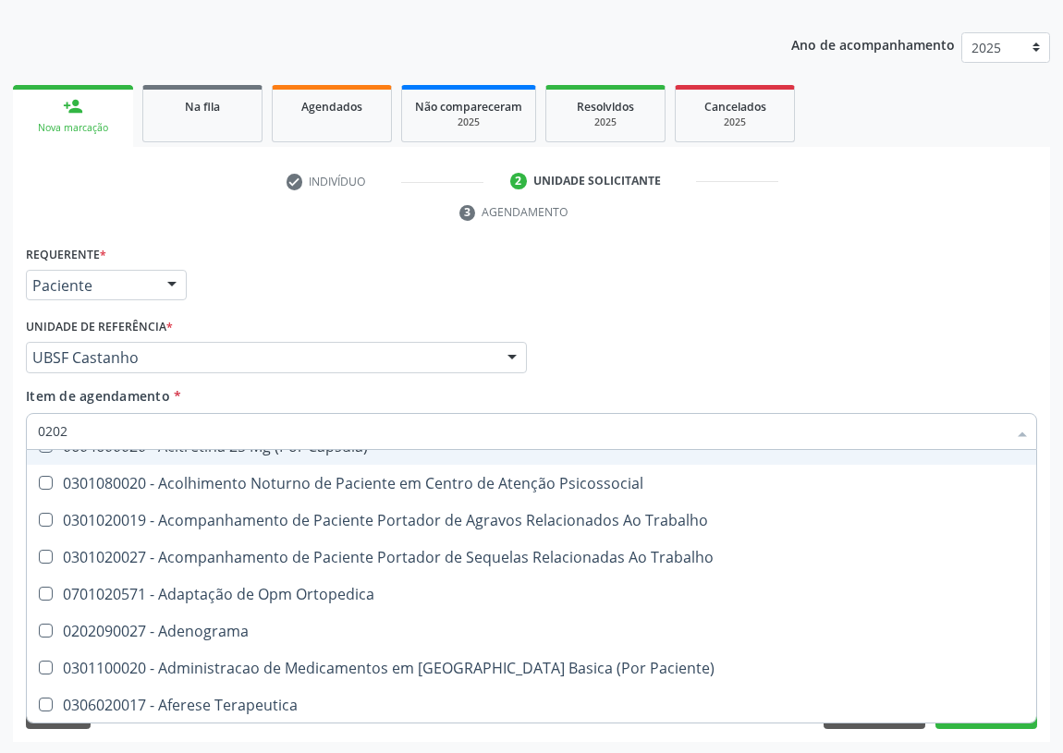
checkbox \(Cantoplastia\) "true"
checkbox Revisao "true"
checkbox Identificacao "false"
checkbox D "false"
checkbox Hdl "false"
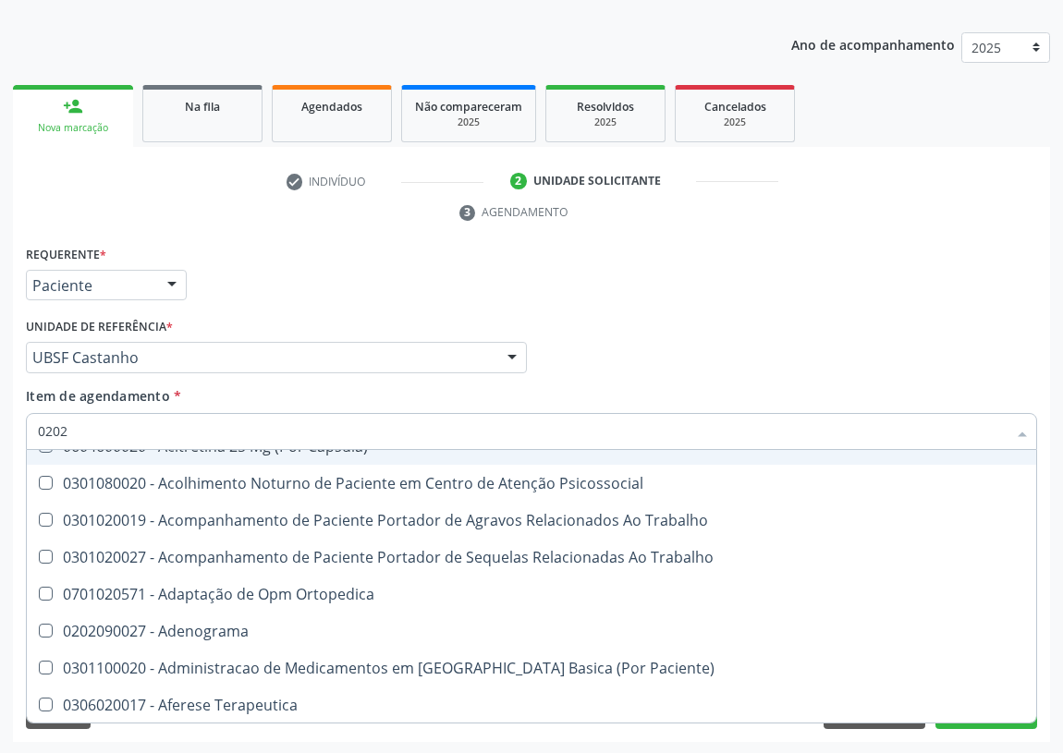
checkbox Ldl "false"
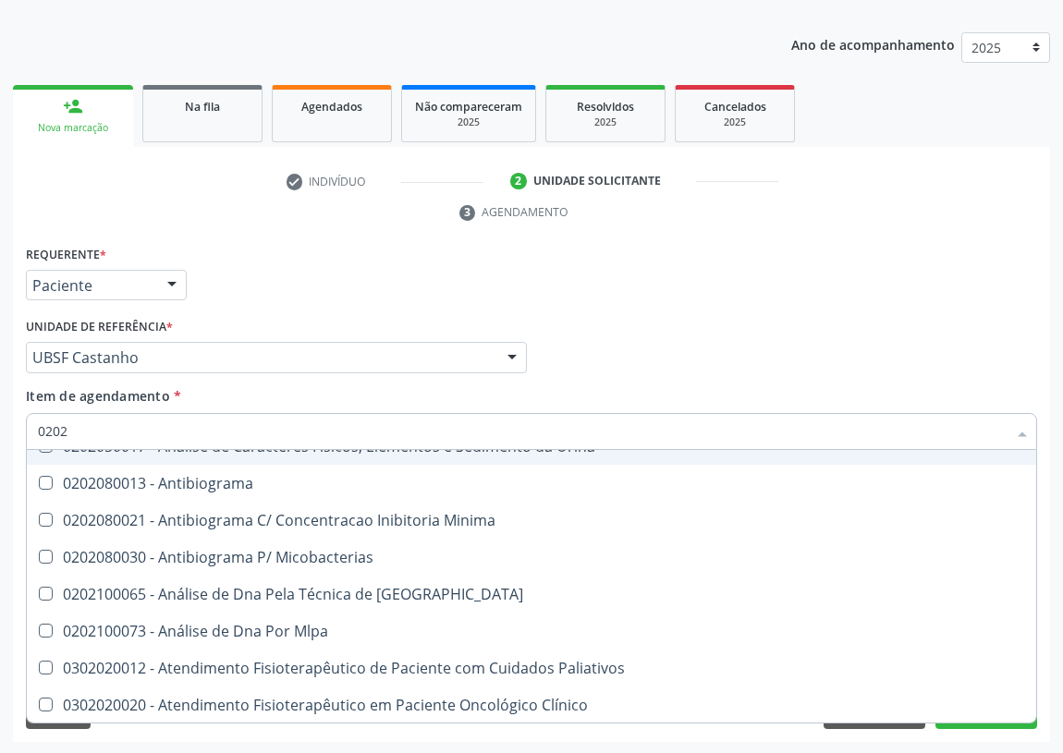
type input "02020"
checkbox Anaerobicas "true"
checkbox Identificacao "false"
checkbox Ivy "true"
checkbox D "false"
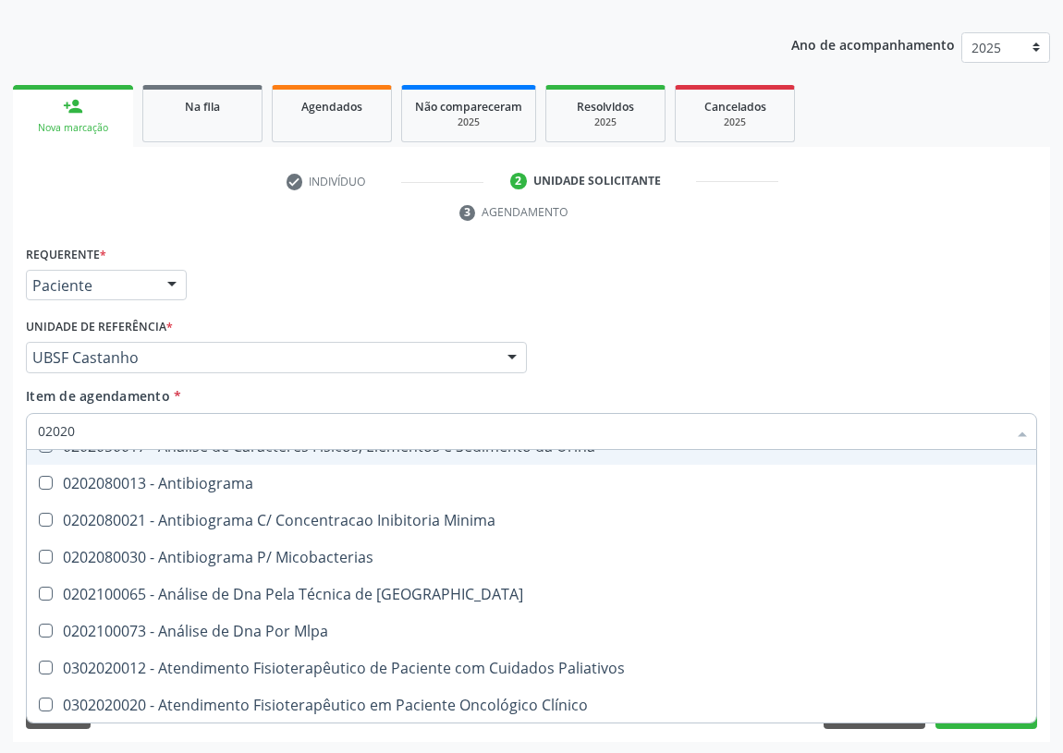
checkbox Barbituratos "true"
checkbox Benzodiazepinicos "true"
checkbox Hdl "false"
checkbox Ldl "false"
checkbox Xiii "true"
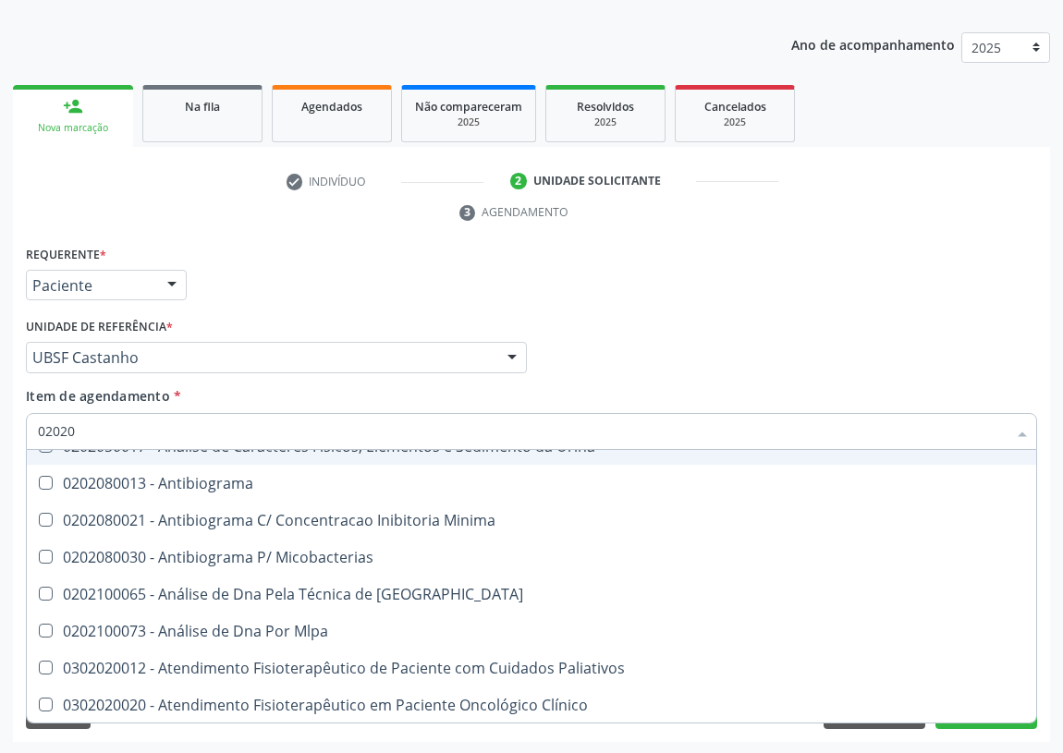
checkbox Formaldeido "true"
checkbox Glicose "false"
checkbox Glicosilada "false"
checkbox Progesterona "true"
checkbox Prolactina "true"
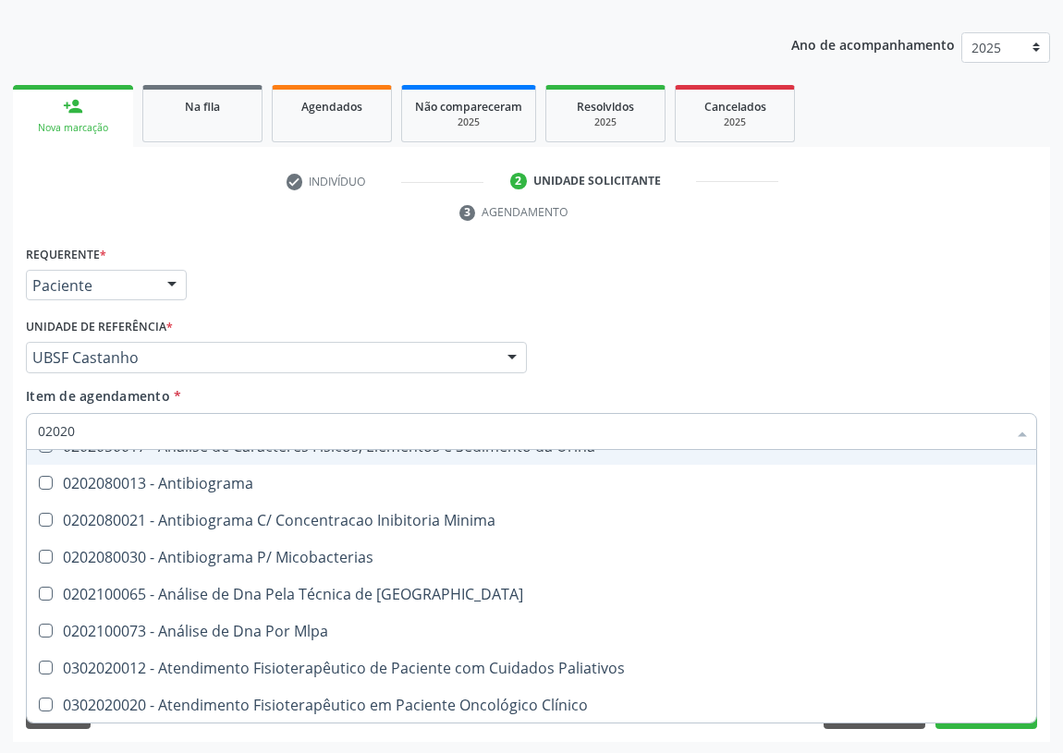
checkbox Horas\) "true"
checkbox Renina "true"
checkbox \(Tgo\) "false"
checkbox \(Tgp\) "false"
checkbox Triglicerideos "false"
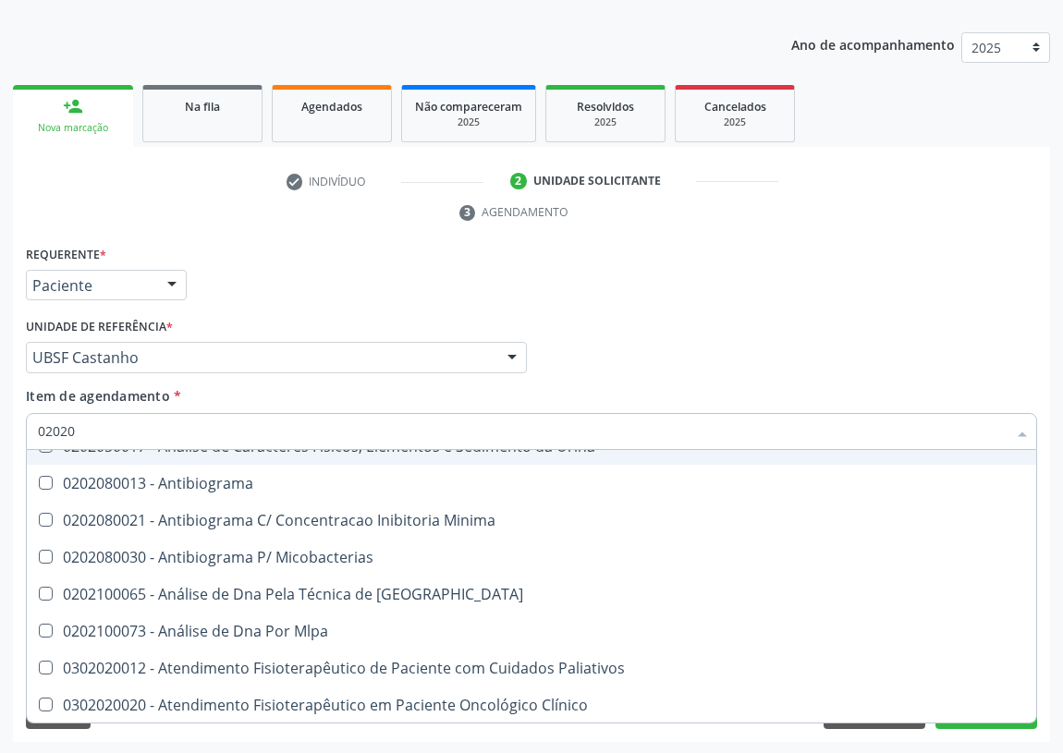
checkbox B12 "false"
checkbox Zinco "true"
checkbox Completo "false"
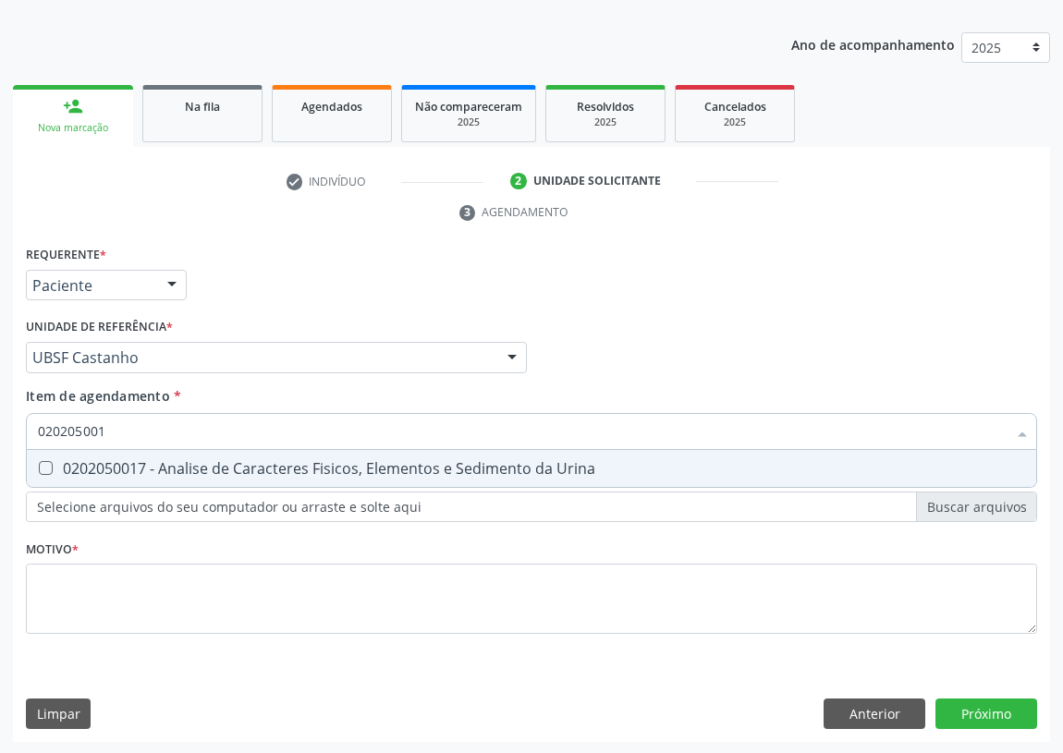
scroll to position [0, 0]
type input "0202050017"
drag, startPoint x: 43, startPoint y: 461, endPoint x: 54, endPoint y: 564, distance: 103.2
click at [40, 464] on Urina at bounding box center [46, 468] width 14 height 14
click at [39, 464] on Urina "checkbox" at bounding box center [33, 468] width 12 height 12
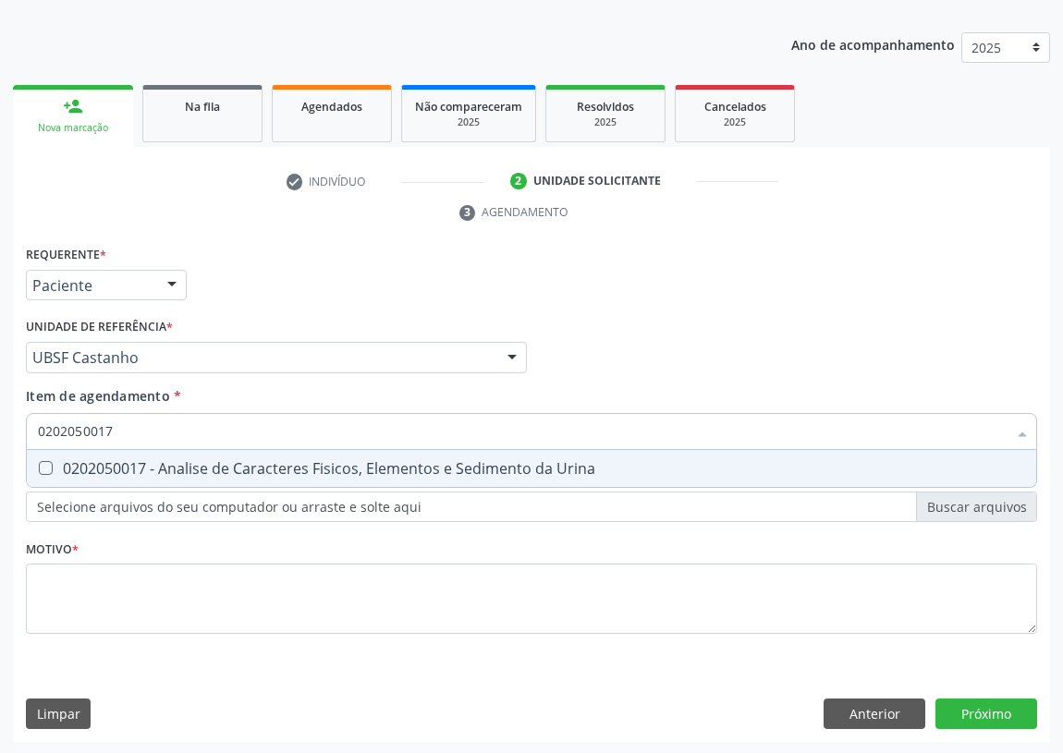
checkbox Urina "true"
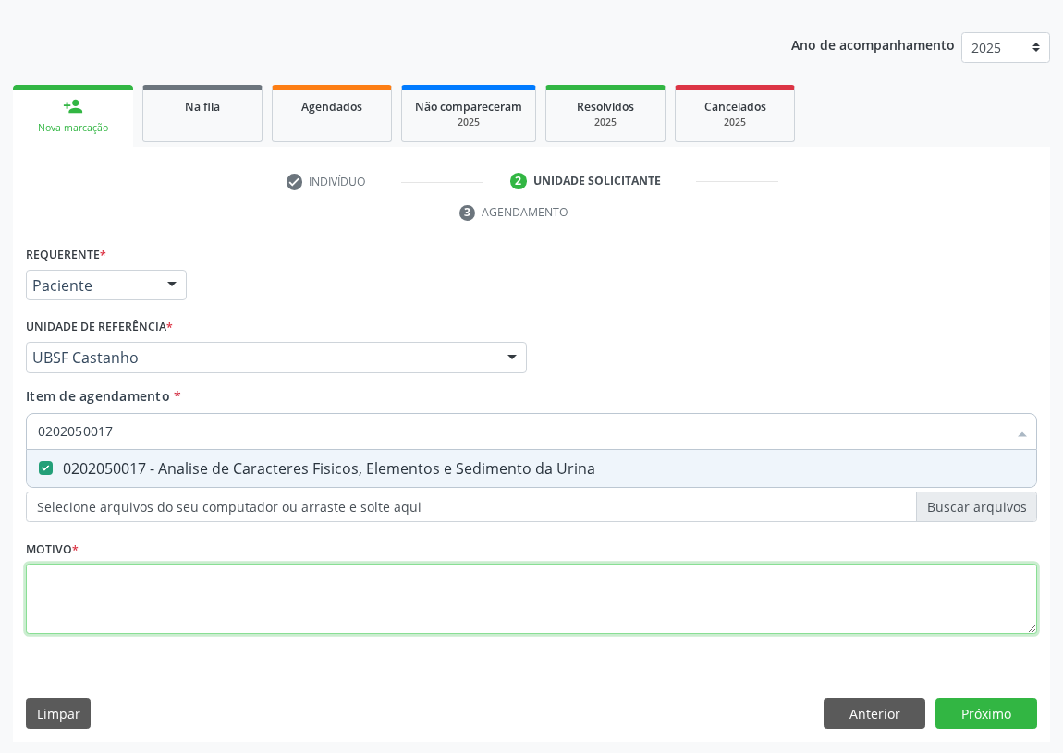
click at [63, 601] on div "Requerente * Paciente Profissional de Saúde Paciente Nenhum resultado encontrad…" at bounding box center [531, 450] width 1011 height 419
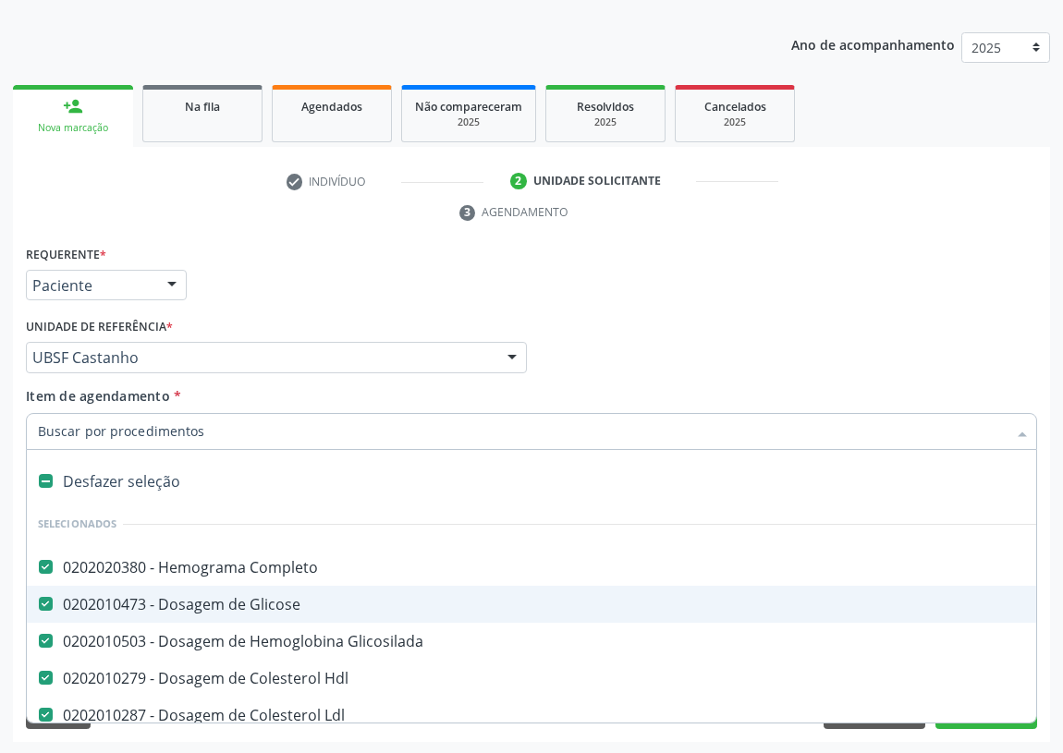
type input "C"
checkbox Urina "false"
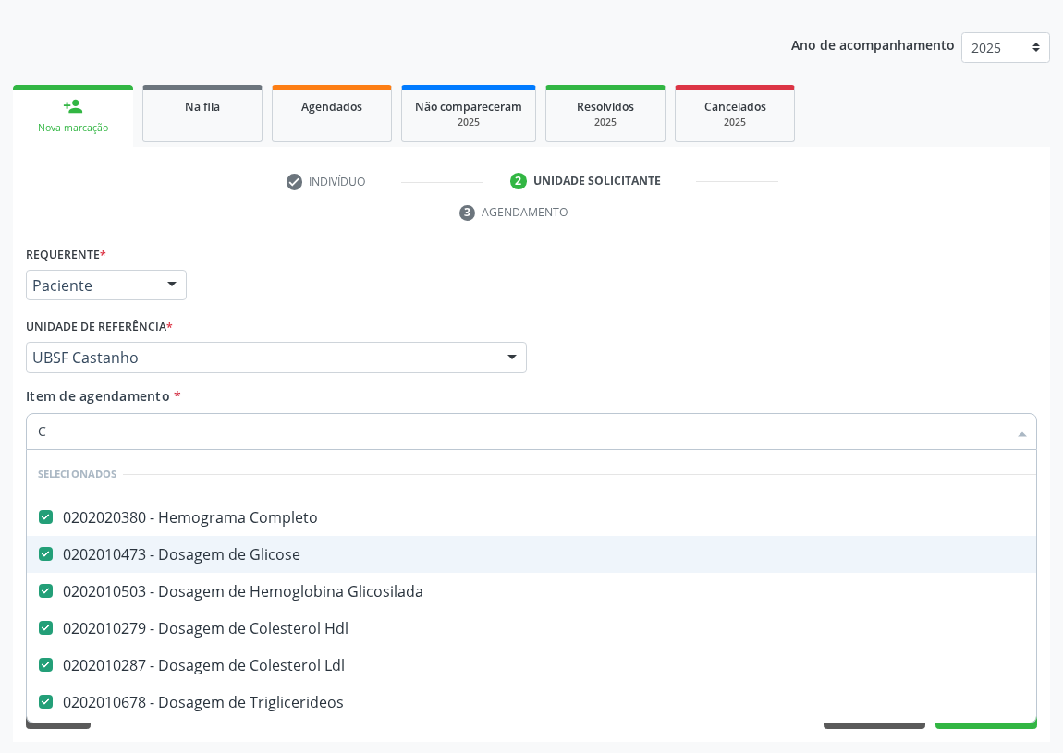
type input "CO"
checkbox Urina "false"
type input "COP"
checkbox Completo "false"
checkbox Glicose "false"
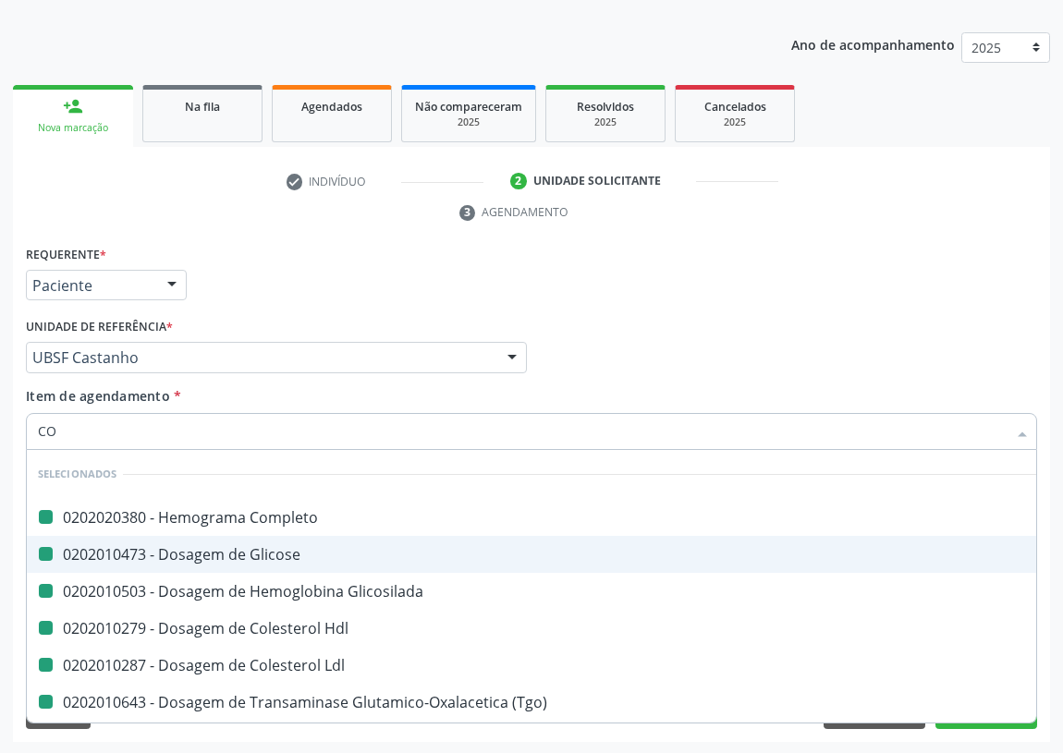
checkbox Glicosilada "false"
checkbox Hdl "false"
checkbox Ldl "false"
checkbox \(Tgo\) "false"
checkbox \(Tgp\) "false"
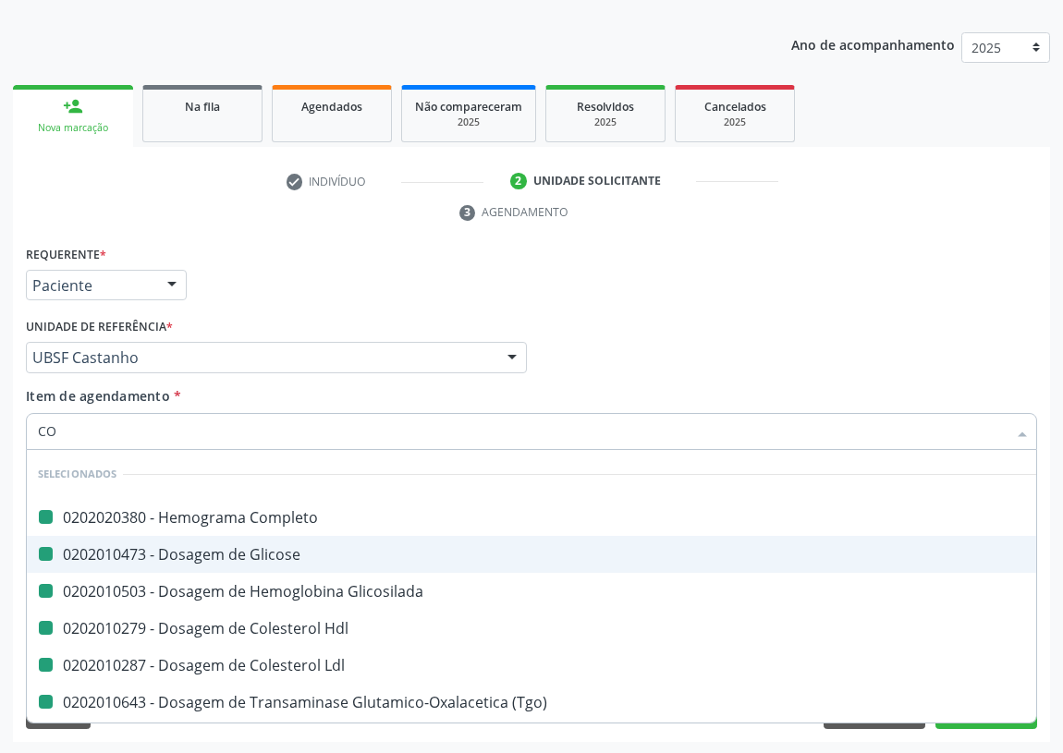
checkbox Urina "false"
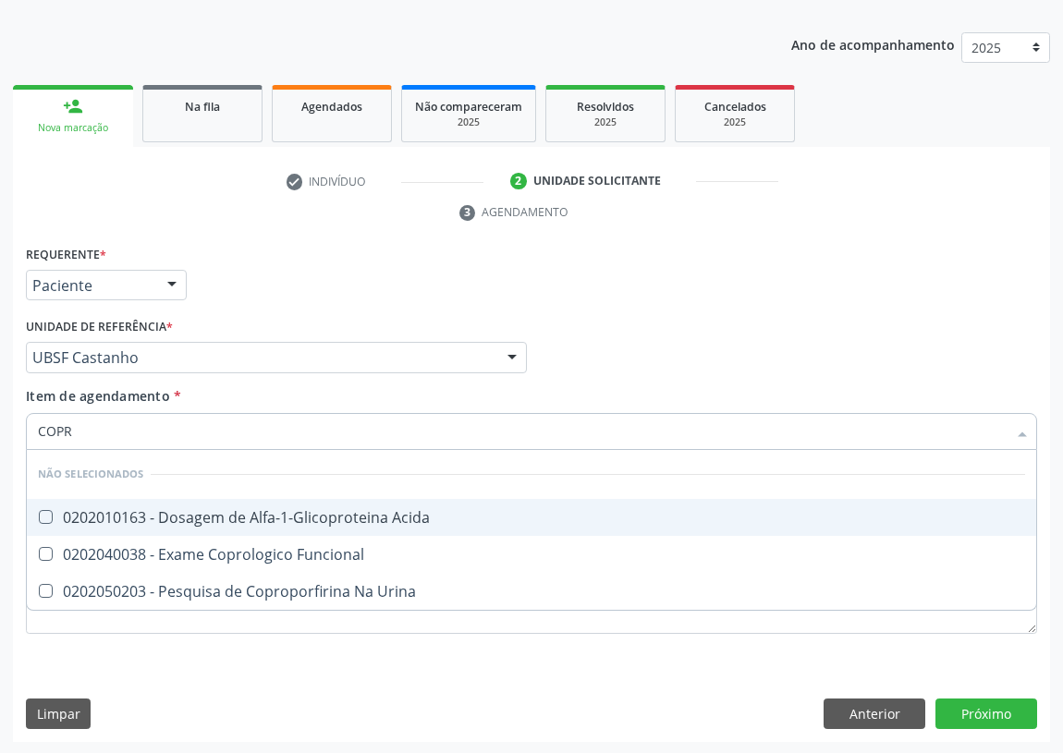
type input "COPRO"
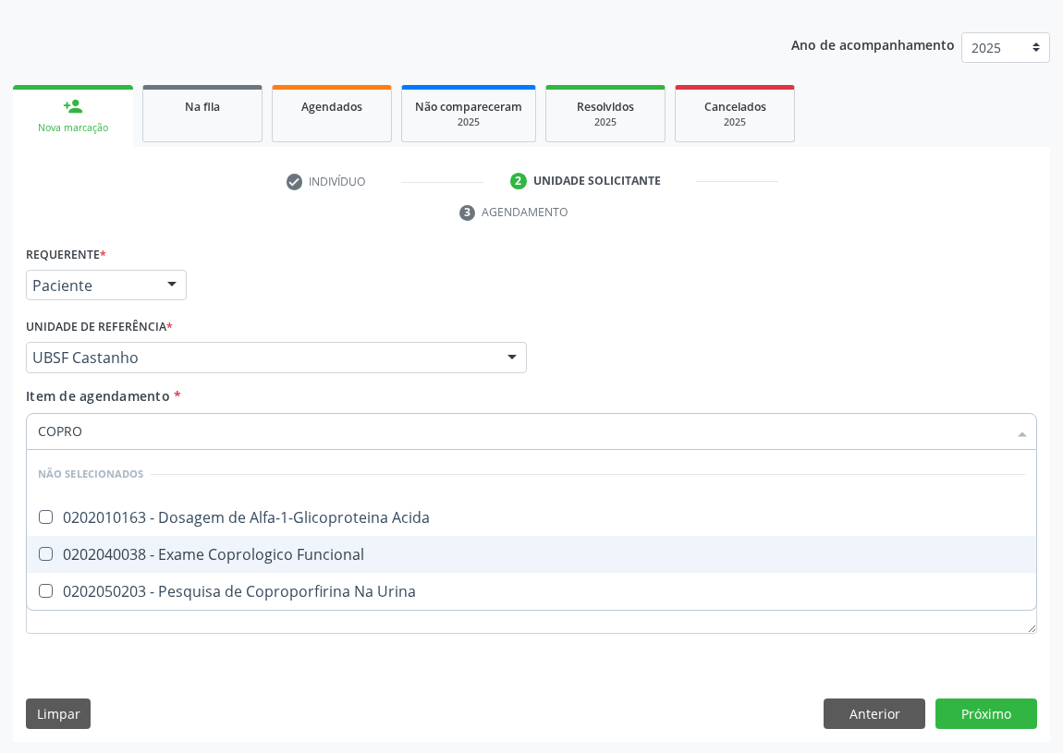
drag, startPoint x: 223, startPoint y: 553, endPoint x: 299, endPoint y: 506, distance: 89.2
click at [231, 548] on div "0202040038 - Exame Coprologico Funcional" at bounding box center [531, 554] width 987 height 15
checkbox Funcional "true"
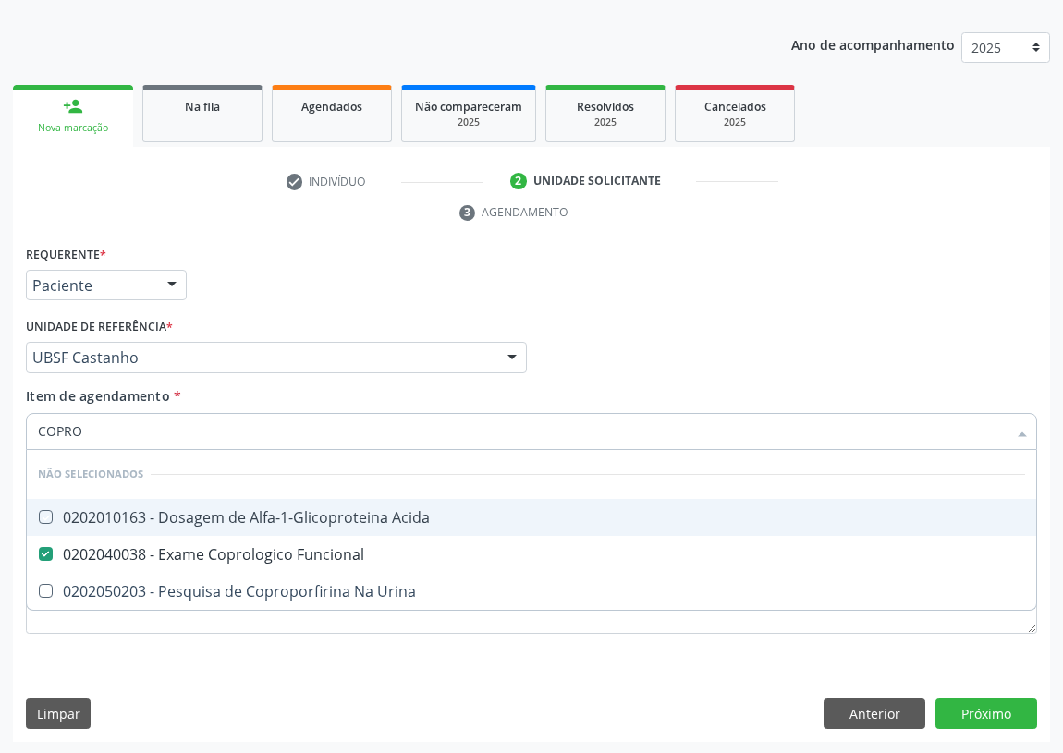
drag, startPoint x: 815, startPoint y: 351, endPoint x: 0, endPoint y: 603, distance: 853.3
click at [730, 360] on div "Profissional Solicitante Por favor, selecione a Unidade de Atendimento primeiro…" at bounding box center [531, 349] width 1020 height 72
checkbox Acida "true"
checkbox Urina "true"
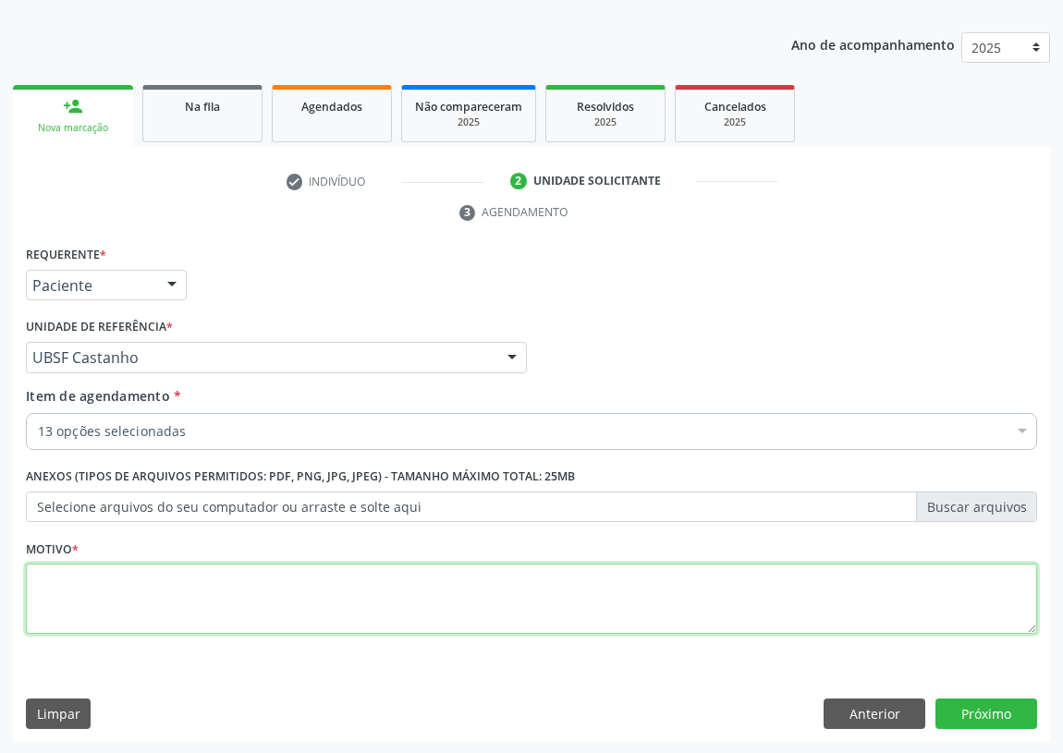
click at [106, 612] on textarea at bounding box center [531, 599] width 1011 height 70
click at [74, 580] on textarea "AVALKIAÇÃO" at bounding box center [531, 599] width 1011 height 70
type textarea "AVALIAÇÃO"
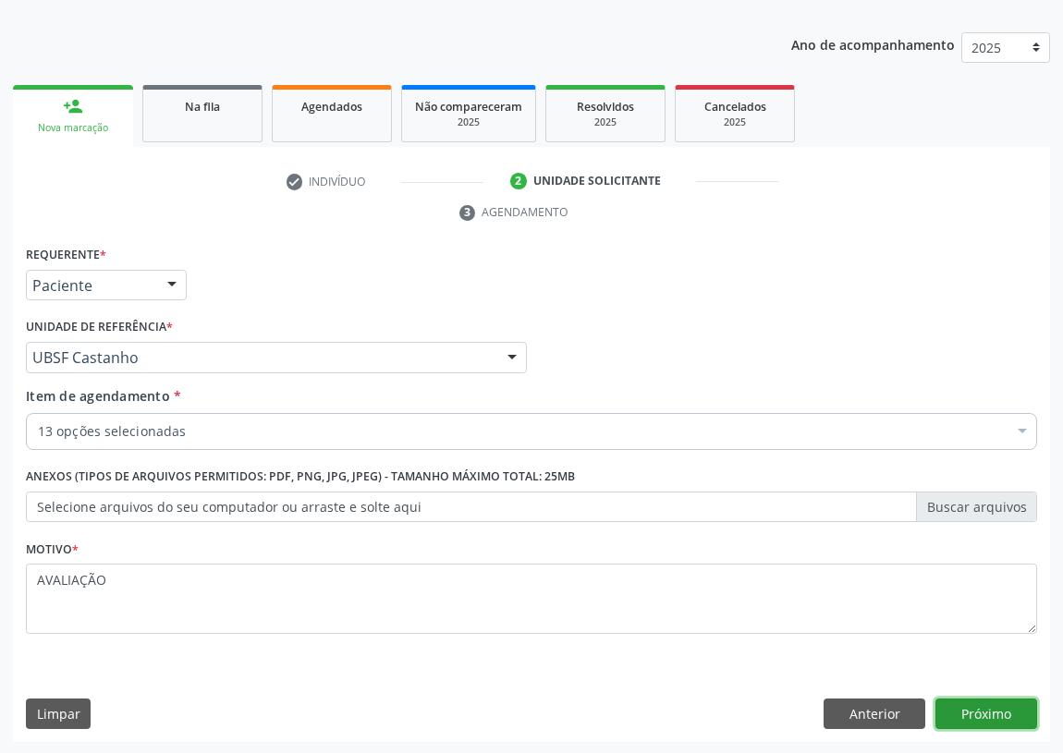
click at [961, 702] on button "Próximo" at bounding box center [986, 714] width 102 height 31
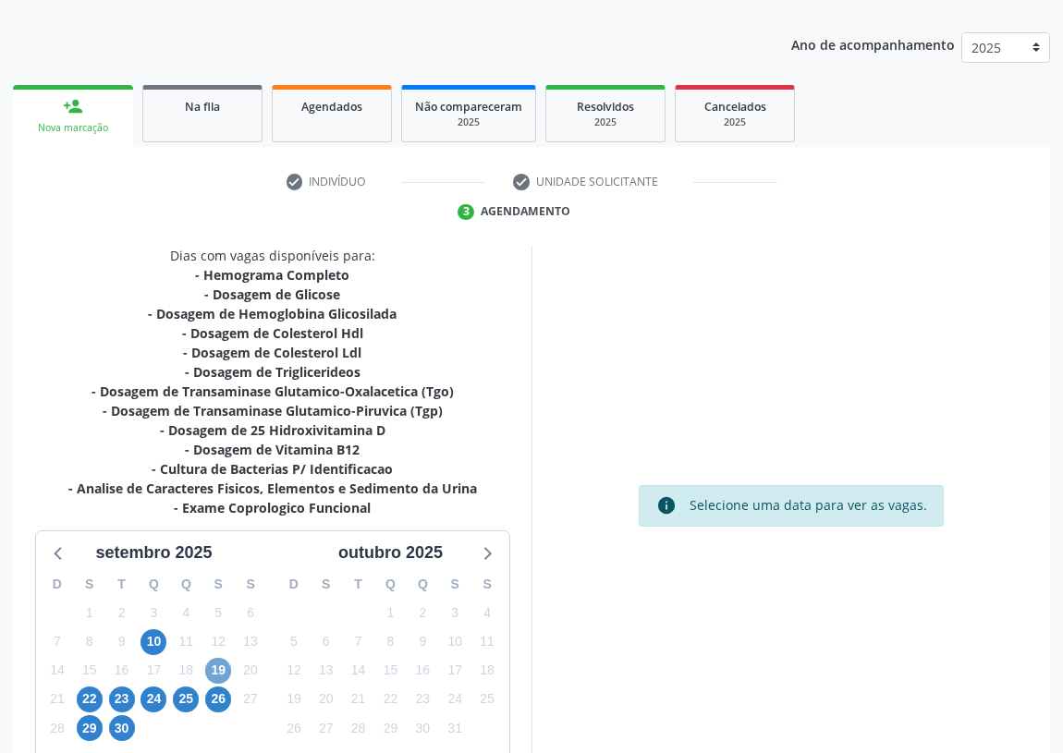
click at [214, 662] on span "19" at bounding box center [218, 671] width 26 height 26
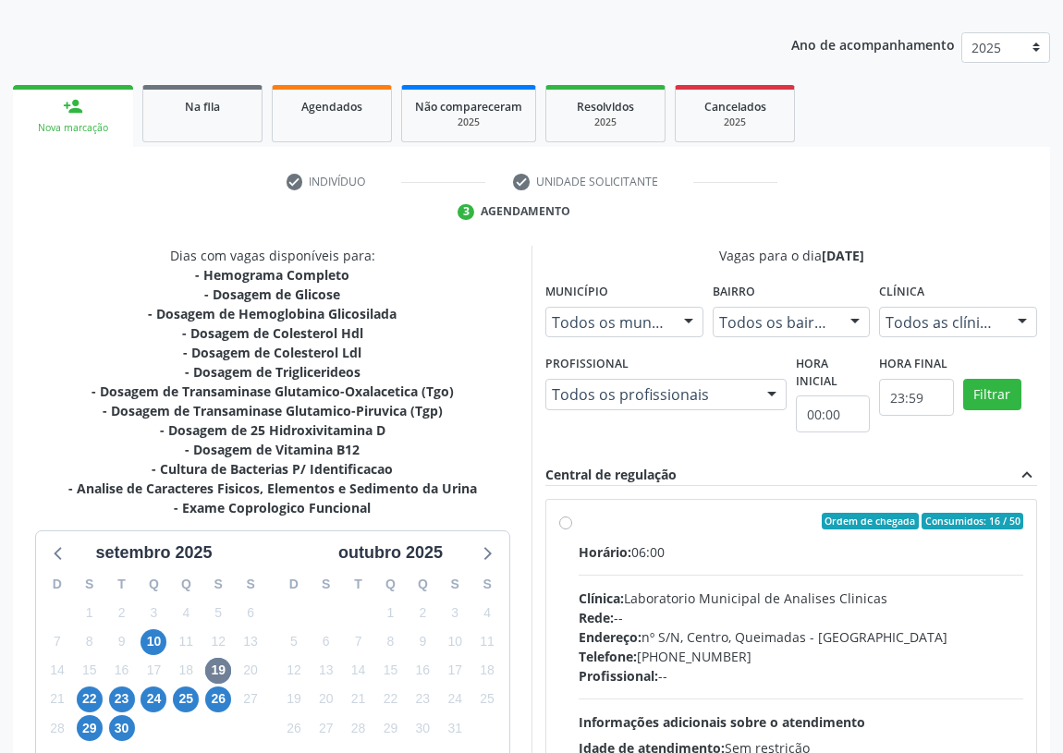
click at [579, 524] on label "Ordem de chegada Consumidos: 16 / 50 Horário: 06:00 Clínica: Laboratorio Munici…" at bounding box center [801, 655] width 445 height 284
click at [559, 524] on input "Ordem de chegada Consumidos: 16 / 50 Horário: 06:00 Clínica: Laboratorio Munici…" at bounding box center [565, 521] width 13 height 17
radio input "true"
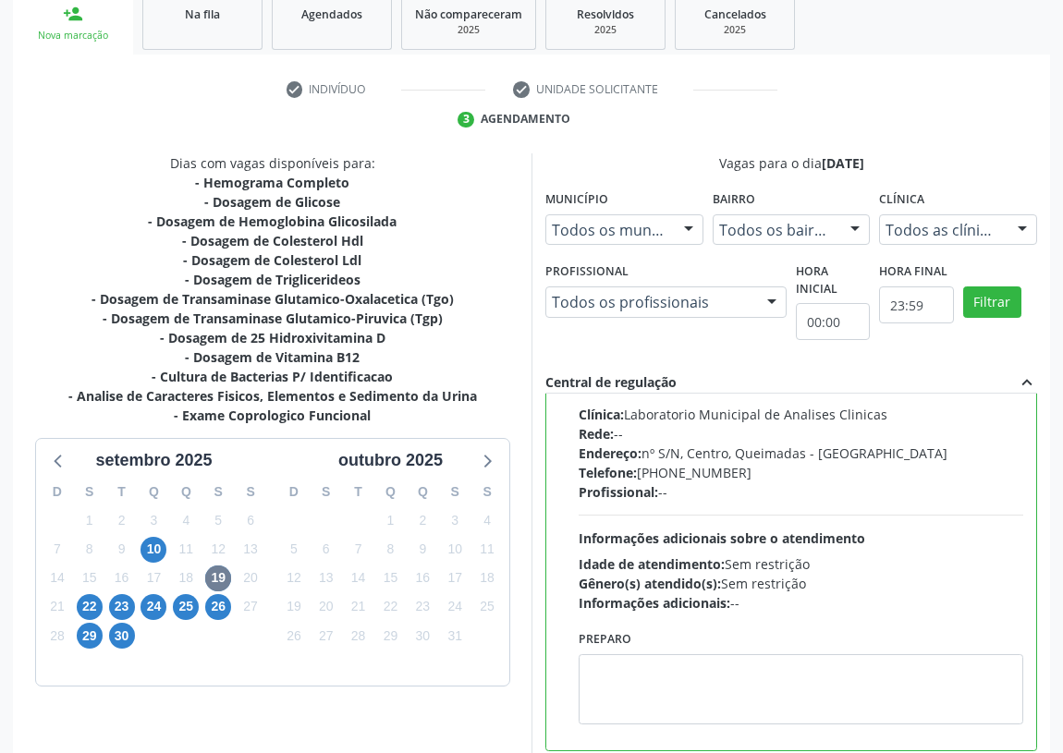
scroll to position [388, 0]
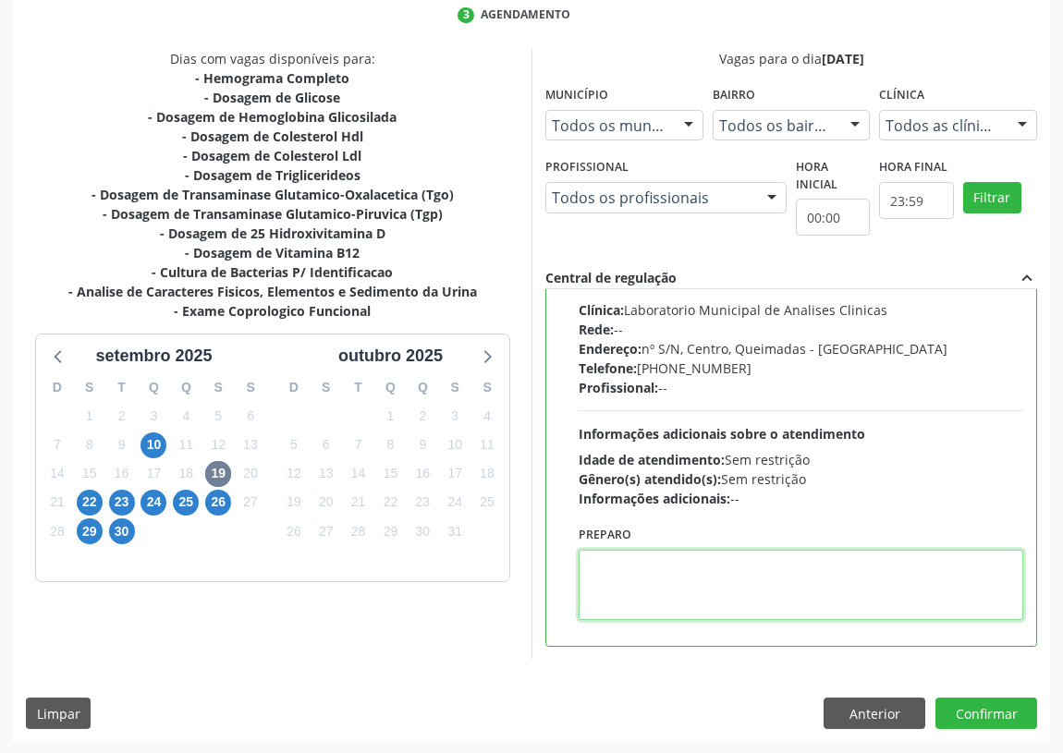
click at [625, 596] on textarea at bounding box center [801, 585] width 445 height 70
drag, startPoint x: 620, startPoint y: 559, endPoint x: 600, endPoint y: 568, distance: 22.3
click at [600, 568] on textarea "IR ME JEJUM" at bounding box center [801, 585] width 445 height 70
click at [598, 564] on textarea "IREM JEJUM" at bounding box center [801, 585] width 445 height 70
type textarea "IR EM [GEOGRAPHIC_DATA]"
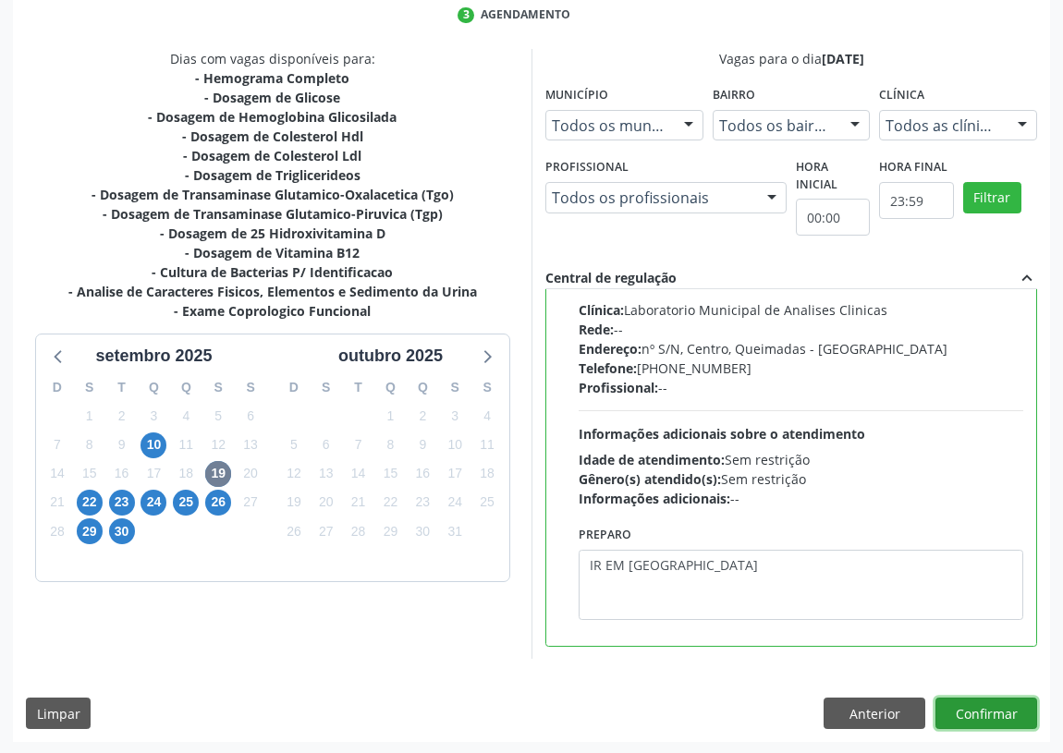
drag, startPoint x: 991, startPoint y: 703, endPoint x: 782, endPoint y: 685, distance: 209.7
click at [987, 705] on button "Confirmar" at bounding box center [986, 713] width 102 height 31
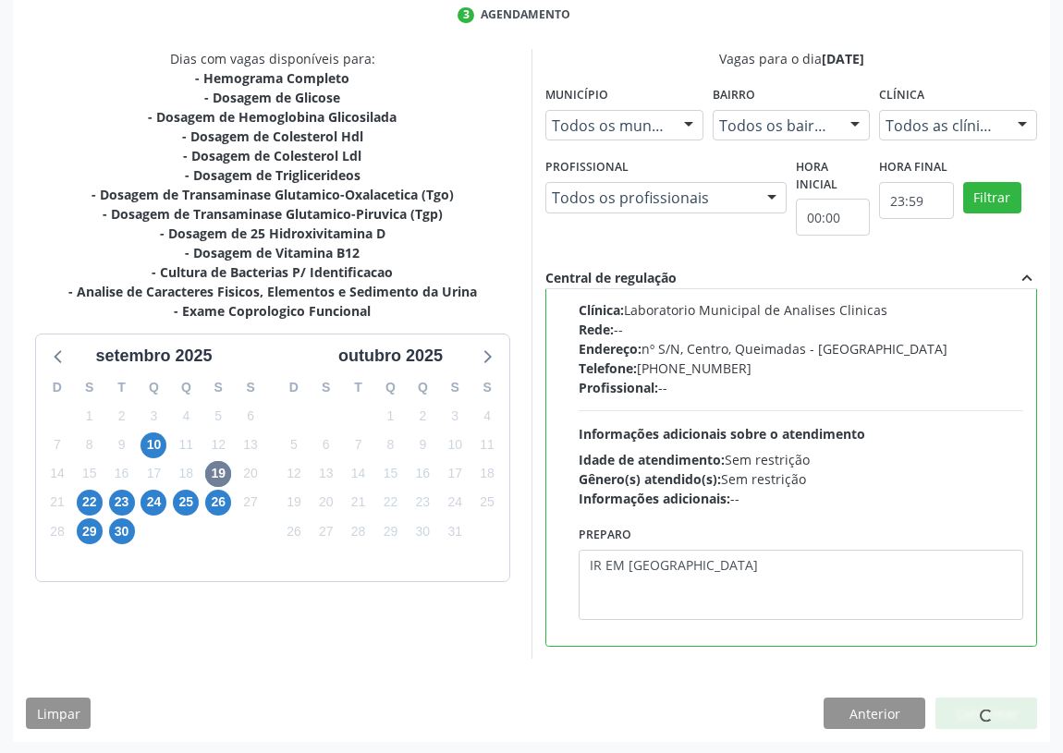
scroll to position [0, 0]
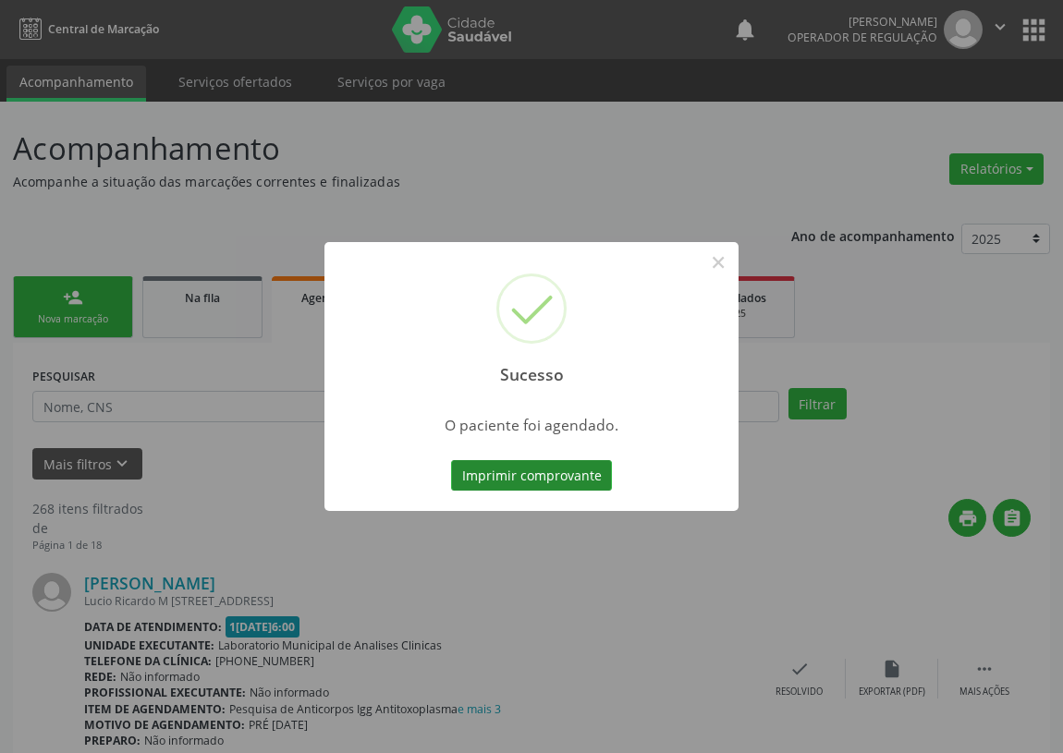
click at [578, 462] on button "Imprimir comprovante" at bounding box center [531, 475] width 161 height 31
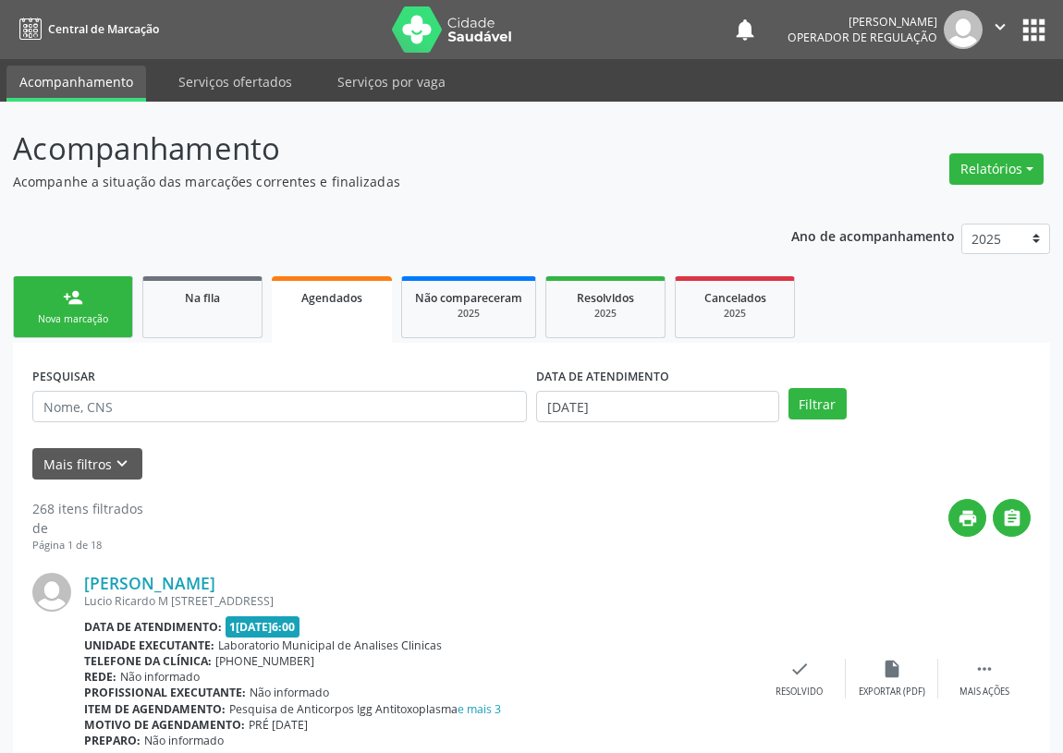
click at [52, 306] on link "person_add Nova marcação" at bounding box center [73, 307] width 120 height 62
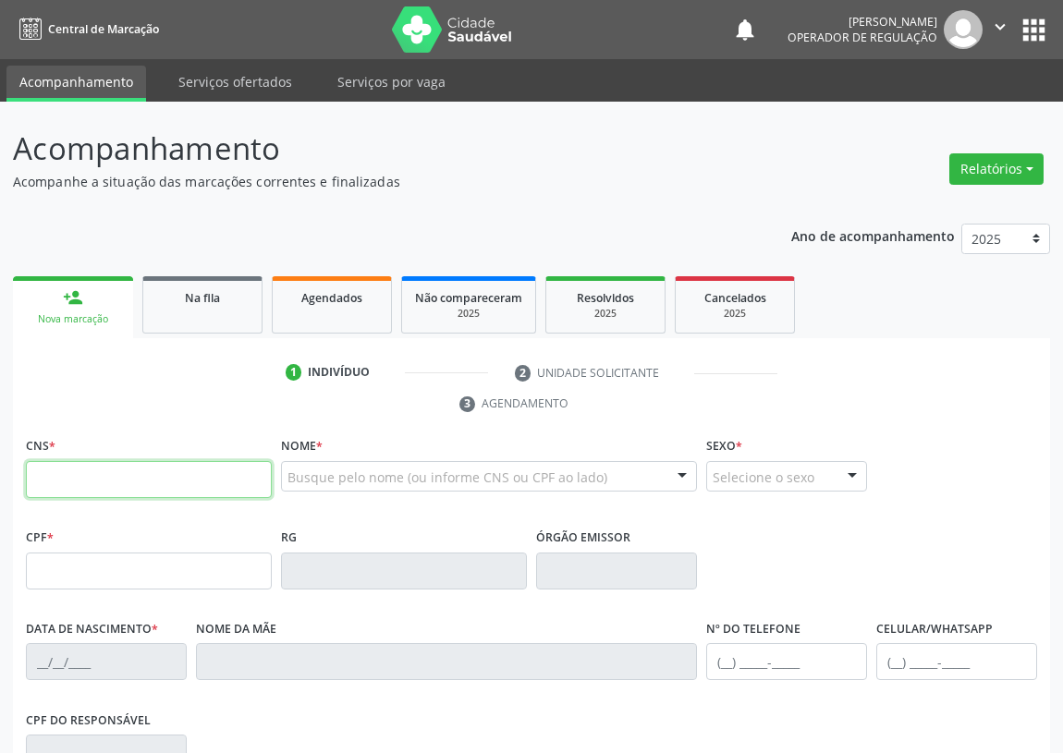
click at [37, 469] on input "text" at bounding box center [149, 479] width 246 height 37
type input "705 1068 4039 4640"
type input "216.402.727-20"
type input "2[DATE]"
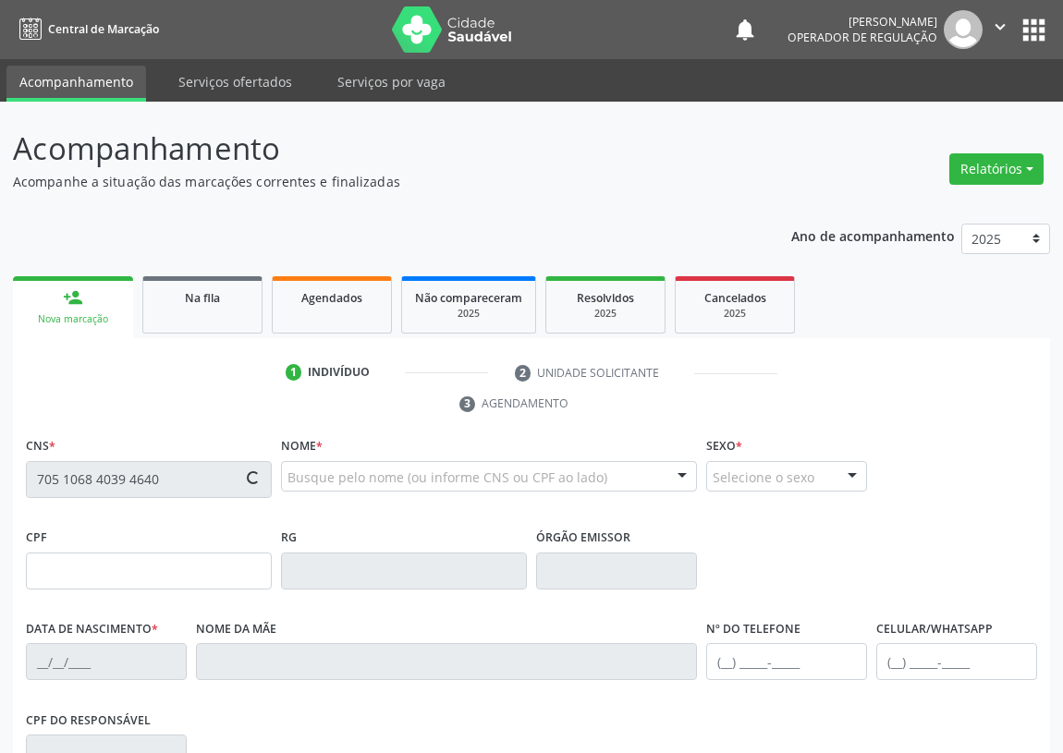
type input "[PERSON_NAME]"
type input "[PHONE_NUMBER]"
type input "130.567.997-08"
type input "66"
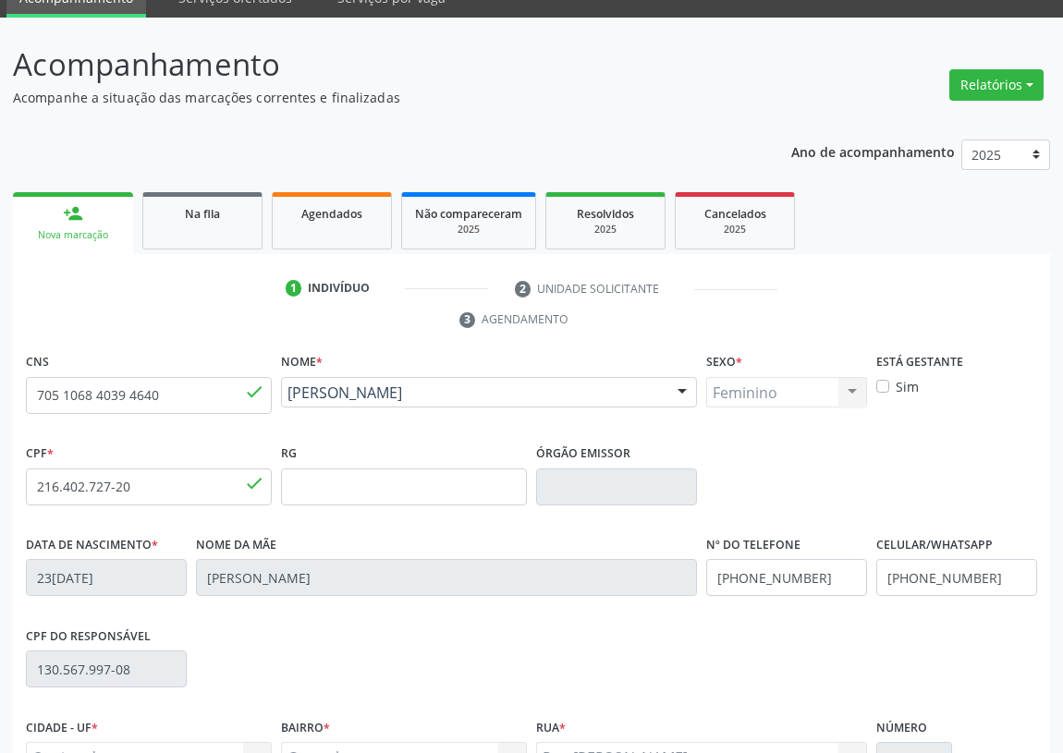
scroll to position [277, 0]
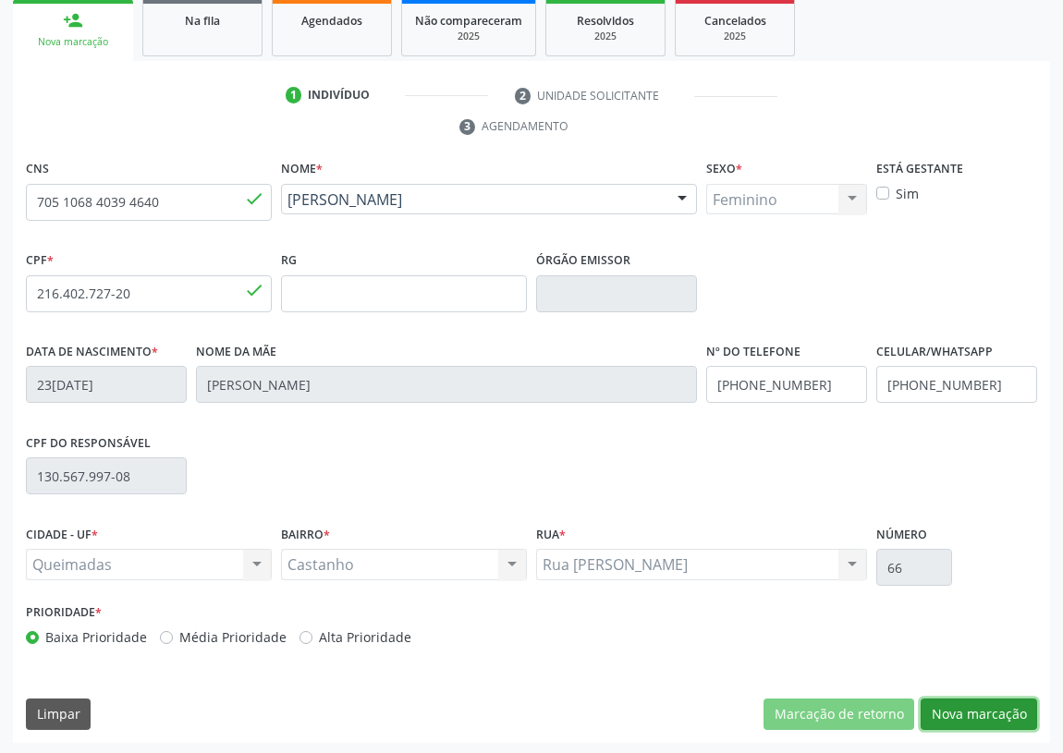
drag, startPoint x: 993, startPoint y: 710, endPoint x: 439, endPoint y: 572, distance: 570.5
click at [992, 708] on button "Nova marcação" at bounding box center [978, 714] width 116 height 31
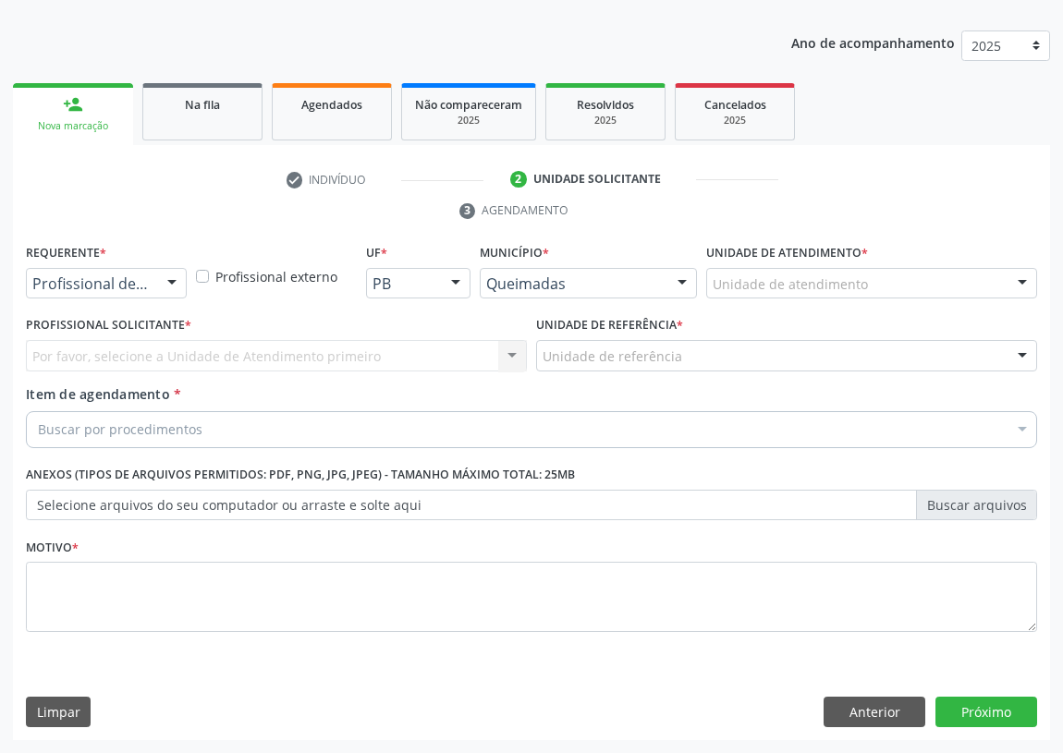
scroll to position [191, 0]
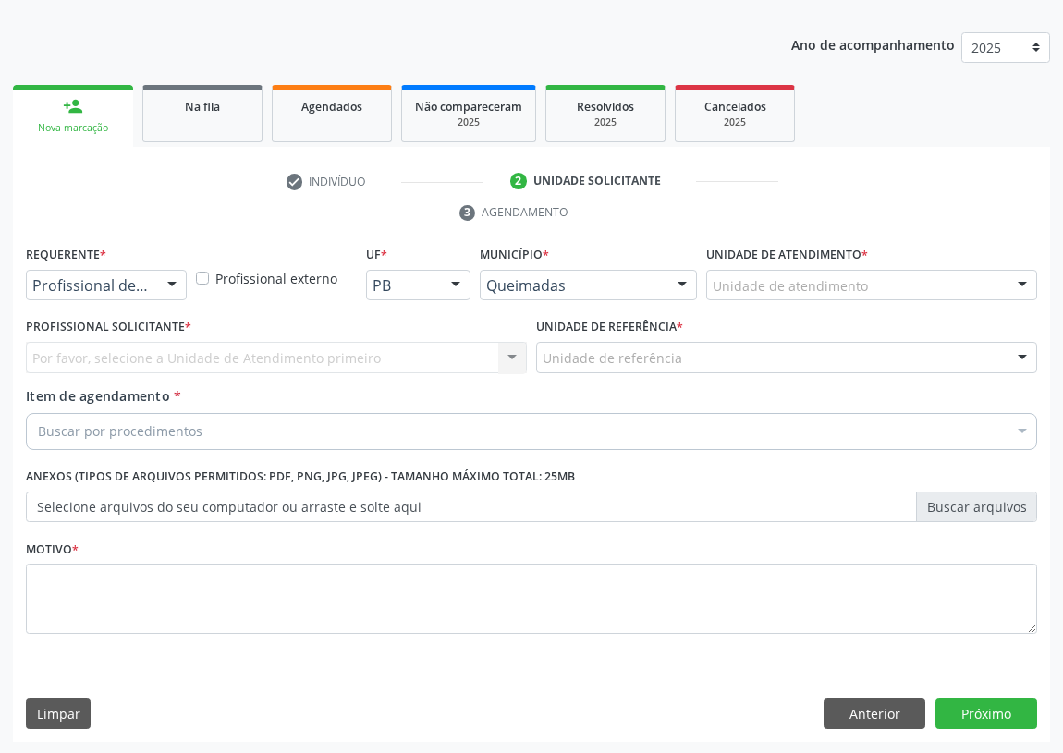
click at [172, 285] on div at bounding box center [172, 286] width 28 height 31
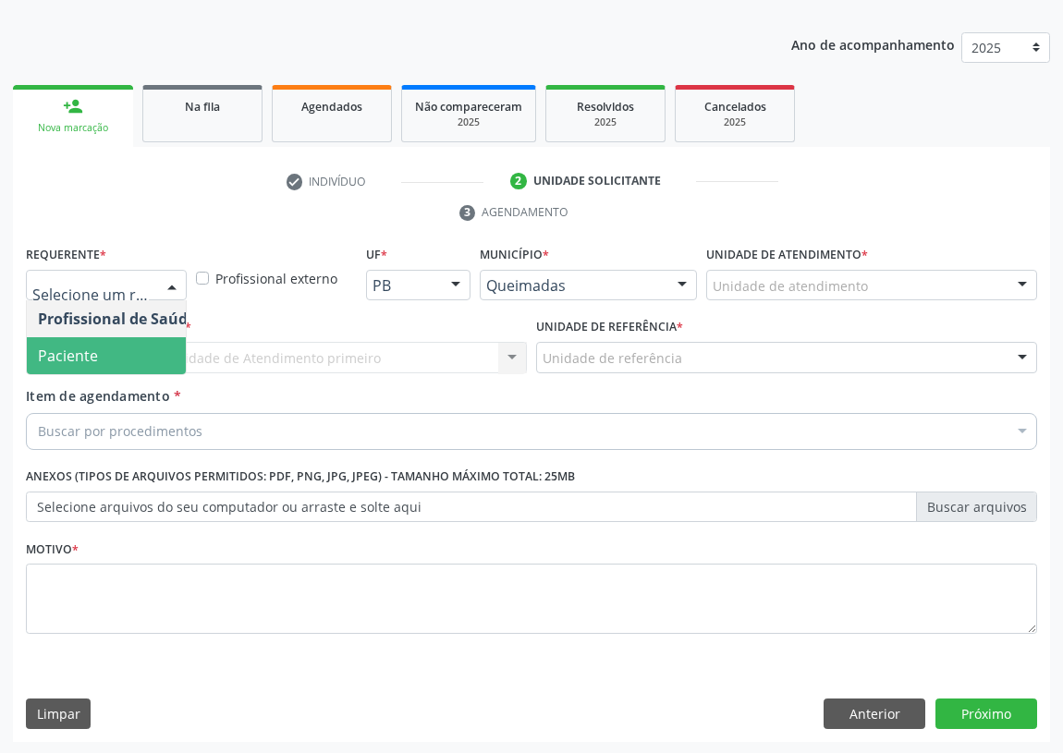
click at [157, 361] on span "Paciente" at bounding box center [117, 355] width 180 height 37
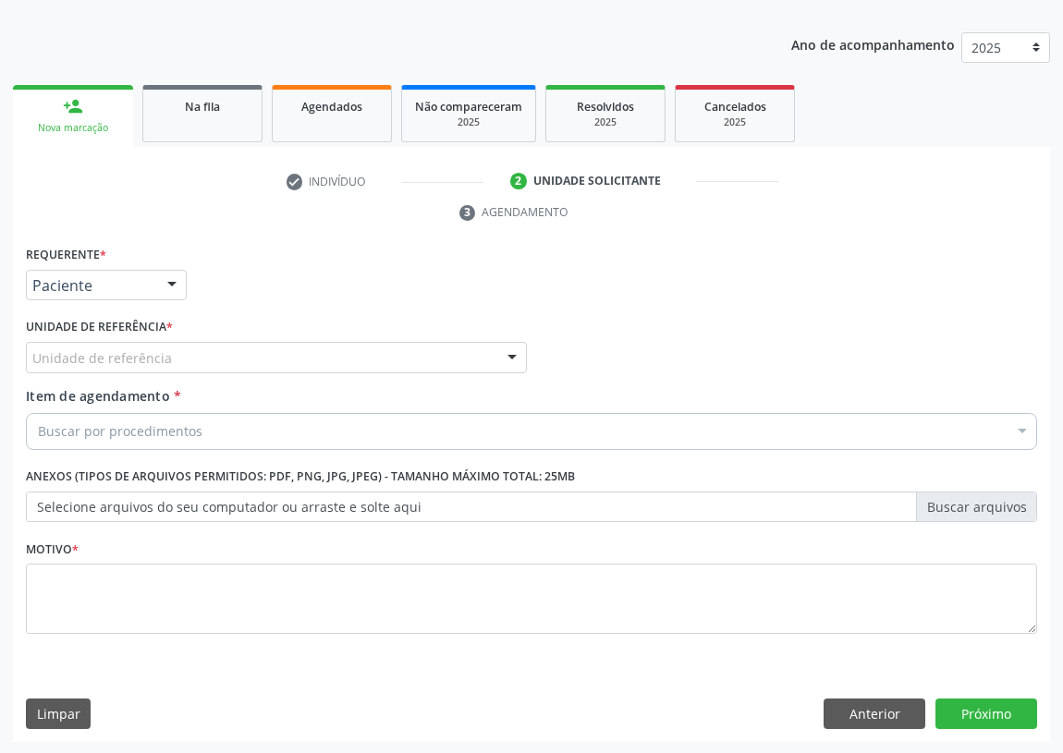
click at [482, 351] on div "Unidade de referência" at bounding box center [276, 357] width 501 height 31
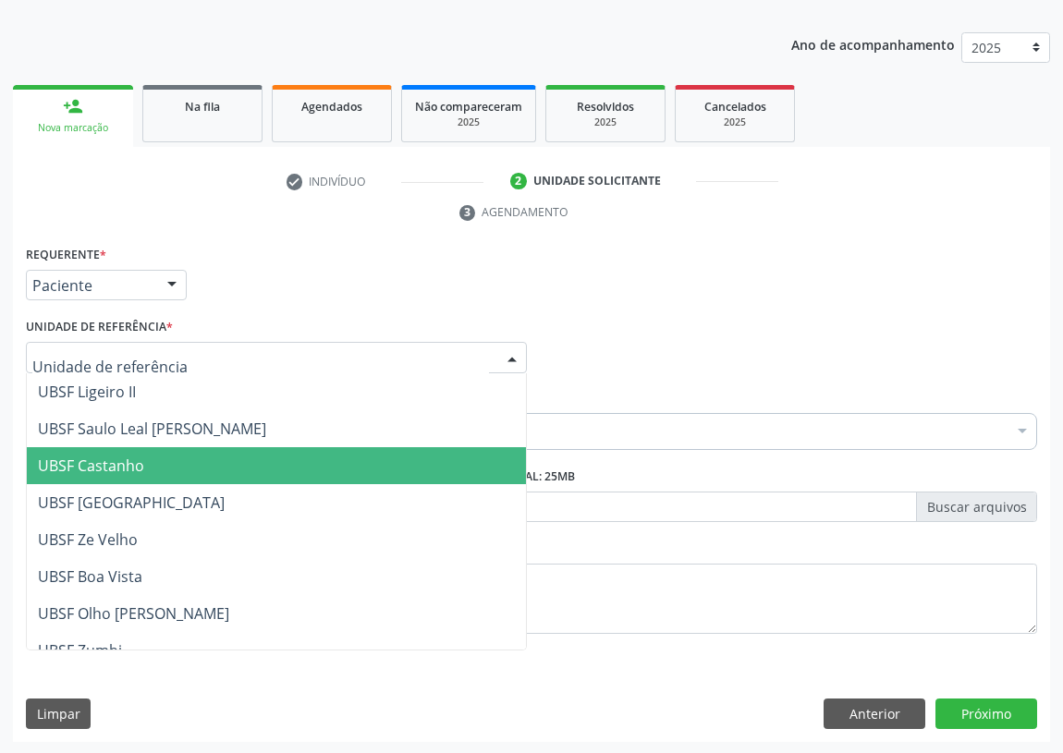
click at [105, 459] on span "UBSF Castanho" at bounding box center [91, 466] width 106 height 20
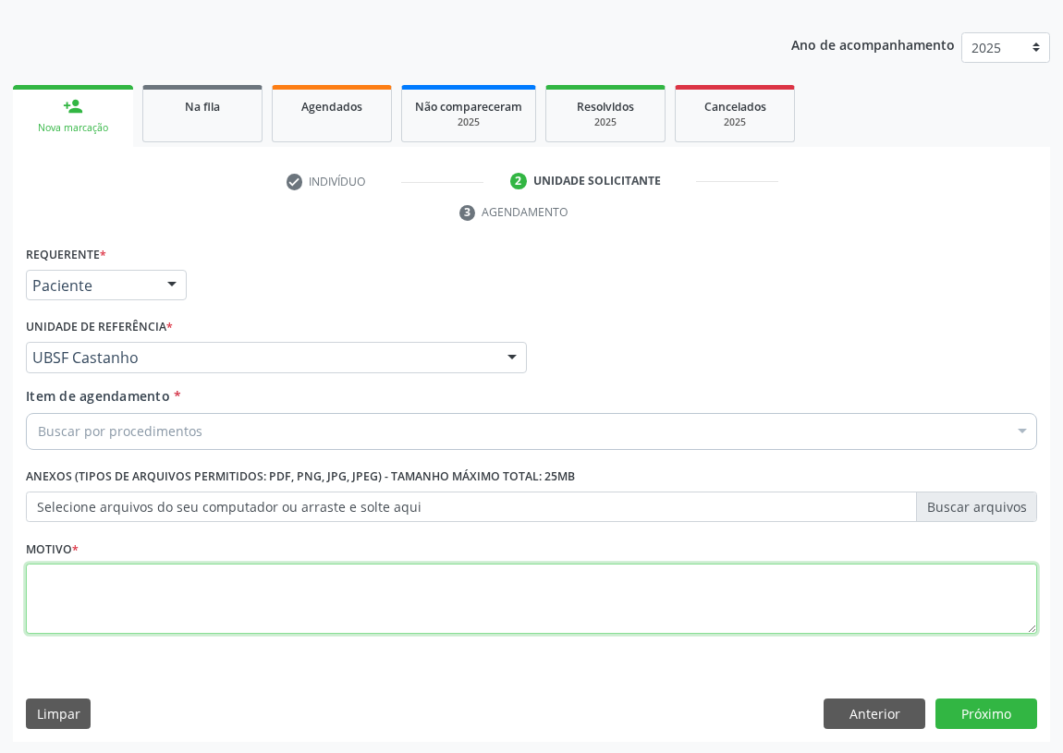
click at [75, 597] on textarea at bounding box center [531, 599] width 1011 height 70
type textarea "J"
type textarea "HEMOGRAMA"
drag, startPoint x: 120, startPoint y: 581, endPoint x: 8, endPoint y: 581, distance: 111.8
click at [8, 581] on div "Acompanhamento Acompanhe a situação das marcações correntes e finalizadas Relat…" at bounding box center [531, 332] width 1063 height 845
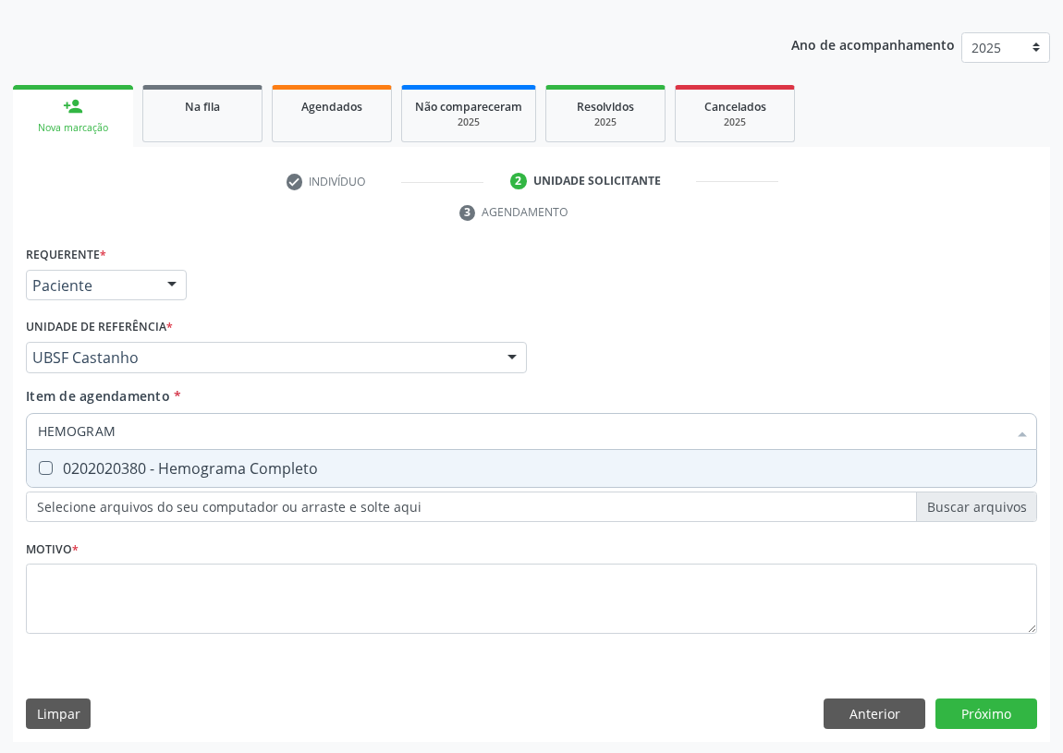
type input "HEMOGRAMA"
drag, startPoint x: 40, startPoint y: 459, endPoint x: 80, endPoint y: 443, distance: 43.9
click at [45, 457] on span "0202020380 - Hemograma Completo" at bounding box center [531, 468] width 1009 height 37
checkbox Completo "true"
drag, startPoint x: 139, startPoint y: 424, endPoint x: 0, endPoint y: 447, distance: 140.5
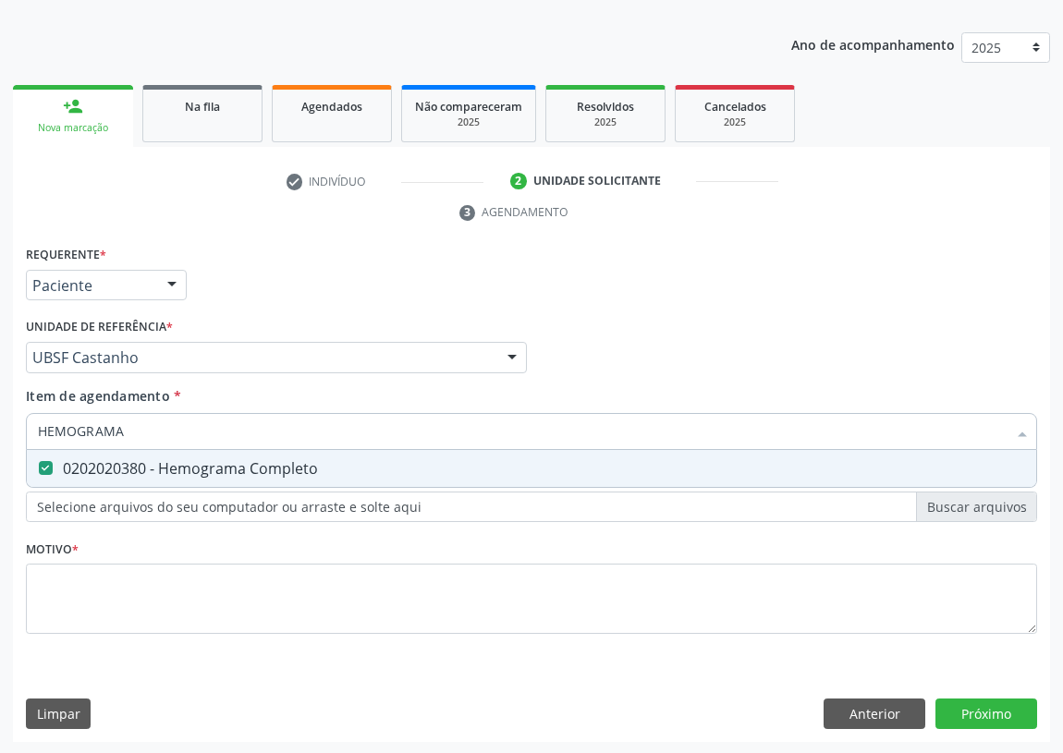
click at [0, 447] on div "Acompanhamento Acompanhe a situação das marcações correntes e finalizadas Relat…" at bounding box center [531, 332] width 1063 height 845
type input "COL"
checkbox Completo "false"
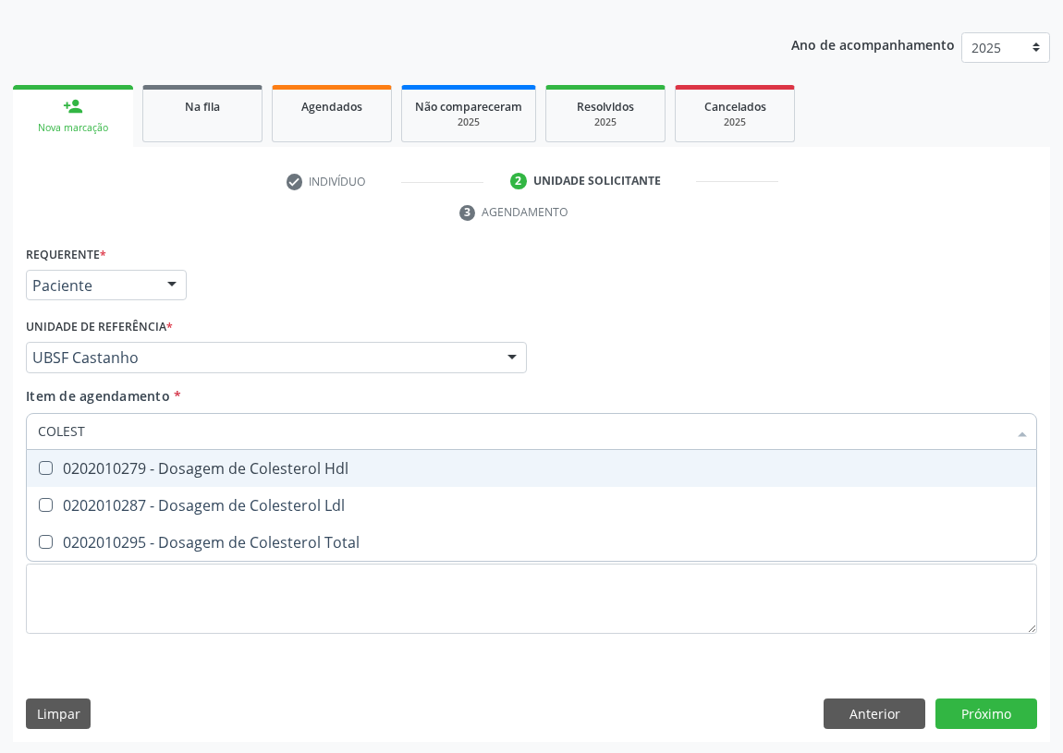
type input "COLESTE"
drag, startPoint x: 41, startPoint y: 462, endPoint x: 51, endPoint y: 506, distance: 44.6
click at [45, 471] on Hdl at bounding box center [46, 468] width 14 height 14
click at [39, 471] on Hdl "checkbox" at bounding box center [33, 468] width 12 height 12
checkbox Hdl "true"
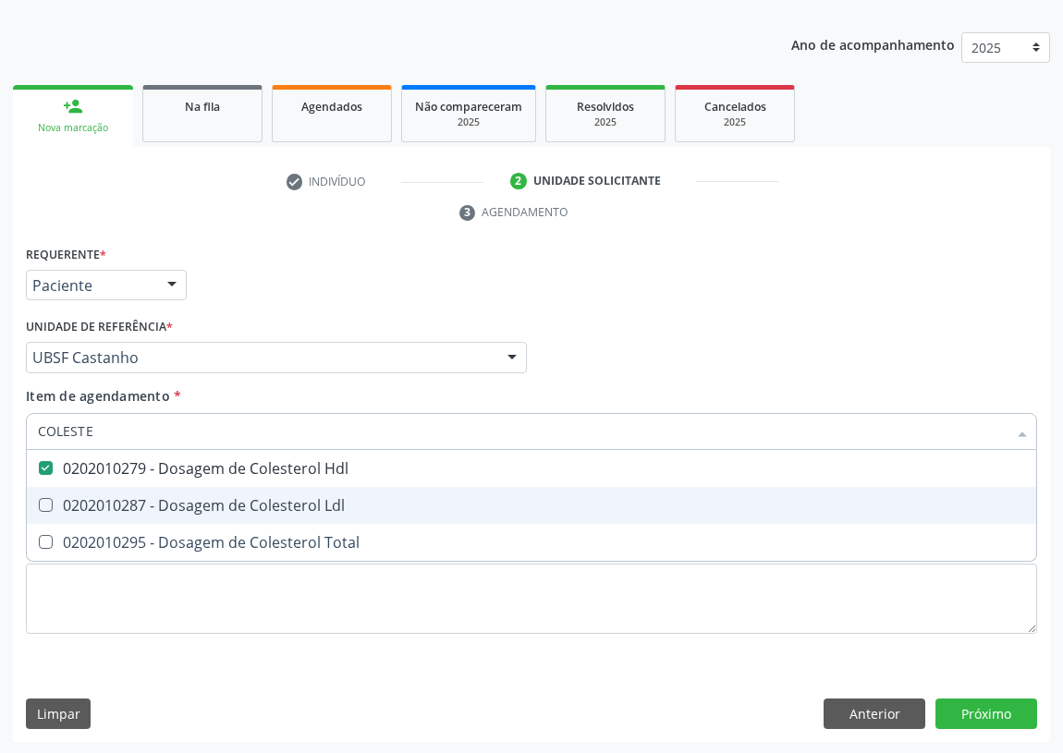
drag, startPoint x: 52, startPoint y: 513, endPoint x: 52, endPoint y: 477, distance: 36.0
click at [46, 506] on span "0202010287 - Dosagem de Colesterol Ldl" at bounding box center [531, 505] width 1009 height 37
checkbox Ldl "true"
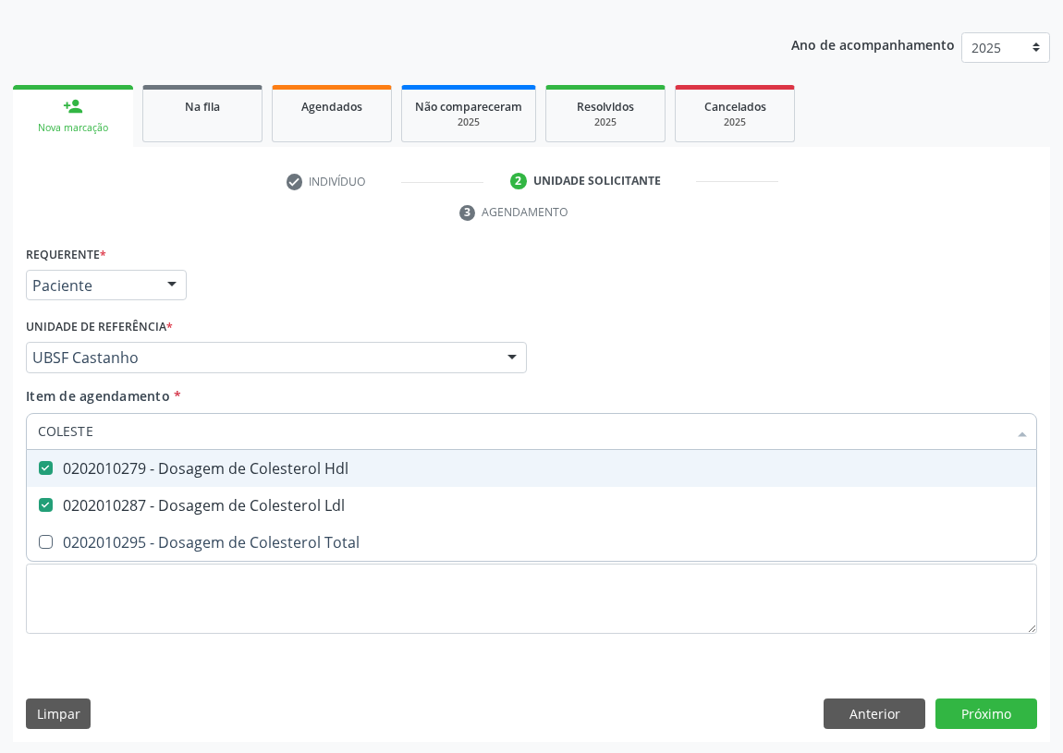
drag, startPoint x: 116, startPoint y: 433, endPoint x: 0, endPoint y: 408, distance: 118.2
click at [0, 414] on div "Acompanhamento Acompanhe a situação das marcações correntes e finalizadas Relat…" at bounding box center [531, 332] width 1063 height 845
type input "TR"
checkbox Hdl "false"
checkbox Ldl "false"
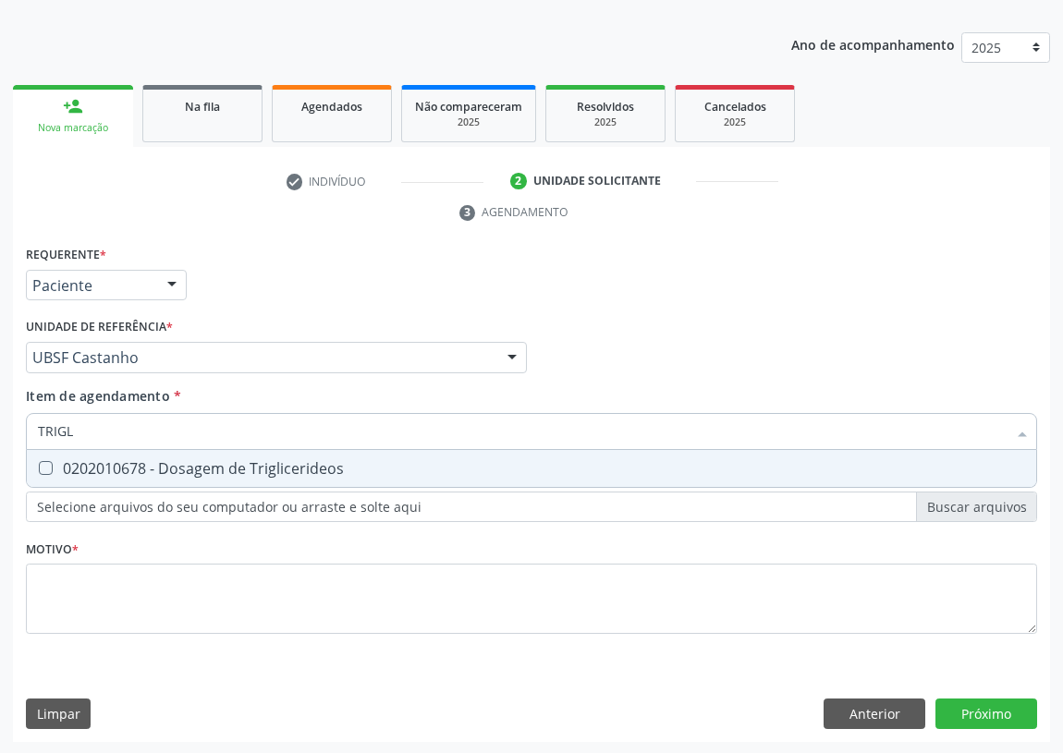
type input "TRIGLI"
drag, startPoint x: 39, startPoint y: 473, endPoint x: 50, endPoint y: 461, distance: 16.4
click at [40, 468] on div at bounding box center [34, 468] width 14 height 15
checkbox Triglicerideos "true"
drag, startPoint x: 93, startPoint y: 431, endPoint x: 0, endPoint y: 427, distance: 93.4
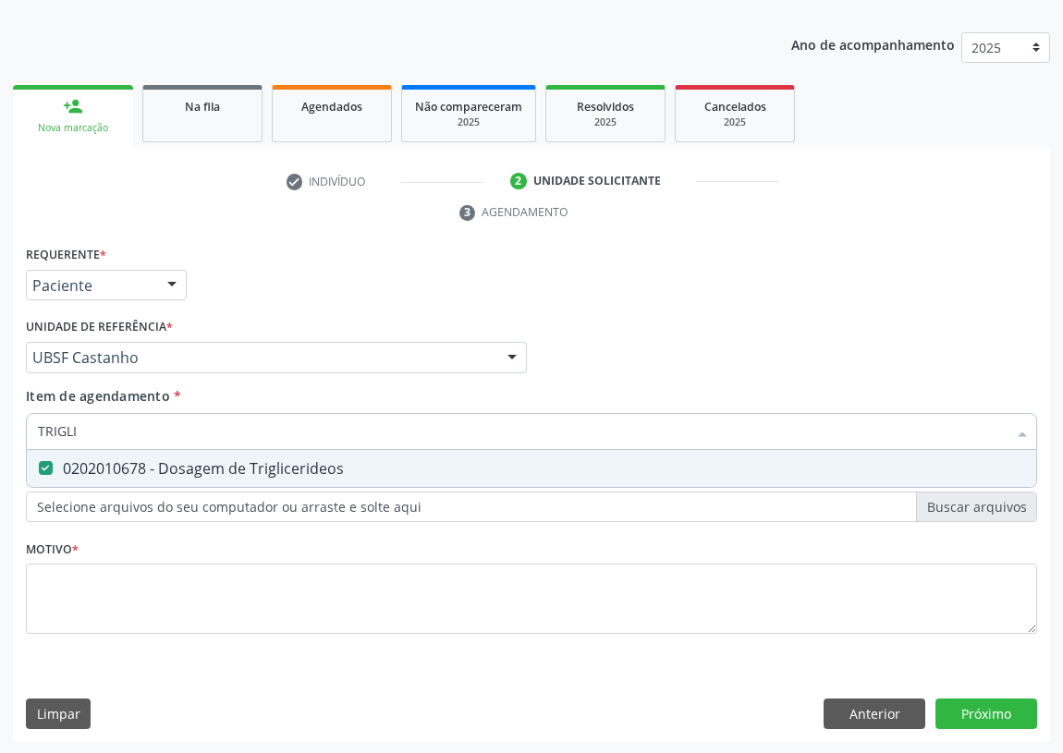
click at [0, 427] on div "Acompanhamento Acompanhe a situação das marcações correntes e finalizadas Relat…" at bounding box center [531, 332] width 1063 height 845
type input "G"
checkbox Triglicerideos "false"
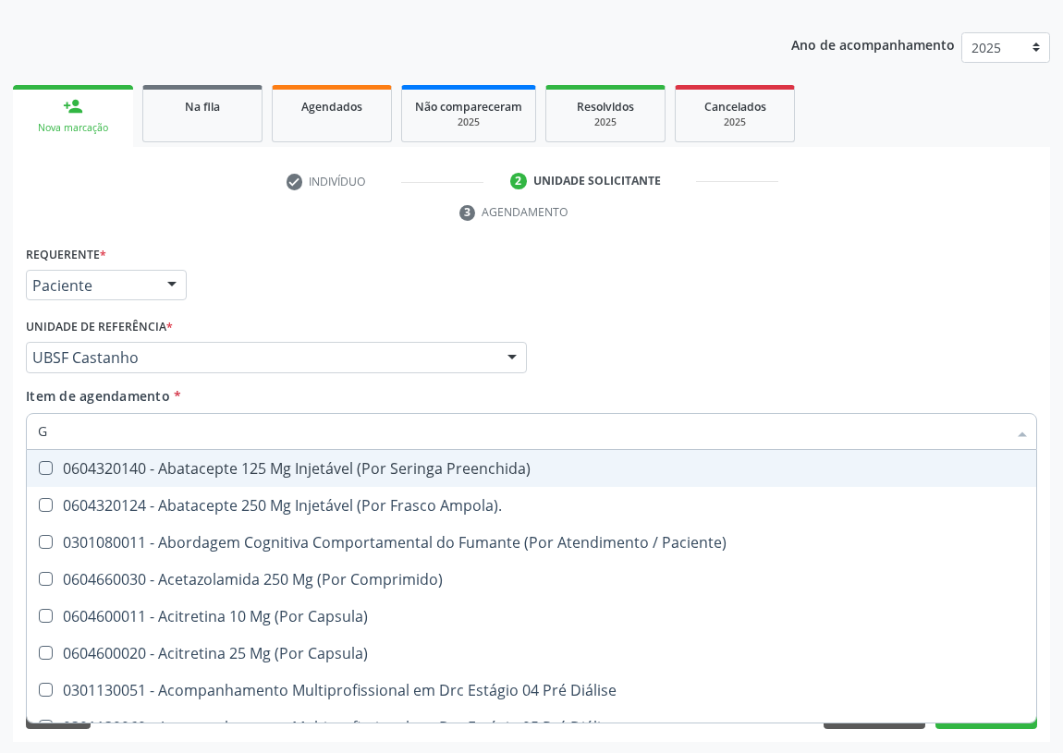
type input "GL"
checkbox Bucomaxilofacial "true"
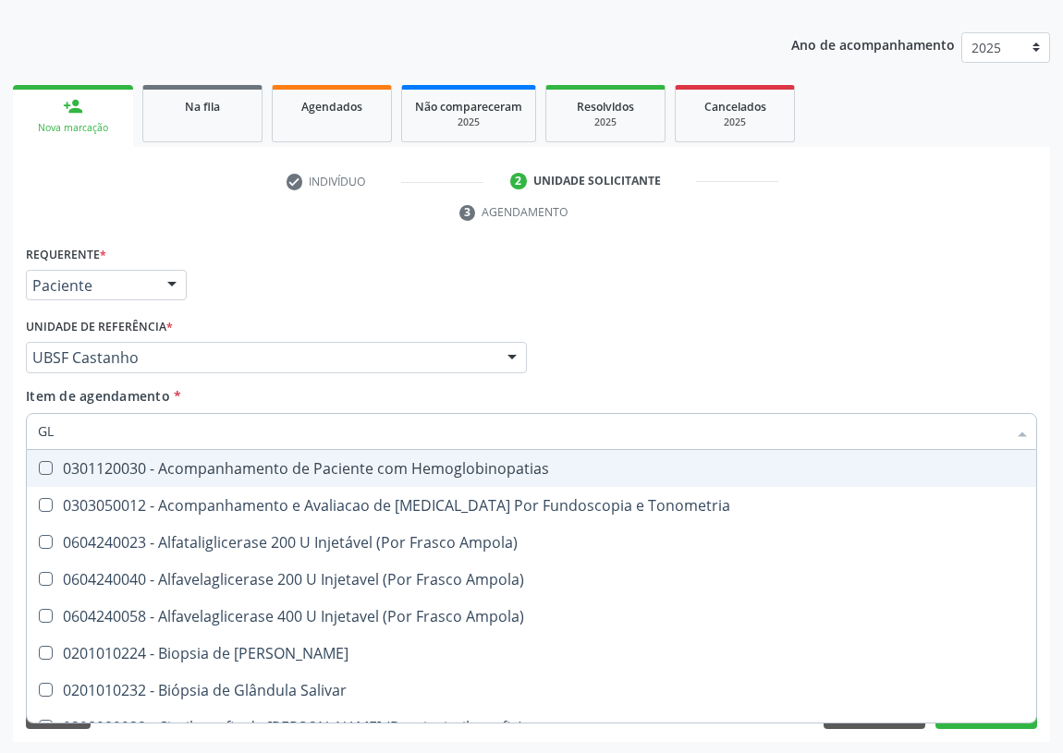
type input "GLI"
checkbox Dosagens\) "true"
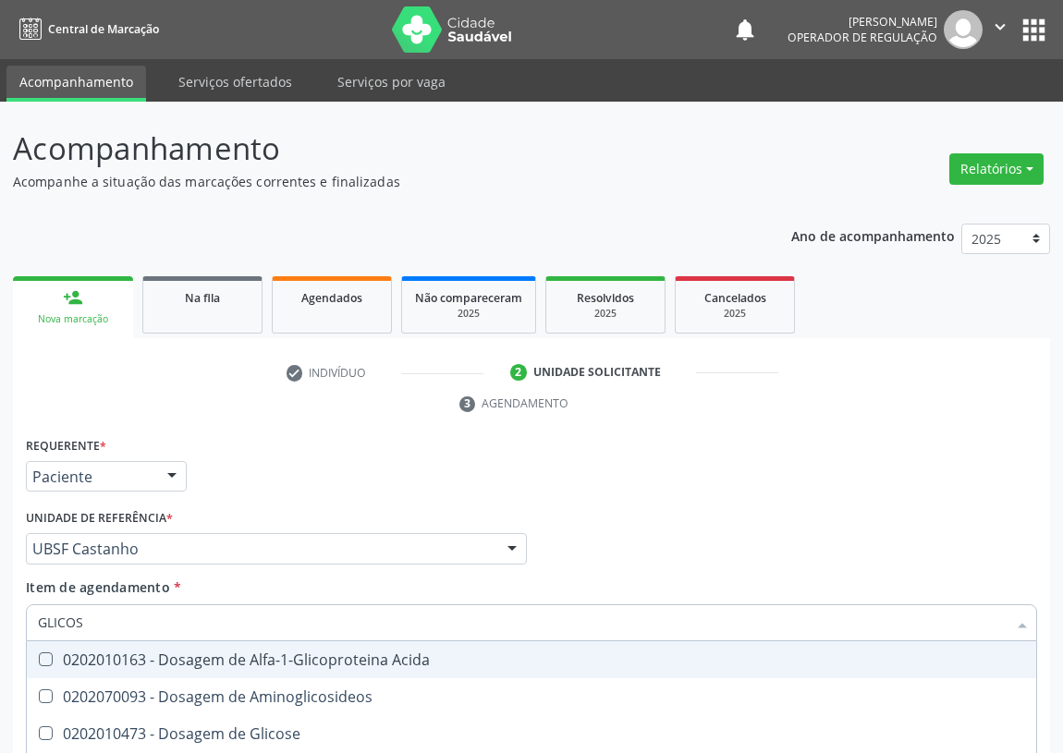
scroll to position [191, 0]
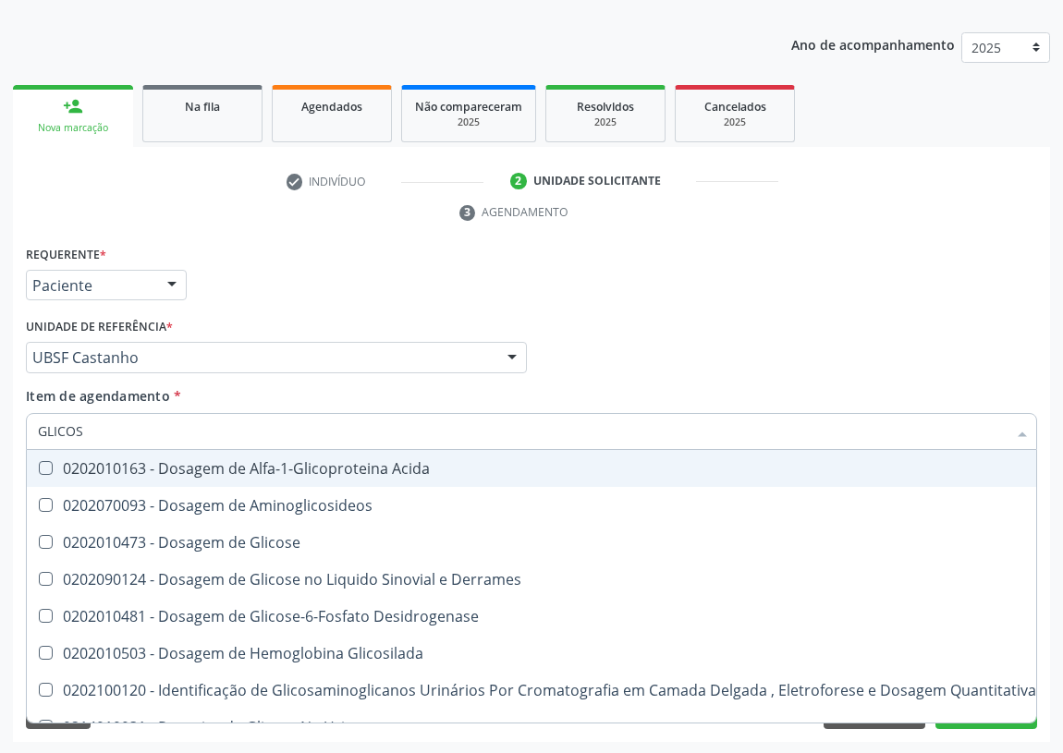
type input "GLICOSE"
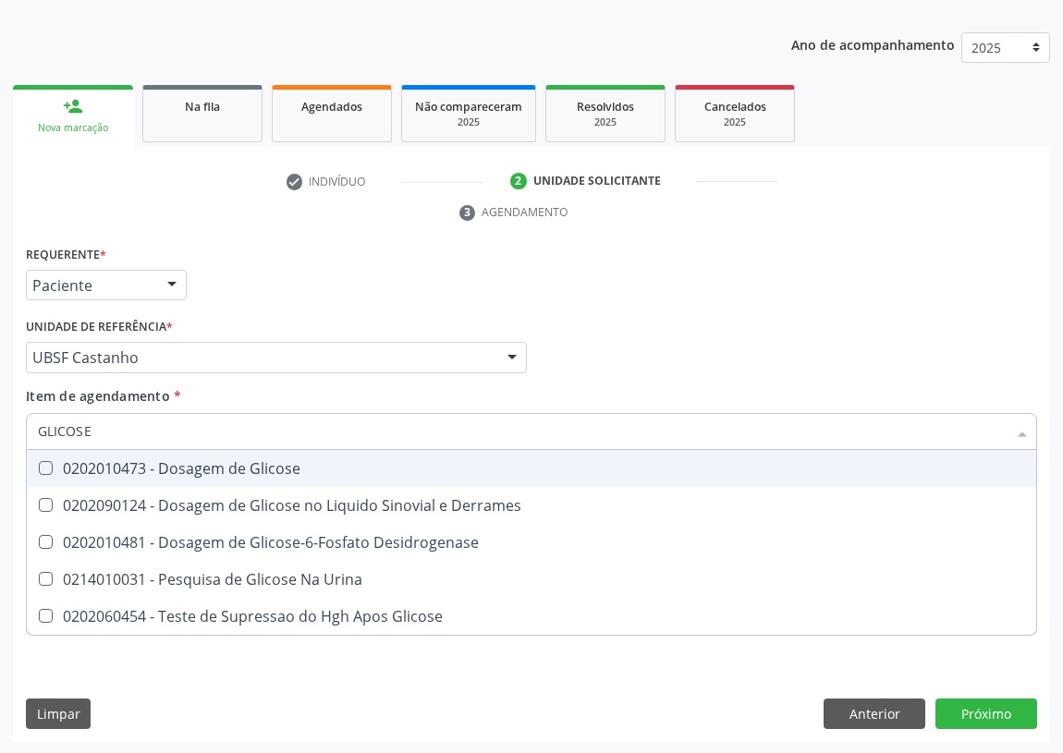
click at [55, 466] on div "0202010473 - Dosagem de Glicose" at bounding box center [531, 468] width 987 height 15
checkbox Glicose "true"
drag, startPoint x: 115, startPoint y: 435, endPoint x: 0, endPoint y: 424, distance: 115.1
click at [0, 424] on div "Acompanhamento Acompanhe a situação das marcações correntes e finalizadas Relat…" at bounding box center [531, 332] width 1063 height 845
type input "HE"
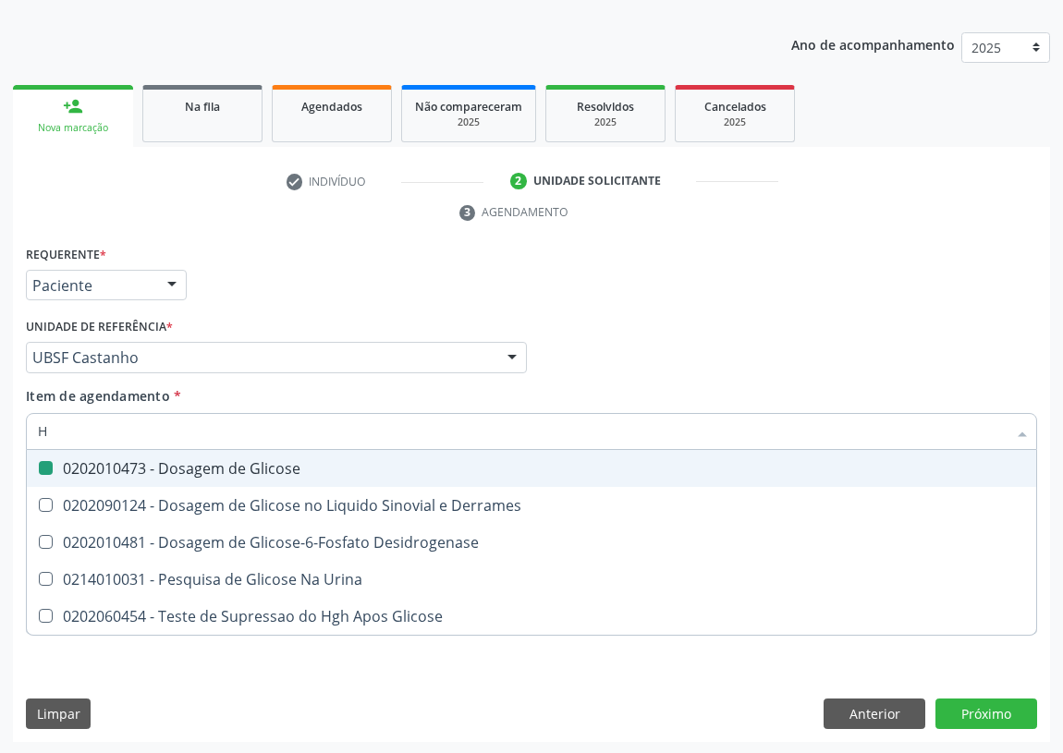
checkbox Glicose "false"
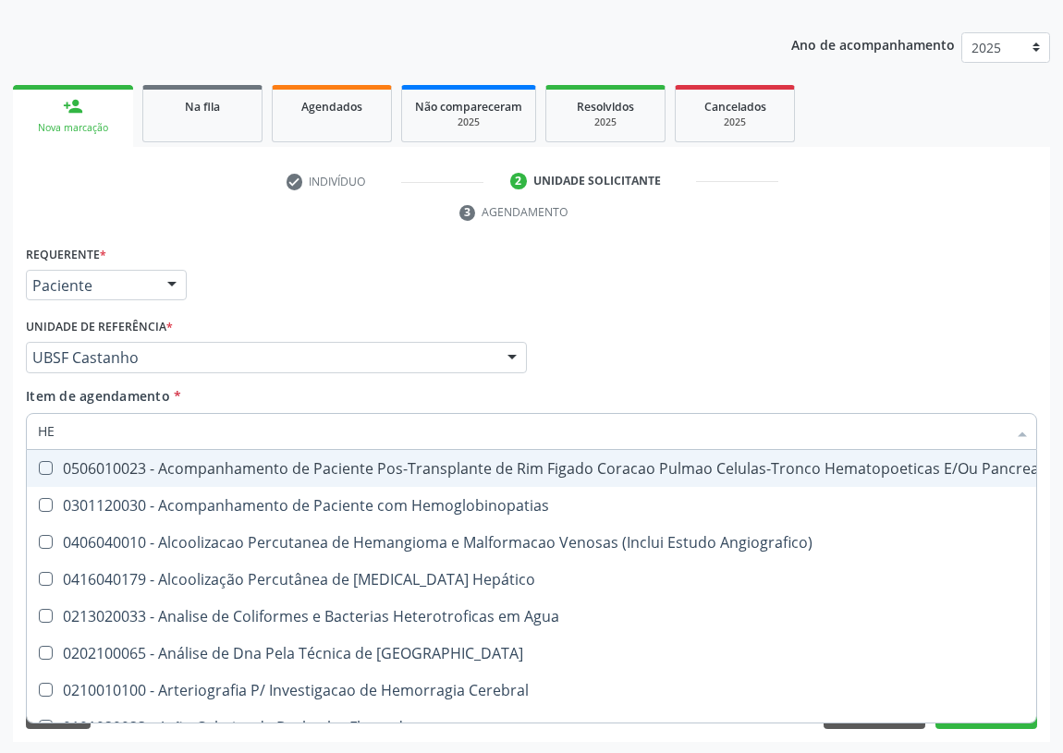
type input "HEM"
checkbox Transplante "true"
checkbox Completo "false"
type input "HEMO"
checkbox Retro-Retal "true"
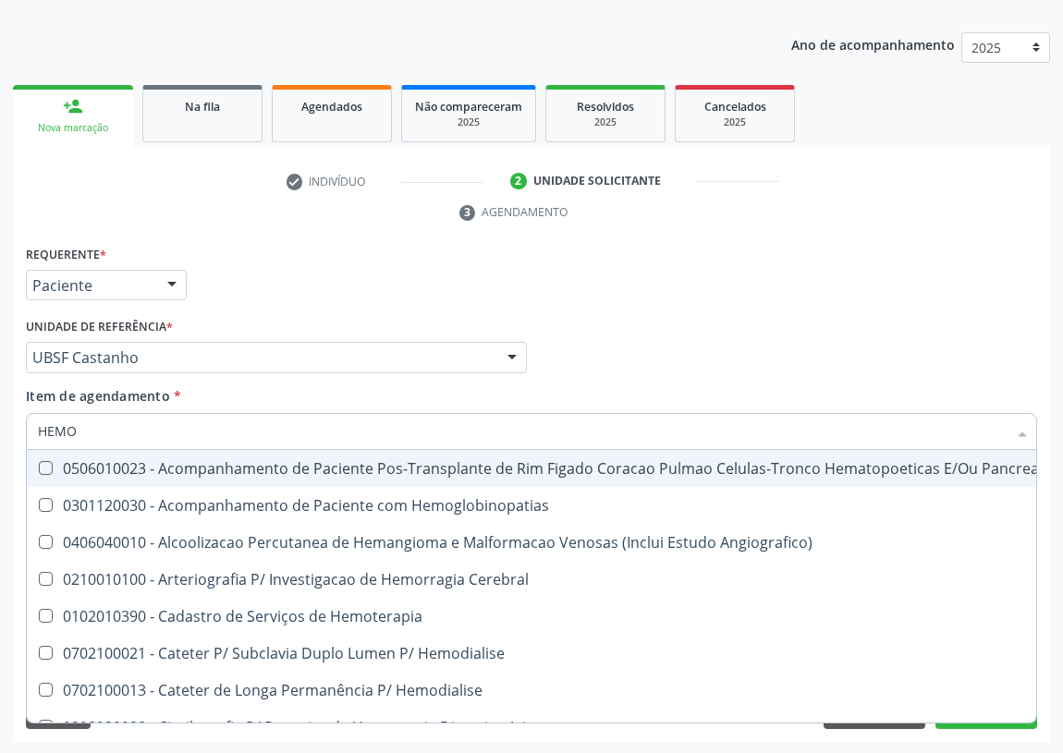
checkbox Completo "false"
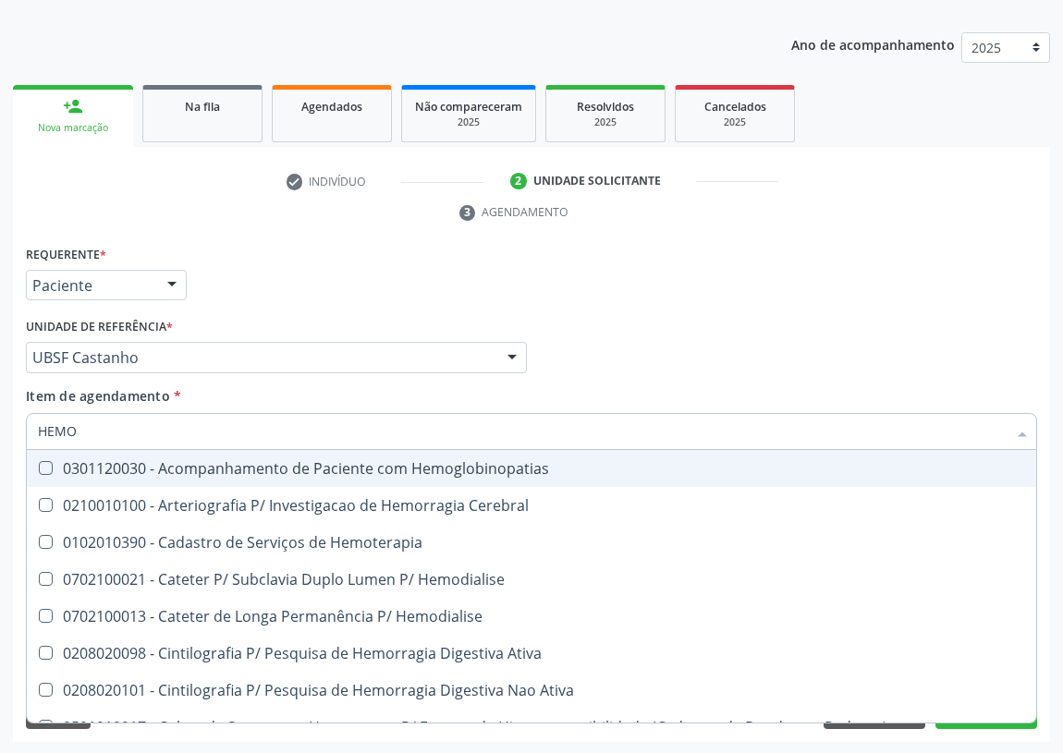
type input "HEMOG"
checkbox Carboxi-Hemoglobina "true"
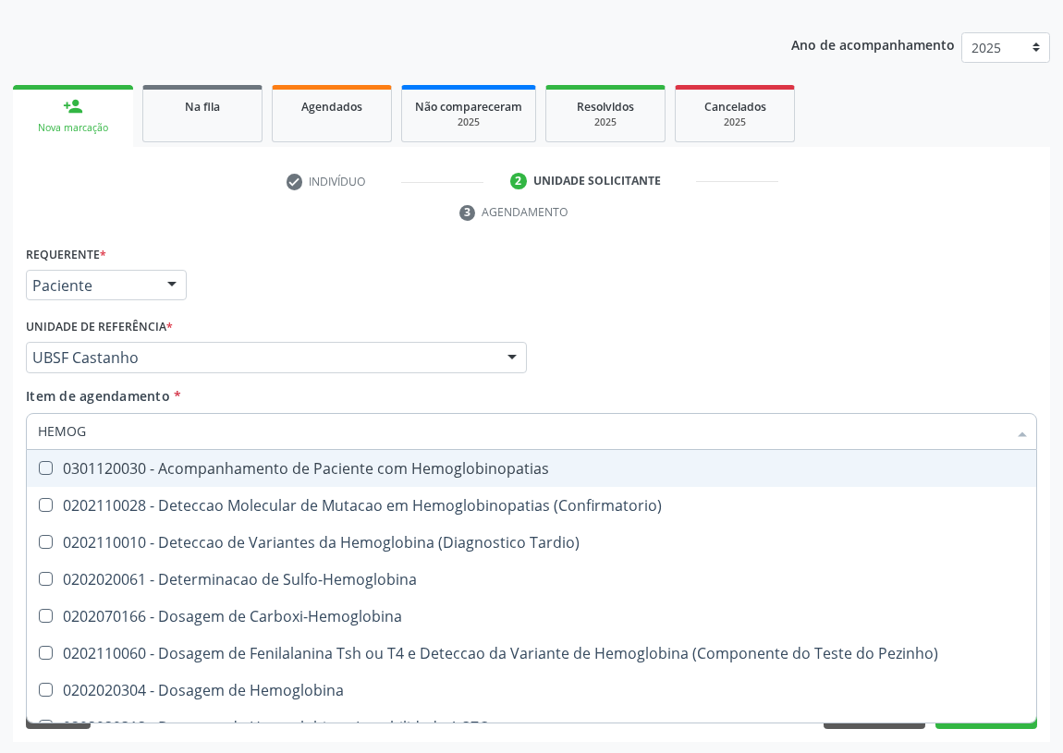
type input "HEMOGL"
checkbox Completo "false"
type input "HEMOGLOBINA"
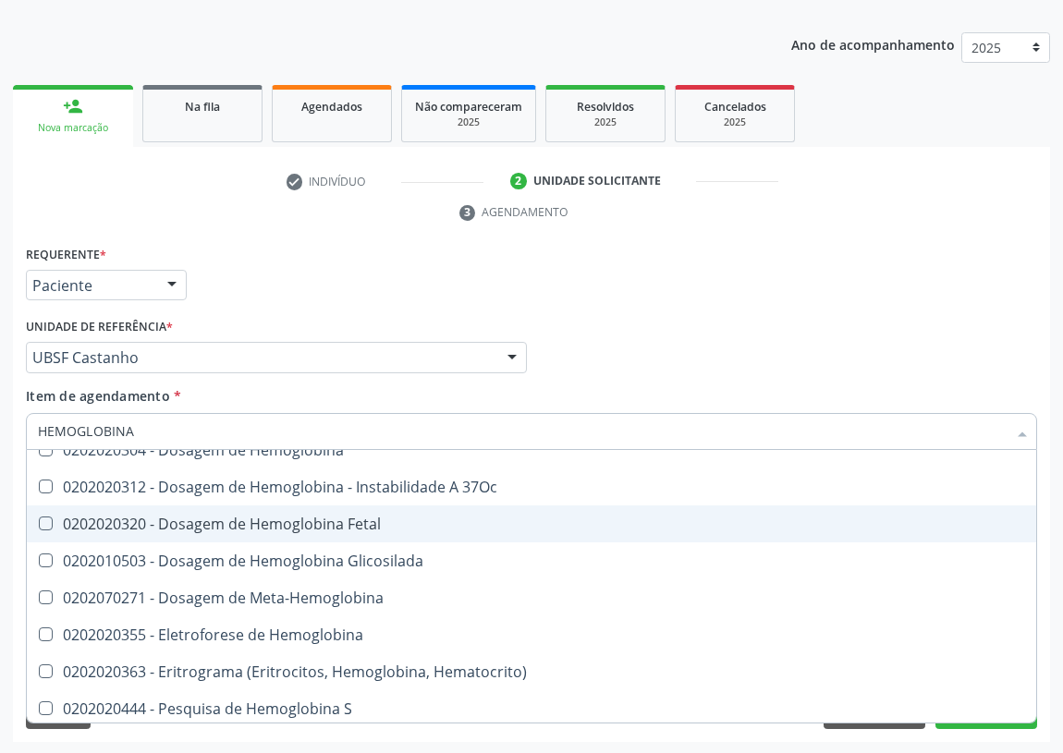
scroll to position [167, 0]
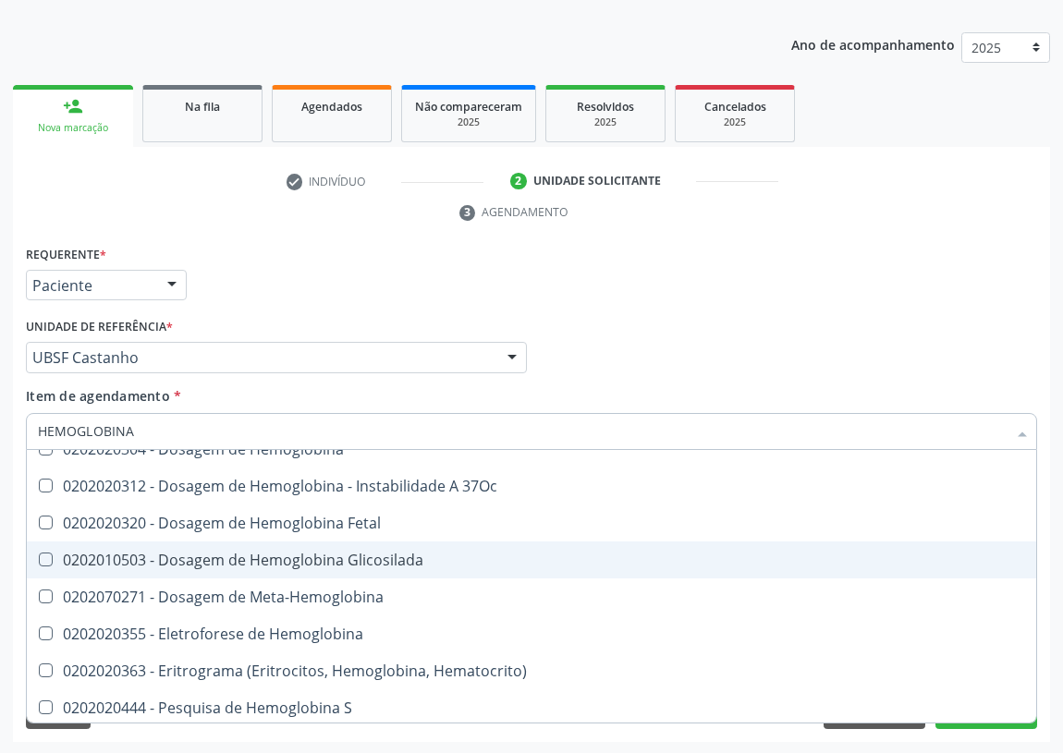
click at [315, 568] on span "0202010503 - Dosagem de Hemoglobina Glicosilada" at bounding box center [531, 560] width 1009 height 37
checkbox Glicosilada "true"
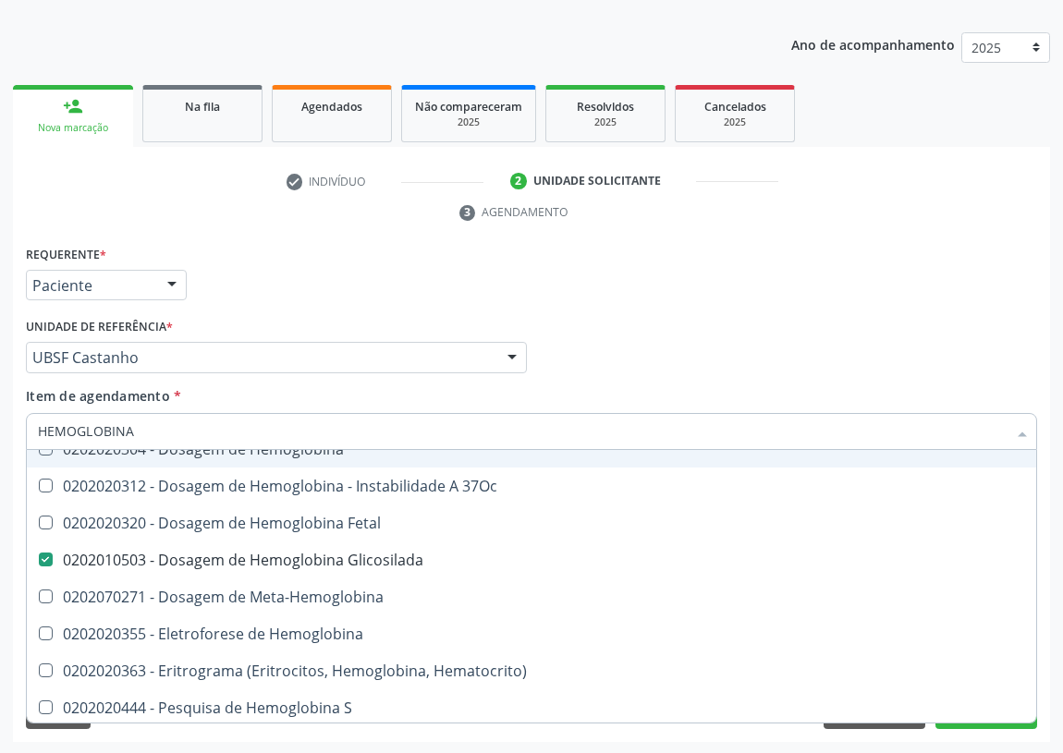
drag, startPoint x: 148, startPoint y: 434, endPoint x: 0, endPoint y: 426, distance: 148.1
click at [0, 427] on div "Acompanhamento Acompanhe a situação das marcações correntes e finalizadas Relat…" at bounding box center [531, 332] width 1063 height 845
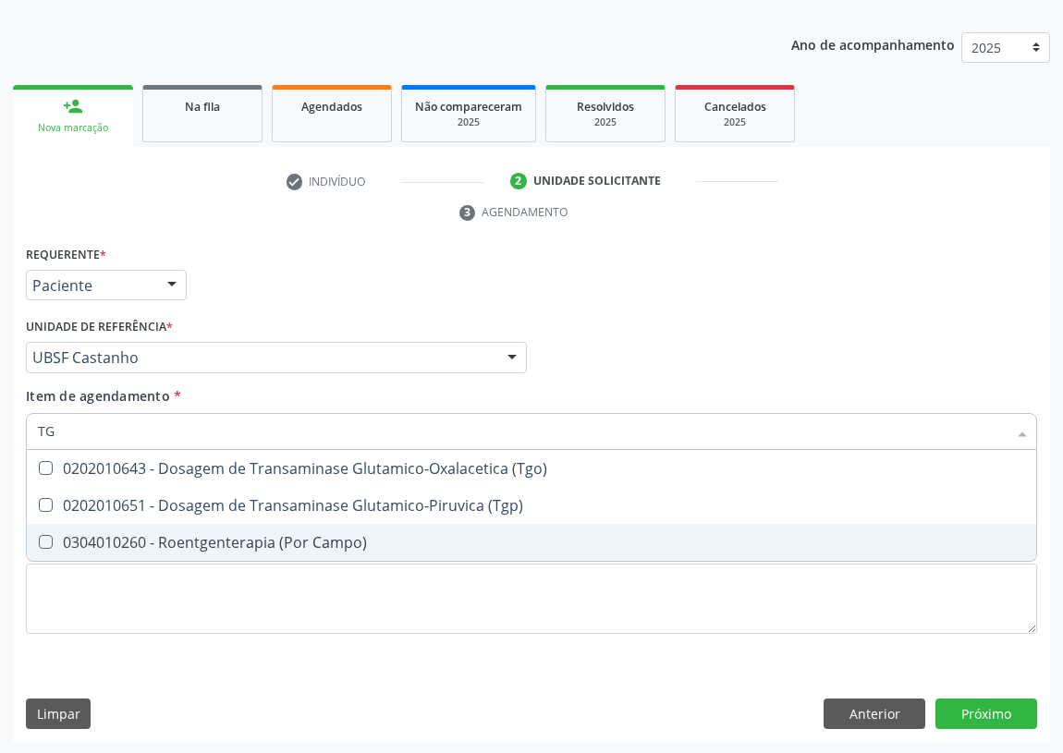
scroll to position [0, 0]
type input "TGO"
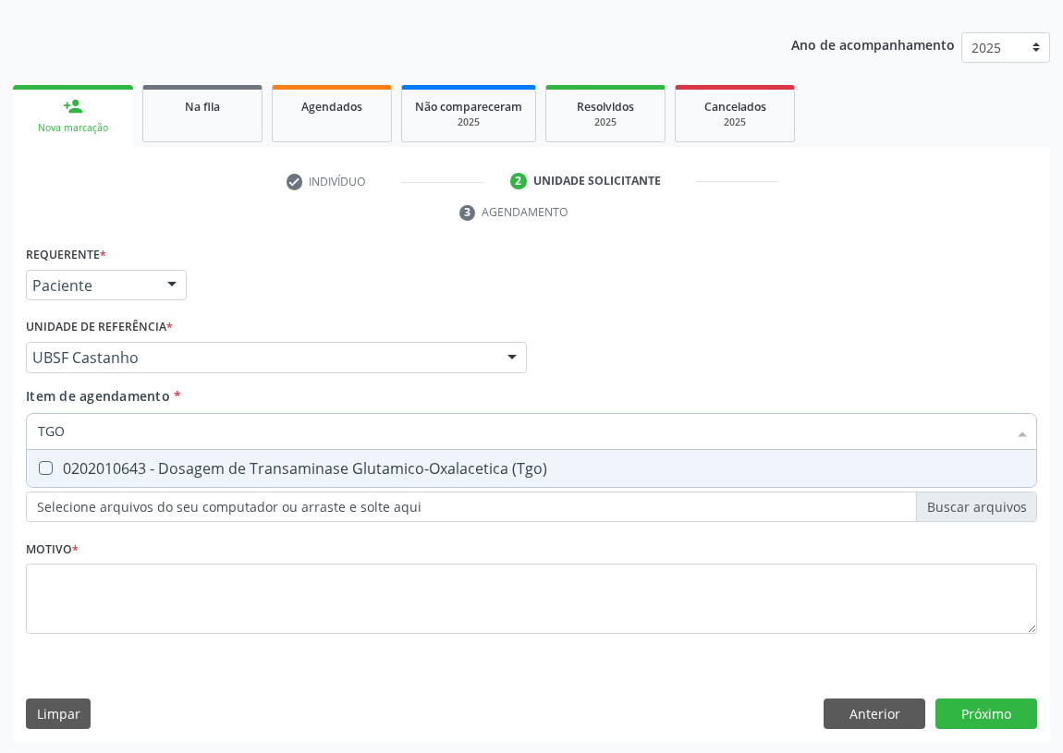
drag, startPoint x: 42, startPoint y: 461, endPoint x: 76, endPoint y: 443, distance: 38.9
click at [48, 461] on \(Tgo\) at bounding box center [46, 468] width 14 height 14
click at [39, 462] on \(Tgo\) "checkbox" at bounding box center [33, 468] width 12 height 12
checkbox \(Tgo\) "true"
drag, startPoint x: 81, startPoint y: 432, endPoint x: 42, endPoint y: 425, distance: 40.3
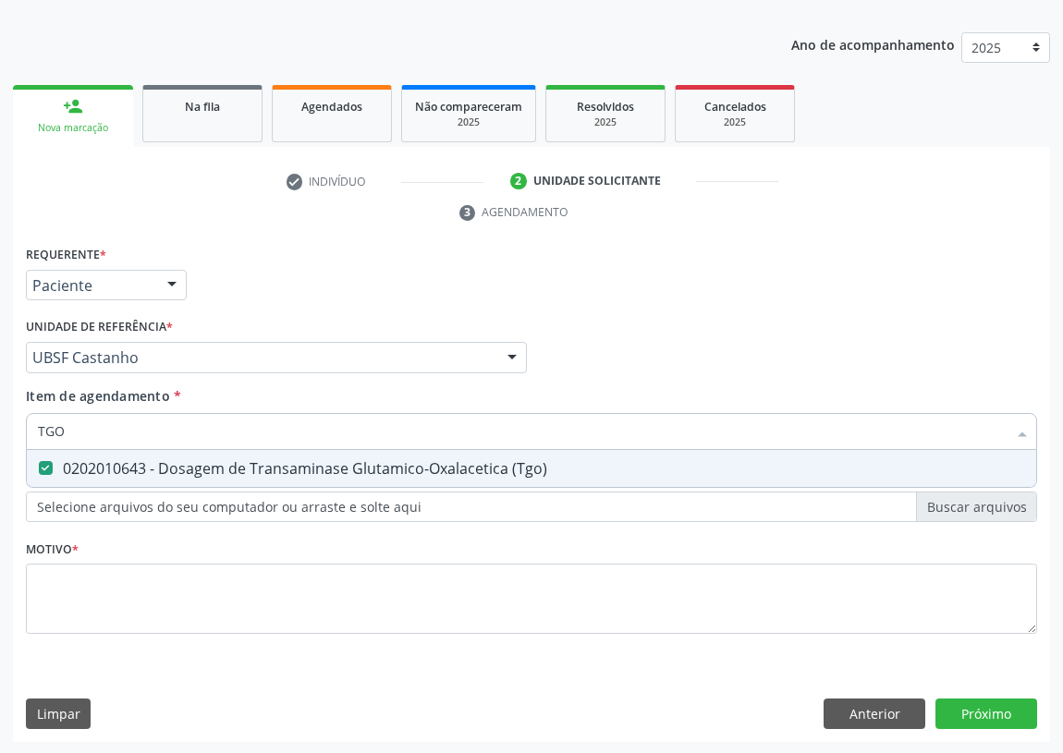
click at [42, 425] on input "TGO" at bounding box center [522, 431] width 969 height 37
type input "TT"
checkbox \(Tgo\) "false"
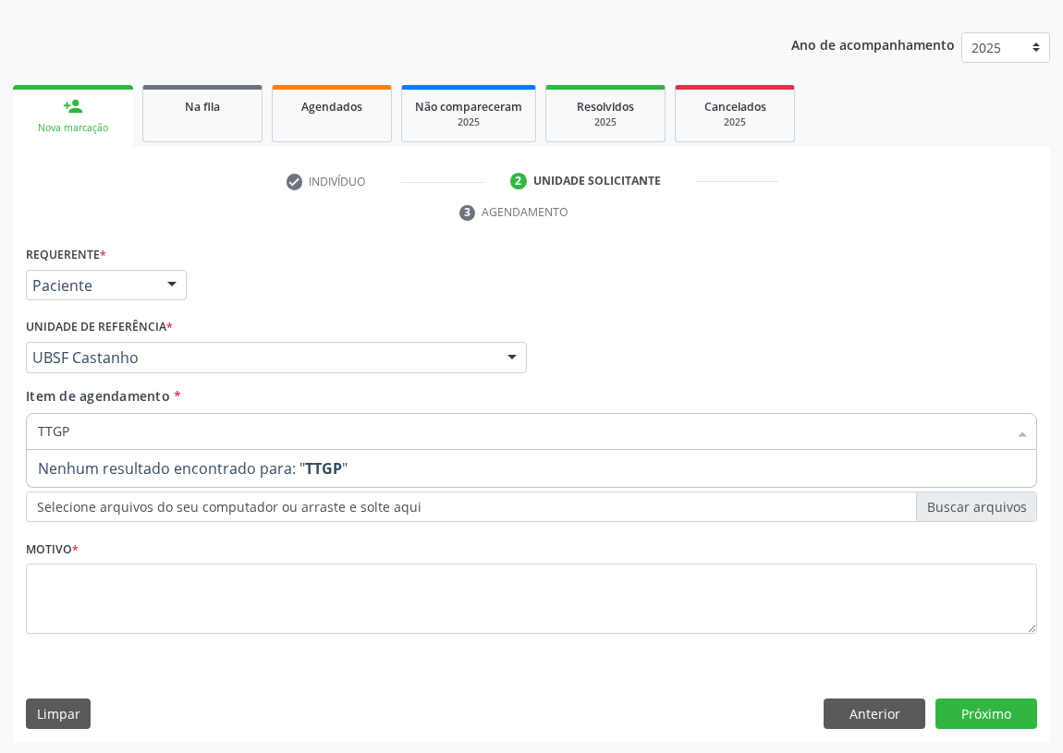
drag, startPoint x: 46, startPoint y: 426, endPoint x: 51, endPoint y: 412, distance: 14.6
click at [51, 413] on input "TTGP" at bounding box center [522, 431] width 969 height 37
type input "TGP"
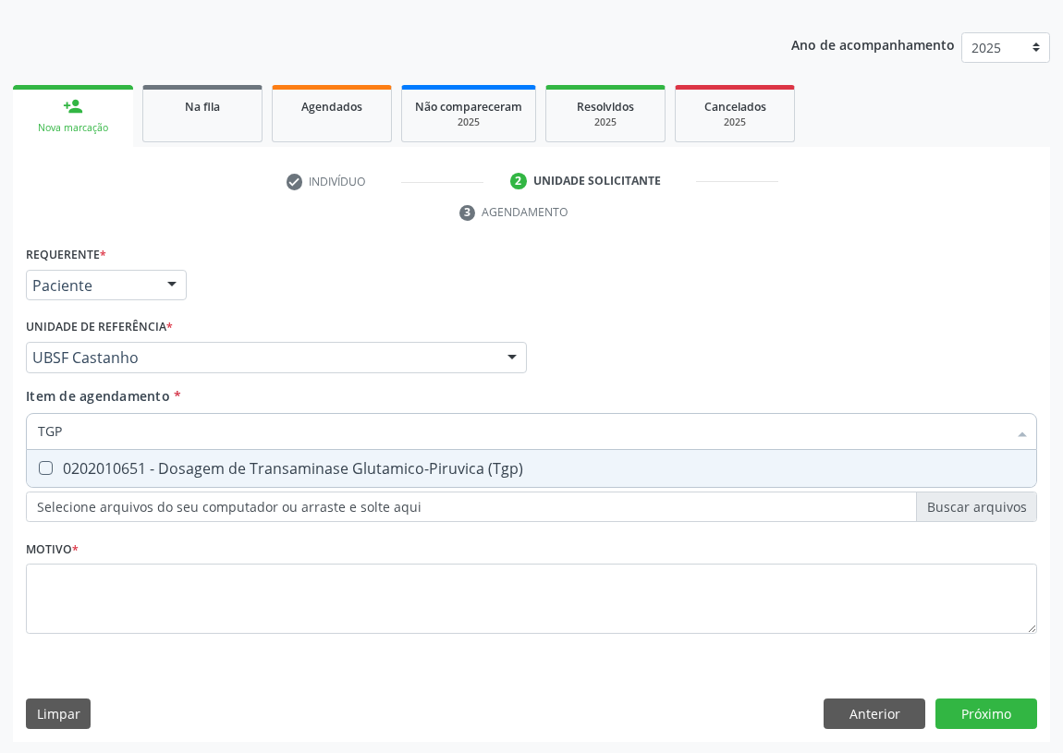
drag, startPoint x: 46, startPoint y: 462, endPoint x: 73, endPoint y: 420, distance: 50.3
click at [47, 461] on \(Tgp\) at bounding box center [46, 468] width 14 height 14
click at [39, 462] on \(Tgp\) "checkbox" at bounding box center [33, 468] width 12 height 12
checkbox \(Tgp\) "true"
drag, startPoint x: 76, startPoint y: 412, endPoint x: 27, endPoint y: 438, distance: 55.4
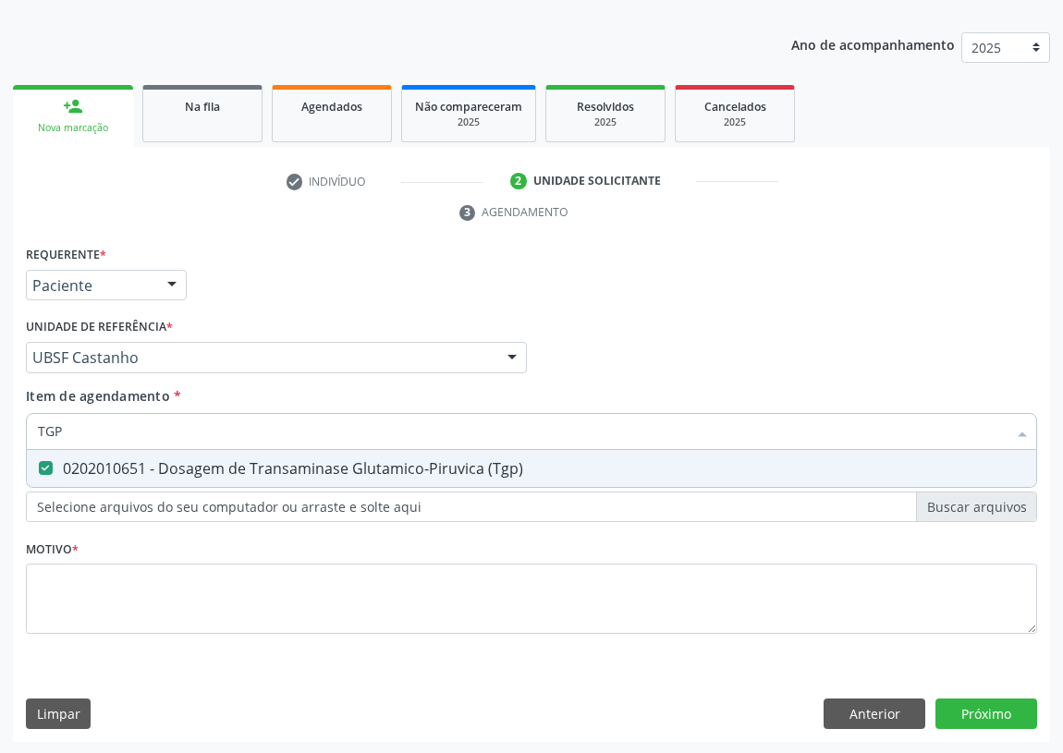
click at [27, 438] on div "TGP" at bounding box center [531, 431] width 1011 height 37
type input "U"
checkbox \(Tgp\) "false"
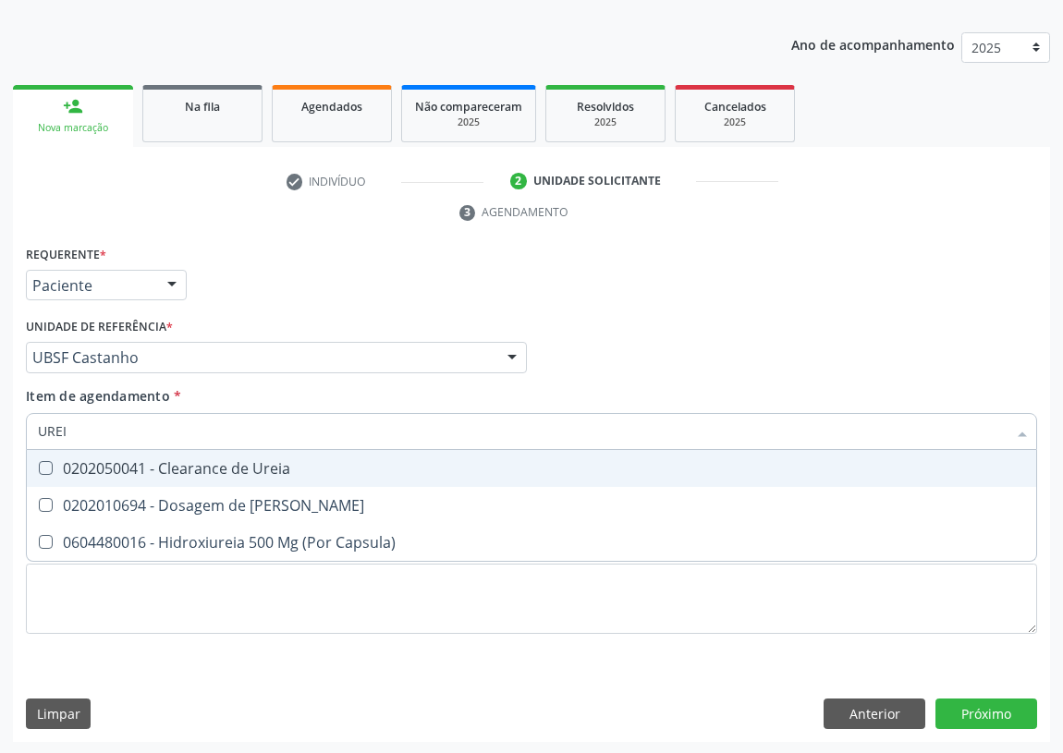
type input "UREIA"
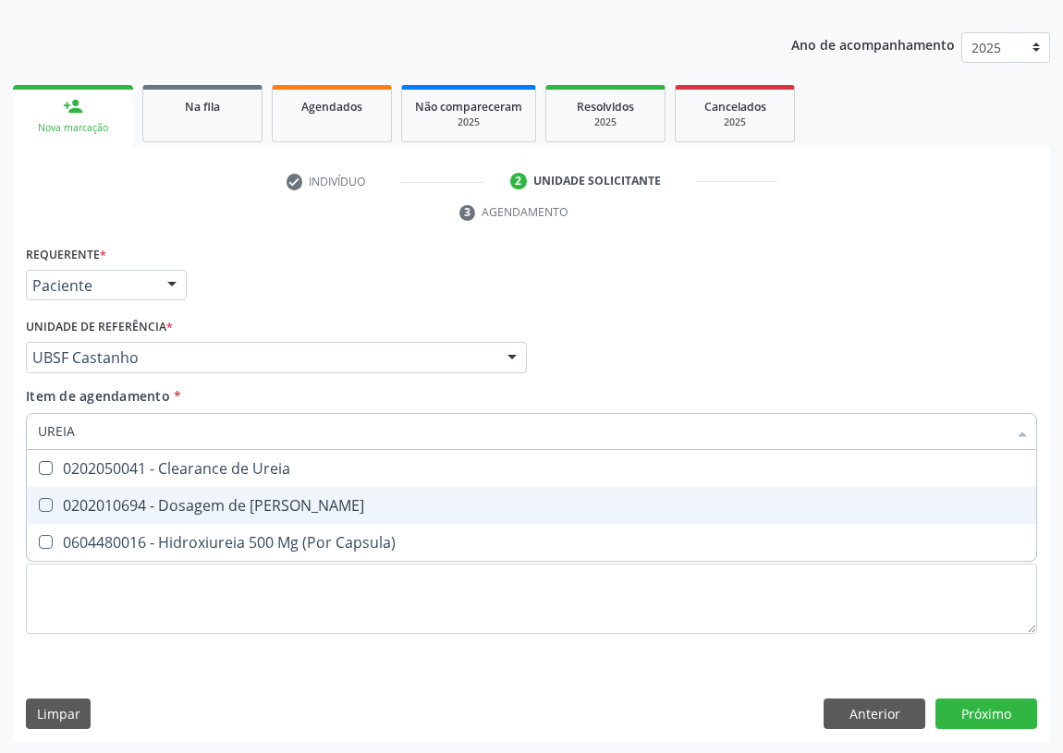
drag, startPoint x: 42, startPoint y: 505, endPoint x: 80, endPoint y: 457, distance: 61.8
click at [46, 498] on Ureia at bounding box center [46, 505] width 14 height 14
click at [39, 499] on Ureia "checkbox" at bounding box center [33, 505] width 12 height 12
checkbox Ureia "true"
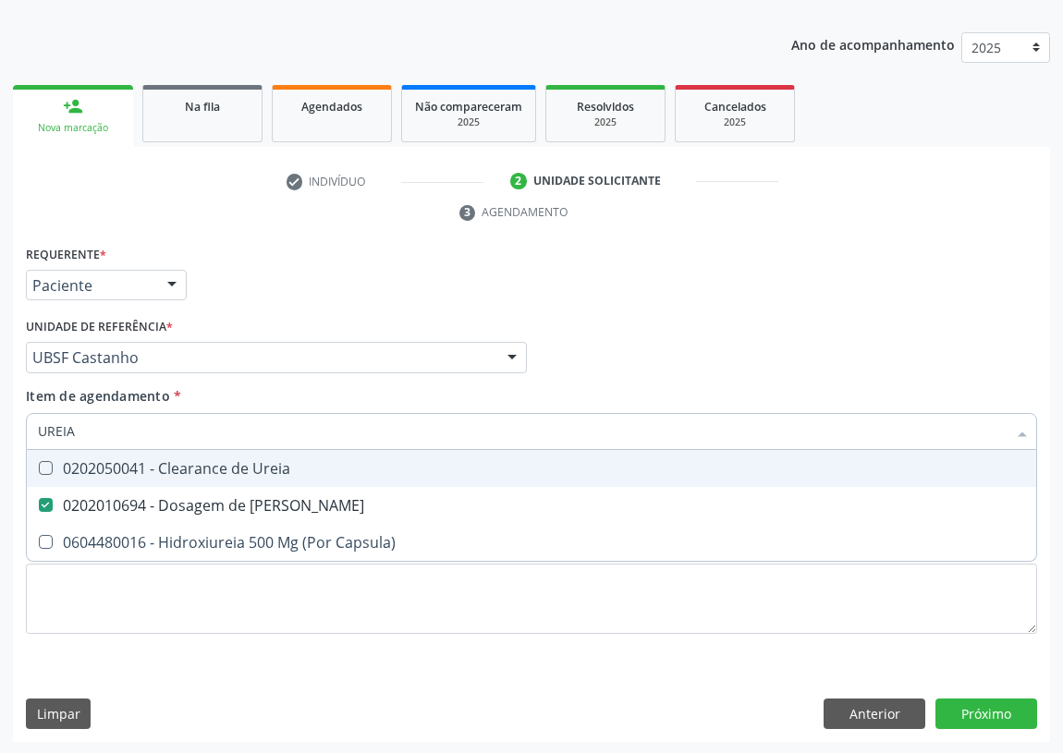
drag, startPoint x: 82, startPoint y: 431, endPoint x: 10, endPoint y: 433, distance: 72.1
click at [11, 433] on div "Acompanhamento Acompanhe a situação das marcações correntes e finalizadas Relat…" at bounding box center [531, 332] width 1063 height 845
type input "C"
checkbox Ureia "false"
type input "CREATININA"
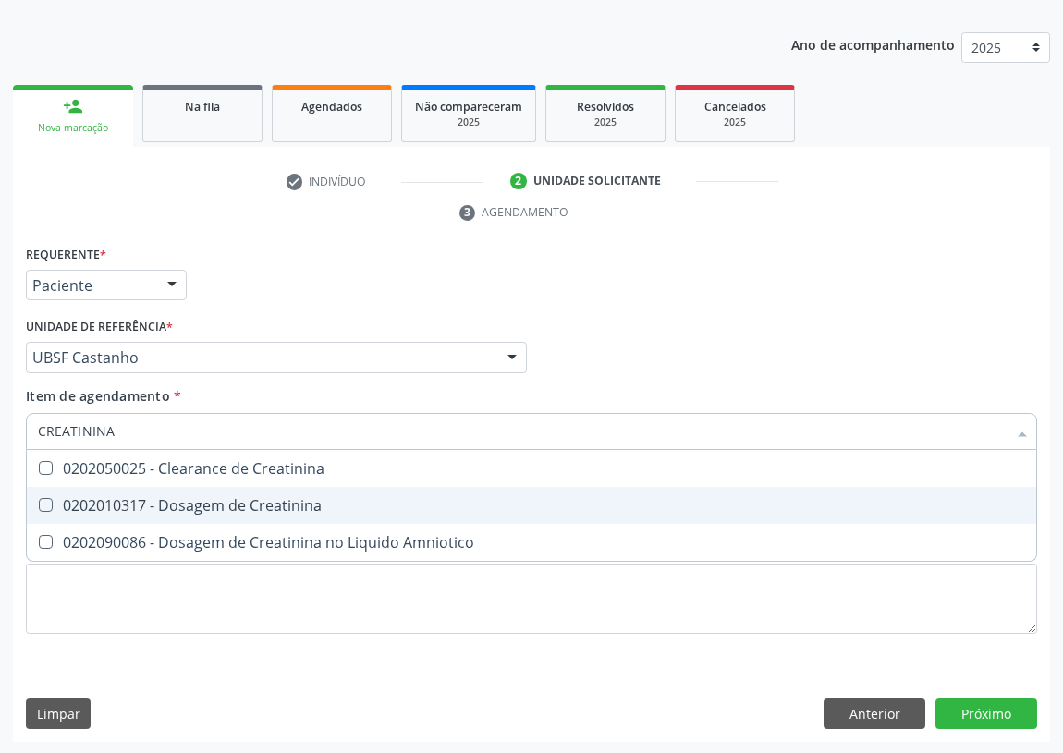
drag, startPoint x: 34, startPoint y: 503, endPoint x: 118, endPoint y: 450, distance: 99.2
click at [41, 498] on div at bounding box center [34, 505] width 14 height 15
checkbox Creatinina "true"
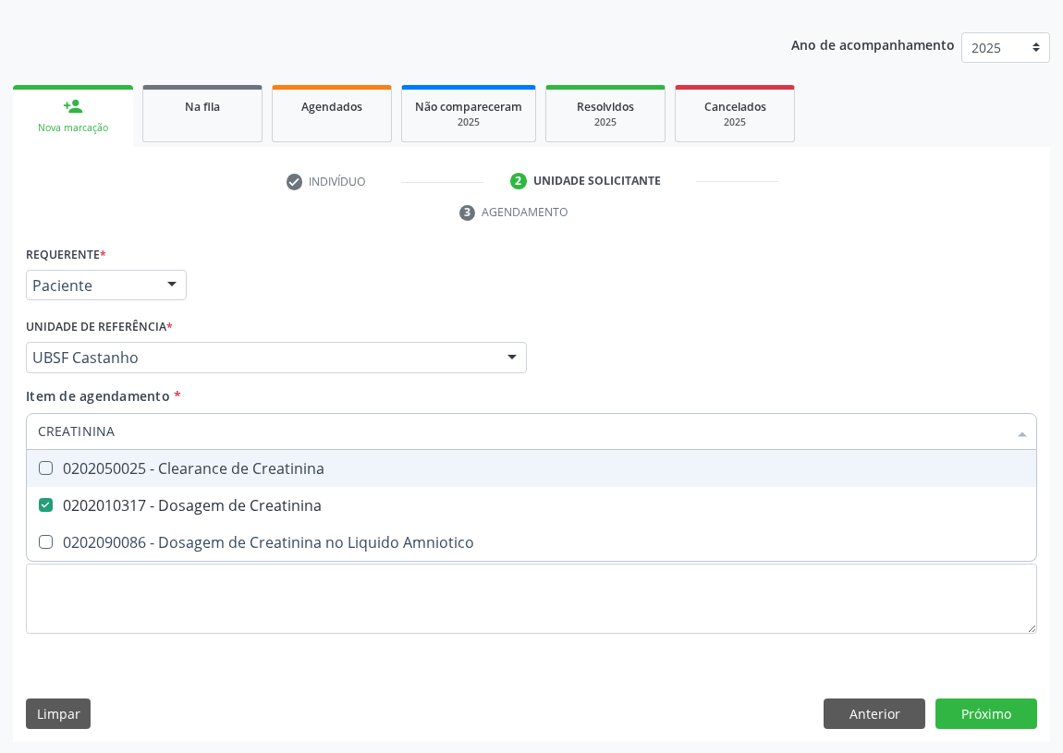
drag, startPoint x: 14, startPoint y: 434, endPoint x: 0, endPoint y: 431, distance: 14.3
click at [0, 431] on div "Acompanhamento Acompanhe a situação das marcações correntes e finalizadas Relat…" at bounding box center [531, 332] width 1063 height 845
type input "V"
checkbox Creatinina "false"
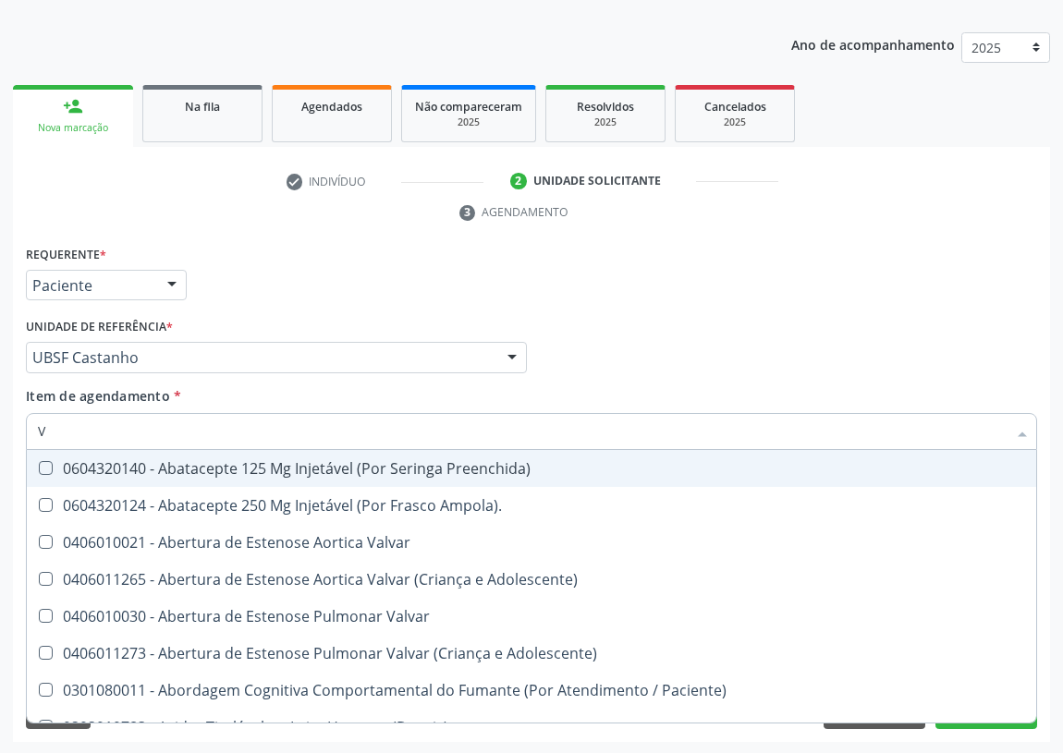
type input "VI"
checkbox Psicoterapia "true"
checkbox \(Tgp\) "false"
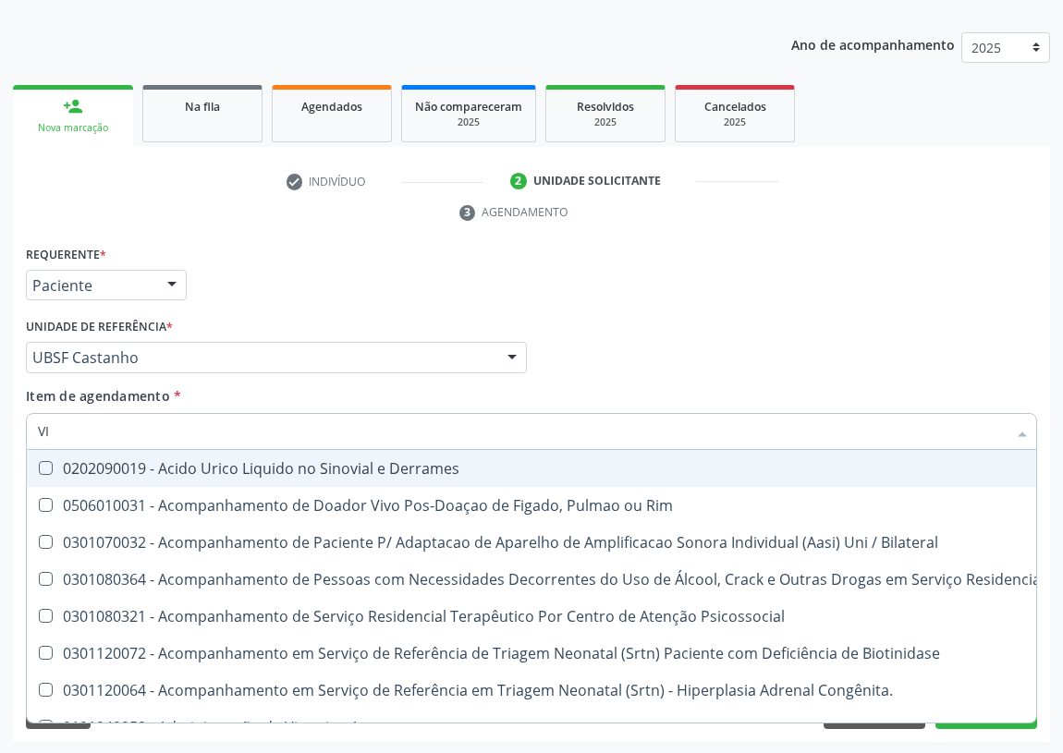
type input "VIT"
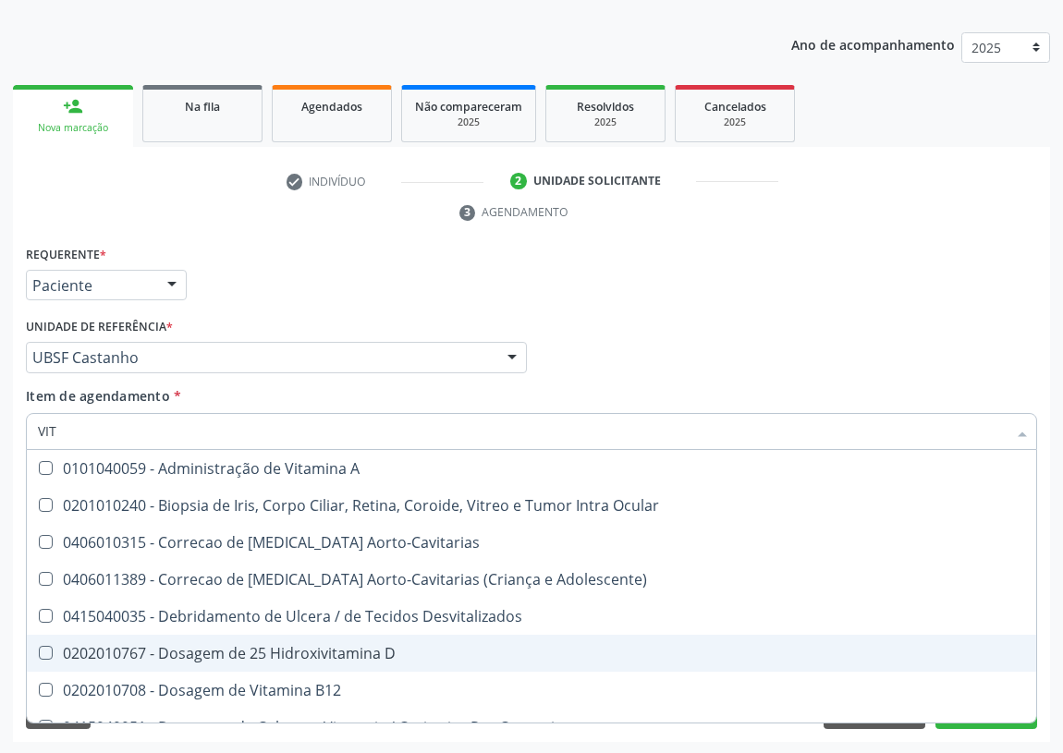
drag, startPoint x: 303, startPoint y: 646, endPoint x: 289, endPoint y: 686, distance: 42.1
click at [302, 647] on div "0202010767 - Dosagem de 25 Hidroxivitamina D" at bounding box center [531, 653] width 987 height 15
checkbox D "true"
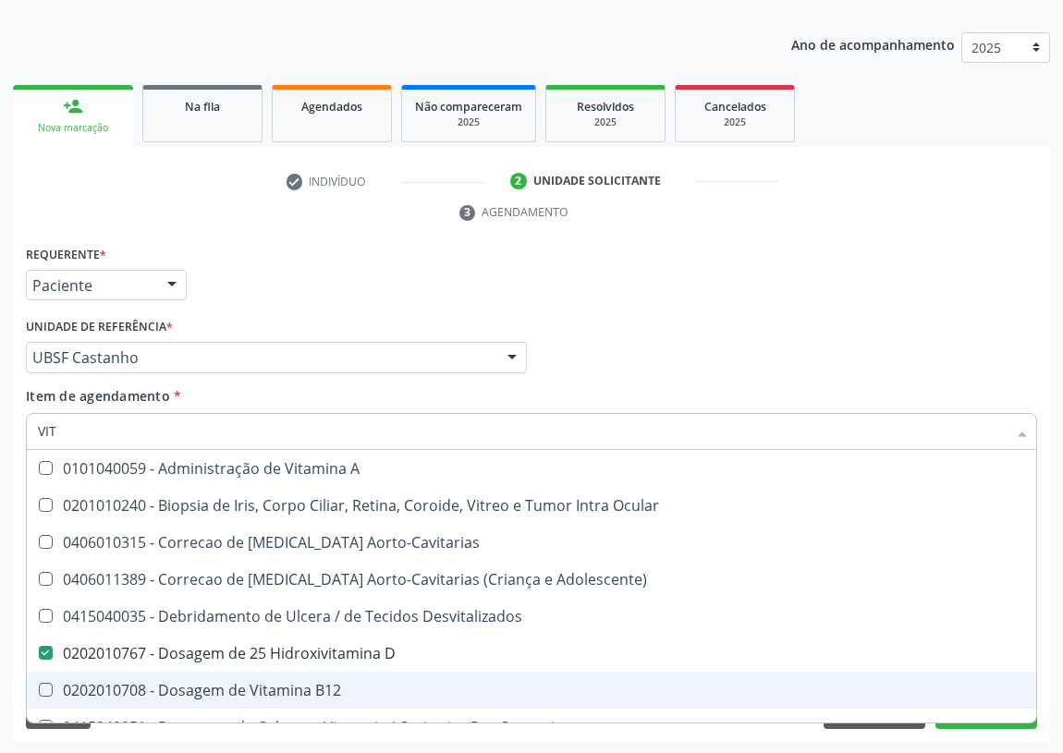
drag, startPoint x: 297, startPoint y: 698, endPoint x: 166, endPoint y: 576, distance: 178.5
click at [288, 681] on span "0202010708 - Dosagem de Vitamina B12" at bounding box center [531, 690] width 1009 height 37
checkbox B12 "true"
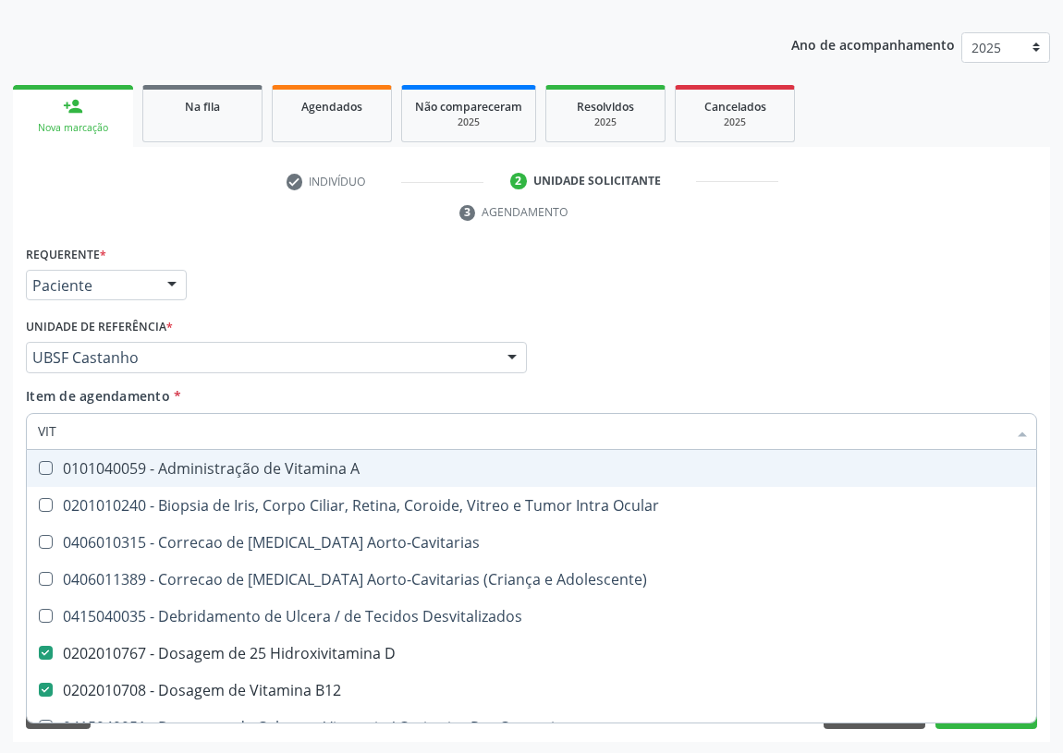
drag, startPoint x: 94, startPoint y: 433, endPoint x: 0, endPoint y: 423, distance: 94.7
click at [0, 429] on div "Acompanhamento Acompanhe a situação das marcações correntes e finalizadas Relat…" at bounding box center [531, 332] width 1063 height 845
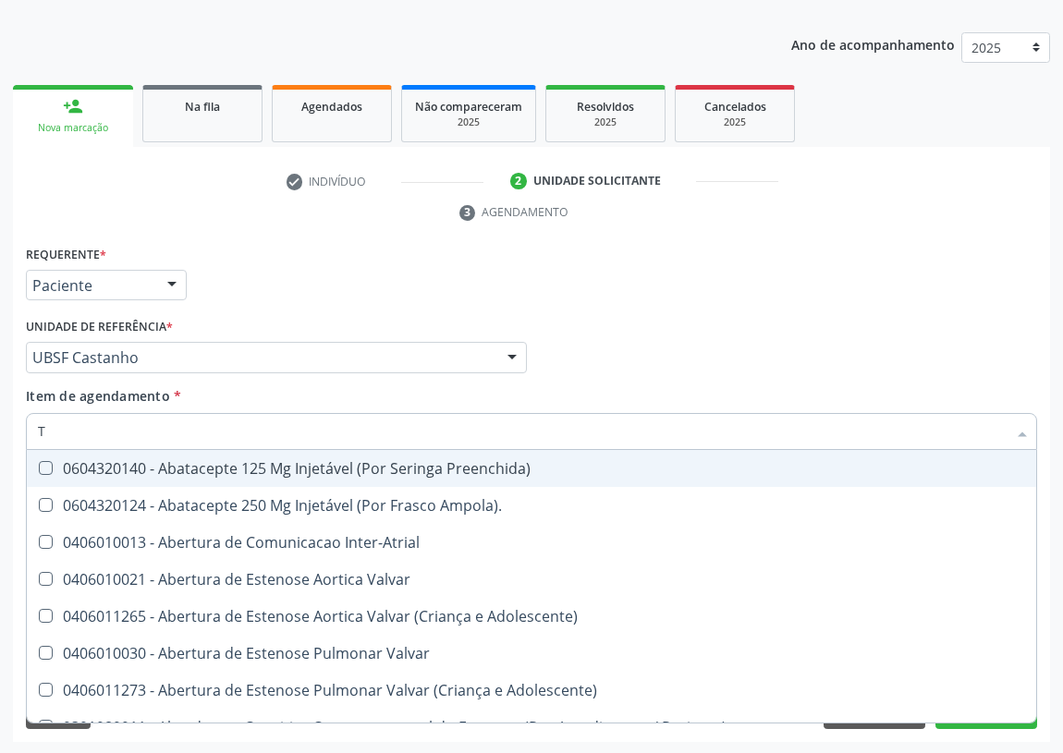
type input "TS"
checkbox Valvar "false"
checkbox Adolescente\) "false"
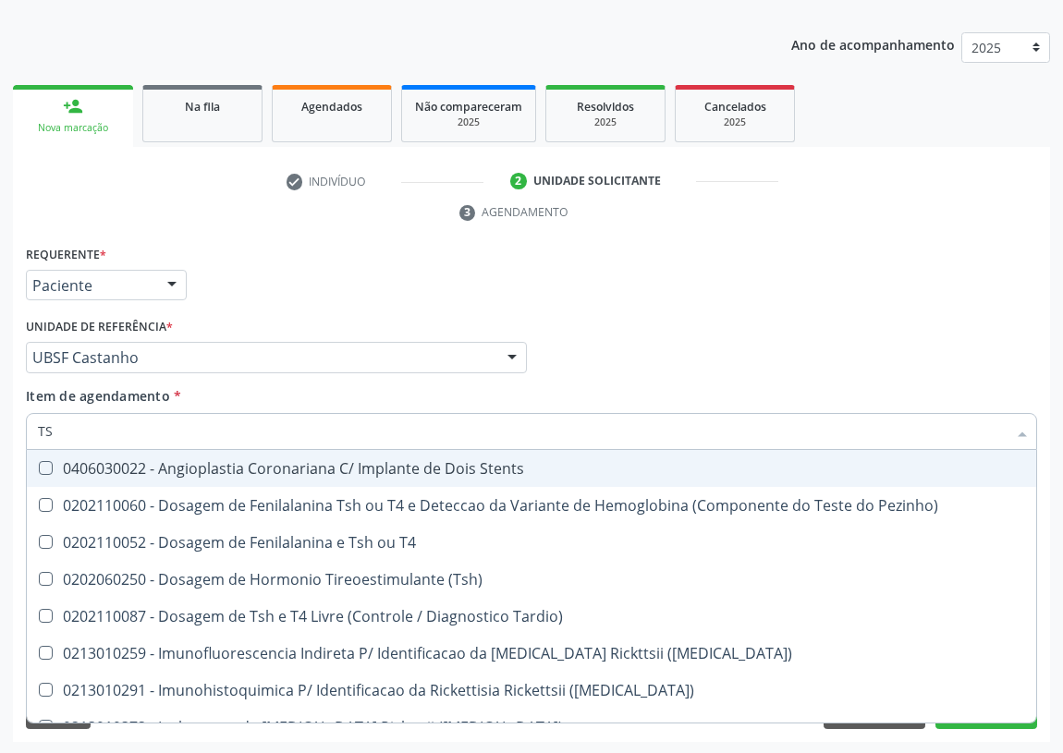
type input "TSH"
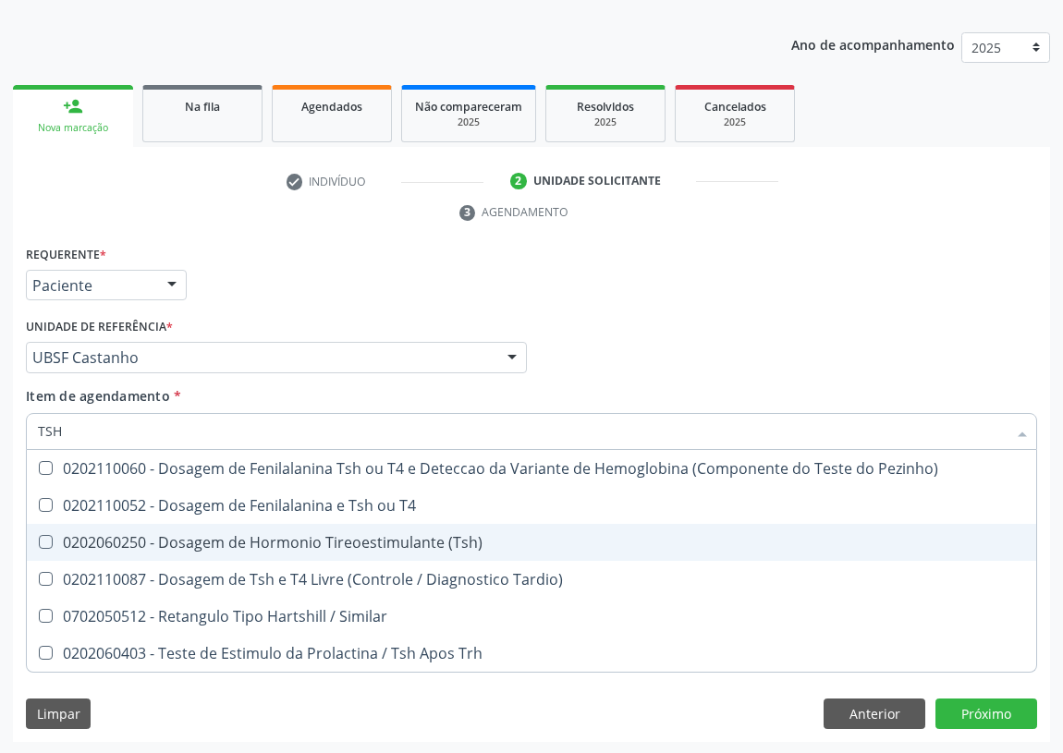
drag, startPoint x: 53, startPoint y: 539, endPoint x: 55, endPoint y: 478, distance: 61.1
click at [54, 535] on div "0202060250 - Dosagem de Hormonio Tireoestimulante (Tsh)" at bounding box center [531, 542] width 987 height 15
checkbox \(Tsh\) "true"
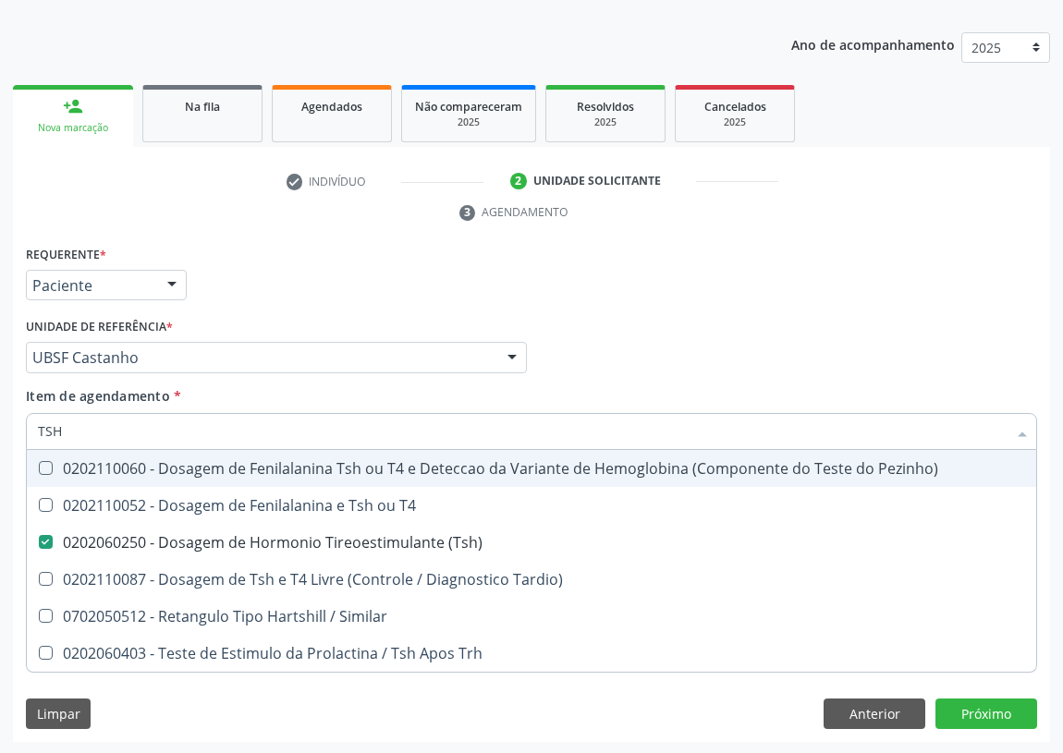
drag, startPoint x: 67, startPoint y: 428, endPoint x: 0, endPoint y: 424, distance: 67.6
click at [0, 424] on div "Acompanhamento Acompanhe a situação das marcações correntes e finalizadas Relat…" at bounding box center [531, 332] width 1063 height 845
type input "VO"
checkbox \(Tsh\) "false"
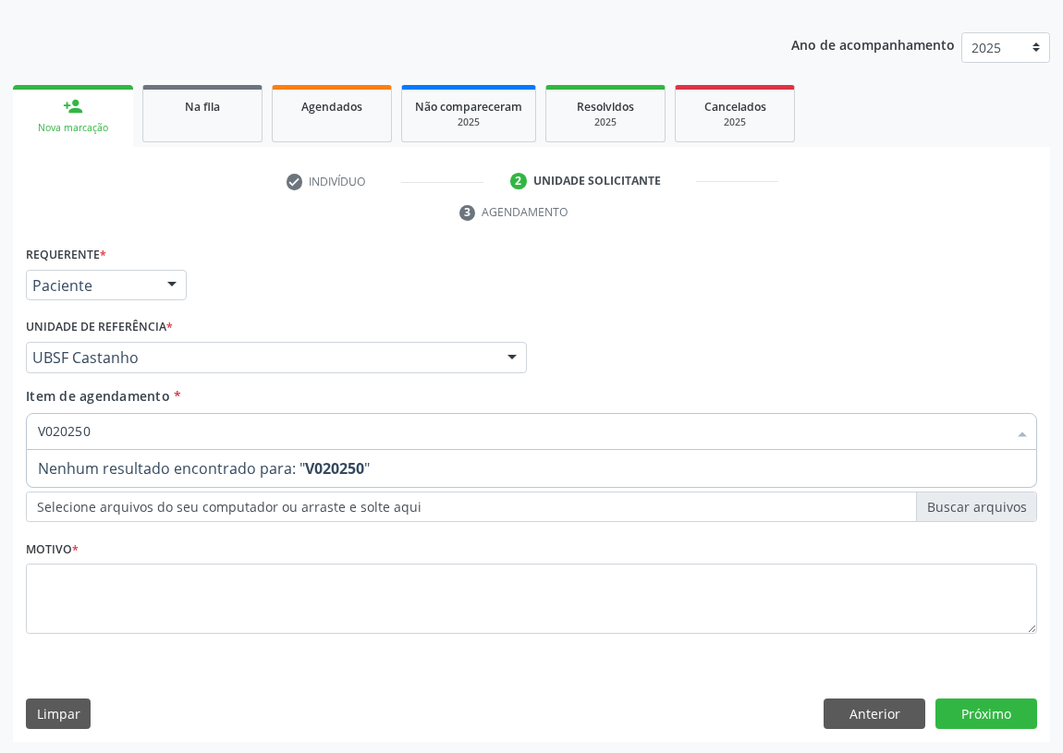
drag, startPoint x: 101, startPoint y: 433, endPoint x: 0, endPoint y: 432, distance: 100.7
click at [0, 432] on div "Acompanhamento Acompanhe a situação das marcações correntes e finalizadas Relat…" at bounding box center [531, 332] width 1063 height 845
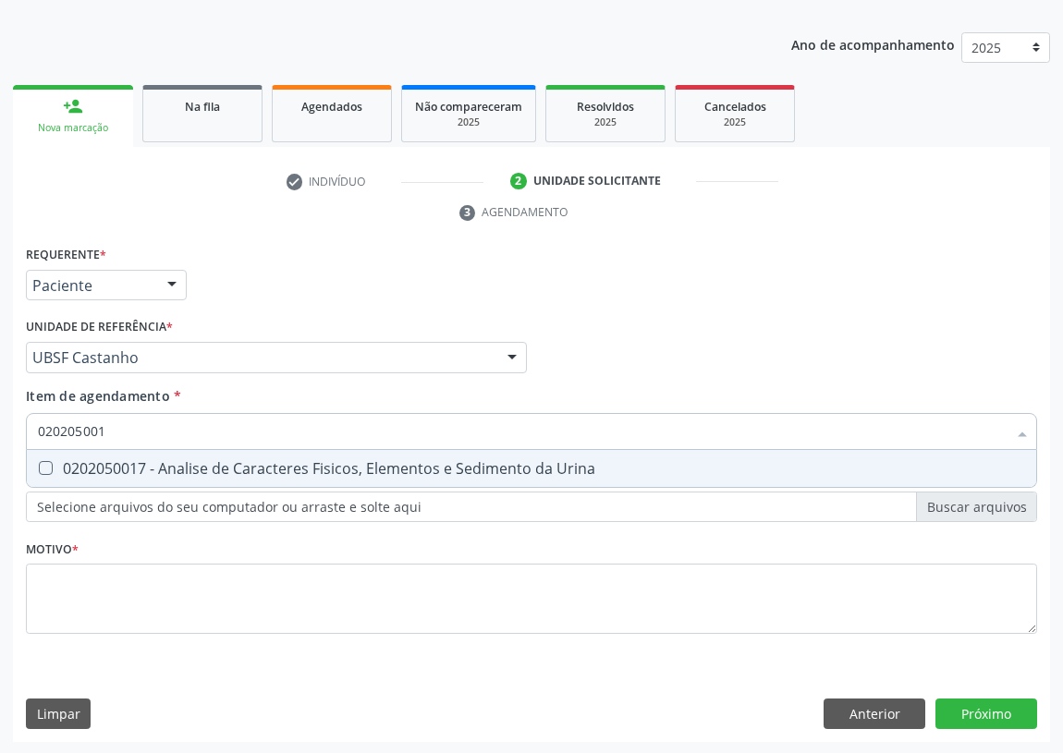
type input "0202050017"
drag, startPoint x: 35, startPoint y: 463, endPoint x: 65, endPoint y: 452, distance: 31.6
click at [57, 461] on div "0202050017 - Analise de Caracteres Fisicos, Elementos e Sedimento da Urina" at bounding box center [531, 468] width 987 height 15
checkbox Urina "true"
drag, startPoint x: 59, startPoint y: 433, endPoint x: 0, endPoint y: 415, distance: 61.7
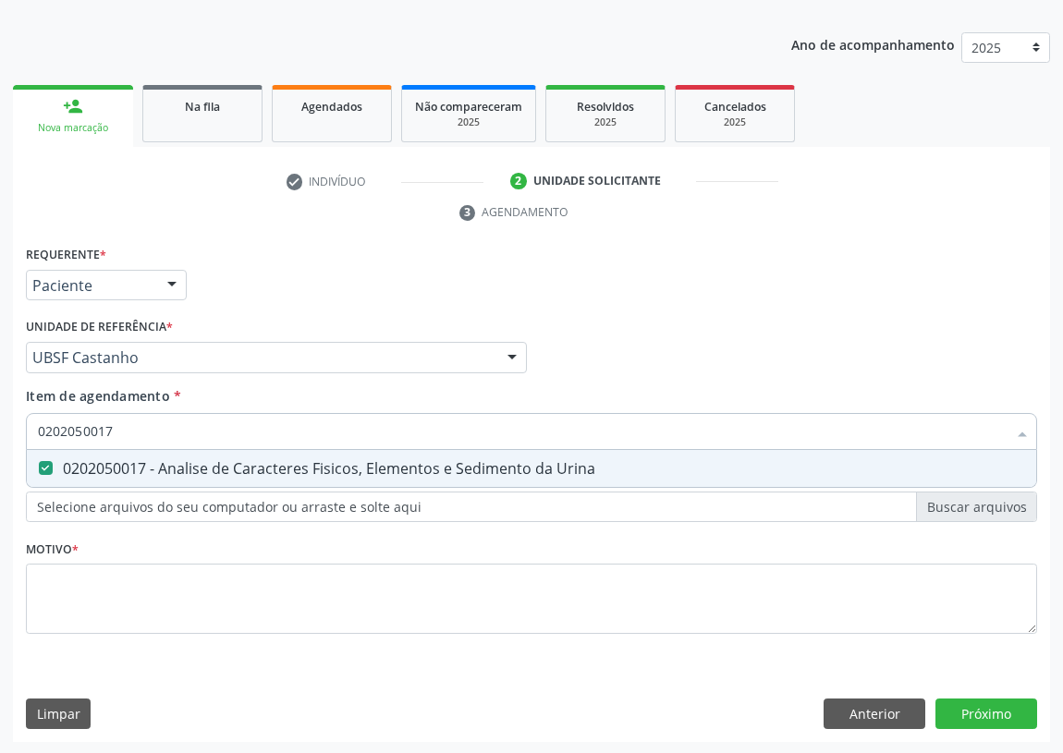
click at [0, 429] on div "Acompanhamento Acompanhe a situação das marcações correntes e finalizadas Relat…" at bounding box center [531, 332] width 1063 height 845
type input "C"
checkbox Urina "false"
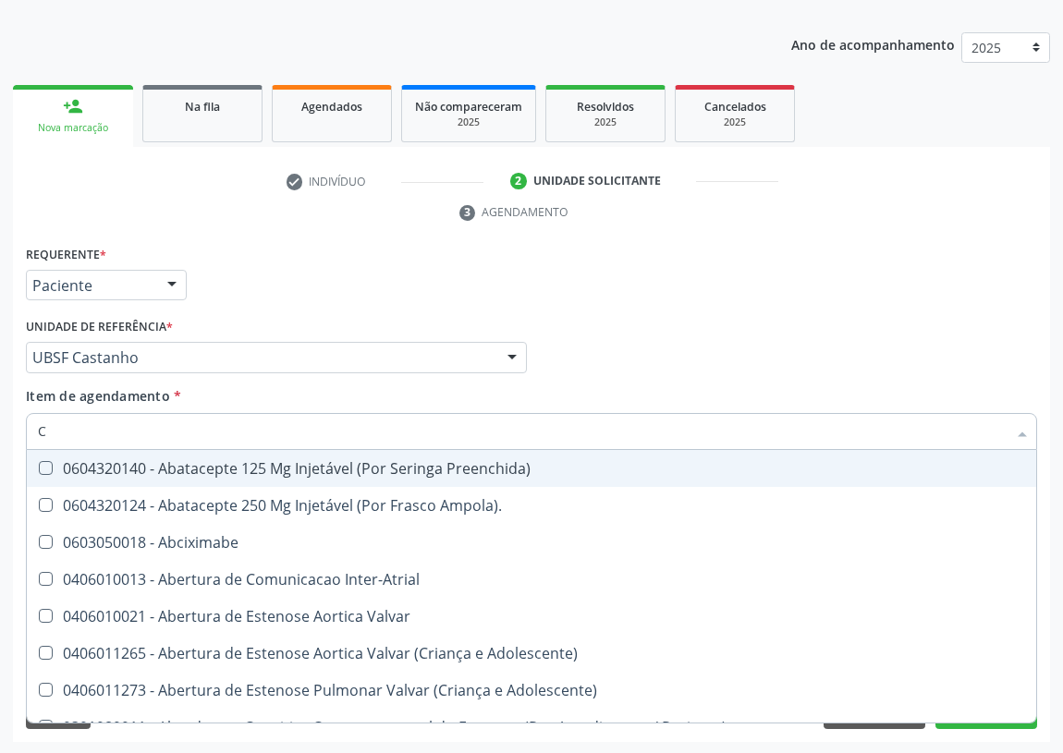
type input "CU"
checkbox Urina "false"
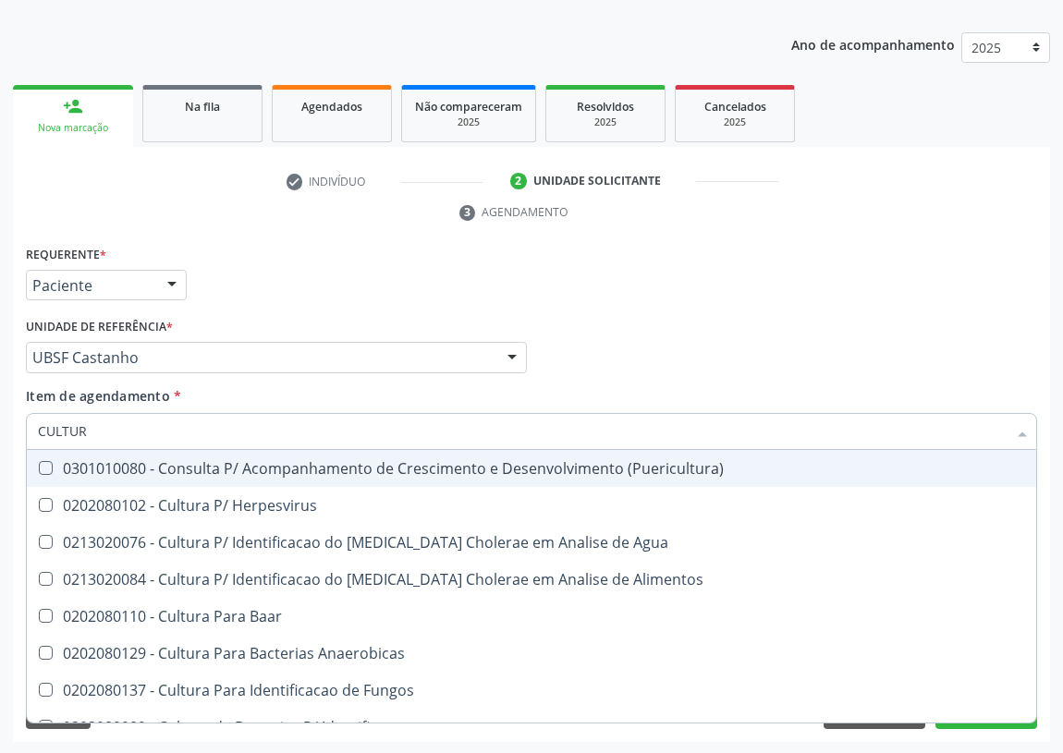
type input "CULTURA"
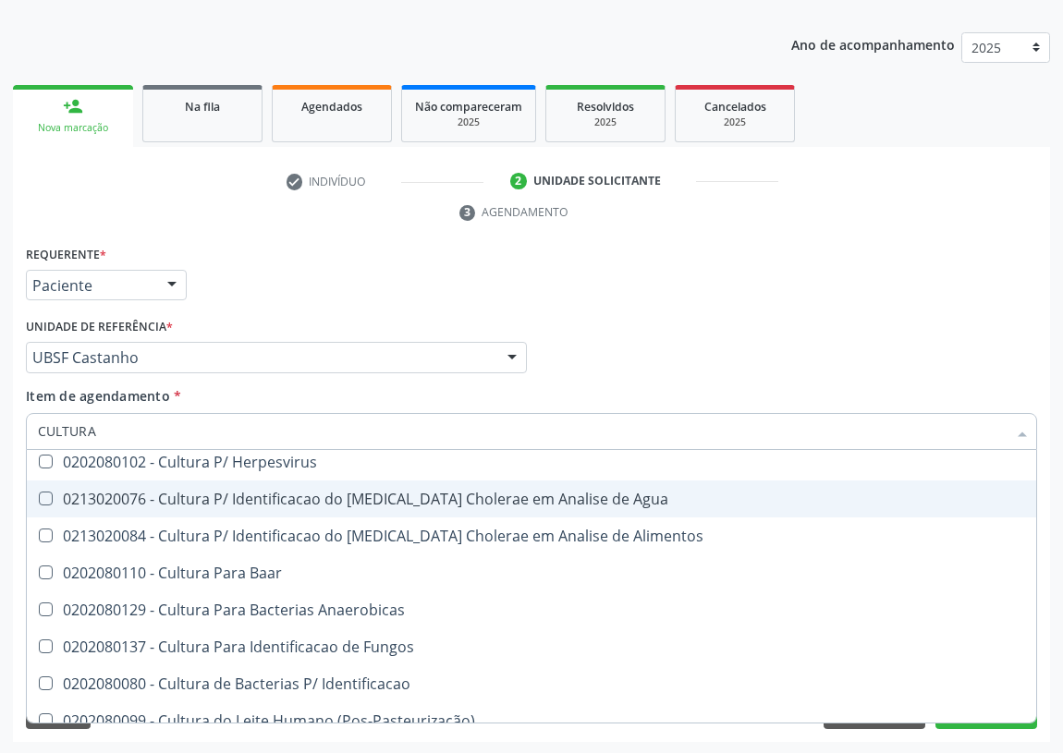
scroll to position [83, 0]
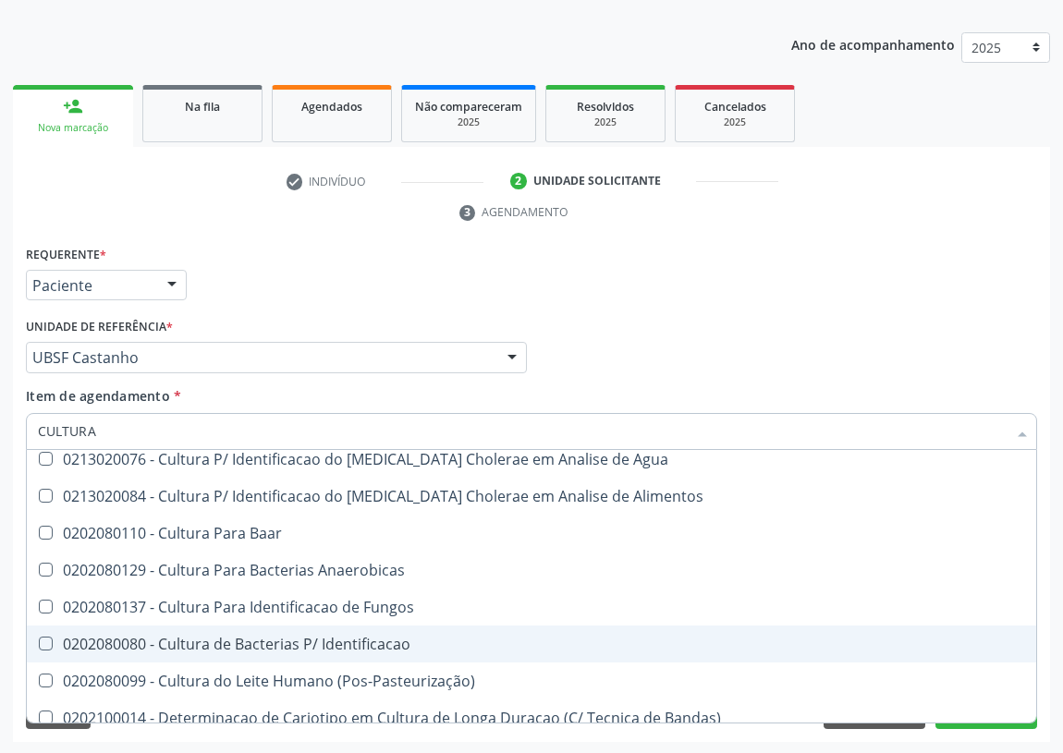
drag, startPoint x: 297, startPoint y: 640, endPoint x: 0, endPoint y: 479, distance: 337.4
click at [293, 637] on div "0202080080 - Cultura de Bacterias P/ Identificacao" at bounding box center [531, 644] width 987 height 15
checkbox Identificacao "true"
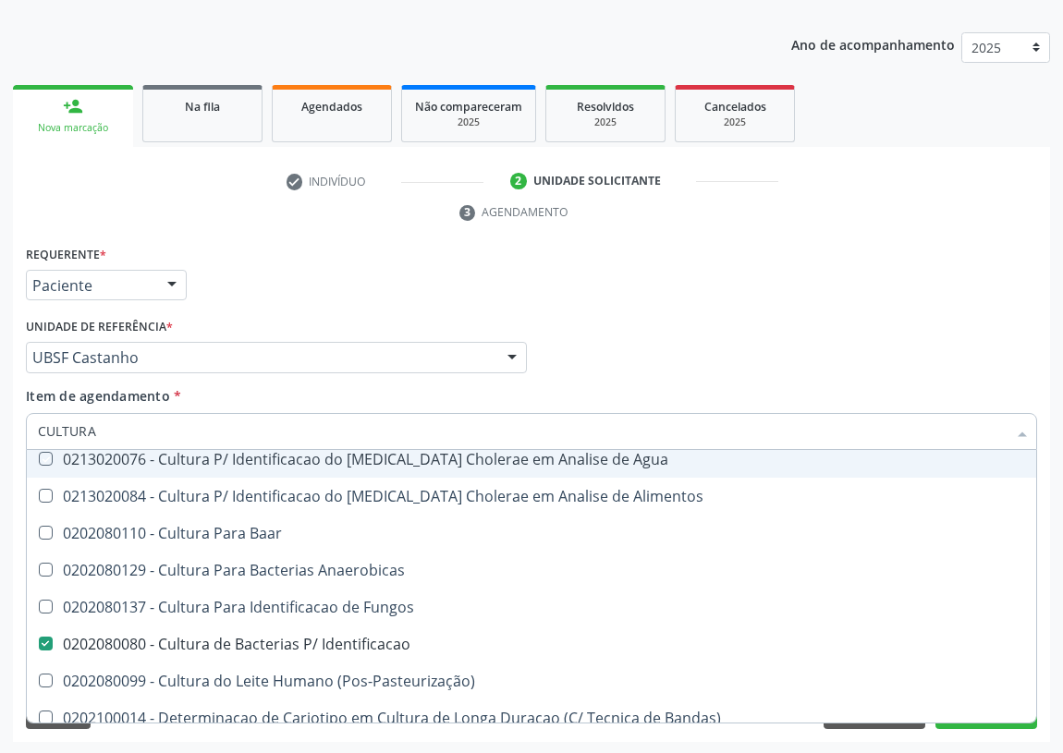
click at [632, 315] on div "Profissional Solicitante Por favor, selecione a Unidade de Atendimento primeiro…" at bounding box center [531, 349] width 1020 height 72
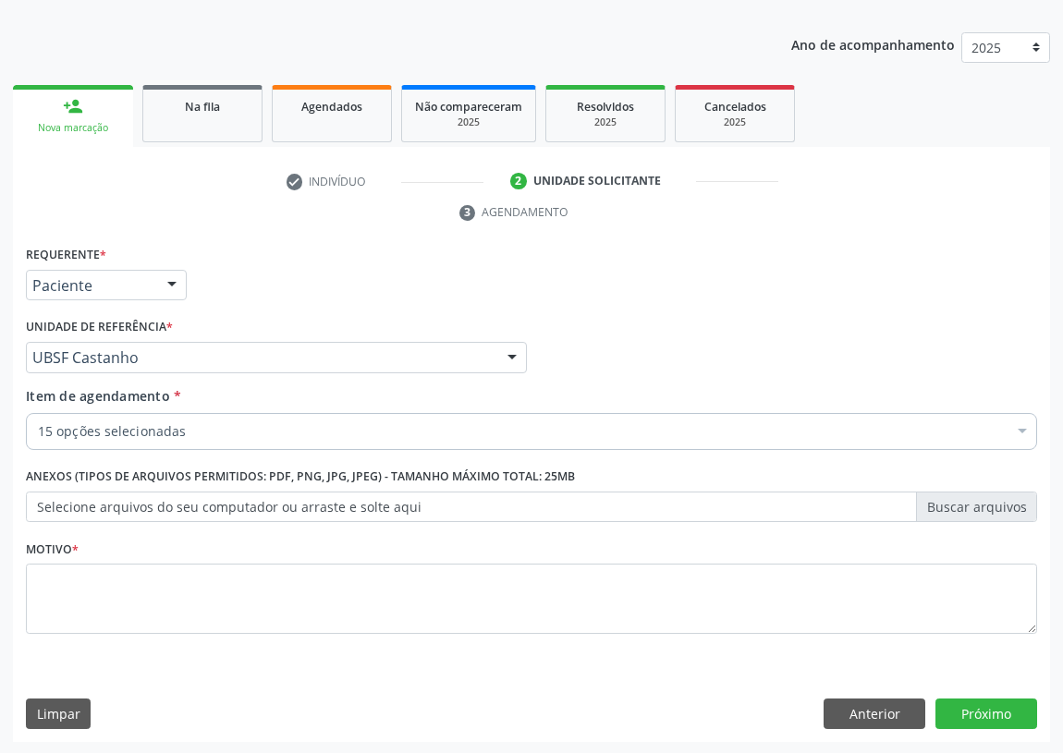
checkbox Completo "true"
checkbox Hdl "true"
checkbox Ldl "true"
checkbox Triglicerideos "true"
checkbox Glicose "true"
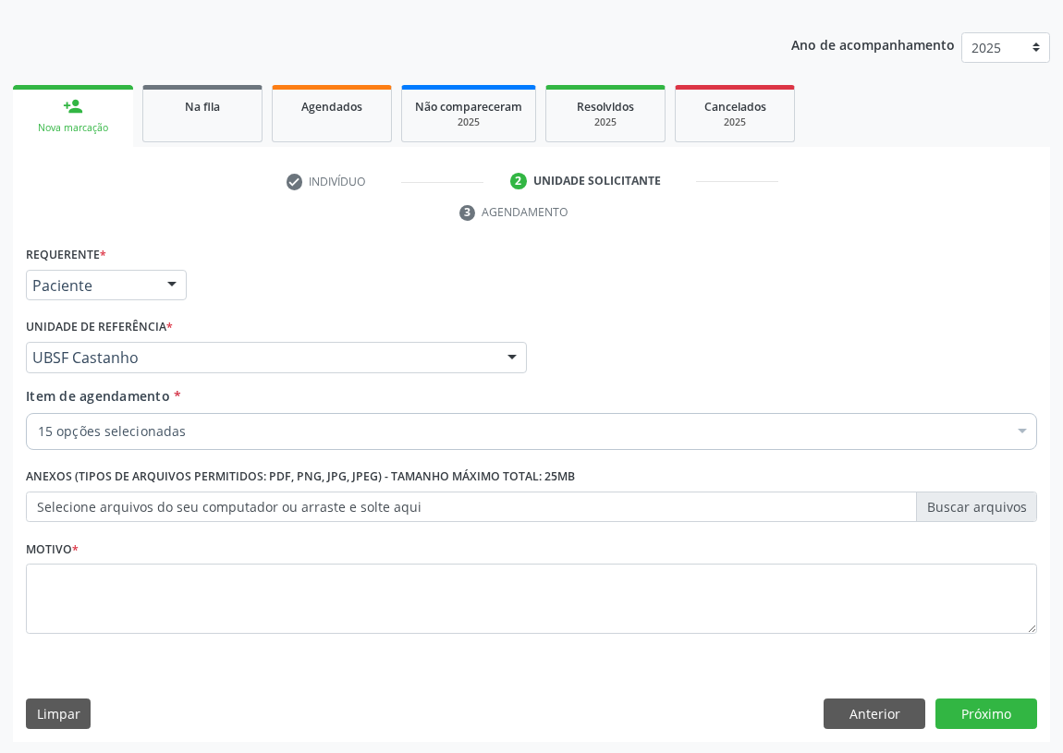
checkbox Glicosilada "true"
checkbox \(Tgp\) "true"
checkbox Ureia "true"
checkbox Creatinina "true"
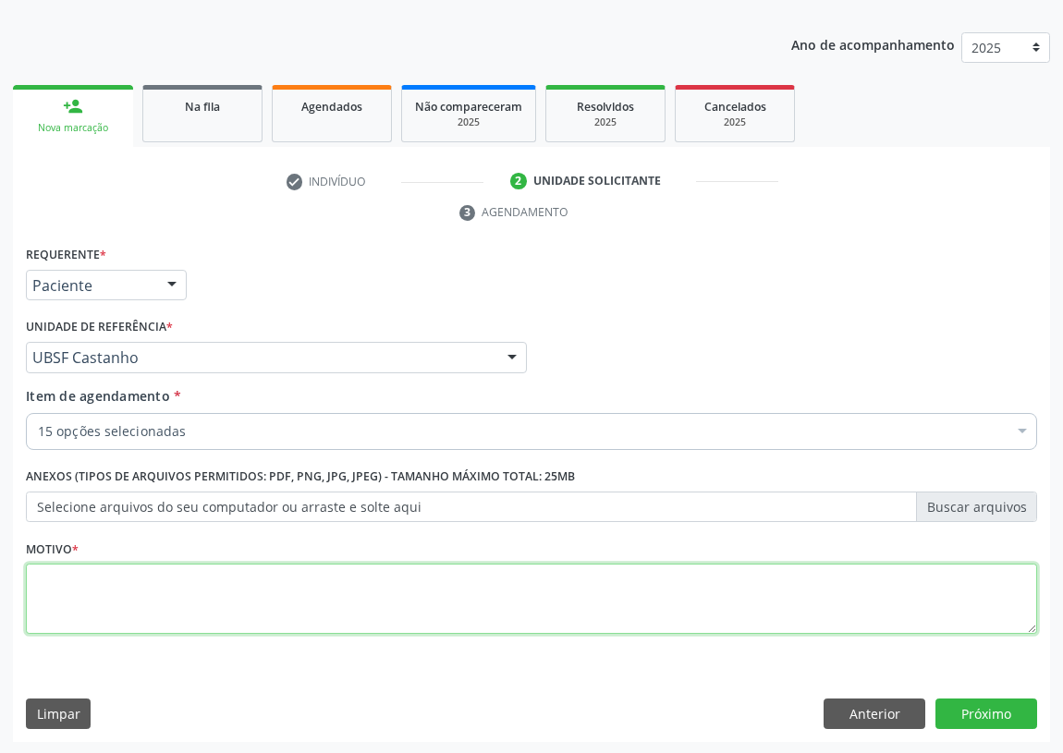
click at [72, 588] on textarea at bounding box center [531, 599] width 1011 height 70
type textarea "AVALIAÇÃO"
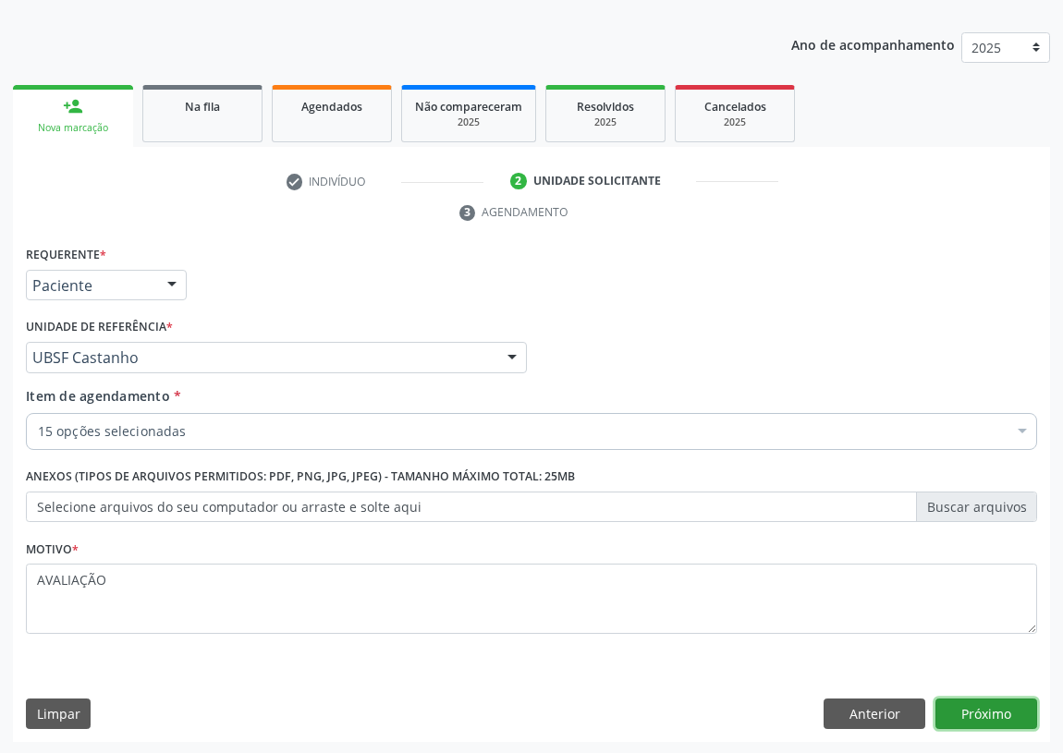
drag, startPoint x: 985, startPoint y: 703, endPoint x: 975, endPoint y: 701, distance: 10.3
click at [975, 701] on button "Próximo" at bounding box center [986, 714] width 102 height 31
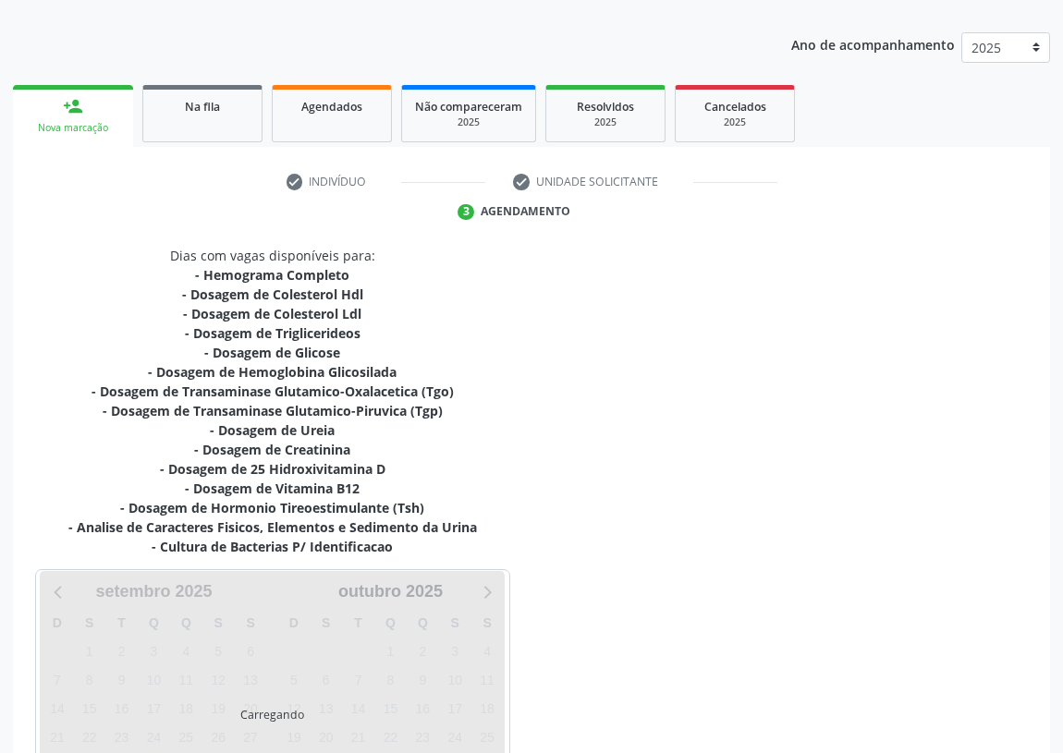
scroll to position [350, 0]
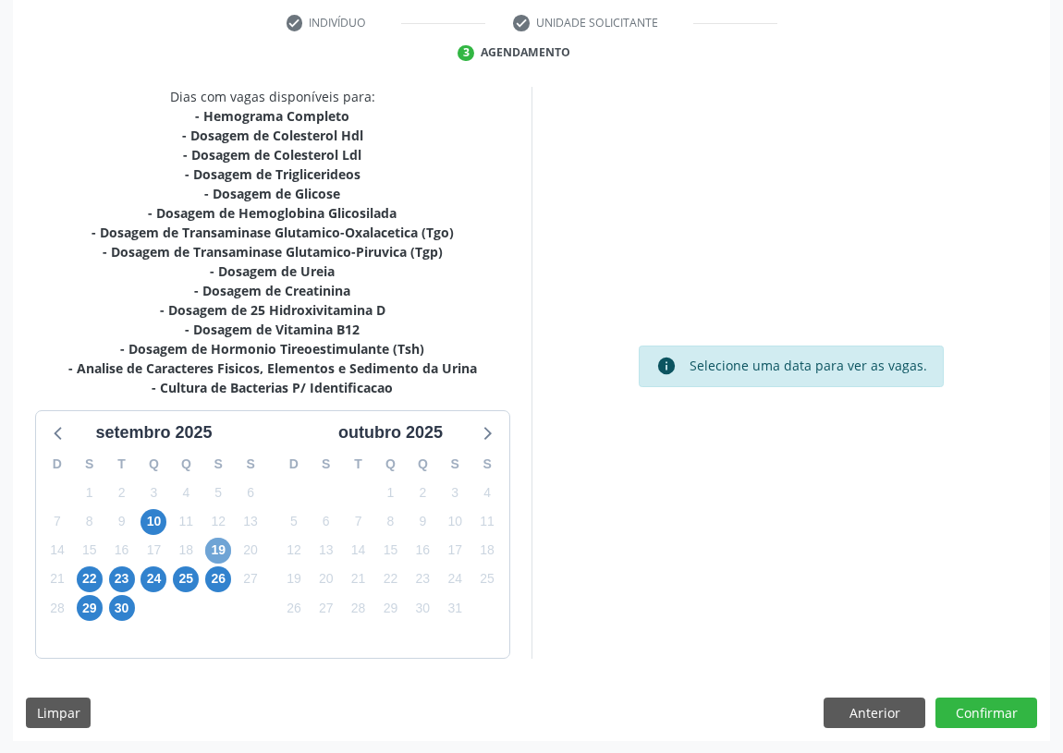
click at [229, 545] on span "19" at bounding box center [218, 551] width 26 height 26
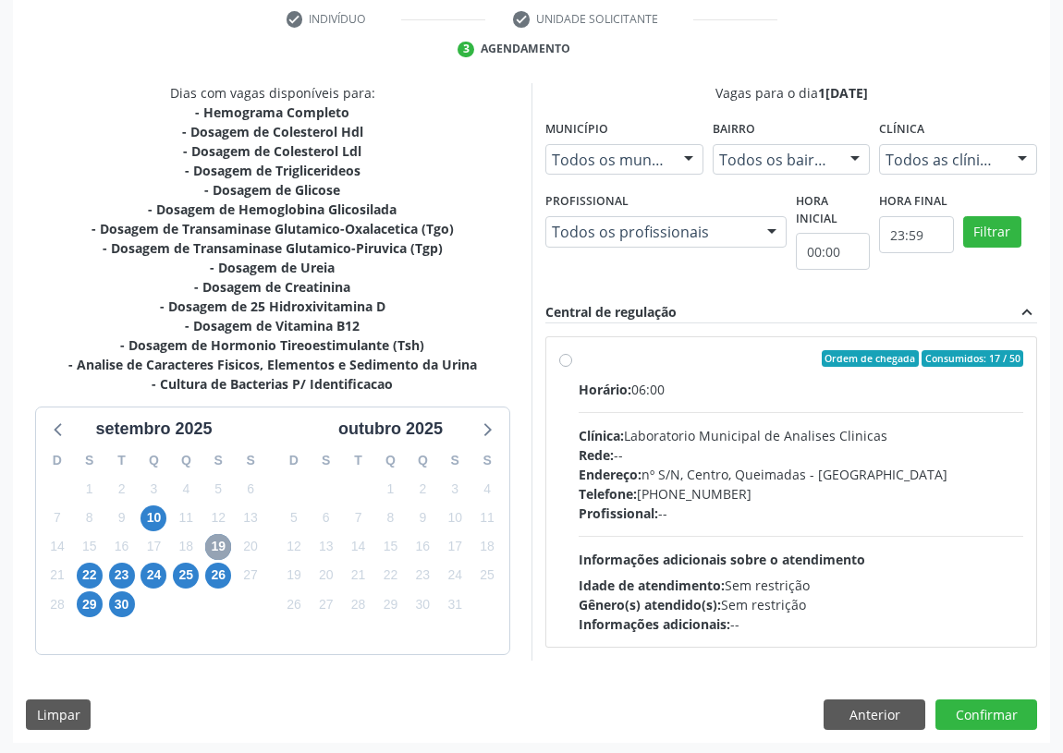
scroll to position [355, 0]
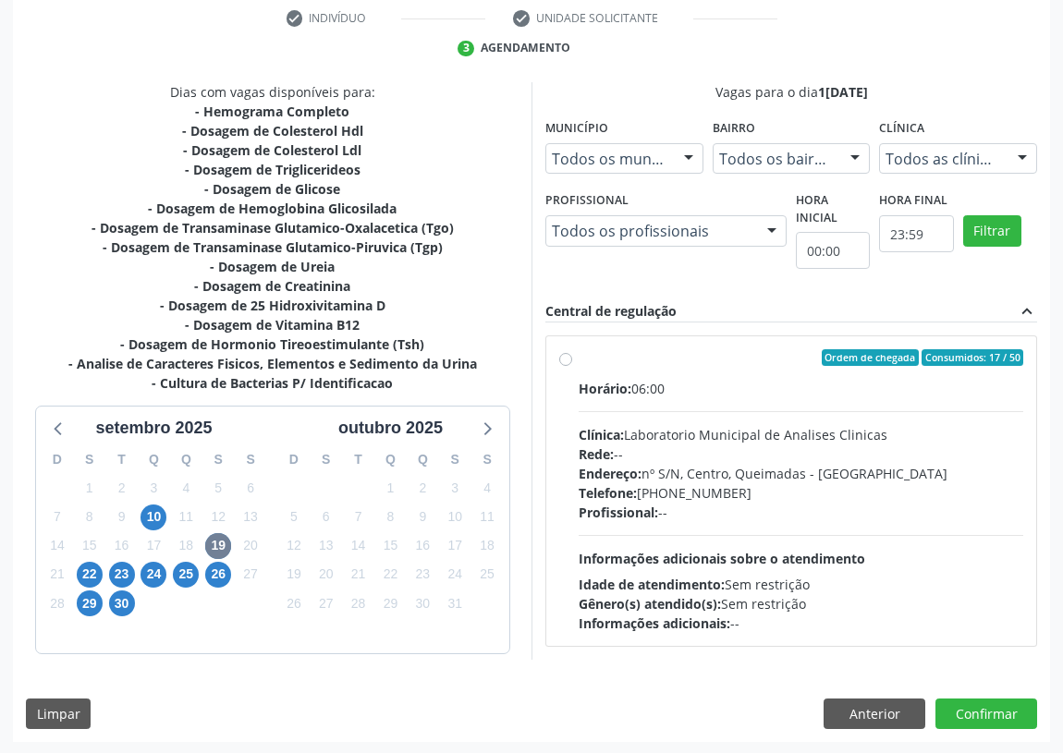
click at [579, 358] on label "Ordem de chegada Consumidos: 17 / 50 Horário: 06:00 Clínica: Laboratorio Munici…" at bounding box center [801, 491] width 445 height 284
click at [565, 358] on input "Ordem de chegada Consumidos: 17 / 50 Horário: 06:00 Clínica: Laboratorio Munici…" at bounding box center [565, 357] width 13 height 17
radio input "true"
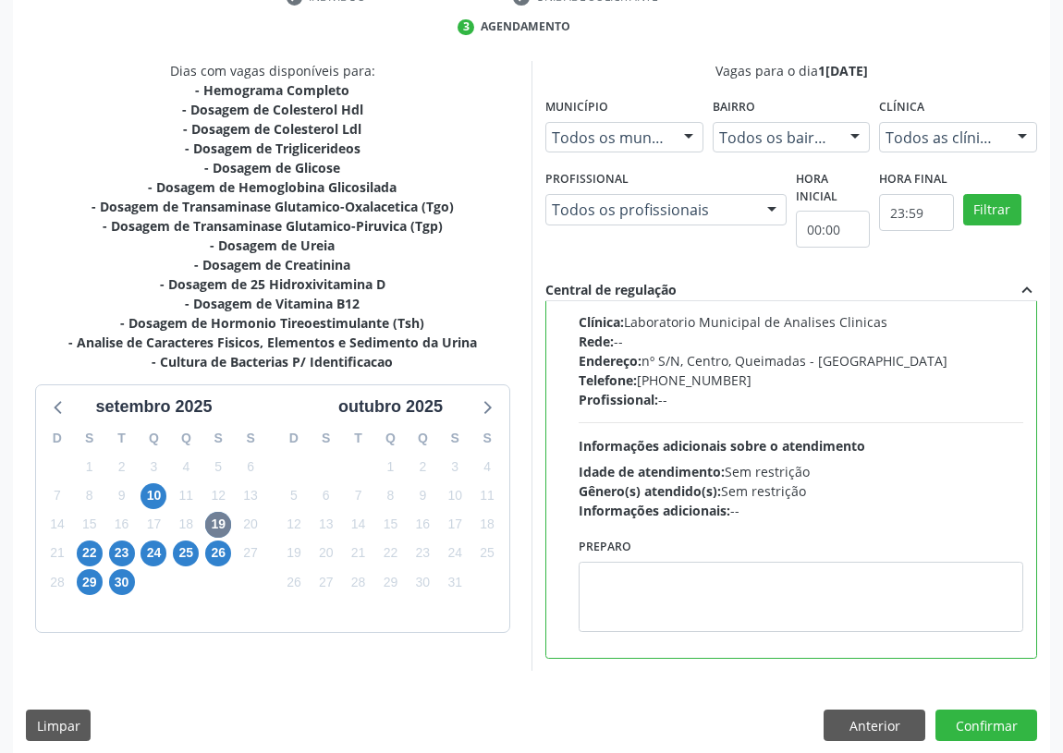
scroll to position [388, 0]
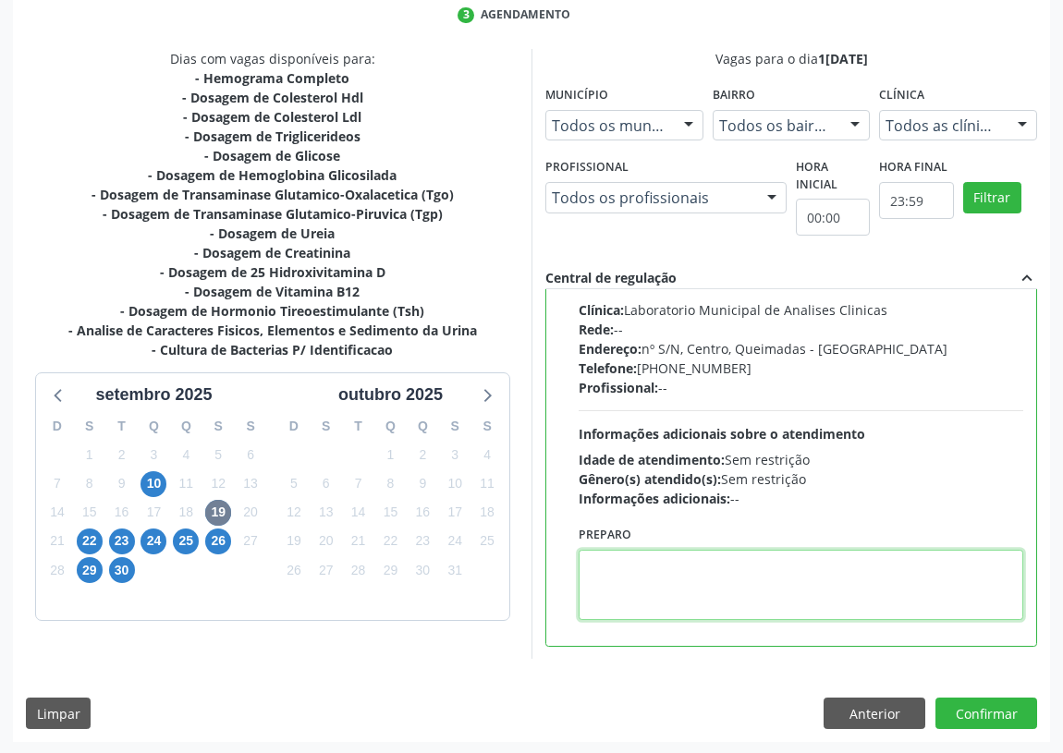
click at [604, 598] on textarea at bounding box center [801, 585] width 445 height 70
drag, startPoint x: 636, startPoint y: 564, endPoint x: 597, endPoint y: 572, distance: 39.7
click at [597, 572] on textarea "IR EM [GEOGRAPHIC_DATA]" at bounding box center [801, 585] width 445 height 70
drag, startPoint x: 666, startPoint y: 569, endPoint x: 528, endPoint y: 568, distance: 138.6
click at [528, 568] on div "Dias com vagas disponíveis para: - Hemograma Completo - Dosagem de Colesterol H…" at bounding box center [531, 354] width 1037 height 611
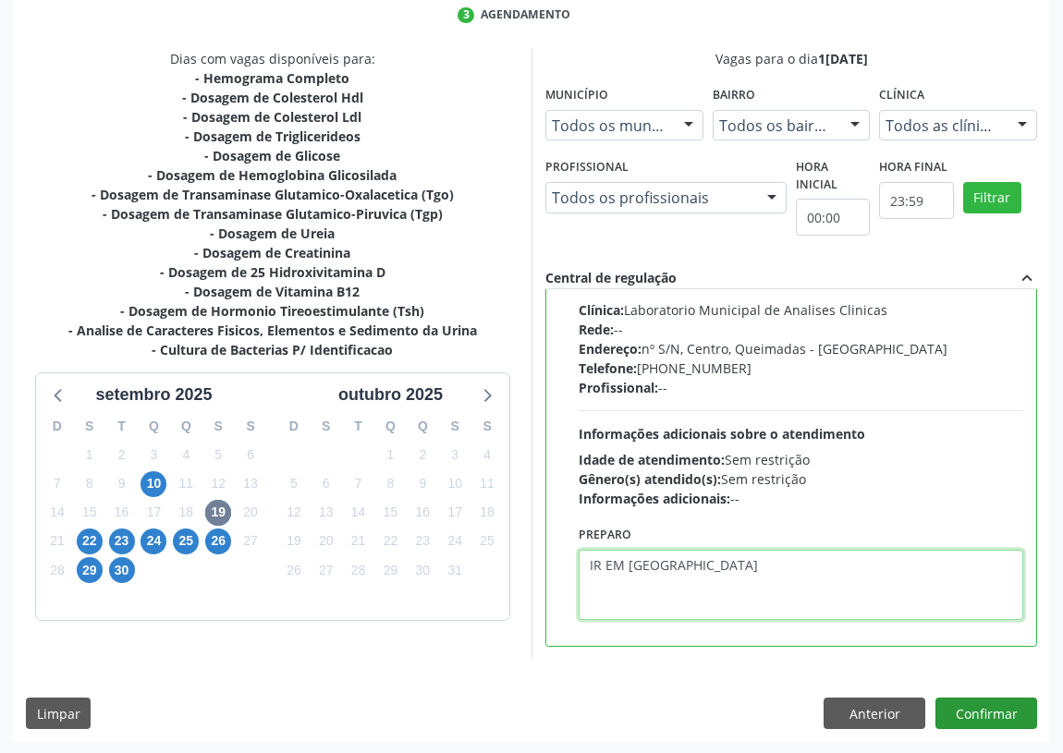
type textarea "IR EM [GEOGRAPHIC_DATA]"
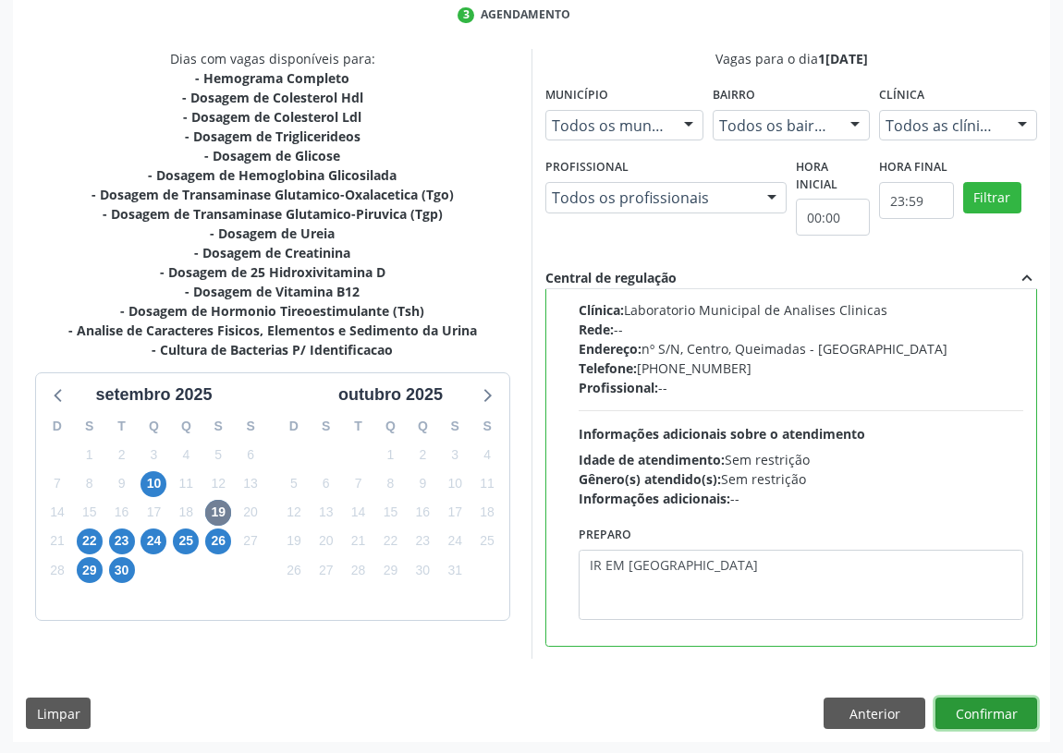
drag, startPoint x: 1003, startPoint y: 709, endPoint x: 310, endPoint y: 590, distance: 703.3
click at [998, 708] on button "Confirmar" at bounding box center [986, 713] width 102 height 31
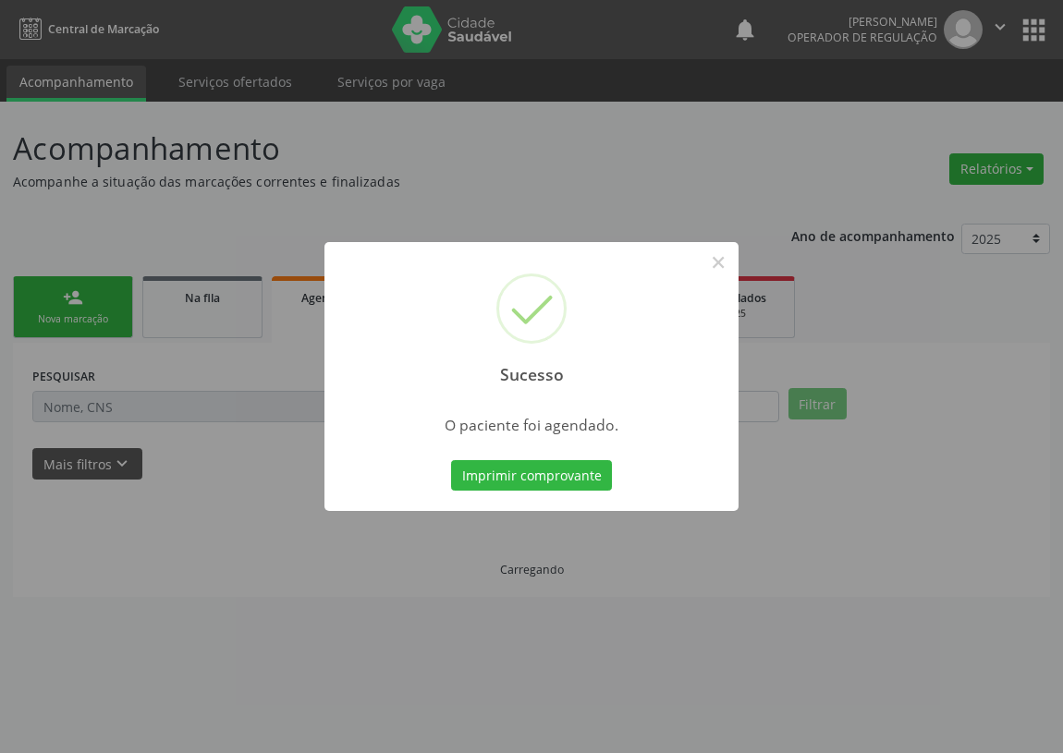
scroll to position [0, 0]
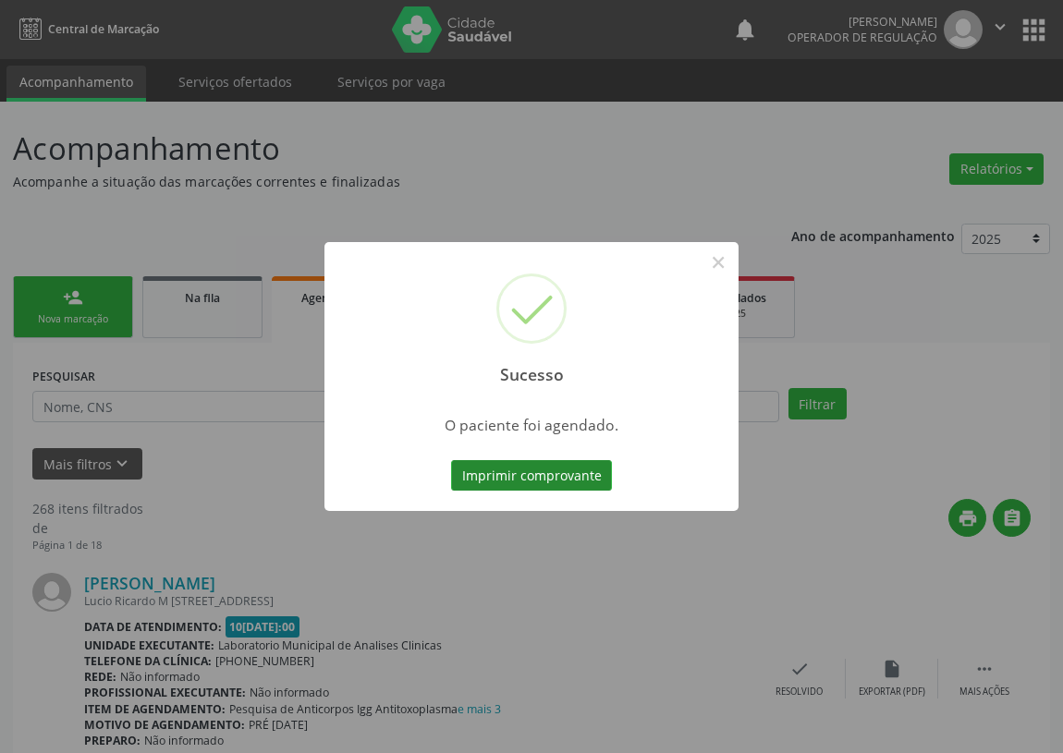
click at [534, 471] on button "Imprimir comprovante" at bounding box center [531, 475] width 161 height 31
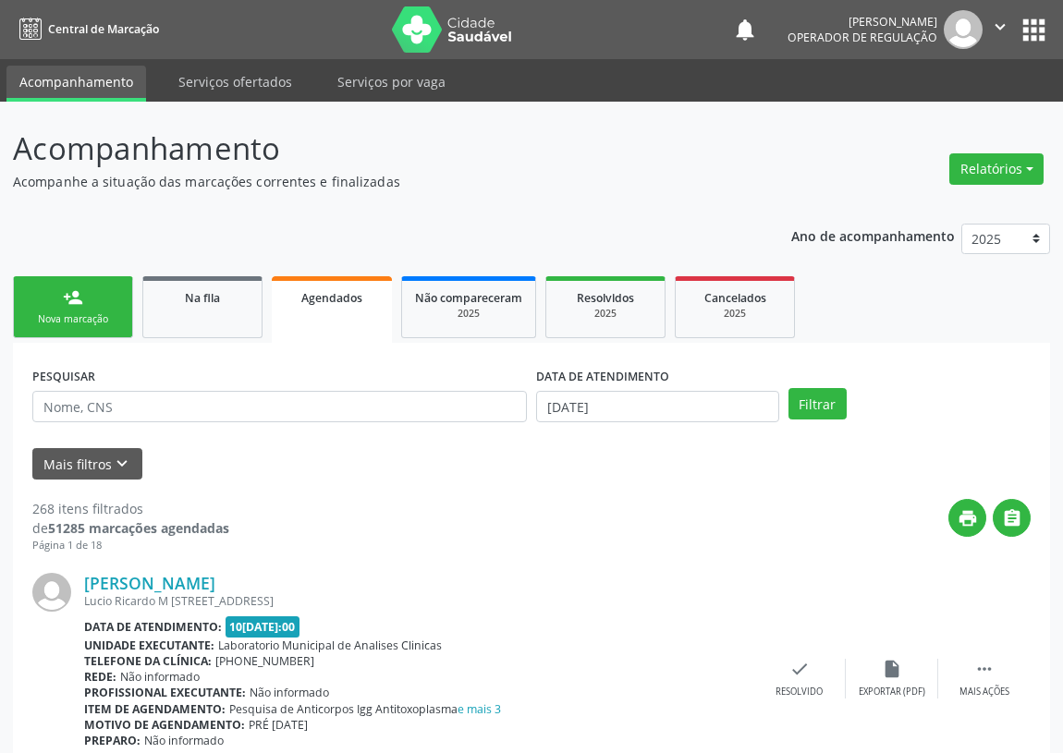
click at [58, 297] on link "person_add Nova marcação" at bounding box center [73, 307] width 120 height 62
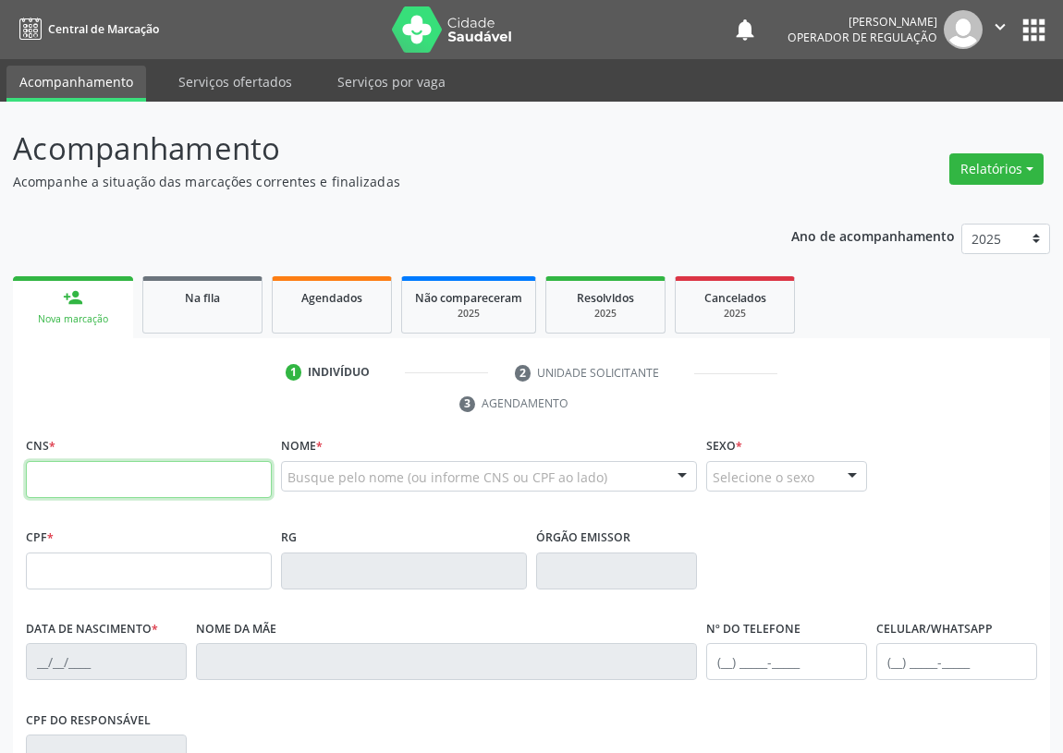
click at [65, 473] on input "text" at bounding box center [149, 479] width 246 height 37
click at [52, 485] on input "text" at bounding box center [149, 479] width 246 height 37
type input "703 4091 4745 2000"
type input "436.022.404-44"
type input "20[DATE]"
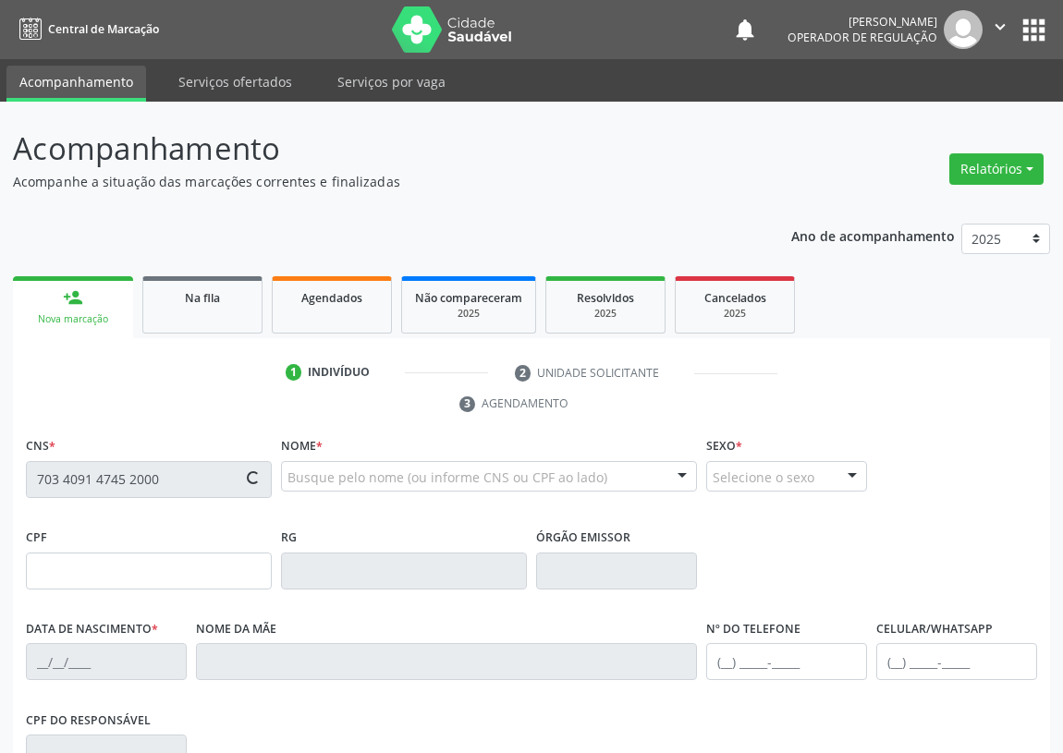
type input "[PERSON_NAME]"
type input "[PHONE_NUMBER]"
type input "S/N"
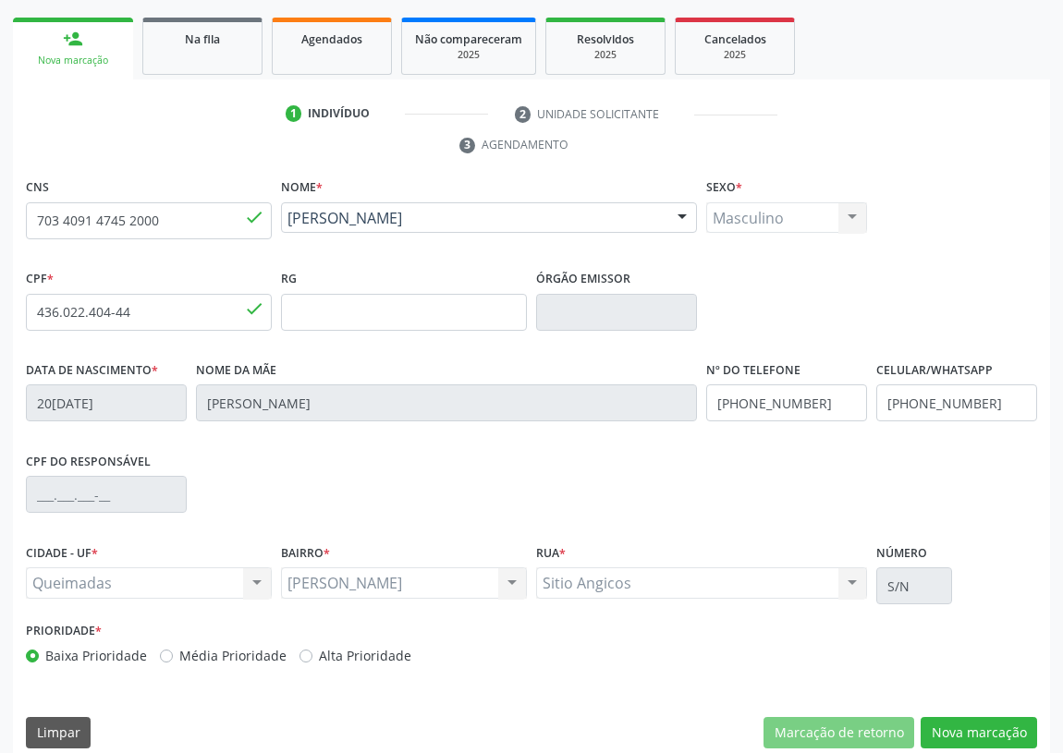
scroll to position [277, 0]
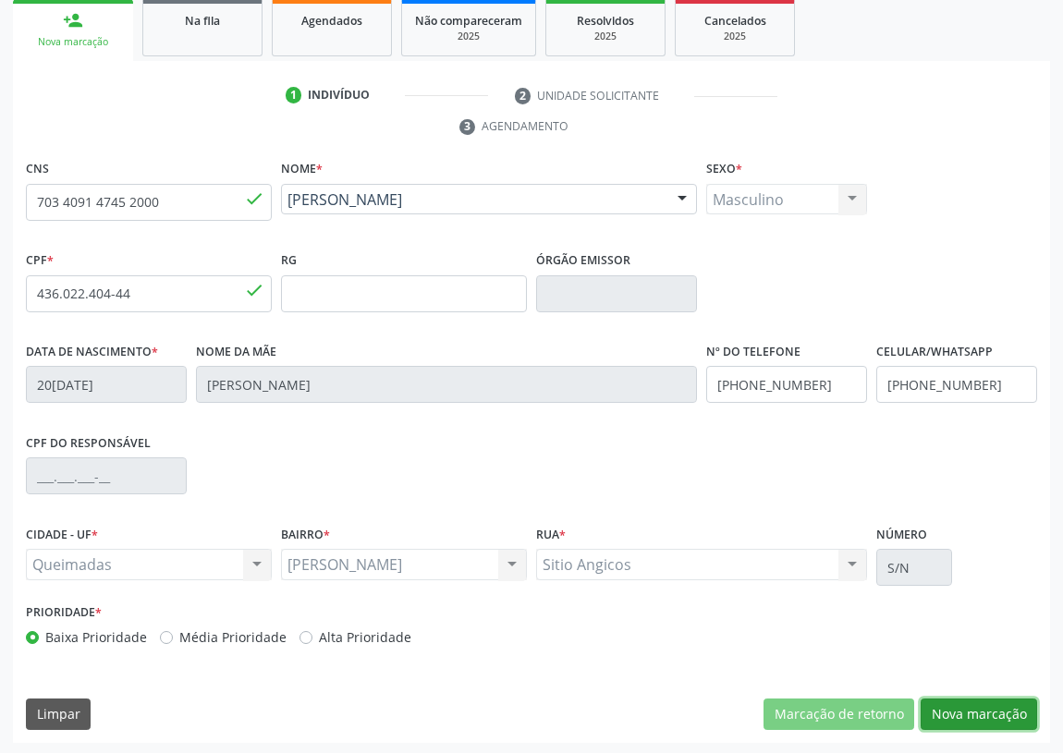
drag, startPoint x: 990, startPoint y: 712, endPoint x: 0, endPoint y: 433, distance: 1028.2
click at [935, 699] on button "Nova marcação" at bounding box center [978, 714] width 116 height 31
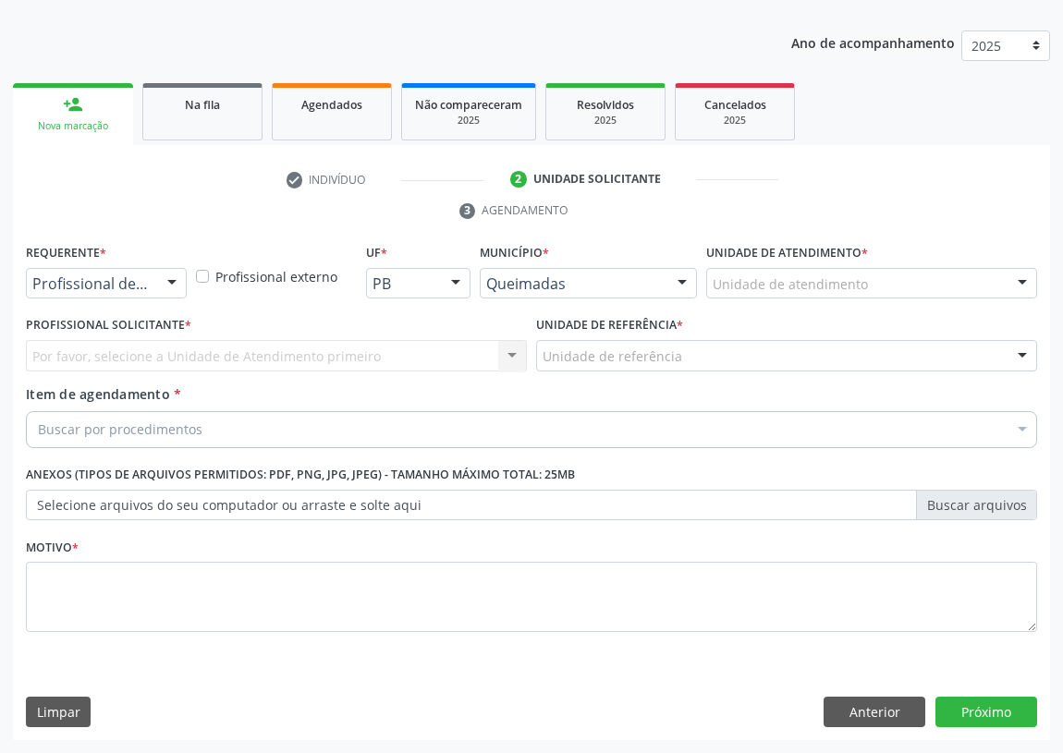
scroll to position [191, 0]
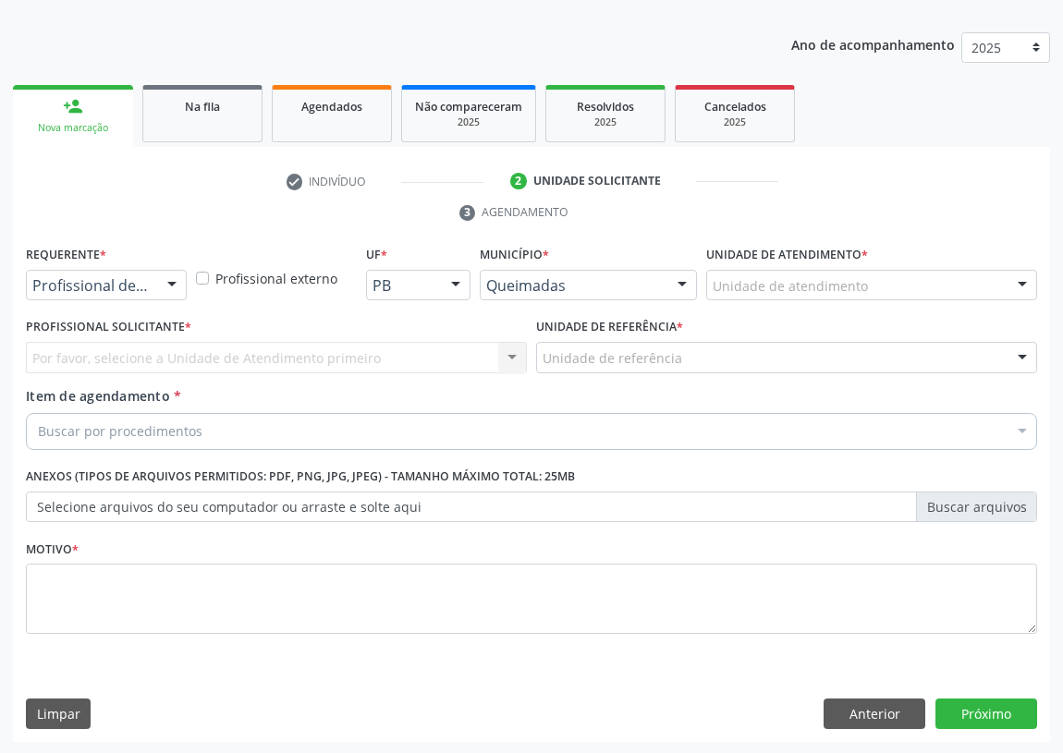
drag, startPoint x: 165, startPoint y: 277, endPoint x: 149, endPoint y: 313, distance: 39.7
click at [162, 283] on div at bounding box center [172, 286] width 28 height 31
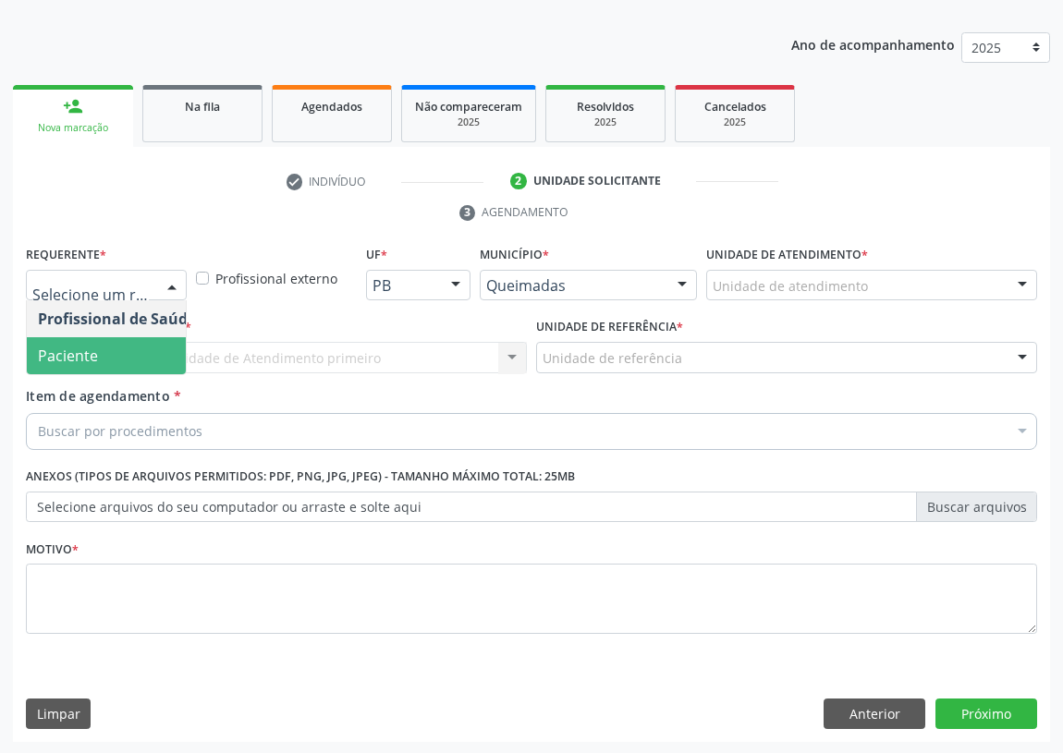
drag, startPoint x: 154, startPoint y: 367, endPoint x: 250, endPoint y: 367, distance: 95.2
click at [154, 361] on span "Paciente" at bounding box center [117, 355] width 180 height 37
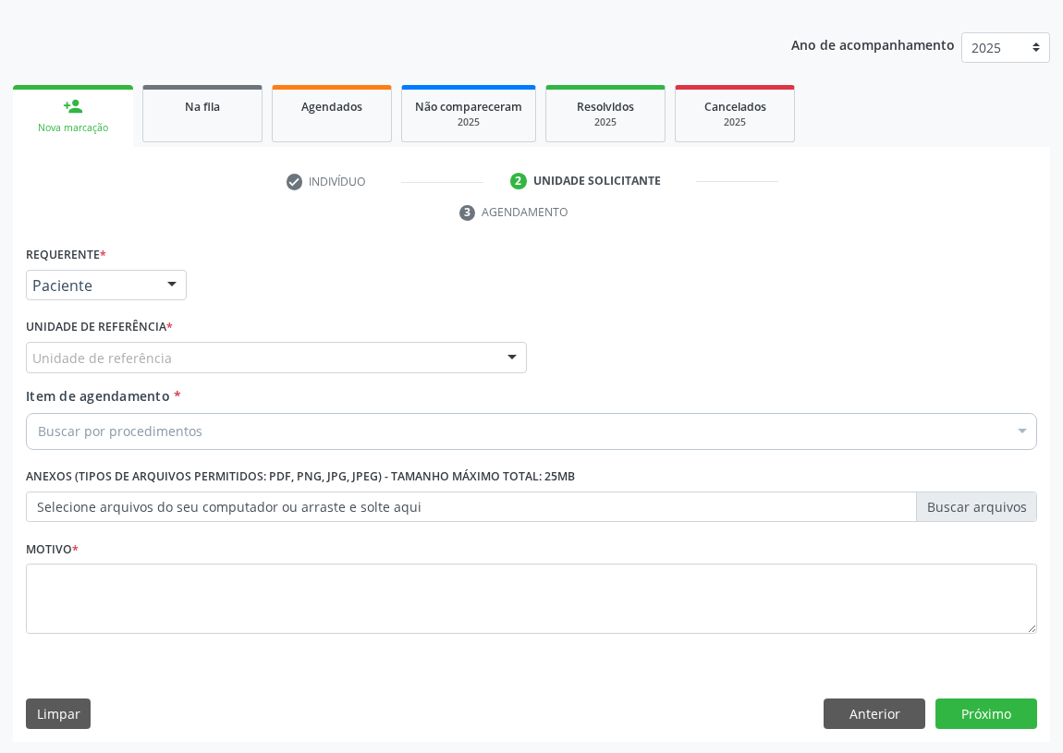
click at [404, 361] on div "Unidade de referência" at bounding box center [276, 357] width 501 height 31
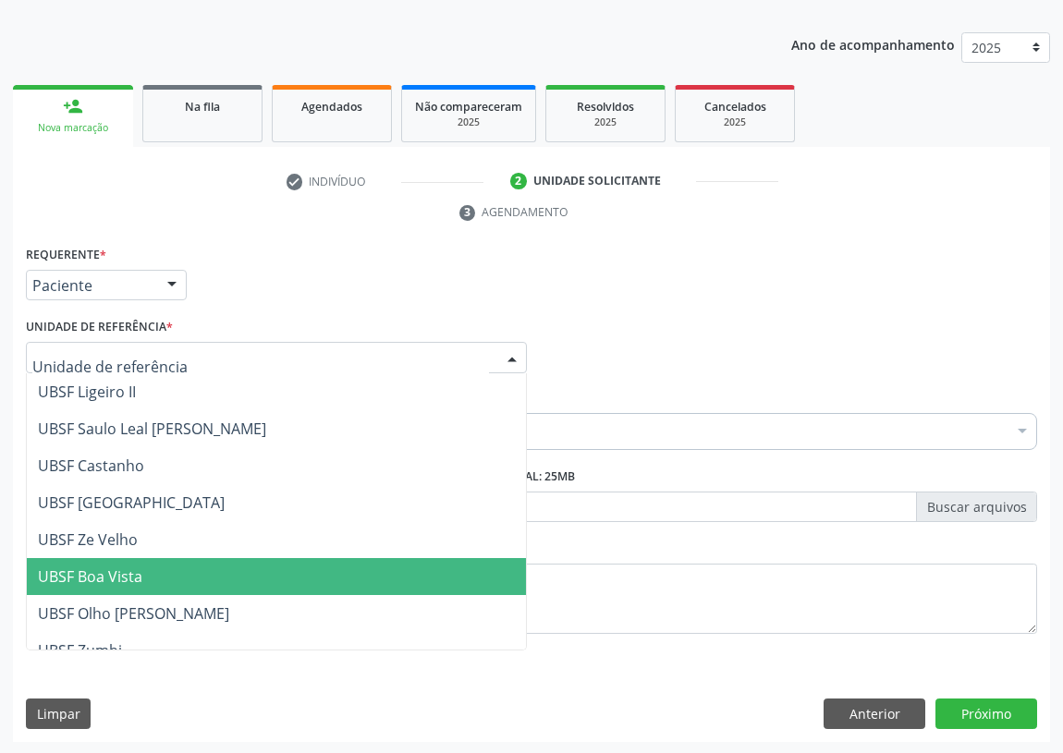
drag, startPoint x: 89, startPoint y: 584, endPoint x: 25, endPoint y: 576, distance: 64.3
click at [80, 582] on span "UBSF Boa Vista" at bounding box center [276, 576] width 499 height 37
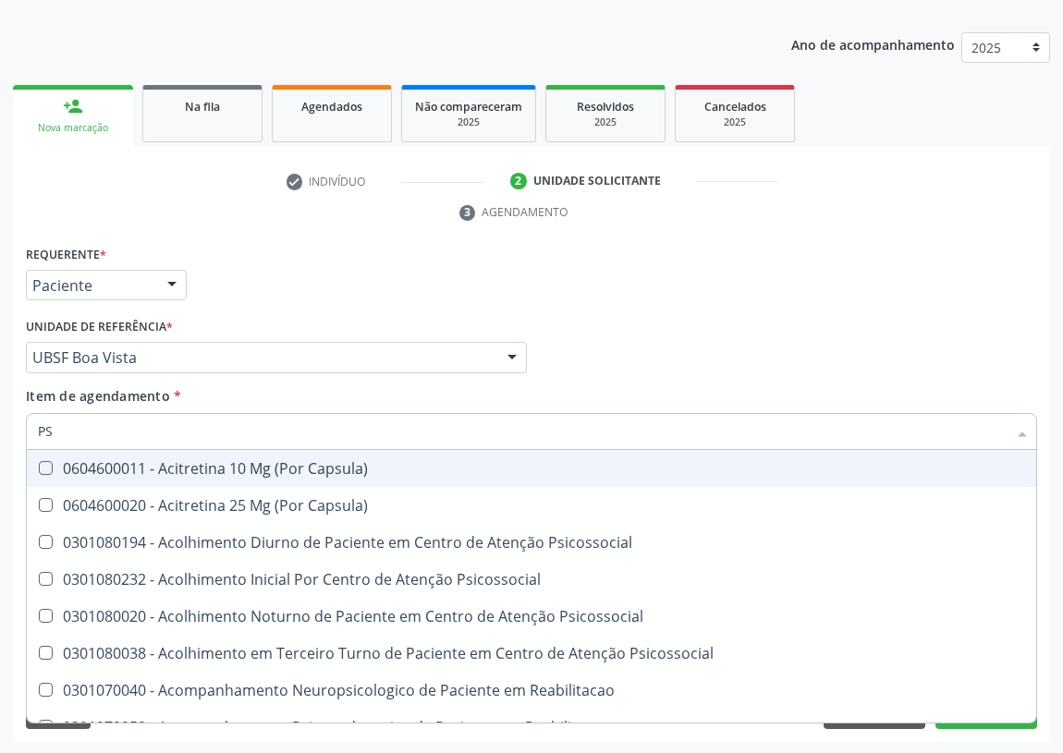
type input "PSA"
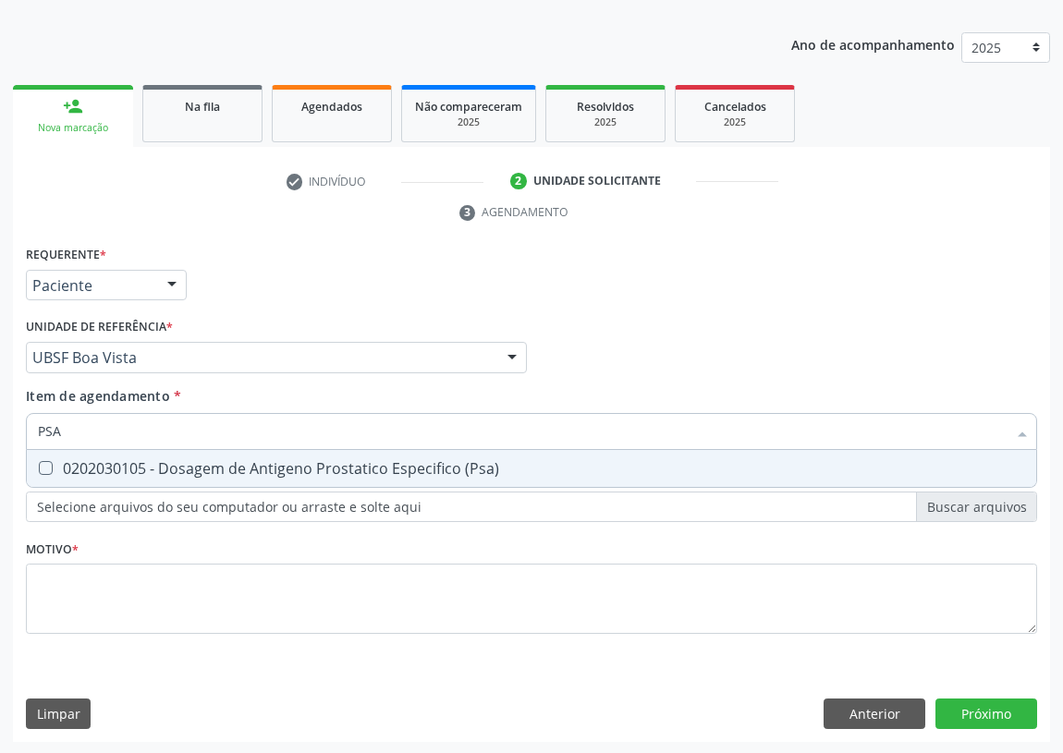
drag, startPoint x: 43, startPoint y: 459, endPoint x: 50, endPoint y: 541, distance: 81.6
click at [44, 464] on \(Psa\) at bounding box center [46, 468] width 14 height 14
click at [39, 464] on \(Psa\) "checkbox" at bounding box center [33, 468] width 12 height 12
checkbox \(Psa\) "true"
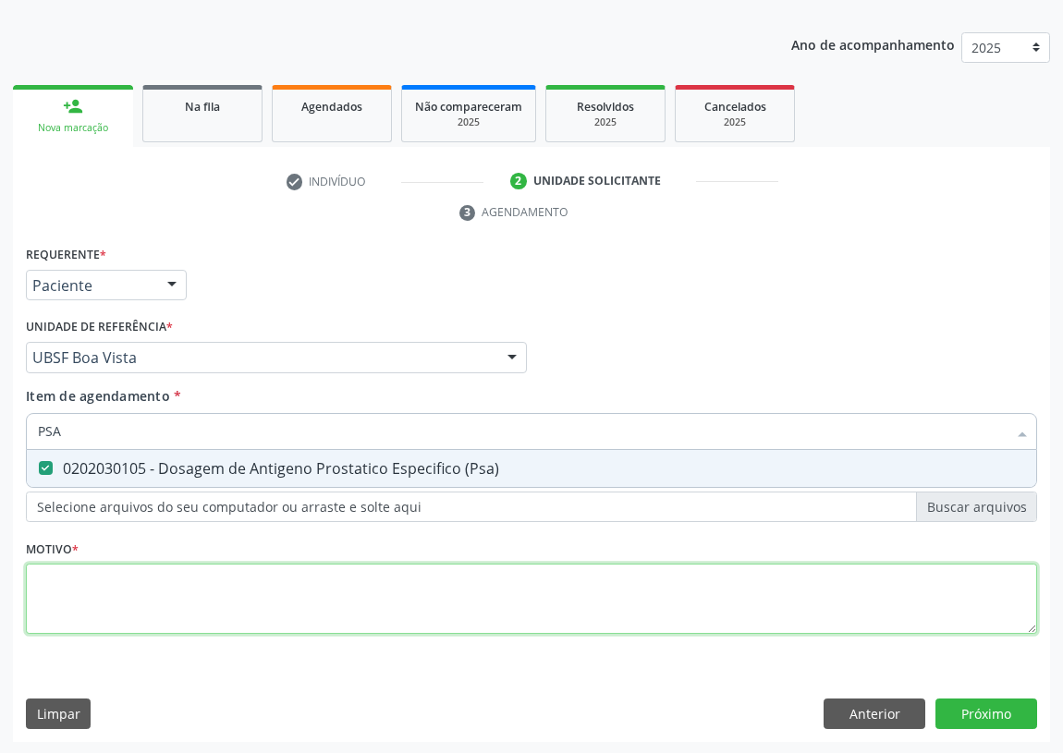
click at [54, 612] on div "Requerente * Paciente Profissional de Saúde Paciente Nenhum resultado encontrad…" at bounding box center [531, 450] width 1011 height 419
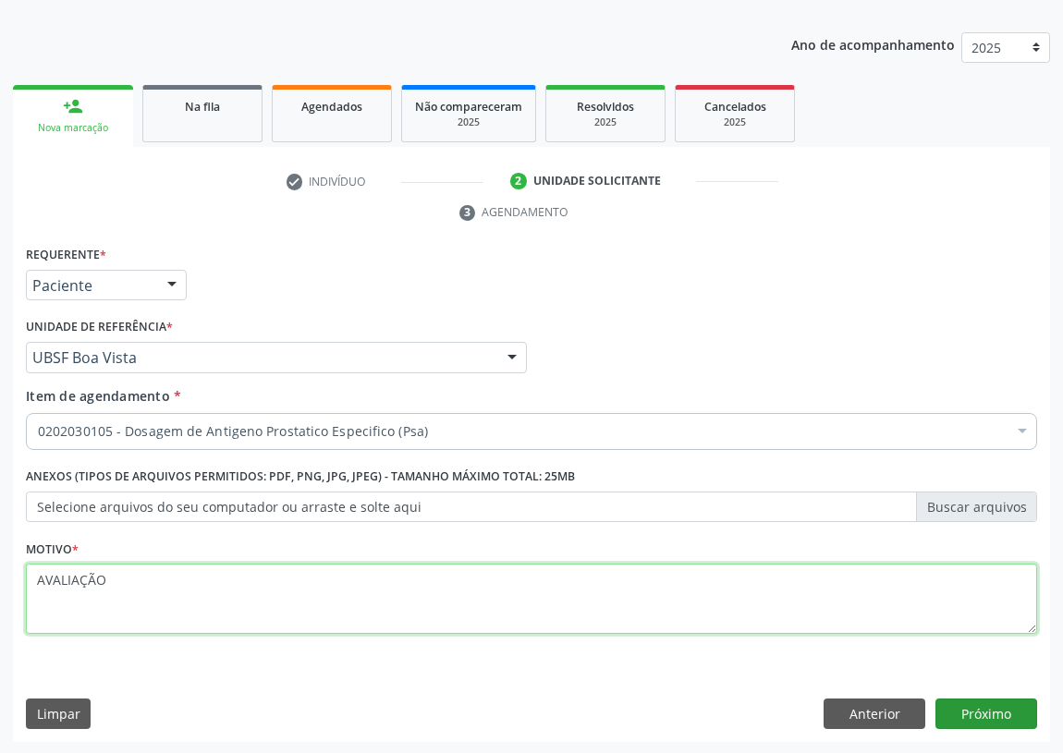
type textarea "AVALIAÇÃO"
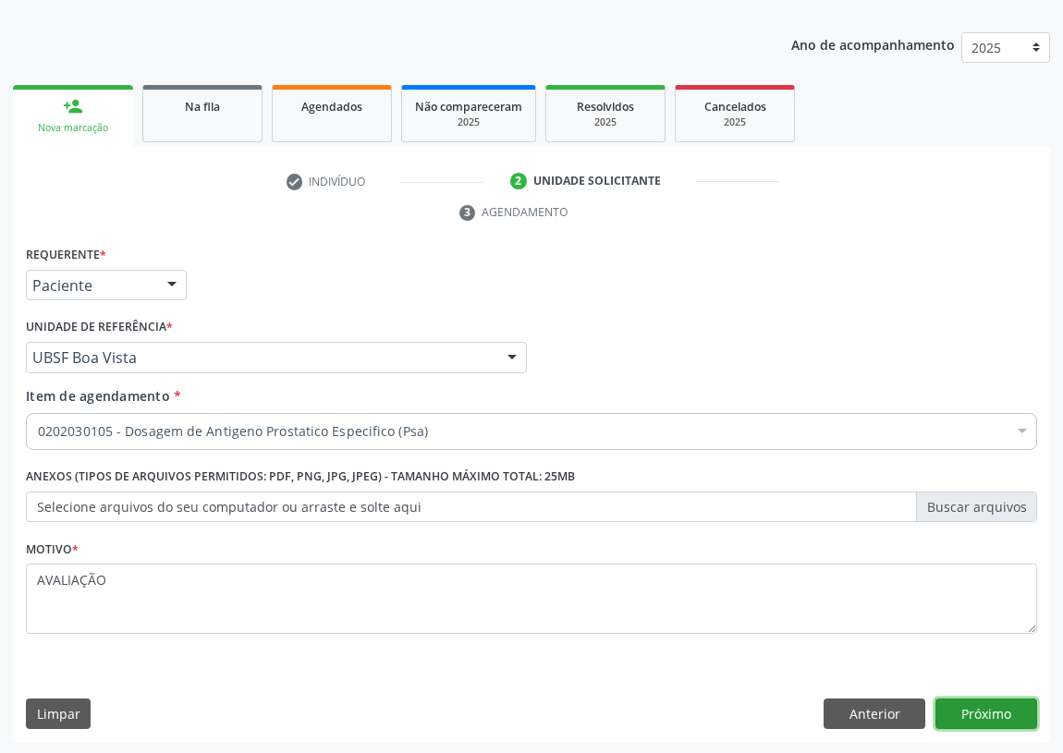
drag, startPoint x: 980, startPoint y: 713, endPoint x: 0, endPoint y: 300, distance: 1062.8
click at [976, 713] on button "Próximo" at bounding box center [986, 714] width 102 height 31
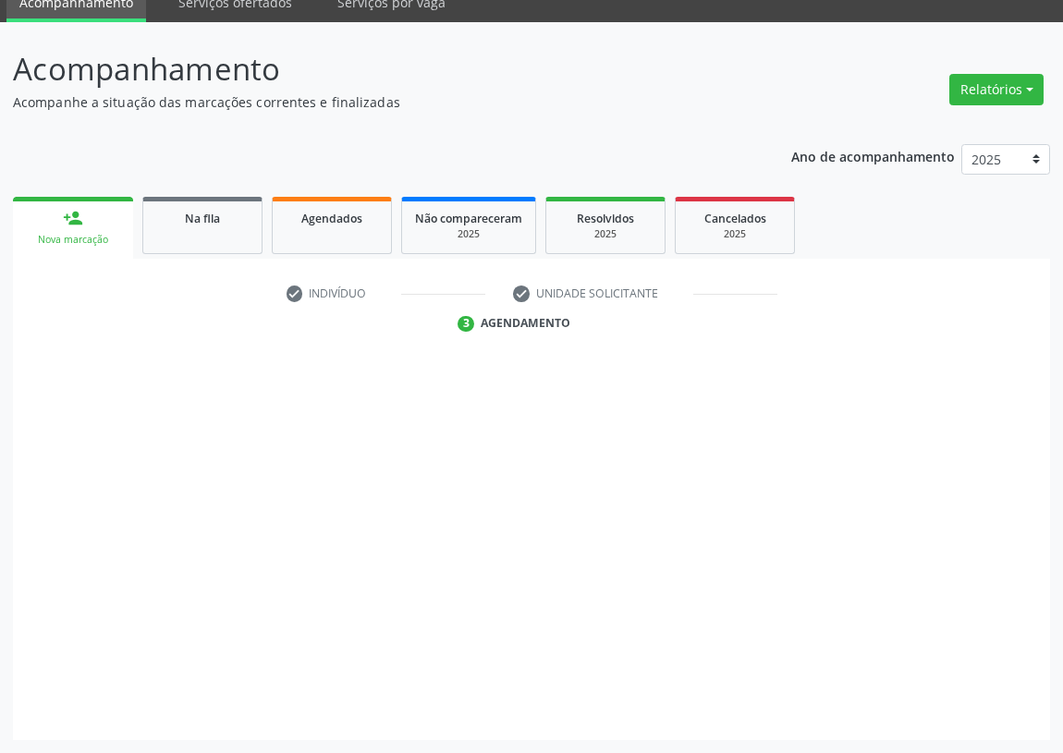
scroll to position [78, 0]
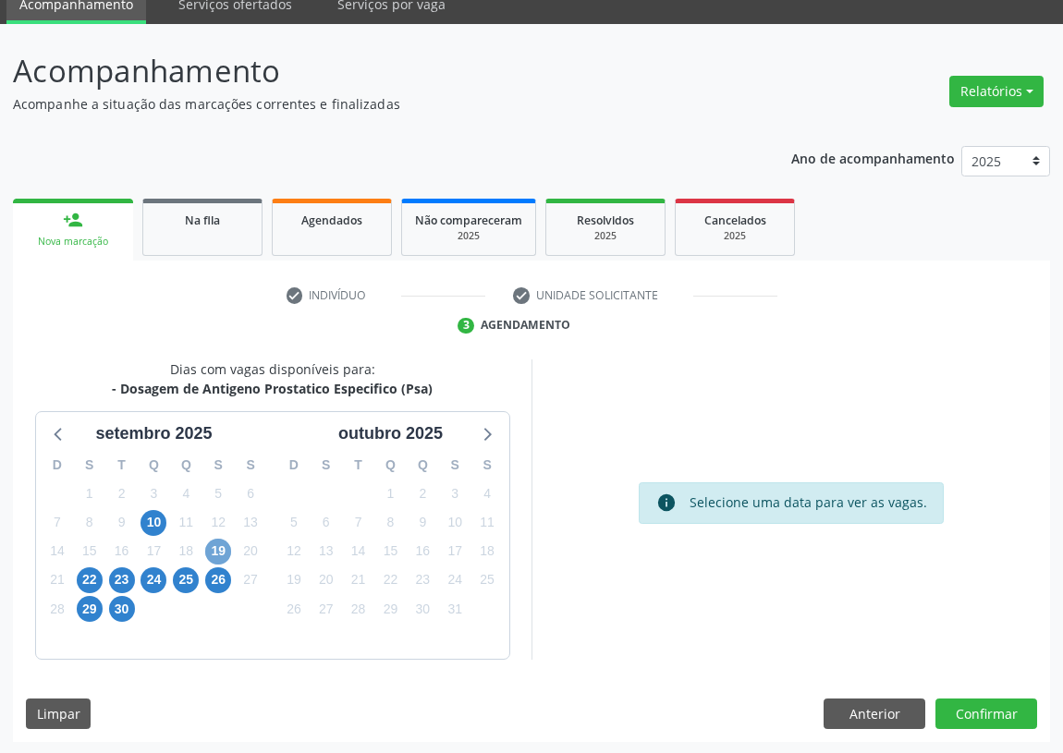
click at [226, 549] on span "19" at bounding box center [218, 552] width 26 height 26
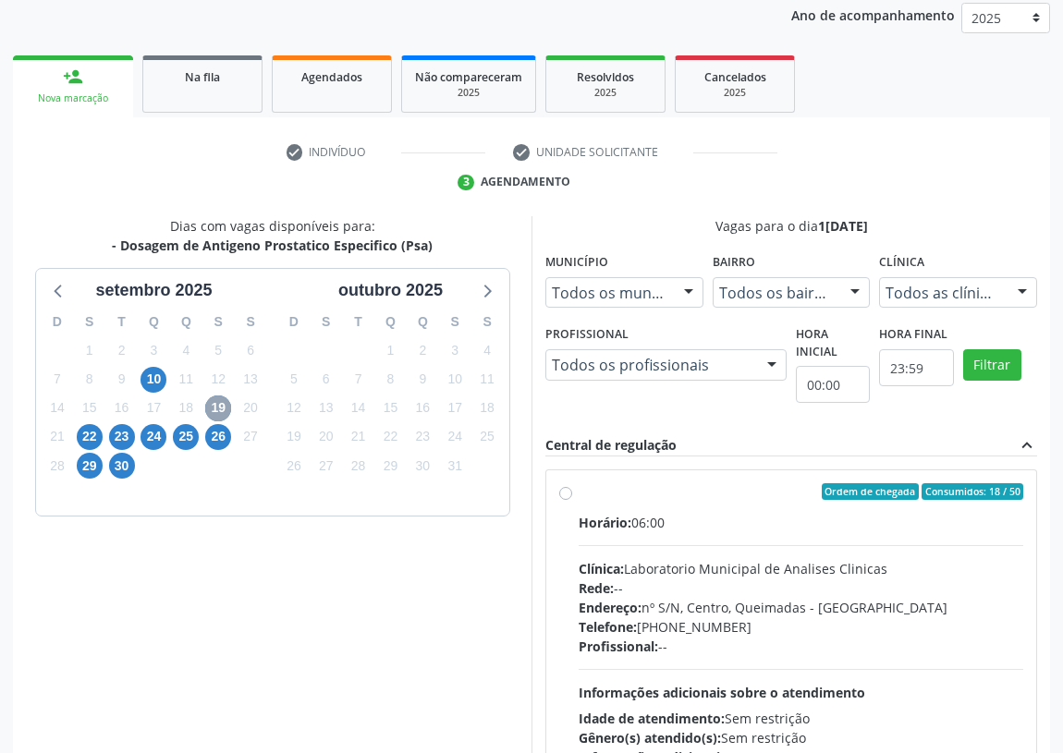
scroll to position [355, 0]
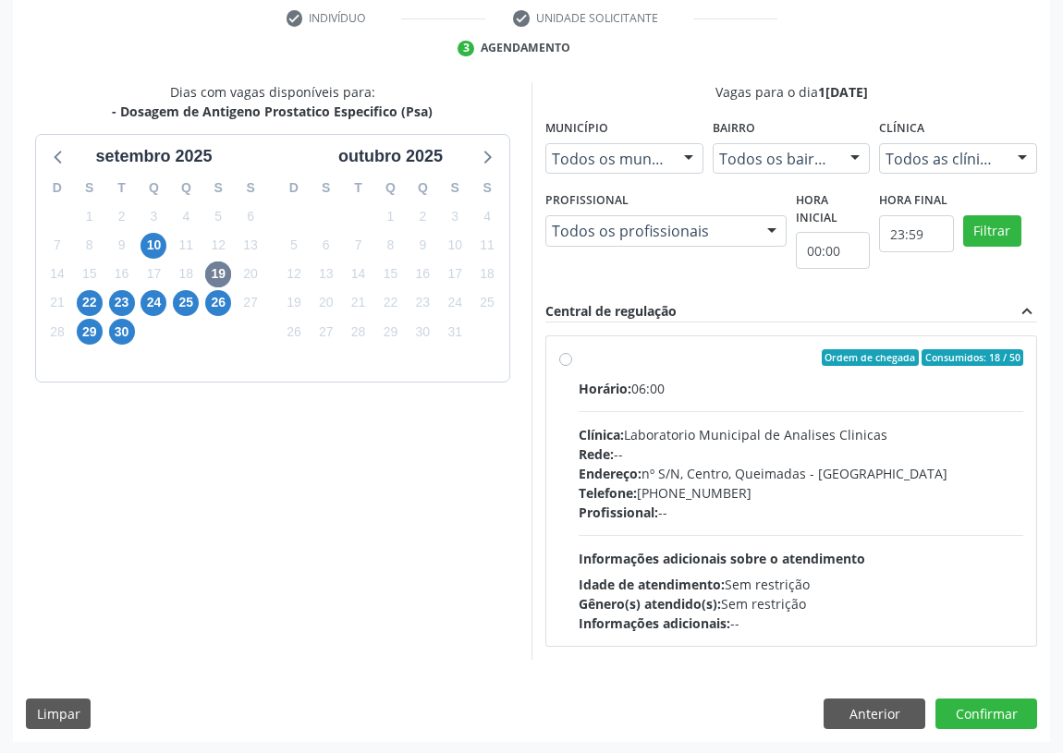
drag, startPoint x: 563, startPoint y: 353, endPoint x: 693, endPoint y: 374, distance: 132.0
click at [579, 351] on label "Ordem de chegada Consumidos: 18 / 50 Horário: 06:00 Clínica: Laboratorio Munici…" at bounding box center [801, 491] width 445 height 284
click at [564, 351] on input "Ordem de chegada Consumidos: 18 / 50 Horário: 06:00 Clínica: Laboratorio Munici…" at bounding box center [565, 357] width 13 height 17
radio input "true"
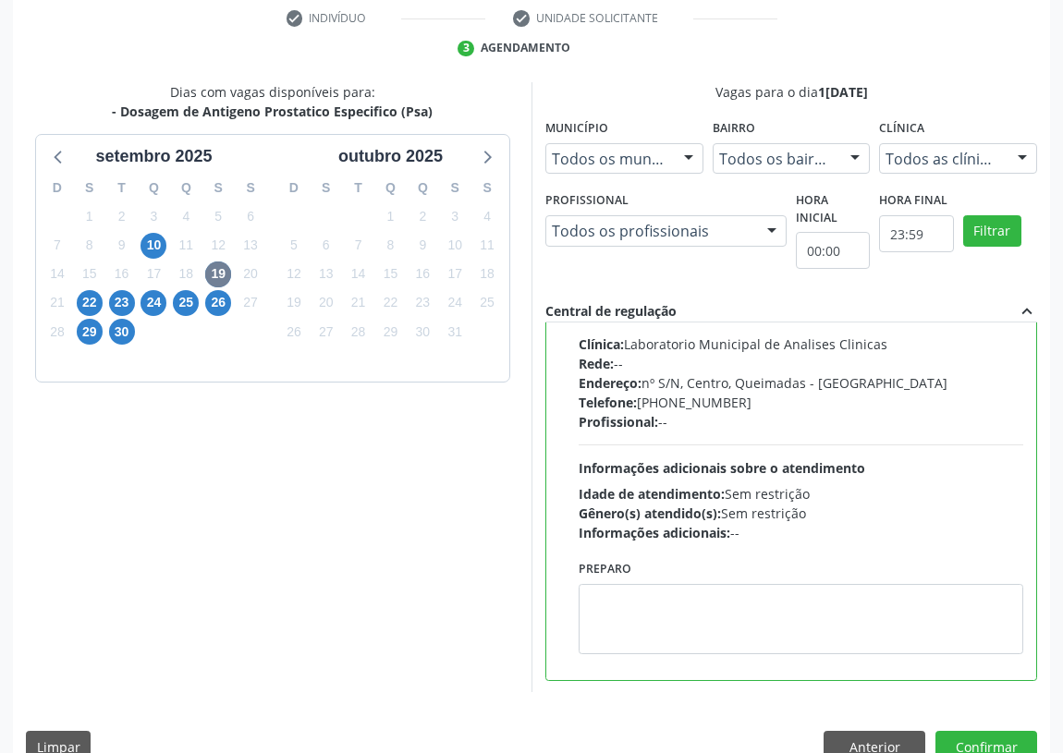
scroll to position [91, 0]
drag, startPoint x: 643, startPoint y: 610, endPoint x: 646, endPoint y: 588, distance: 22.4
click at [645, 593] on textarea at bounding box center [801, 618] width 445 height 70
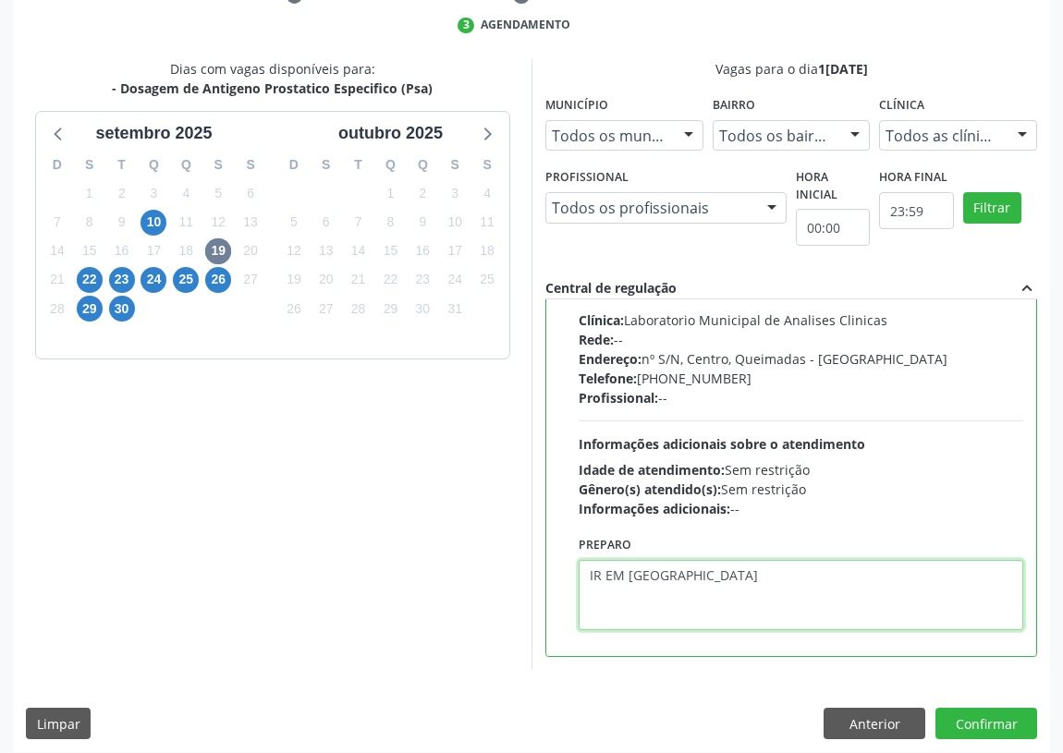
scroll to position [388, 0]
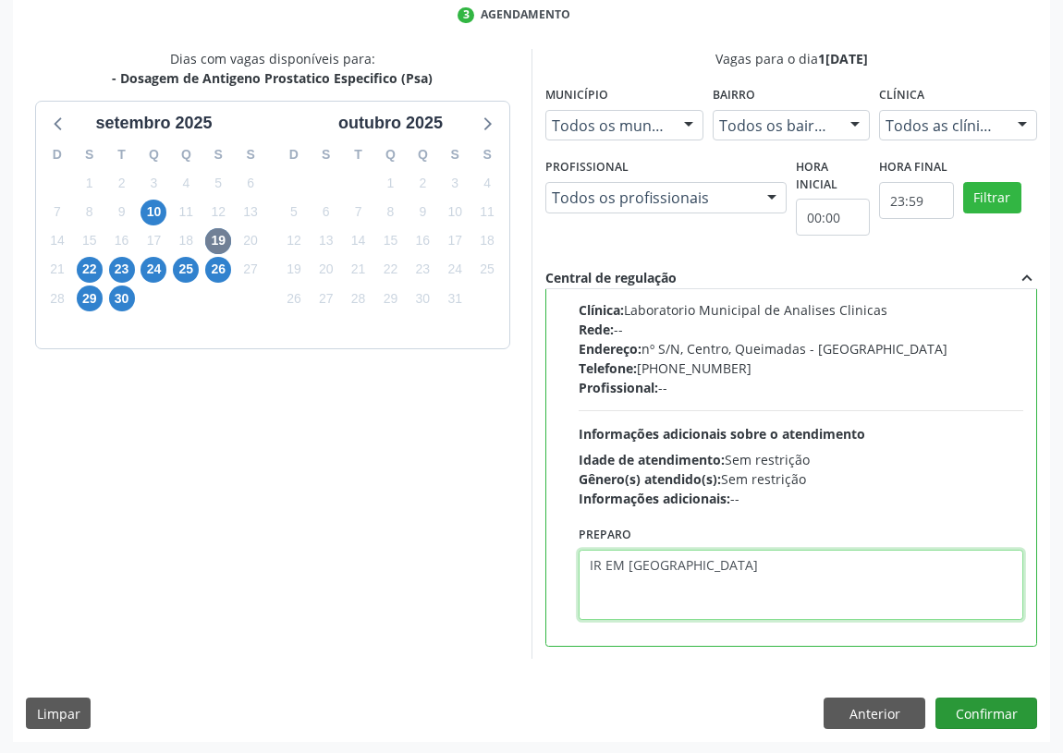
type textarea "IR EM [GEOGRAPHIC_DATA]"
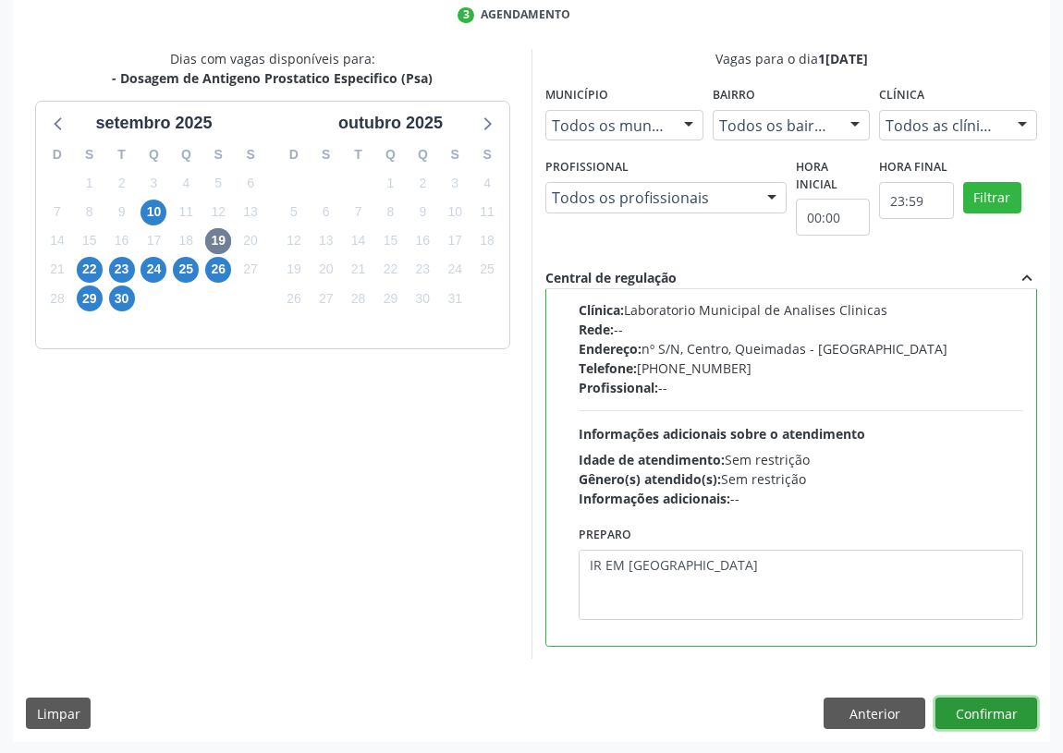
drag, startPoint x: 979, startPoint y: 714, endPoint x: 238, endPoint y: 523, distance: 765.5
click at [972, 713] on button "Confirmar" at bounding box center [986, 713] width 102 height 31
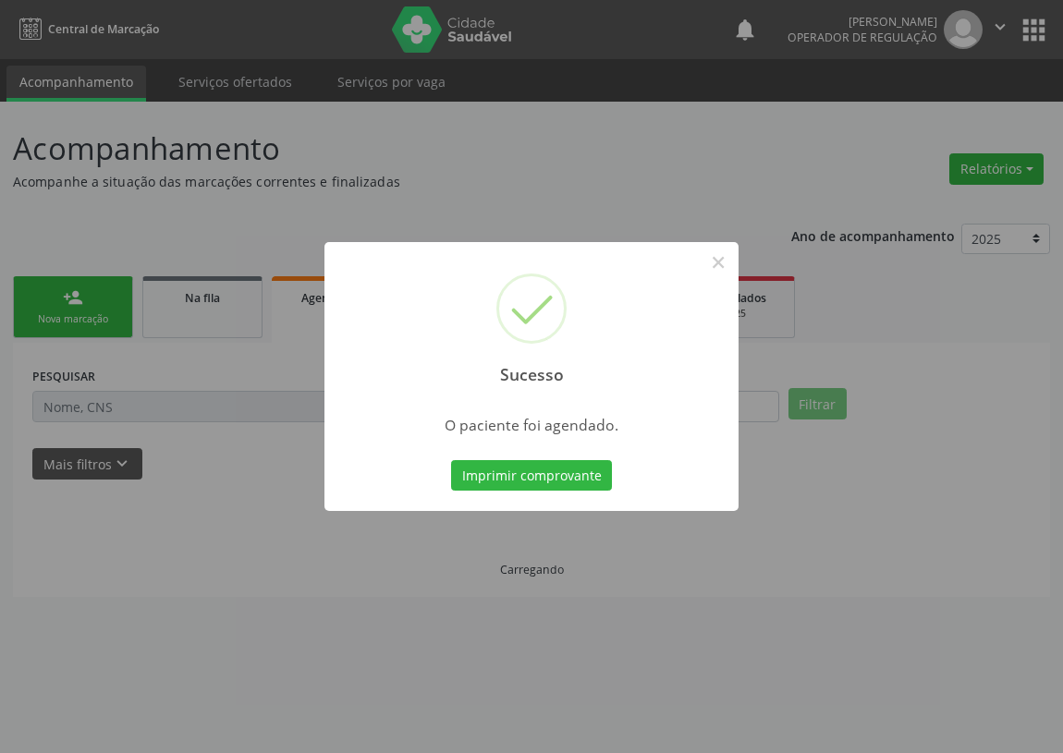
scroll to position [0, 0]
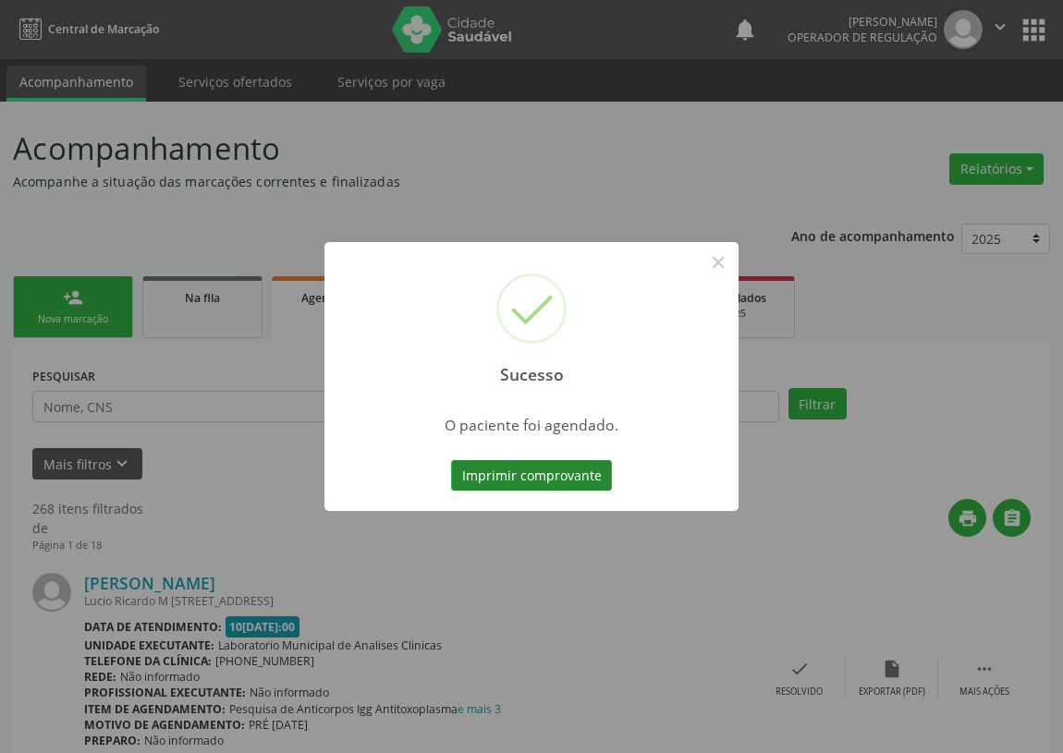
click at [581, 474] on button "Imprimir comprovante" at bounding box center [531, 475] width 161 height 31
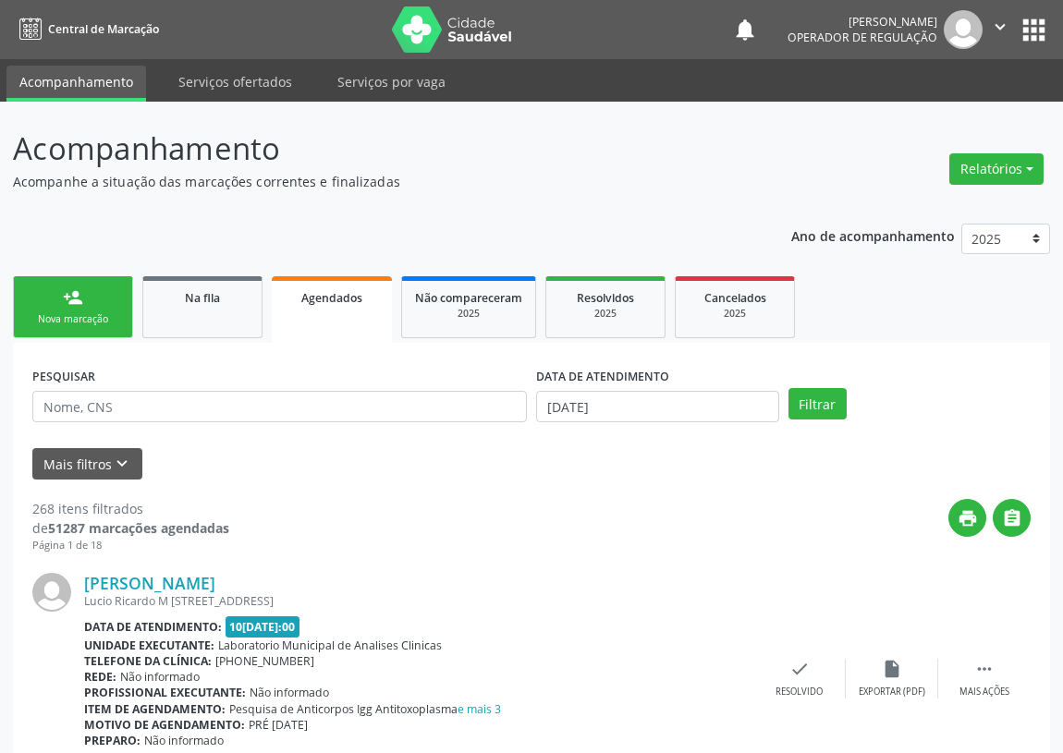
click at [118, 311] on link "person_add Nova marcação" at bounding box center [73, 307] width 120 height 62
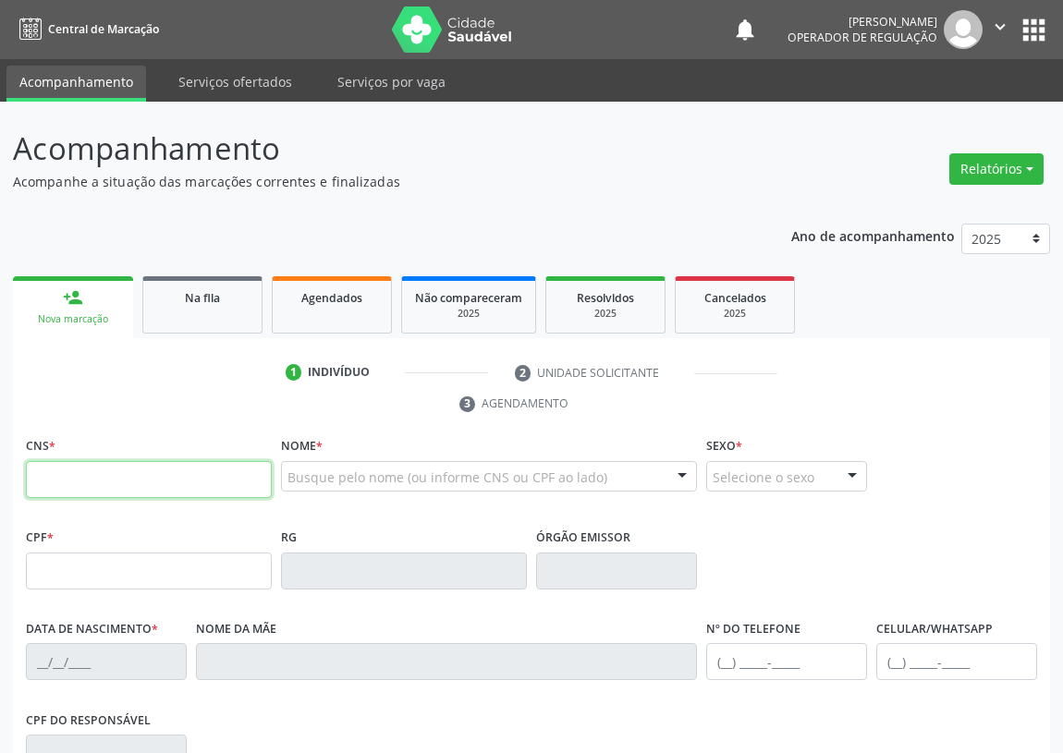
drag, startPoint x: 30, startPoint y: 467, endPoint x: 38, endPoint y: 448, distance: 20.3
click at [38, 448] on div "CNS *" at bounding box center [149, 466] width 246 height 66
type input "700 4019 8209 0244"
type input "839.591.904-25"
type input "0[DATE]"
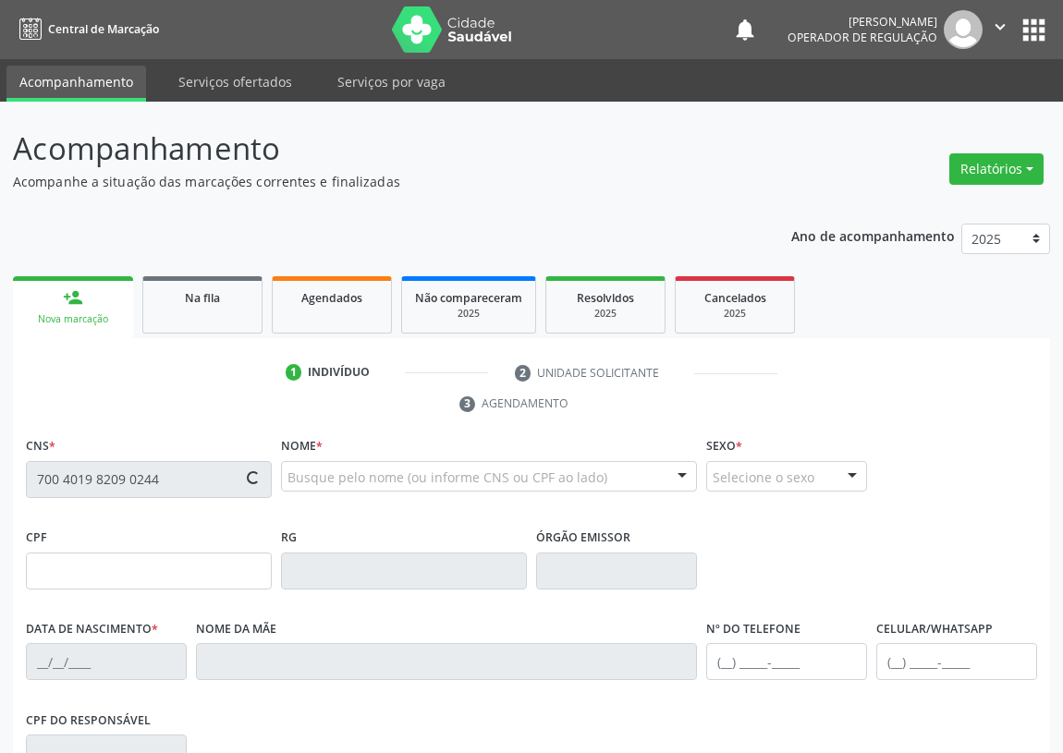
type input "Neuza Potrazio da [PERSON_NAME]"
type input "[PHONE_NUMBER]"
type input "101.223.874-14"
type input "66"
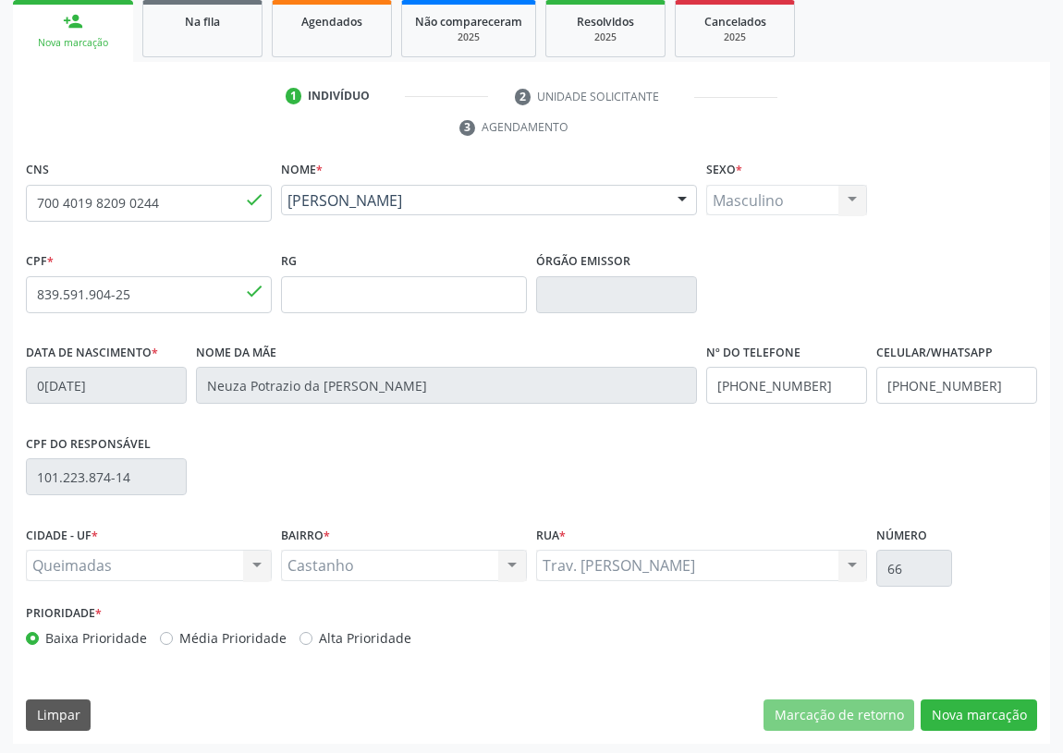
scroll to position [277, 0]
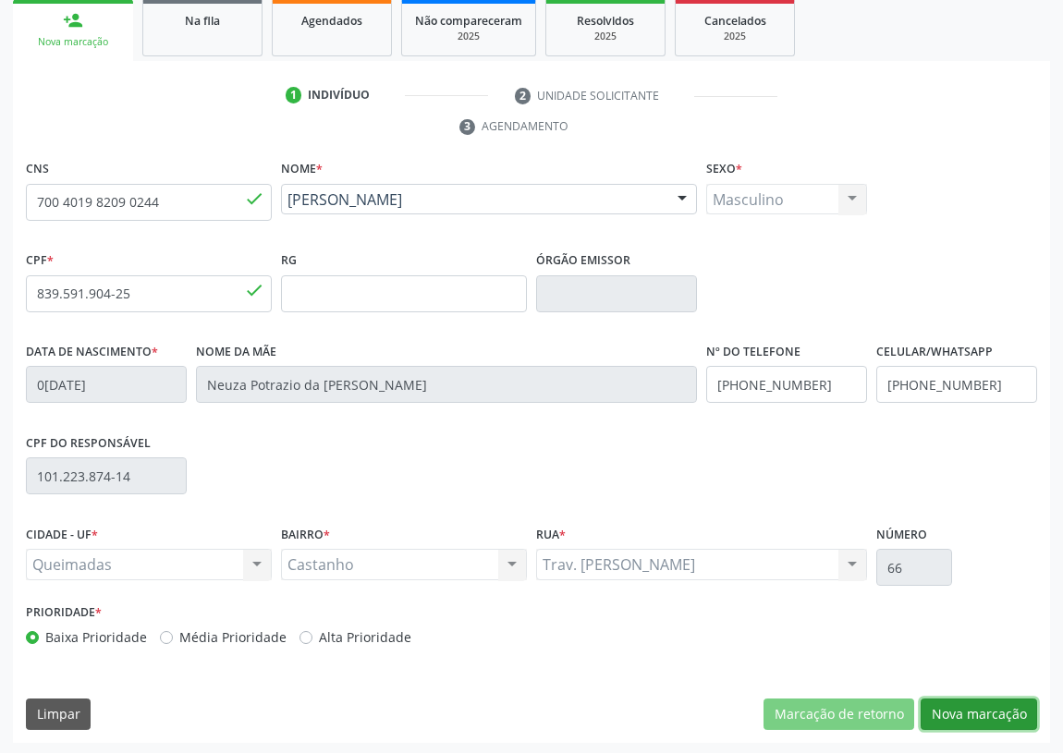
drag, startPoint x: 973, startPoint y: 702, endPoint x: 0, endPoint y: 347, distance: 1035.9
click at [886, 683] on div "CNS 700 4019 8209 0244 done Nome * [PERSON_NAME] [PERSON_NAME] CNS: 700 4019 82…" at bounding box center [531, 449] width 1037 height 588
click at [999, 713] on button "Nova marcação" at bounding box center [978, 714] width 116 height 31
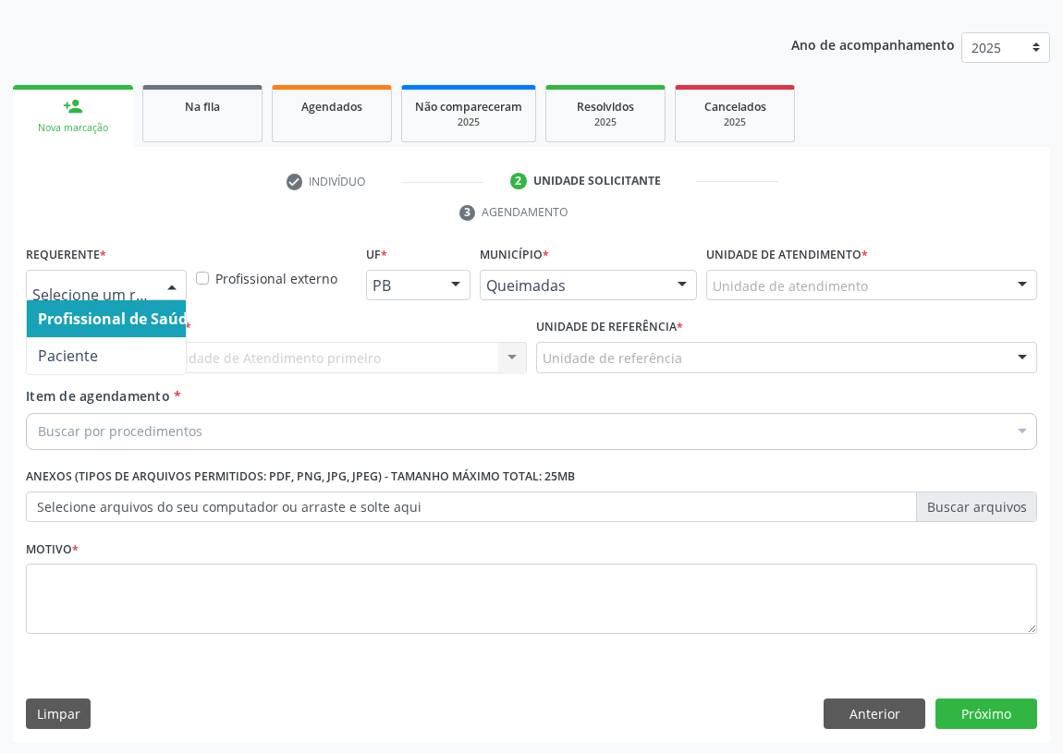
click at [173, 280] on div at bounding box center [172, 286] width 28 height 31
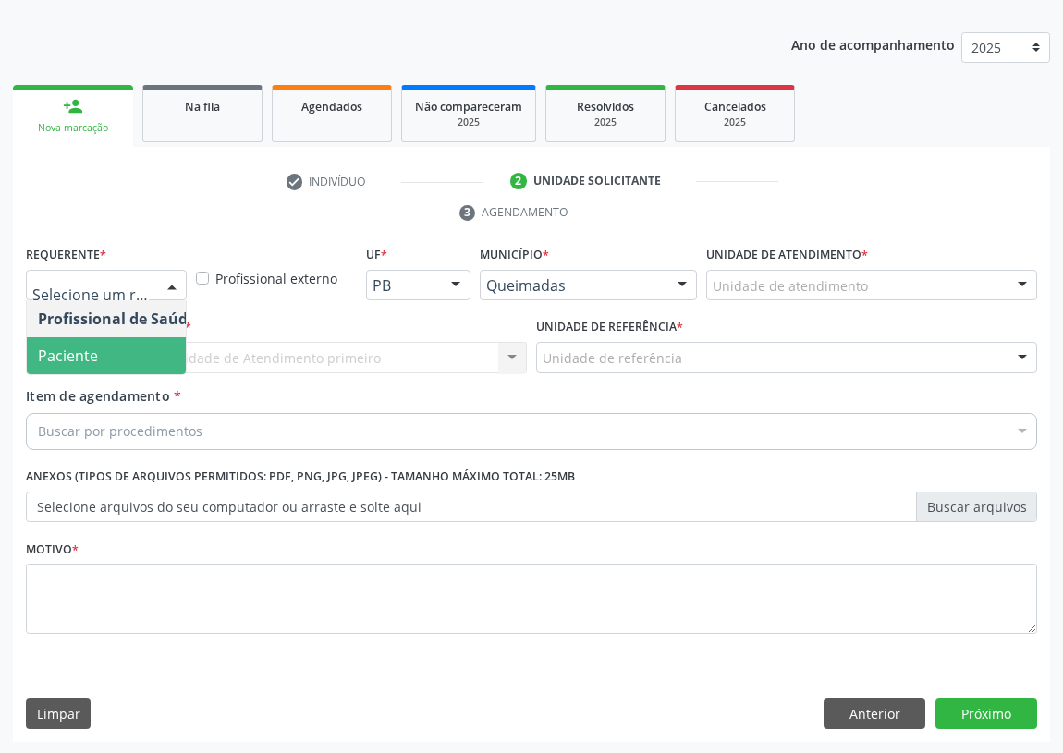
click at [150, 360] on span "Paciente" at bounding box center [117, 355] width 180 height 37
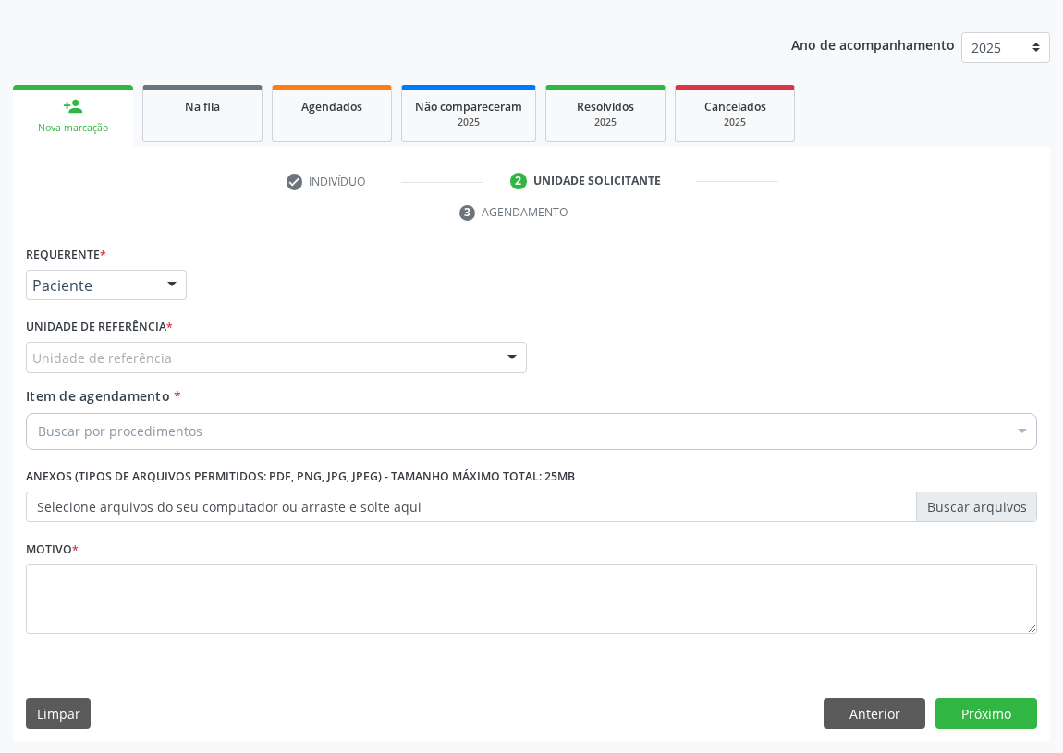
click at [484, 352] on div "Unidade de referência" at bounding box center [276, 357] width 501 height 31
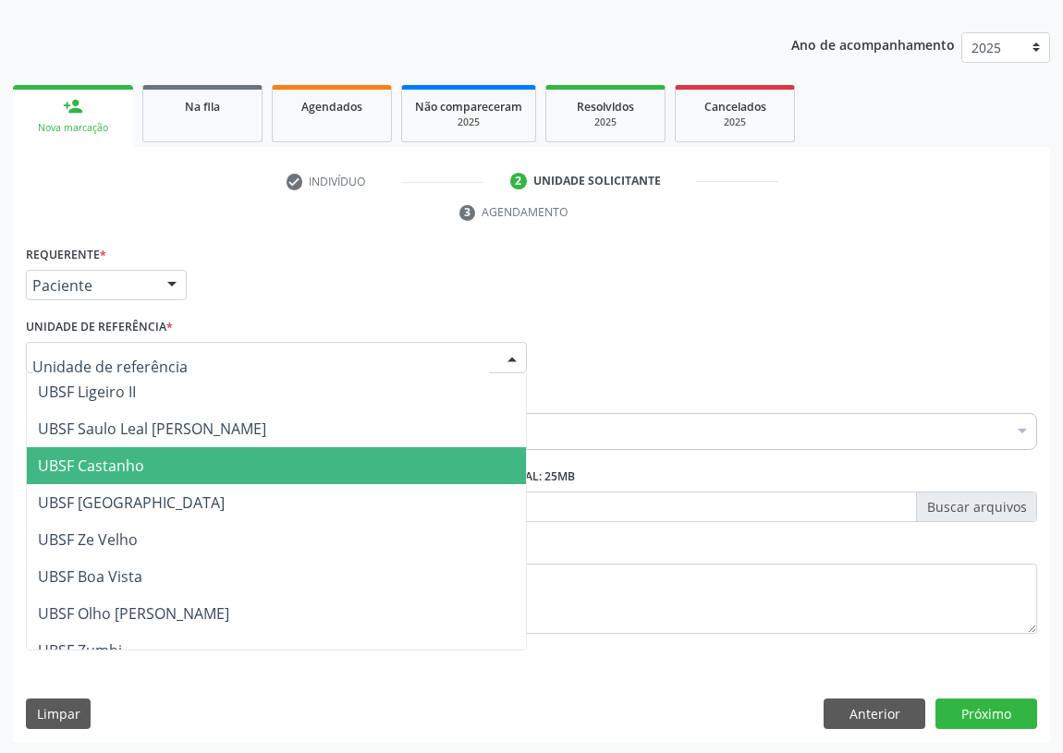
drag, startPoint x: 128, startPoint y: 466, endPoint x: 0, endPoint y: 445, distance: 129.1
click at [127, 465] on span "UBSF Castanho" at bounding box center [91, 466] width 106 height 20
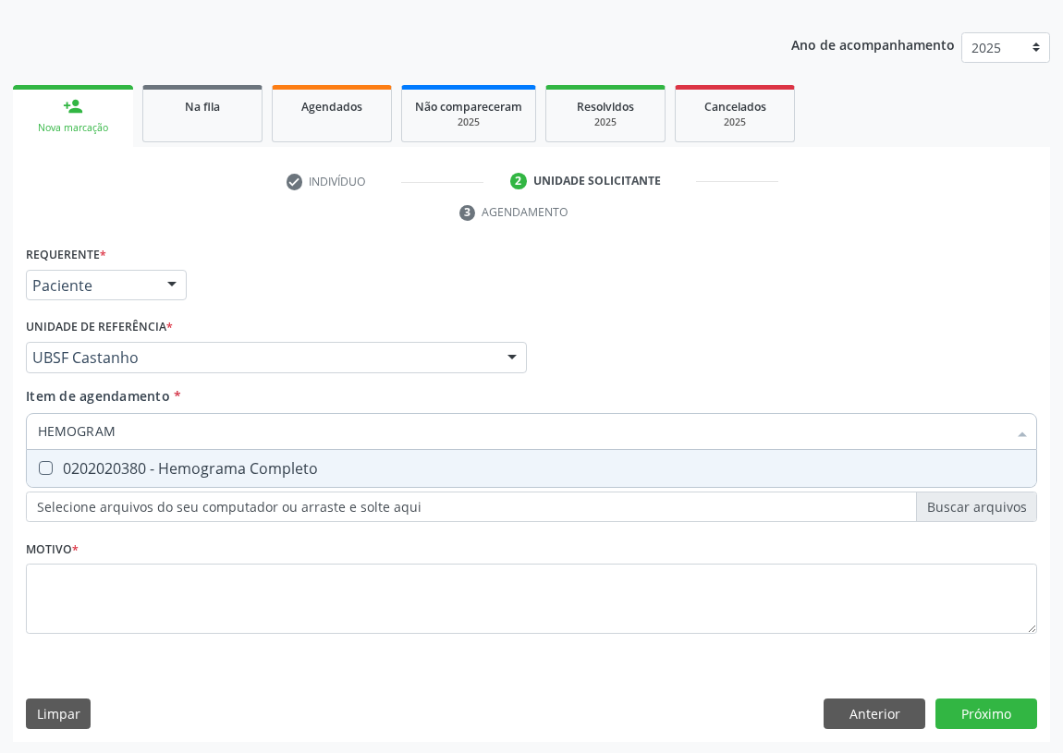
type input "HEMOGRAMA"
drag, startPoint x: 50, startPoint y: 466, endPoint x: 58, endPoint y: 457, distance: 12.4
click at [50, 462] on Completo at bounding box center [46, 468] width 14 height 14
click at [39, 462] on Completo "checkbox" at bounding box center [33, 468] width 12 height 12
checkbox Completo "true"
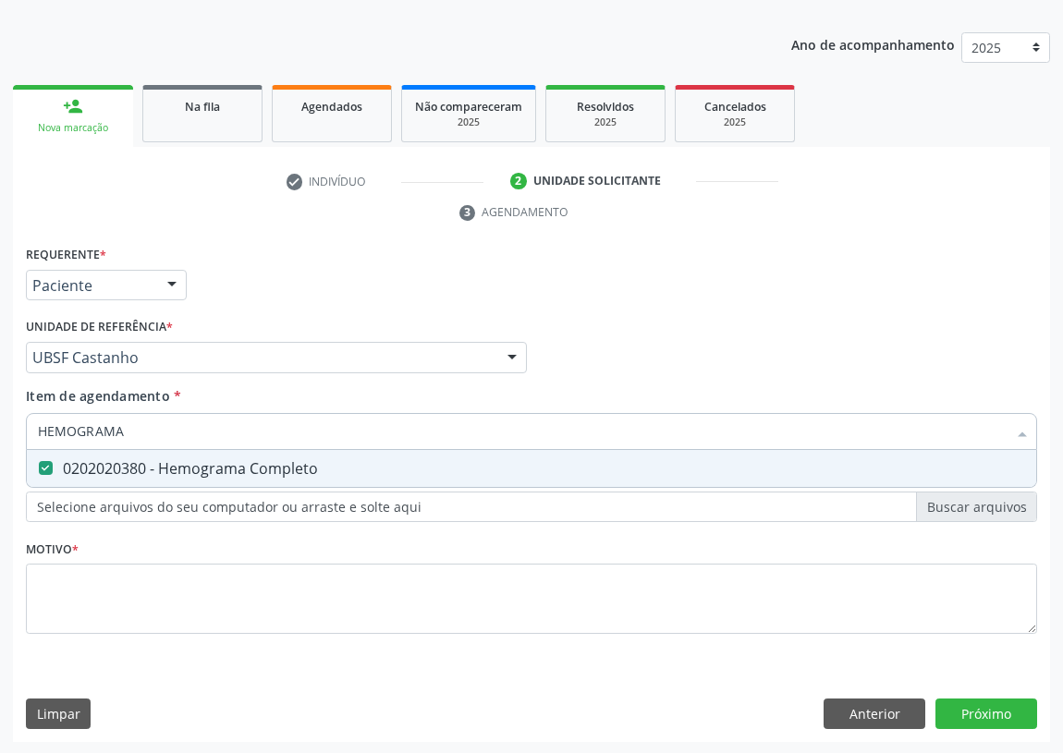
drag, startPoint x: 165, startPoint y: 433, endPoint x: 0, endPoint y: 406, distance: 166.8
click at [0, 408] on div "Acompanhamento Acompanhe a situação das marcações correntes e finalizadas Relat…" at bounding box center [531, 332] width 1063 height 845
type input "G"
checkbox Completo "false"
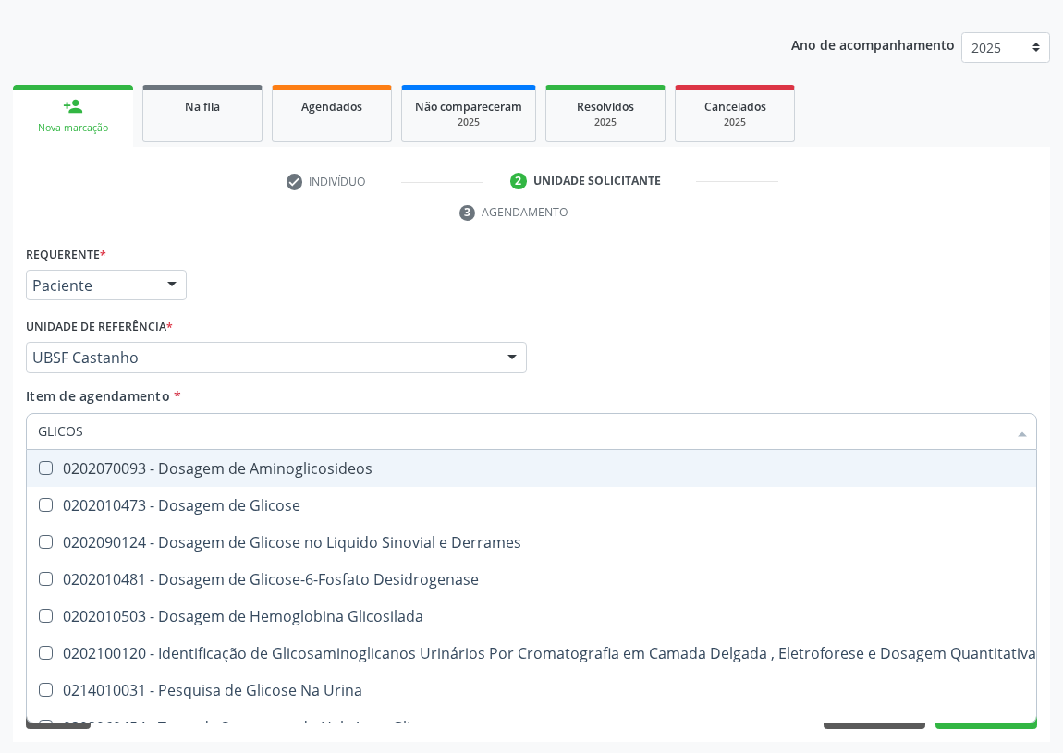
type input "GLICOSE"
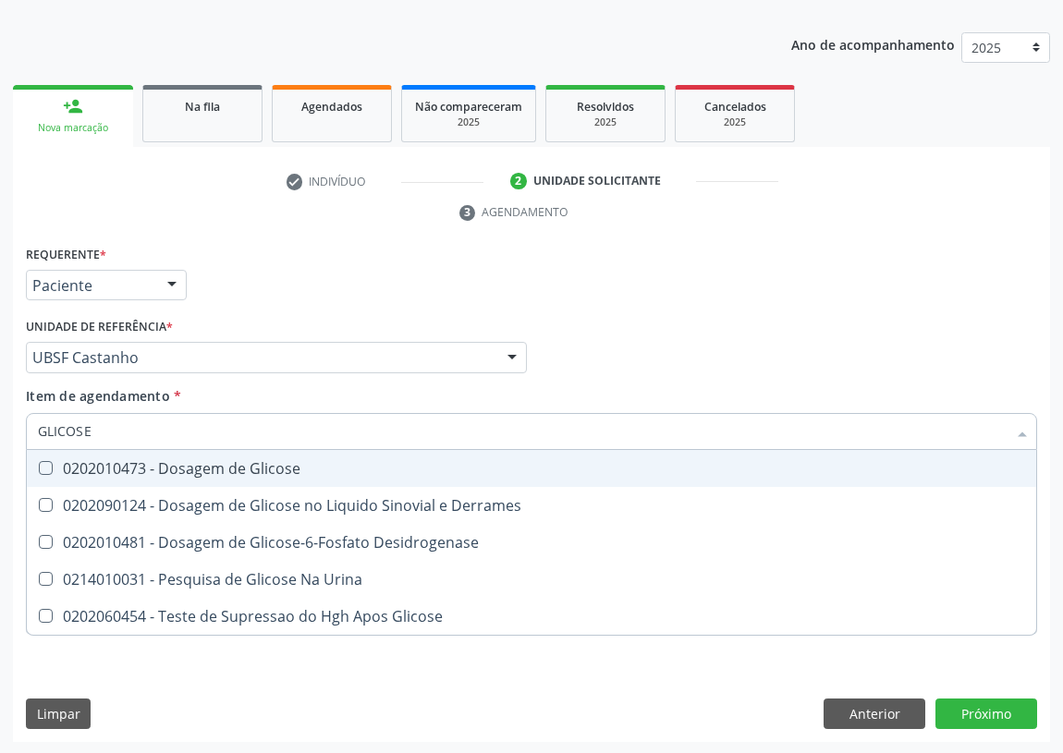
drag, startPoint x: 49, startPoint y: 467, endPoint x: 89, endPoint y: 433, distance: 51.8
click at [54, 458] on span "0202010473 - Dosagem de Glicose" at bounding box center [531, 468] width 1009 height 37
checkbox Glicose "true"
drag, startPoint x: 100, startPoint y: 431, endPoint x: 26, endPoint y: 393, distance: 83.1
click at [0, 415] on div "Acompanhamento Acompanhe a situação das marcações correntes e finalizadas Relat…" at bounding box center [531, 332] width 1063 height 845
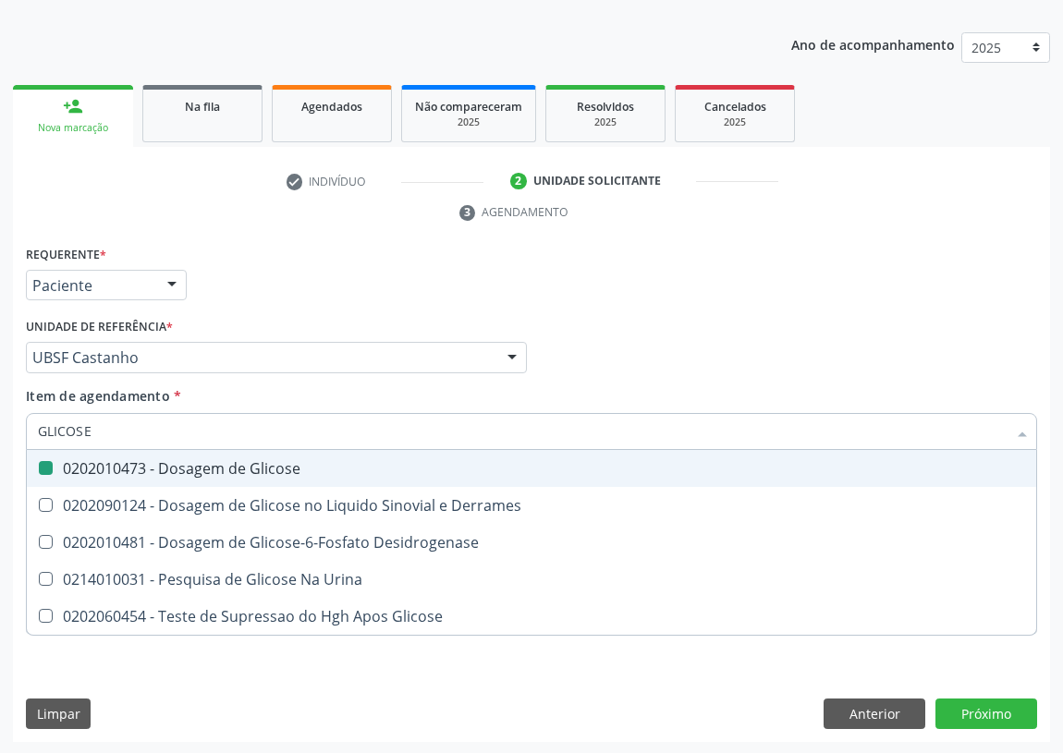
type input "H"
checkbox Glicose "false"
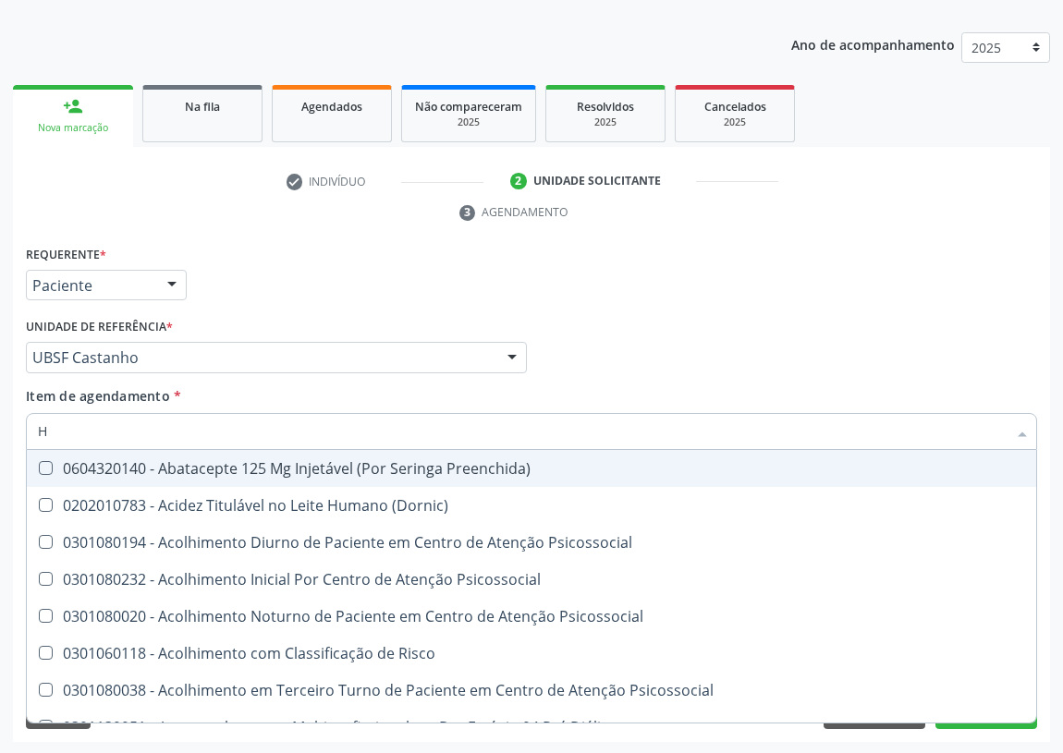
type input "HE"
checkbox C "true"
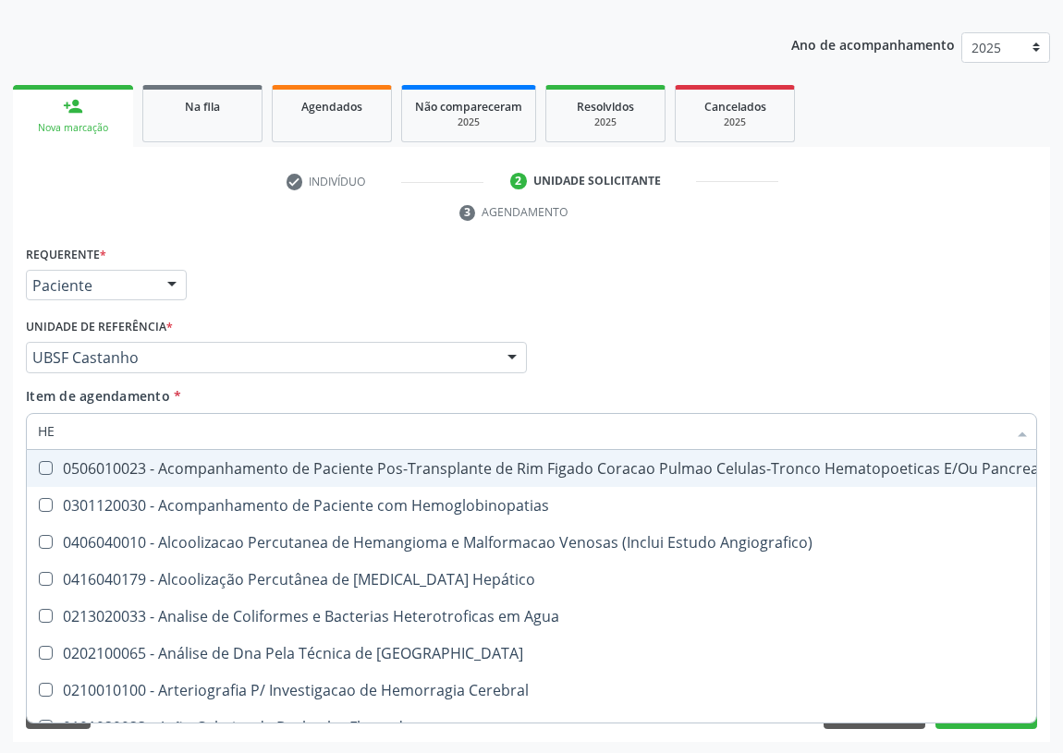
type input "HEM"
checkbox Transplante "true"
checkbox Completo "false"
type input "HEMO"
checkbox Retro-Retal "true"
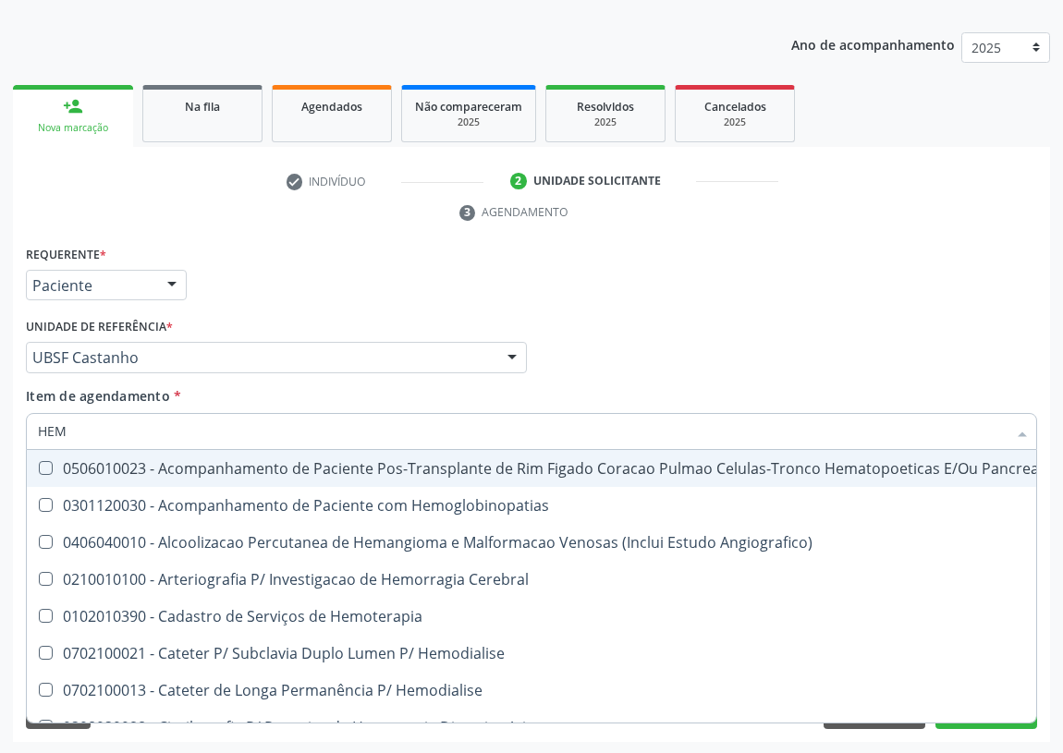
checkbox Completo "false"
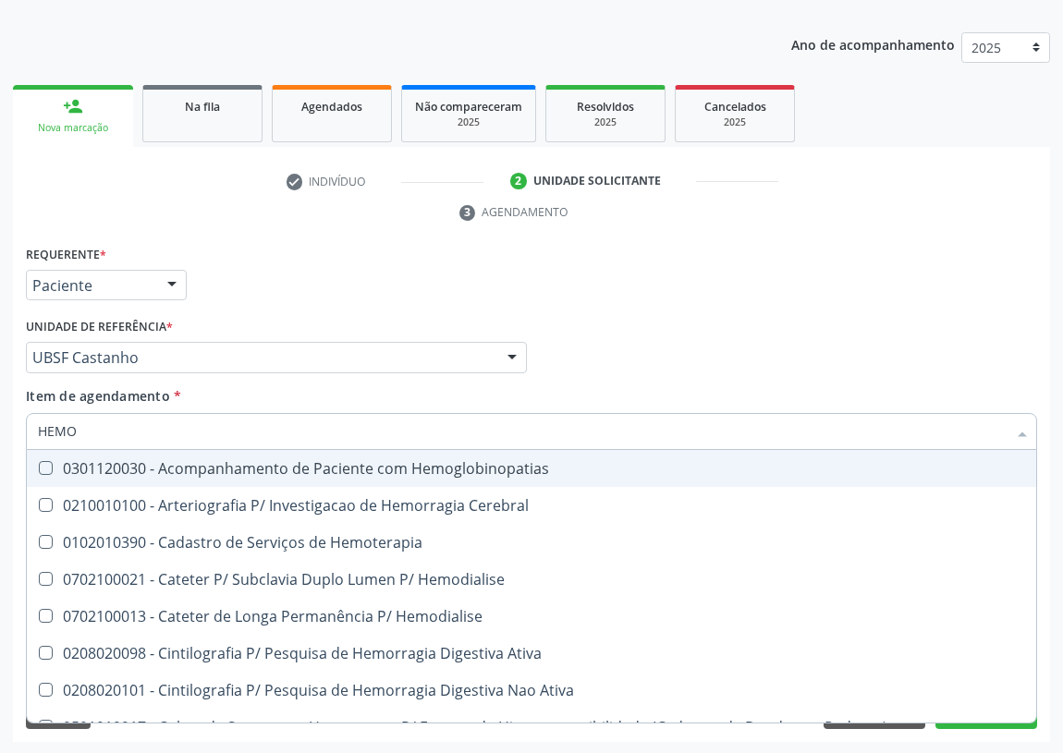
type input "HEMOG"
checkbox Carboxi-Hemoglobina "true"
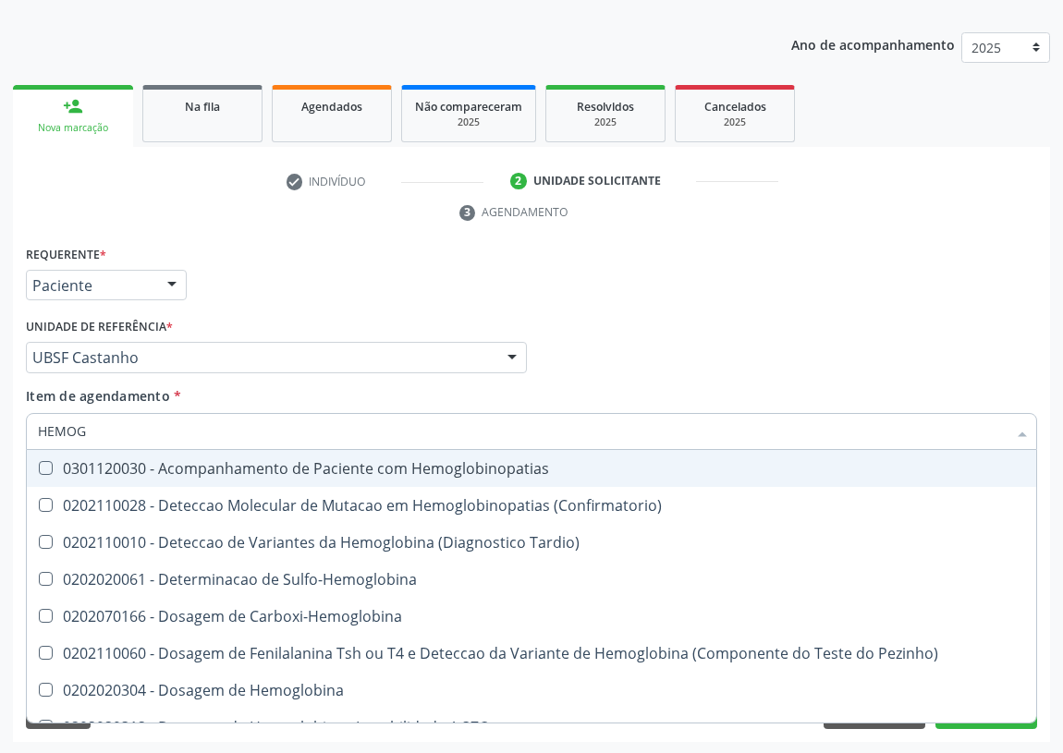
type input "HEMOGL"
checkbox Completo "false"
type input "HEMOGLOBINA"
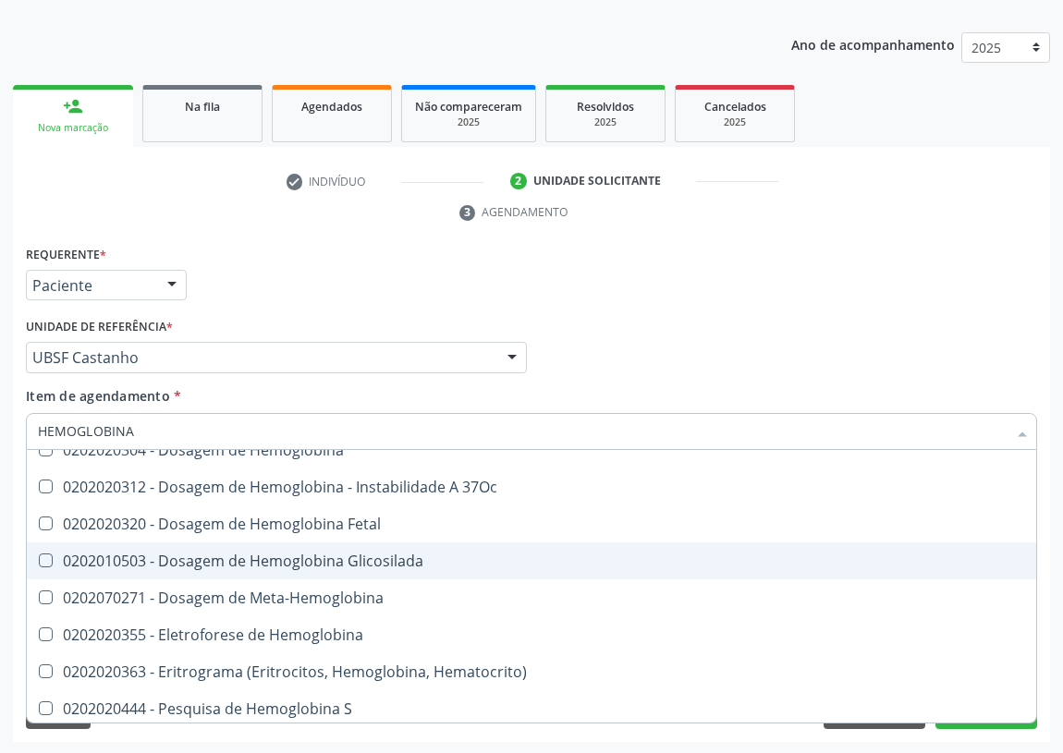
scroll to position [167, 0]
click at [347, 553] on div "0202010503 - Dosagem de Hemoglobina Glicosilada" at bounding box center [531, 560] width 987 height 15
checkbox Glicosilada "true"
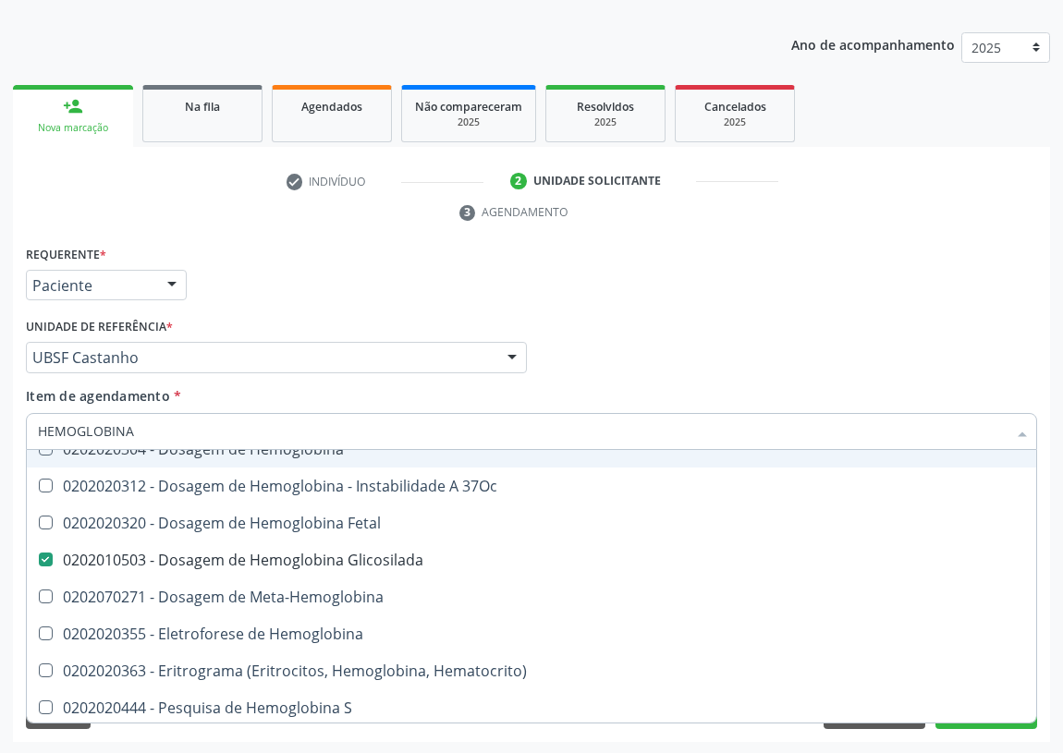
drag, startPoint x: 143, startPoint y: 431, endPoint x: 0, endPoint y: 443, distance: 143.8
click at [0, 443] on div "Acompanhamento Acompanhe a situação das marcações correntes e finalizadas Relat…" at bounding box center [531, 332] width 1063 height 845
type input "CO"
checkbox Glicosilada "false"
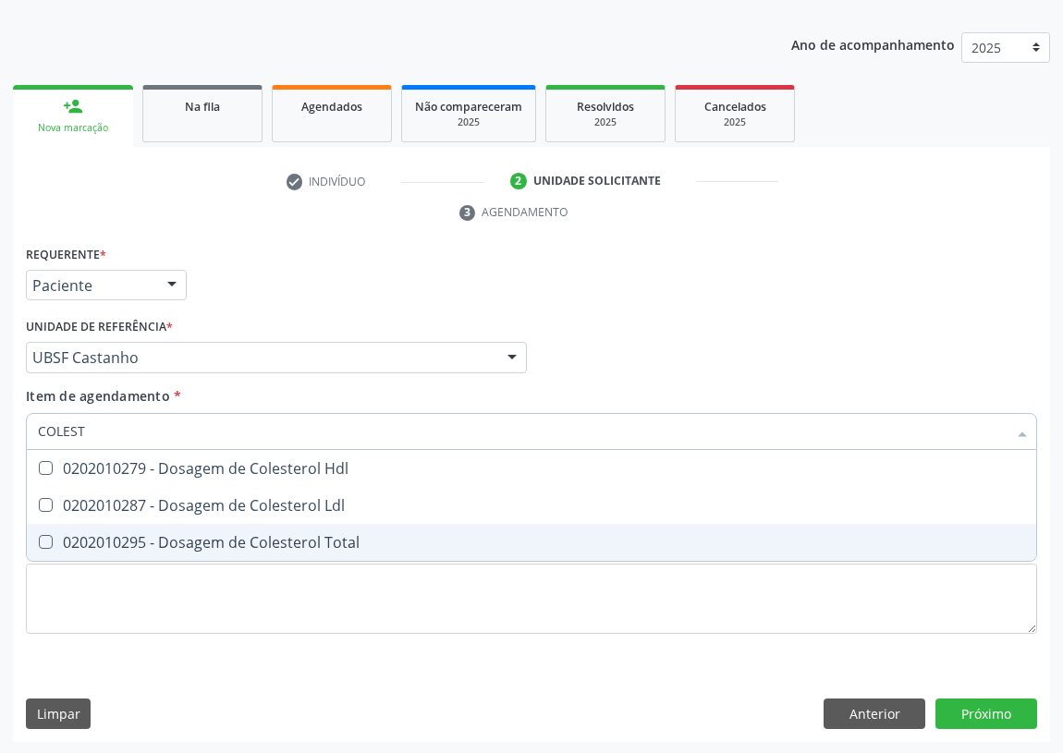
type input "COLESTE"
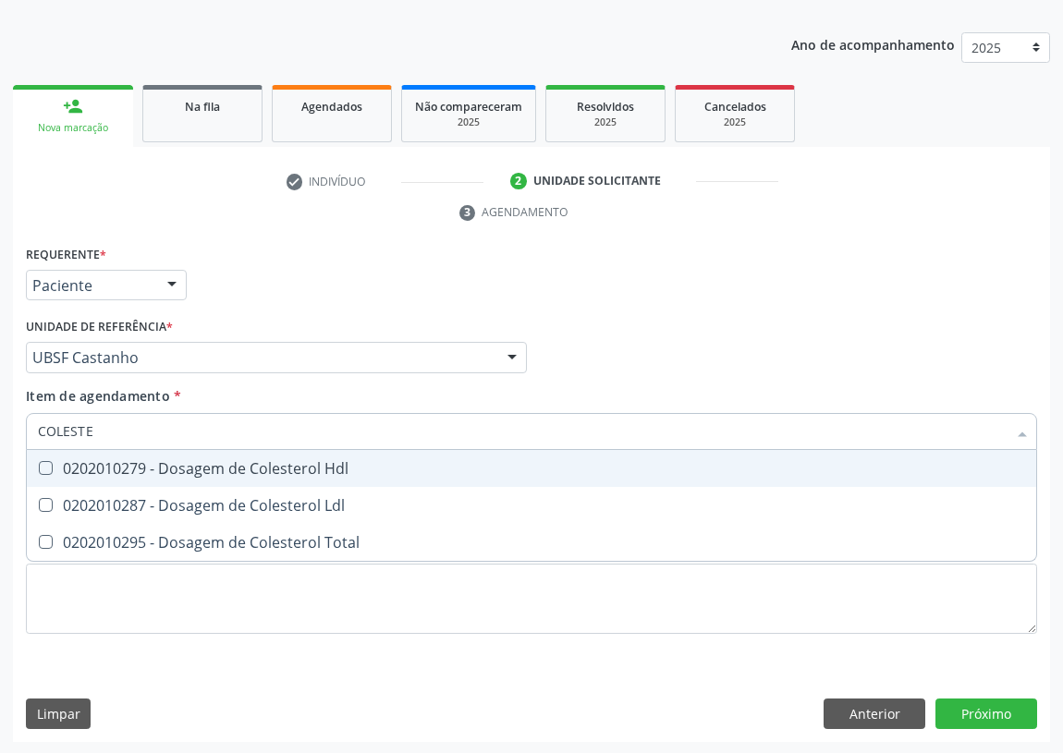
drag, startPoint x: 44, startPoint y: 469, endPoint x: 41, endPoint y: 492, distance: 23.4
click at [44, 471] on Hdl at bounding box center [46, 468] width 14 height 14
click at [39, 471] on Hdl "checkbox" at bounding box center [33, 468] width 12 height 12
checkbox Hdl "true"
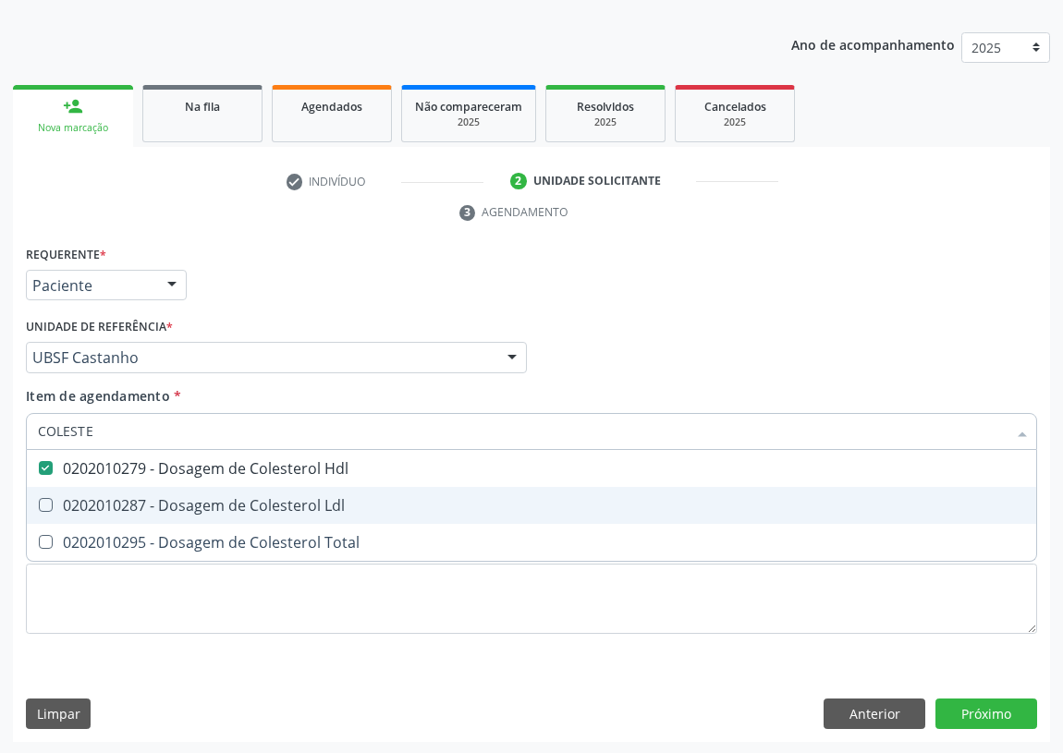
drag, startPoint x: 46, startPoint y: 506, endPoint x: 82, endPoint y: 441, distance: 74.1
click at [59, 489] on span "0202010287 - Dosagem de Colesterol Ldl" at bounding box center [531, 505] width 1009 height 37
checkbox Ldl "true"
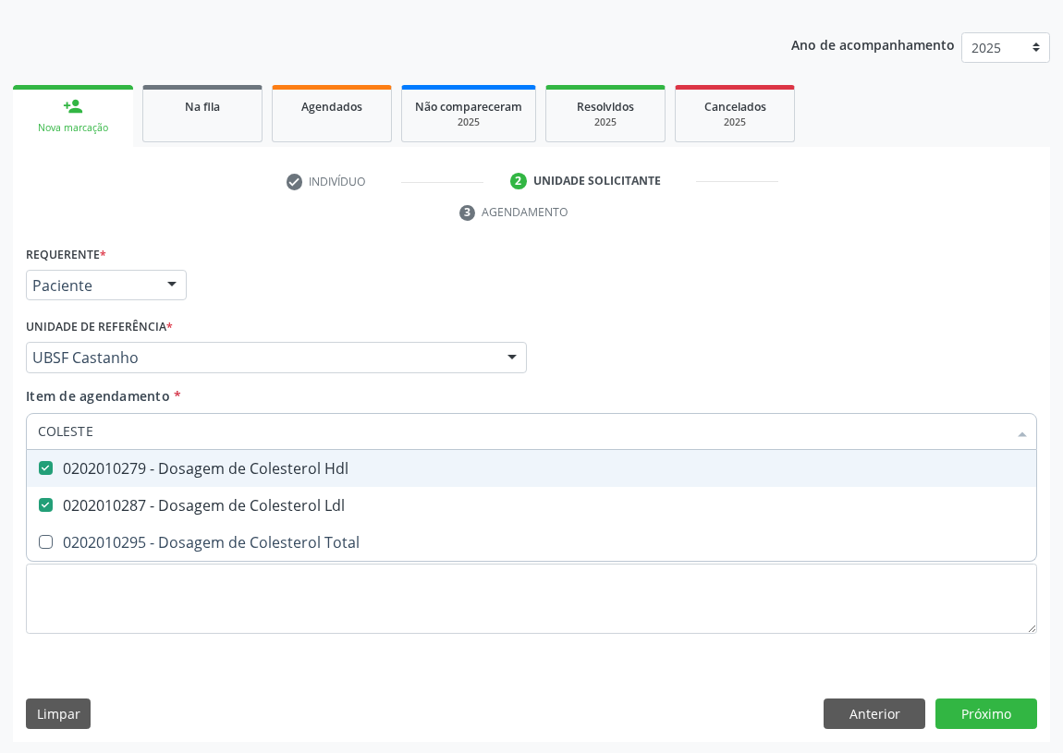
drag, startPoint x: 97, startPoint y: 426, endPoint x: 3, endPoint y: 407, distance: 96.2
click at [0, 425] on div "Acompanhamento Acompanhe a situação das marcações correntes e finalizadas Relat…" at bounding box center [531, 332] width 1063 height 845
type input "TR"
checkbox Hdl "false"
checkbox Ldl "false"
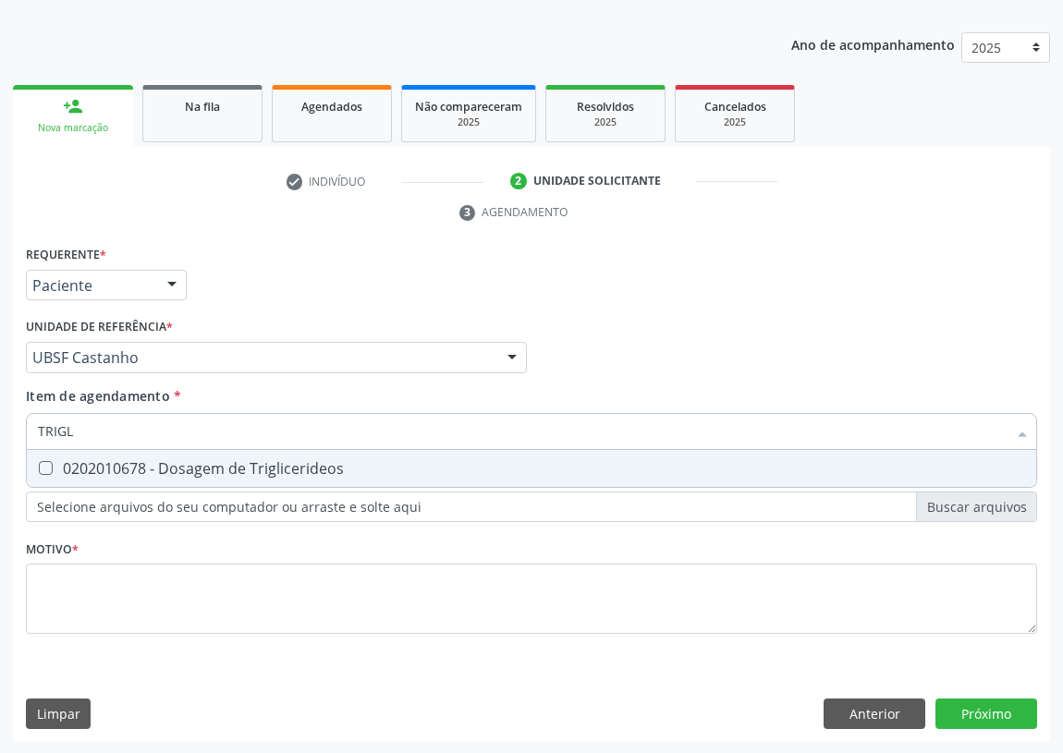
type input "TRIGLI"
drag, startPoint x: 40, startPoint y: 464, endPoint x: 55, endPoint y: 445, distance: 25.0
click at [44, 458] on span "0202010678 - Dosagem de Triglicerideos" at bounding box center [531, 468] width 1009 height 37
checkbox Triglicerideos "true"
drag, startPoint x: 84, startPoint y: 431, endPoint x: 3, endPoint y: 425, distance: 81.5
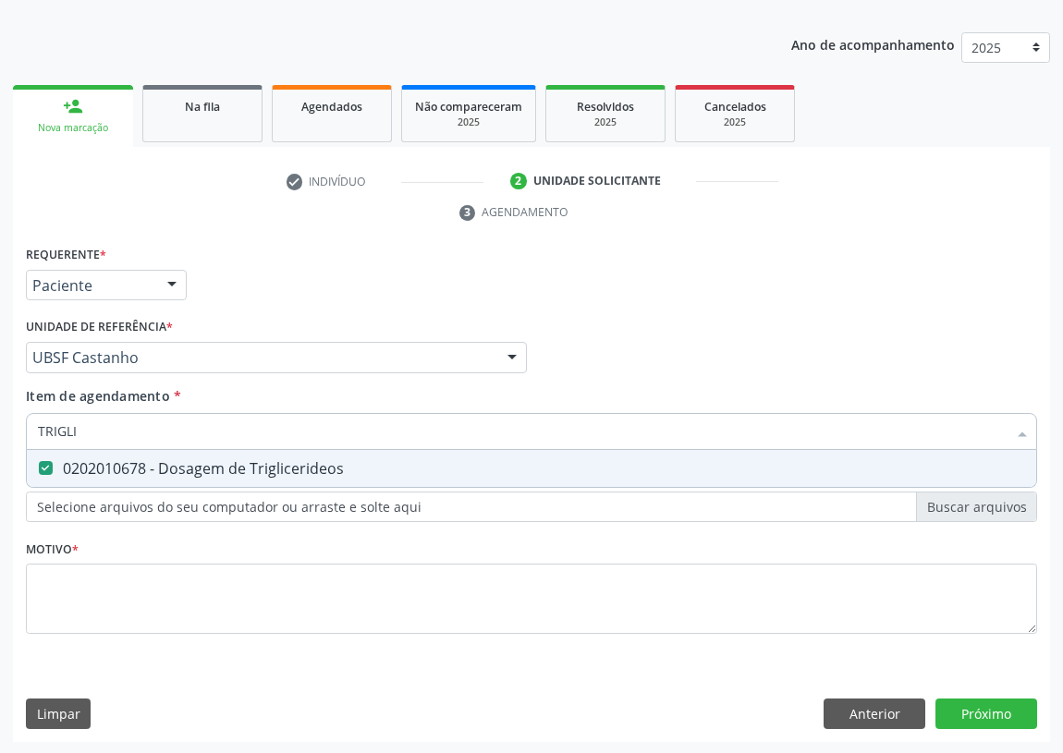
click at [0, 436] on div "Acompanhamento Acompanhe a situação das marcações correntes e finalizadas Relat…" at bounding box center [531, 332] width 1063 height 845
type input "TG"
checkbox Triglicerideos "false"
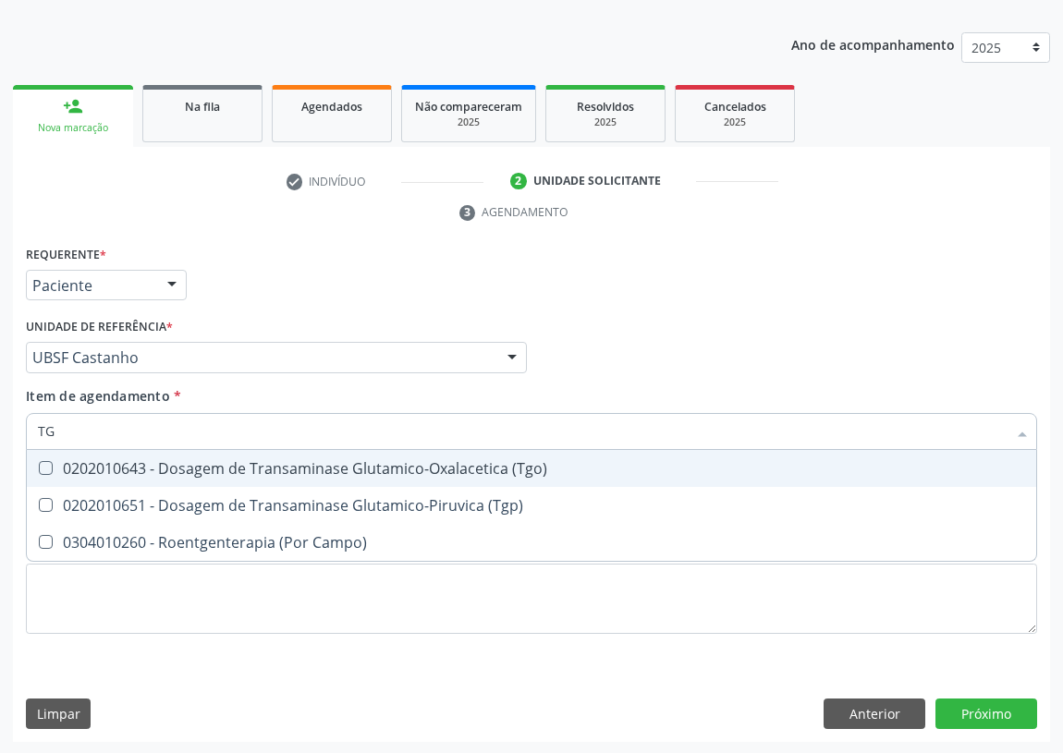
type input "TGO"
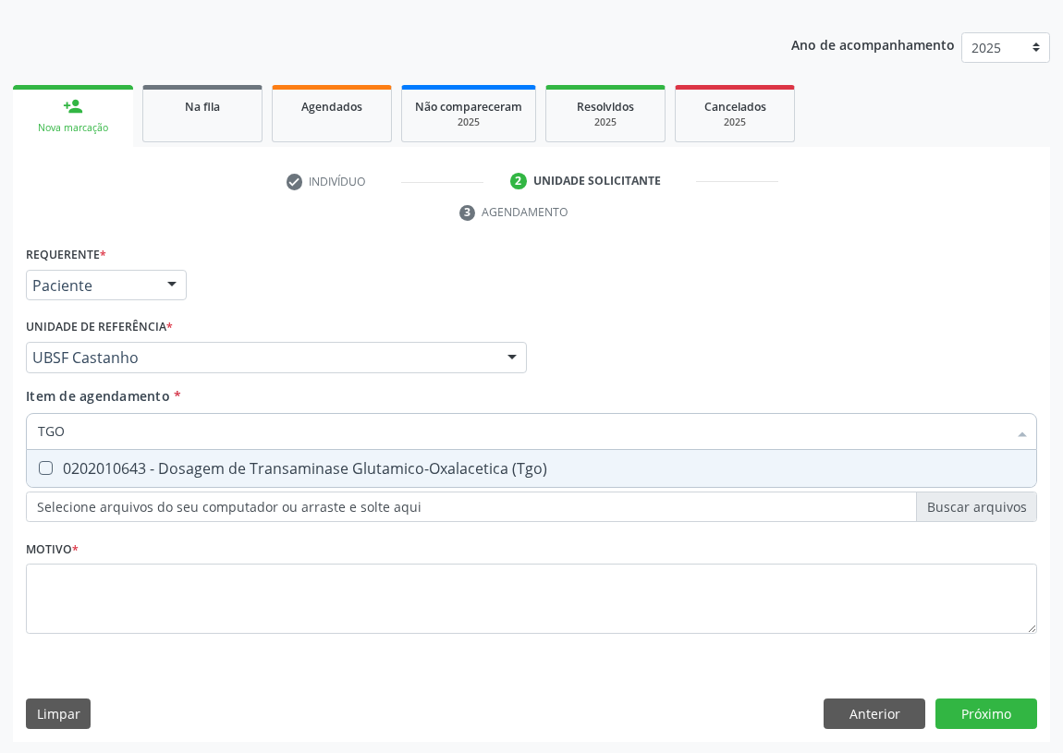
drag, startPoint x: 43, startPoint y: 462, endPoint x: 72, endPoint y: 441, distance: 36.4
click at [51, 457] on span "0202010643 - Dosagem de Transaminase Glutamico-Oxalacetica (Tgo)" at bounding box center [531, 468] width 1009 height 37
checkbox \(Tgo\) "true"
drag, startPoint x: 21, startPoint y: 433, endPoint x: 2, endPoint y: 414, distance: 27.4
click at [0, 426] on div "Acompanhamento Acompanhe a situação das marcações correntes e finalizadas Relat…" at bounding box center [531, 332] width 1063 height 845
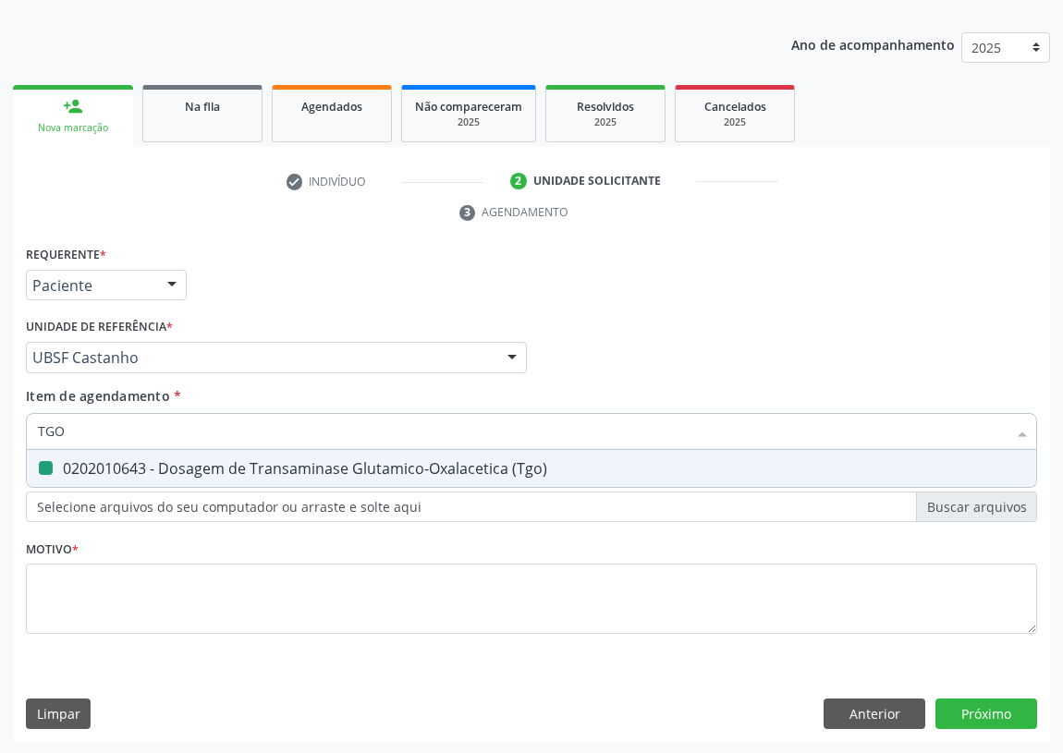
type input "T"
checkbox \(Tgo\) "false"
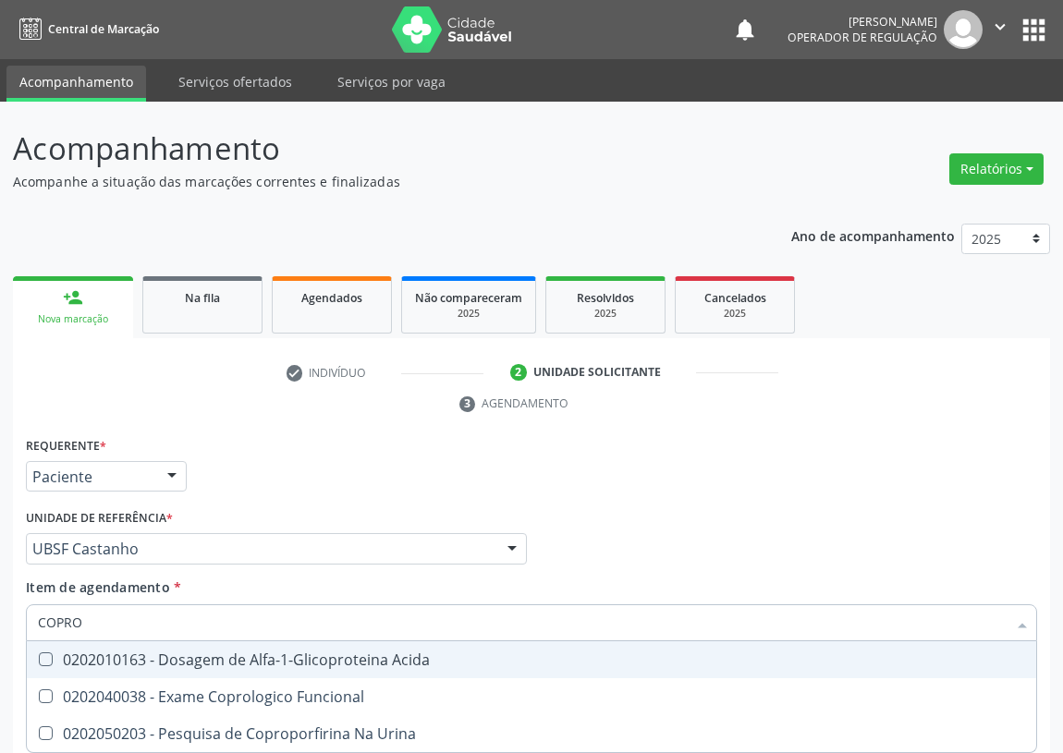
scroll to position [191, 0]
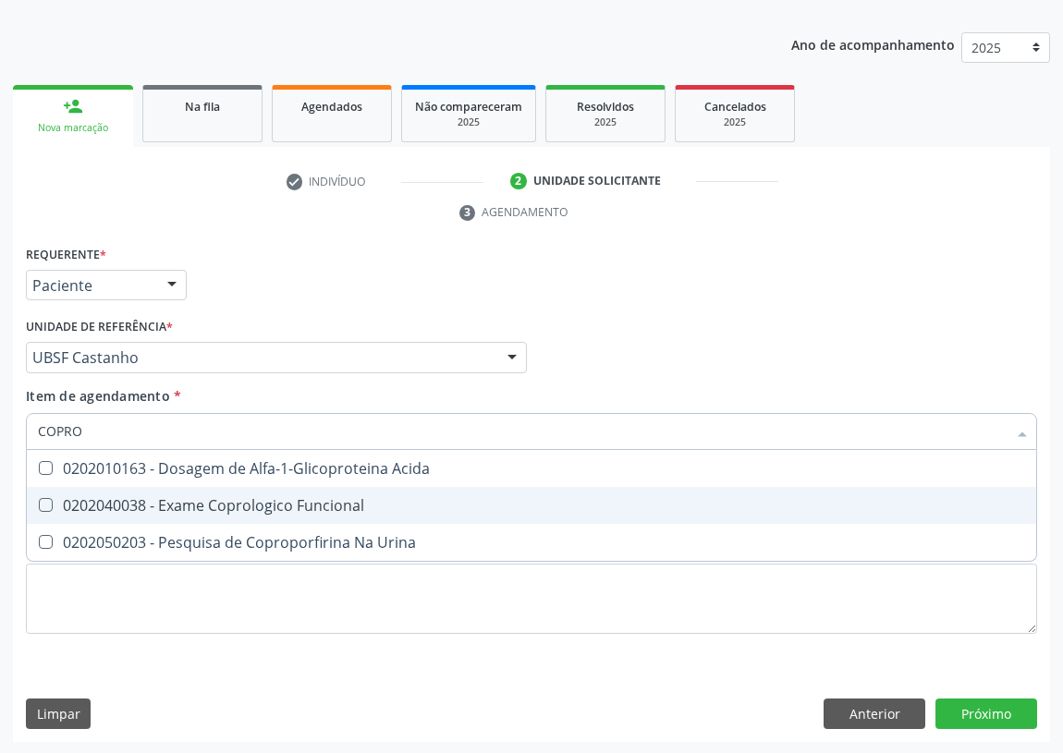
drag, startPoint x: 43, startPoint y: 505, endPoint x: 49, endPoint y: 461, distance: 43.8
click at [45, 499] on Funcional at bounding box center [46, 505] width 14 height 14
click at [39, 499] on Funcional "checkbox" at bounding box center [33, 505] width 12 height 12
checkbox Funcional "true"
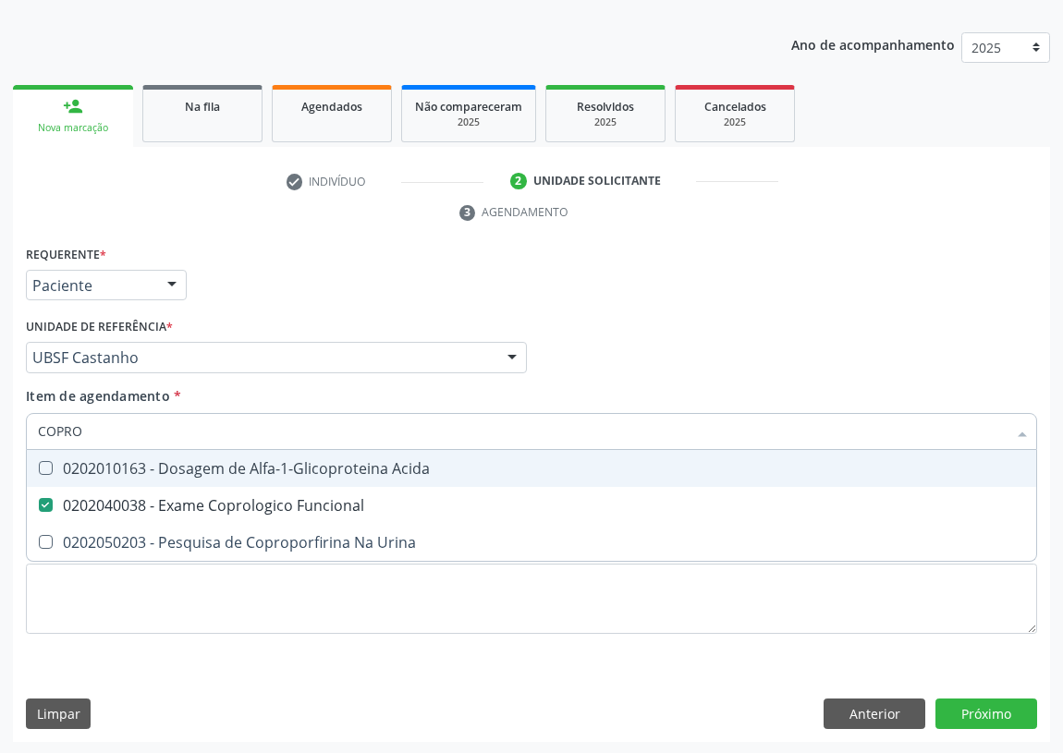
drag, startPoint x: 62, startPoint y: 438, endPoint x: 0, endPoint y: 450, distance: 63.1
click at [0, 450] on div "Acompanhamento Acompanhe a situação das marcações correntes e finalizadas Relat…" at bounding box center [531, 332] width 1063 height 845
type input "P"
checkbox Funcional "false"
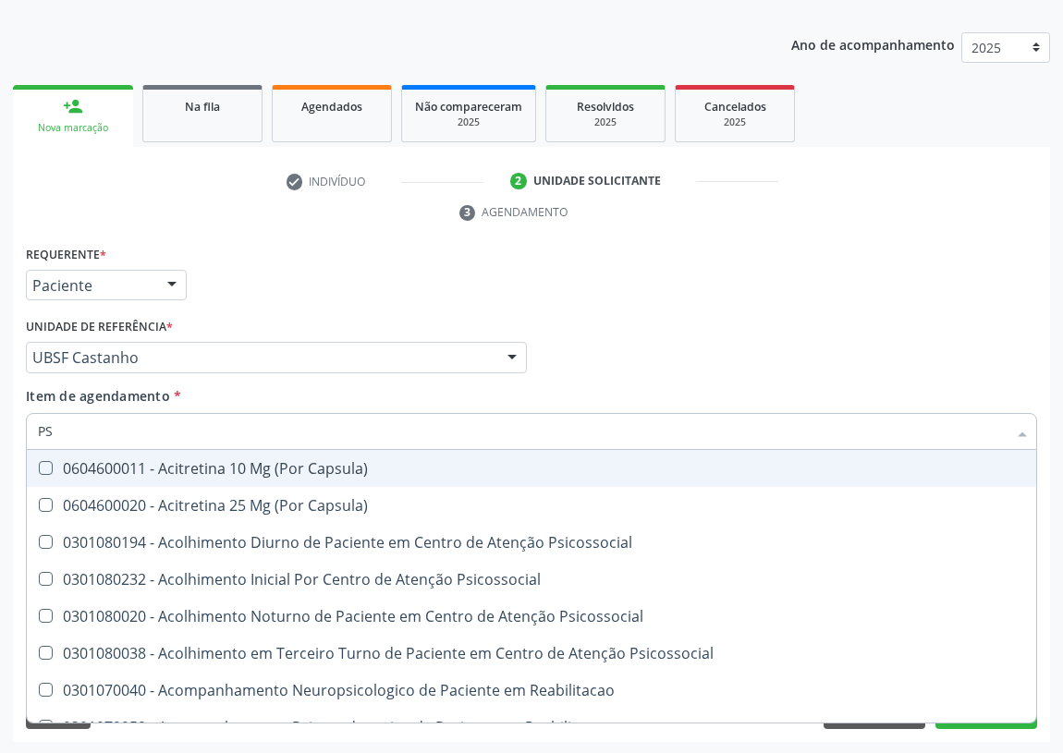
type input "PSA"
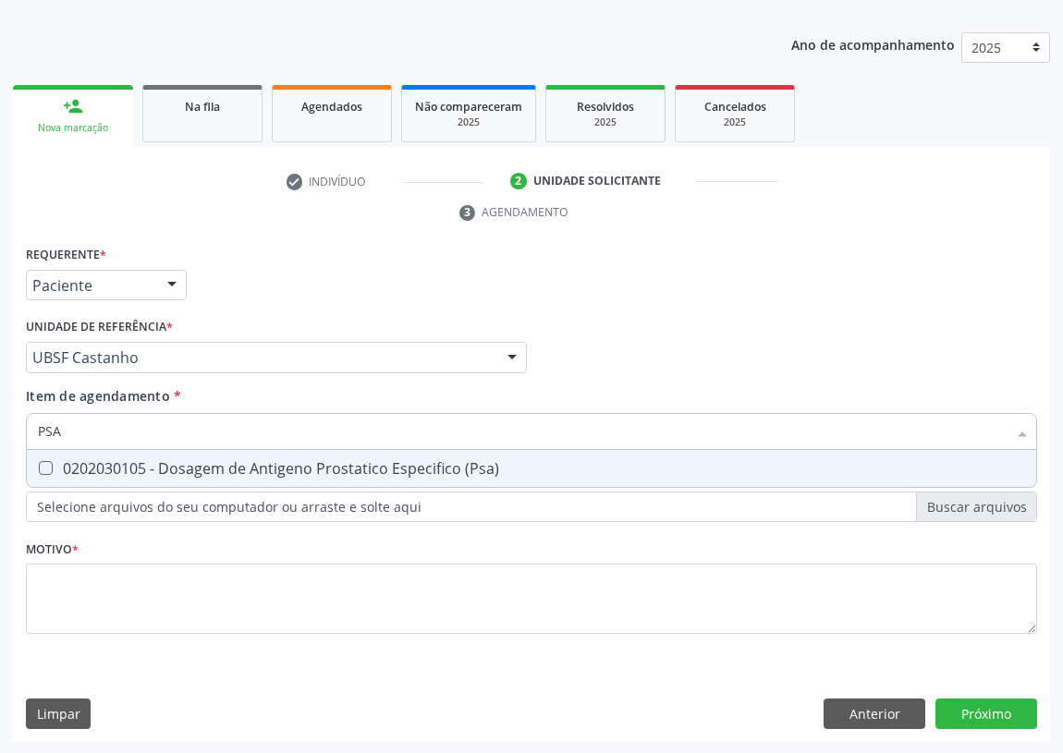
drag, startPoint x: 53, startPoint y: 456, endPoint x: 30, endPoint y: 591, distance: 136.7
click at [51, 459] on span "0202030105 - Dosagem de Antigeno Prostatico Especifico (Psa)" at bounding box center [531, 468] width 1009 height 37
checkbox \(Psa\) "true"
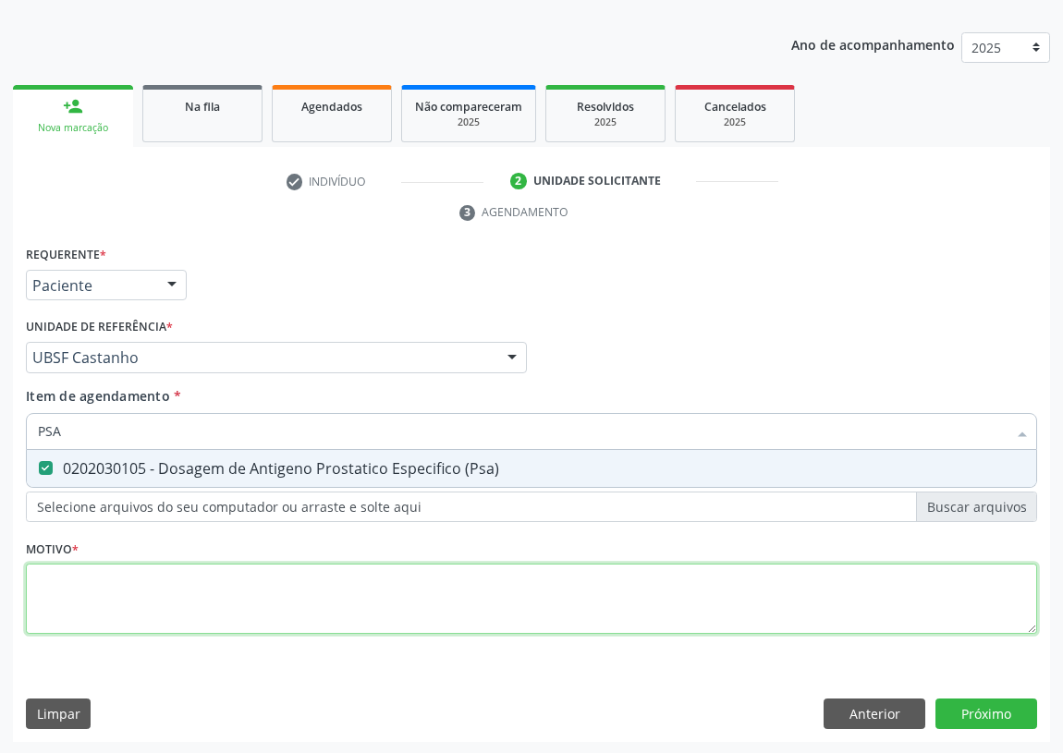
click at [69, 610] on div "Requerente * Paciente Profissional de Saúde Paciente Nenhum resultado encontrad…" at bounding box center [531, 450] width 1011 height 419
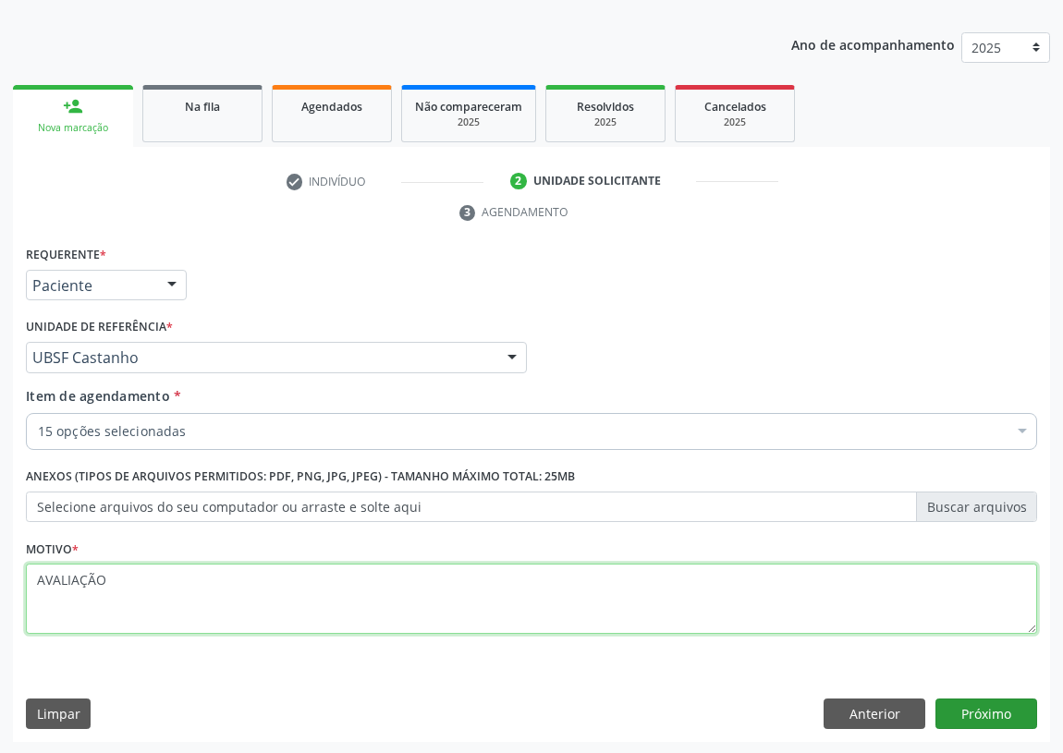
type textarea "AVALIAÇÃO"
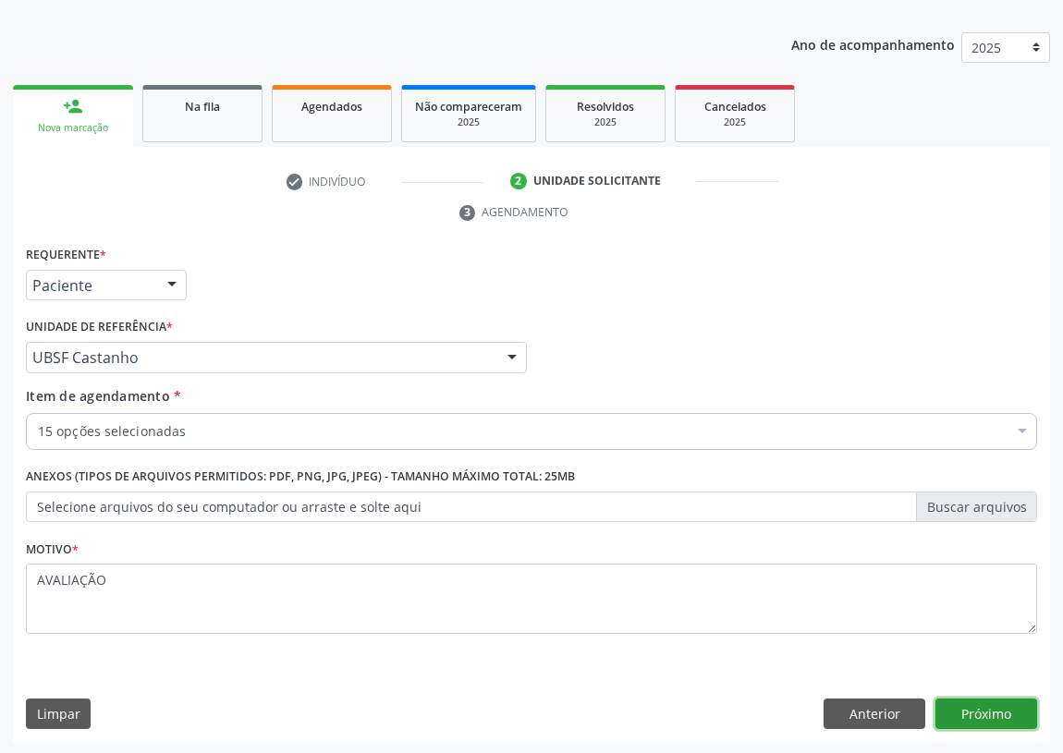
click at [993, 712] on button "Próximo" at bounding box center [986, 714] width 102 height 31
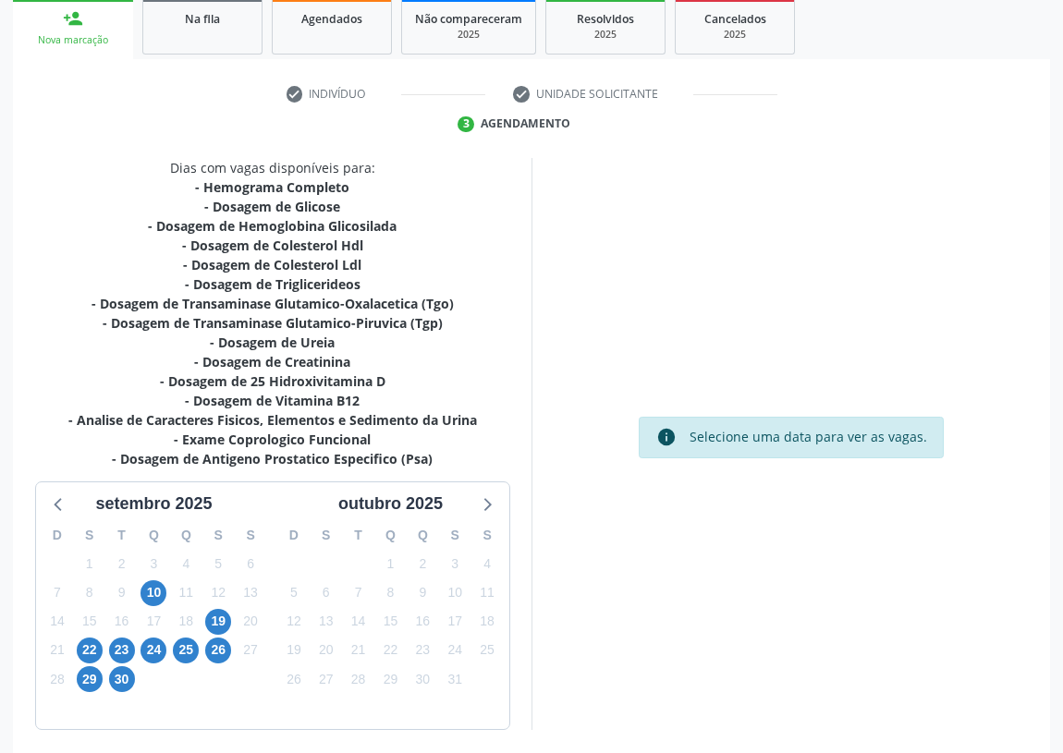
scroll to position [350, 0]
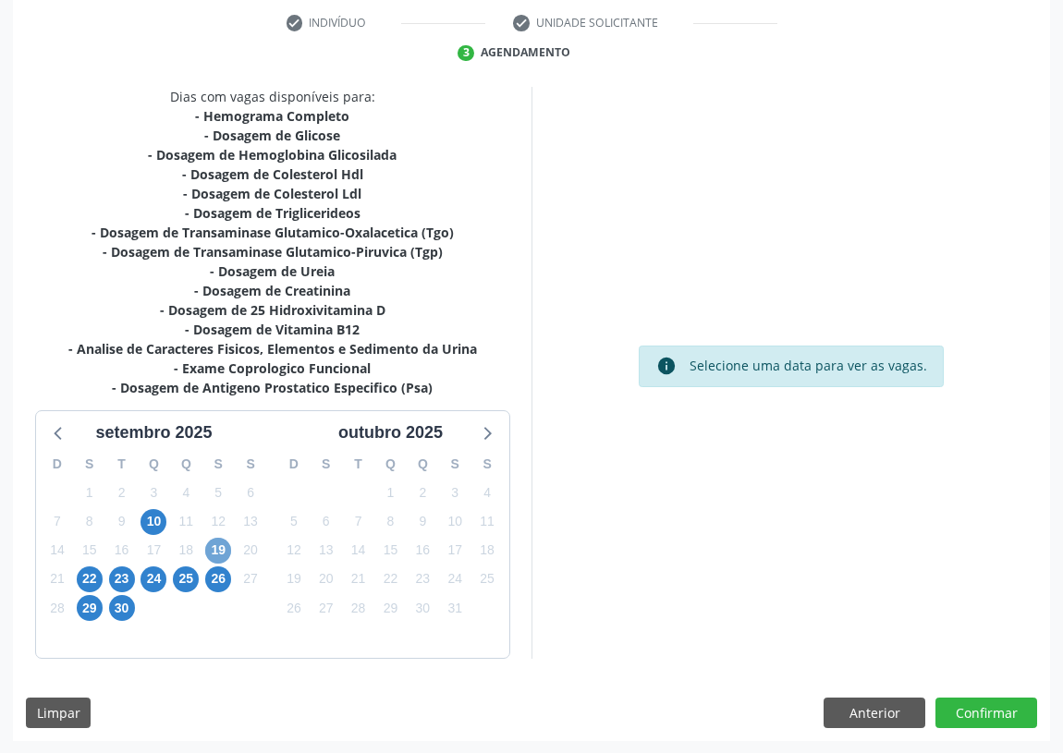
click at [219, 543] on span "19" at bounding box center [218, 551] width 26 height 26
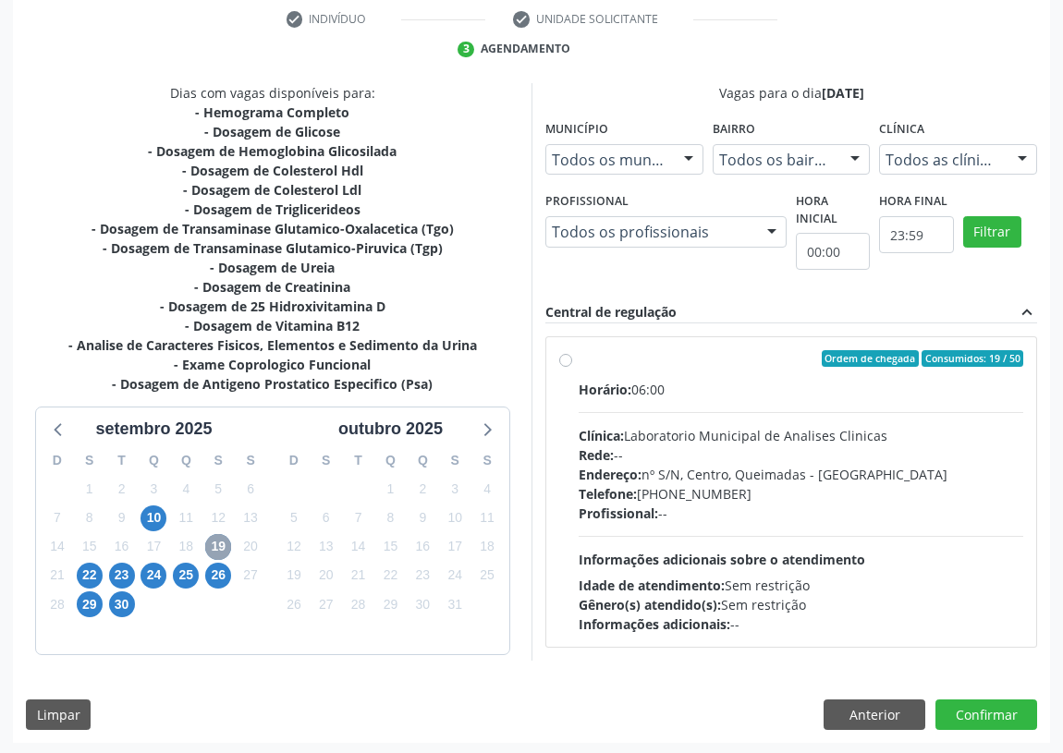
scroll to position [355, 0]
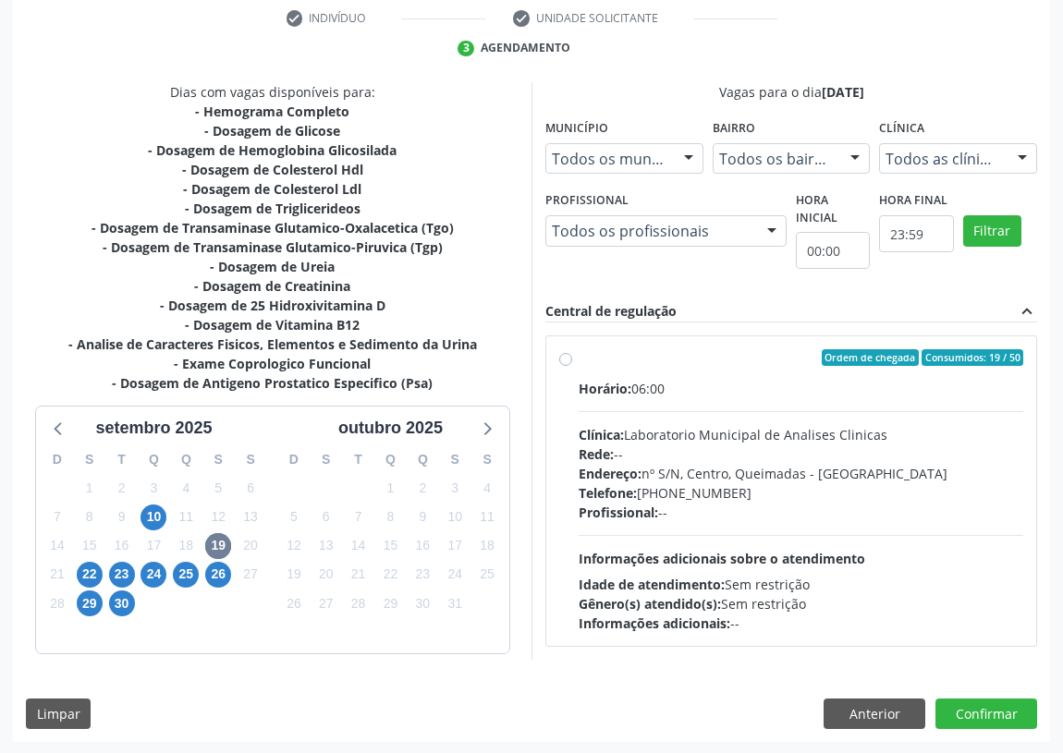
click at [573, 357] on div "Ordem de chegada Consumidos: 19 / 50 Horário: 06:00 Clínica: Laboratorio Munici…" at bounding box center [791, 491] width 464 height 284
radio input "true"
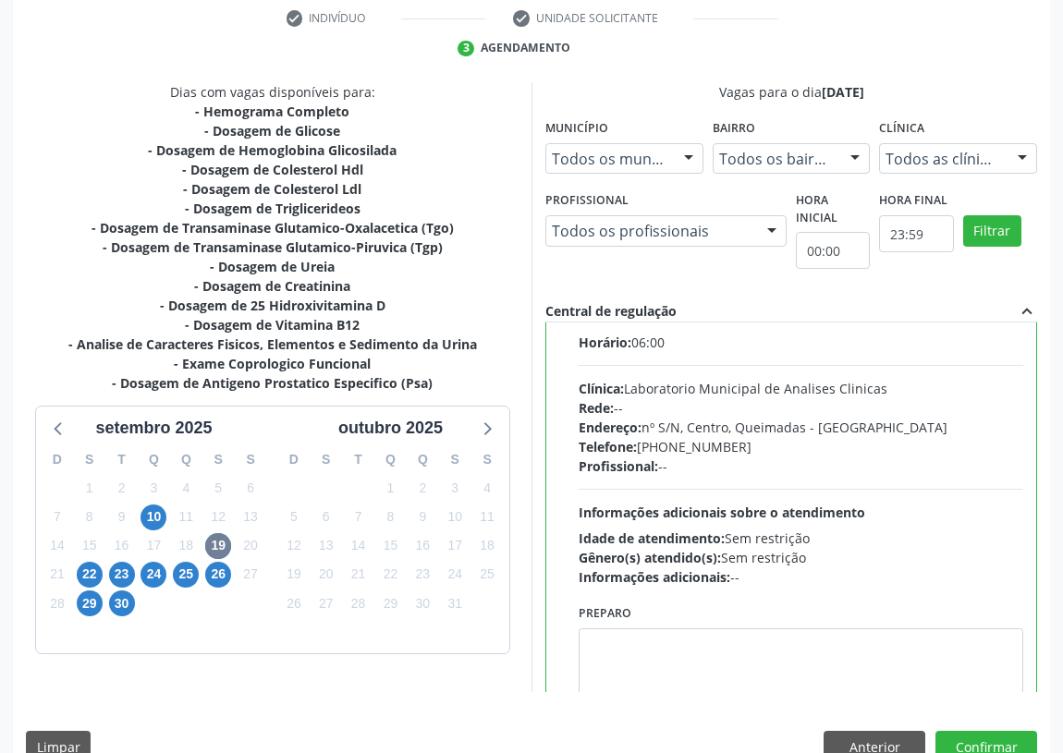
scroll to position [91, 0]
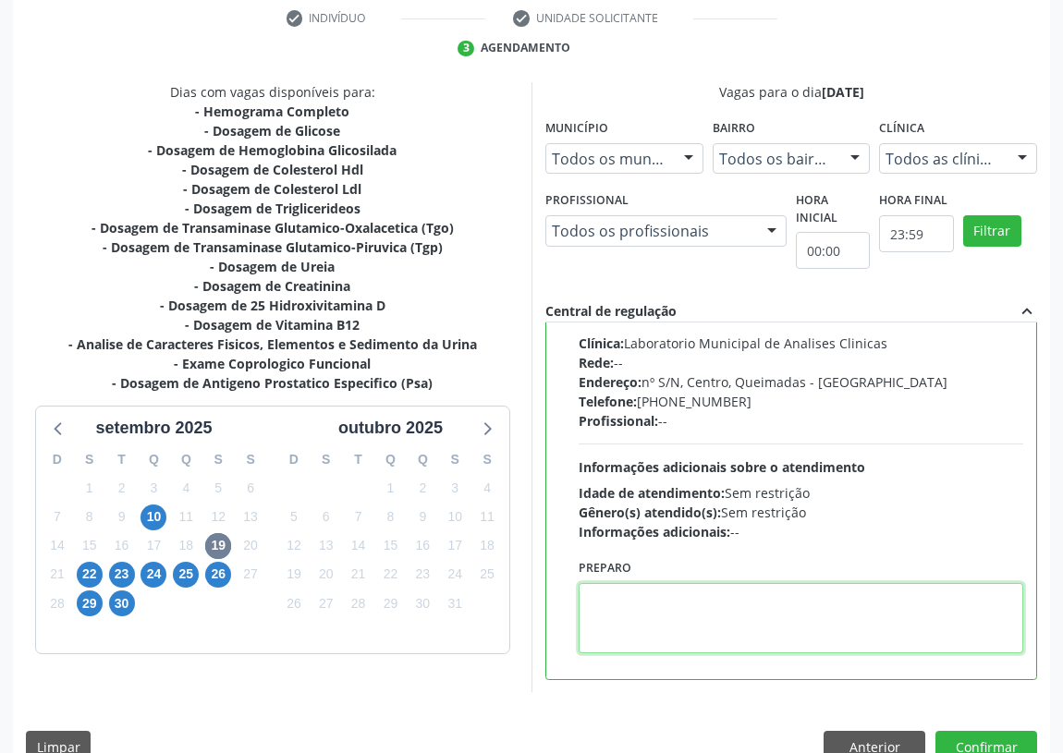
click at [651, 618] on textarea at bounding box center [801, 618] width 445 height 70
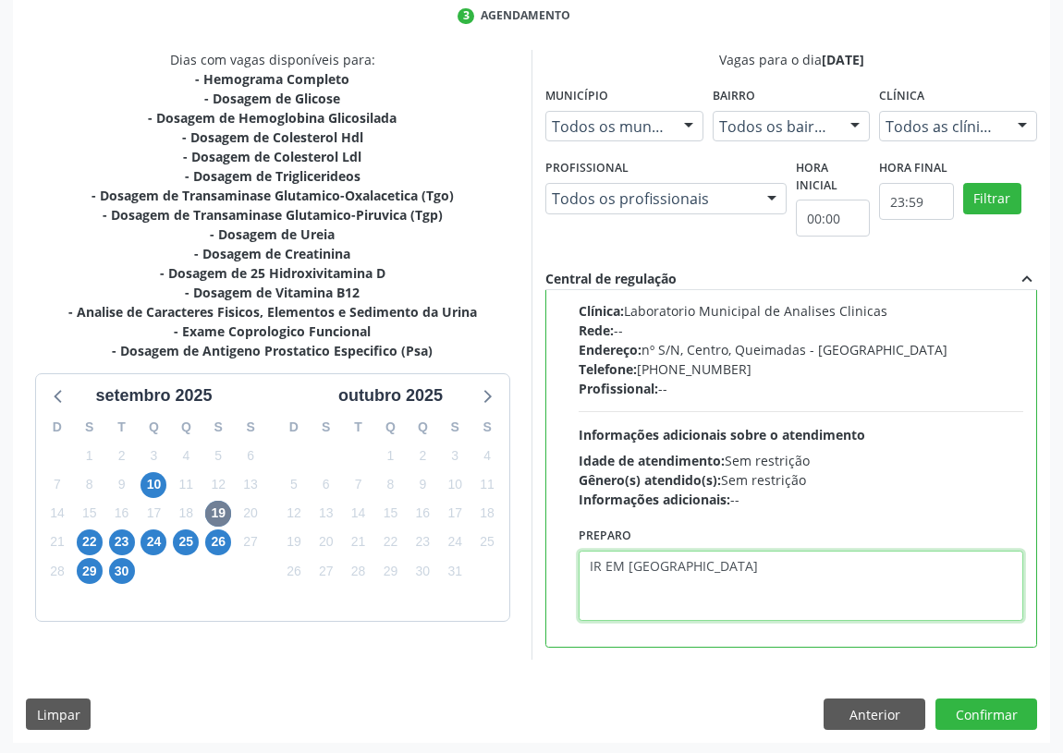
scroll to position [388, 0]
type textarea "IR EM [GEOGRAPHIC_DATA]"
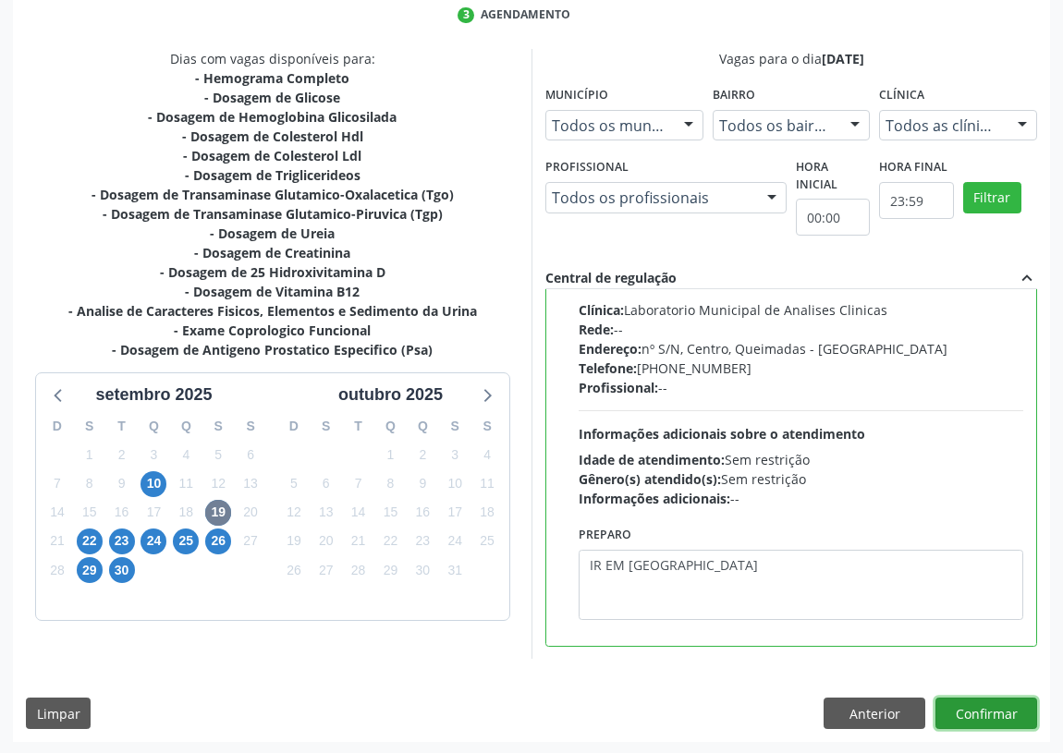
click at [994, 716] on button "Confirmar" at bounding box center [986, 713] width 102 height 31
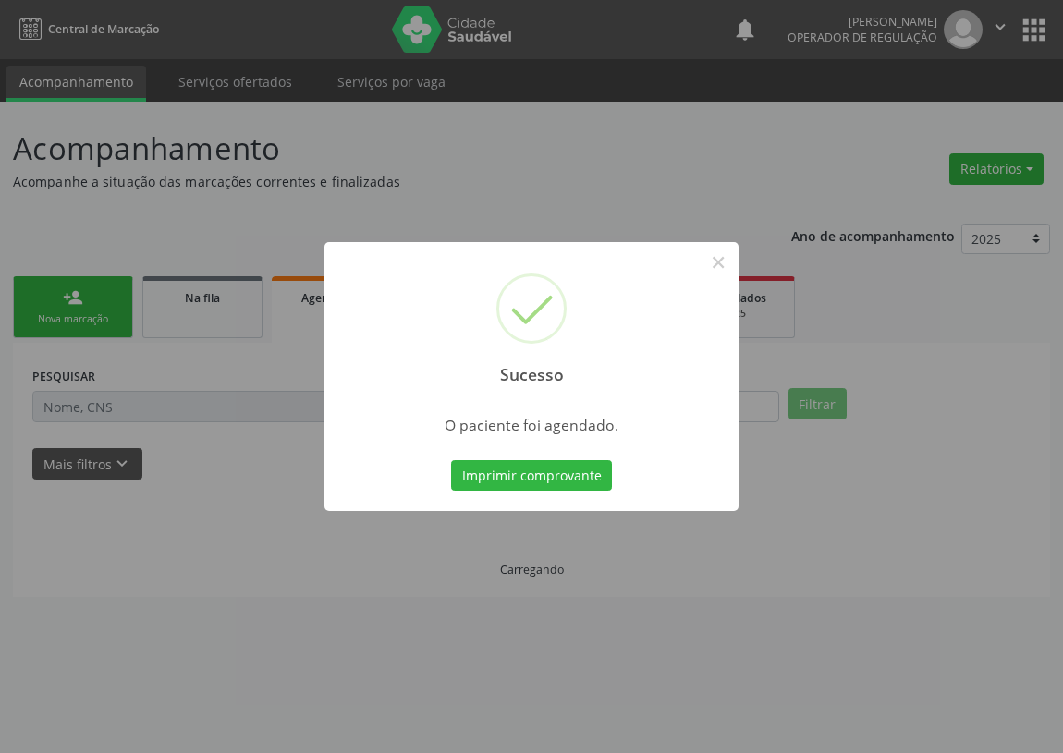
scroll to position [0, 0]
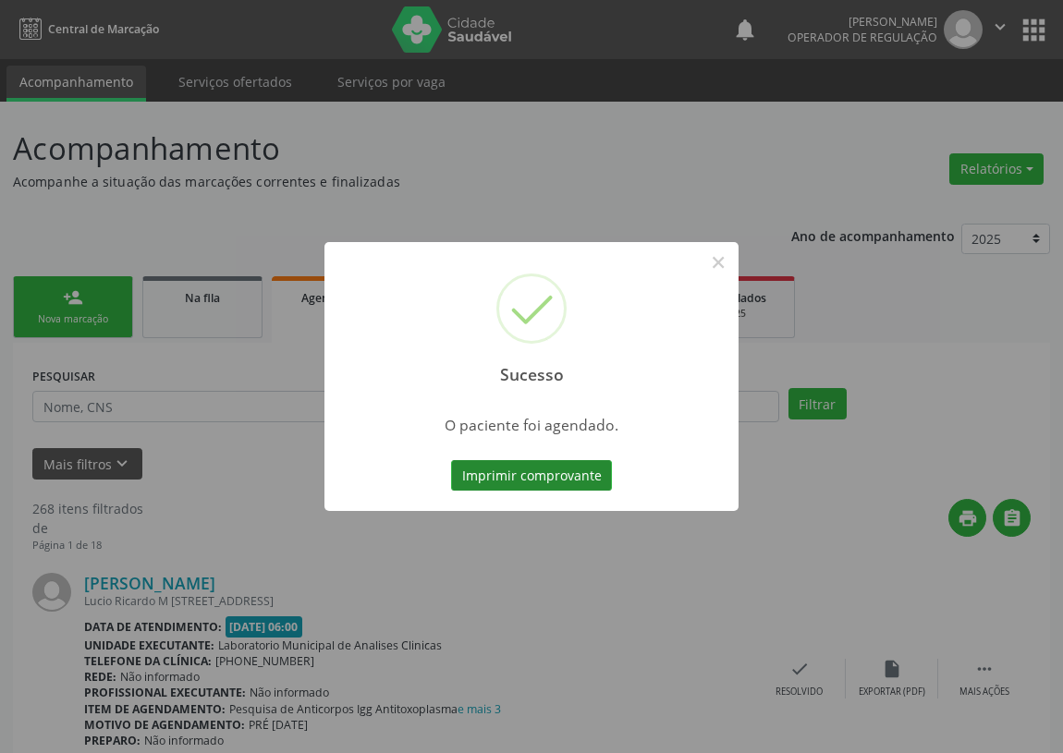
click at [570, 468] on button "Imprimir comprovante" at bounding box center [531, 475] width 161 height 31
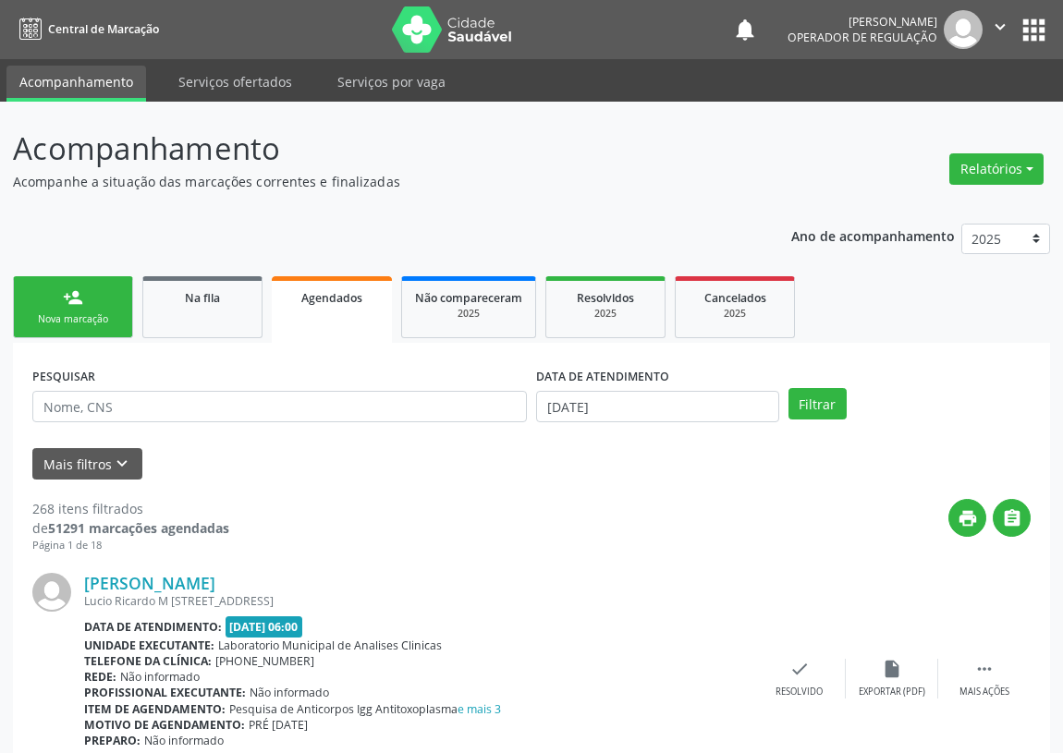
click at [91, 313] on div "Nova marcação" at bounding box center [73, 319] width 92 height 14
